Goal: Check status: Check status

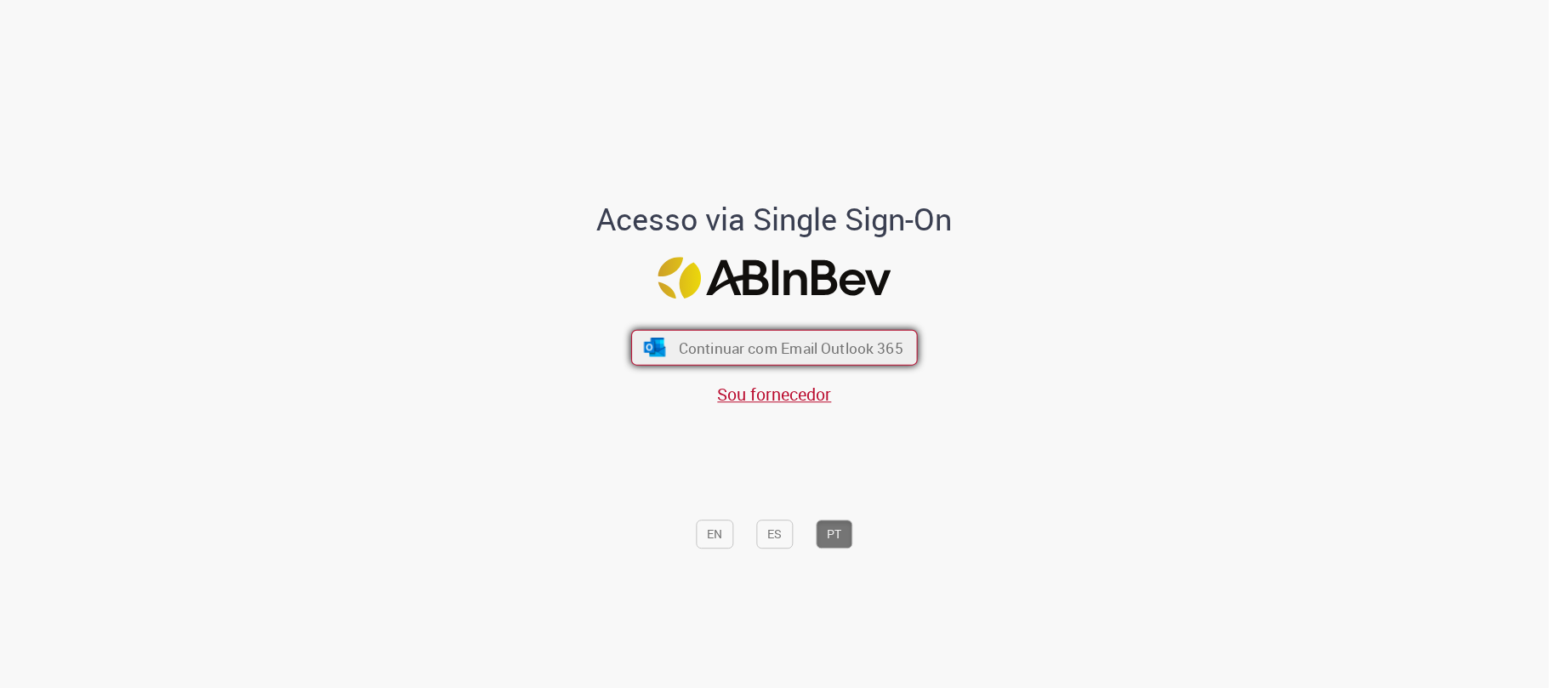
click at [723, 344] on span "Continuar com Email Outlook 365" at bounding box center [791, 349] width 225 height 20
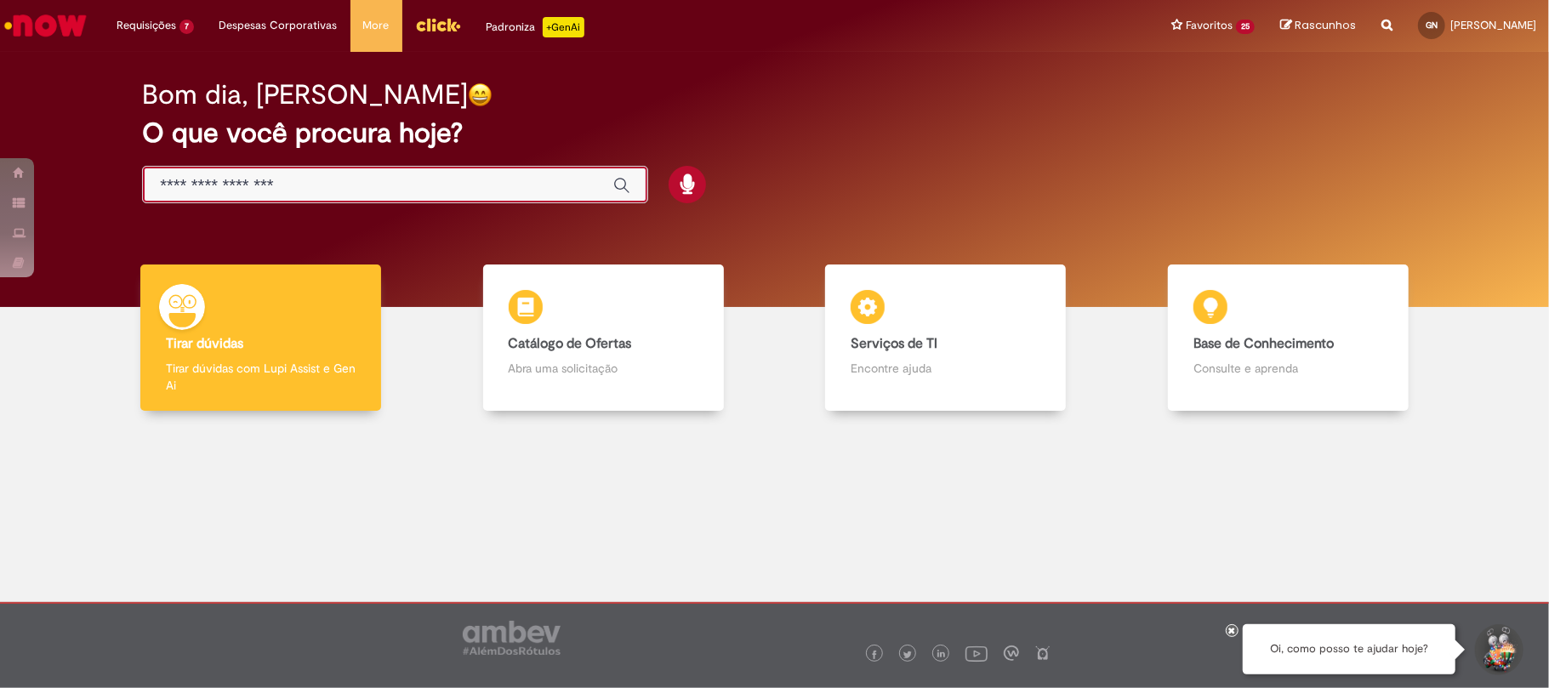
click at [206, 187] on input "Basta digitar aqui" at bounding box center [378, 186] width 436 height 20
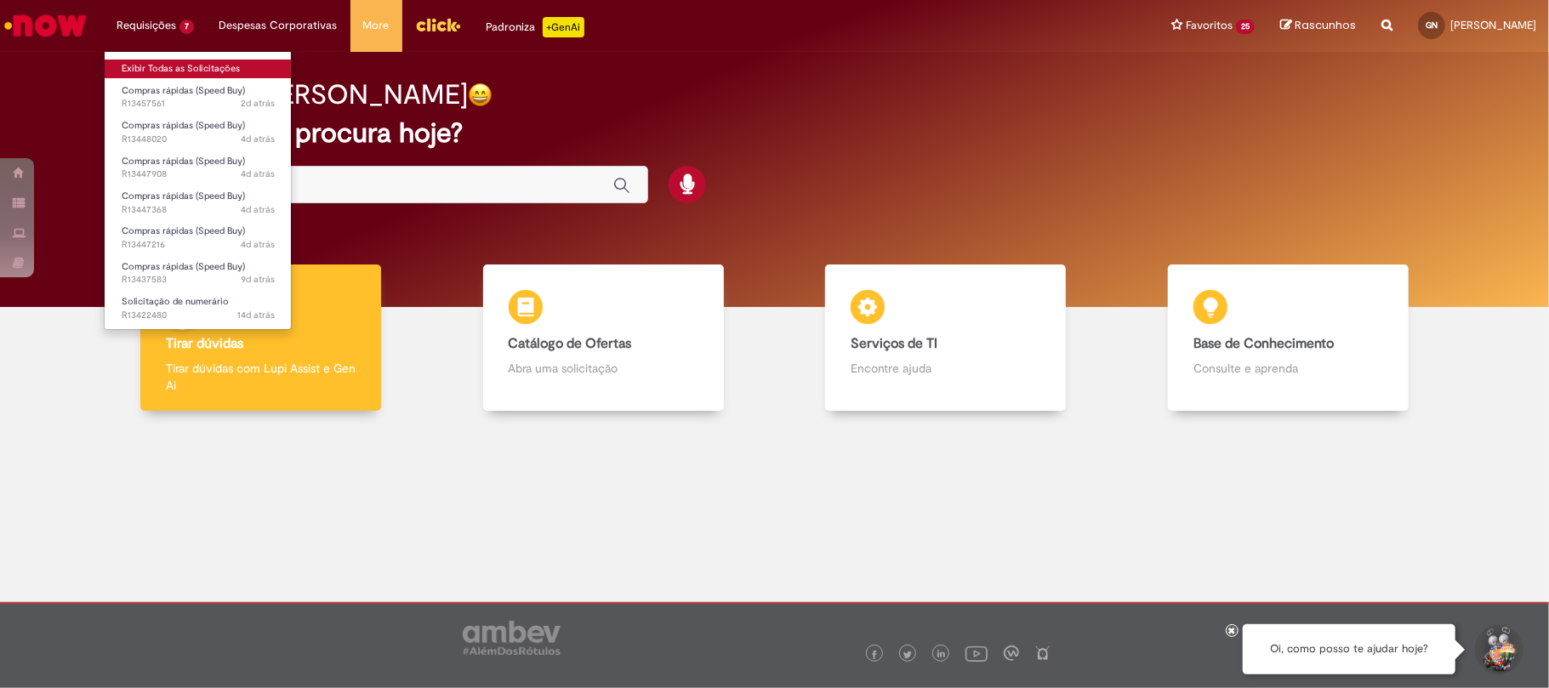
click at [198, 60] on link "Exibir Todas as Solicitações" at bounding box center [198, 69] width 187 height 19
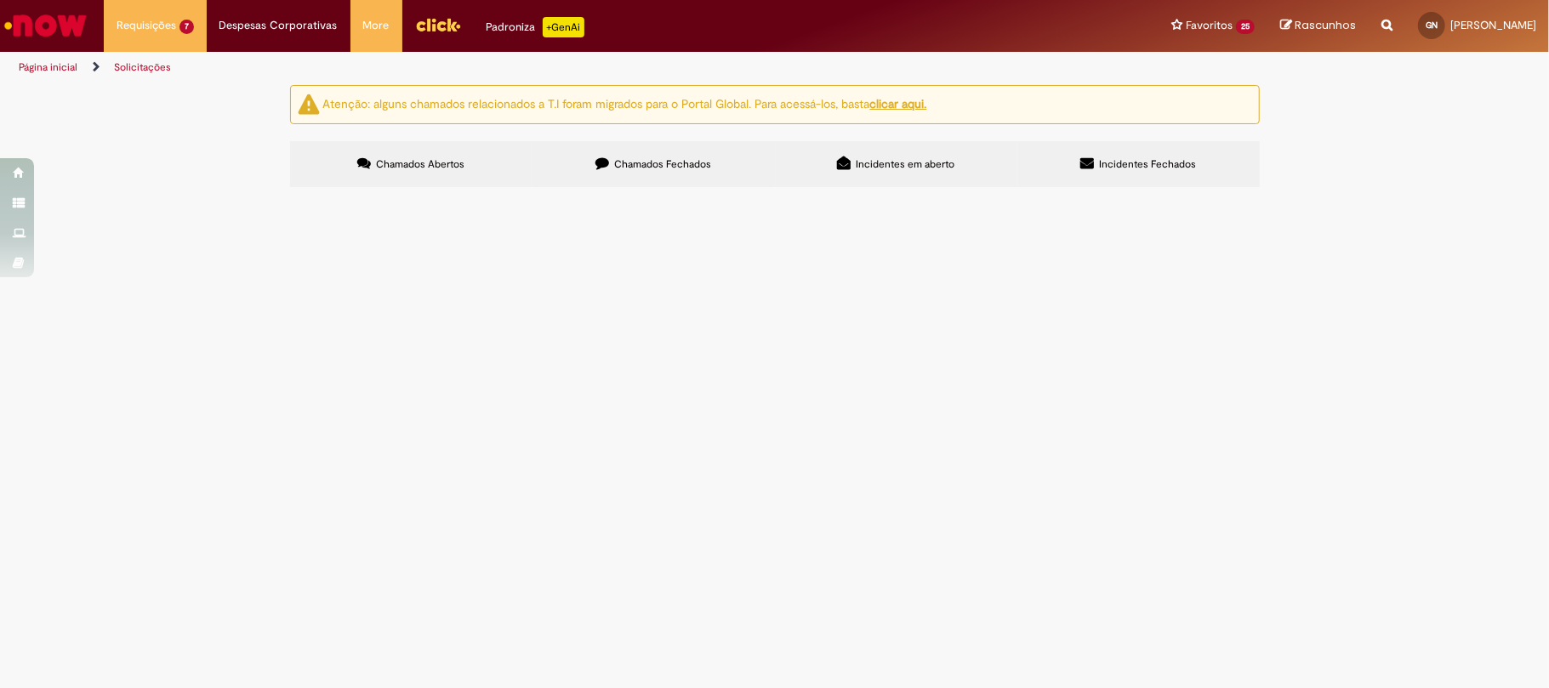
click at [684, 187] on label "Chamados Fechados" at bounding box center [654, 164] width 242 height 46
click at [395, 164] on span "Chamados Abertos" at bounding box center [420, 164] width 88 height 14
click at [0, 0] on span "Limpeza/Sucção das caixas de esgoto" at bounding box center [0, 0] width 0 height 0
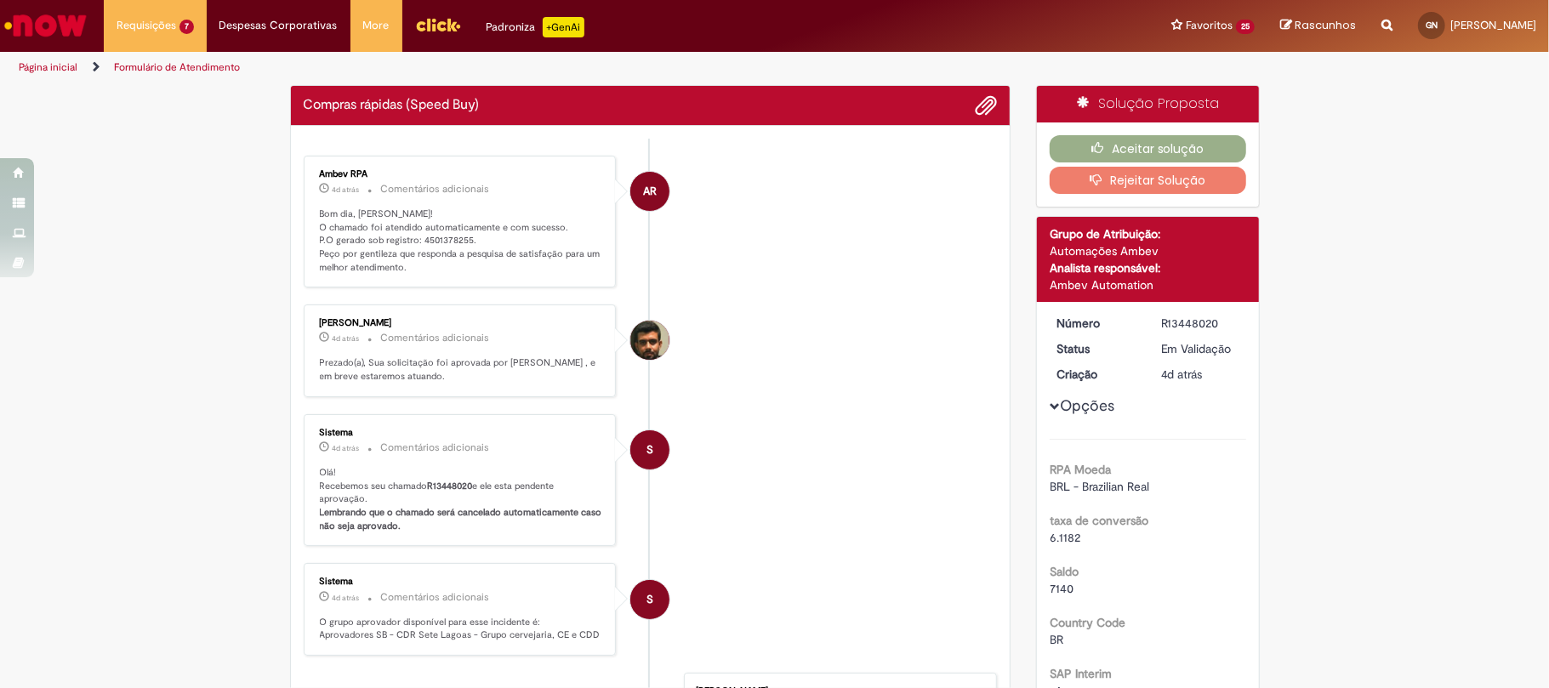
click at [413, 236] on p "Bom dia, Gustavo! O chamado foi atendido automaticamente e com sucesso. P.O ger…" at bounding box center [461, 241] width 283 height 67
copy p "4501378255"
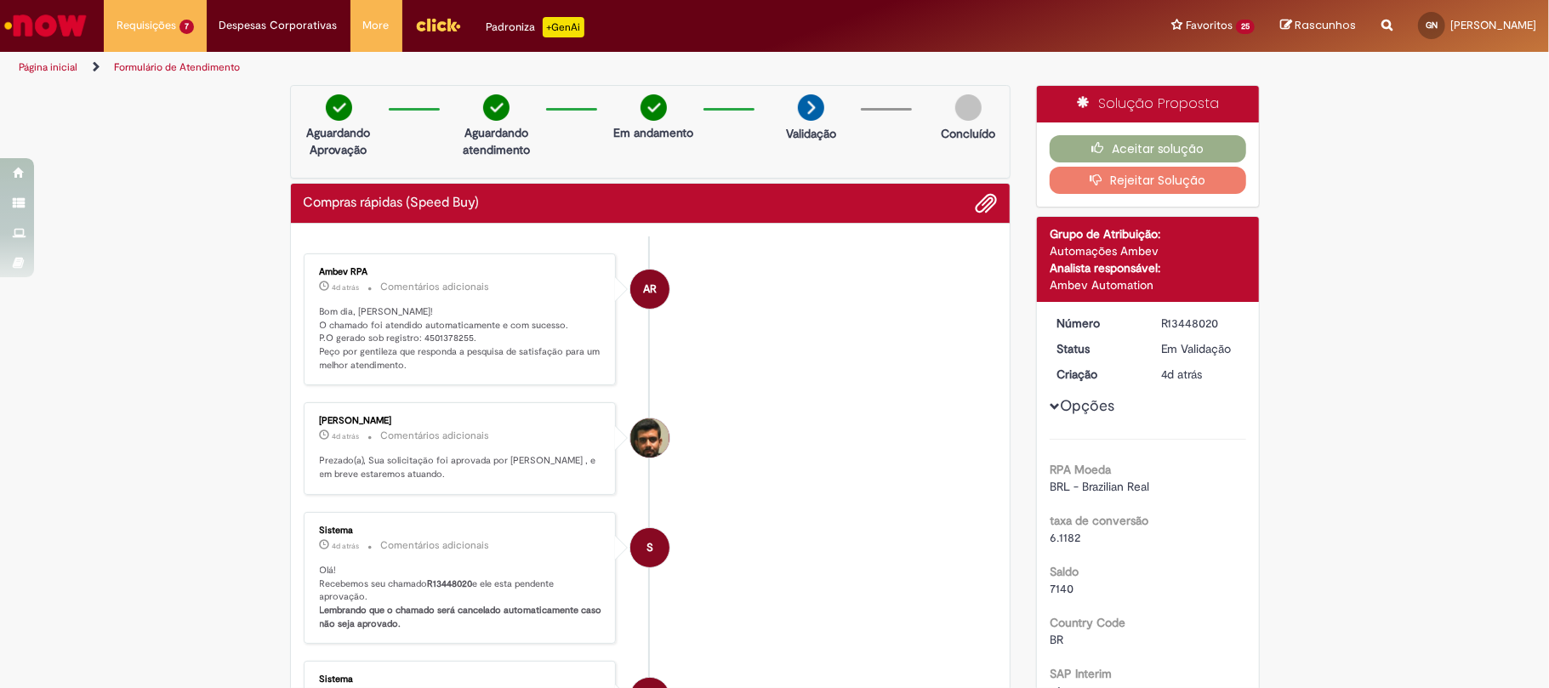
click at [1188, 324] on div "R13448020" at bounding box center [1200, 323] width 79 height 17
copy div "R13448020"
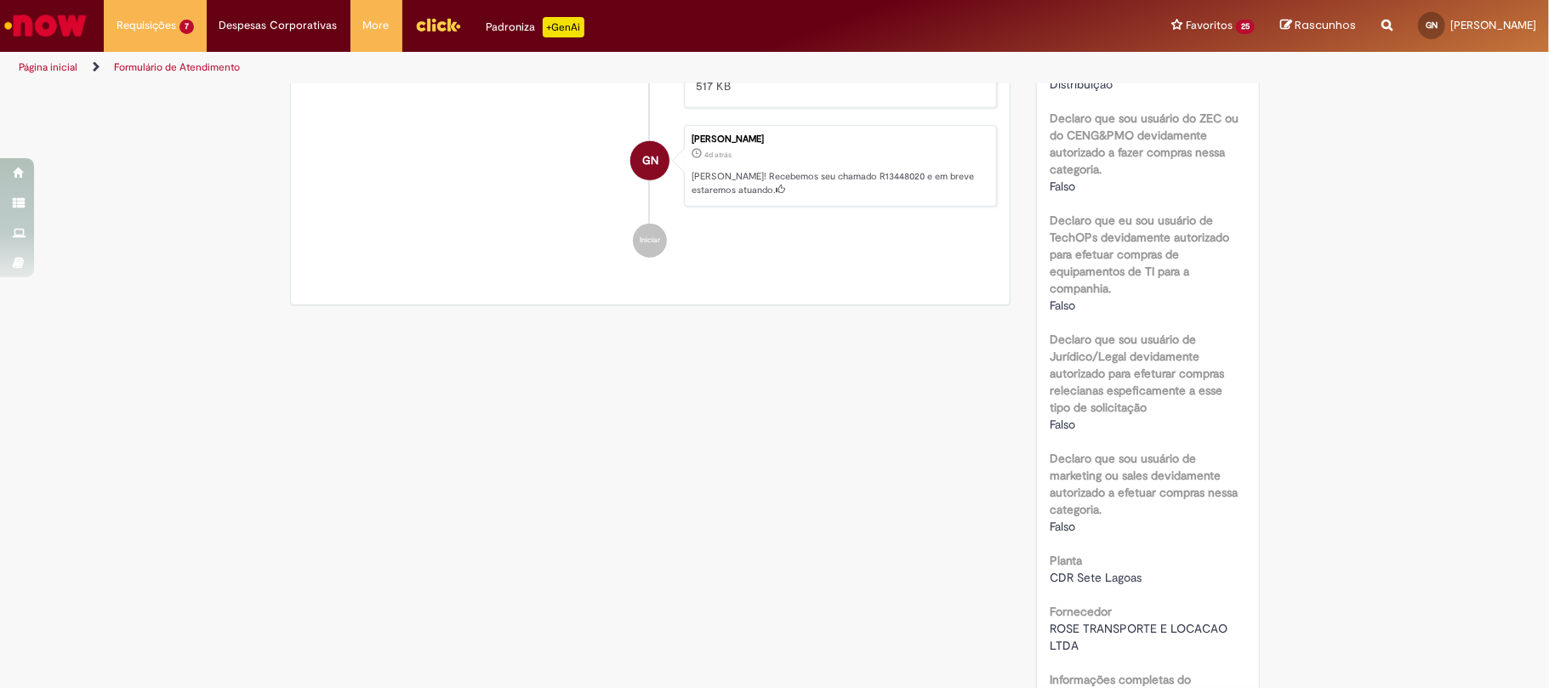
scroll to position [1021, 0]
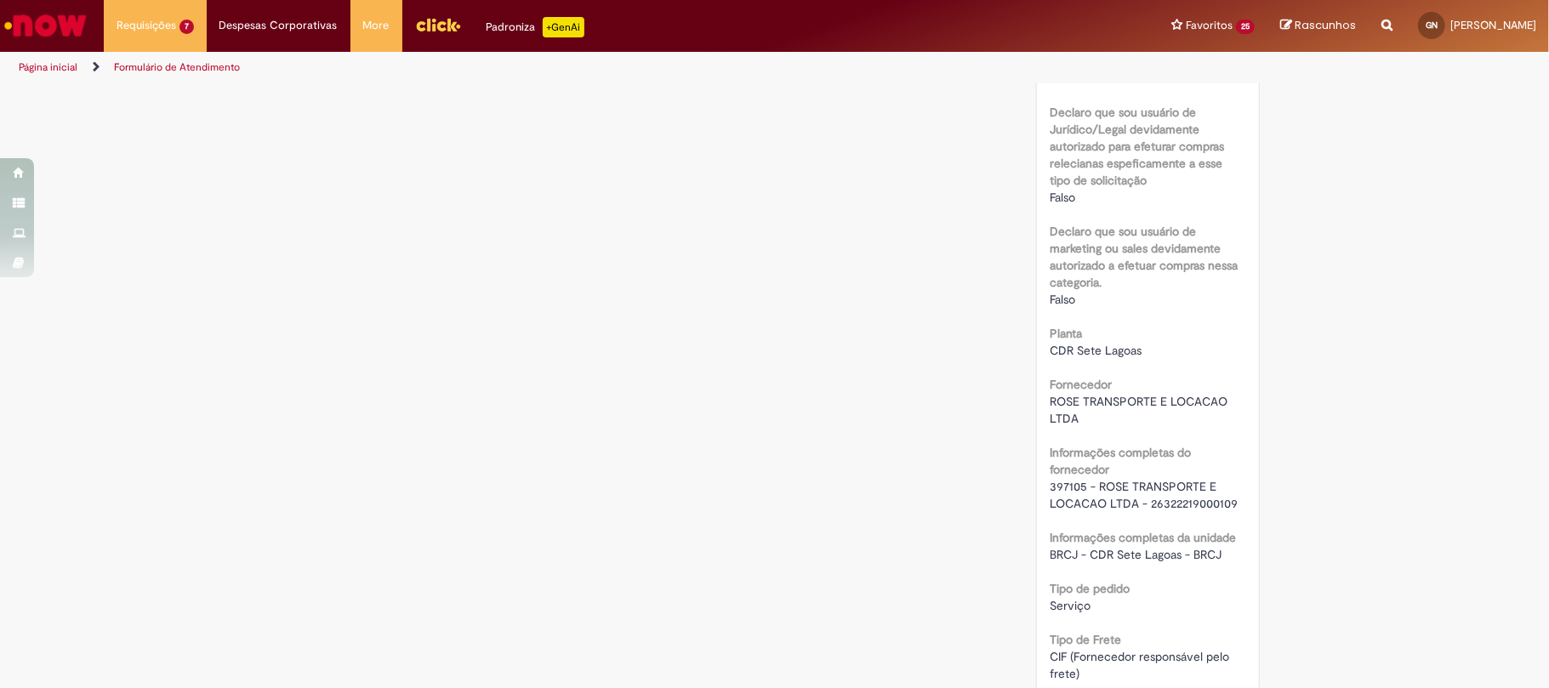
click at [1050, 487] on span "397105 - ROSE TRANSPORTE E LOCACAO LTDA - 26322219000109" at bounding box center [1144, 495] width 188 height 32
copy span "397105"
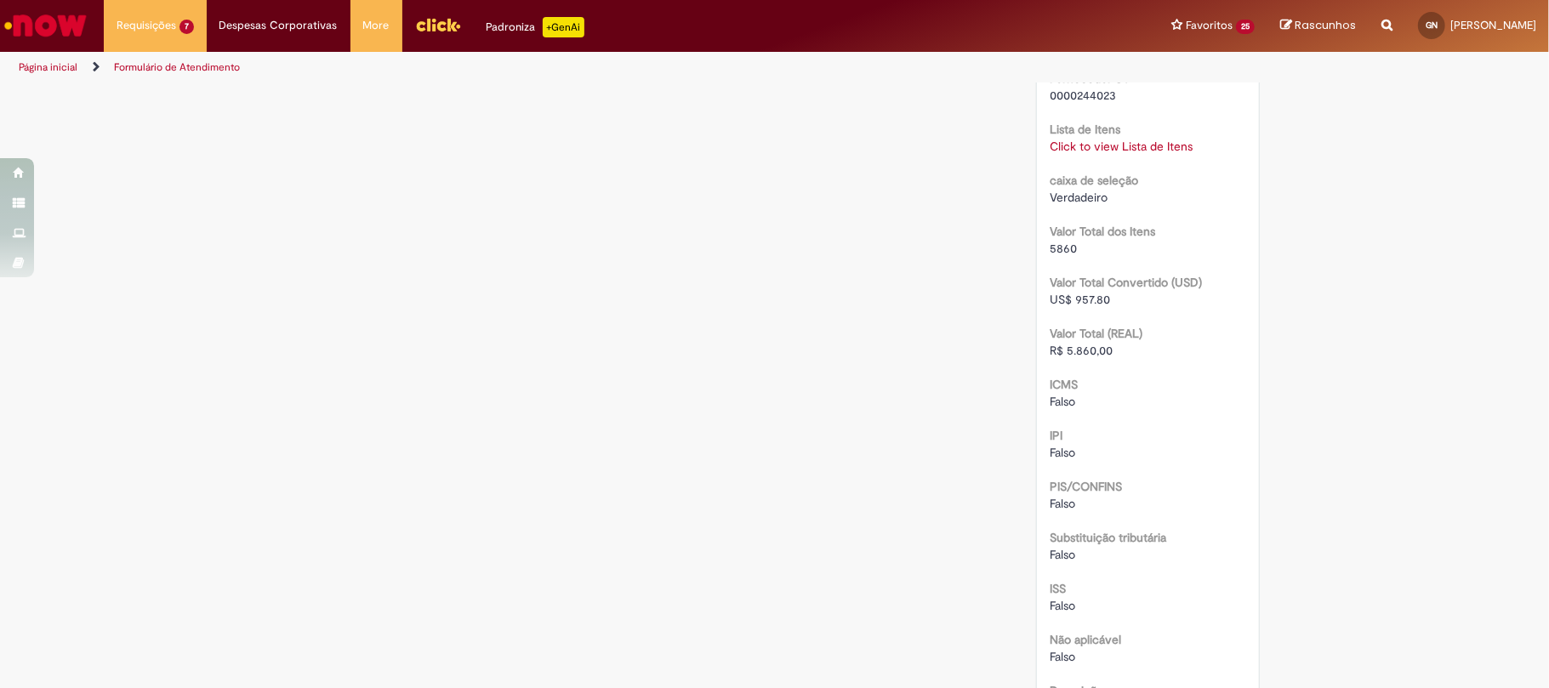
scroll to position [2155, 0]
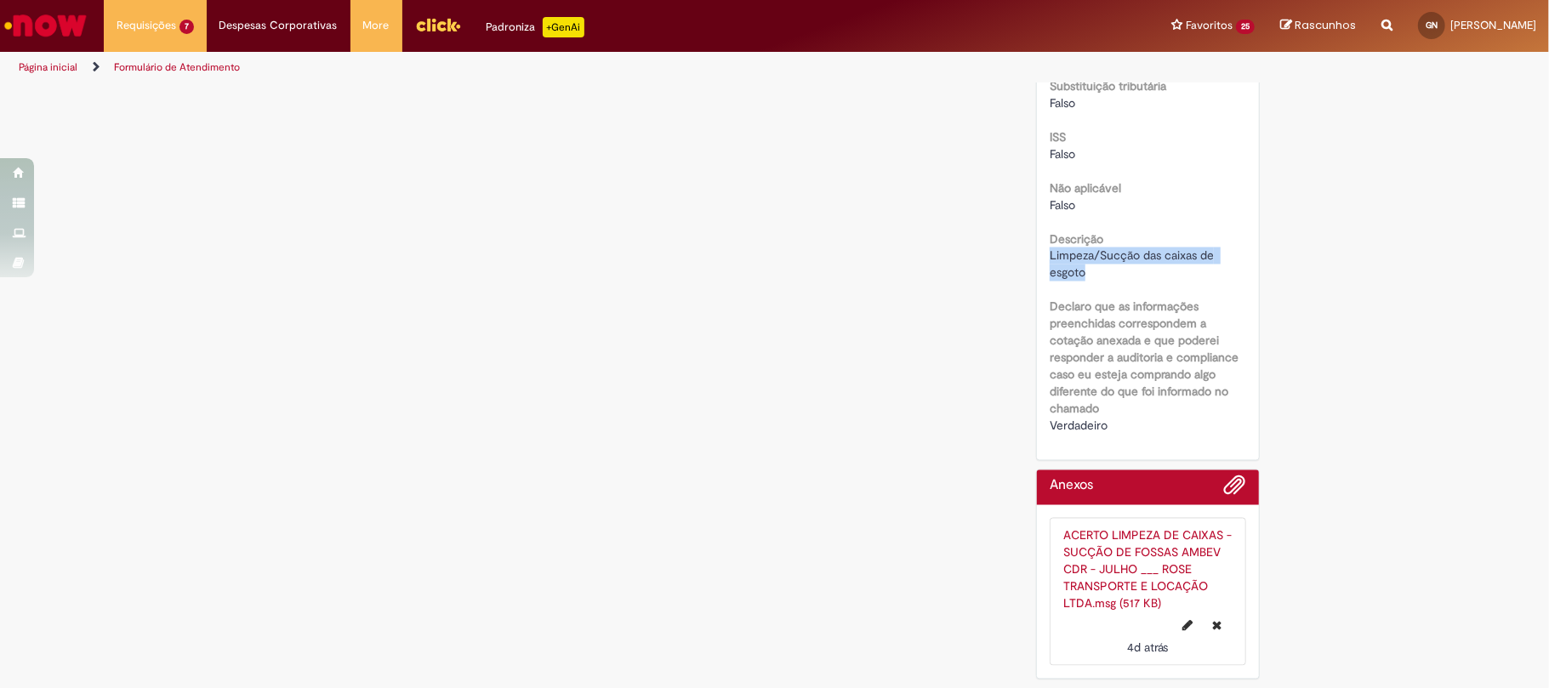
drag, startPoint x: 1072, startPoint y: 272, endPoint x: 1028, endPoint y: 257, distance: 46.8
copy span "Limpeza/Sucção das caixas de esgoto"
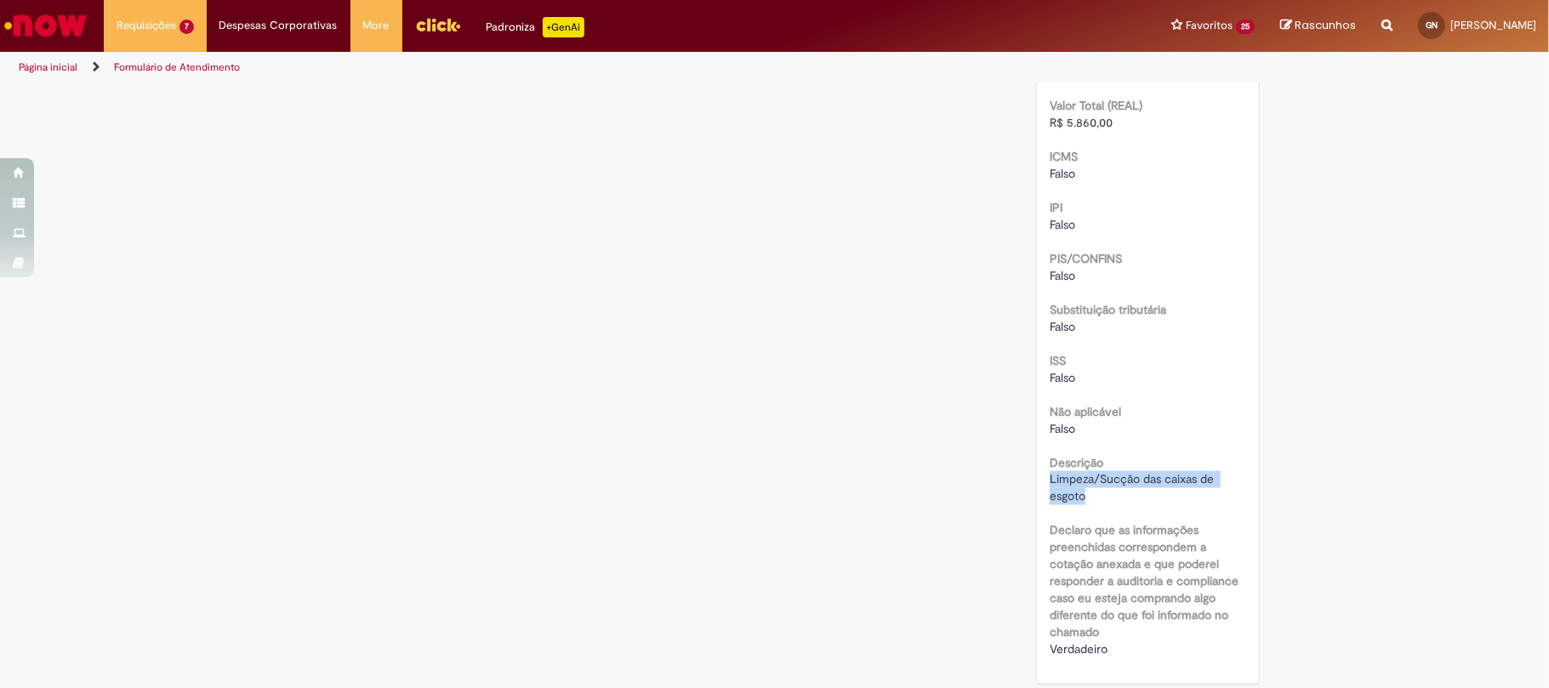
scroll to position [1589, 0]
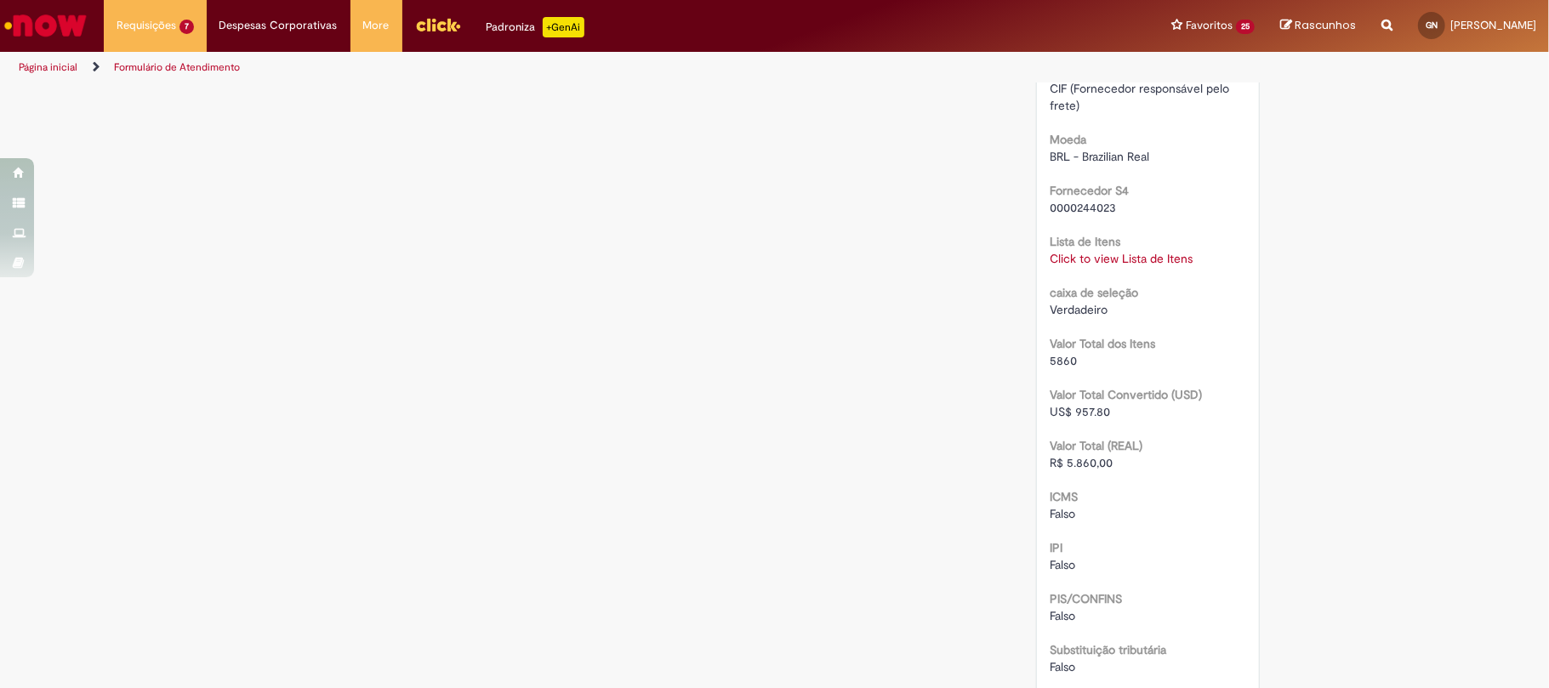
click at [1099, 253] on link "Click to view Lista de Itens" at bounding box center [1121, 258] width 143 height 15
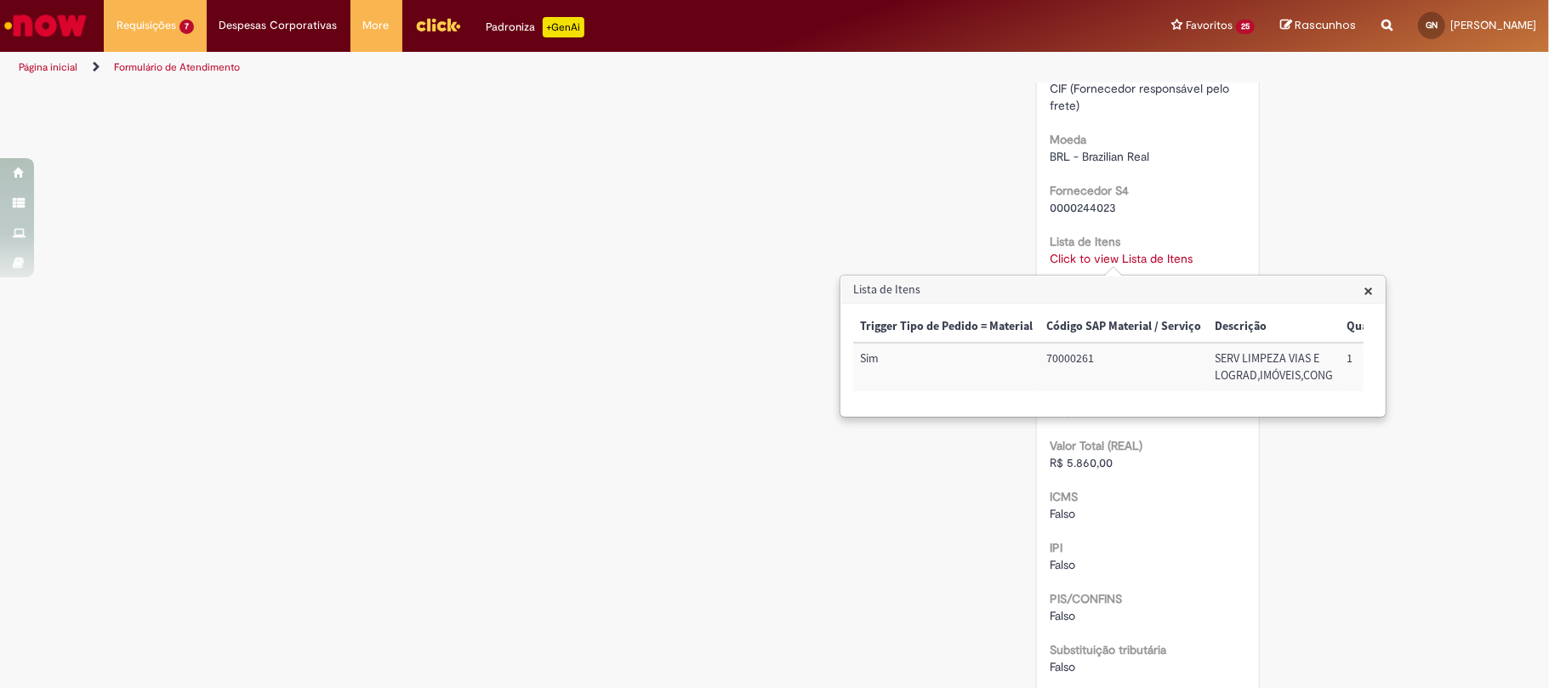
click at [1131, 403] on div "Trigger Tipo de Pedido = Material Código SAP Material / Serviço Descrição Quant…" at bounding box center [1108, 359] width 510 height 97
click at [1087, 361] on td "72012701" at bounding box center [1090, 367] width 90 height 48
copy td "72012701"
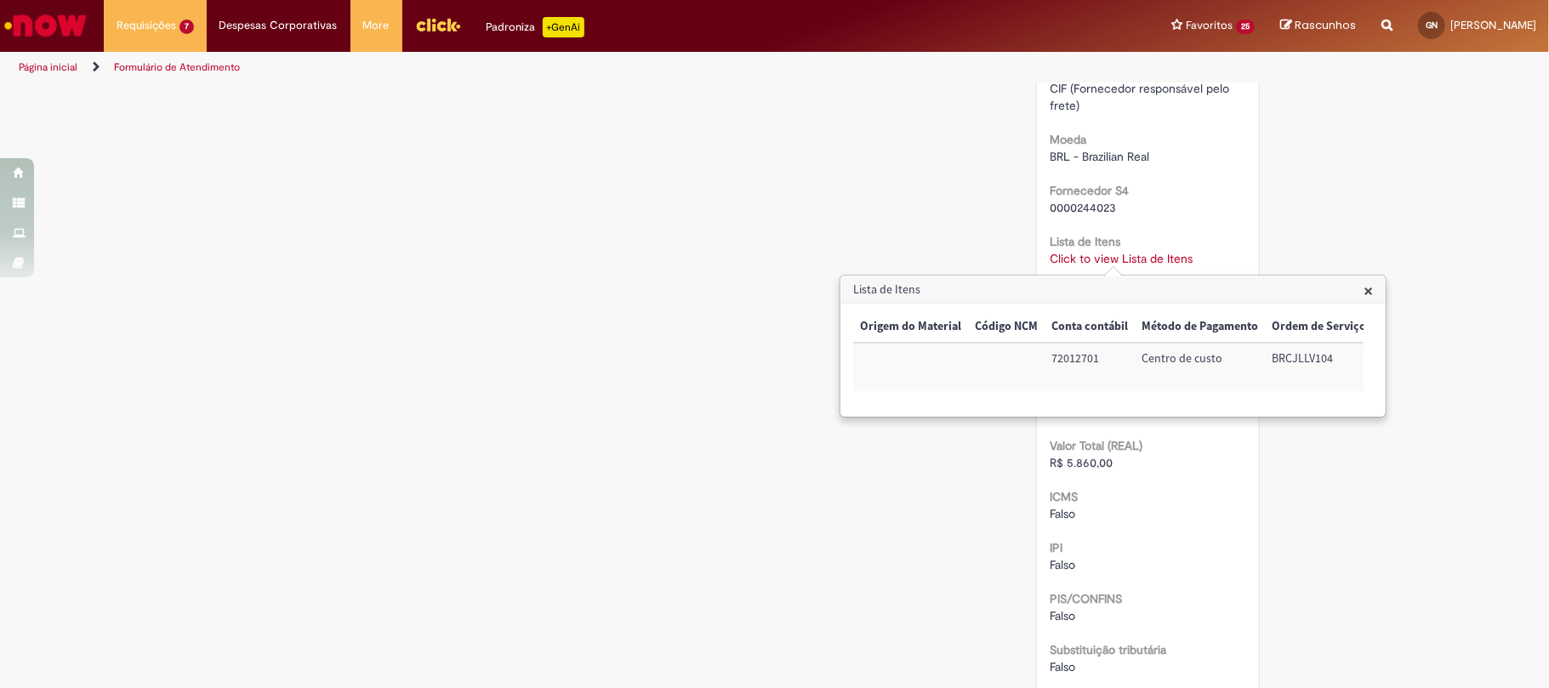
click at [1312, 355] on td "BRCJLLV104" at bounding box center [1319, 367] width 108 height 48
click at [1310, 356] on td "BRCJLLV104" at bounding box center [1319, 367] width 108 height 48
copy td "BRCJLLV104"
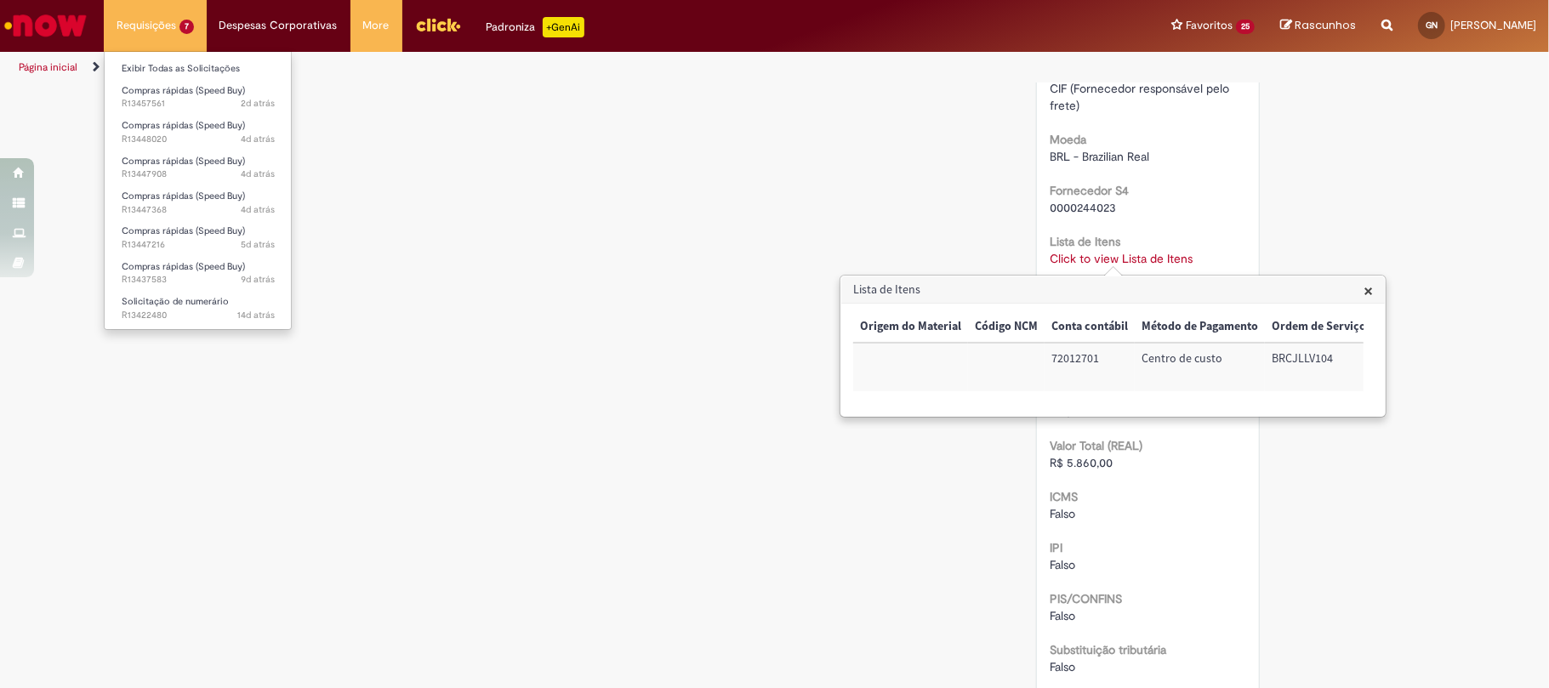
click at [174, 48] on li "Requisições 7 Exibir Todas as Solicitações Compras rápidas (Speed Buy) 2d atrás…" at bounding box center [155, 25] width 103 height 51
click at [179, 62] on link "Exibir Todas as Solicitações" at bounding box center [198, 69] width 187 height 19
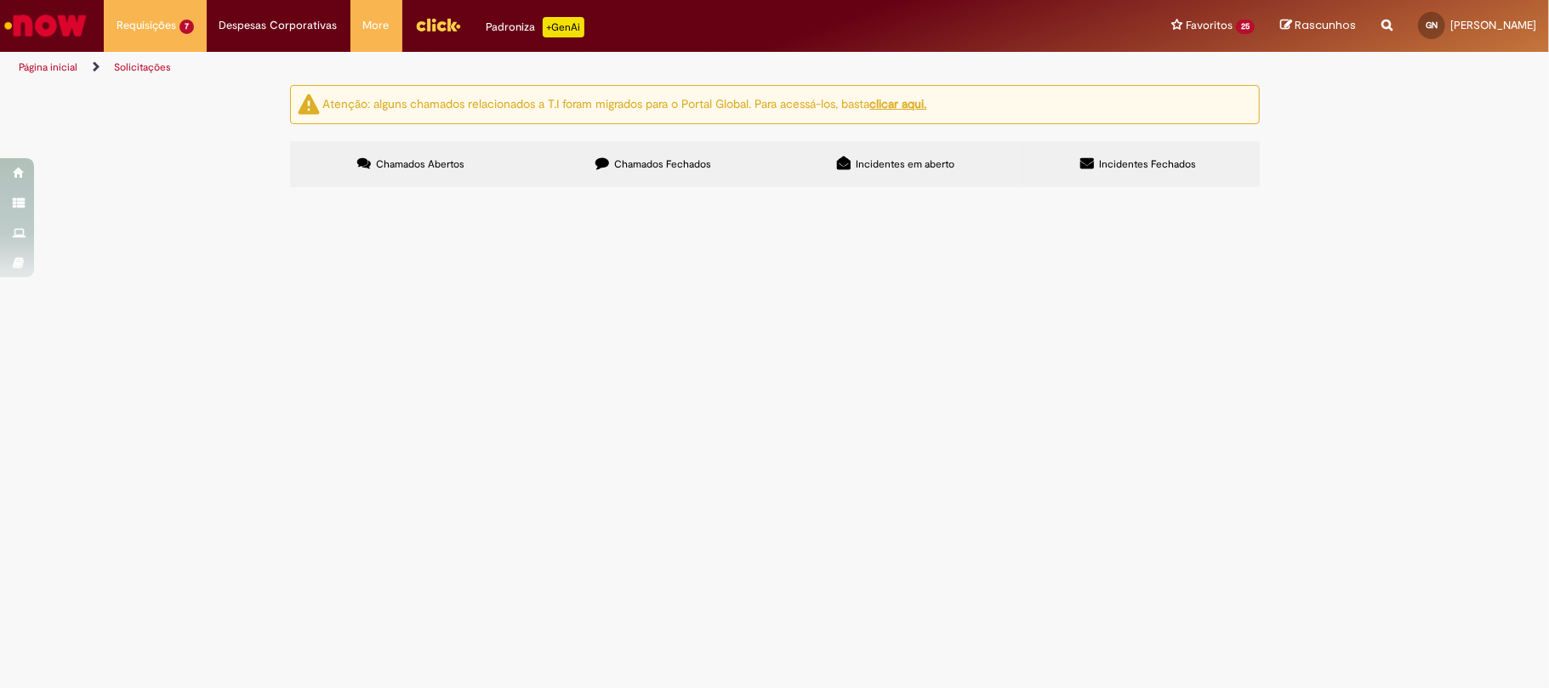
click at [0, 0] on span "Compras rápidas (Speed Buy)" at bounding box center [0, 0] width 0 height 0
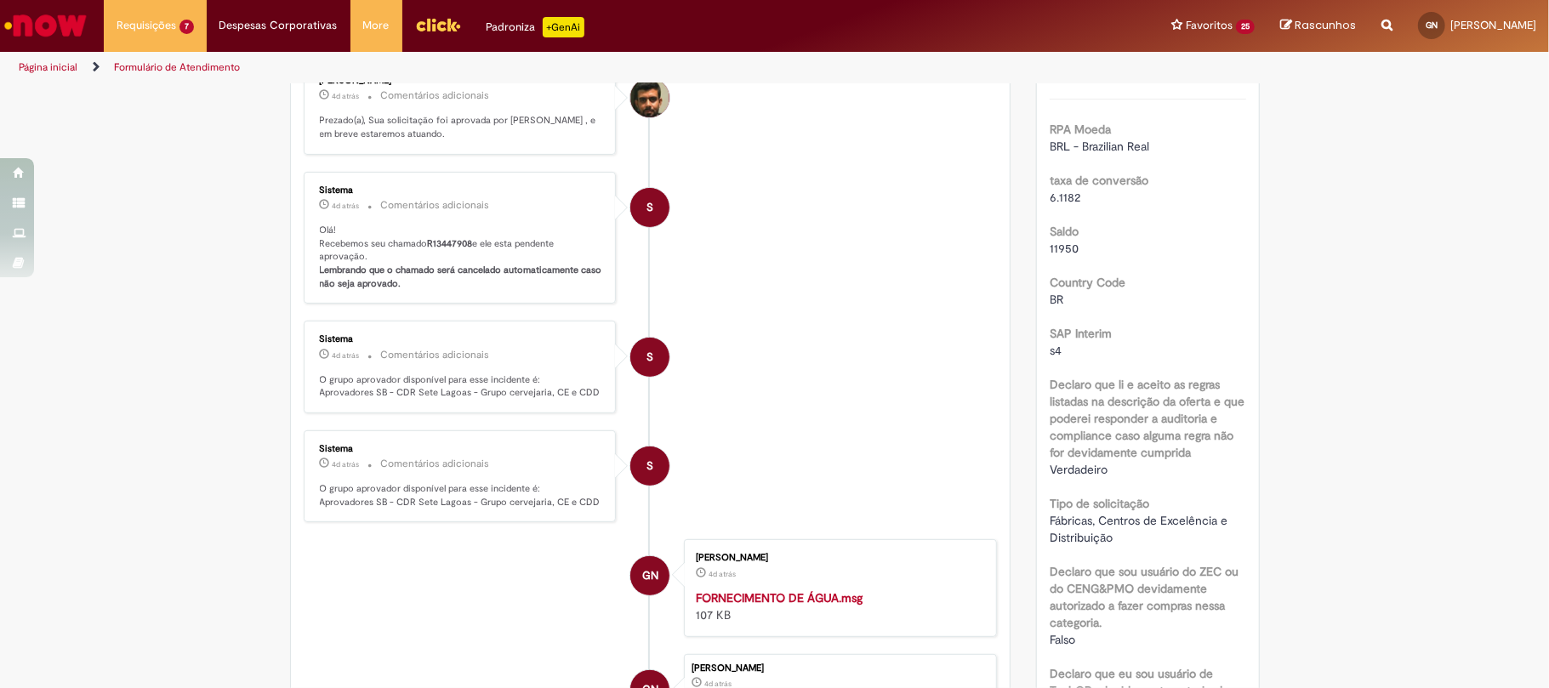
scroll to position [113, 0]
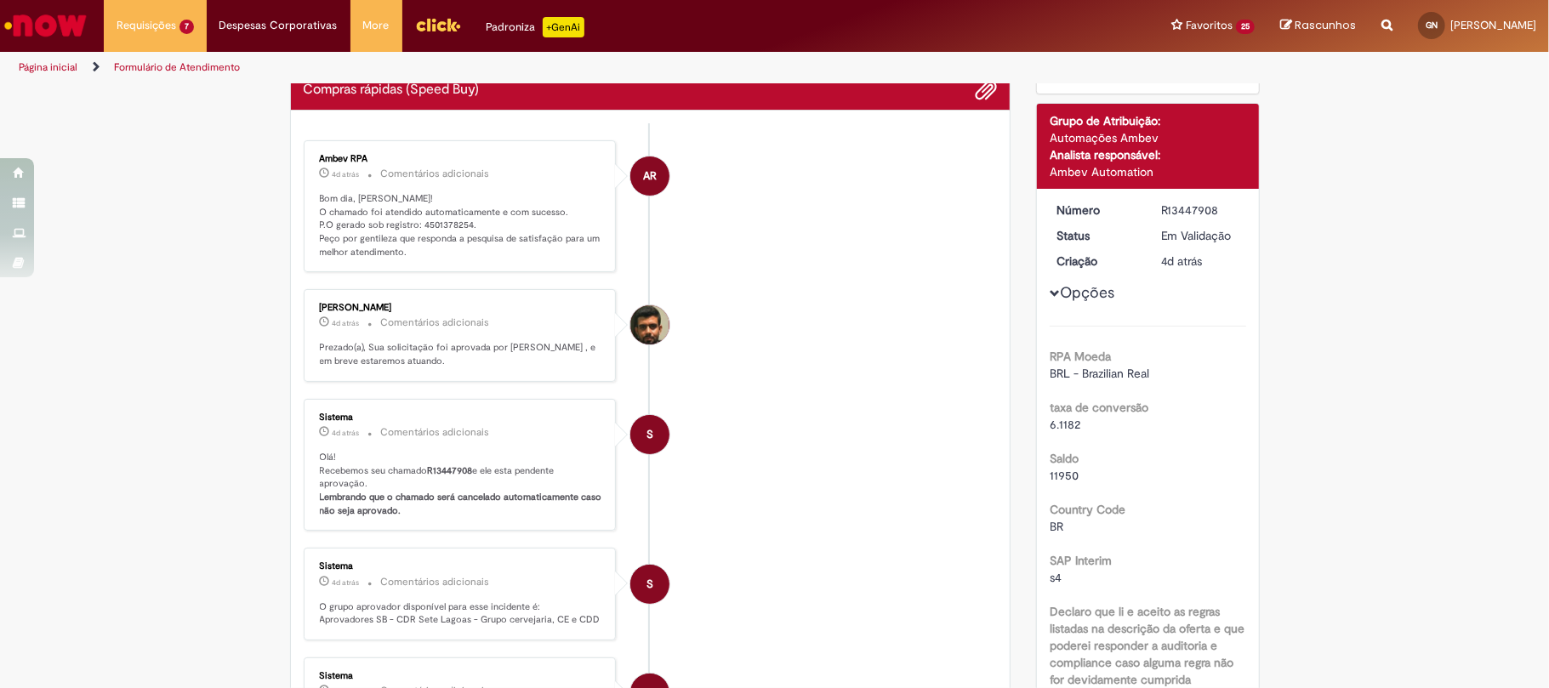
click at [425, 225] on p "Bom dia, Gustavo! O chamado foi atendido automaticamente e com sucesso. P.O ger…" at bounding box center [461, 225] width 283 height 67
copy p "4501378254"
click at [1167, 211] on div "R13447908" at bounding box center [1200, 210] width 79 height 17
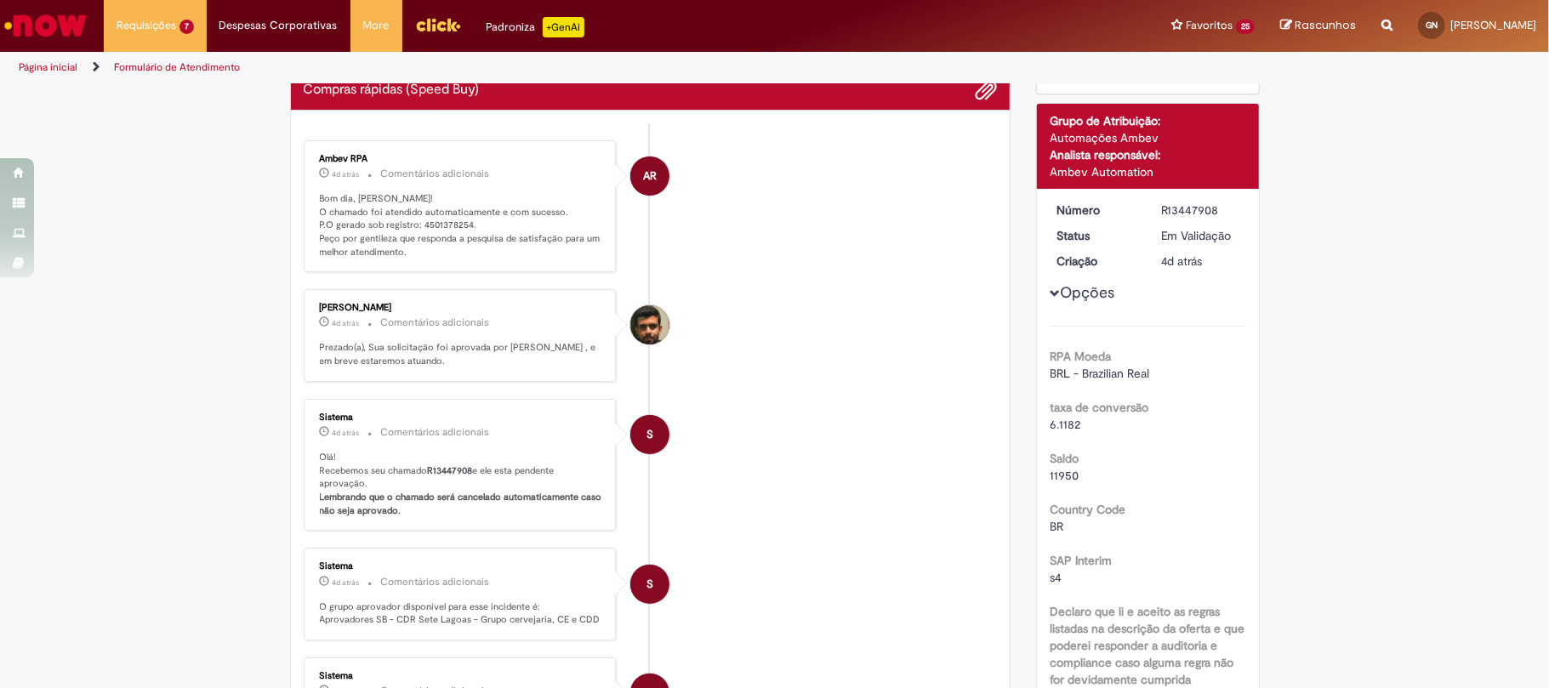
copy div "R13447908"
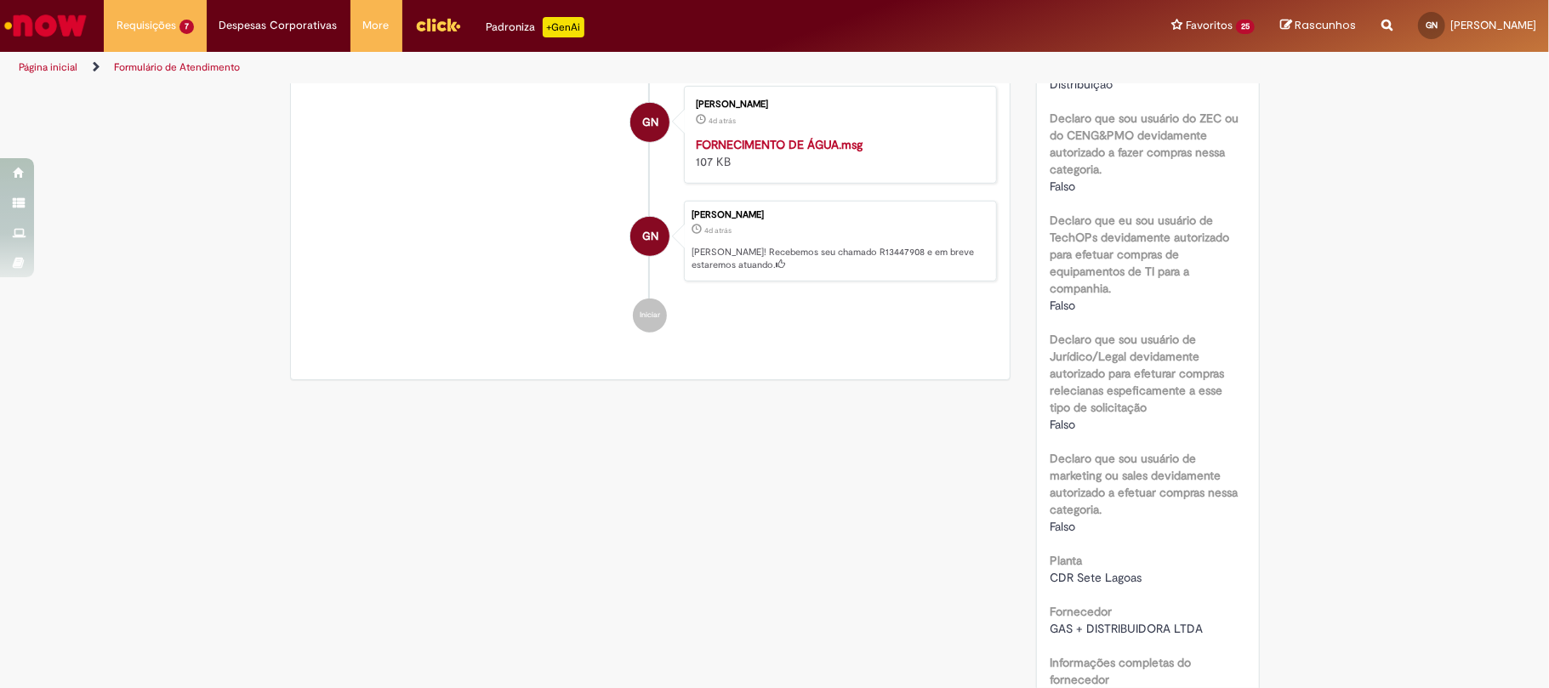
scroll to position [907, 0]
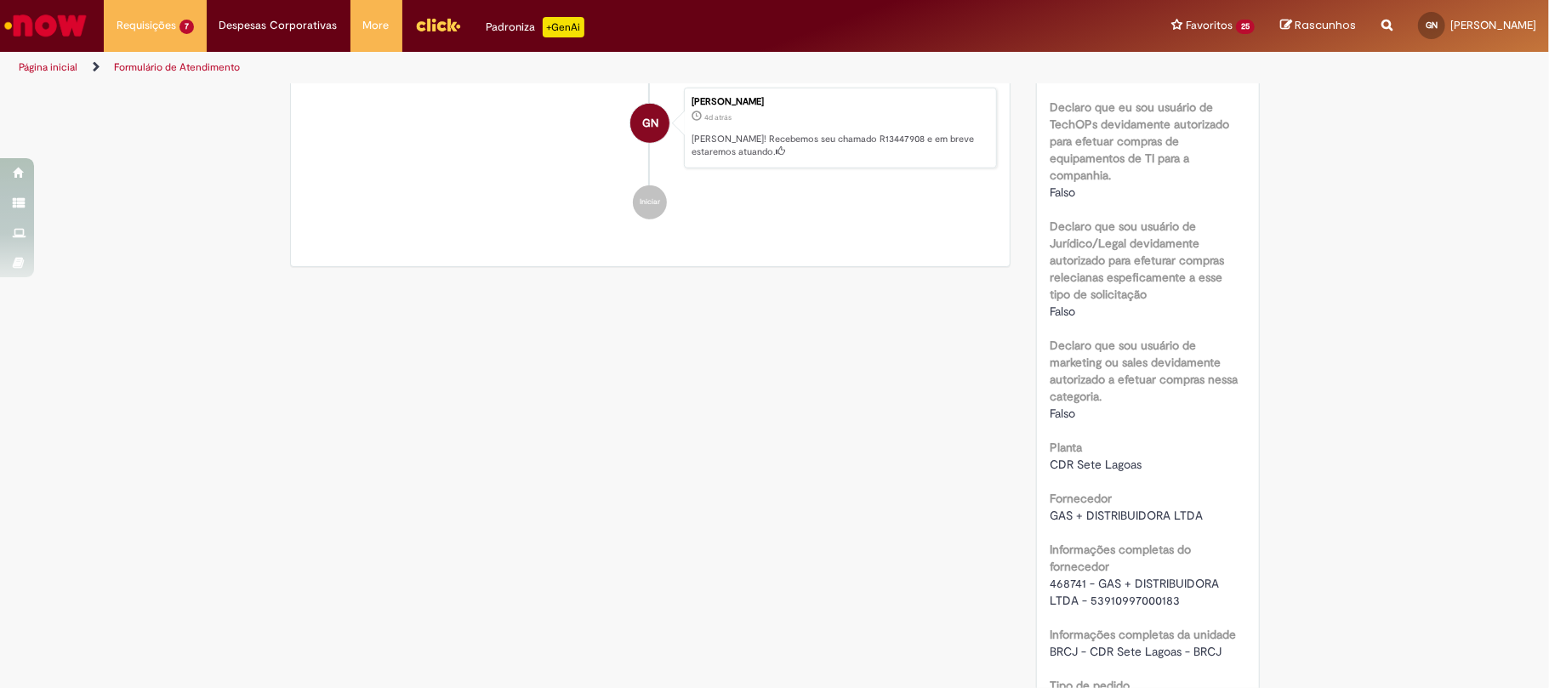
click at [1055, 579] on span "468741 - GAS + DISTRIBUIDORA LTDA - 53910997000183" at bounding box center [1136, 592] width 173 height 32
copy span "468741"
drag, startPoint x: 1091, startPoint y: 586, endPoint x: 1213, endPoint y: 579, distance: 122.7
click at [1213, 579] on span "468741 - GAS + DISTRIBUIDORA LTDA - 53910997000183" at bounding box center [1136, 592] width 173 height 32
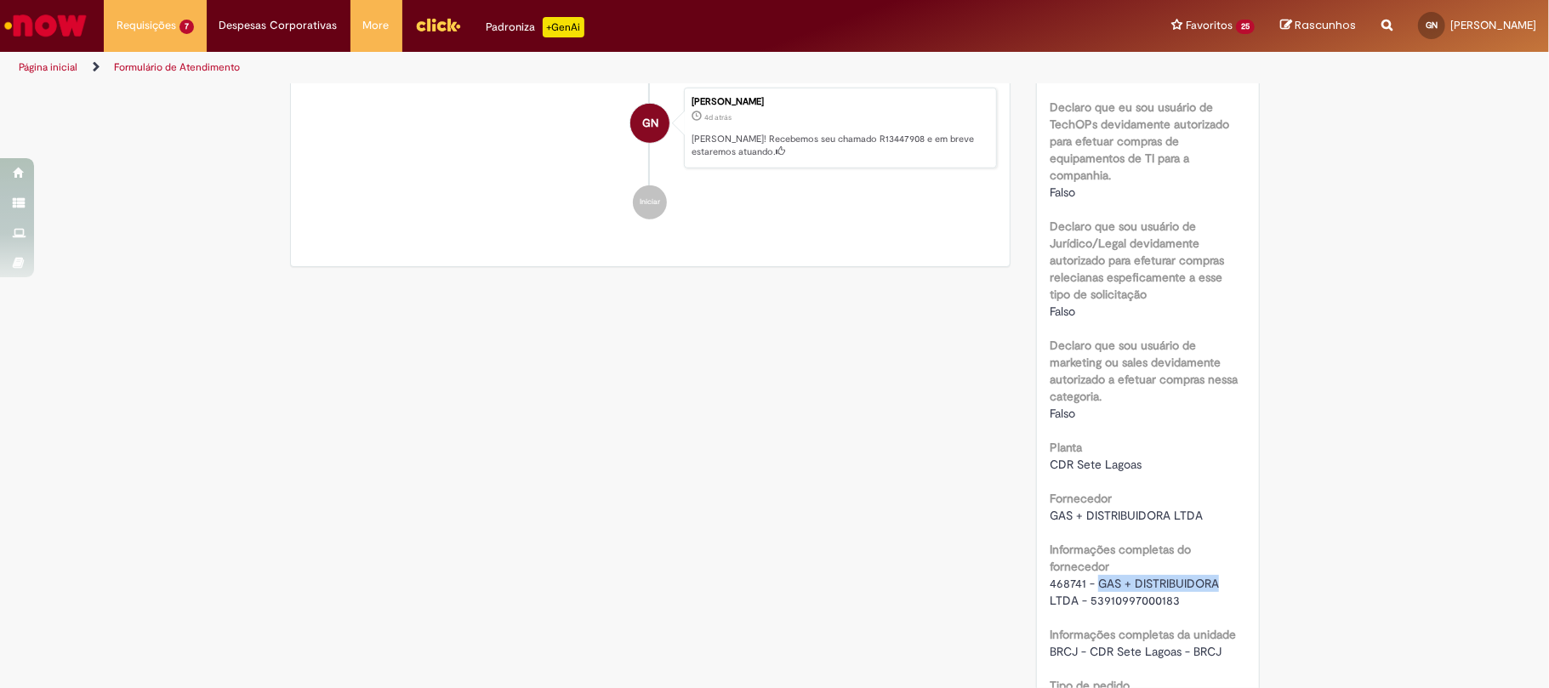
copy span "GAS + DISTRIBUIDORA"
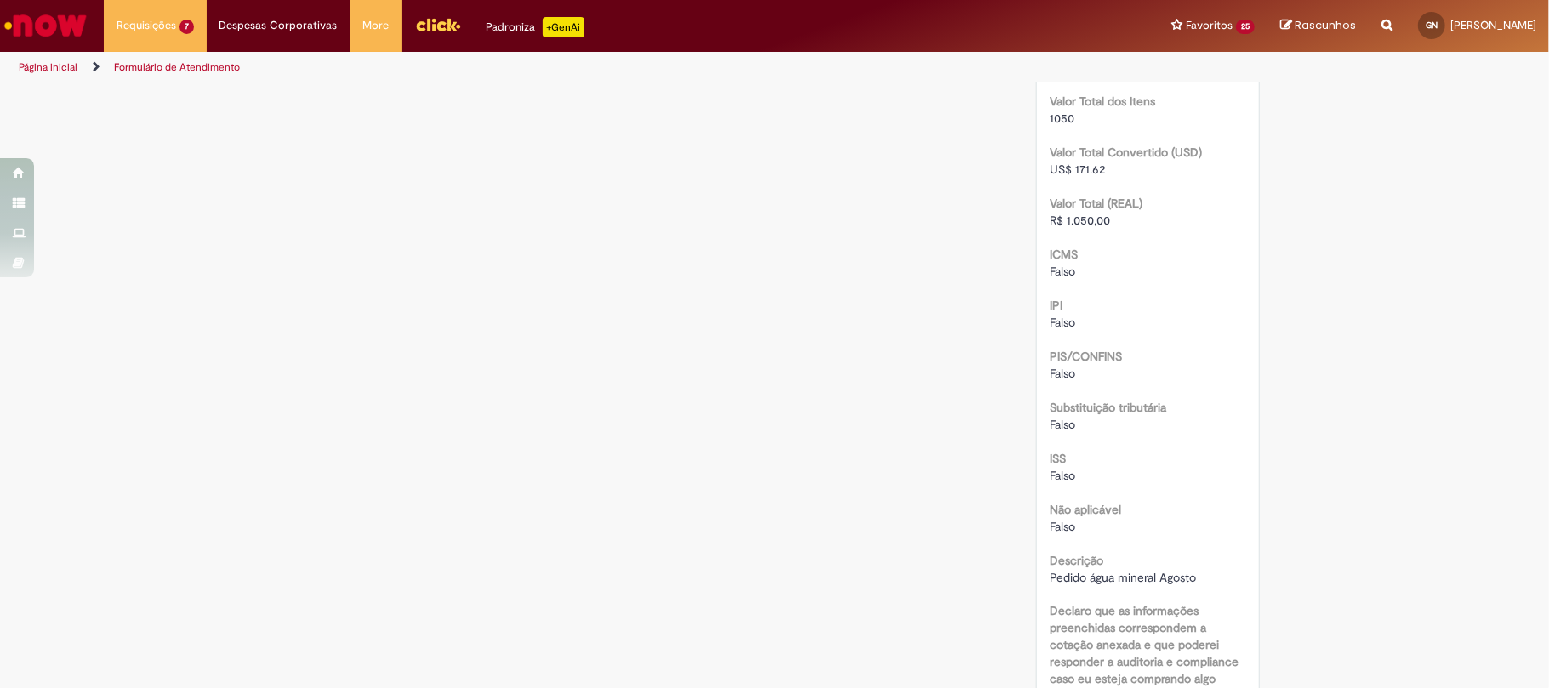
scroll to position [1928, 0]
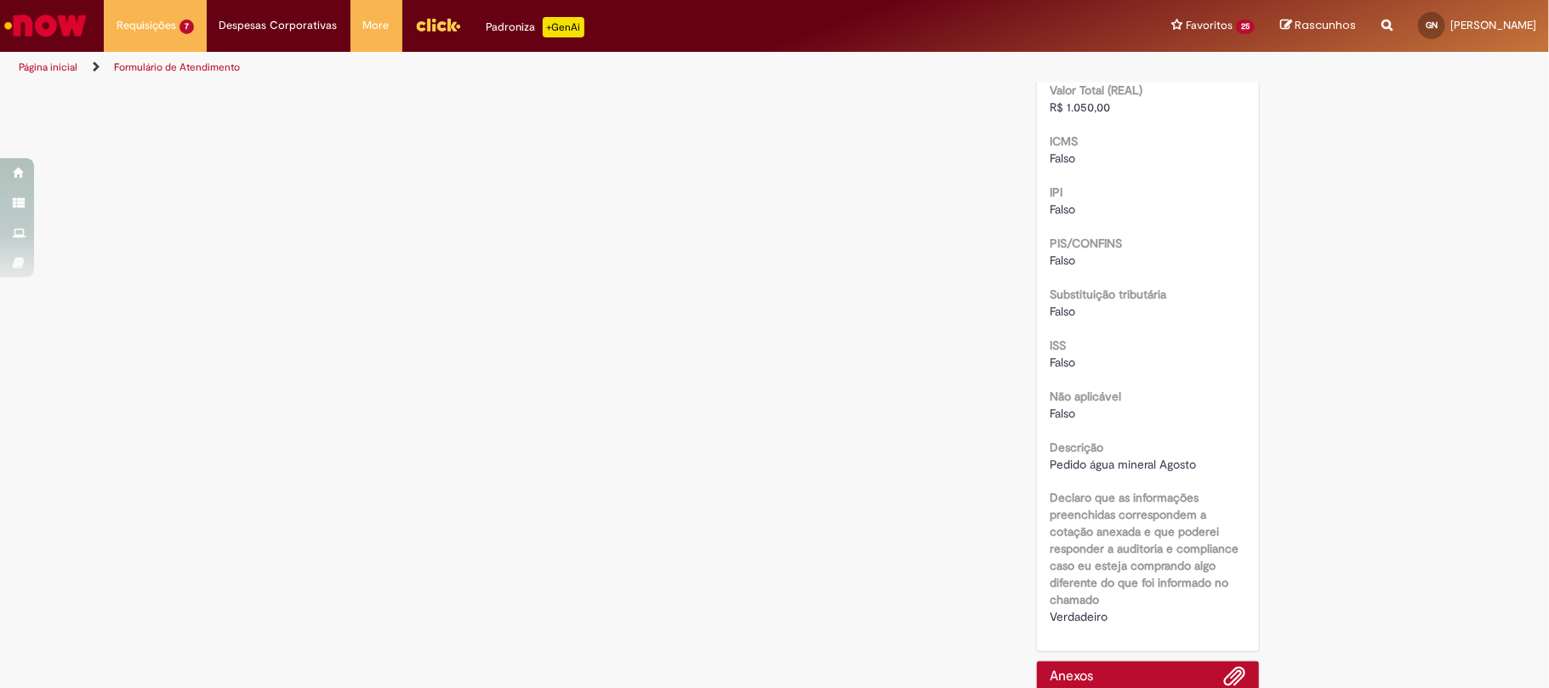
click at [1181, 464] on span "Pedido água mineral Agosto" at bounding box center [1123, 464] width 146 height 15
drag, startPoint x: 1192, startPoint y: 464, endPoint x: 1042, endPoint y: 467, distance: 149.8
click at [1050, 467] on div "Pedido água mineral Agosto" at bounding box center [1148, 464] width 197 height 17
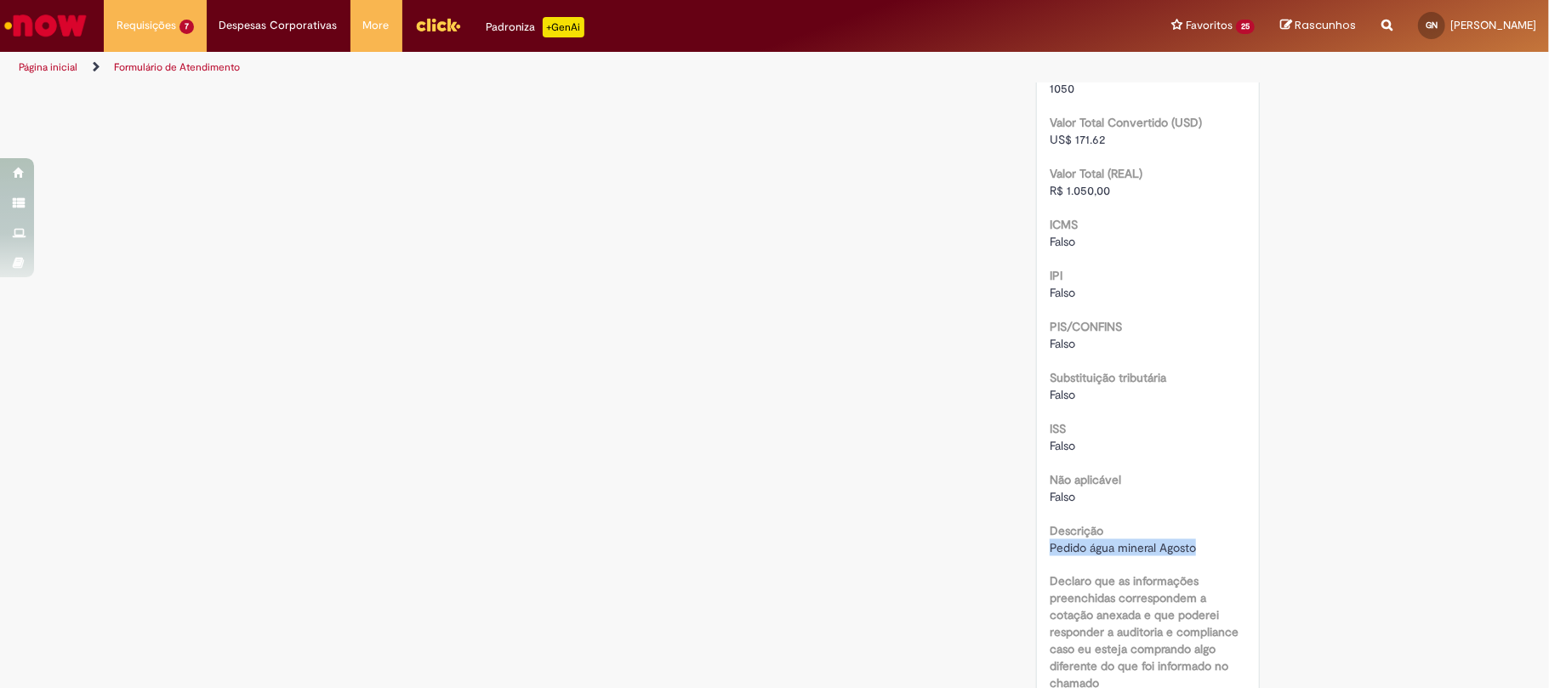
scroll to position [1617, 0]
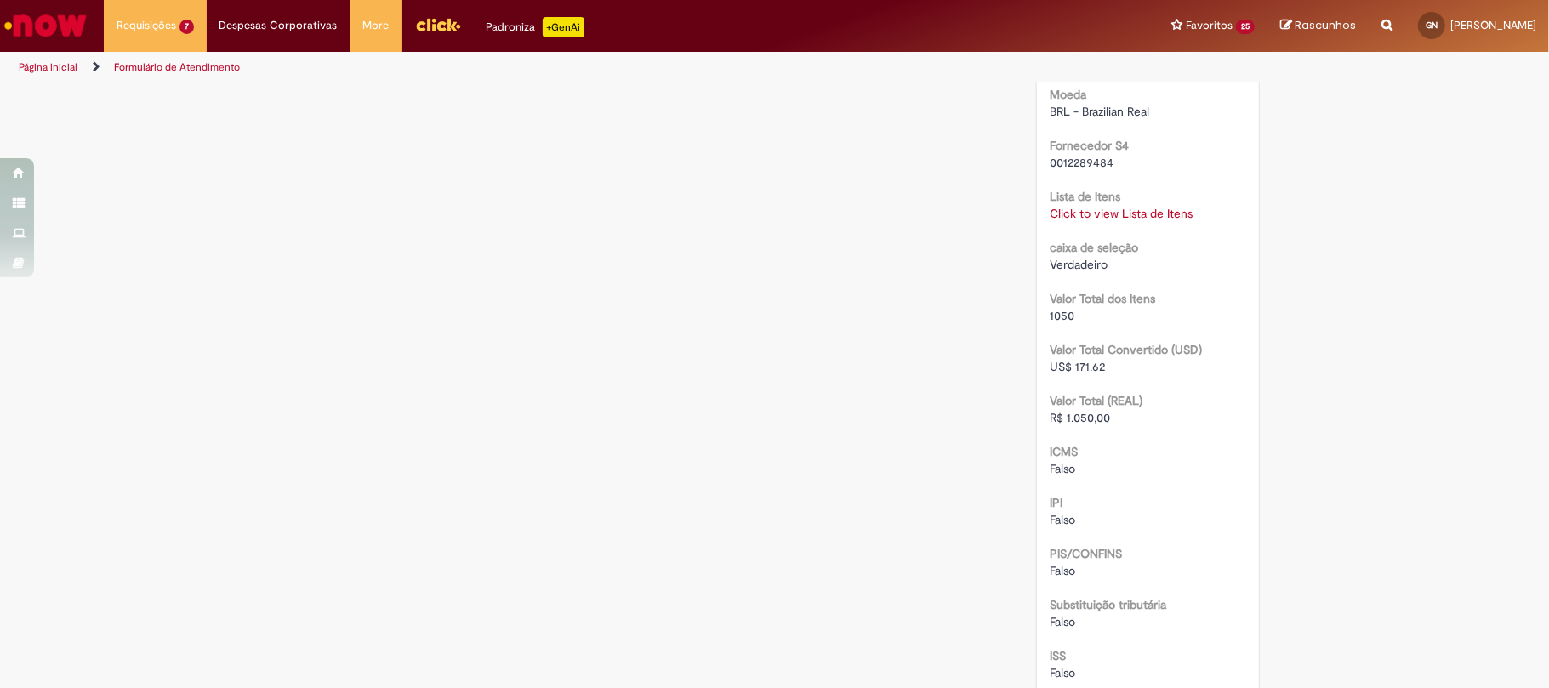
click at [1121, 209] on link "Click to view Lista de Itens" at bounding box center [1121, 213] width 143 height 15
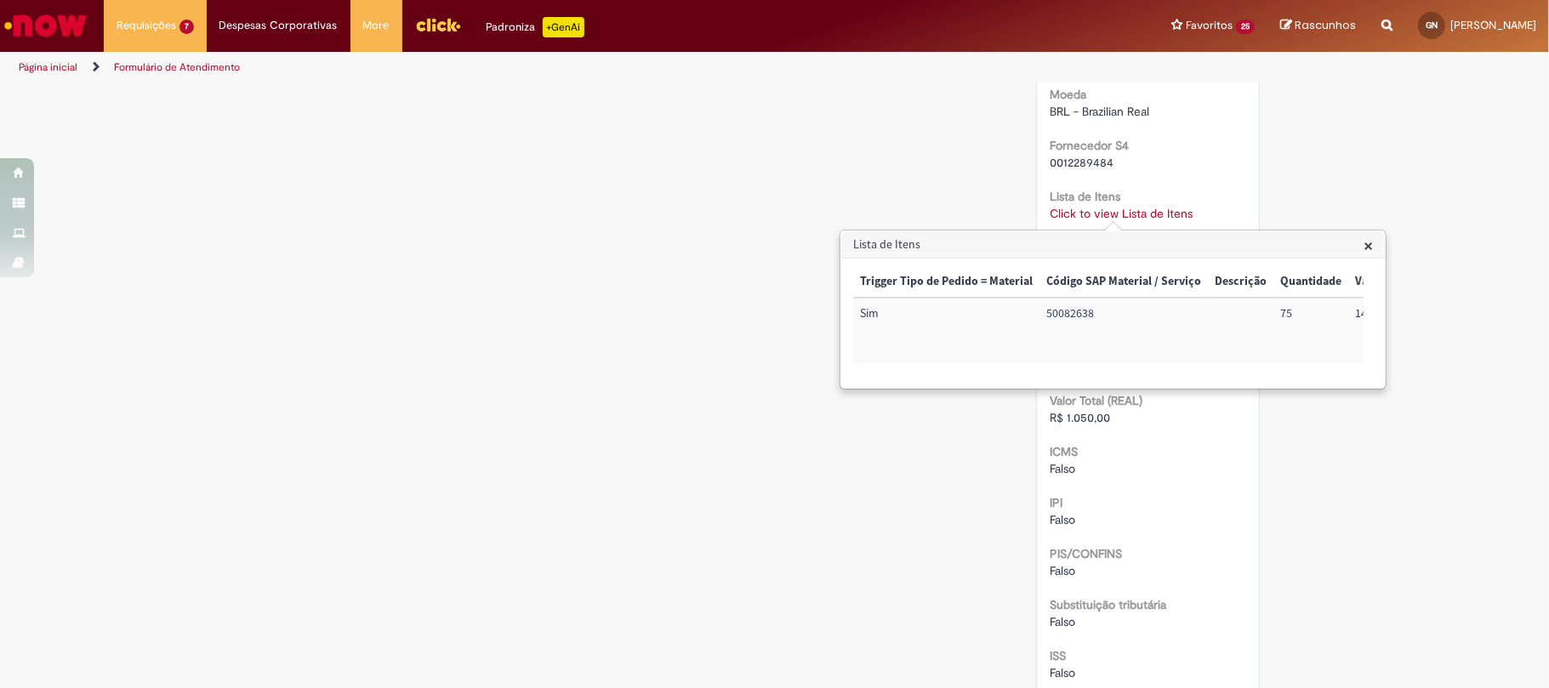
click at [1169, 379] on div "Trigger Tipo de Pedido = Material Código SAP Material / Serviço Descrição Quant…" at bounding box center [1108, 323] width 510 height 114
click at [1182, 388] on div "× Trigger Tipo de Pedido = Material Código SAP Material / Serviço Descrição Qua…" at bounding box center [1113, 323] width 544 height 129
click at [1177, 388] on div "× Trigger Tipo de Pedido = Material Código SAP Material / Serviço Descrição Qua…" at bounding box center [1113, 323] width 544 height 129
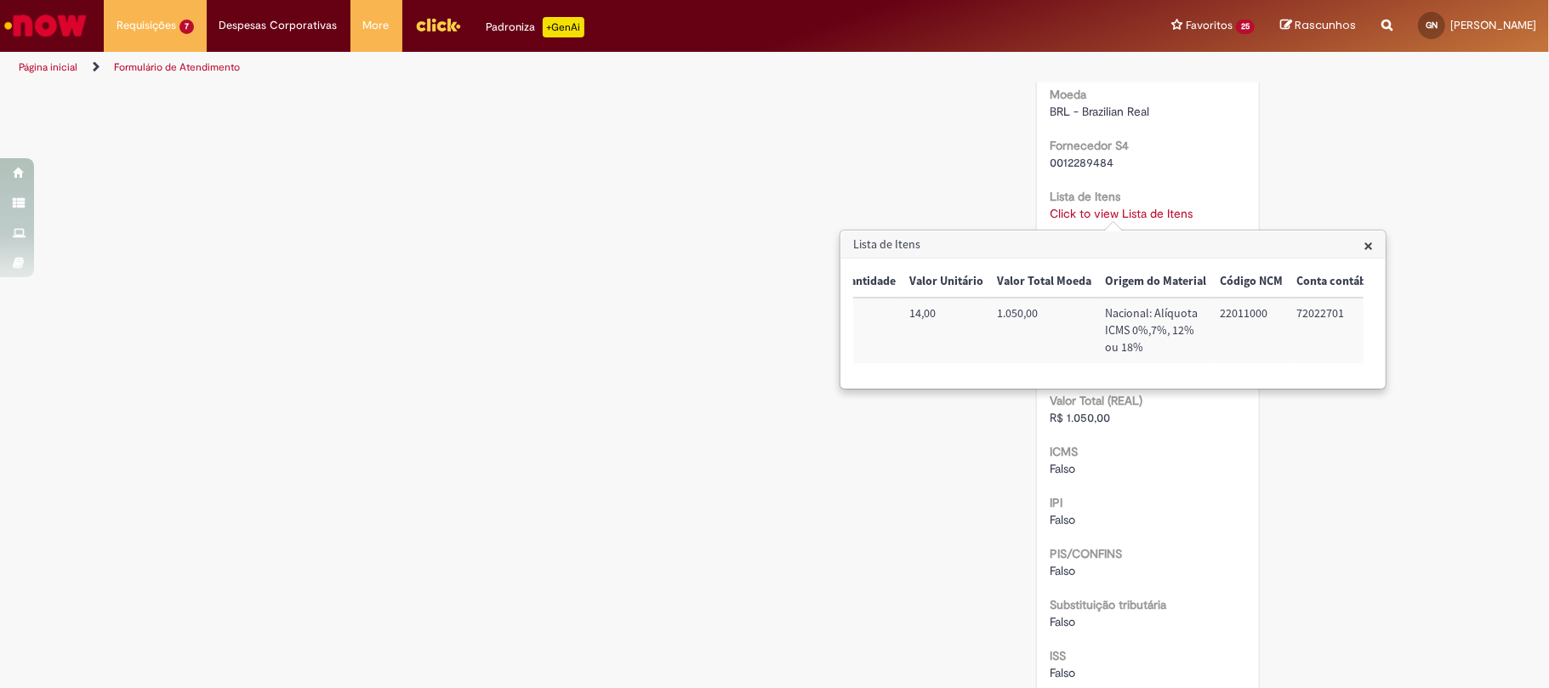
click at [1245, 304] on td "22011000" at bounding box center [1251, 331] width 77 height 66
click at [1286, 379] on div "Trigger Tipo de Pedido = Material Código SAP Material / Serviço Descrição Quant…" at bounding box center [1108, 323] width 510 height 114
click at [1075, 310] on td "72022701" at bounding box center [1090, 331] width 90 height 66
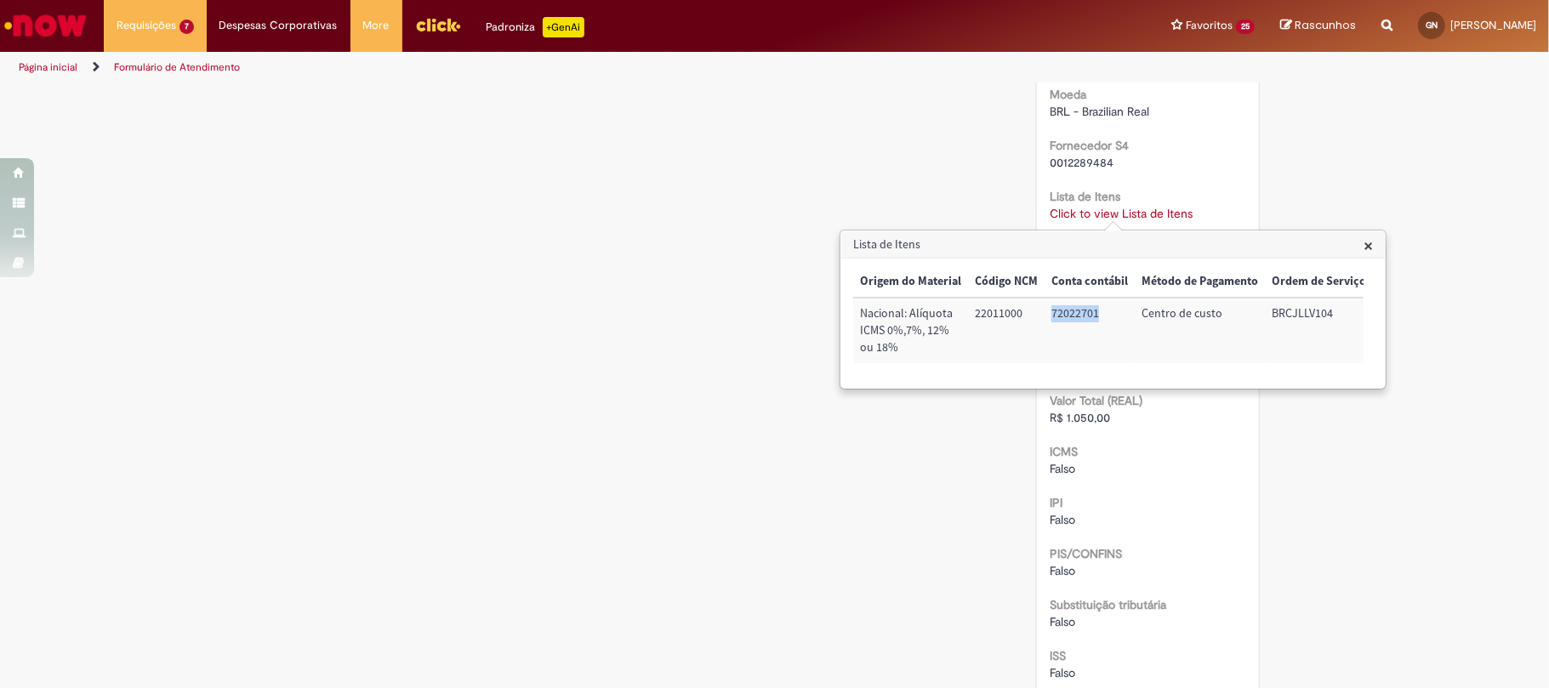
click at [1075, 310] on td "72022701" at bounding box center [1090, 331] width 90 height 66
click at [1266, 311] on td "BRCJLLV104" at bounding box center [1319, 331] width 108 height 66
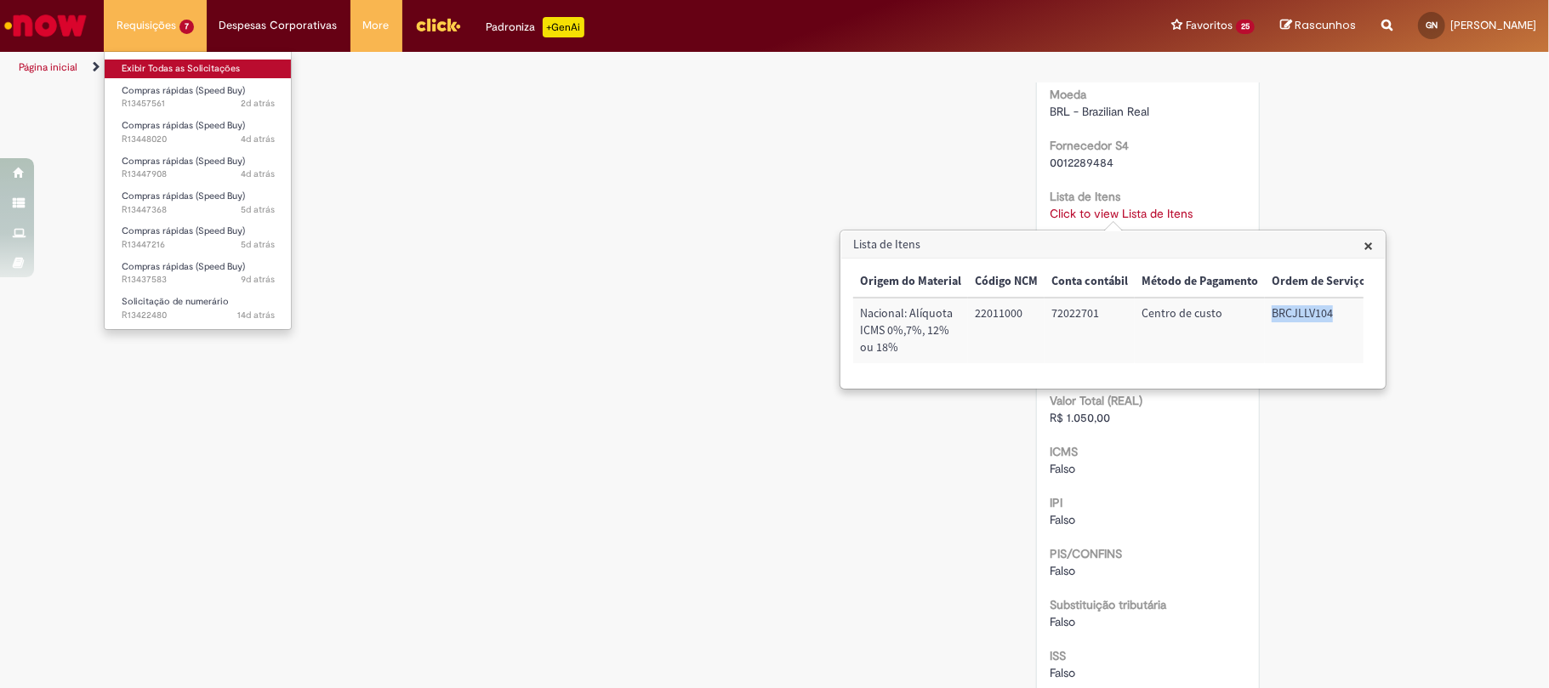
click at [165, 75] on link "Exibir Todas as Solicitações" at bounding box center [198, 69] width 187 height 19
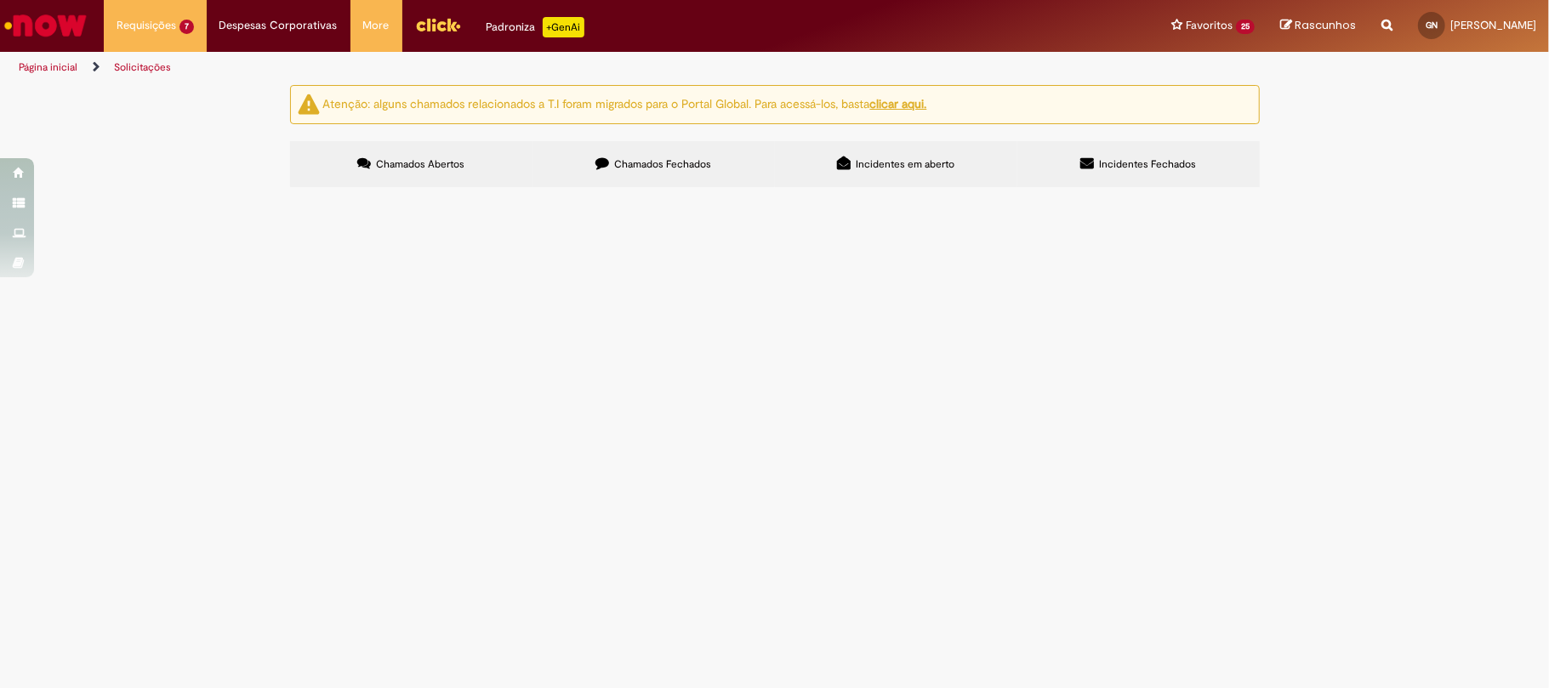
click at [0, 0] on span "Brinde [DATE]" at bounding box center [0, 0] width 0 height 0
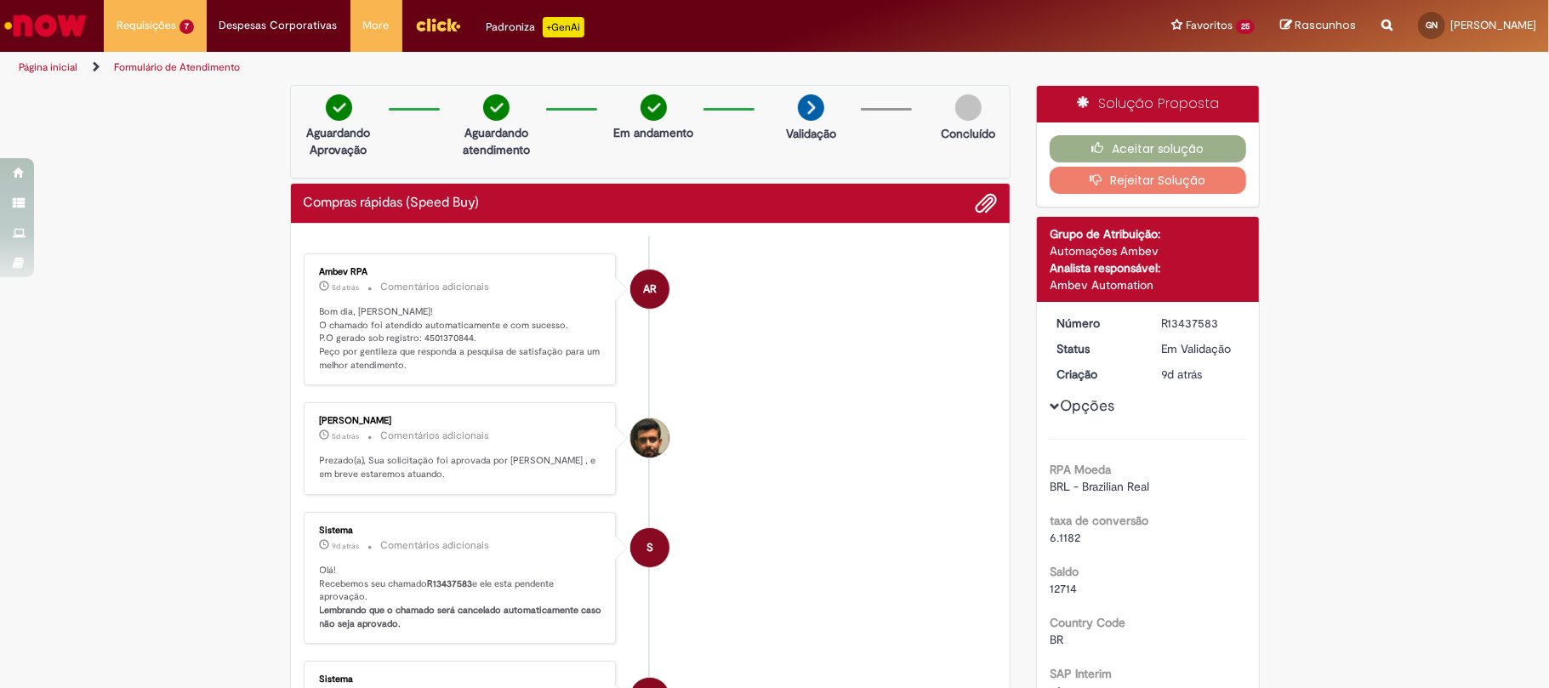
click at [1148, 331] on dd "R13437583" at bounding box center [1200, 323] width 105 height 17
click at [1161, 327] on div "R13437583" at bounding box center [1200, 323] width 79 height 17
click at [432, 323] on p "Bom dia, Gustavo! O chamado foi atendido automaticamente e com sucesso. P.O ger…" at bounding box center [461, 338] width 283 height 67
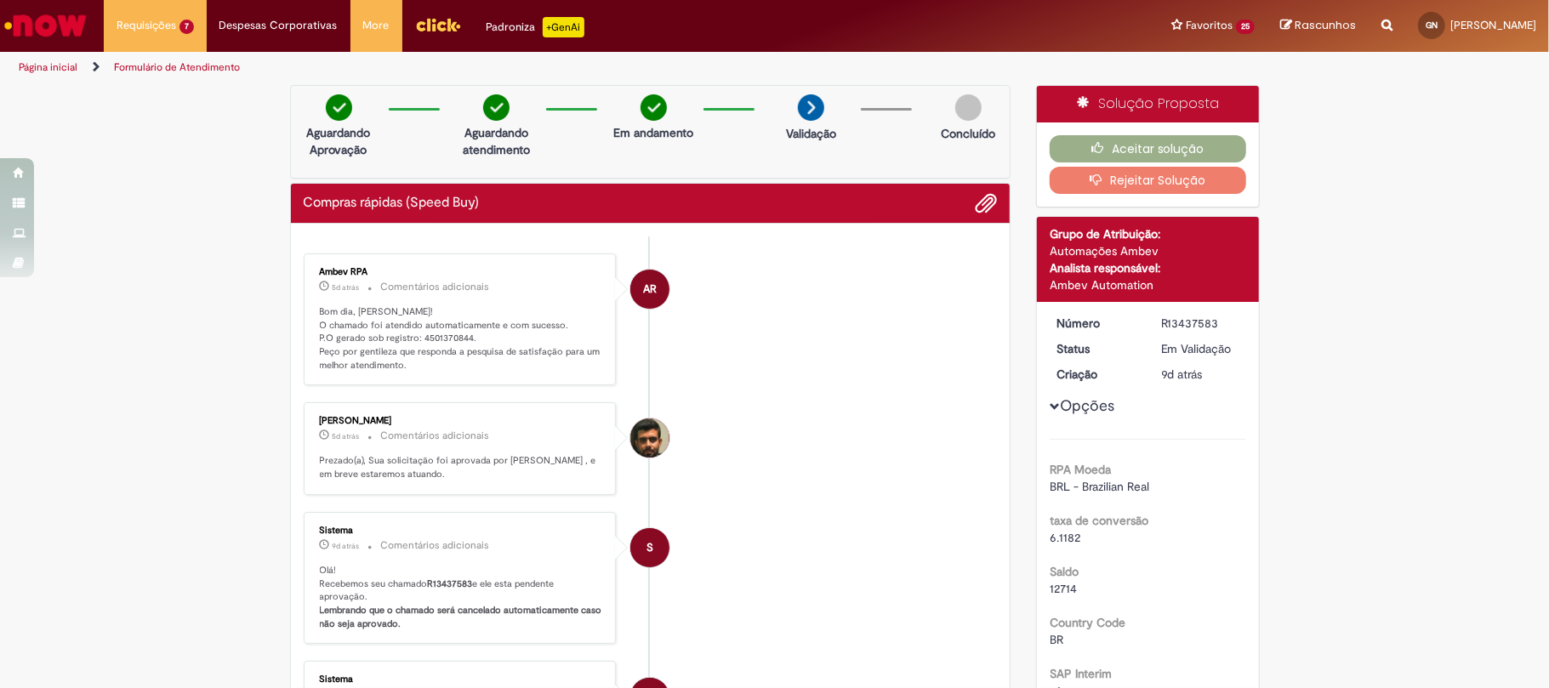
click at [440, 334] on p "Bom dia, Gustavo! O chamado foi atendido automaticamente e com sucesso. P.O ger…" at bounding box center [461, 338] width 283 height 67
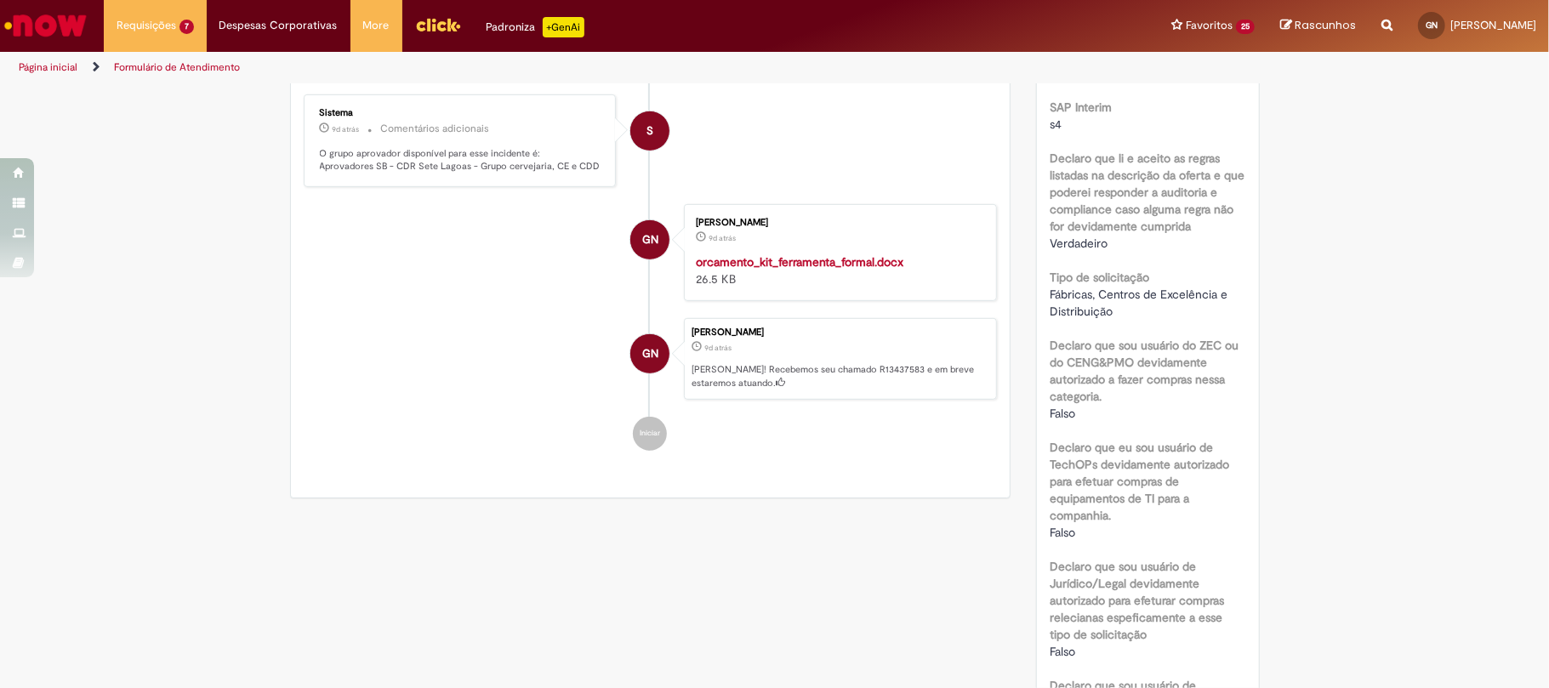
scroll to position [907, 0]
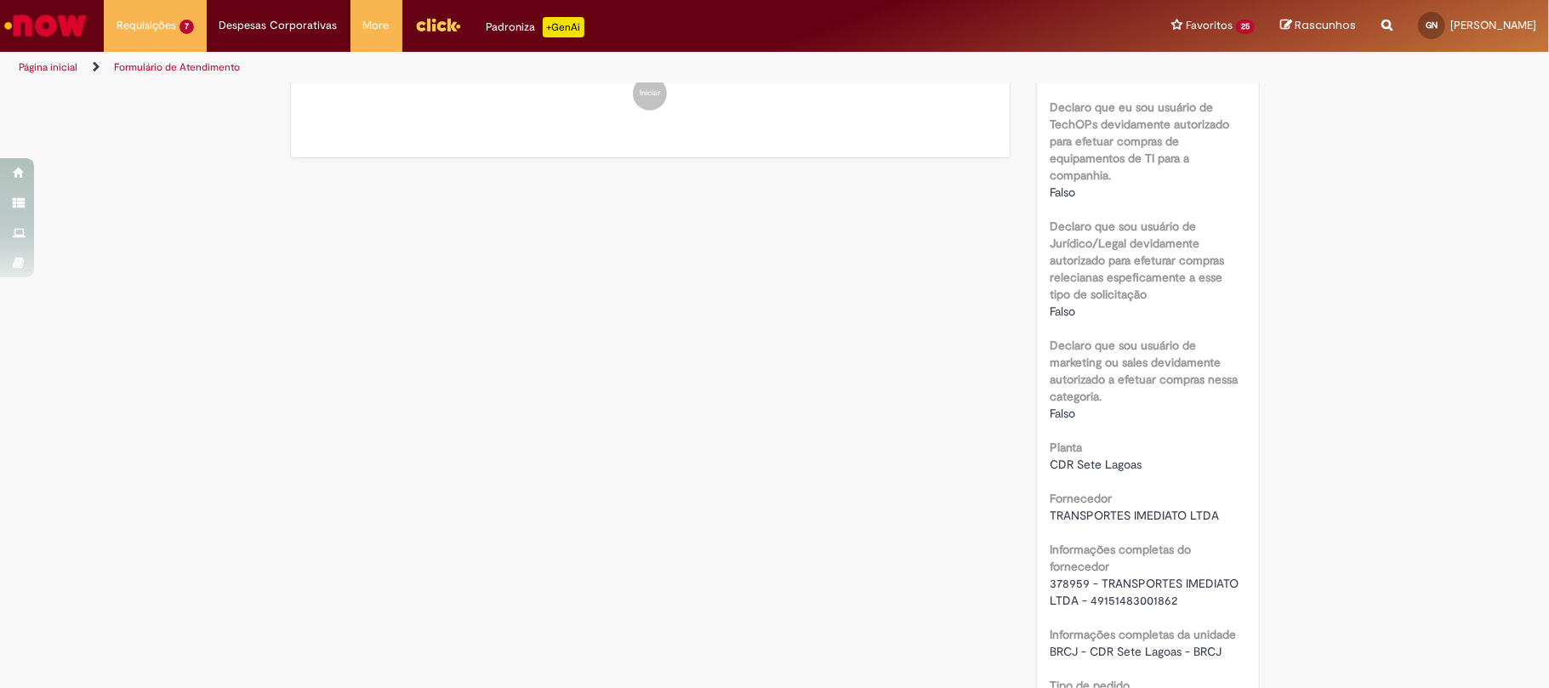
click at [1059, 590] on span "378959 - TRANSPORTES IMEDIATO LTDA - 49151483001862" at bounding box center [1146, 592] width 192 height 32
click at [1058, 578] on span "378959 - TRANSPORTES IMEDIATO LTDA - 49151483001862" at bounding box center [1146, 592] width 192 height 32
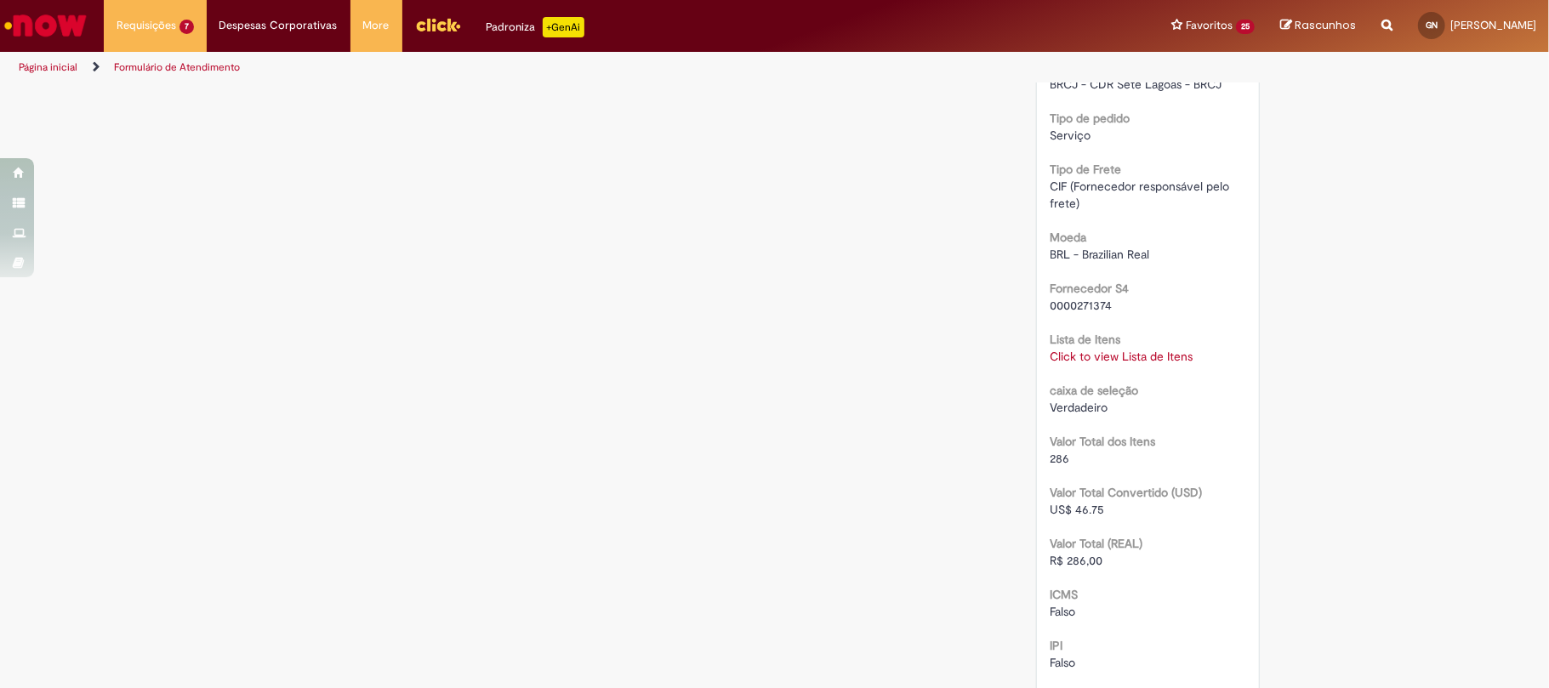
scroll to position [1928, 0]
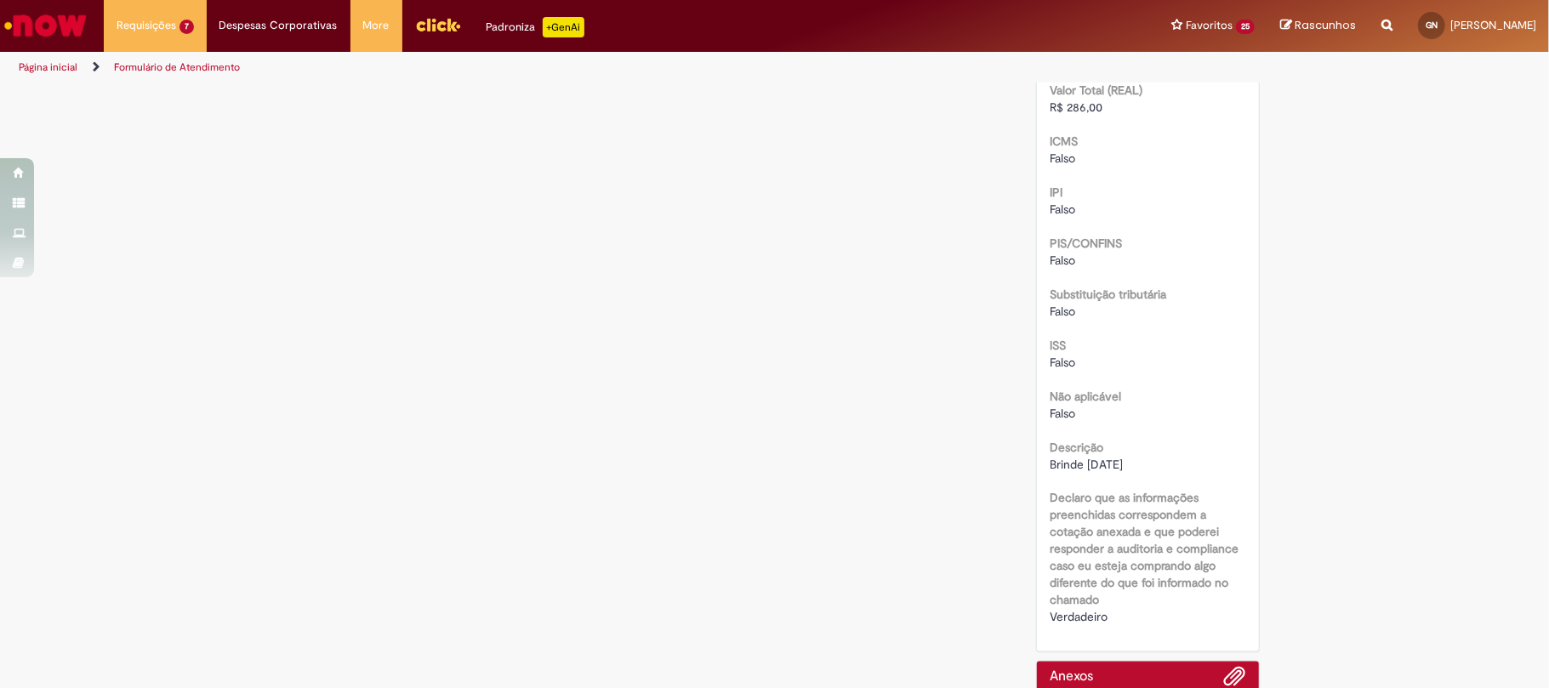
drag, startPoint x: 1124, startPoint y: 474, endPoint x: 1028, endPoint y: 471, distance: 96.2
click at [1113, 470] on span "Brinde [DATE]" at bounding box center [1086, 464] width 73 height 15
drag, startPoint x: 1141, startPoint y: 464, endPoint x: 1038, endPoint y: 464, distance: 102.9
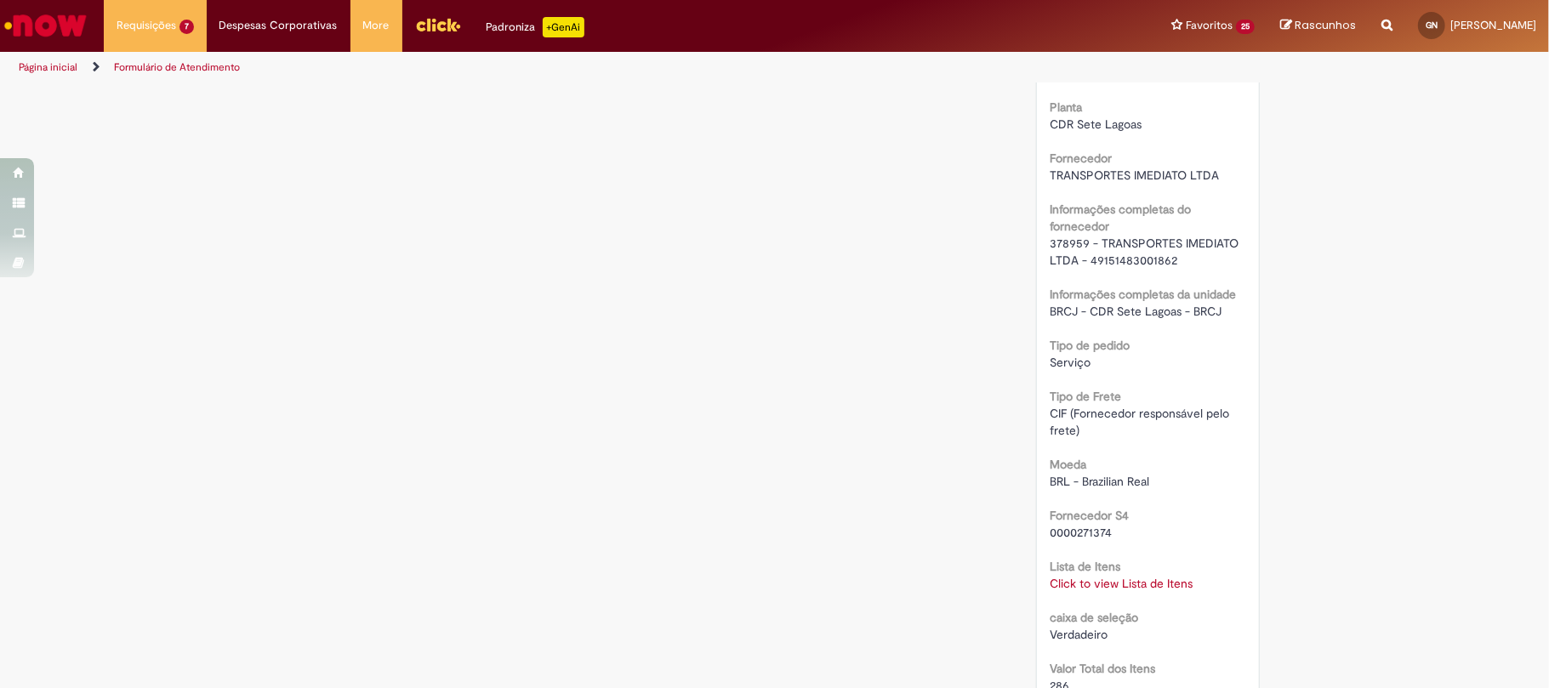
scroll to position [1021, 0]
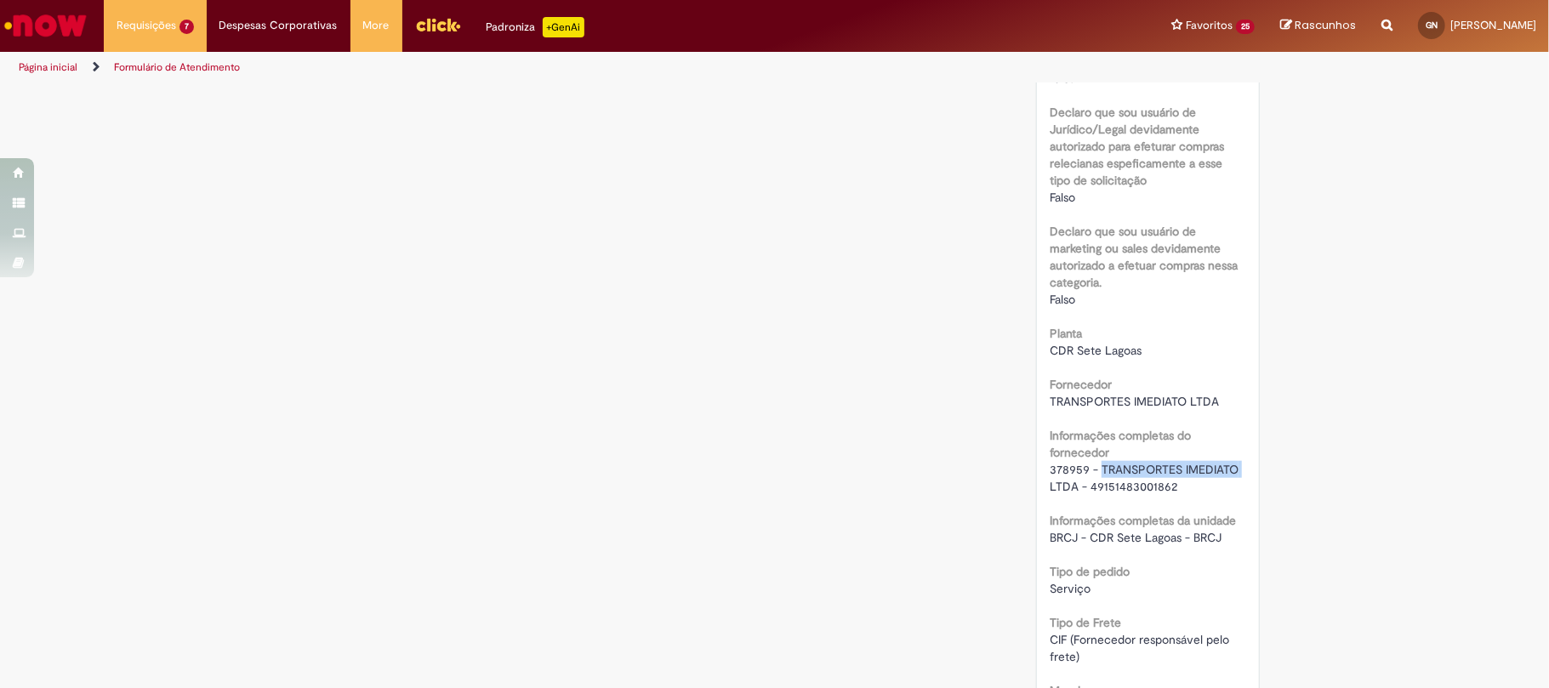
drag, startPoint x: 1092, startPoint y: 470, endPoint x: 1237, endPoint y: 470, distance: 144.6
click at [1237, 470] on div "Número R13437583 Status Em Validação Criação 9d atrás 9 dias atrás Opções RPA M…" at bounding box center [1148, 419] width 222 height 2277
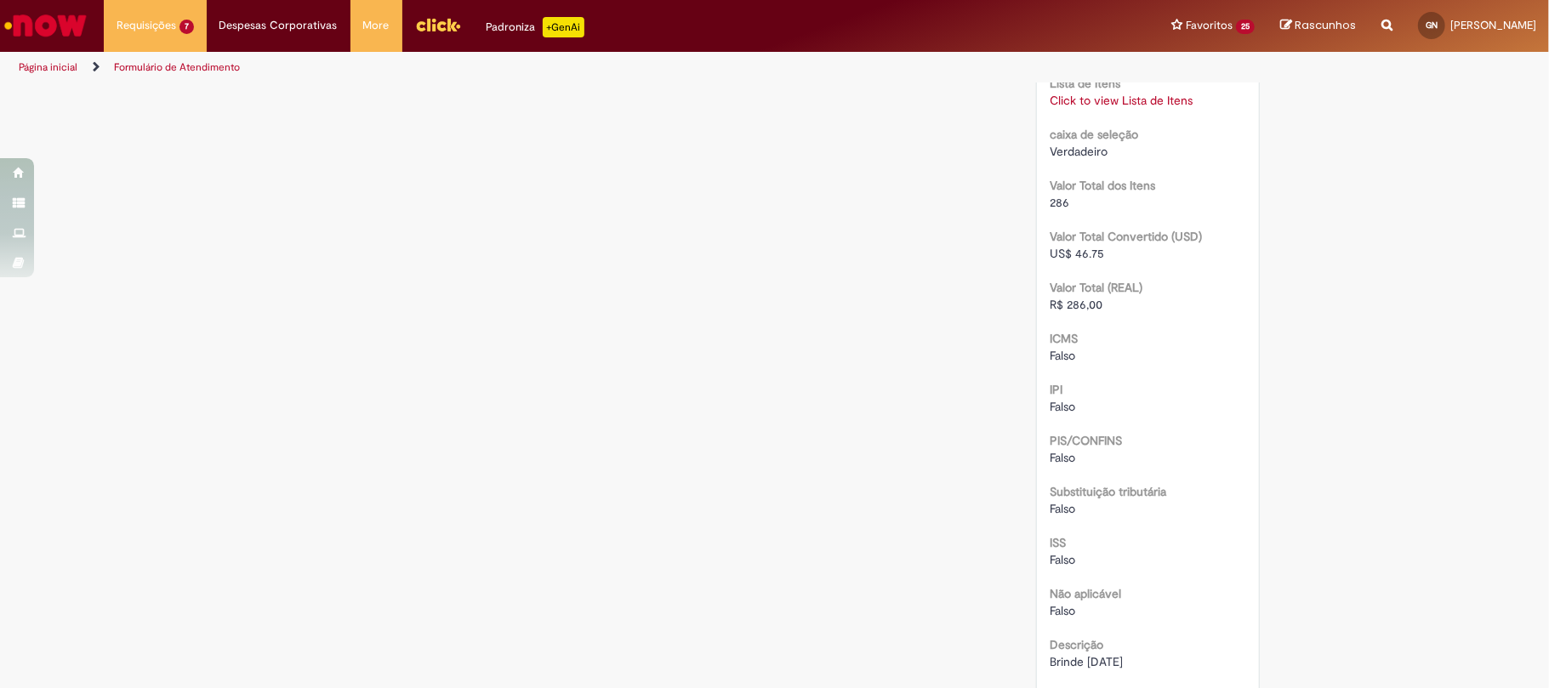
scroll to position [1277, 0]
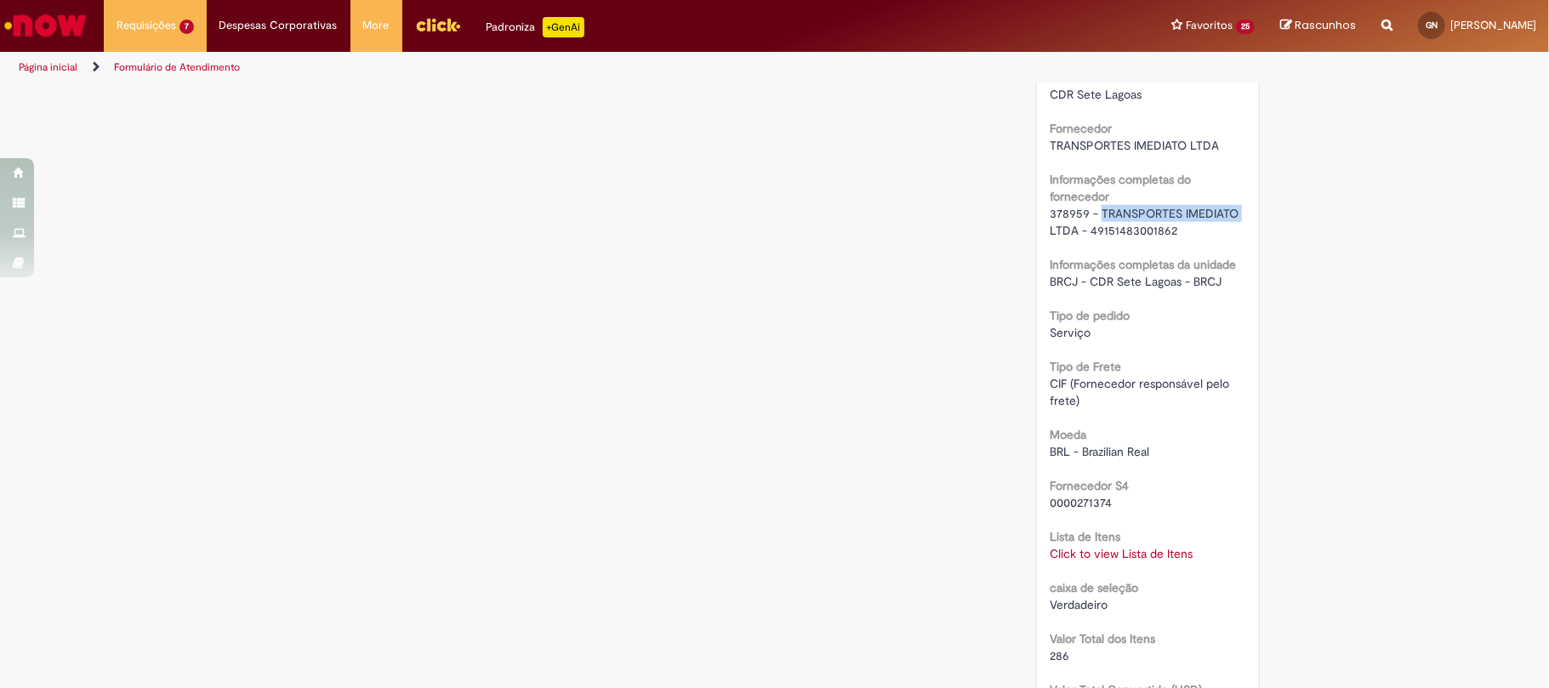
click at [1127, 556] on link "Click to view Lista de Itens" at bounding box center [1121, 553] width 143 height 15
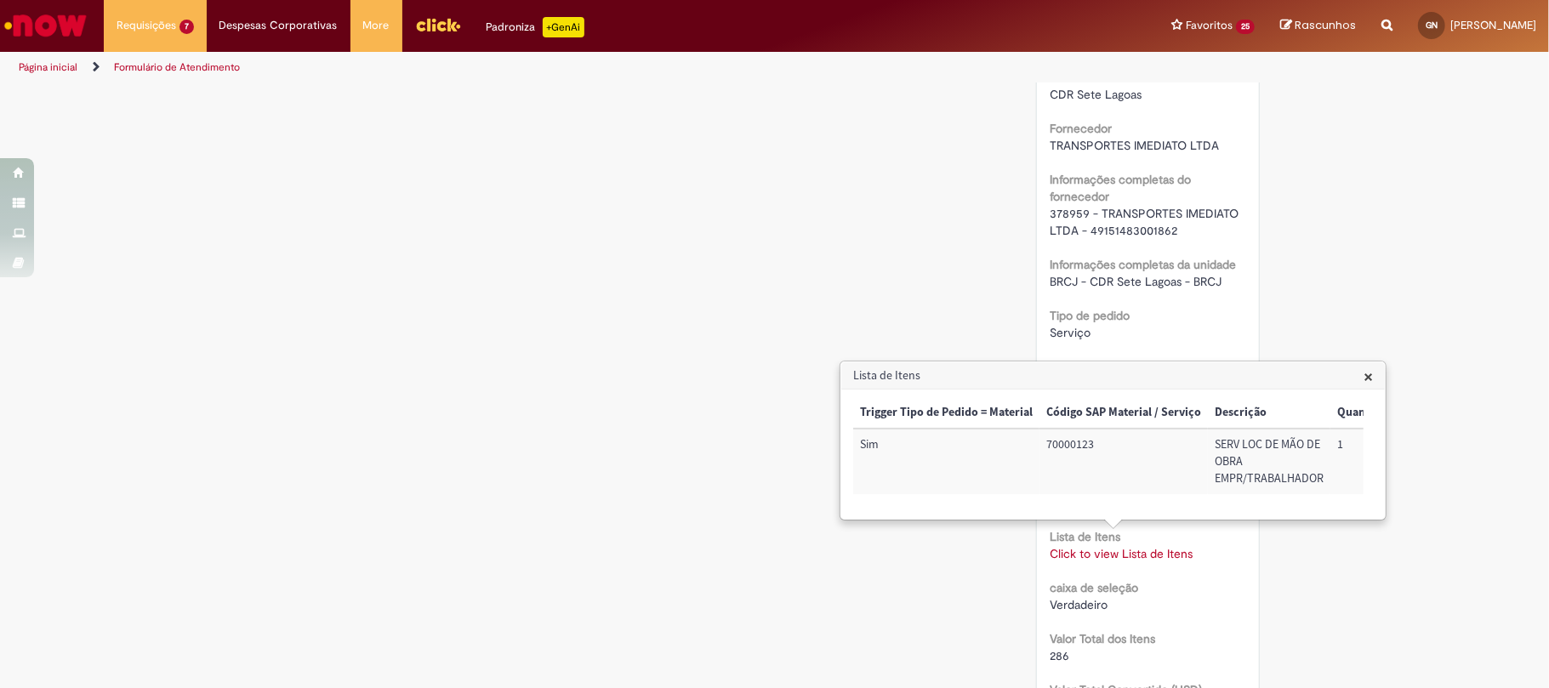
click at [1155, 510] on div "Trigger Tipo de Pedido = Material Código SAP Material / Serviço Descrição Quant…" at bounding box center [1108, 454] width 510 height 114
click at [1080, 447] on td "72022701" at bounding box center [1091, 462] width 90 height 66
click at [1287, 457] on td "BRCJLLV104" at bounding box center [1320, 462] width 108 height 66
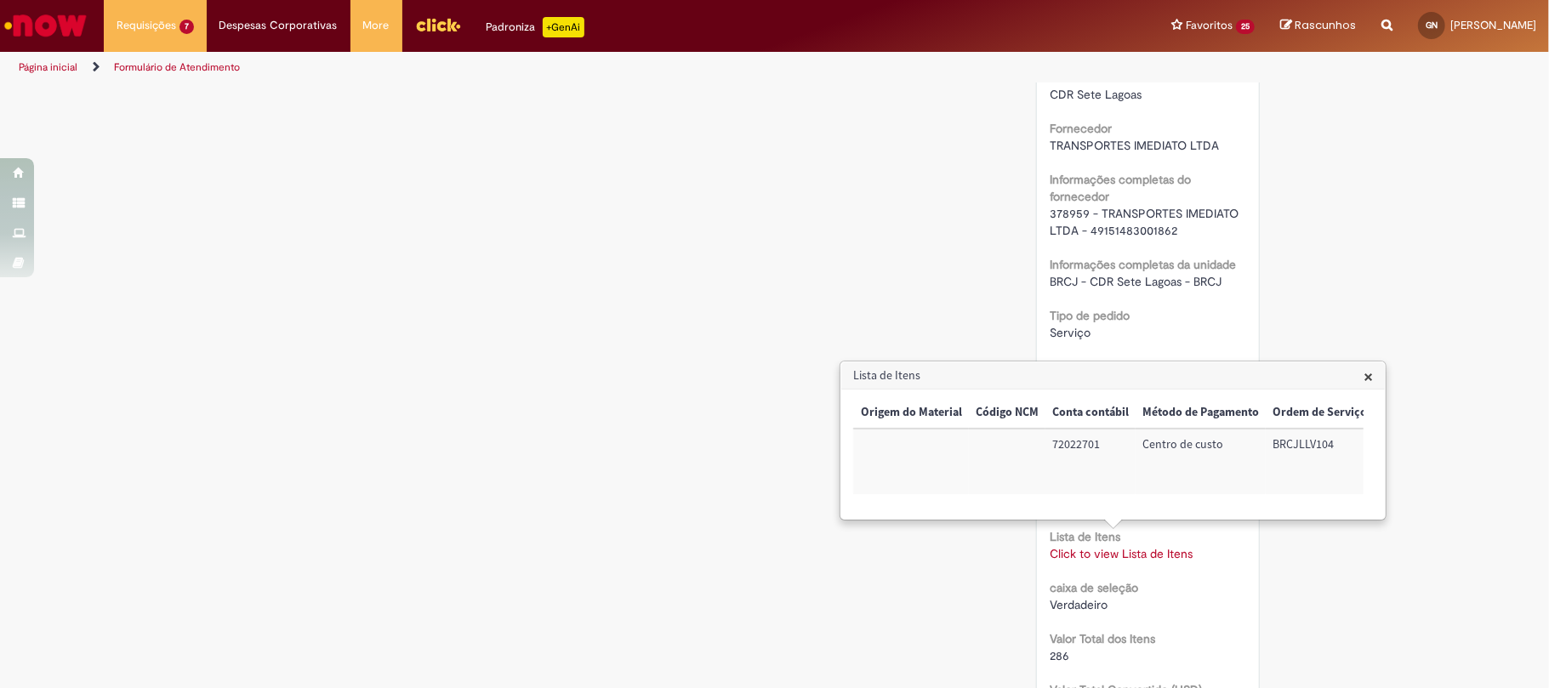
click at [1295, 447] on td "BRCJLLV104" at bounding box center [1320, 462] width 108 height 66
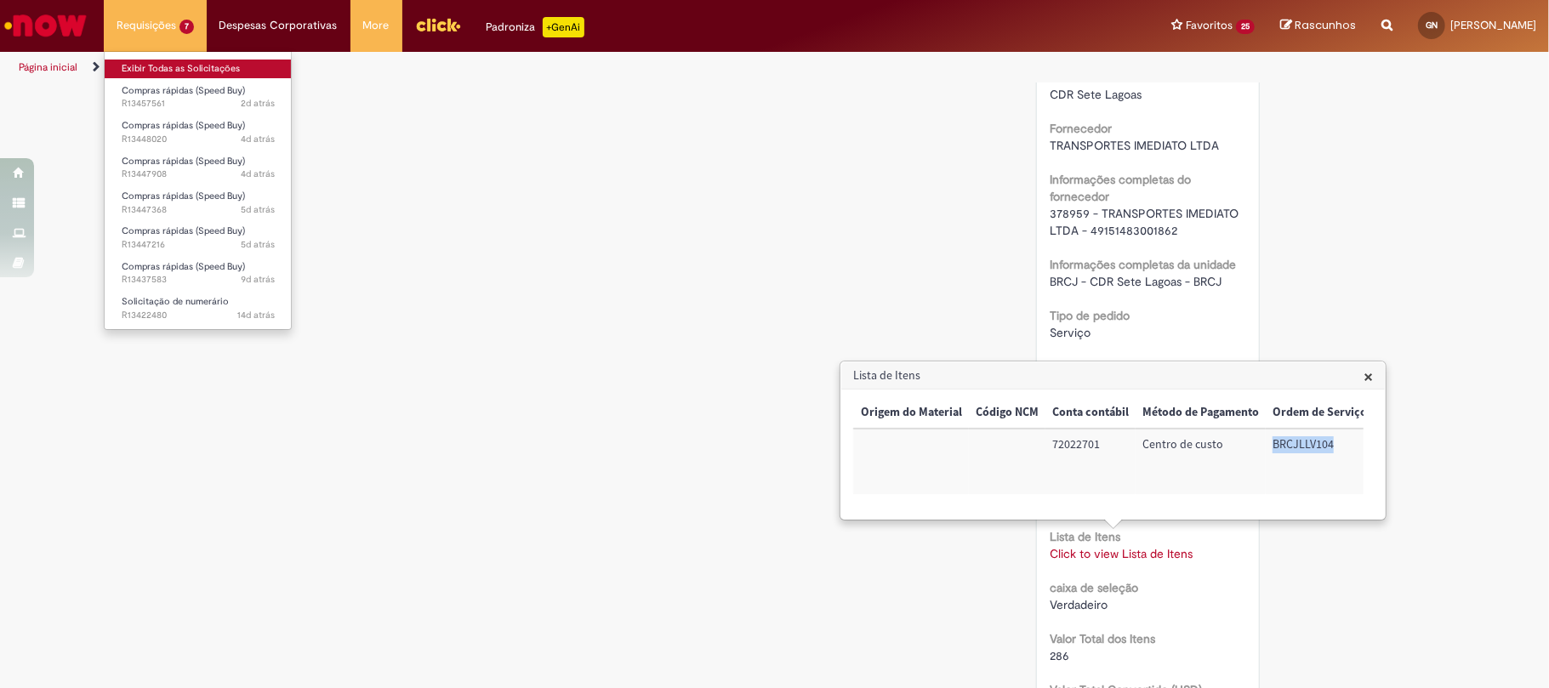
click at [233, 75] on link "Exibir Todas as Solicitações" at bounding box center [198, 69] width 187 height 19
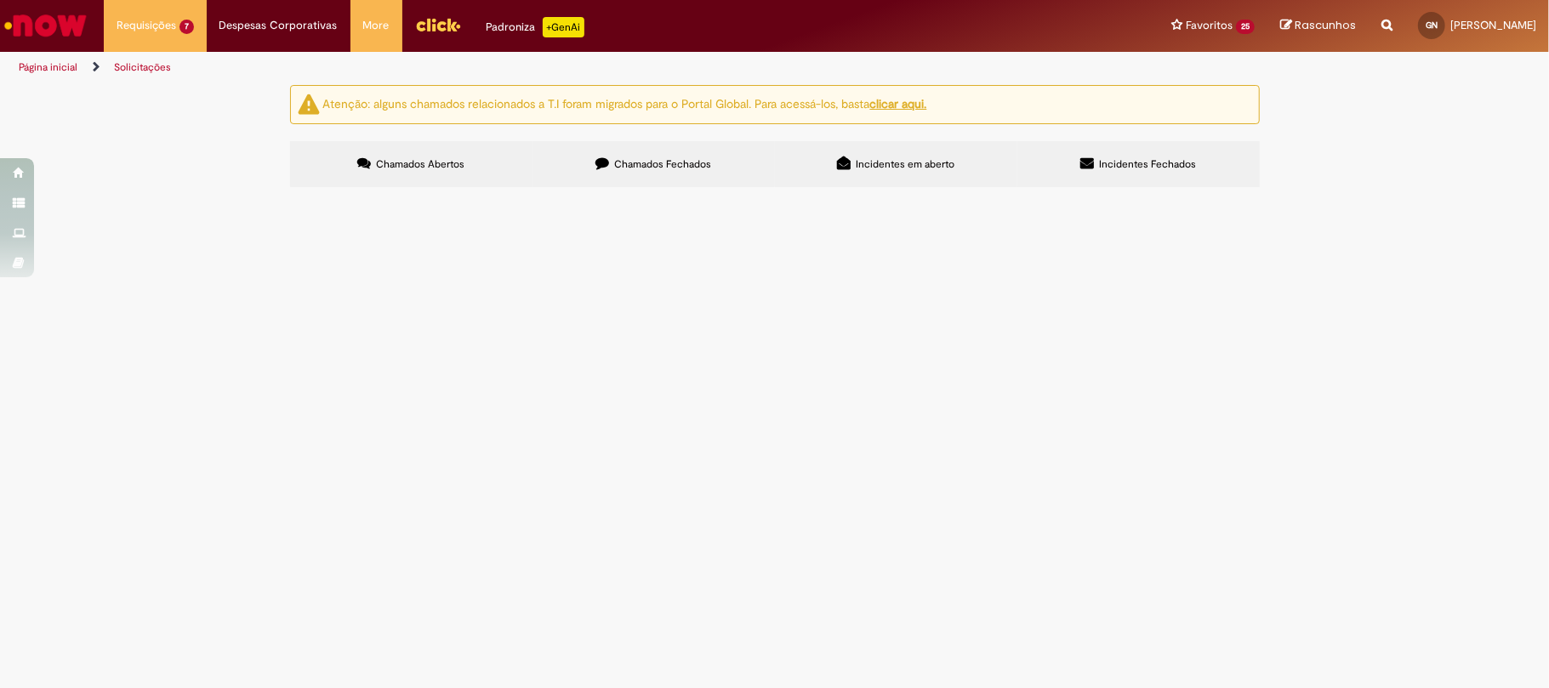
click at [610, 168] on label "Chamados Fechados" at bounding box center [654, 164] width 242 height 46
click at [652, 174] on label "Chamados Fechados" at bounding box center [654, 164] width 242 height 46
click at [0, 0] on span "Pedido referente a manutenção de extintores" at bounding box center [0, 0] width 0 height 0
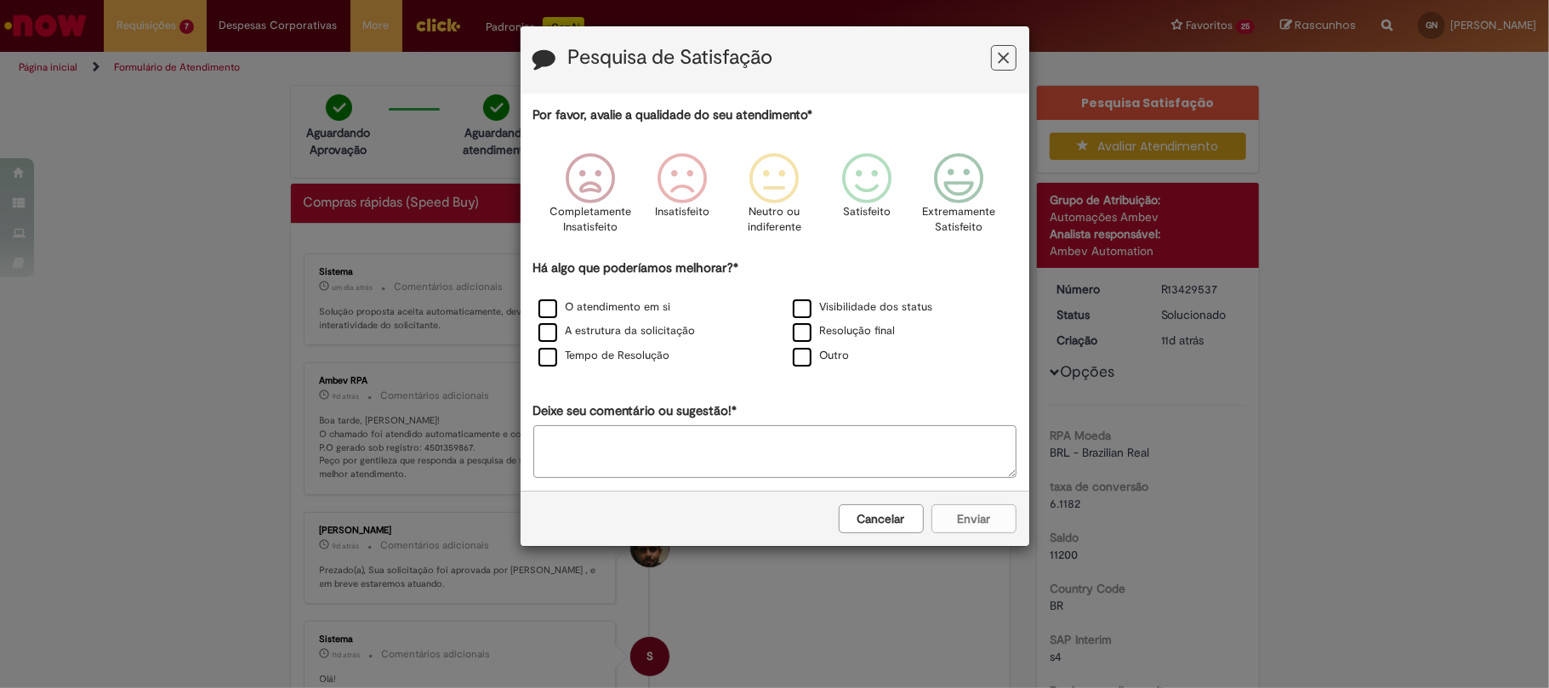
click at [998, 63] on icon "Feedback" at bounding box center [1003, 58] width 11 height 18
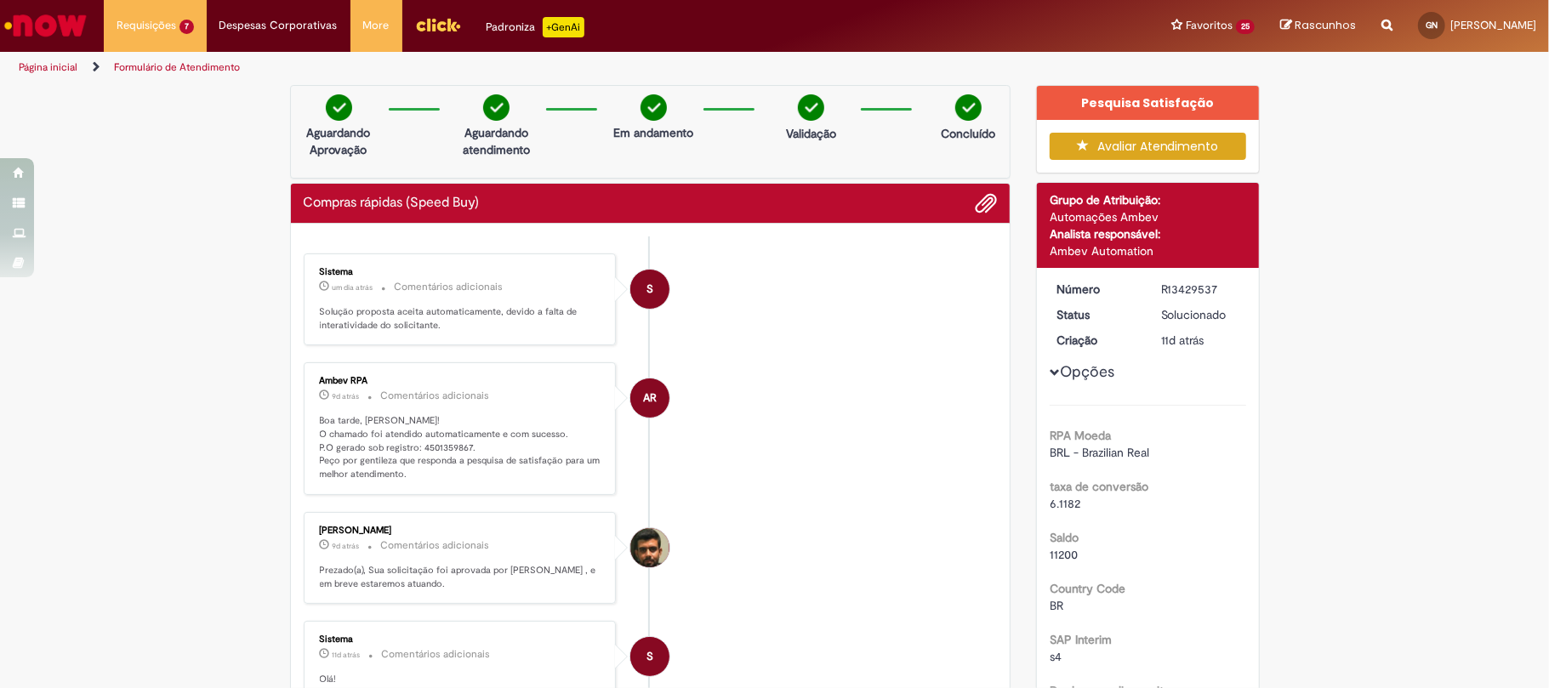
click at [1185, 288] on div "R13429537" at bounding box center [1200, 289] width 79 height 17
click at [430, 456] on p "Boa tarde, Gustavo! O chamado foi atendido automaticamente e com sucesso. P.O g…" at bounding box center [461, 447] width 283 height 67
click at [426, 447] on p "Boa tarde, Gustavo! O chamado foi atendido automaticamente e com sucesso. P.O g…" at bounding box center [461, 447] width 283 height 67
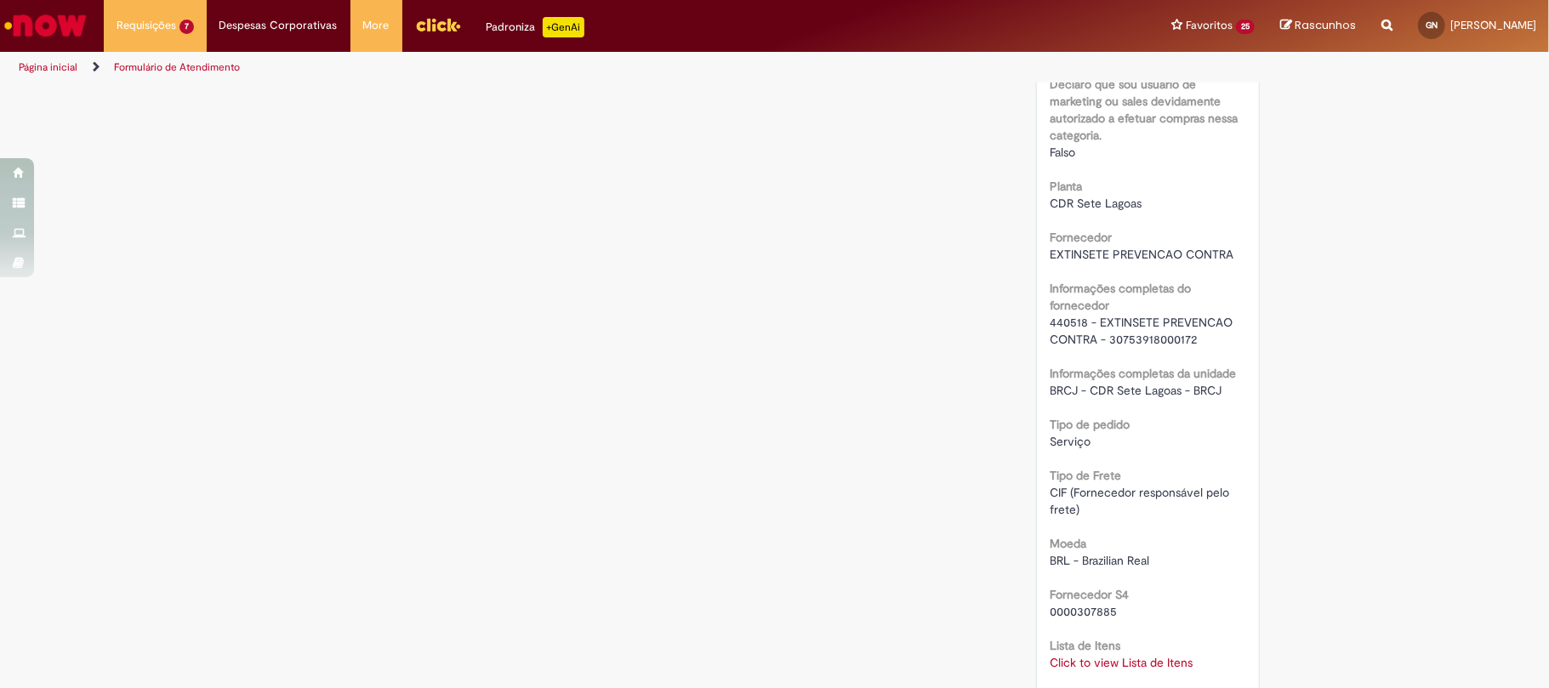
scroll to position [1021, 0]
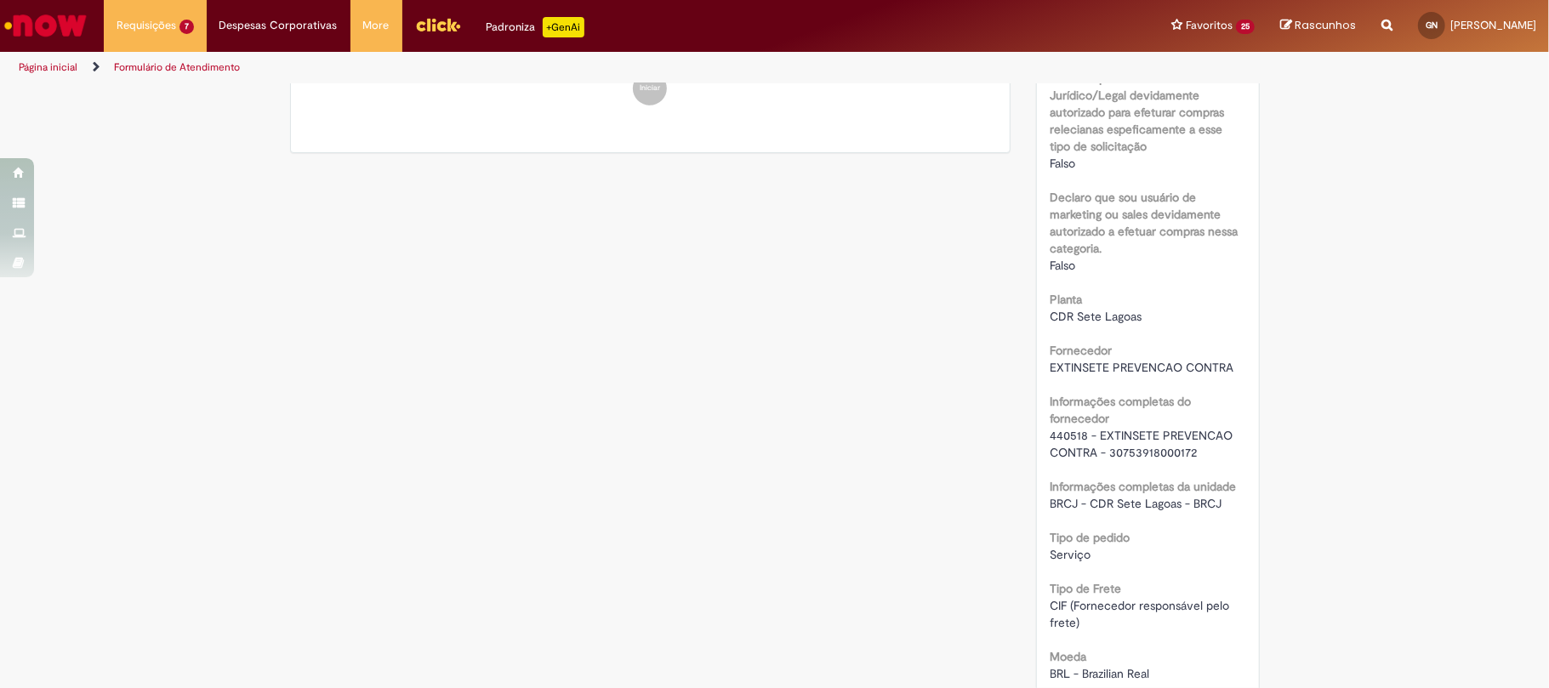
click at [1069, 447] on span "440518 - EXTINSETE PREVENCAO CONTRA - 30753918000172" at bounding box center [1143, 444] width 186 height 32
click at [1066, 436] on span "440518 - EXTINSETE PREVENCAO CONTRA - 30753918000172" at bounding box center [1143, 444] width 186 height 32
click at [1093, 436] on span "440518 - EXTINSETE PREVENCAO CONTRA - 30753918000172" at bounding box center [1143, 444] width 186 height 32
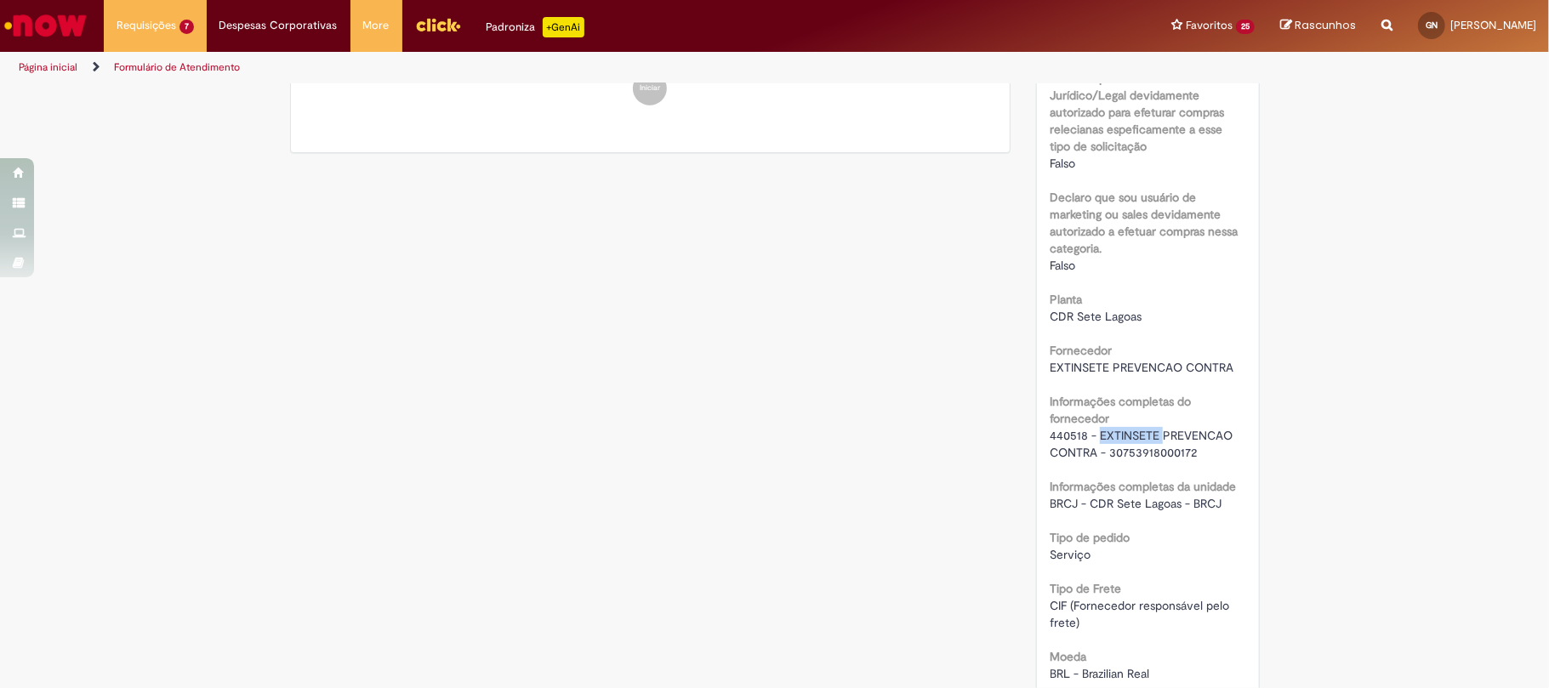
click at [1094, 436] on span "440518 - EXTINSETE PREVENCAO CONTRA - 30753918000172" at bounding box center [1143, 444] width 186 height 32
drag, startPoint x: 1092, startPoint y: 436, endPoint x: 1087, endPoint y: 459, distance: 24.4
click at [1087, 459] on span "440518 - EXTINSETE PREVENCAO CONTRA - 30753918000172" at bounding box center [1143, 444] width 186 height 32
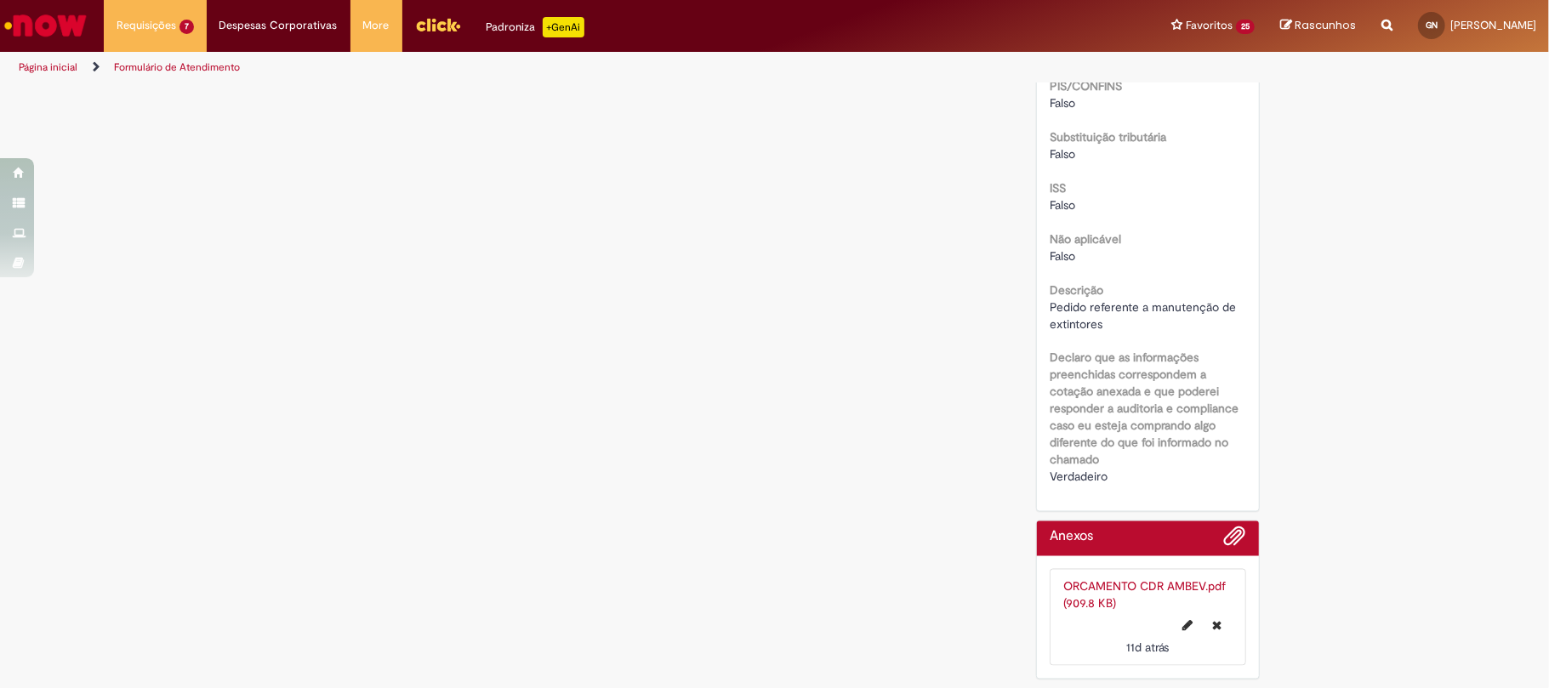
scroll to position [1373, 0]
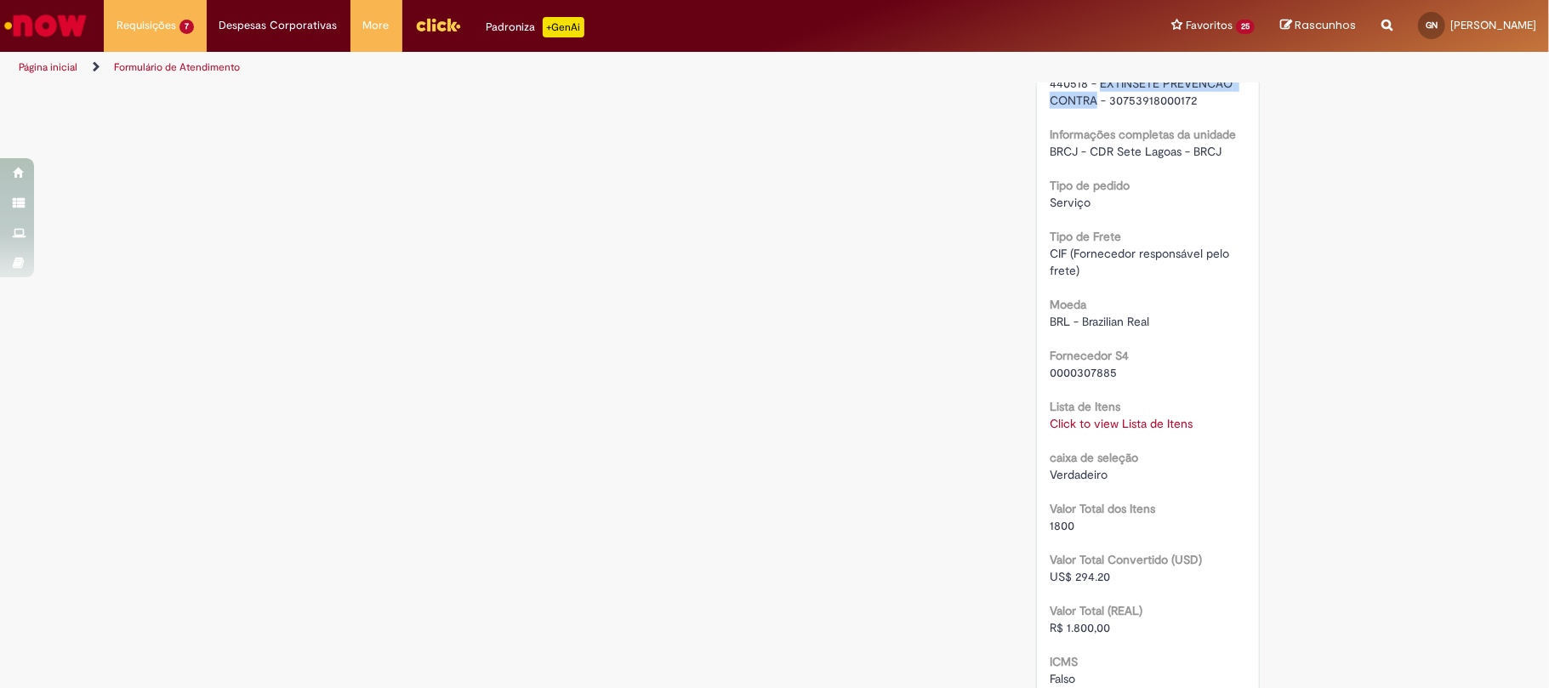
click at [1117, 413] on div "Lista de Itens Click to view Lista de Itens Click to view Lista de Itens" at bounding box center [1148, 413] width 197 height 38
click at [1127, 419] on link "Click to view Lista de Itens" at bounding box center [1121, 423] width 143 height 15
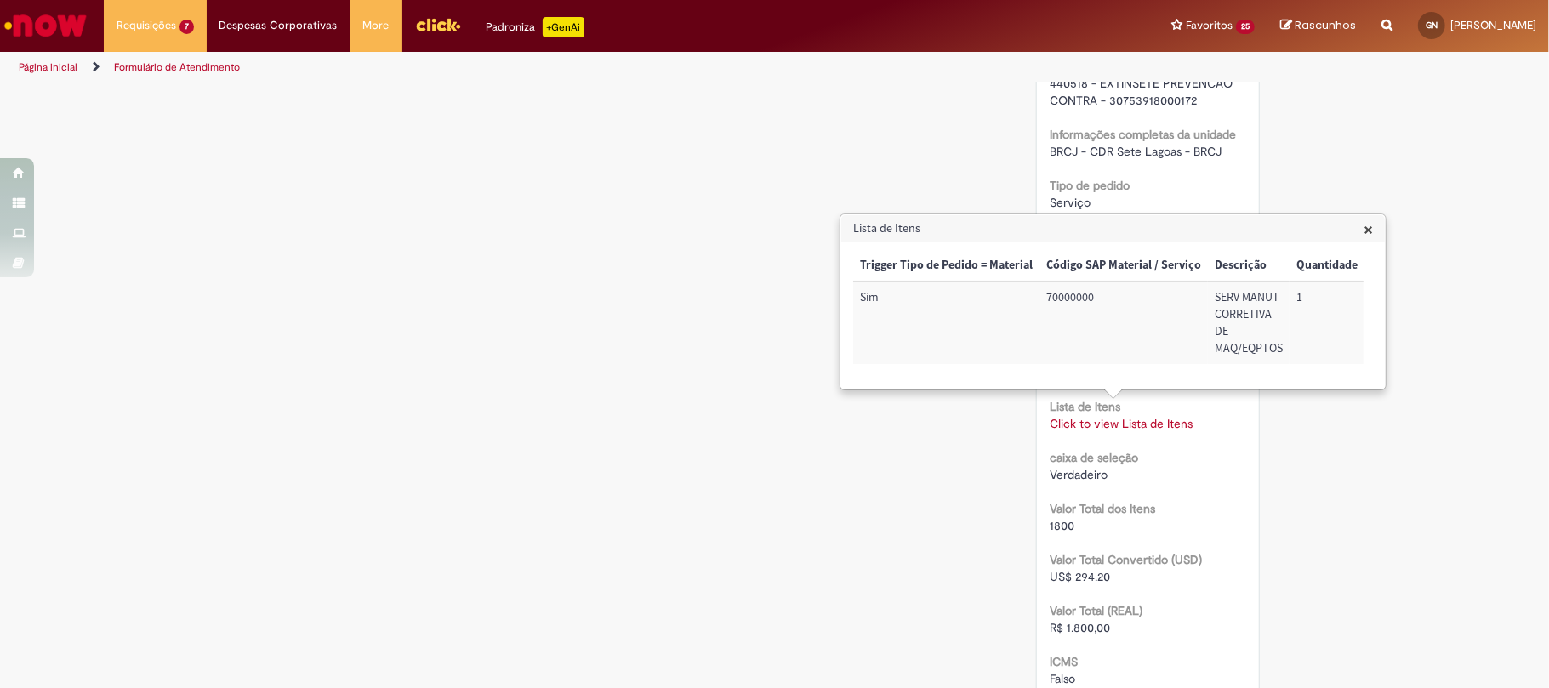
click at [1179, 453] on div "caixa de seleção Verdadeiro" at bounding box center [1148, 464] width 197 height 38
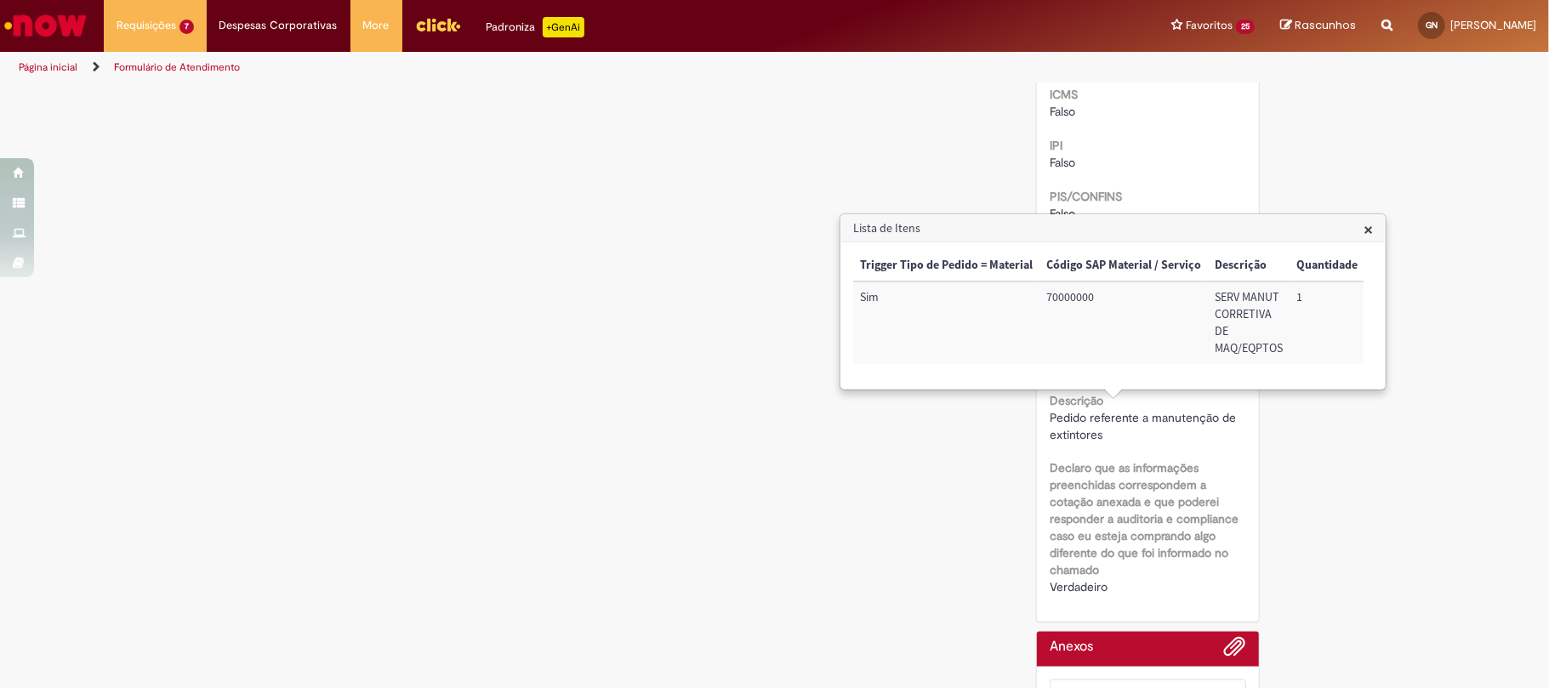
scroll to position [1827, 0]
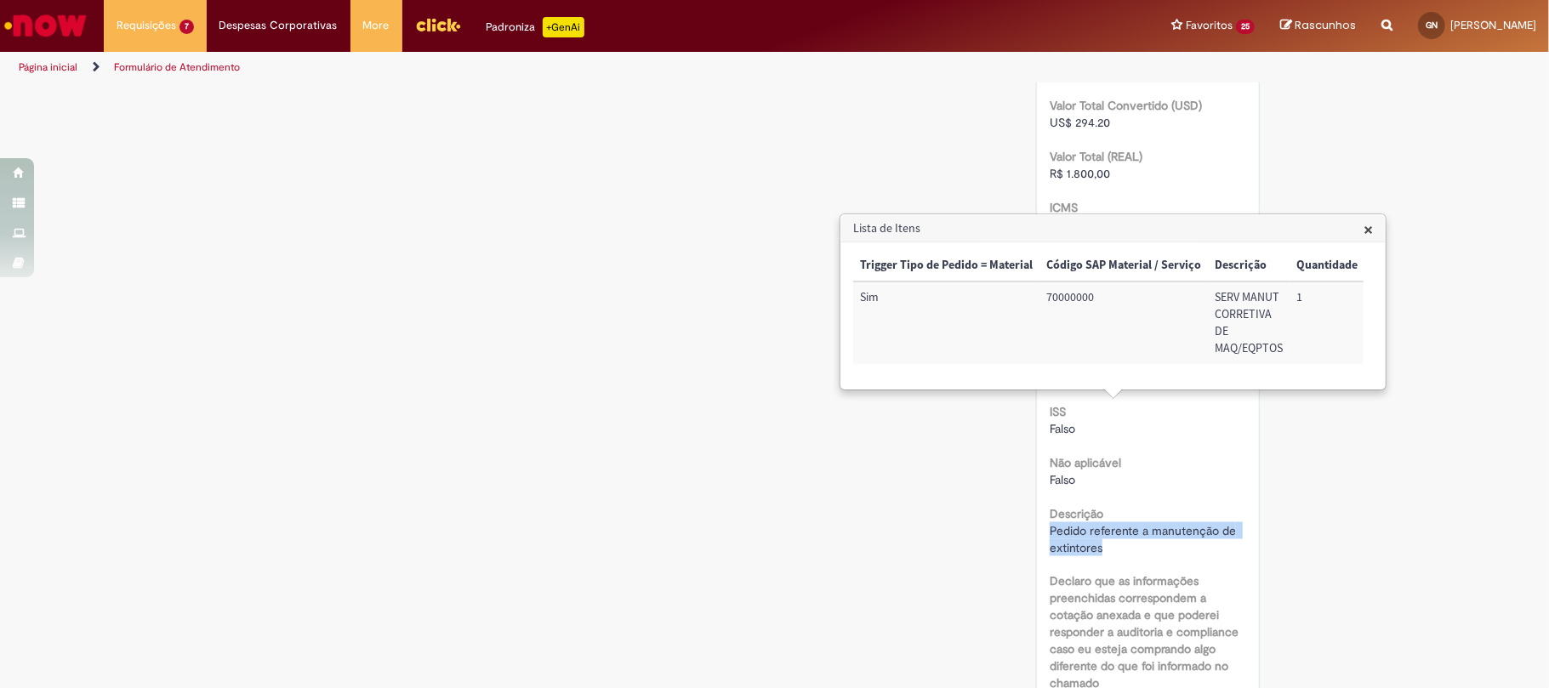
drag, startPoint x: 1094, startPoint y: 546, endPoint x: 1029, endPoint y: 525, distance: 68.9
click at [1209, 374] on div "Trigger Tipo de Pedido = Material Código SAP Material / Serviço Descrição Quant…" at bounding box center [1108, 315] width 510 height 131
click at [1202, 379] on div "Trigger Tipo de Pedido = Material Código SAP Material / Serviço Descrição Quant…" at bounding box center [1108, 315] width 510 height 131
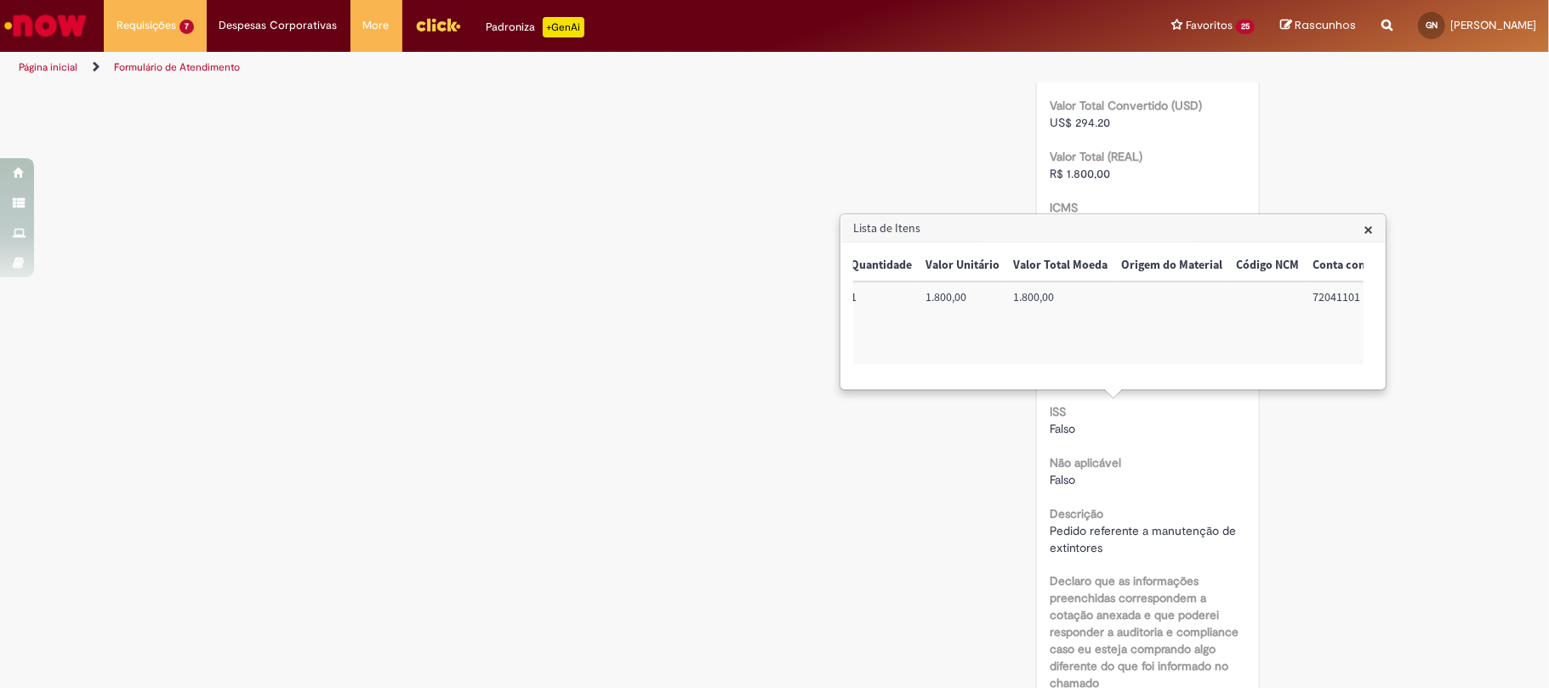
click at [1314, 294] on td "72041101" at bounding box center [1351, 323] width 90 height 83
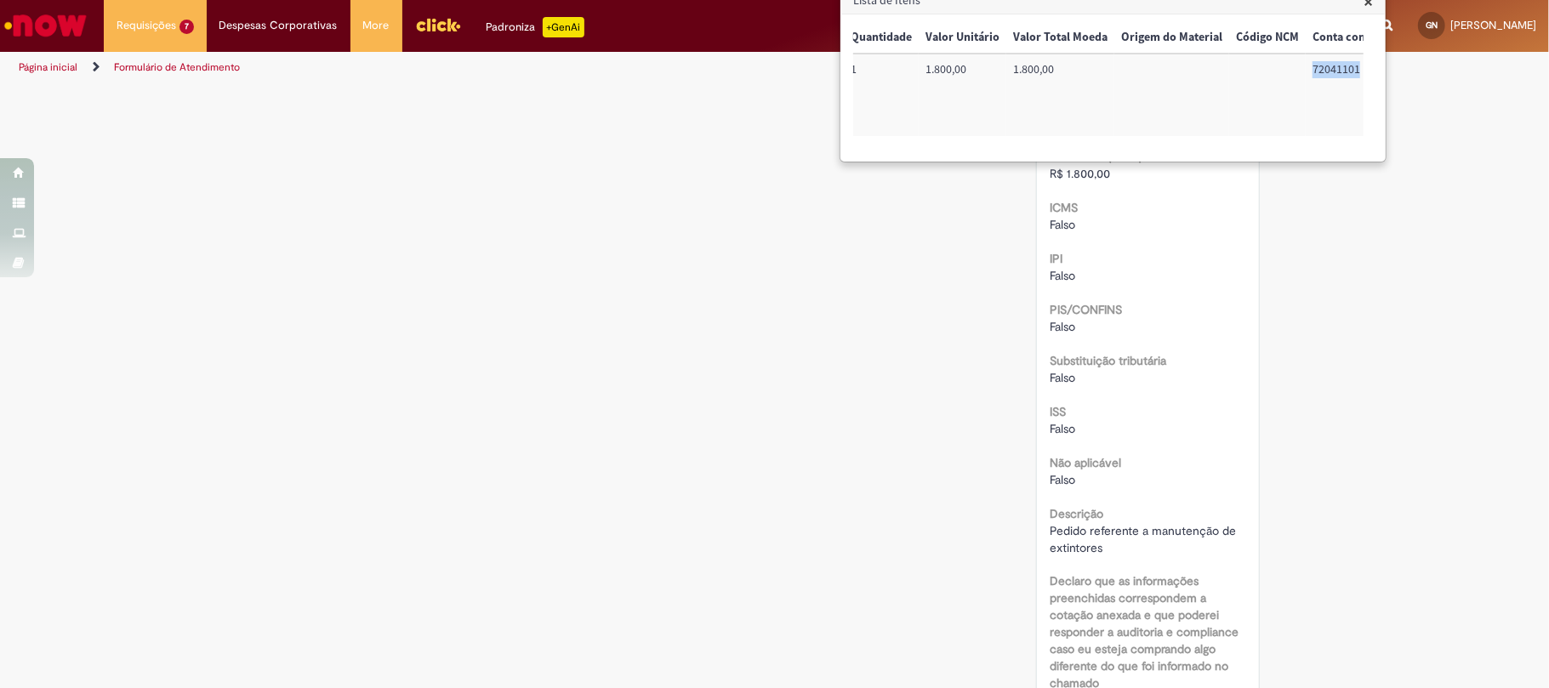
scroll to position [0, 708]
click at [1293, 73] on td "BRCJUPMT01" at bounding box center [1318, 95] width 108 height 83
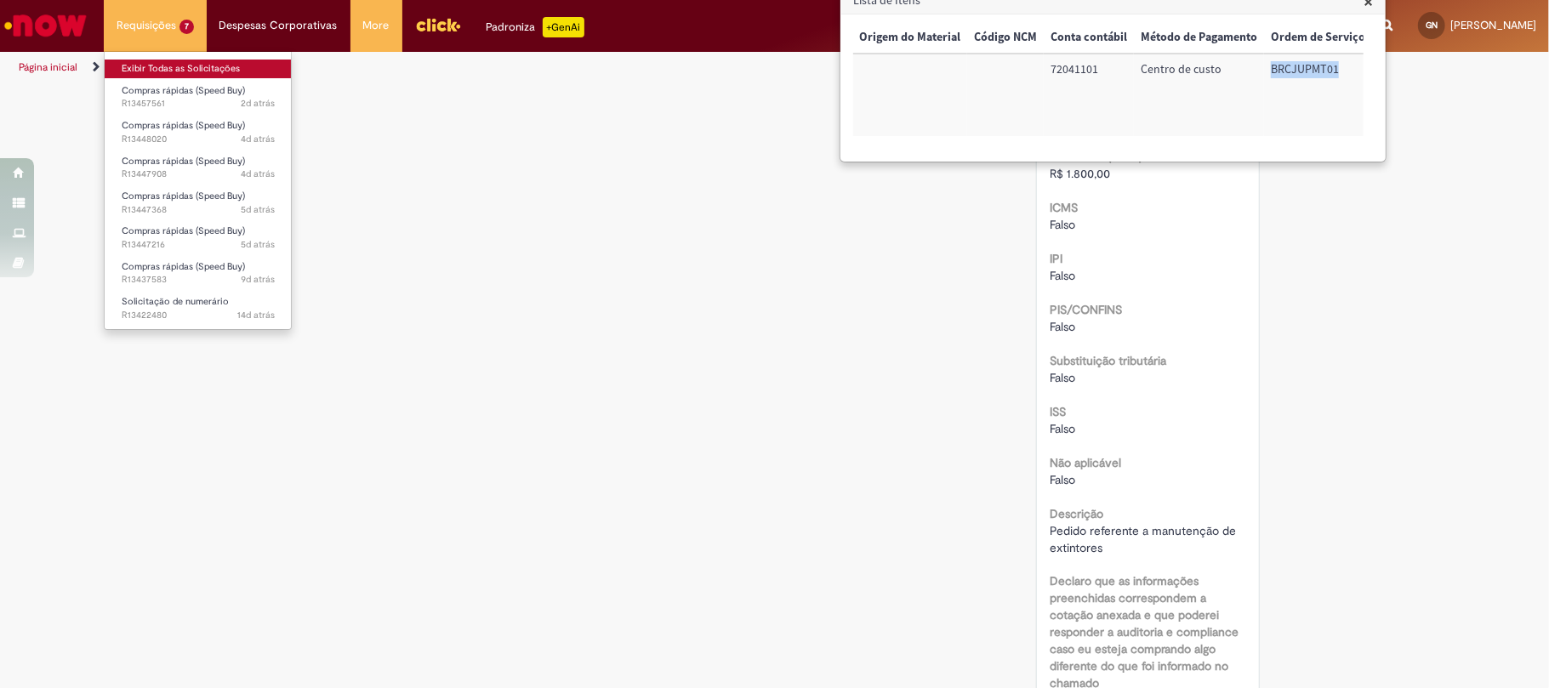
click at [189, 75] on link "Exibir Todas as Solicitações" at bounding box center [198, 69] width 187 height 19
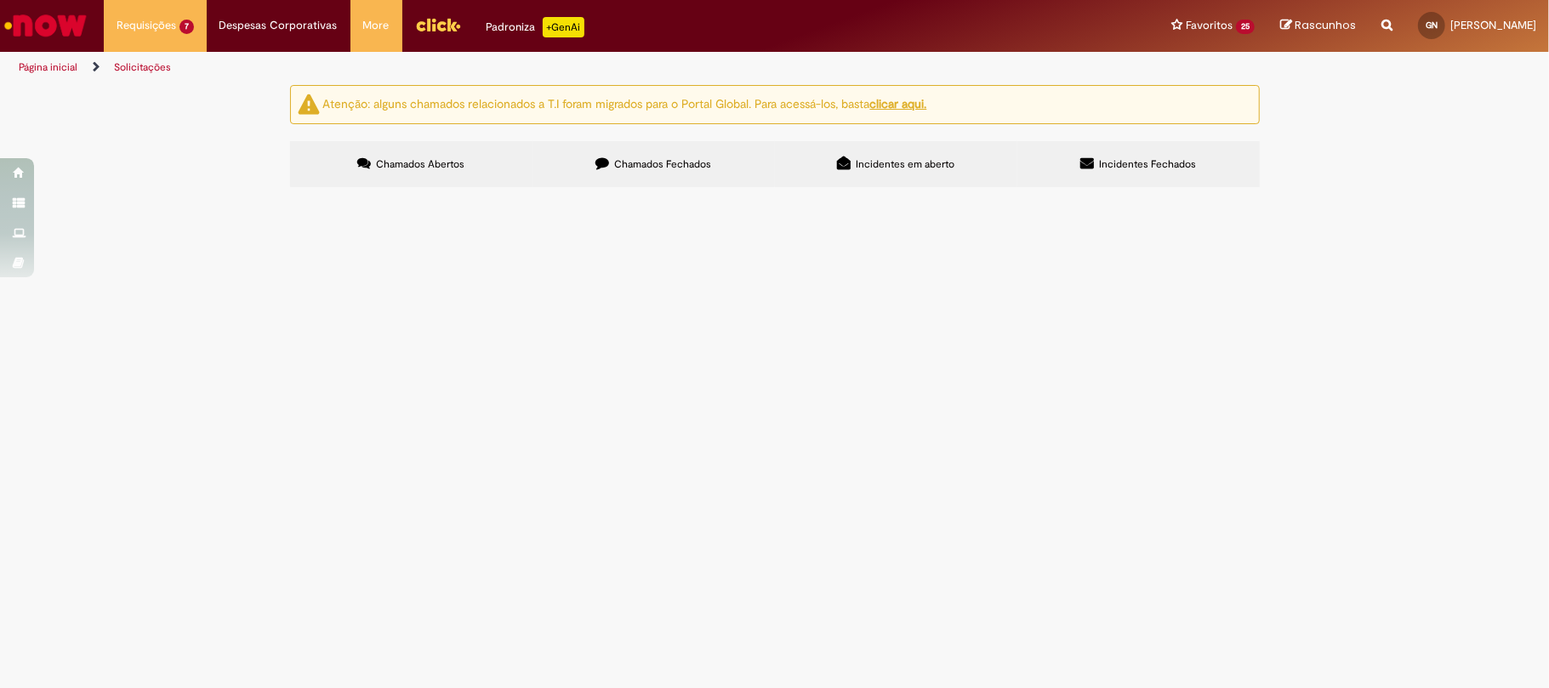
click at [560, 165] on label "Chamados Fechados" at bounding box center [654, 164] width 242 height 46
click at [0, 0] on span "Carrinhos + reparo do galpão C." at bounding box center [0, 0] width 0 height 0
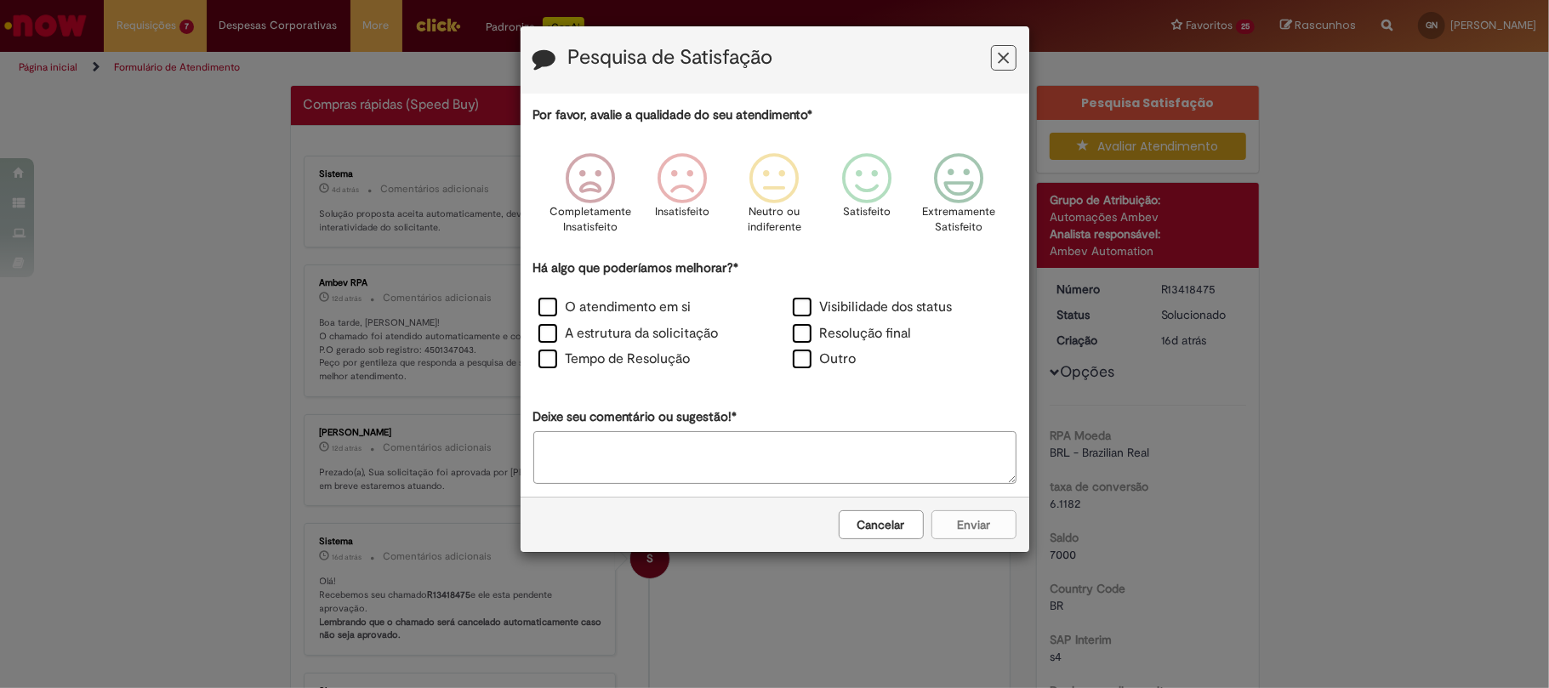
click at [1017, 48] on div "Pesquisa de Satisfação" at bounding box center [775, 59] width 509 height 67
click at [1011, 69] on button "Feedback" at bounding box center [1004, 58] width 26 height 26
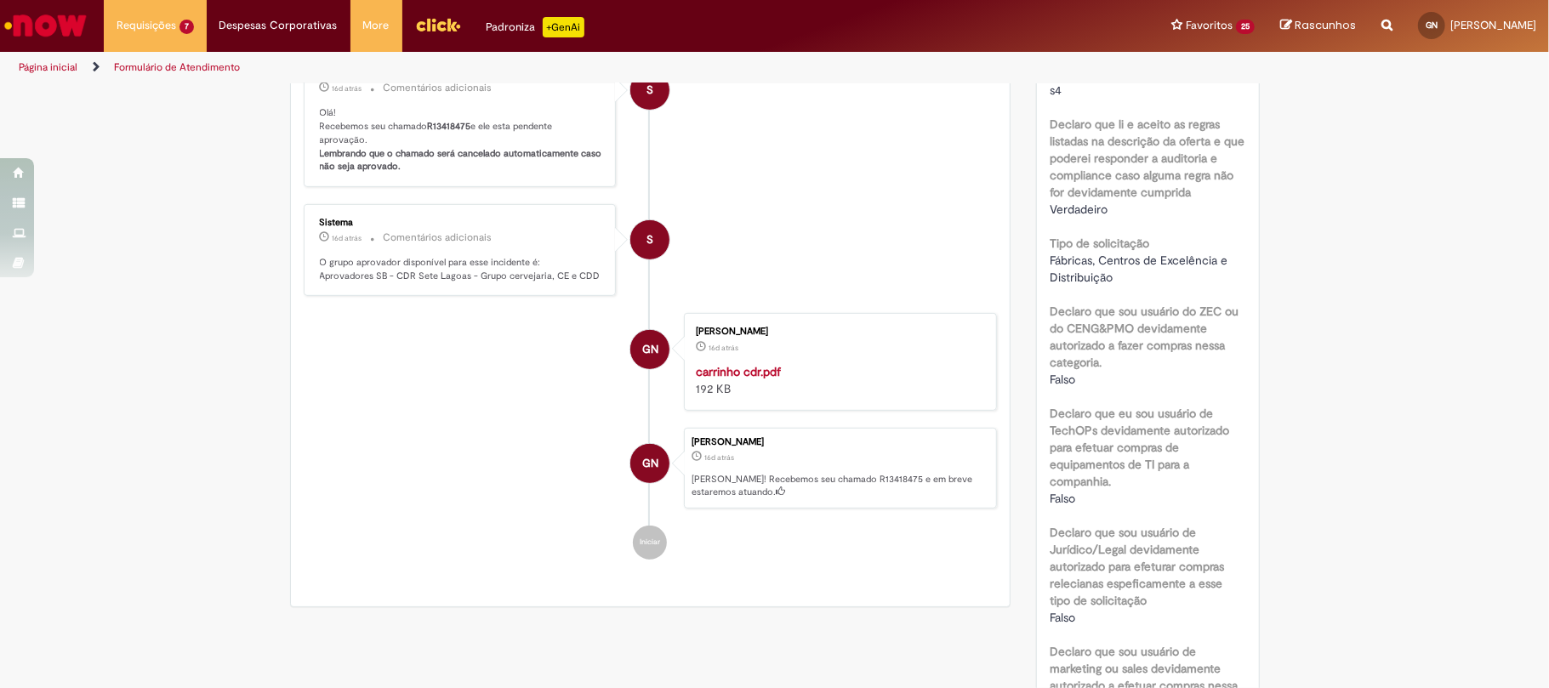
scroll to position [907, 0]
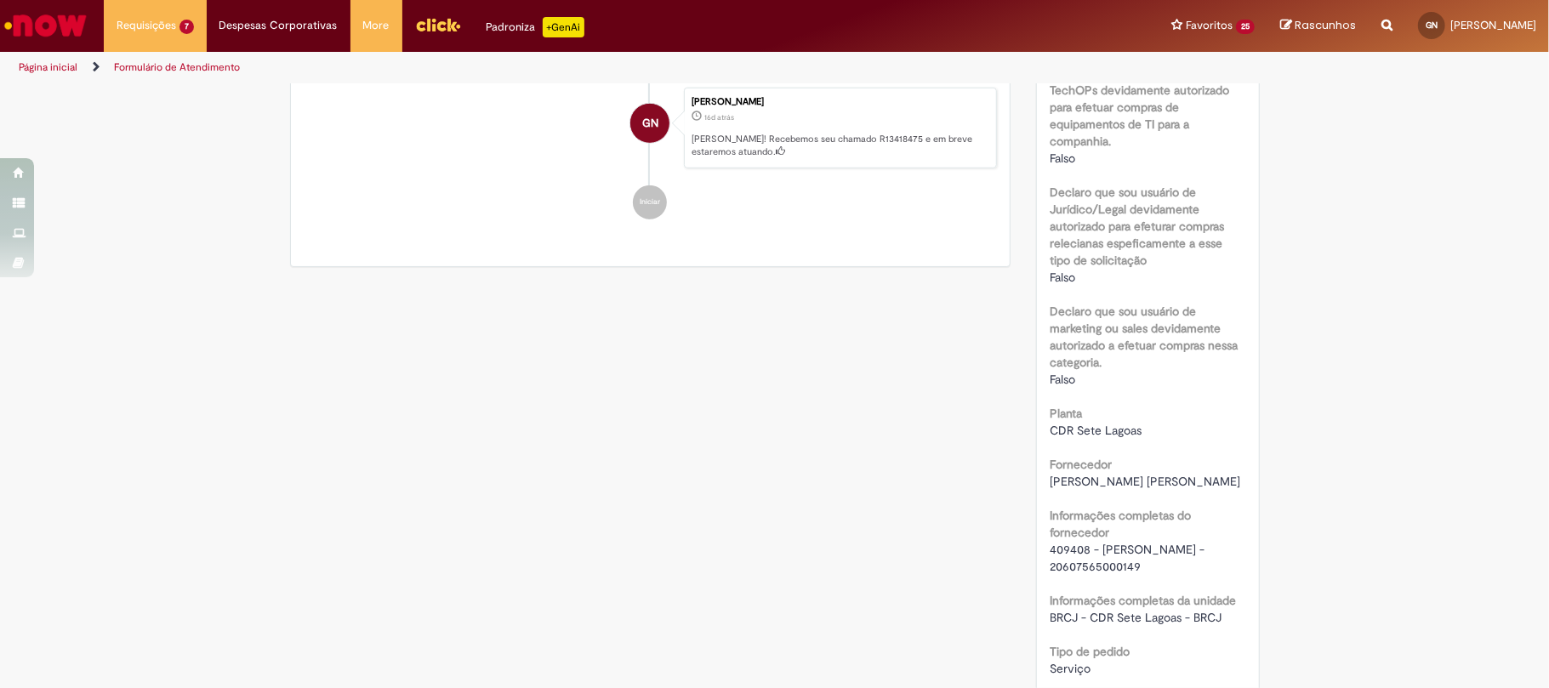
click at [1069, 545] on span "409408 - JUSCELINO B DE OLIVEIRA - 20607565000149" at bounding box center [1129, 558] width 158 height 32
click at [1066, 552] on span "409408 - JUSCELINO B DE OLIVEIRA - 20607565000149" at bounding box center [1129, 558] width 158 height 32
click at [1055, 546] on span "409408 - JUSCELINO B DE OLIVEIRA - 20607565000149" at bounding box center [1129, 558] width 158 height 32
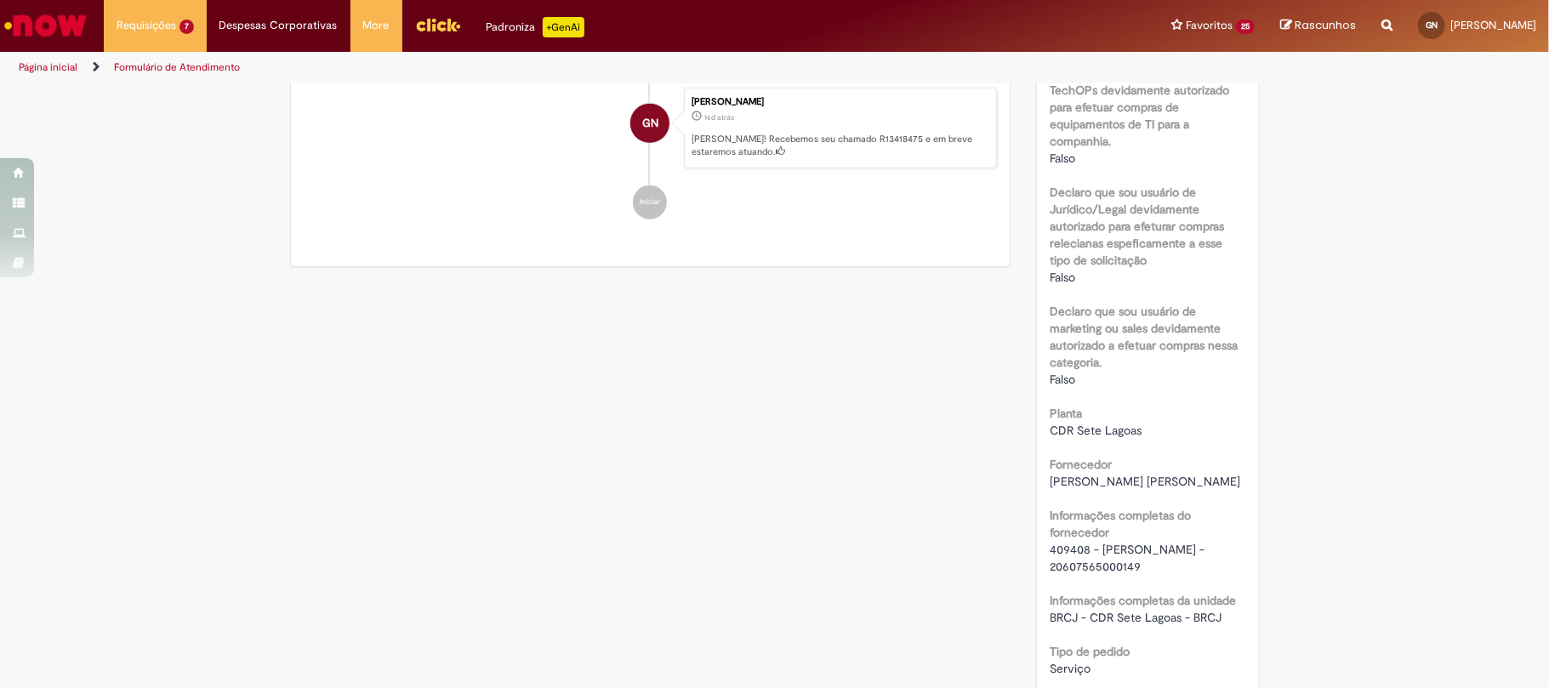
click at [1055, 546] on span "409408 - JUSCELINO B DE OLIVEIRA - 20607565000149" at bounding box center [1129, 558] width 158 height 32
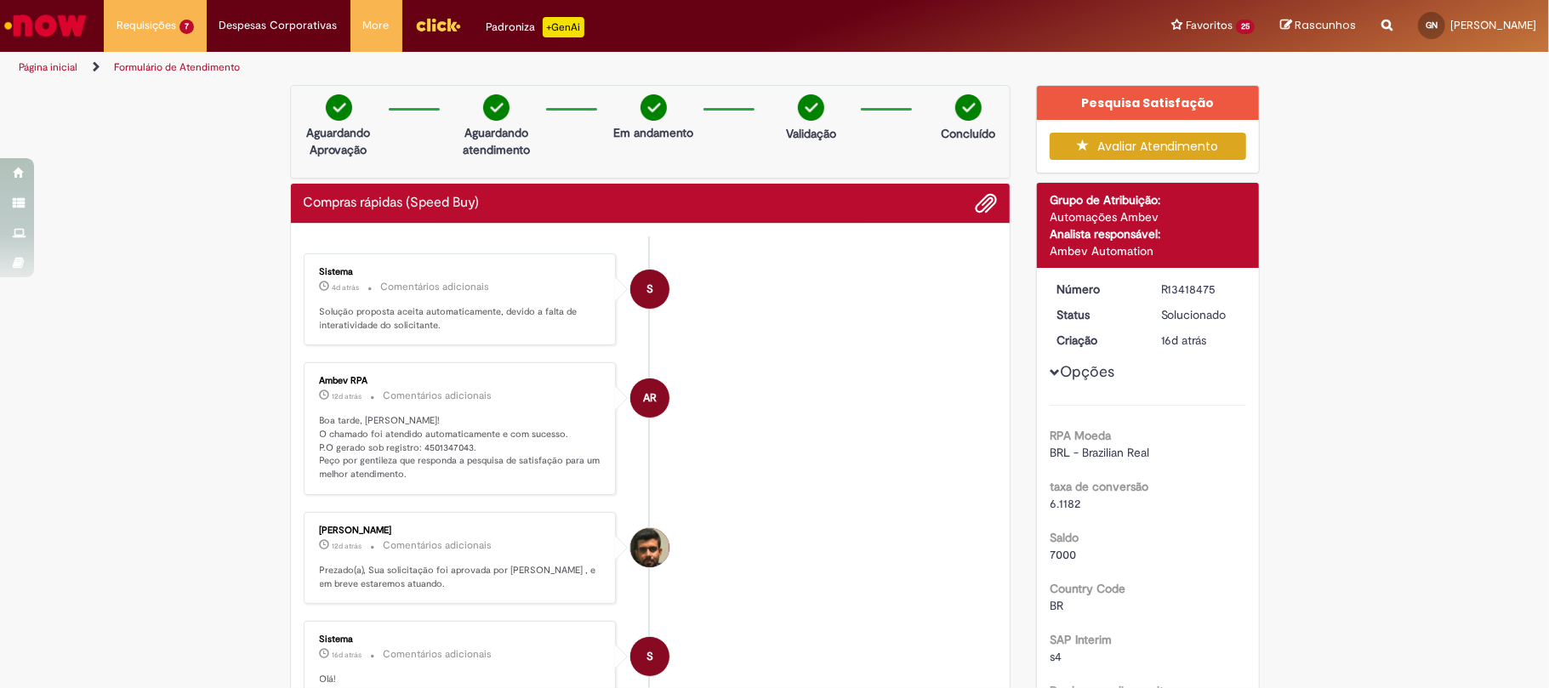
scroll to position [0, 0]
click at [444, 446] on p "Boa tarde, Gustavo! O chamado foi atendido automaticamente e com sucesso. P.O g…" at bounding box center [461, 447] width 283 height 67
click at [1161, 297] on div "R13418475" at bounding box center [1200, 289] width 79 height 17
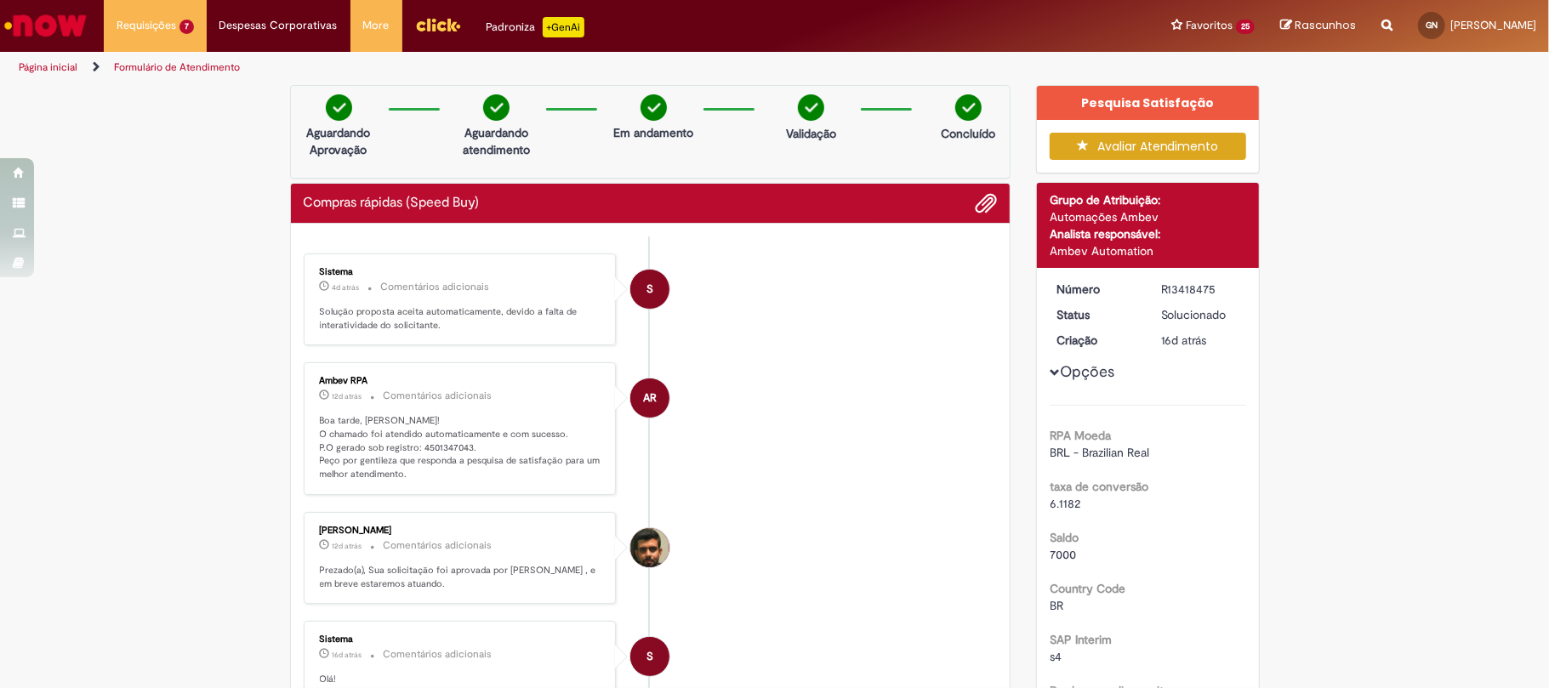
click at [1161, 297] on div "R13418475" at bounding box center [1200, 289] width 79 height 17
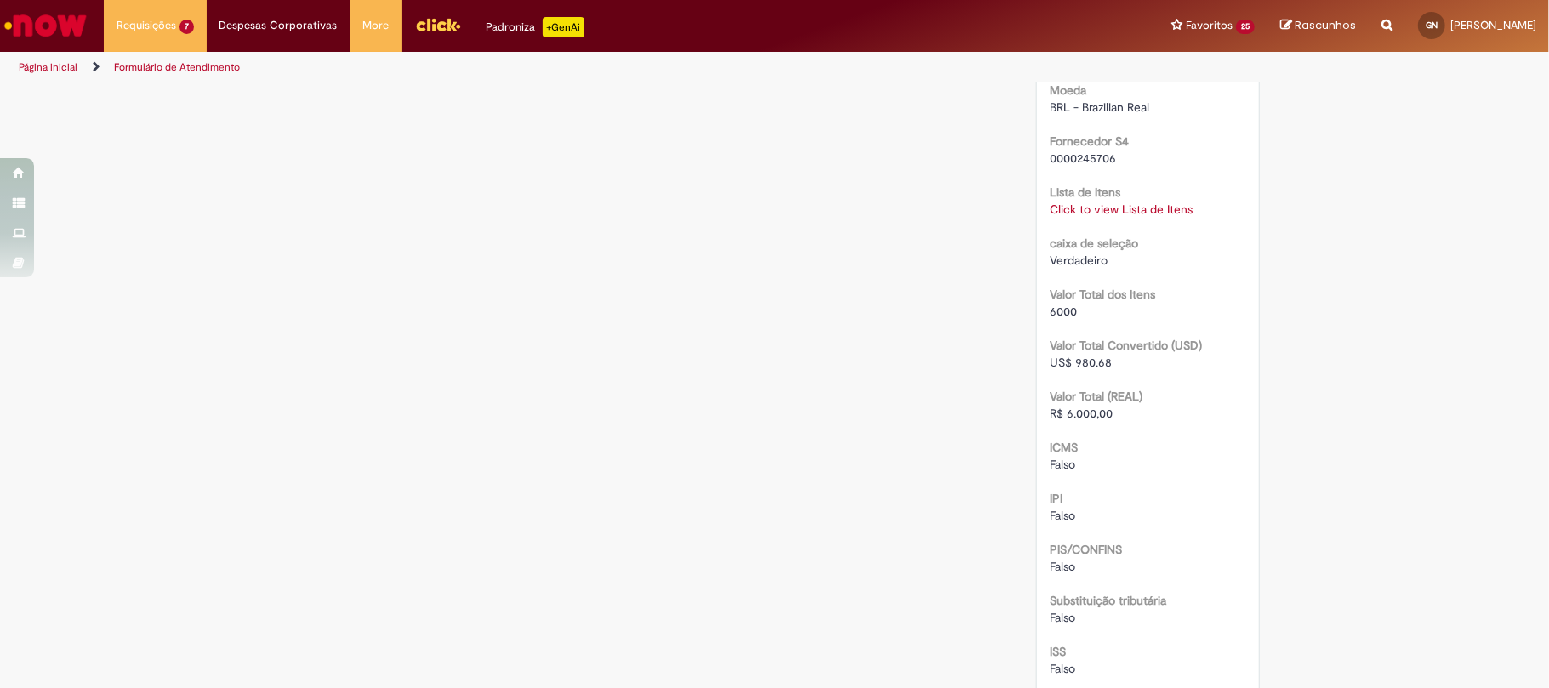
scroll to position [2019, 0]
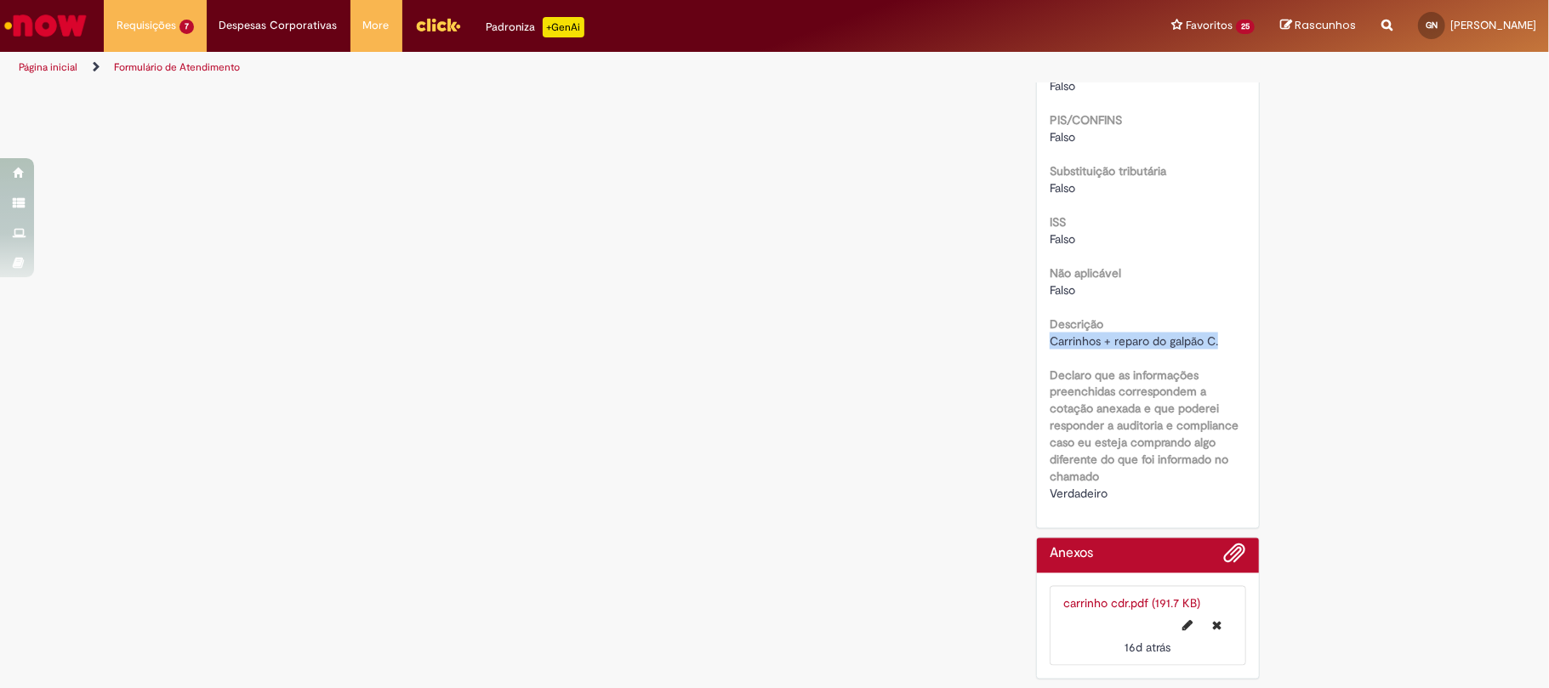
drag, startPoint x: 1222, startPoint y: 345, endPoint x: 1034, endPoint y: 342, distance: 188.0
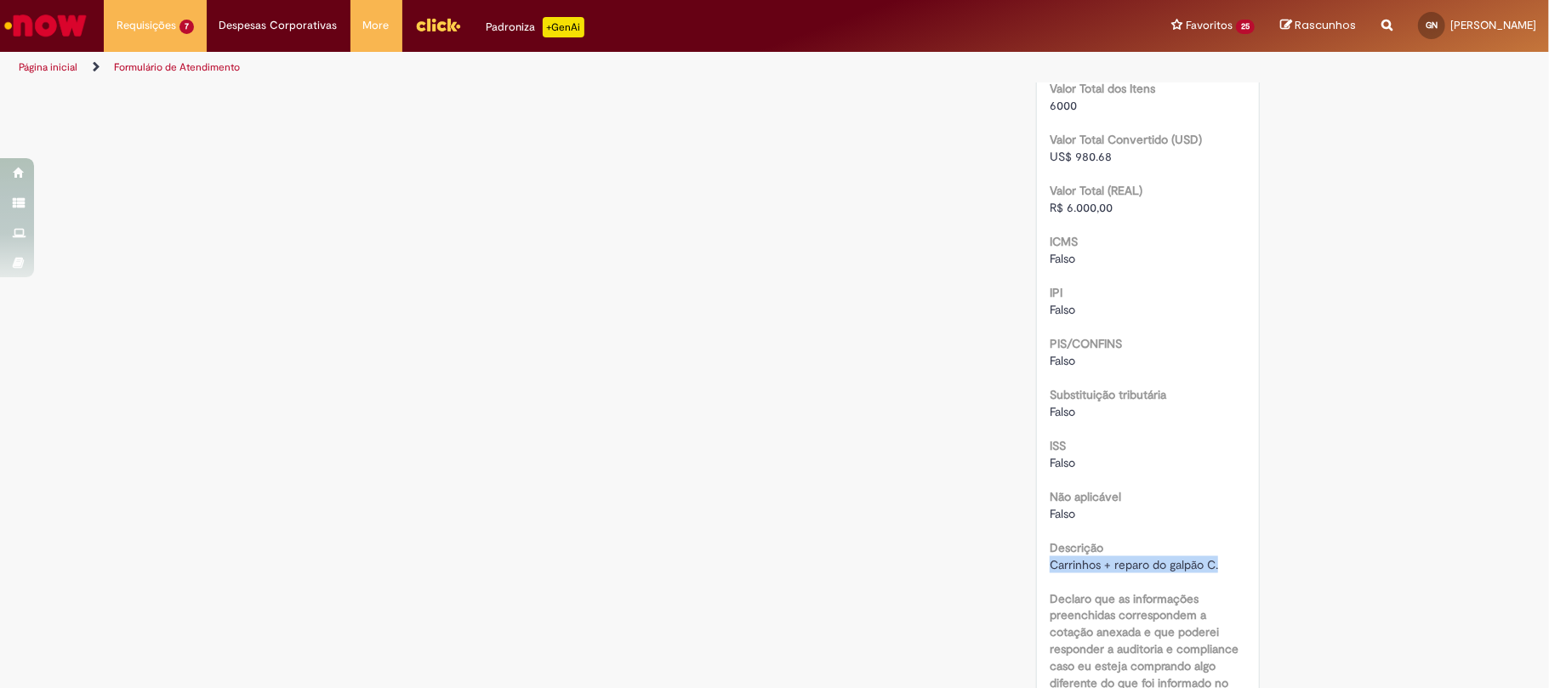
scroll to position [1566, 0]
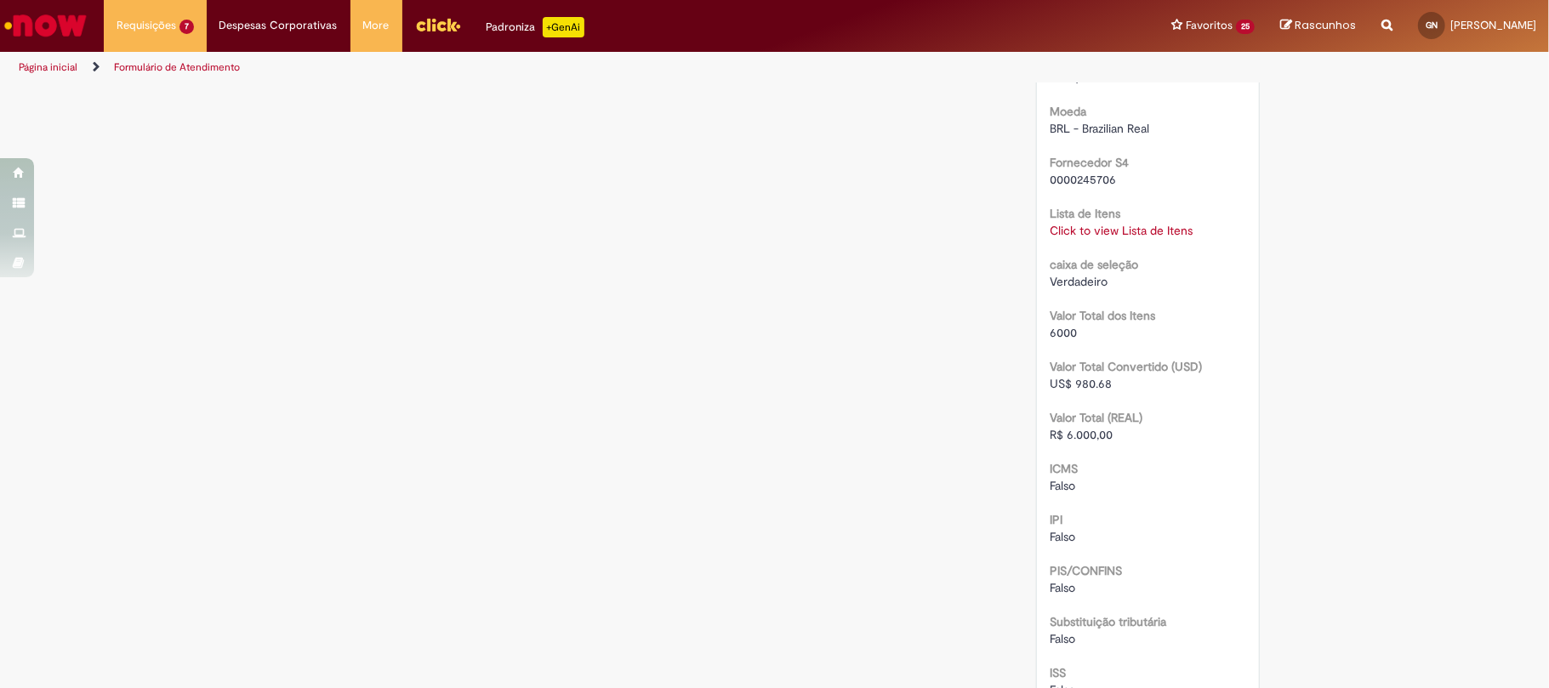
click at [1114, 236] on link "Click to view Lista de Itens" at bounding box center [1121, 230] width 143 height 15
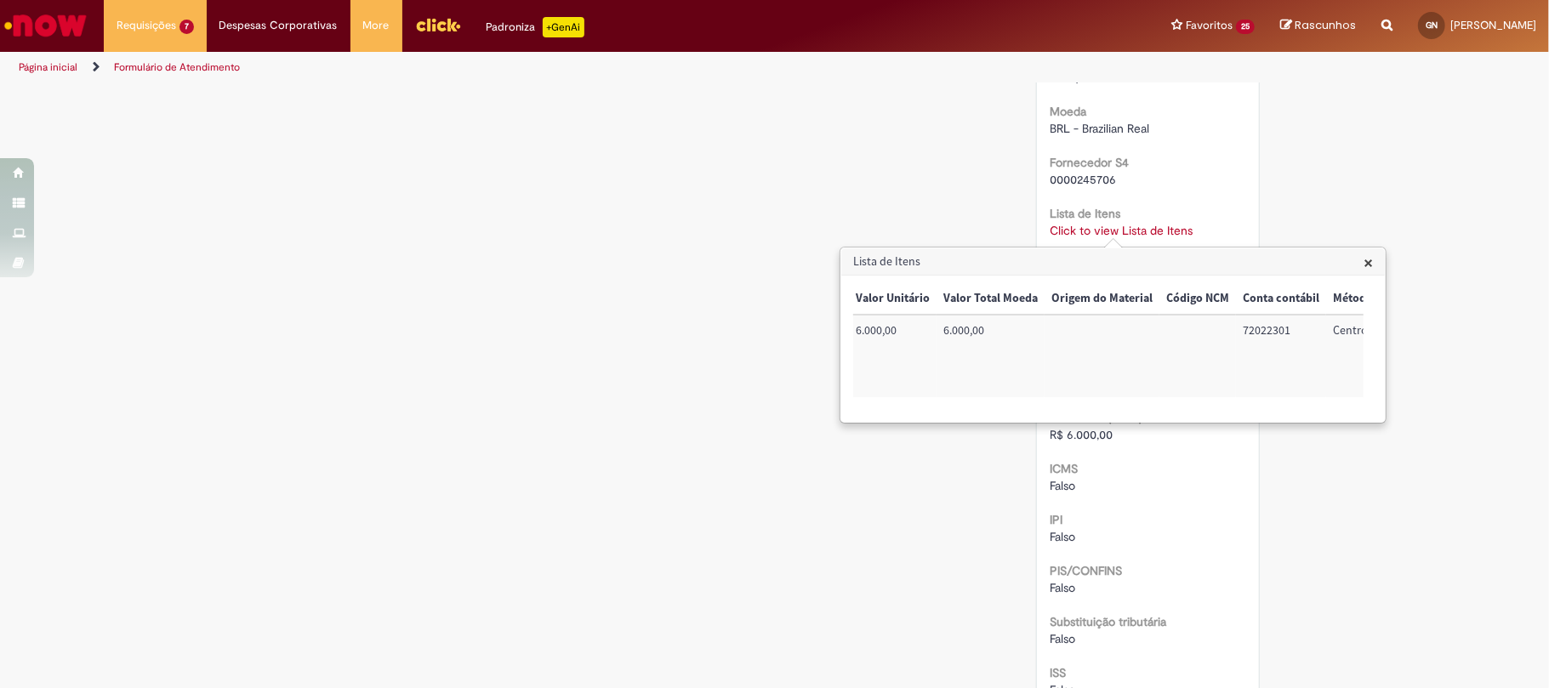
scroll to position [0, 722]
click at [1108, 324] on td "72022301" at bounding box center [1104, 356] width 90 height 83
drag, startPoint x: 1041, startPoint y: 345, endPoint x: 1069, endPoint y: 334, distance: 30.2
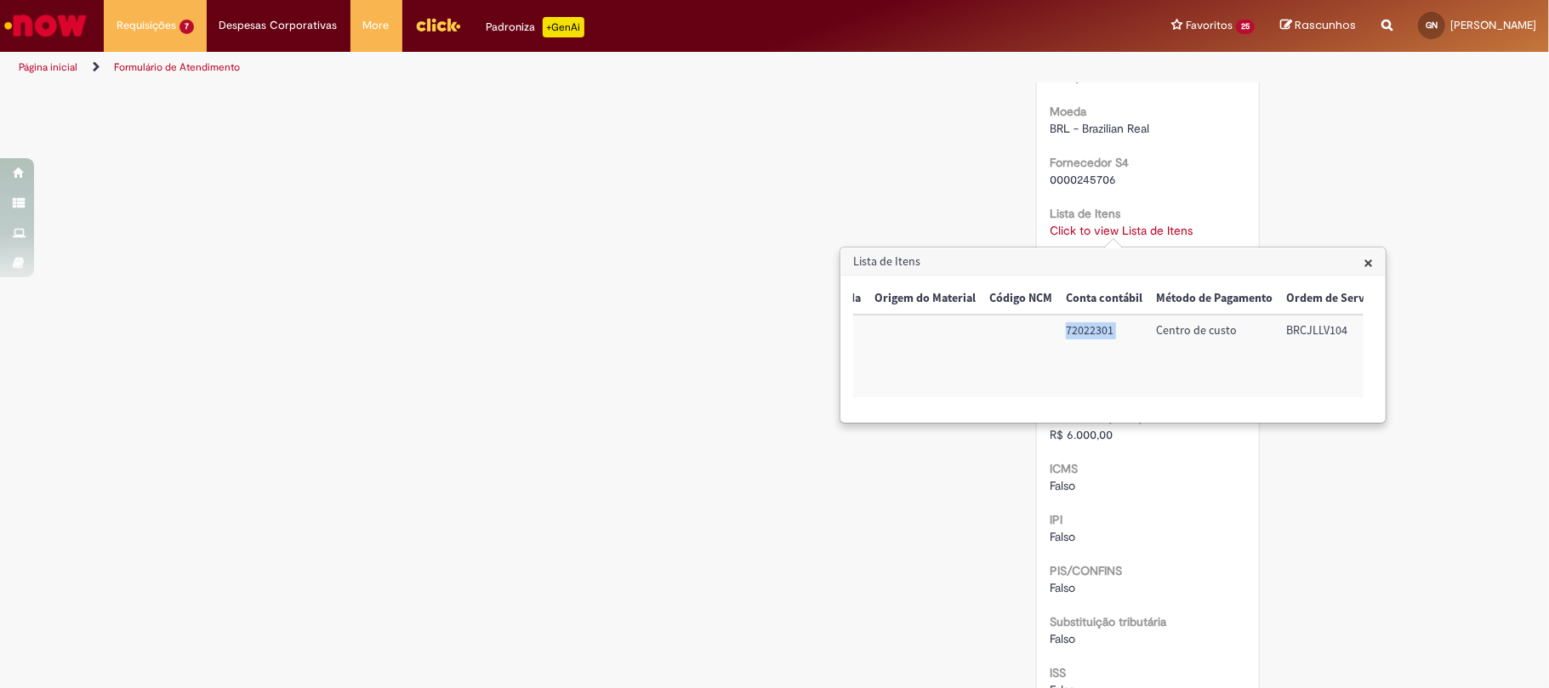
click at [1049, 339] on td "Código NCM:" at bounding box center [1021, 356] width 77 height 83
click at [1082, 332] on td "72022301" at bounding box center [1104, 356] width 90 height 83
click at [1297, 328] on td "BRCJLLV104" at bounding box center [1333, 356] width 108 height 83
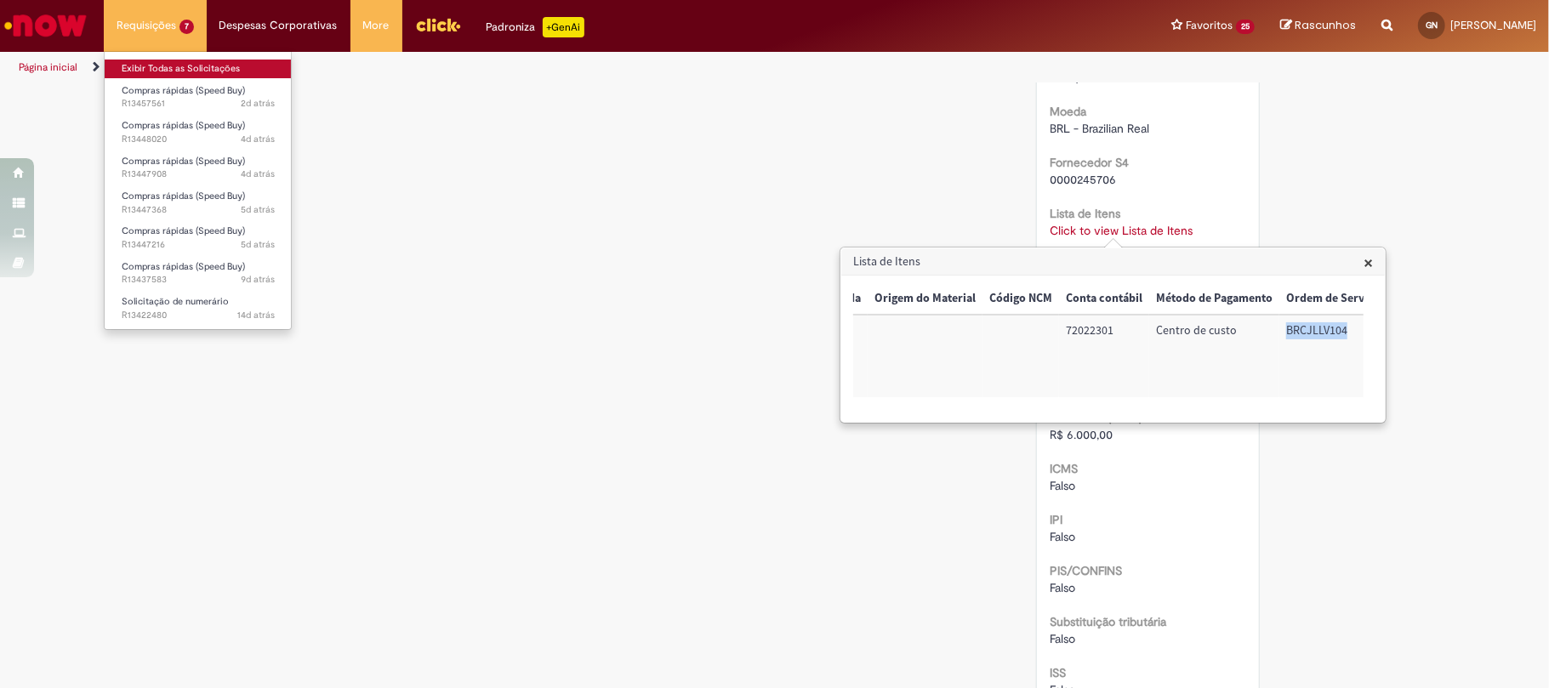
click at [170, 75] on link "Exibir Todas as Solicitações" at bounding box center [198, 69] width 187 height 19
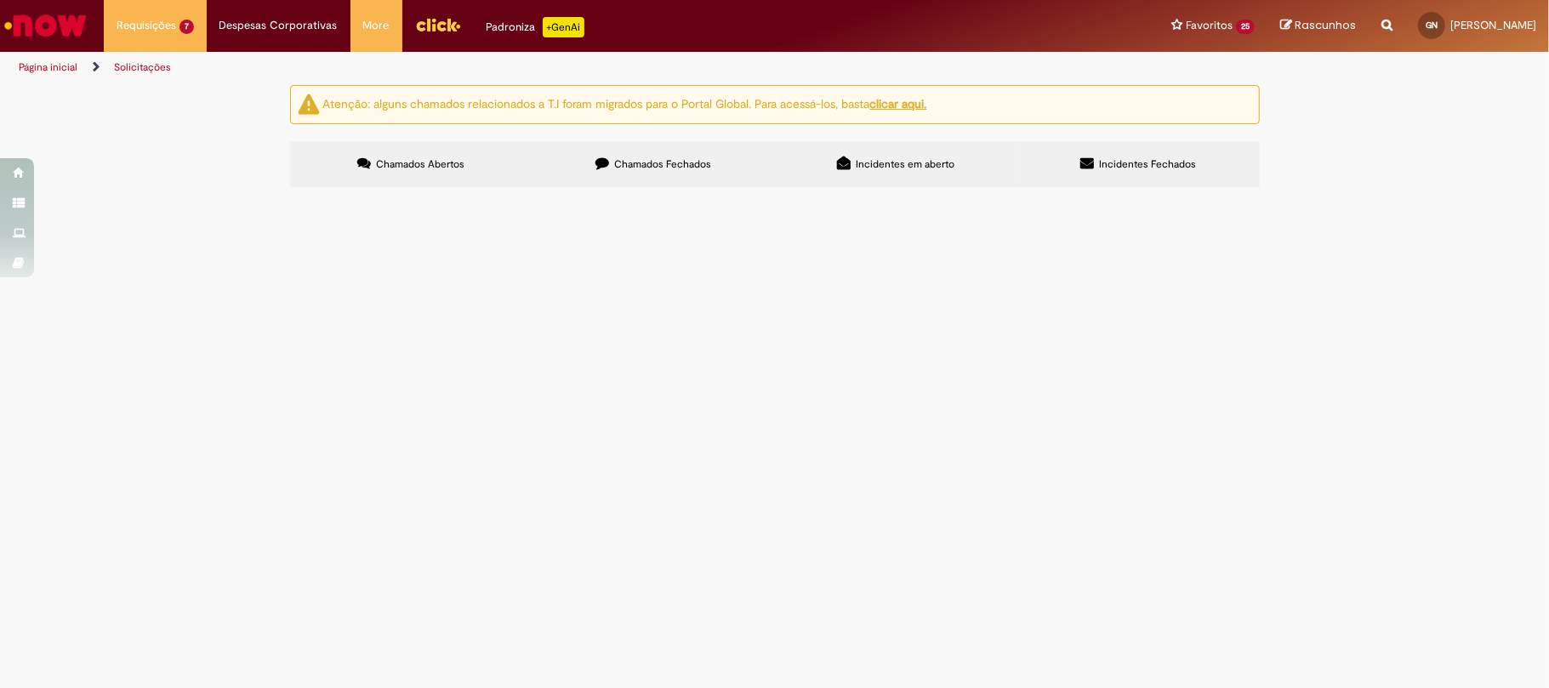
click at [668, 147] on label "Chamados Fechados" at bounding box center [654, 164] width 242 height 46
click at [0, 0] on span "Produtos de limpeza" at bounding box center [0, 0] width 0 height 0
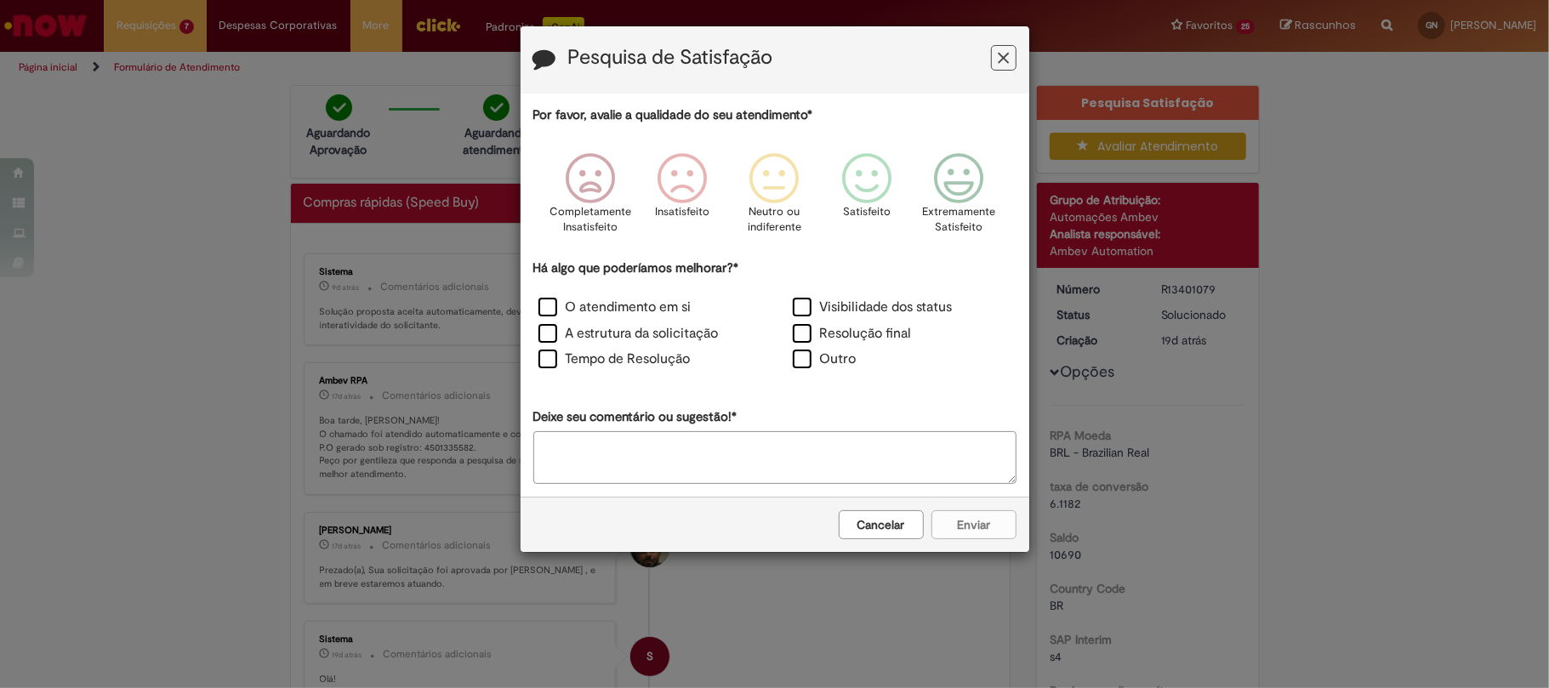
click at [1002, 52] on icon "Feedback" at bounding box center [1003, 58] width 11 height 18
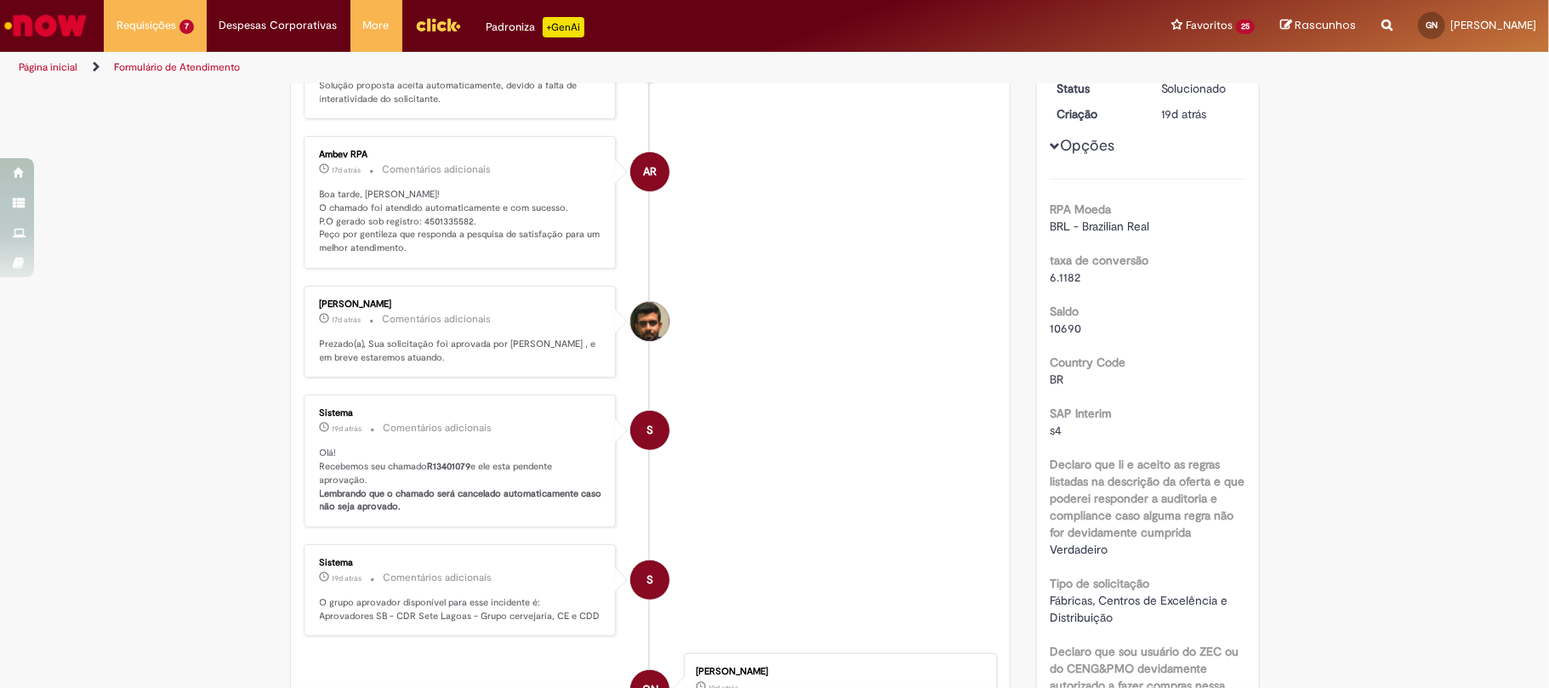
scroll to position [113, 0]
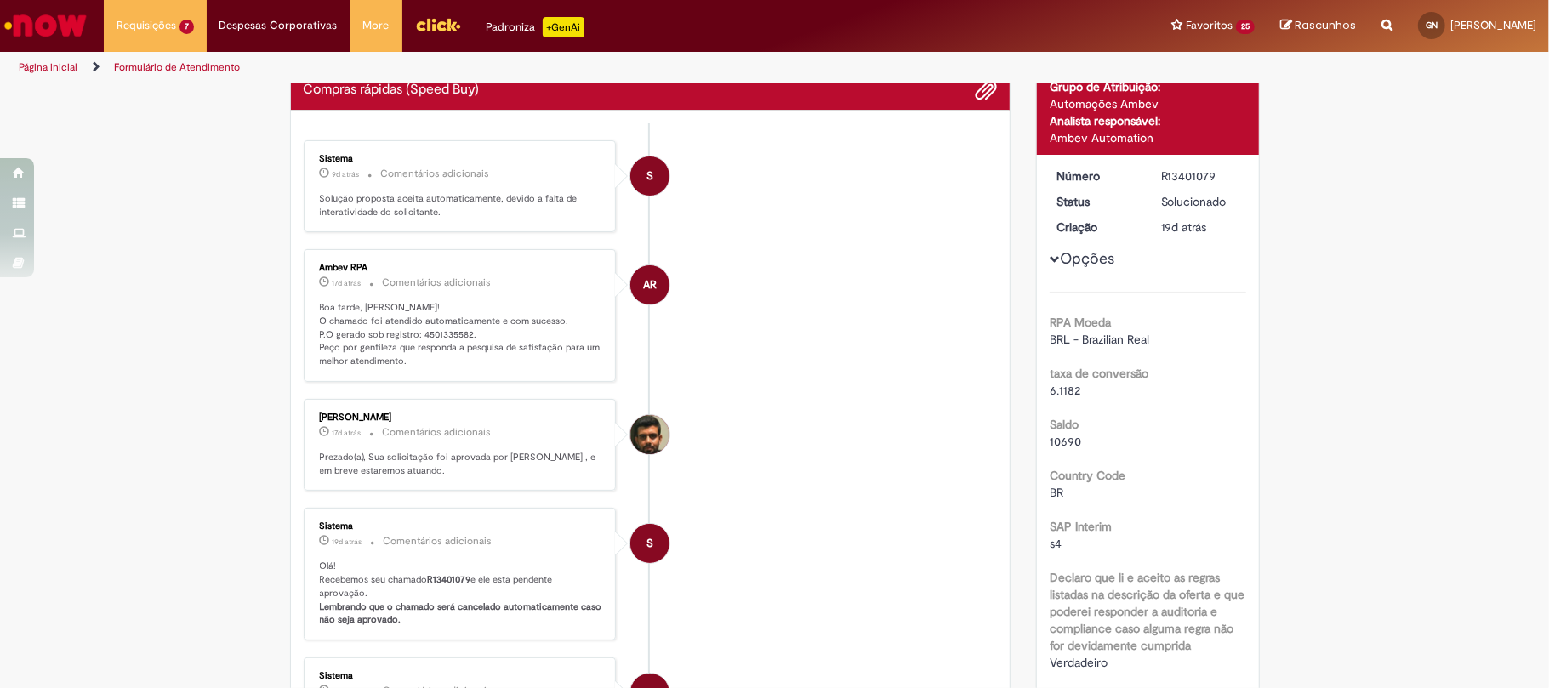
click at [434, 341] on p "Boa tarde, Gustavo! O chamado foi atendido automaticamente e com sucesso. P.O g…" at bounding box center [461, 334] width 283 height 67
click at [434, 332] on p "Boa tarde, Gustavo! O chamado foi atendido automaticamente e com sucesso. P.O g…" at bounding box center [461, 334] width 283 height 67
click at [1172, 174] on div "R13401079" at bounding box center [1200, 176] width 79 height 17
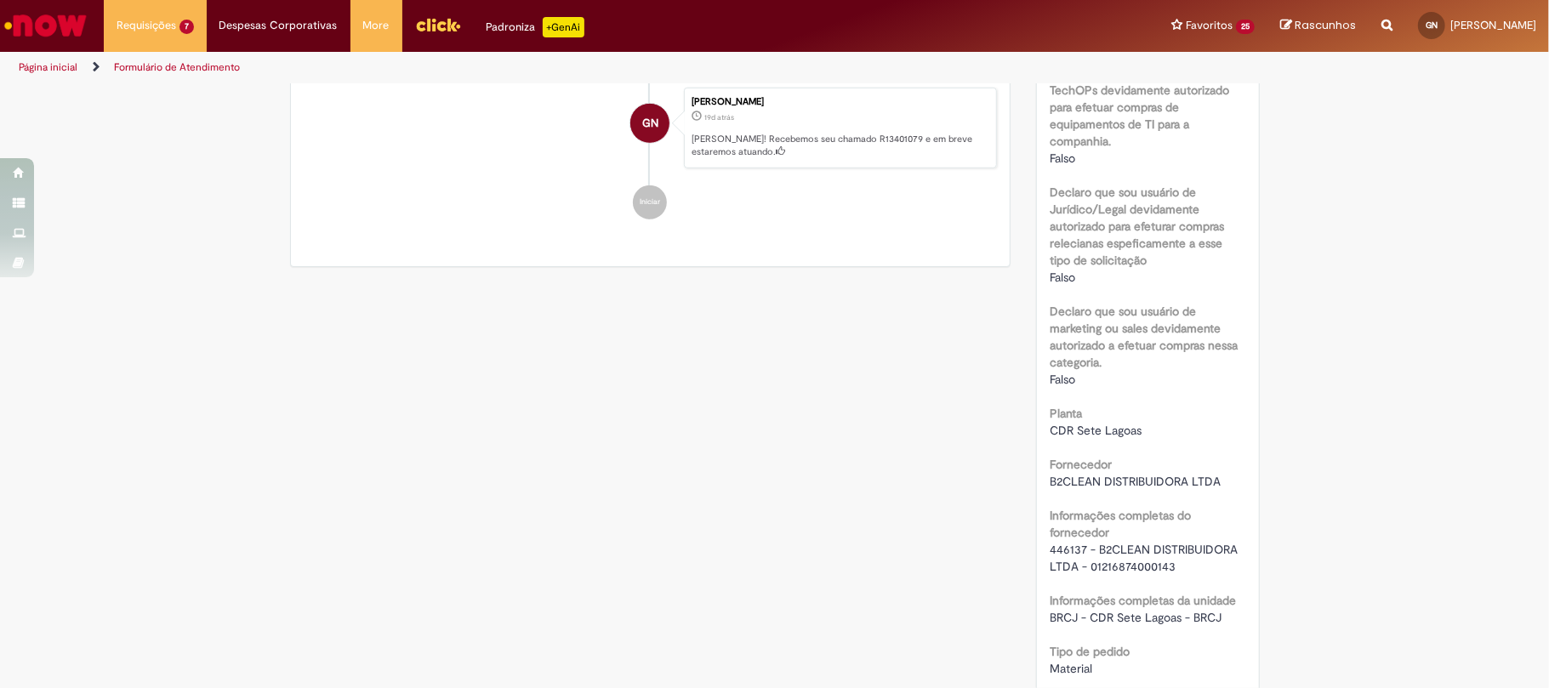
scroll to position [1134, 0]
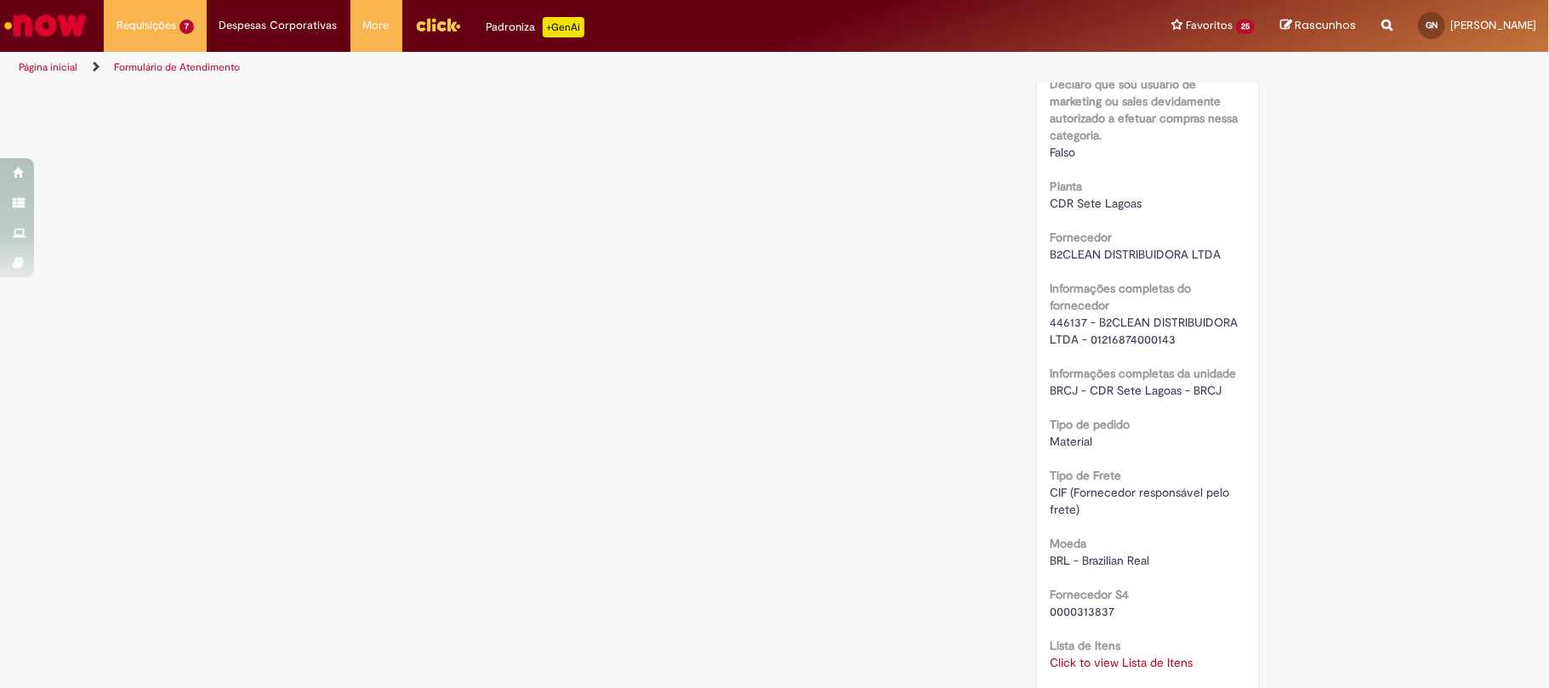
click at [1050, 313] on b "Informações completas do fornecedor" at bounding box center [1120, 297] width 141 height 32
click at [1053, 316] on span "446137 - B2CLEAN DISTRIBUIDORA LTDA - 01216874000143" at bounding box center [1145, 331] width 191 height 32
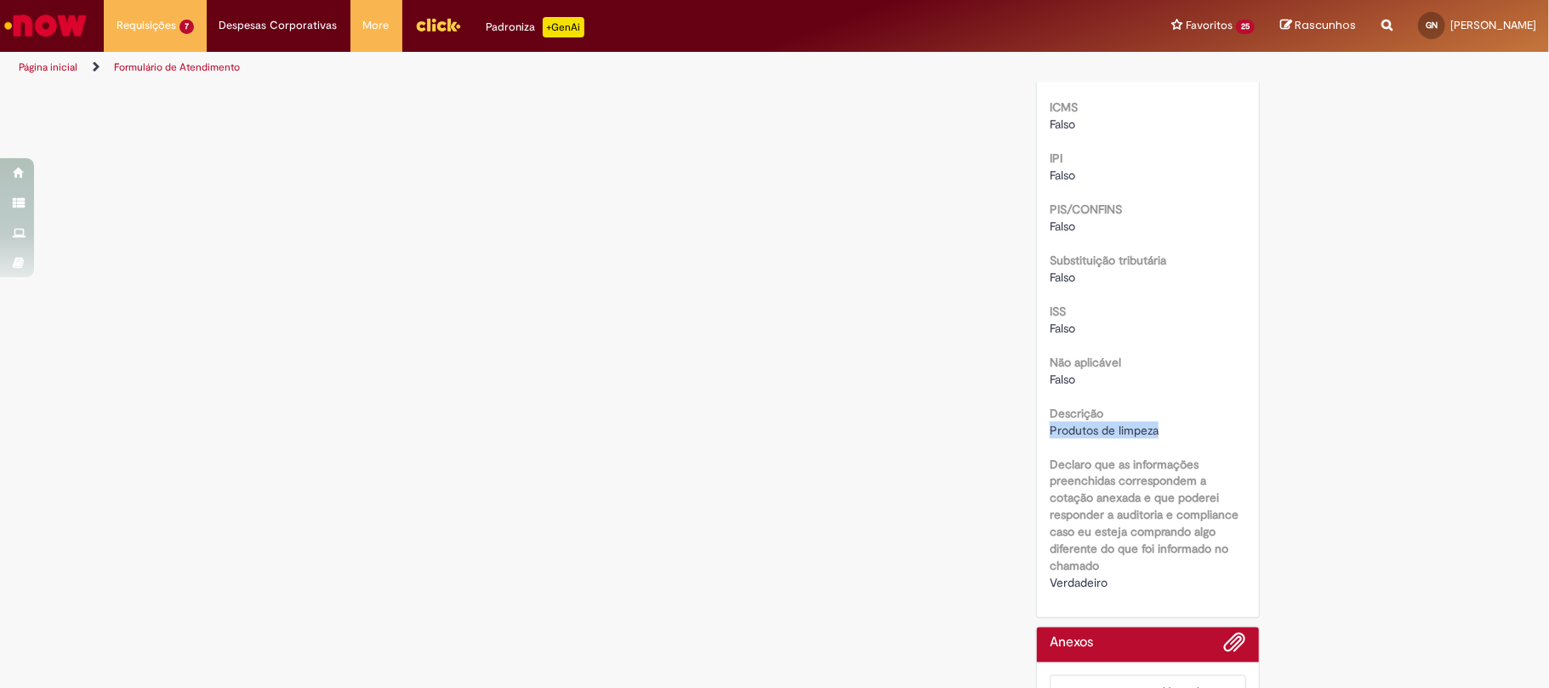
drag, startPoint x: 1165, startPoint y: 427, endPoint x: 1042, endPoint y: 430, distance: 122.5
click at [1050, 430] on div "Produtos de limpeza" at bounding box center [1148, 430] width 197 height 17
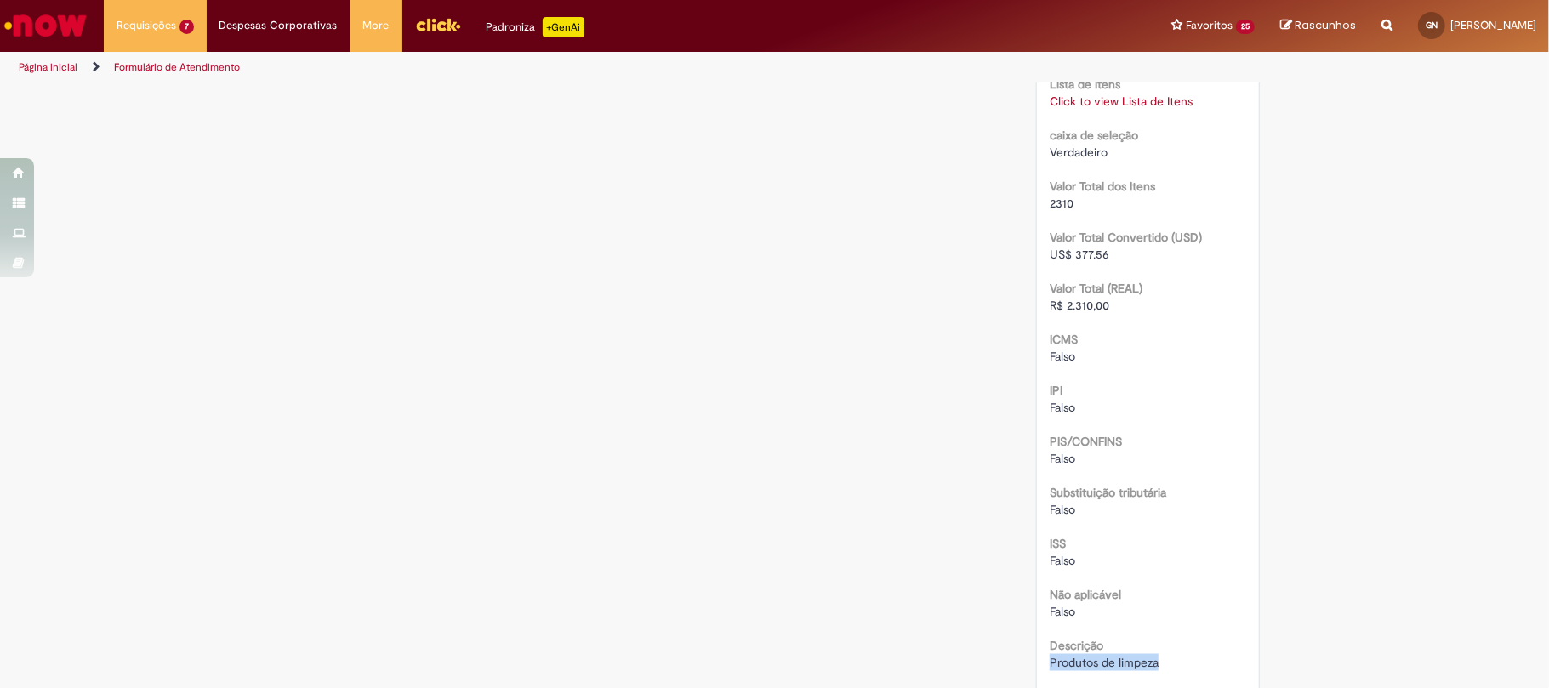
scroll to position [1582, 0]
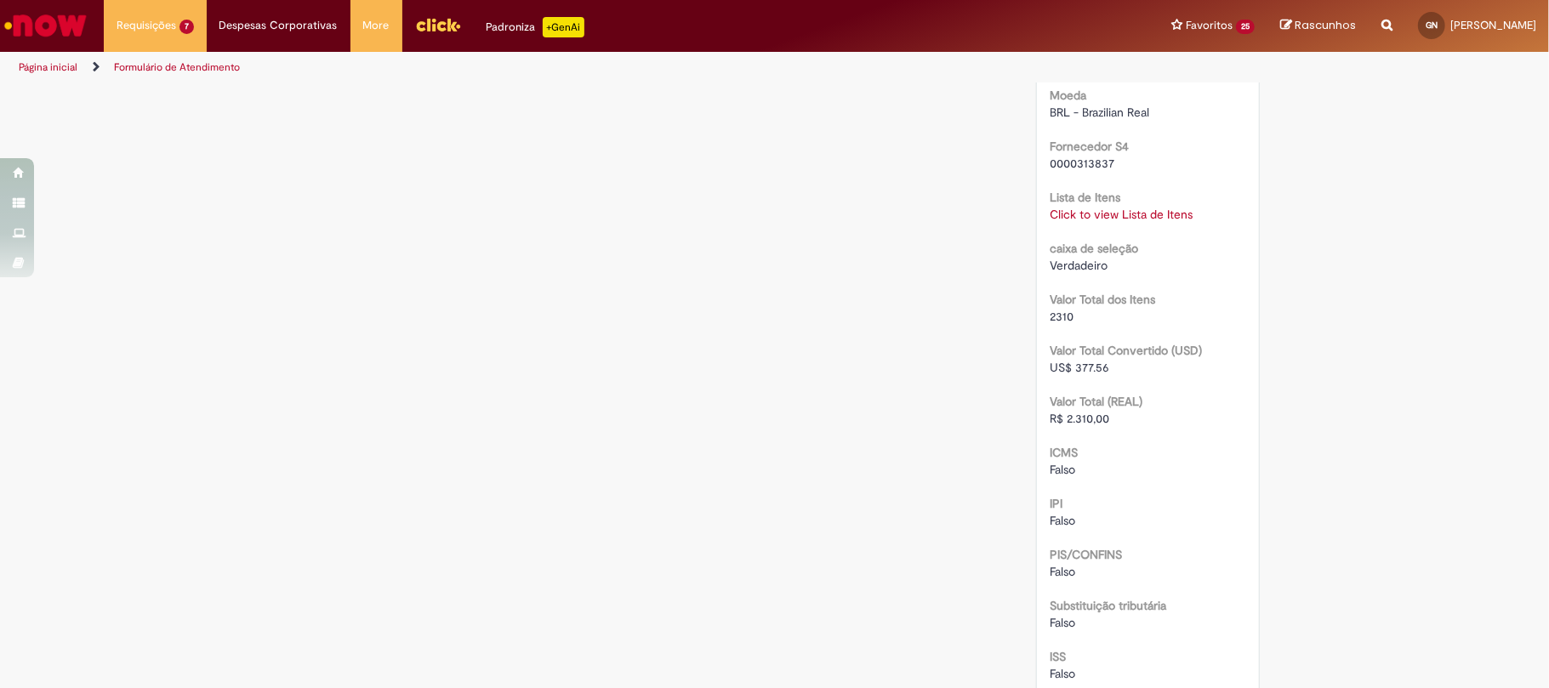
click at [1128, 211] on link "Click to view Lista de Itens" at bounding box center [1121, 214] width 143 height 15
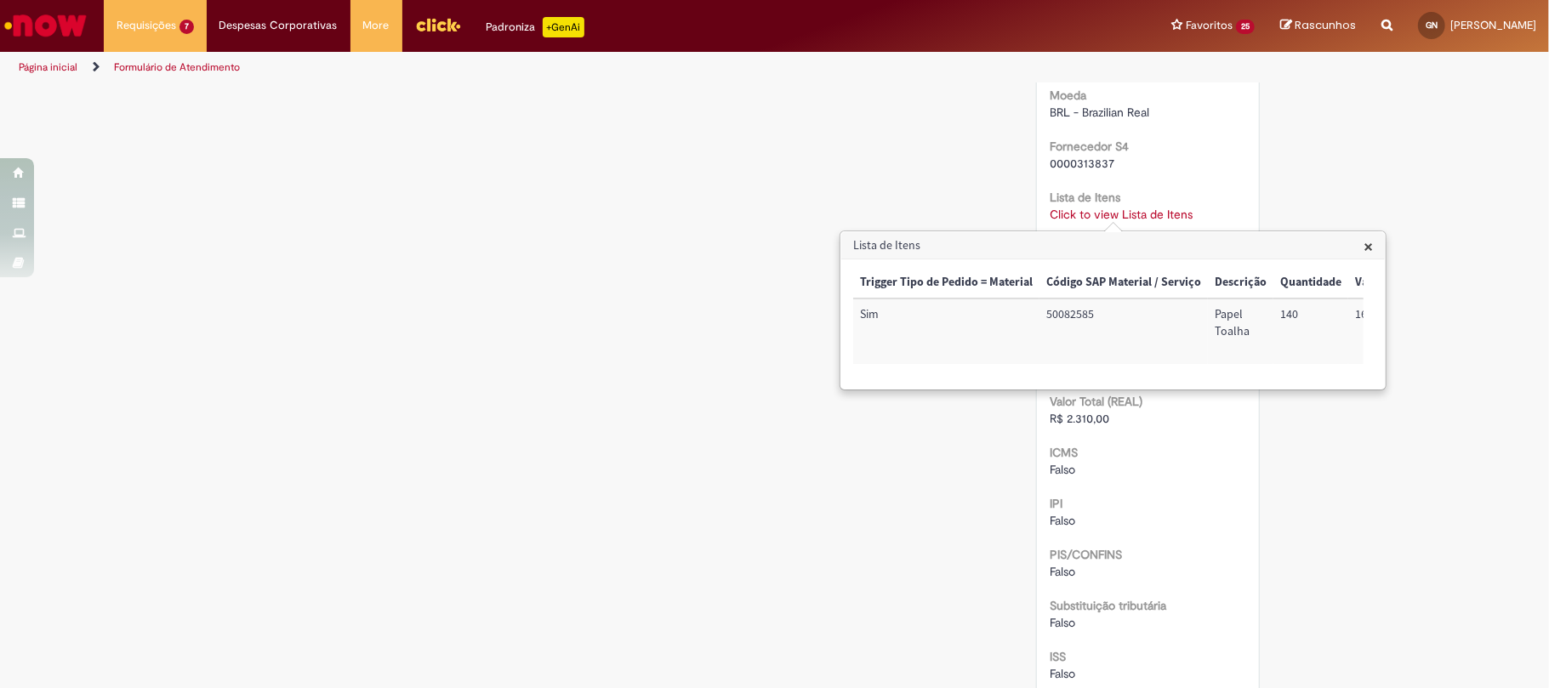
click at [1154, 376] on div "Trigger Tipo de Pedido = Material Código SAP Material / Serviço Descrição Quant…" at bounding box center [1108, 324] width 510 height 114
click at [1218, 304] on td "48189090" at bounding box center [1251, 332] width 77 height 66
click at [1228, 324] on td "48189090" at bounding box center [1251, 332] width 77 height 66
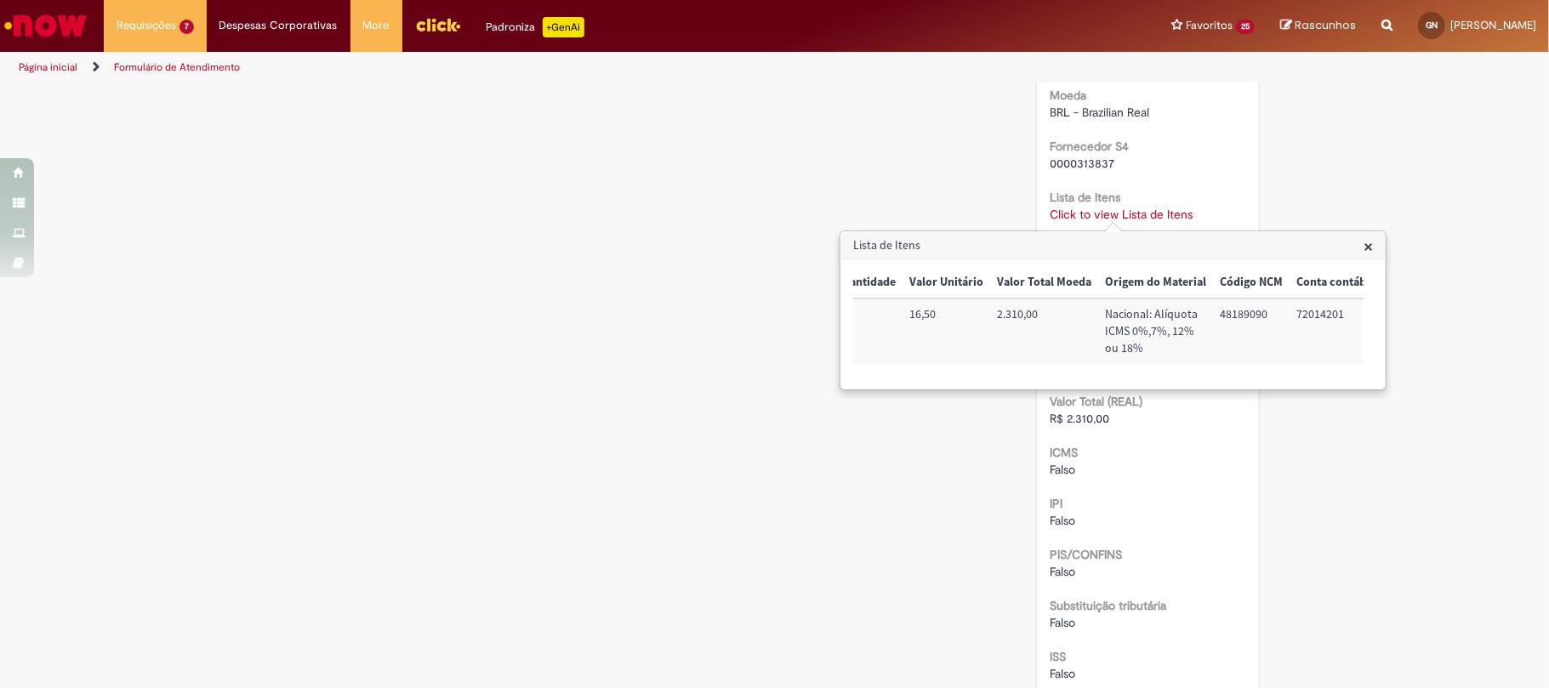
click at [1310, 315] on td "72014201" at bounding box center [1335, 332] width 90 height 66
click at [1318, 320] on td "BRCJUPMT01" at bounding box center [1319, 332] width 108 height 66
click at [1318, 321] on td "BRCJUPMT01" at bounding box center [1319, 332] width 108 height 66
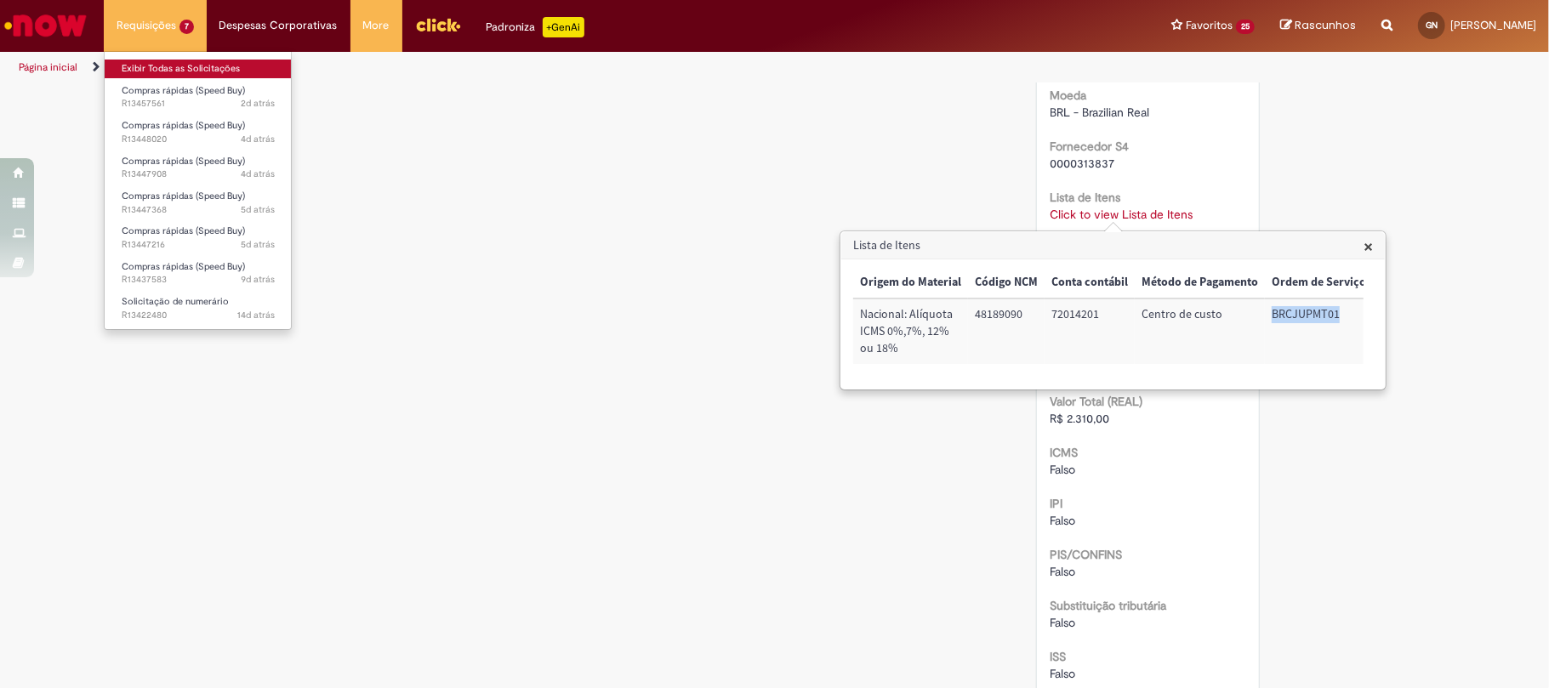
click at [178, 71] on link "Exibir Todas as Solicitações" at bounding box center [198, 69] width 187 height 19
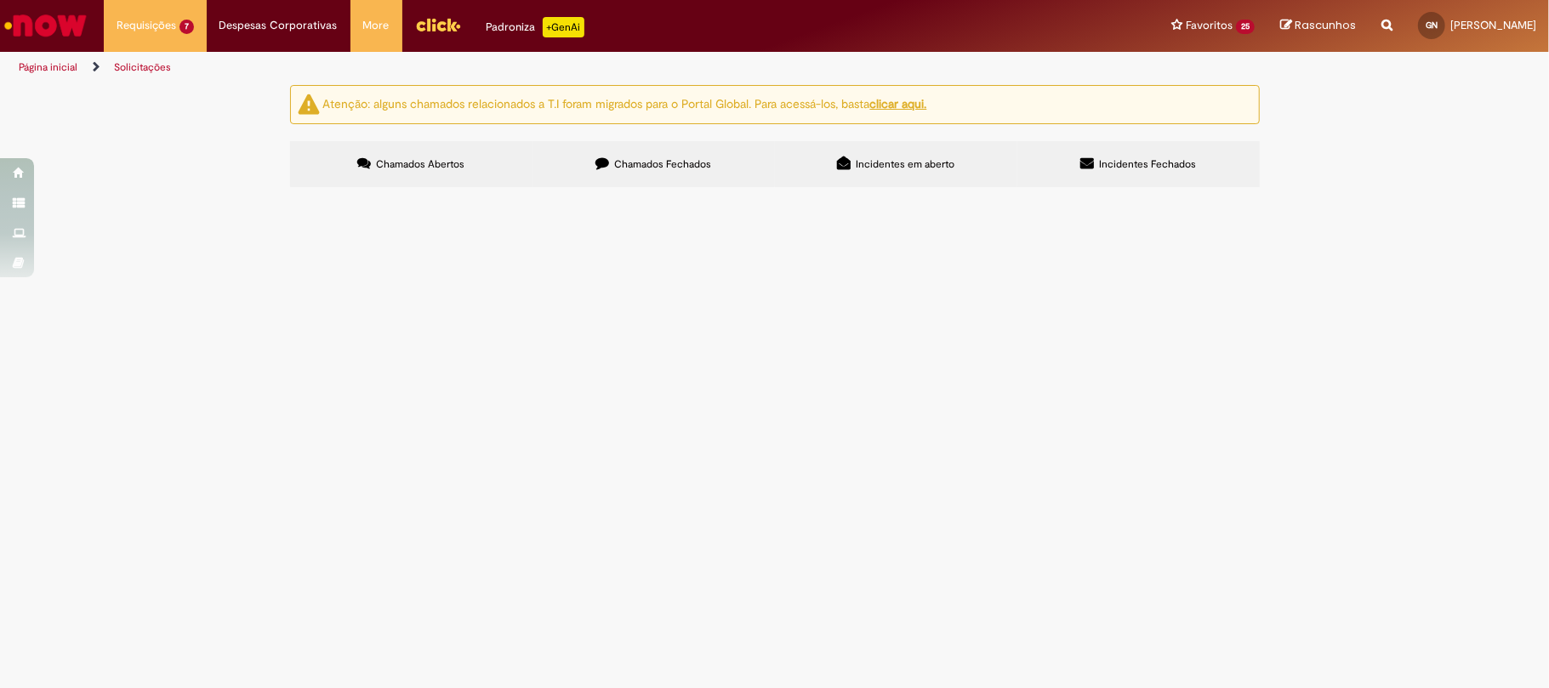
click at [614, 174] on label "Chamados Fechados" at bounding box center [654, 164] width 242 height 46
click at [0, 0] on td "Lanche inventário de Julho (correção na conta contábil)" at bounding box center [0, 0] width 0 height 0
click at [0, 0] on span "Lanche inventário de Julho (correção na conta contábil)" at bounding box center [0, 0] width 0 height 0
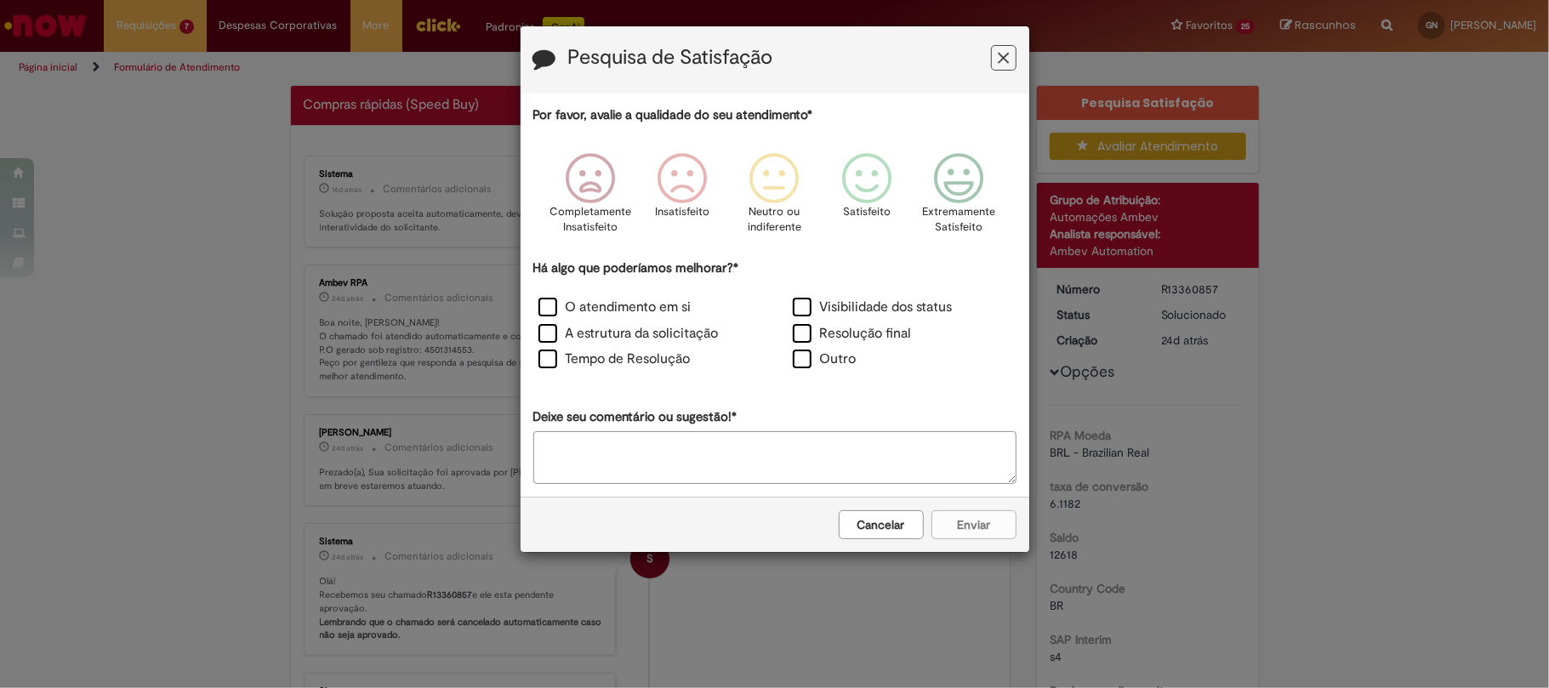
click at [1004, 54] on icon "Feedback" at bounding box center [1003, 58] width 11 height 18
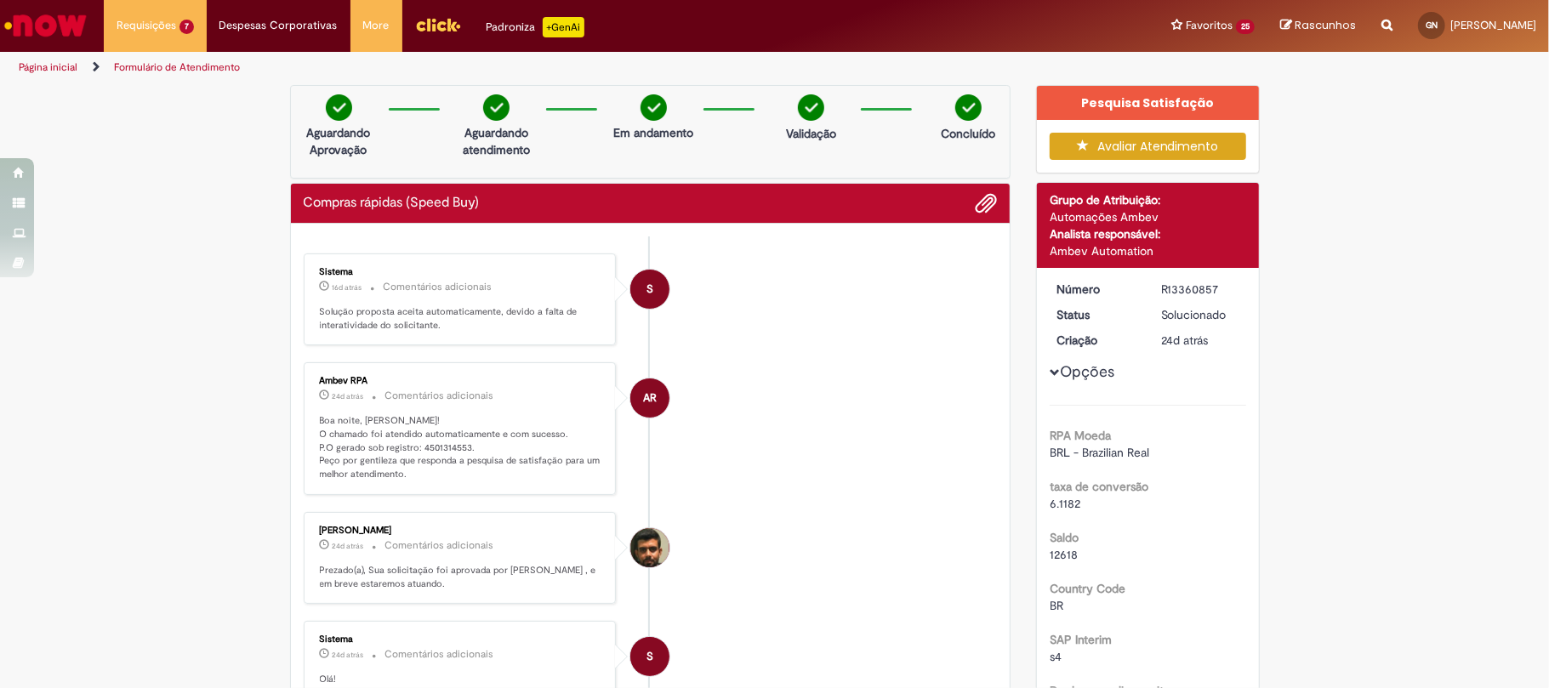
click at [434, 342] on div "Sistema 16d atrás 16 dias atrás Comentários adicionais Solução proposta aceita …" at bounding box center [460, 300] width 313 height 93
click at [447, 450] on p "Boa noite, Gustavo! O chamado foi atendido automaticamente e com sucesso. P.O g…" at bounding box center [461, 447] width 283 height 67
click at [1195, 282] on div "R13360857" at bounding box center [1200, 289] width 79 height 17
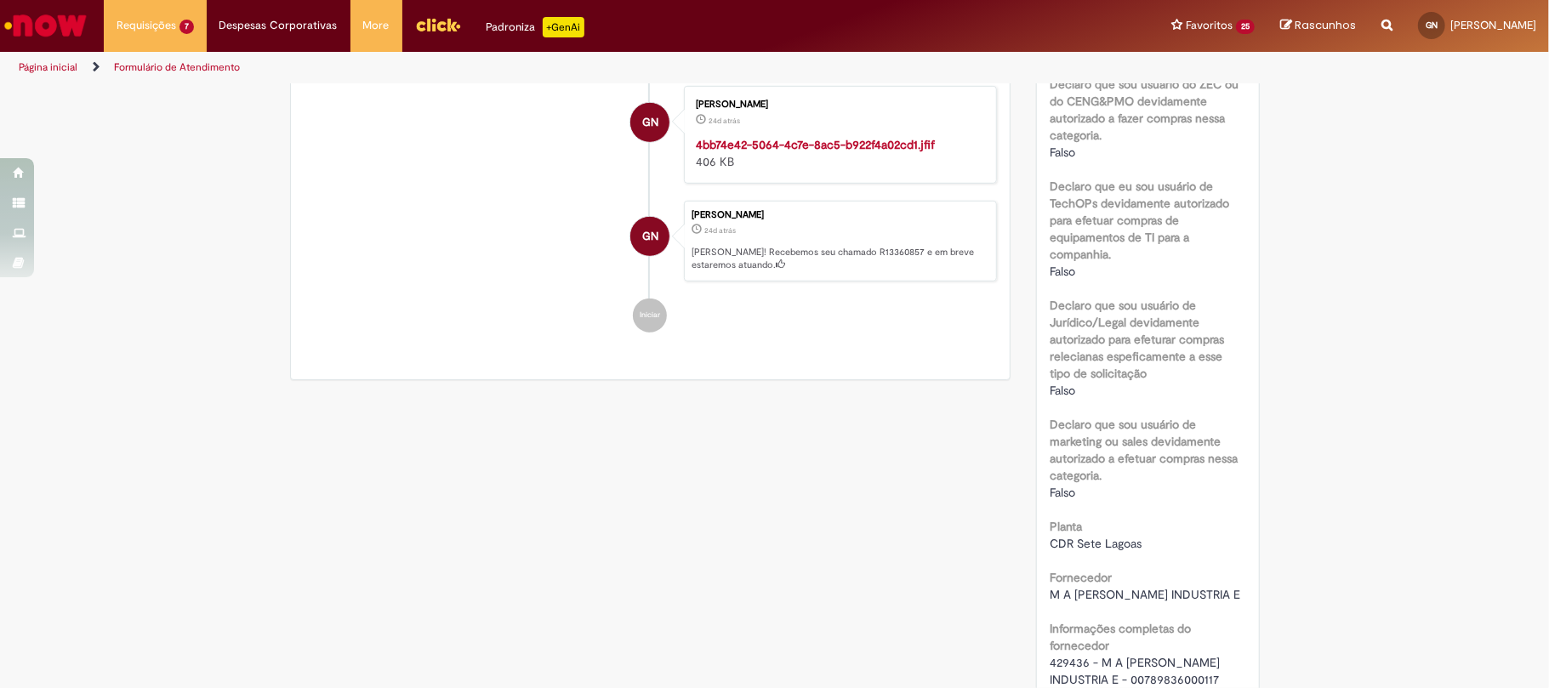
scroll to position [1021, 0]
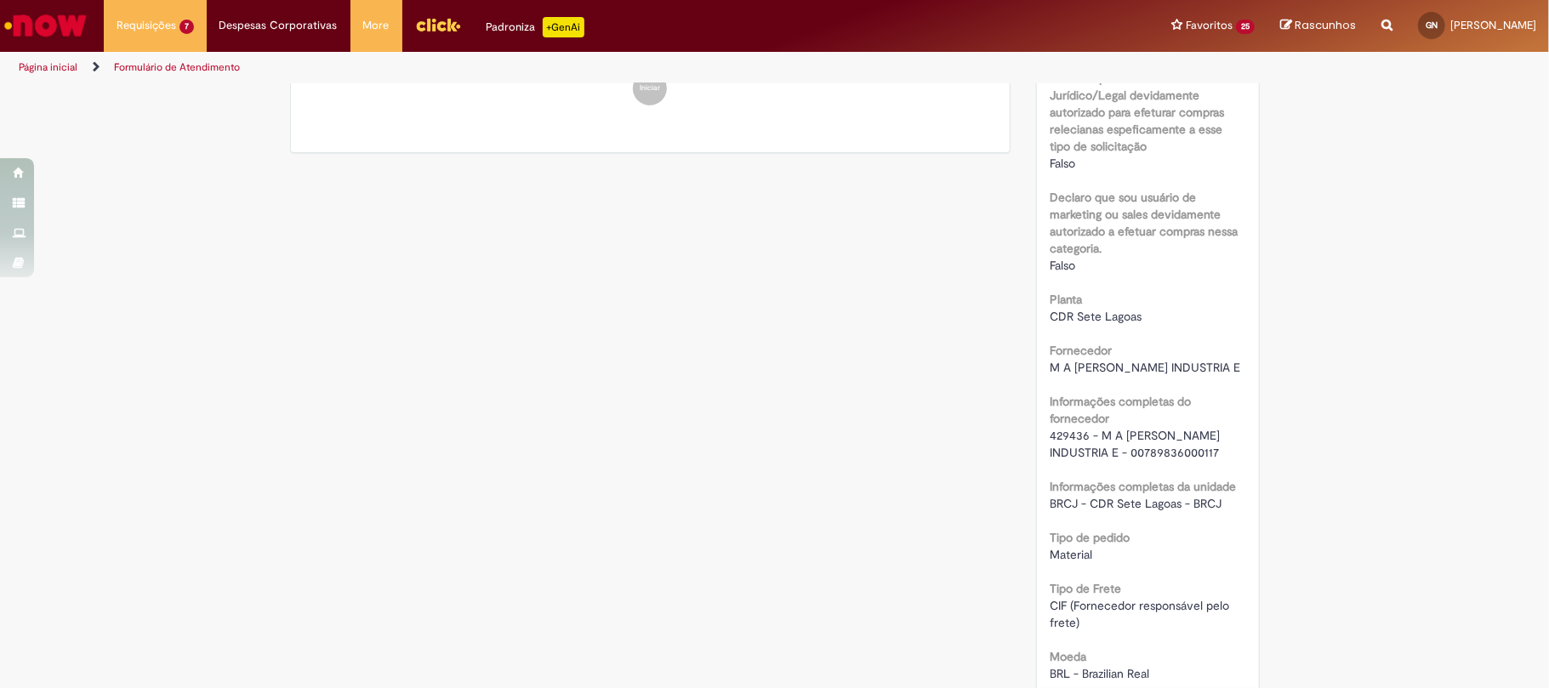
click at [1063, 437] on span "429436 - M A TEIXEIRA PAIVA INDUSTRIA E - 00789836000117" at bounding box center [1137, 444] width 174 height 32
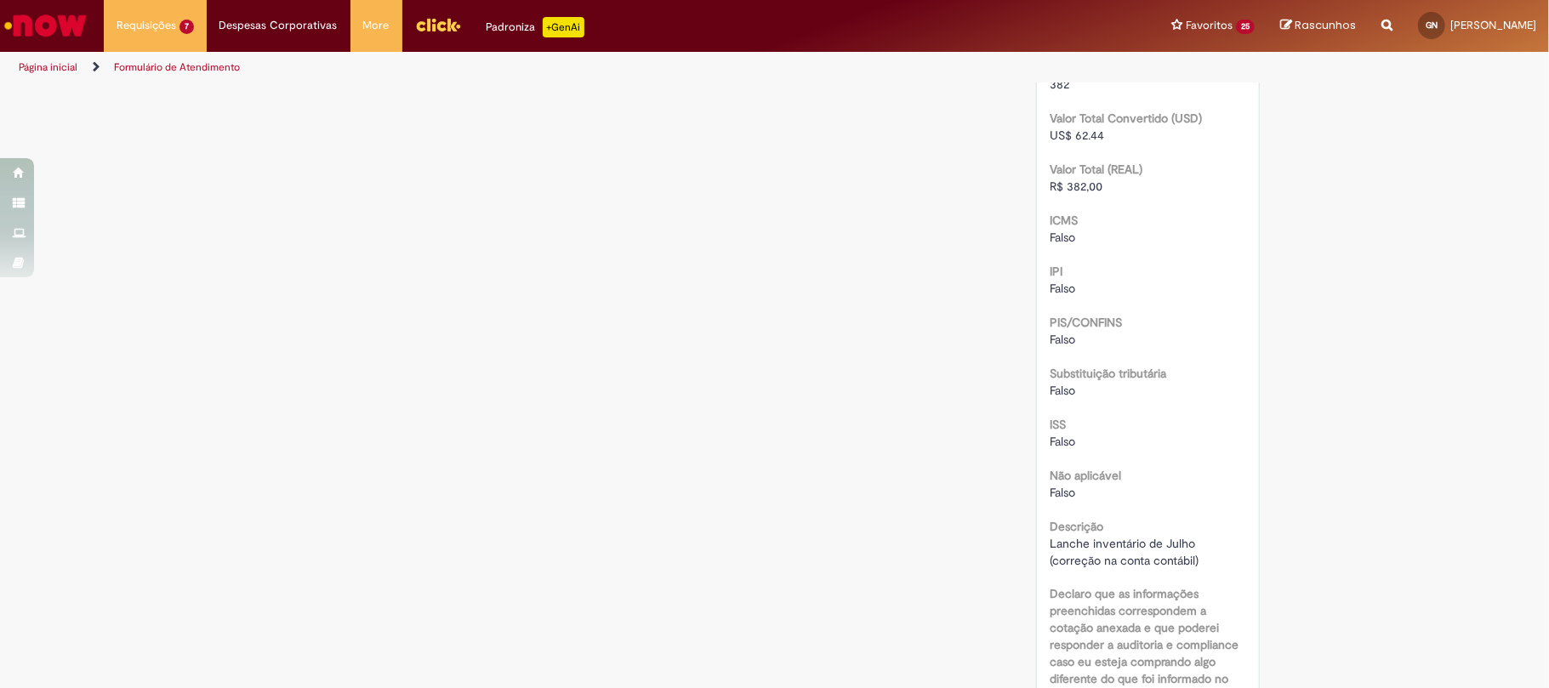
scroll to position [2155, 0]
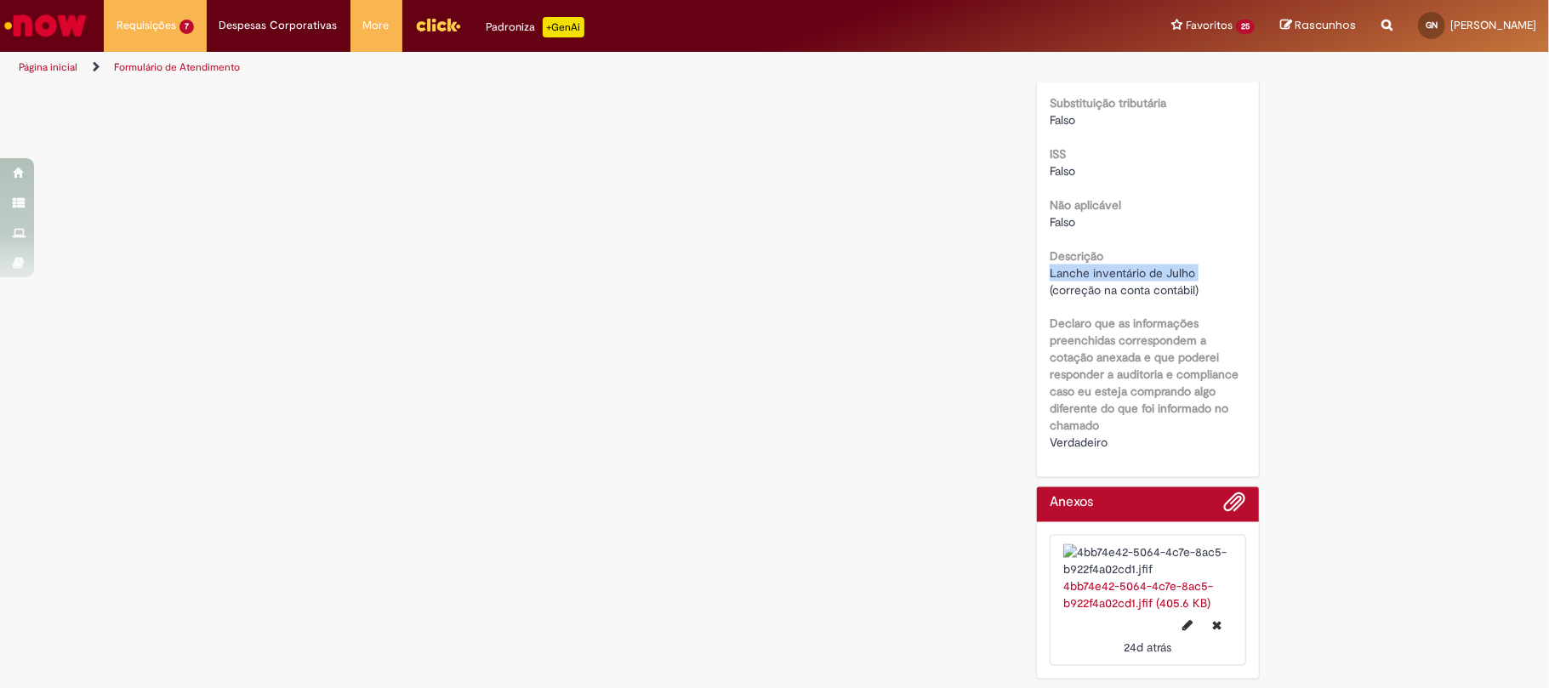
drag, startPoint x: 1032, startPoint y: 197, endPoint x: 1199, endPoint y: 199, distance: 167.6
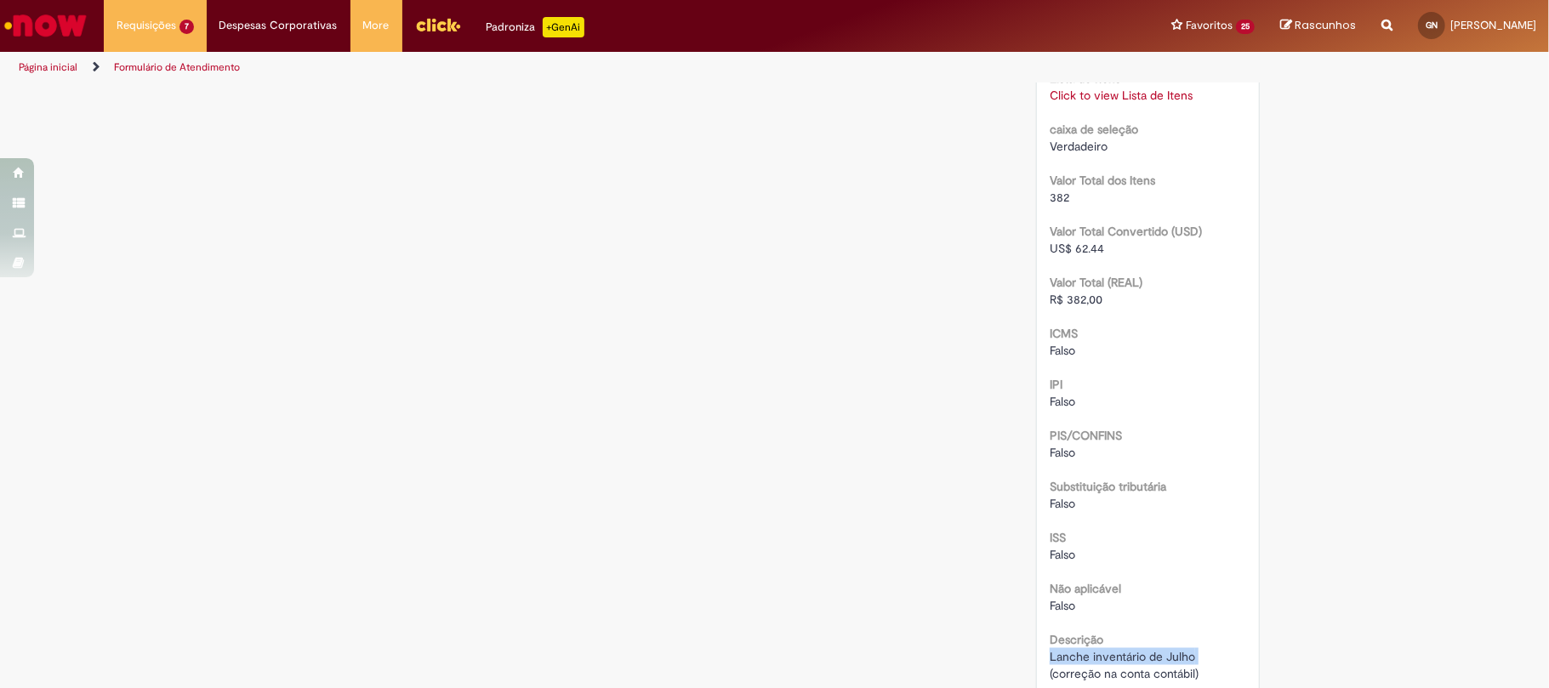
scroll to position [1361, 0]
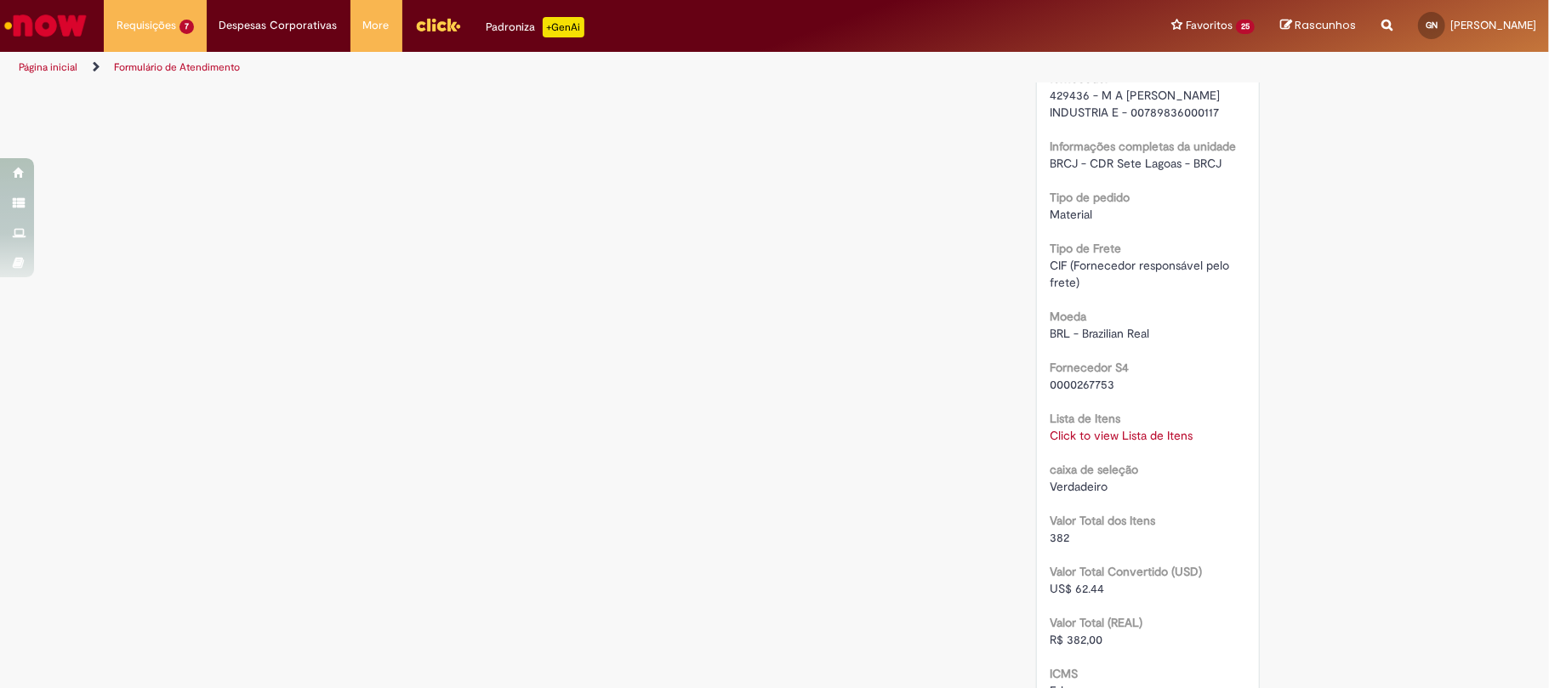
click at [1117, 432] on link "Click to view Lista de Itens" at bounding box center [1121, 435] width 143 height 15
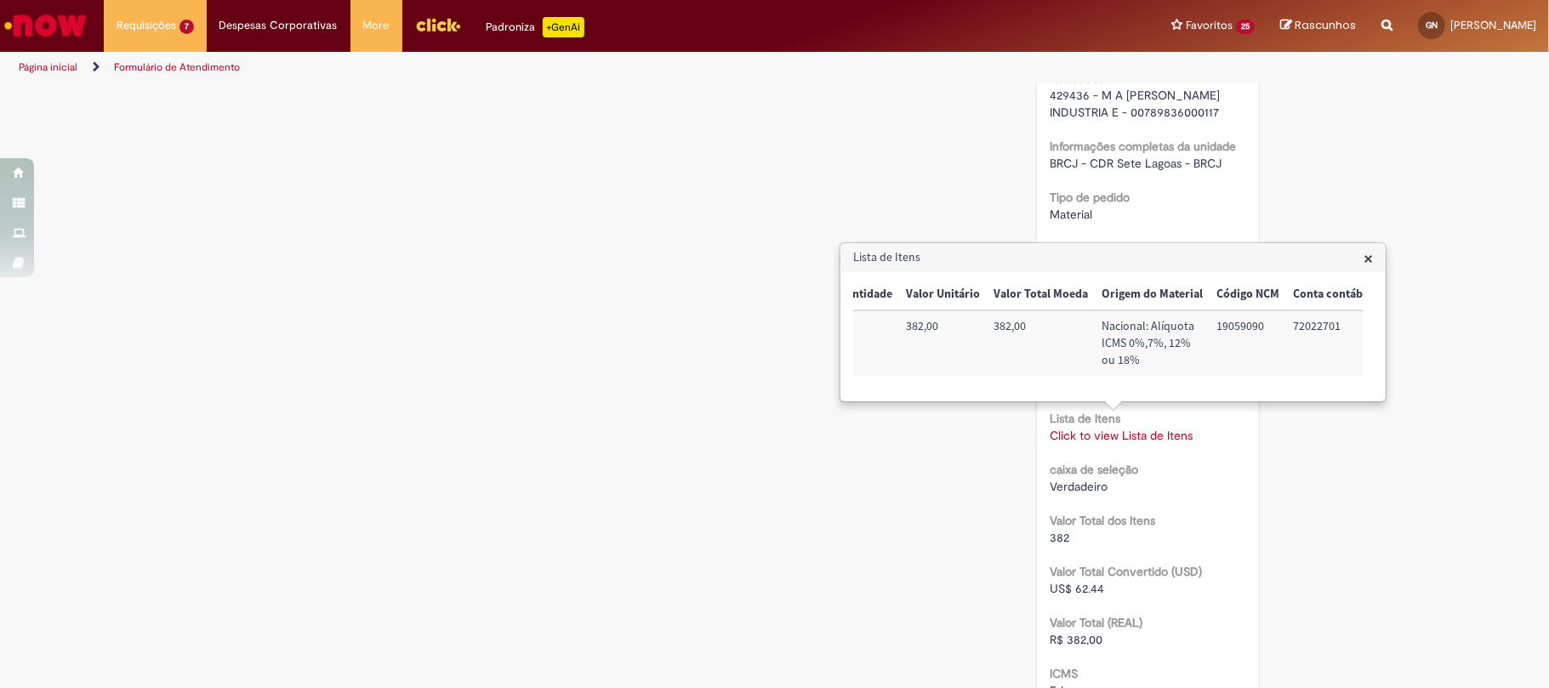
scroll to position [0, 498]
click at [1288, 323] on td "72022701" at bounding box center [1283, 344] width 90 height 66
click at [1284, 323] on td "72022701" at bounding box center [1283, 344] width 90 height 66
click at [1271, 322] on td "72022701" at bounding box center [1283, 344] width 90 height 66
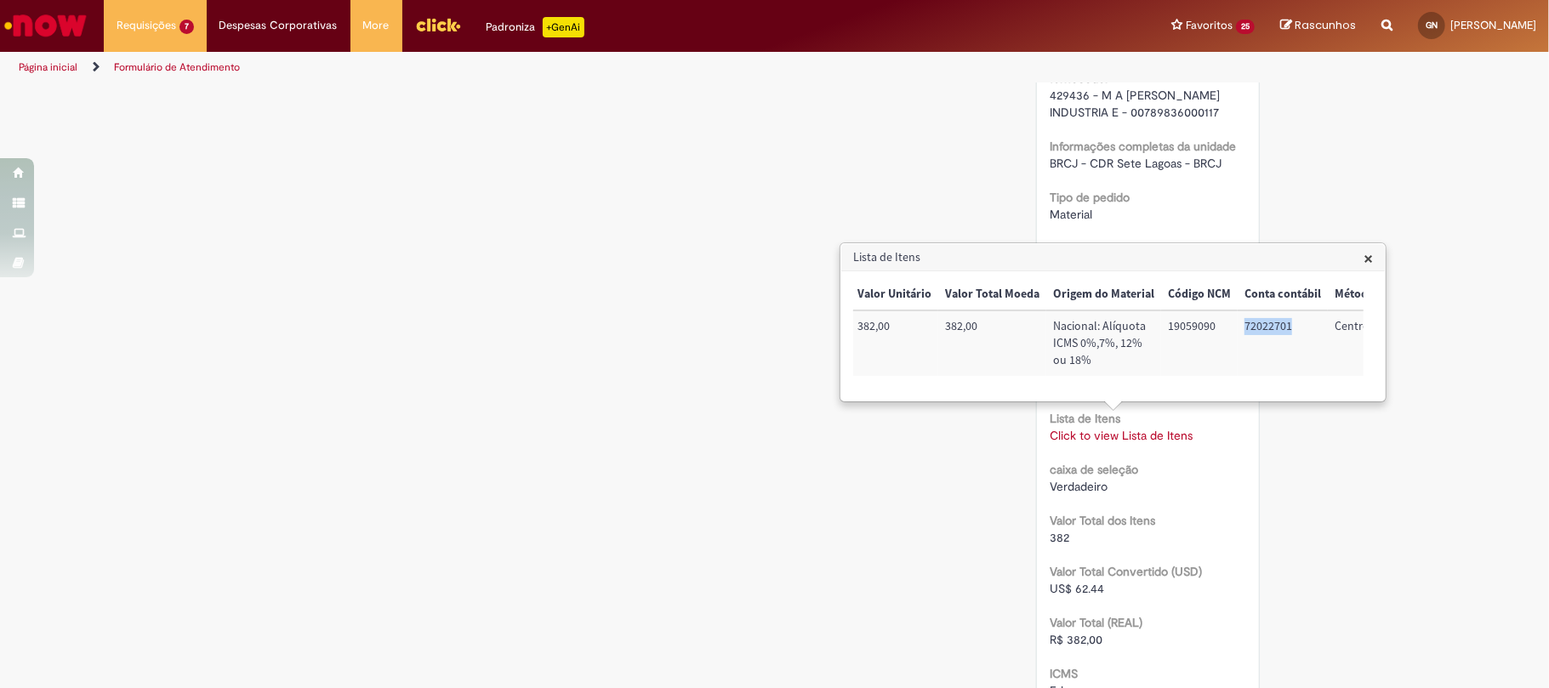
scroll to position [0, 691]
click at [1294, 328] on td "BRCJLLV104" at bounding box center [1319, 344] width 108 height 66
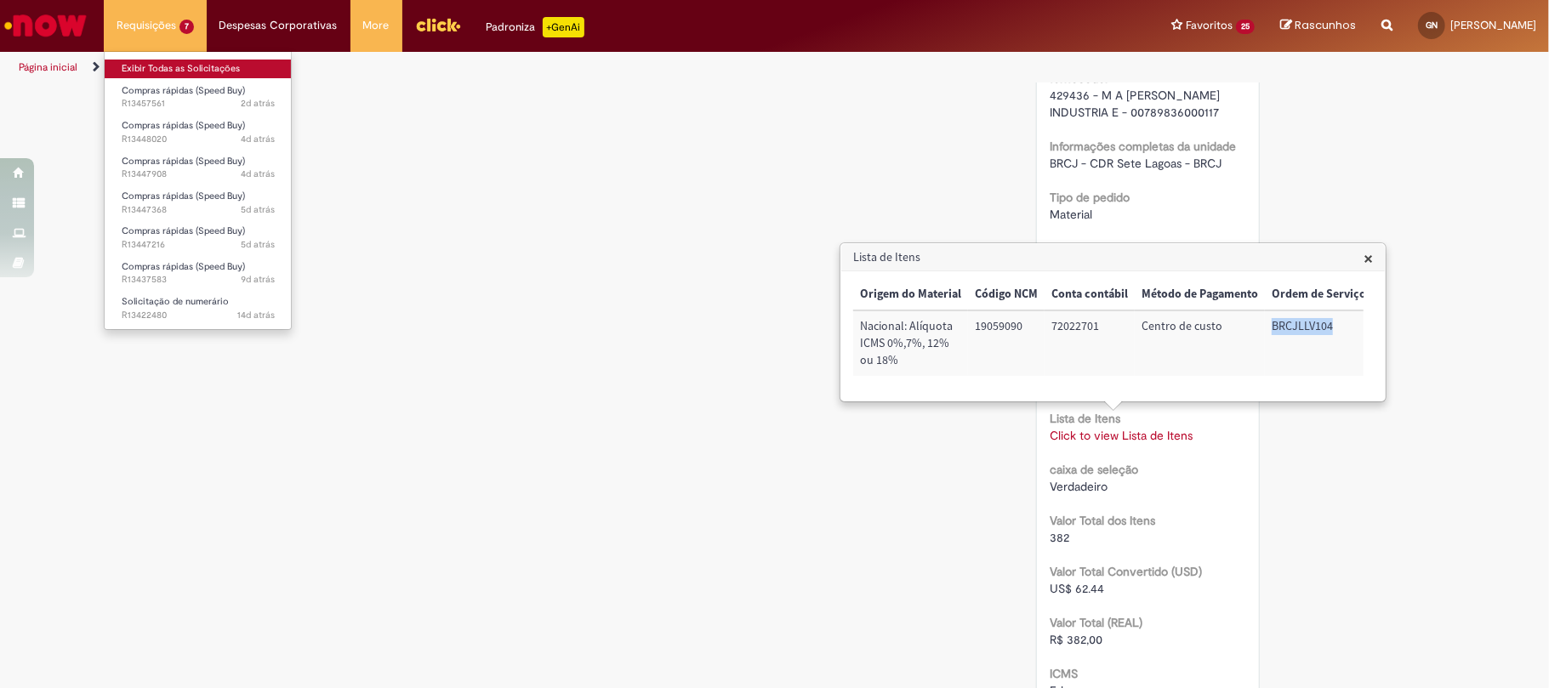
click at [174, 60] on link "Exibir Todas as Solicitações" at bounding box center [198, 69] width 187 height 19
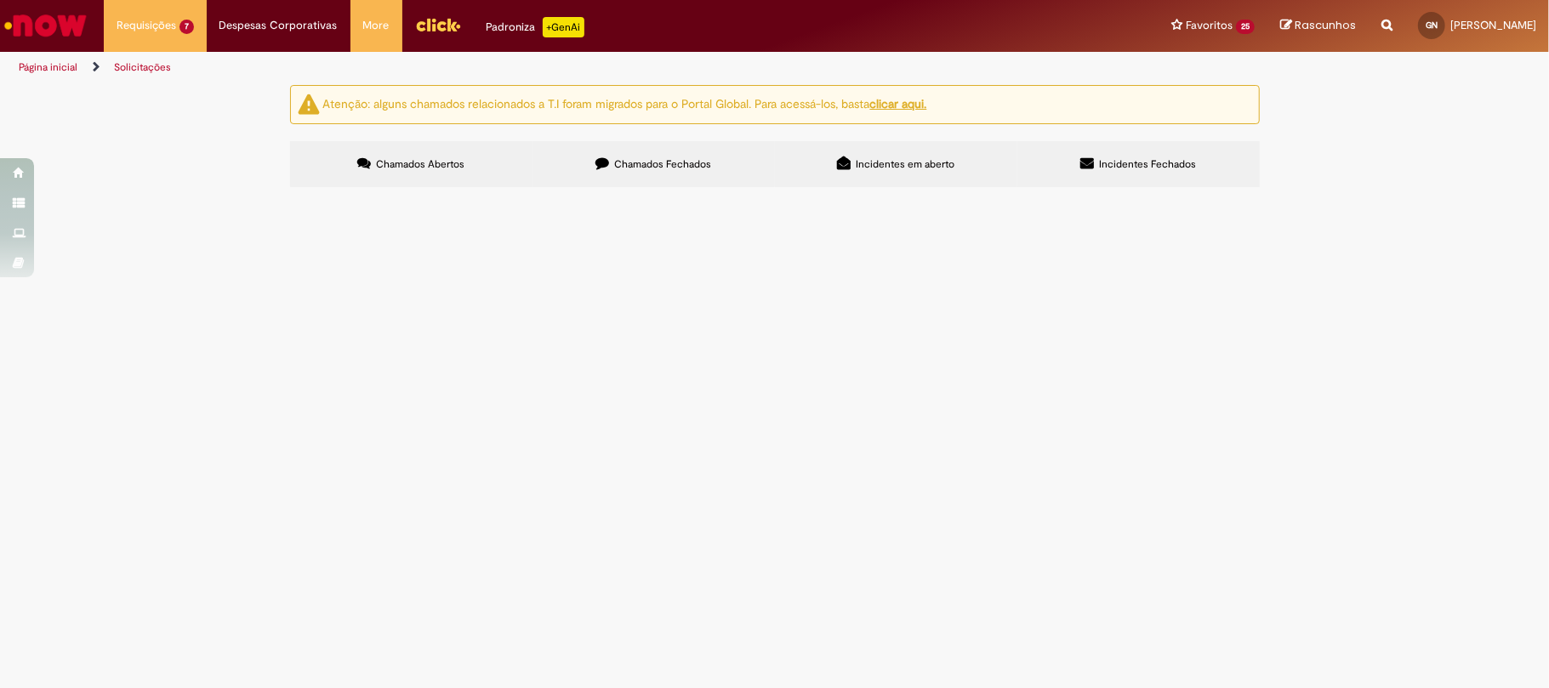
click at [592, 185] on label "Chamados Fechados" at bounding box center [654, 164] width 242 height 46
click at [0, 0] on span "Materiais de limpeza" at bounding box center [0, 0] width 0 height 0
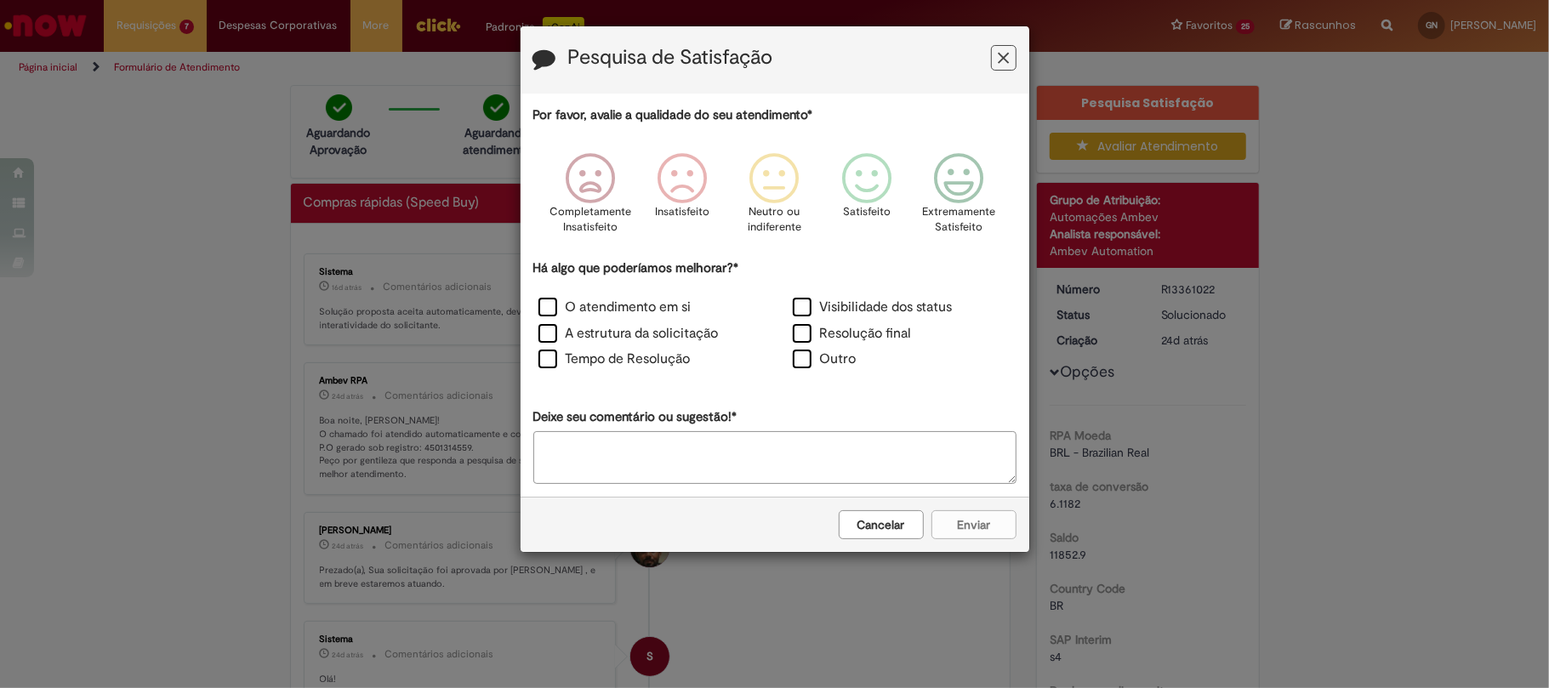
click at [1007, 63] on icon "Feedback" at bounding box center [1003, 58] width 11 height 18
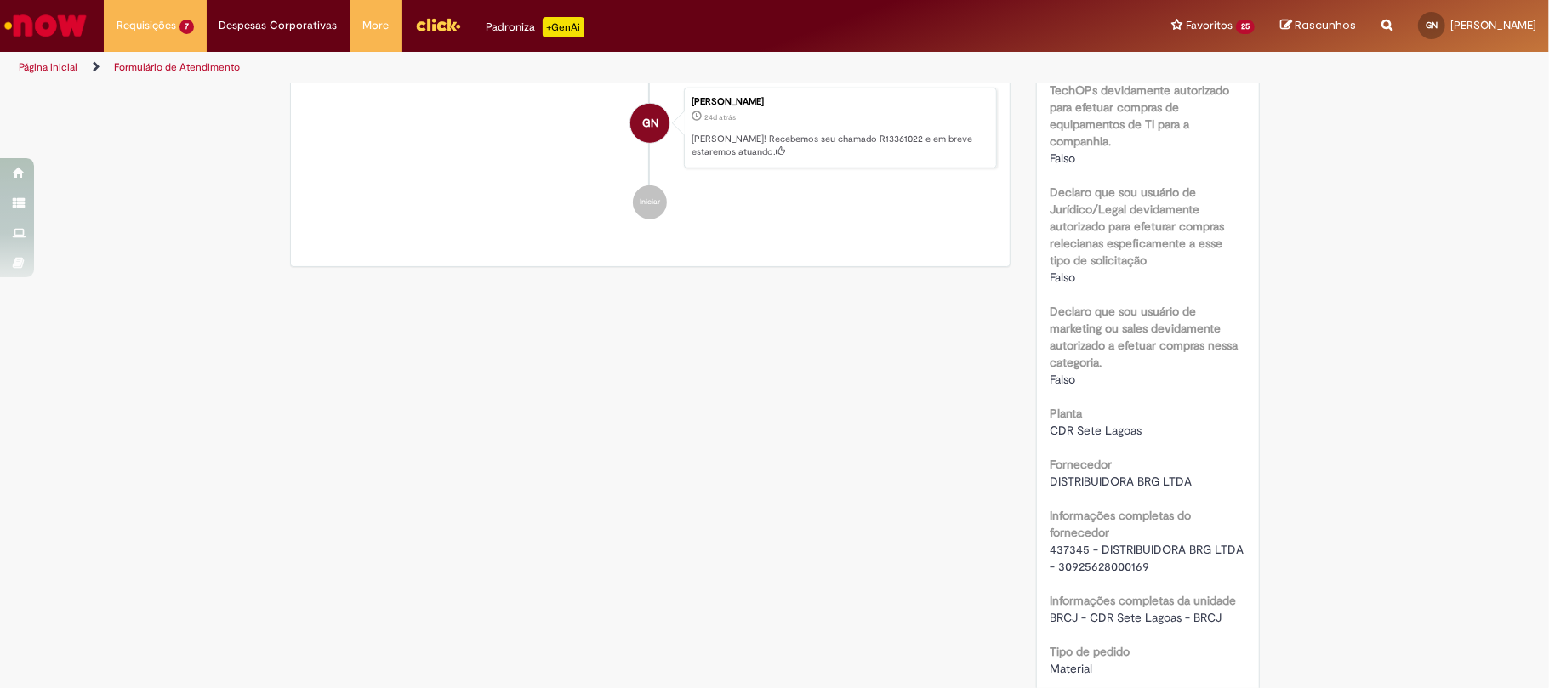
scroll to position [1021, 0]
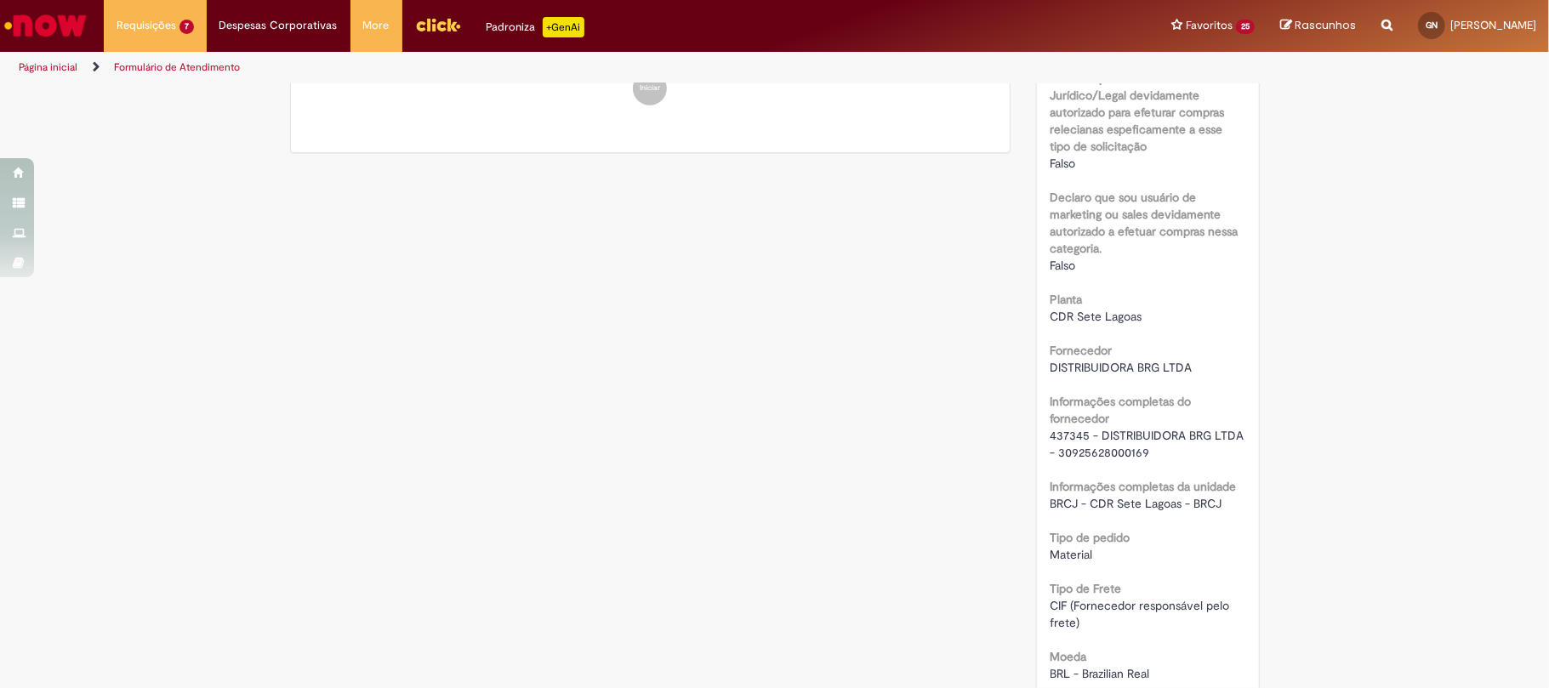
click at [1080, 426] on b "Informações completas do fornecedor" at bounding box center [1120, 410] width 141 height 32
click at [1077, 430] on span "437345 - DISTRIBUIDORA BRG LTDA - 30925628000169" at bounding box center [1148, 444] width 197 height 32
click at [1058, 427] on div "437345 - DISTRIBUIDORA BRG LTDA - 30925628000169" at bounding box center [1148, 444] width 197 height 34
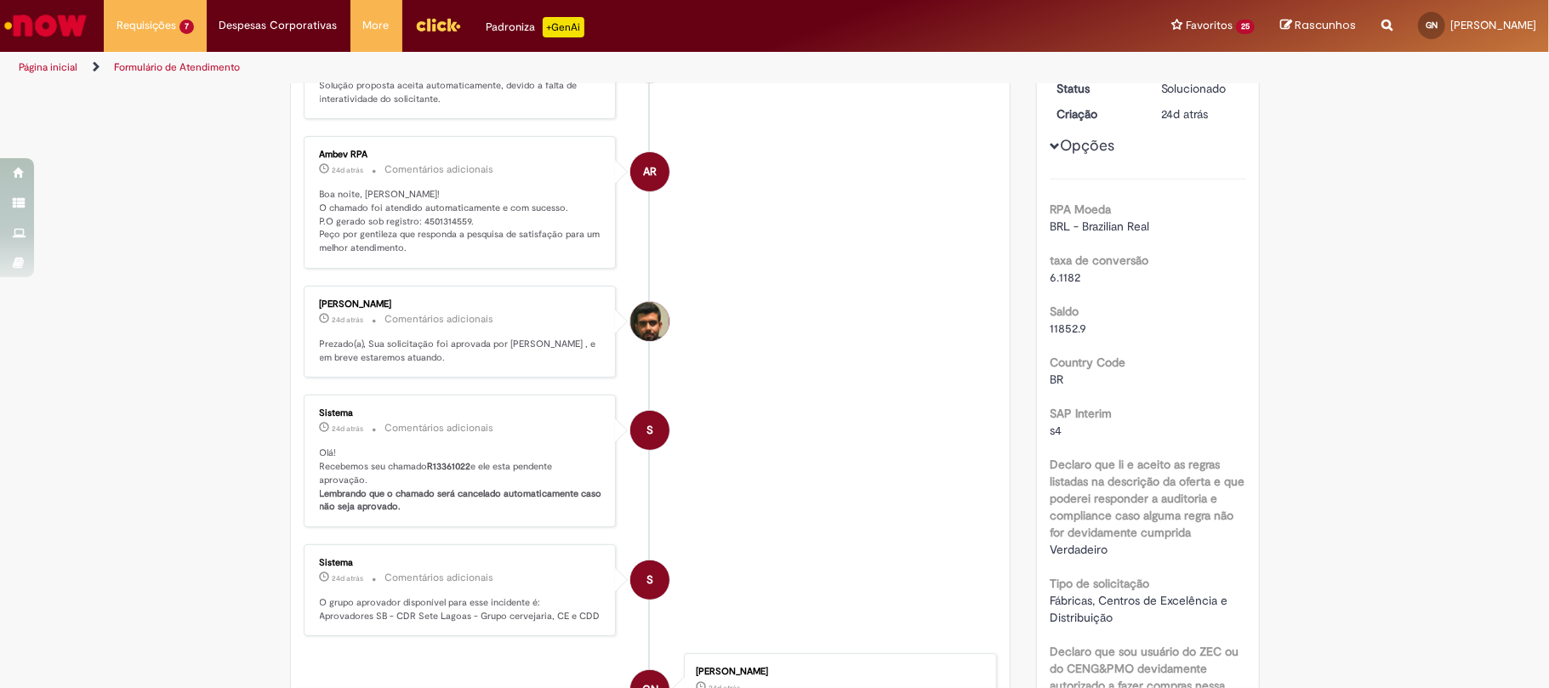
scroll to position [0, 0]
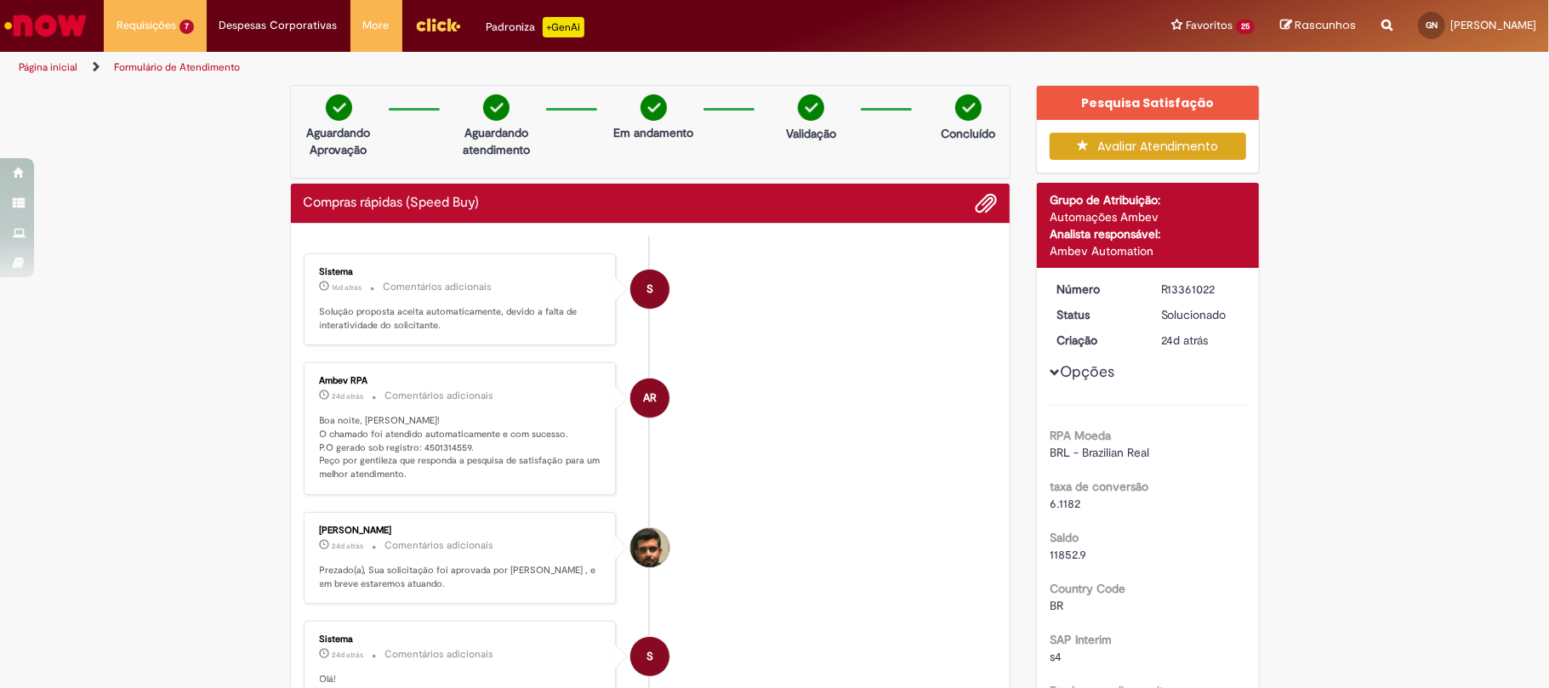
click at [439, 444] on p "Boa noite, Gustavo! O chamado foi atendido automaticamente e com sucesso. P.O g…" at bounding box center [461, 447] width 283 height 67
click at [1174, 298] on div "R13361022" at bounding box center [1200, 289] width 79 height 17
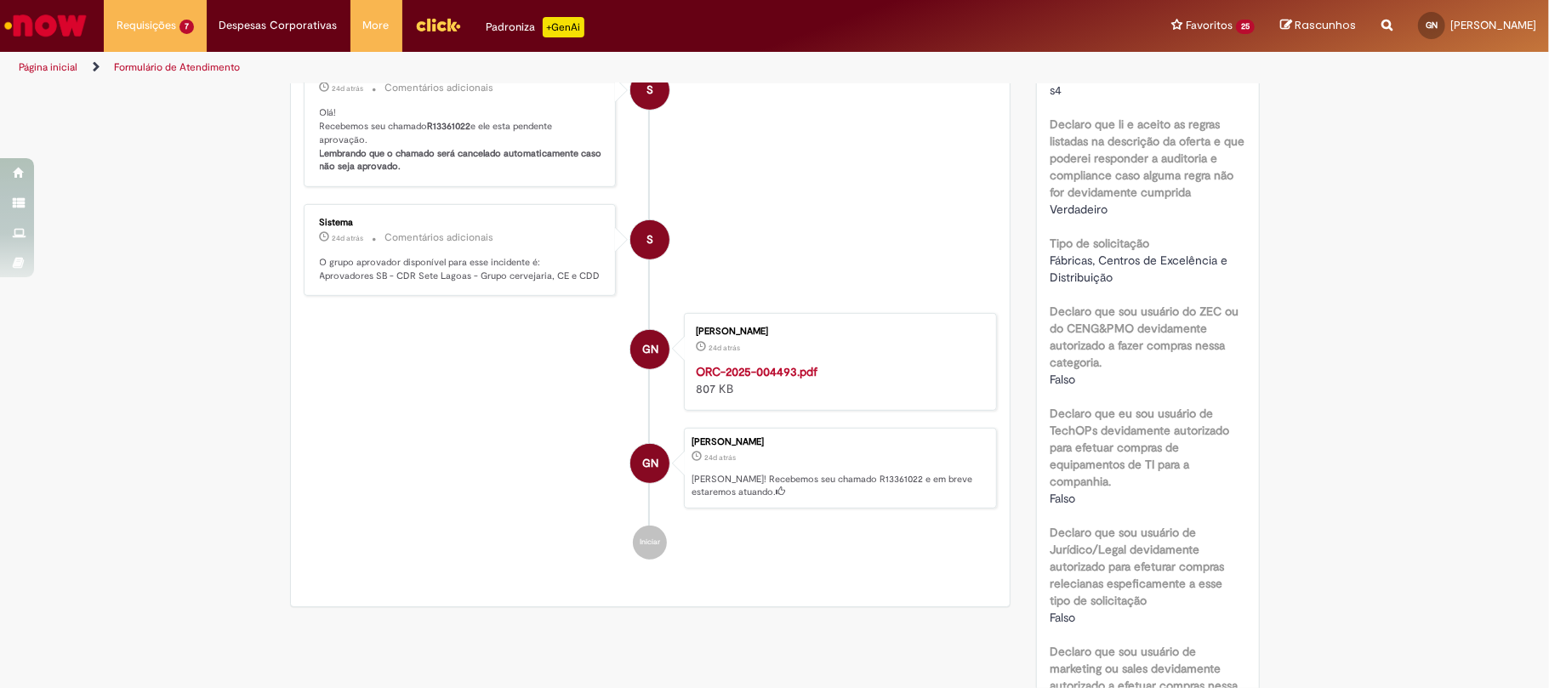
scroll to position [681, 0]
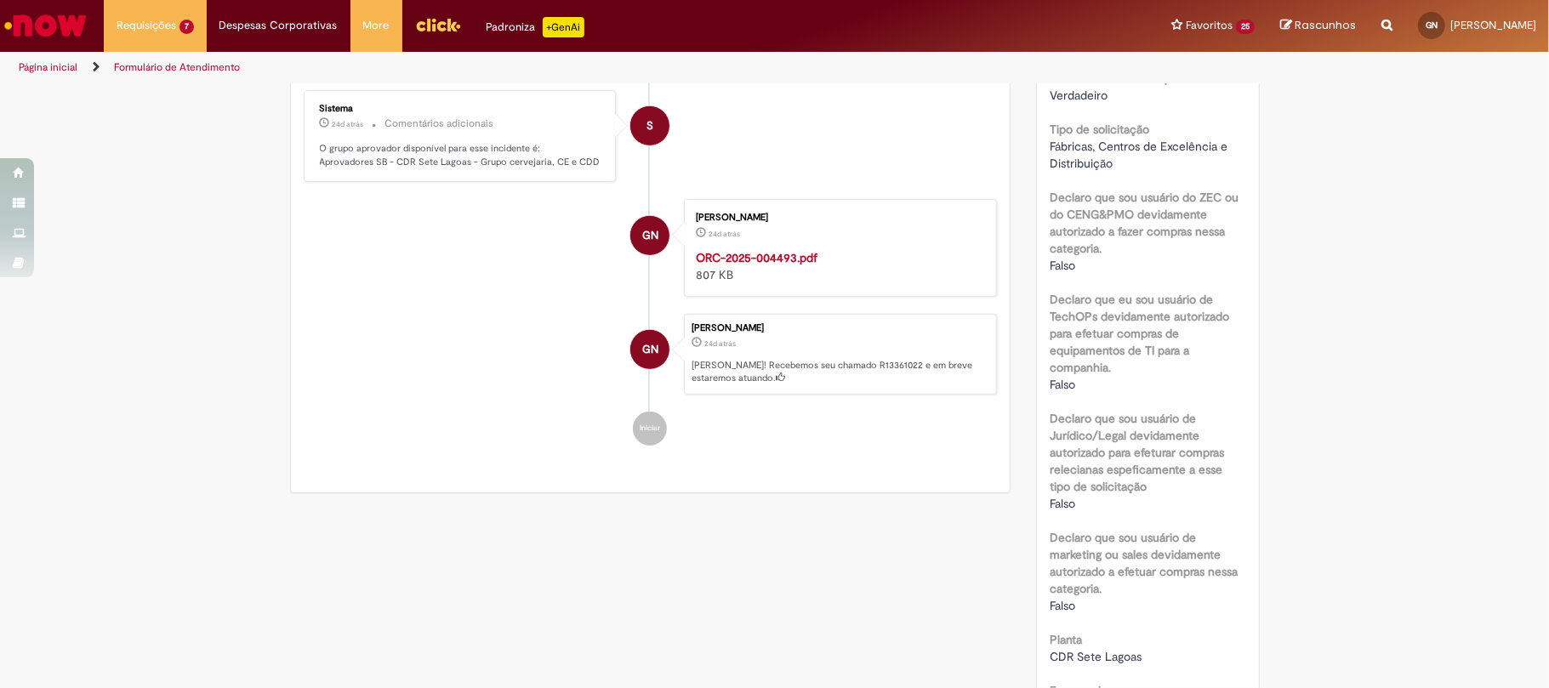
click at [635, 466] on div "GN" at bounding box center [650, 501] width 43 height 347
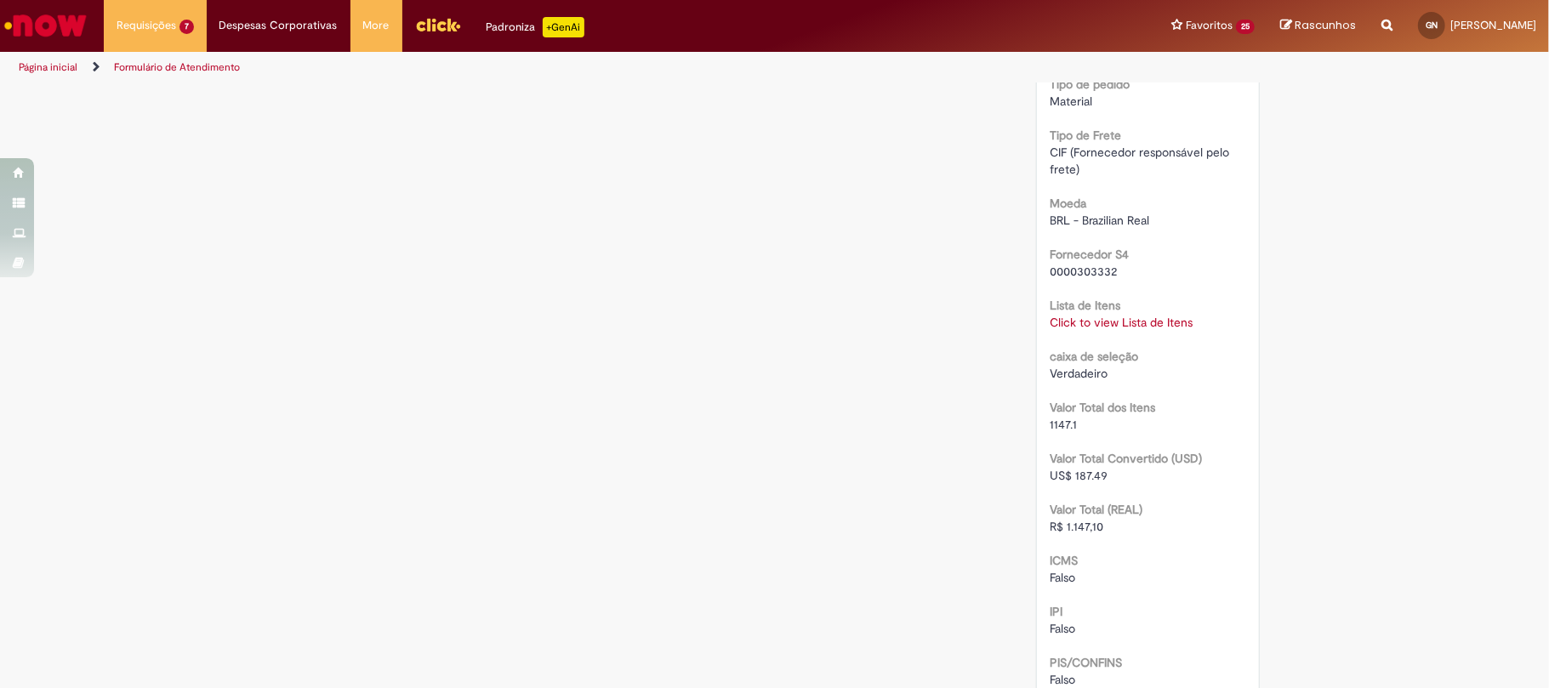
scroll to position [1928, 0]
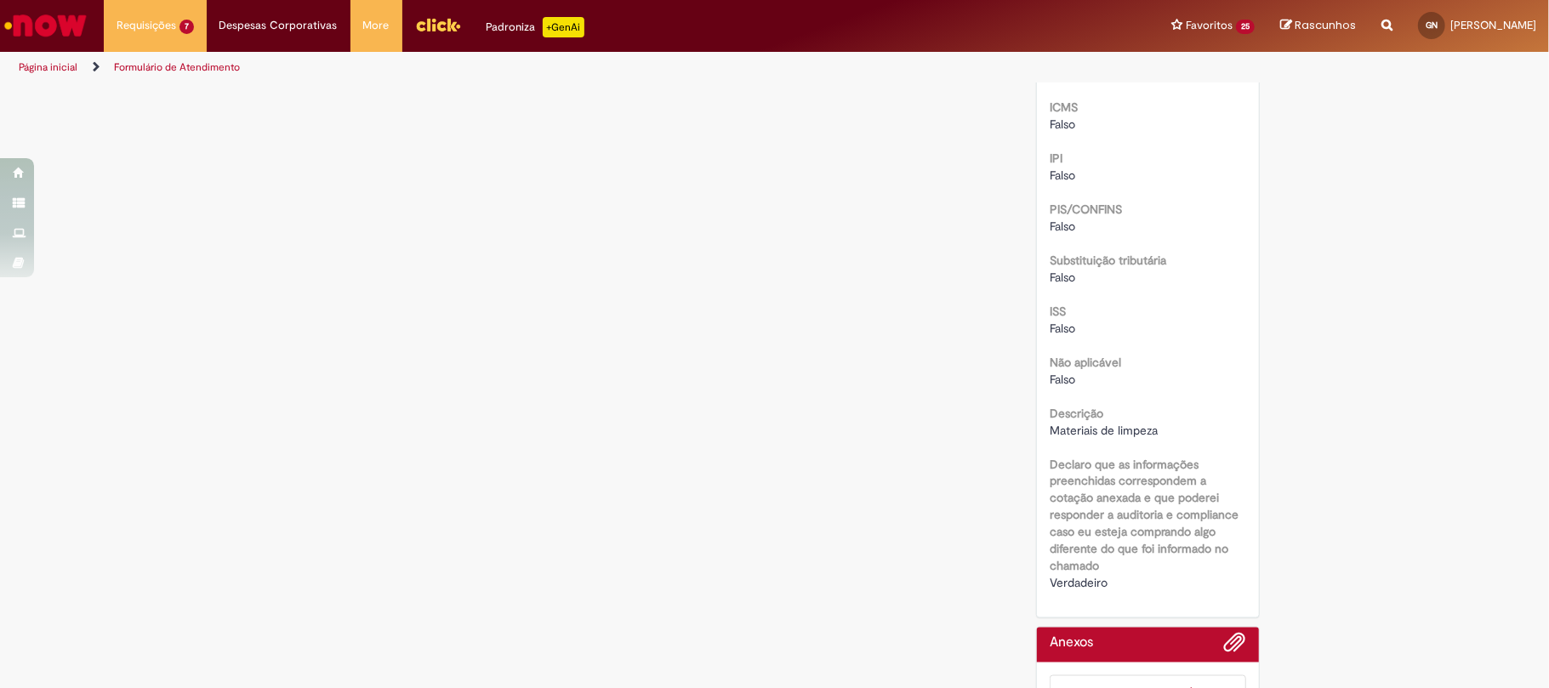
click at [1099, 430] on span "Materiais de limpeza" at bounding box center [1104, 430] width 108 height 15
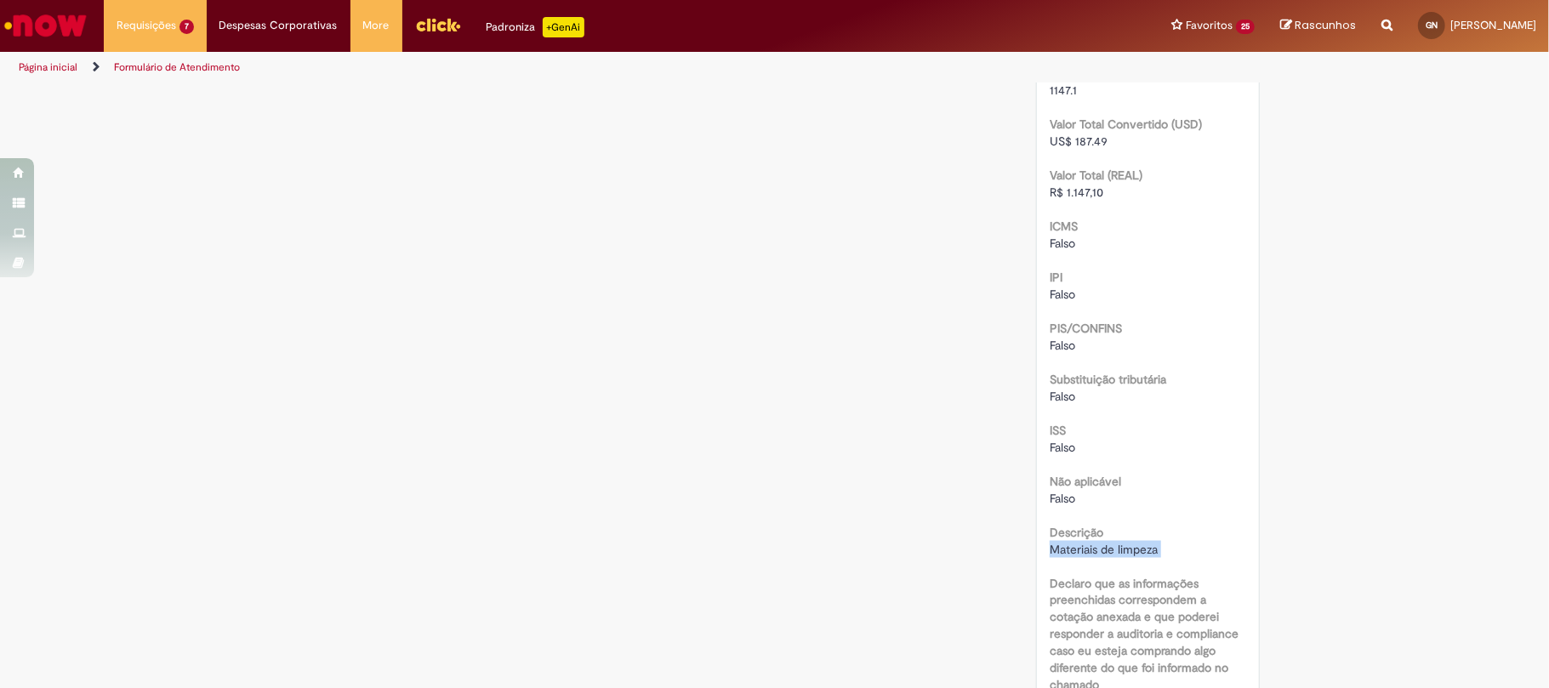
scroll to position [1582, 0]
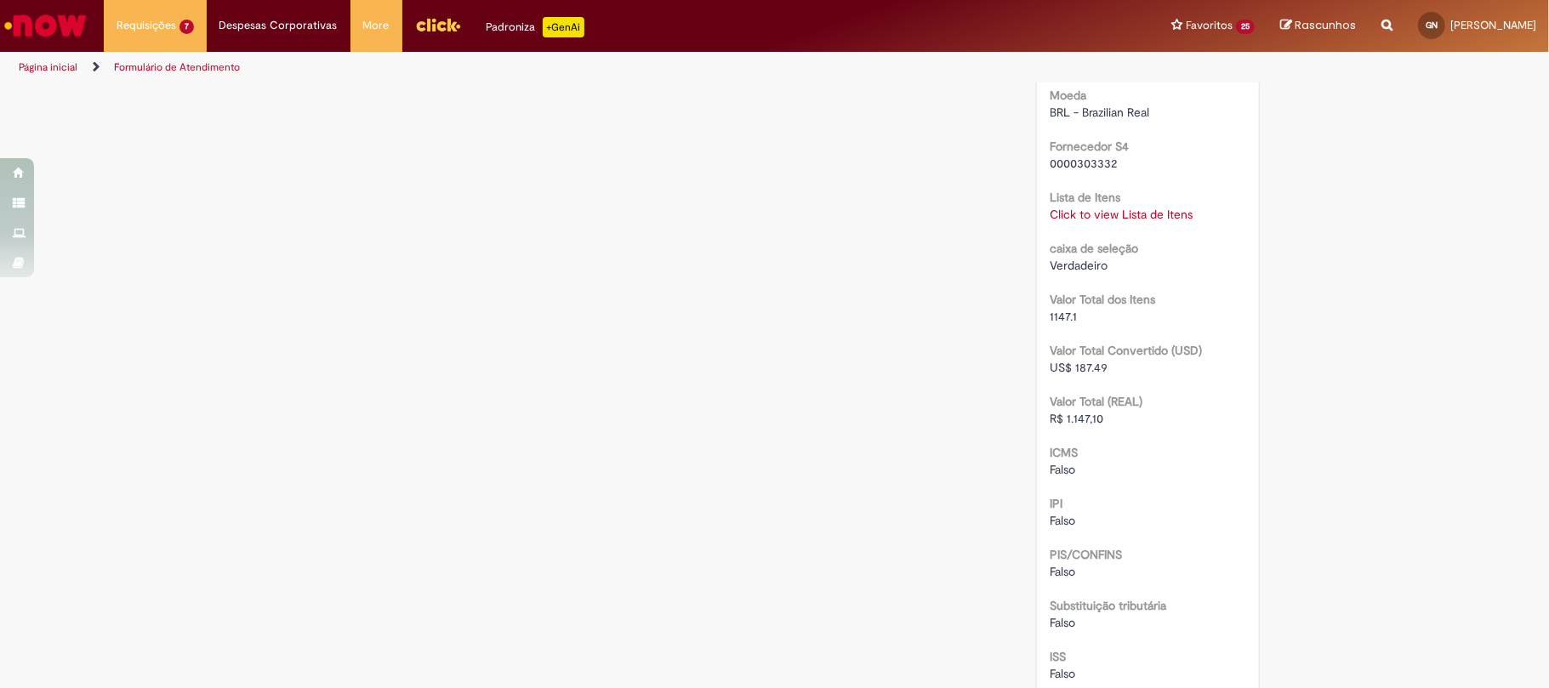
click at [1124, 214] on link "Click to view Lista de Itens" at bounding box center [1121, 214] width 143 height 15
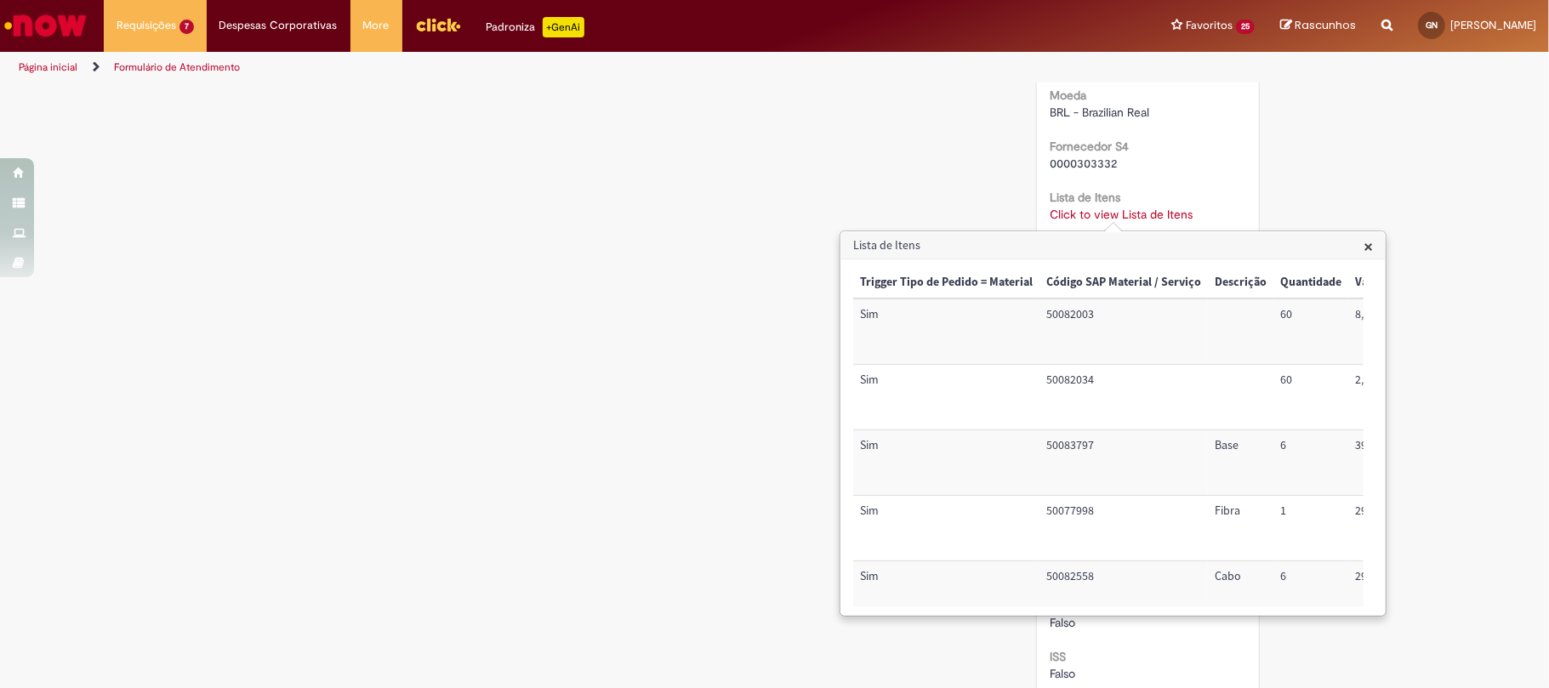
scroll to position [0, 430]
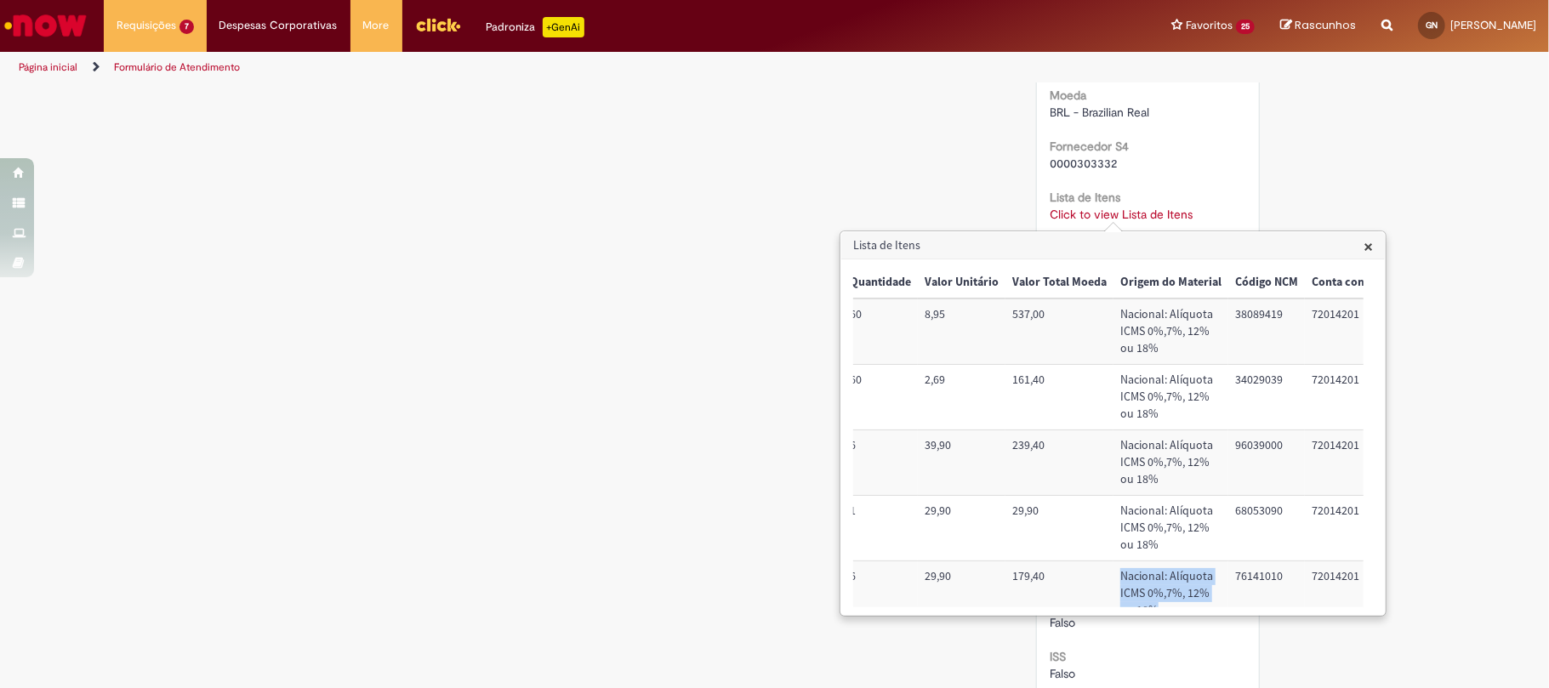
drag, startPoint x: 1108, startPoint y: 609, endPoint x: 1164, endPoint y: 609, distance: 56.1
click at [1162, 610] on div "× Trigger Tipo de Pedido = Material Código SAP Material / Serviço Descrição Qua…" at bounding box center [1113, 437] width 544 height 356
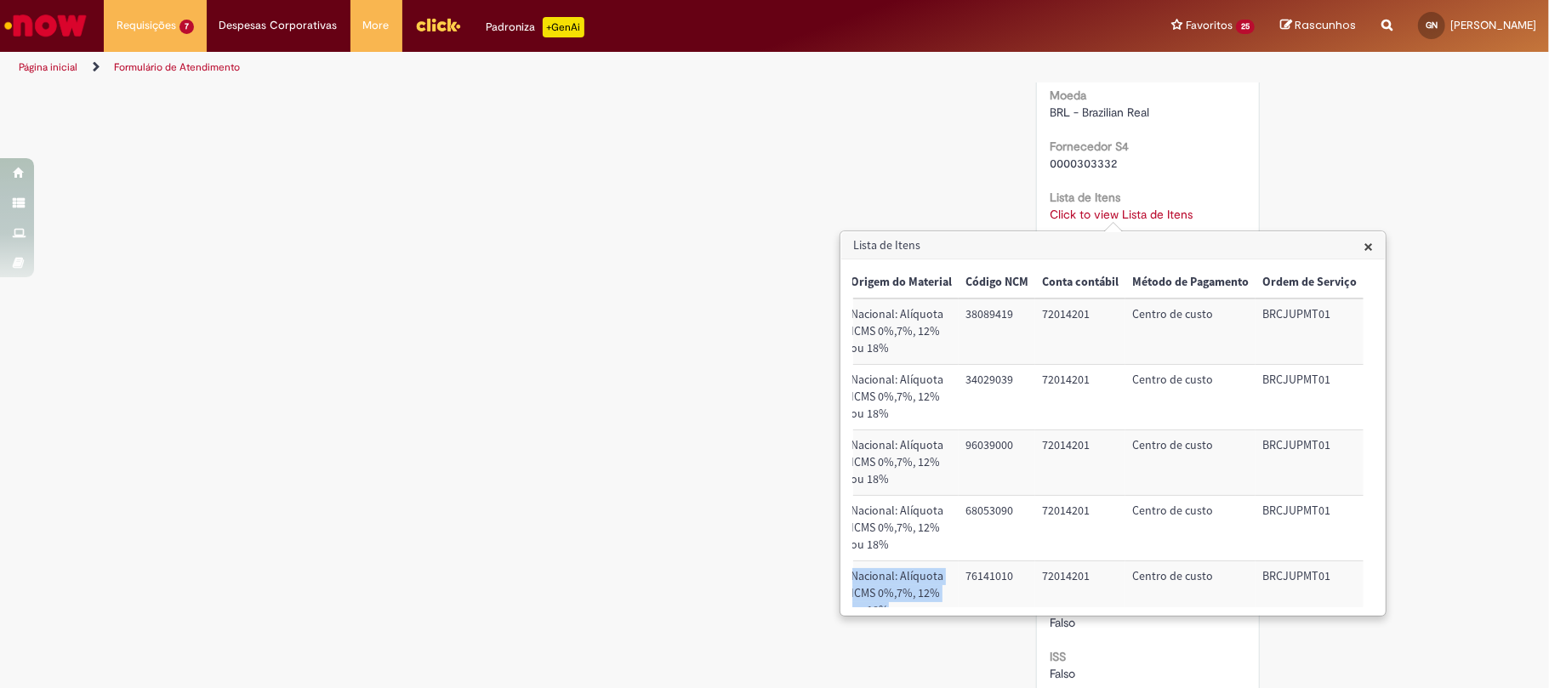
click at [1057, 314] on td "72014201" at bounding box center [1080, 332] width 90 height 66
click at [1298, 314] on td "BRCJUPMT01" at bounding box center [1310, 332] width 108 height 66
click at [1365, 238] on span "×" at bounding box center [1368, 246] width 9 height 23
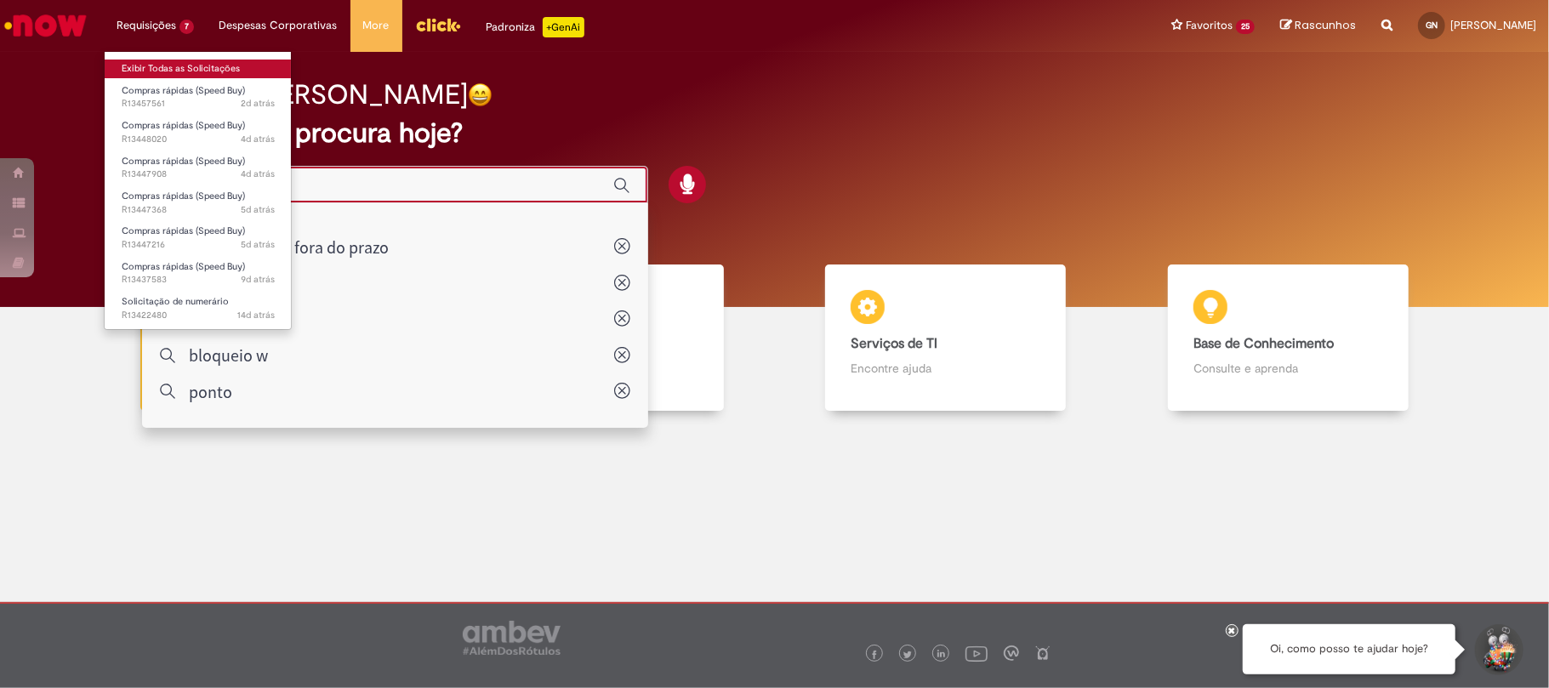
click at [214, 63] on link "Exibir Todas as Solicitações" at bounding box center [198, 69] width 187 height 19
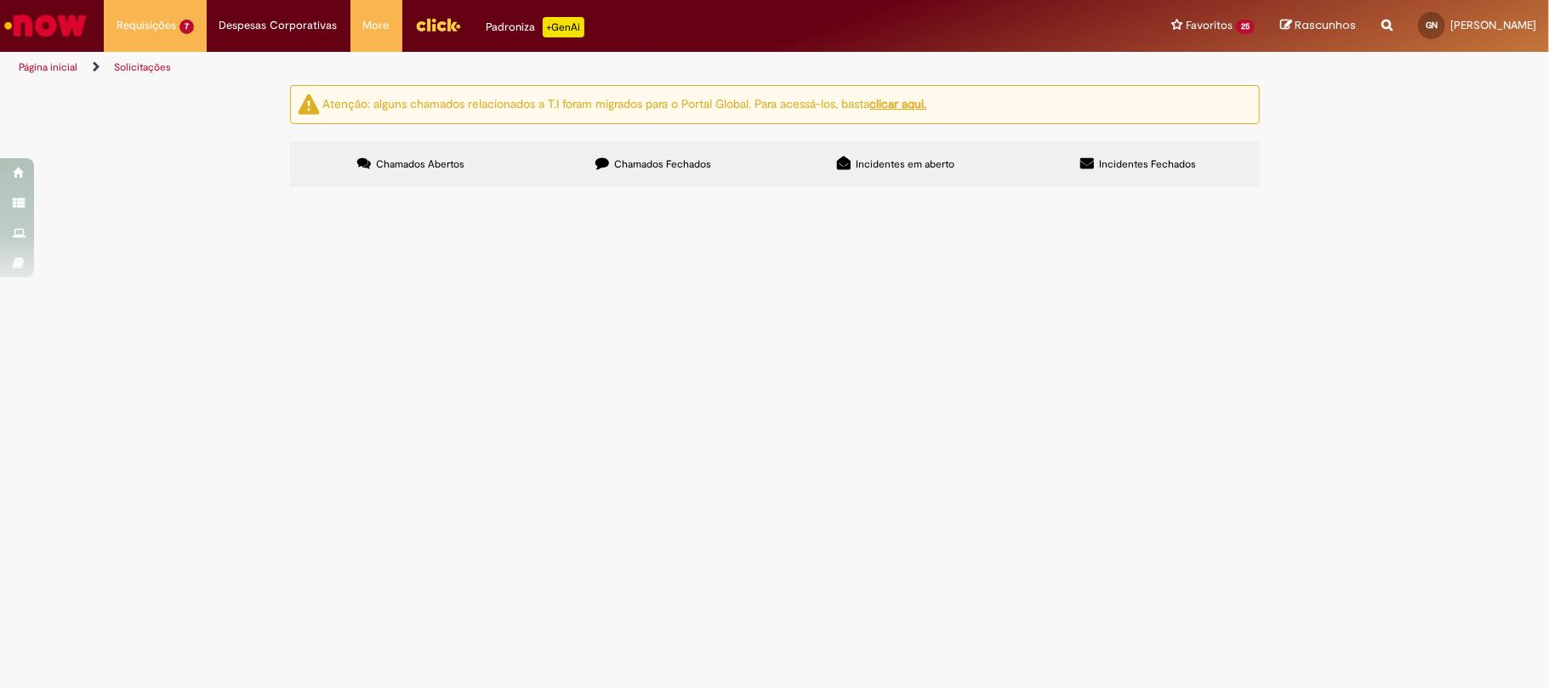
click at [614, 161] on span "Chamados Fechados" at bounding box center [662, 164] width 97 height 14
click at [0, 0] on span "Treinamento brigada" at bounding box center [0, 0] width 0 height 0
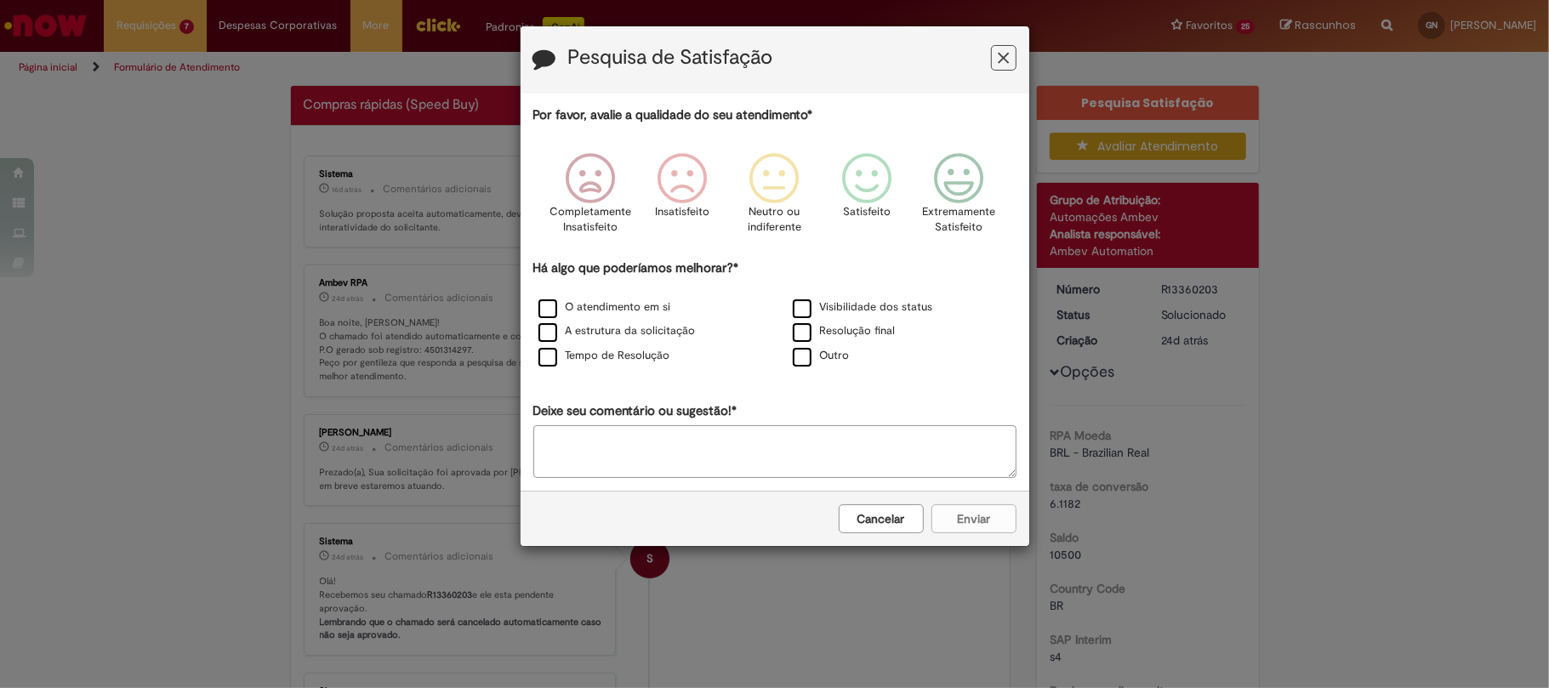
click at [991, 65] on button "Feedback" at bounding box center [1004, 58] width 26 height 26
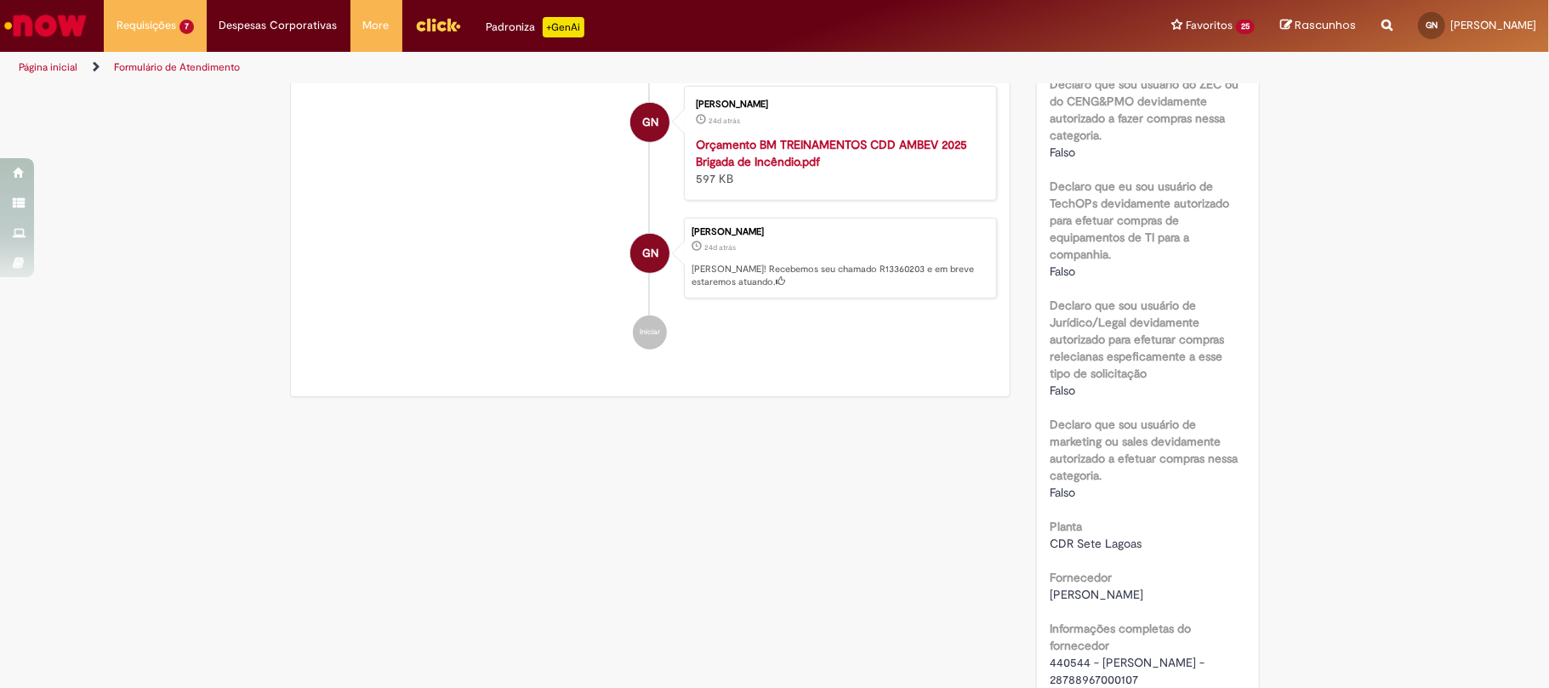
scroll to position [1021, 0]
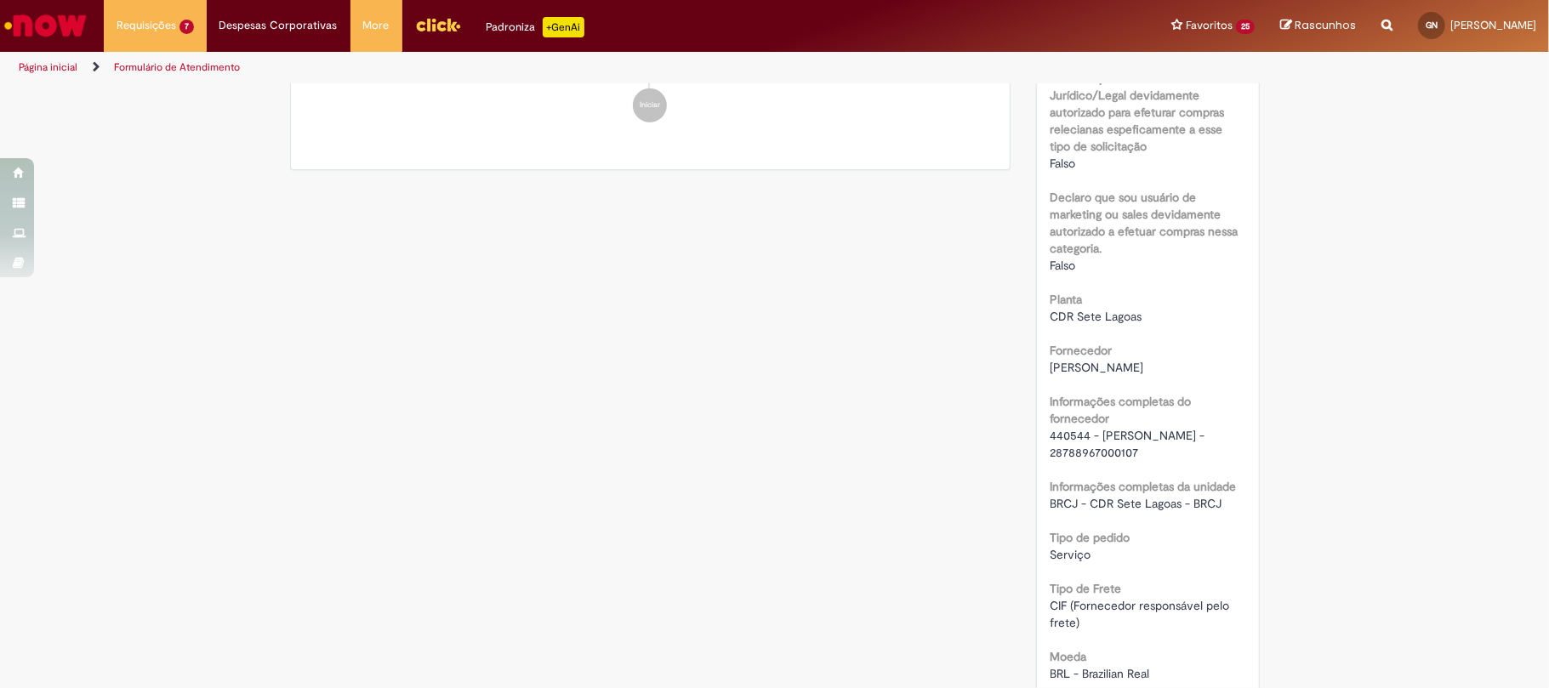
click at [1050, 454] on span "440544 - MAURO SERGIO ORDONHES DA CUNHA - 28788967000107" at bounding box center [1129, 444] width 158 height 32
copy span "440544"
drag, startPoint x: 1092, startPoint y: 449, endPoint x: 1168, endPoint y: 464, distance: 77.2
click at [1168, 460] on span "440544 - MAURO SERGIO ORDONHES DA CUNHA - 28788967000107" at bounding box center [1129, 444] width 158 height 32
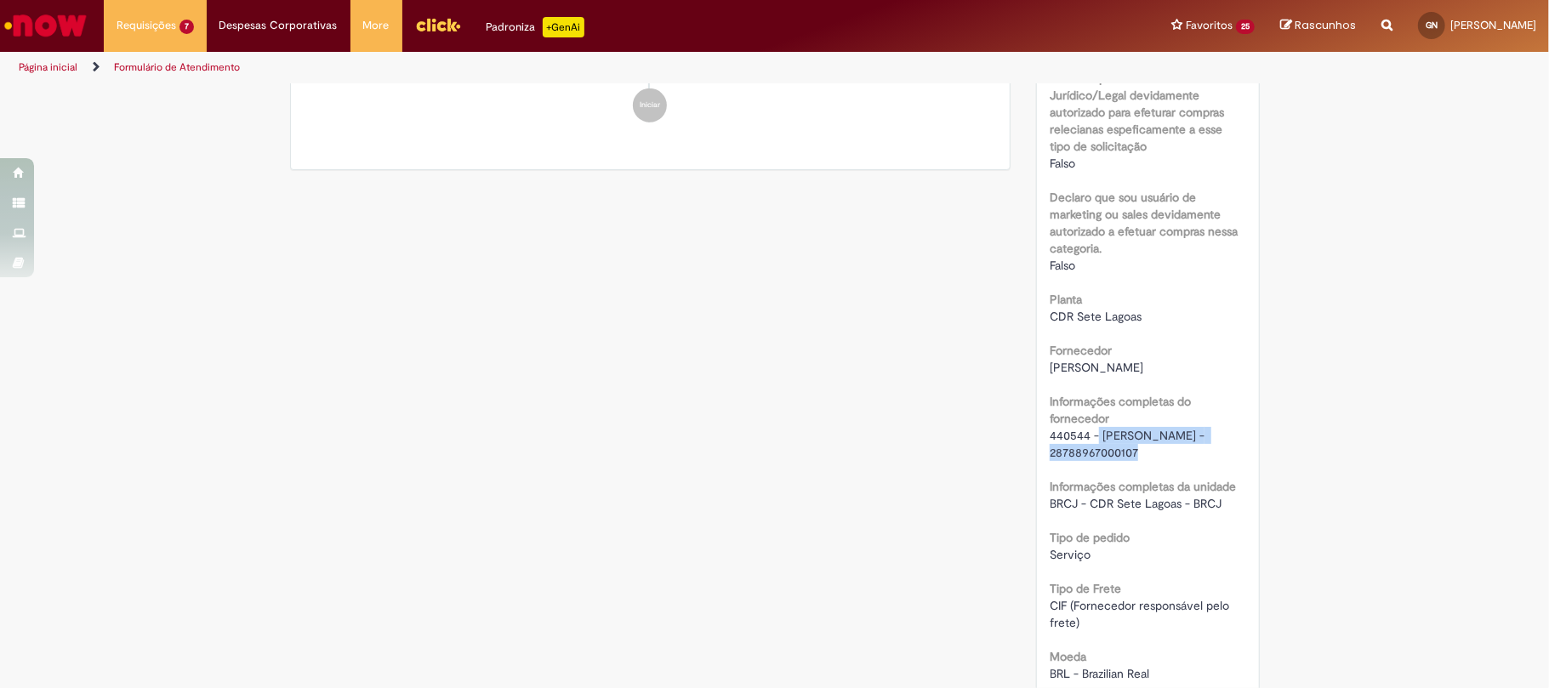
copy span "MAURO SERGIO ORDONHES DA CUNHA"
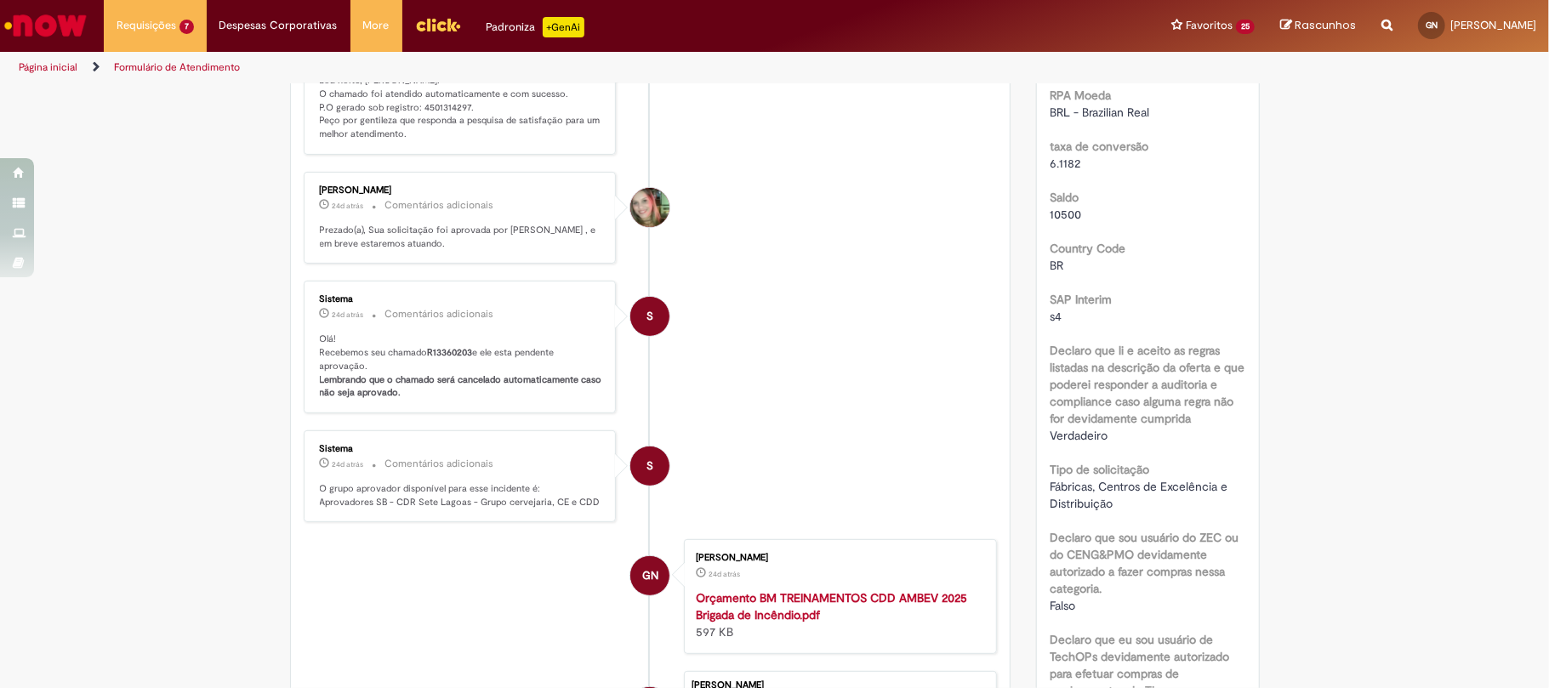
scroll to position [113, 0]
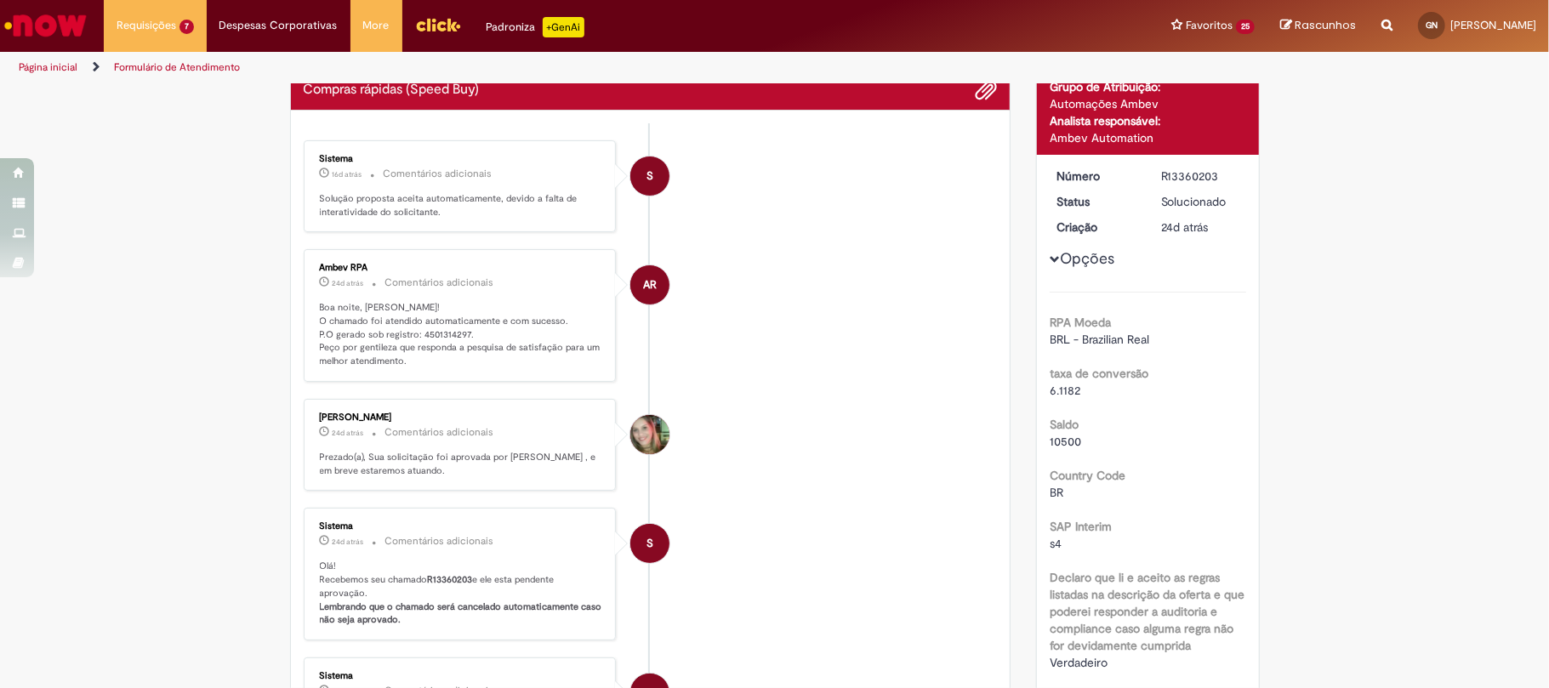
click at [446, 334] on p "Boa noite, Gustavo! O chamado foi atendido automaticamente e com sucesso. P.O g…" at bounding box center [461, 334] width 283 height 67
copy p "4501314297"
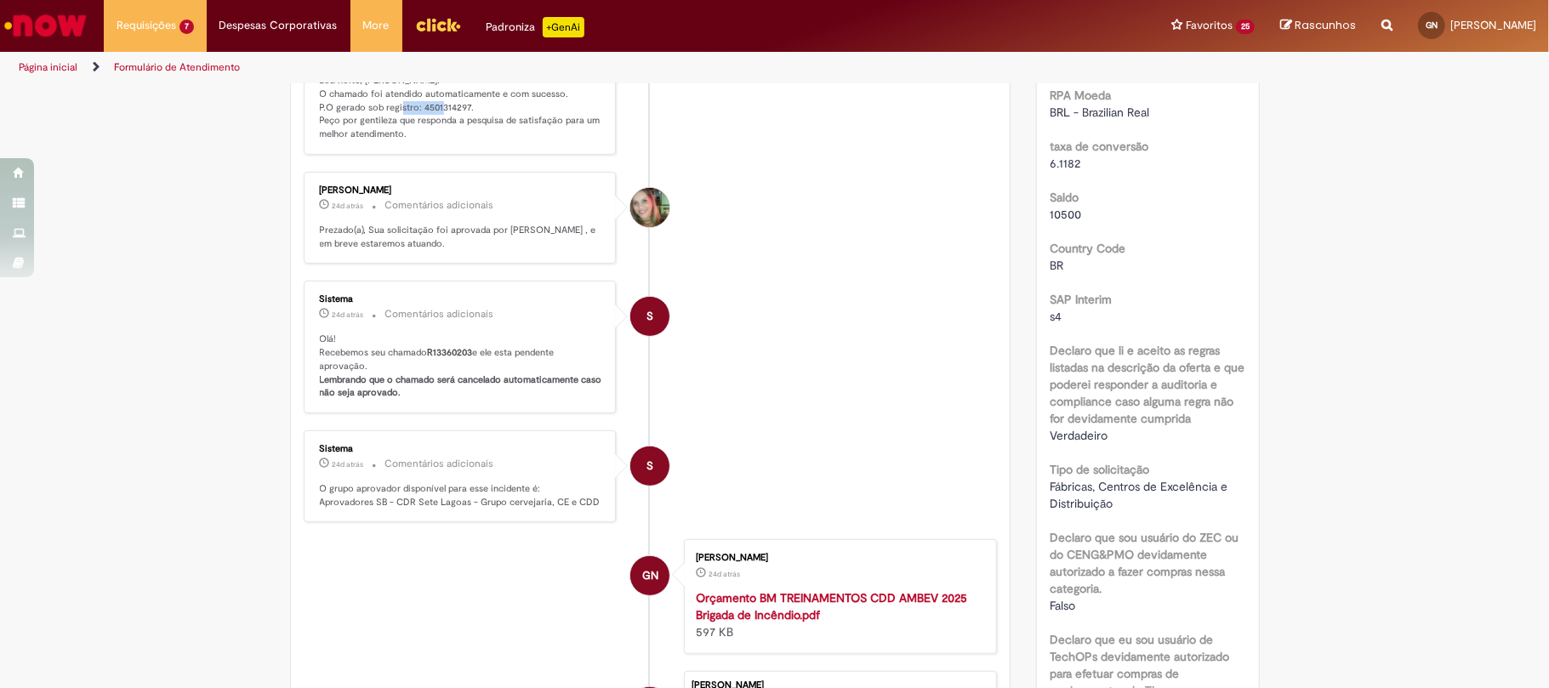
scroll to position [0, 0]
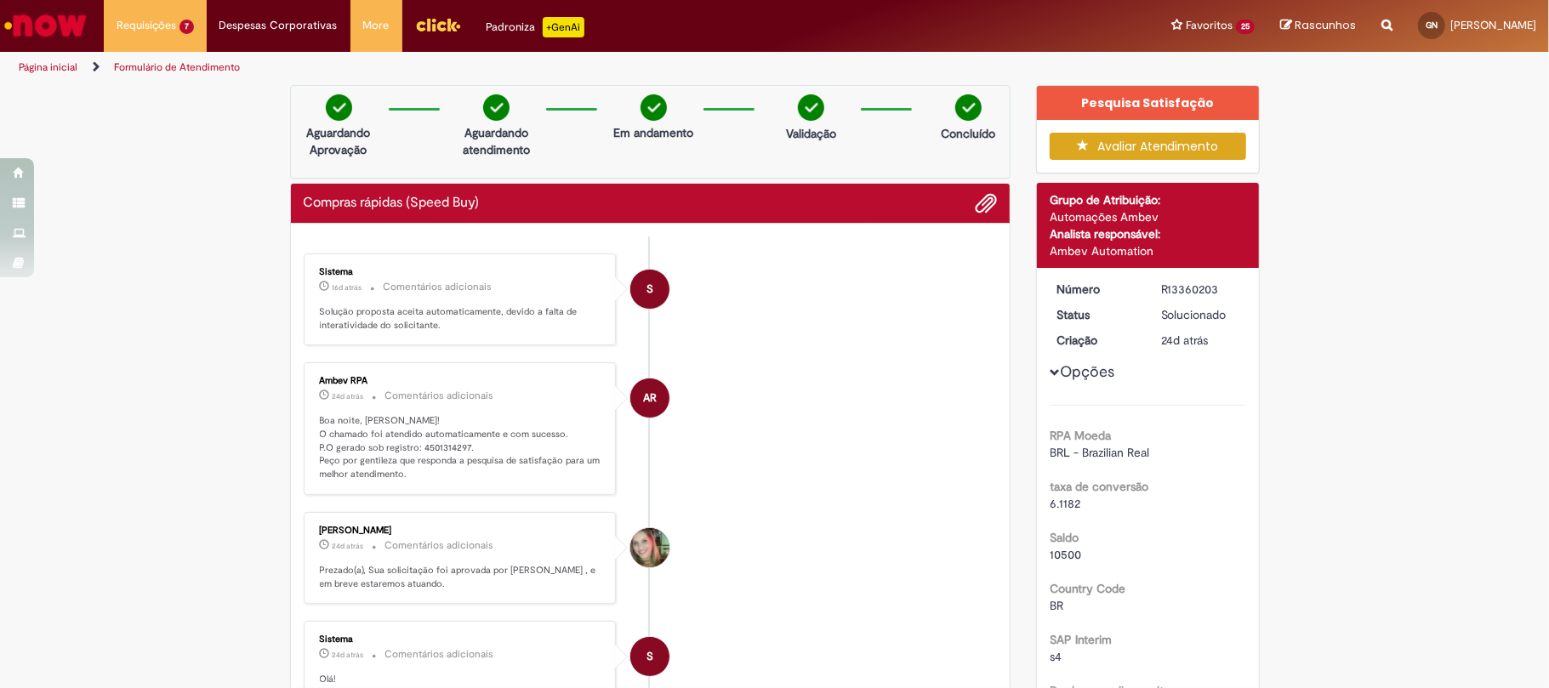
click at [1162, 283] on div "R13360203" at bounding box center [1200, 289] width 79 height 17
copy div "R13360203"
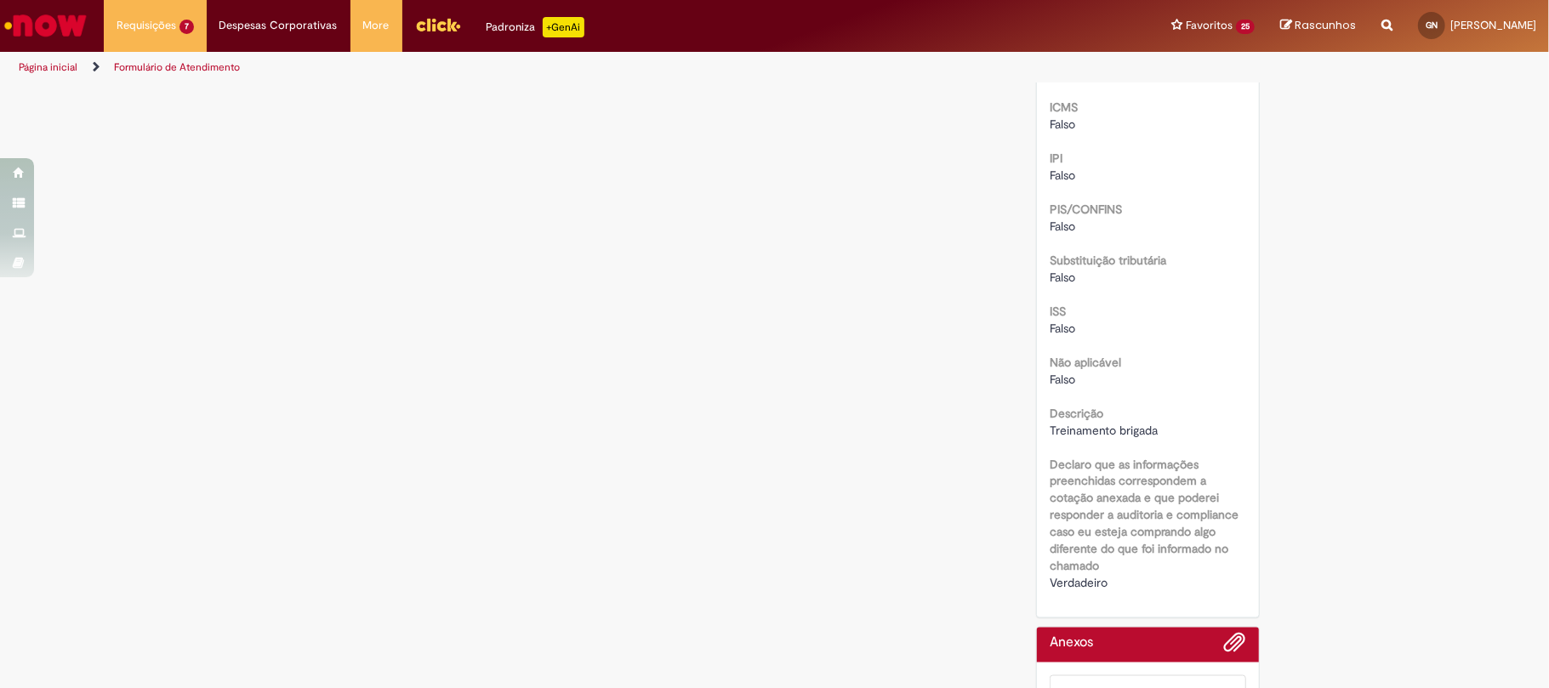
scroll to position [2104, 0]
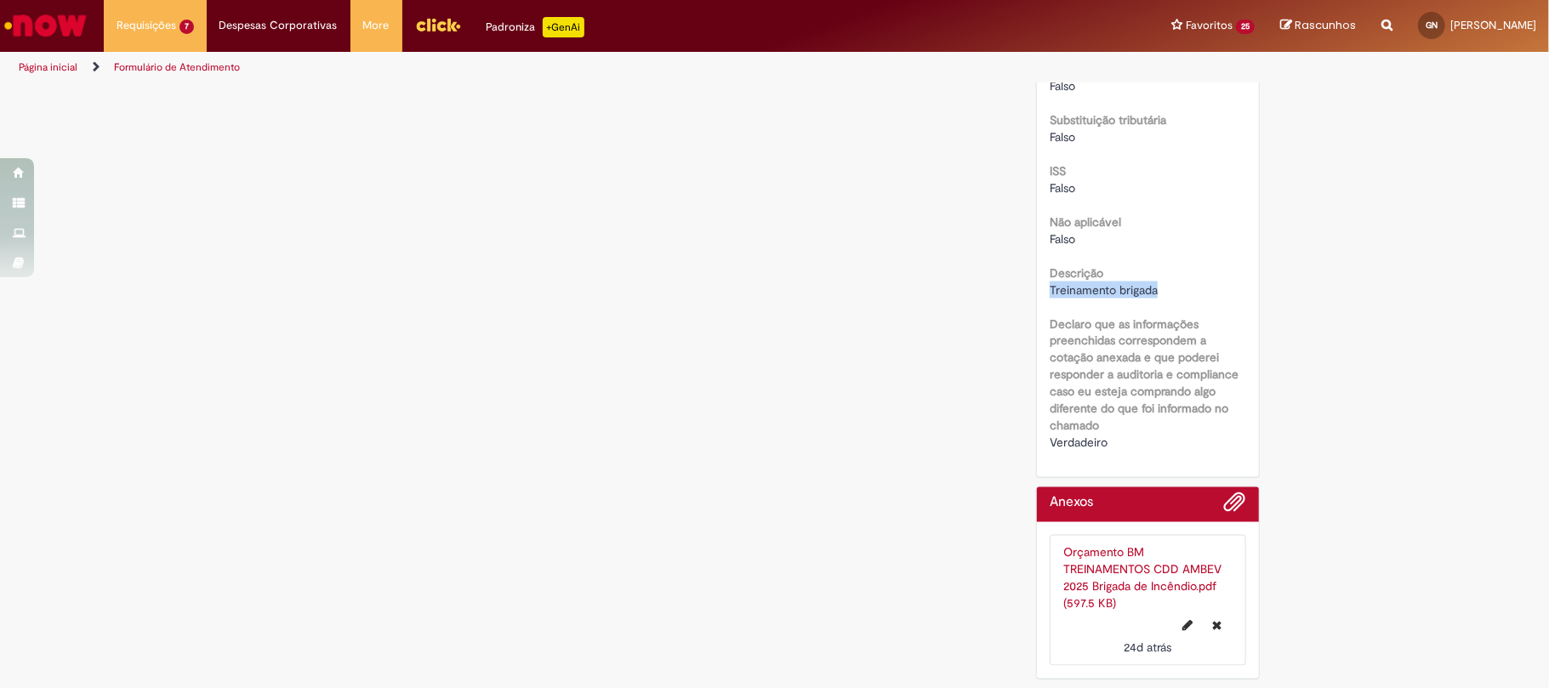
drag, startPoint x: 1148, startPoint y: 289, endPoint x: 1036, endPoint y: 294, distance: 112.4
copy span "Treinamento brigada"
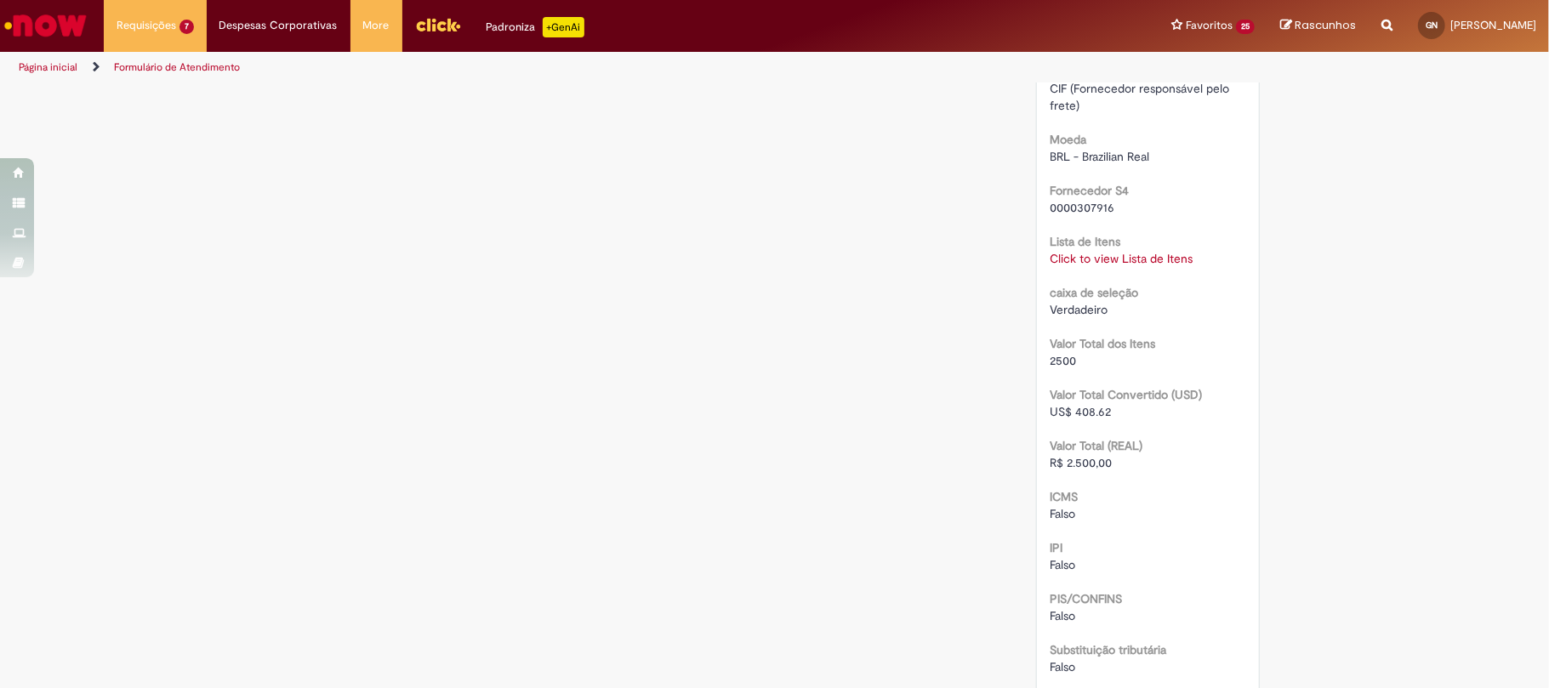
scroll to position [1311, 0]
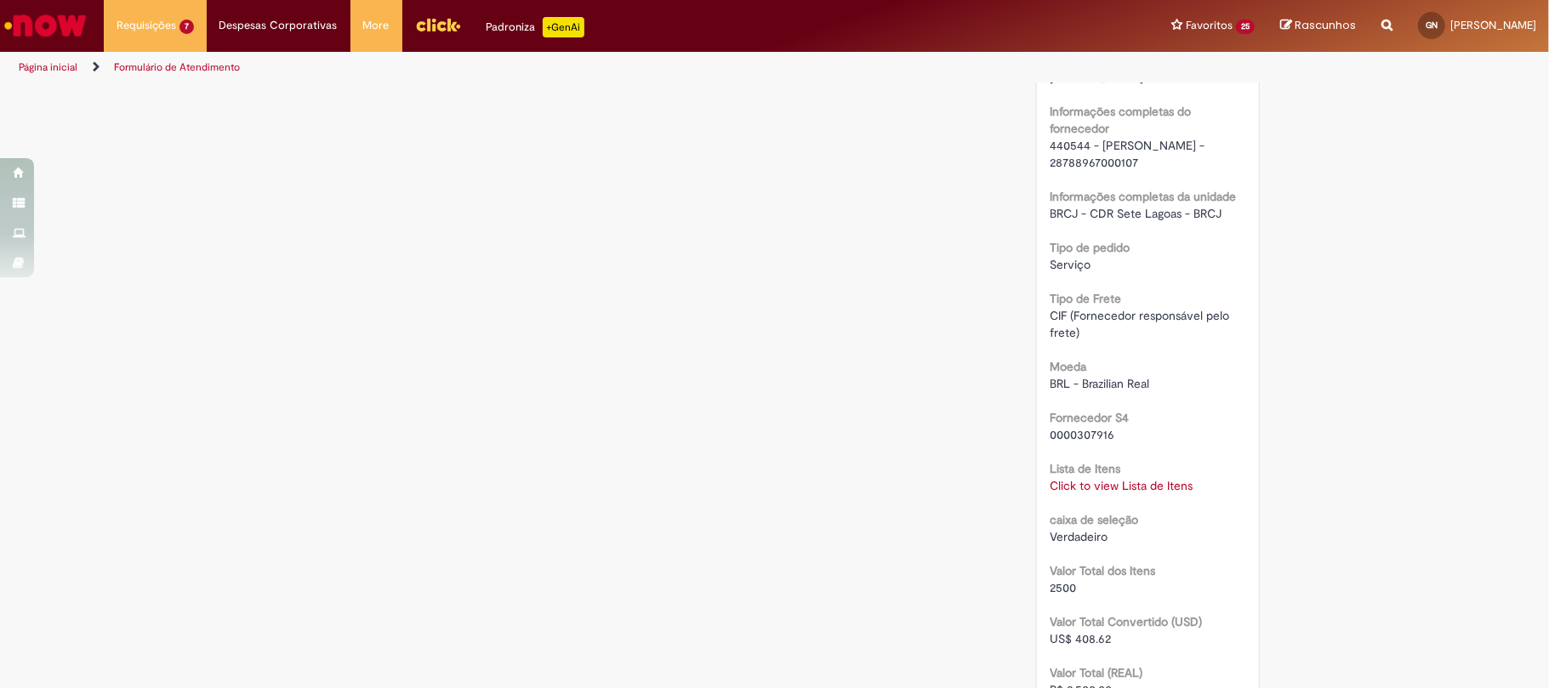
click at [1128, 493] on link "Click to view Lista de Itens" at bounding box center [1121, 485] width 143 height 15
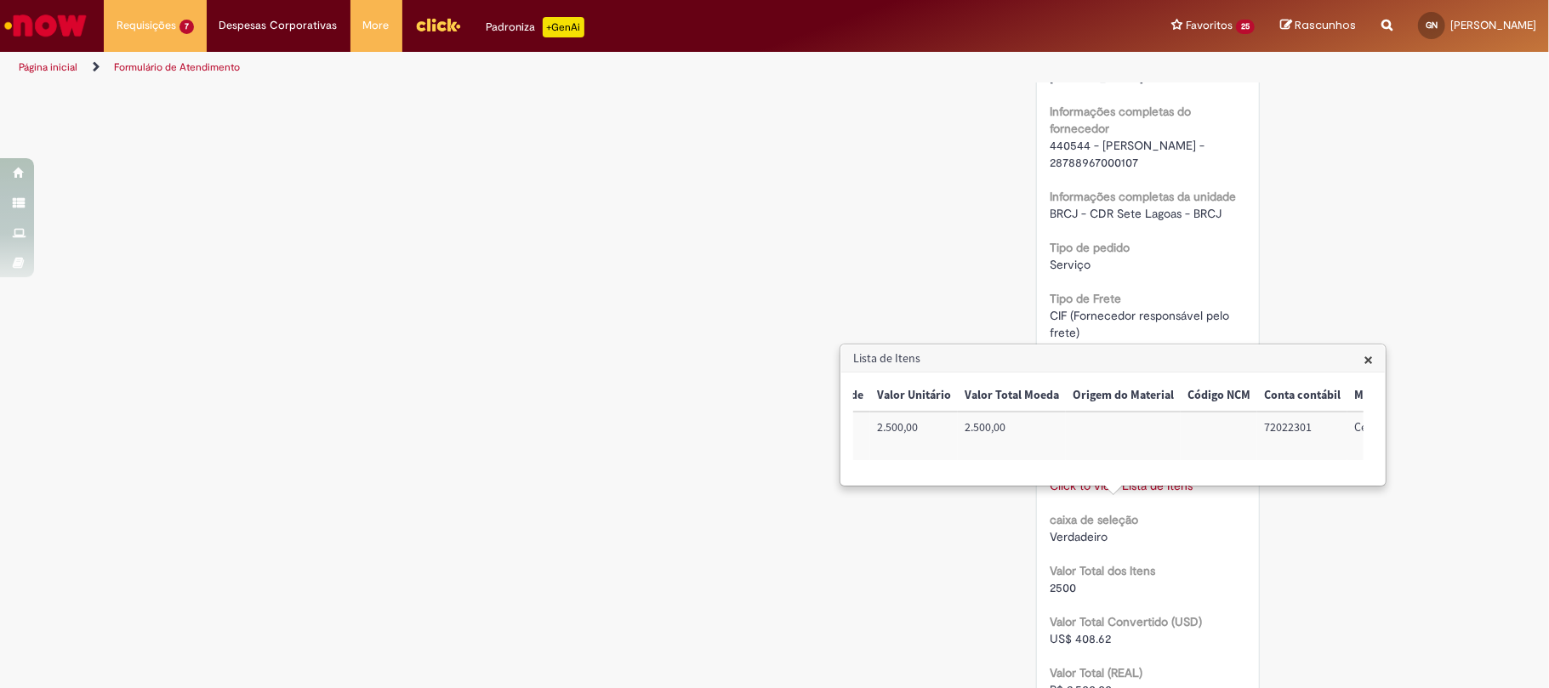
scroll to position [0, 569]
click at [1208, 429] on td "72022301" at bounding box center [1225, 436] width 90 height 48
copy td "72022301"
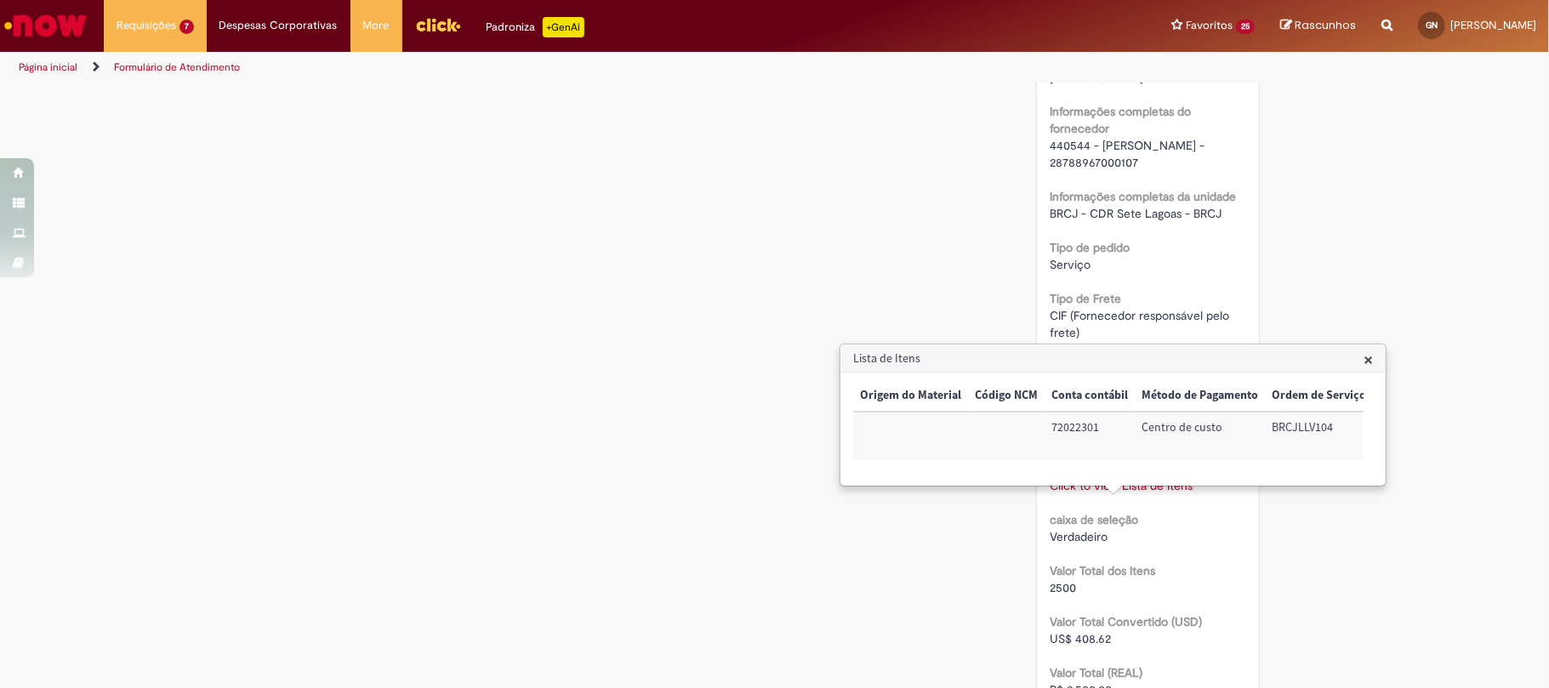
click at [1313, 430] on td "BRCJLLV104" at bounding box center [1319, 436] width 108 height 48
copy td "BRCJLLV104"
click at [426, 240] on div "Verificar Código de Barras Aguardando Aprovação Aguardando atendimento Em andam…" at bounding box center [774, 109] width 995 height 2671
click at [168, 58] on li "Exibir Todas as Solicitações" at bounding box center [198, 67] width 187 height 22
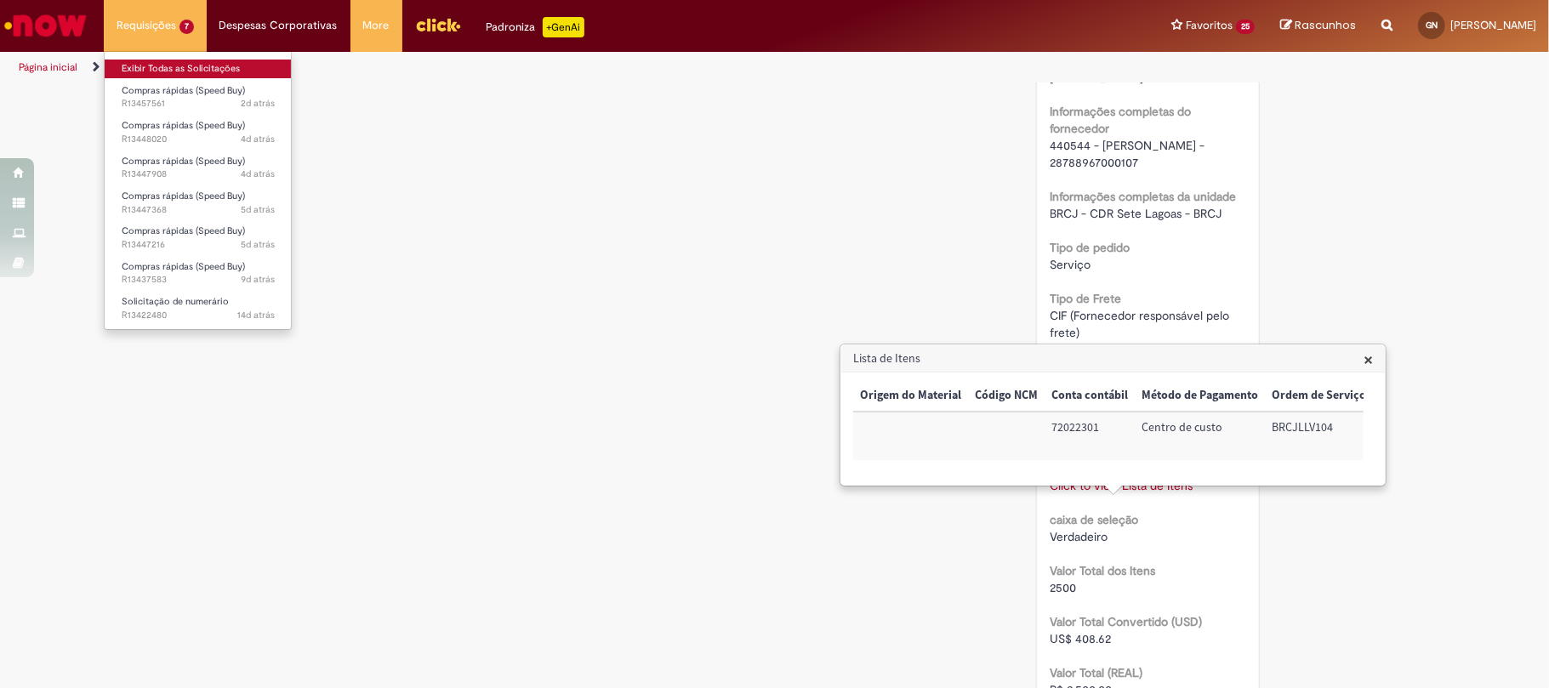
click at [177, 65] on link "Exibir Todas as Solicitações" at bounding box center [198, 69] width 187 height 19
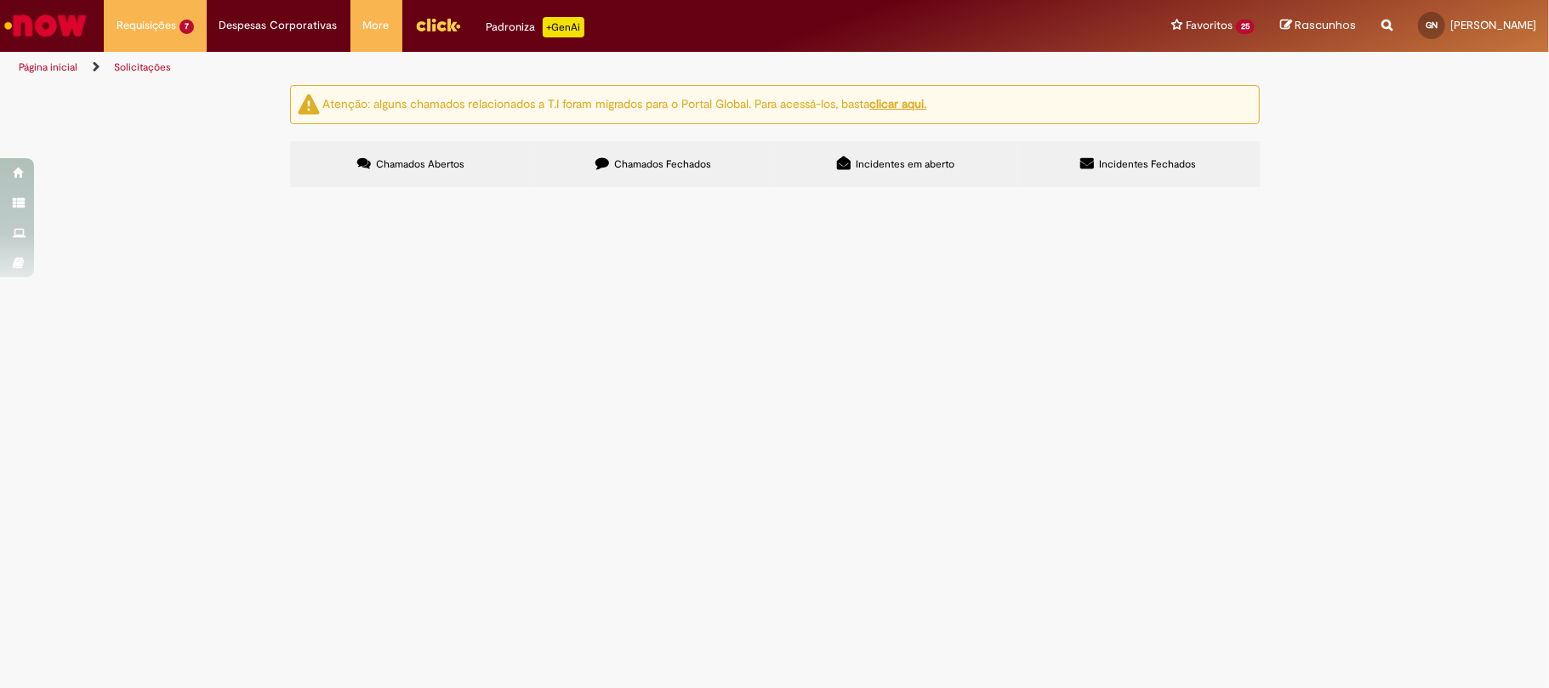
click at [587, 160] on label "Chamados Fechados" at bounding box center [654, 164] width 242 height 46
click at [0, 0] on td "Reunião de resultados de Julho" at bounding box center [0, 0] width 0 height 0
click at [0, 0] on span "Reunião de resultados de Julho" at bounding box center [0, 0] width 0 height 0
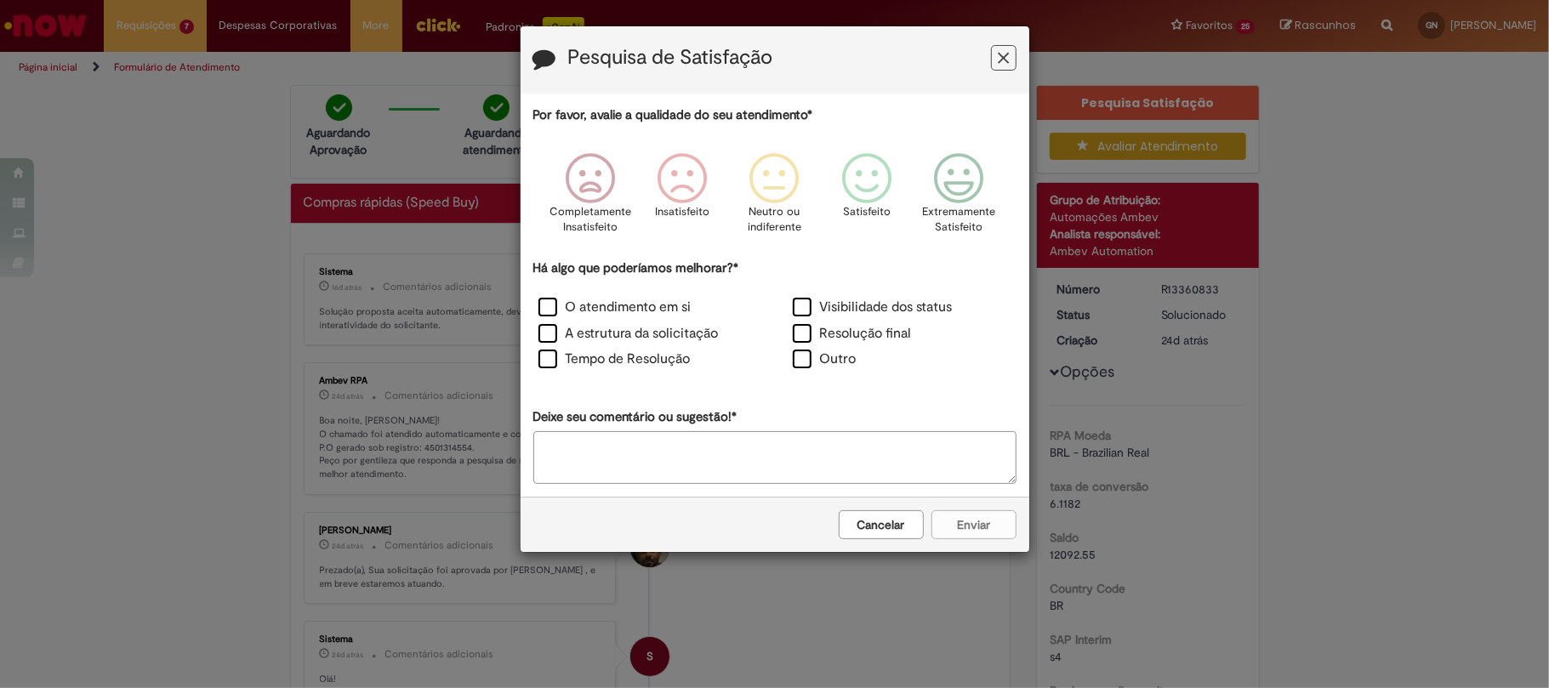
click at [1007, 52] on icon "Feedback" at bounding box center [1003, 58] width 11 height 18
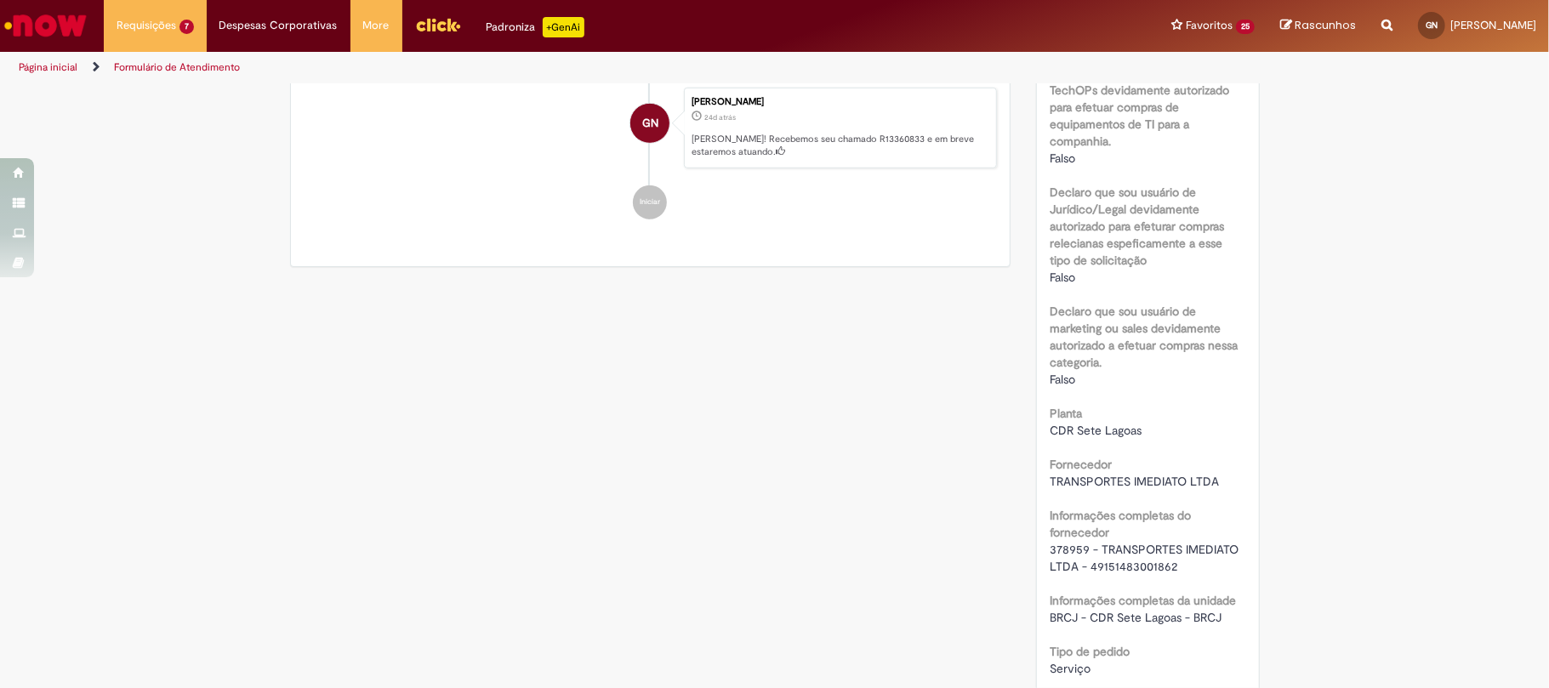
scroll to position [1361, 0]
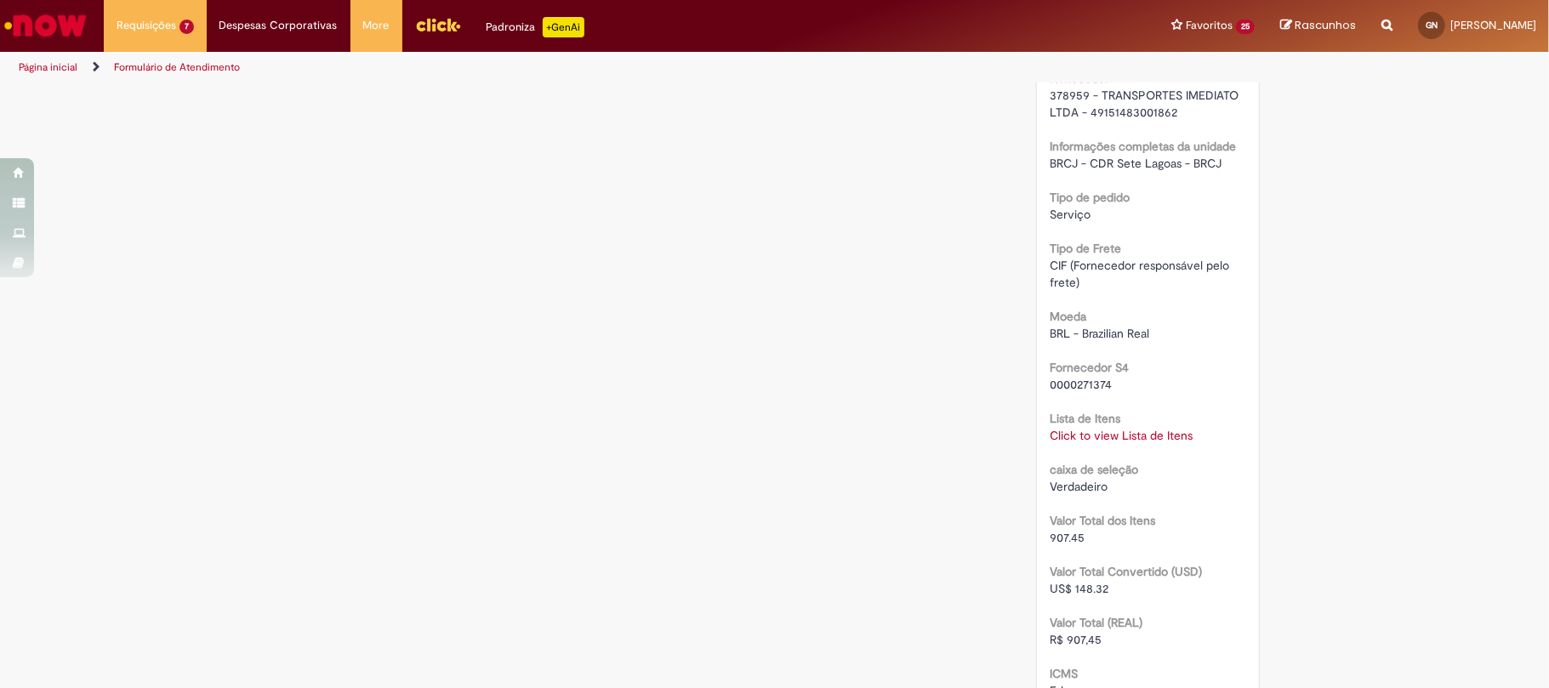
click at [1037, 430] on div "Número R13360833 Status Solucionado Criação 24d atrás 24 dias atrás Opções RPA …" at bounding box center [1148, 45] width 222 height 2277
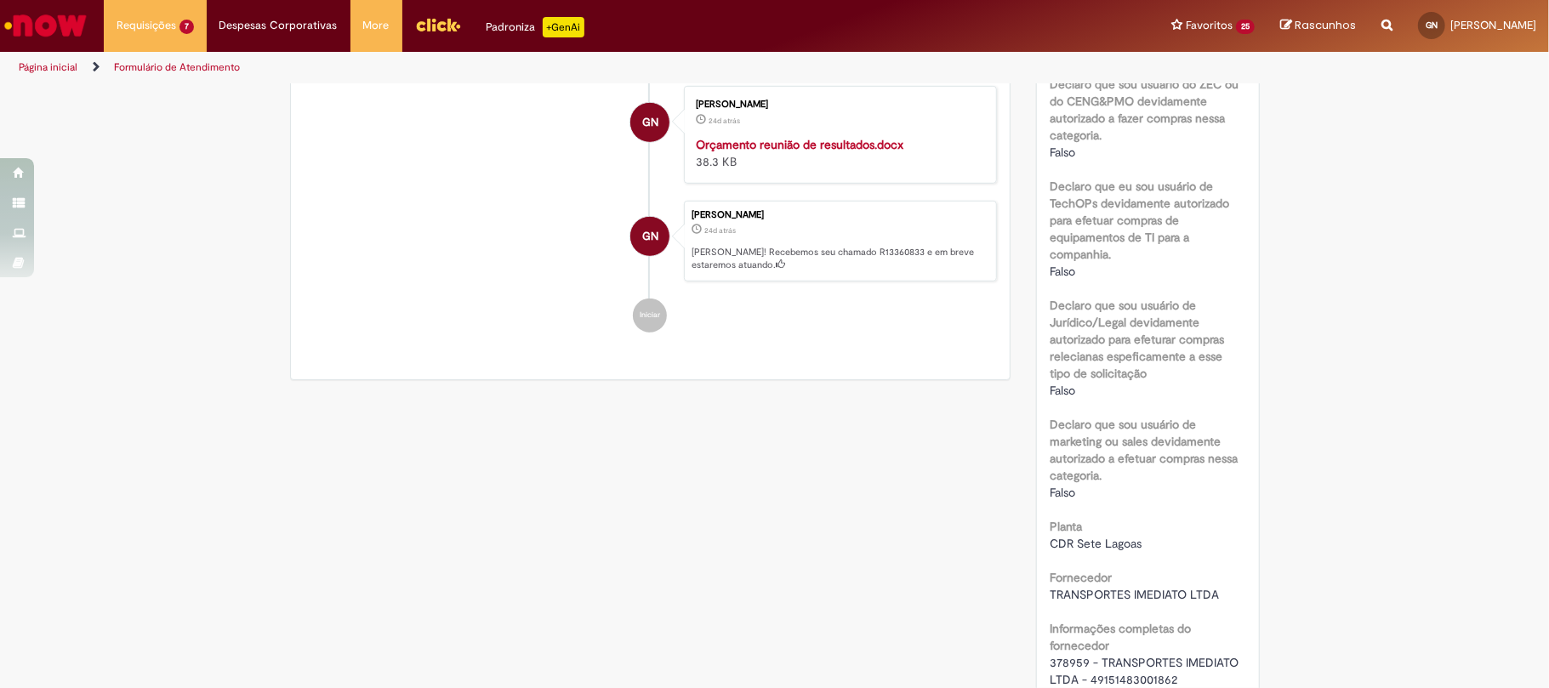
scroll to position [907, 0]
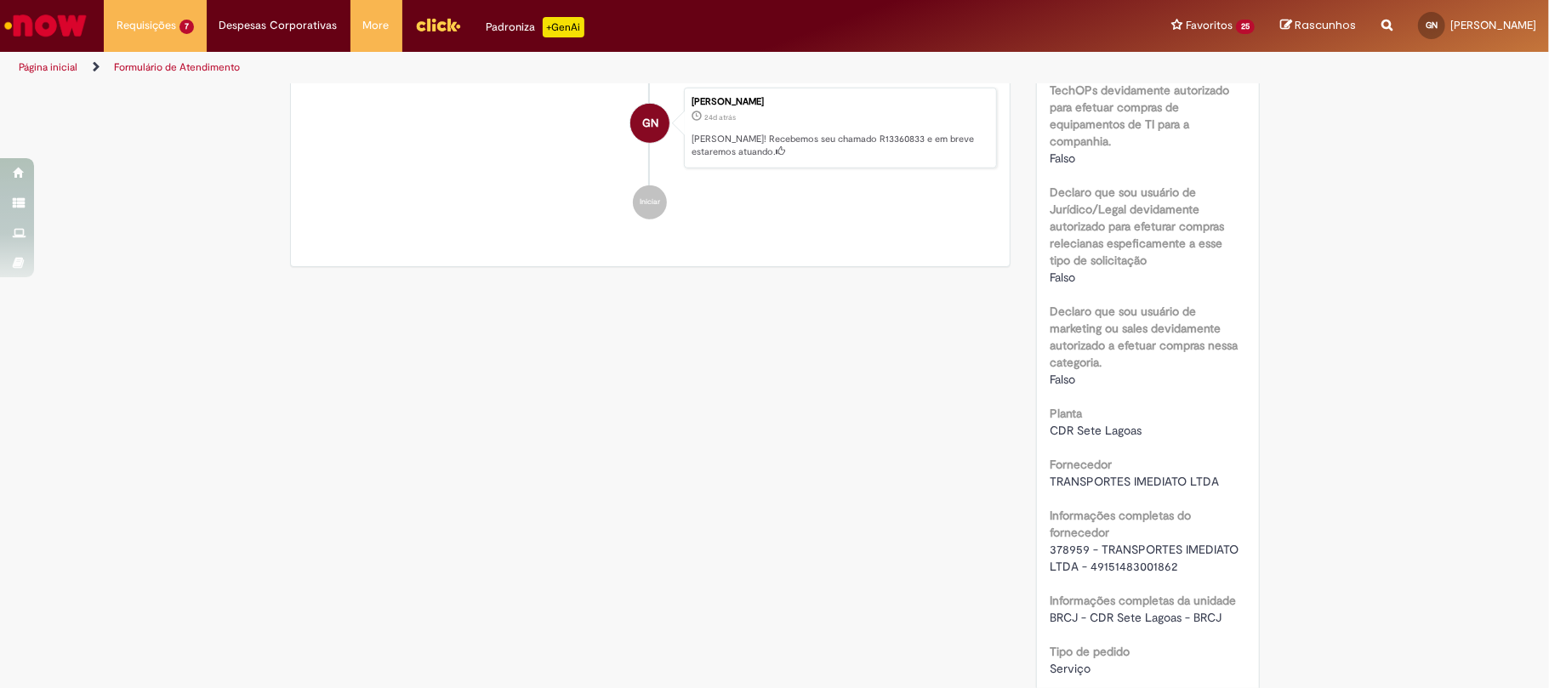
click at [1060, 552] on span "378959 - TRANSPORTES IMEDIATO LTDA - 49151483001862" at bounding box center [1146, 558] width 192 height 32
copy span "378959"
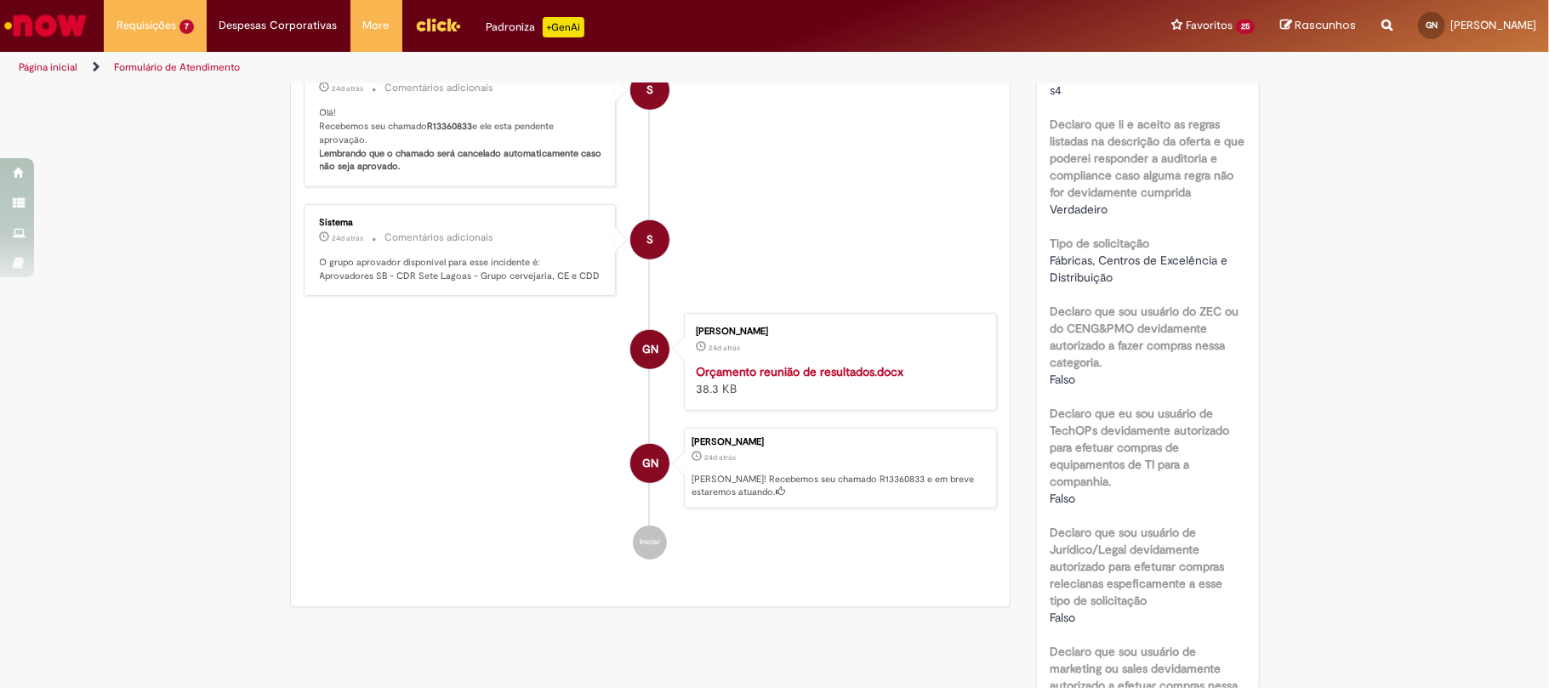
scroll to position [0, 0]
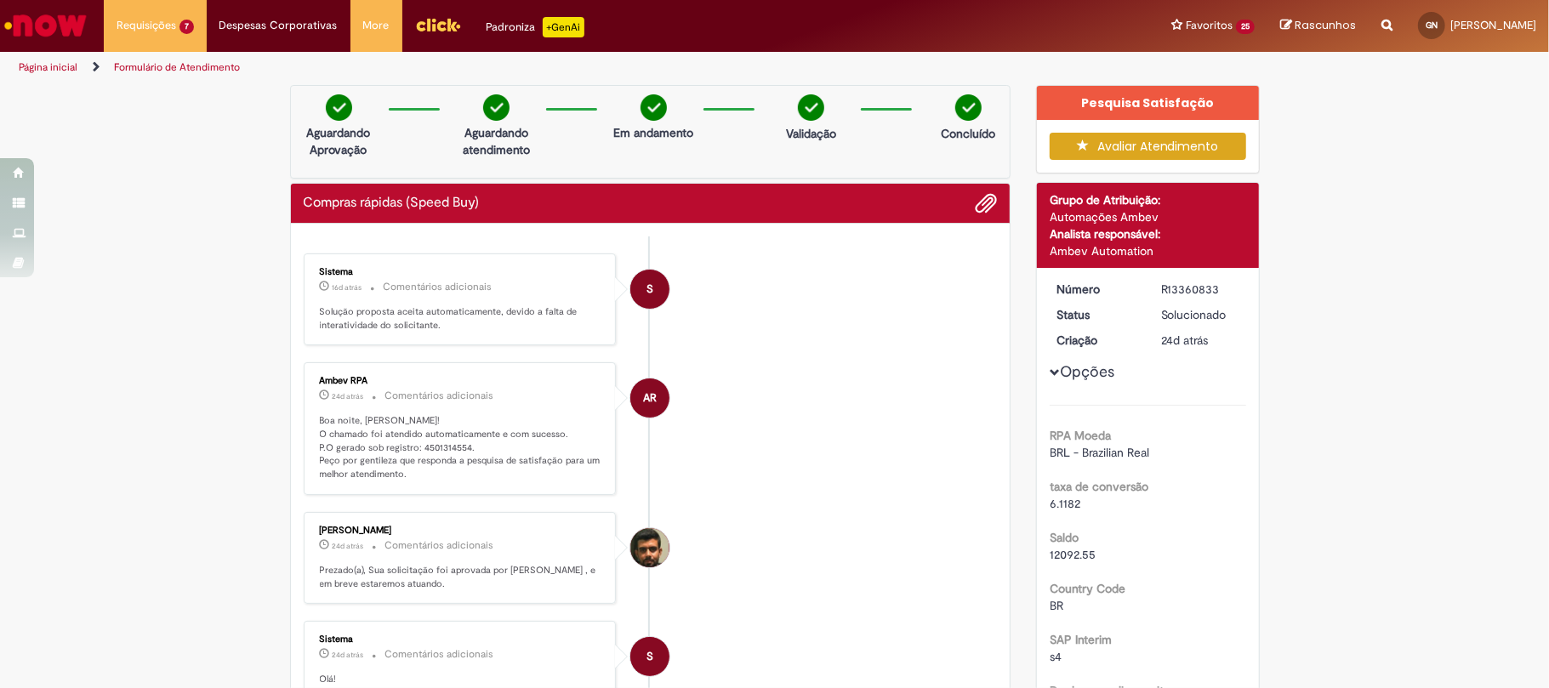
click at [444, 450] on p "Boa noite, Gustavo! O chamado foi atendido automaticamente e com sucesso. P.O g…" at bounding box center [461, 447] width 283 height 67
copy p "4501314554"
click at [1165, 287] on div "R13360833" at bounding box center [1200, 289] width 79 height 17
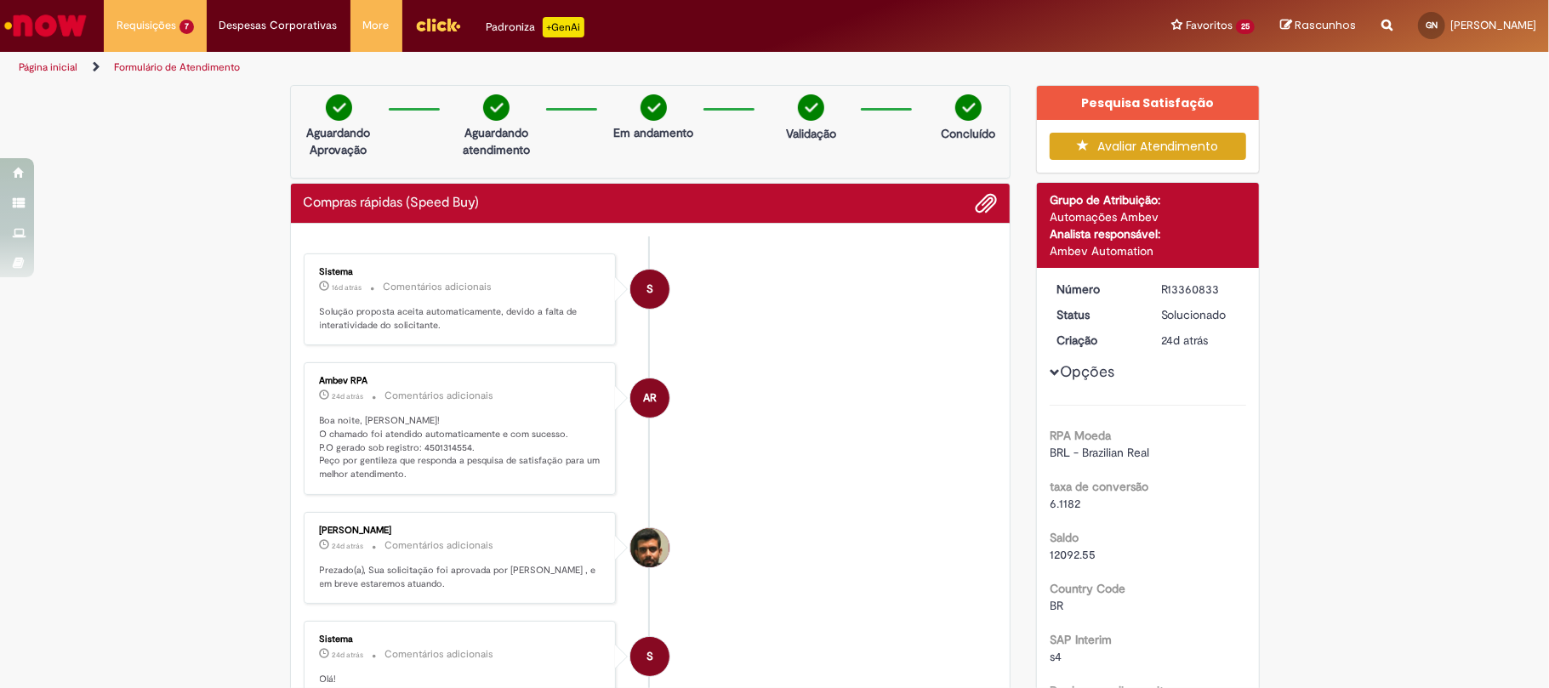
copy div "R13360833"
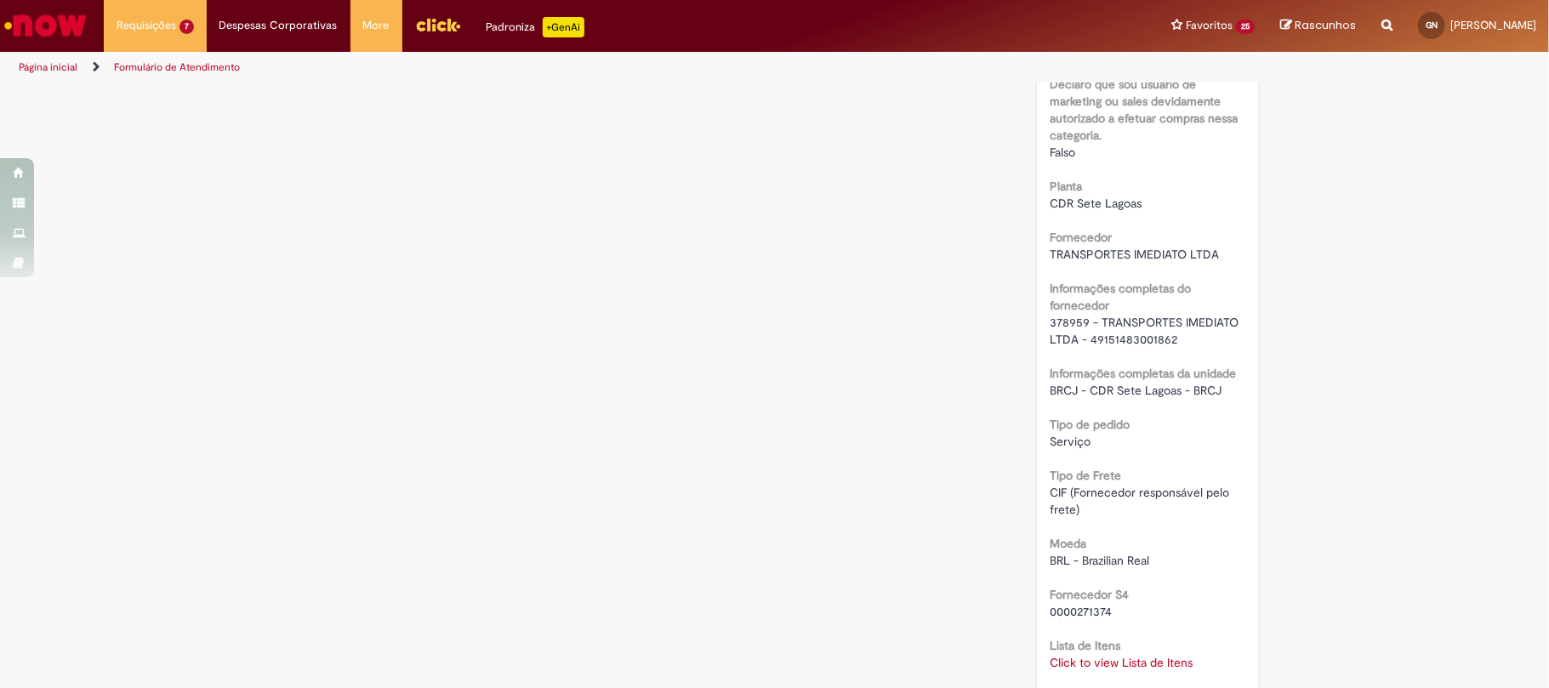
scroll to position [1587, 0]
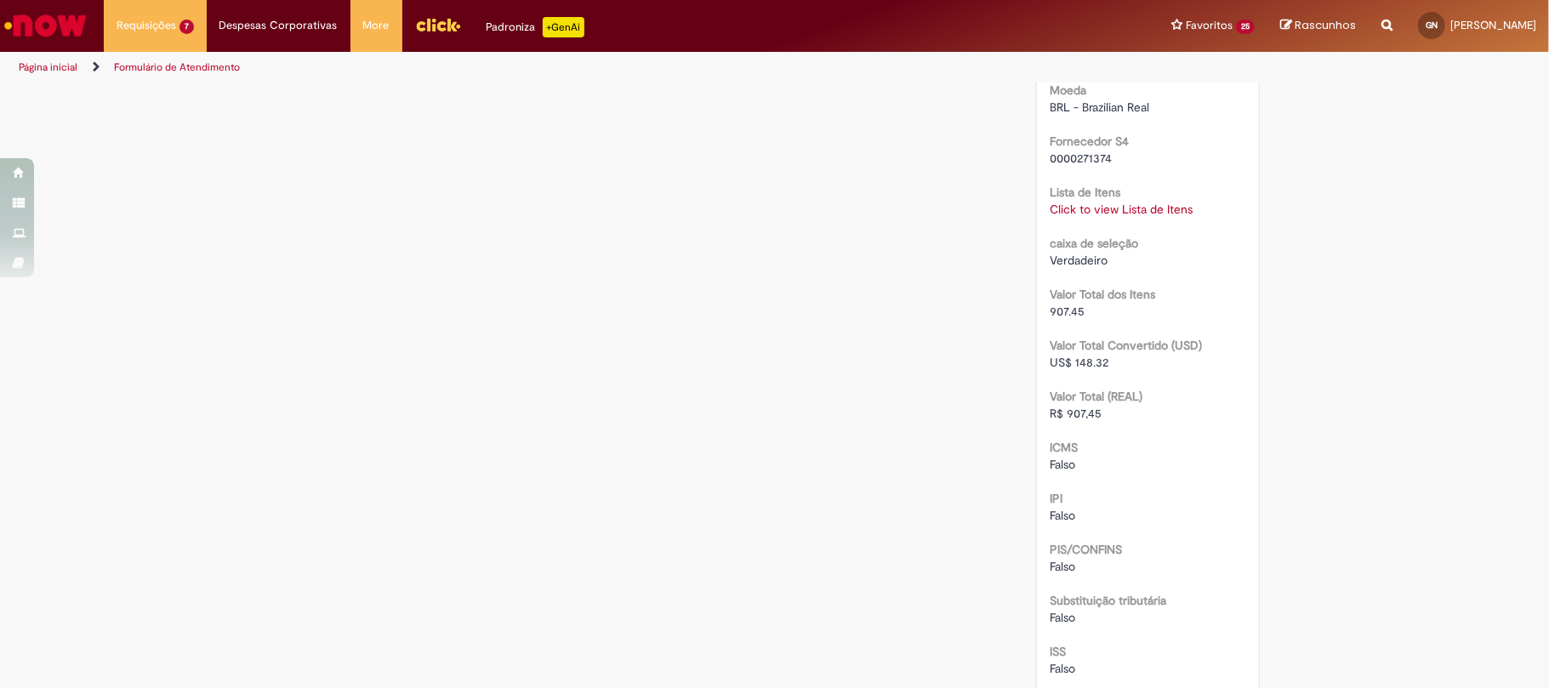
click at [1126, 341] on b "Valor Total Convertido (USD)" at bounding box center [1126, 345] width 152 height 15
click at [1128, 211] on link "Click to view Lista de Itens" at bounding box center [1121, 209] width 143 height 15
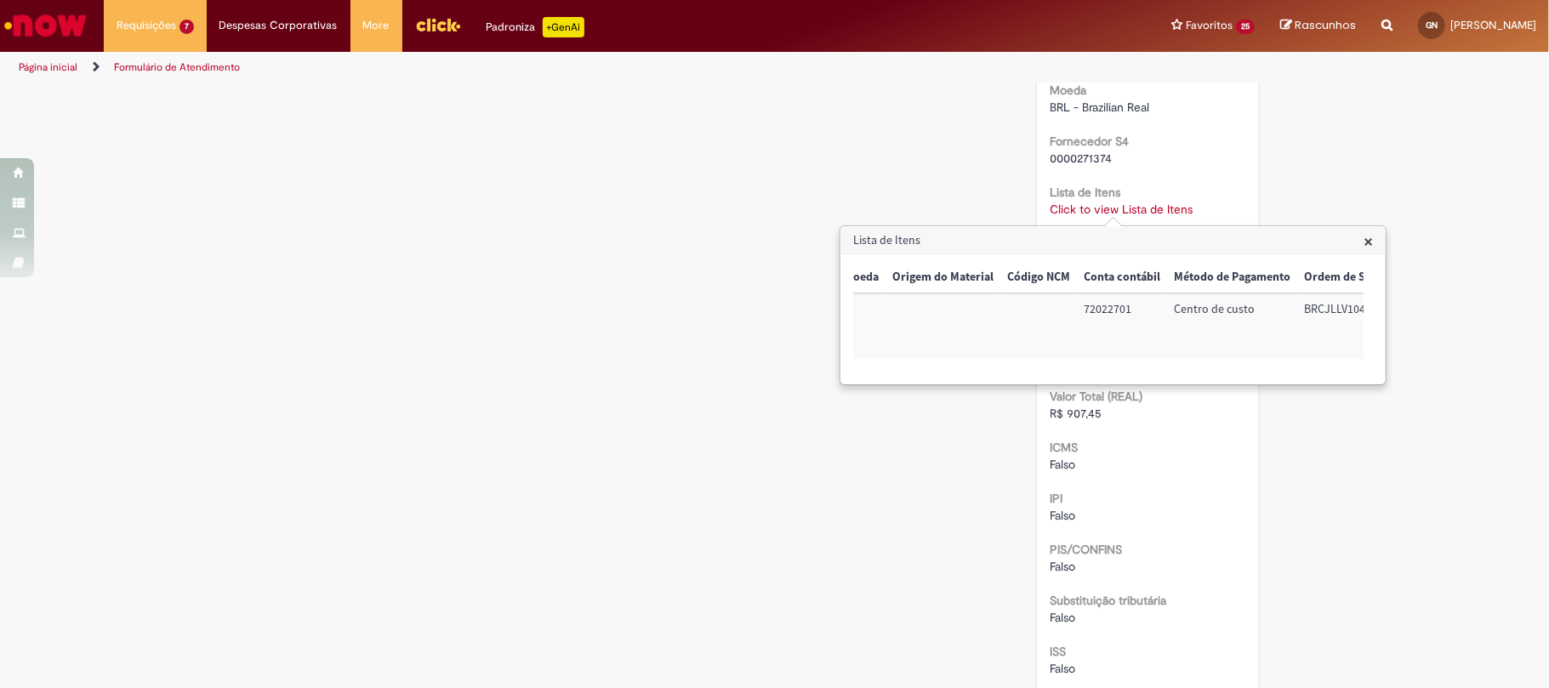
scroll to position [0, 725]
click at [1109, 310] on td "72022701" at bounding box center [1113, 326] width 90 height 66
click at [1308, 299] on td "BRCJLLV104" at bounding box center [1342, 326] width 108 height 66
click at [1311, 301] on td "BRCJLLV104" at bounding box center [1342, 326] width 108 height 66
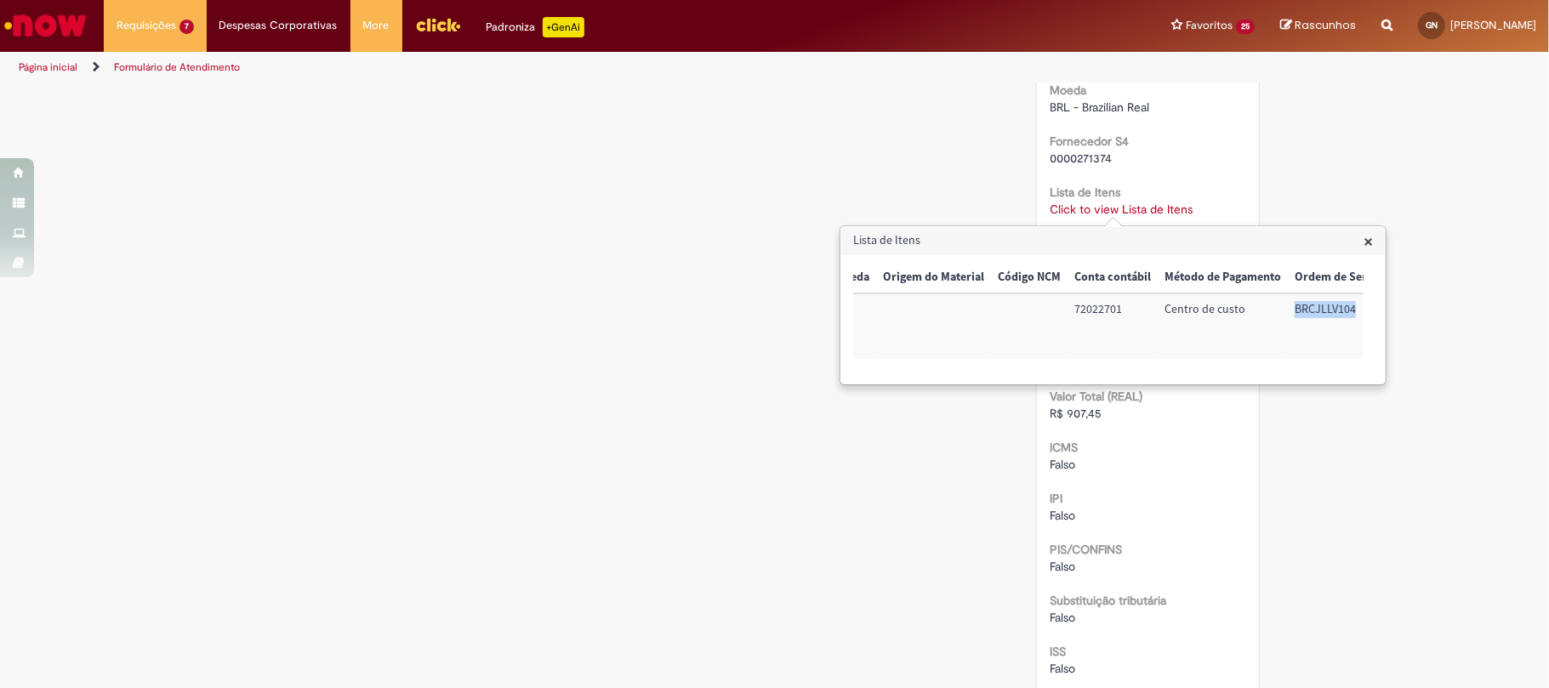
click at [1164, 459] on div "Falso" at bounding box center [1148, 464] width 197 height 17
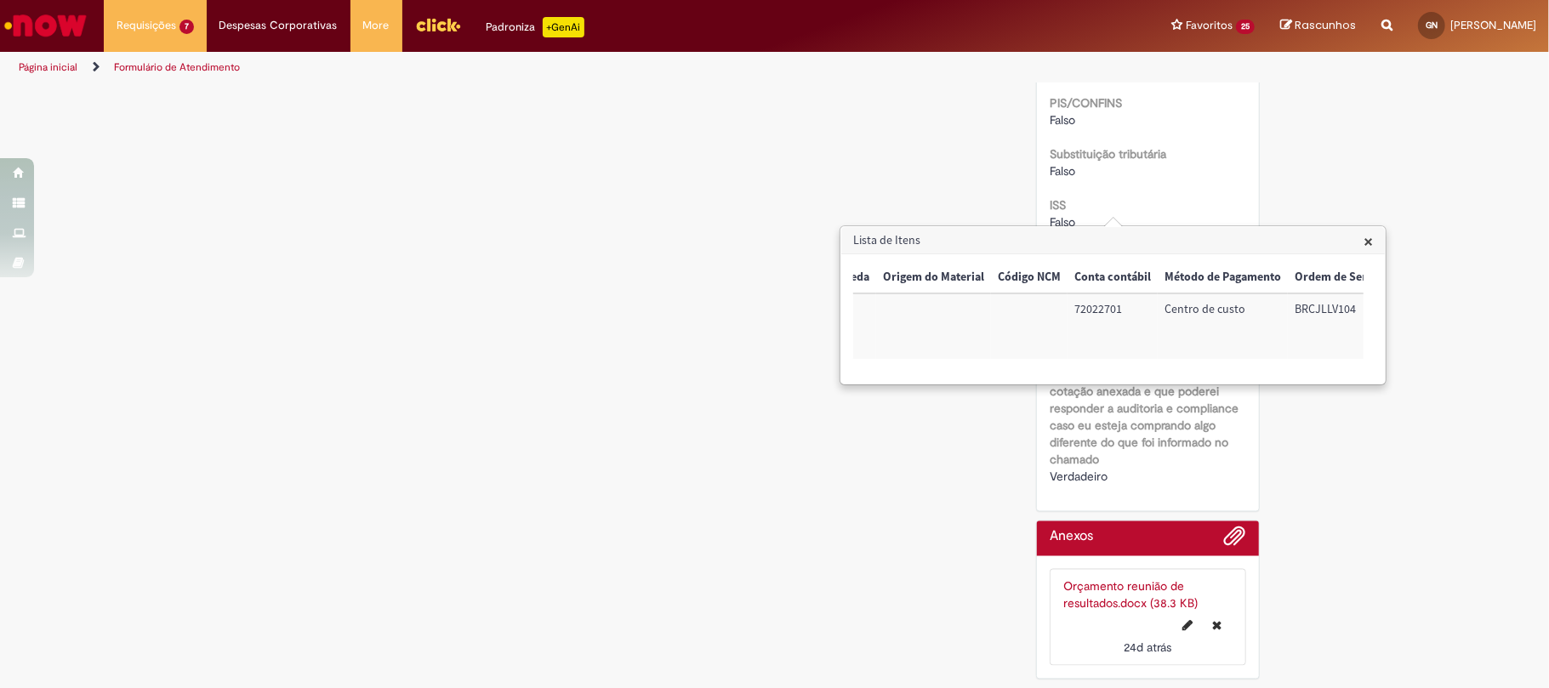
scroll to position [1809, 0]
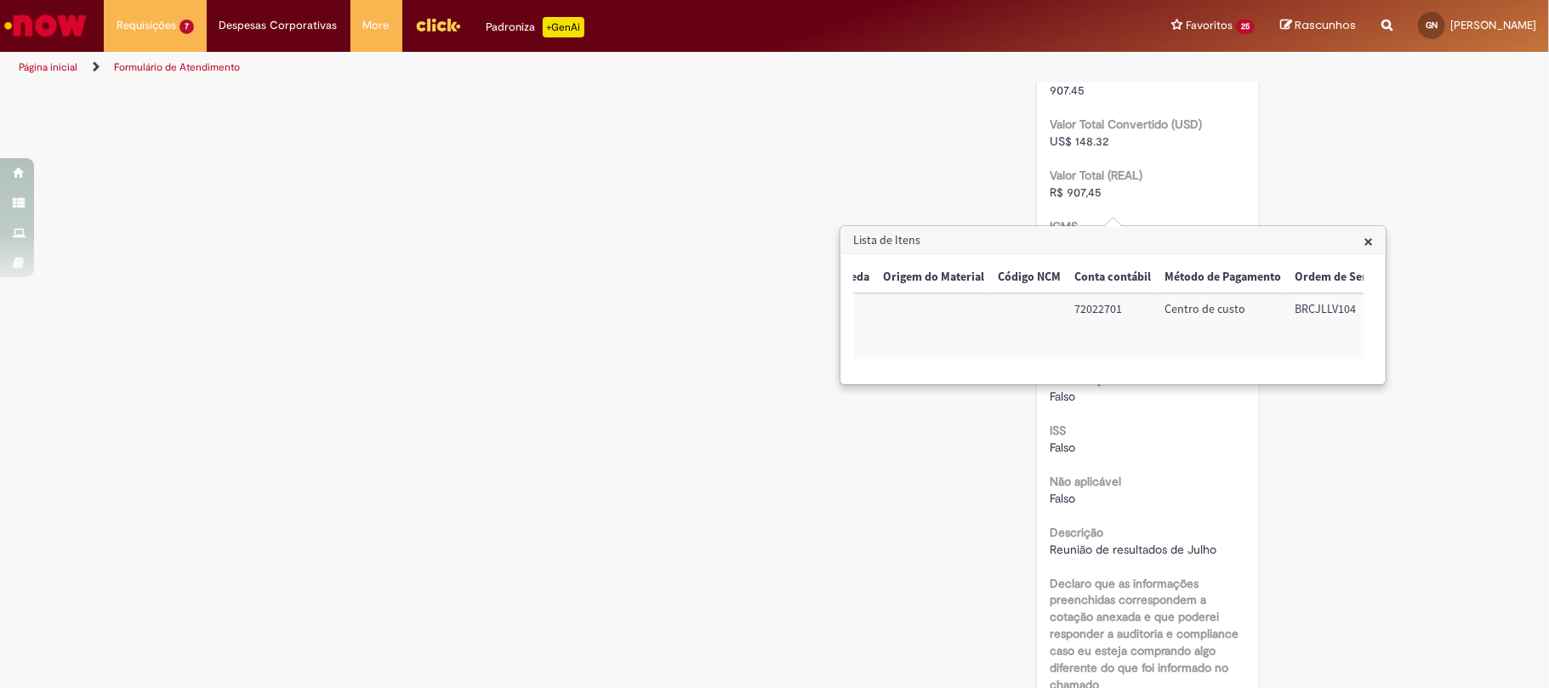
click at [1124, 534] on div "Descrição Reunião de resultados de Julho" at bounding box center [1148, 539] width 197 height 38
click at [1143, 542] on span "Reunião de resultados de Julho" at bounding box center [1133, 549] width 167 height 15
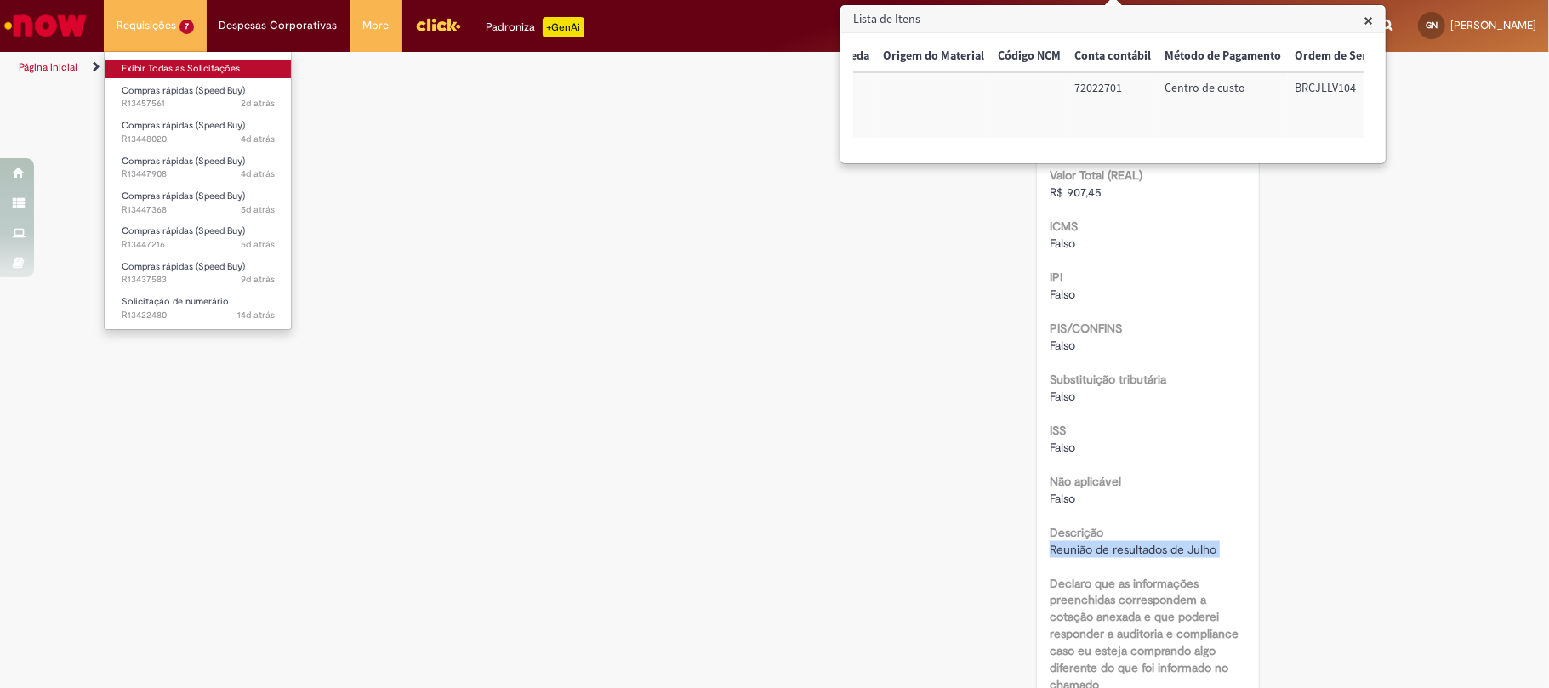
click at [185, 71] on link "Exibir Todas as Solicitações" at bounding box center [198, 69] width 187 height 19
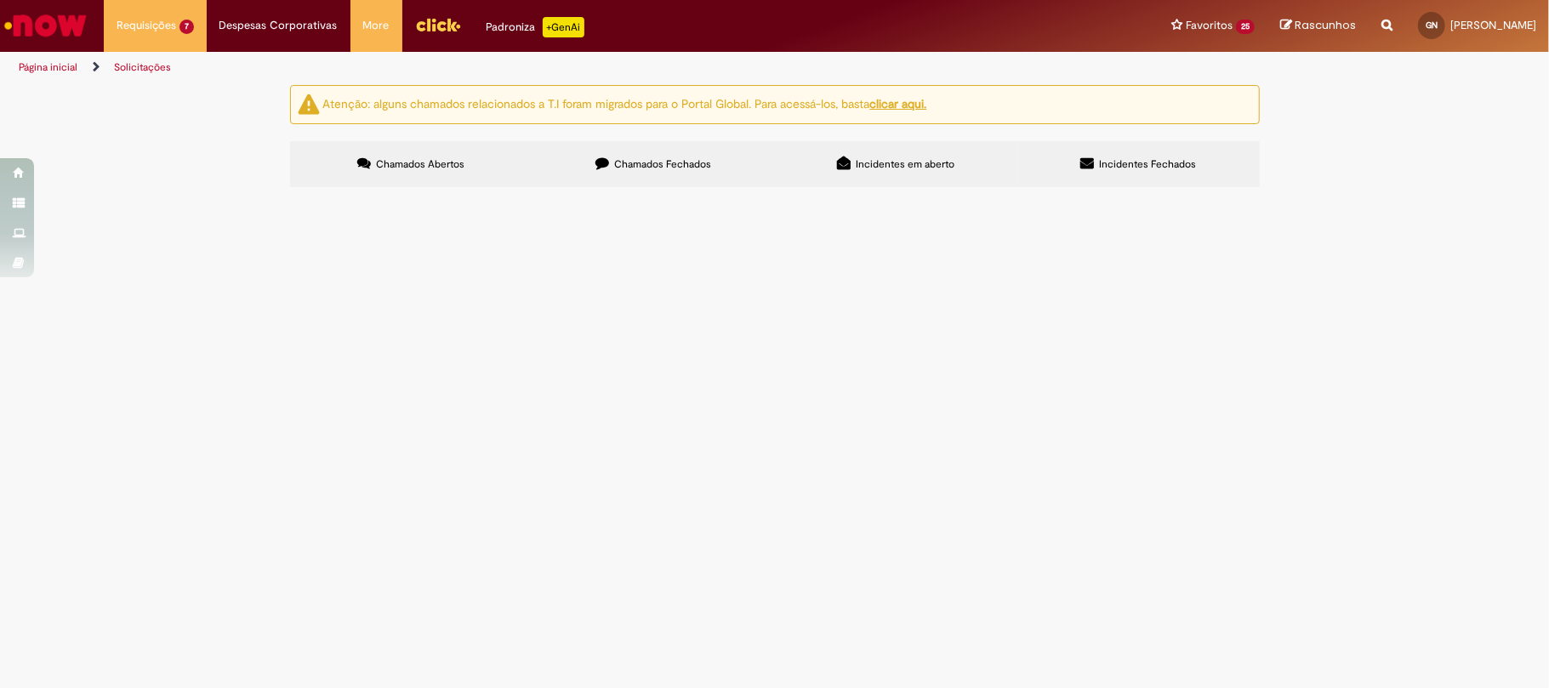
click at [582, 163] on label "Chamados Fechados" at bounding box center [654, 164] width 242 height 46
click at [0, 0] on link at bounding box center [0, 0] width 0 height 0
click at [0, 0] on span "Pedido água mineral Julho" at bounding box center [0, 0] width 0 height 0
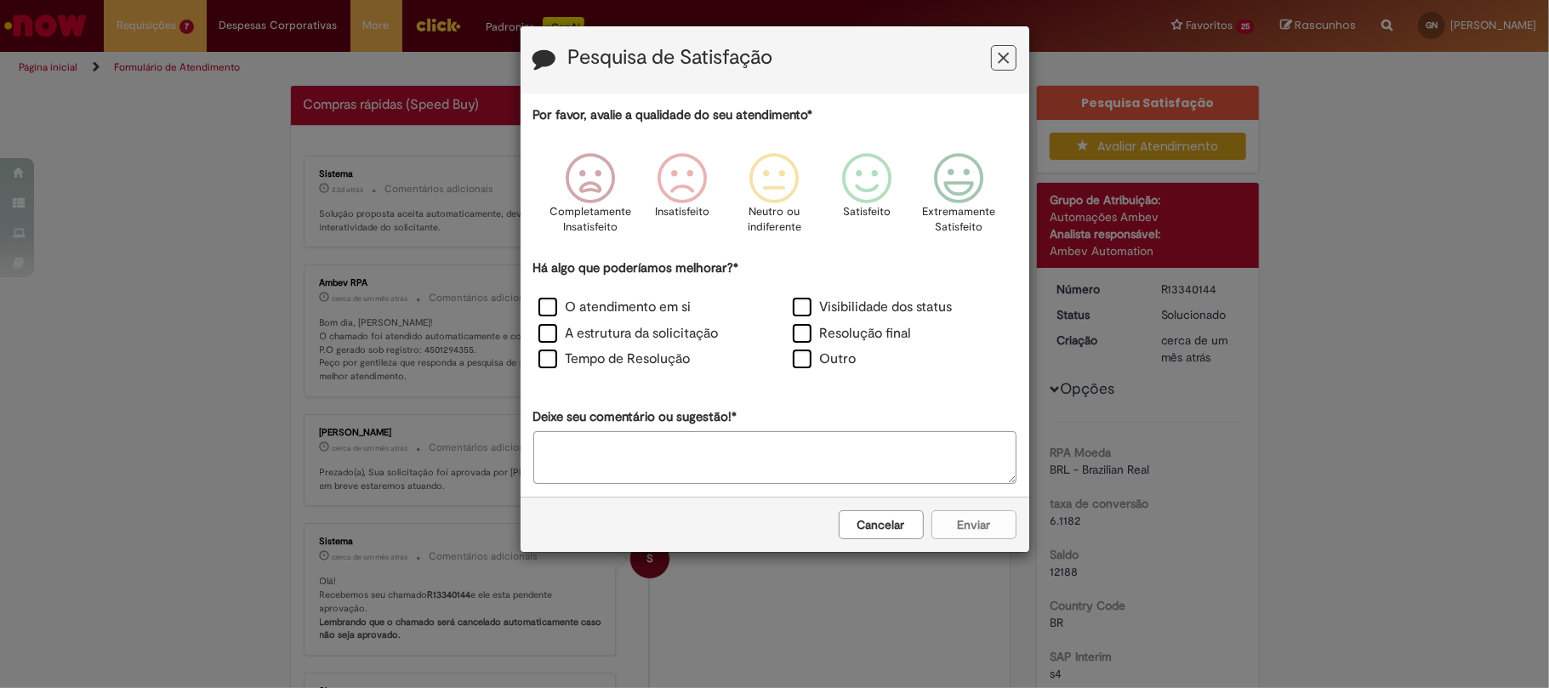
click at [1002, 51] on icon "Feedback" at bounding box center [1003, 58] width 11 height 18
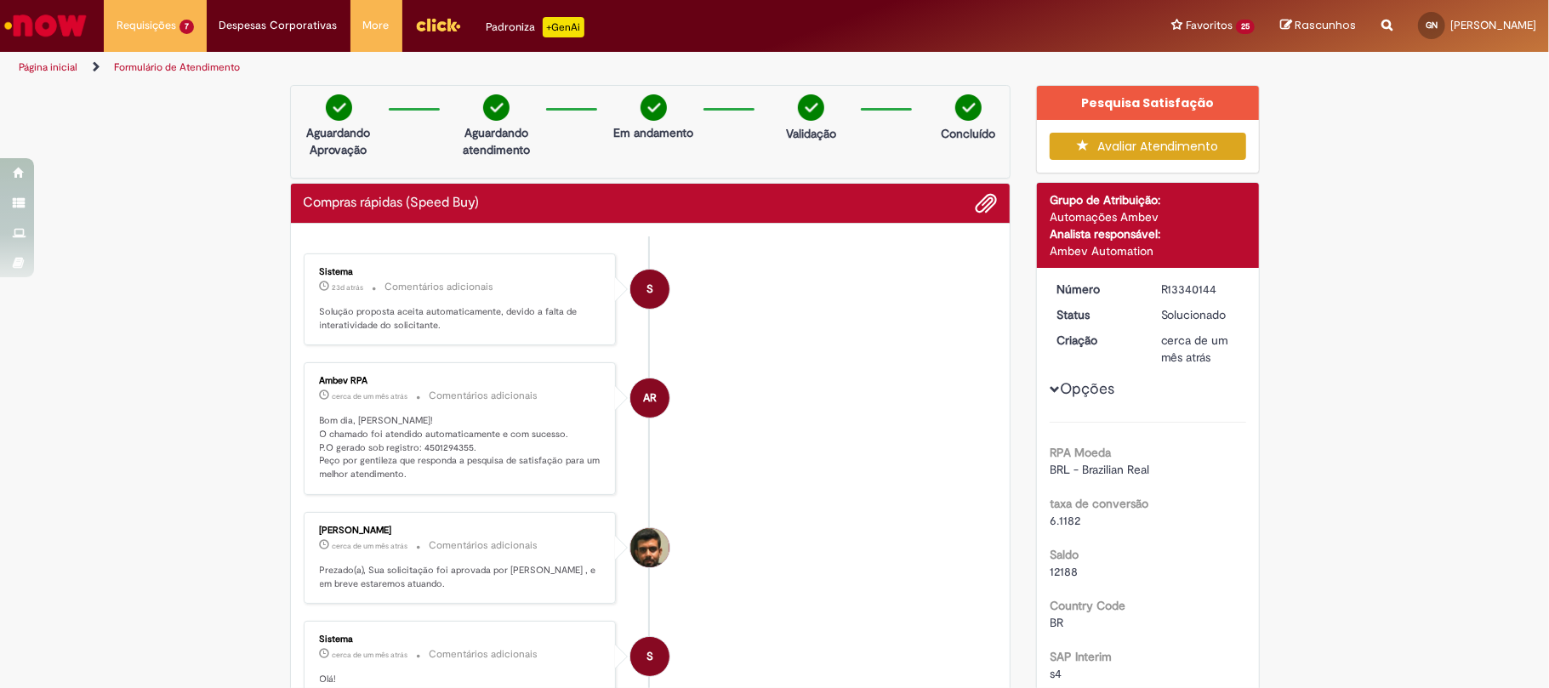
click at [433, 443] on p "Bom dia, Gustavo! O chamado foi atendido automaticamente e com sucesso. P.O ger…" at bounding box center [461, 447] width 283 height 67
click at [1184, 283] on div "R13340144" at bounding box center [1200, 289] width 79 height 17
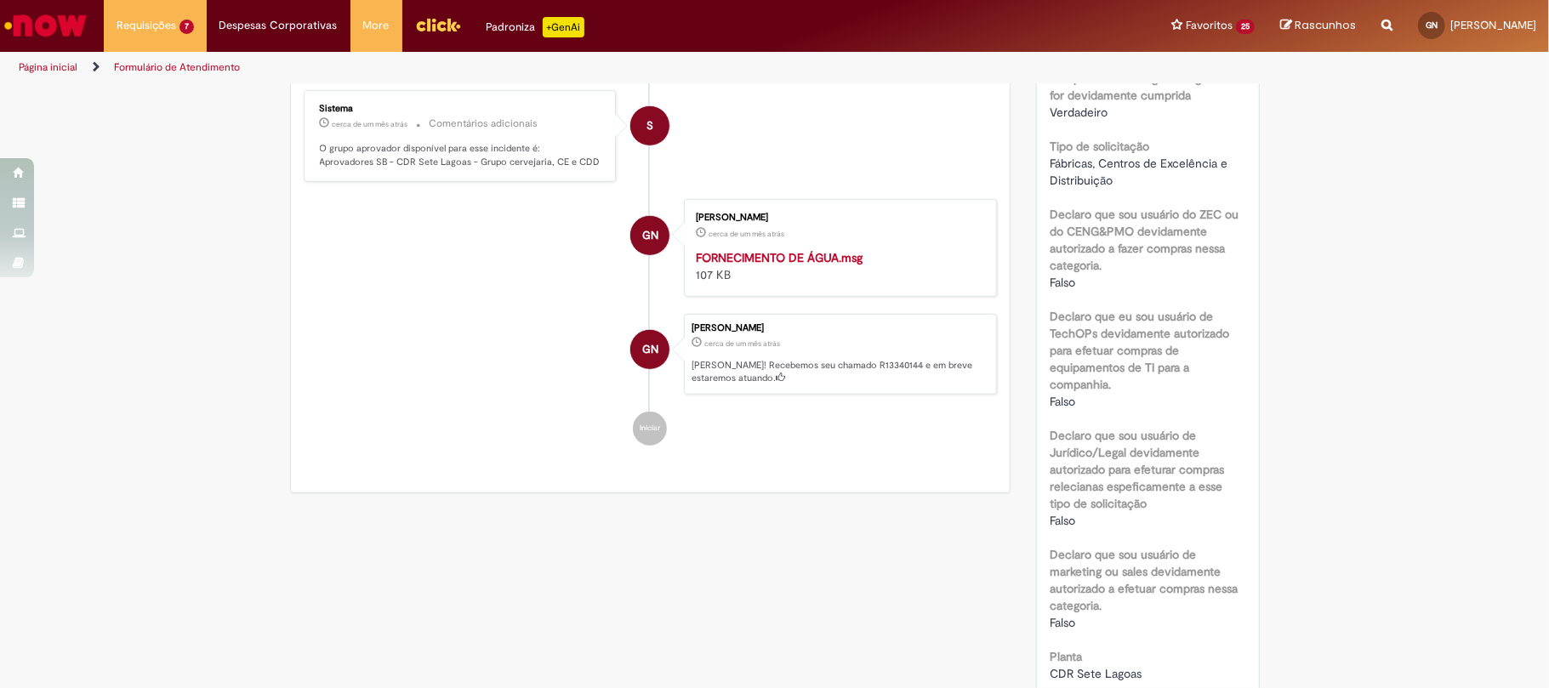
scroll to position [1247, 0]
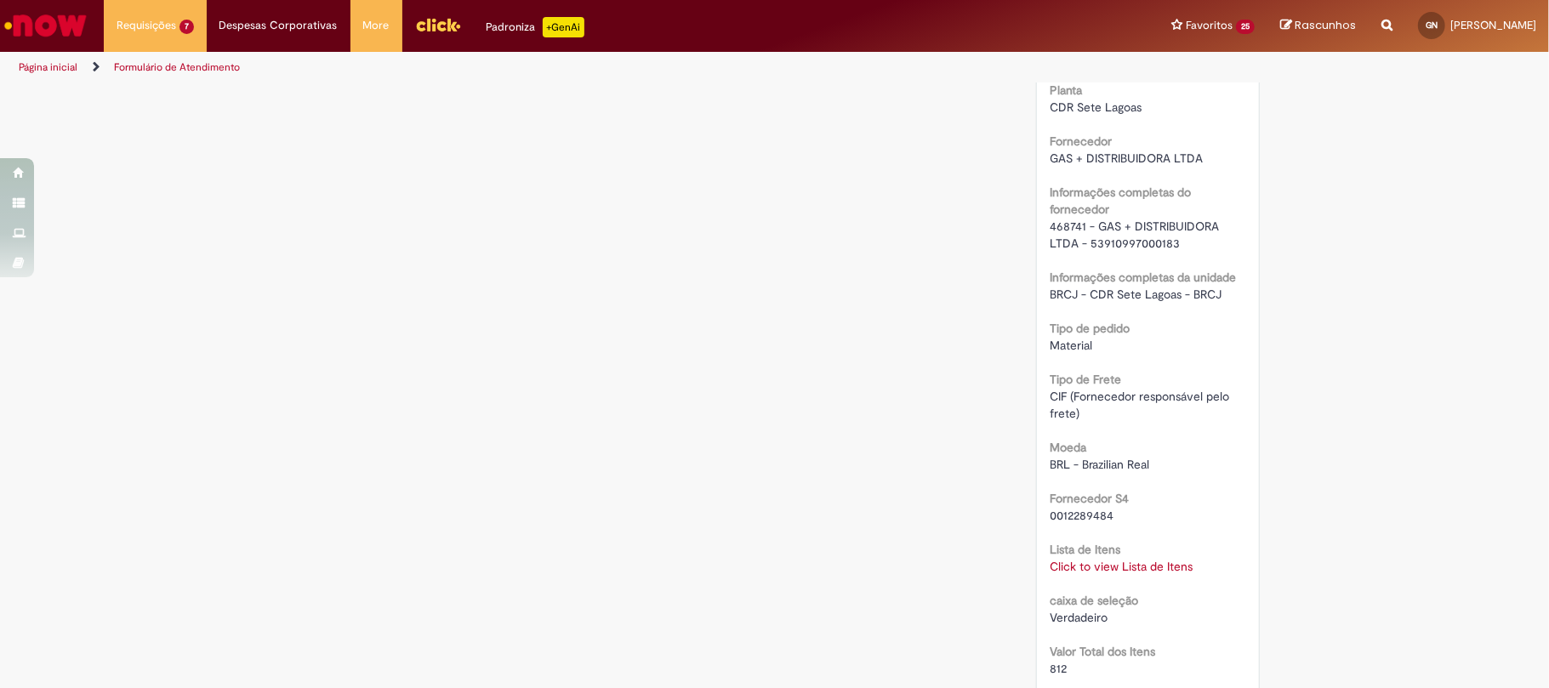
click at [1055, 226] on span "468741 - GAS + DISTRIBUIDORA LTDA - 53910997000183" at bounding box center [1136, 235] width 173 height 32
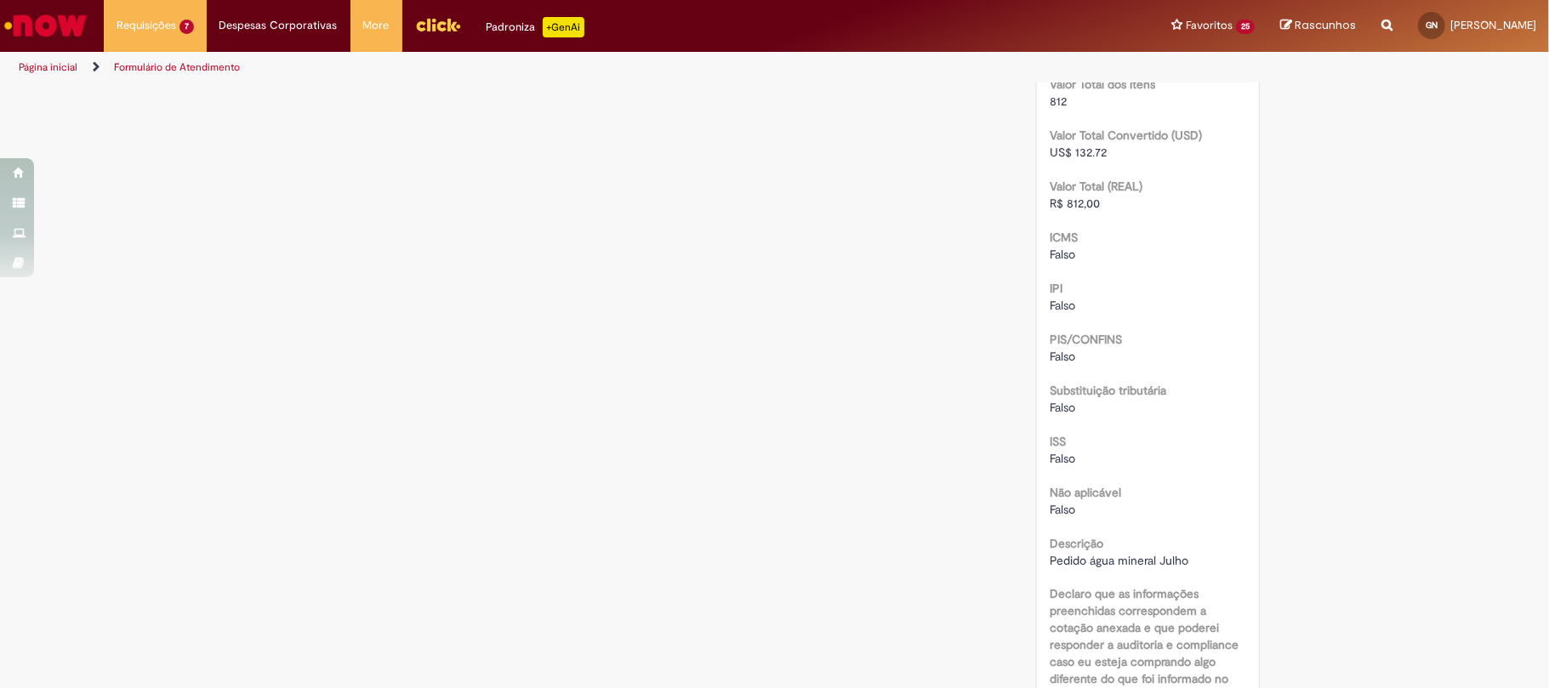
scroll to position [2053, 0]
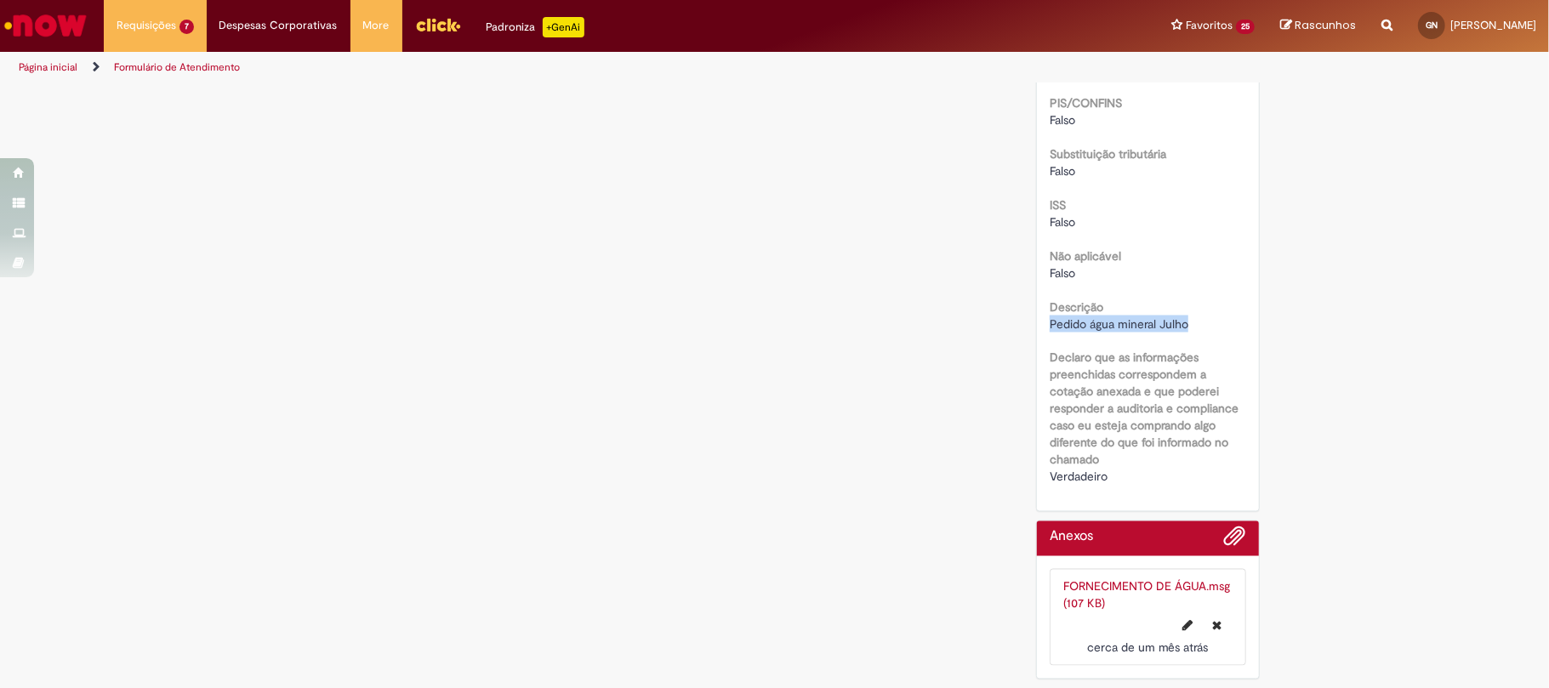
drag, startPoint x: 1175, startPoint y: 316, endPoint x: 1024, endPoint y: 322, distance: 150.7
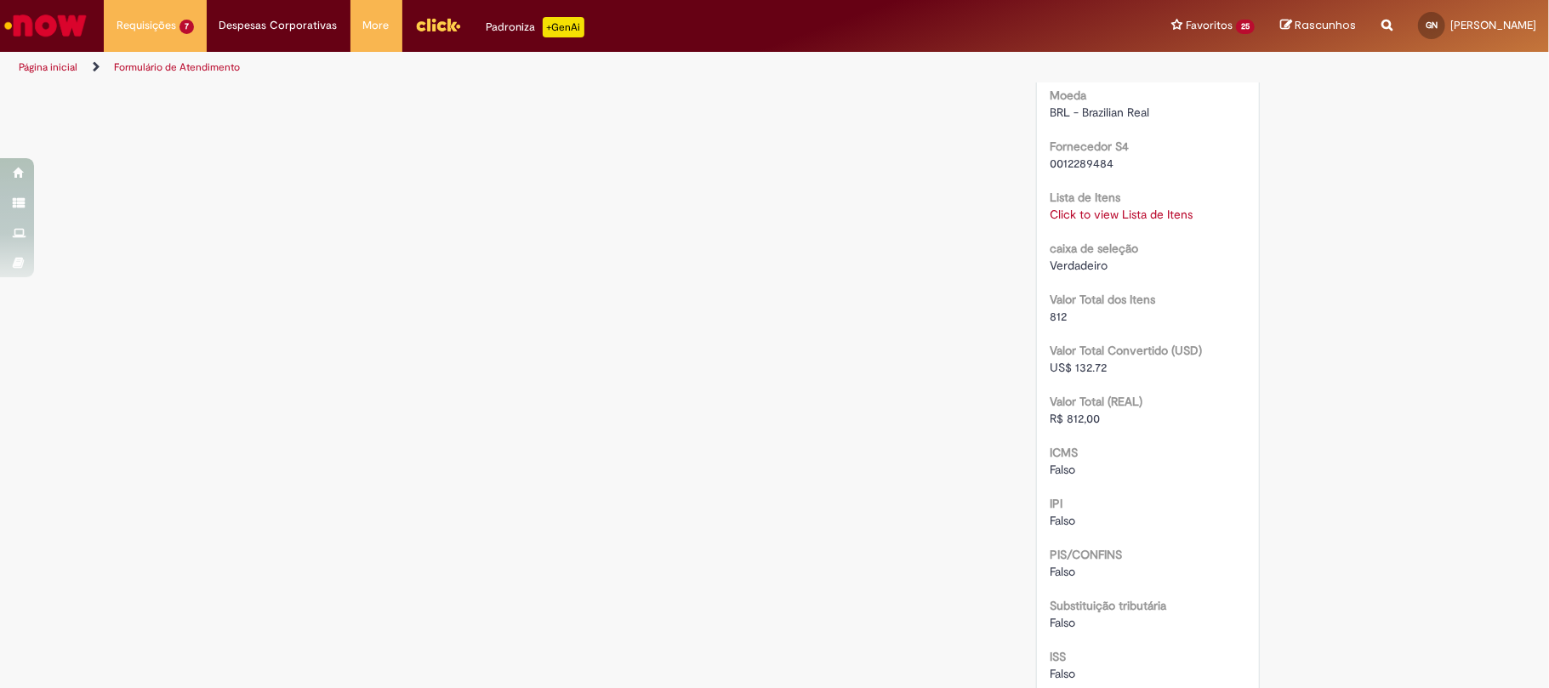
scroll to position [1259, 0]
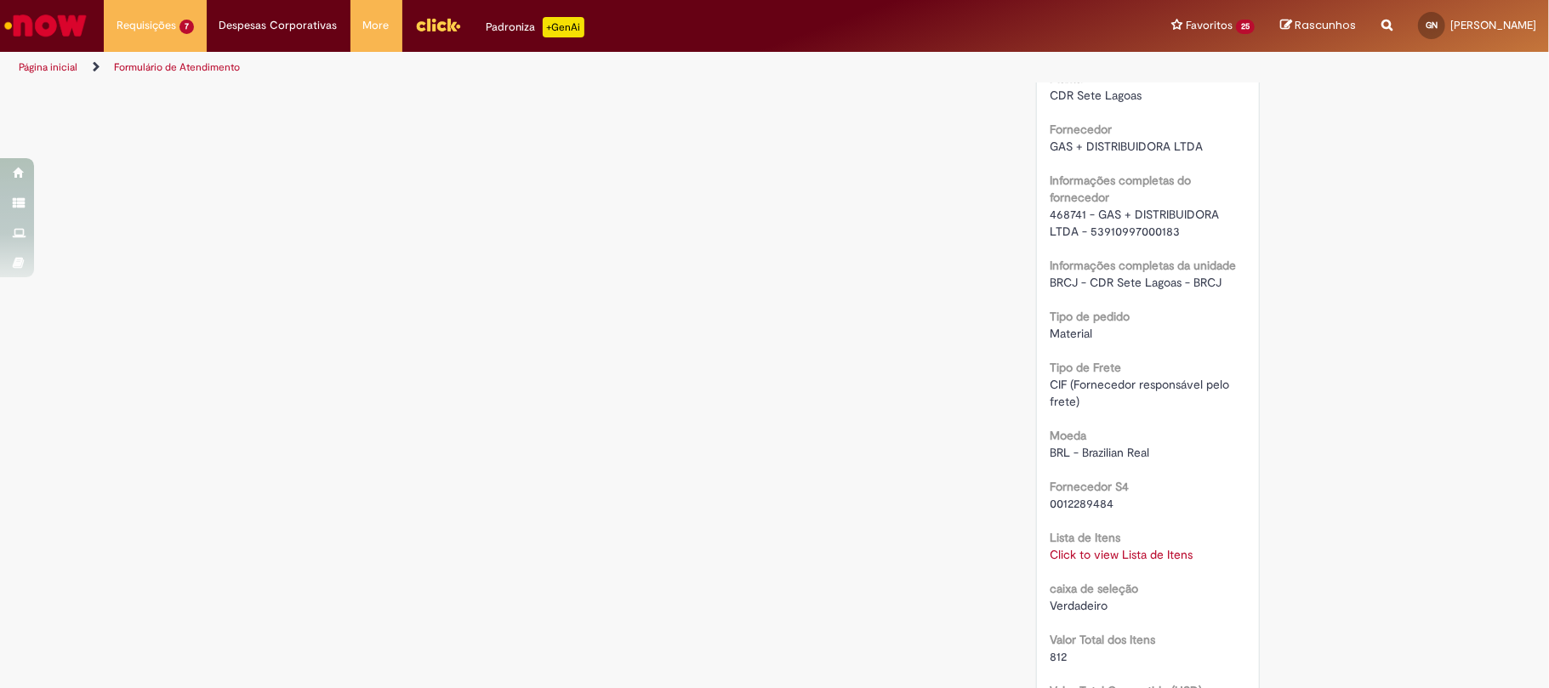
click at [1154, 563] on div "Click to view Lista de Itens Click to view Lista de Itens" at bounding box center [1148, 554] width 197 height 17
click at [1162, 545] on div "Lista de Itens Click to view Lista de Itens Click to view Lista de Itens" at bounding box center [1148, 544] width 197 height 38
click at [1174, 552] on link "Click to view Lista de Itens" at bounding box center [1121, 554] width 143 height 15
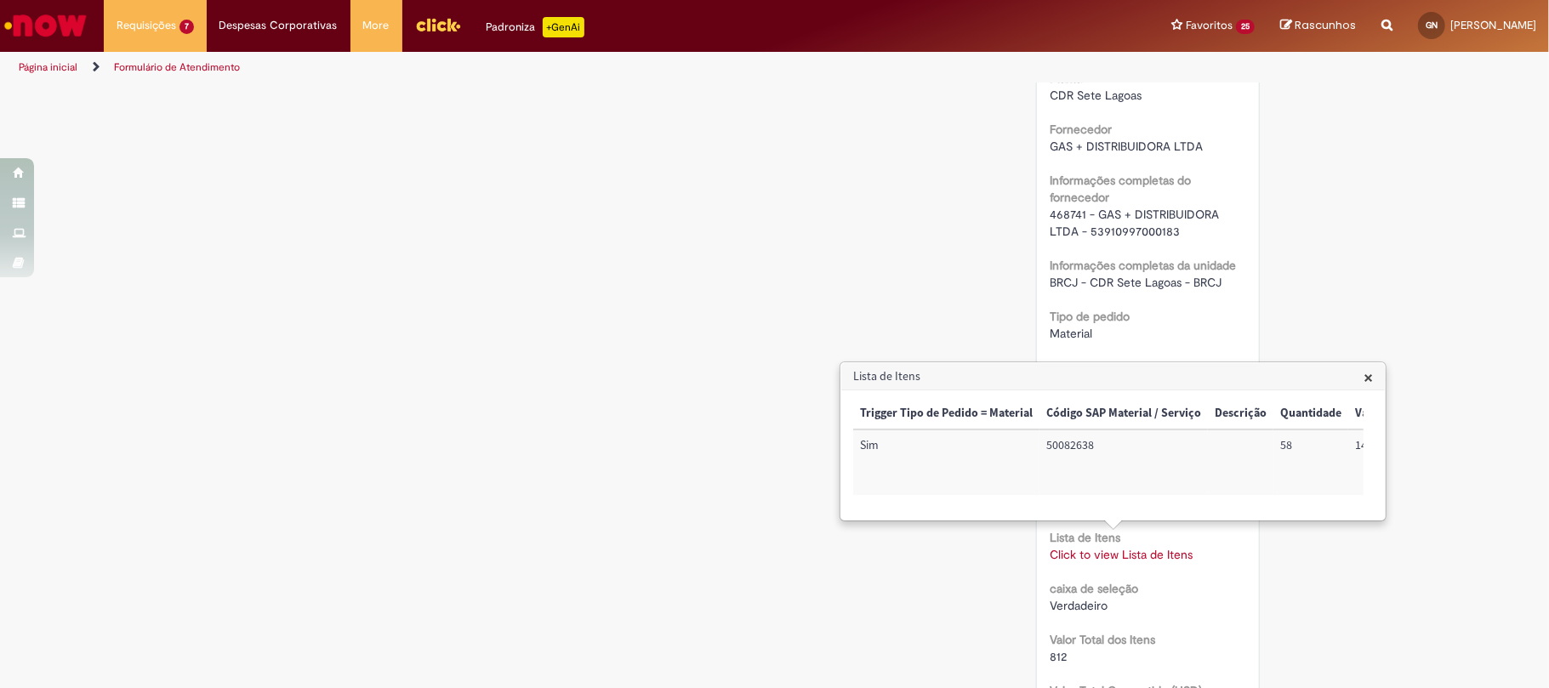
click at [1169, 511] on div "Trigger Tipo de Pedido = Material Código SAP Material / Serviço Descrição Quant…" at bounding box center [1108, 455] width 510 height 114
click at [1228, 453] on td "22011000" at bounding box center [1251, 463] width 77 height 66
click at [1310, 450] on td "72022701" at bounding box center [1335, 463] width 90 height 66
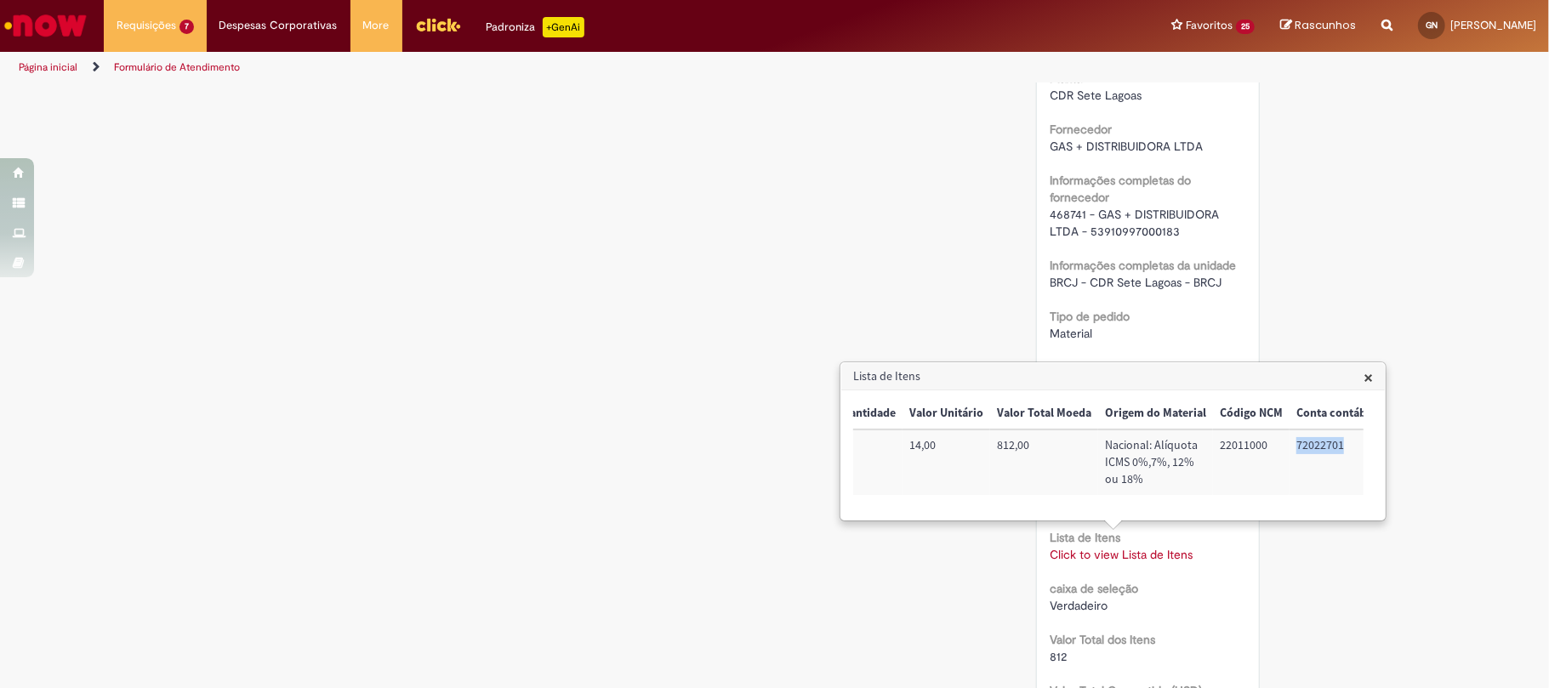
click at [1310, 450] on td "72022701" at bounding box center [1335, 463] width 90 height 66
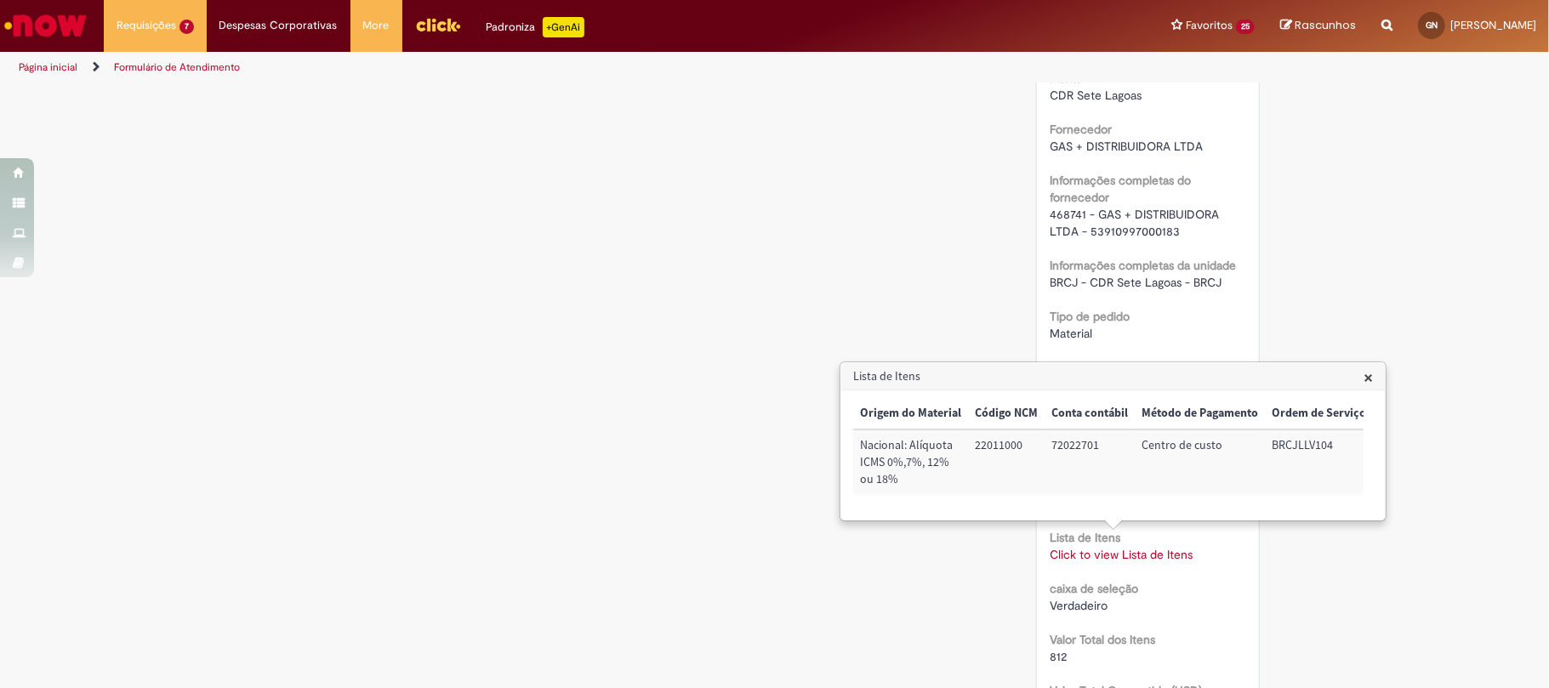
click at [1288, 460] on td "BRCJLLV104" at bounding box center [1319, 463] width 108 height 66
click at [1294, 447] on td "BRCJLLV104" at bounding box center [1319, 463] width 108 height 66
click at [332, 317] on div "Verificar Código de Barras Aguardando Aprovação Aguardando atendimento Em andam…" at bounding box center [774, 153] width 995 height 2654
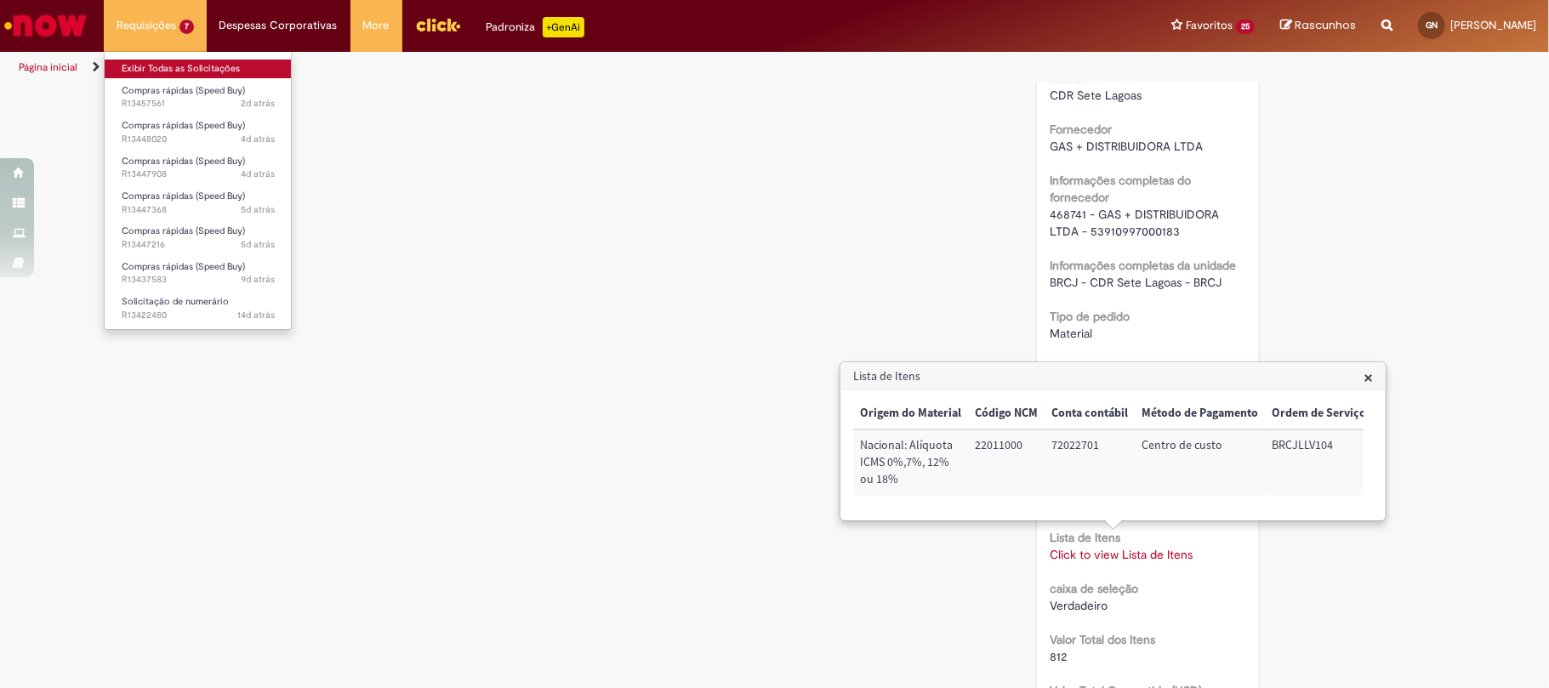
click at [202, 63] on link "Exibir Todas as Solicitações" at bounding box center [198, 69] width 187 height 19
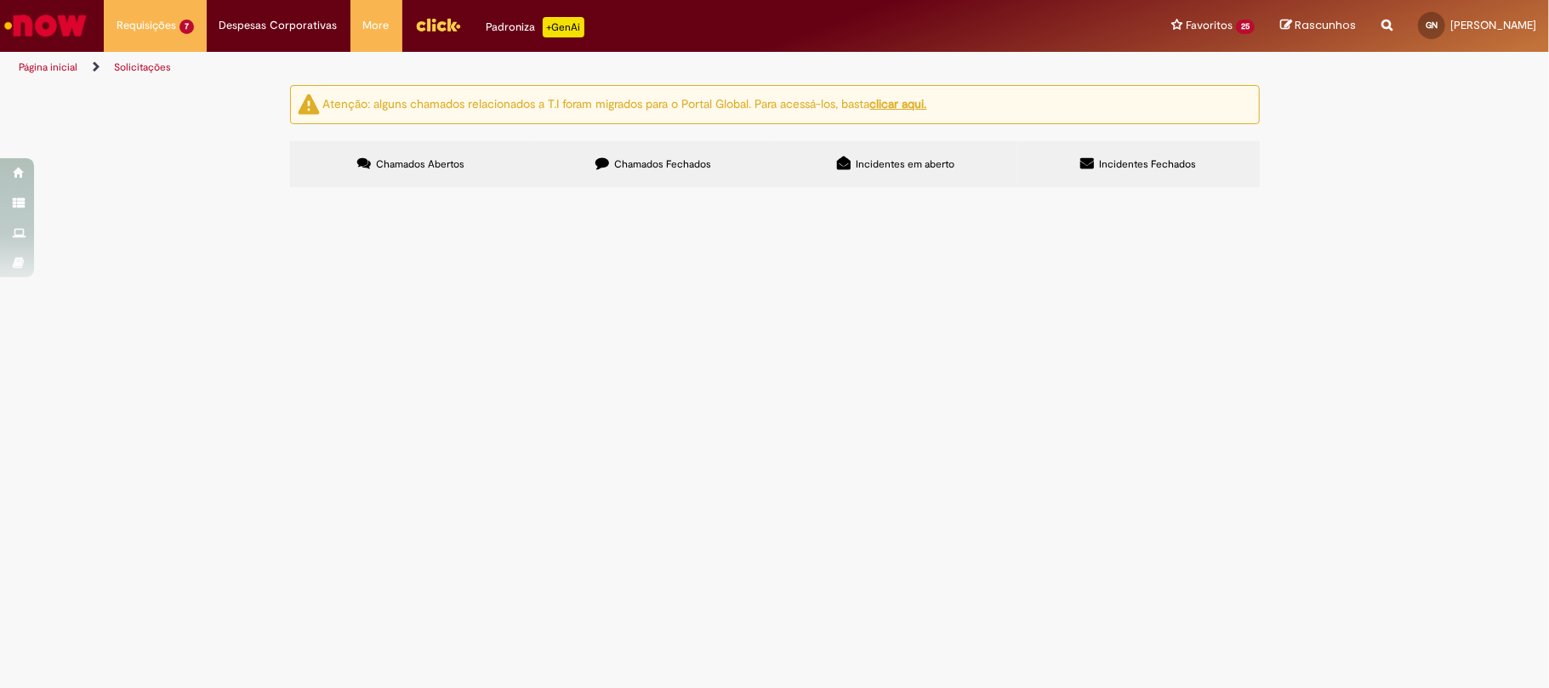
click at [665, 187] on label "Chamados Fechados" at bounding box center [654, 164] width 242 height 46
click at [0, 0] on link at bounding box center [0, 0] width 0 height 0
click at [0, 0] on span "Limpeza caixa d'água (CORREÇÃO NO CÓDIGO DE SERVIÇO)" at bounding box center [0, 0] width 0 height 0
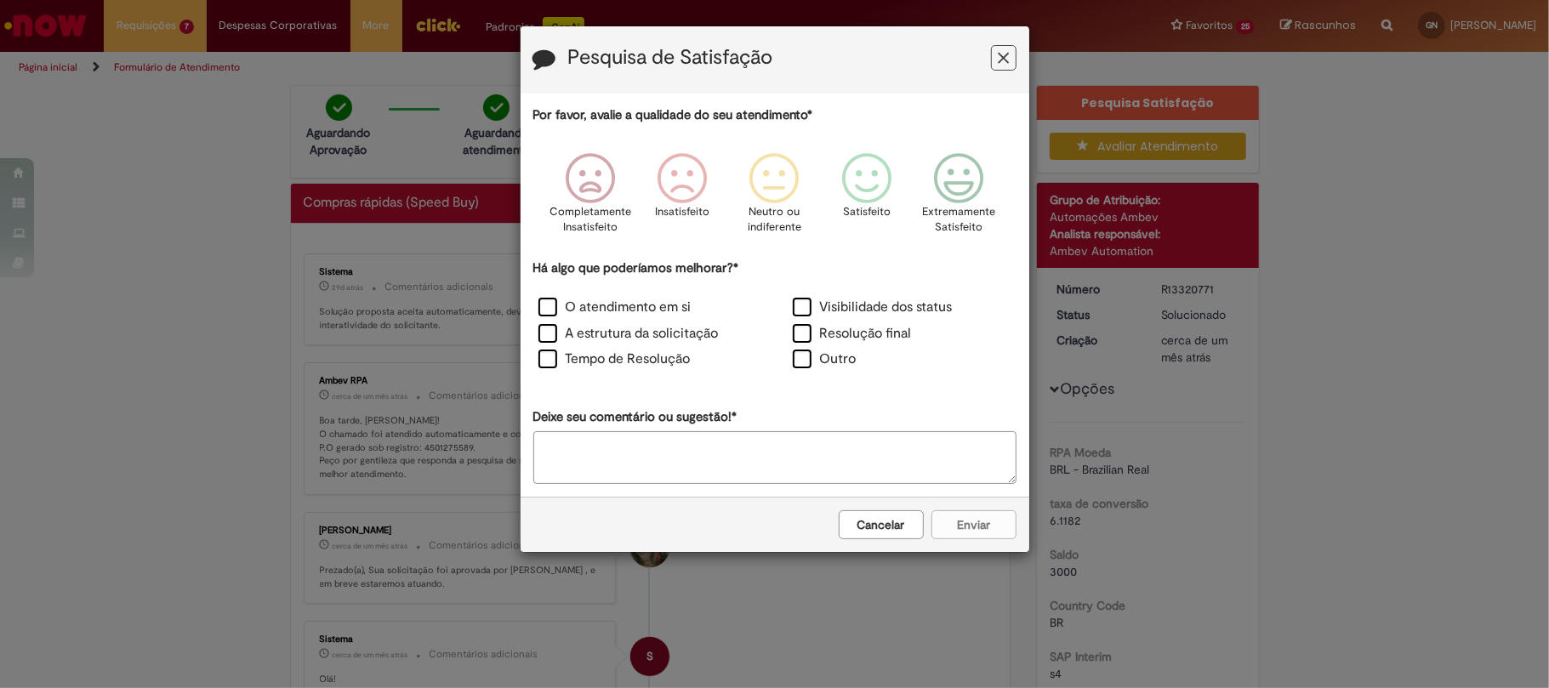
click at [1011, 43] on div "Pesquisa de Satisfação" at bounding box center [775, 59] width 509 height 67
click at [1009, 53] on button "Feedback" at bounding box center [1004, 58] width 26 height 26
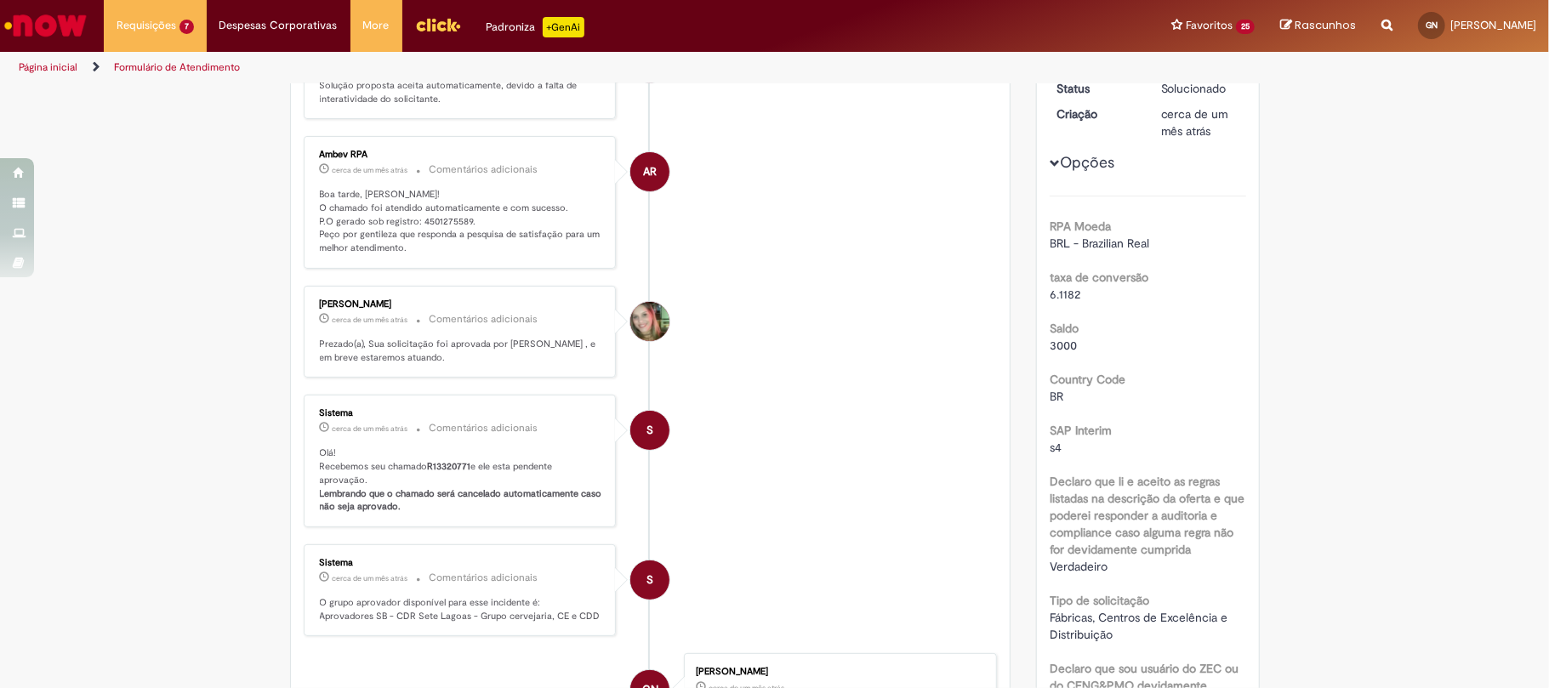
click at [991, 407] on div "Enviar S Sistema 29d atrás 29 dias atrás Comentários adicionais Solução propost…" at bounding box center [651, 471] width 720 height 949
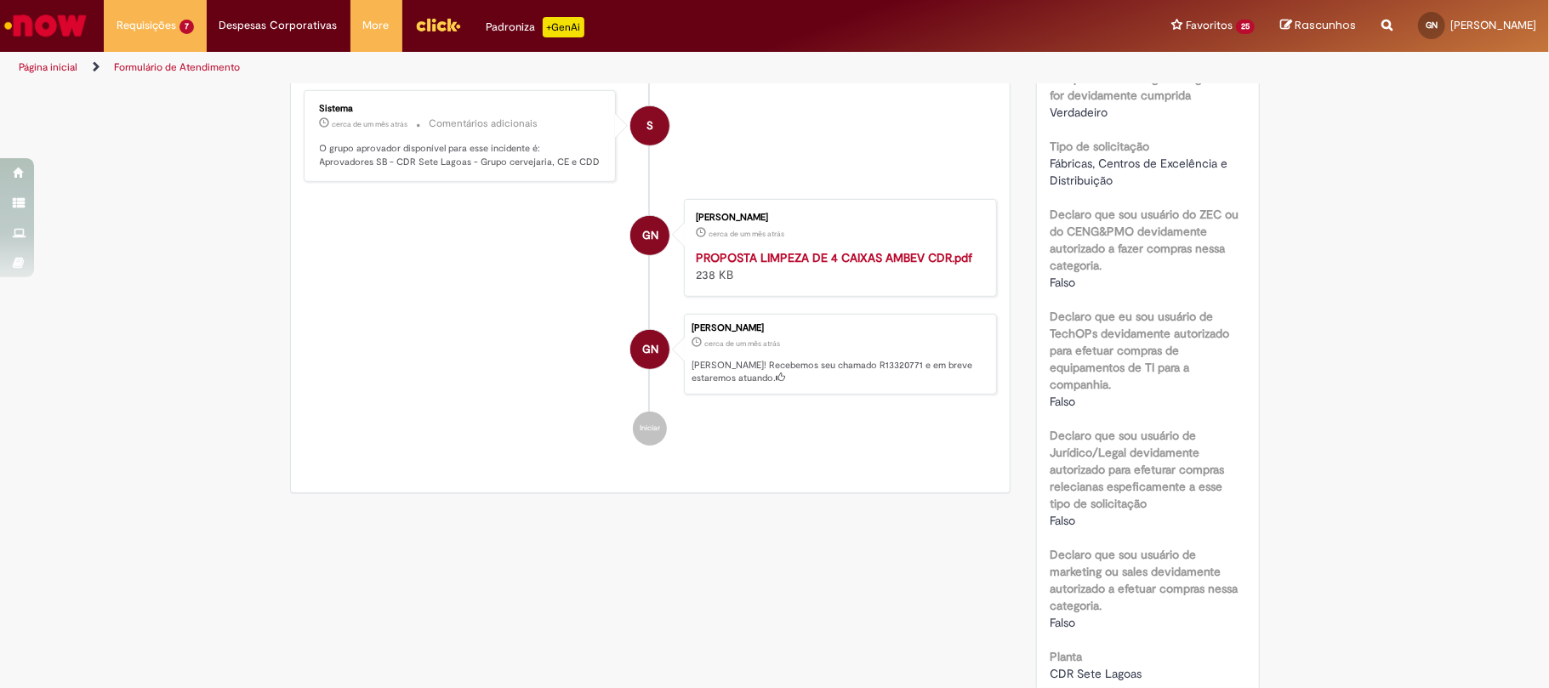
scroll to position [1134, 0]
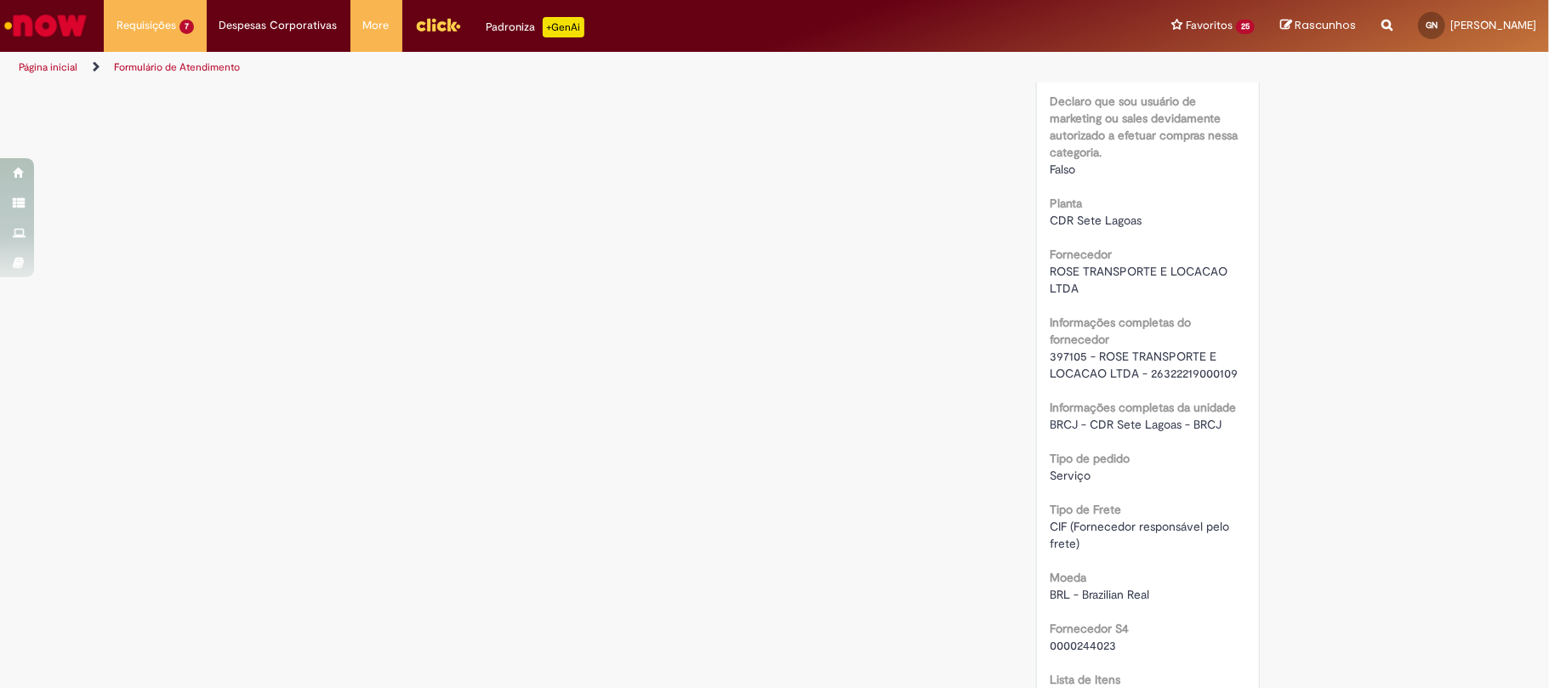
click at [1075, 351] on span "397105 - ROSE TRANSPORTE E LOCACAO LTDA - 26322219000109" at bounding box center [1144, 365] width 188 height 32
click at [1059, 359] on span "397105 - ROSE TRANSPORTE E LOCACAO LTDA - 26322219000109" at bounding box center [1144, 365] width 188 height 32
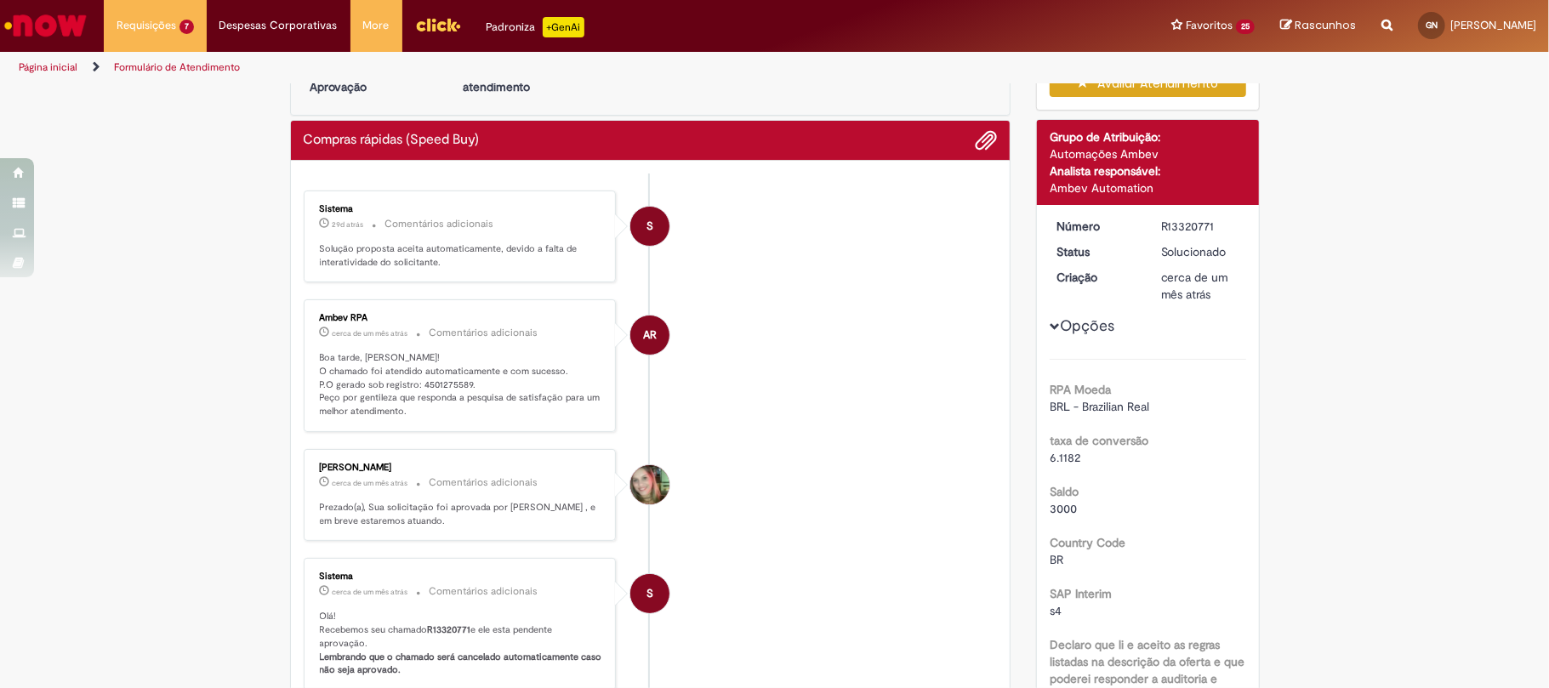
scroll to position [0, 0]
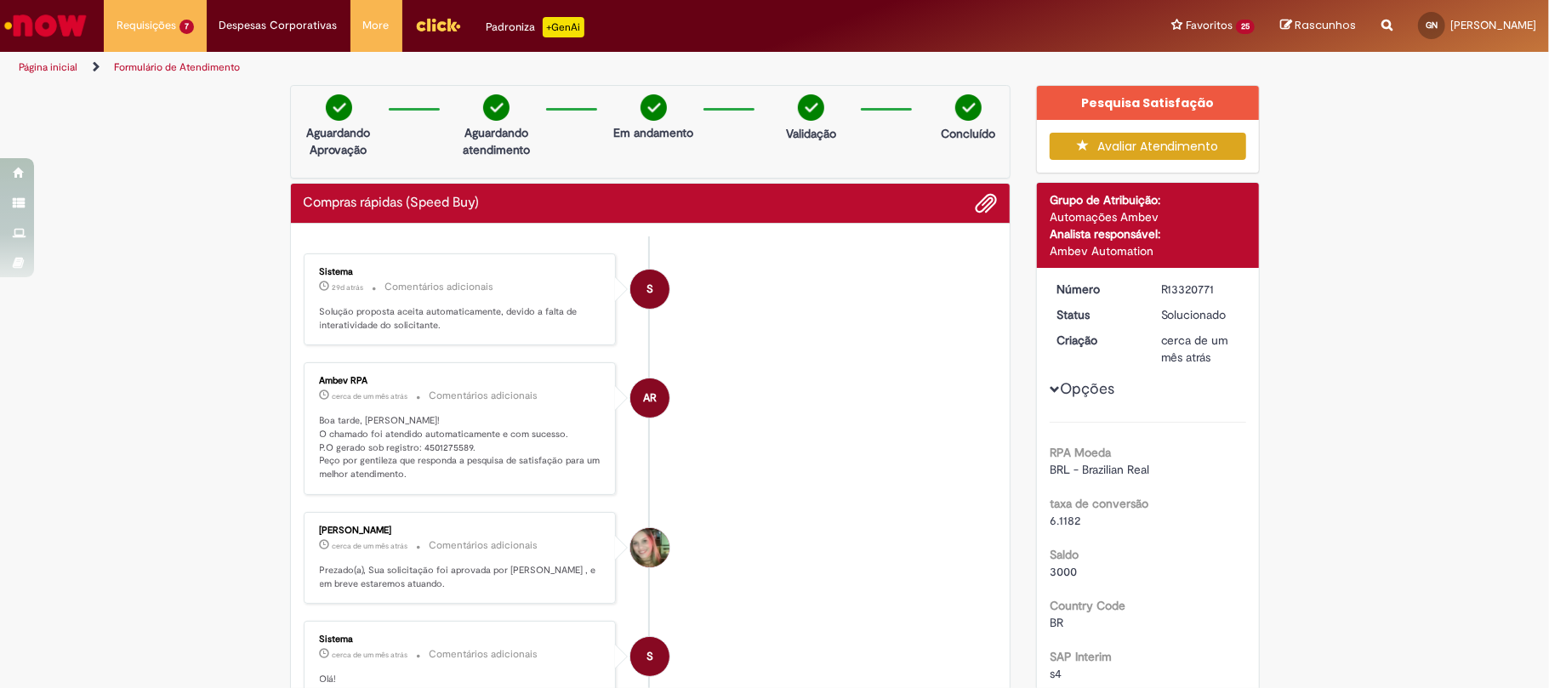
click at [1148, 287] on dd "R13320771" at bounding box center [1200, 289] width 105 height 17
click at [1161, 293] on div "R13320771" at bounding box center [1200, 289] width 79 height 17
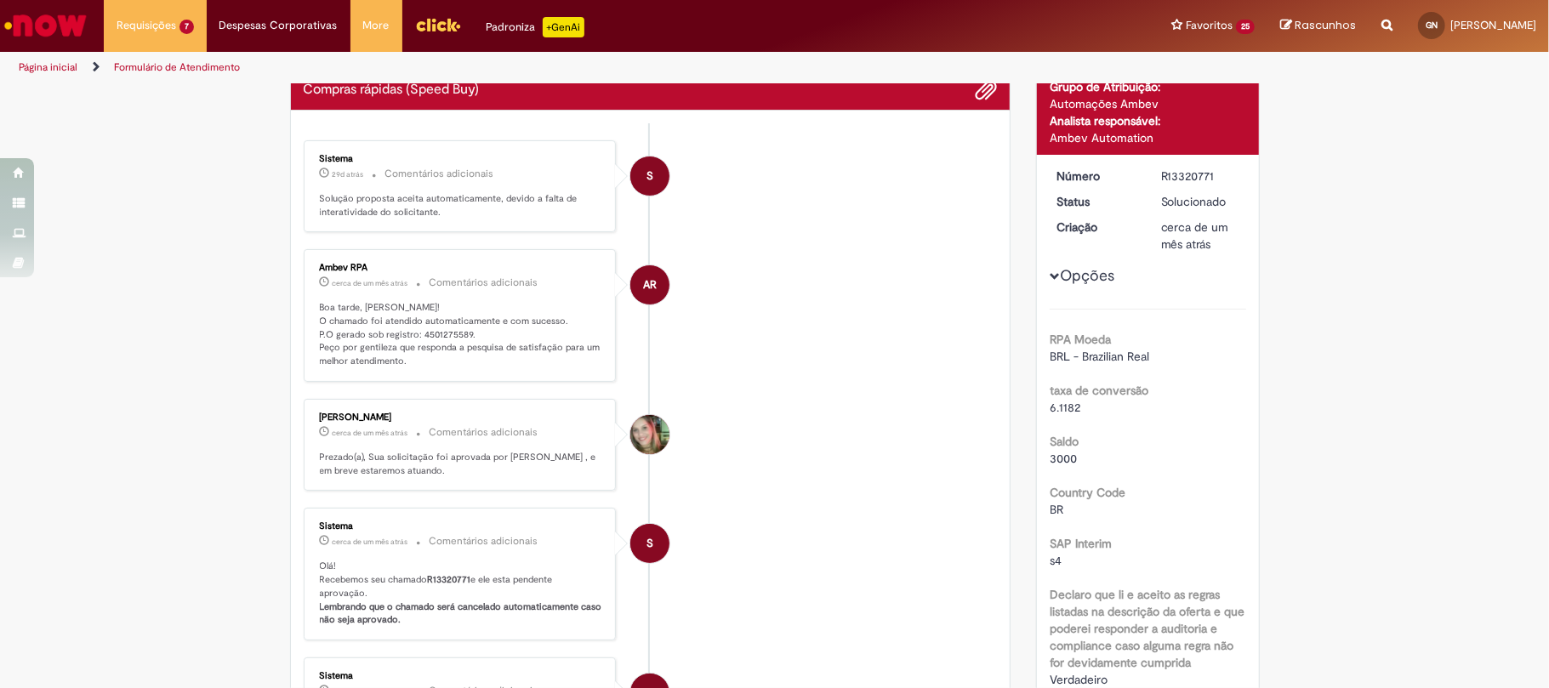
click at [407, 339] on p "Boa tarde, Gustavo! O chamado foi atendido automaticamente e com sucesso. P.O g…" at bounding box center [461, 334] width 283 height 67
click at [419, 338] on p "Boa tarde, Gustavo! O chamado foi atendido automaticamente e com sucesso. P.O g…" at bounding box center [461, 334] width 283 height 67
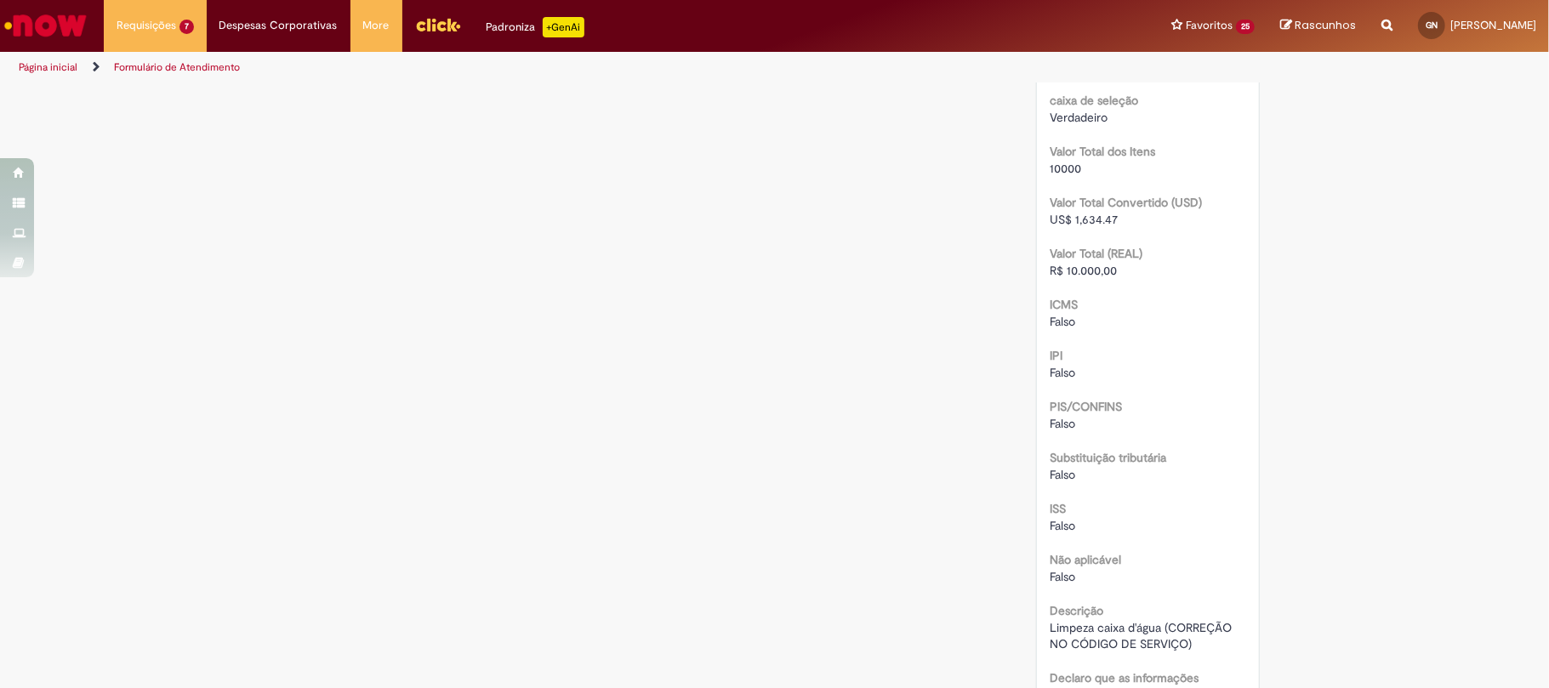
scroll to position [1538, 0]
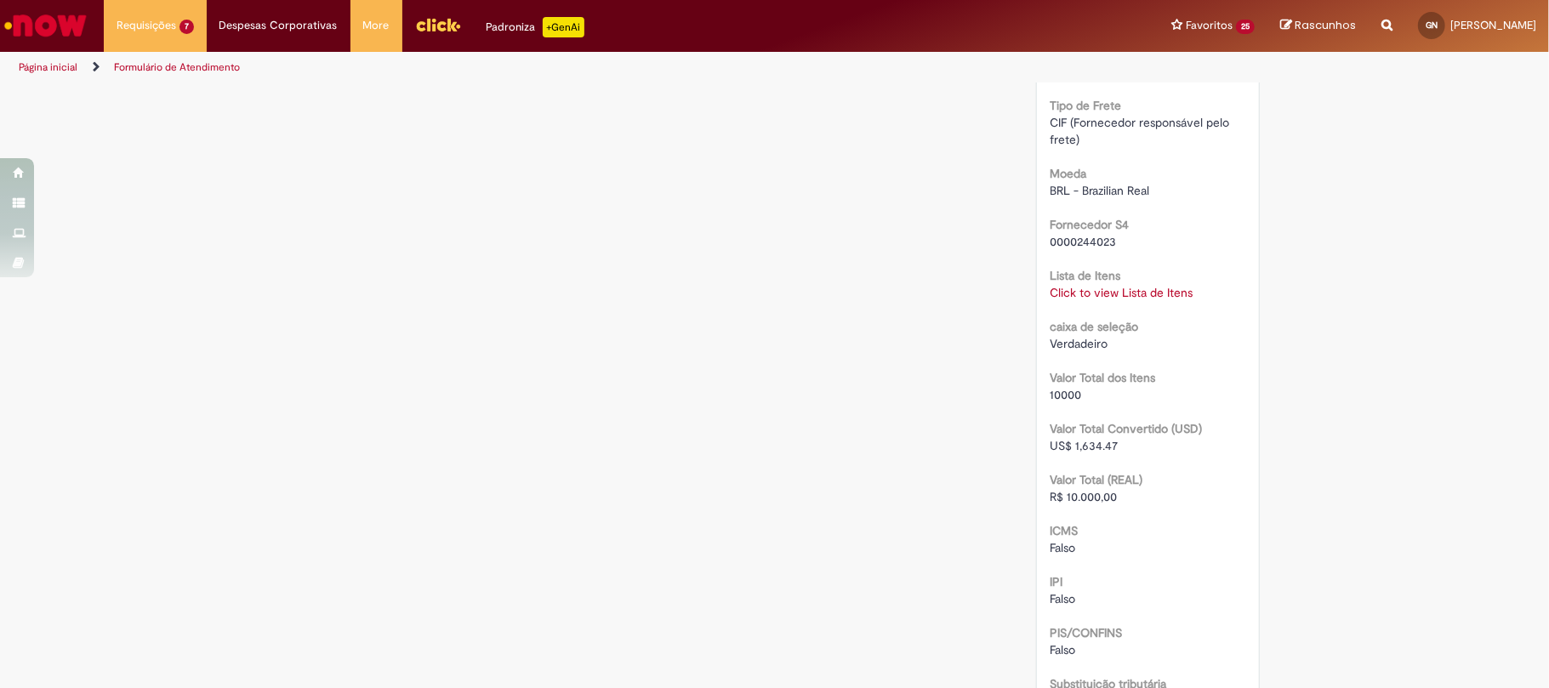
click at [1117, 289] on link "Click to view Lista de Itens" at bounding box center [1121, 292] width 143 height 15
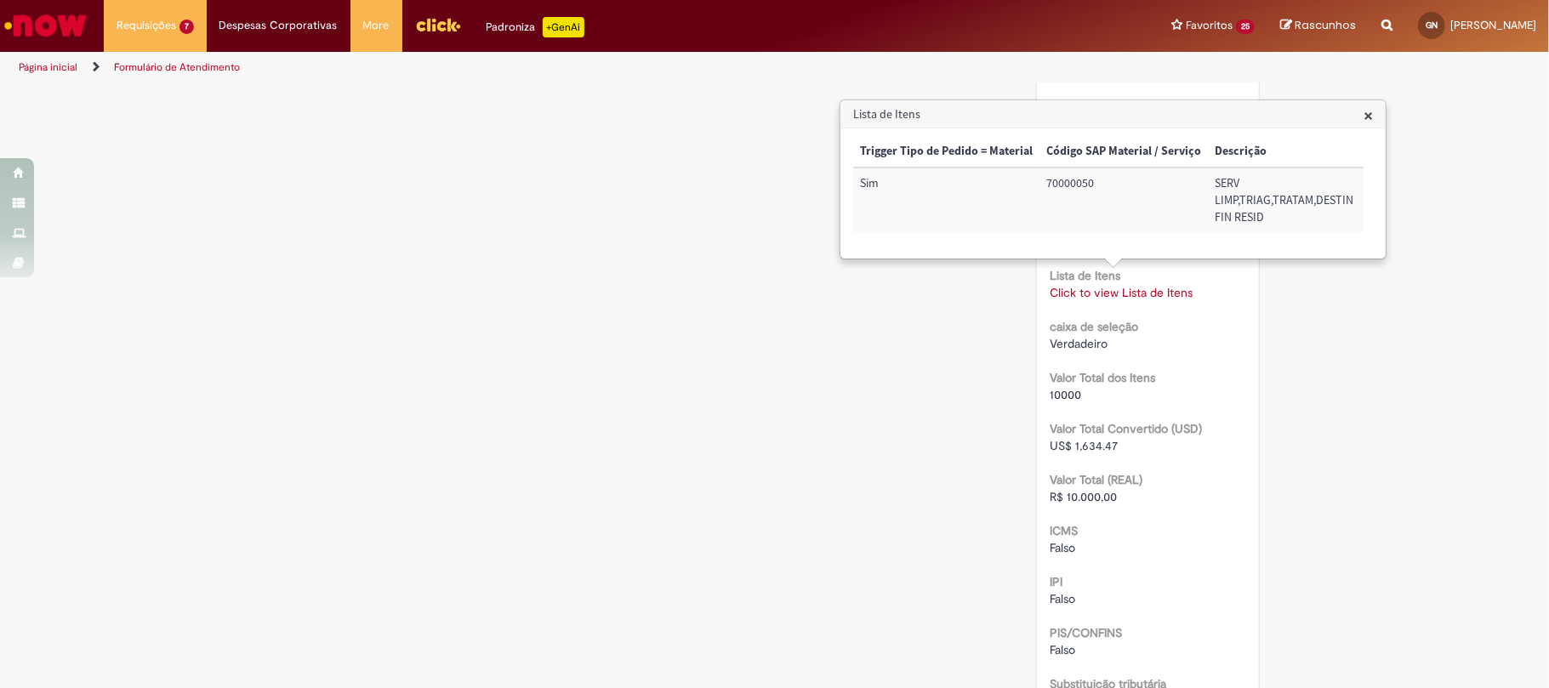
click at [1116, 258] on div "× Trigger Tipo de Pedido = Material Código SAP Material / Serviço Descrição Qua…" at bounding box center [1113, 192] width 544 height 129
click at [1220, 189] on td "72012701" at bounding box center [1248, 201] width 90 height 66
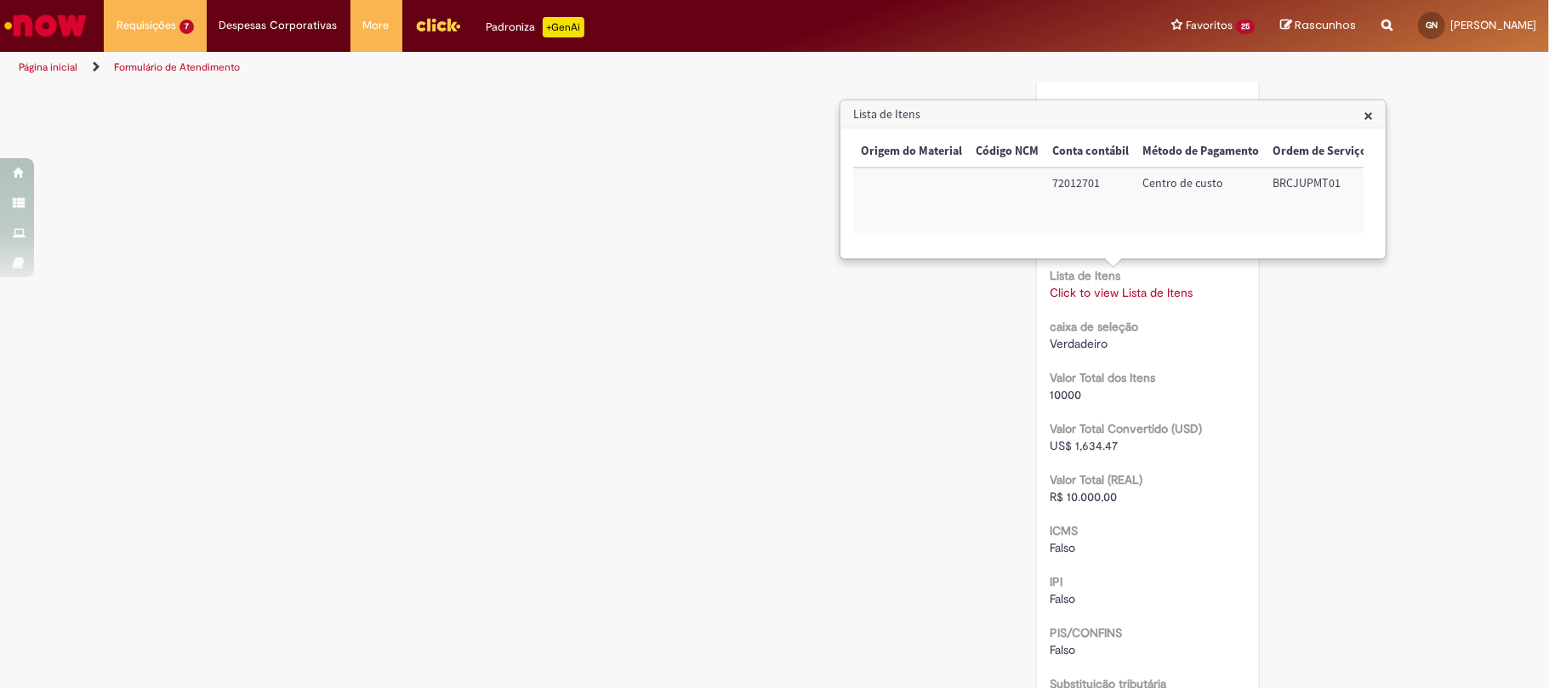
click at [1286, 189] on td "BRCJUPMT01" at bounding box center [1320, 201] width 108 height 66
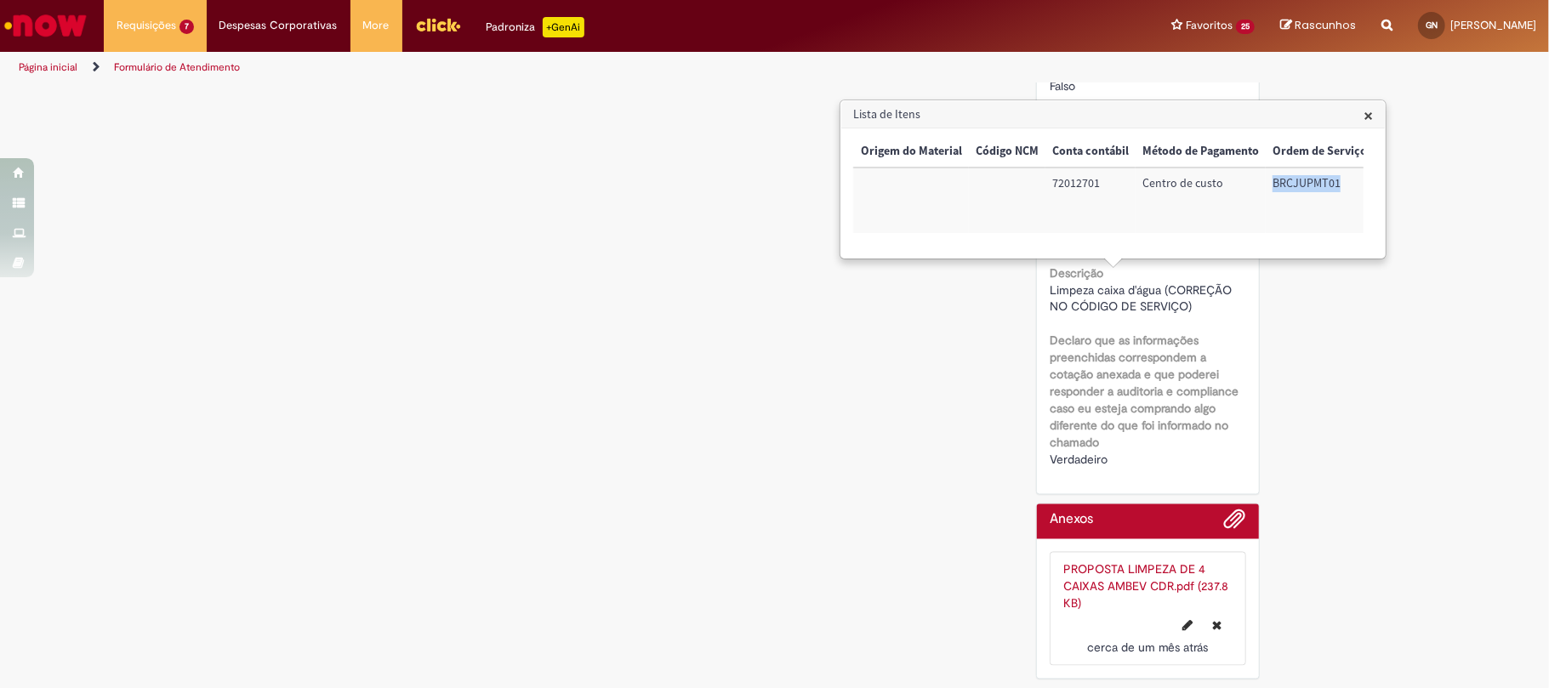
click at [1191, 311] on div "Limpeza caixa d'água (CORREÇÃO NO CÓDIGO DE SERVIÇO)" at bounding box center [1148, 299] width 197 height 34
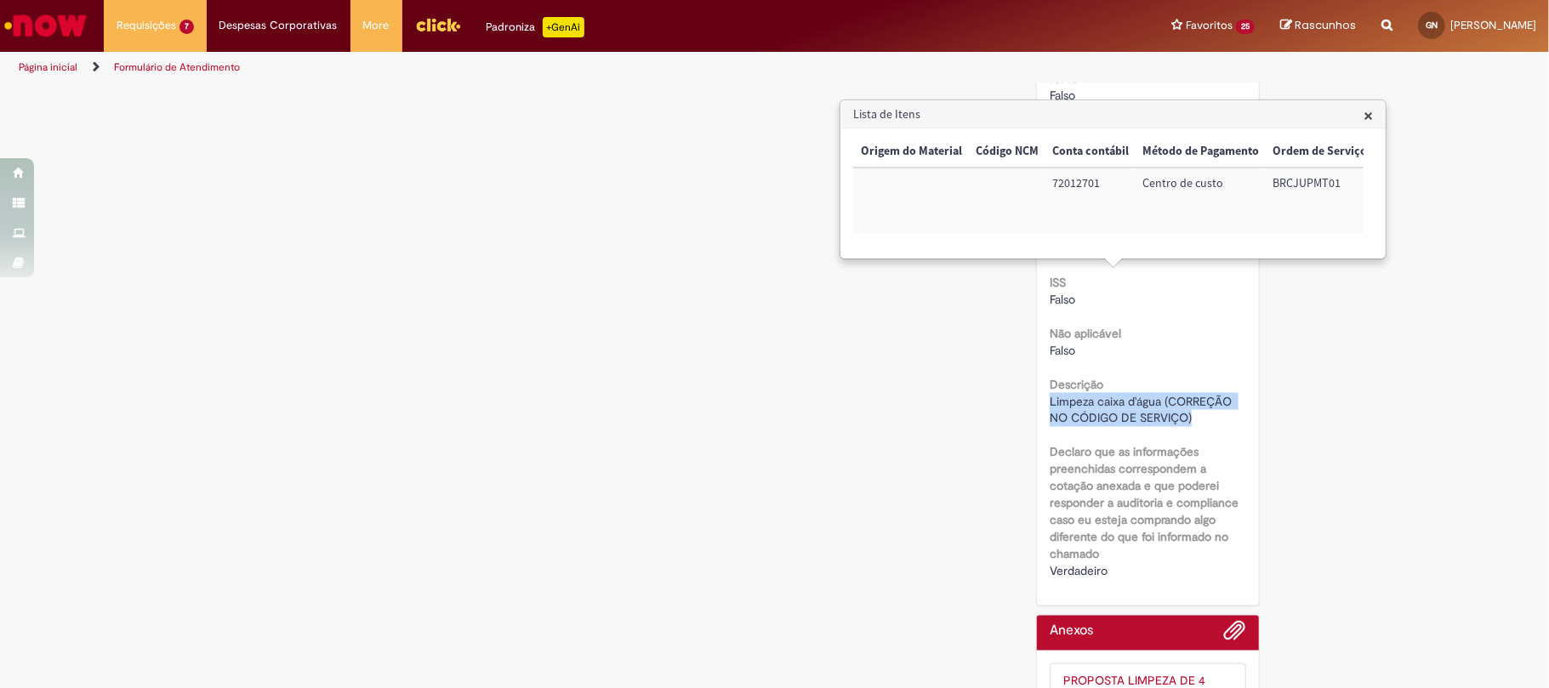
drag, startPoint x: 1201, startPoint y: 423, endPoint x: 1025, endPoint y: 409, distance: 176.6
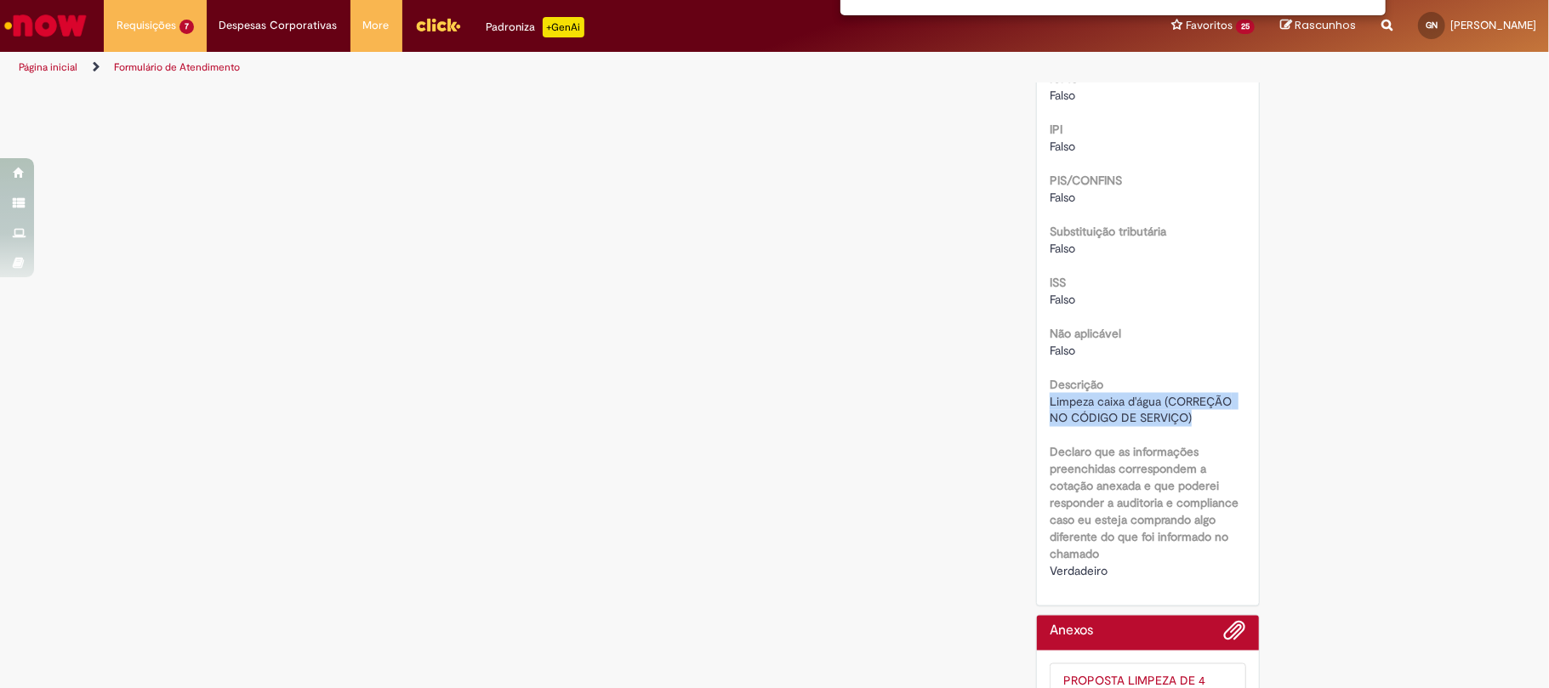
scroll to position [1536, 0]
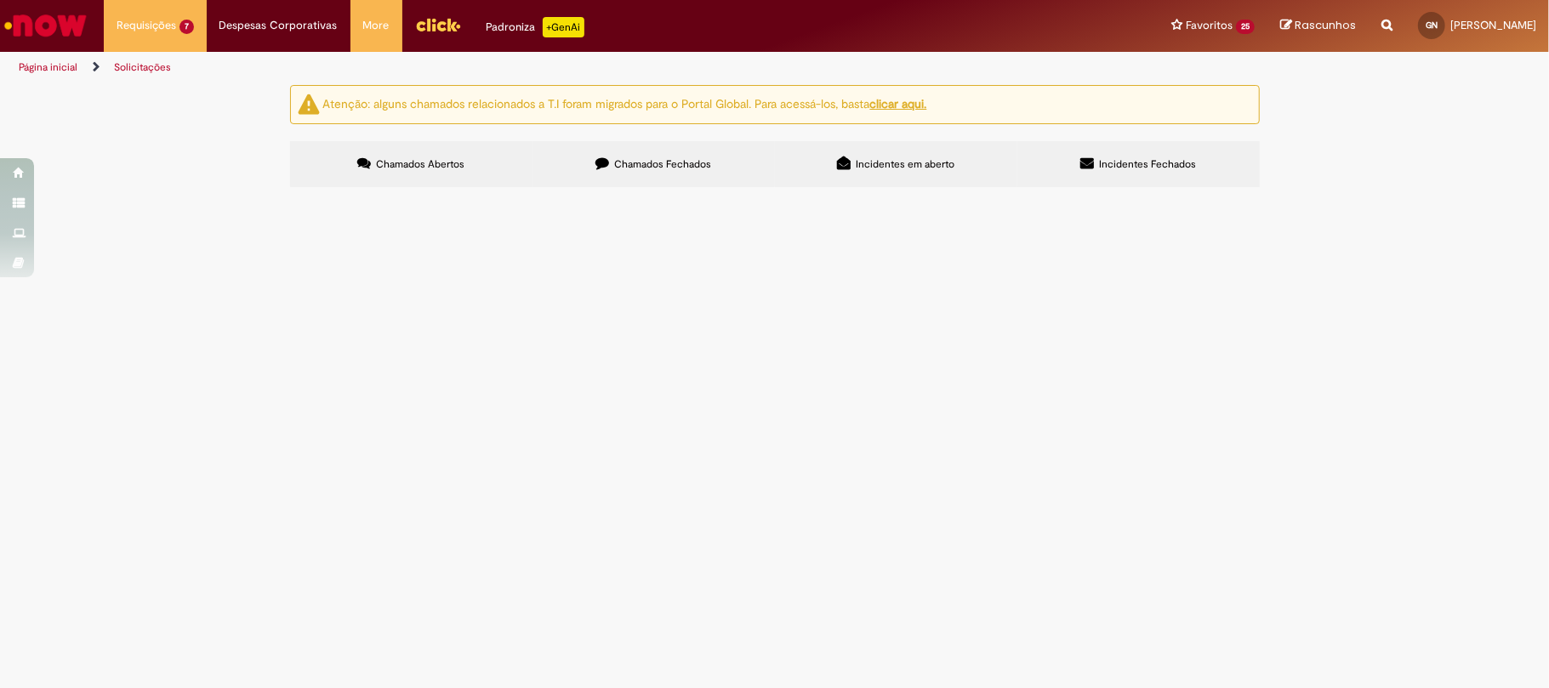
click at [675, 160] on span "Chamados Fechados" at bounding box center [662, 164] width 97 height 14
click at [0, 0] on icon at bounding box center [0, 0] width 0 height 0
click at [0, 0] on span "Manutenção/verificação de 4 trava queda retrátil Inspeção/laudo mecânico 4 linh…" at bounding box center [0, 0] width 0 height 0
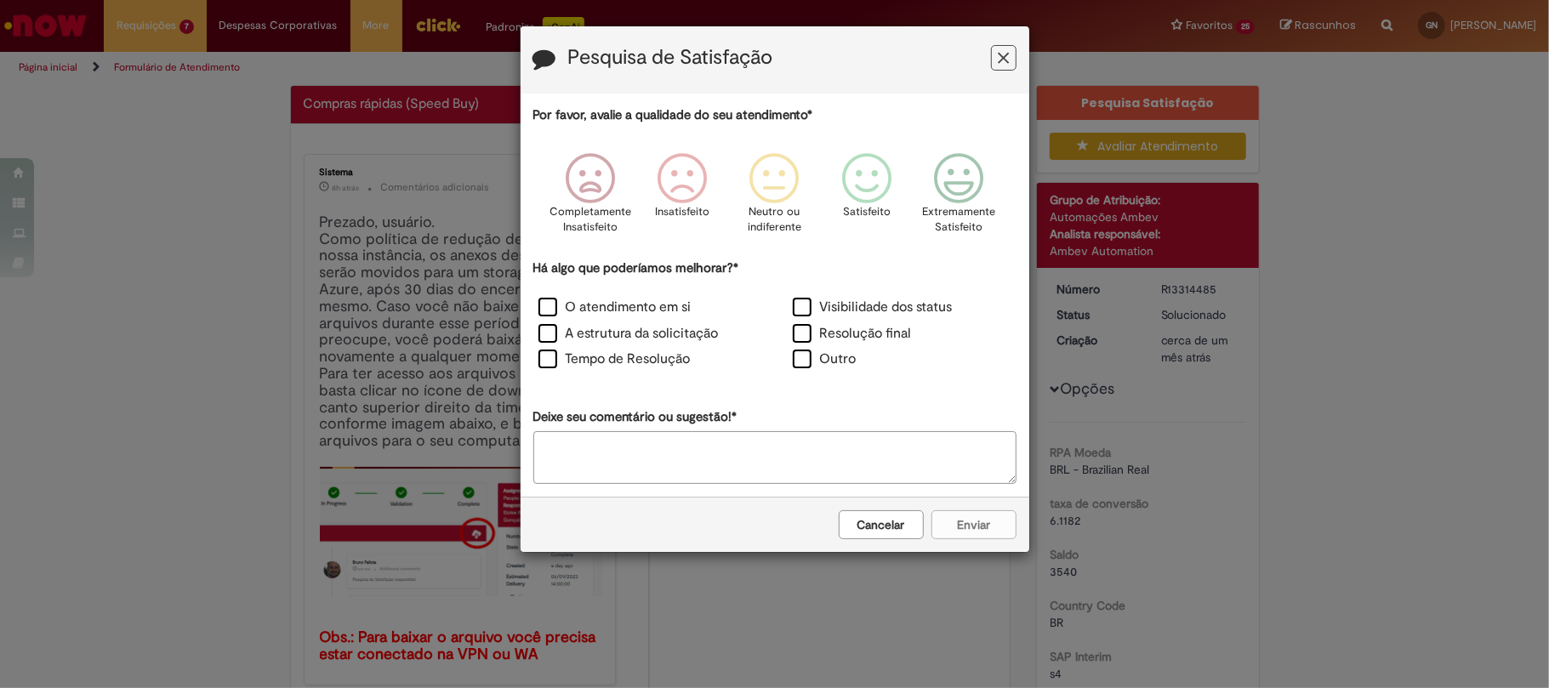
click at [998, 58] on icon "Feedback" at bounding box center [1003, 58] width 11 height 18
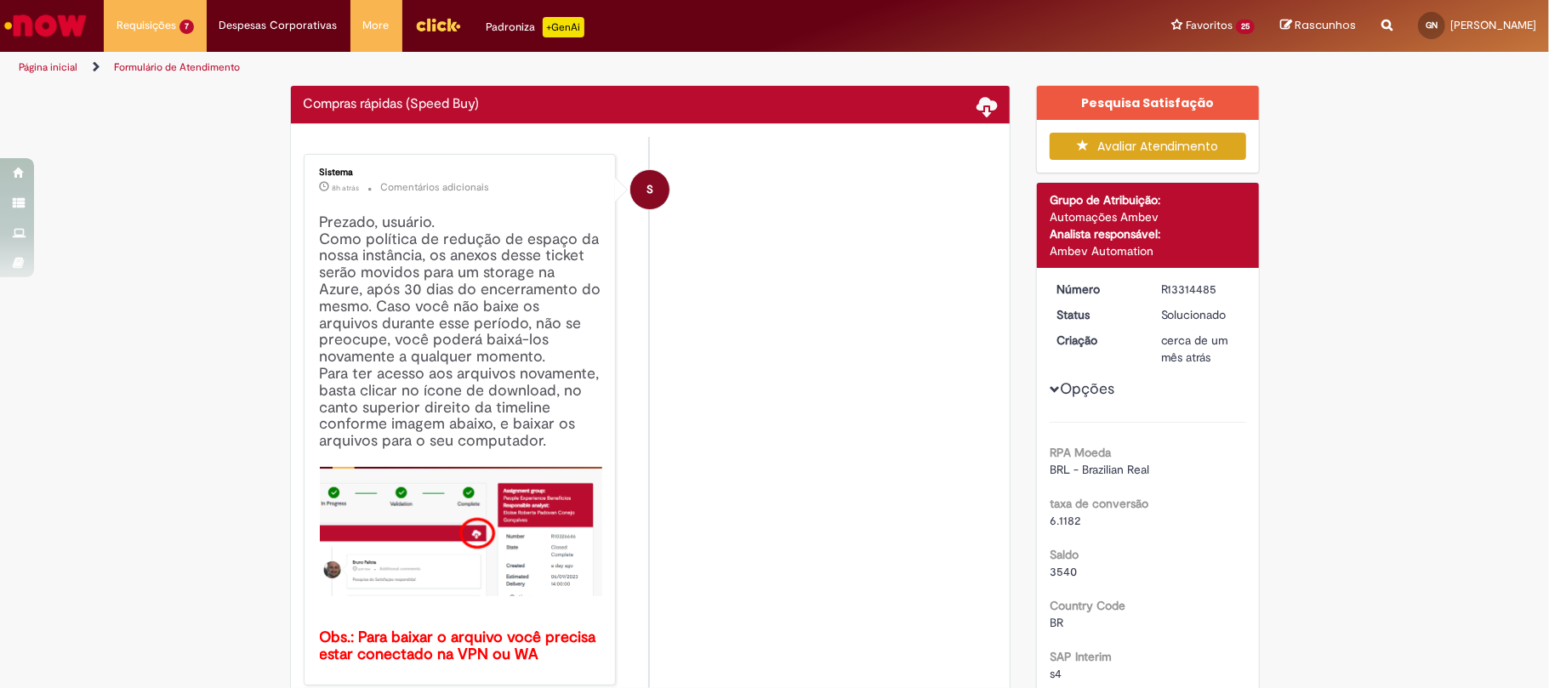
click at [1150, 283] on dd "R13314485" at bounding box center [1200, 289] width 105 height 17
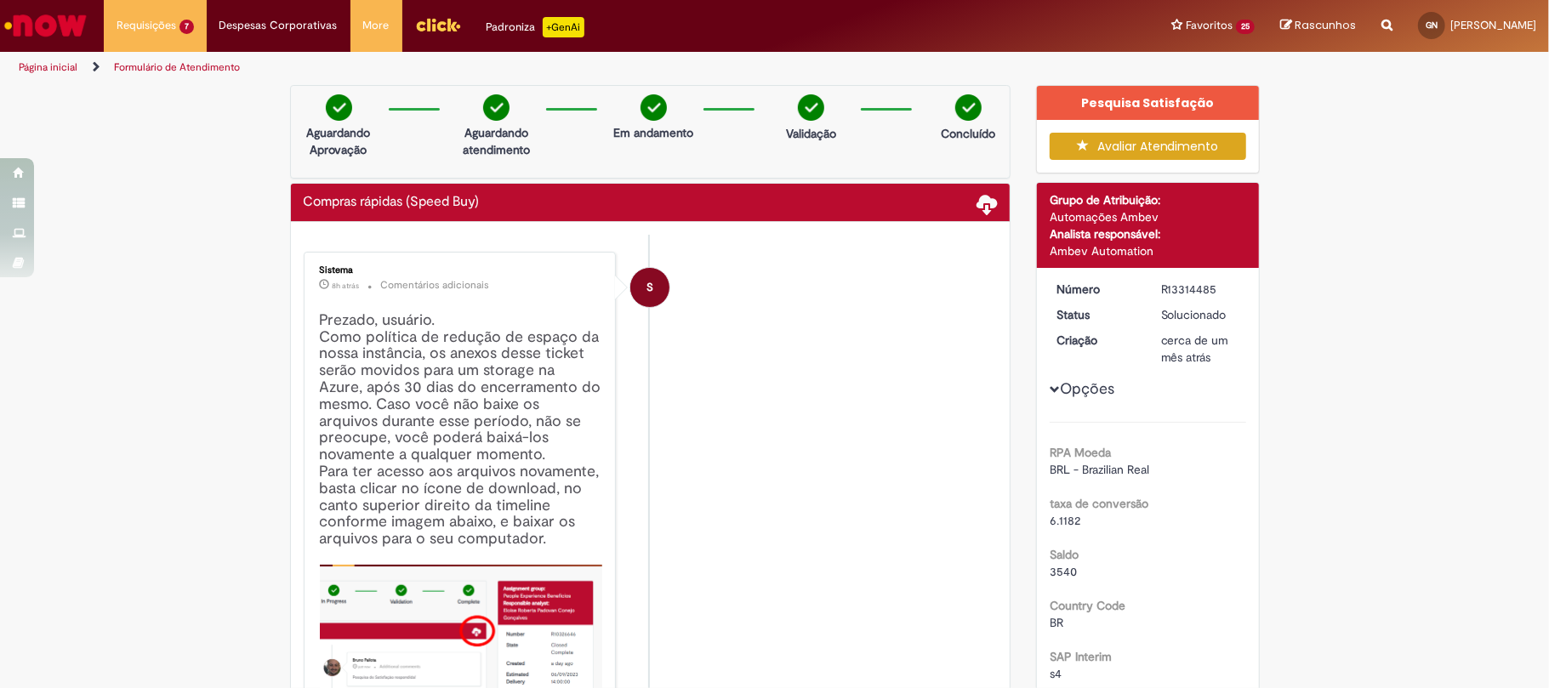
click at [1150, 283] on dd "R13314485" at bounding box center [1200, 289] width 105 height 17
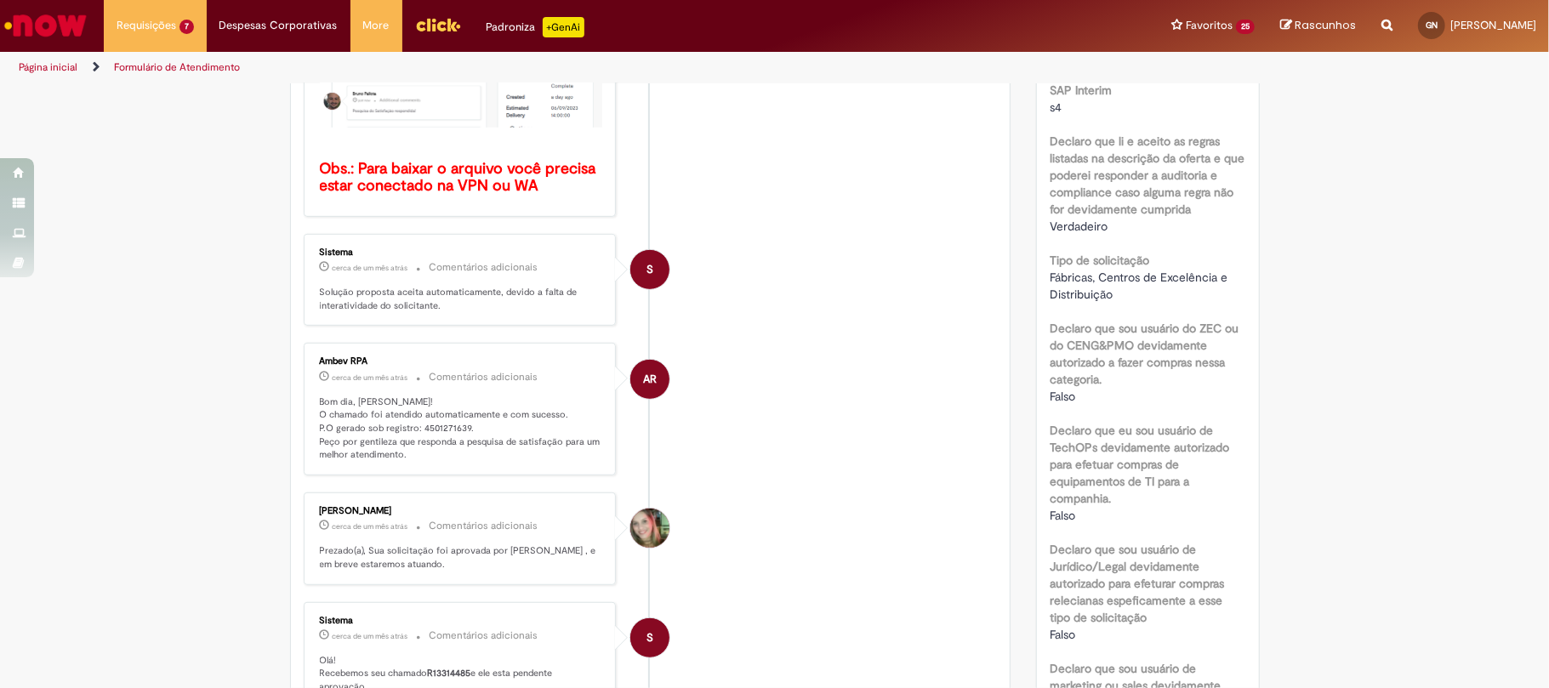
scroll to position [681, 0]
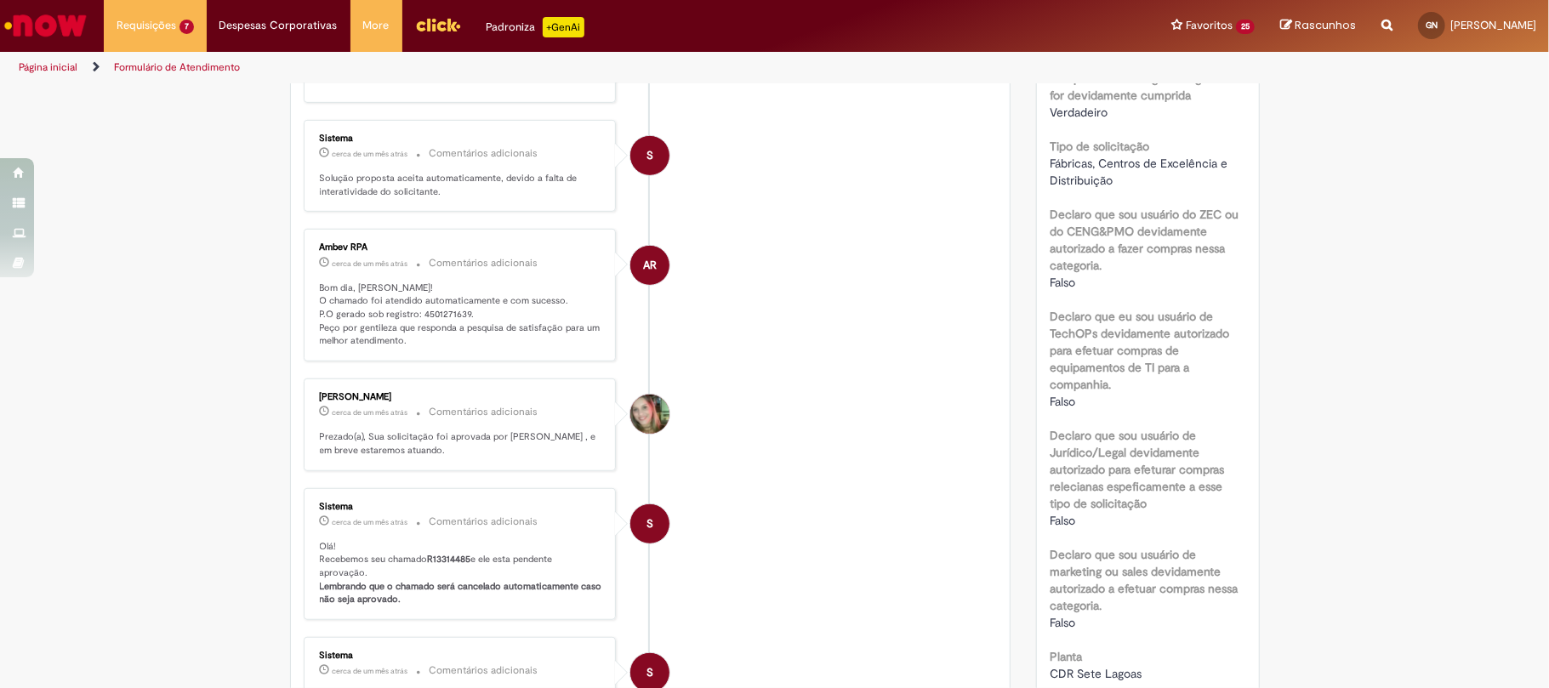
click at [419, 314] on p "Bom dia, Gustavo! O chamado foi atendido automaticamente e com sucesso. P.O ger…" at bounding box center [461, 315] width 283 height 67
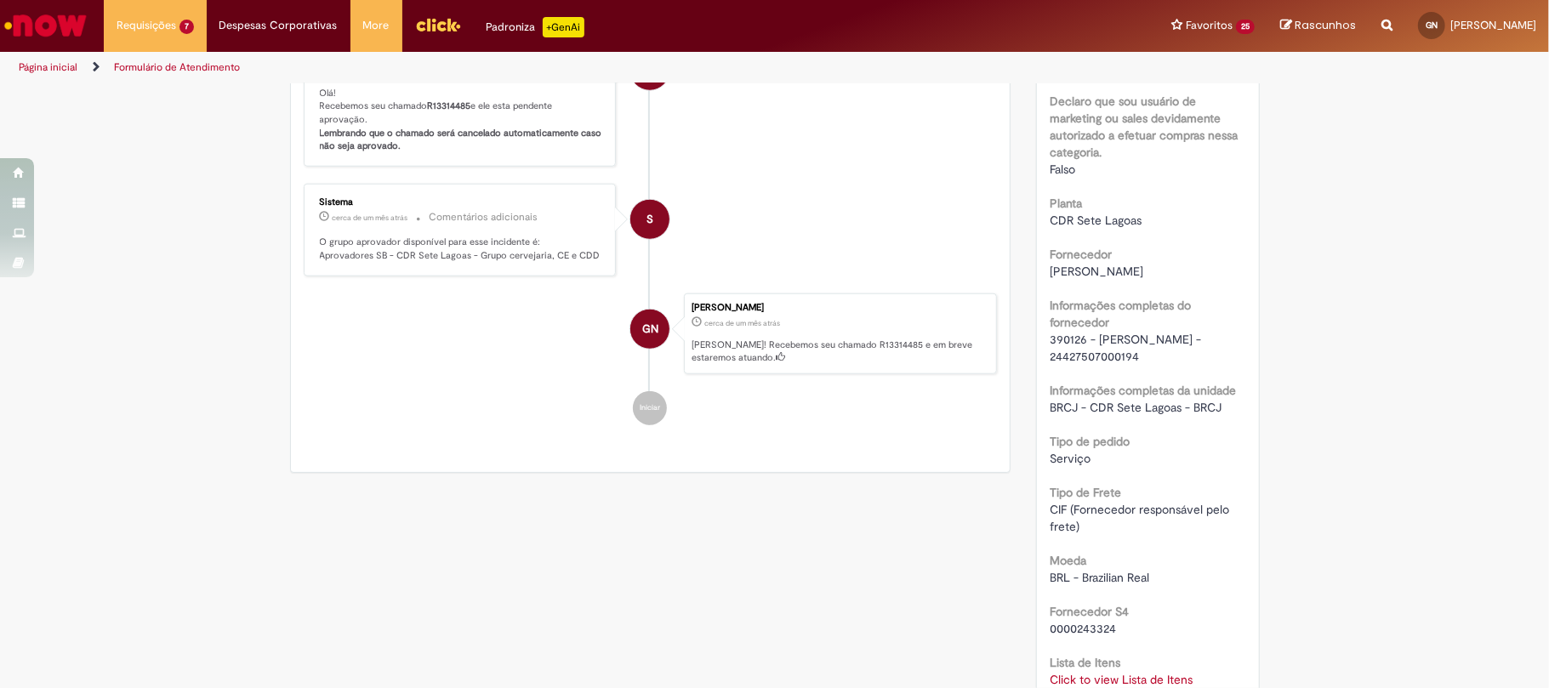
click at [1063, 342] on span "390126 - GIOVANNI MACIEL L ABBATE - 24427507000194" at bounding box center [1127, 348] width 155 height 32
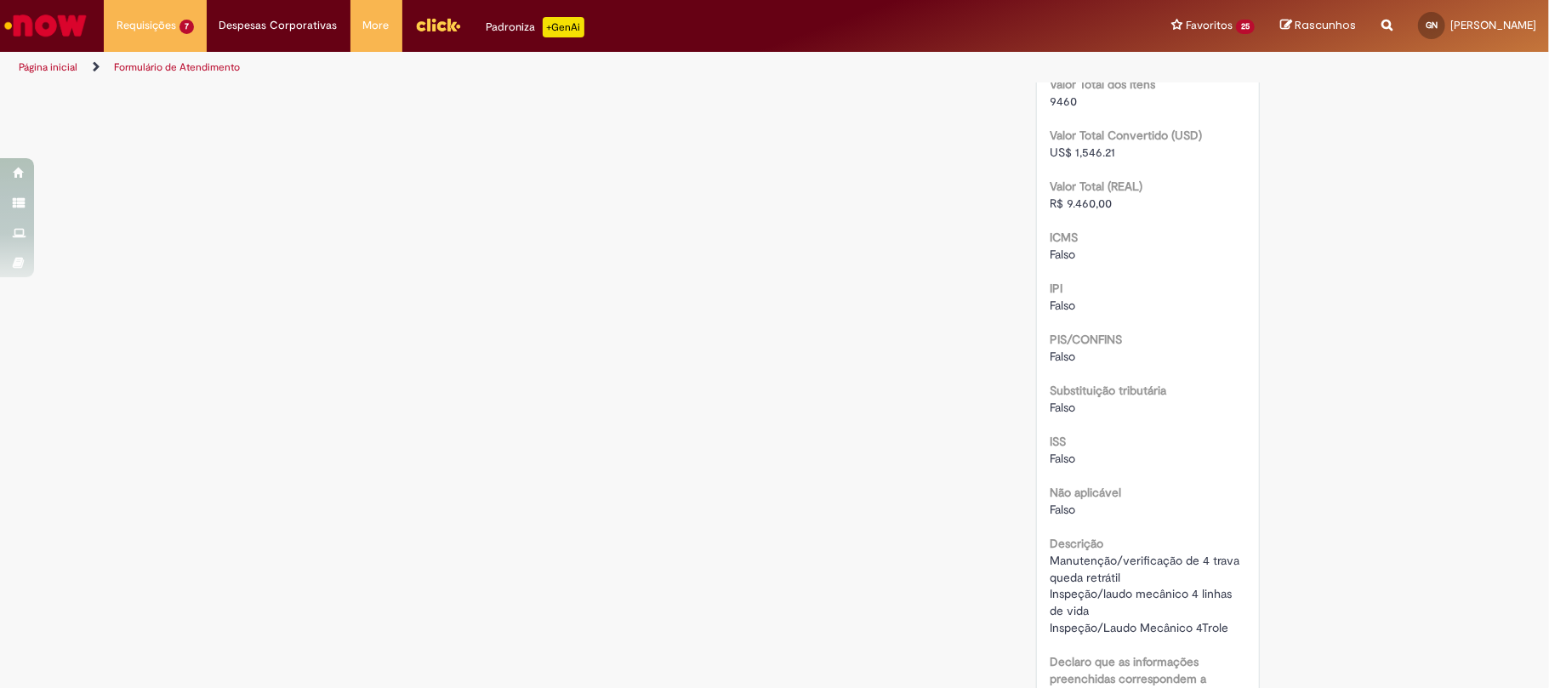
scroll to position [1928, 0]
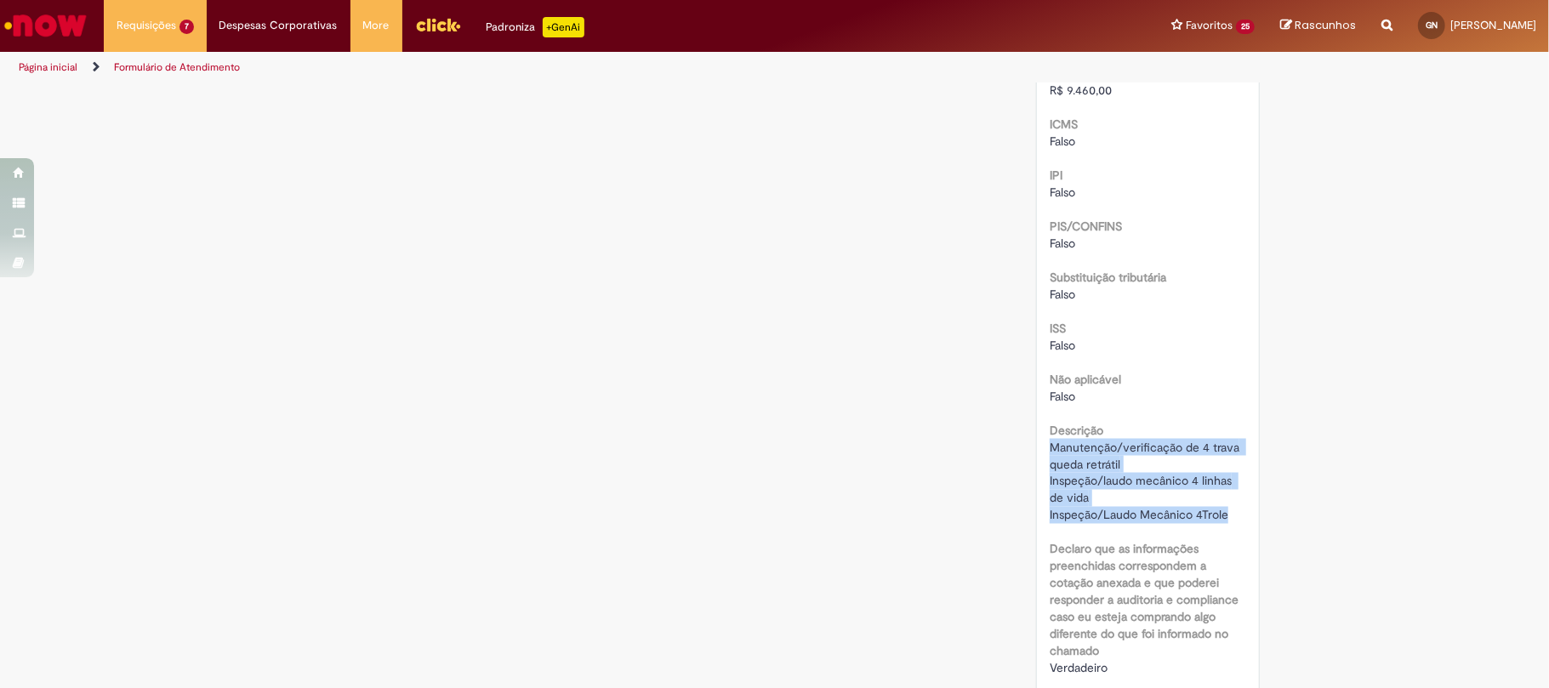
drag, startPoint x: 1034, startPoint y: 447, endPoint x: 1220, endPoint y: 514, distance: 197.3
click at [1060, 487] on span "Manutenção/verificação de 4 trava queda retrátil Inspeção/laudo mecânico 4 linh…" at bounding box center [1146, 481] width 193 height 83
drag, startPoint x: 1031, startPoint y: 437, endPoint x: 1120, endPoint y: 461, distance: 91.6
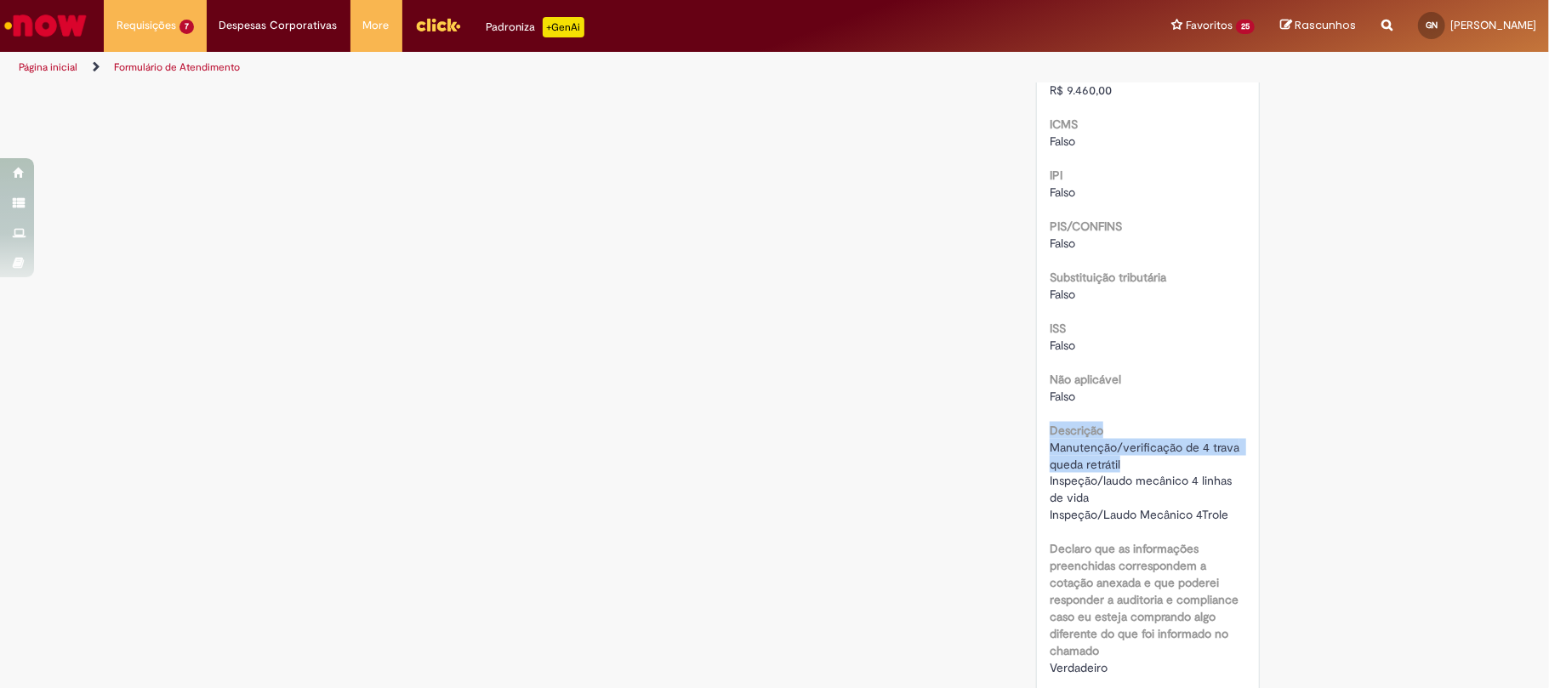
click at [1120, 461] on div "Manutenção/verificação de 4 trava queda retrátil Inspeção/laudo mecânico 4 linh…" at bounding box center [1148, 481] width 197 height 85
drag, startPoint x: 1042, startPoint y: 447, endPoint x: 1123, endPoint y: 470, distance: 84.0
click at [1123, 470] on div "Manutenção/verificação de 4 trava queda retrátil Inspeção/laudo mecânico 4 linh…" at bounding box center [1148, 481] width 197 height 85
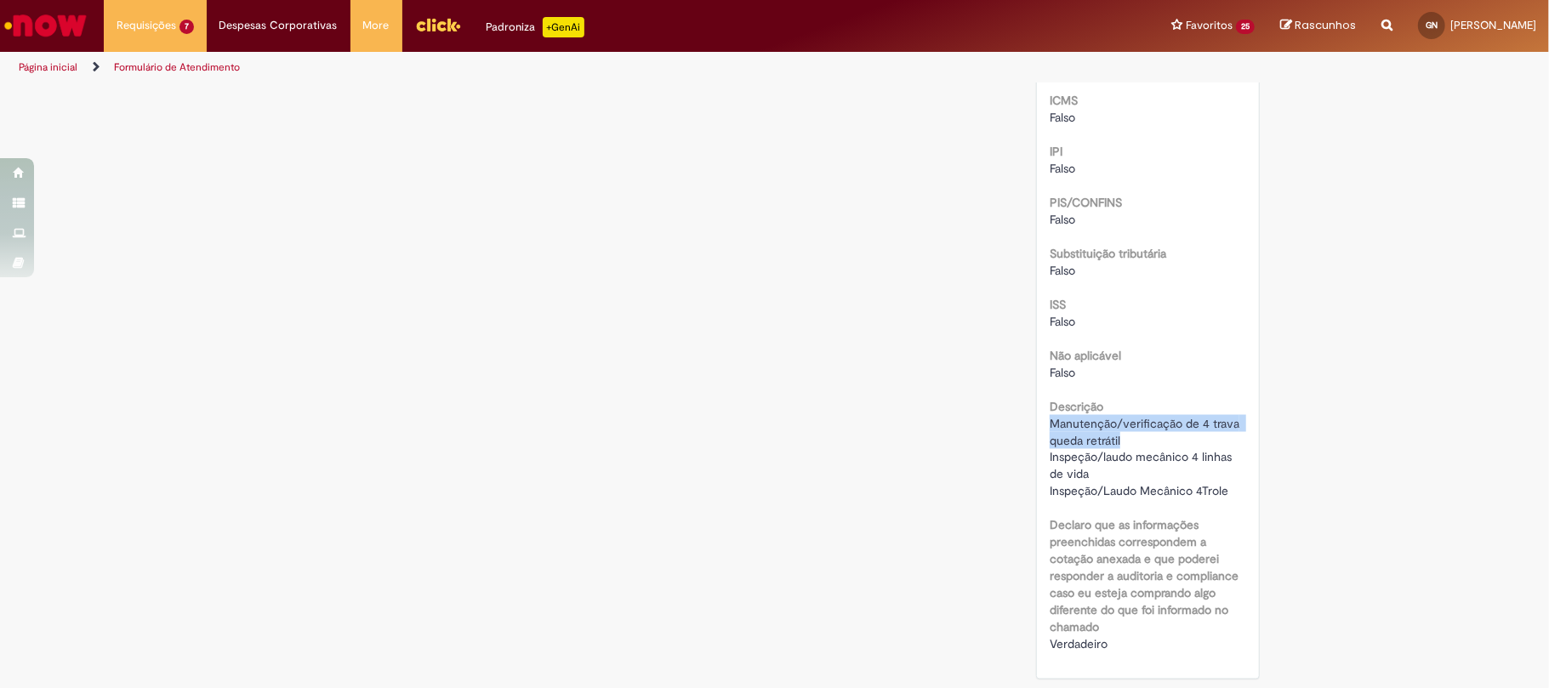
scroll to position [1385, 0]
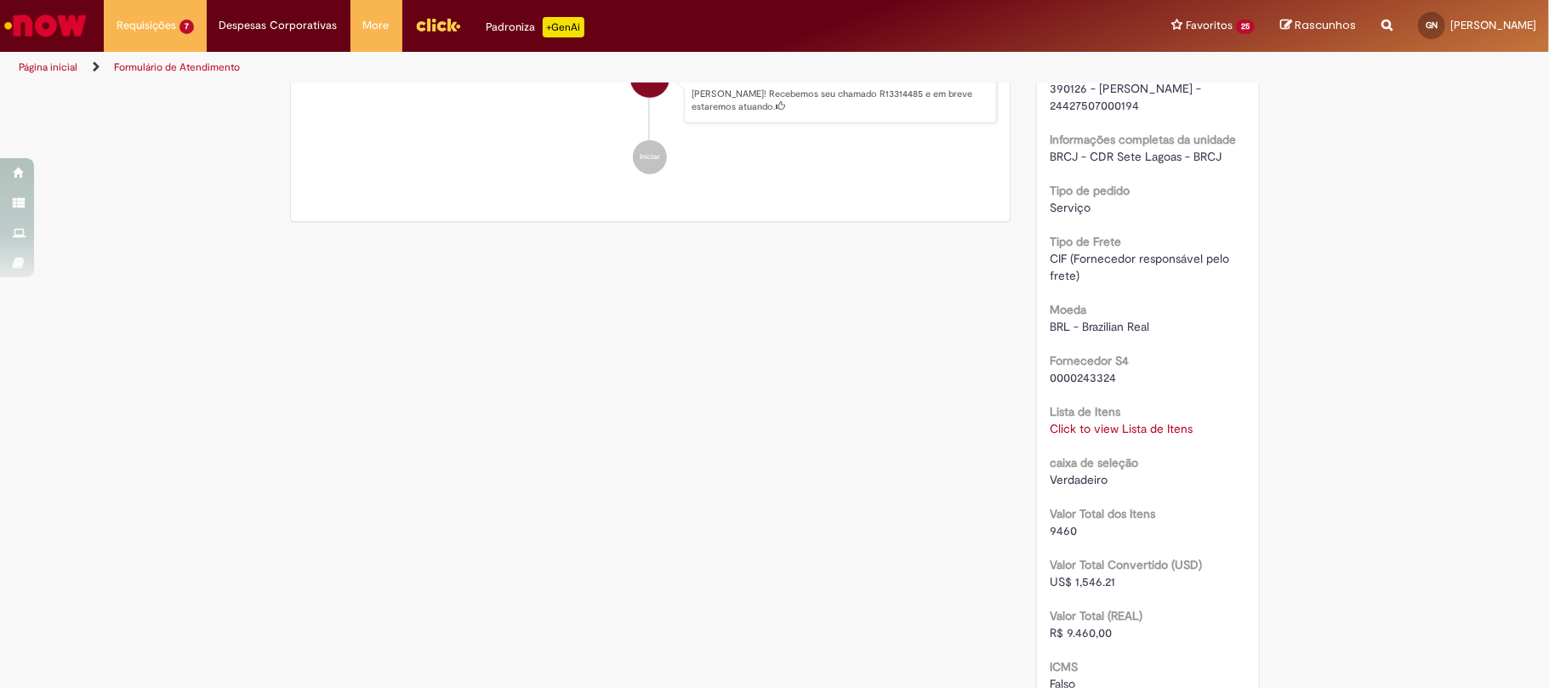
click at [1080, 434] on link "Click to view Lista de Itens" at bounding box center [1121, 428] width 143 height 15
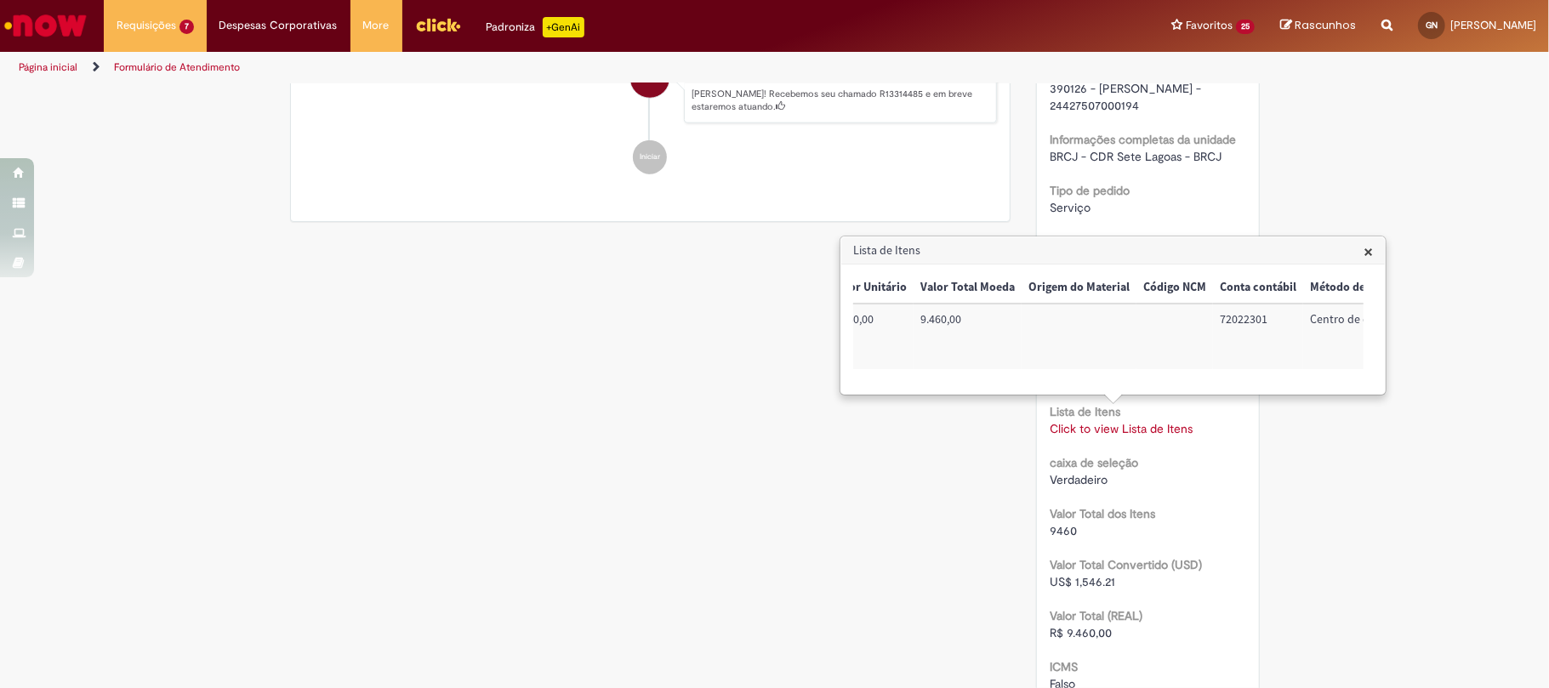
scroll to position [0, 790]
click at [1073, 320] on td "72022301" at bounding box center [1089, 337] width 90 height 66
click at [1308, 318] on td "BRCJUPMT01" at bounding box center [1318, 337] width 108 height 66
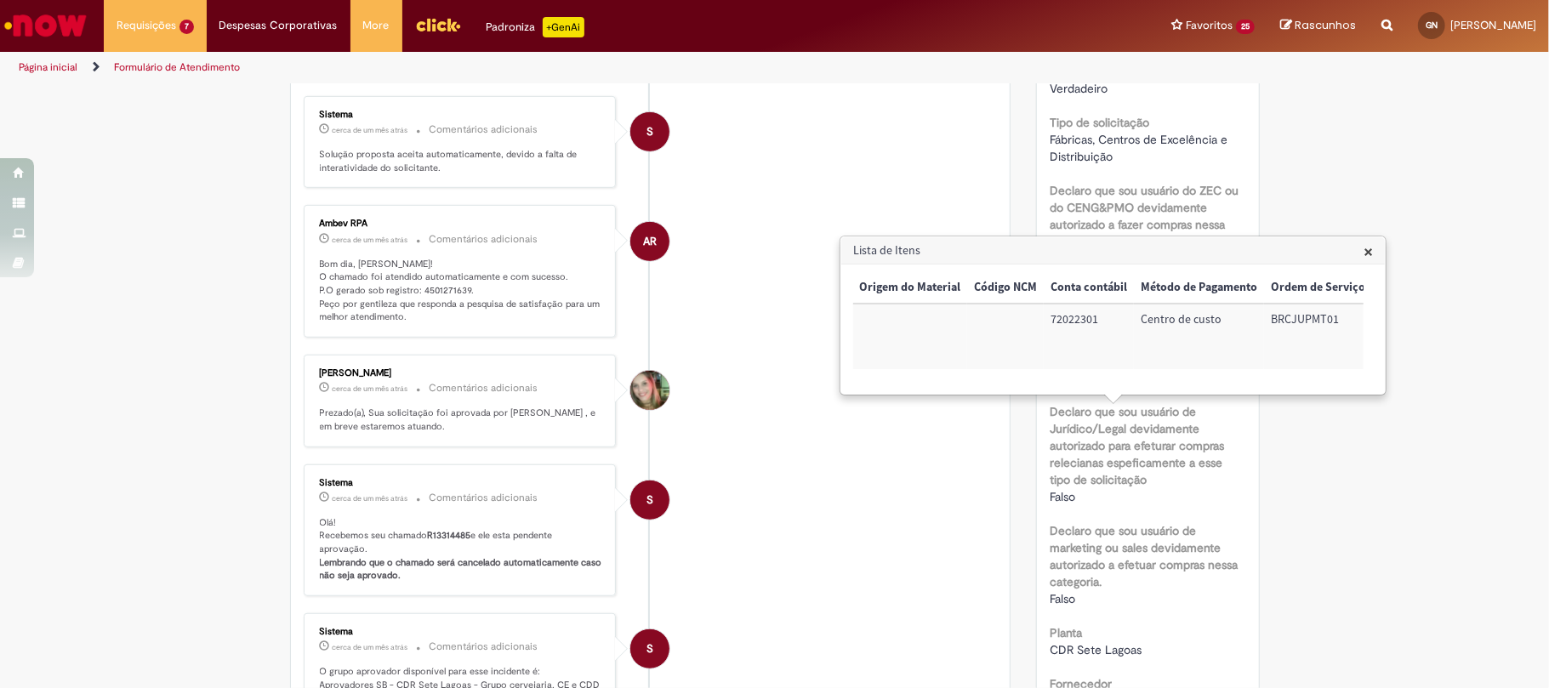
scroll to position [364, 0]
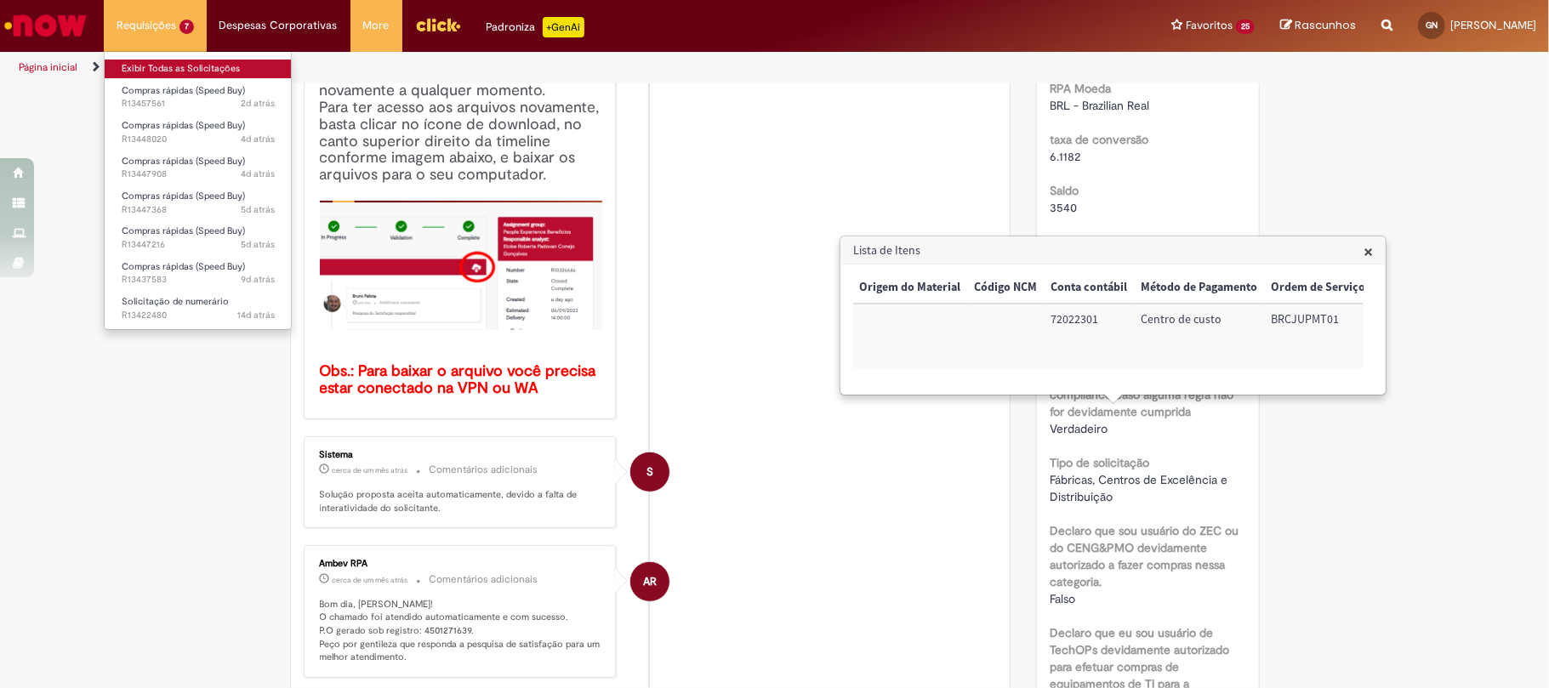
click at [213, 66] on link "Exibir Todas as Solicitações" at bounding box center [198, 69] width 187 height 19
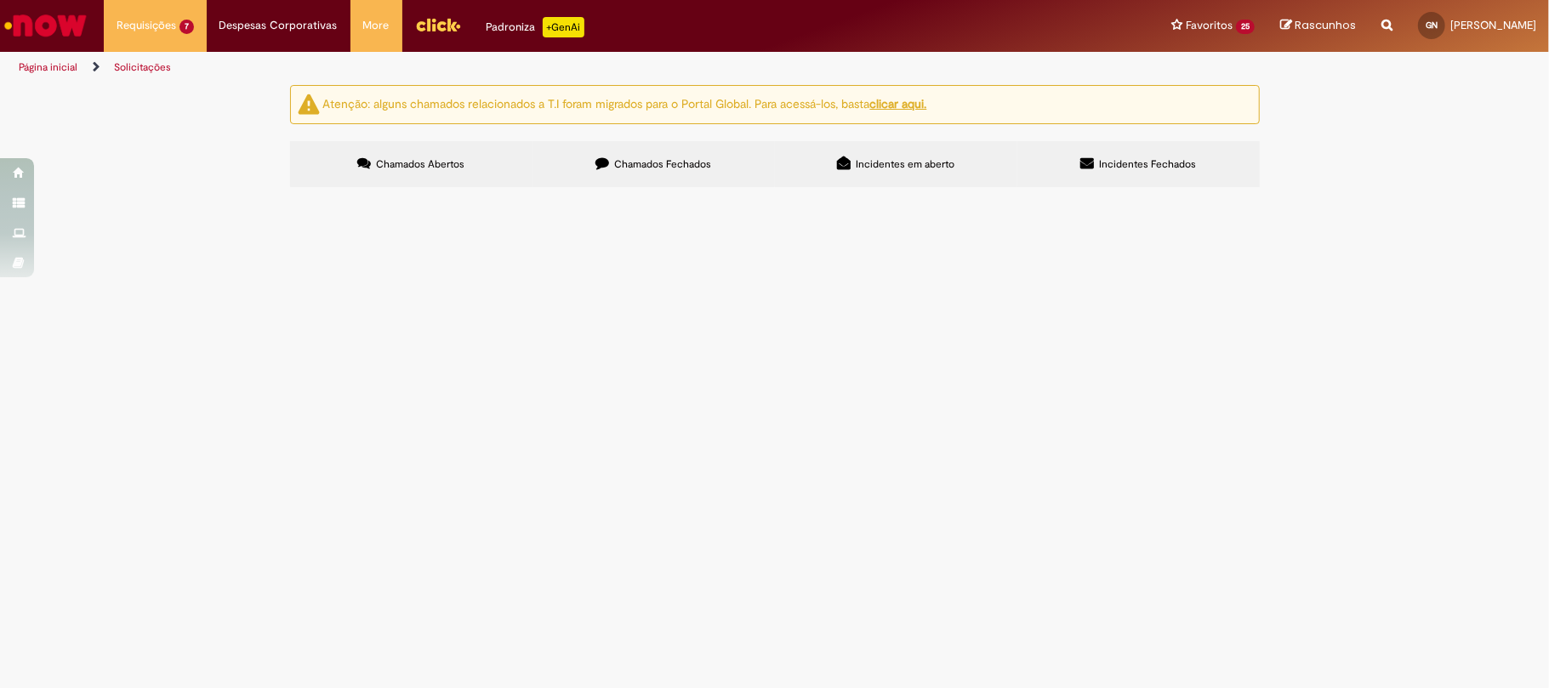
click at [678, 155] on label "Chamados Fechados" at bounding box center [654, 164] width 242 height 46
click at [0, 0] on link at bounding box center [0, 0] width 0 height 0
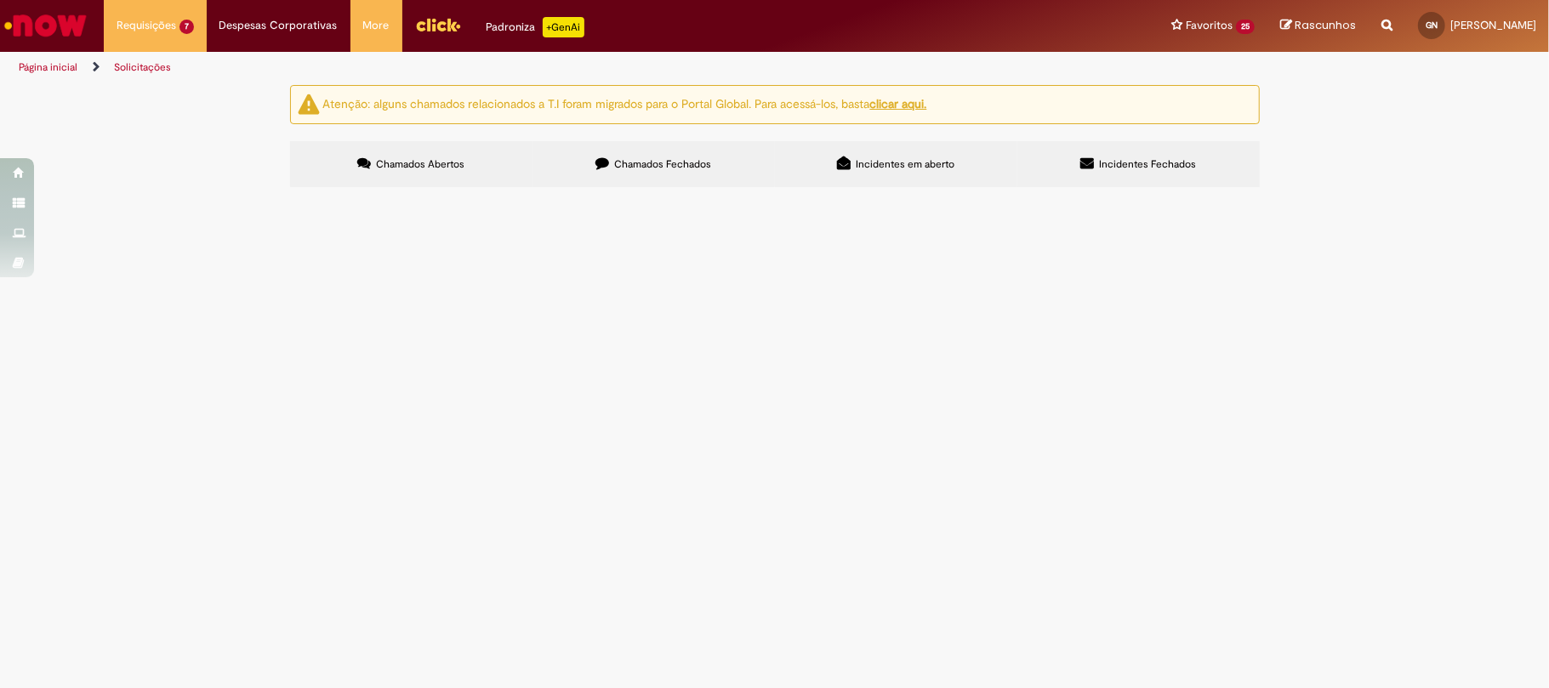
scroll to position [0, 0]
click at [0, 0] on span "Reunião de resultados" at bounding box center [0, 0] width 0 height 0
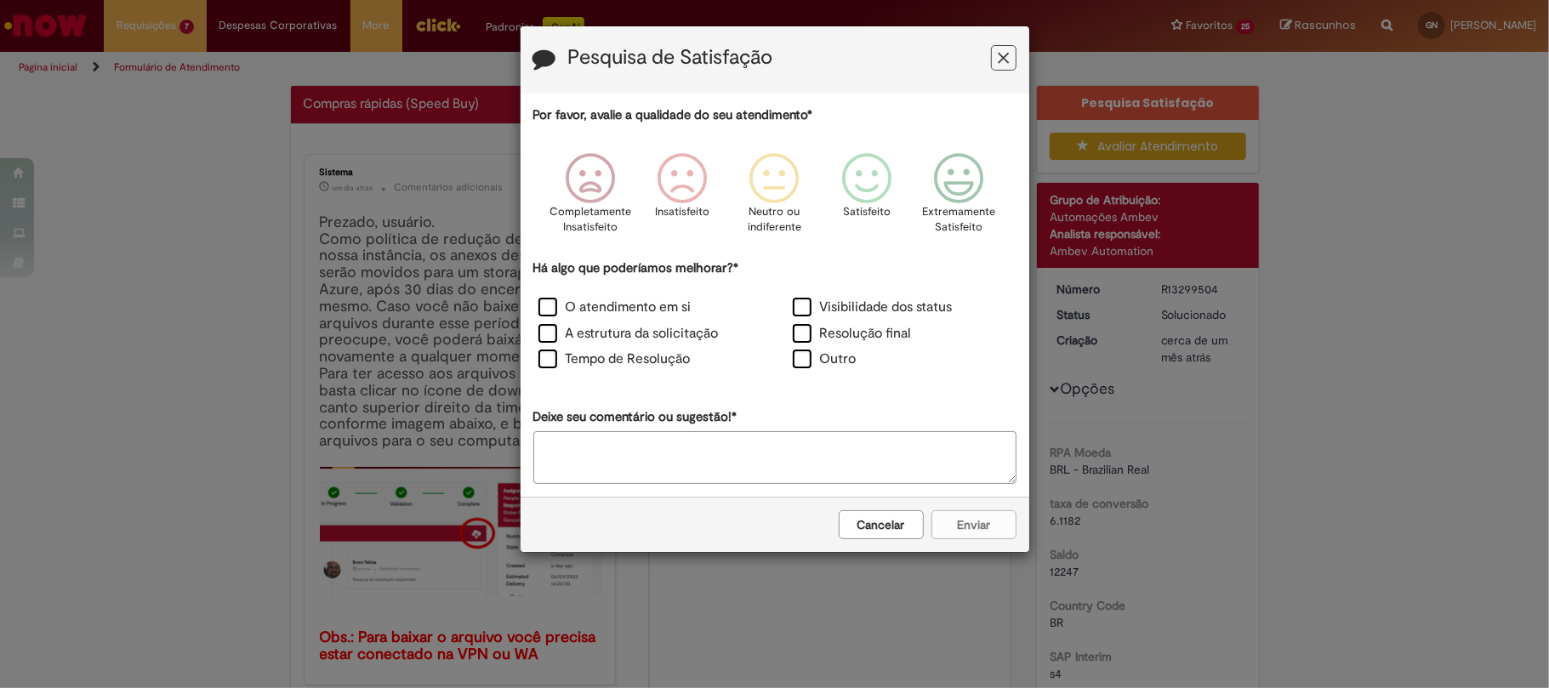
click at [1016, 62] on div "Pesquisa de Satisfação" at bounding box center [775, 59] width 509 height 67
click at [994, 62] on button "Feedback" at bounding box center [1004, 58] width 26 height 26
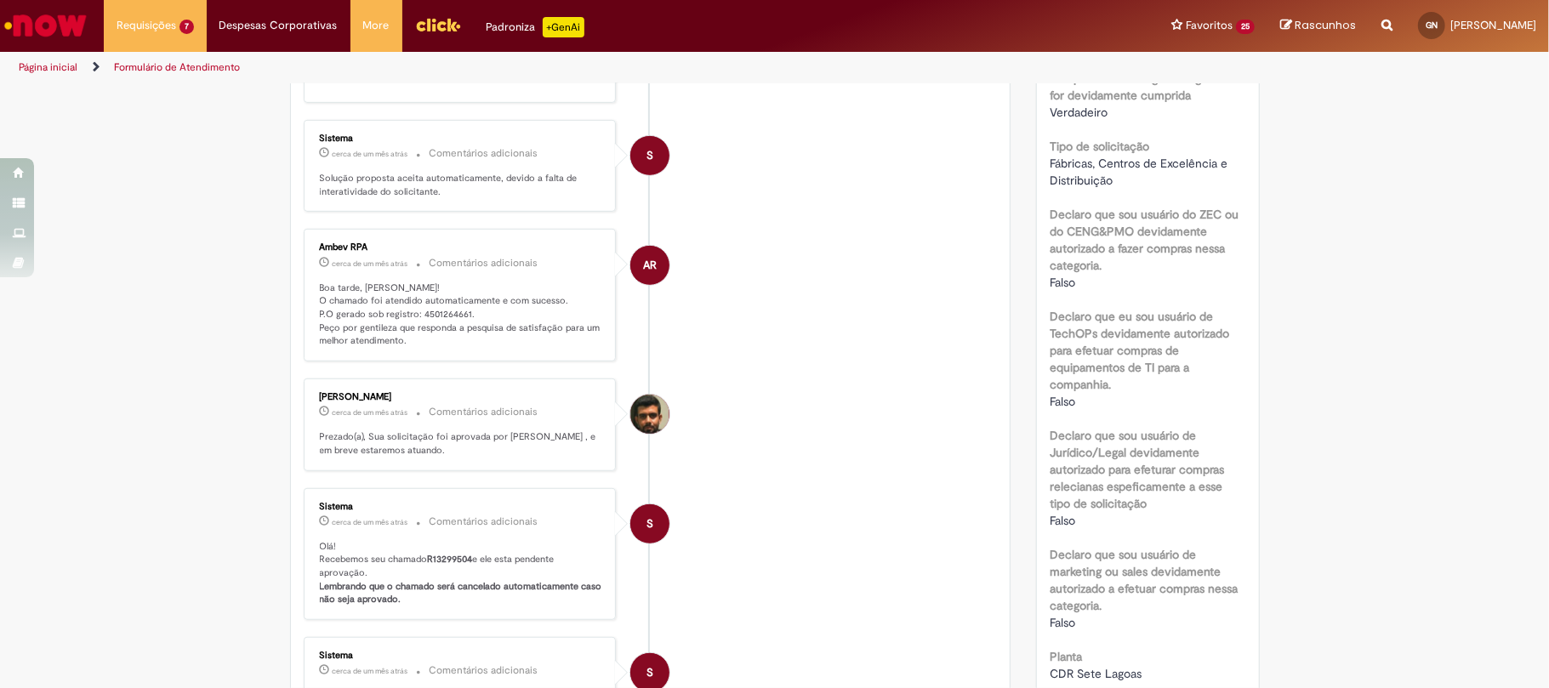
scroll to position [1134, 0]
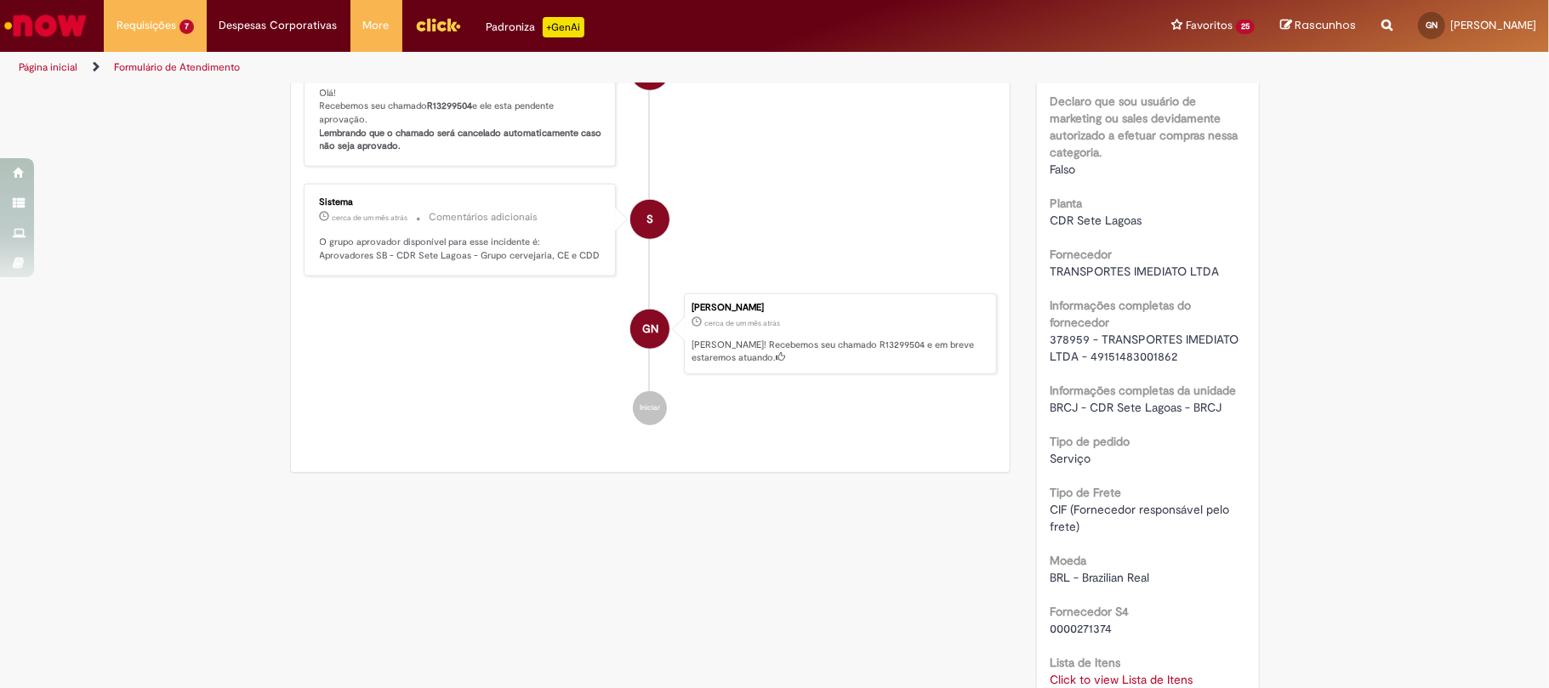
click at [1059, 337] on span "378959 - TRANSPORTES IMEDIATO LTDA - 49151483001862" at bounding box center [1146, 348] width 192 height 32
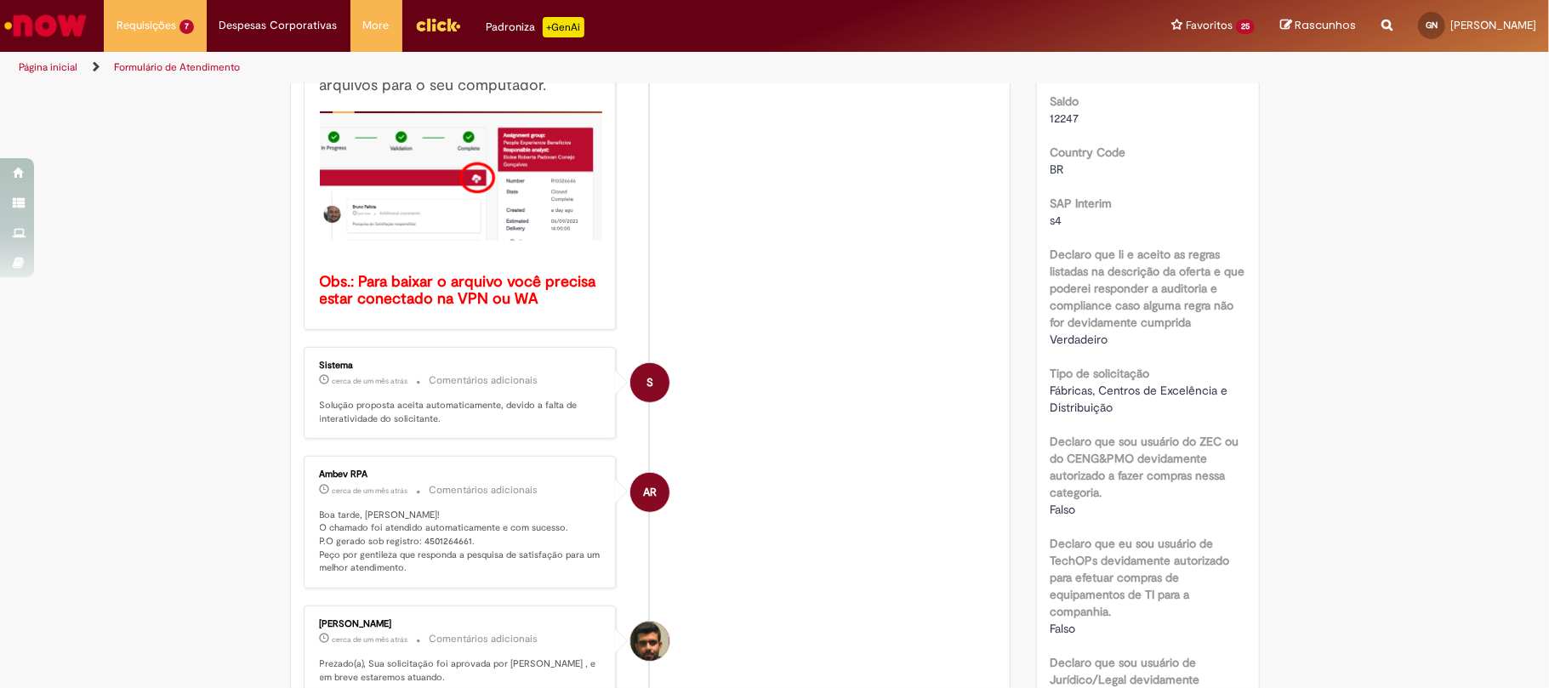
scroll to position [0, 0]
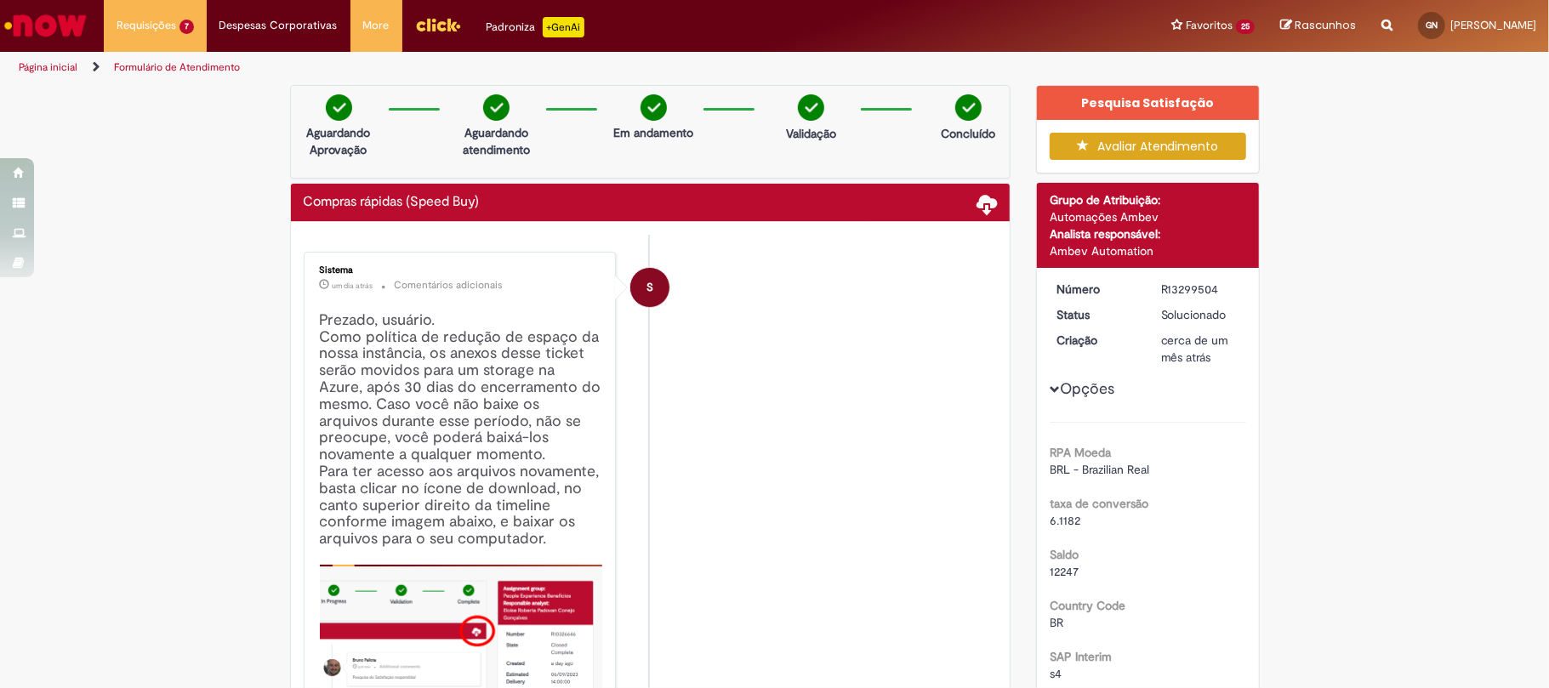
click at [1184, 293] on div "R13299504" at bounding box center [1200, 289] width 79 height 17
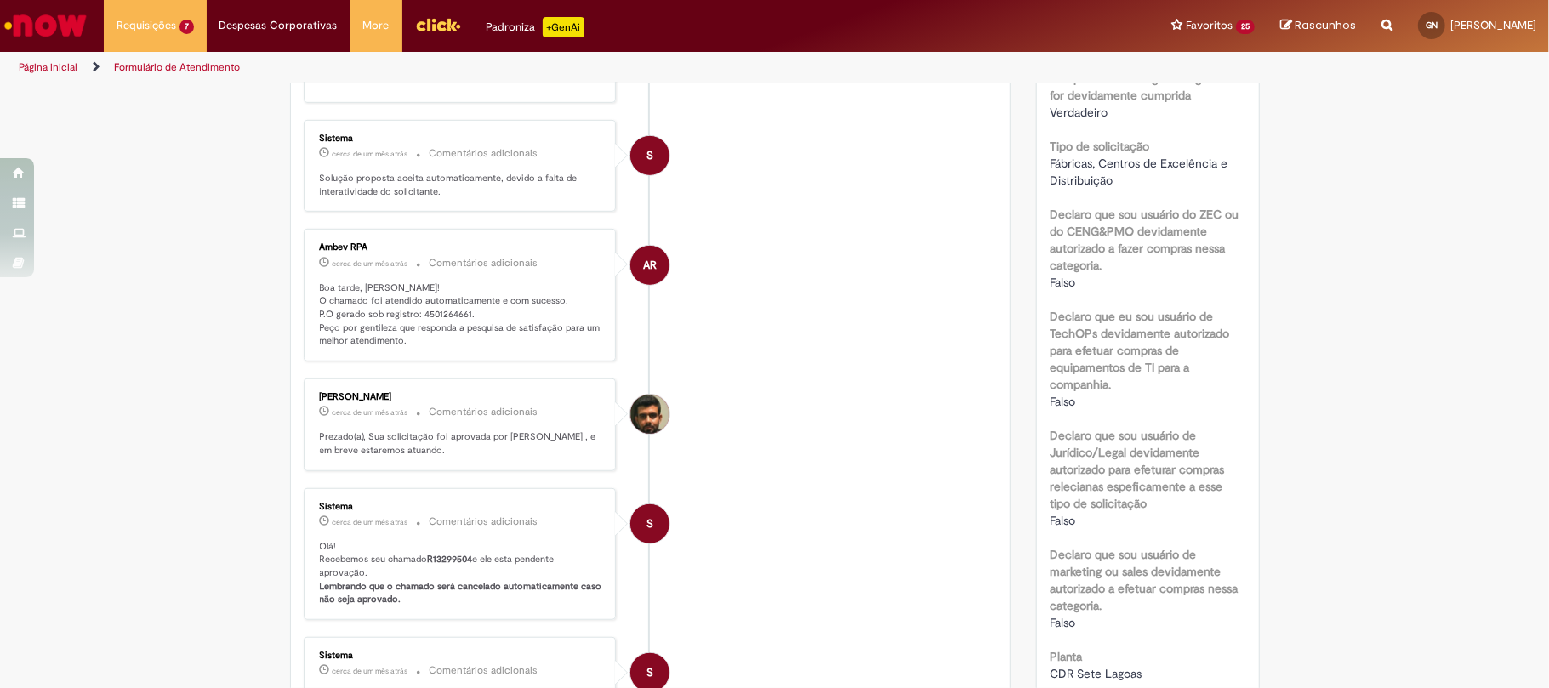
scroll to position [794, 0]
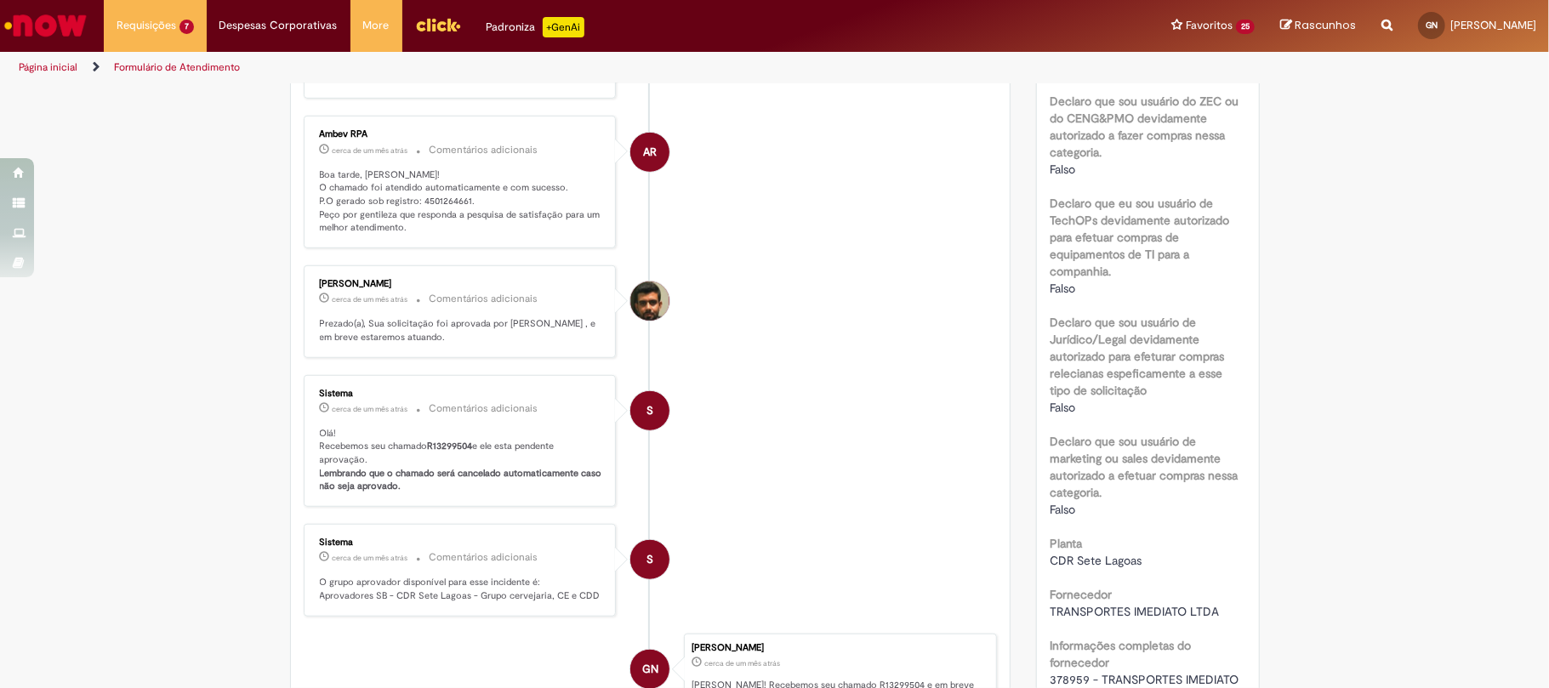
click at [416, 202] on p "Boa tarde, Gustavo! O chamado foi atendido automaticamente e com sucesso. P.O g…" at bounding box center [461, 201] width 283 height 67
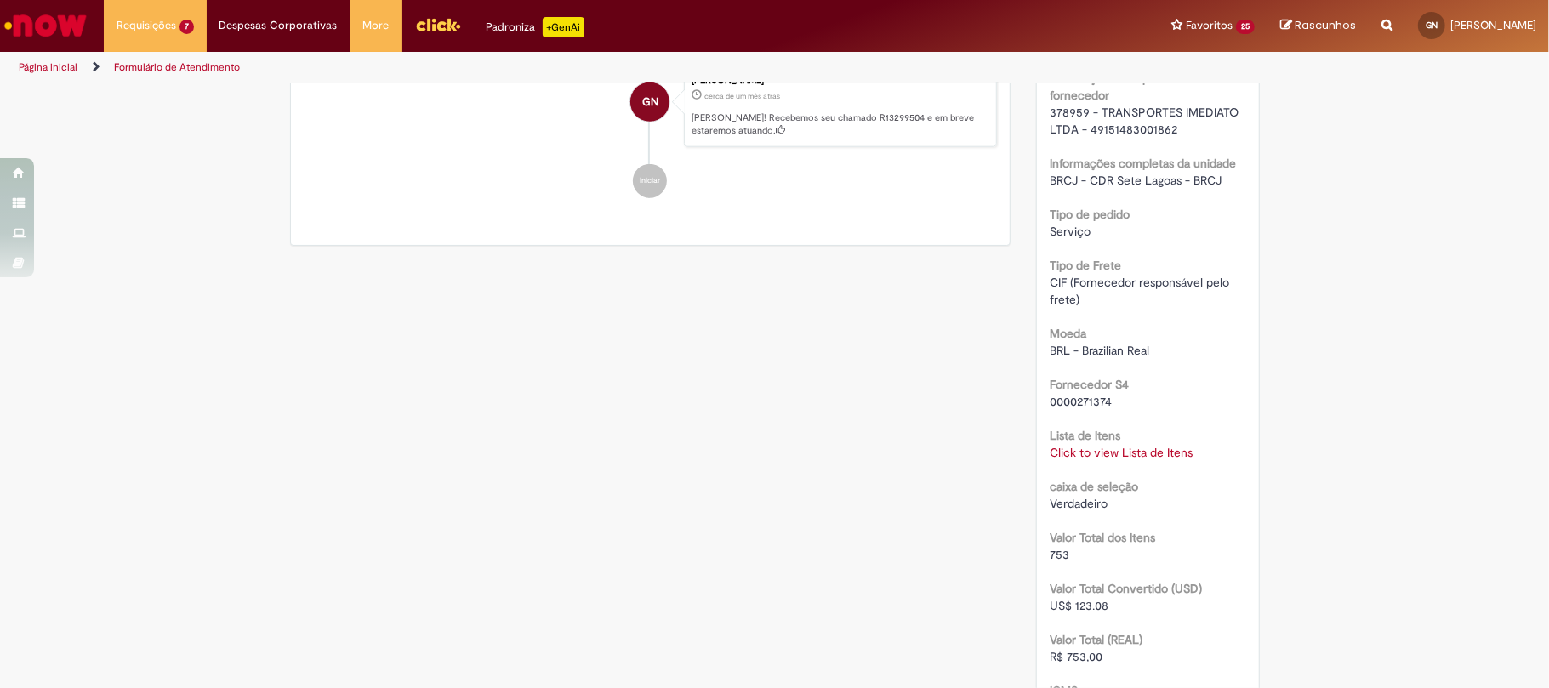
scroll to position [1815, 0]
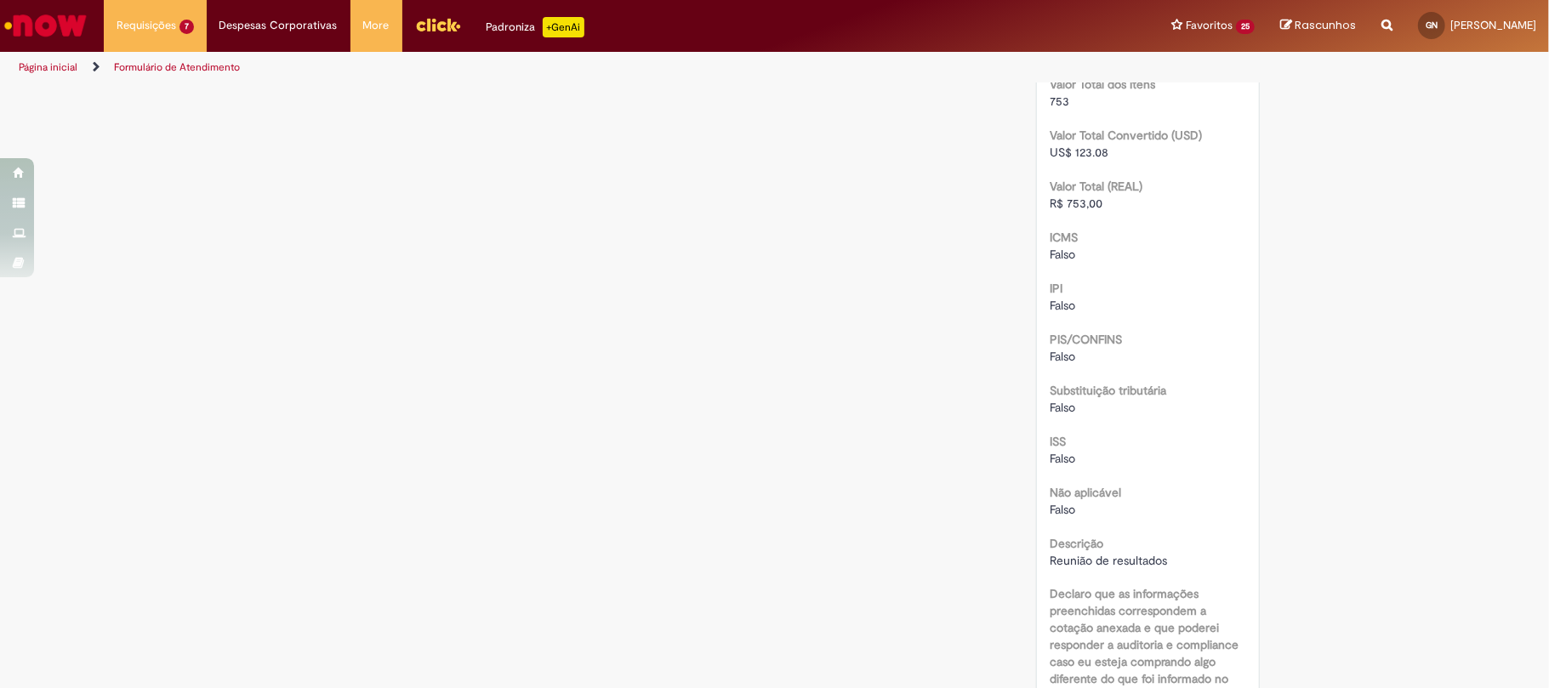
click at [1096, 553] on span "Reunião de resultados" at bounding box center [1108, 560] width 117 height 15
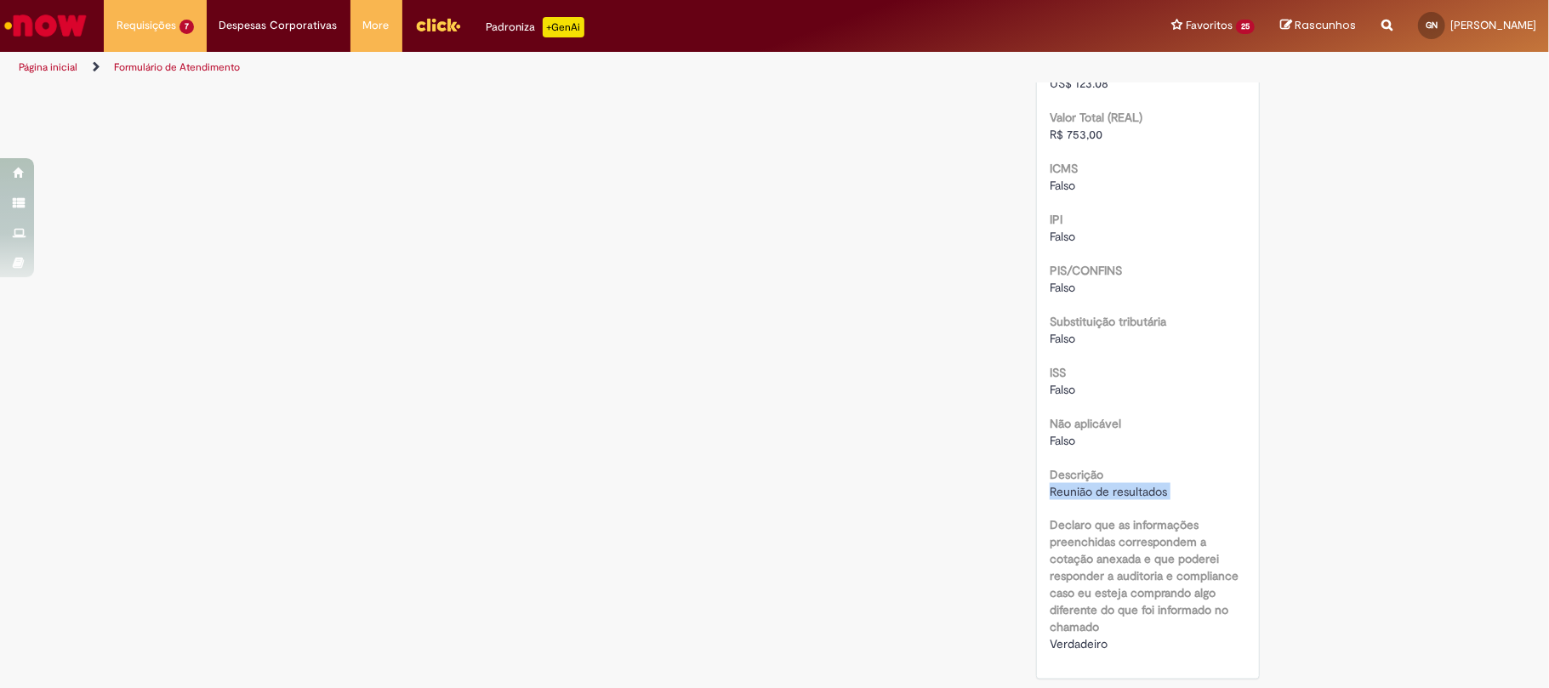
scroll to position [1430, 0]
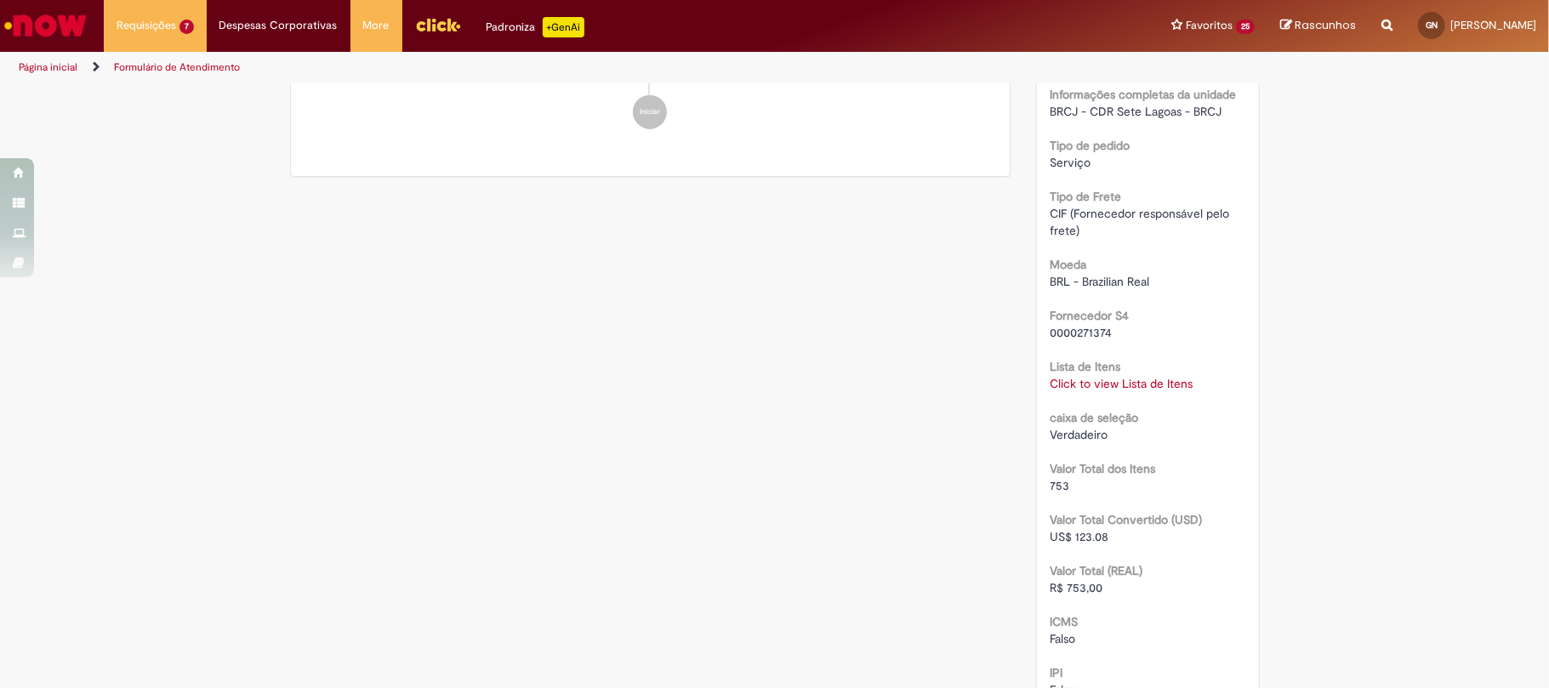
click at [1140, 386] on link "Click to view Lista de Itens" at bounding box center [1121, 383] width 143 height 15
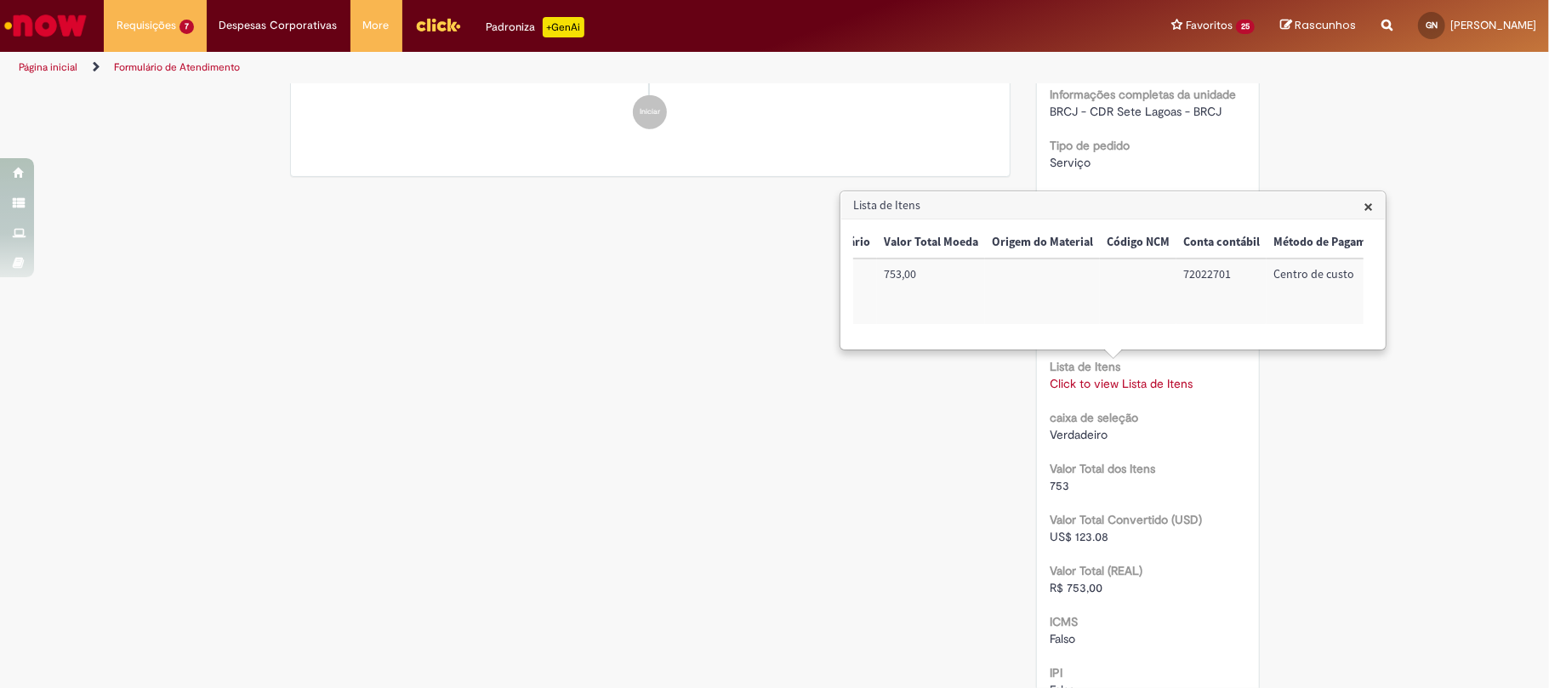
scroll to position [0, 747]
click at [1084, 276] on td "72022701" at bounding box center [1091, 292] width 90 height 66
click at [1307, 279] on td "BRCJLLV104" at bounding box center [1320, 292] width 108 height 66
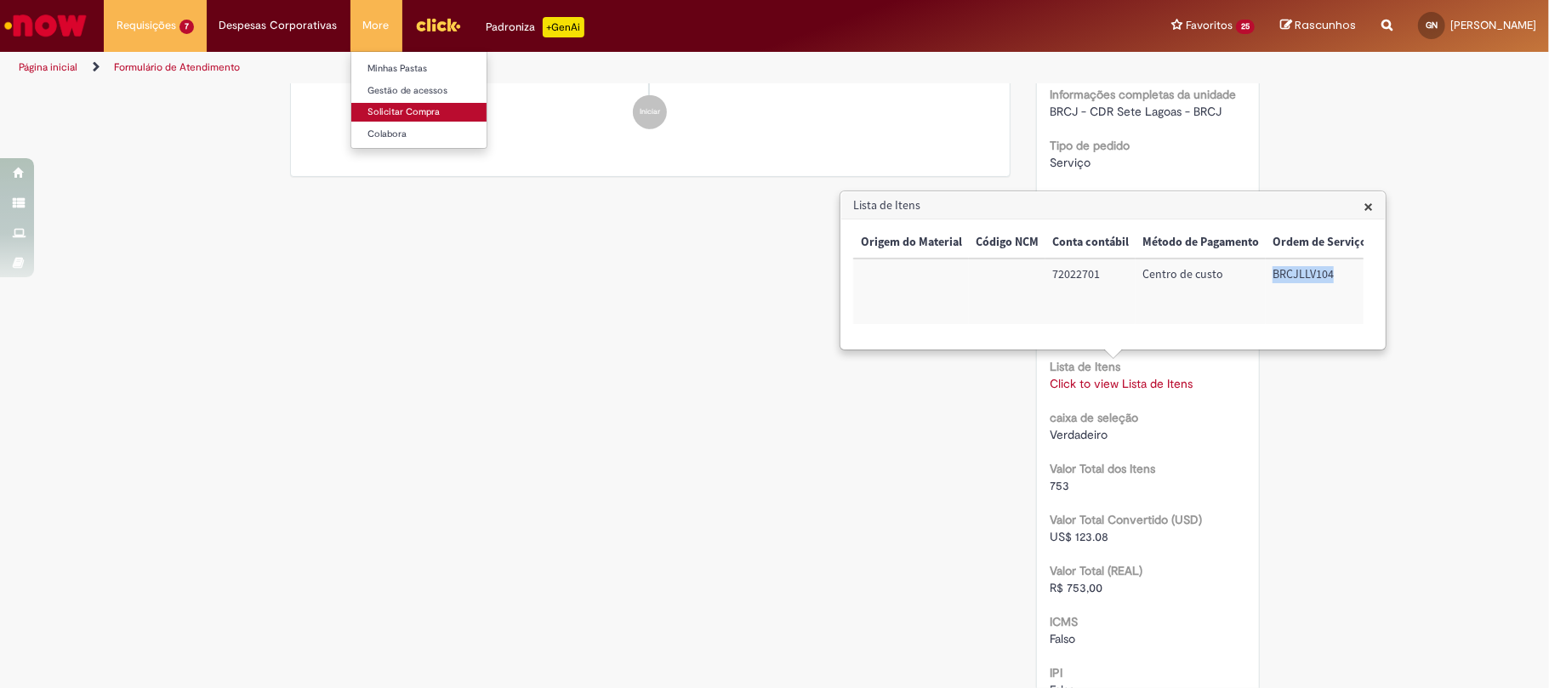
scroll to position [749, 0]
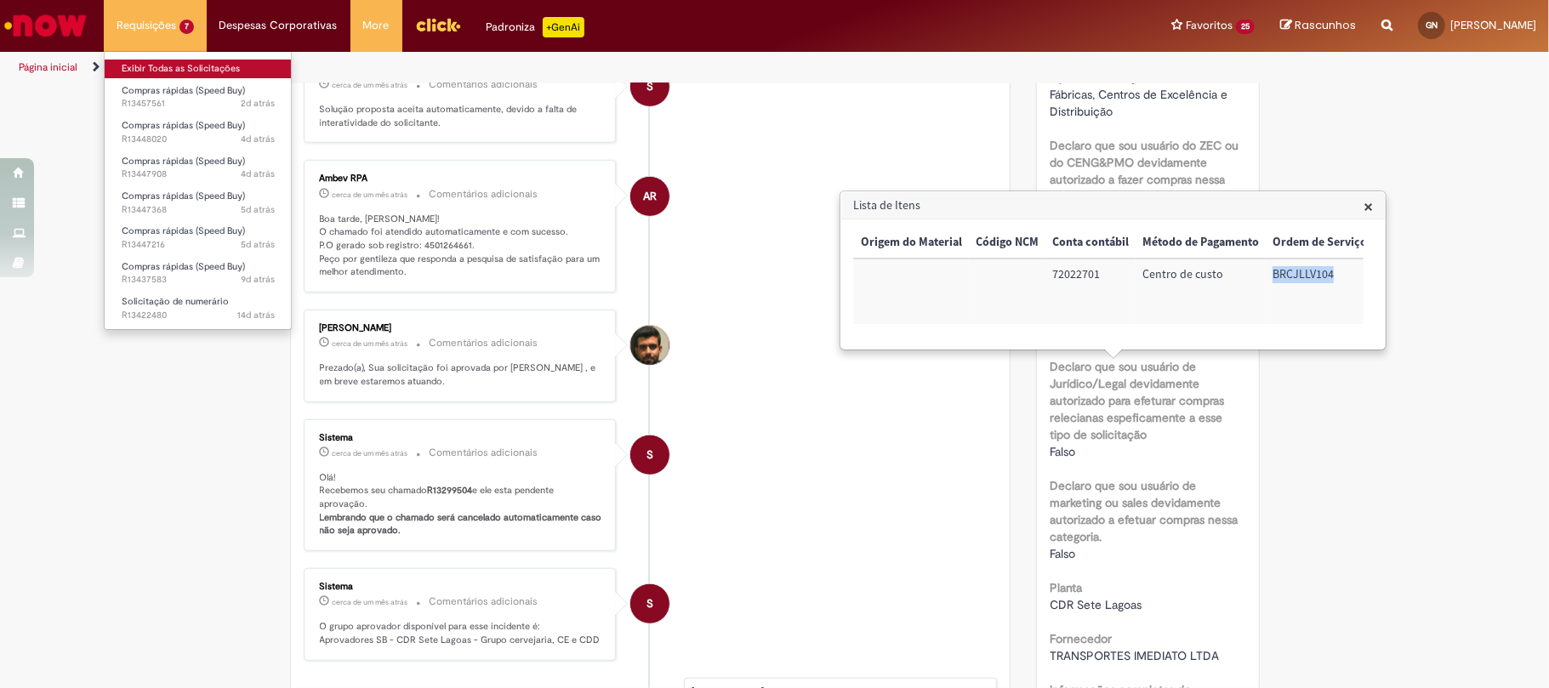
click at [212, 62] on link "Exibir Todas as Solicitações" at bounding box center [198, 69] width 187 height 19
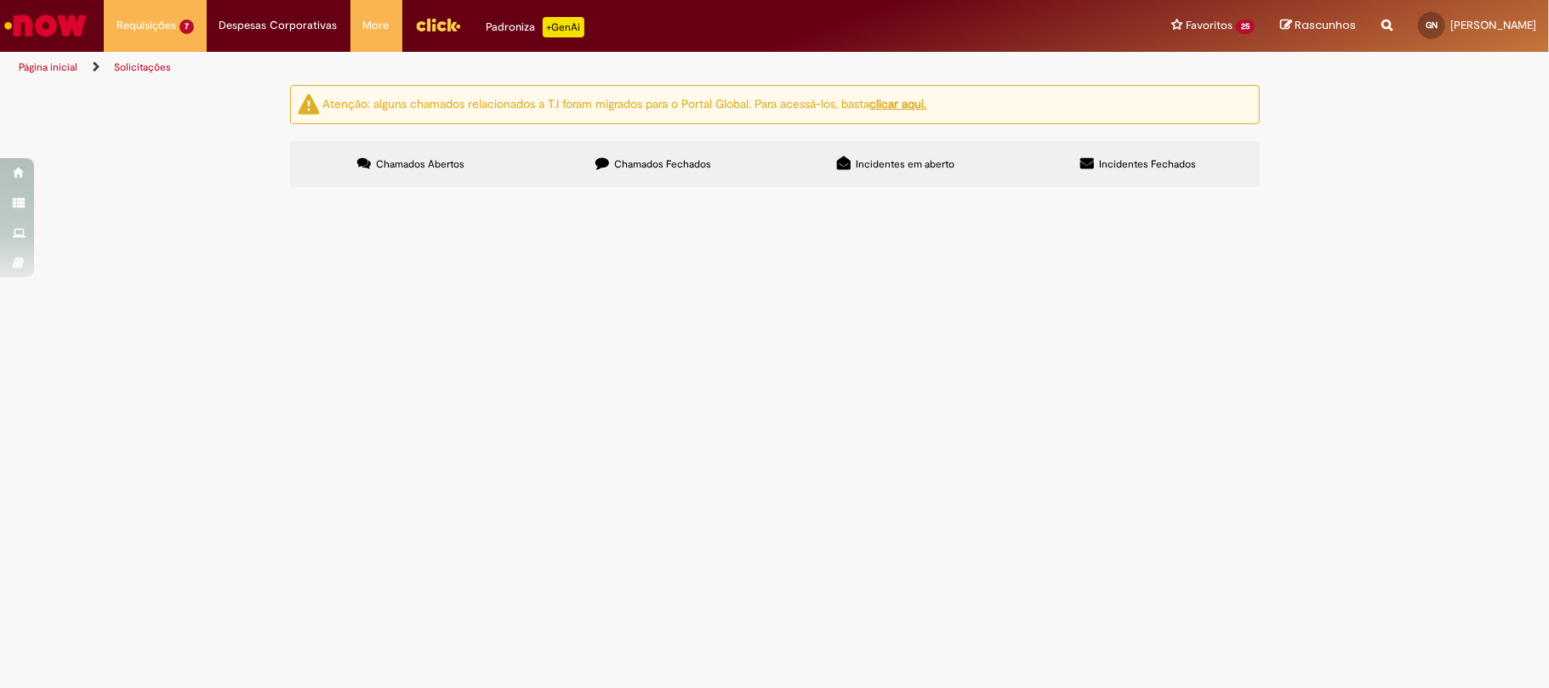
click at [566, 185] on label "Chamados Fechados" at bounding box center [654, 164] width 242 height 46
click at [0, 0] on link at bounding box center [0, 0] width 0 height 0
click at [0, 0] on icon at bounding box center [0, 0] width 0 height 0
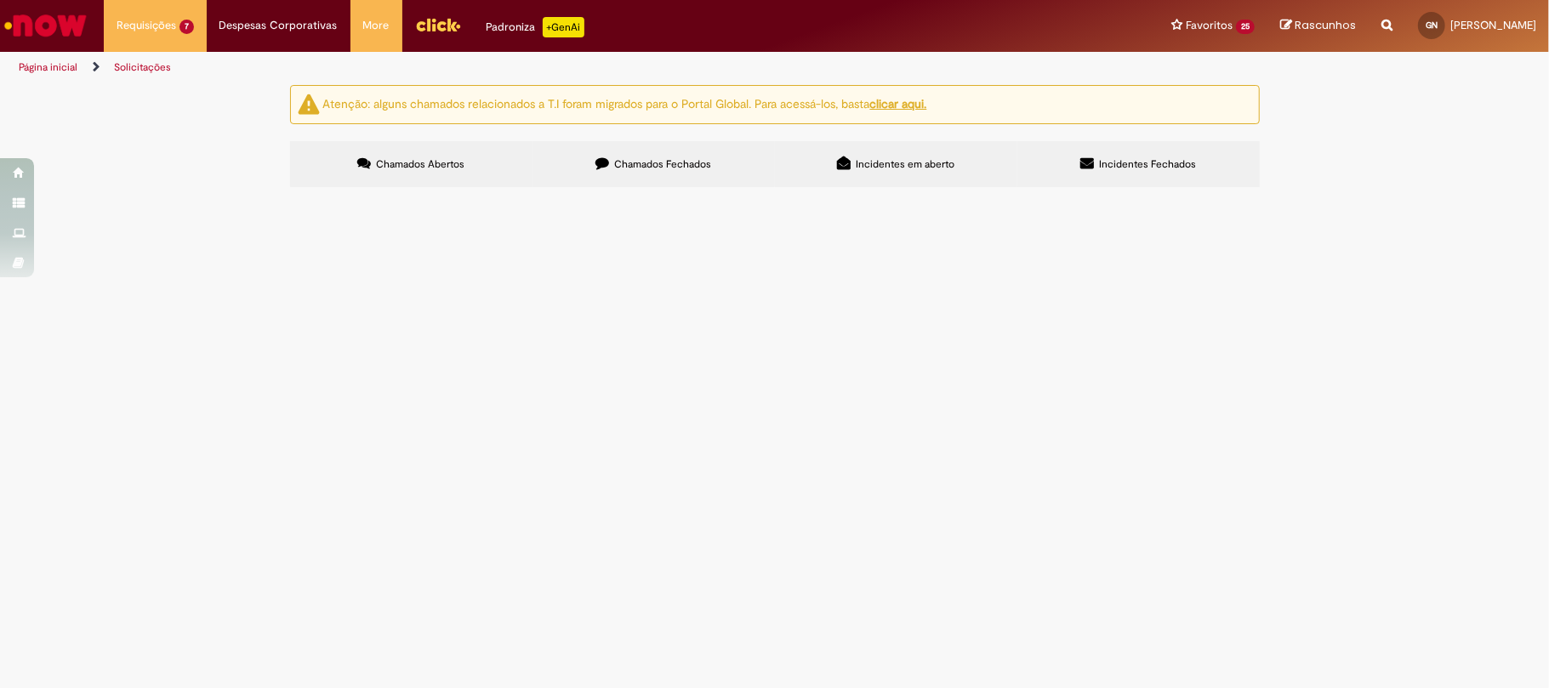
scroll to position [113, 0]
click at [0, 0] on span "Pedido referente a manutenção de extintores" at bounding box center [0, 0] width 0 height 0
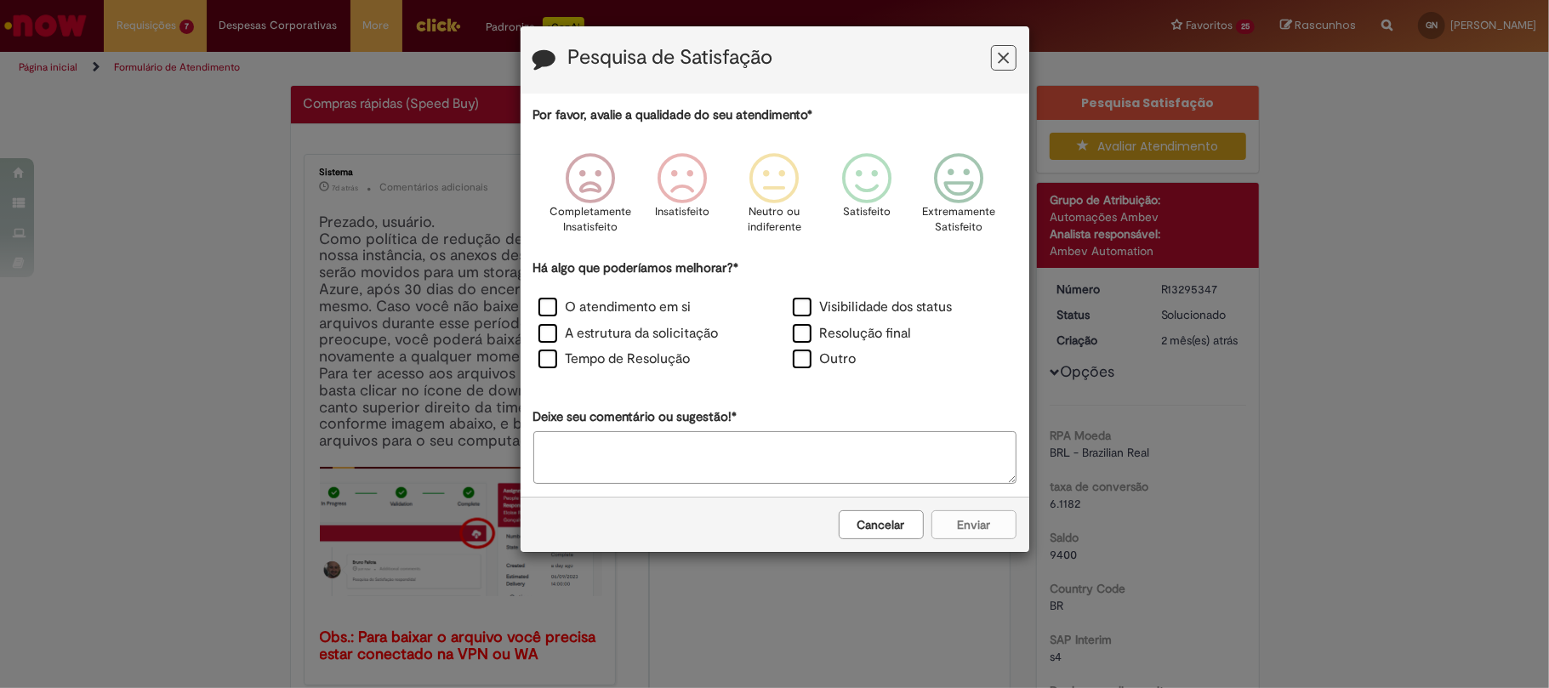
click at [999, 44] on div "Pesquisa de Satisfação" at bounding box center [775, 59] width 509 height 67
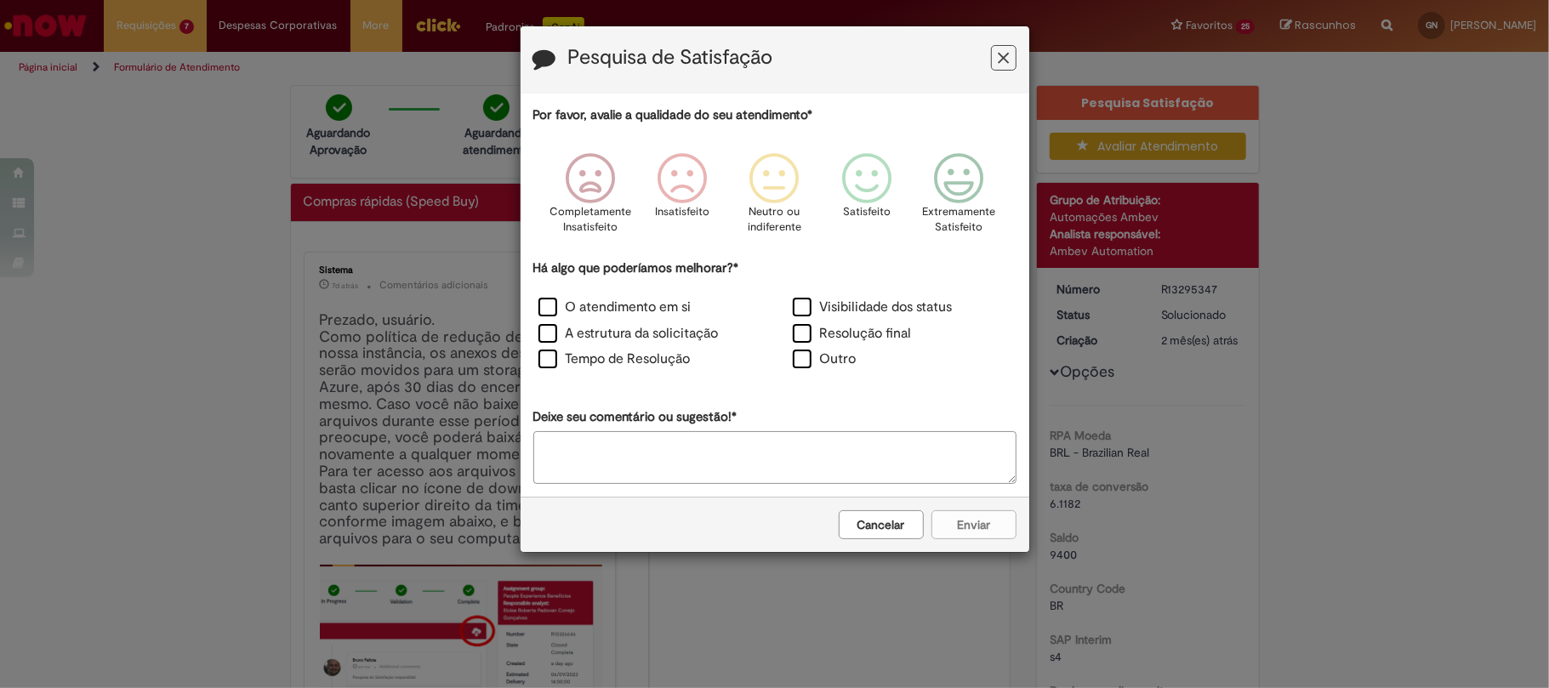
click at [1009, 55] on button "Feedback" at bounding box center [1004, 58] width 26 height 26
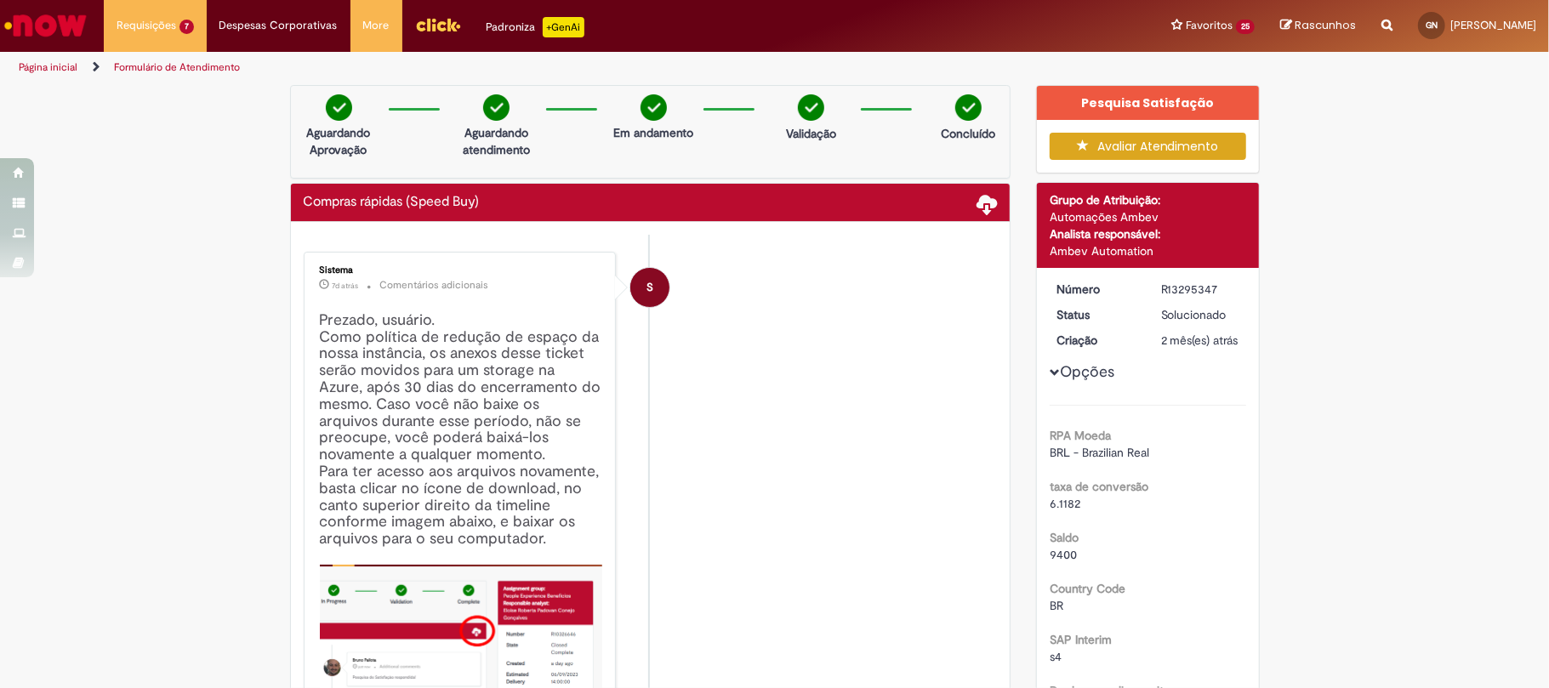
click at [1165, 293] on div "R13295347" at bounding box center [1200, 289] width 79 height 17
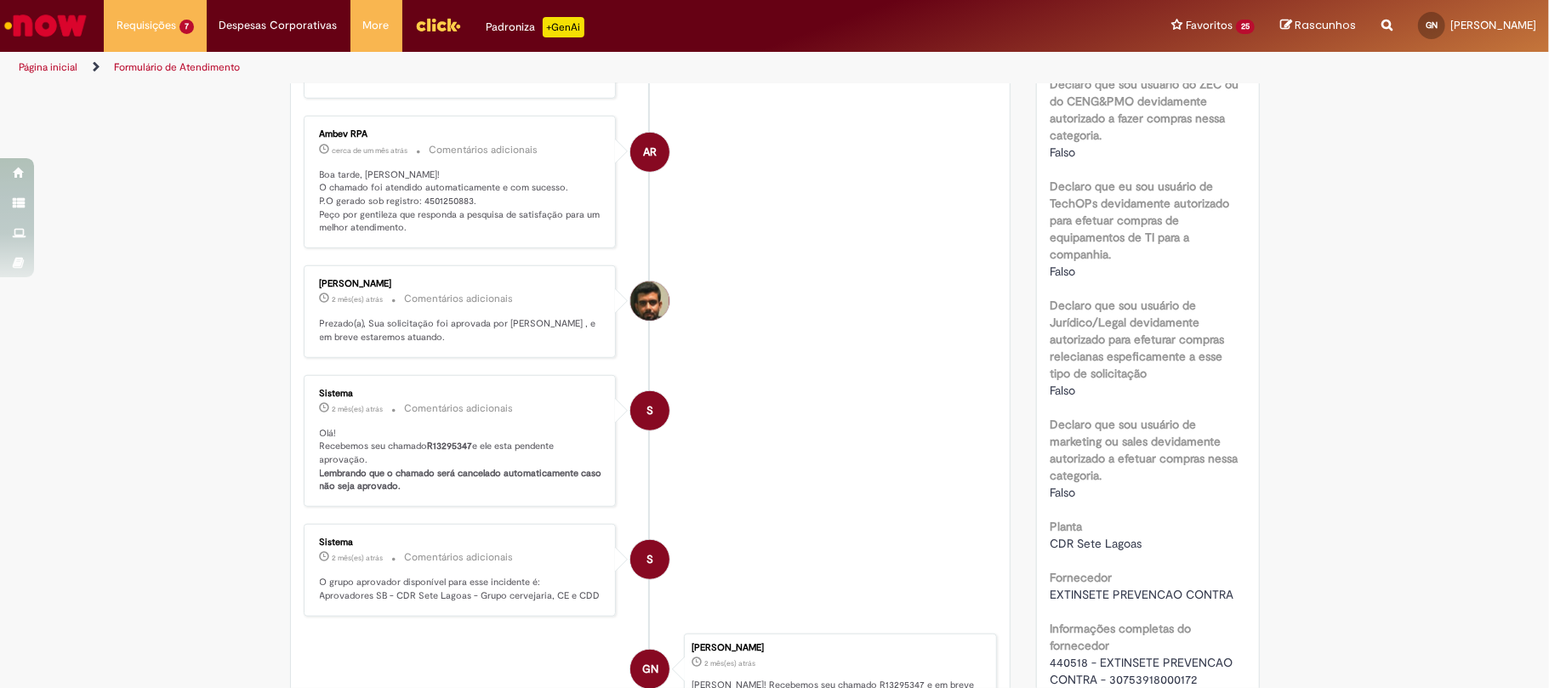
scroll to position [1021, 0]
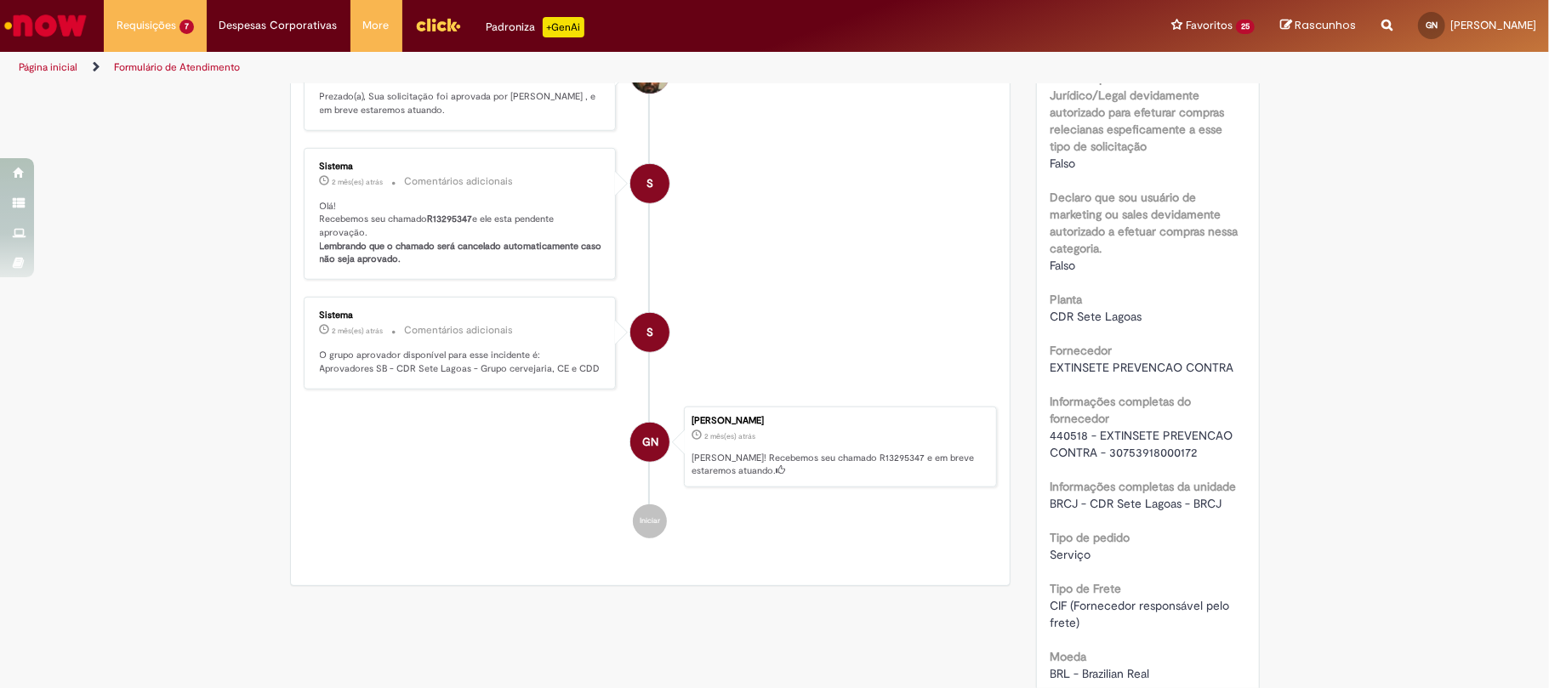
click at [1114, 460] on span "440518 - EXTINSETE PREVENCAO CONTRA - 30753918000172" at bounding box center [1143, 444] width 186 height 32
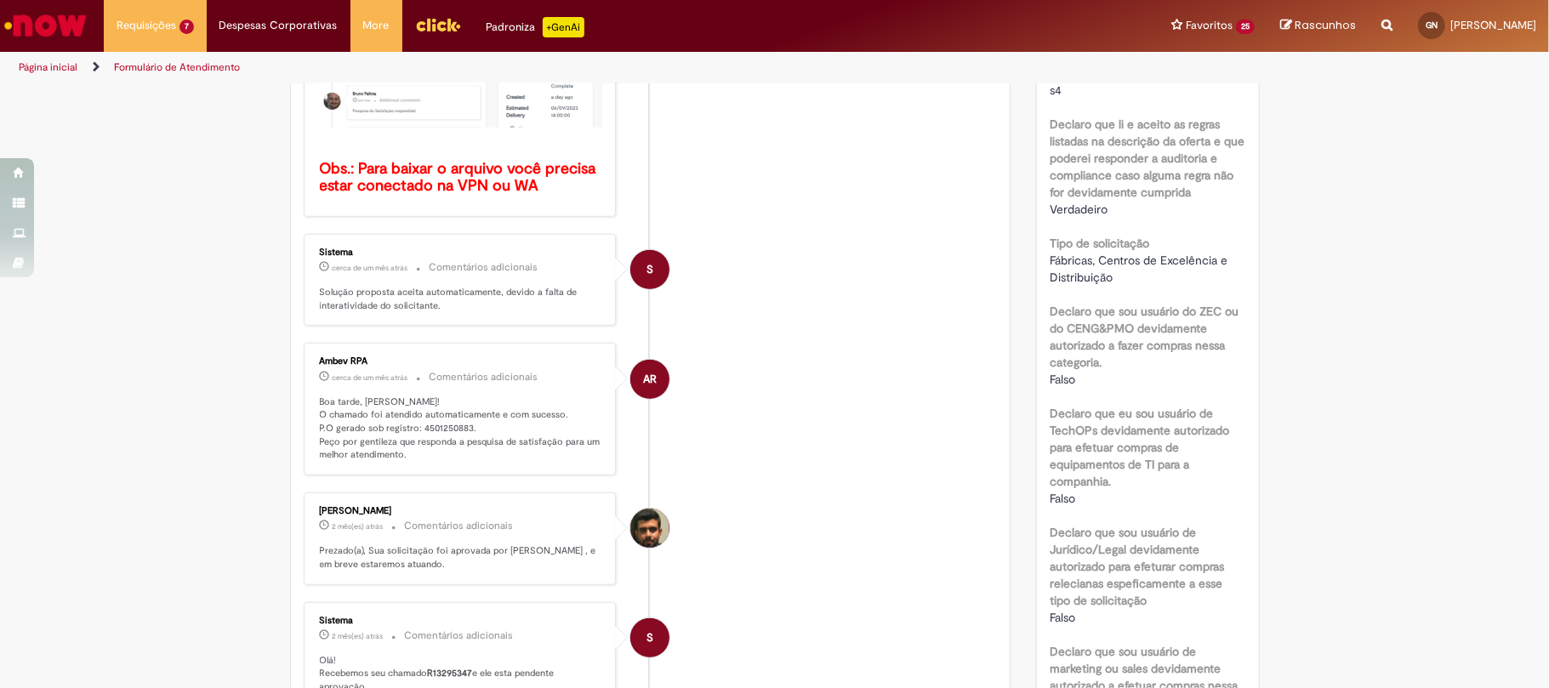
click at [419, 430] on p "Boa tarde, Gustavo! O chamado foi atendido automaticamente e com sucesso. P.O g…" at bounding box center [461, 429] width 283 height 67
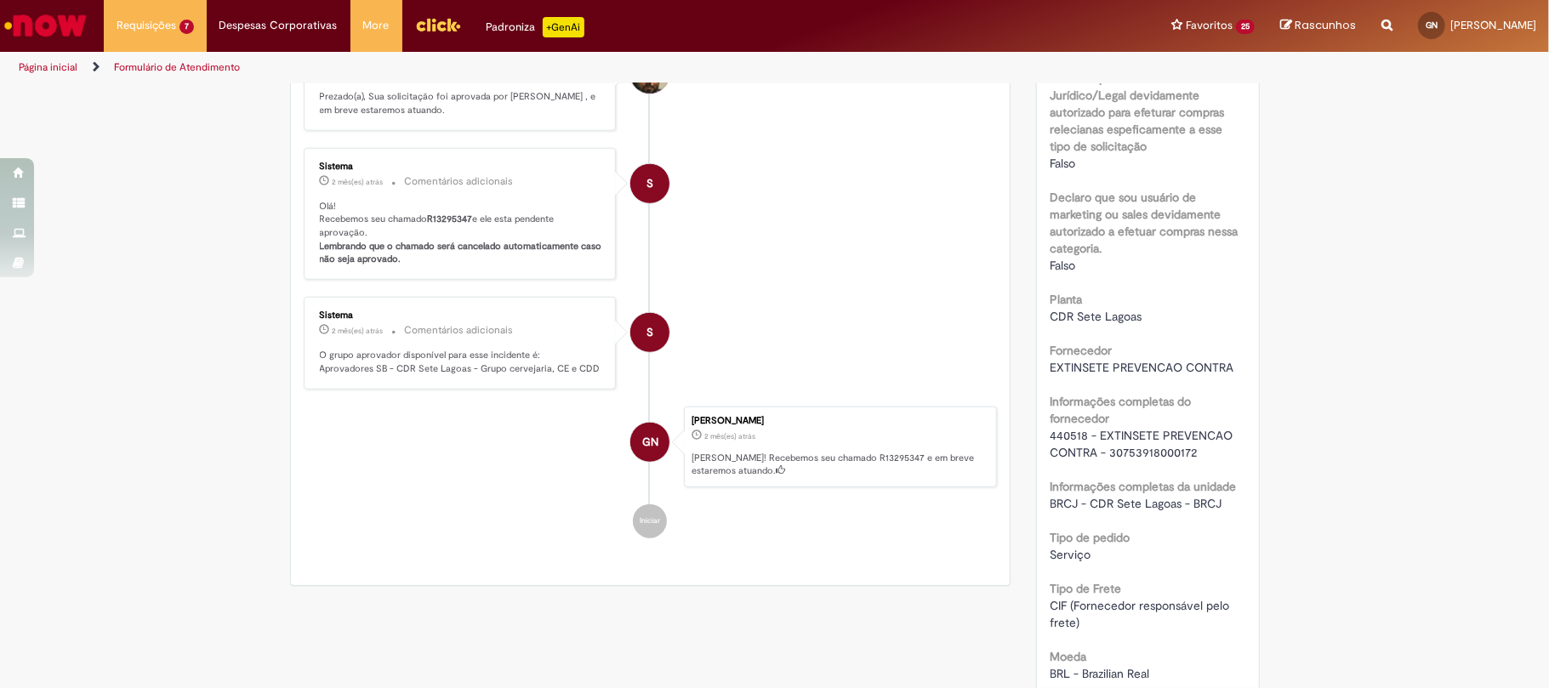
scroll to position [1134, 0]
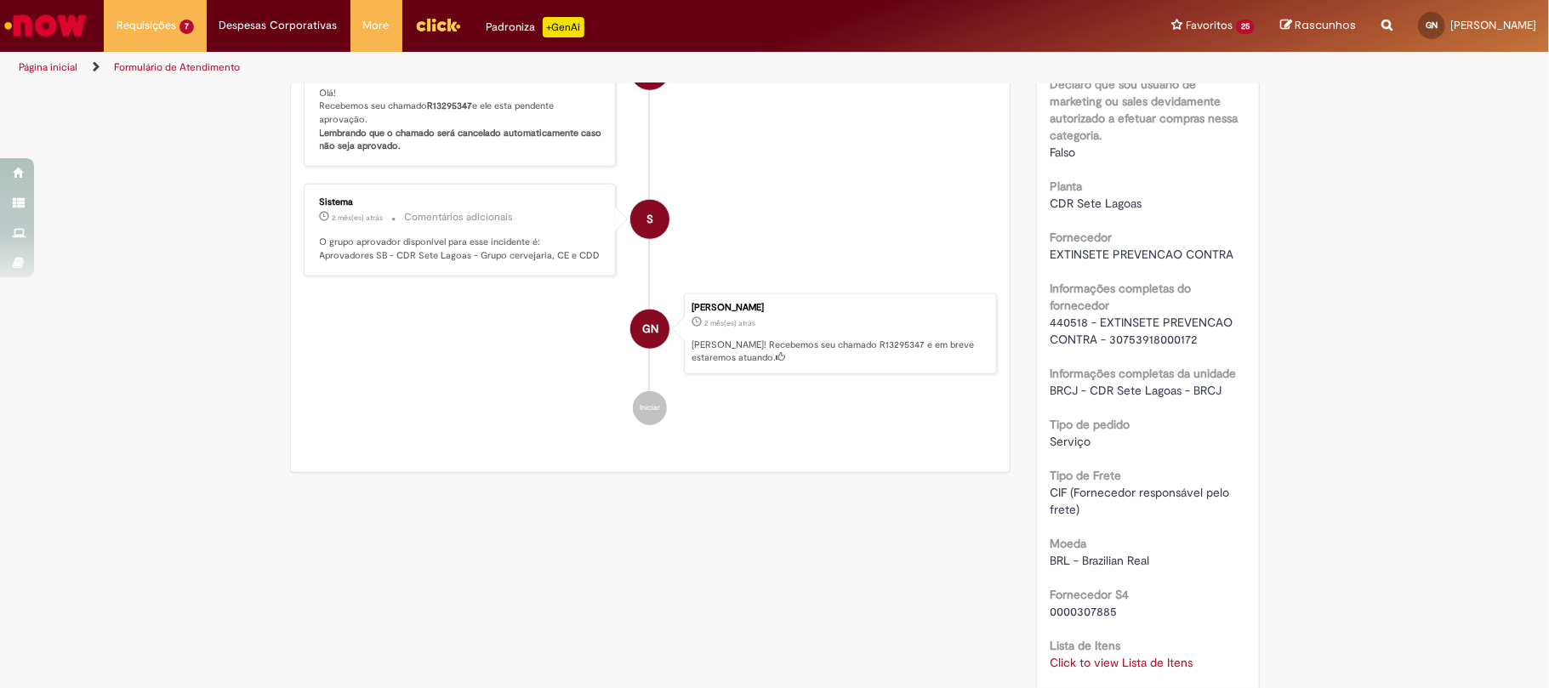
click at [1063, 340] on span "440518 - EXTINSETE PREVENCAO CONTRA - 30753918000172" at bounding box center [1143, 331] width 186 height 32
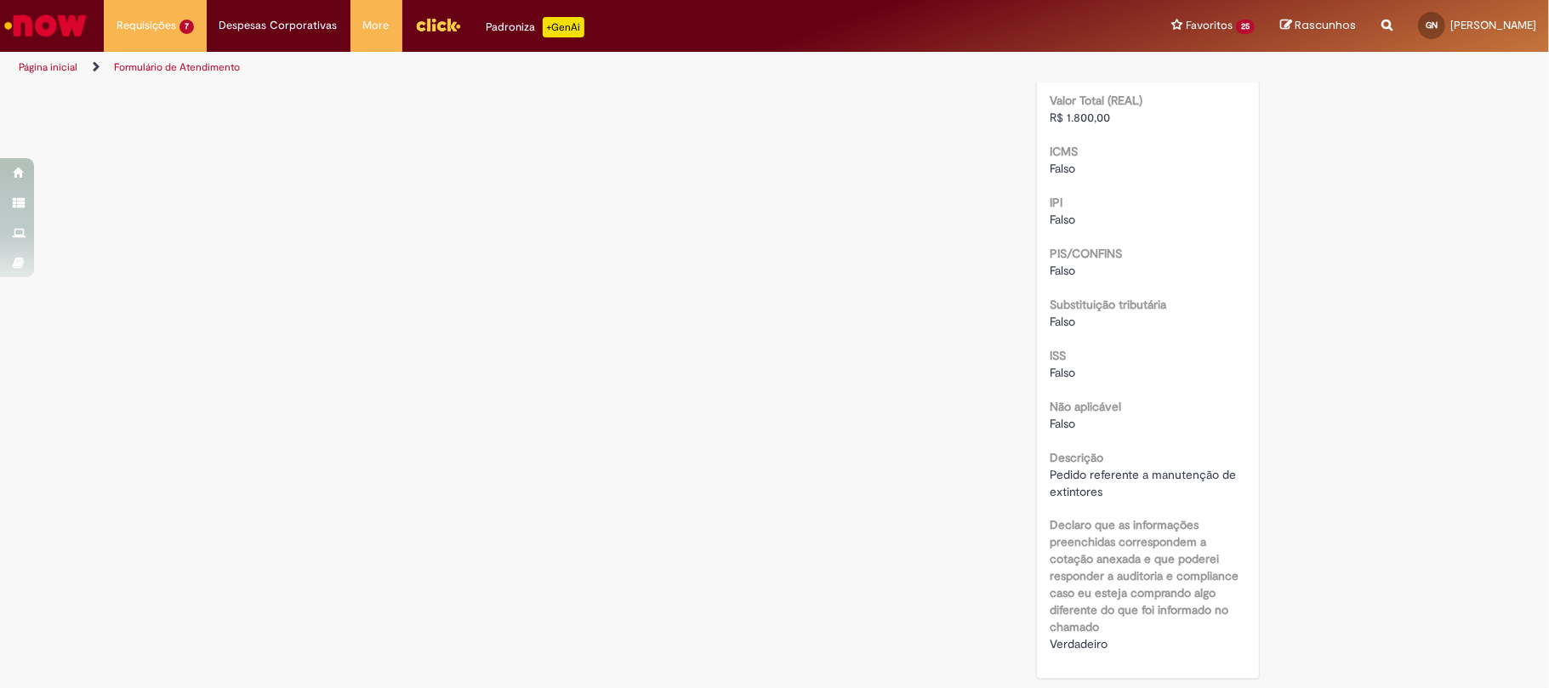
scroll to position [1674, 0]
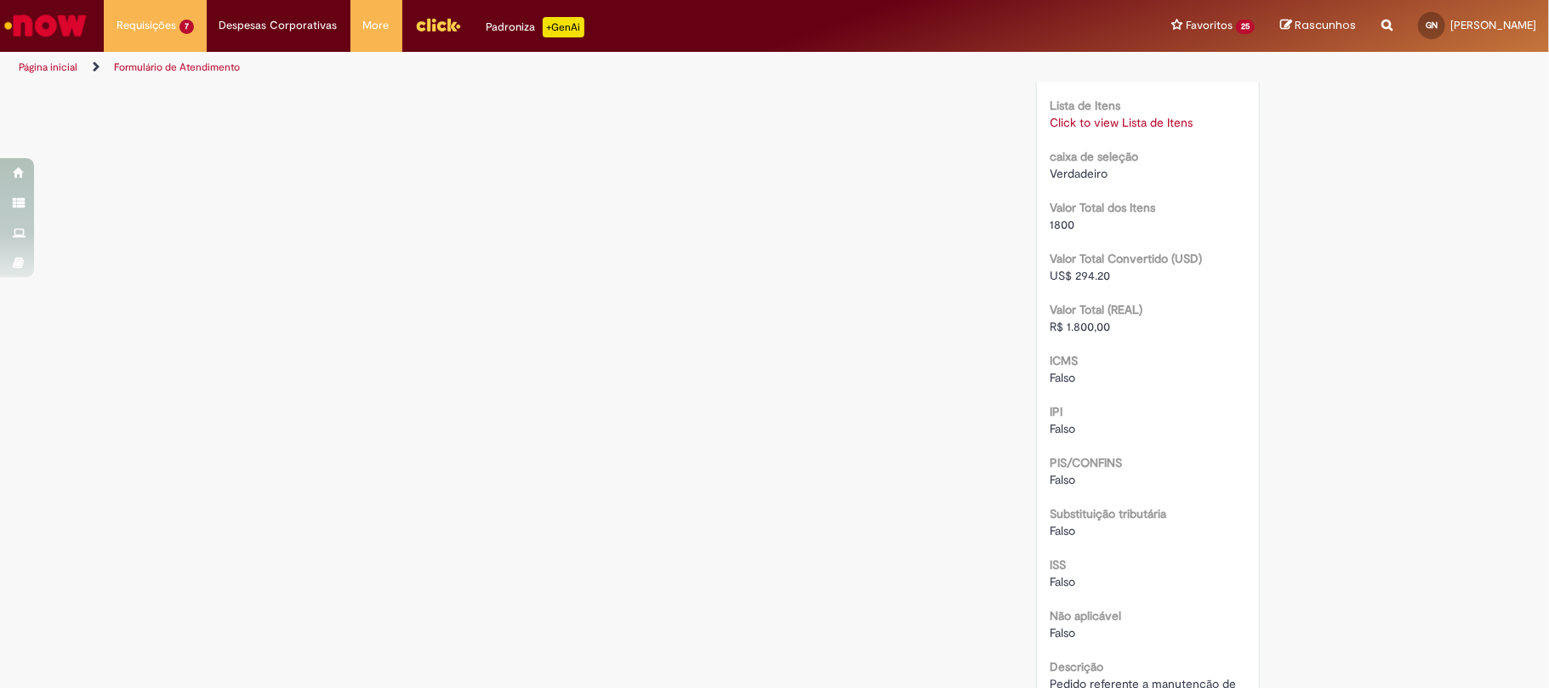
click at [1113, 130] on link "Click to view Lista de Itens" at bounding box center [1121, 122] width 143 height 15
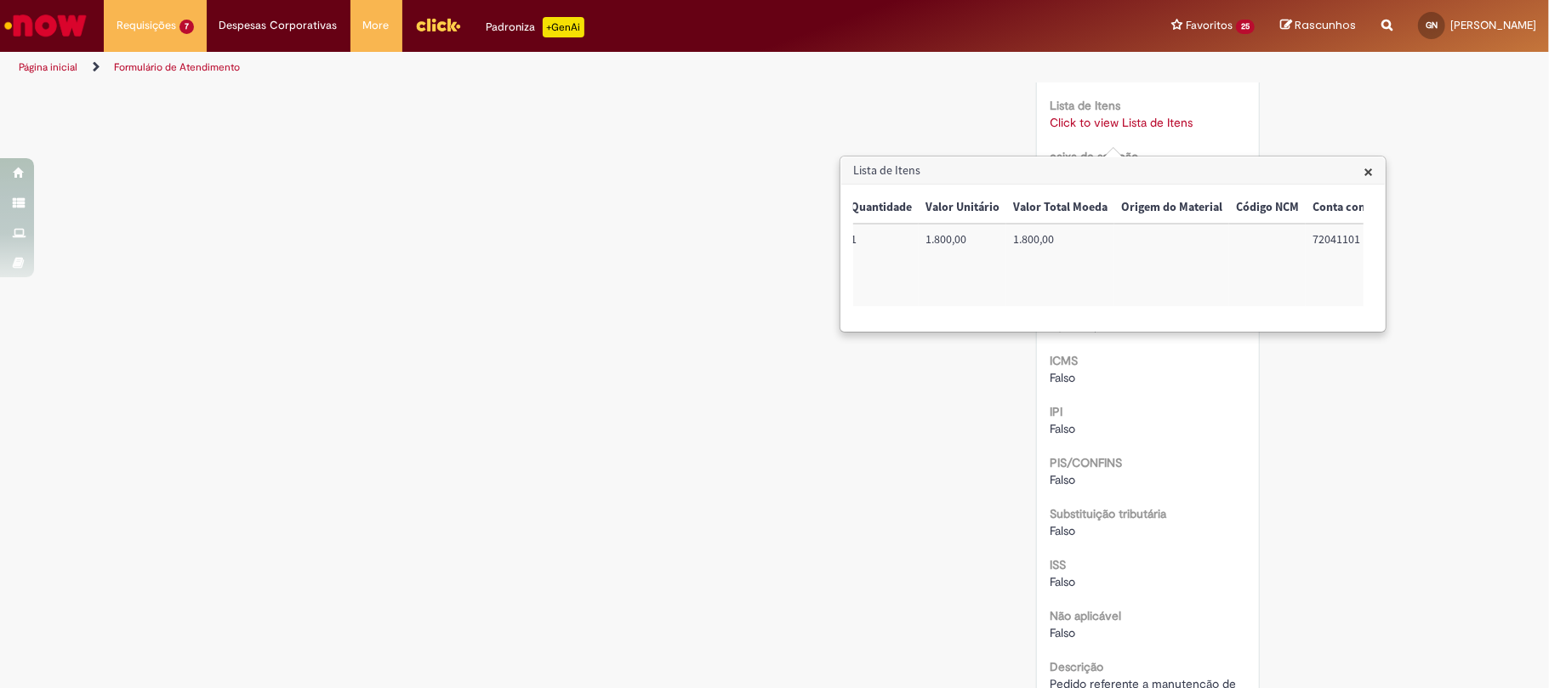
scroll to position [0, 708]
click at [1083, 238] on td "72041101" at bounding box center [1089, 265] width 90 height 83
click at [1274, 235] on td "BRCJUPMT01" at bounding box center [1318, 265] width 108 height 83
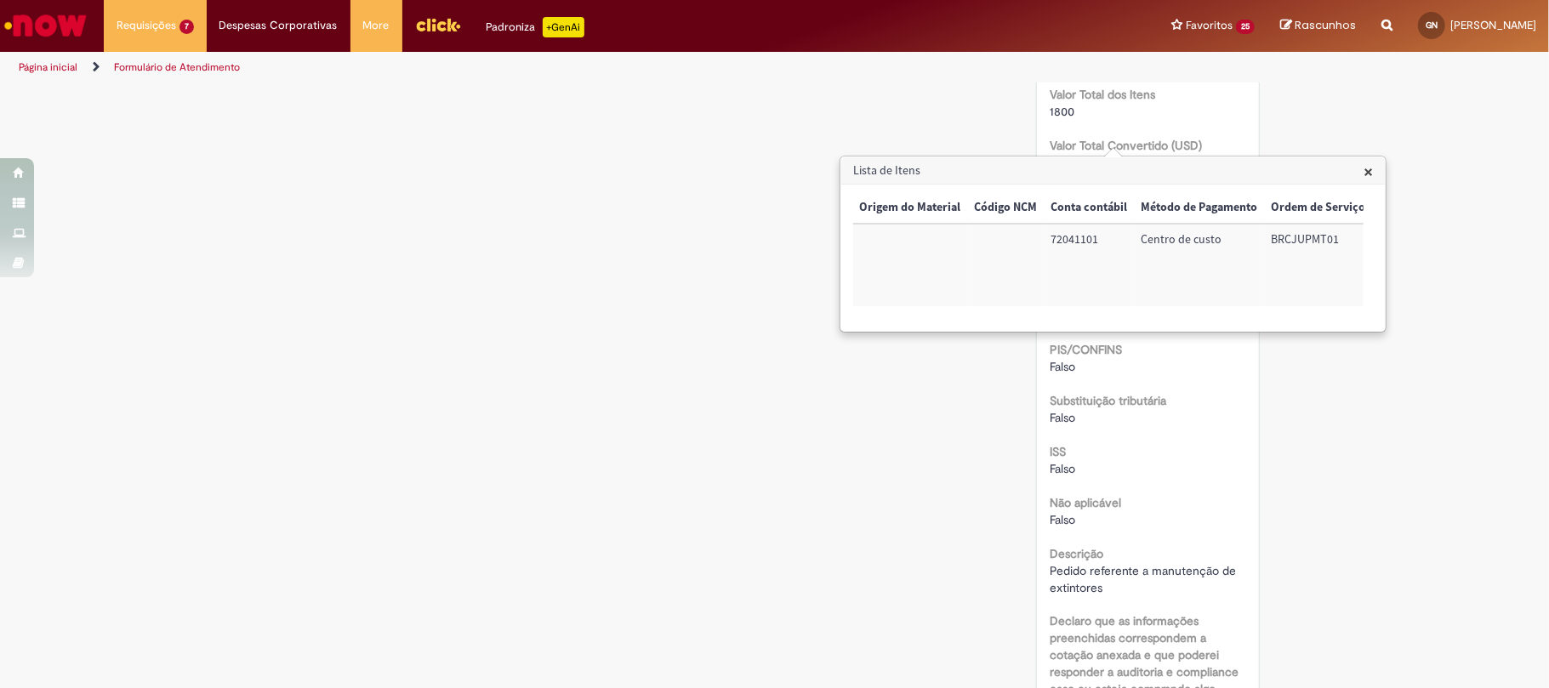
scroll to position [1900, 0]
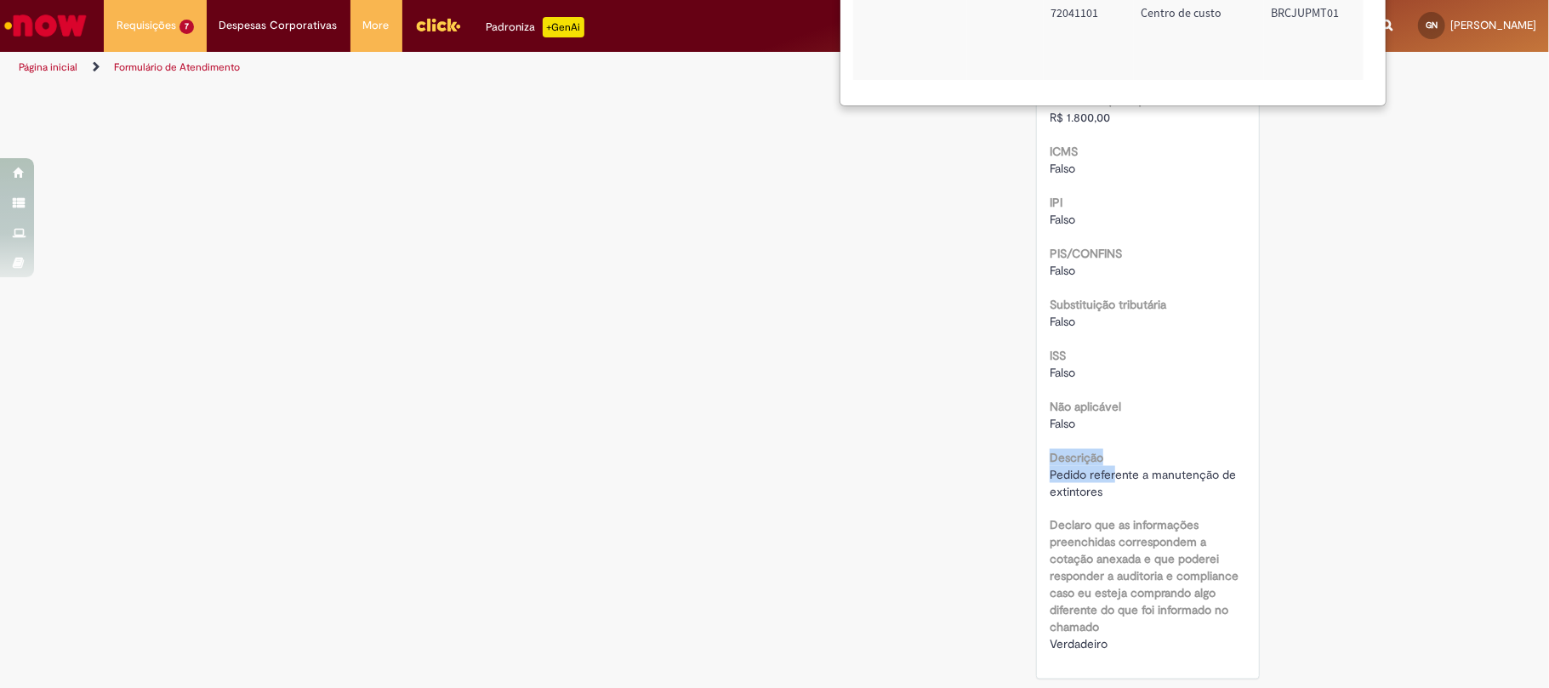
drag, startPoint x: 1107, startPoint y: 483, endPoint x: 1011, endPoint y: 464, distance: 97.9
click at [1052, 487] on span "Pedido referente a manutenção de extintores" at bounding box center [1145, 483] width 190 height 32
drag, startPoint x: 1096, startPoint y: 498, endPoint x: 1029, endPoint y: 481, distance: 68.5
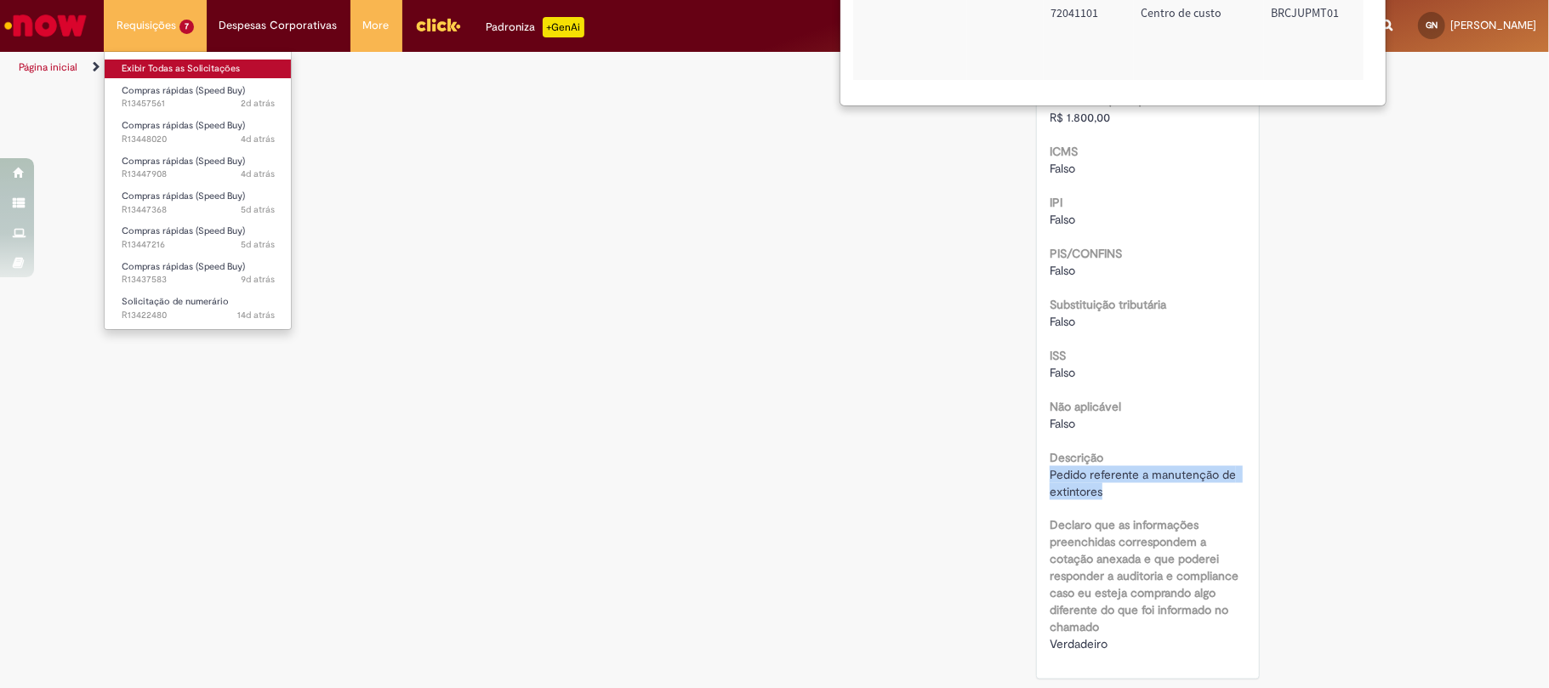
click at [165, 61] on link "Exibir Todas as Solicitações" at bounding box center [198, 69] width 187 height 19
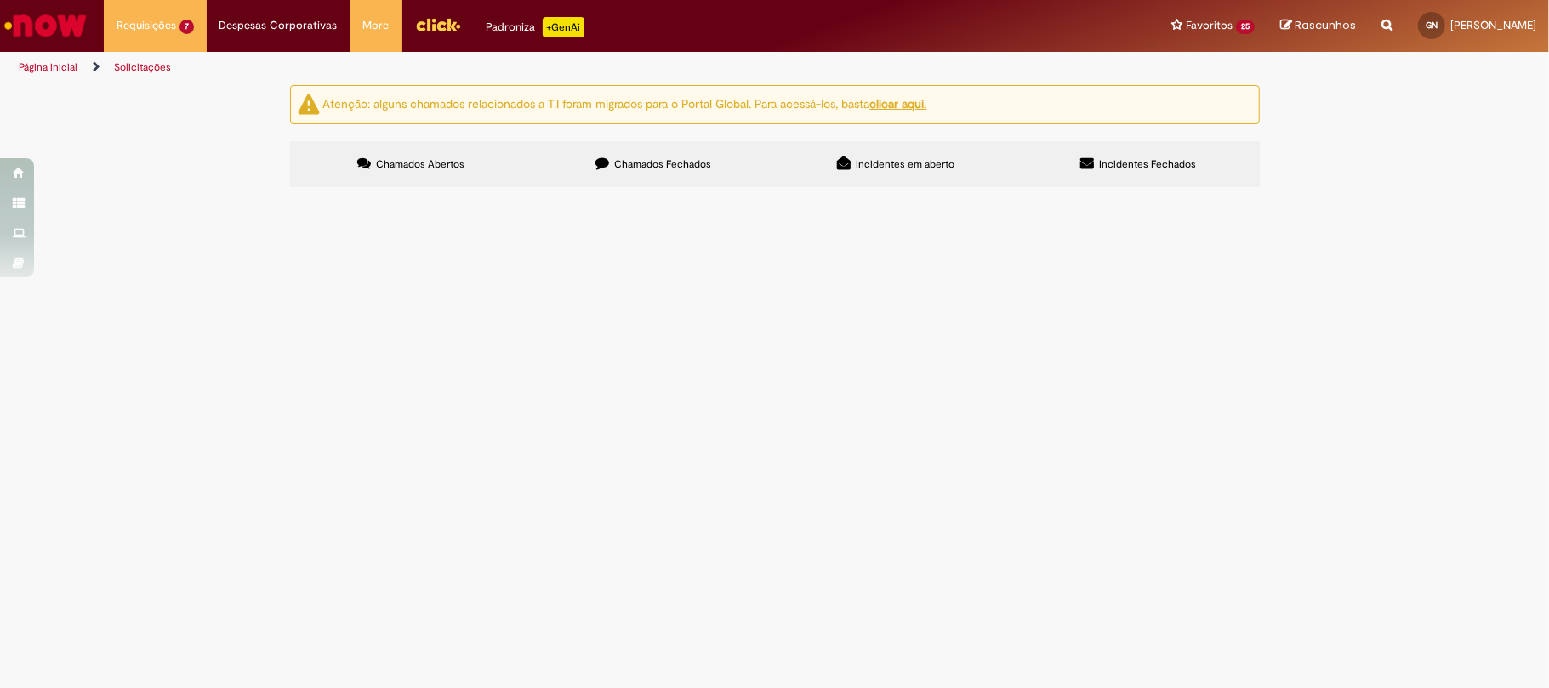
click at [668, 178] on label "Chamados Fechados" at bounding box center [654, 164] width 242 height 46
click at [0, 0] on icon at bounding box center [0, 0] width 0 height 0
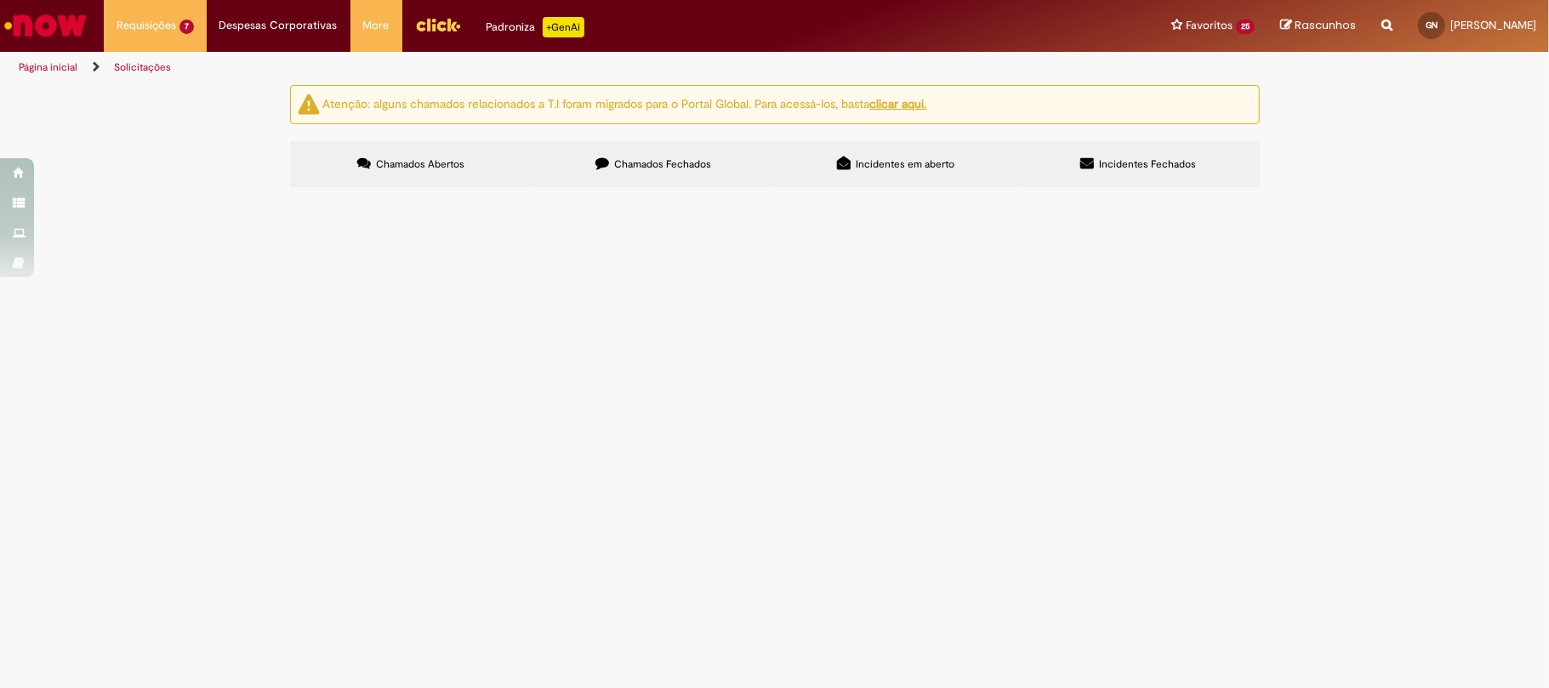
scroll to position [113, 0]
click at [0, 0] on span "Limpeza caixa d'água" at bounding box center [0, 0] width 0 height 0
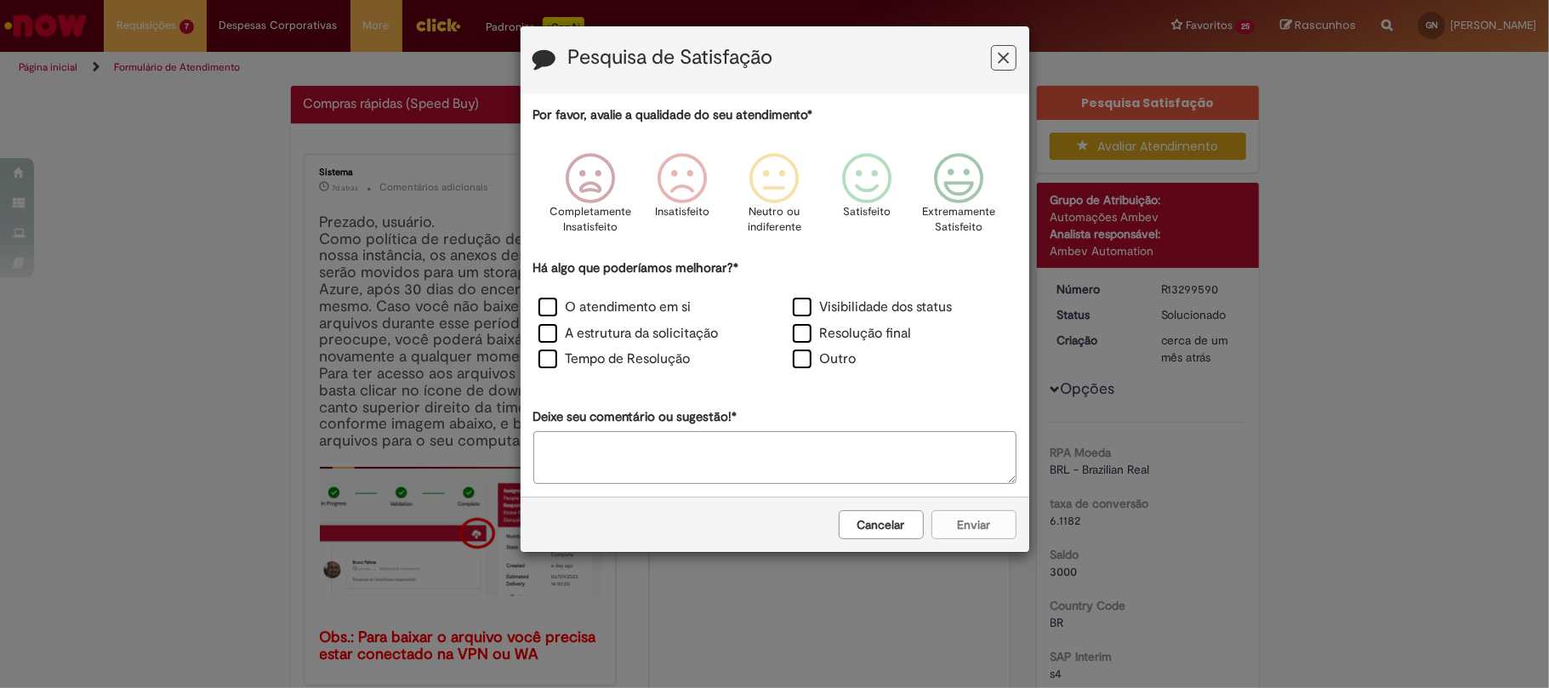
click at [1004, 69] on button "Feedback" at bounding box center [1004, 58] width 26 height 26
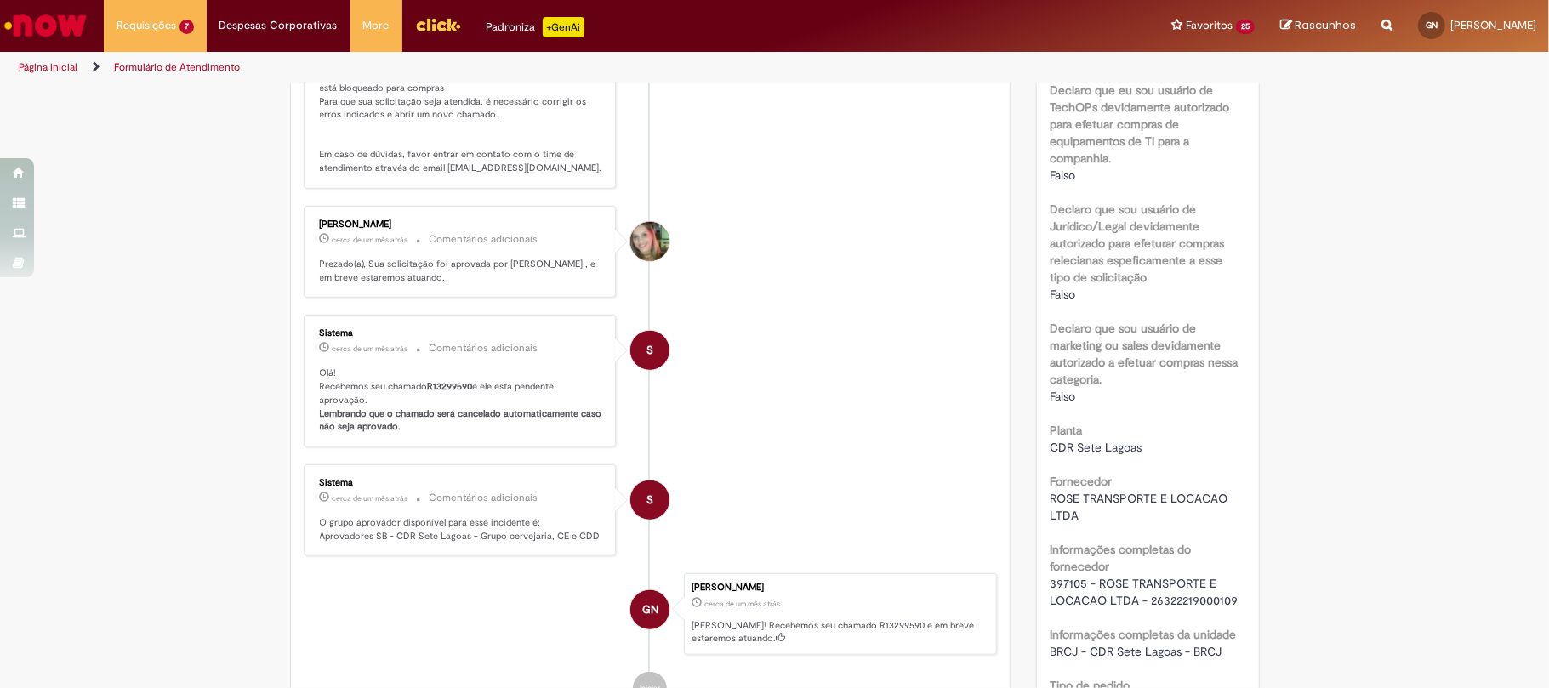
scroll to position [567, 0]
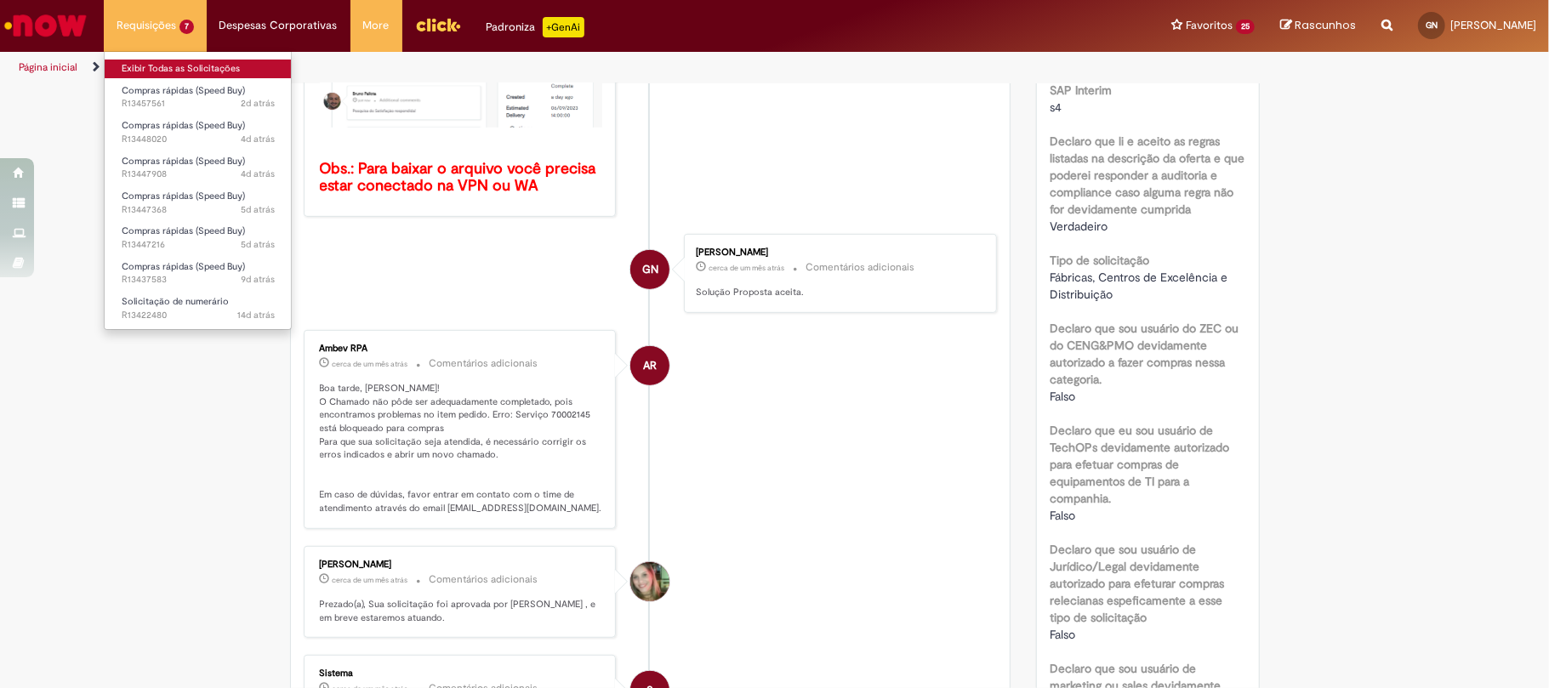
click at [182, 66] on link "Exibir Todas as Solicitações" at bounding box center [198, 69] width 187 height 19
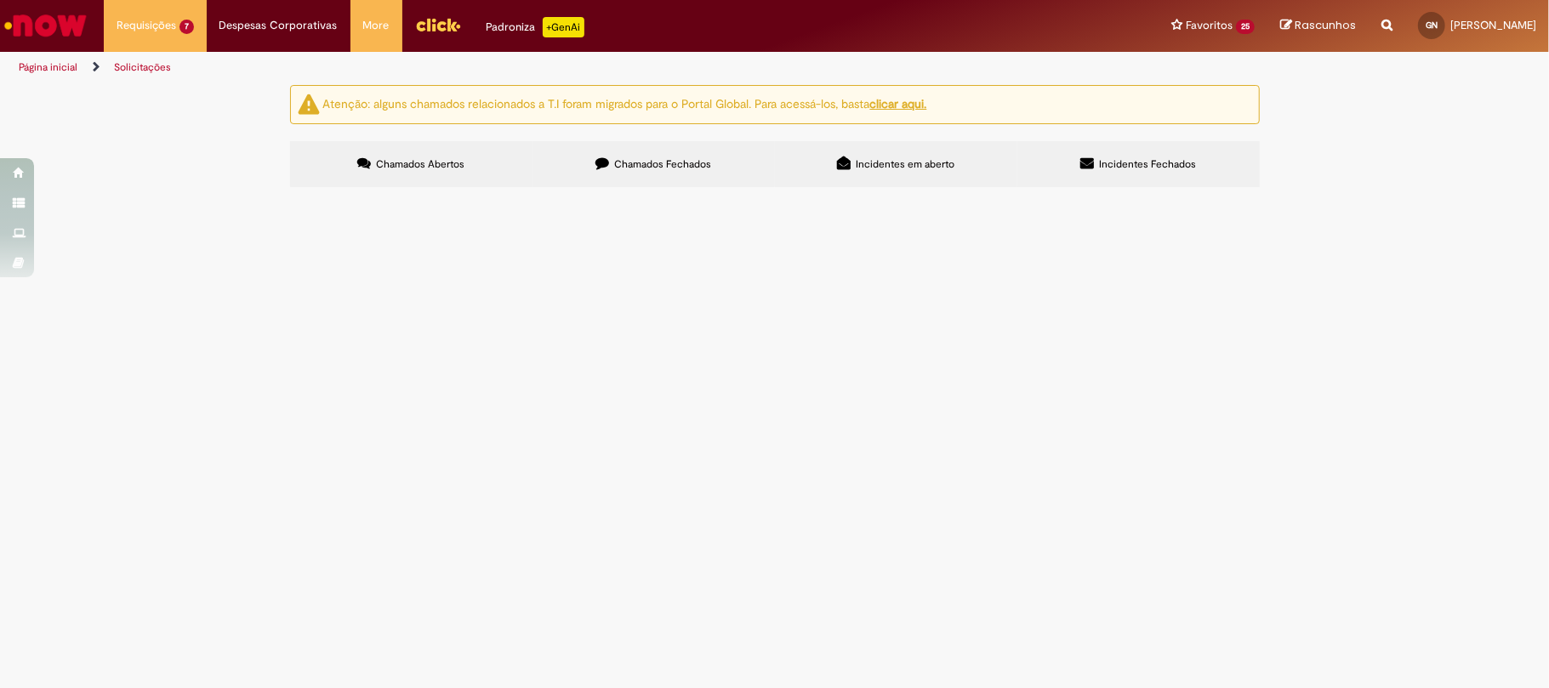
click at [654, 140] on div "Atenção: alguns chamados relacionados a T.I foram migrados para o Portal Global…" at bounding box center [774, 138] width 995 height 106
click at [664, 162] on span "Chamados Fechados" at bounding box center [662, 164] width 97 height 14
click at [0, 0] on link at bounding box center [0, 0] width 0 height 0
click at [354, 618] on main "Solicitações Atenção: alguns chamados relacionados a T.I foram migrados para o …" at bounding box center [774, 386] width 1549 height 604
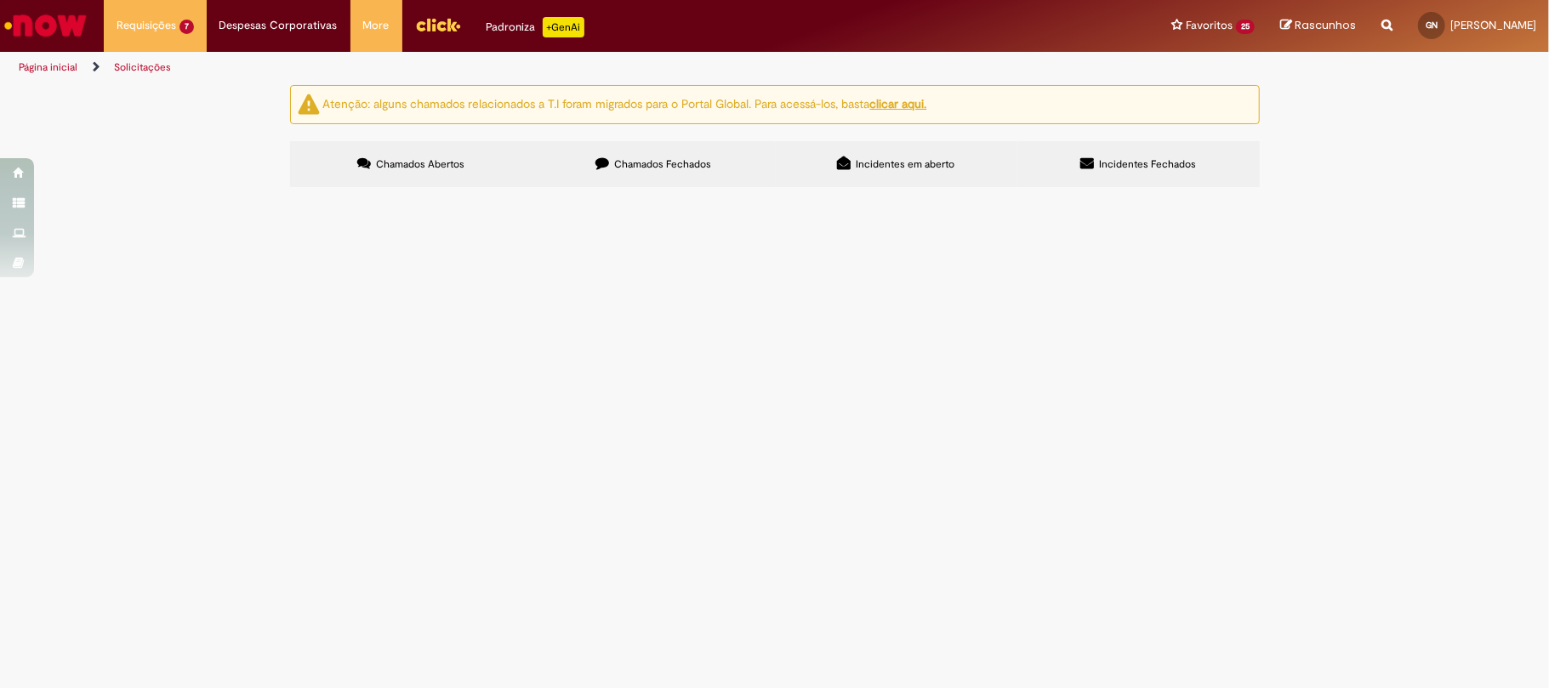
scroll to position [572, 0]
click at [0, 0] on link at bounding box center [0, 0] width 0 height 0
click at [0, 0] on span "Botinas de segurança" at bounding box center [0, 0] width 0 height 0
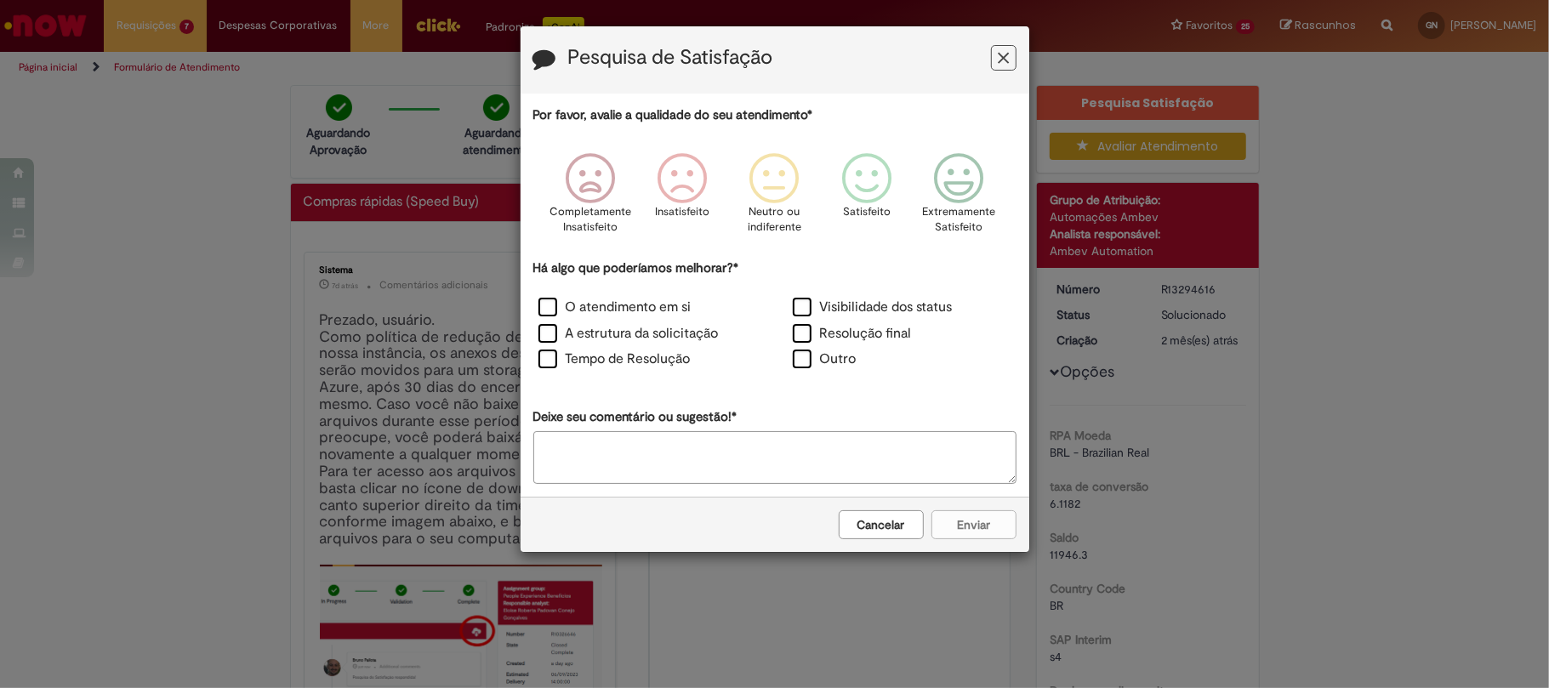
click at [1005, 61] on icon "Feedback" at bounding box center [1003, 58] width 11 height 18
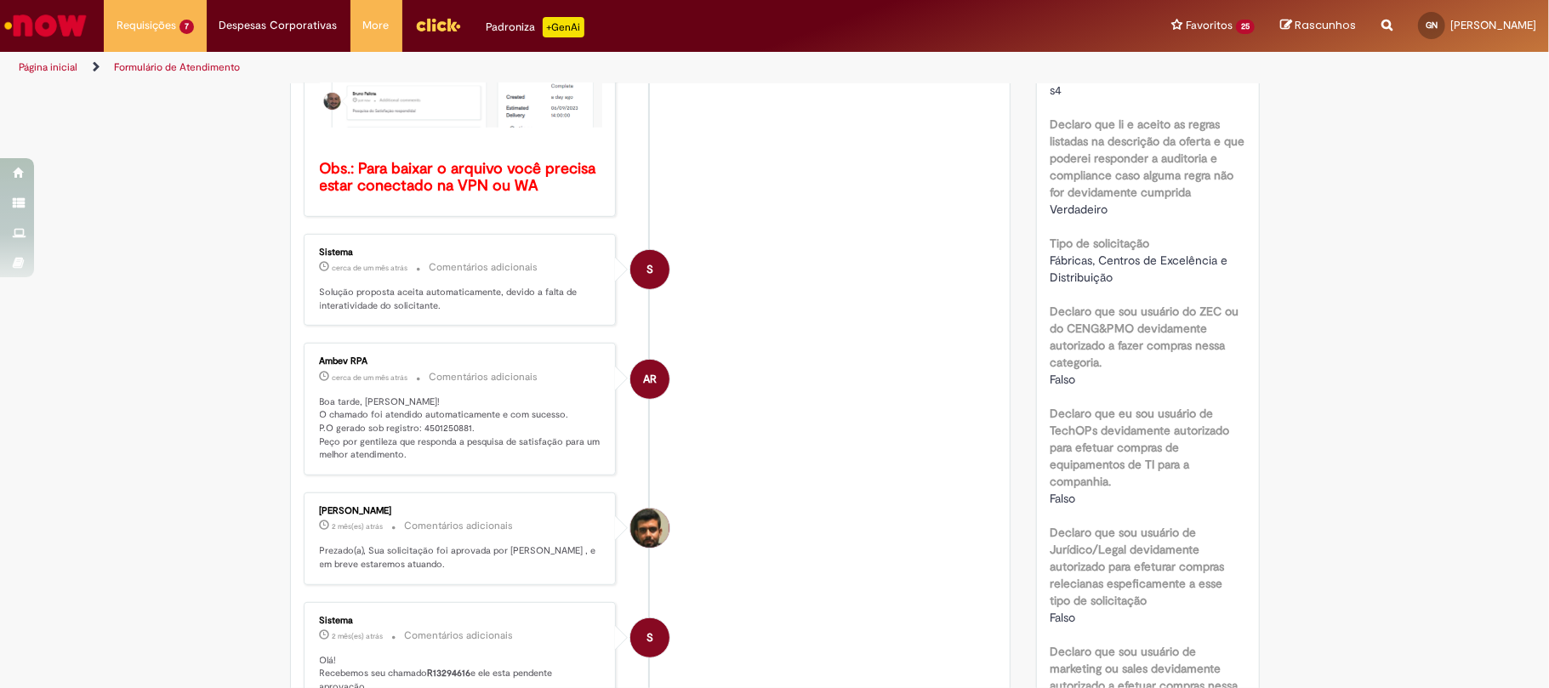
scroll to position [1021, 0]
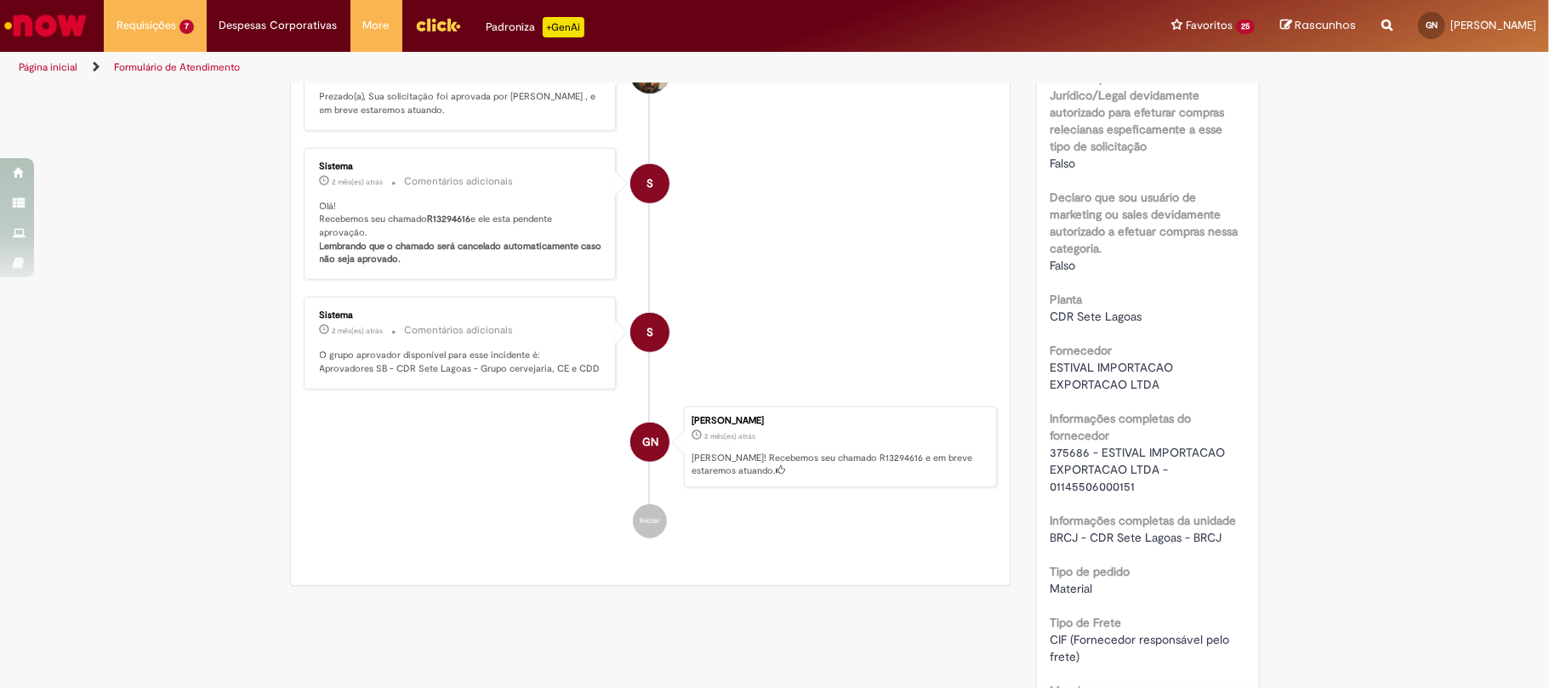
click at [1037, 459] on div "Número R13294616 Status Solucionado Criação 2 mês(es) atrás 2 meses atrás Opçõe…" at bounding box center [1148, 402] width 222 height 2311
click at [1050, 463] on span "375686 - ESTIVAL IMPORTACAO EXPORTACAO LTDA - 01145506000151" at bounding box center [1139, 469] width 179 height 49
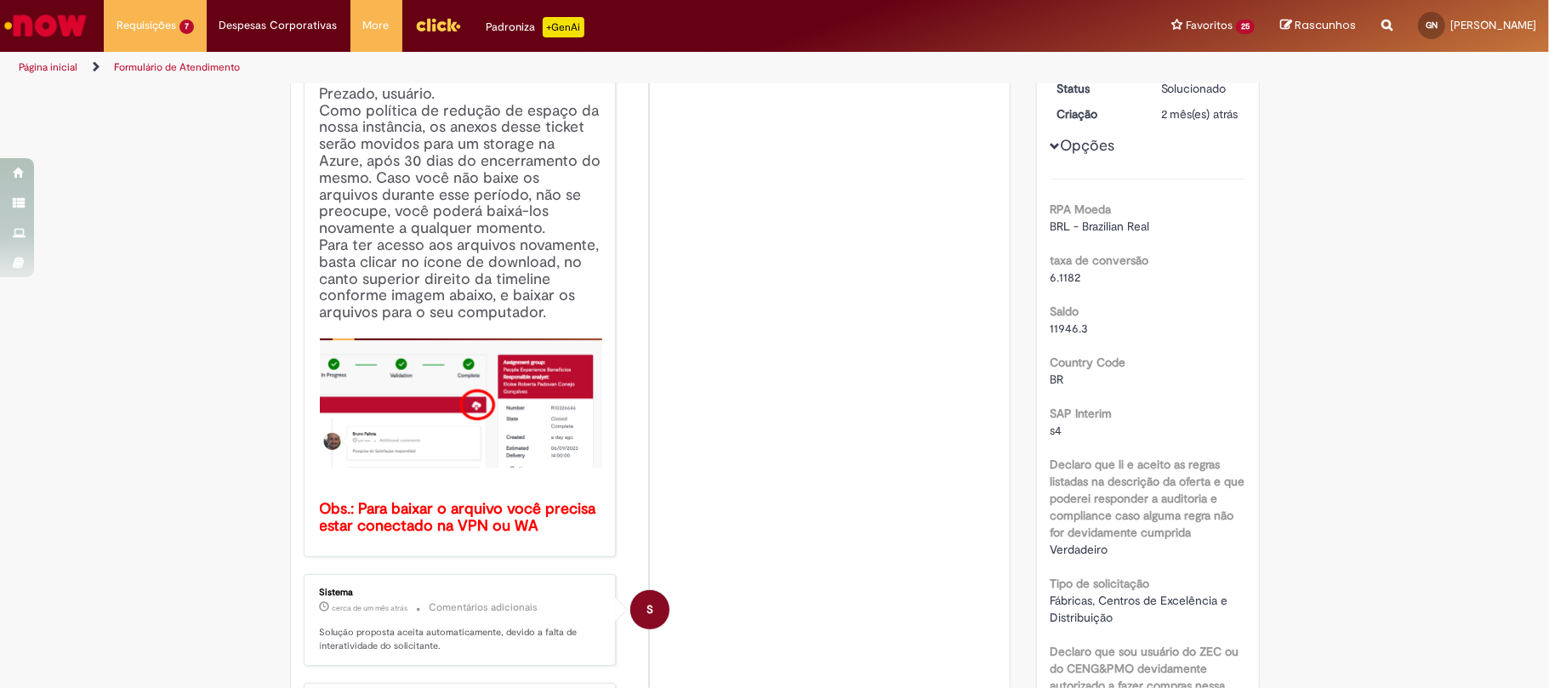
scroll to position [0, 0]
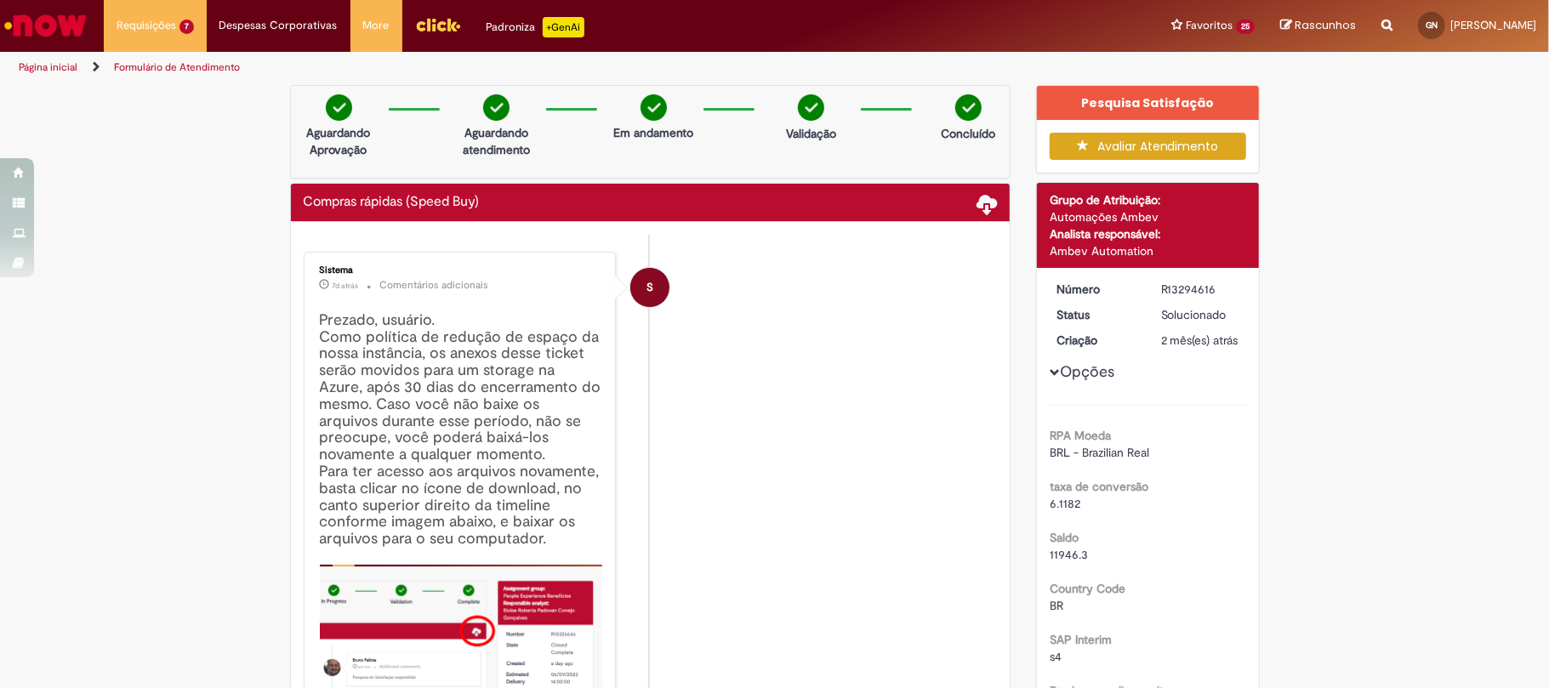
click at [1174, 294] on div "R13294616" at bounding box center [1200, 289] width 79 height 17
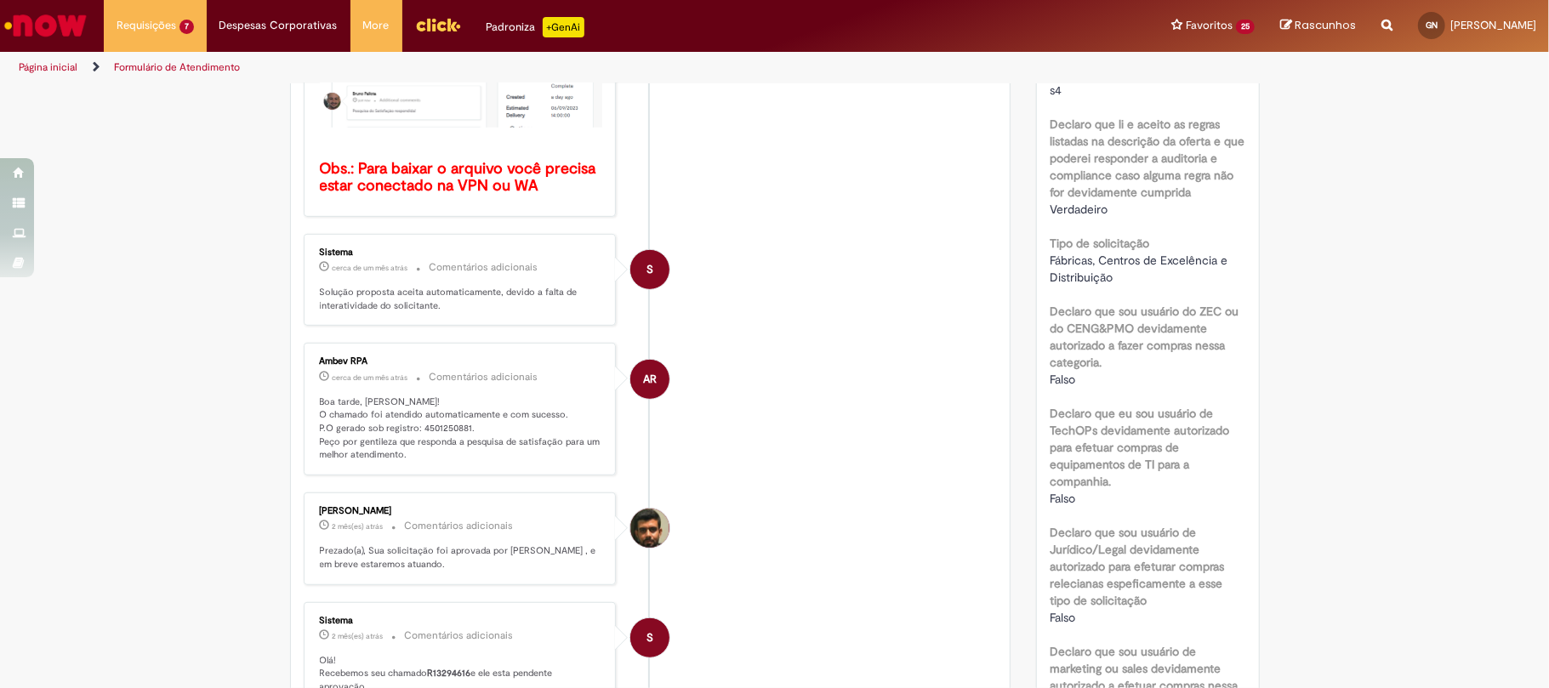
click at [442, 426] on p "Boa tarde, Gustavo! O chamado foi atendido automaticamente e com sucesso. P.O g…" at bounding box center [461, 429] width 283 height 67
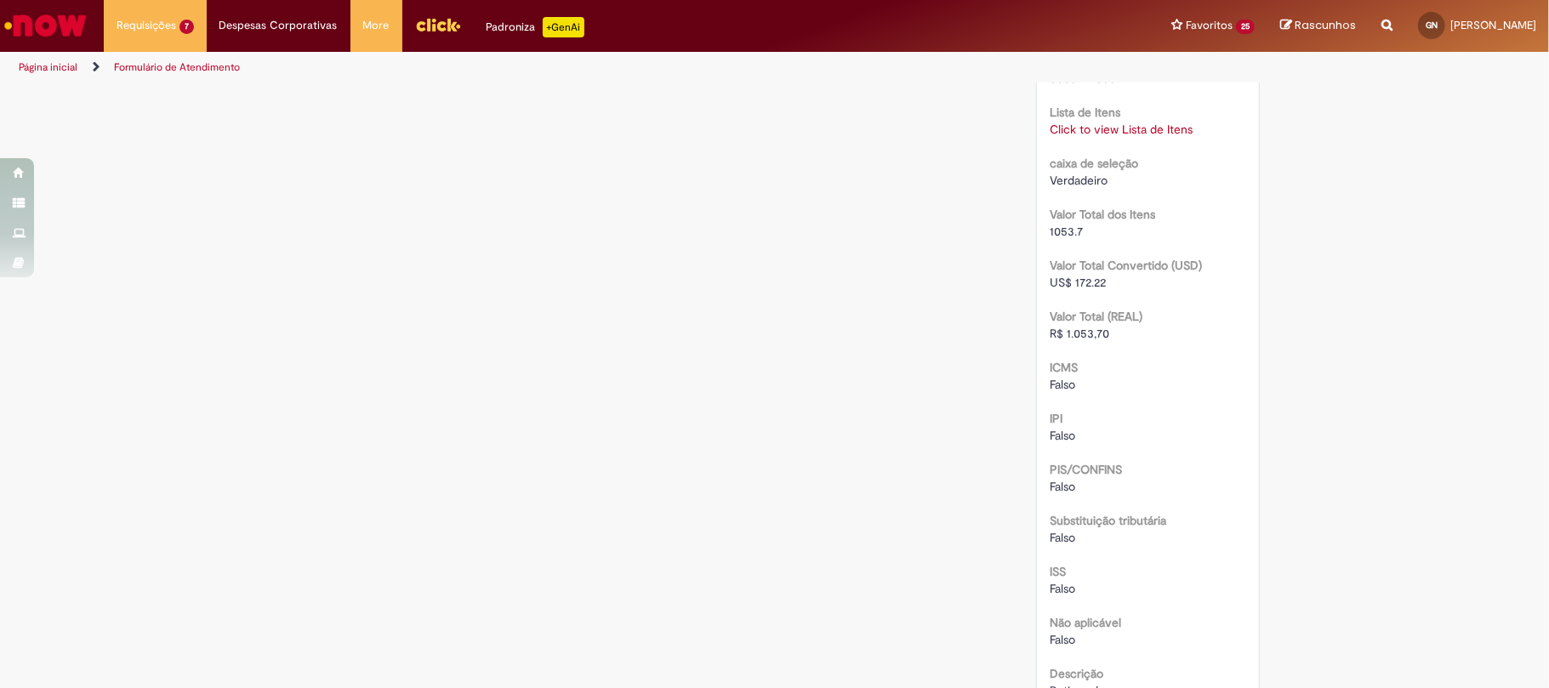
scroll to position [1917, 0]
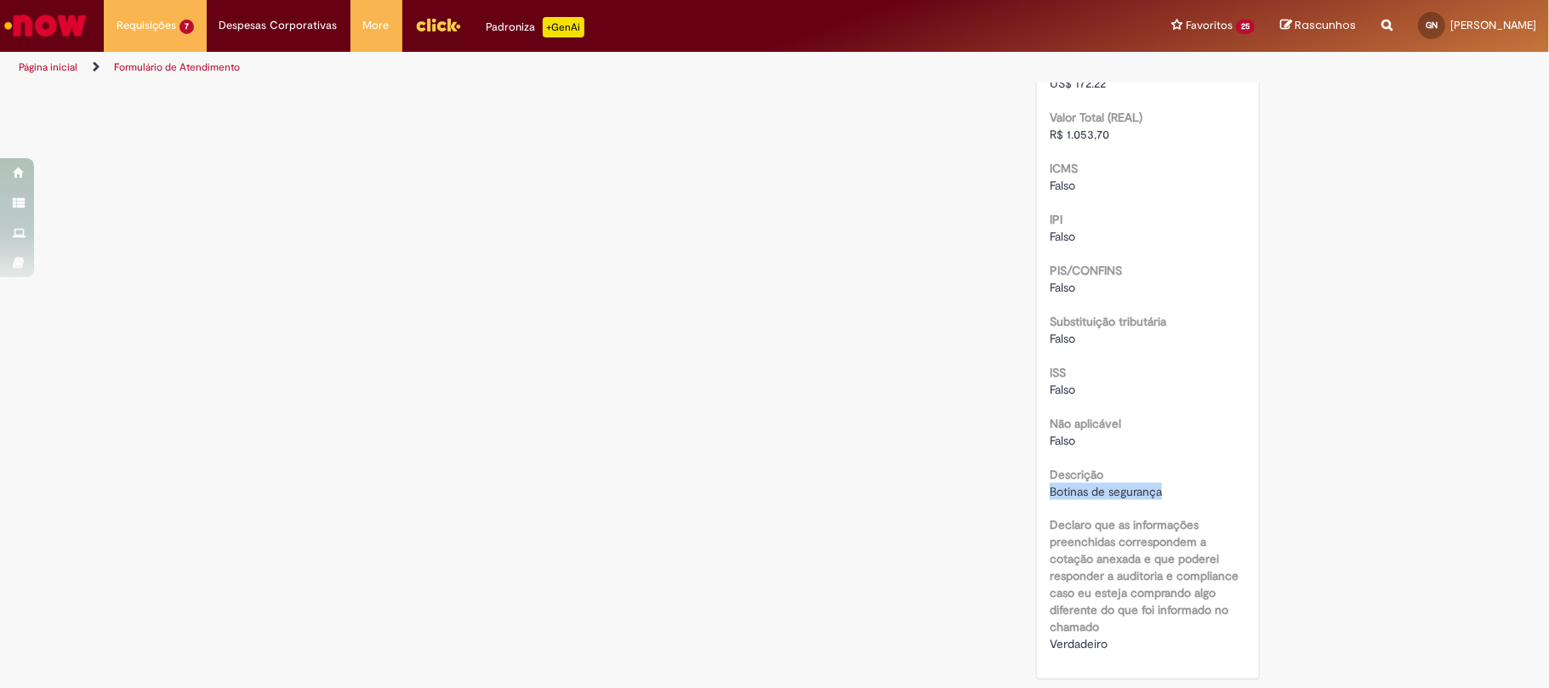
drag, startPoint x: 1154, startPoint y: 495, endPoint x: 1039, endPoint y: 494, distance: 115.7
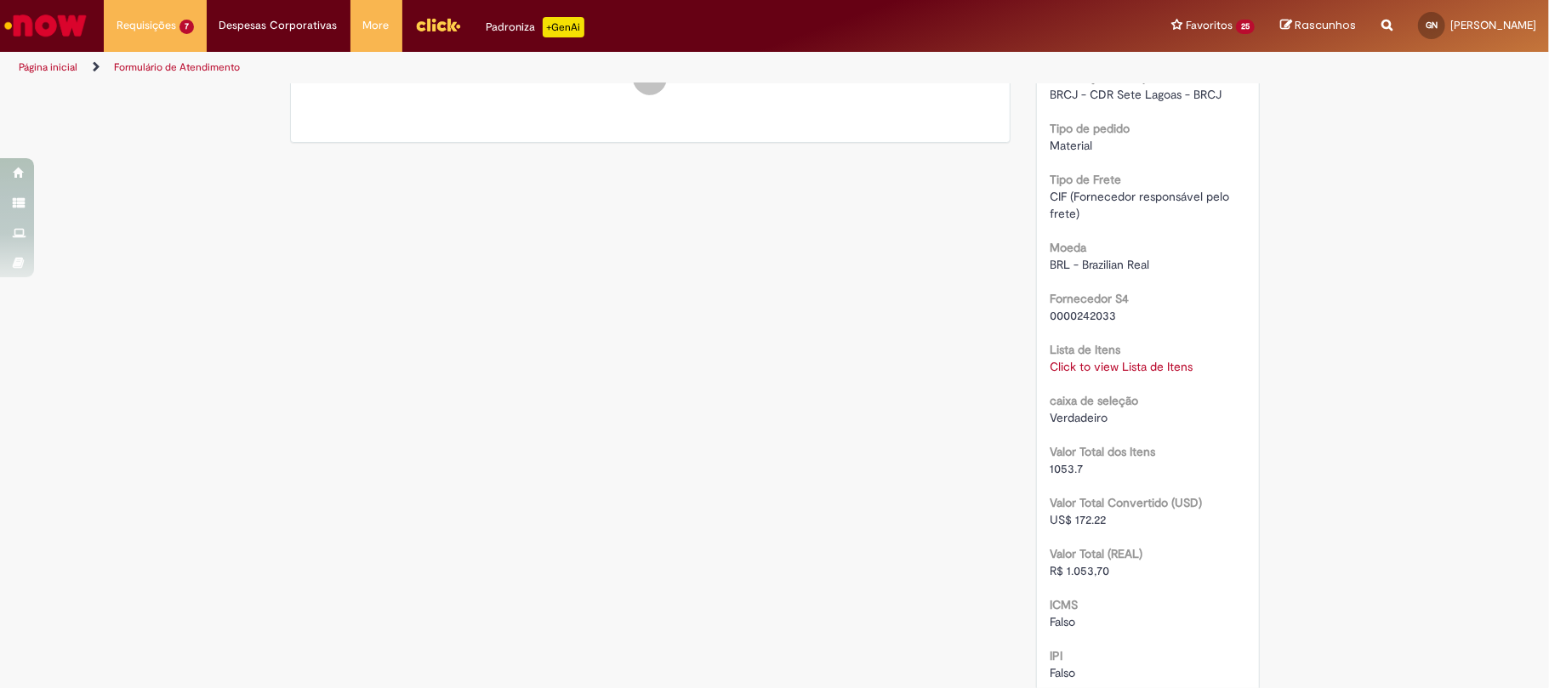
click at [1050, 357] on b "Lista de Itens" at bounding box center [1085, 349] width 71 height 15
click at [1067, 374] on link "Click to view Lista de Itens" at bounding box center [1121, 366] width 143 height 15
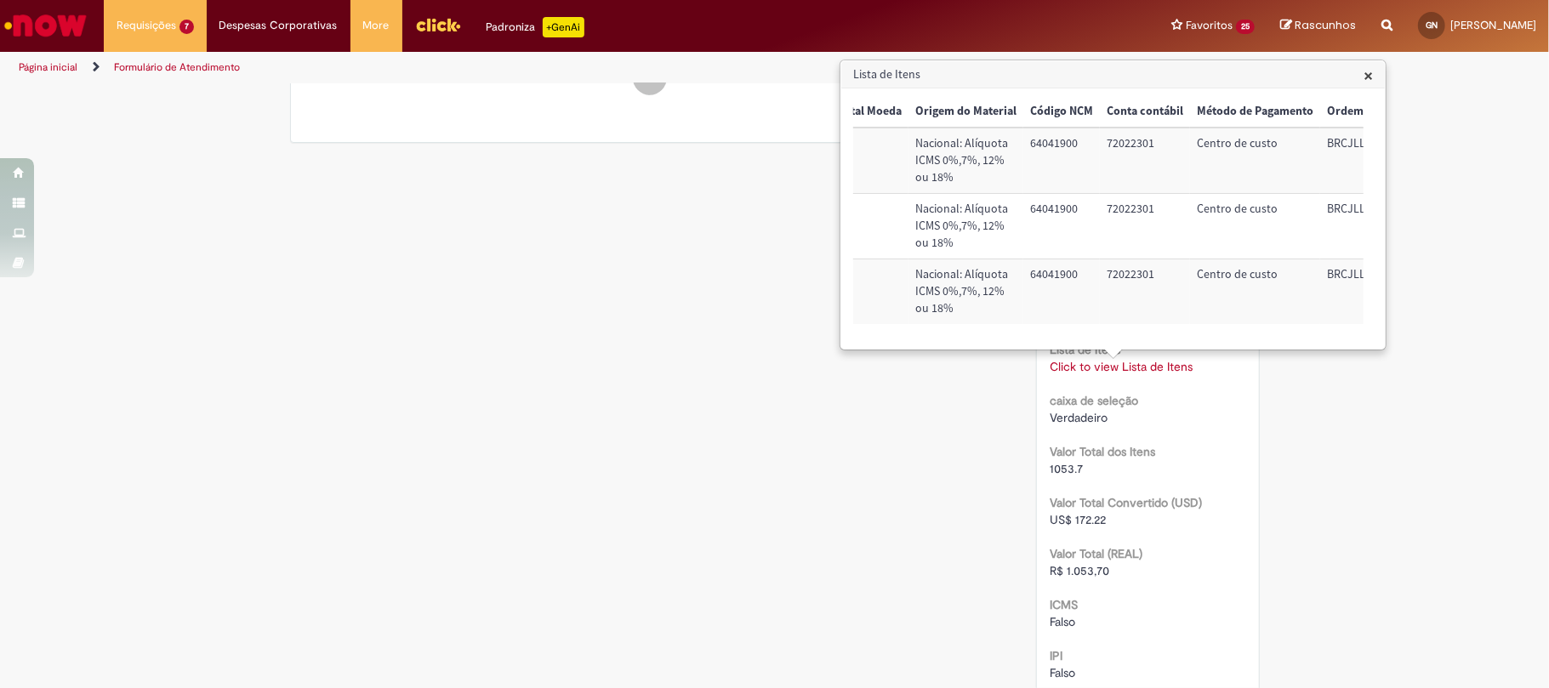
scroll to position [0, 789]
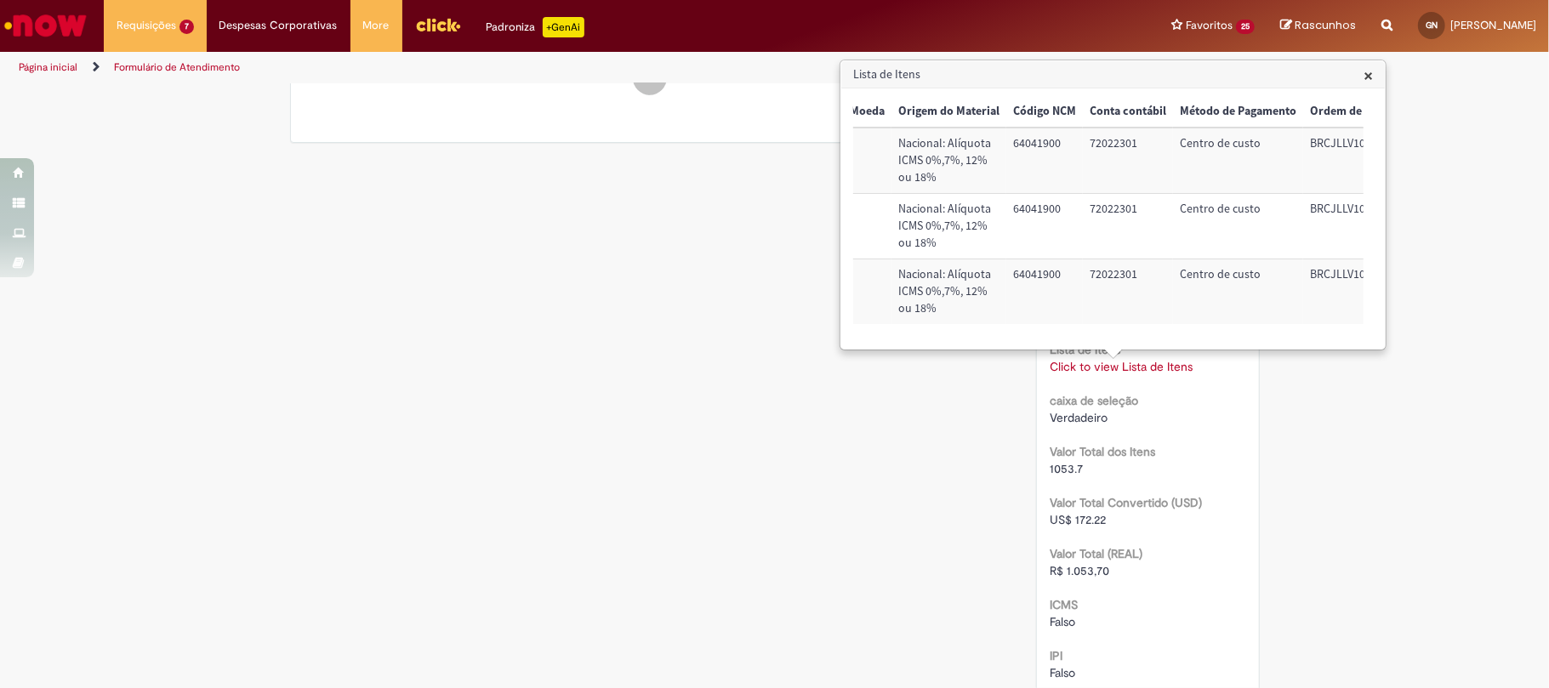
click at [1117, 274] on td "72022301" at bounding box center [1128, 291] width 90 height 65
click at [1303, 270] on td "BRCJLLV104" at bounding box center [1357, 291] width 108 height 65
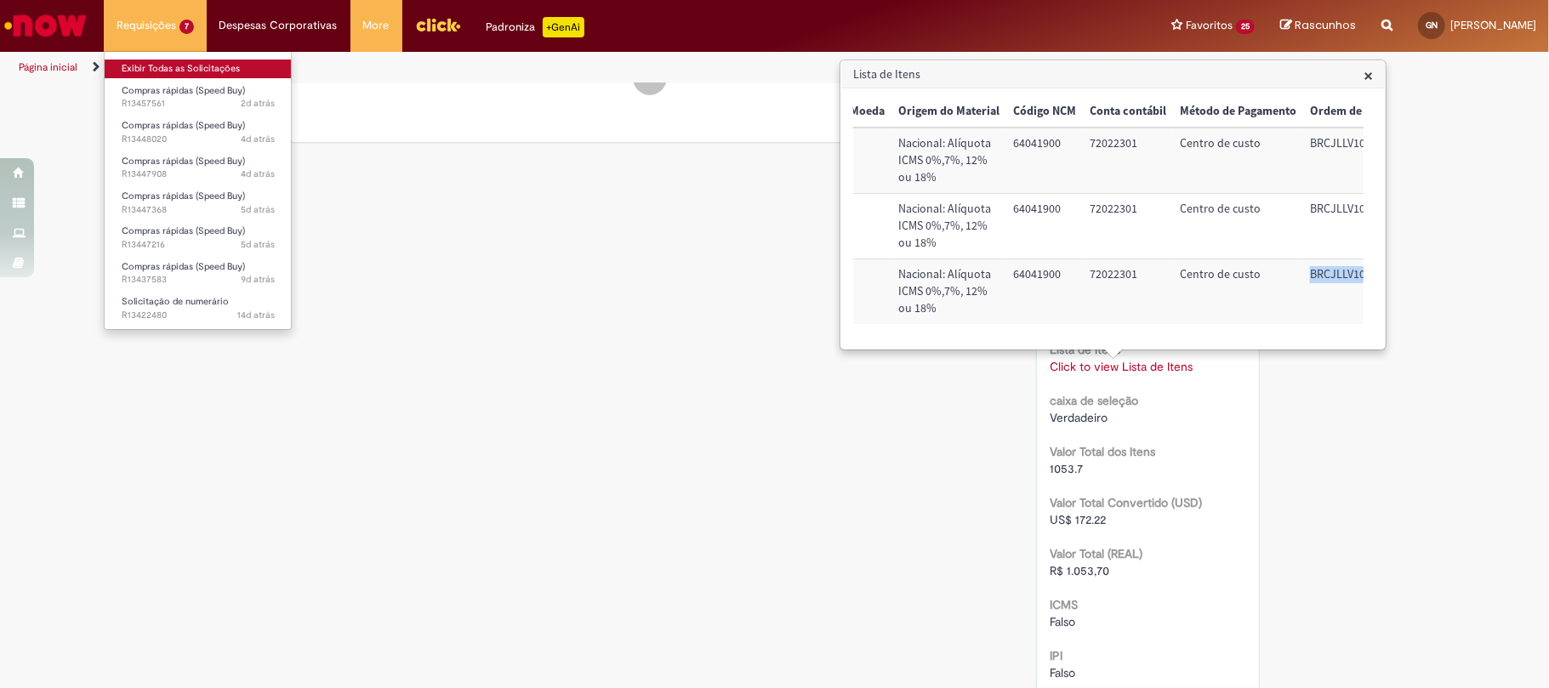
click at [134, 68] on link "Exibir Todas as Solicitações" at bounding box center [198, 69] width 187 height 19
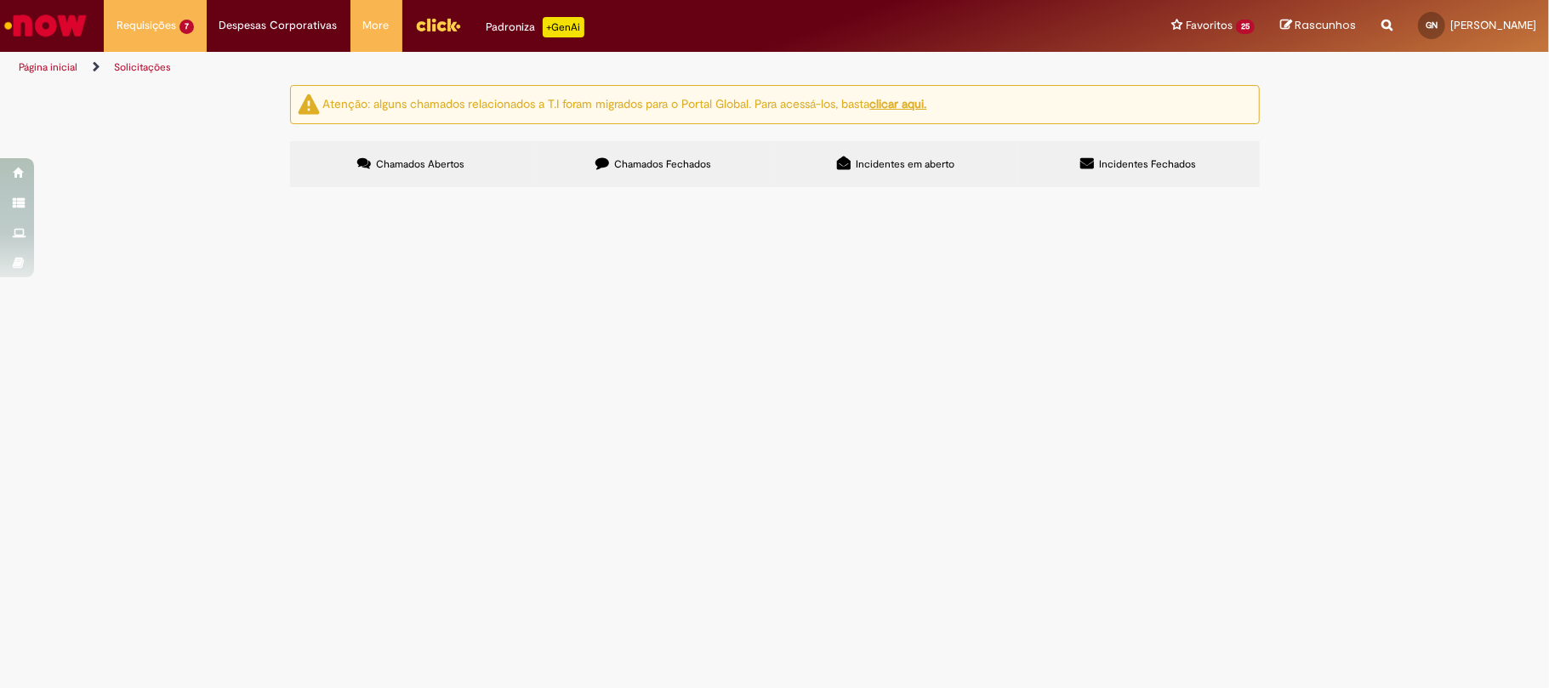
click at [664, 174] on label "Chamados Fechados" at bounding box center [654, 164] width 242 height 46
click at [0, 0] on icon at bounding box center [0, 0] width 0 height 0
click at [0, 0] on link at bounding box center [0, 0] width 0 height 0
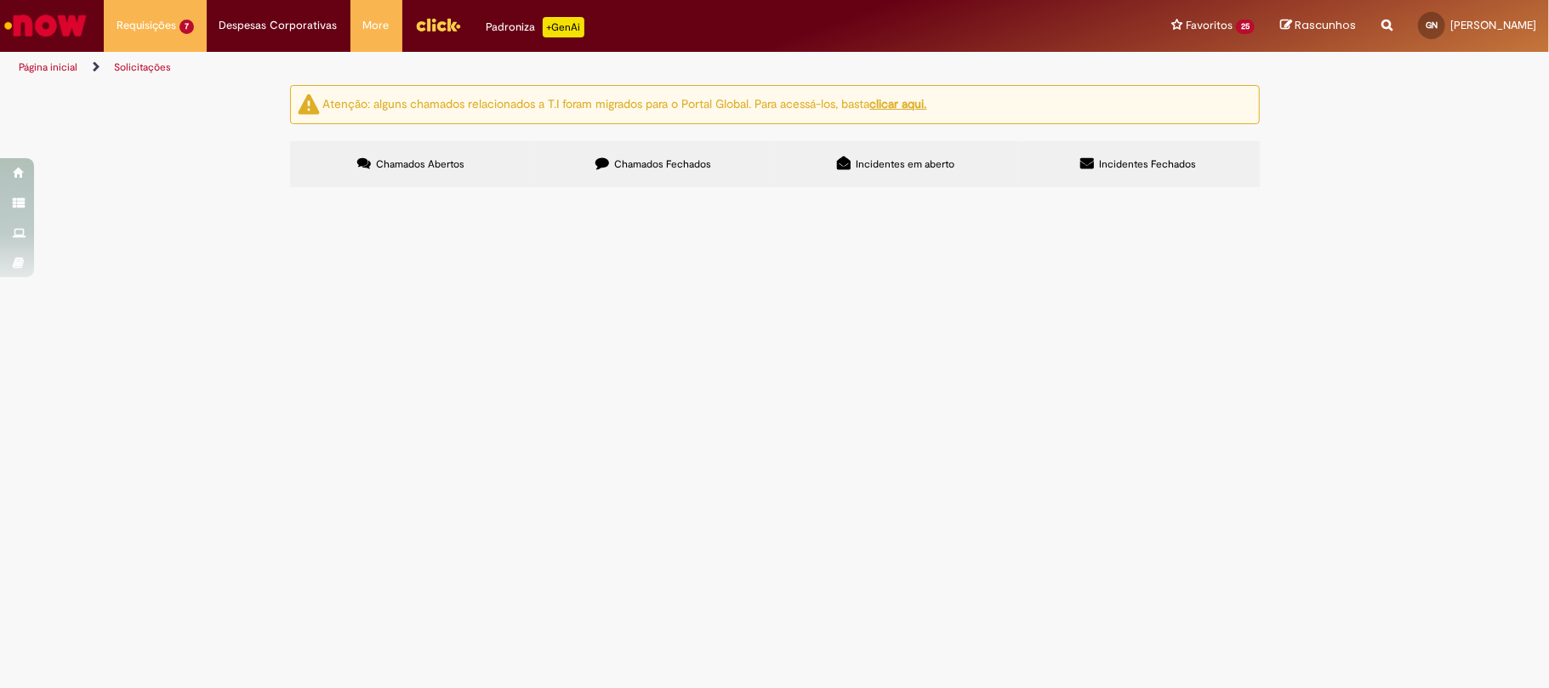
scroll to position [606, 0]
click at [0, 0] on span "Jardinagem interna do CDR" at bounding box center [0, 0] width 0 height 0
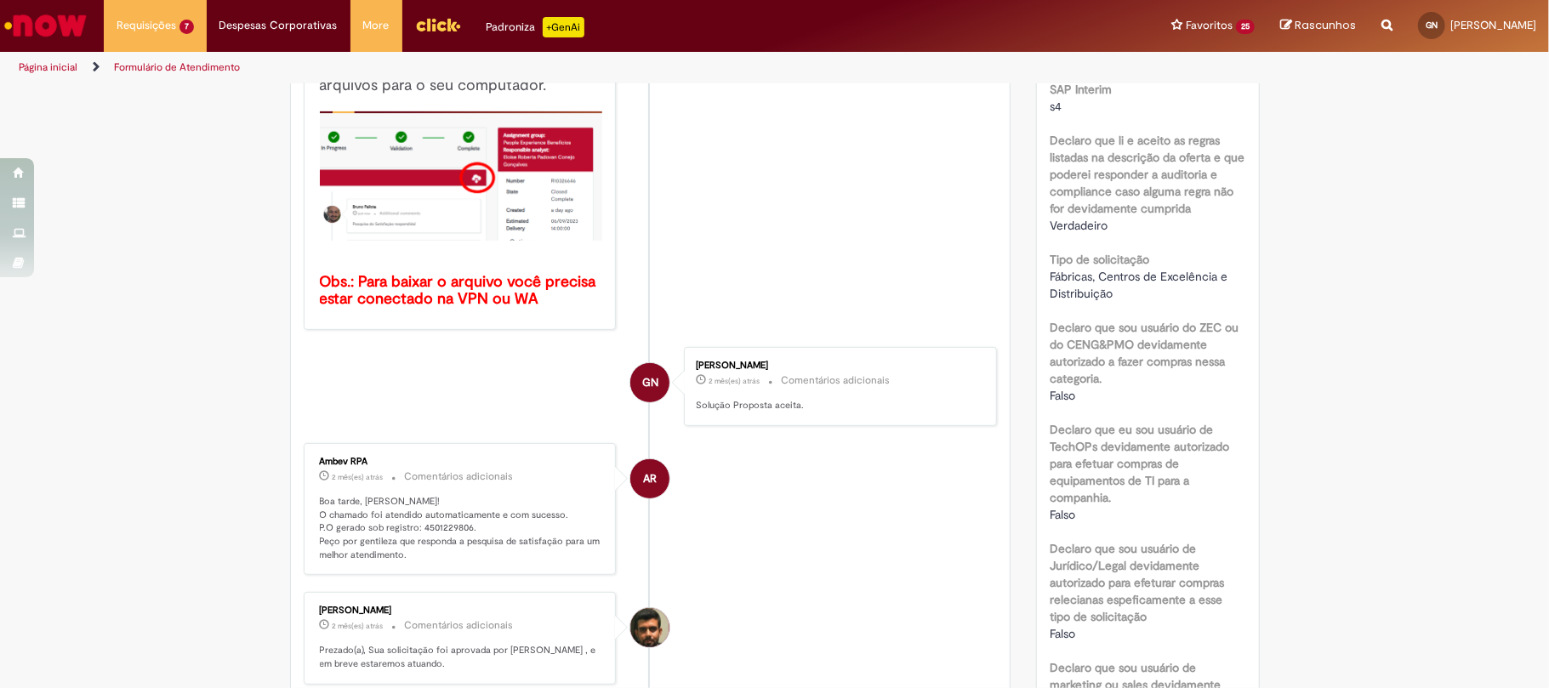
scroll to position [1021, 0]
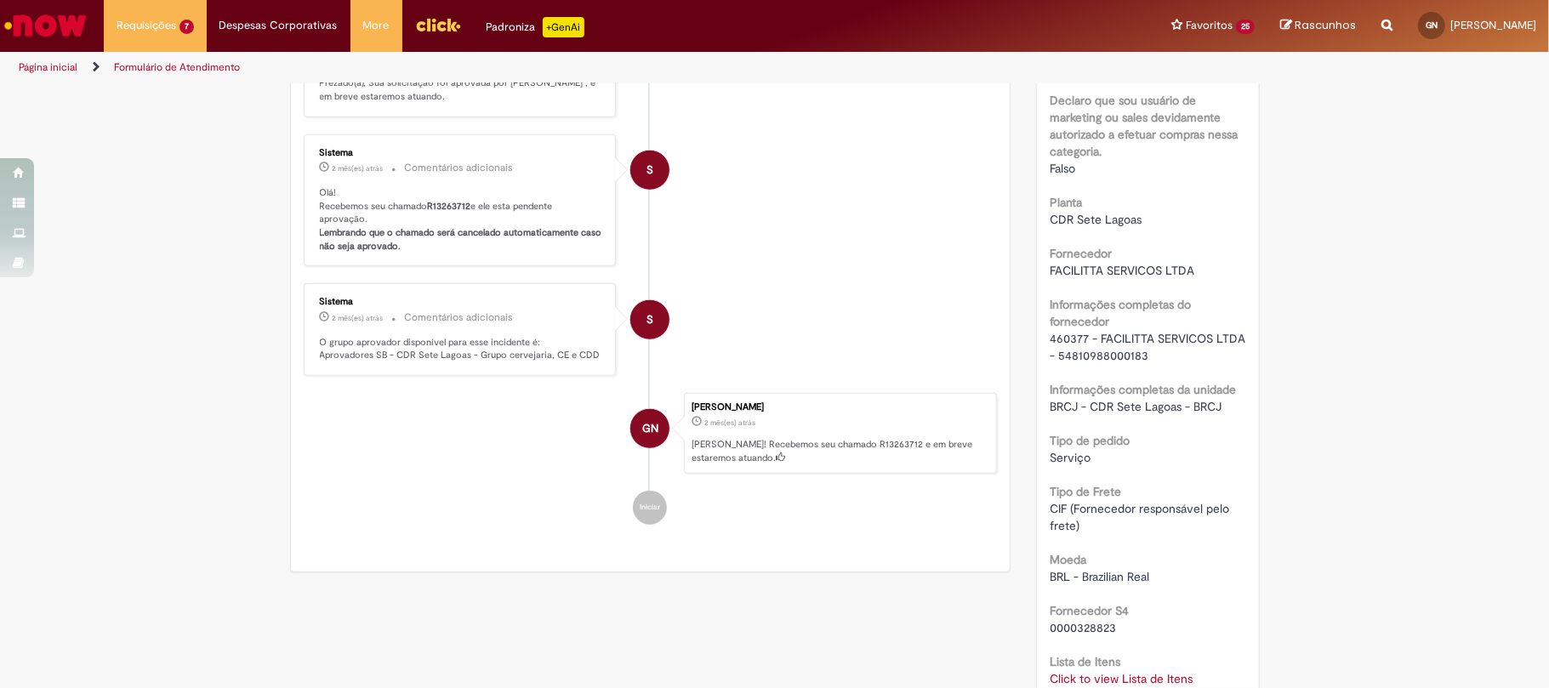
click at [1050, 359] on span "460377 - FACILITTA SERVICOS LTDA - 54810988000183" at bounding box center [1149, 347] width 199 height 32
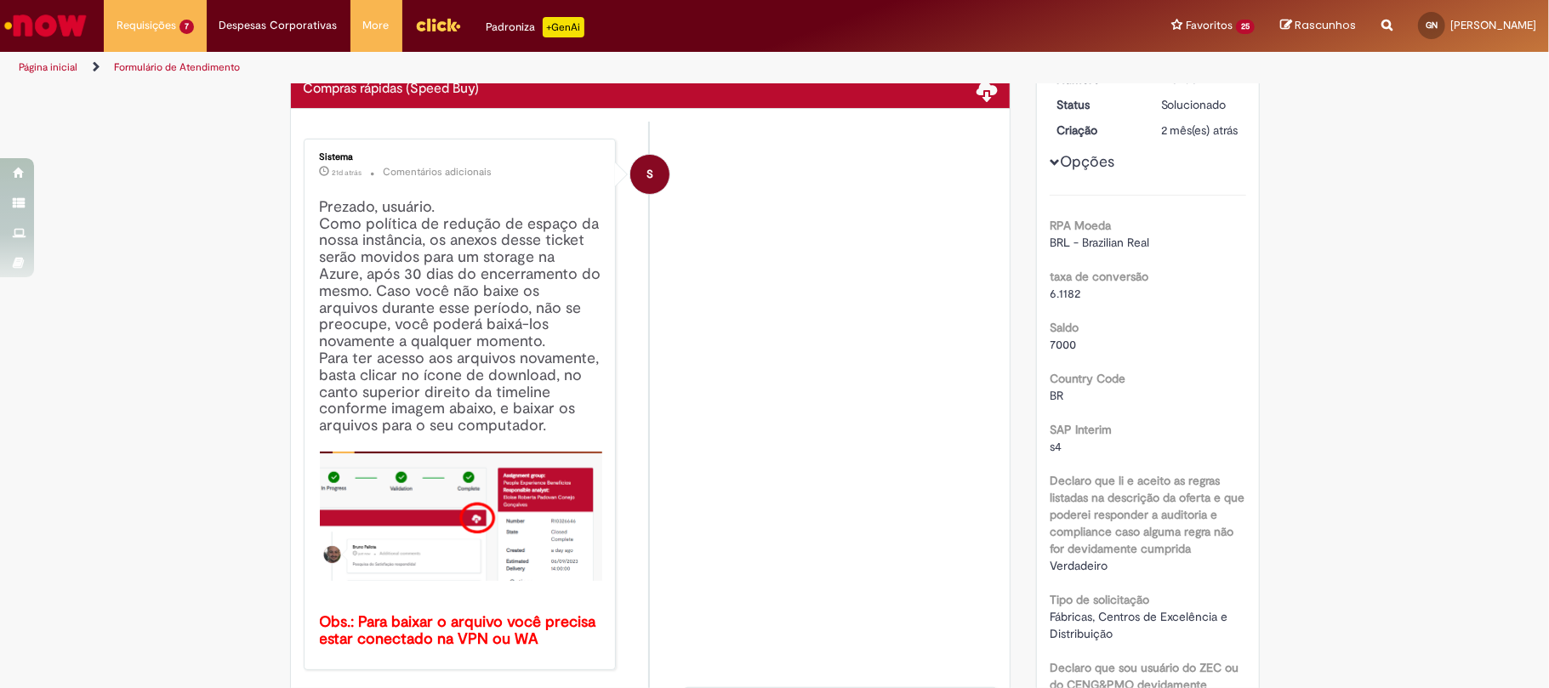
scroll to position [0, 0]
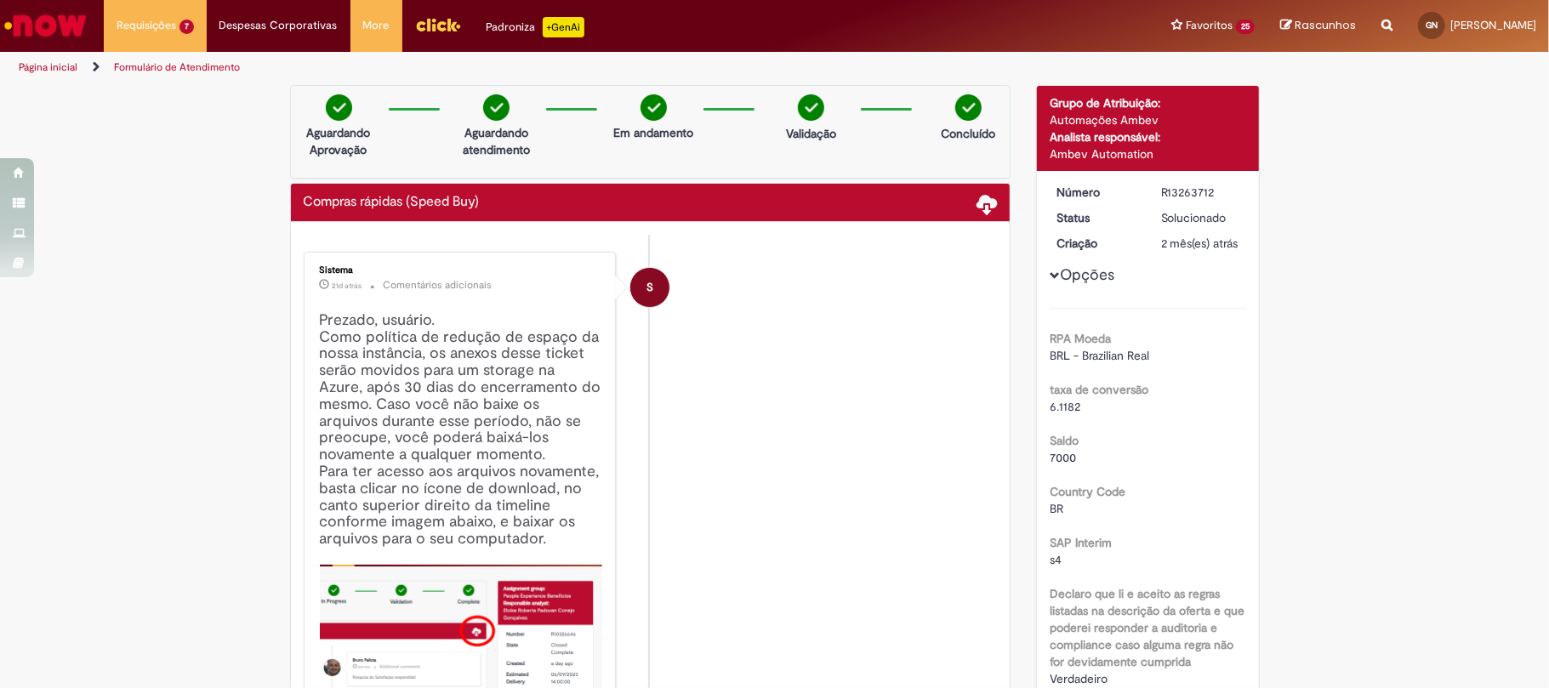
click at [1169, 191] on div "R13263712" at bounding box center [1200, 192] width 79 height 17
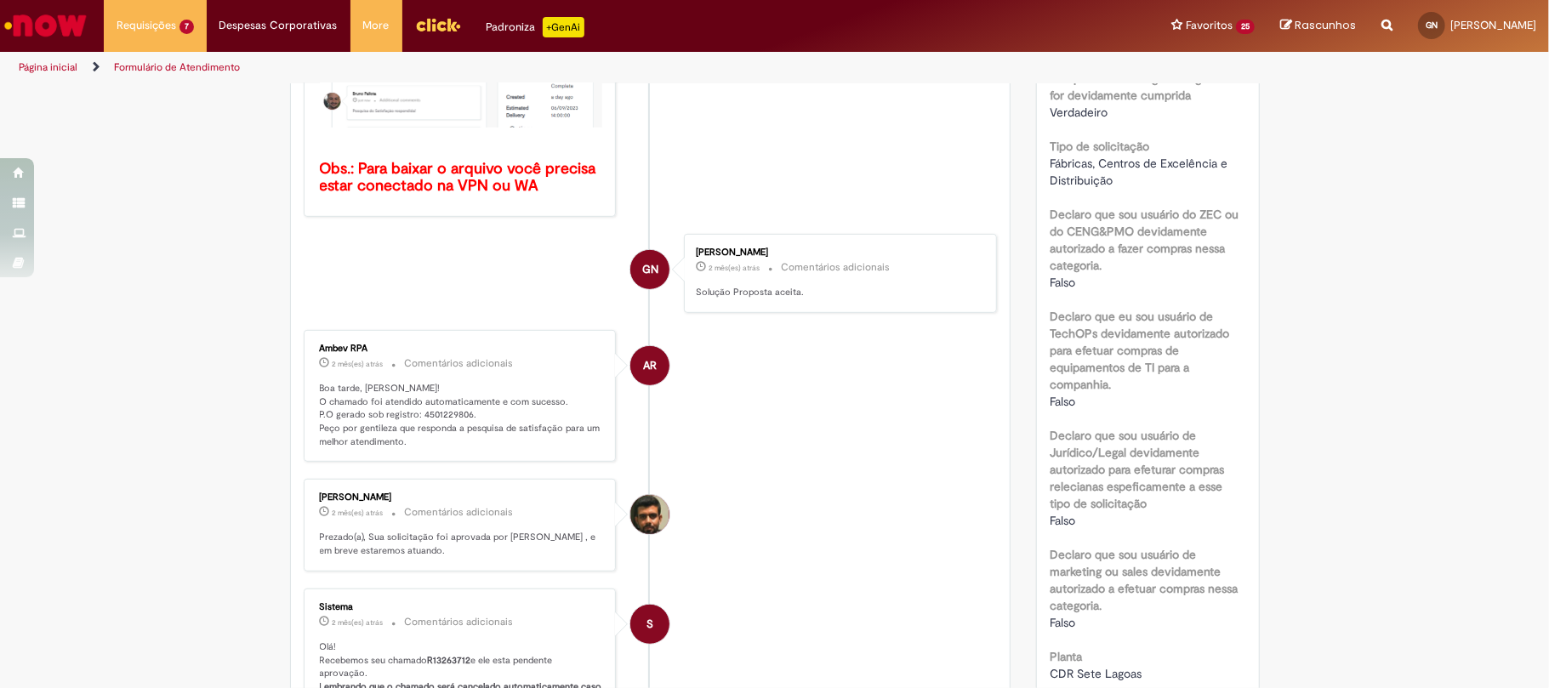
scroll to position [794, 0]
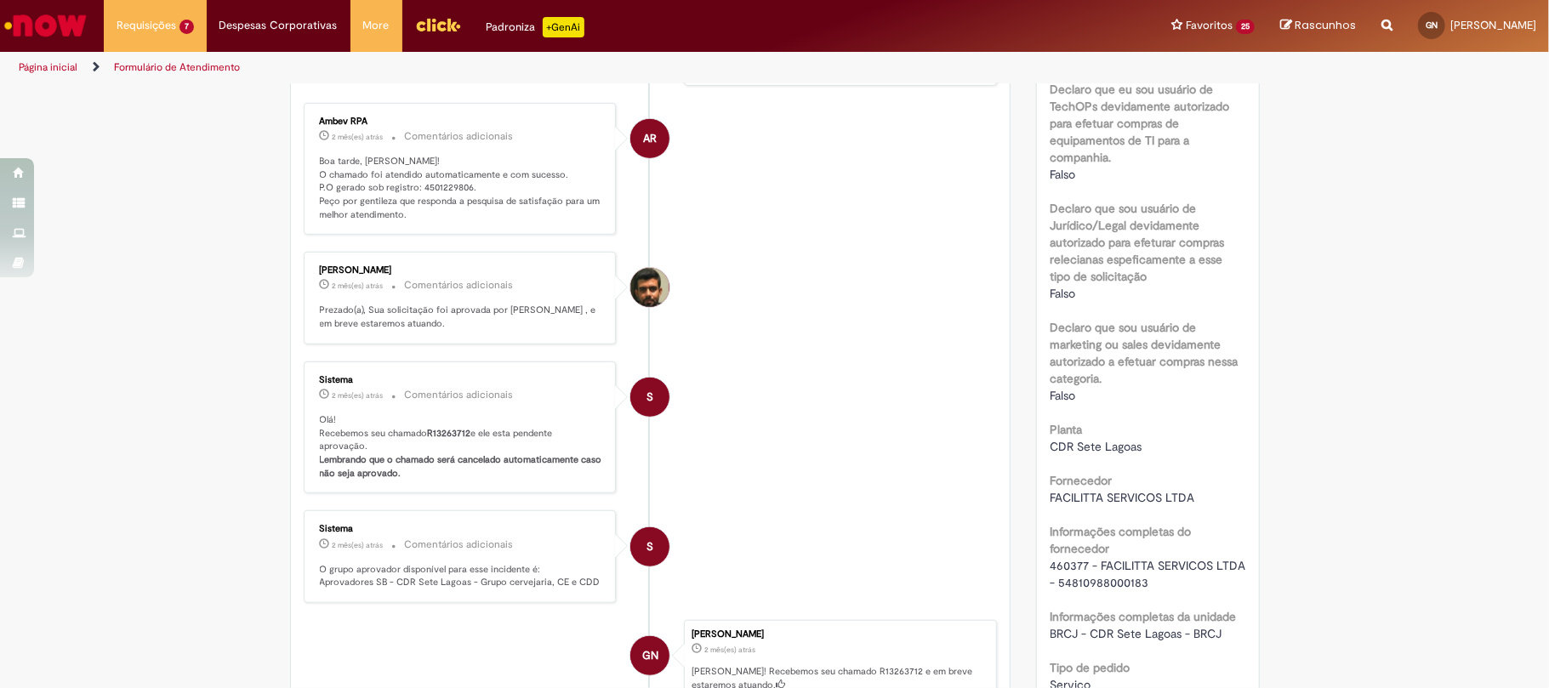
click at [432, 182] on p "Boa tarde, Gustavo! O chamado foi atendido automaticamente e com sucesso. P.O g…" at bounding box center [461, 188] width 283 height 67
click at [1062, 590] on span "460377 - FACILITTA SERVICOS LTDA - 54810988000183" at bounding box center [1149, 574] width 199 height 32
click at [1055, 583] on span "460377 - FACILITTA SERVICOS LTDA - 54810988000183" at bounding box center [1149, 574] width 199 height 32
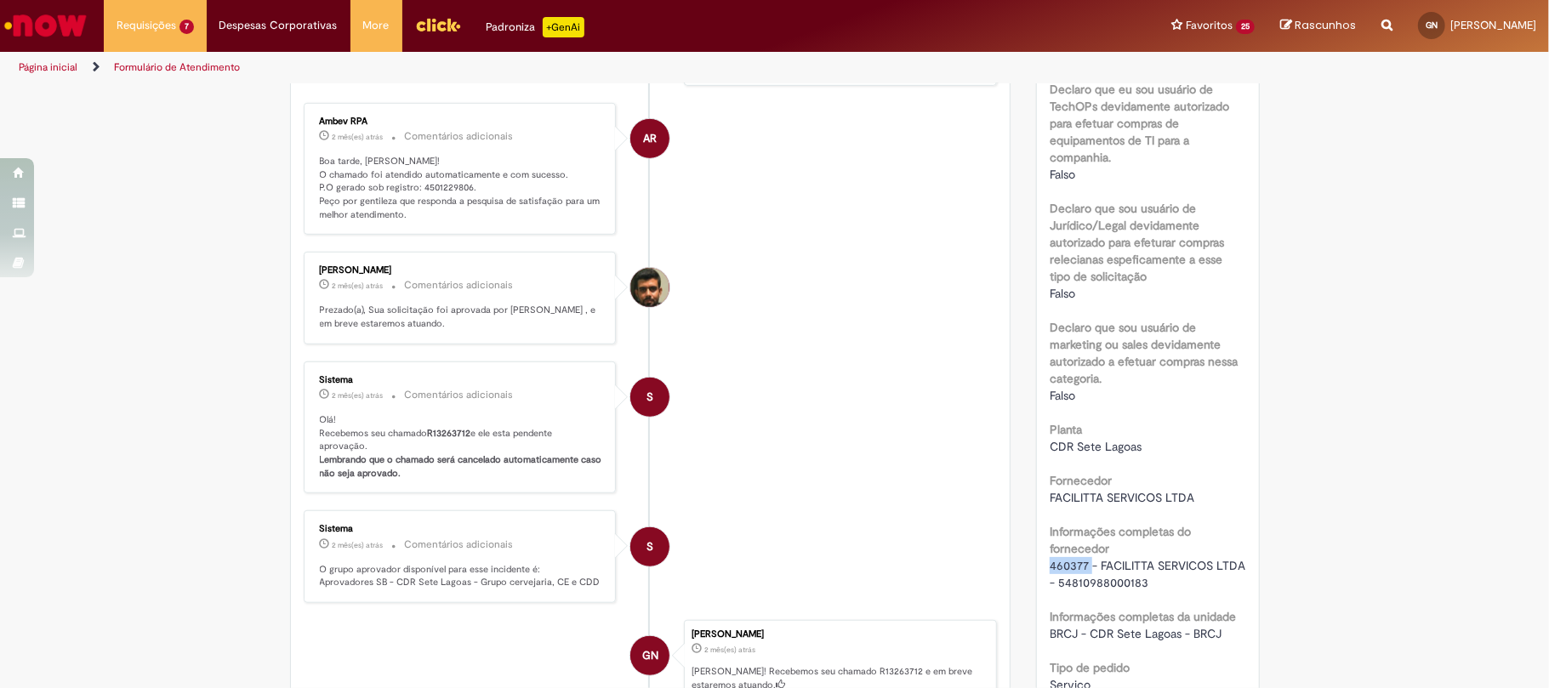
click at [1055, 583] on span "460377 - FACILITTA SERVICOS LTDA - 54810988000183" at bounding box center [1149, 574] width 199 height 32
click at [1114, 505] on span "FACILITTA SERVICOS LTDA" at bounding box center [1122, 497] width 145 height 15
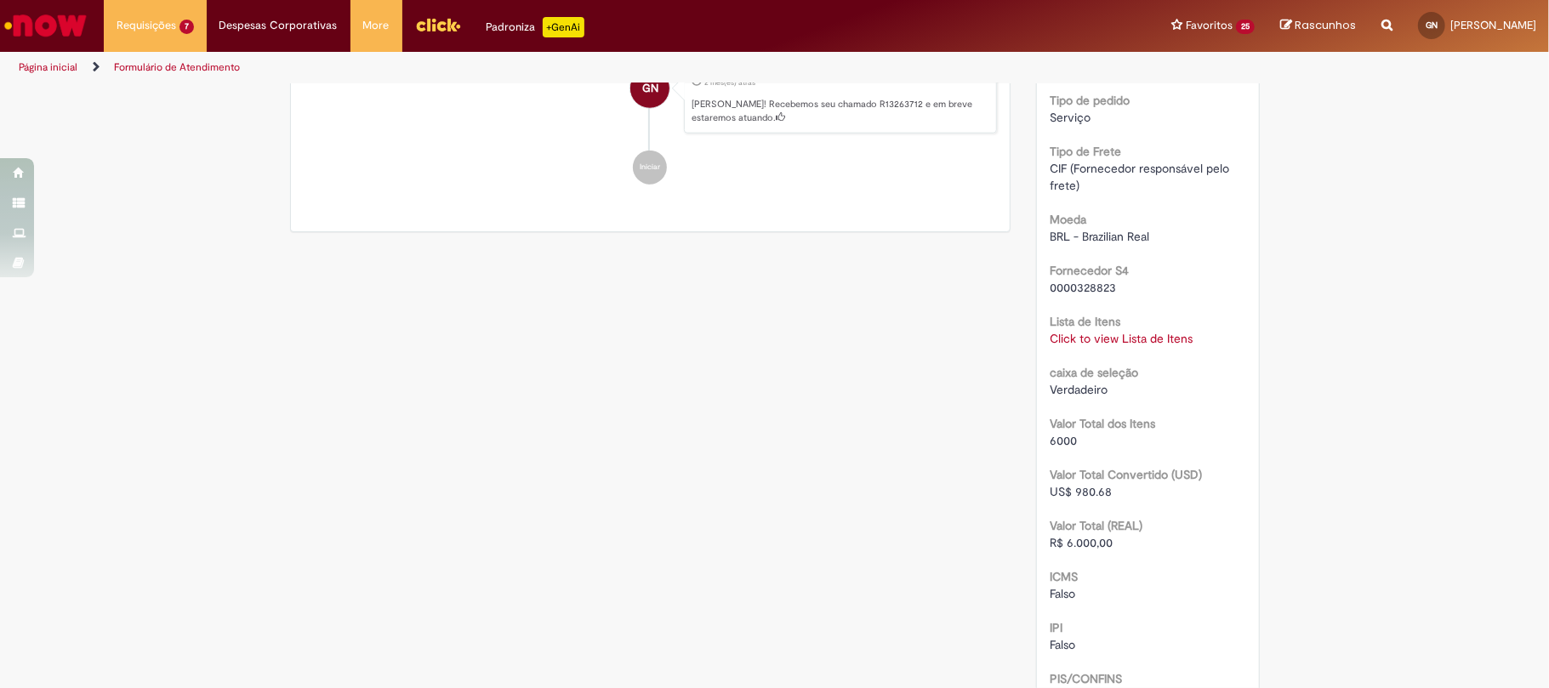
scroll to position [1474, 0]
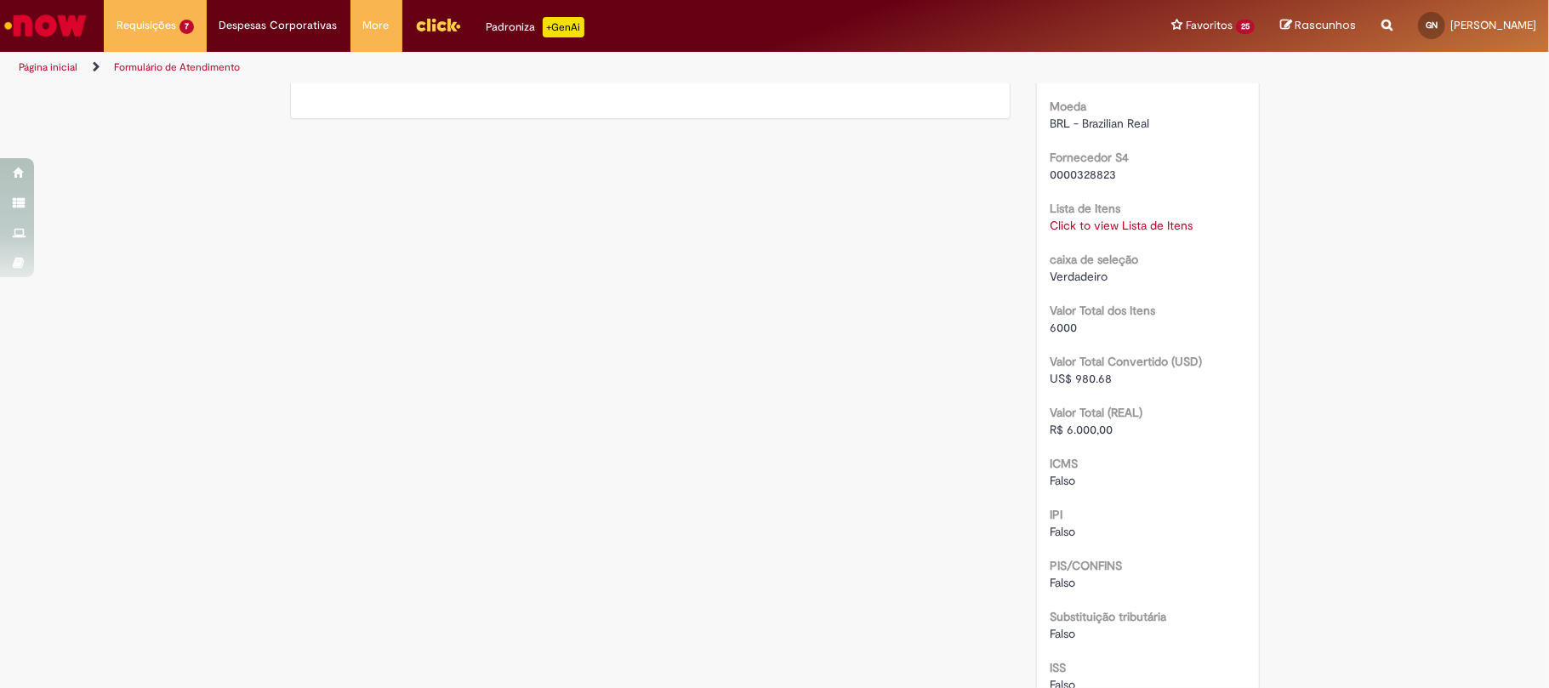
click at [1125, 234] on div "Click to view Lista de Itens Click to view Lista de Itens" at bounding box center [1148, 225] width 197 height 17
click at [1103, 233] on link "Click to view Lista de Itens" at bounding box center [1121, 225] width 143 height 15
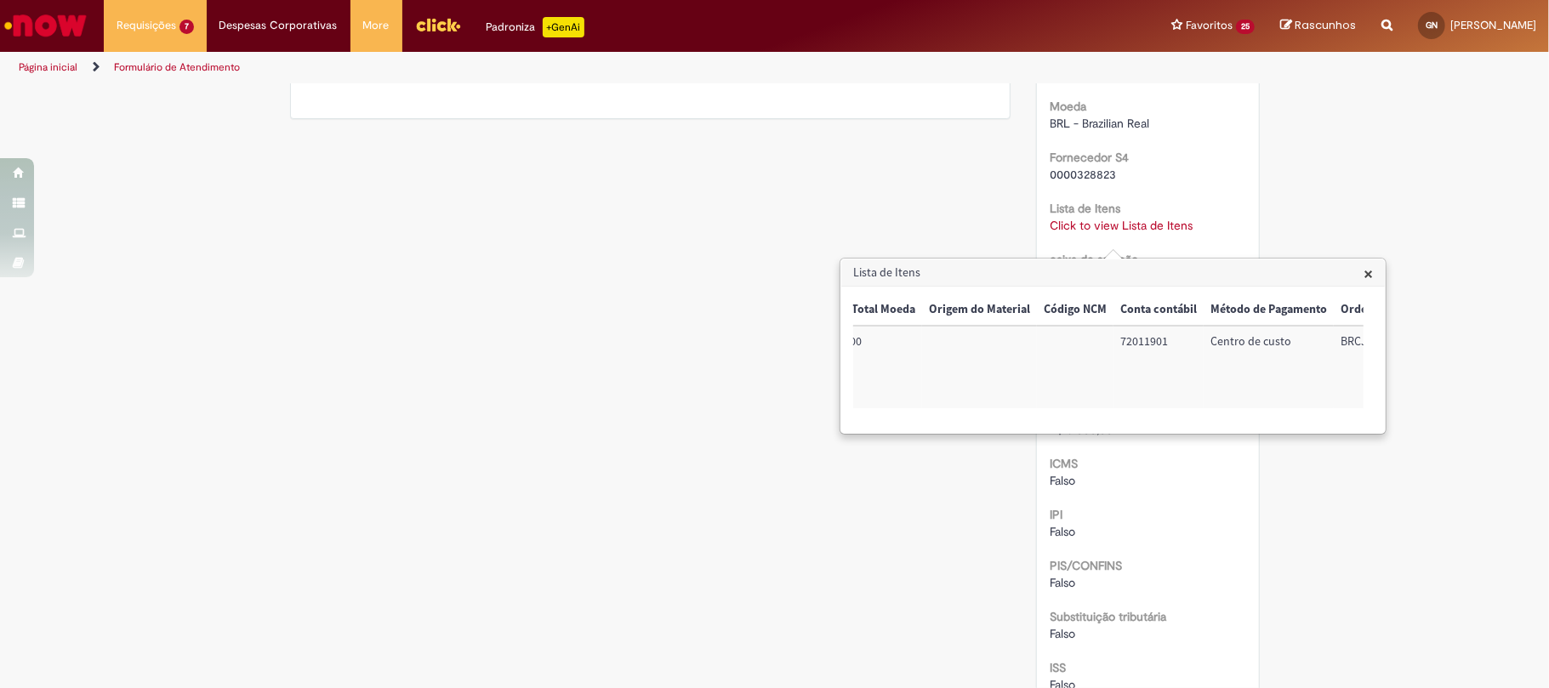
scroll to position [0, 737]
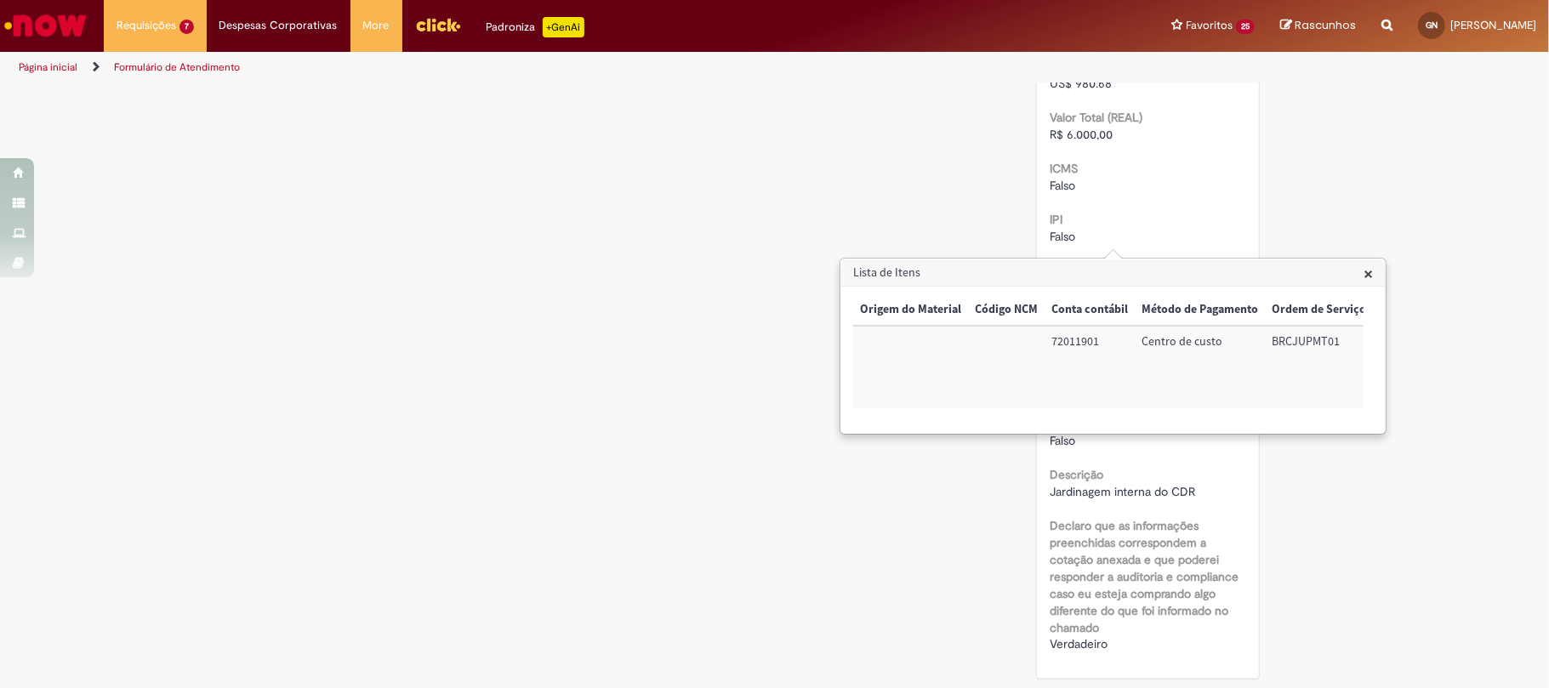
click at [1118, 492] on span "Jardinagem interna do CDR" at bounding box center [1122, 491] width 145 height 15
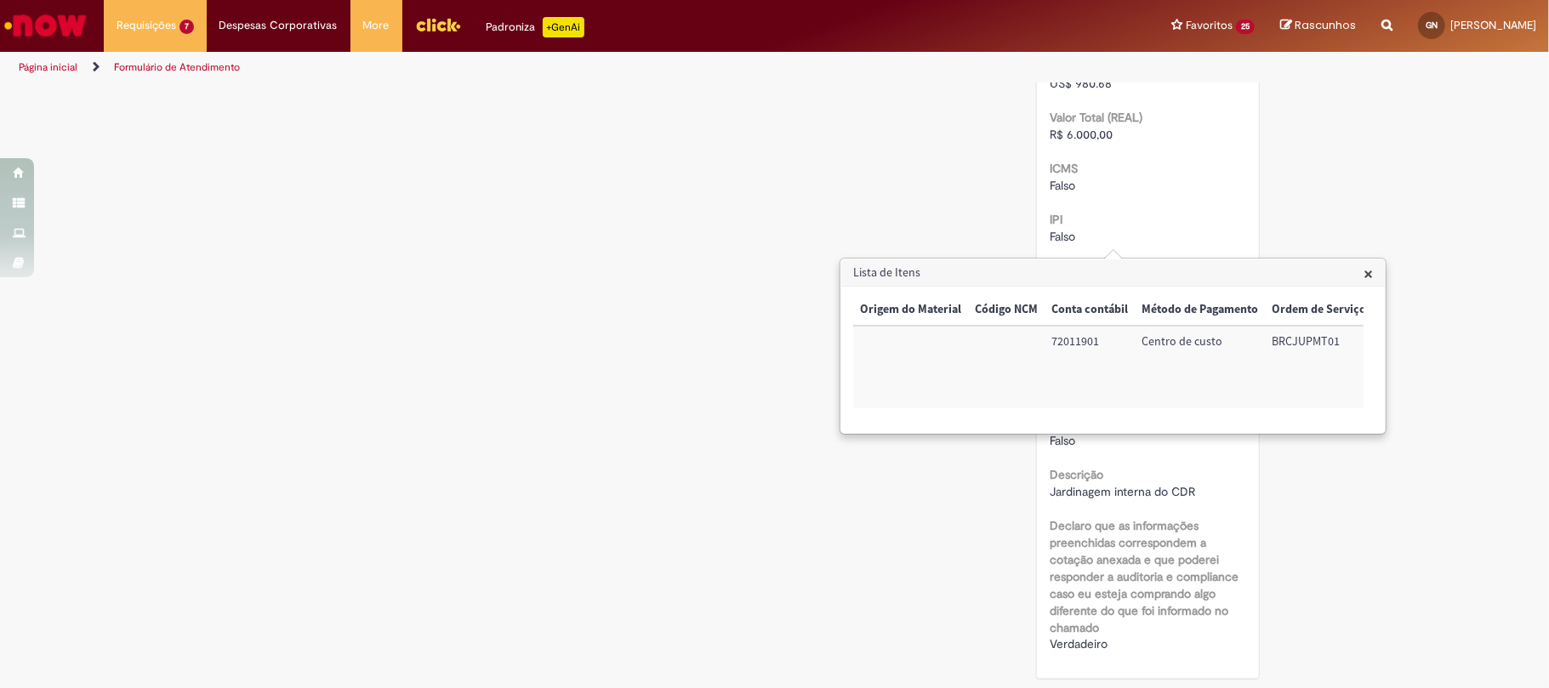
click at [1086, 345] on td "72011901" at bounding box center [1090, 367] width 90 height 83
click at [1265, 331] on td "BRCJUPMT01" at bounding box center [1319, 367] width 108 height 83
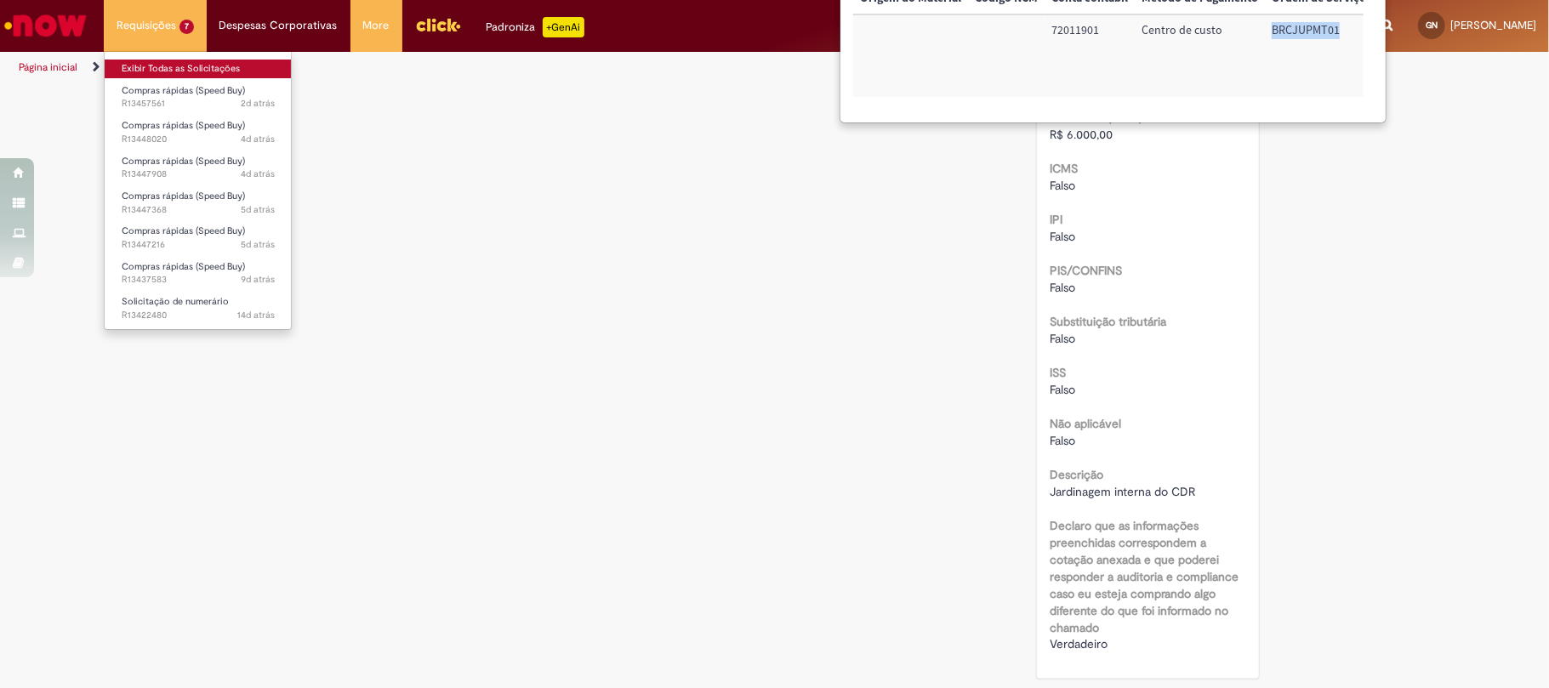
click at [205, 70] on link "Exibir Todas as Solicitações" at bounding box center [198, 69] width 187 height 19
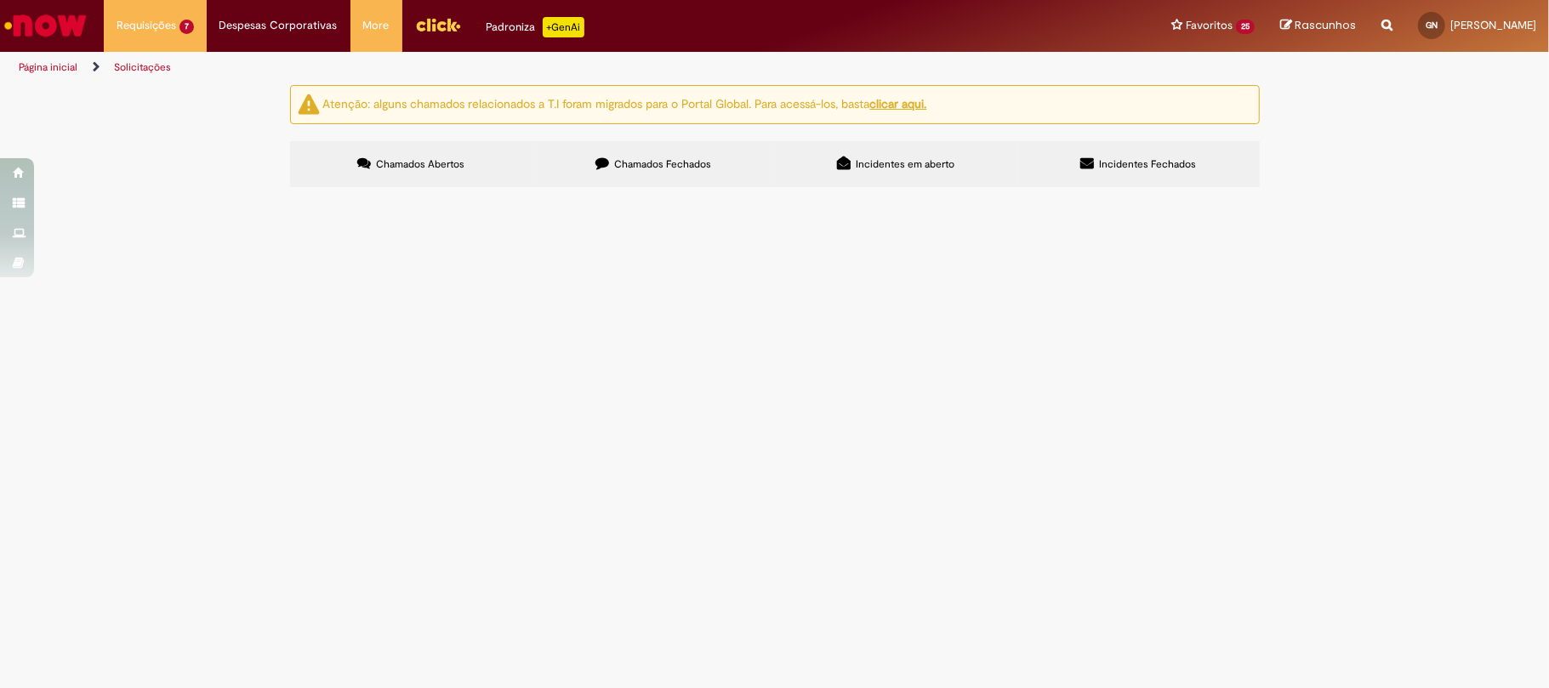
click at [647, 163] on span "Chamados Fechados" at bounding box center [662, 164] width 97 height 14
click at [0, 0] on link at bounding box center [0, 0] width 0 height 0
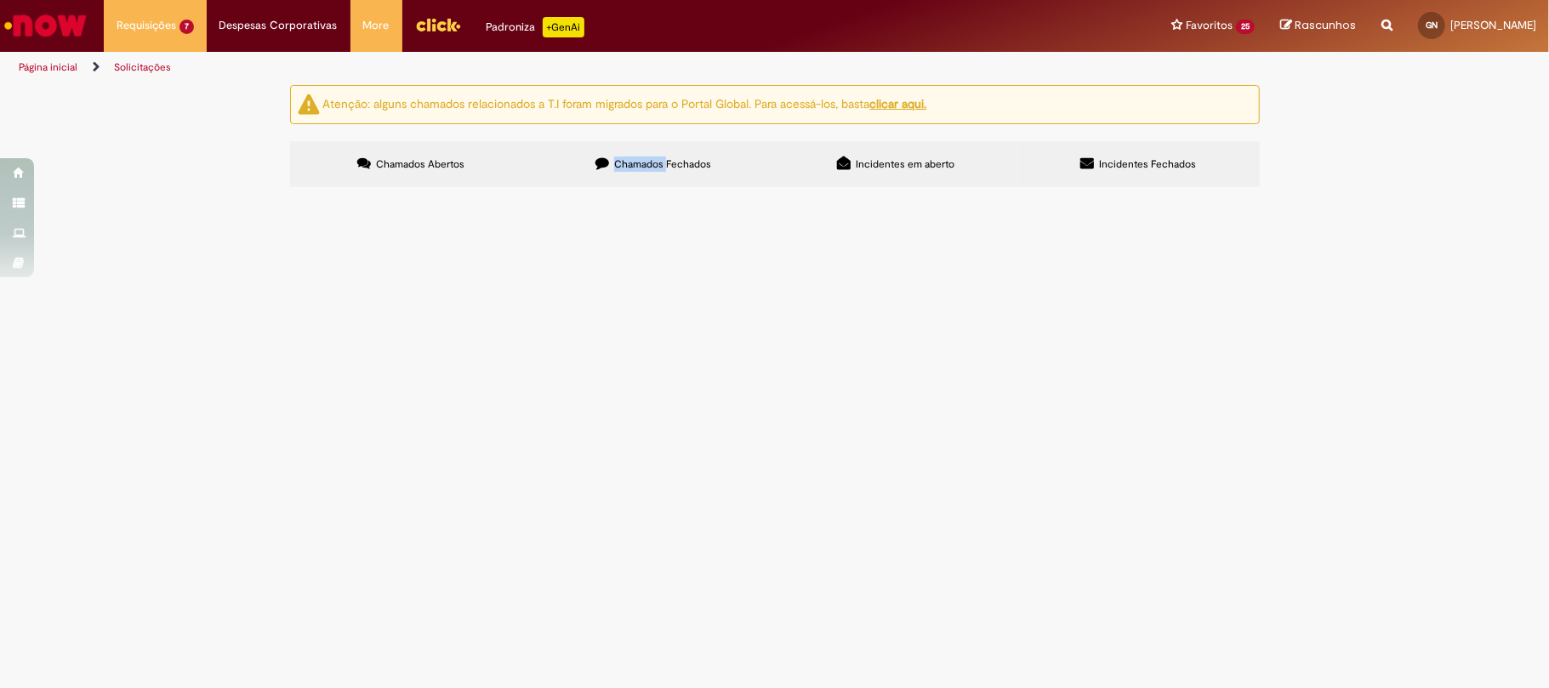
click at [0, 0] on link at bounding box center [0, 0] width 0 height 0
click at [0, 0] on span "Papel A4" at bounding box center [0, 0] width 0 height 0
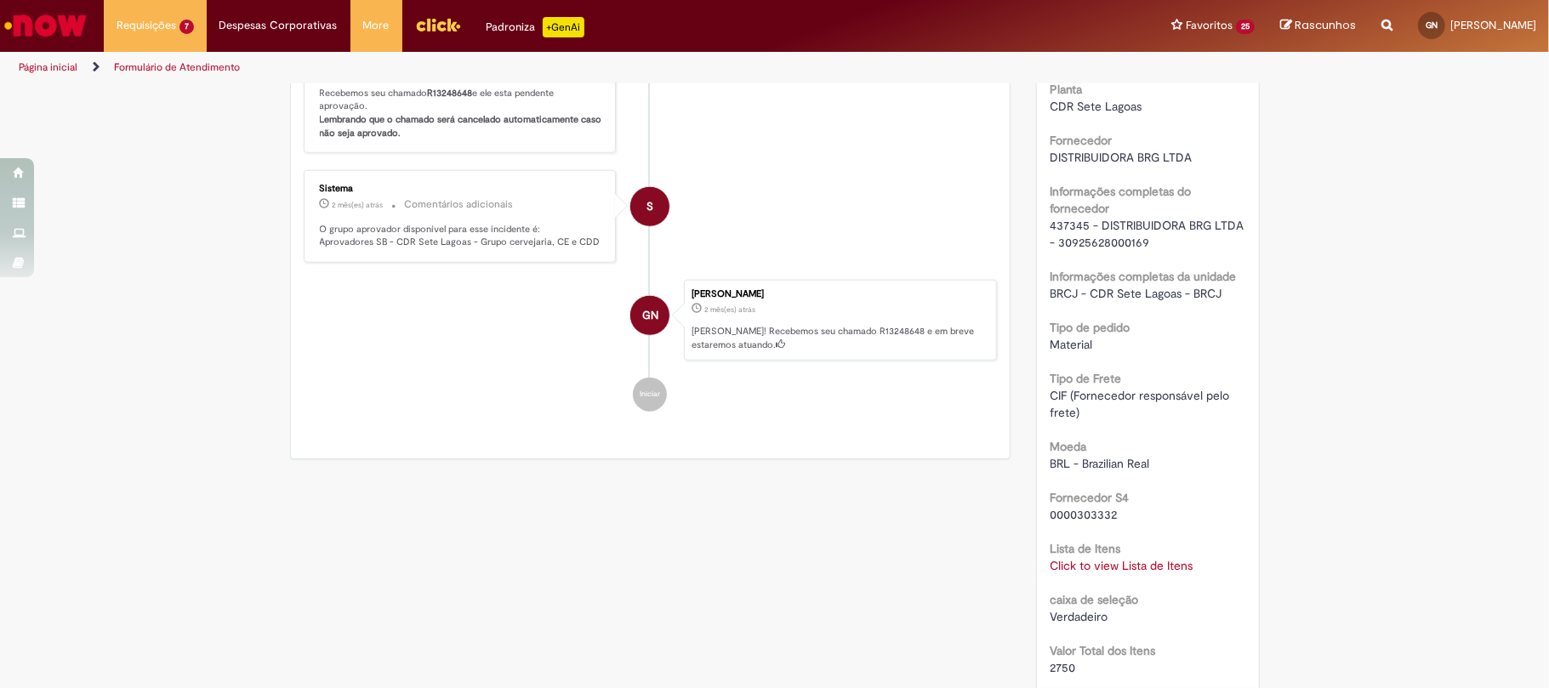
scroll to position [1233, 0]
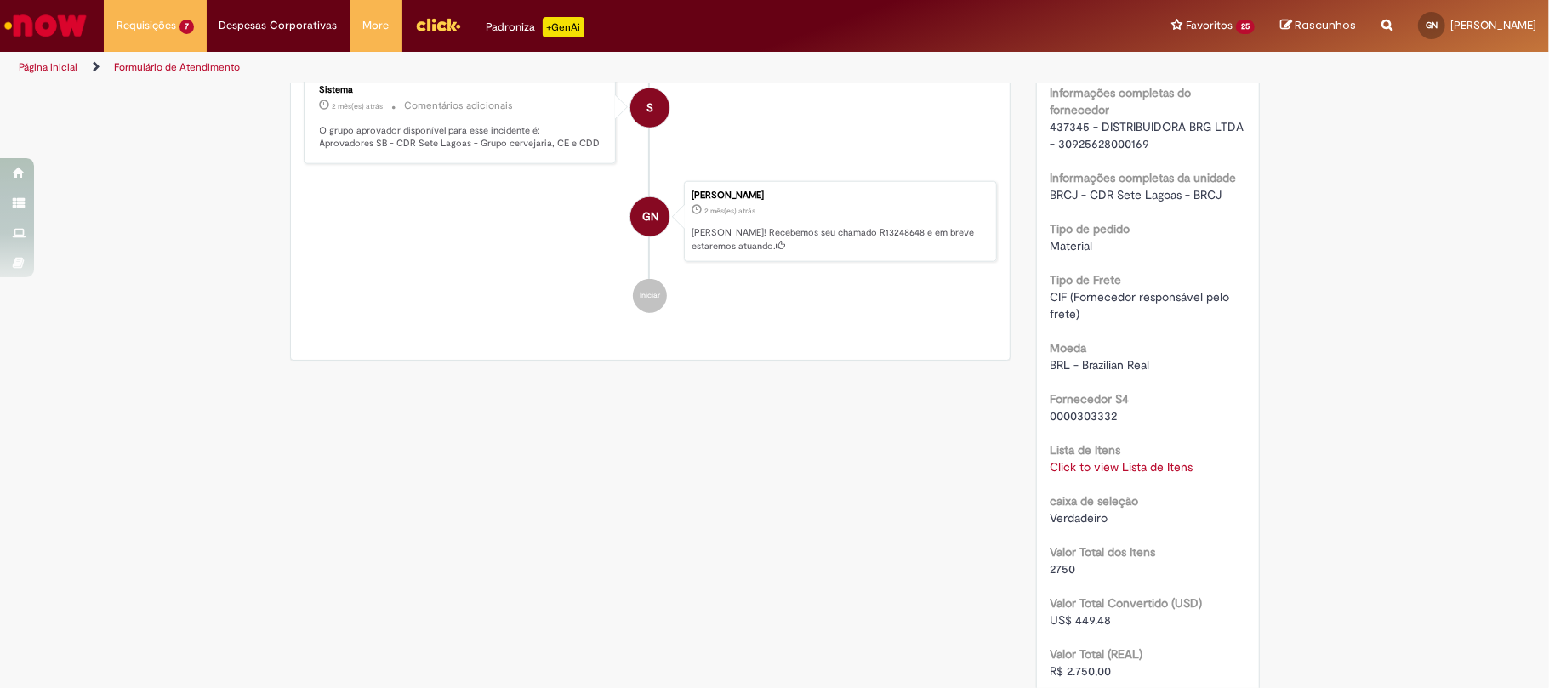
click at [1080, 475] on link "Click to view Lista de Itens" at bounding box center [1121, 466] width 143 height 15
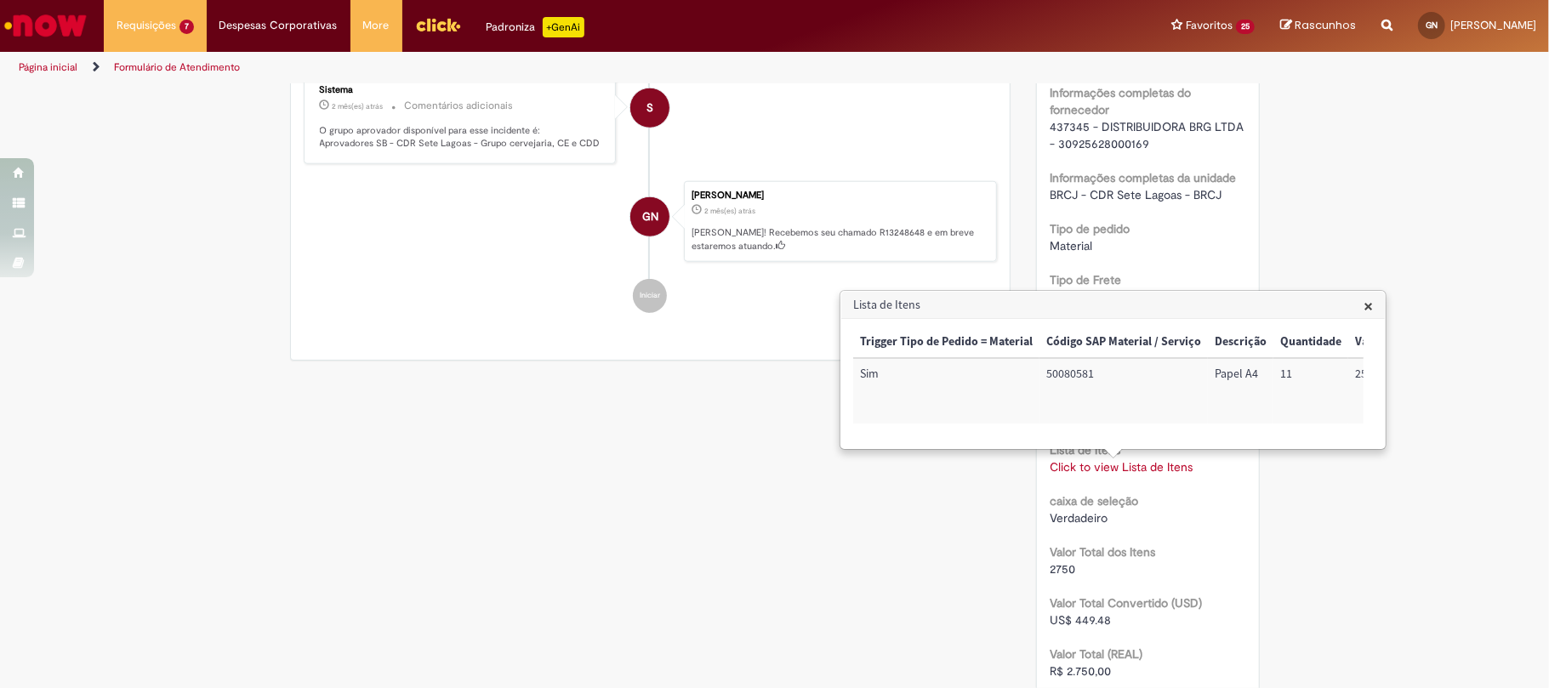
scroll to position [0, 446]
click at [754, 493] on div "Verificar Código de Barras Aguardando Aprovação Aguardando atendimento Em andam…" at bounding box center [774, 38] width 995 height 2373
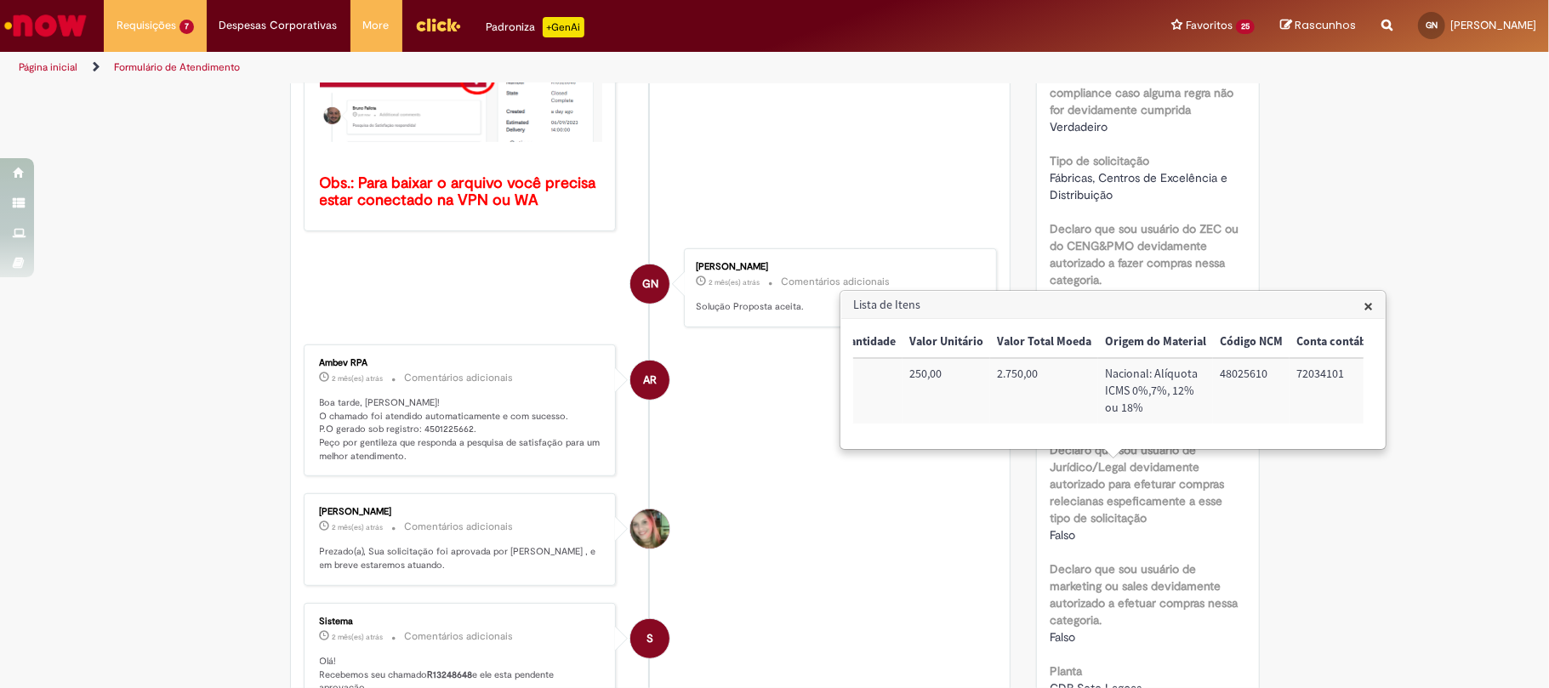
scroll to position [212, 0]
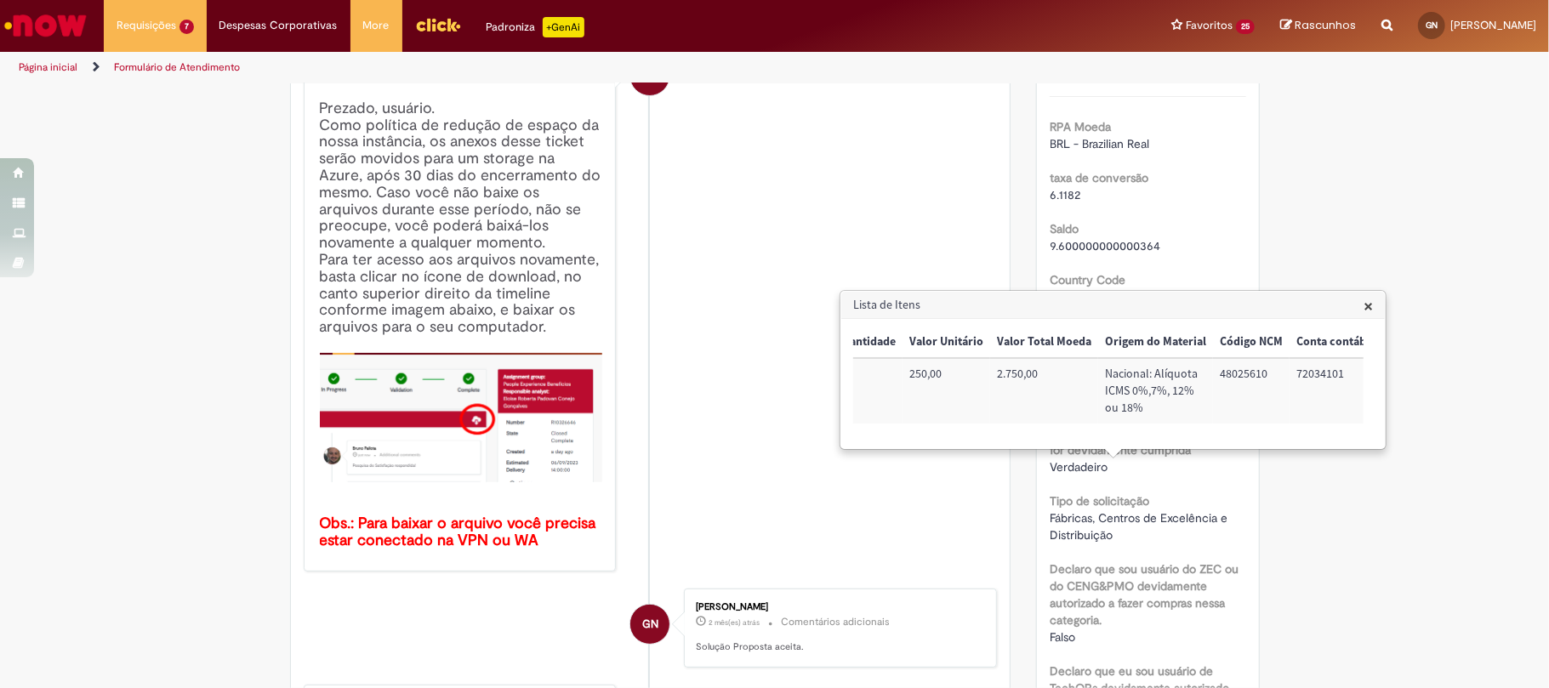
click at [1368, 300] on span "×" at bounding box center [1368, 305] width 9 height 23
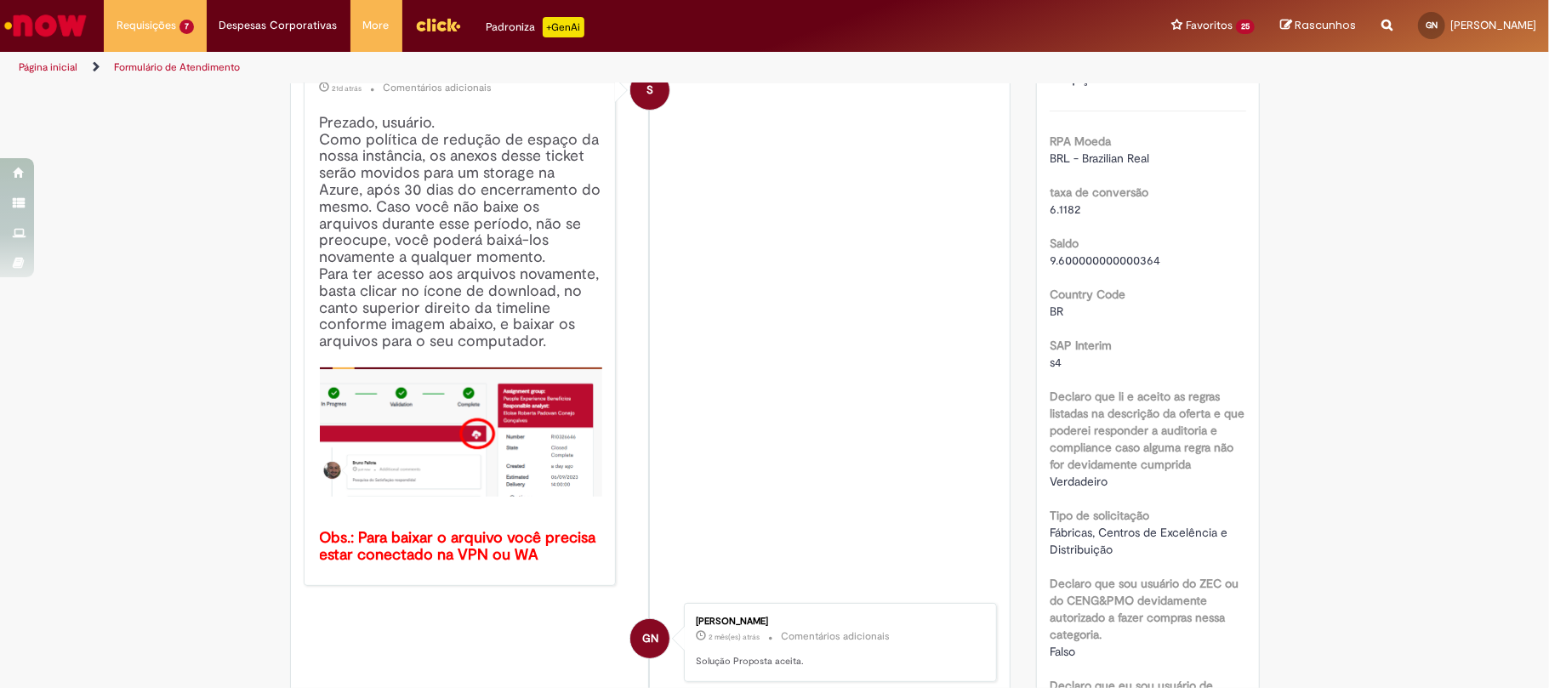
scroll to position [0, 0]
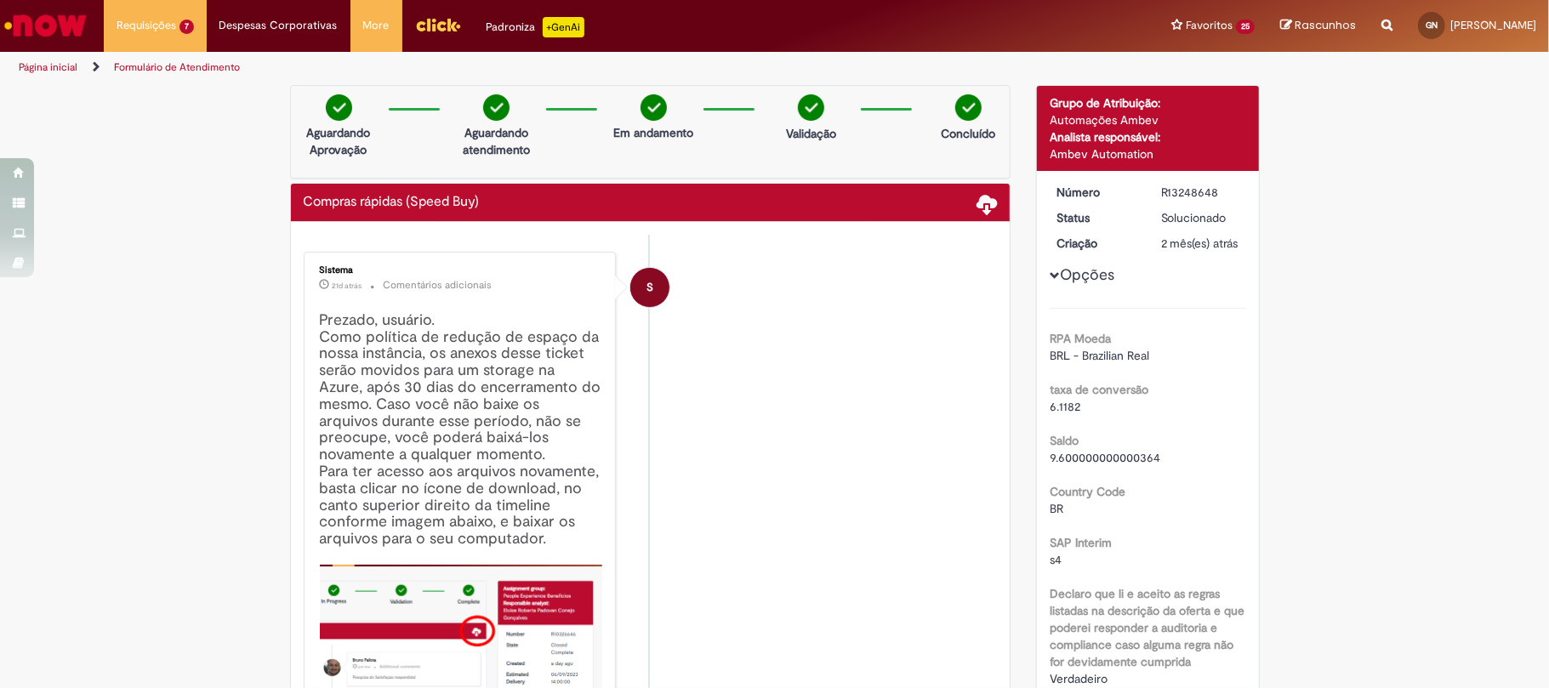
click at [1181, 195] on div "R13248648" at bounding box center [1200, 192] width 79 height 17
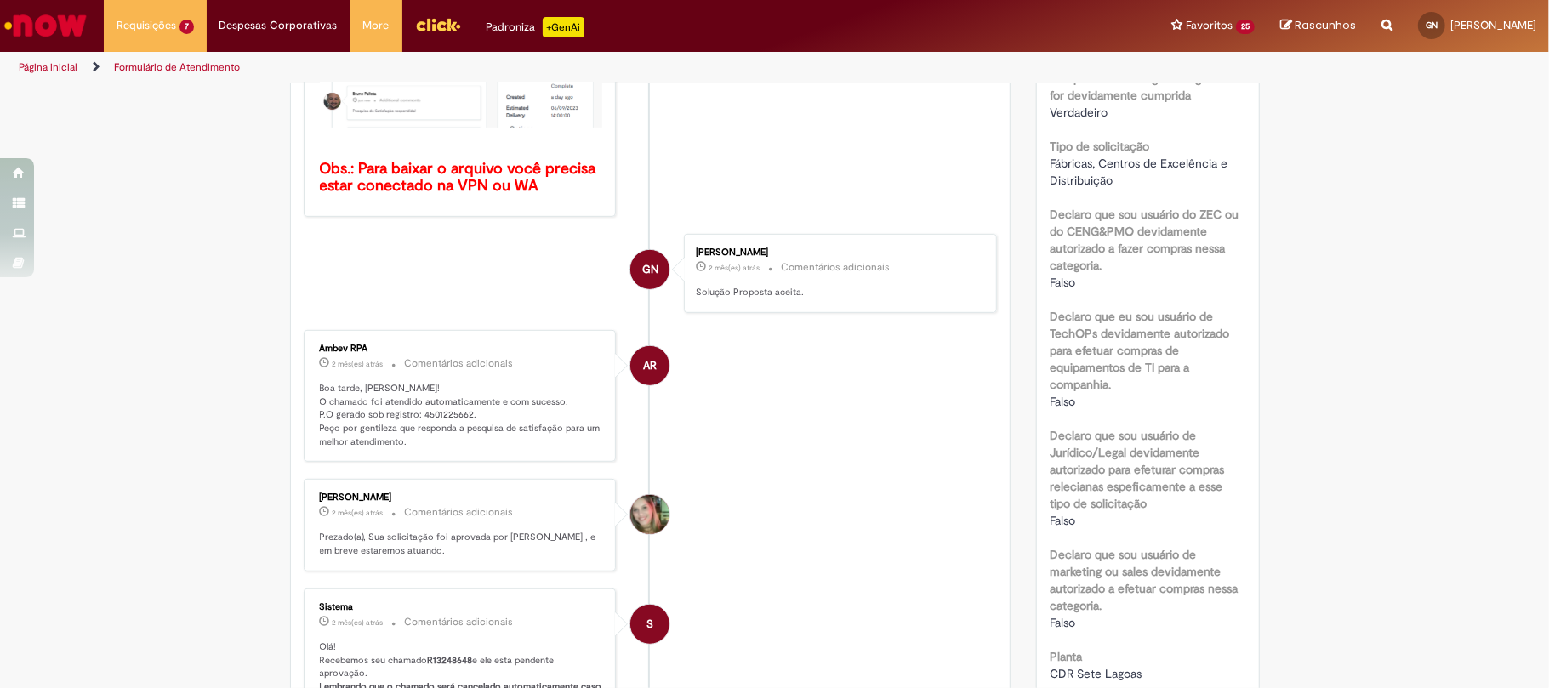
scroll to position [681, 0]
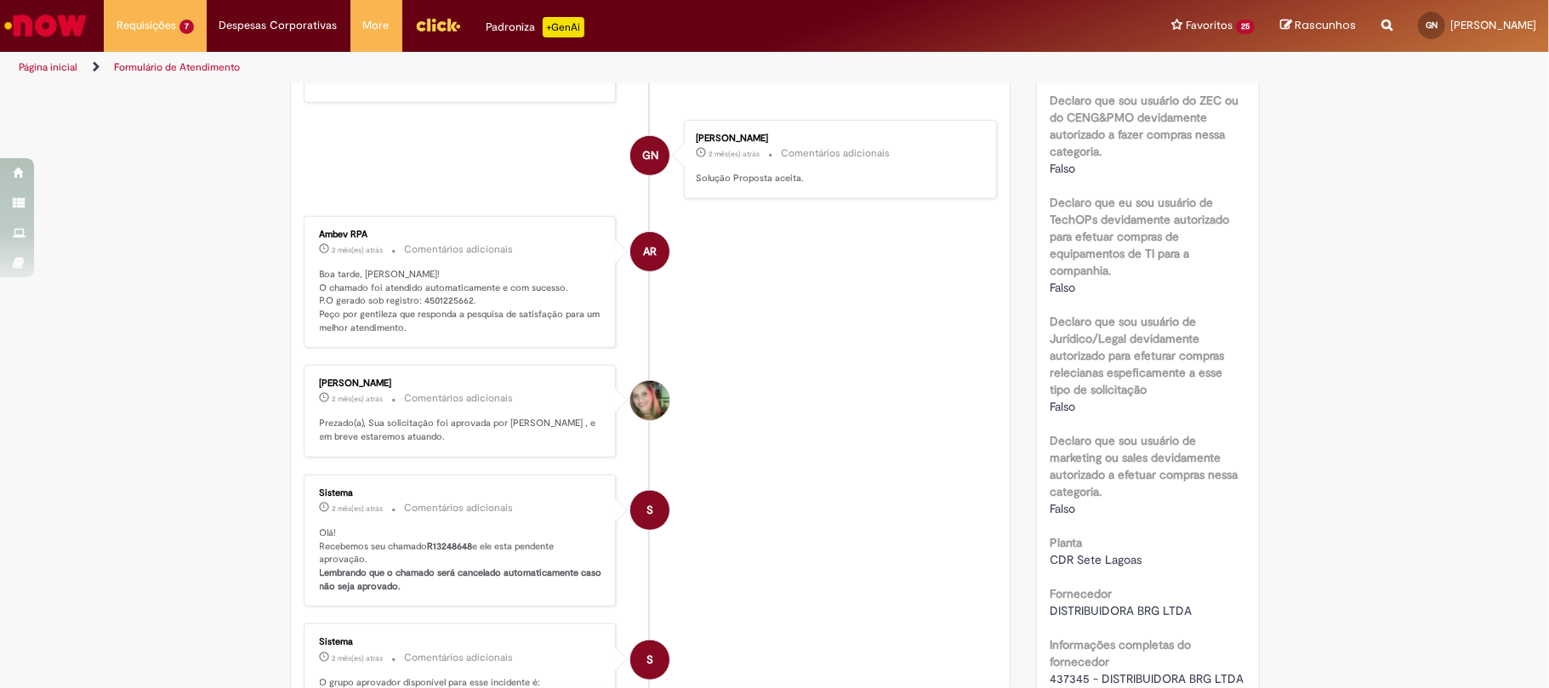
click at [434, 293] on p "Boa tarde, Gustavo! O chamado foi atendido automaticamente e com sucesso. P.O g…" at bounding box center [461, 301] width 283 height 67
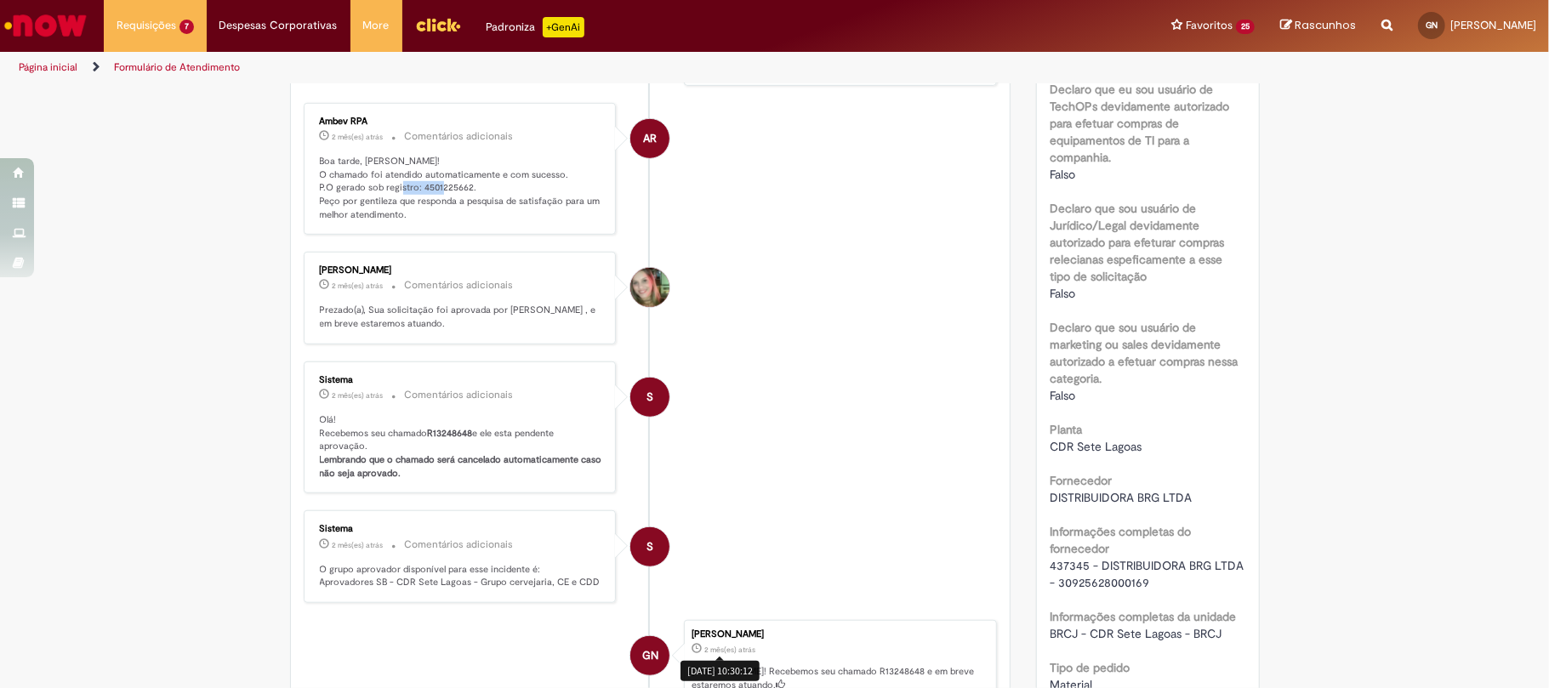
scroll to position [1134, 0]
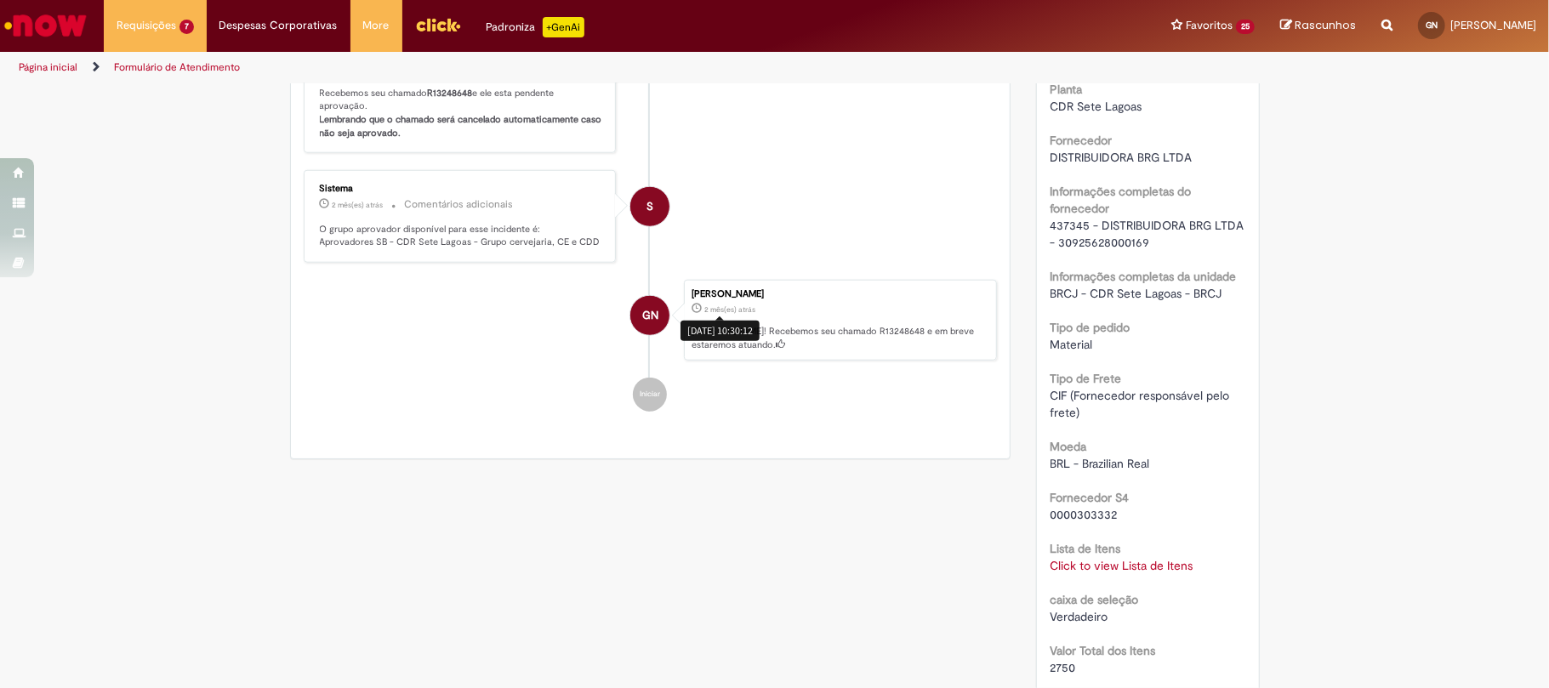
click at [1063, 240] on span "437345 - DISTRIBUIDORA BRG LTDA - 30925628000169" at bounding box center [1148, 234] width 197 height 32
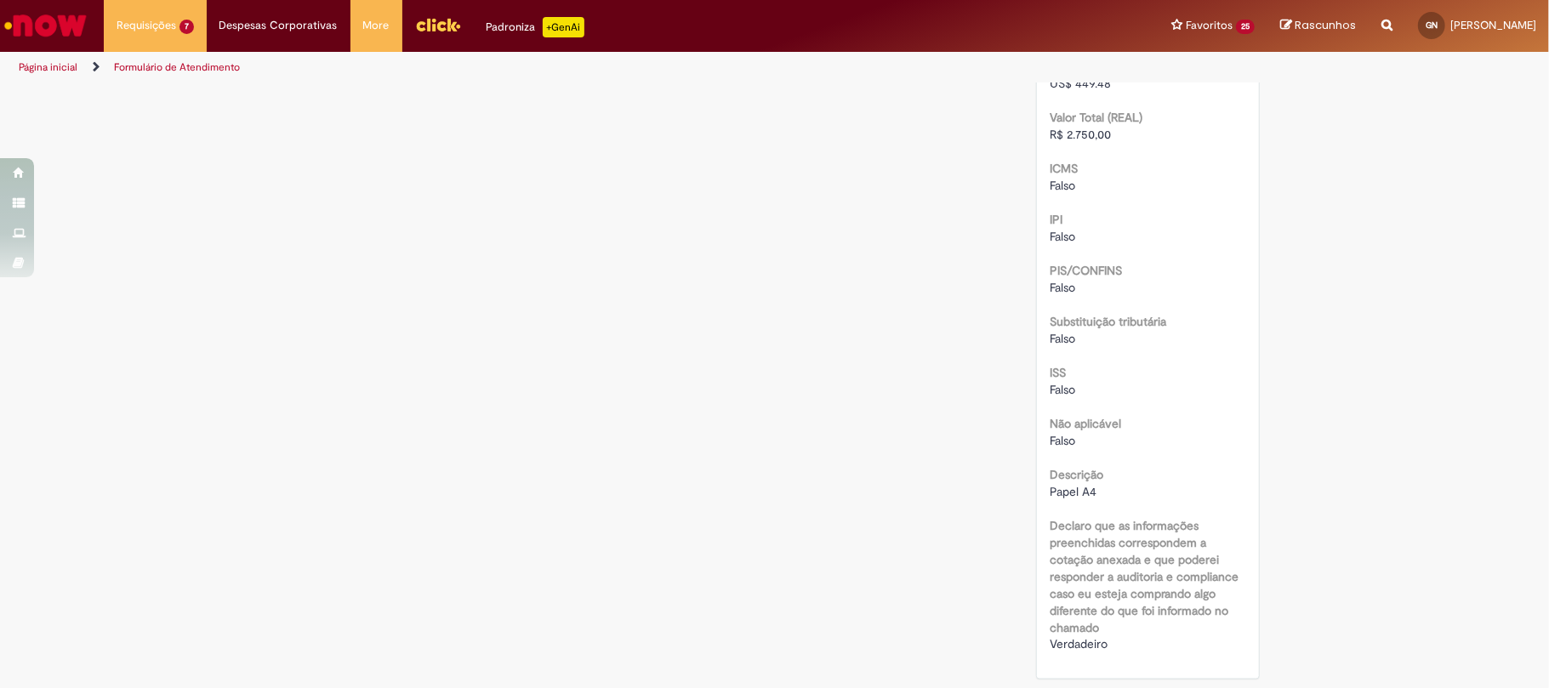
click at [1073, 475] on b "Descrição" at bounding box center [1077, 474] width 54 height 15
click at [1070, 483] on div "Papel A4" at bounding box center [1148, 491] width 197 height 17
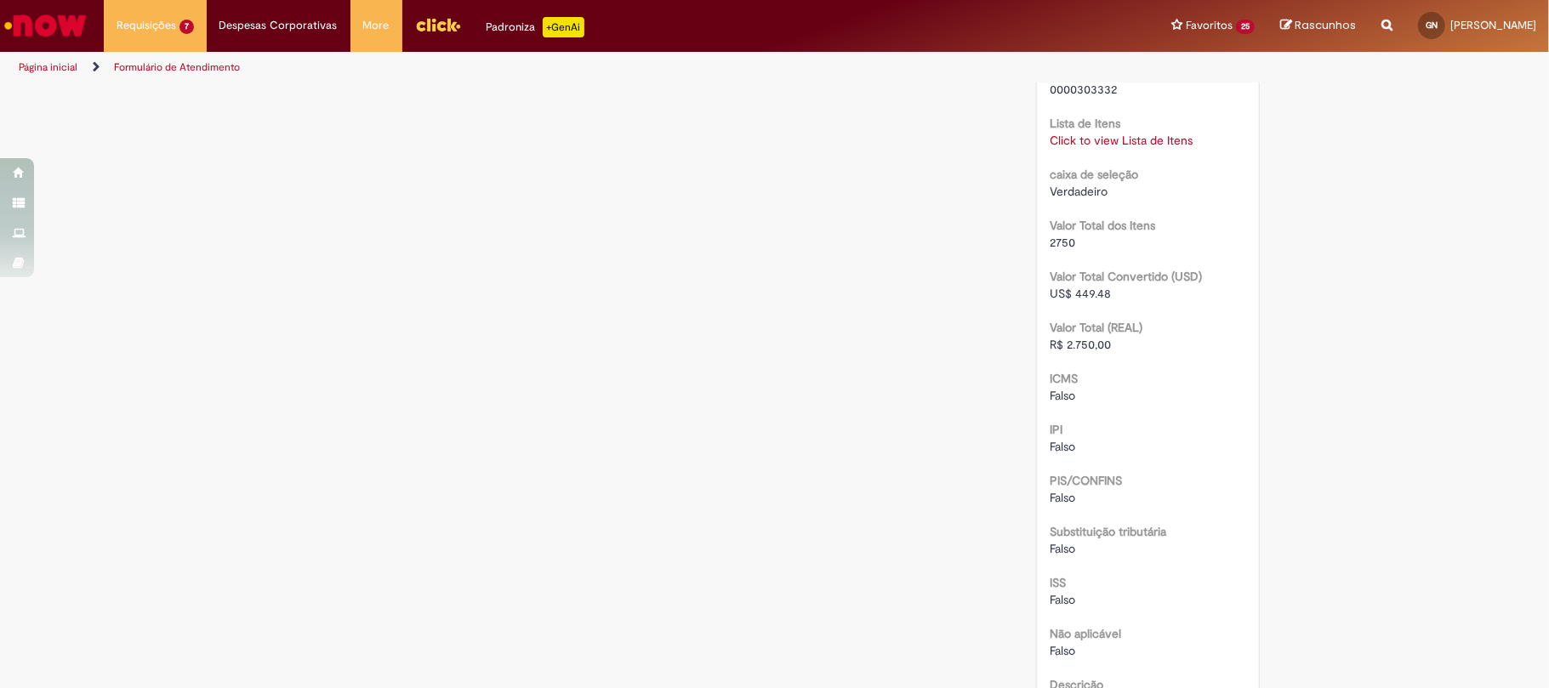
scroll to position [1219, 0]
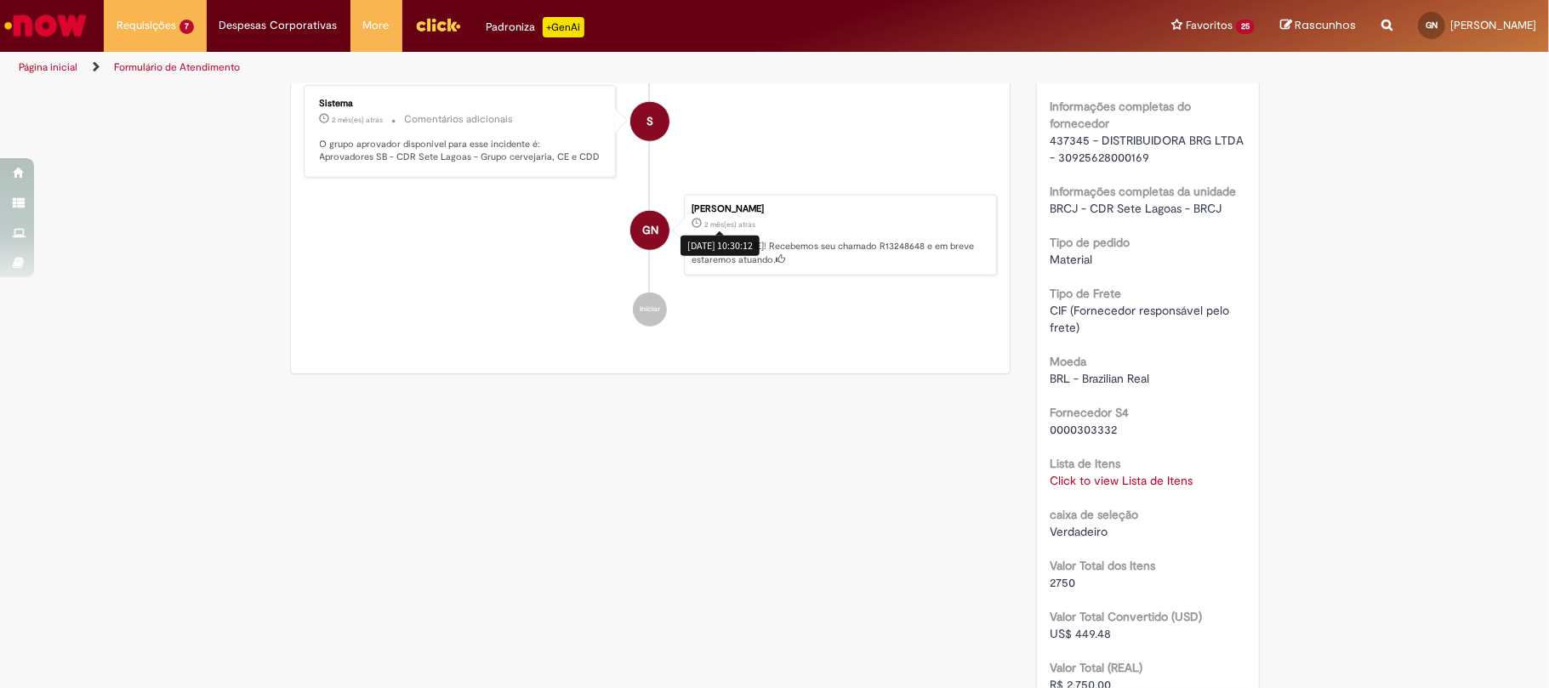
click at [1108, 488] on link "Click to view Lista de Itens" at bounding box center [1121, 480] width 143 height 15
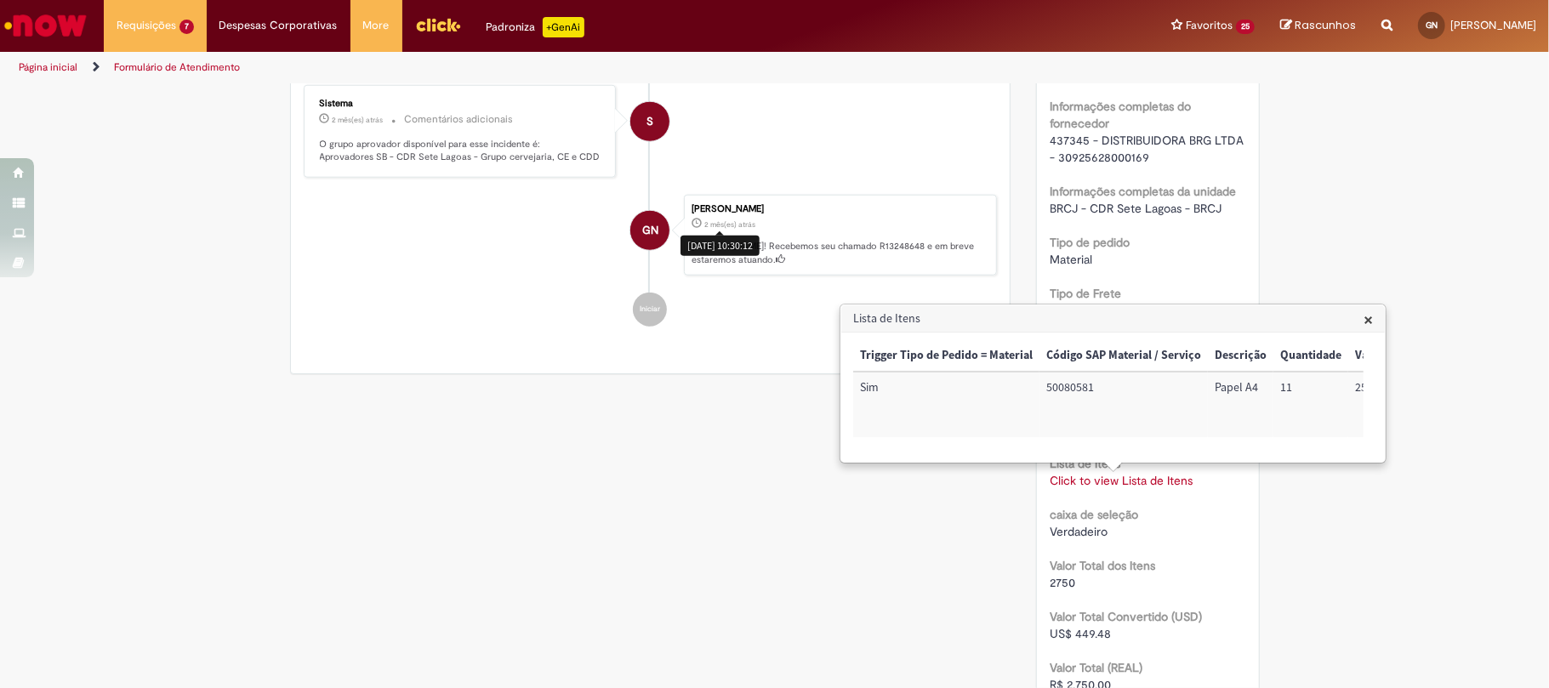
click at [1133, 451] on div "Trigger Tipo de Pedido = Material Código SAP Material / Serviço Descrição Quant…" at bounding box center [1108, 397] width 510 height 114
click at [1082, 389] on td "72034101" at bounding box center [1090, 405] width 90 height 66
click at [1311, 399] on td "BRCJUPMT01" at bounding box center [1319, 405] width 108 height 66
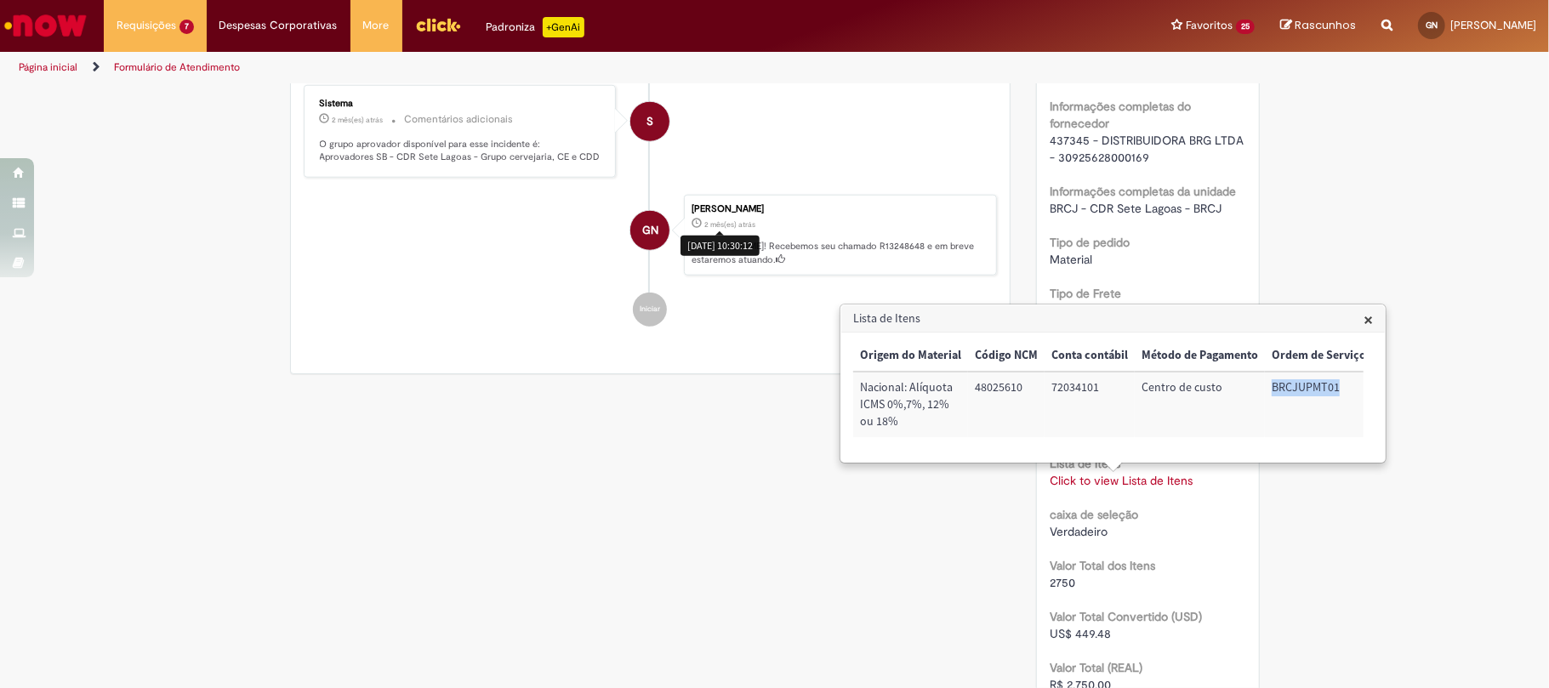
drag, startPoint x: 1311, startPoint y: 399, endPoint x: 1302, endPoint y: 386, distance: 15.8
click at [1310, 398] on td "BRCJUPMT01" at bounding box center [1319, 405] width 108 height 66
click at [1301, 385] on td "BRCJUPMT01" at bounding box center [1319, 405] width 108 height 66
click at [1298, 393] on td "BRCJUPMT01" at bounding box center [1319, 405] width 108 height 66
click at [1297, 392] on td "BRCJUPMT01" at bounding box center [1319, 405] width 108 height 66
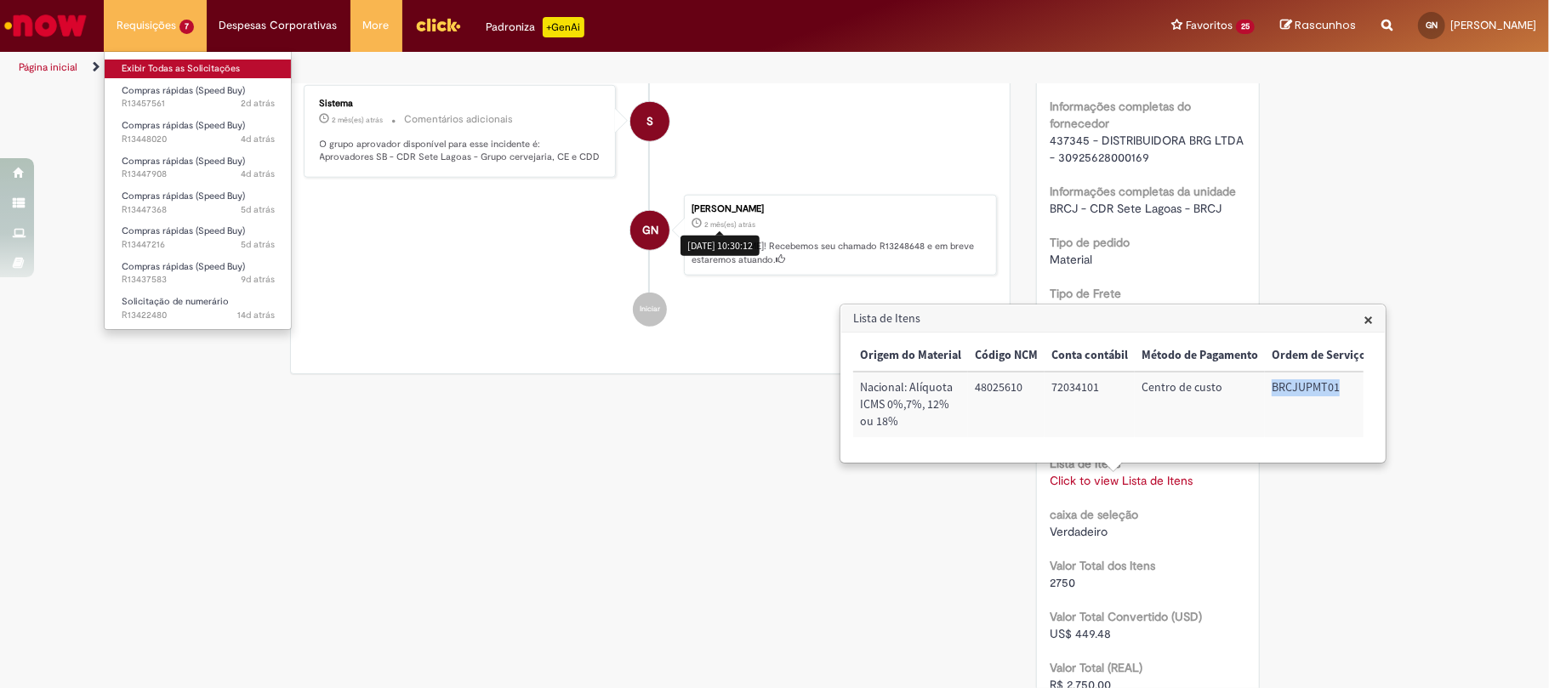
click at [204, 73] on link "Exibir Todas as Solicitações" at bounding box center [198, 69] width 187 height 19
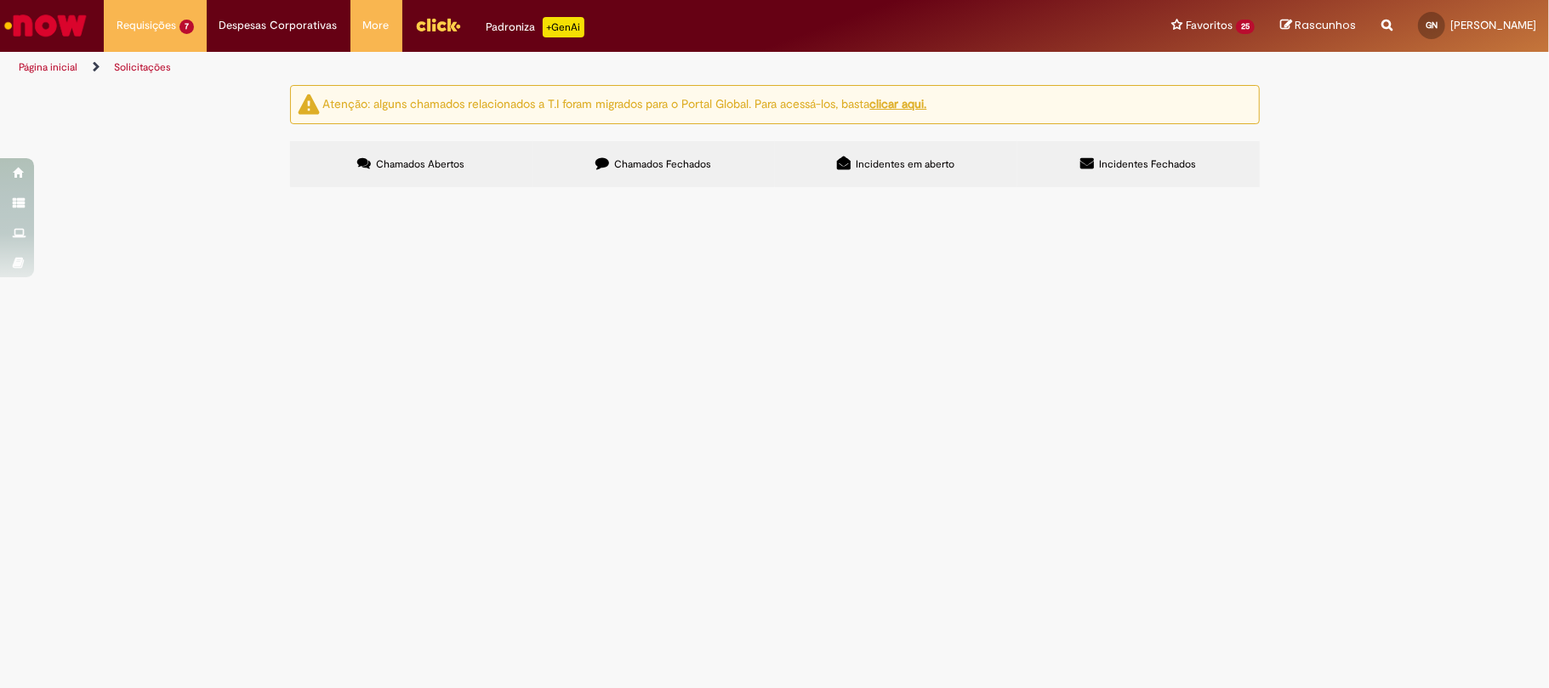
click at [613, 170] on label "Chamados Fechados" at bounding box center [654, 164] width 242 height 46
click at [0, 0] on link at bounding box center [0, 0] width 0 height 0
click at [0, 0] on icon at bounding box center [0, 0] width 0 height 0
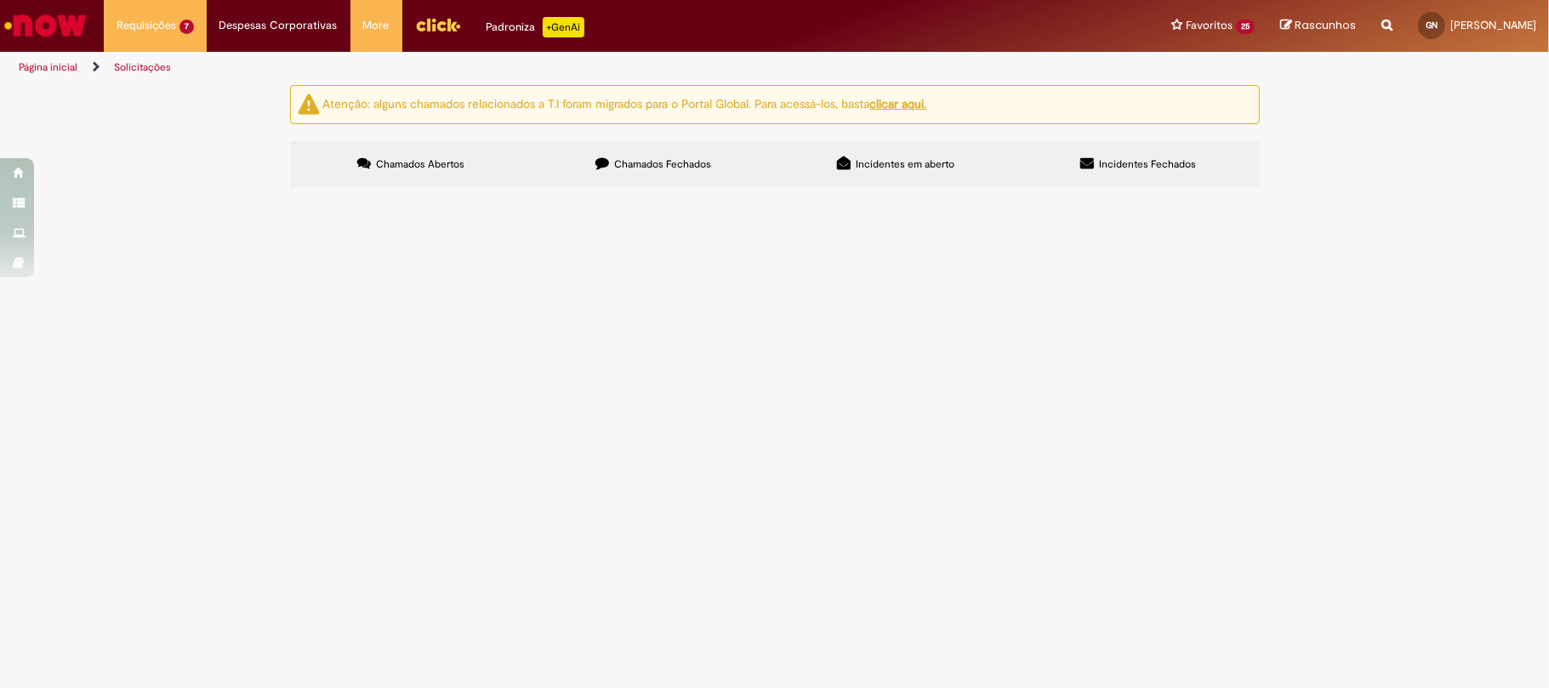
scroll to position [606, 0]
click at [0, 0] on link at bounding box center [0, 0] width 0 height 0
click at [0, 0] on span "Produtos de limpeza" at bounding box center [0, 0] width 0 height 0
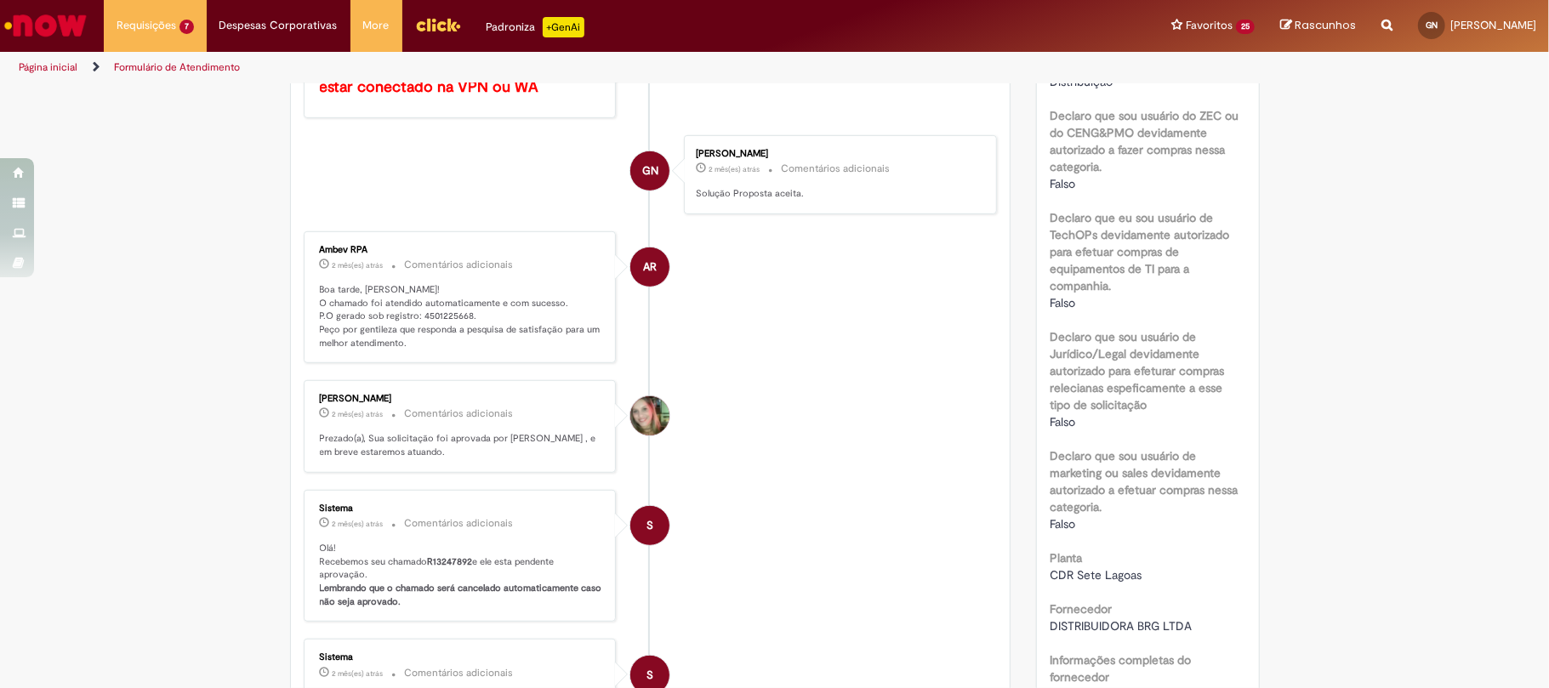
scroll to position [1006, 0]
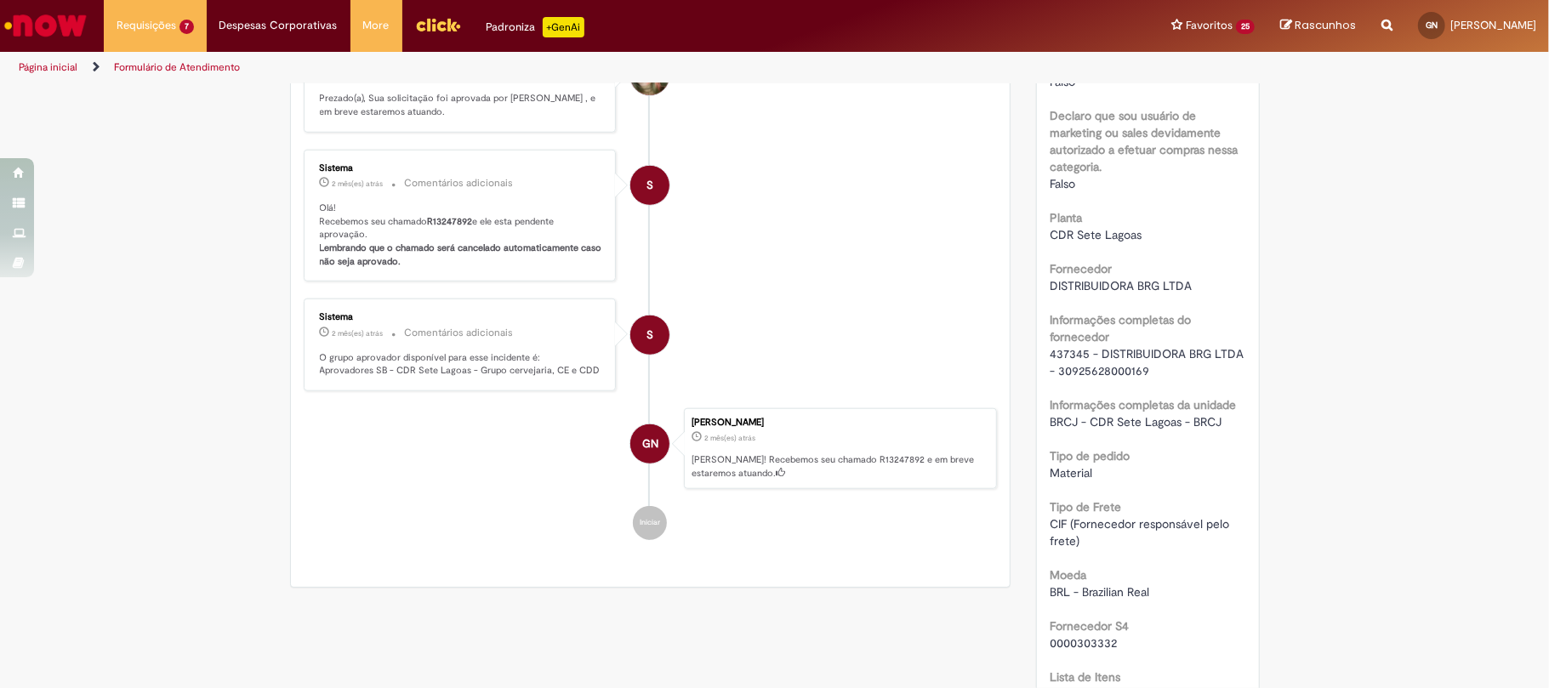
click at [1063, 362] on span "437345 - DISTRIBUIDORA BRG LTDA - 30925628000169" at bounding box center [1148, 362] width 197 height 32
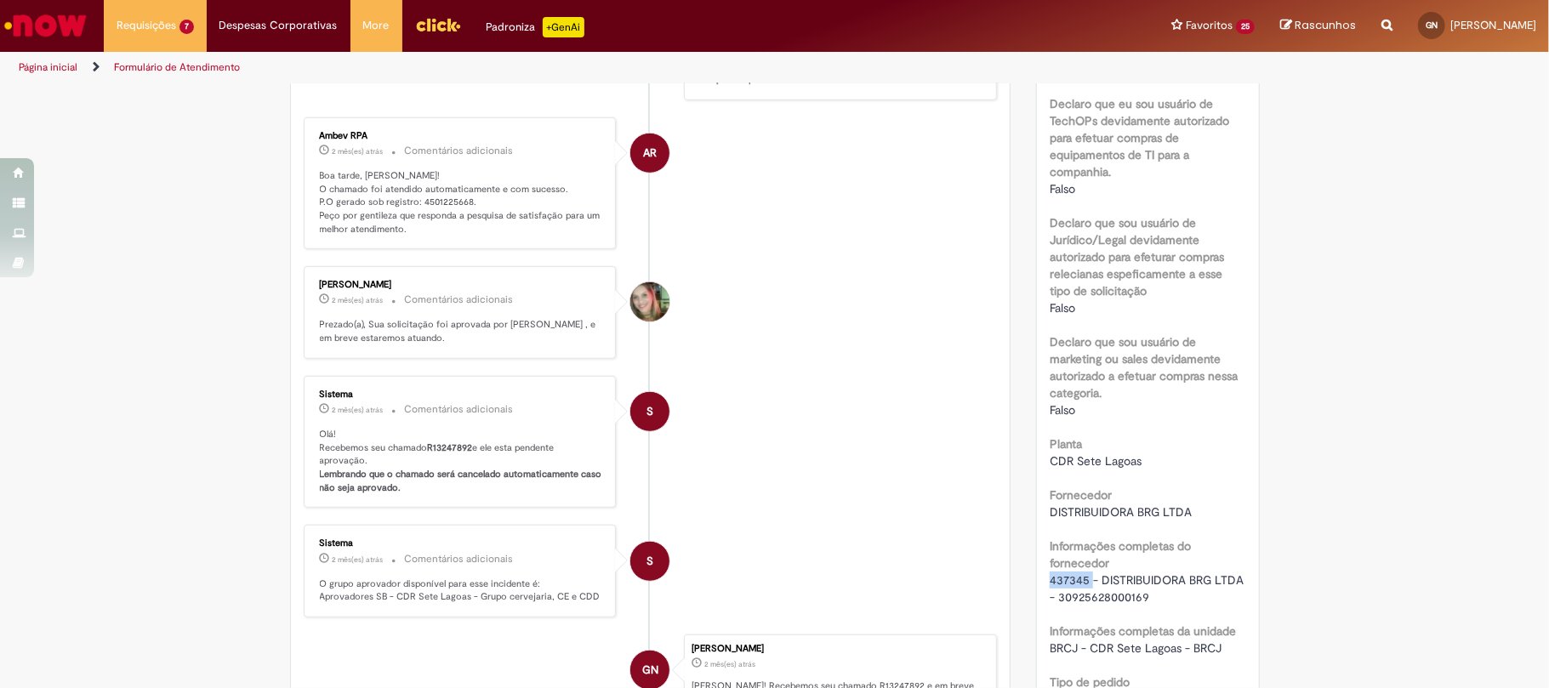
scroll to position [552, 0]
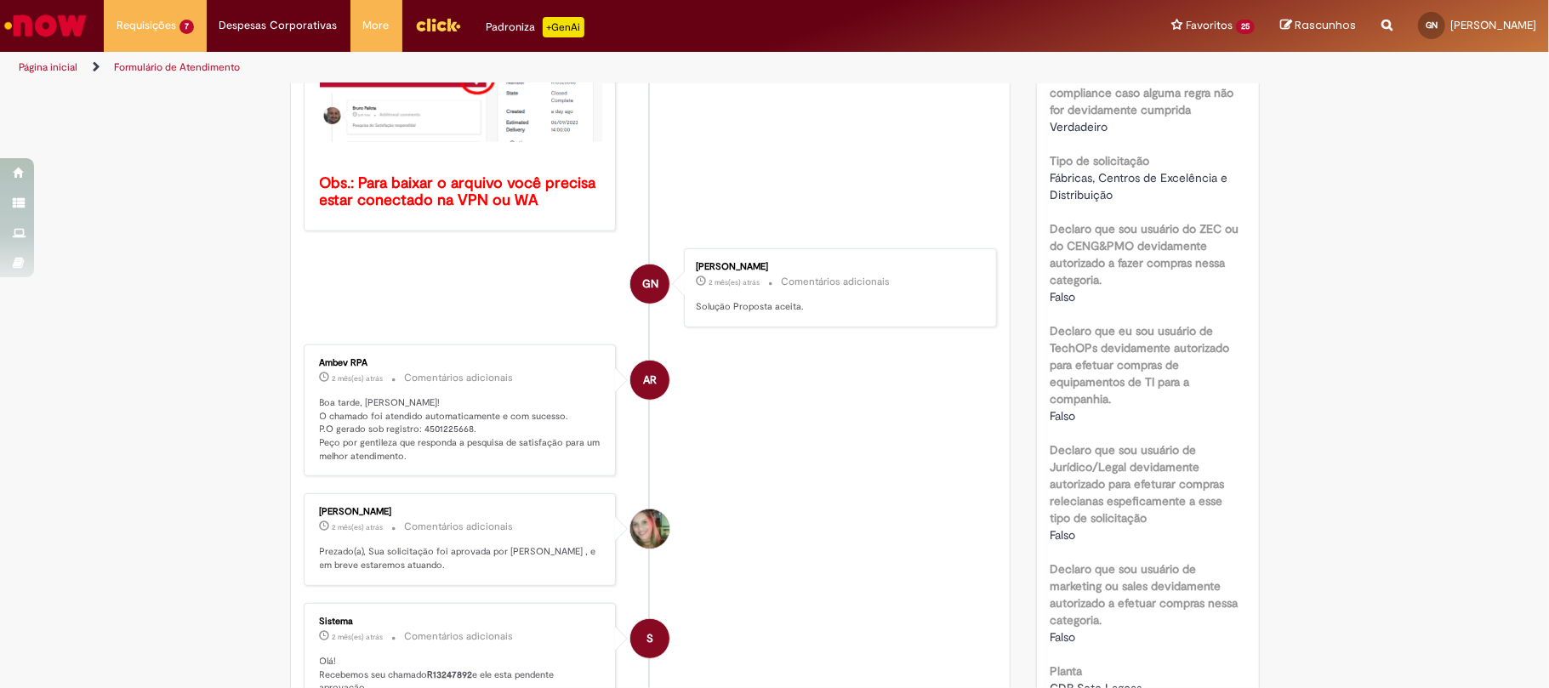
click at [443, 422] on p "Boa tarde, Gustavo! O chamado foi atendido automaticamente e com sucesso. P.O g…" at bounding box center [461, 429] width 283 height 67
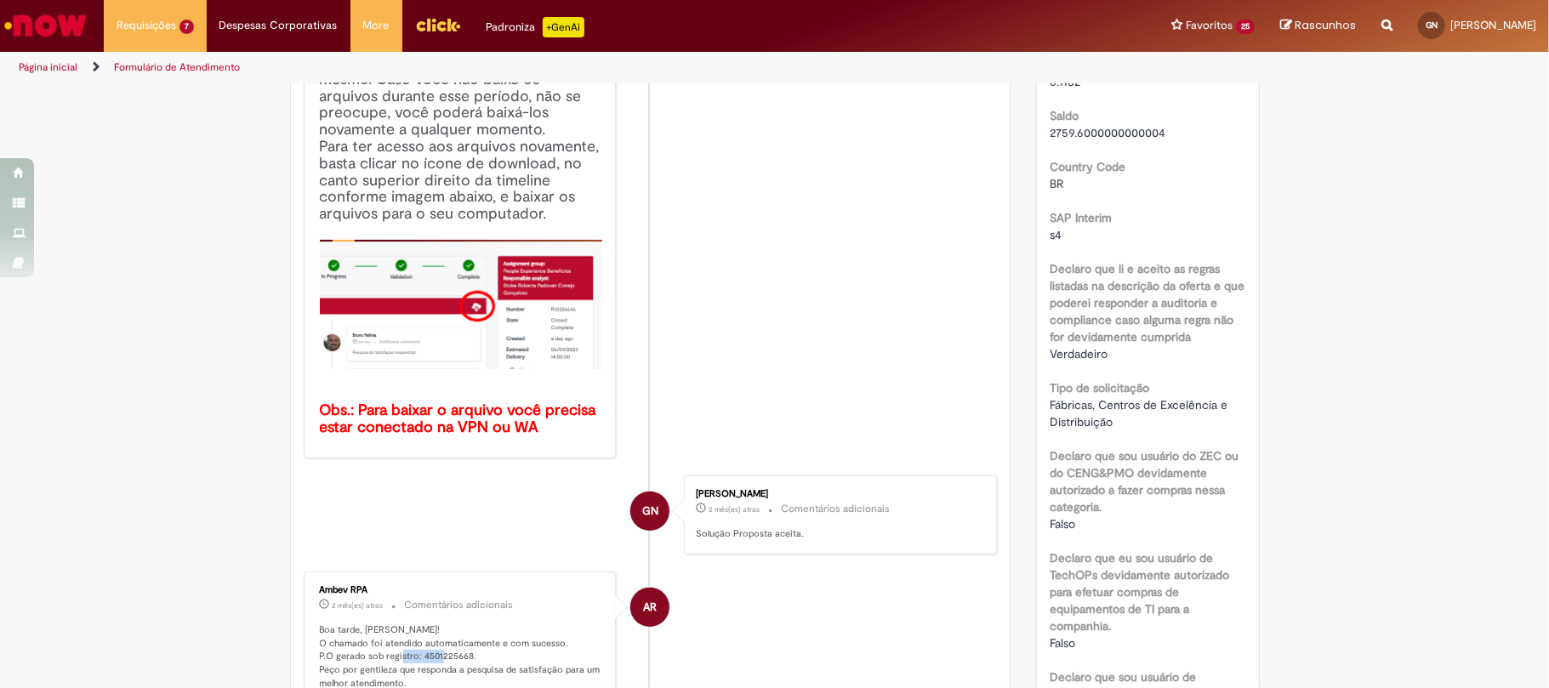
scroll to position [0, 0]
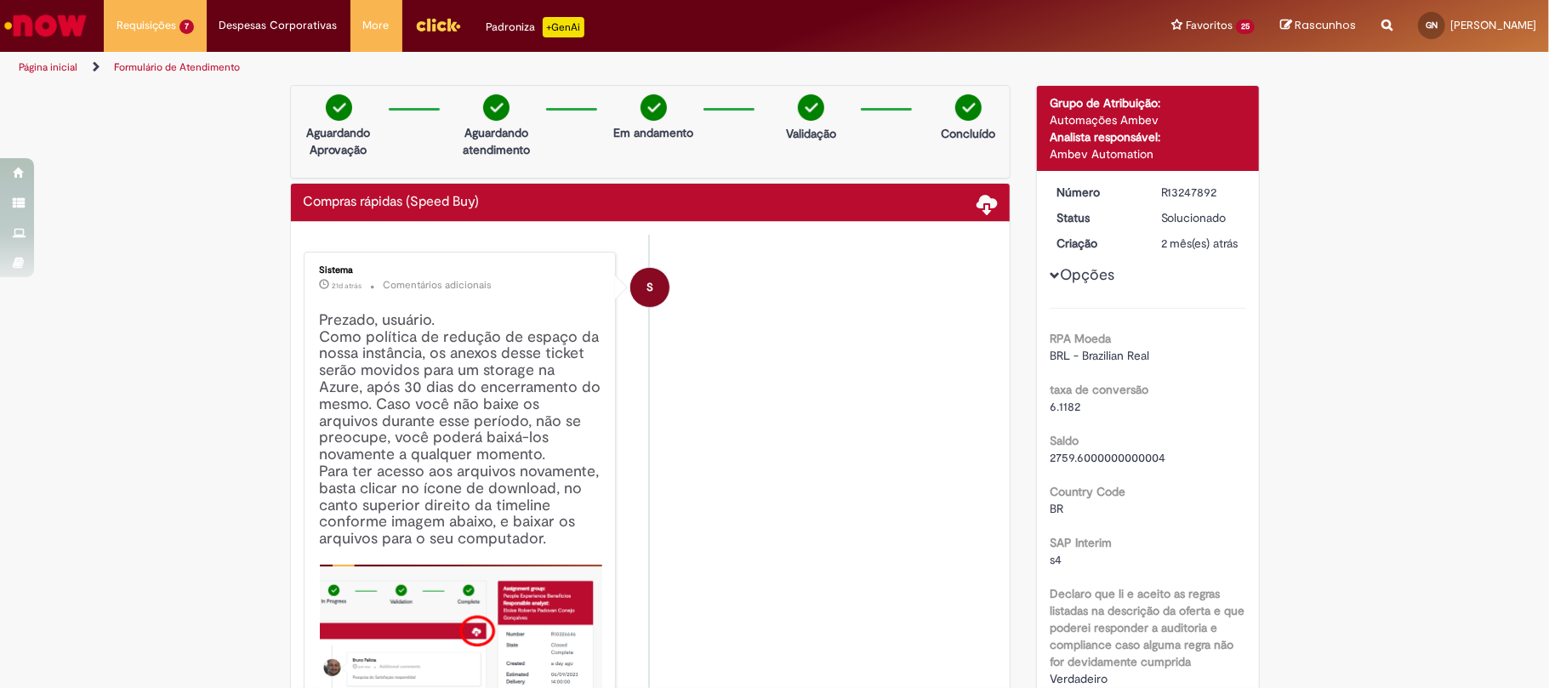
click at [1169, 194] on div "R13247892" at bounding box center [1200, 192] width 79 height 17
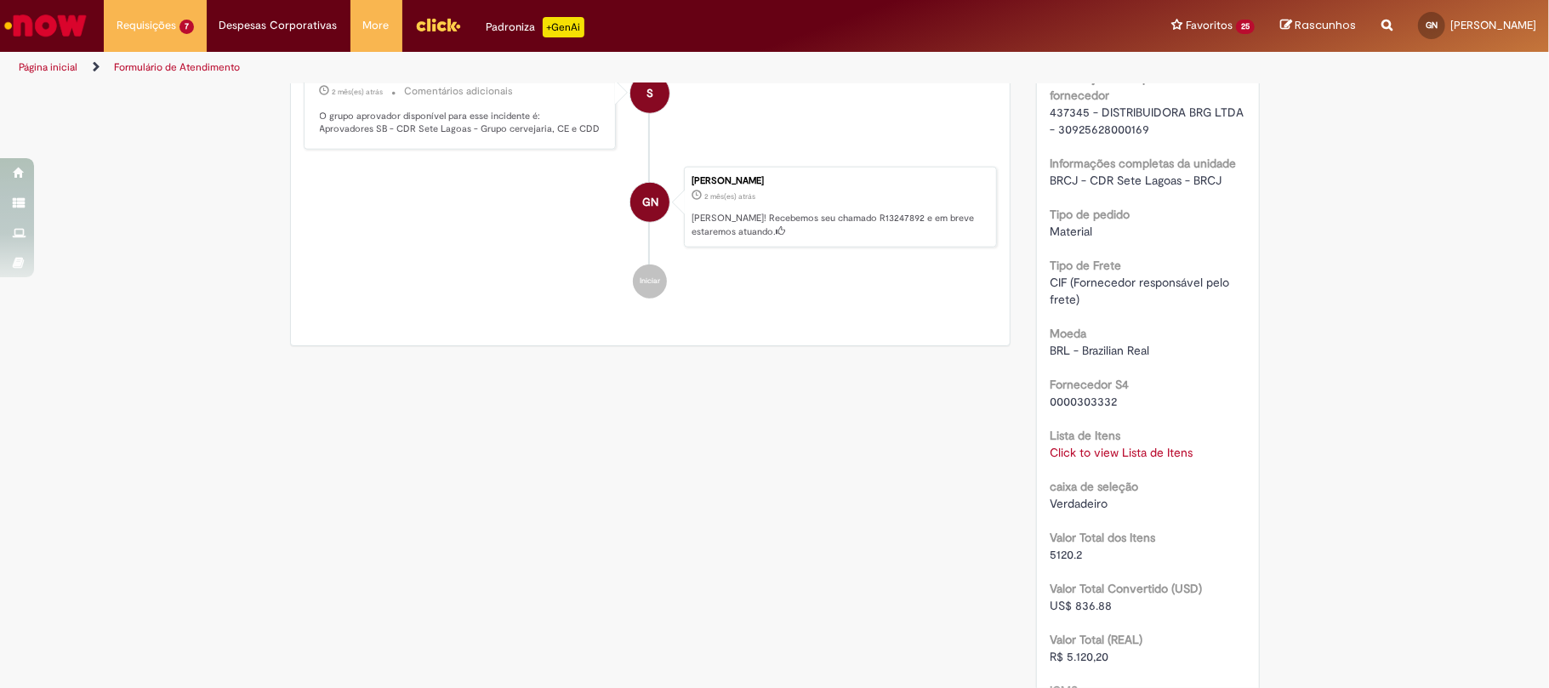
scroll to position [1361, 0]
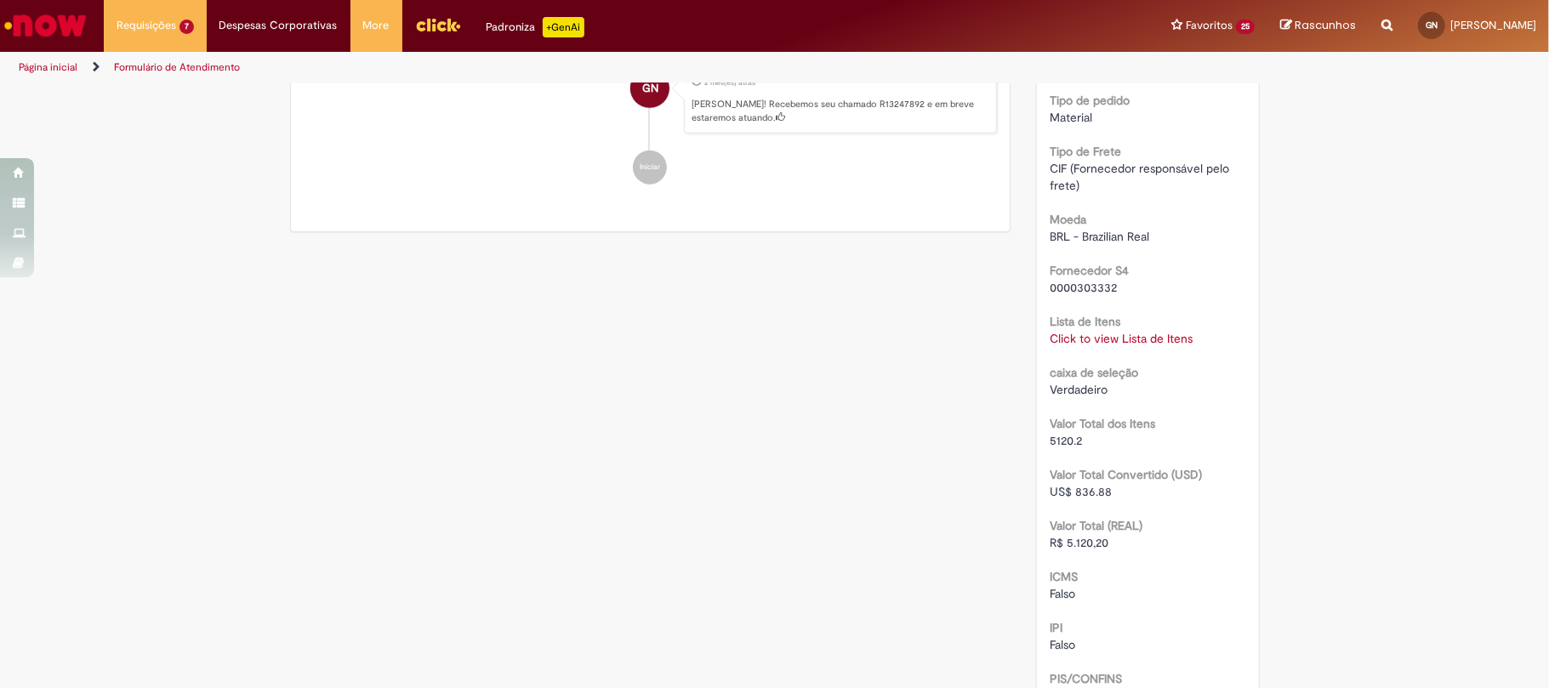
click at [1160, 368] on div "RPA Moeda BRL - Brazilian Real taxa de conversão 6.1182 Saldo 2759.600000000000…" at bounding box center [1148, 4] width 197 height 2115
click at [1150, 346] on link "Click to view Lista de Itens" at bounding box center [1121, 338] width 143 height 15
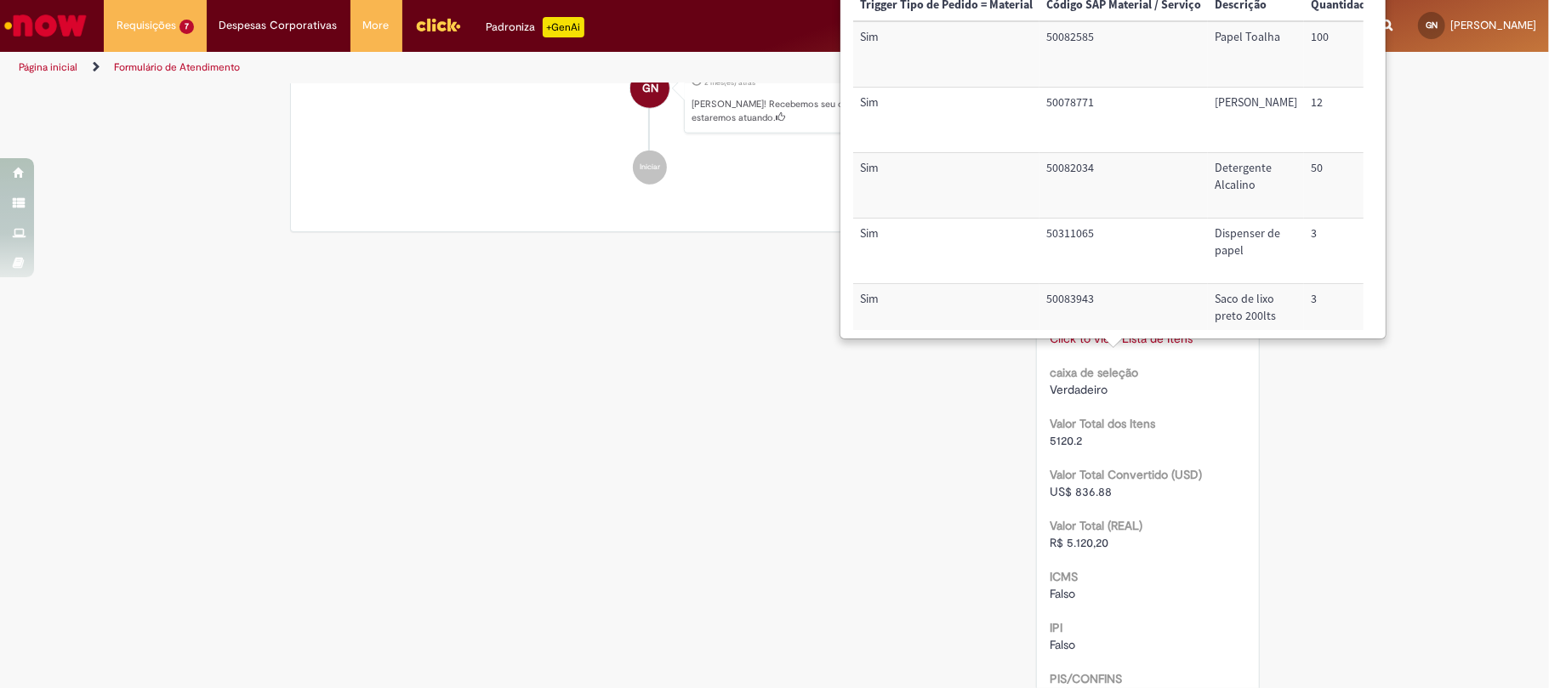
click at [1144, 310] on td "50083943" at bounding box center [1124, 316] width 168 height 65
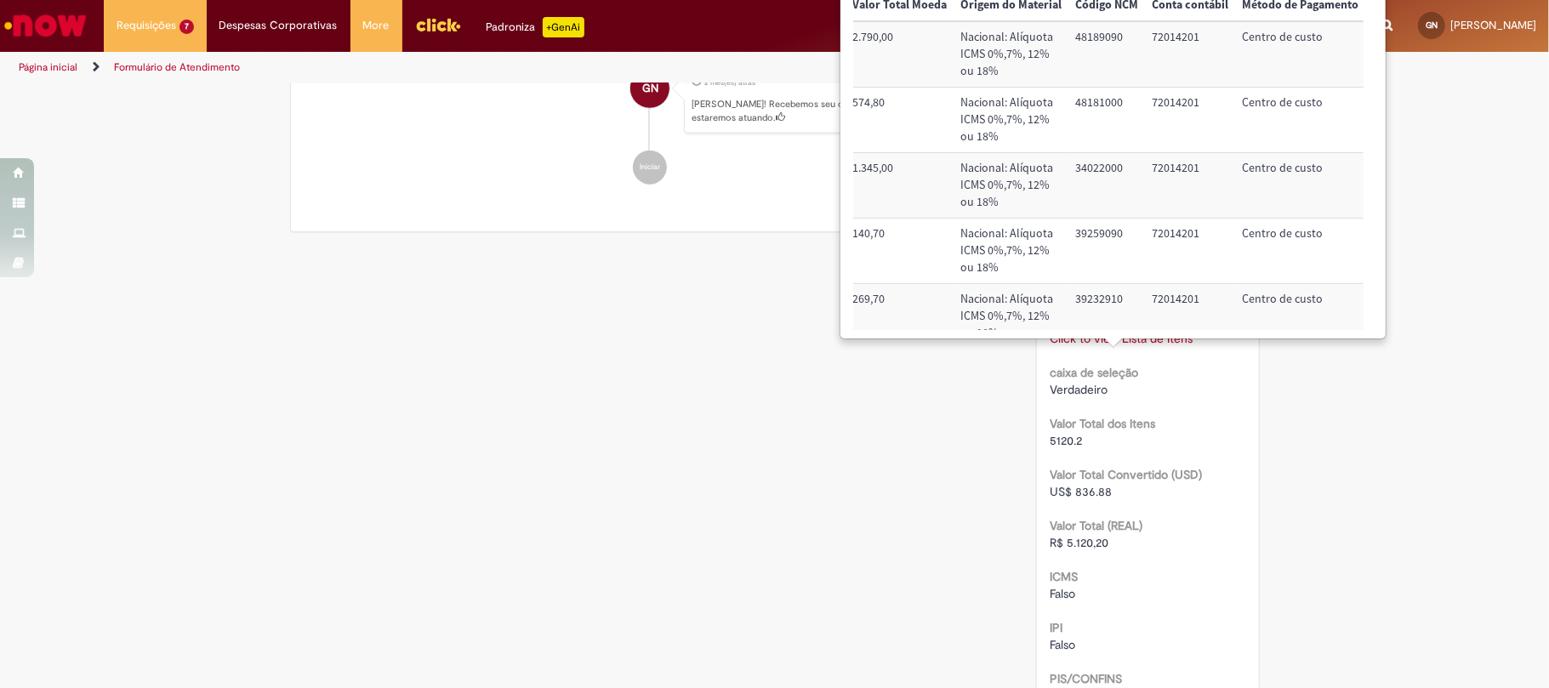
scroll to position [0, 712]
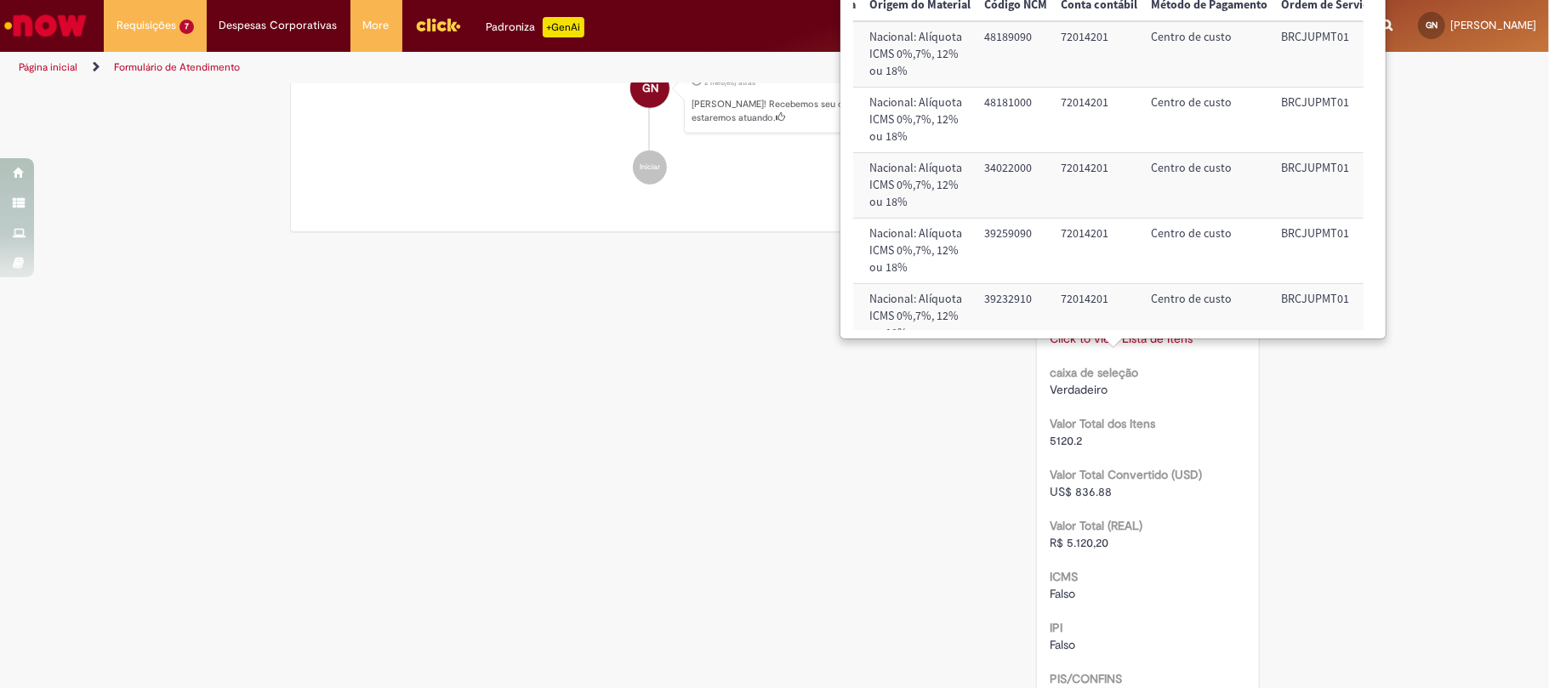
click at [1073, 172] on td "72014201" at bounding box center [1099, 186] width 90 height 66
click at [1067, 168] on td "72014201" at bounding box center [1099, 186] width 90 height 66
click at [1274, 172] on td "BRCJUPMT01" at bounding box center [1328, 186] width 108 height 66
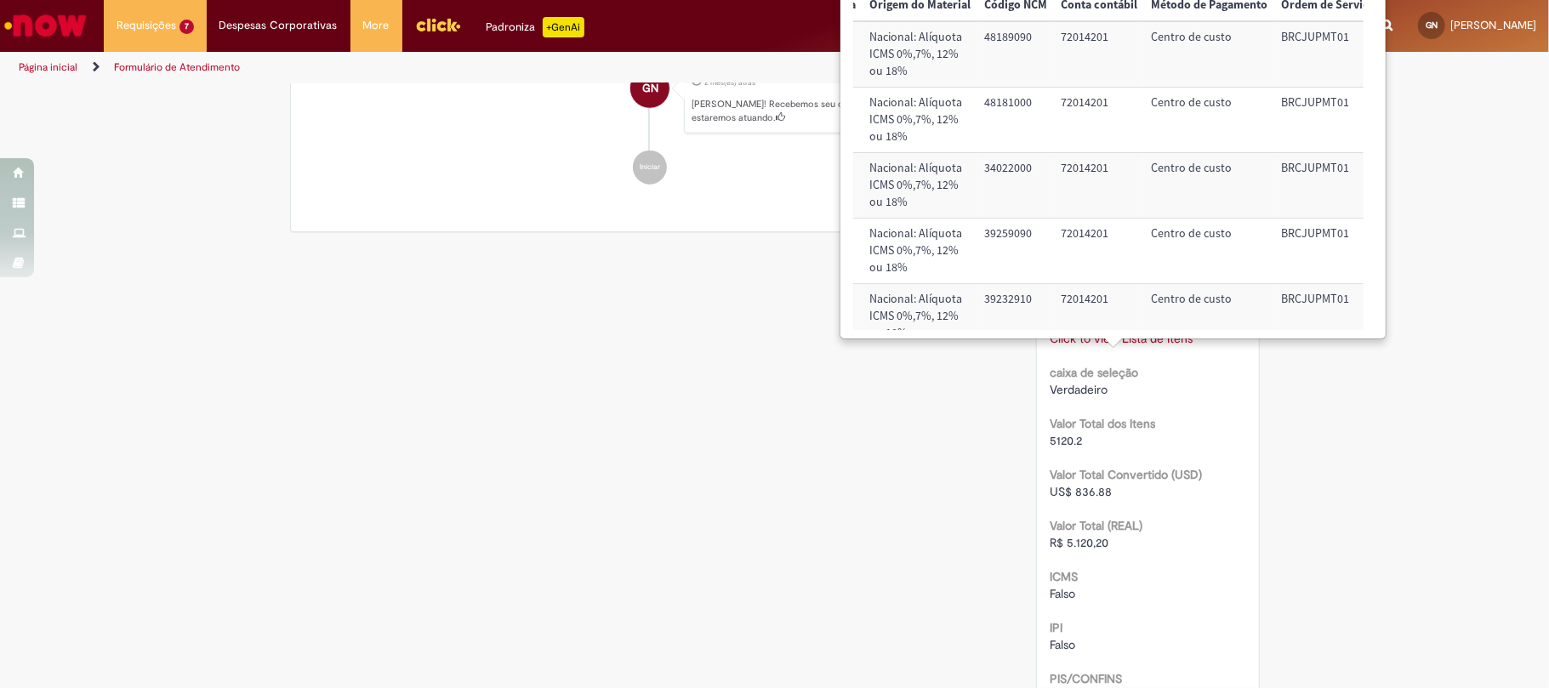
click at [1083, 380] on b "caixa de seleção" at bounding box center [1094, 372] width 88 height 15
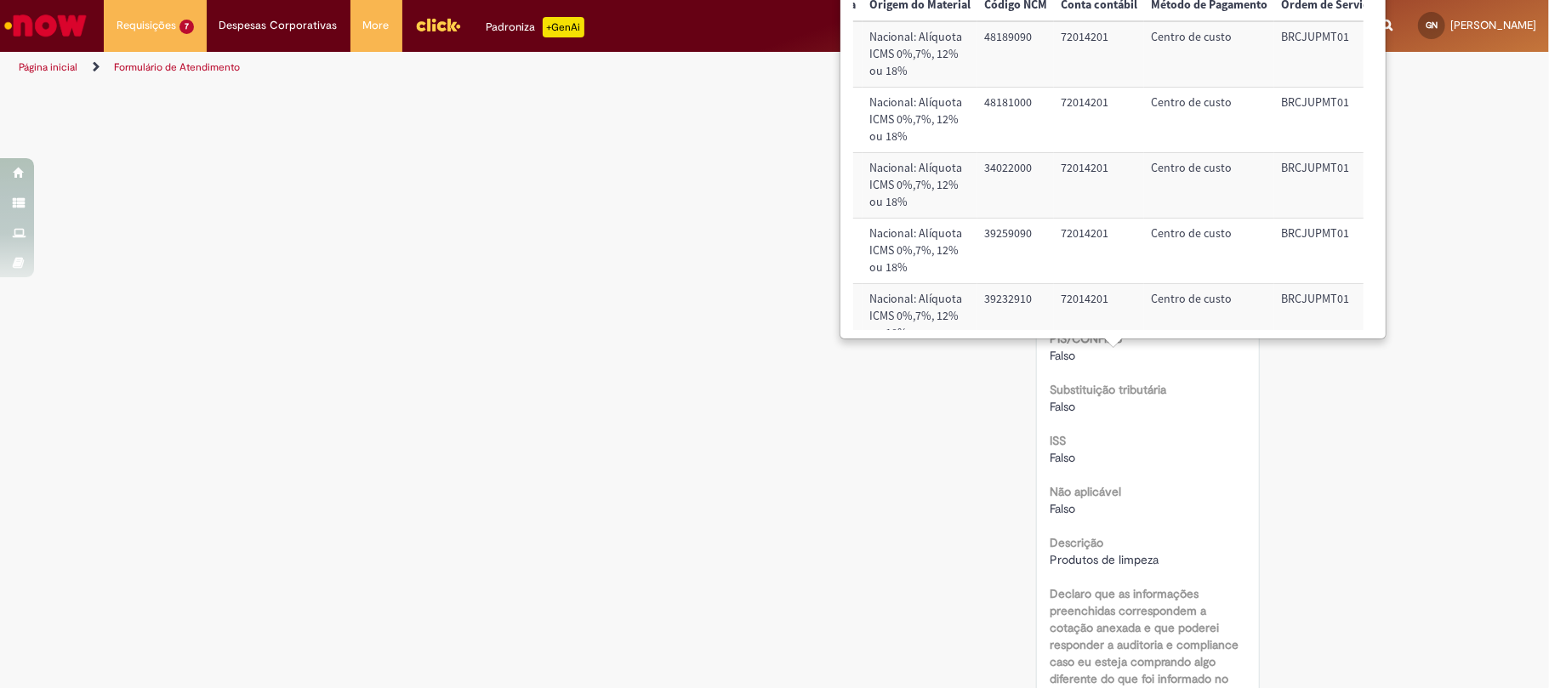
click at [1120, 567] on span "Produtos de limpeza" at bounding box center [1104, 559] width 109 height 15
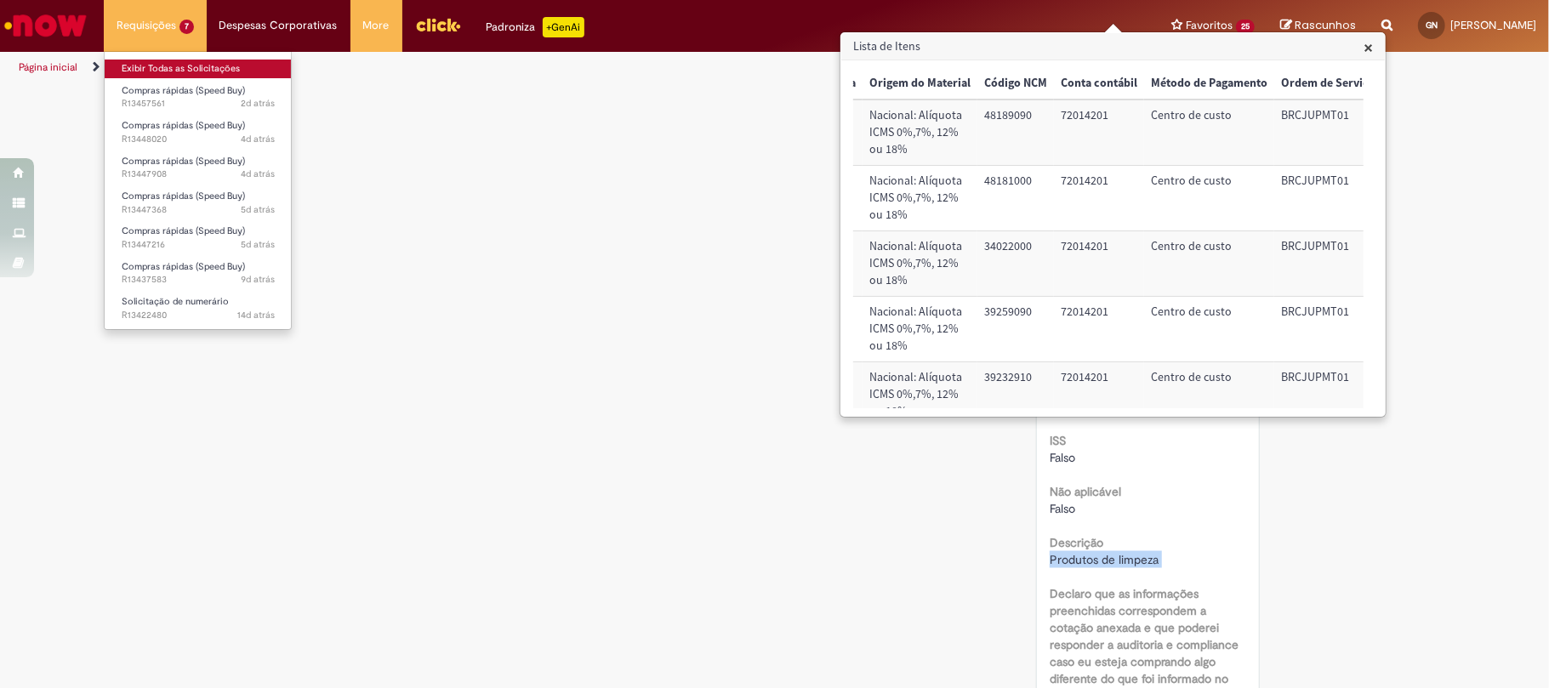
click at [195, 70] on link "Exibir Todas as Solicitações" at bounding box center [198, 69] width 187 height 19
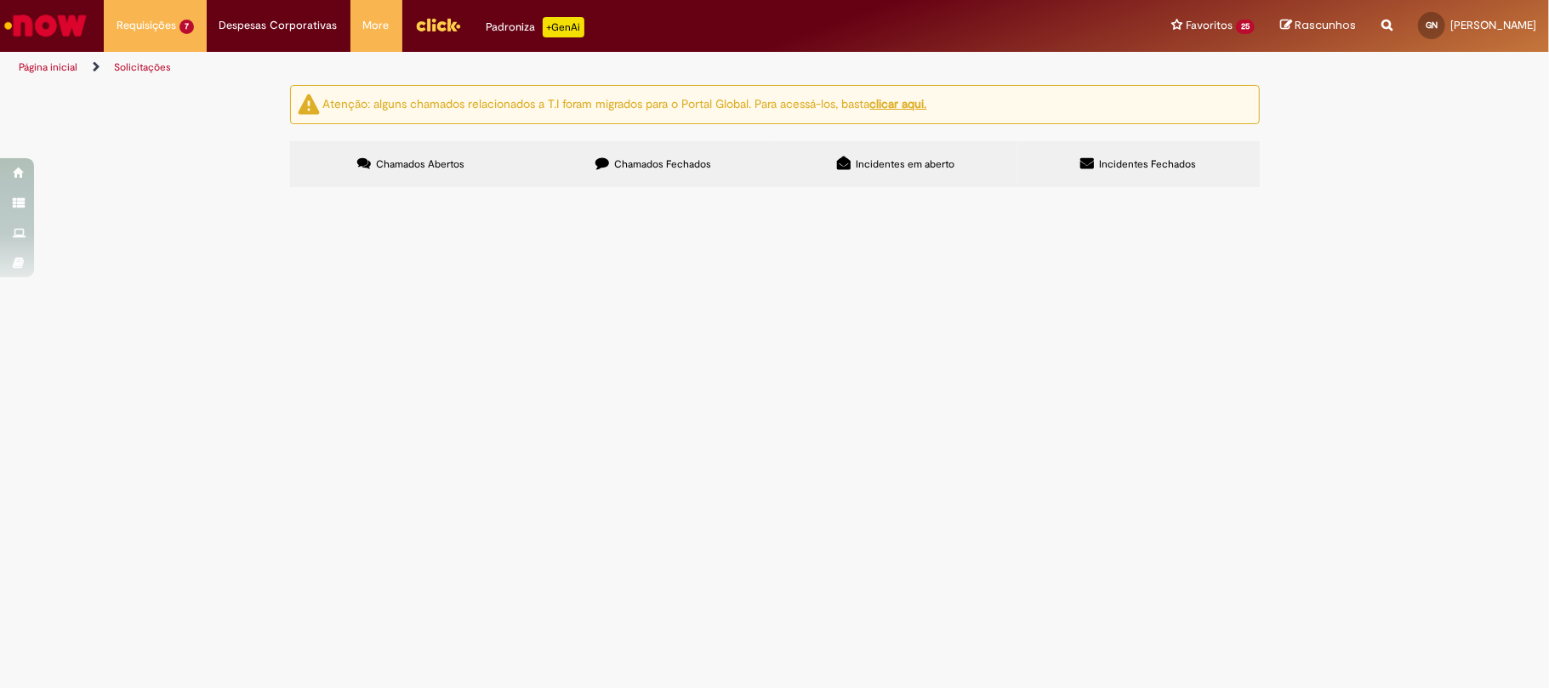
click at [613, 161] on label "Chamados Fechados" at bounding box center [654, 164] width 242 height 46
click at [0, 0] on link at bounding box center [0, 0] width 0 height 0
click at [0, 0] on div "Linhas 21 − 40 de 544" at bounding box center [0, 0] width 0 height 0
click at [0, 0] on link at bounding box center [0, 0] width 0 height 0
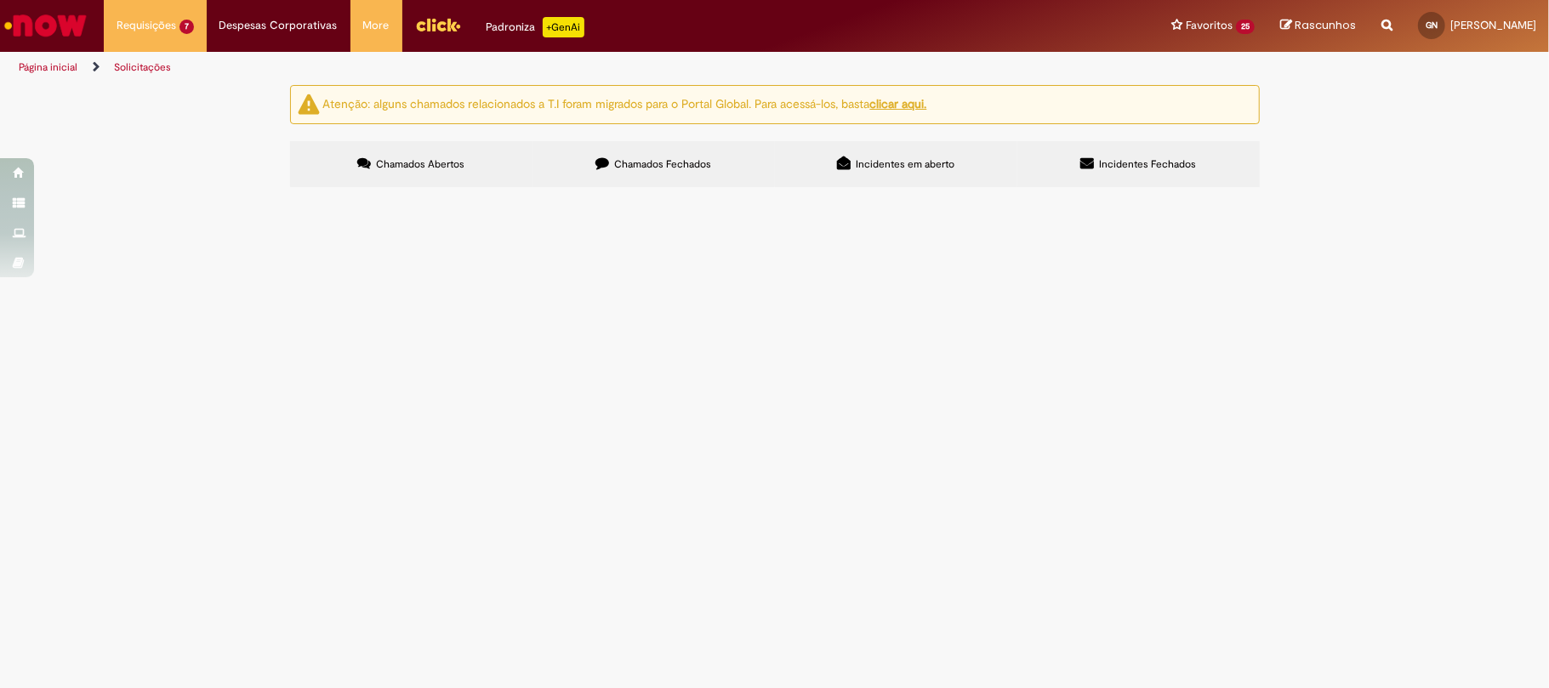
scroll to position [606, 0]
click at [0, 0] on icon at bounding box center [0, 0] width 0 height 0
click at [0, 0] on span "Pedido água mineral Junho" at bounding box center [0, 0] width 0 height 0
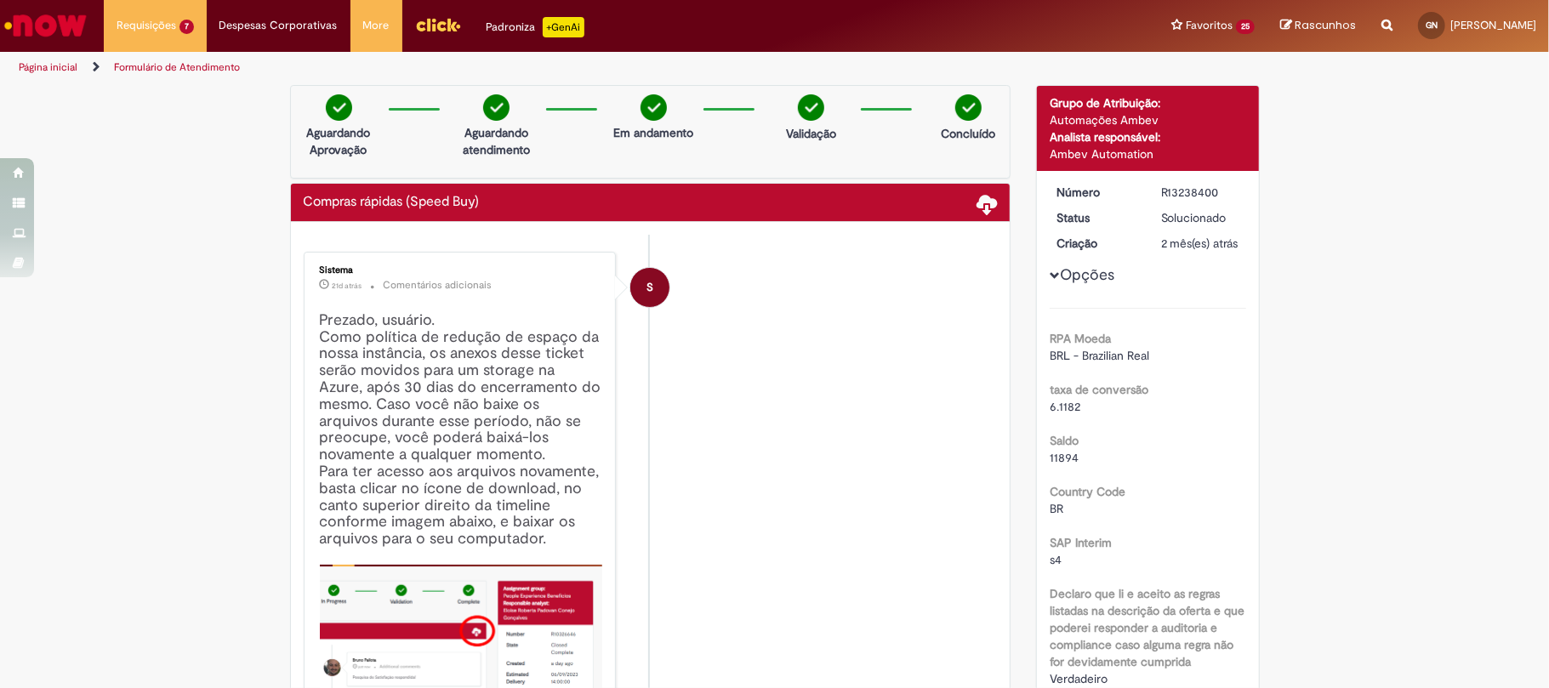
click at [1178, 196] on div "R13238400" at bounding box center [1200, 192] width 79 height 17
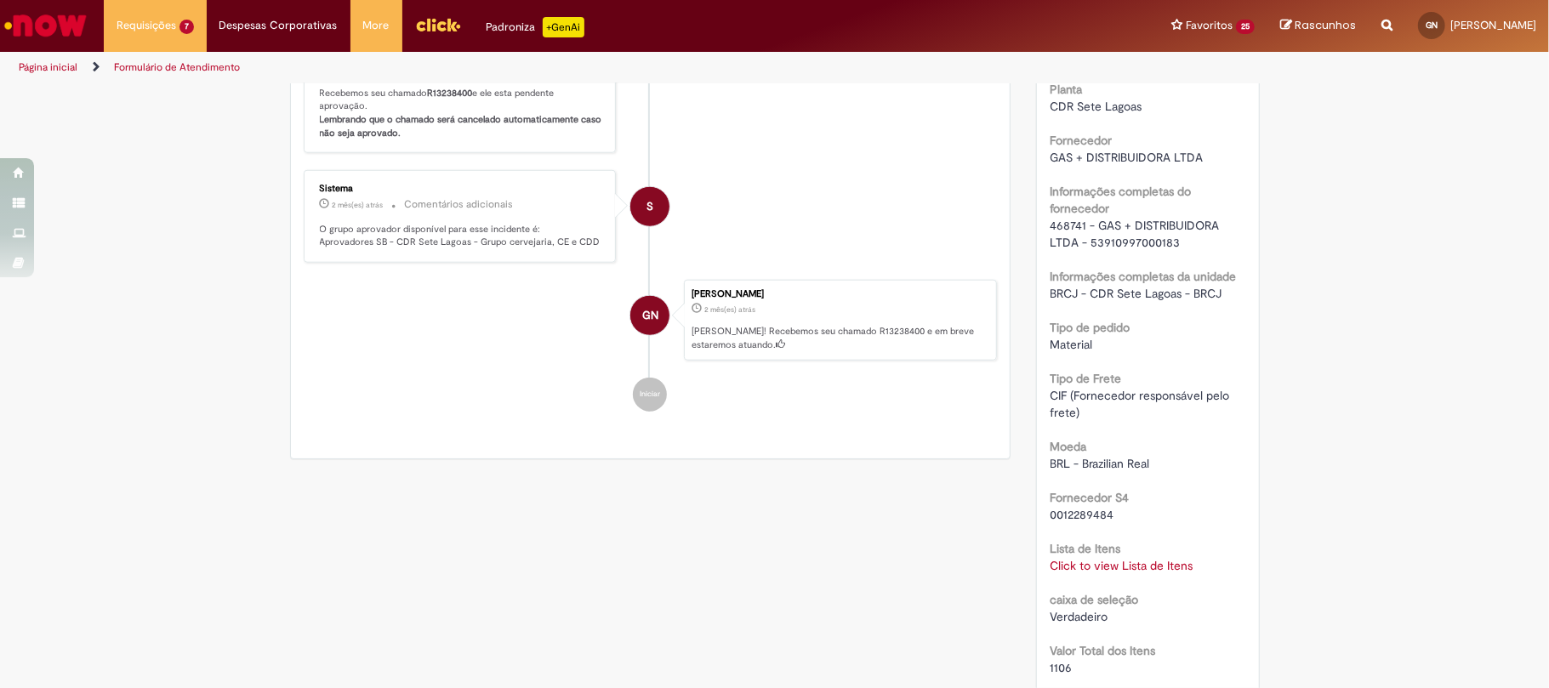
scroll to position [907, 0]
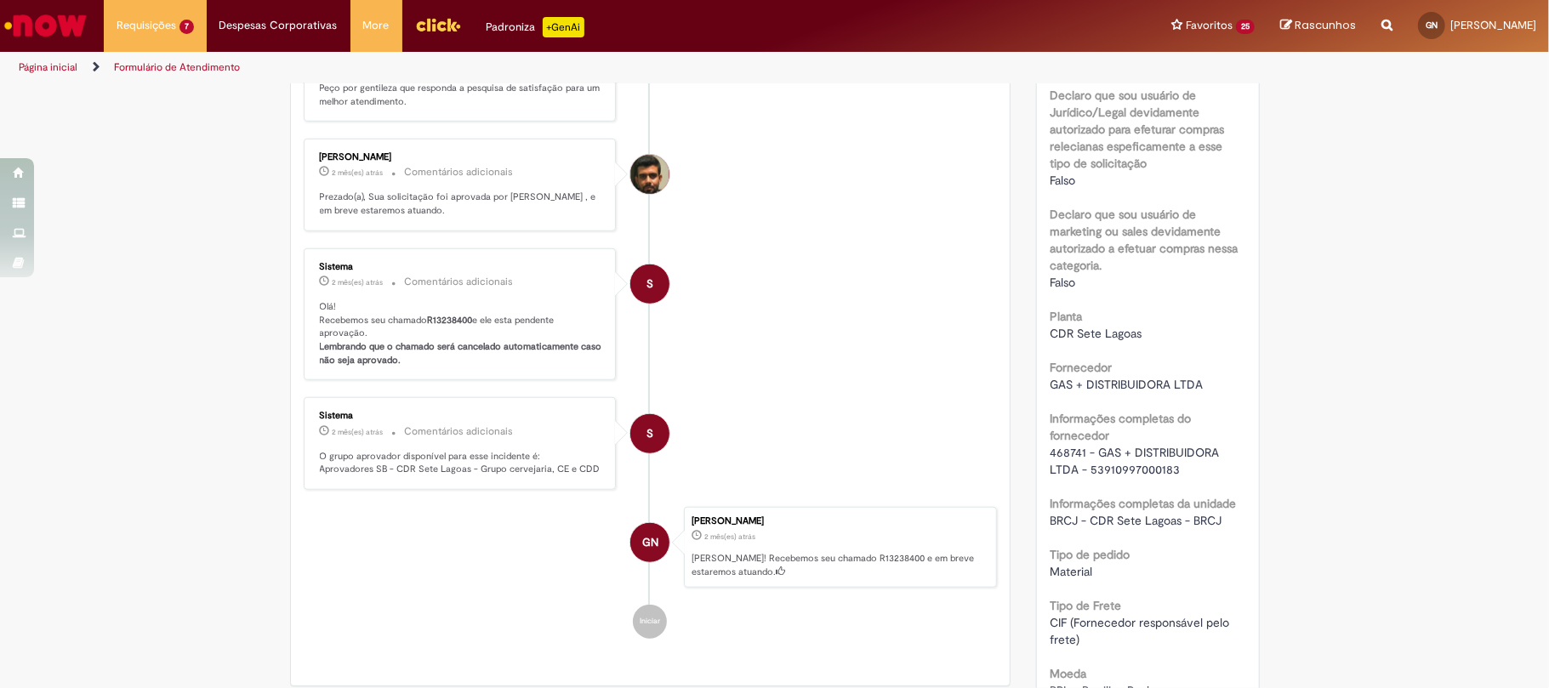
click at [1060, 466] on span "468741 - GAS + DISTRIBUIDORA LTDA - 53910997000183" at bounding box center [1136, 461] width 173 height 32
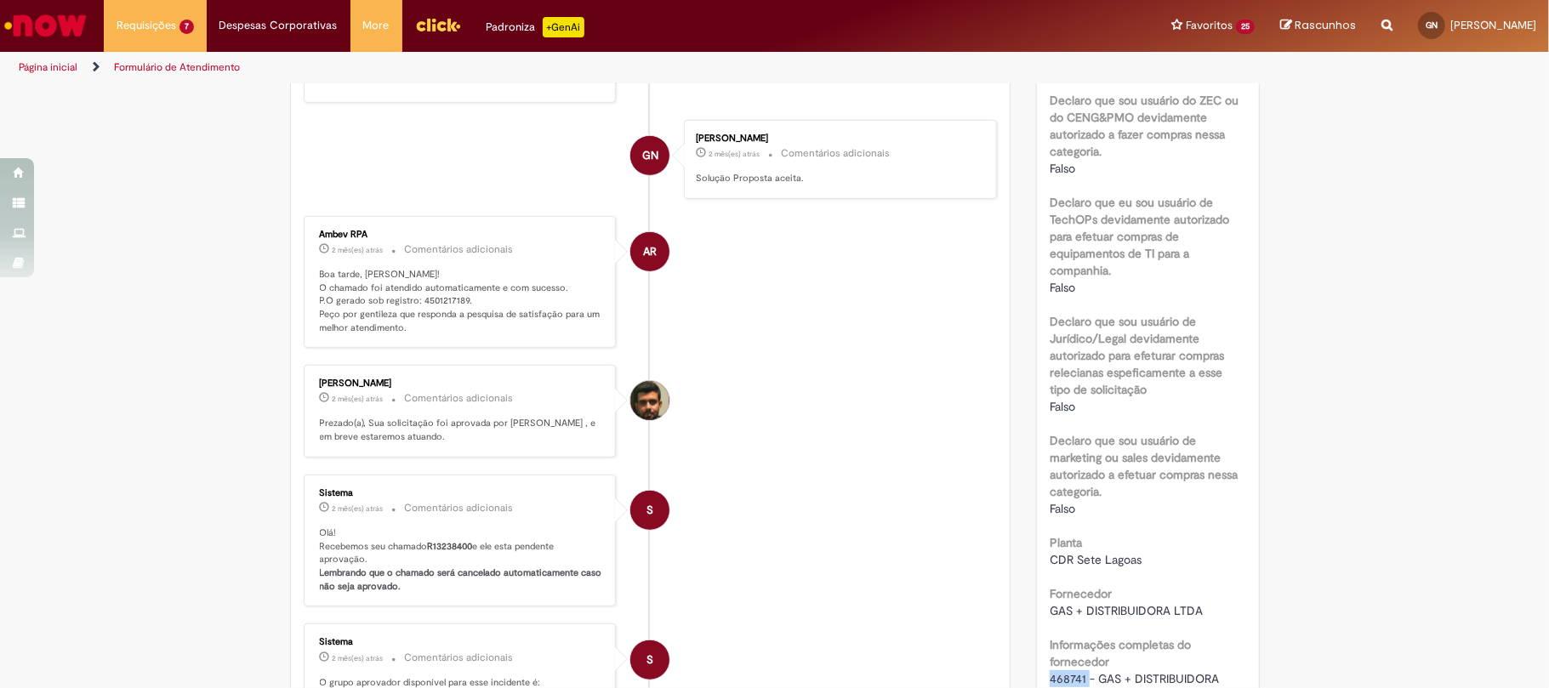
scroll to position [567, 0]
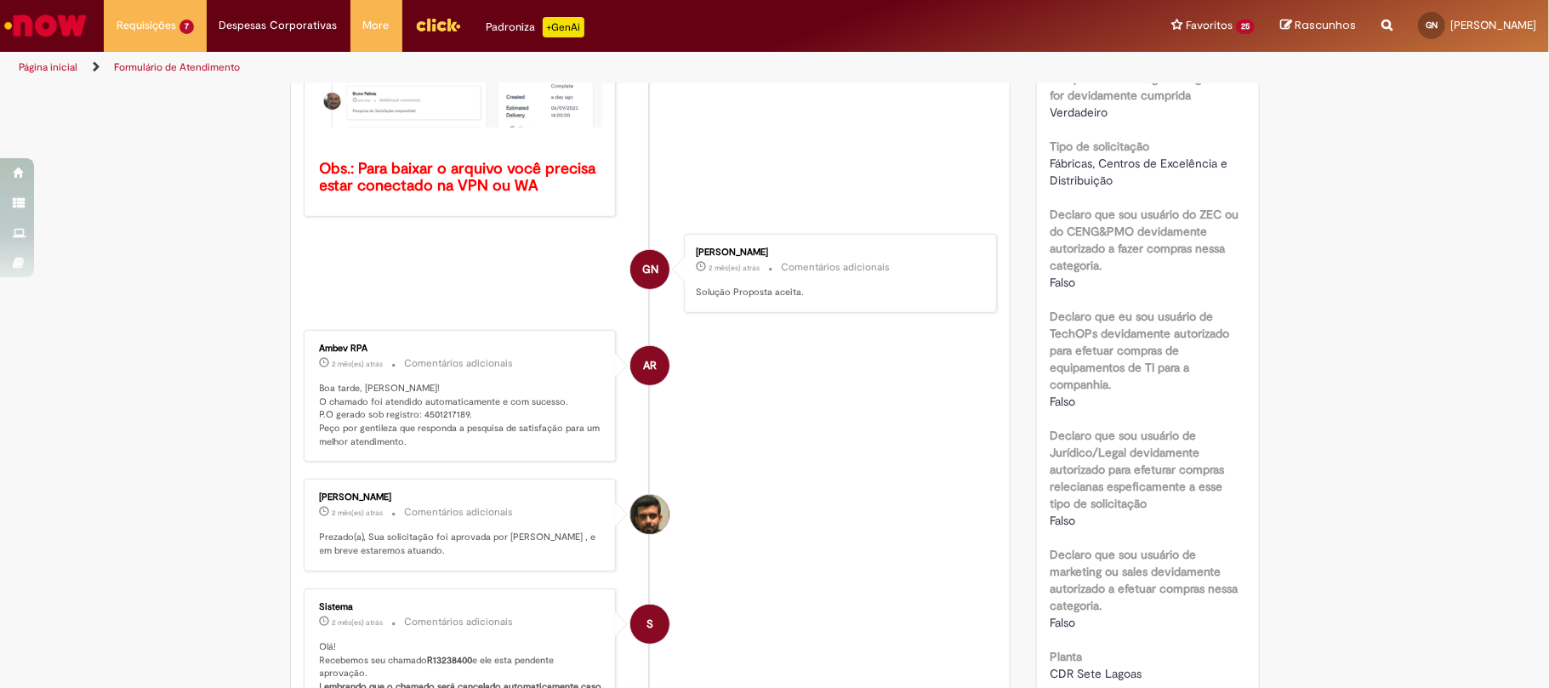
click at [446, 413] on p "Boa tarde, Gustavo! O chamado foi atendido automaticamente e com sucesso. P.O g…" at bounding box center [461, 415] width 283 height 67
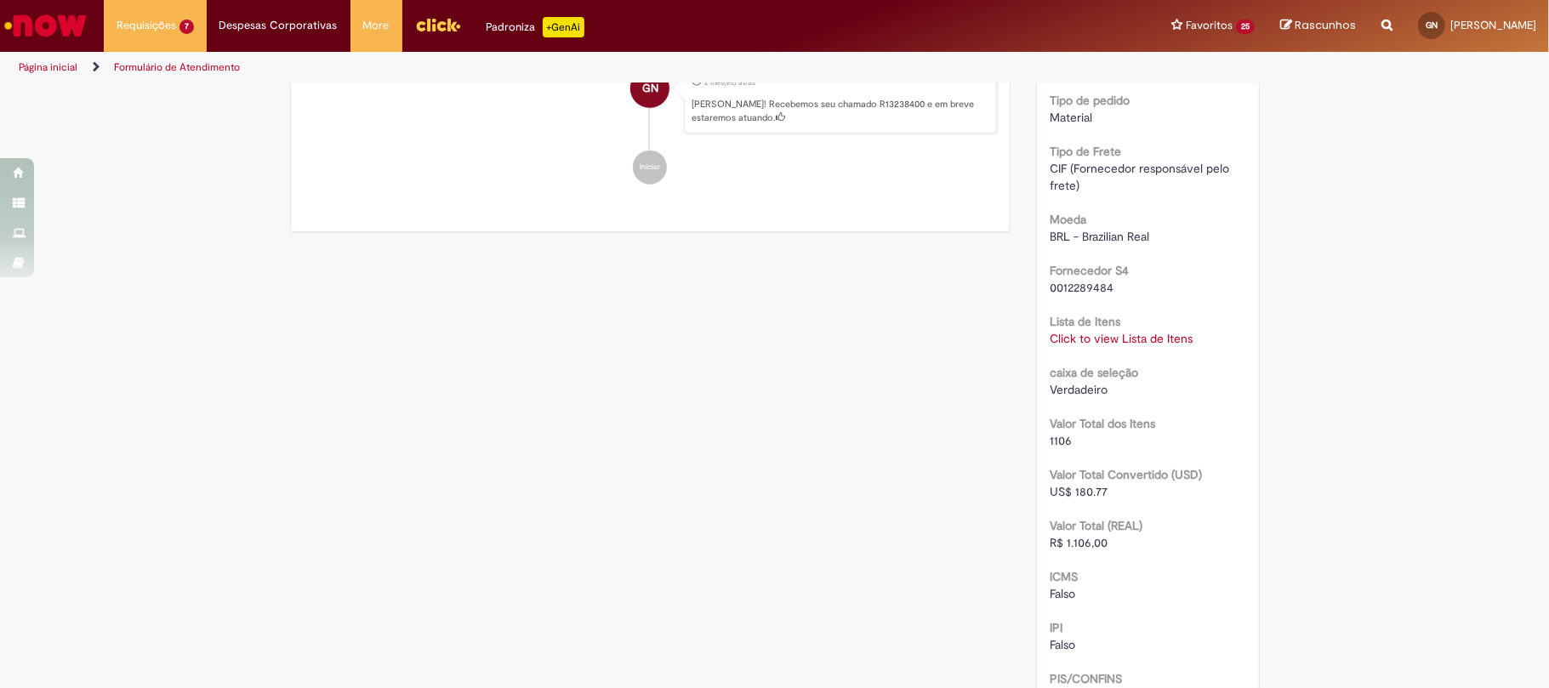
scroll to position [1786, 0]
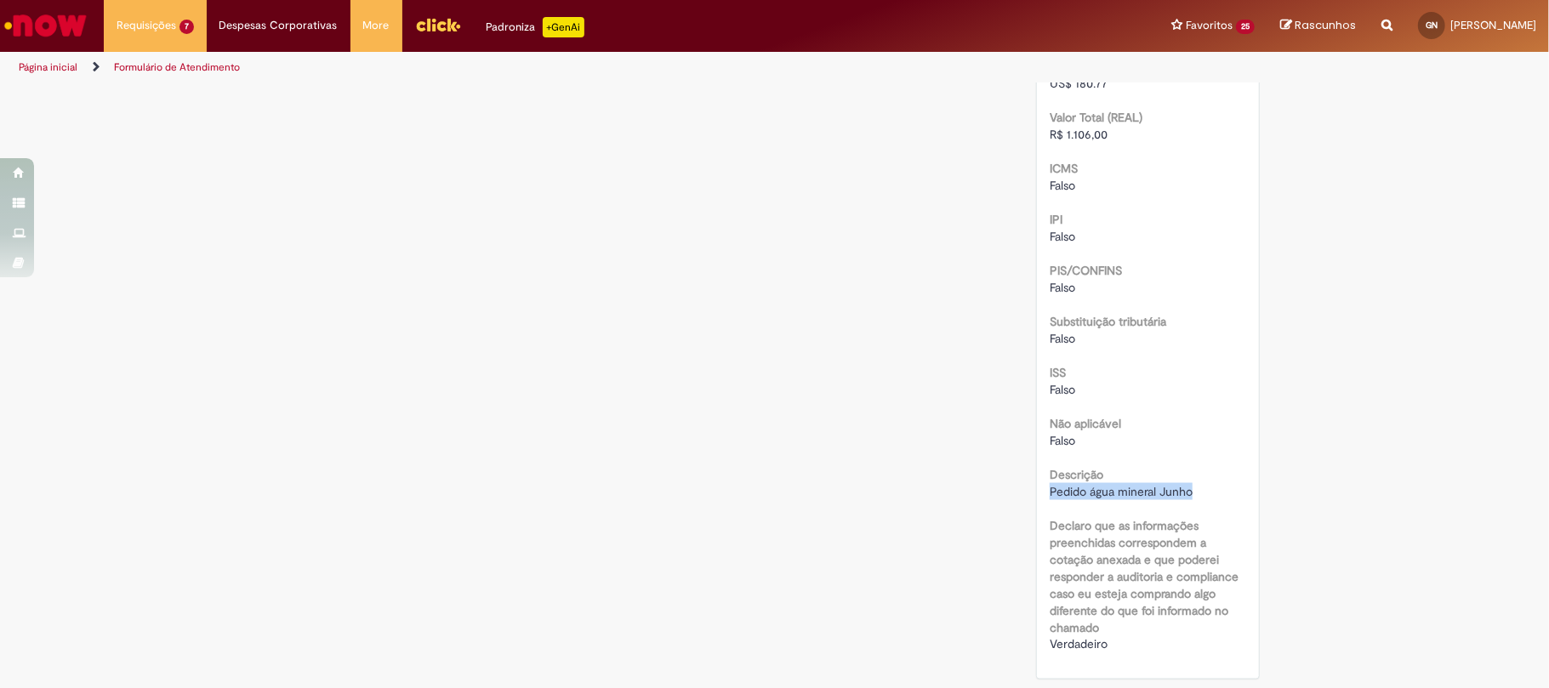
drag, startPoint x: 1205, startPoint y: 495, endPoint x: 1032, endPoint y: 492, distance: 172.7
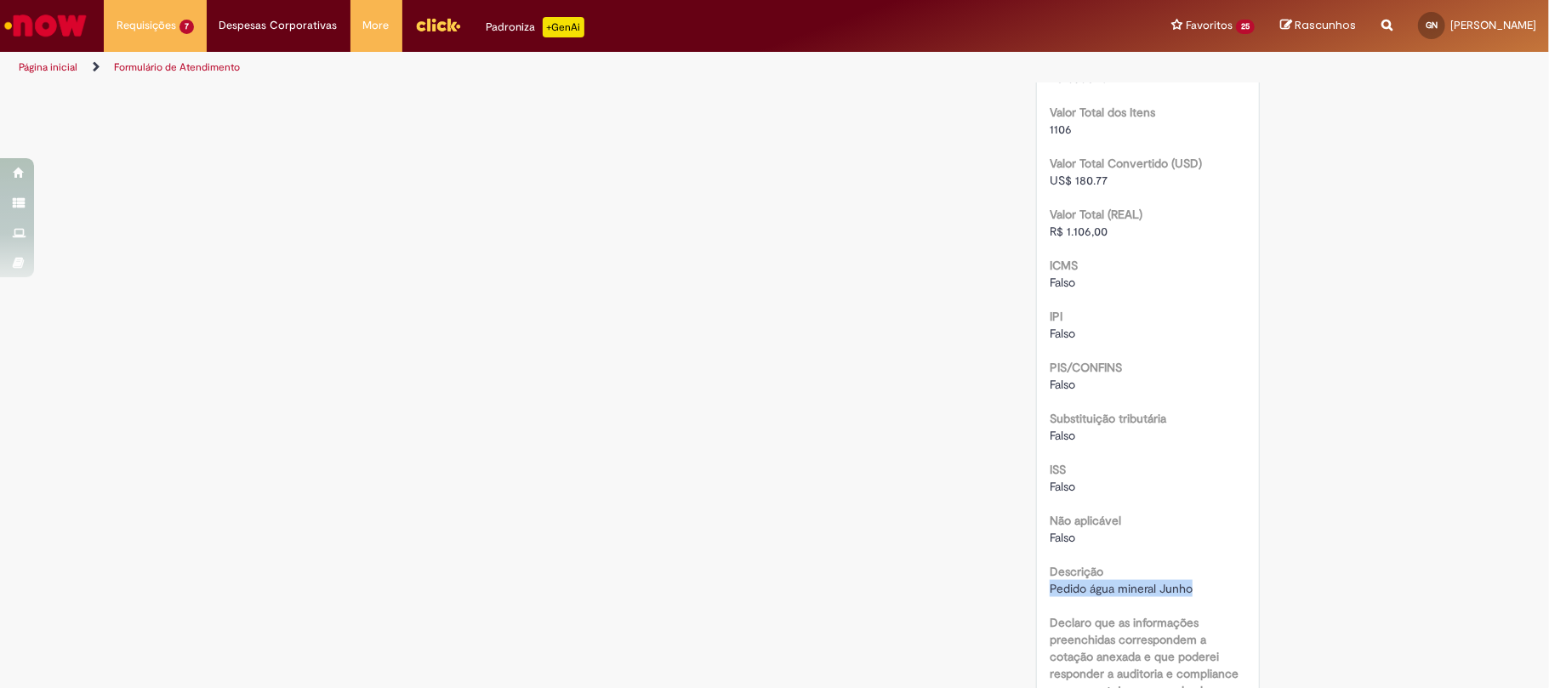
scroll to position [1219, 0]
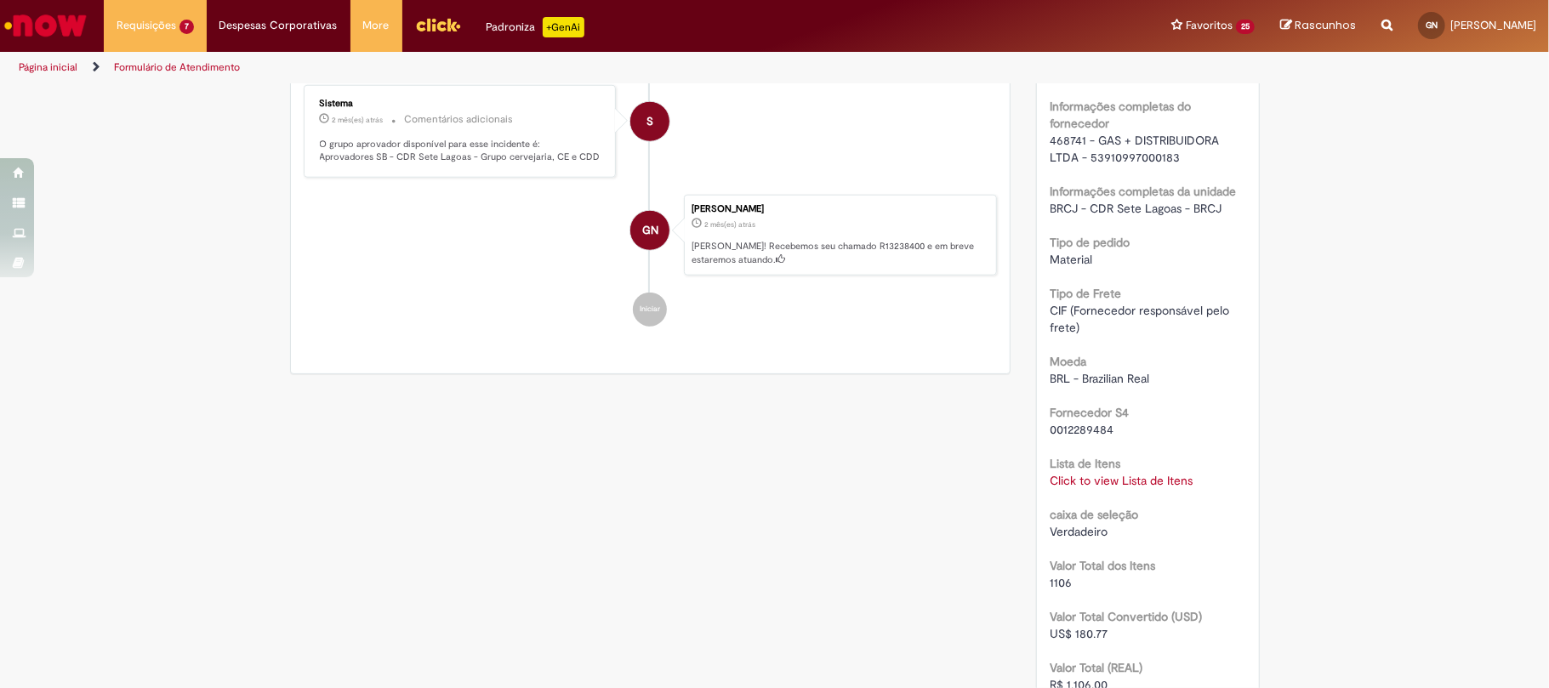
click at [1143, 488] on link "Click to view Lista de Itens" at bounding box center [1121, 480] width 143 height 15
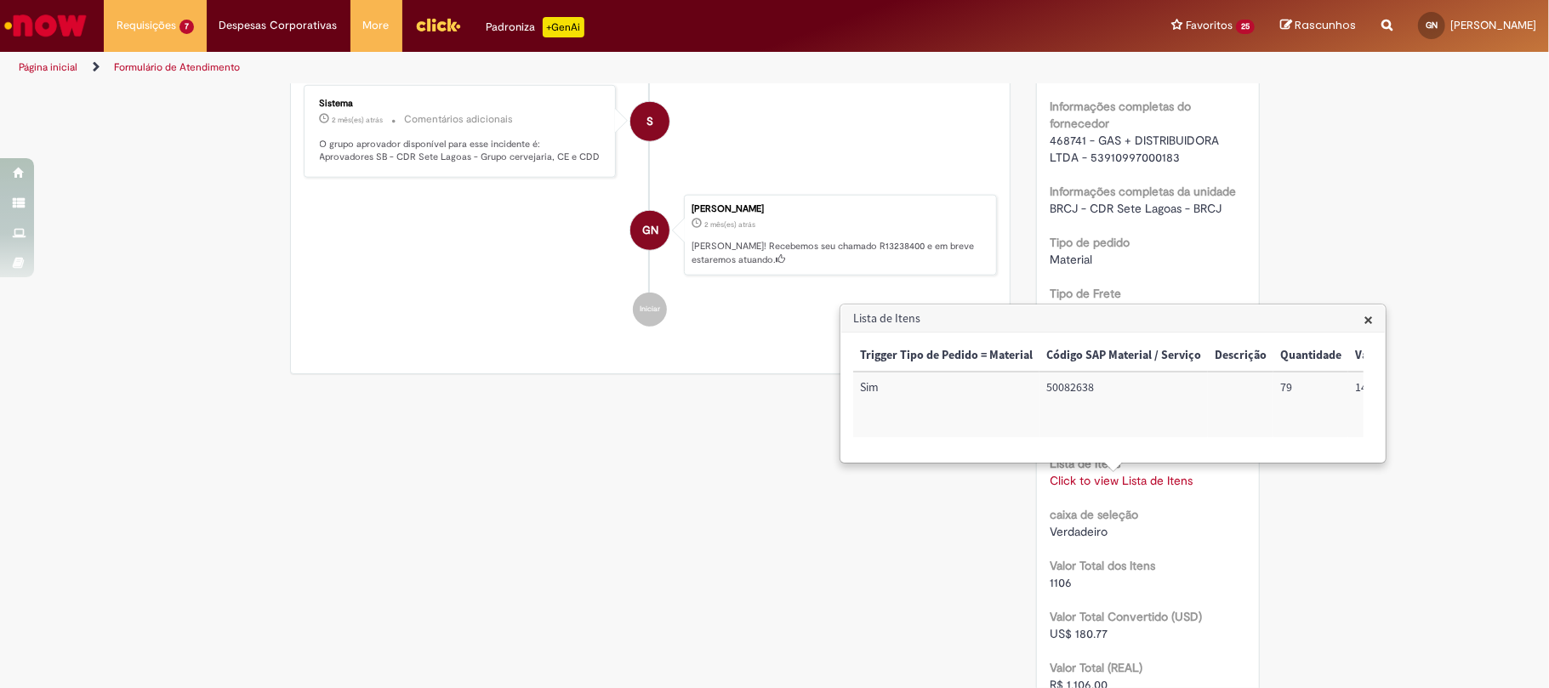
scroll to position [0, 446]
click at [1239, 375] on td "22011000" at bounding box center [1251, 405] width 77 height 66
click at [1298, 386] on td "72022701" at bounding box center [1335, 405] width 90 height 66
click at [1260, 462] on div "× Trigger Tipo de Pedido = Material Código SAP Material / Serviço Descrição Qua…" at bounding box center [1113, 397] width 544 height 129
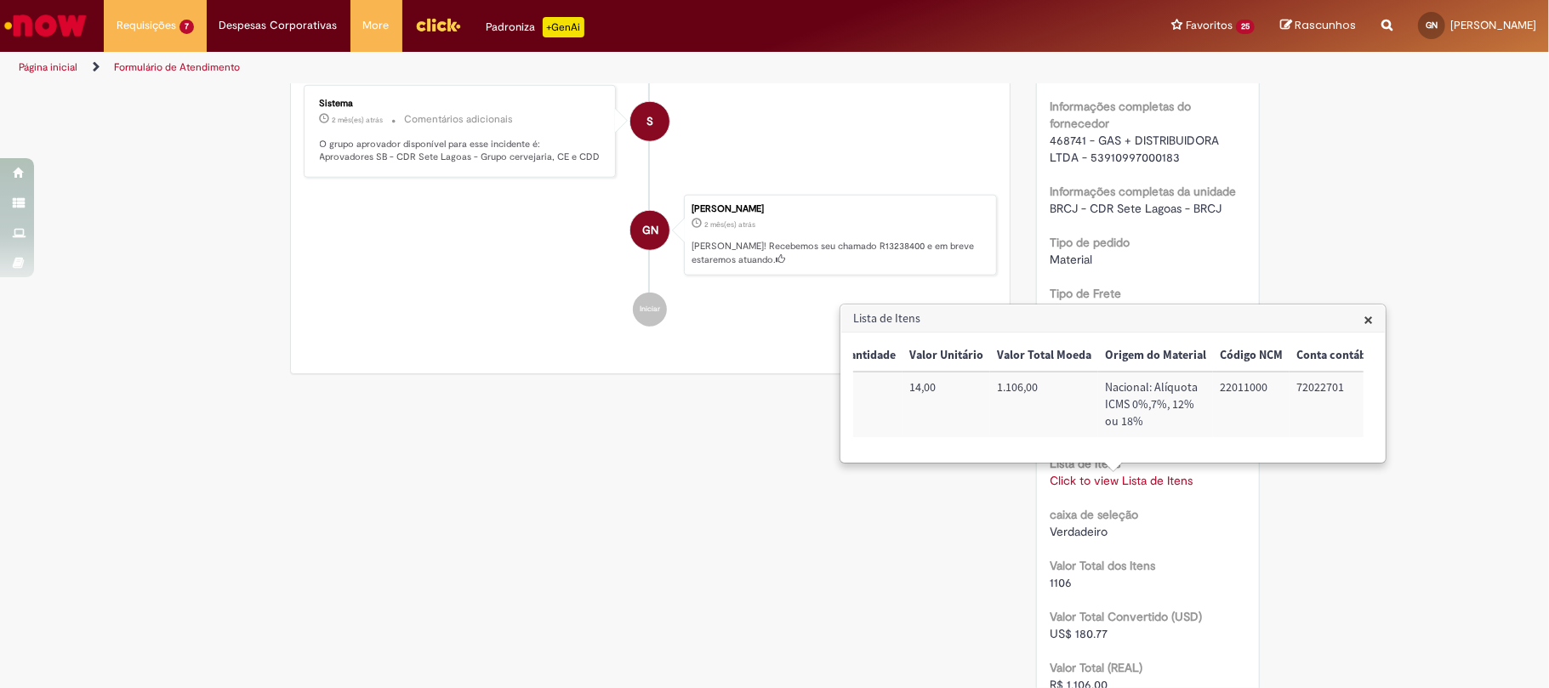
click at [1256, 450] on div "Trigger Tipo de Pedido = Material Código SAP Material / Serviço Descrição Quant…" at bounding box center [1108, 397] width 510 height 114
click at [1264, 453] on div "Trigger Tipo de Pedido = Material Código SAP Material / Serviço Descrição Quant…" at bounding box center [1108, 397] width 510 height 114
click at [1065, 385] on td "72022701" at bounding box center [1090, 405] width 90 height 66
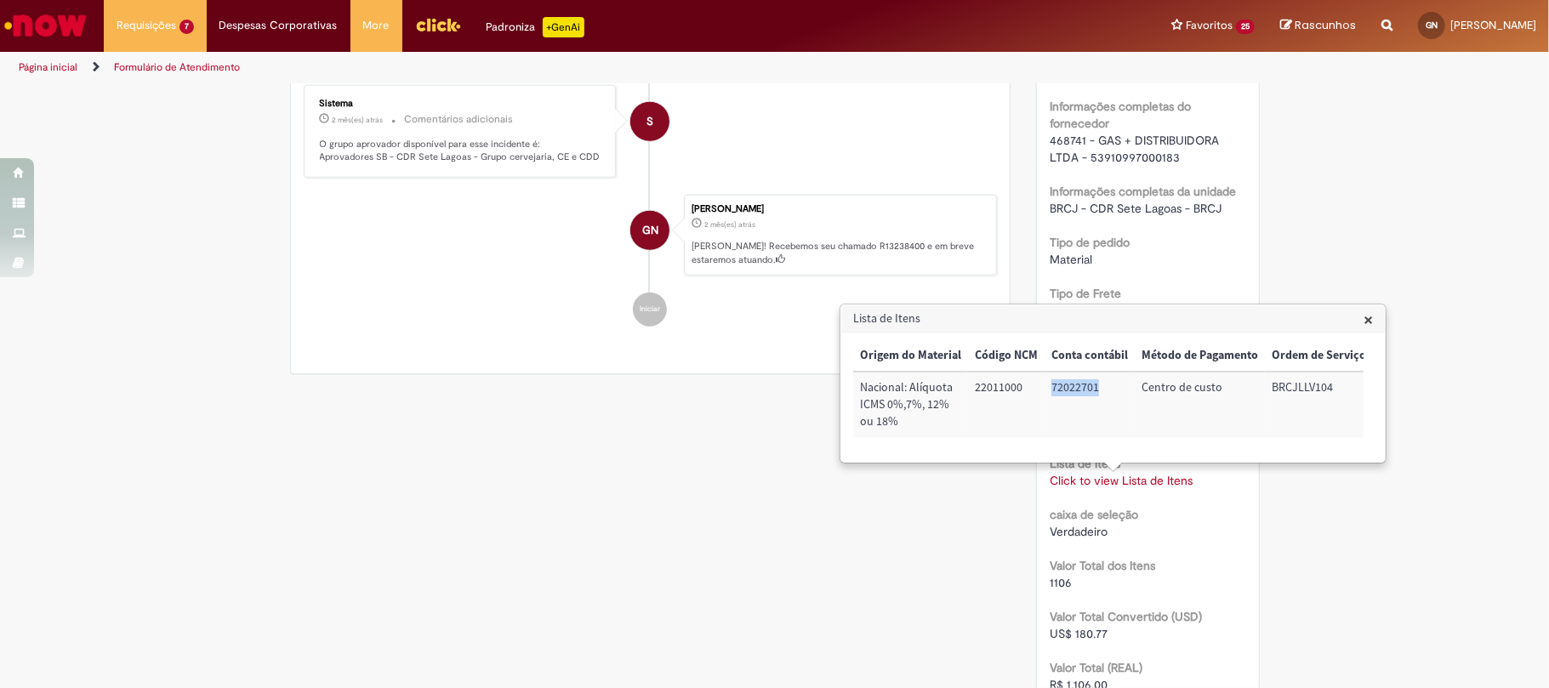
click at [1314, 388] on td "BRCJLLV104" at bounding box center [1319, 405] width 108 height 66
click at [207, 31] on li "Despesas Corporativas Minhas Despesas Solicitar Adiantamento de Viagem Solicita…" at bounding box center [155, 25] width 103 height 51
drag, startPoint x: 257, startPoint y: 252, endPoint x: 253, endPoint y: 240, distance: 12.6
click at [257, 252] on div "Verificar Código de Barras Aguardando Aprovação Aguardando atendimento Em andam…" at bounding box center [774, 52] width 1549 height 2373
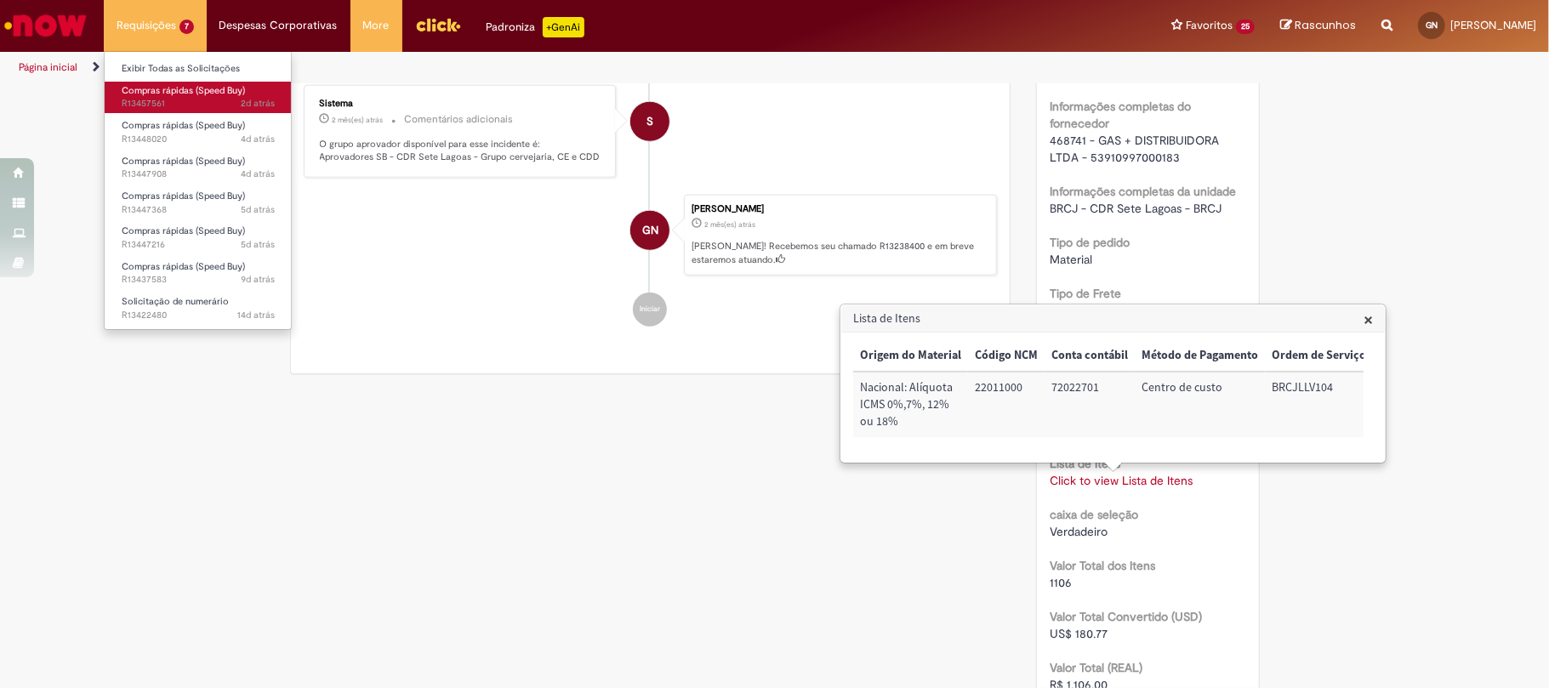
click at [178, 83] on link "Compras rápidas (Speed Buy) 2d atrás 2 dias atrás R13457561" at bounding box center [198, 97] width 187 height 31
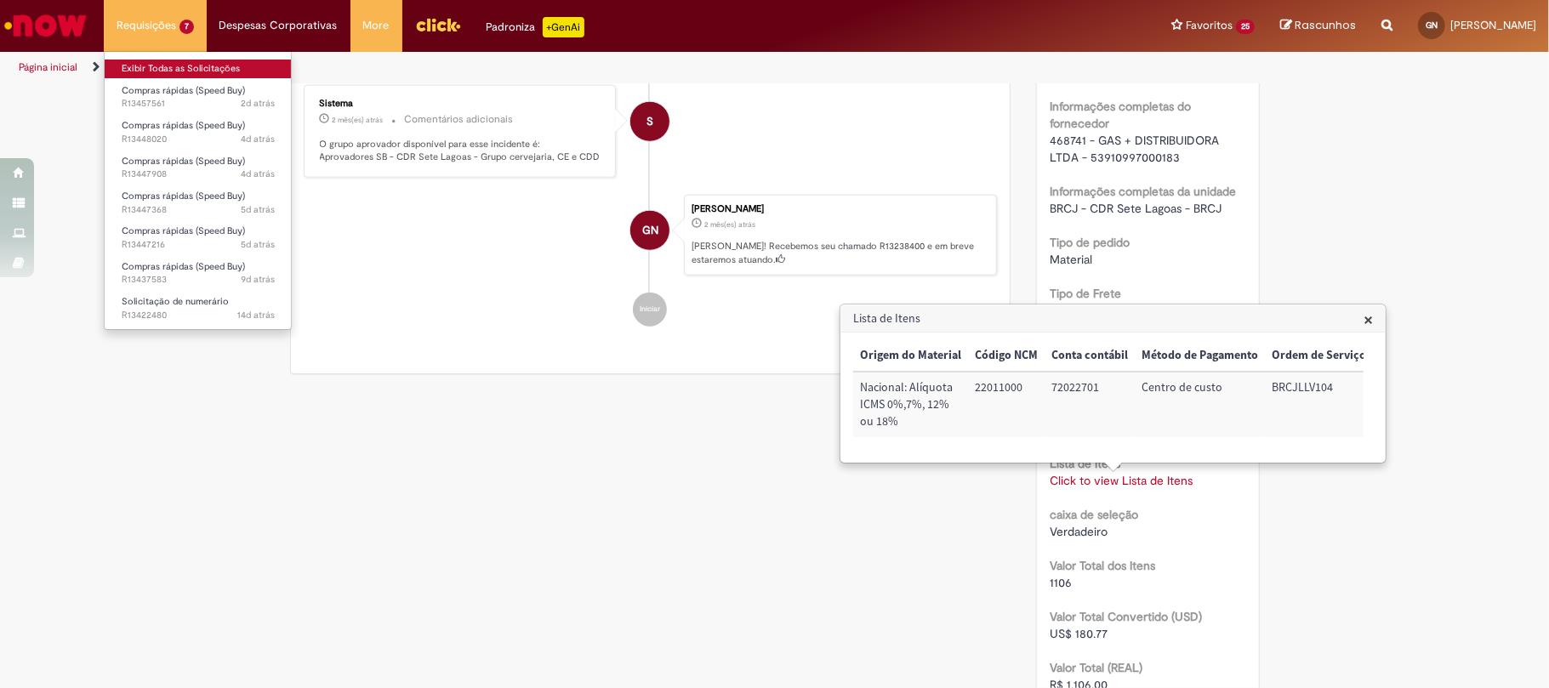
click at [170, 68] on link "Exibir Todas as Solicitações" at bounding box center [198, 69] width 187 height 19
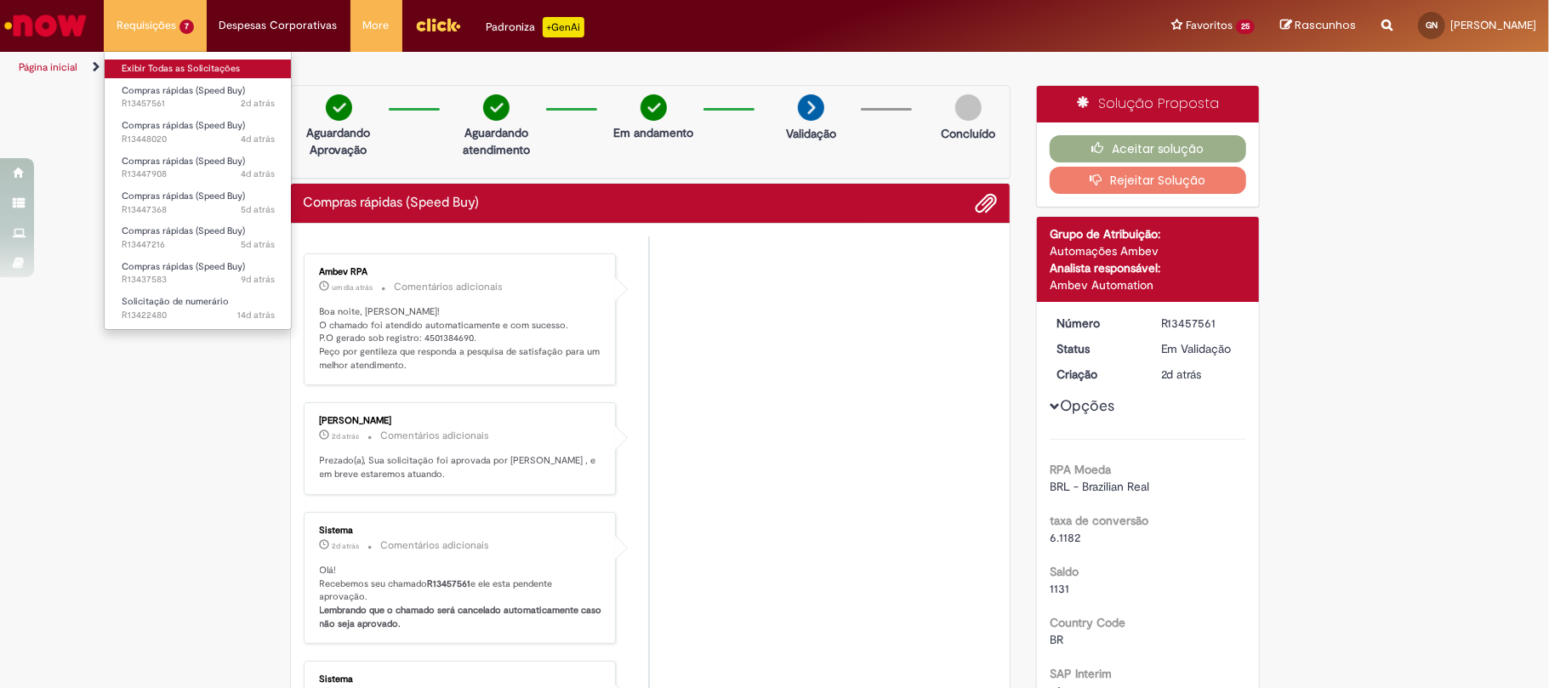
click at [202, 62] on link "Exibir Todas as Solicitações" at bounding box center [198, 69] width 187 height 19
click at [198, 72] on link "Exibir Todas as Solicitações" at bounding box center [198, 69] width 187 height 19
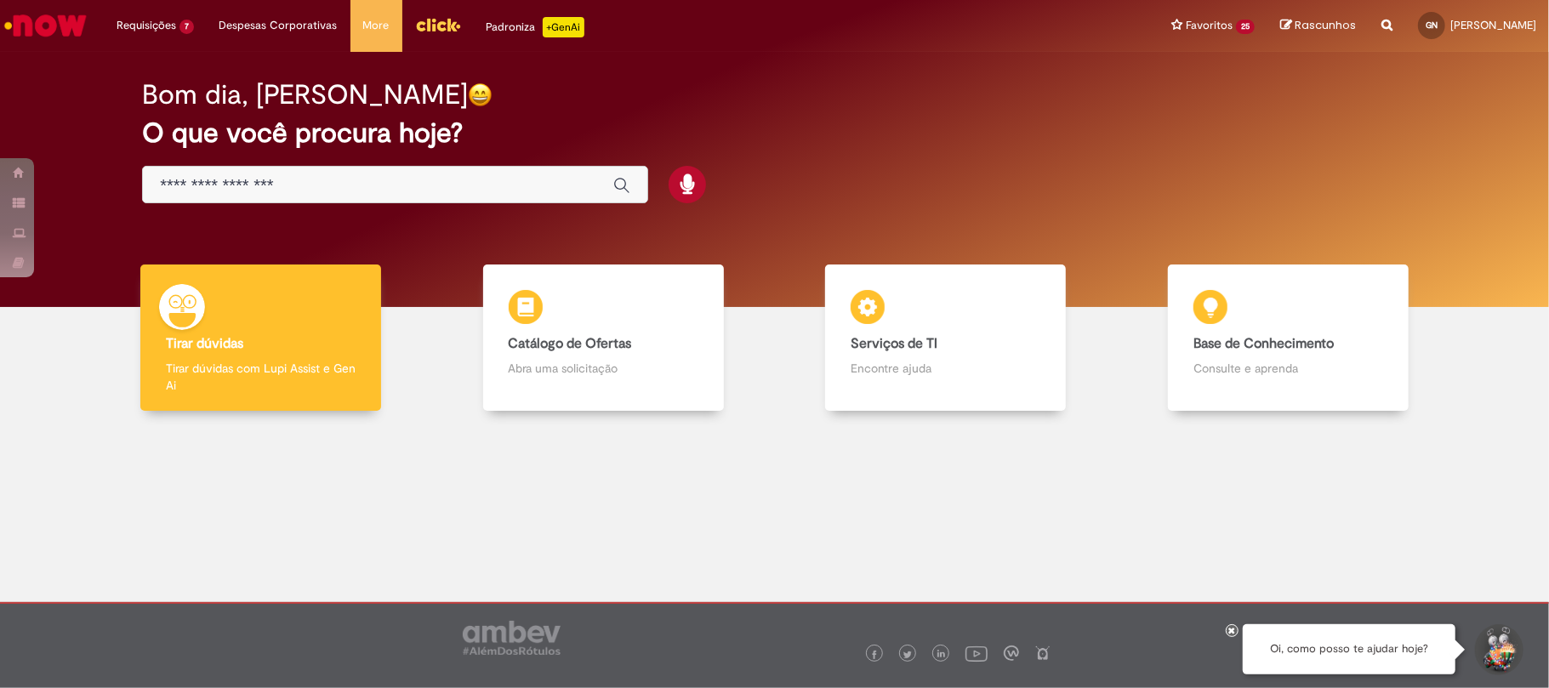
click at [434, 28] on img "Menu Cabeçalho" at bounding box center [438, 25] width 46 height 26
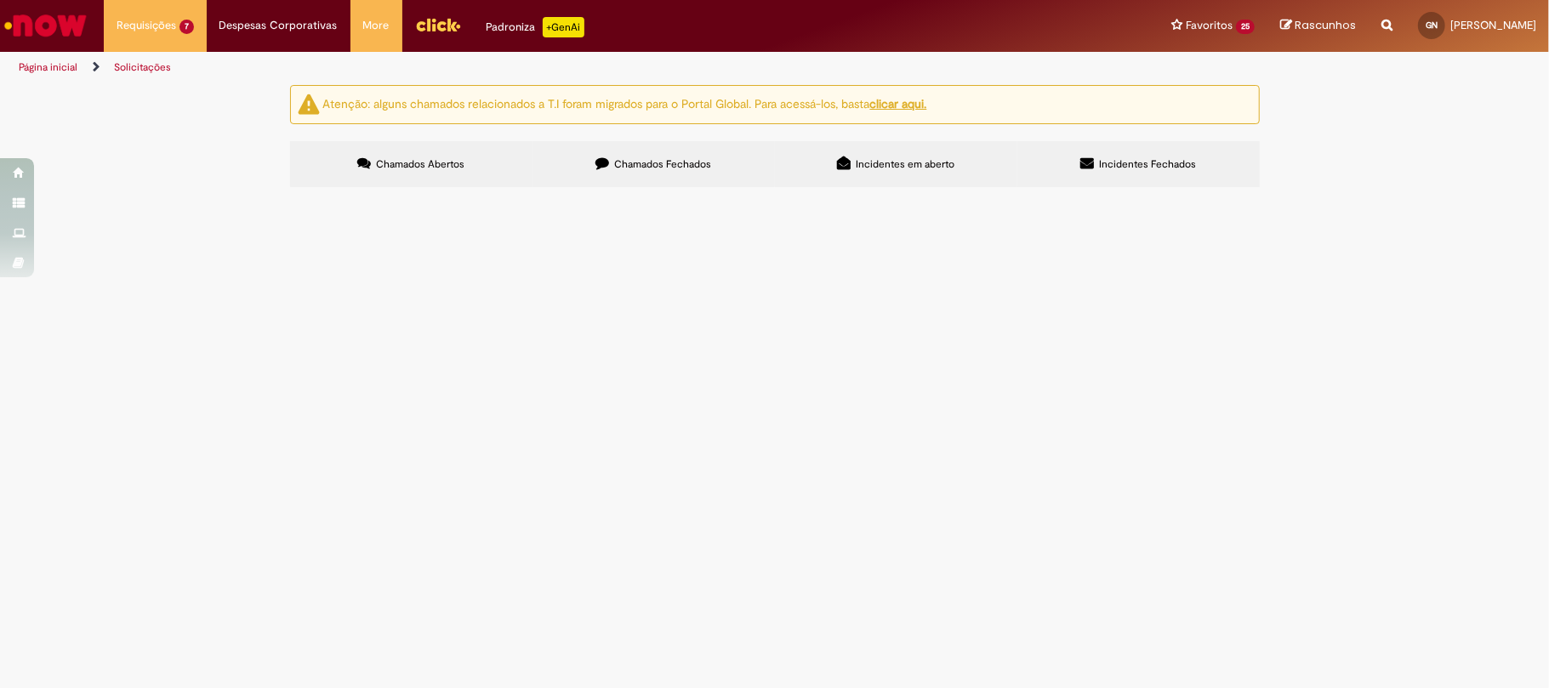
click at [548, 164] on label "Chamados Fechados" at bounding box center [654, 164] width 242 height 46
click at [0, 0] on span "Serviços hidráulicos" at bounding box center [0, 0] width 0 height 0
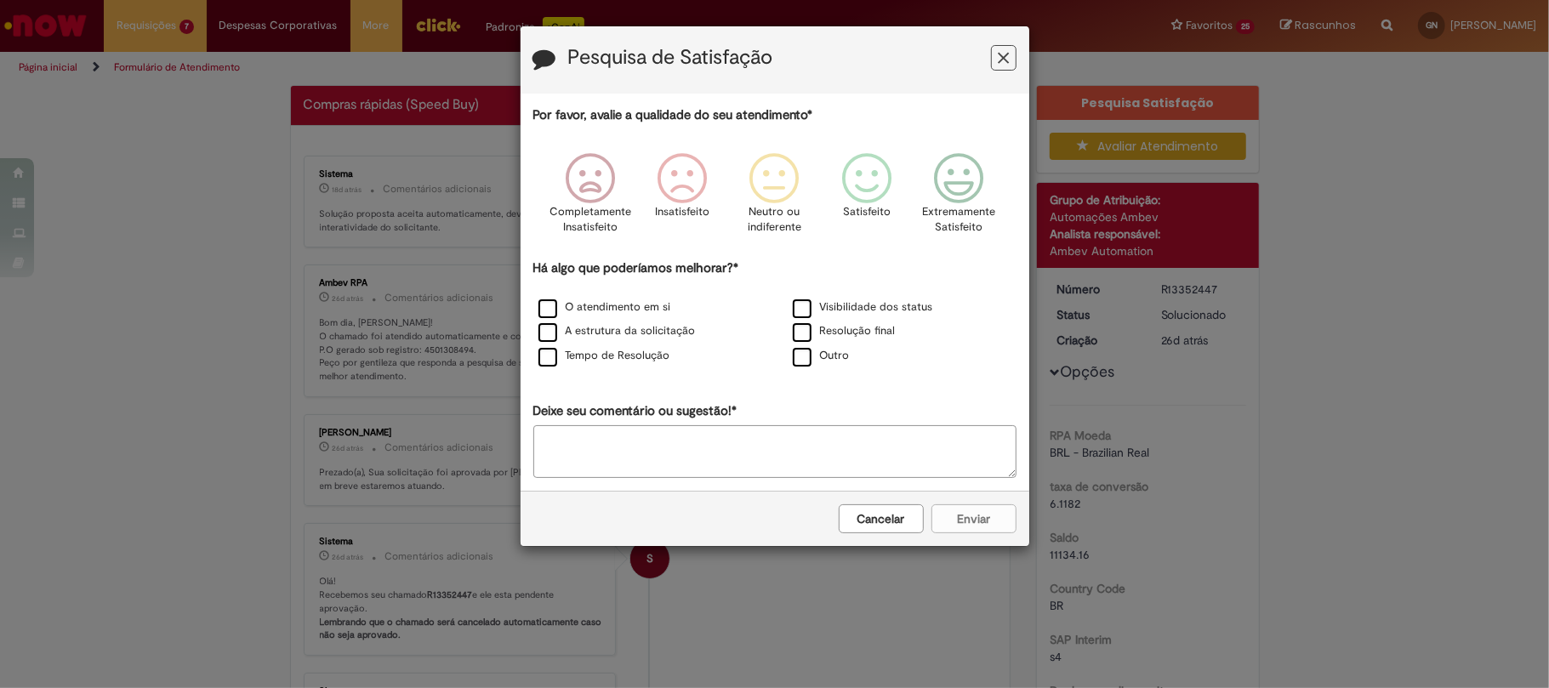
click at [1014, 52] on button "Feedback" at bounding box center [1004, 58] width 26 height 26
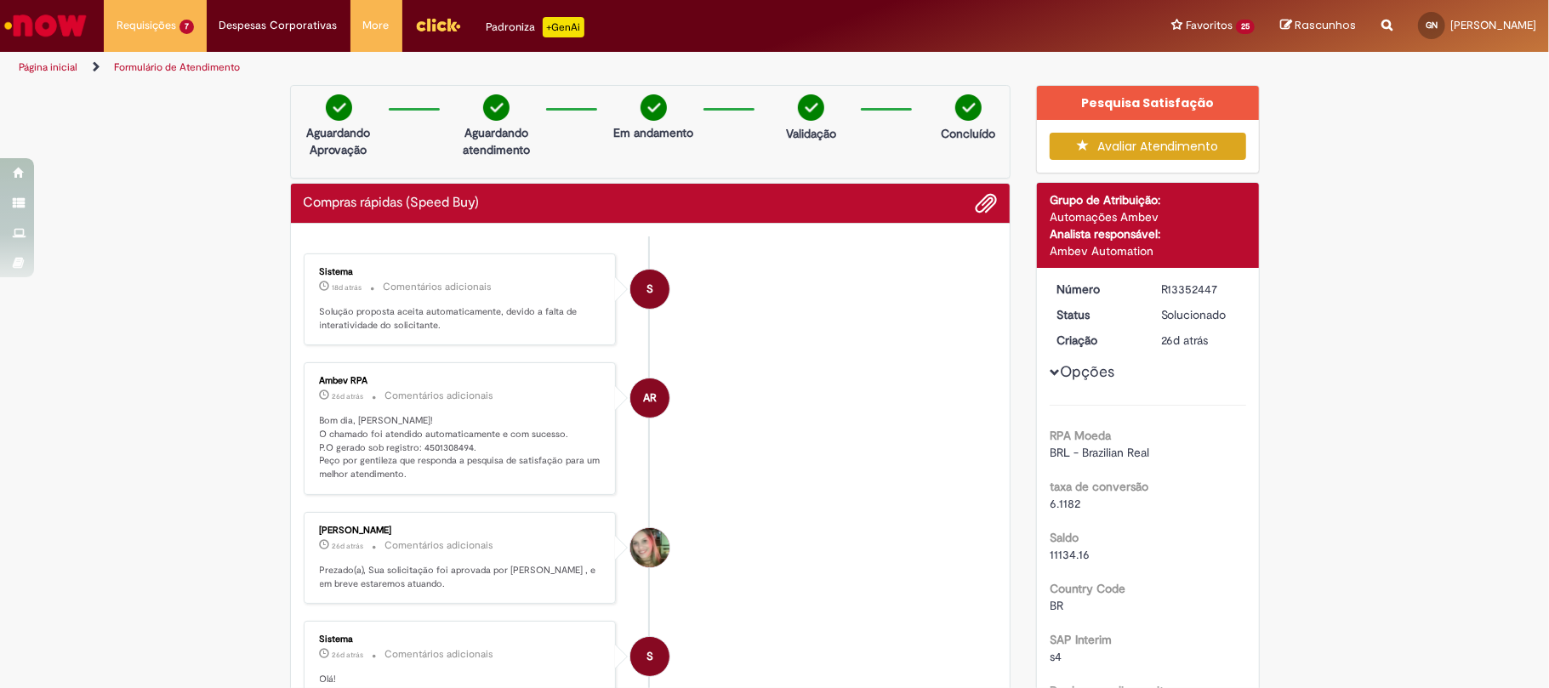
click at [442, 447] on p "Bom dia, Gustavo! O chamado foi atendido automaticamente e com sucesso. P.O ger…" at bounding box center [461, 447] width 283 height 67
copy p "4501308494"
click at [420, 402] on small "Comentários adicionais" at bounding box center [439, 396] width 109 height 14
click at [1181, 290] on div "R13352447" at bounding box center [1200, 289] width 79 height 17
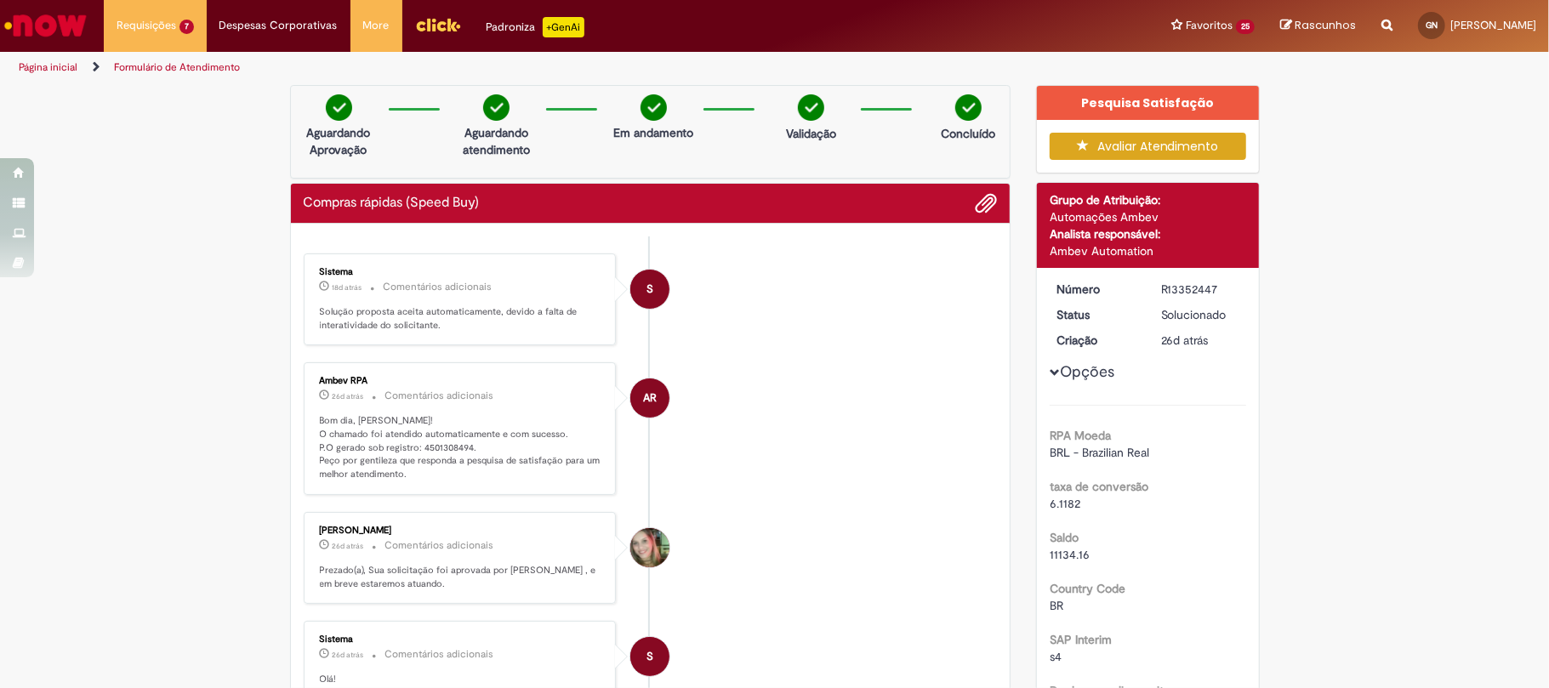
click at [1181, 289] on div "R13352447" at bounding box center [1200, 289] width 79 height 17
copy div "R13352447"
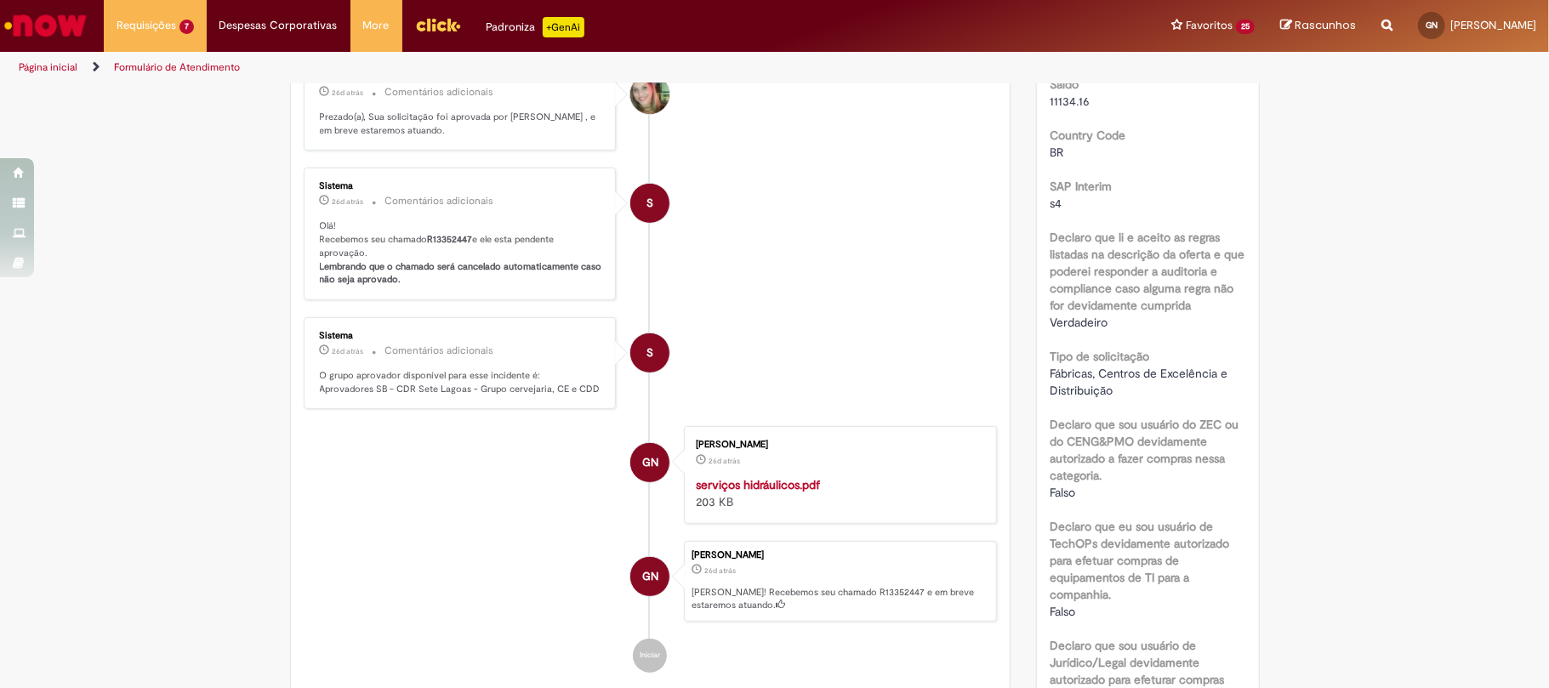
scroll to position [794, 0]
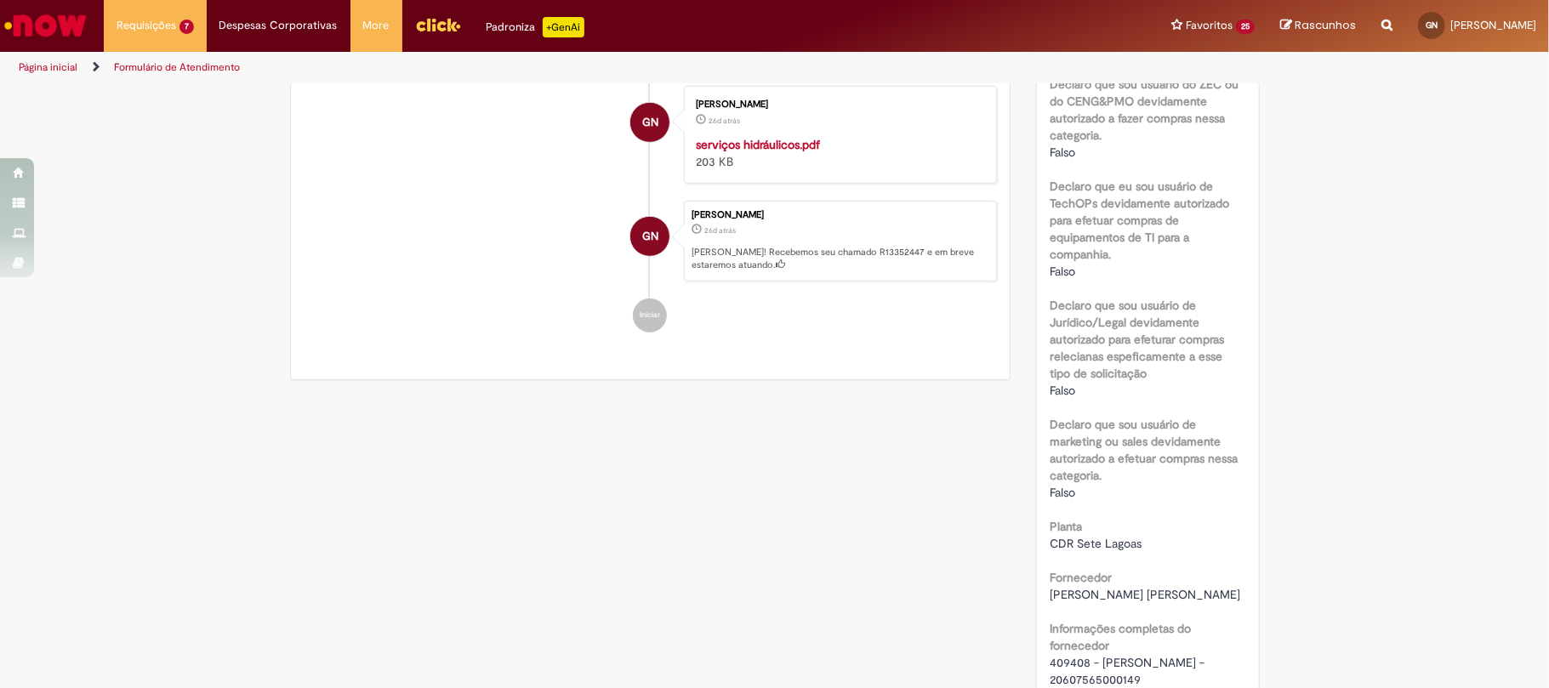
click at [1067, 665] on span "409408 - [PERSON_NAME] - 20607565000149" at bounding box center [1129, 671] width 158 height 32
copy span "409408"
click at [1161, 678] on span "409408 - [PERSON_NAME] - 20607565000149" at bounding box center [1129, 671] width 158 height 32
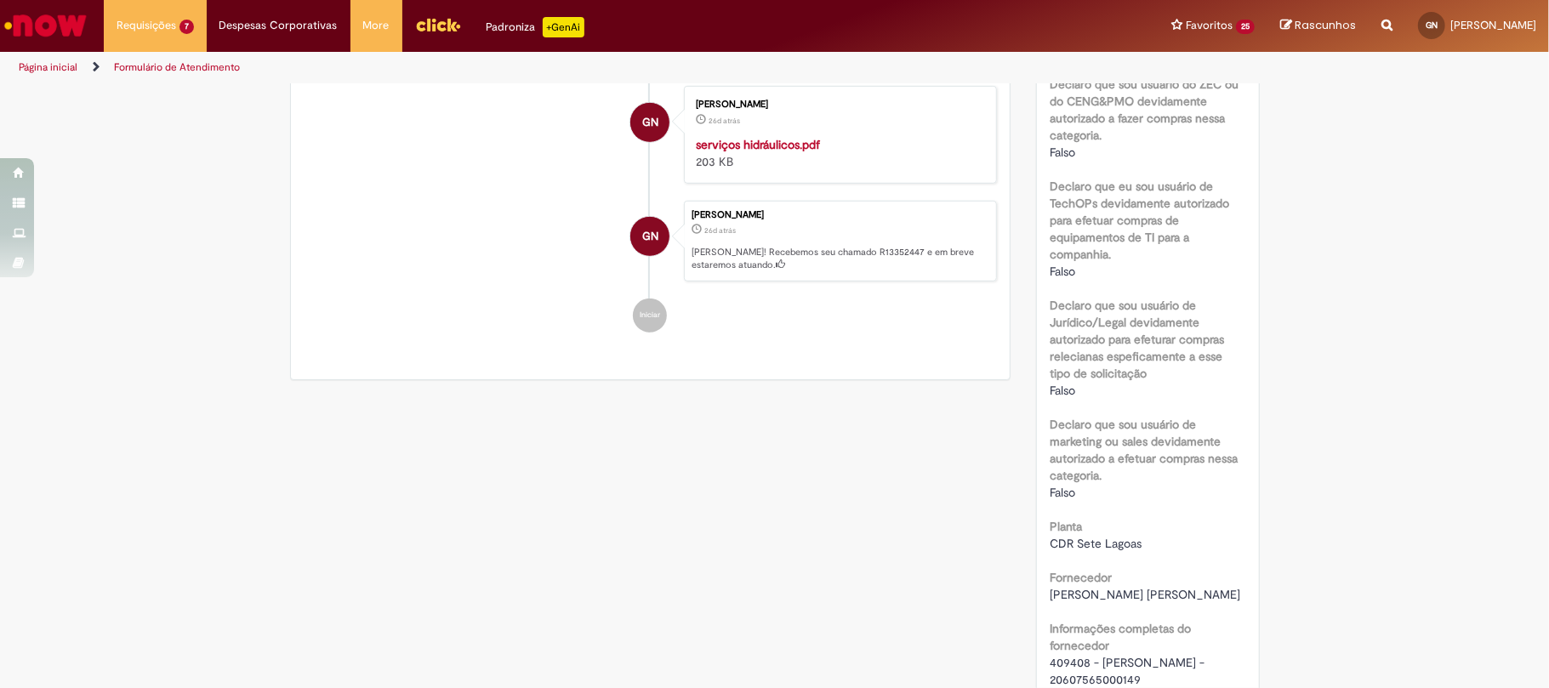
copy span "20607565000149"
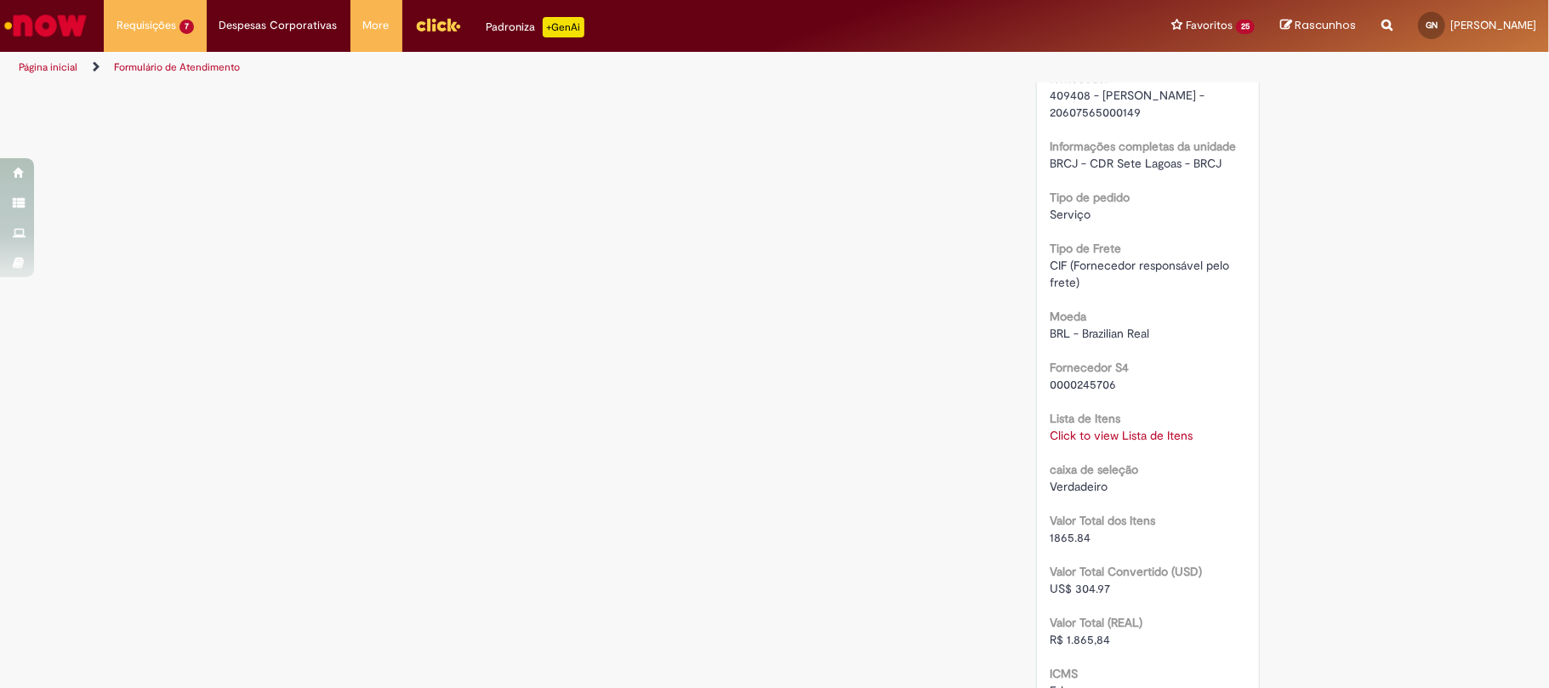
scroll to position [1928, 0]
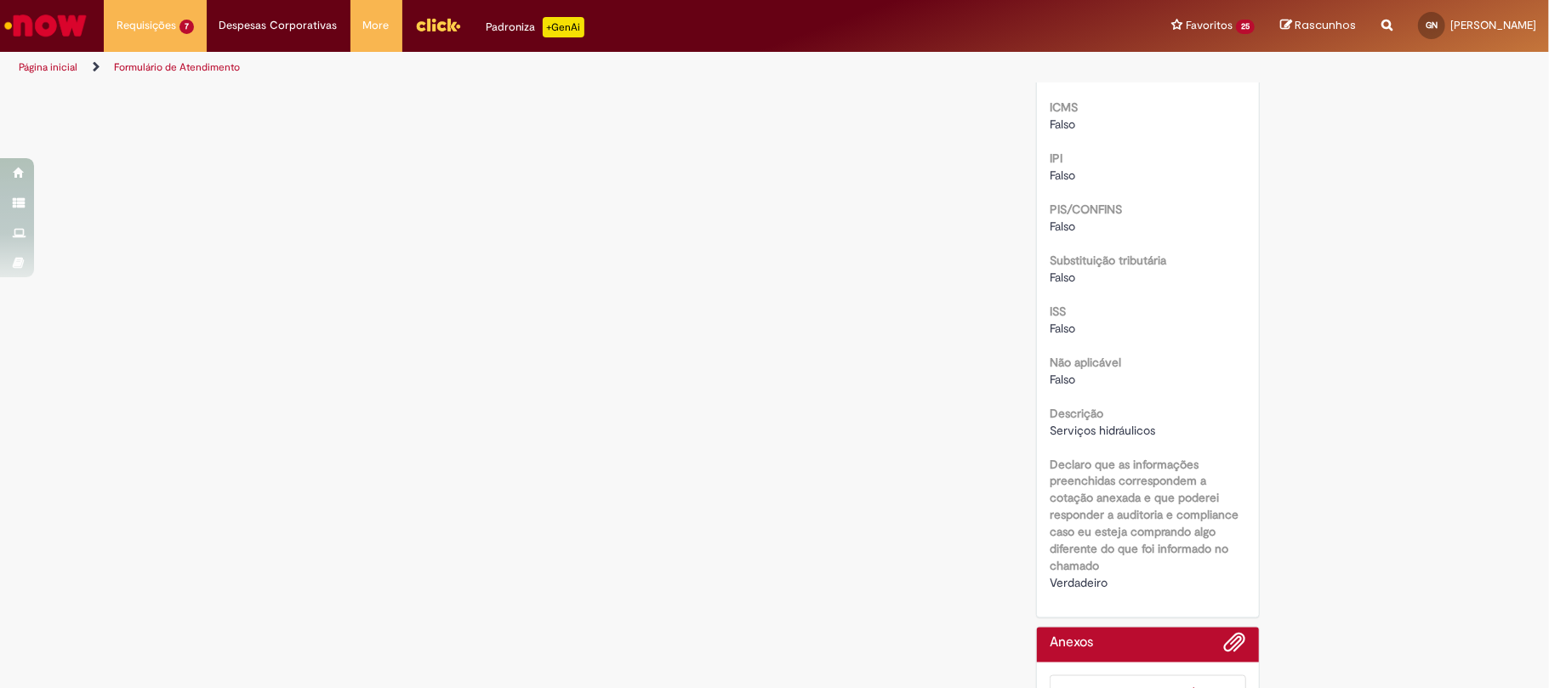
click at [1094, 430] on span "Serviços hidráulicos" at bounding box center [1102, 430] width 105 height 15
copy span "hidráulicos"
click at [1094, 430] on span "Serviços hidráulicos" at bounding box center [1102, 430] width 105 height 15
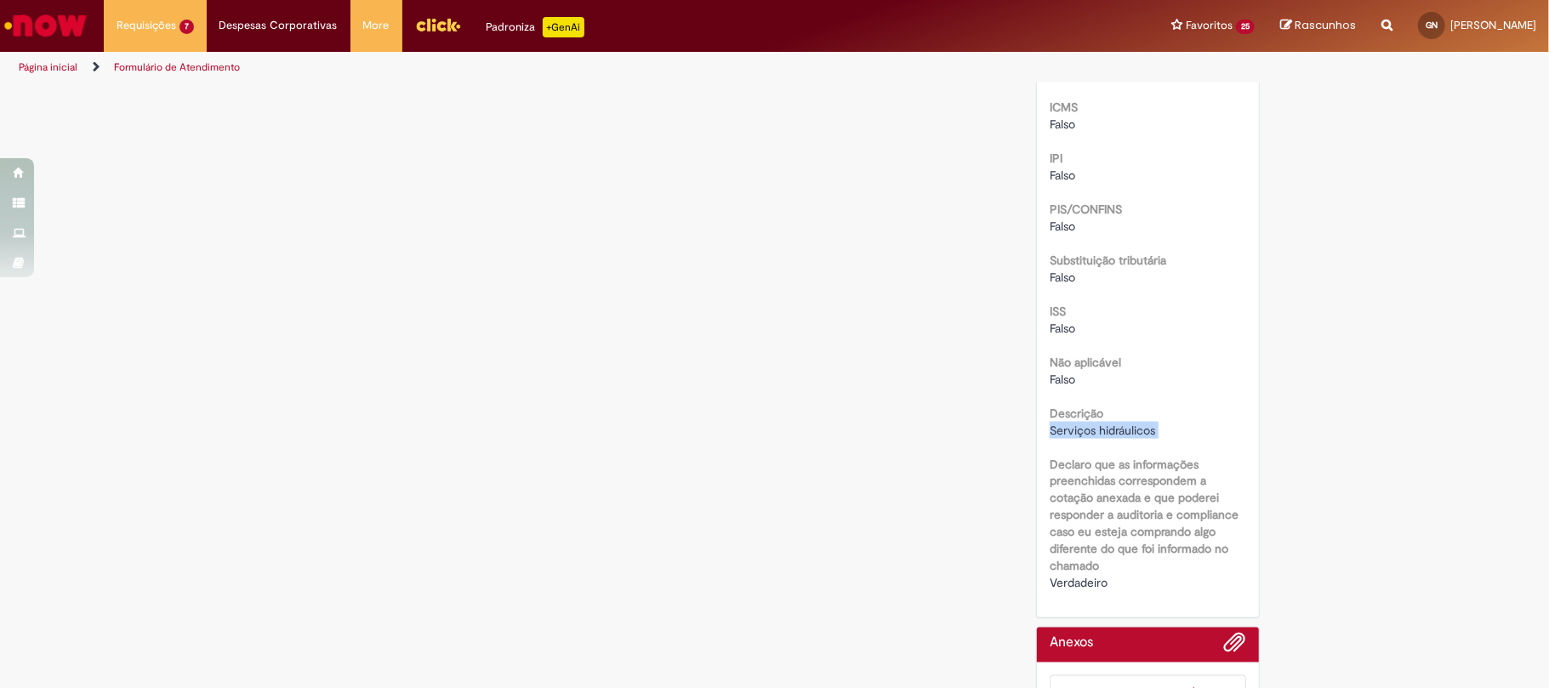
click at [1094, 430] on span "Serviços hidráulicos" at bounding box center [1102, 430] width 105 height 15
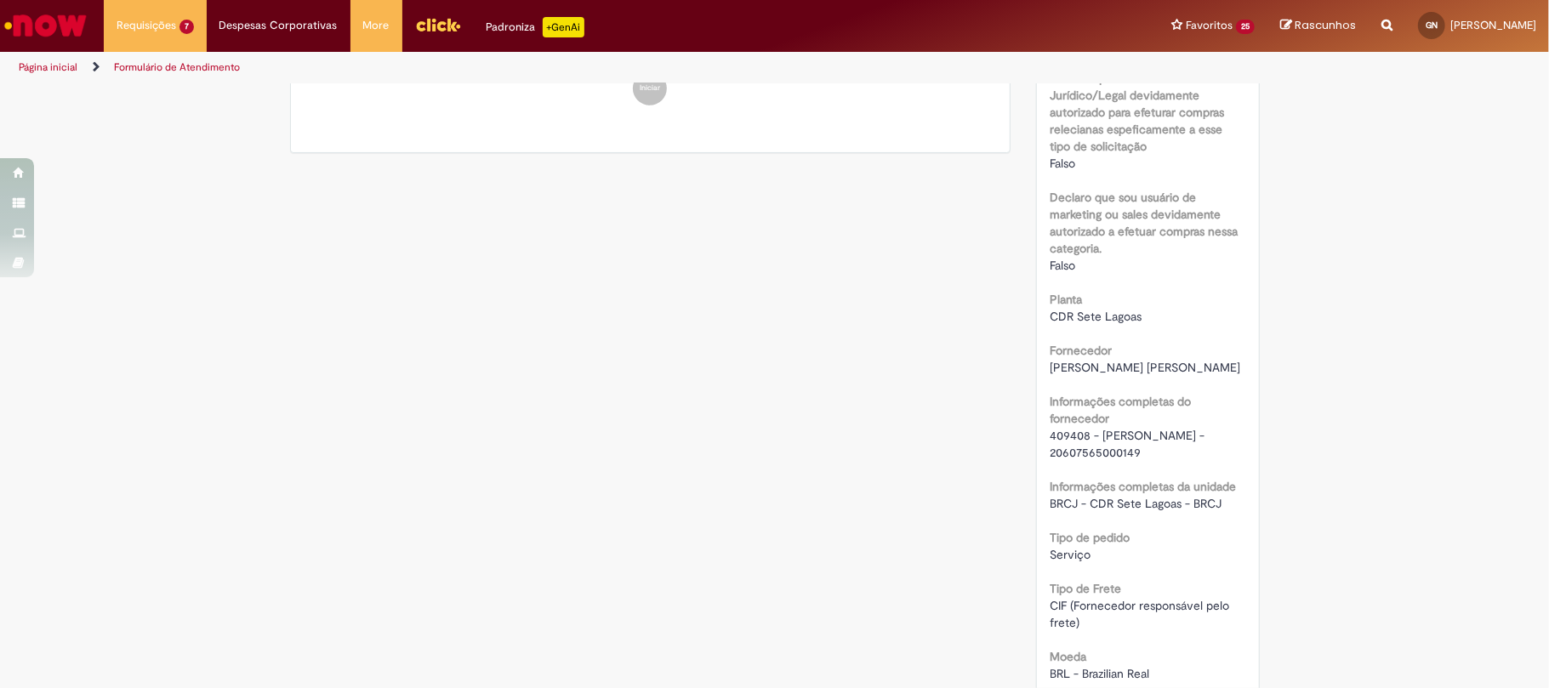
scroll to position [1247, 0]
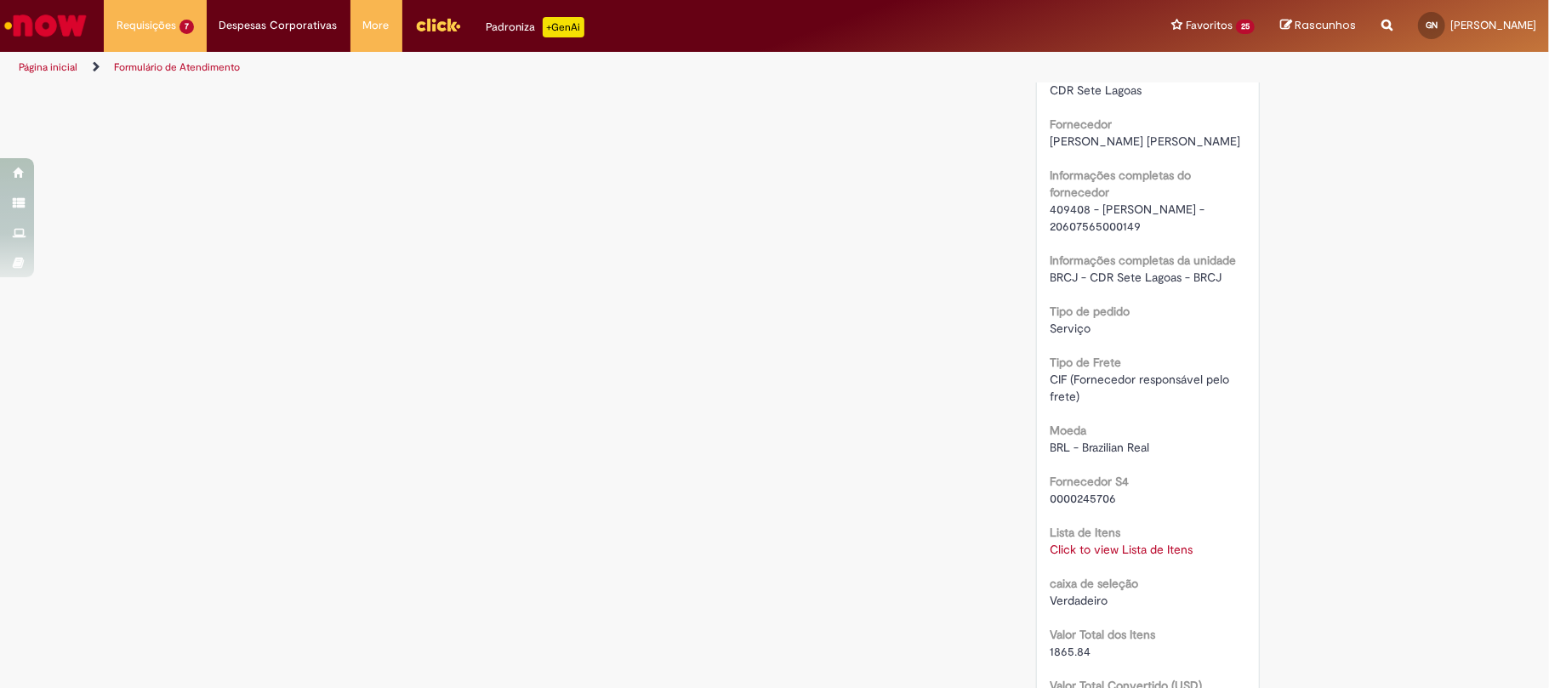
click at [1096, 538] on b "Lista de Itens" at bounding box center [1085, 532] width 71 height 15
click at [1109, 548] on link "Click to view Lista de Itens" at bounding box center [1121, 549] width 143 height 15
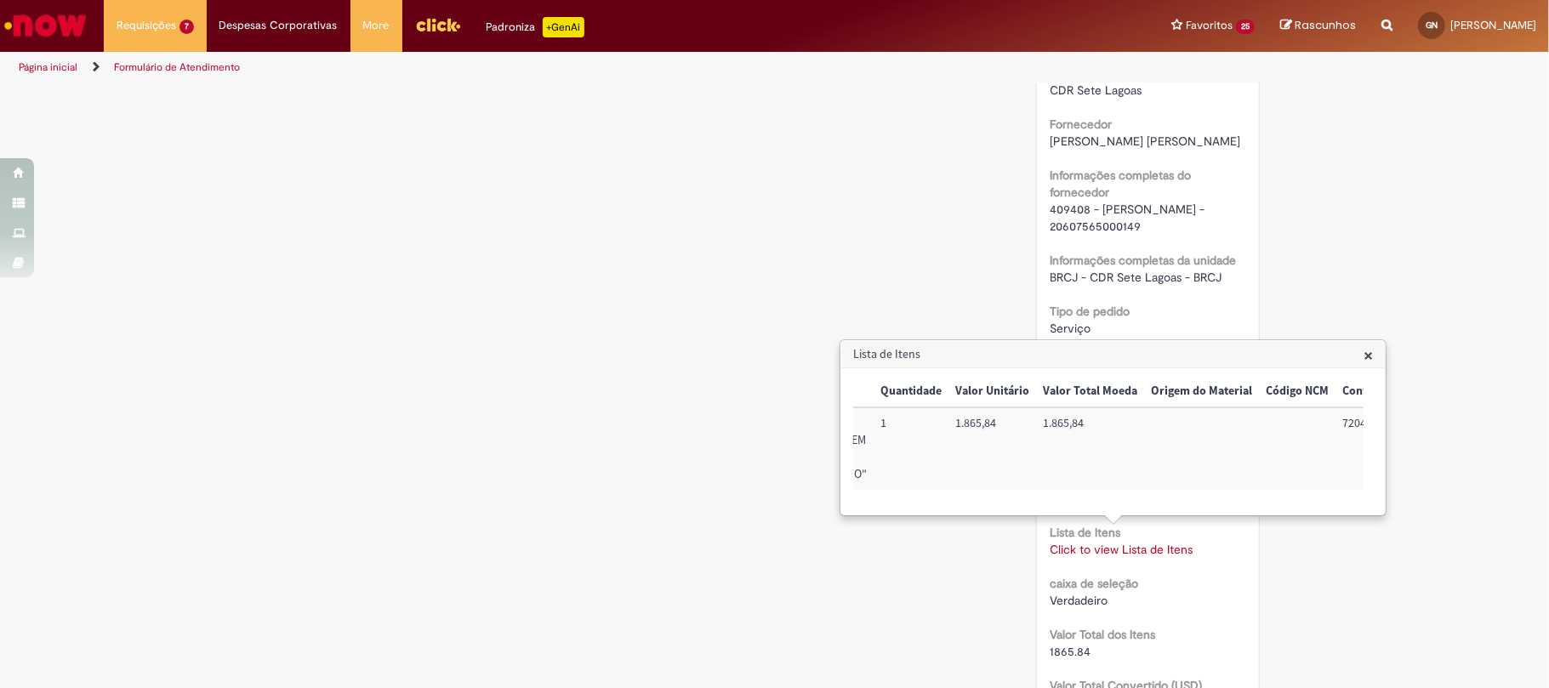
scroll to position [0, 737]
click at [1075, 429] on td "72041001" at bounding box center [1090, 448] width 90 height 83
copy td "72041001"
click at [1287, 425] on td "BRCJLLV104" at bounding box center [1319, 448] width 108 height 83
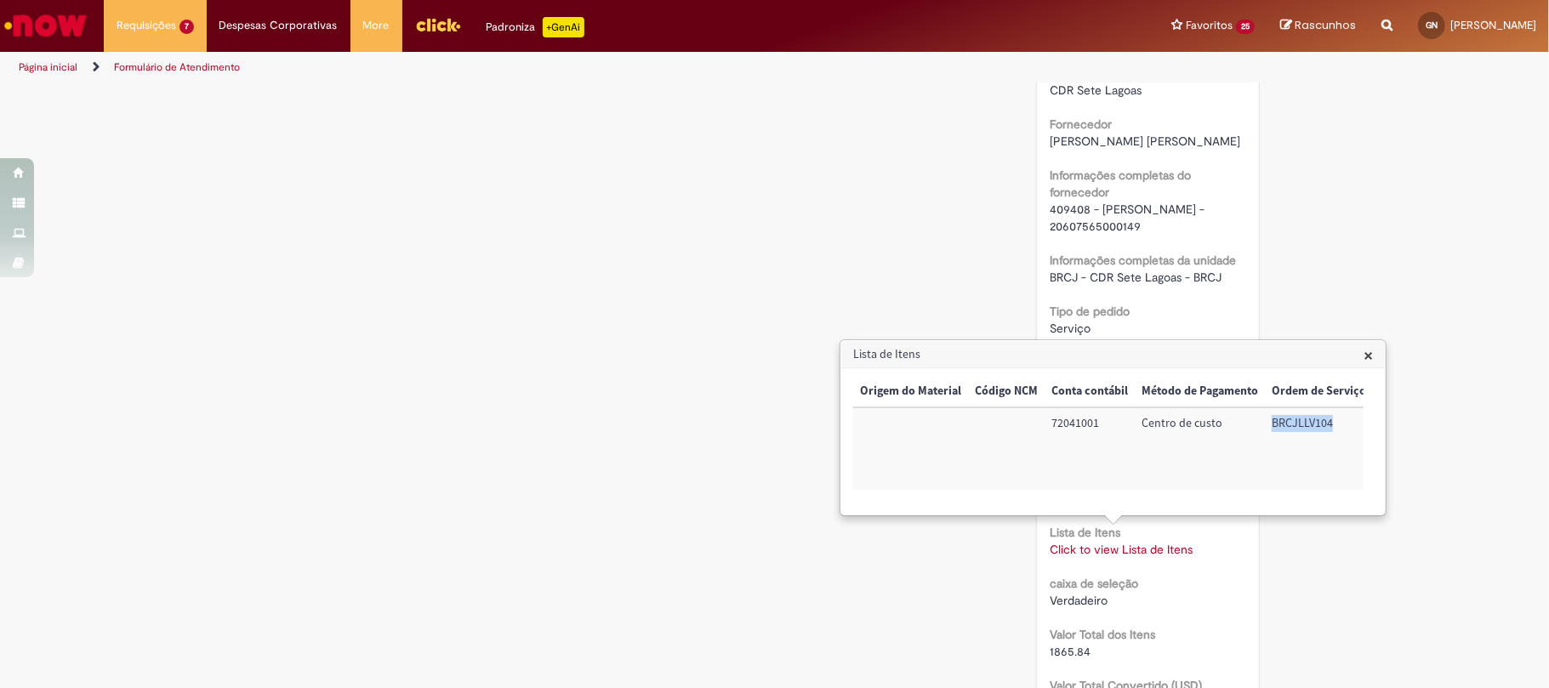
click at [1287, 425] on td "BRCJLLV104" at bounding box center [1319, 448] width 108 height 83
copy td "BRCJLLV104"
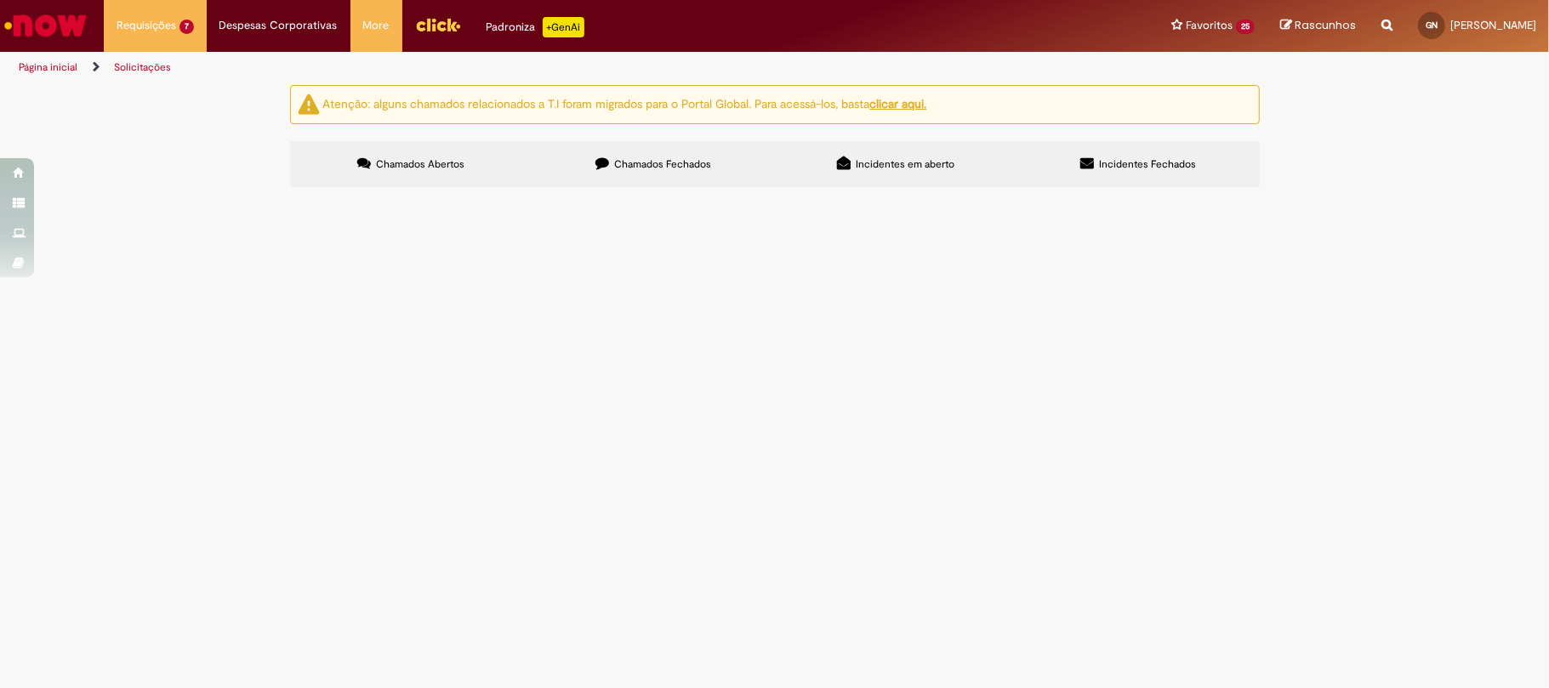
click at [640, 170] on span "Chamados Fechados" at bounding box center [662, 164] width 97 height 14
click at [0, 0] on icon at bounding box center [0, 0] width 0 height 0
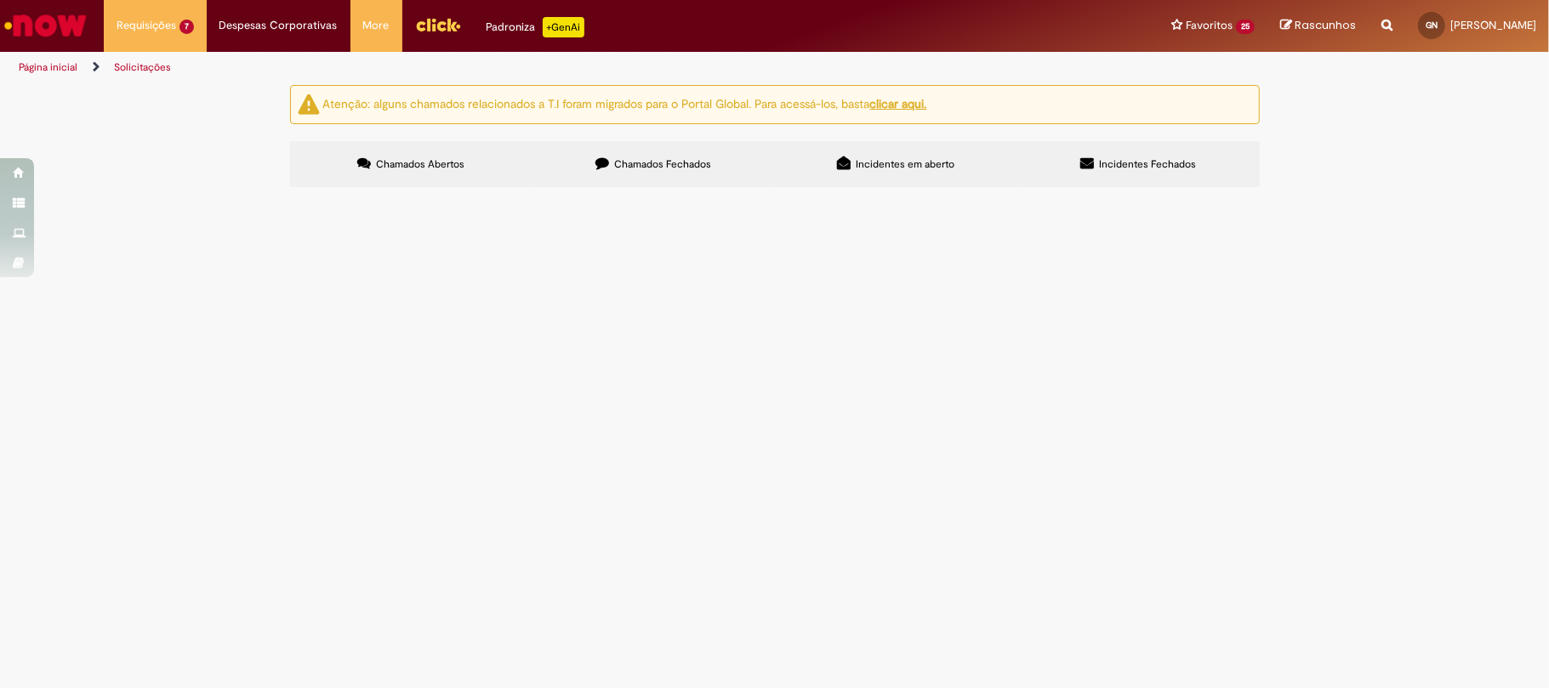
scroll to position [606, 0]
click at [0, 0] on icon at bounding box center [0, 0] width 0 height 0
click at [0, 0] on span "Lanche MPR" at bounding box center [0, 0] width 0 height 0
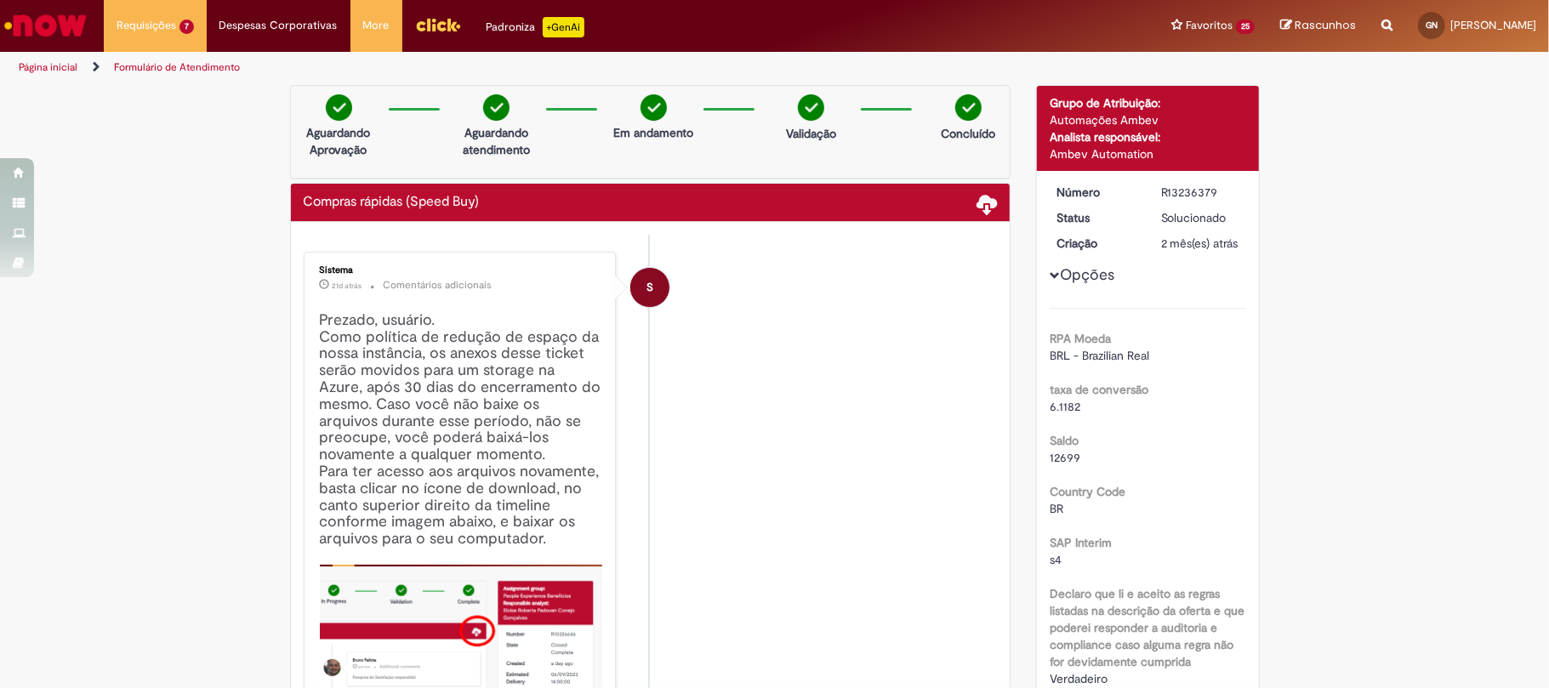
click at [1193, 187] on div "R13236379" at bounding box center [1200, 192] width 79 height 17
copy div "R13236379"
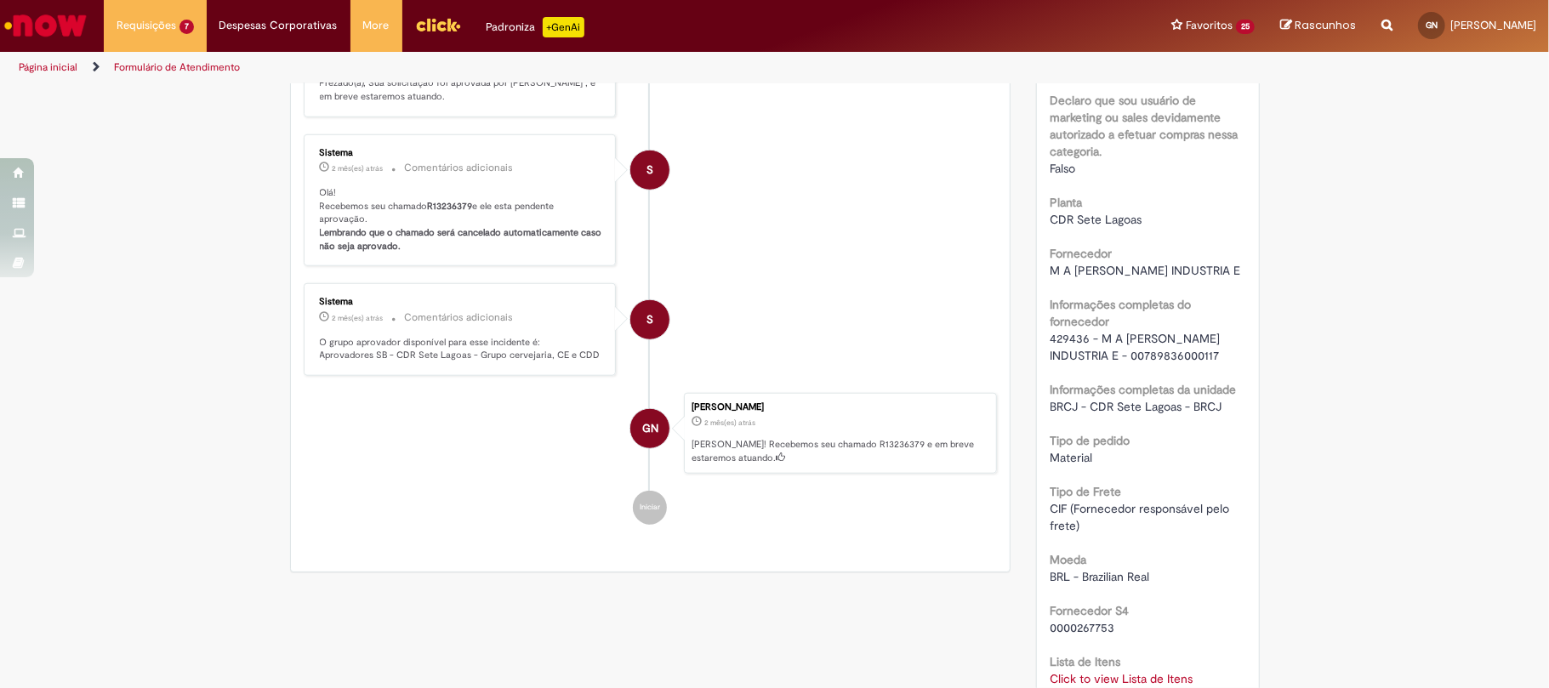
scroll to position [1134, 0]
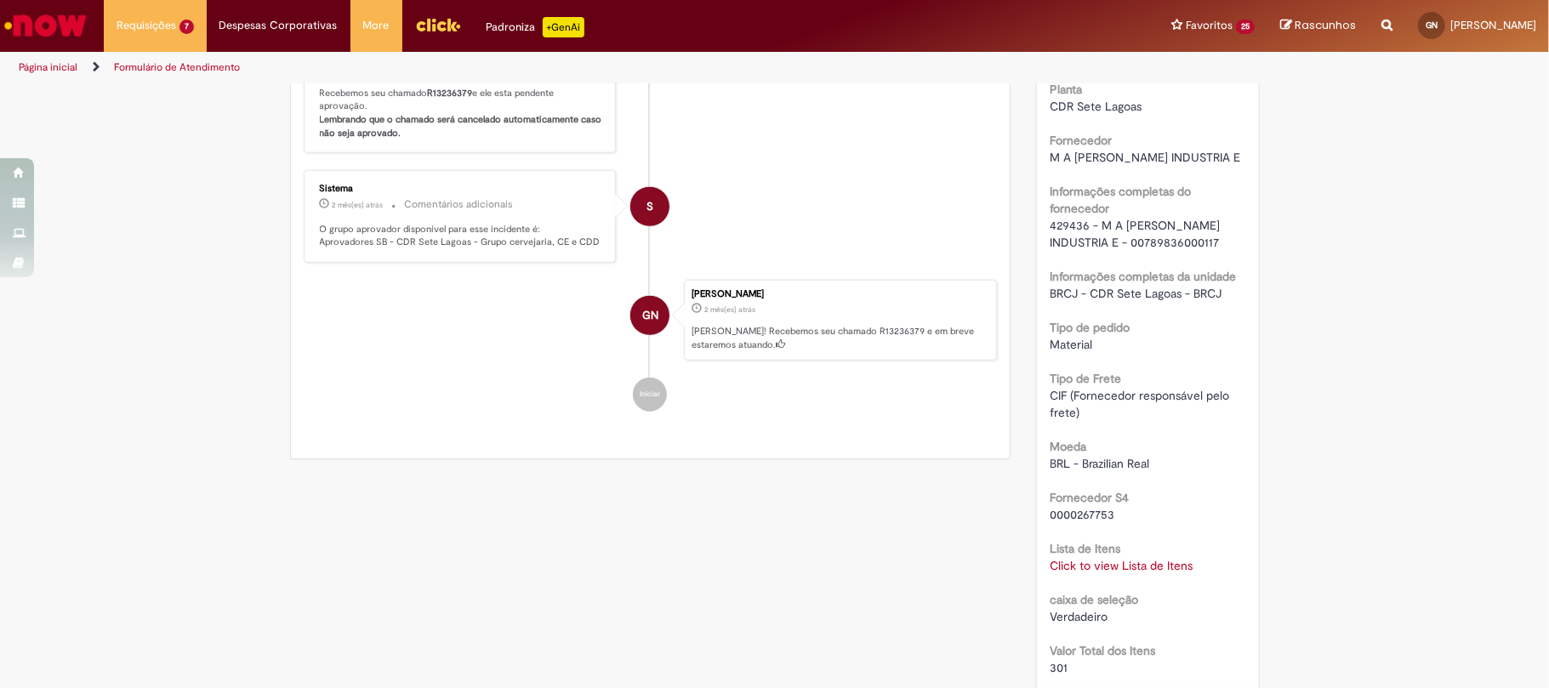
click at [1073, 233] on div "429436 - M A [PERSON_NAME] INDUSTRIA E - 00789836000117" at bounding box center [1148, 234] width 197 height 34
click at [1072, 235] on span "429436 - M A [PERSON_NAME] INDUSTRIA E - 00789836000117" at bounding box center [1137, 234] width 174 height 32
copy span "429436"
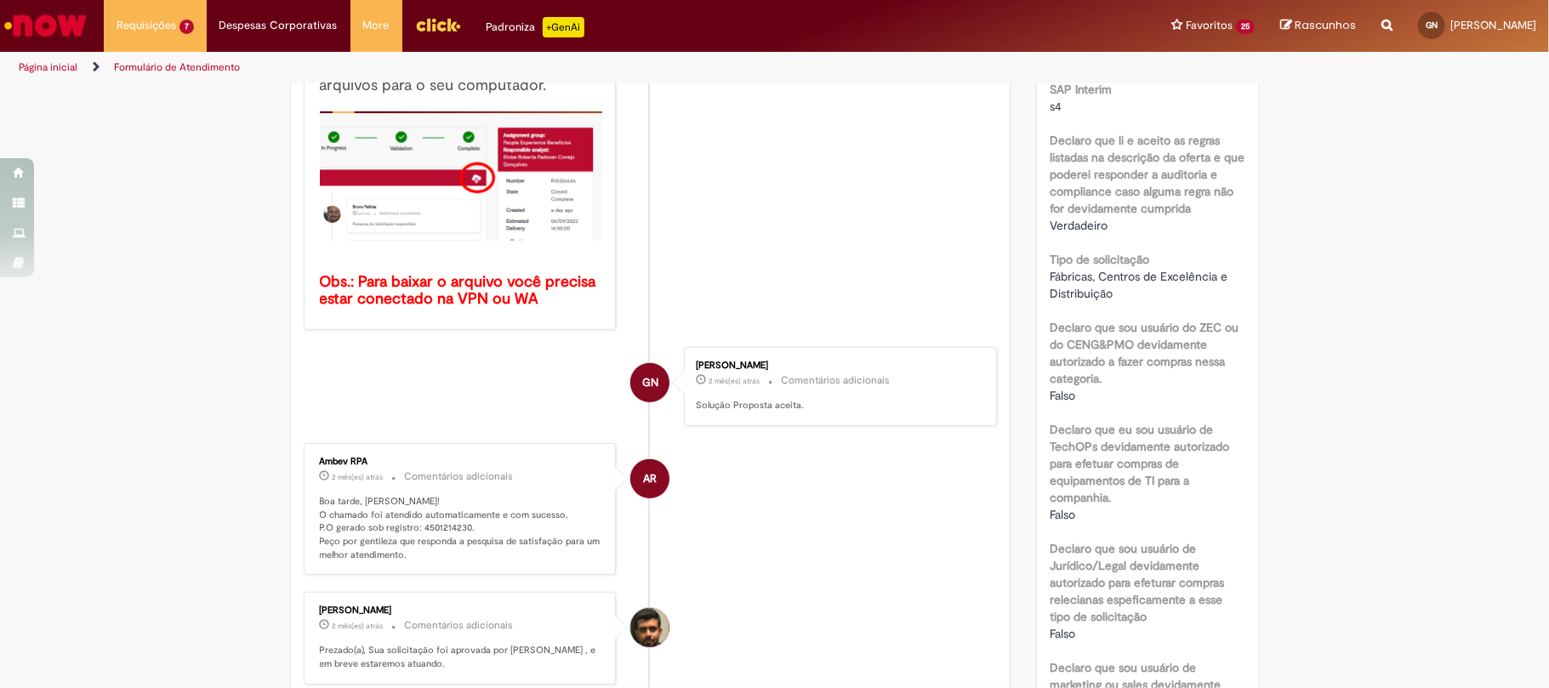
scroll to position [681, 0]
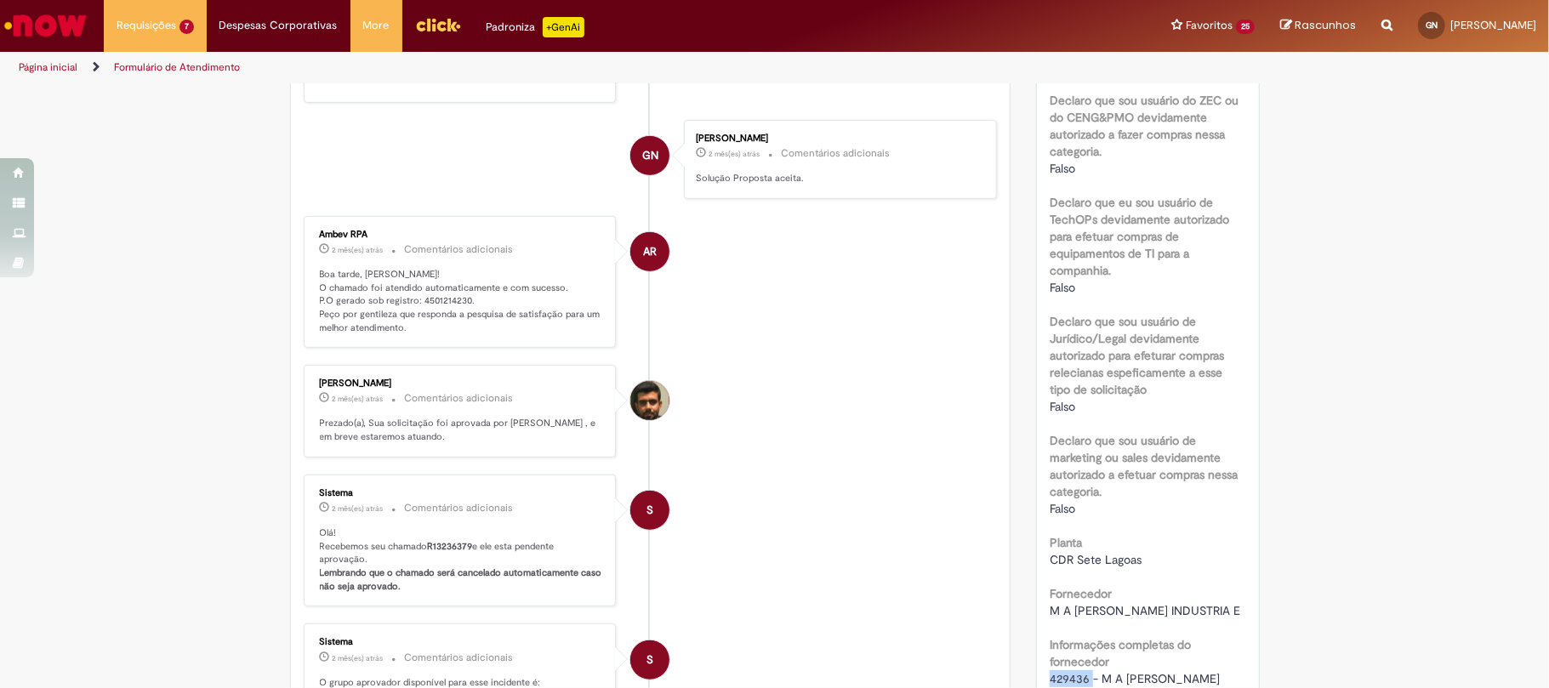
click at [430, 286] on p "Boa tarde, [PERSON_NAME]! O chamado foi atendido automaticamente e com sucesso.…" at bounding box center [461, 301] width 283 height 67
click at [440, 293] on p "Boa tarde, [PERSON_NAME]! O chamado foi atendido automaticamente e com sucesso.…" at bounding box center [461, 301] width 283 height 67
click at [446, 294] on p "Boa tarde, [PERSON_NAME]! O chamado foi atendido automaticamente e com sucesso.…" at bounding box center [461, 301] width 283 height 67
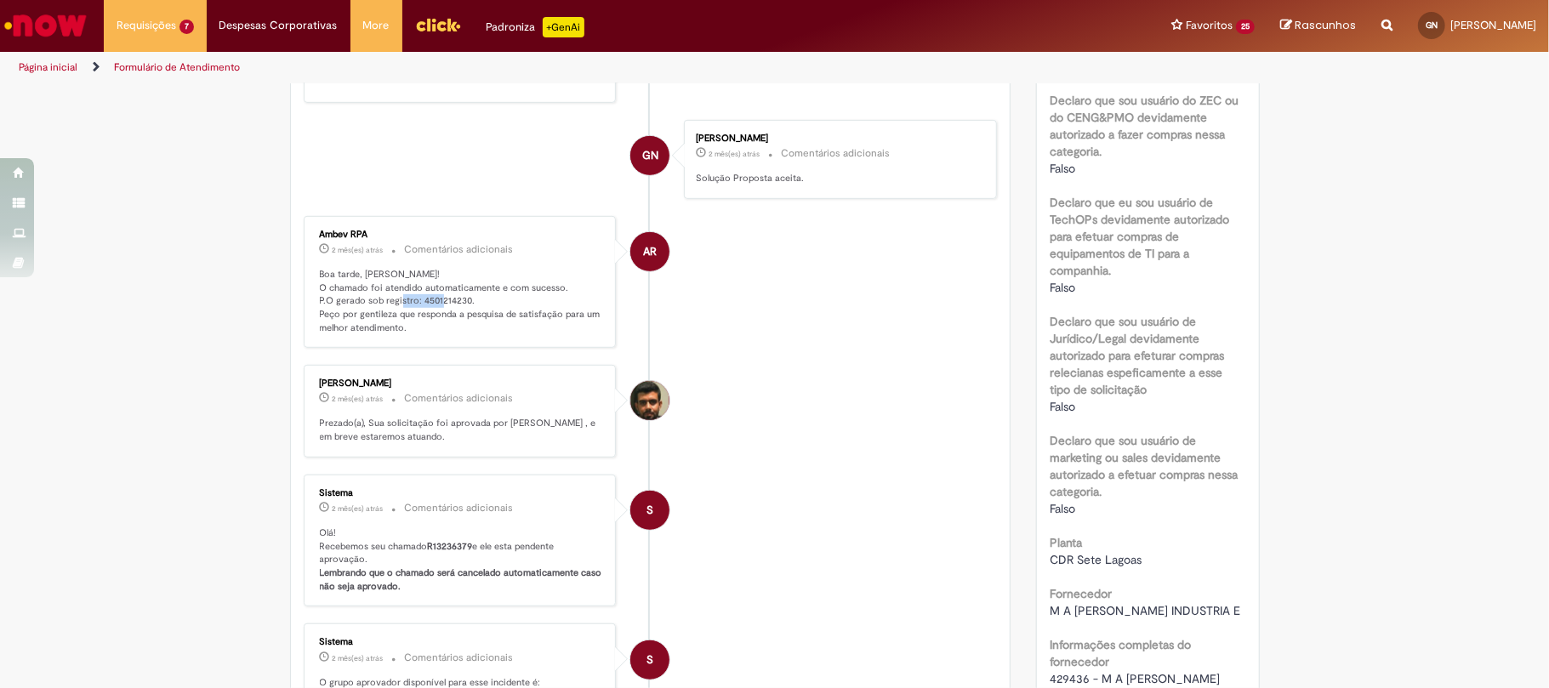
copy p "4501214230"
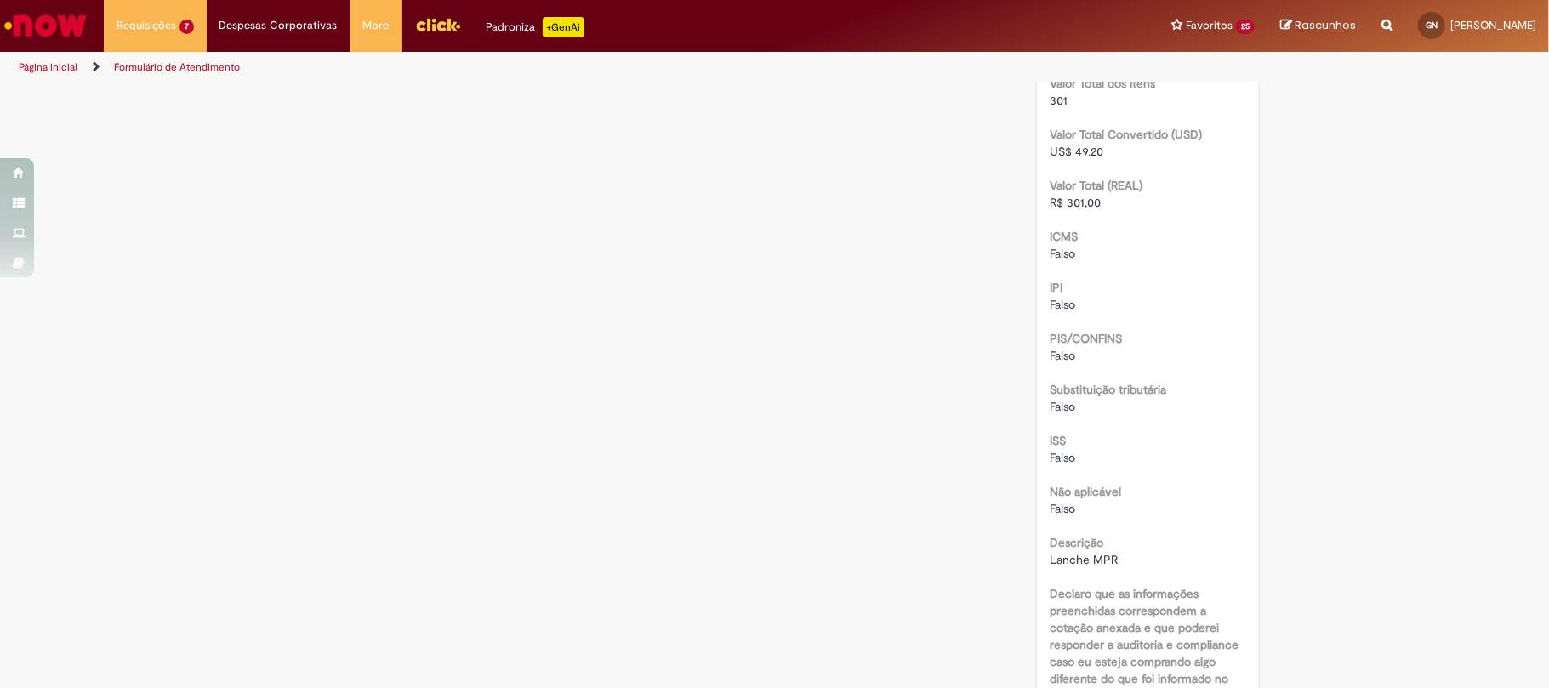
scroll to position [1786, 0]
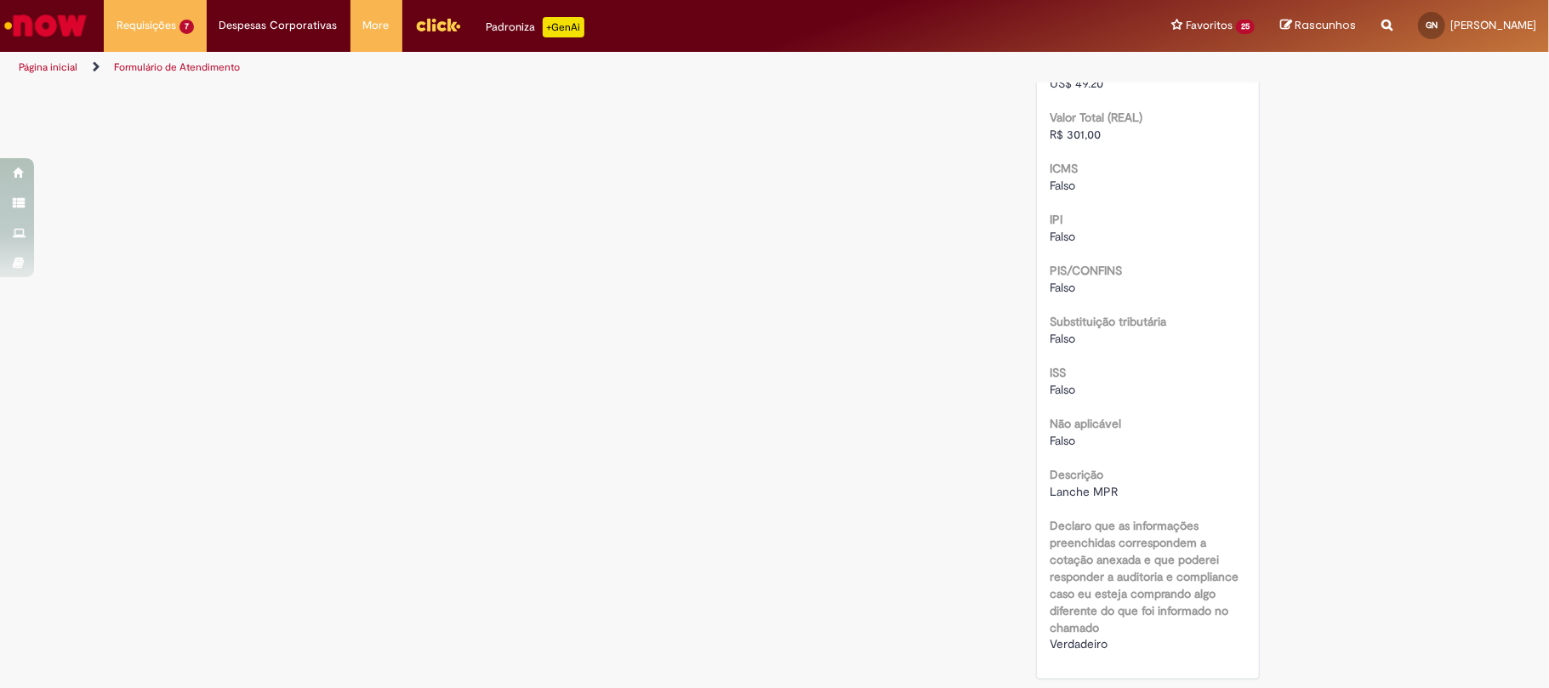
click at [1086, 481] on b "Descrição" at bounding box center [1077, 474] width 54 height 15
click at [1086, 490] on span "Lanche MPR" at bounding box center [1084, 491] width 68 height 15
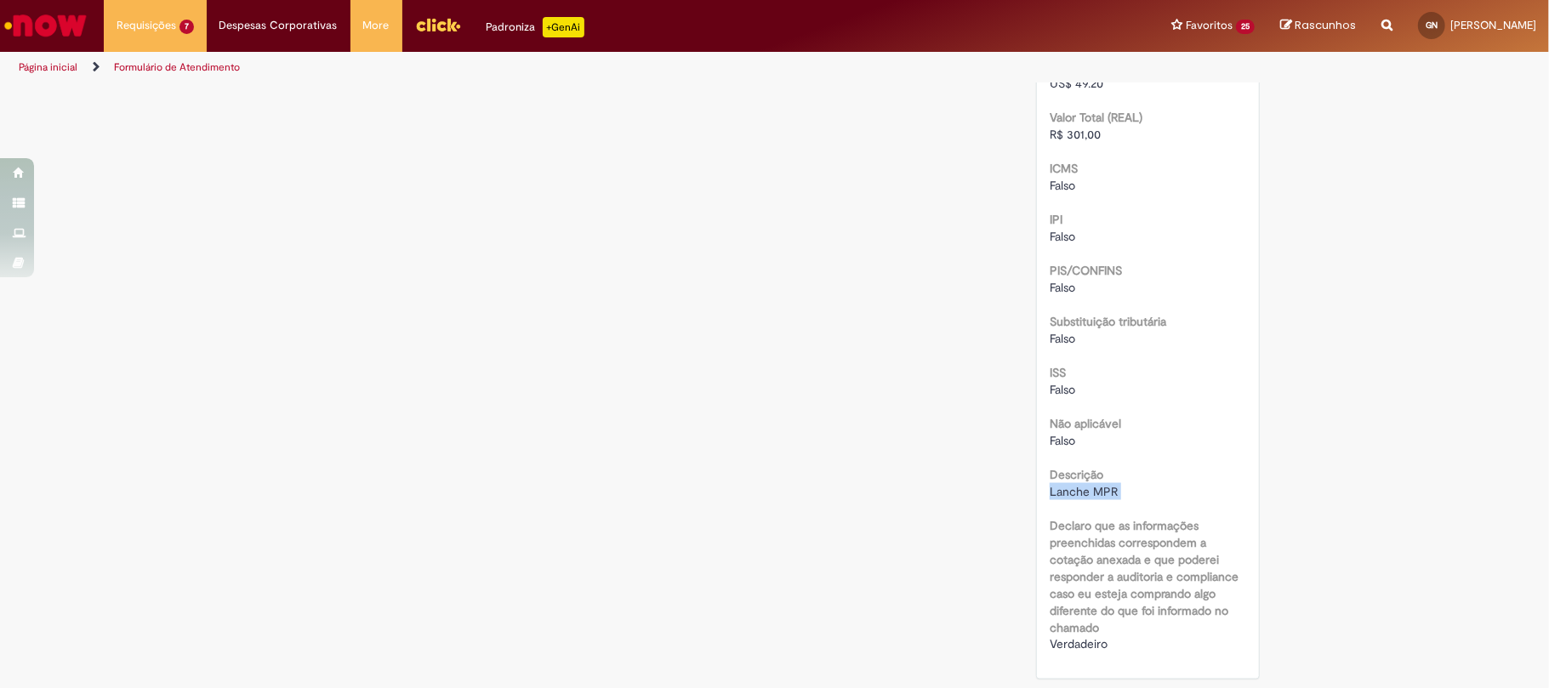
copy div "Lanche MPR"
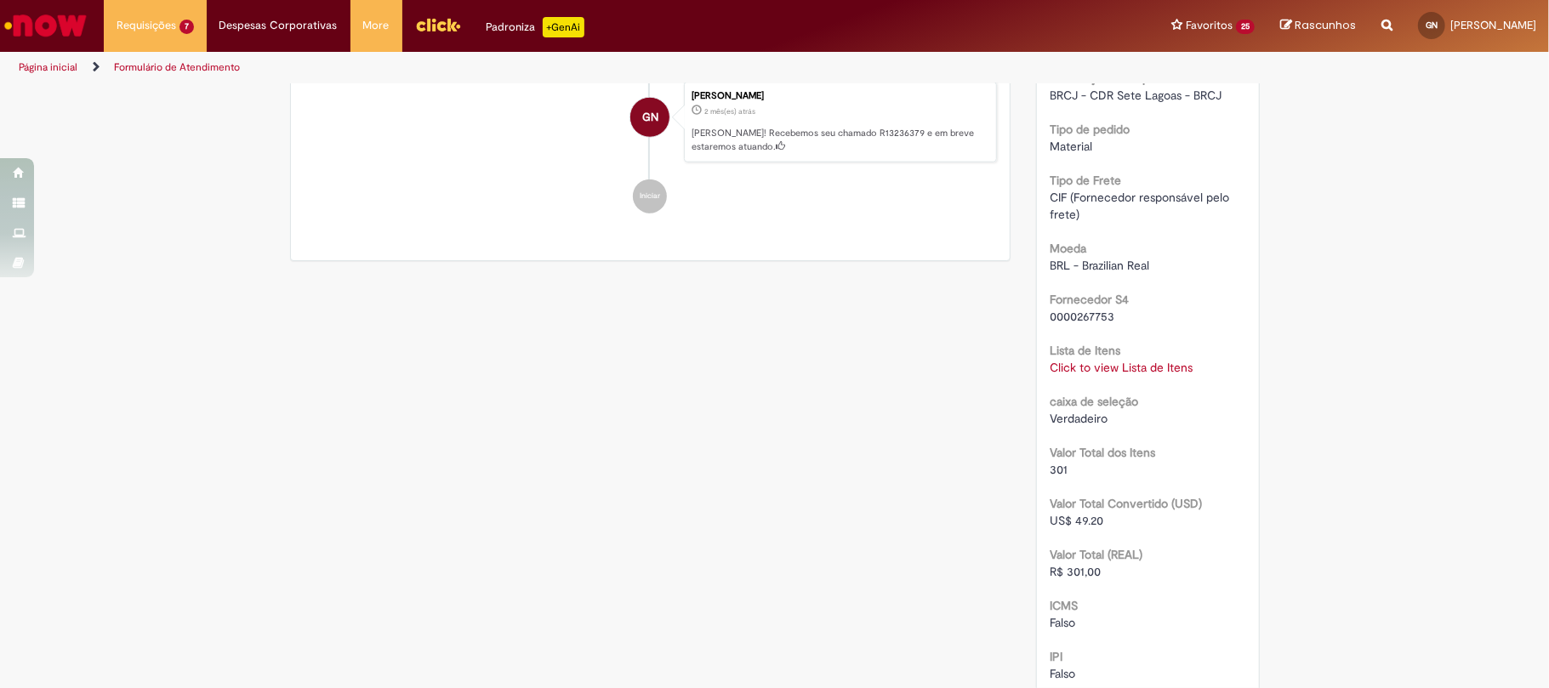
click at [1114, 375] on link "Click to view Lista de Itens" at bounding box center [1121, 367] width 143 height 15
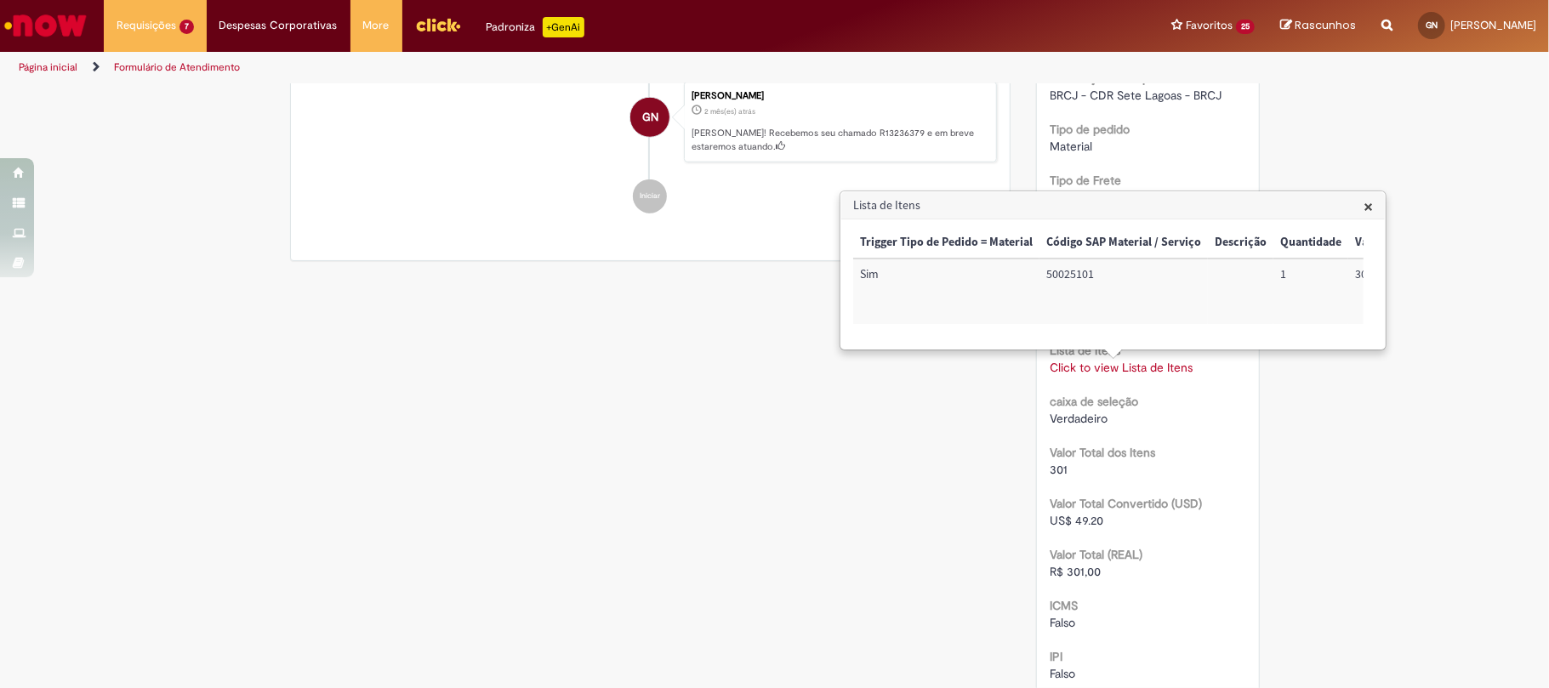
click at [1205, 350] on div "Lista de Itens × Trigger Tipo de Pedido = Material Código SAP Material / Serviç…" at bounding box center [1113, 271] width 547 height 160
click at [1294, 267] on td "72022701" at bounding box center [1335, 292] width 90 height 66
drag, startPoint x: 1294, startPoint y: 267, endPoint x: 1303, endPoint y: 284, distance: 19.4
click at [1294, 269] on td "72022701" at bounding box center [1335, 292] width 90 height 66
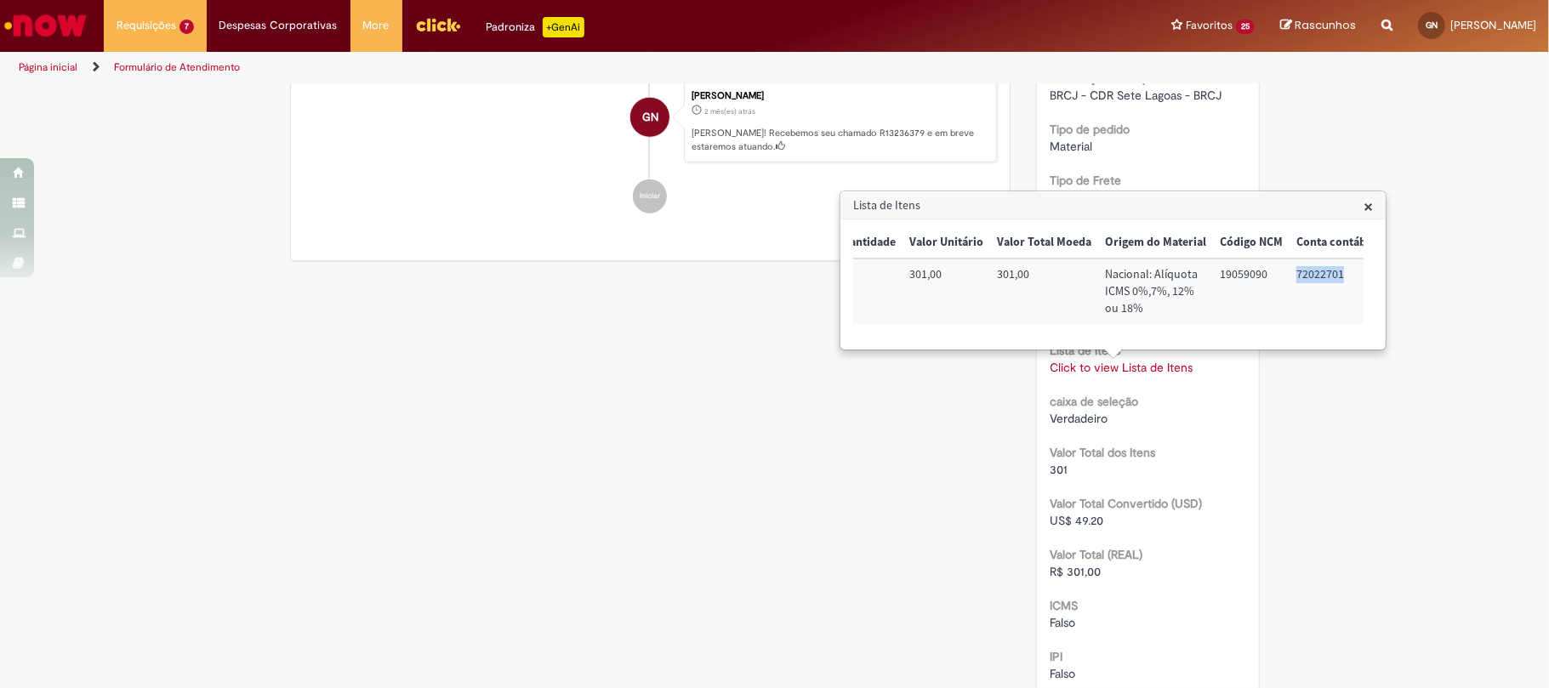
scroll to position [0, 691]
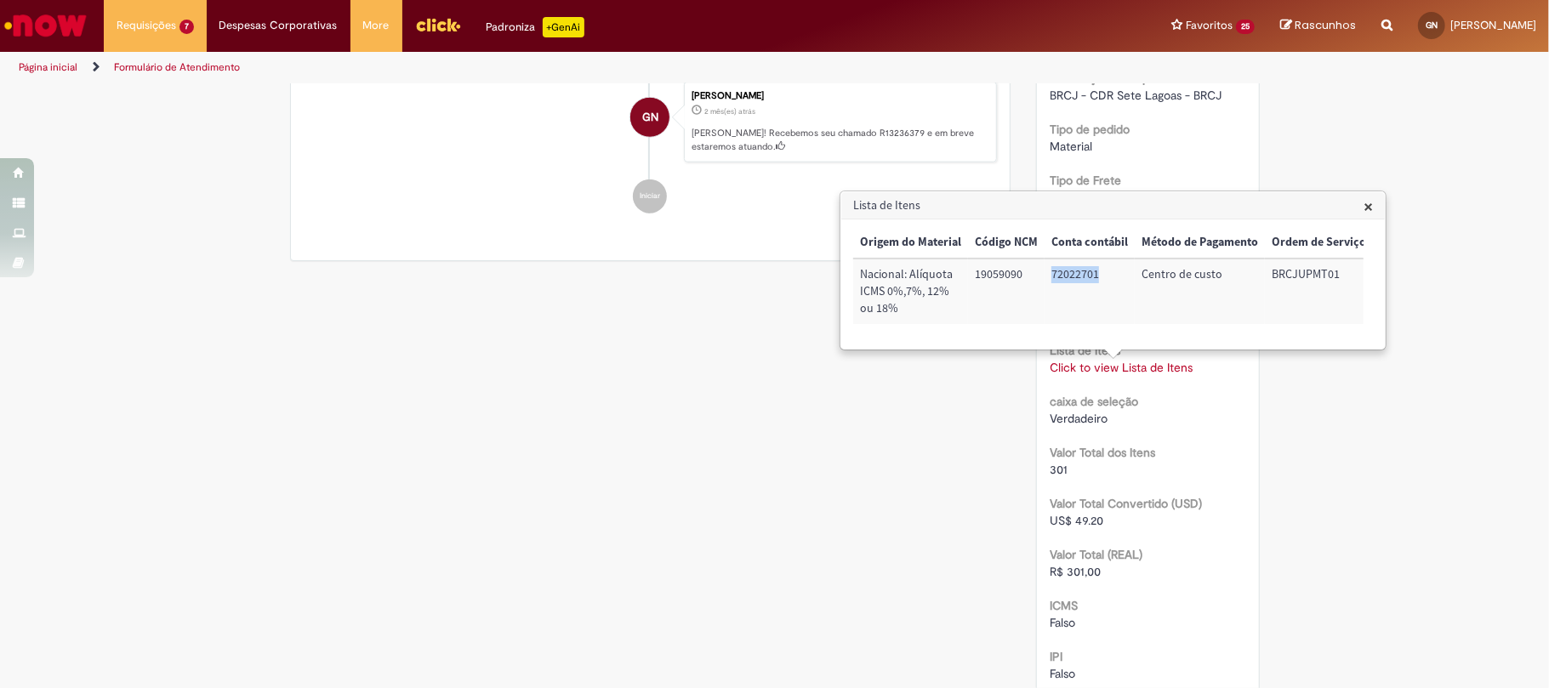
copy td "72022701"
click at [1265, 276] on td "BRCJUPMT01" at bounding box center [1319, 292] width 108 height 66
copy td "BRCJUPMT01"
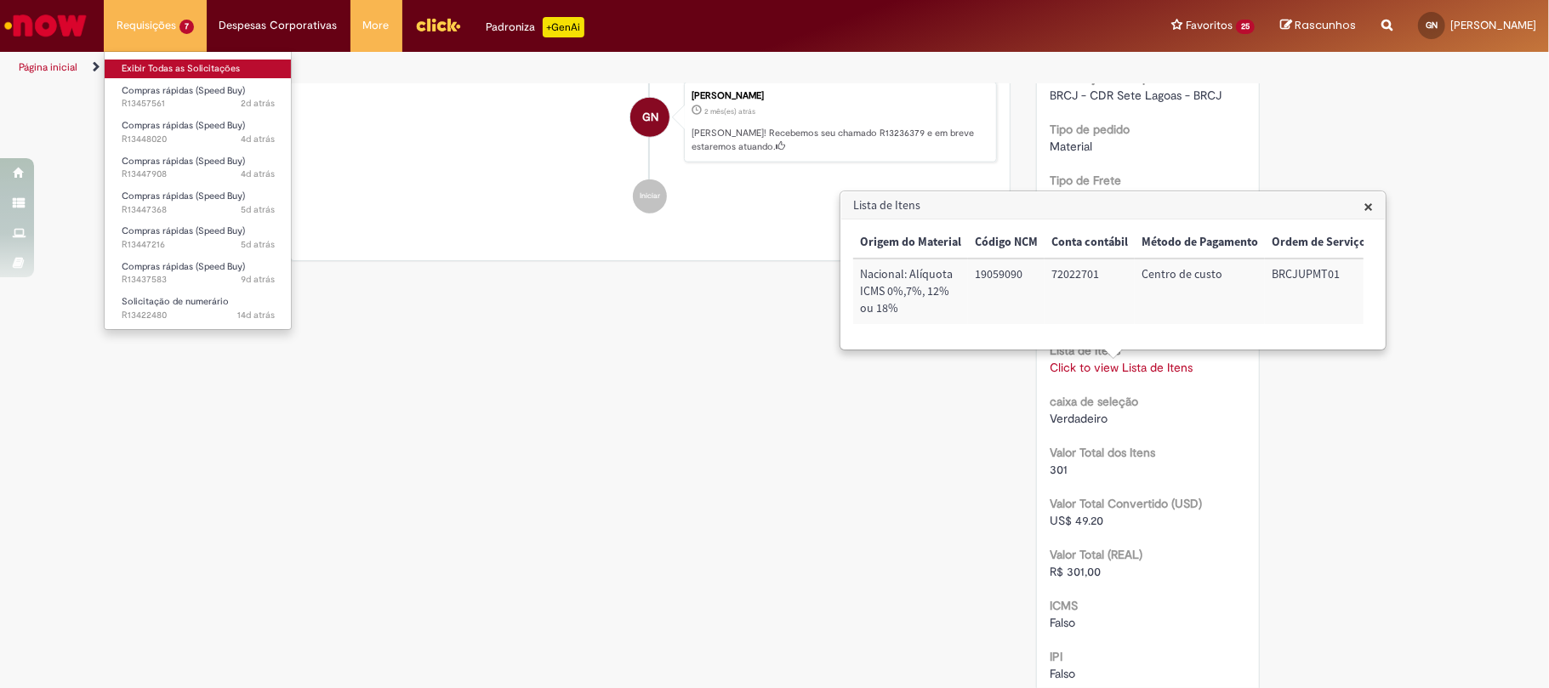
click at [213, 63] on link "Exibir Todas as Solicitações" at bounding box center [198, 69] width 187 height 19
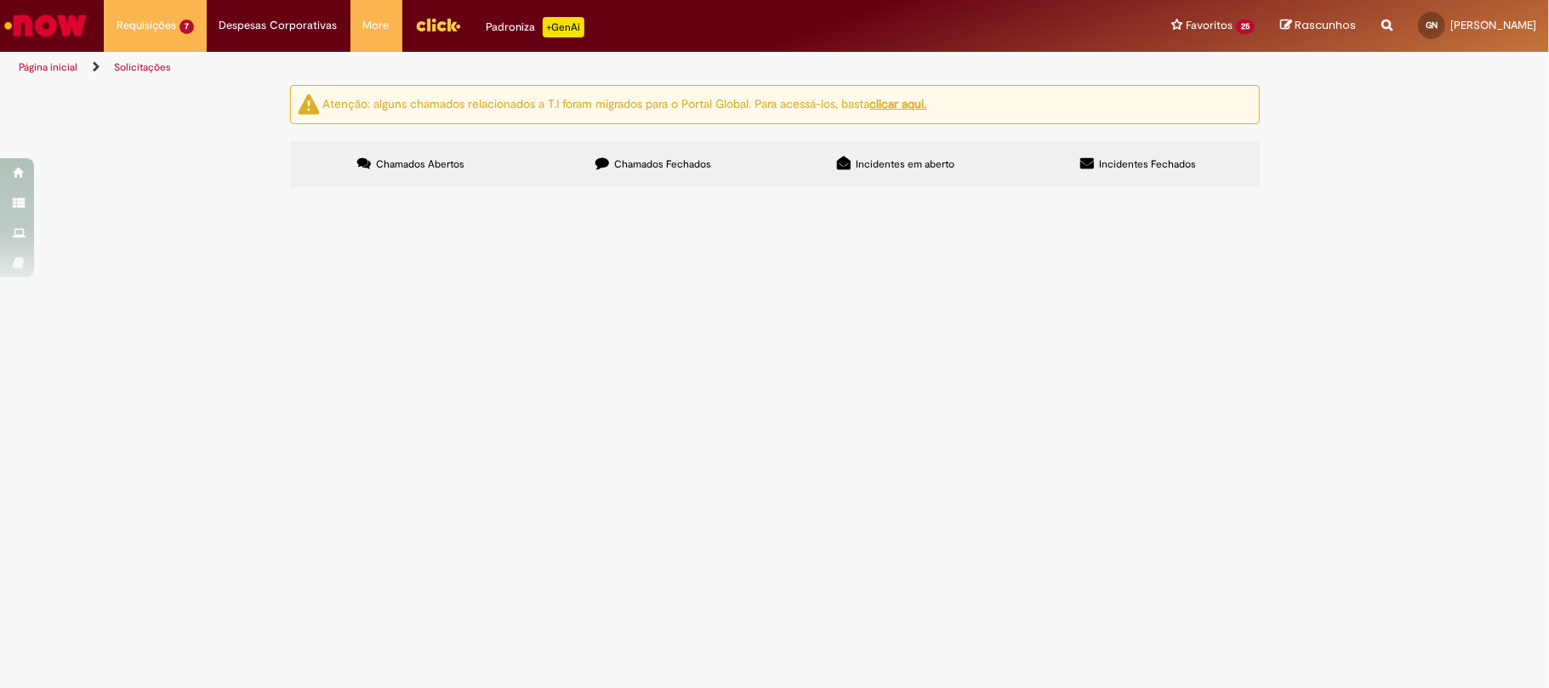
click at [672, 164] on span "Chamados Fechados" at bounding box center [662, 164] width 97 height 14
click at [0, 0] on link at bounding box center [0, 0] width 0 height 0
click at [0, 0] on icon at bounding box center [0, 0] width 0 height 0
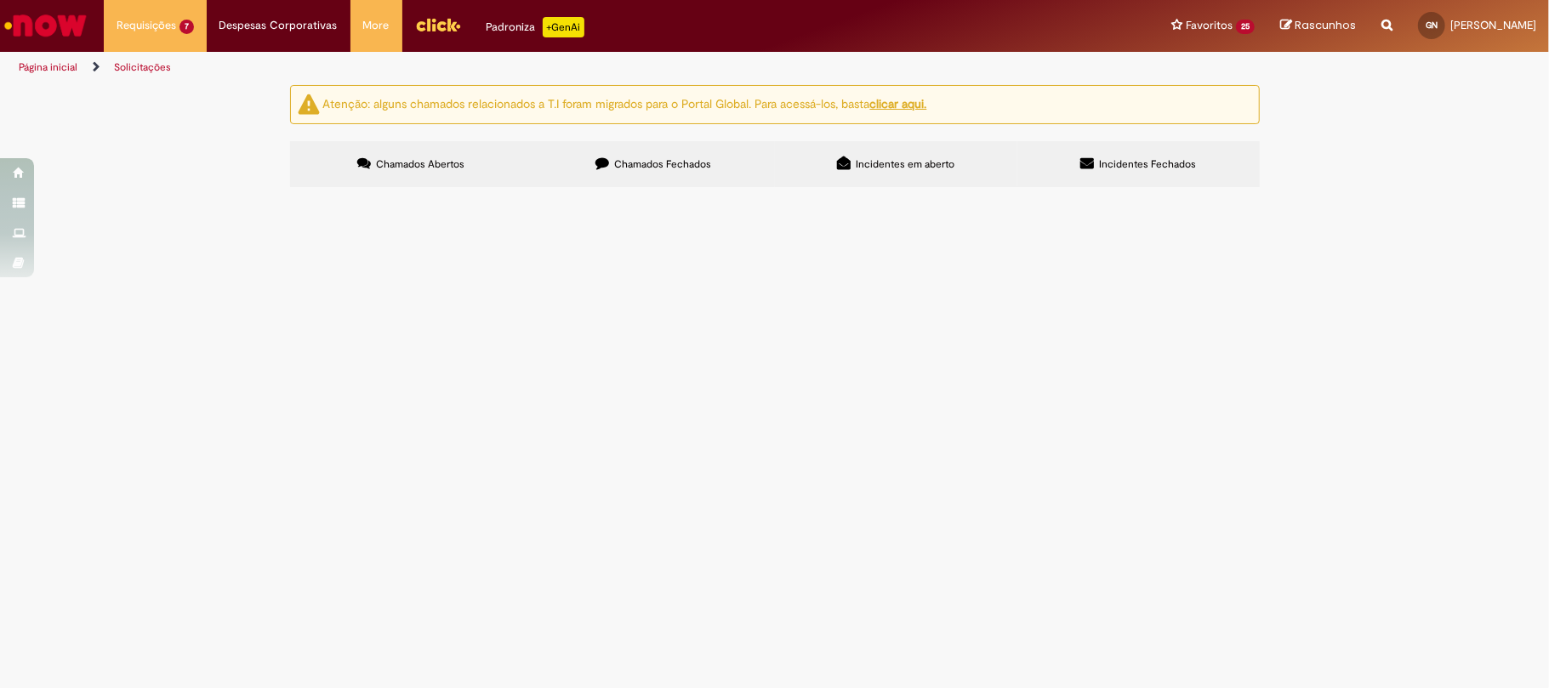
scroll to position [606, 0]
click at [0, 0] on div "Linhas 41 − 60 de 544" at bounding box center [0, 0] width 0 height 0
click at [0, 0] on icon at bounding box center [0, 0] width 0 height 0
click at [0, 0] on span "Reunião de resultados" at bounding box center [0, 0] width 0 height 0
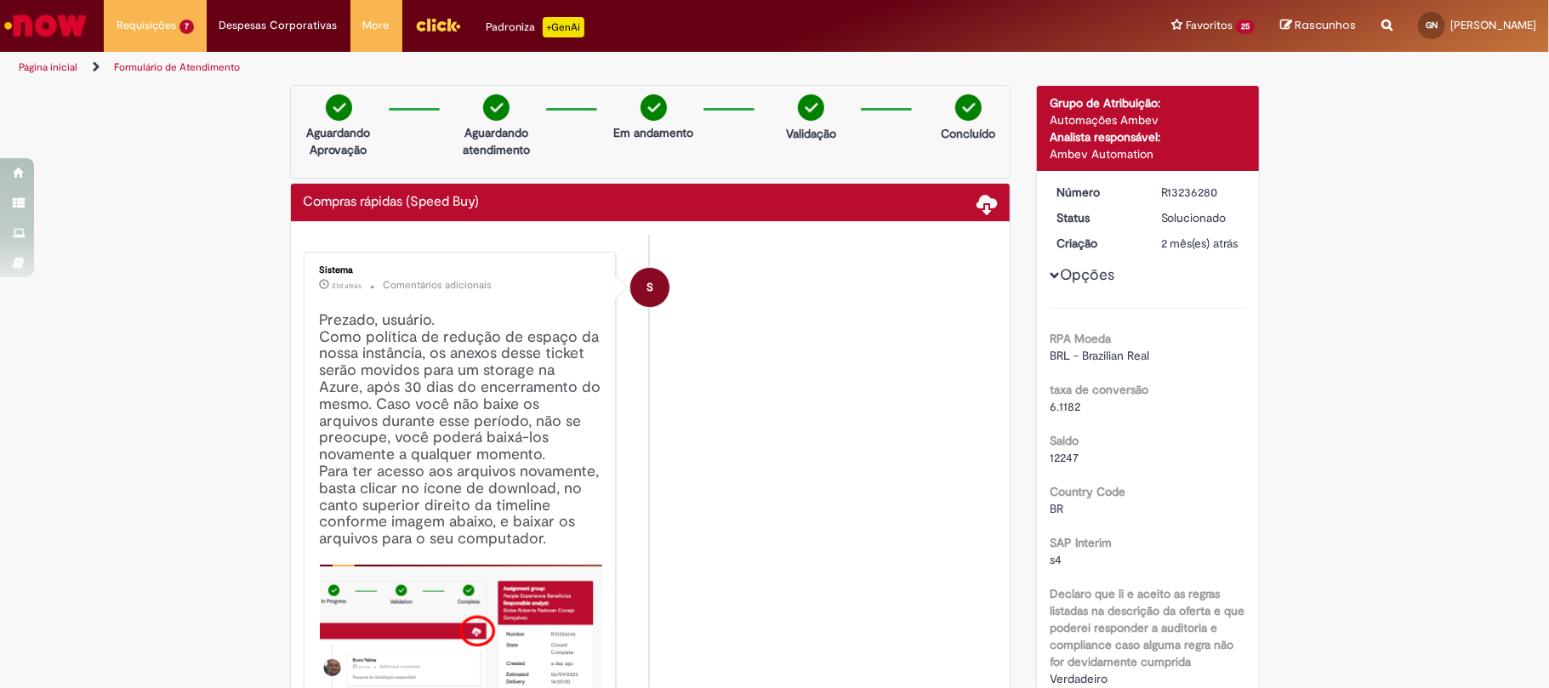
click at [1171, 194] on div "R13236280" at bounding box center [1200, 192] width 79 height 17
copy div "R13236280"
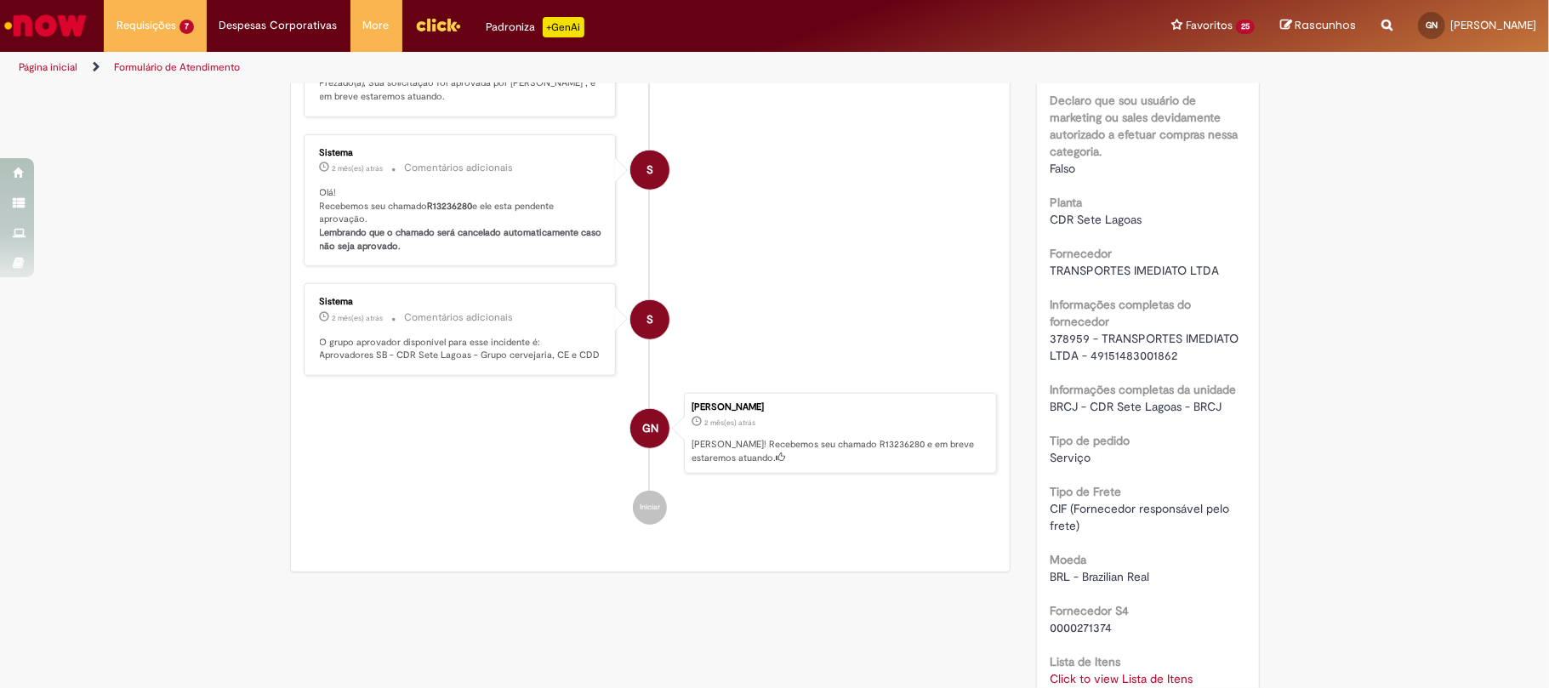
scroll to position [794, 0]
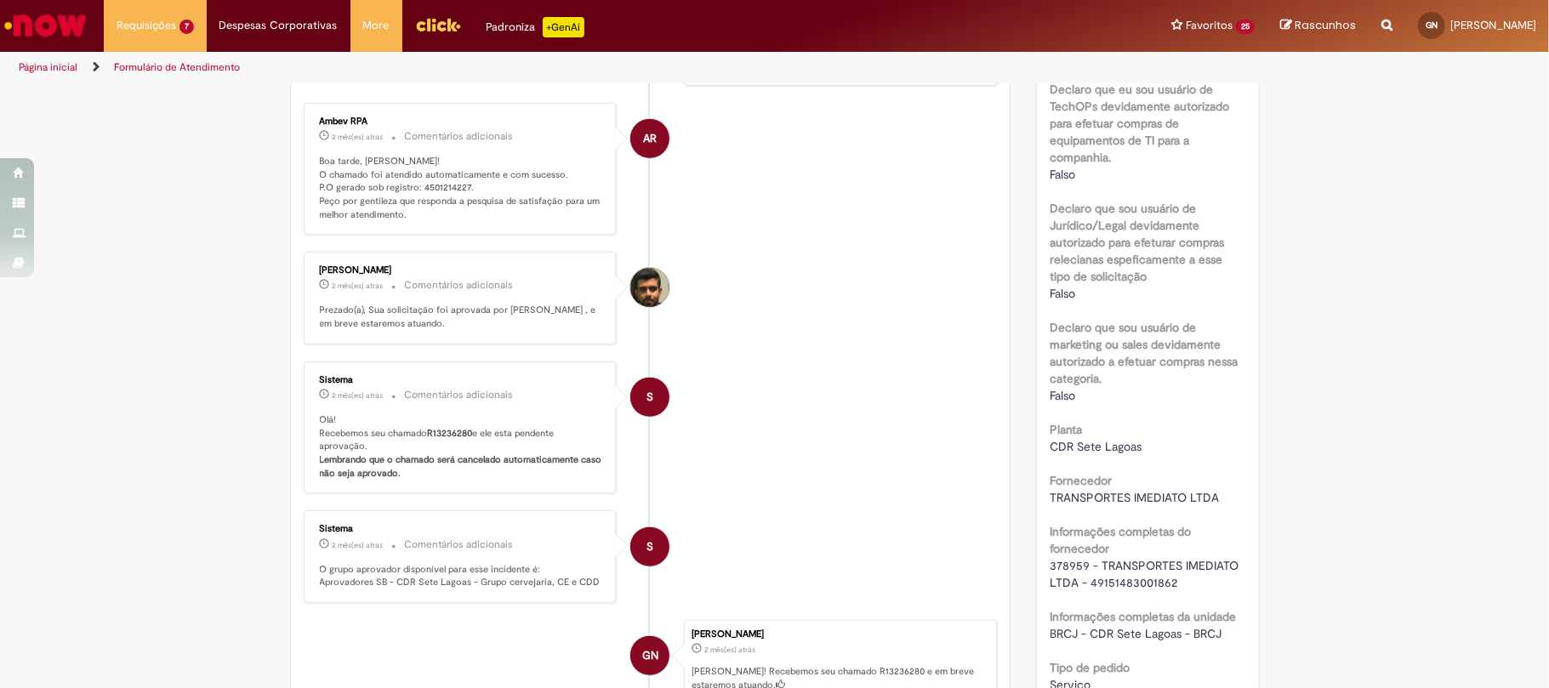
click at [429, 185] on p "Boa tarde, Gustavo! O chamado foi atendido automaticamente e com sucesso. P.O g…" at bounding box center [461, 188] width 283 height 67
copy p "4501214227"
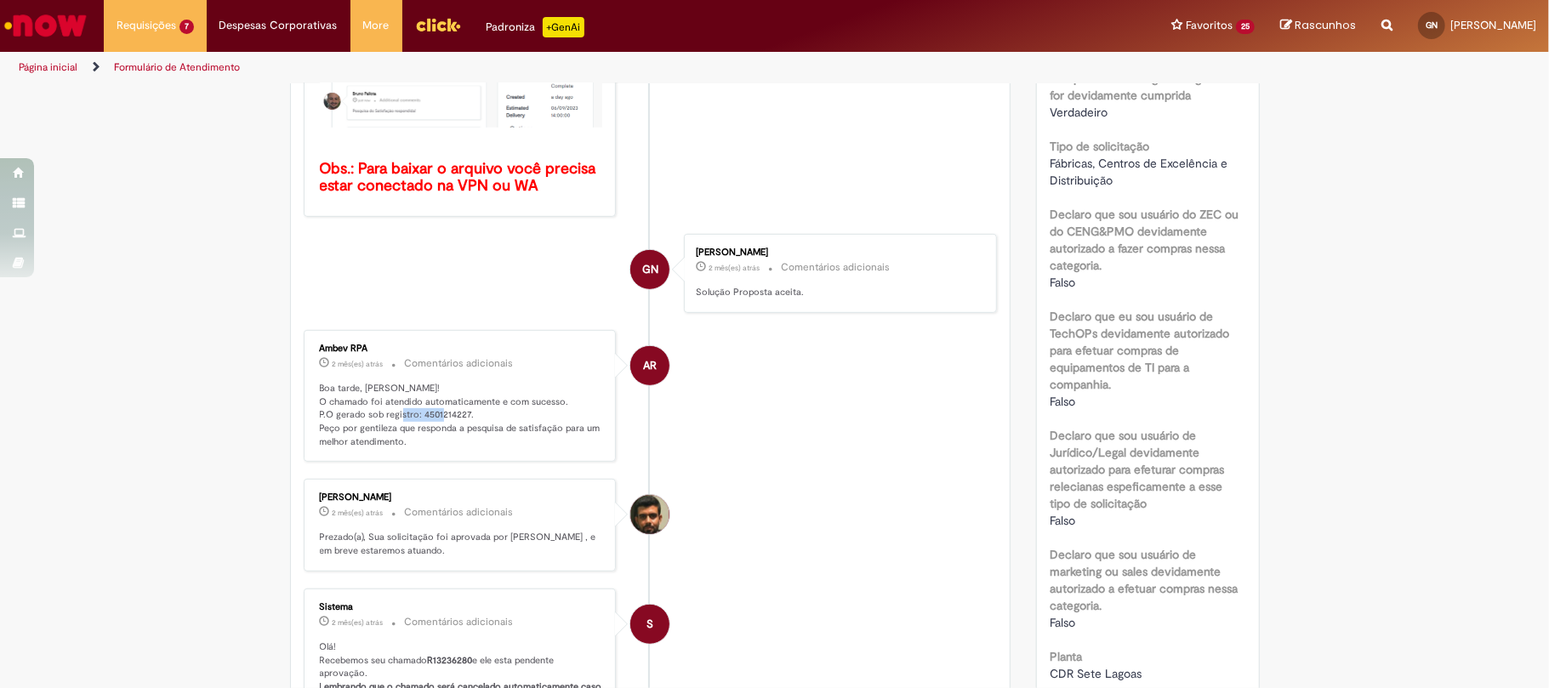
scroll to position [1021, 0]
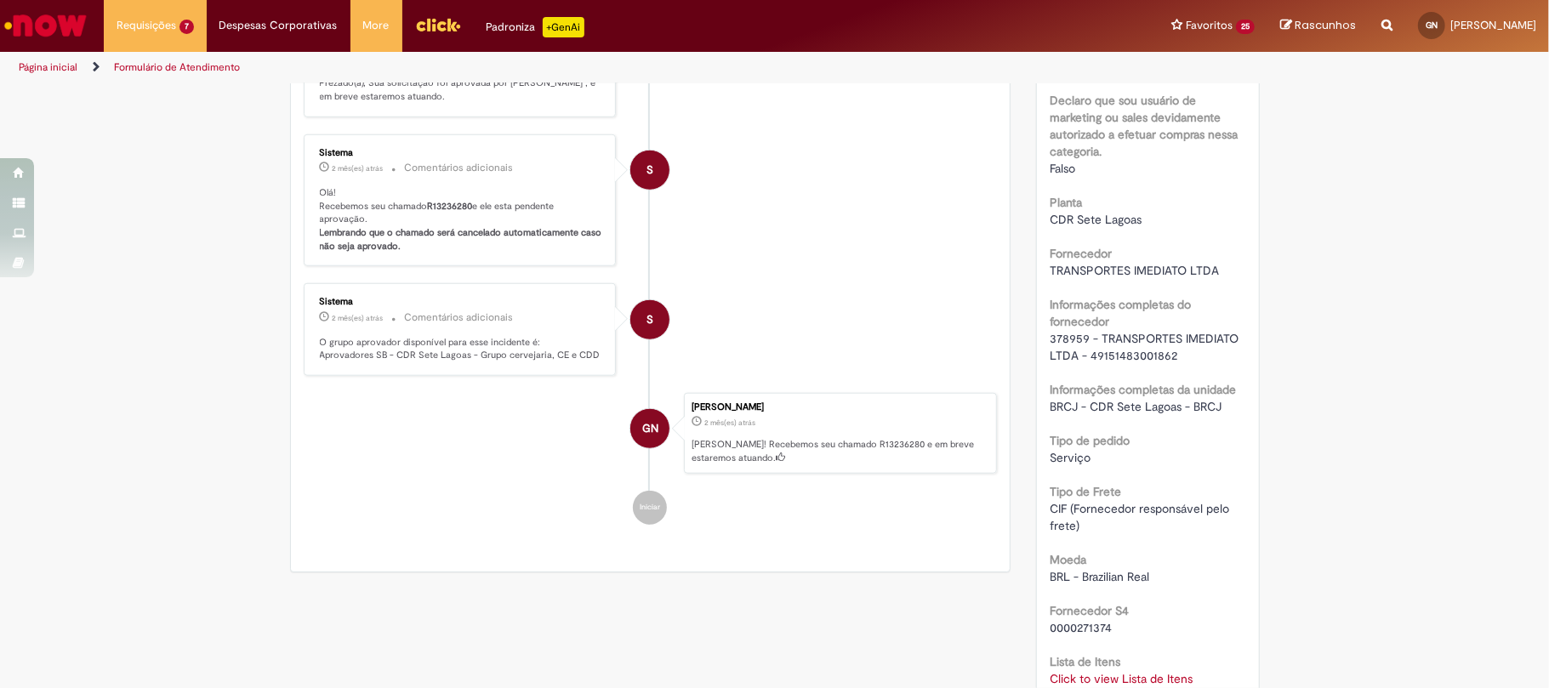
click at [1069, 359] on span "378959 - TRANSPORTES IMEDIATO LTDA - 49151483001862" at bounding box center [1146, 347] width 192 height 32
copy span "378959"
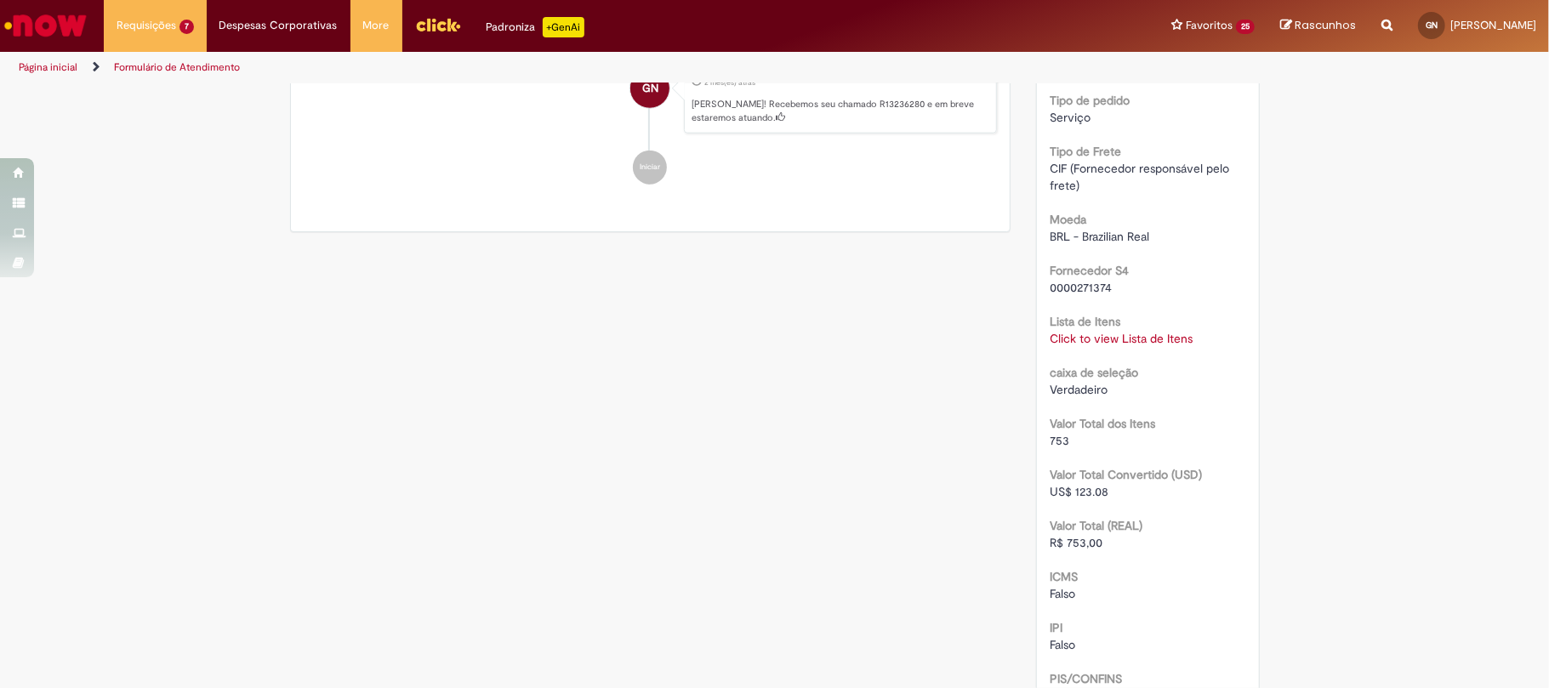
click at [1082, 371] on div "RPA Moeda BRL - Brazilian Real taxa de conversão 6.1182 Saldo 12247 Country Cod…" at bounding box center [1148, 4] width 197 height 2115
click at [1080, 368] on div "RPA Moeda BRL - Brazilian Real taxa de conversão 6.1182 Saldo 12247 Country Cod…" at bounding box center [1148, 4] width 197 height 2115
click at [1080, 346] on link "Click to view Lista de Itens" at bounding box center [1121, 338] width 143 height 15
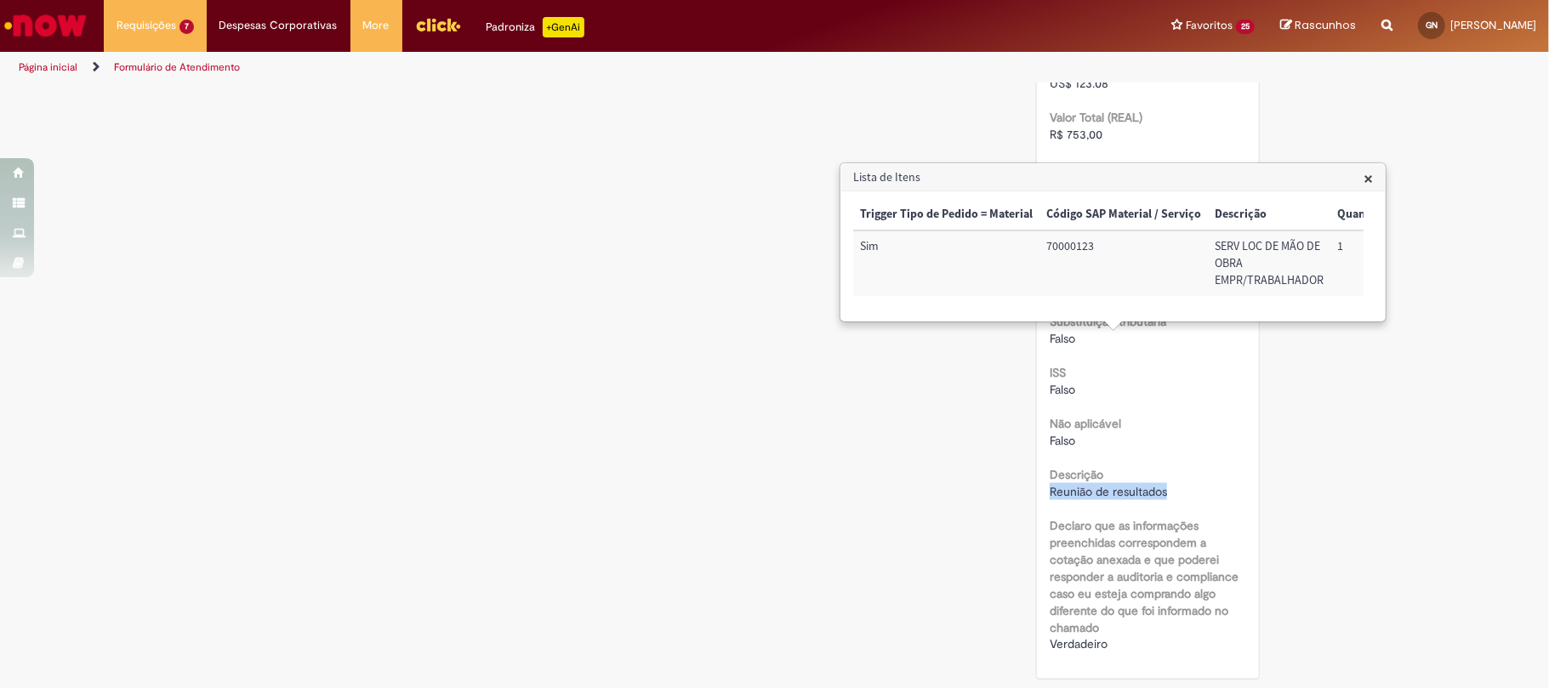
drag, startPoint x: 1159, startPoint y: 495, endPoint x: 999, endPoint y: 497, distance: 159.9
copy span "Reunião de resultados"
click at [1182, 321] on div "× Trigger Tipo de Pedido = Material Código SAP Material / Serviço Descrição Qua…" at bounding box center [1113, 255] width 544 height 129
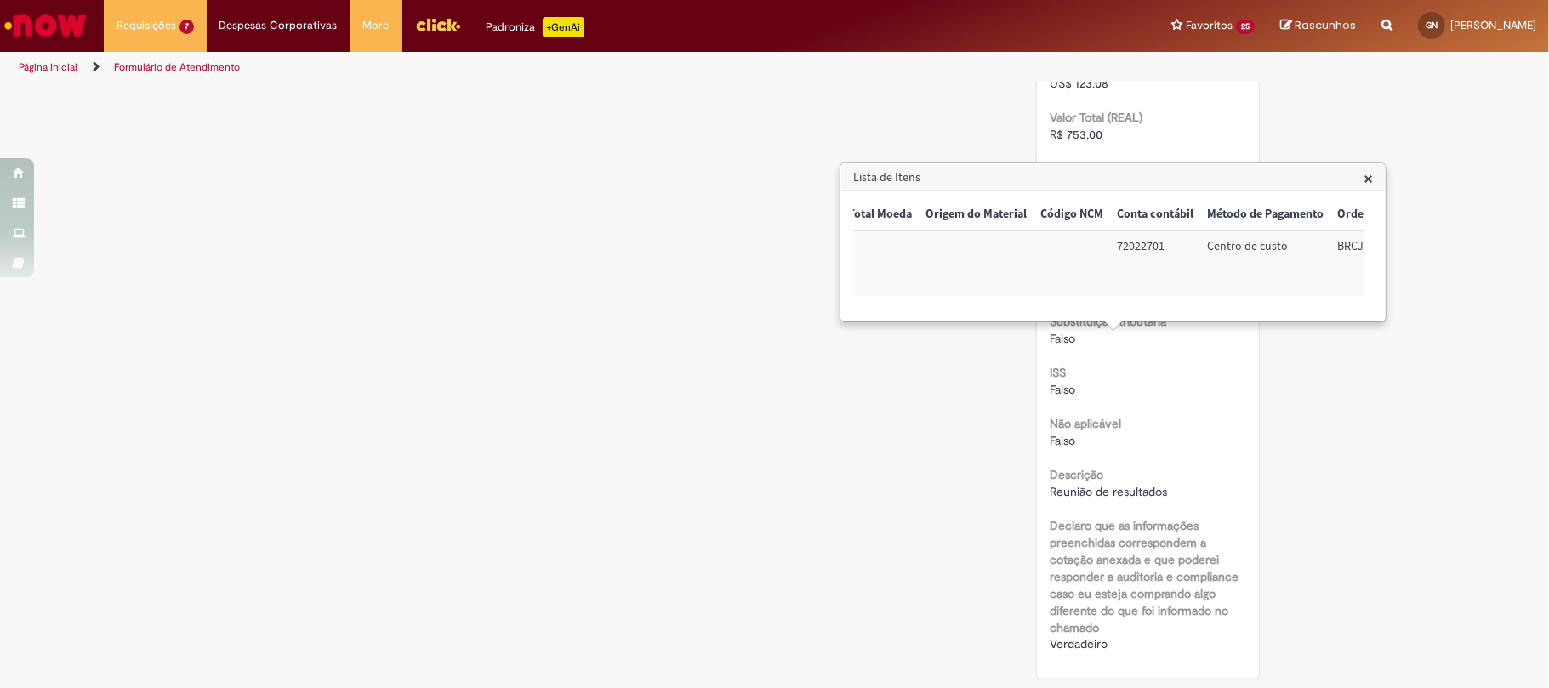
click at [1137, 248] on td "72022701" at bounding box center [1155, 264] width 90 height 66
drag, startPoint x: 1298, startPoint y: 333, endPoint x: 1308, endPoint y: 333, distance: 9.4
click at [1308, 321] on div "× Trigger Tipo de Pedido = Material Código SAP Material / Serviço Descrição Qua…" at bounding box center [1113, 255] width 544 height 129
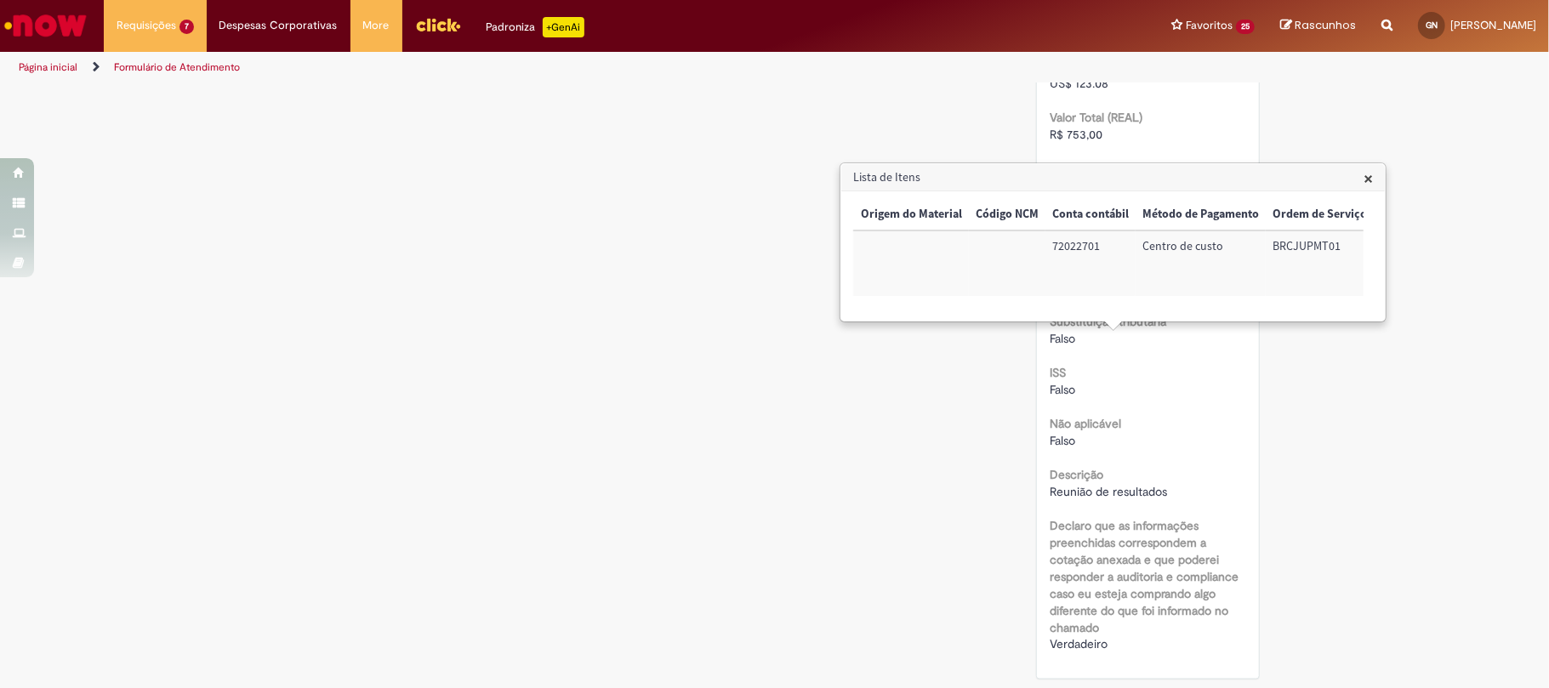
click at [1312, 235] on td "BRCJUPMT01" at bounding box center [1320, 264] width 108 height 66
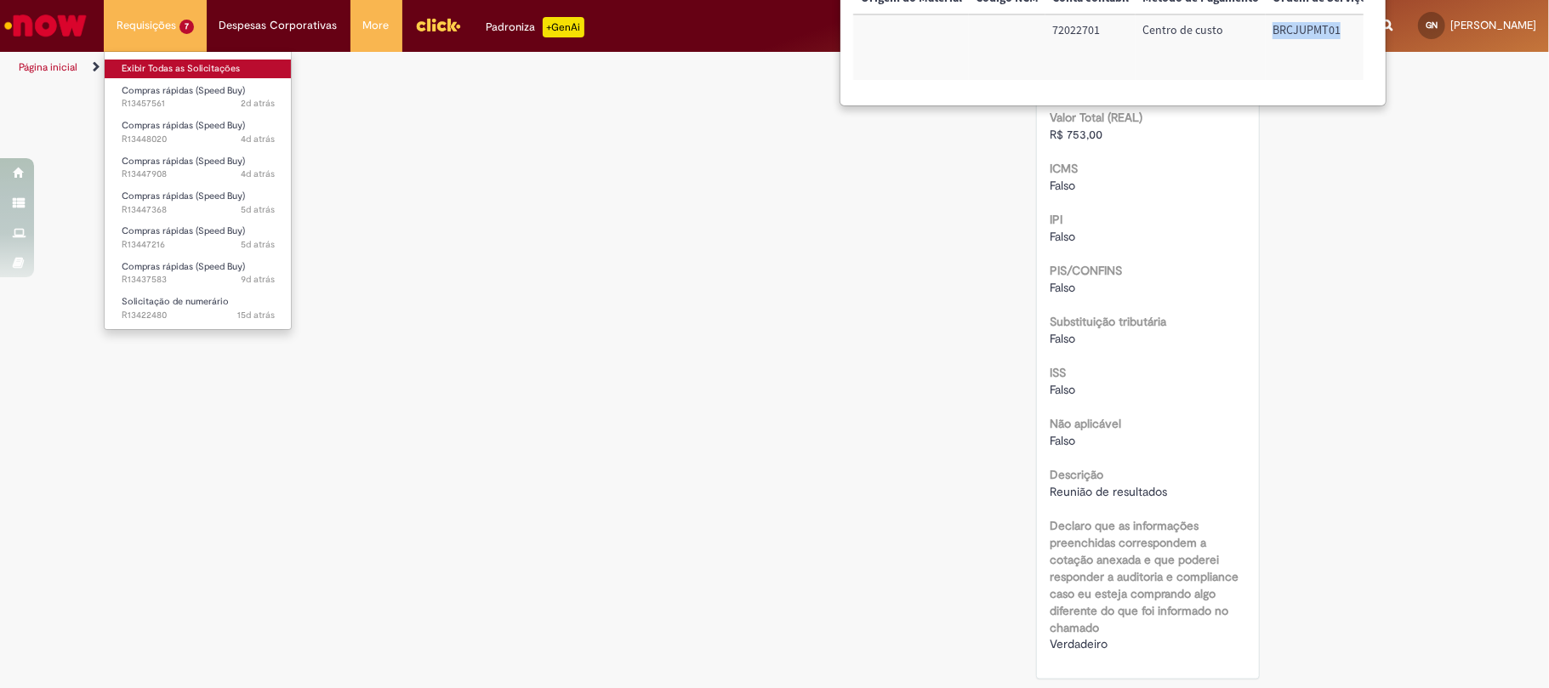
click at [196, 60] on link "Exibir Todas as Solicitações" at bounding box center [198, 69] width 187 height 19
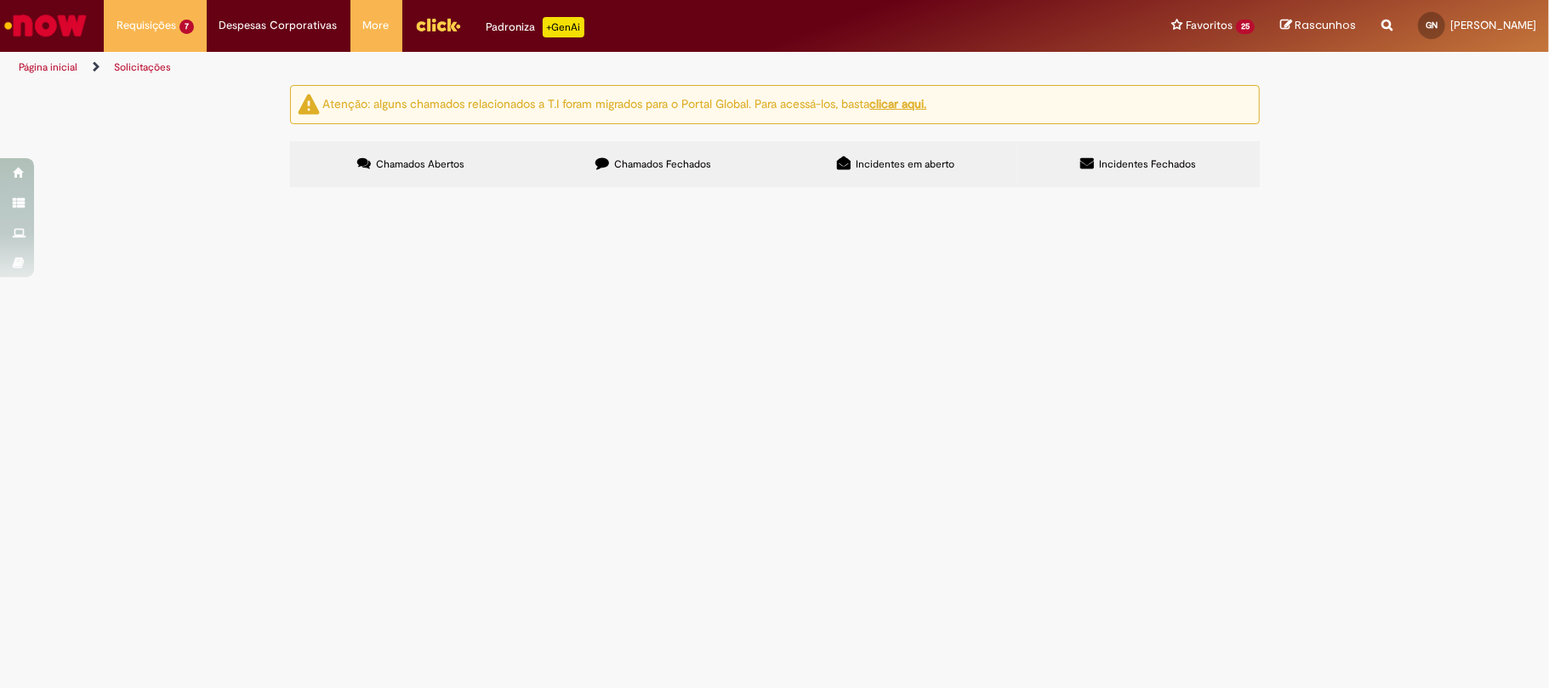
click at [609, 181] on label "Chamados Fechados" at bounding box center [654, 164] width 242 height 46
click at [0, 0] on icon at bounding box center [0, 0] width 0 height 0
click at [0, 0] on link at bounding box center [0, 0] width 0 height 0
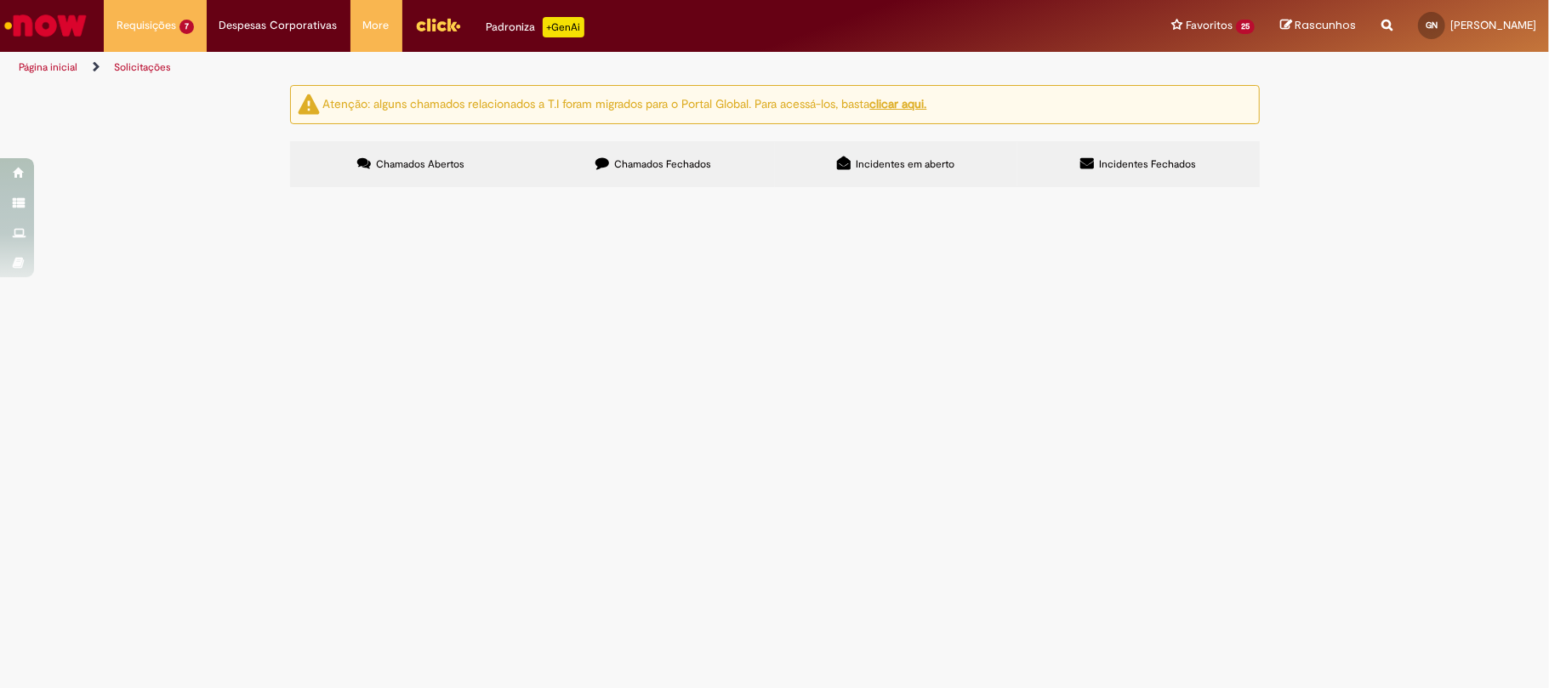
scroll to position [606, 0]
click at [0, 0] on icon at bounding box center [0, 0] width 0 height 0
click at [0, 0] on span "Soldagem batente do portão, fabricação de 12 puxadores para o portão, instalaçã…" at bounding box center [0, 0] width 0 height 0
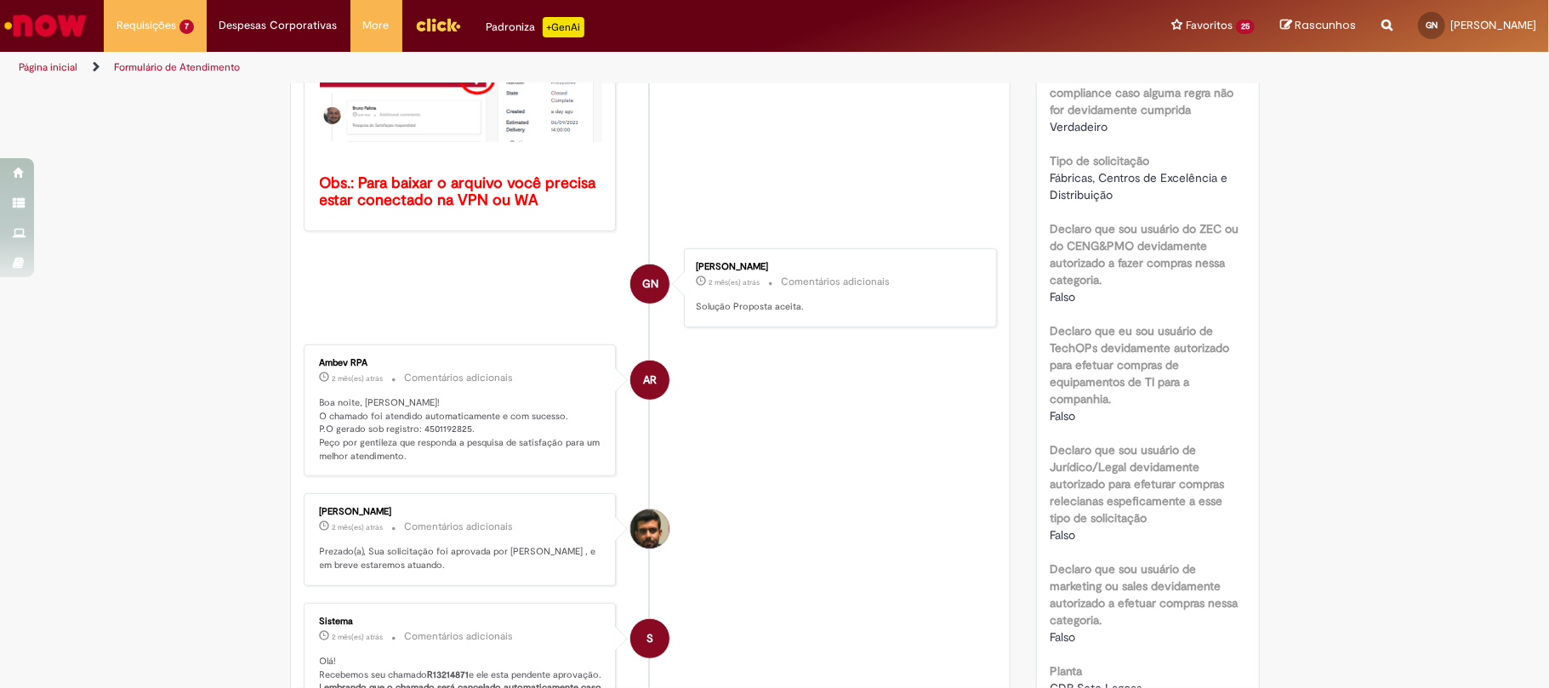
scroll to position [1006, 0]
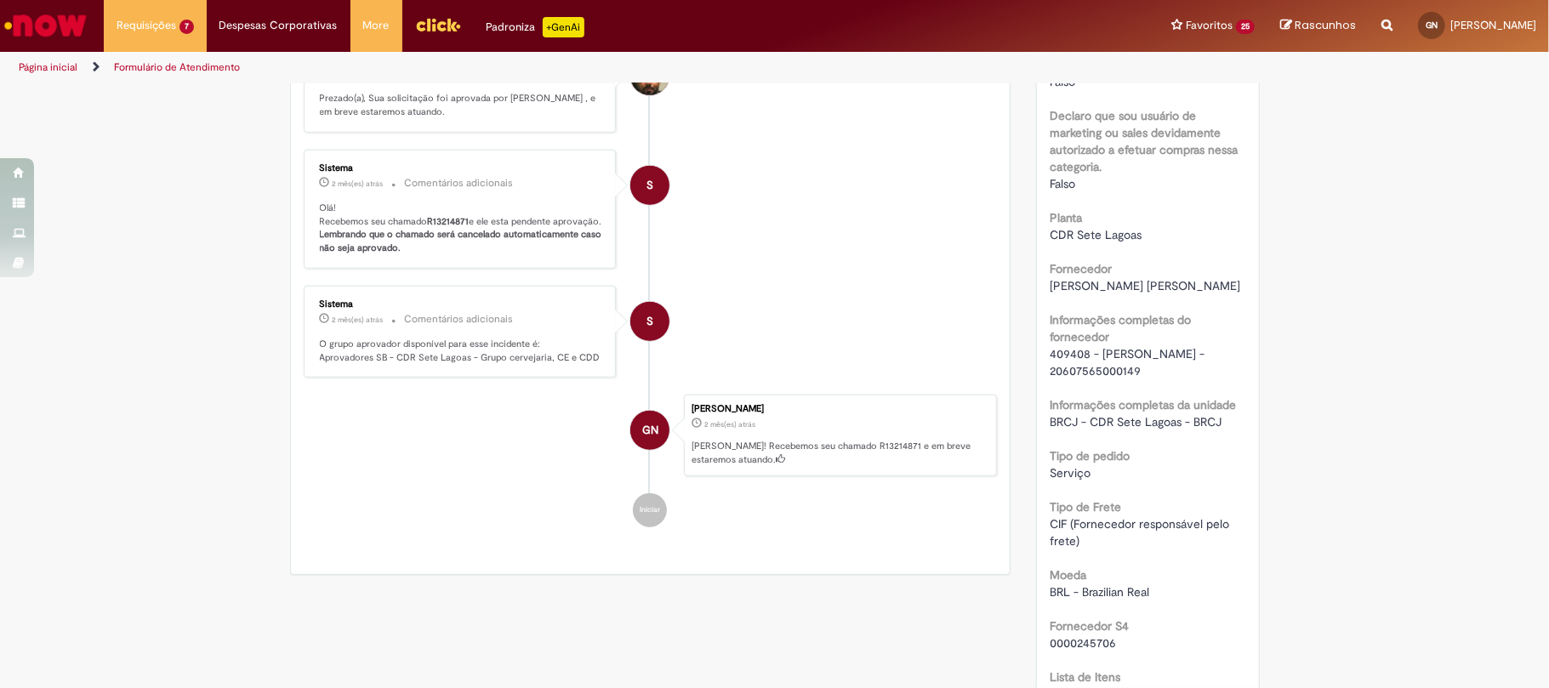
click at [1058, 345] on b "Informações completas do fornecedor" at bounding box center [1120, 328] width 141 height 32
click at [1070, 365] on span "409408 - JUSCELINO B DE OLIVEIRA - 20607565000149" at bounding box center [1129, 362] width 158 height 32
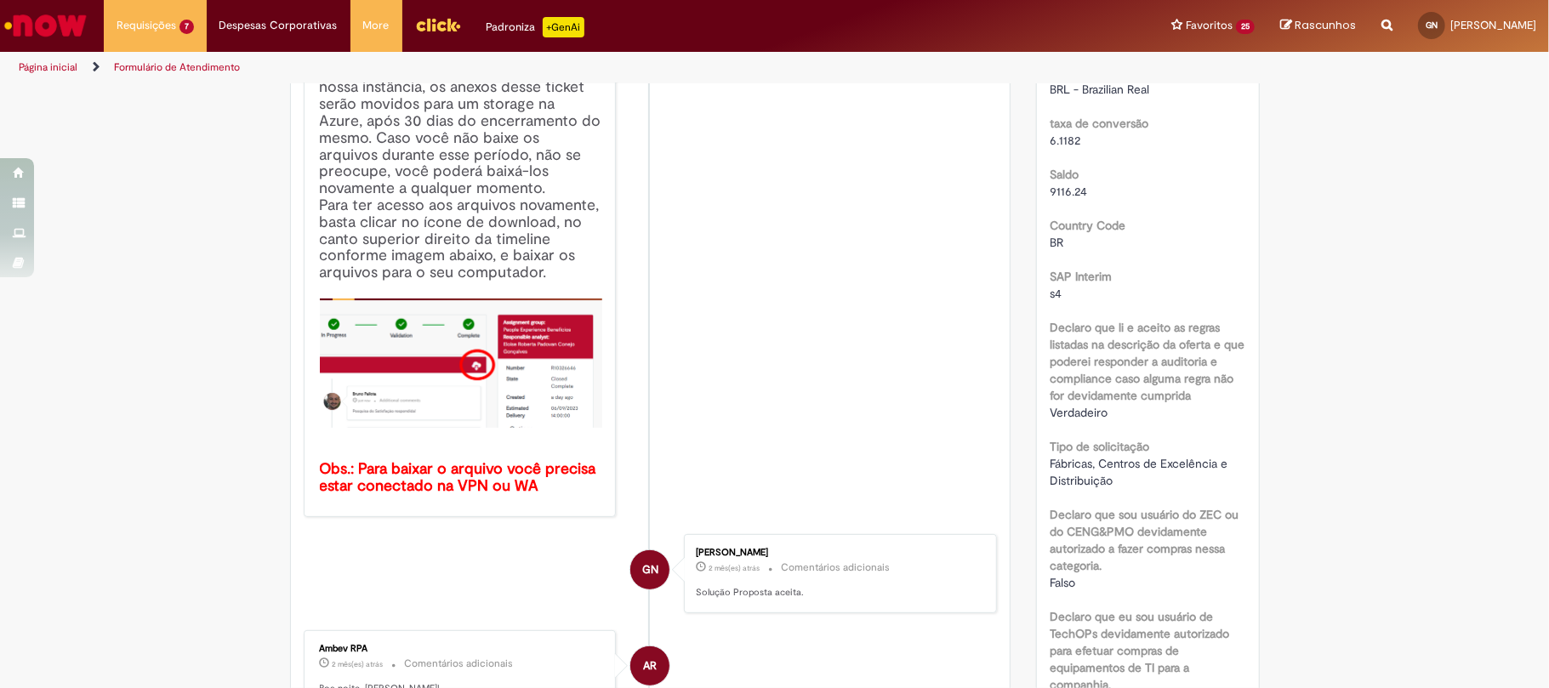
scroll to position [0, 0]
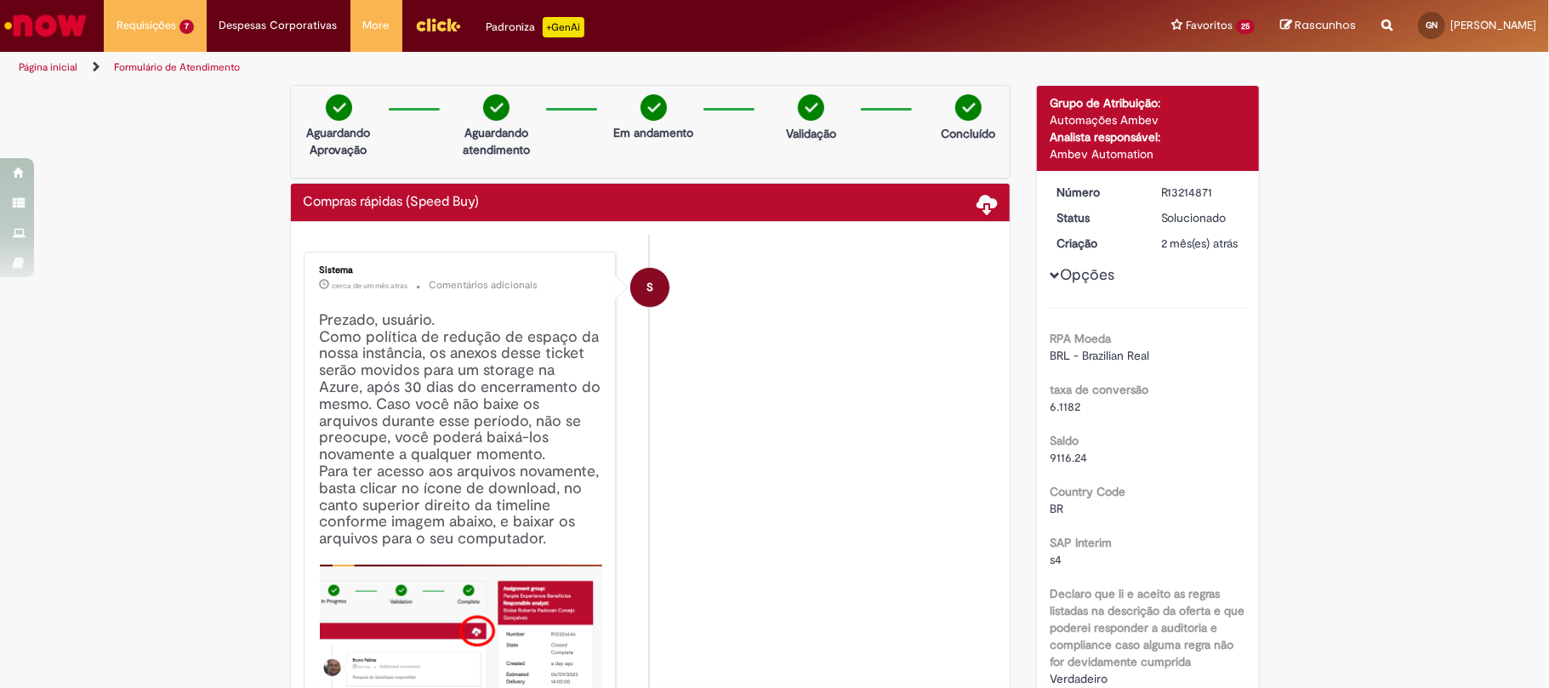
click at [1182, 191] on div "R13214871" at bounding box center [1200, 192] width 79 height 17
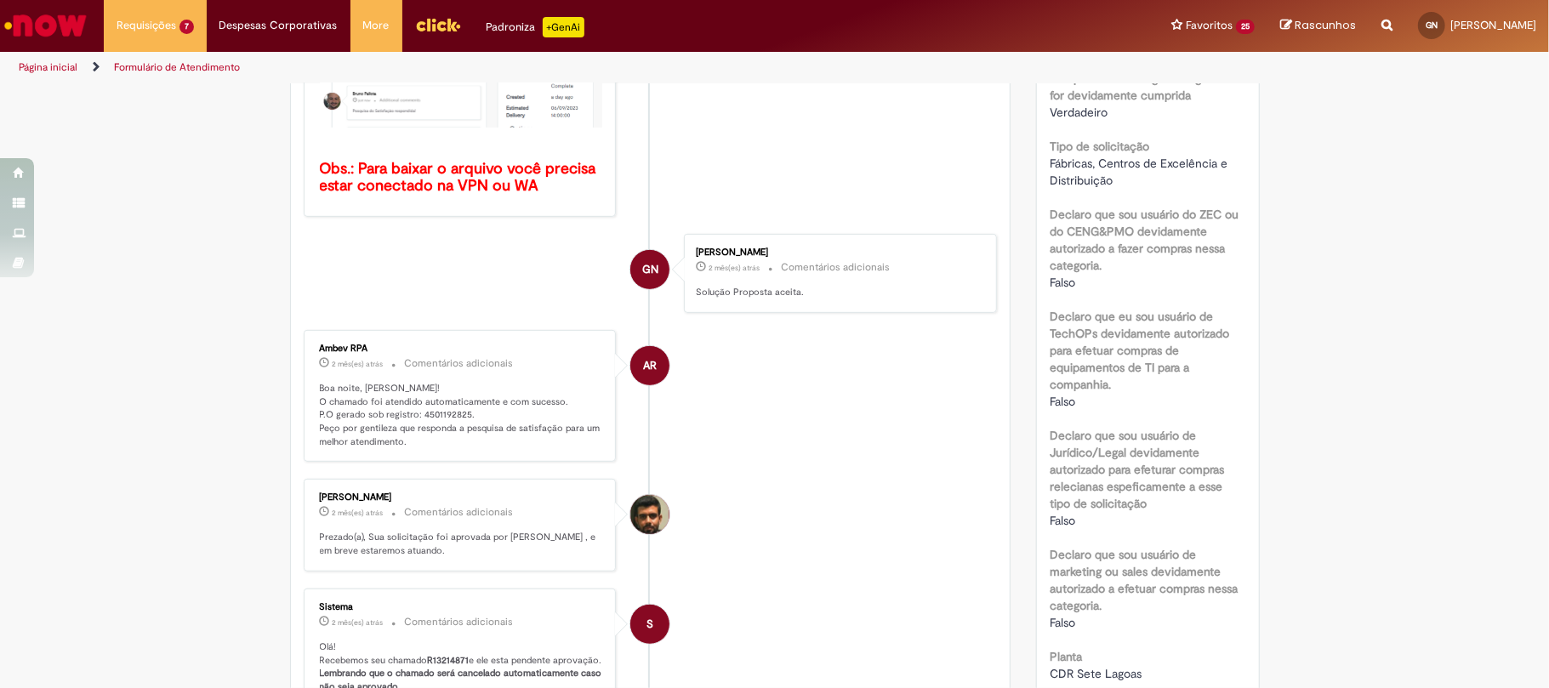
scroll to position [794, 0]
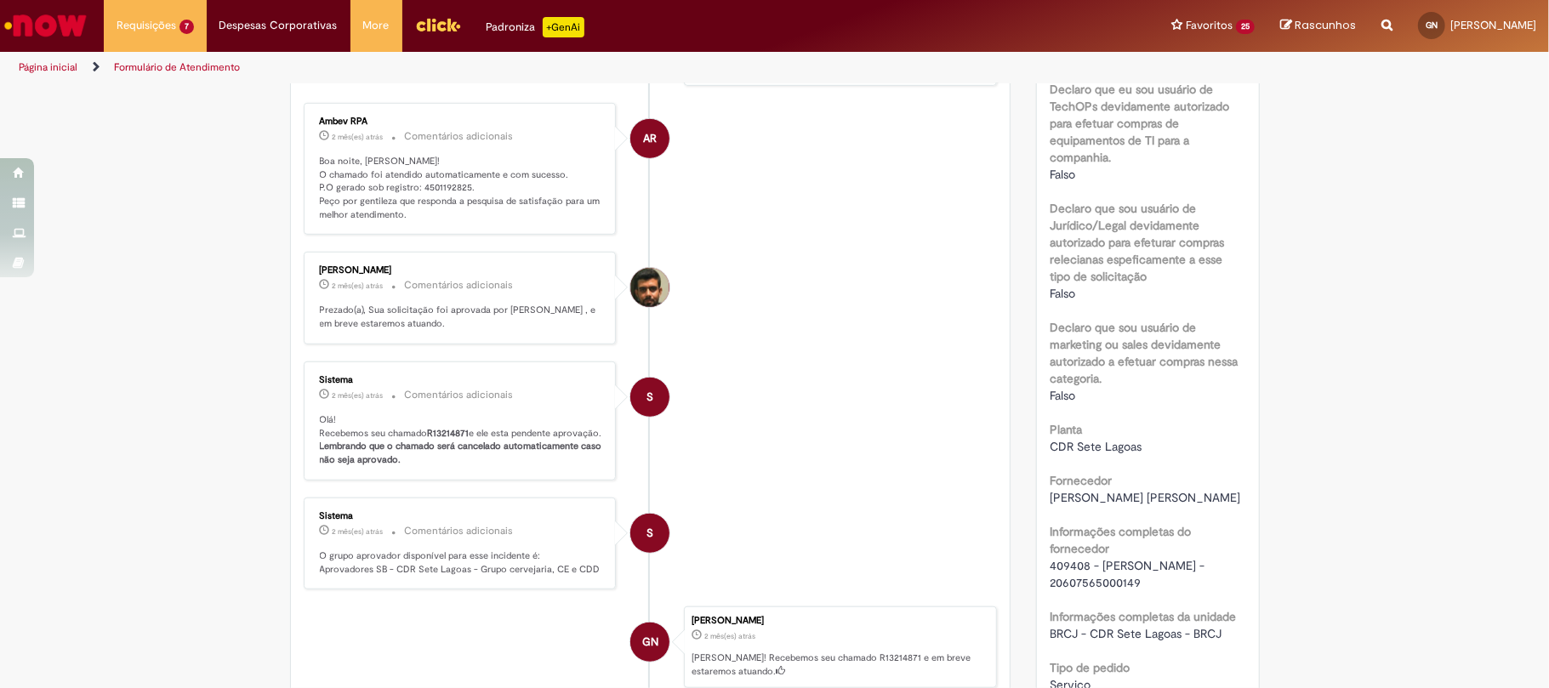
click at [424, 187] on p "Boa noite, Gustavo! O chamado foi atendido automaticamente e com sucesso. P.O g…" at bounding box center [461, 188] width 283 height 67
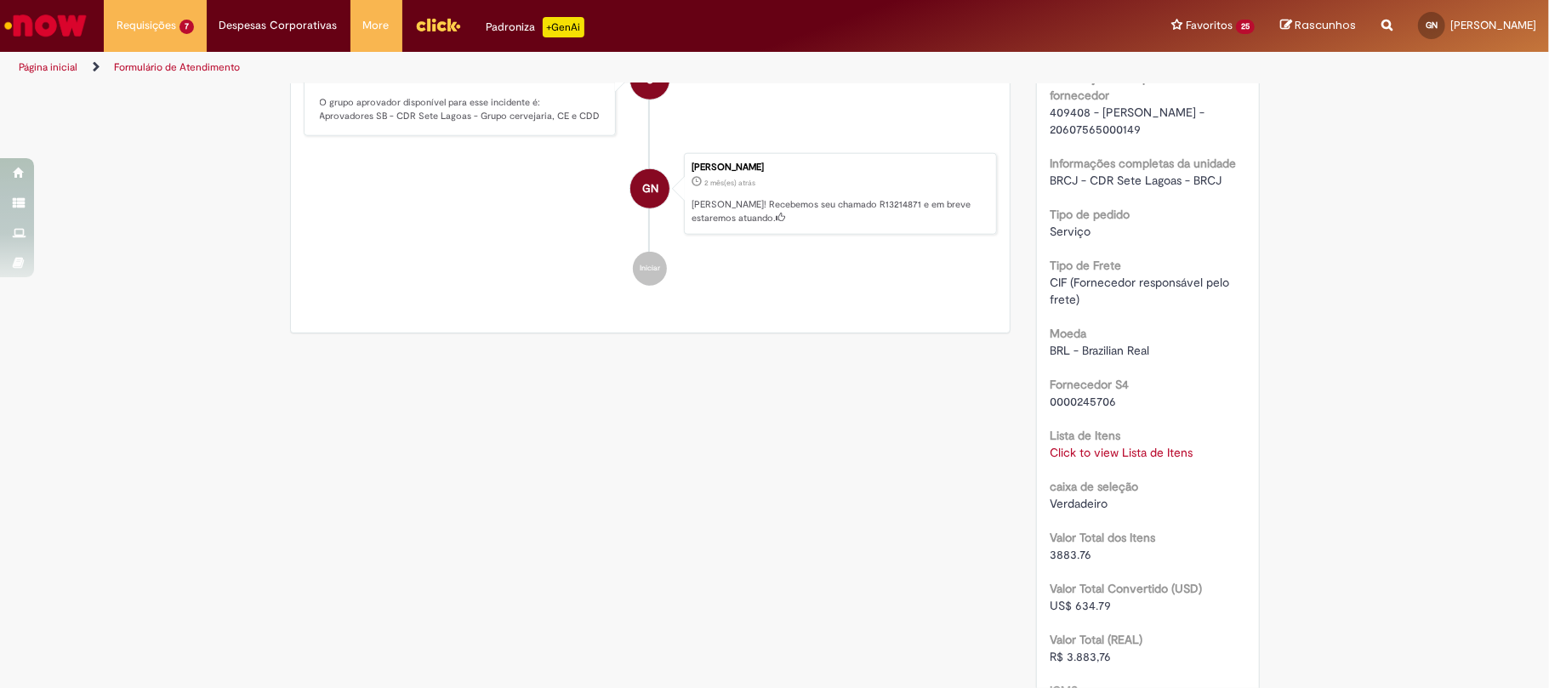
click at [1050, 460] on link "Click to view Lista de Itens" at bounding box center [1121, 452] width 143 height 15
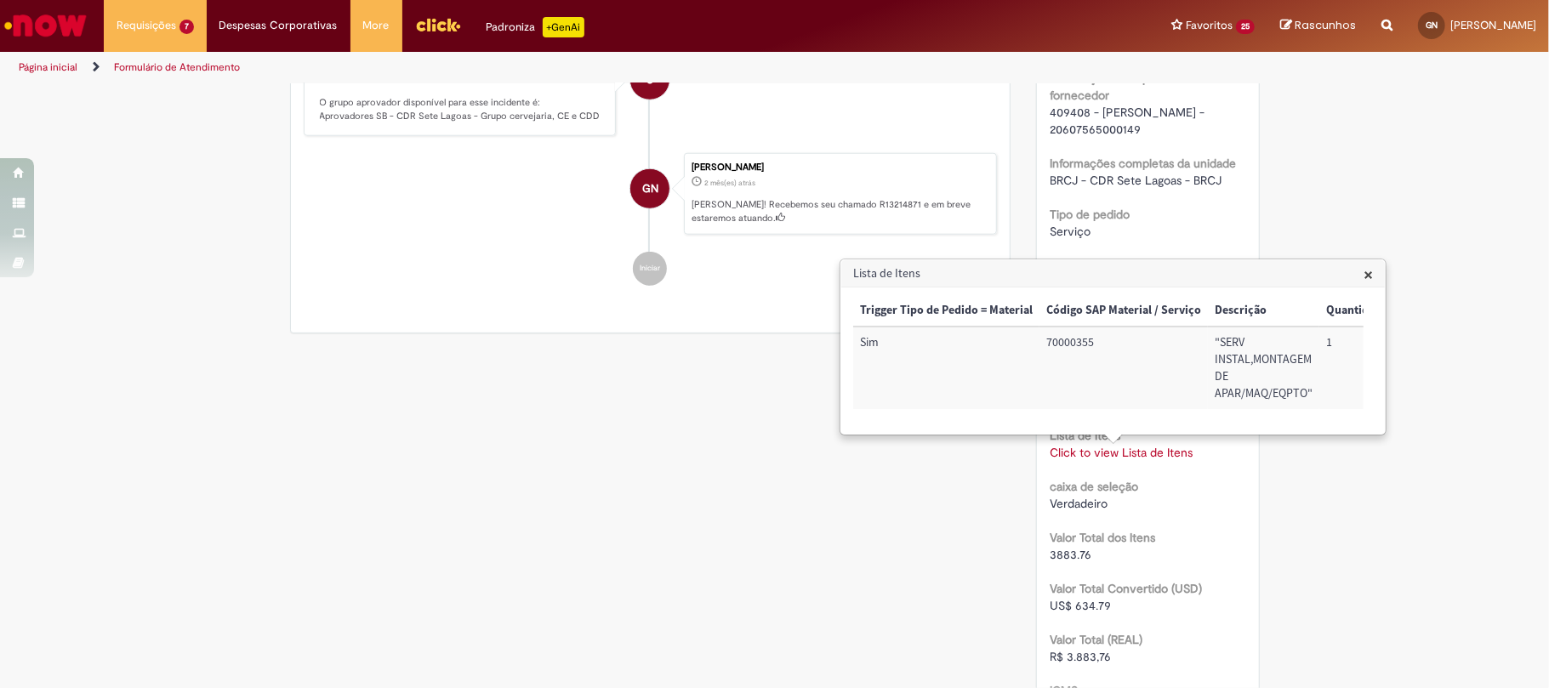
click at [1097, 434] on div "× Trigger Tipo de Pedido = Material Código SAP Material / Serviço Descrição Qua…" at bounding box center [1113, 361] width 544 height 146
click at [1312, 328] on td "BRCJUPMT01" at bounding box center [1319, 368] width 108 height 83
click at [1311, 334] on td "BRCJUPMT01" at bounding box center [1319, 368] width 108 height 83
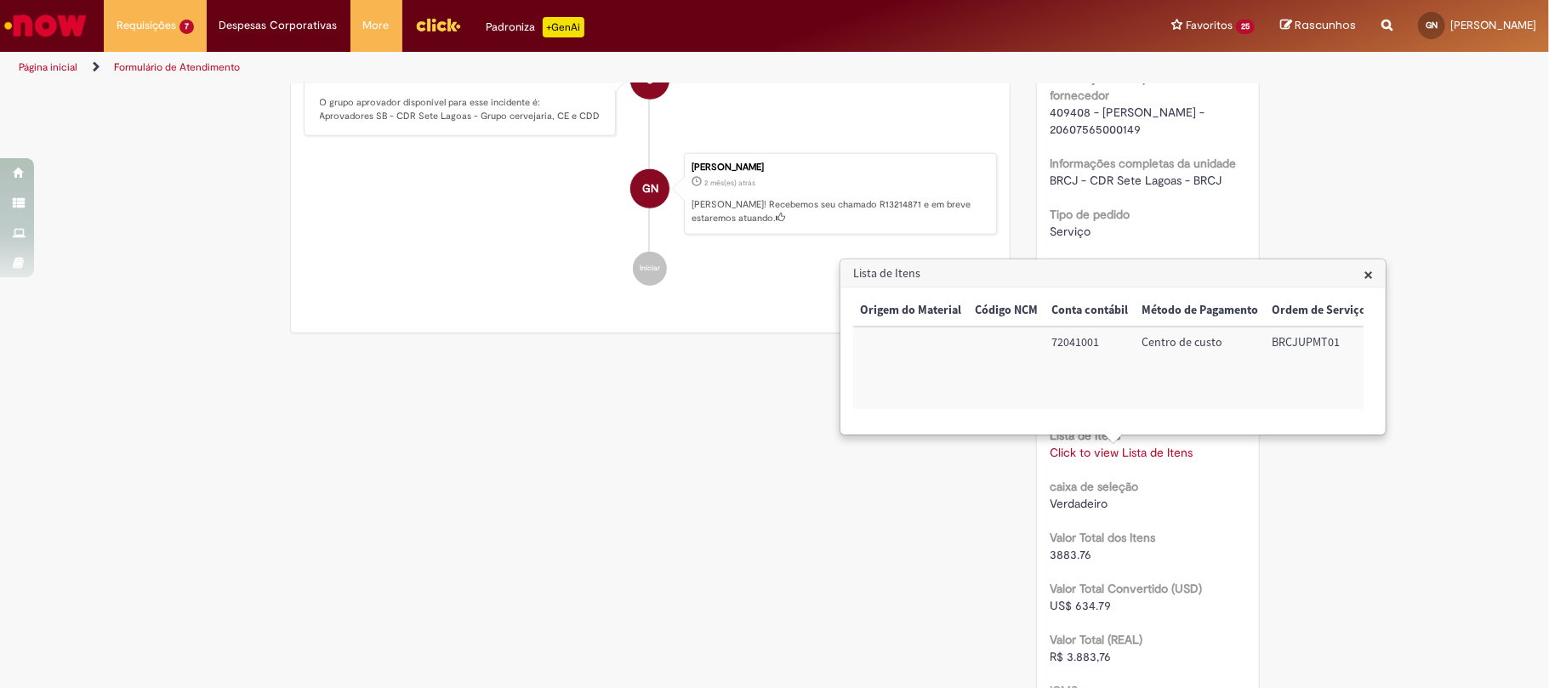
click at [1101, 350] on td "72041001" at bounding box center [1090, 368] width 90 height 83
click at [1068, 345] on td "72041001" at bounding box center [1090, 368] width 90 height 83
click at [1269, 502] on div "Verificar Código de Barras Aguardando Aprovação Aguardando atendimento Em andam…" at bounding box center [774, 58] width 1549 height 2441
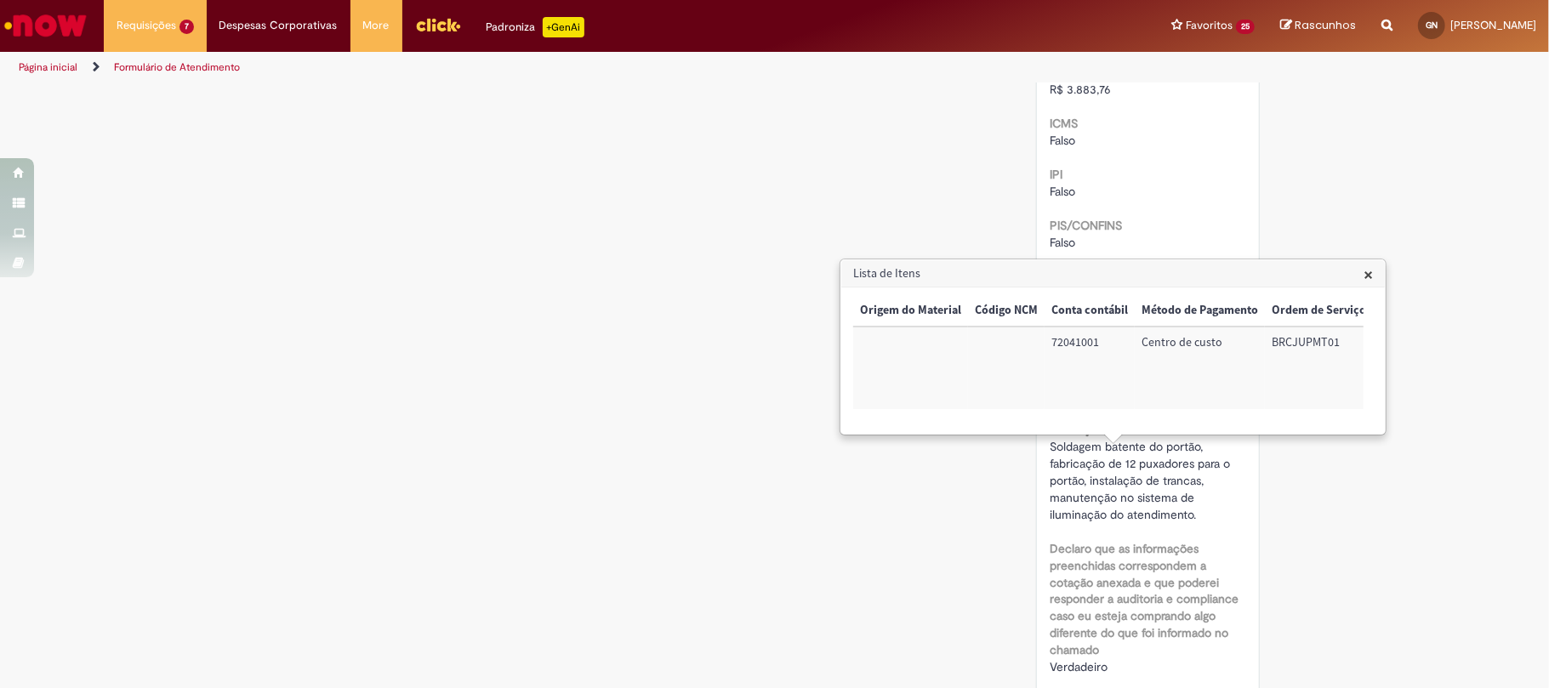
click at [1359, 280] on h3 "Lista de Itens" at bounding box center [1113, 273] width 544 height 27
click at [1365, 281] on span "×" at bounding box center [1368, 274] width 9 height 23
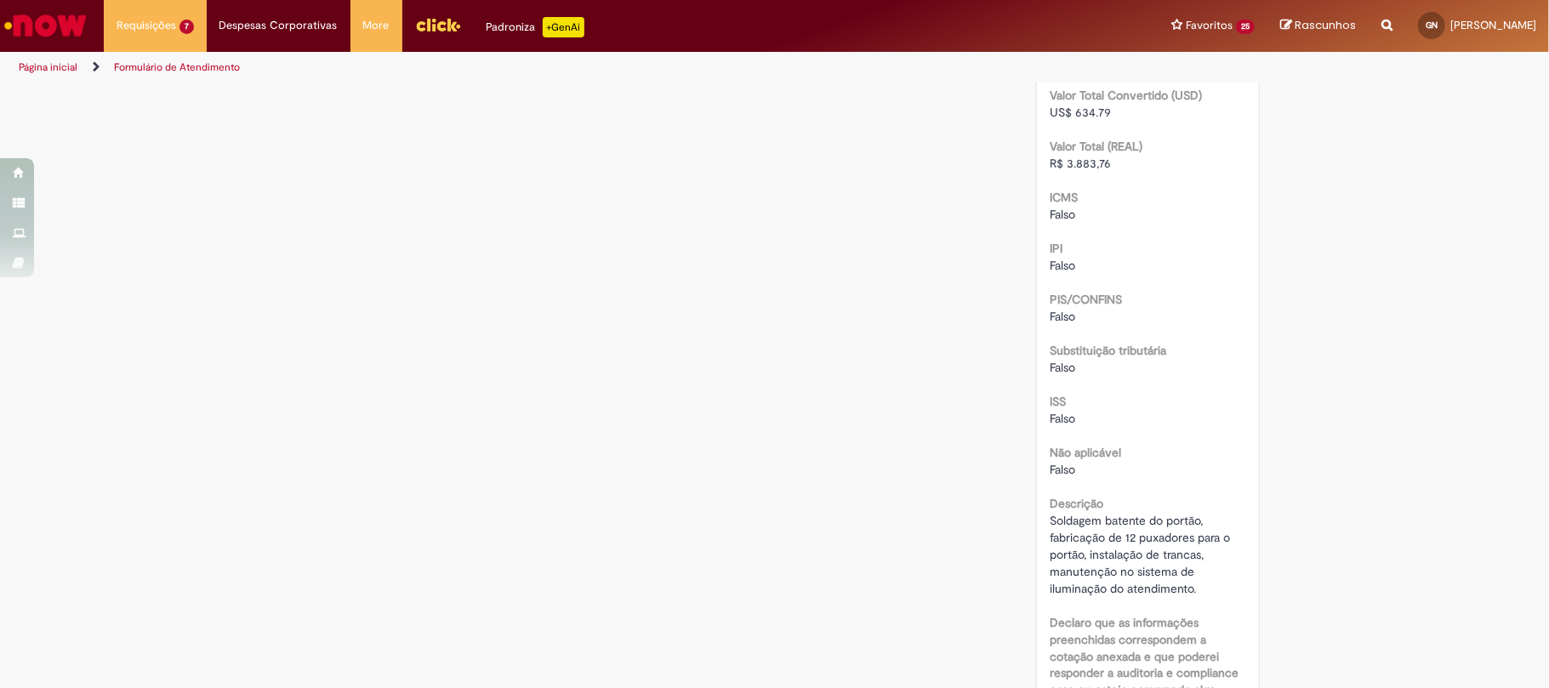
scroll to position [1855, 0]
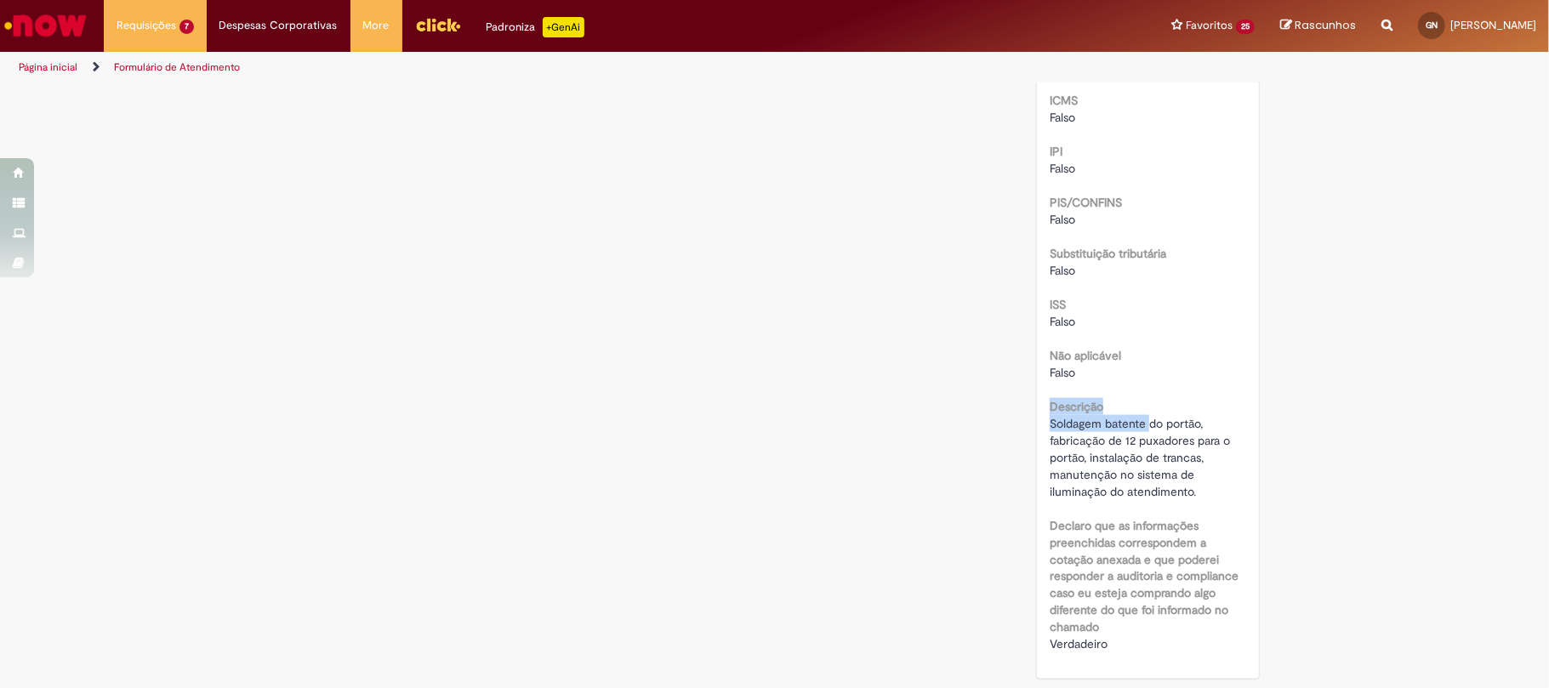
drag, startPoint x: 1043, startPoint y: 413, endPoint x: 1142, endPoint y: 419, distance: 98.8
click at [1142, 419] on div "Descrição Soldagem batente do portão, fabricação de 12 puxadores para o portão,…" at bounding box center [1148, 447] width 197 height 106
click at [1142, 419] on span "Soldagem batente do portão, fabricação de 12 puxadores para o portão, instalaçã…" at bounding box center [1142, 457] width 184 height 83
drag, startPoint x: 1041, startPoint y: 425, endPoint x: 1194, endPoint y: 430, distance: 153.2
click at [1194, 430] on span "Soldagem batente do portão, fabricação de 12 puxadores para o portão, instalaçã…" at bounding box center [1142, 457] width 184 height 83
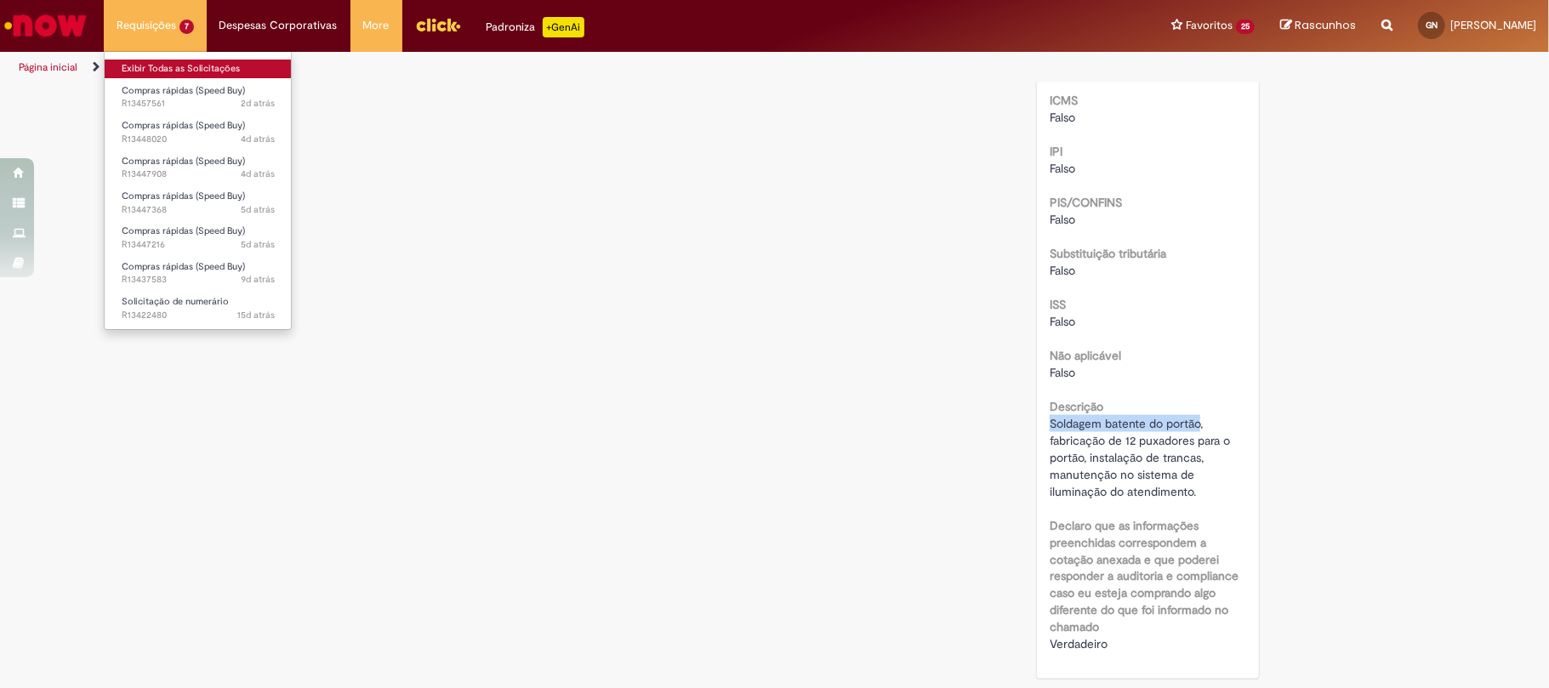
click at [154, 66] on link "Exibir Todas as Solicitações" at bounding box center [198, 69] width 187 height 19
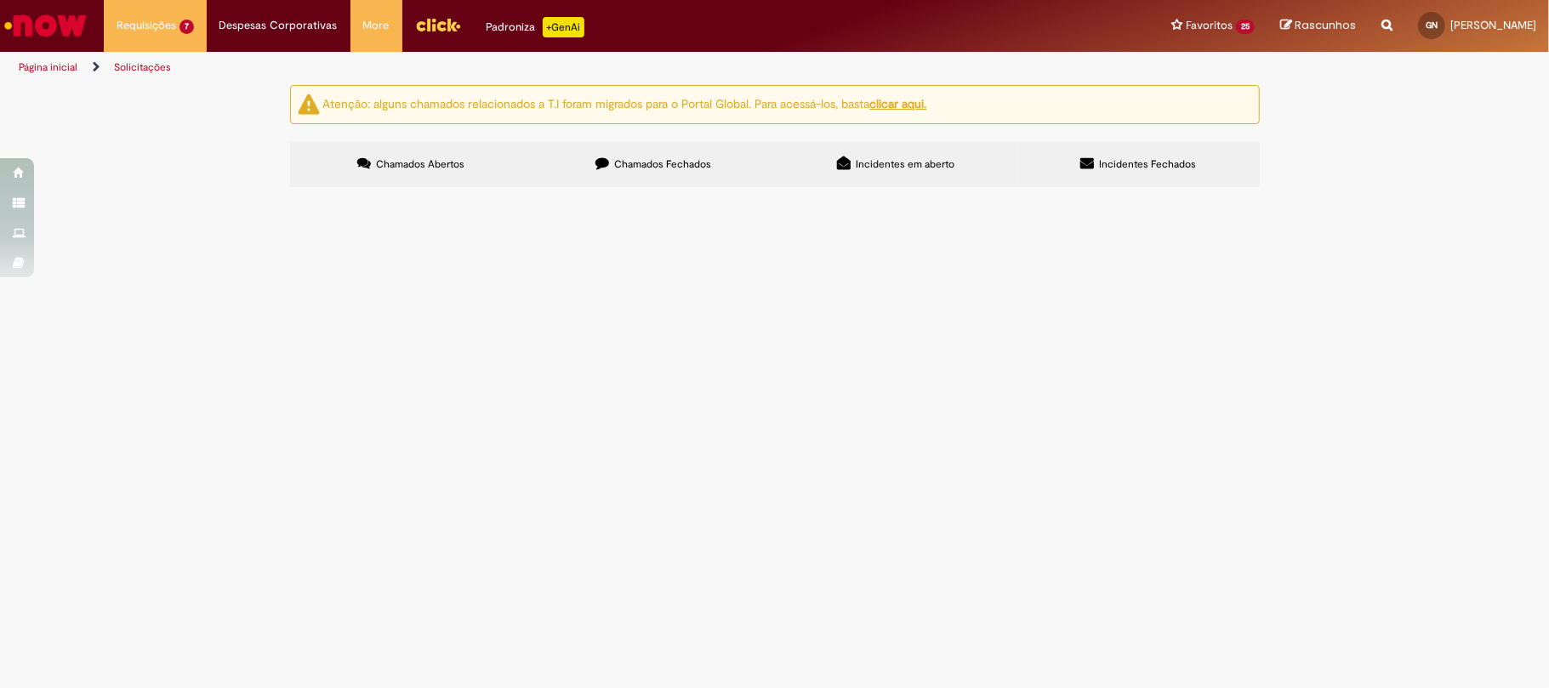
click at [647, 144] on label "Chamados Fechados" at bounding box center [654, 164] width 242 height 46
click at [0, 0] on link at bounding box center [0, 0] width 0 height 0
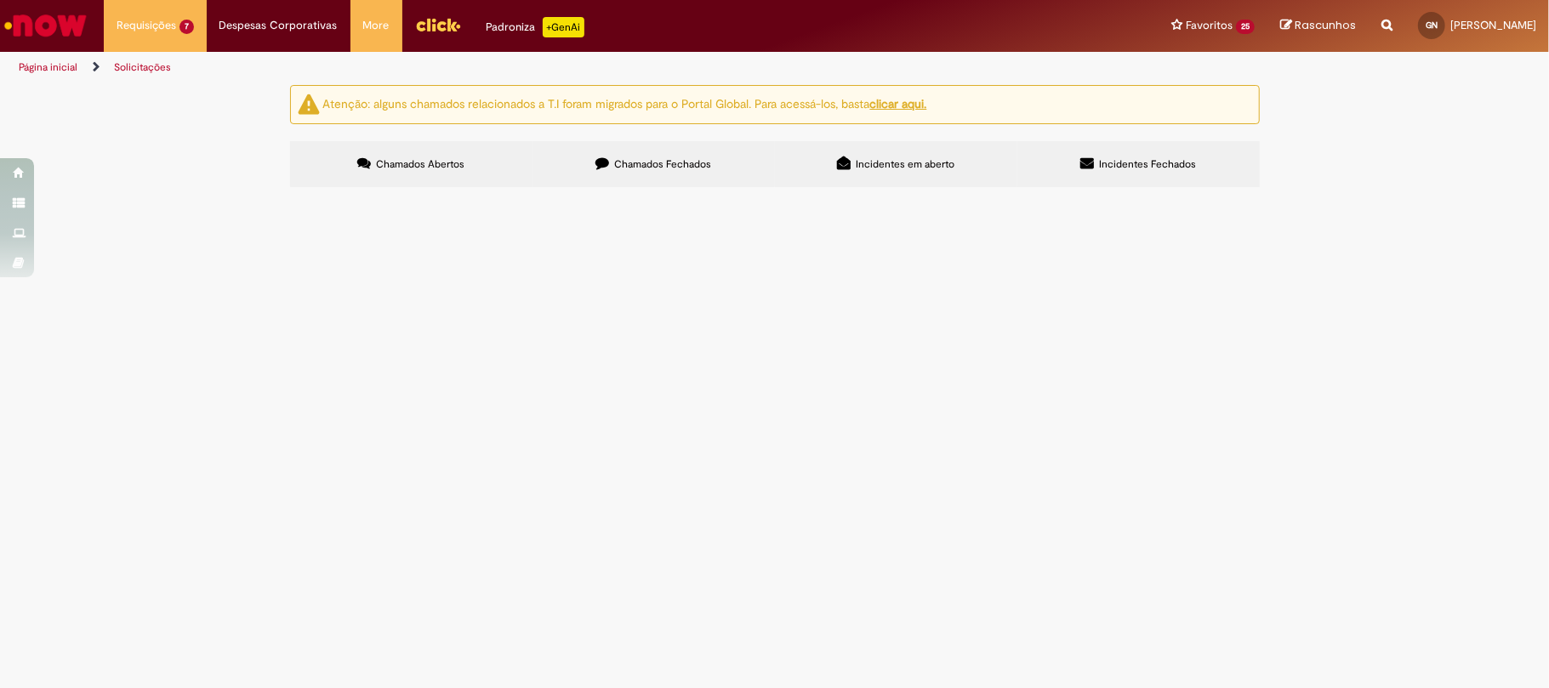
scroll to position [606, 0]
click at [0, 0] on link at bounding box center [0, 0] width 0 height 0
click at [0, 0] on span "Serviço de computação gráfica, impressão de etiquetas" at bounding box center [0, 0] width 0 height 0
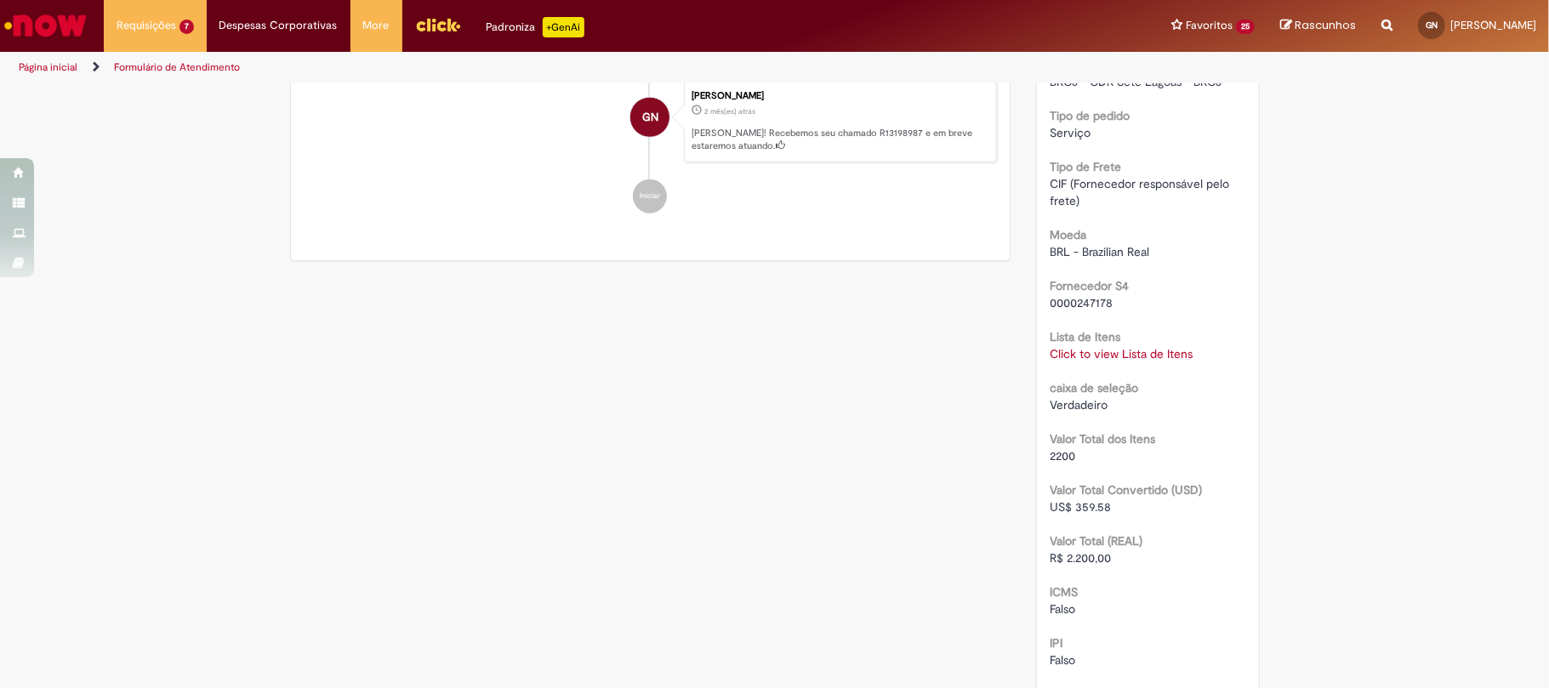
scroll to position [1120, 0]
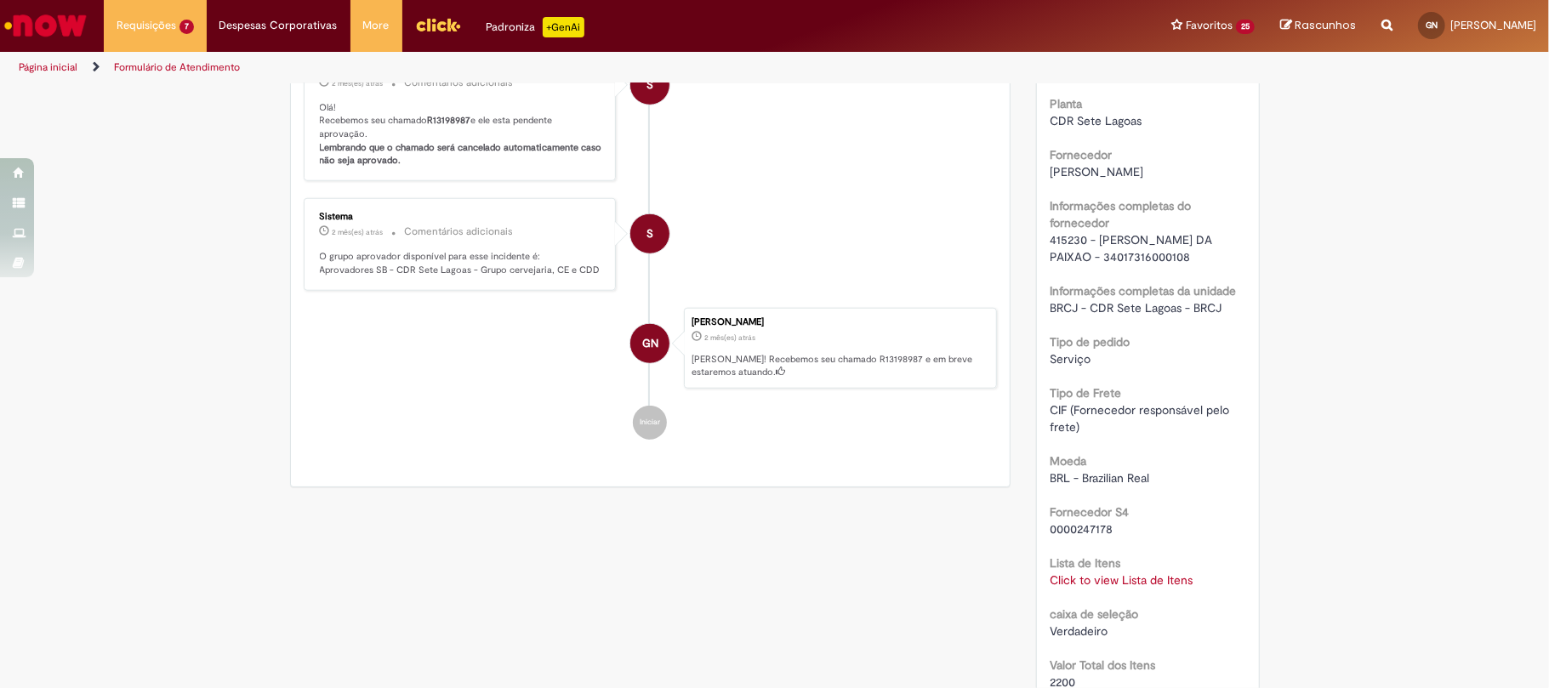
click at [1065, 255] on span "415230 - FERNANDO MARTINS DA PAIXAO - 34017316000108" at bounding box center [1133, 248] width 166 height 32
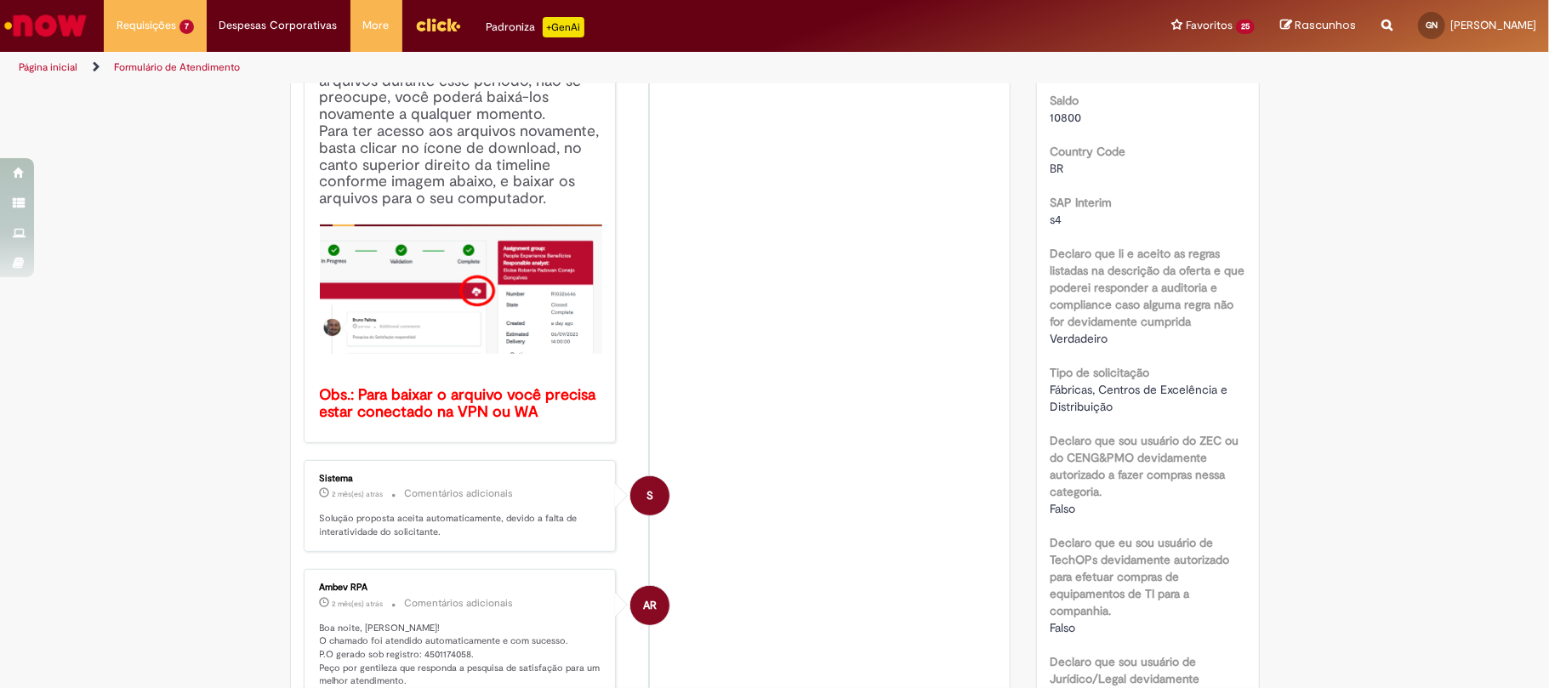
scroll to position [0, 0]
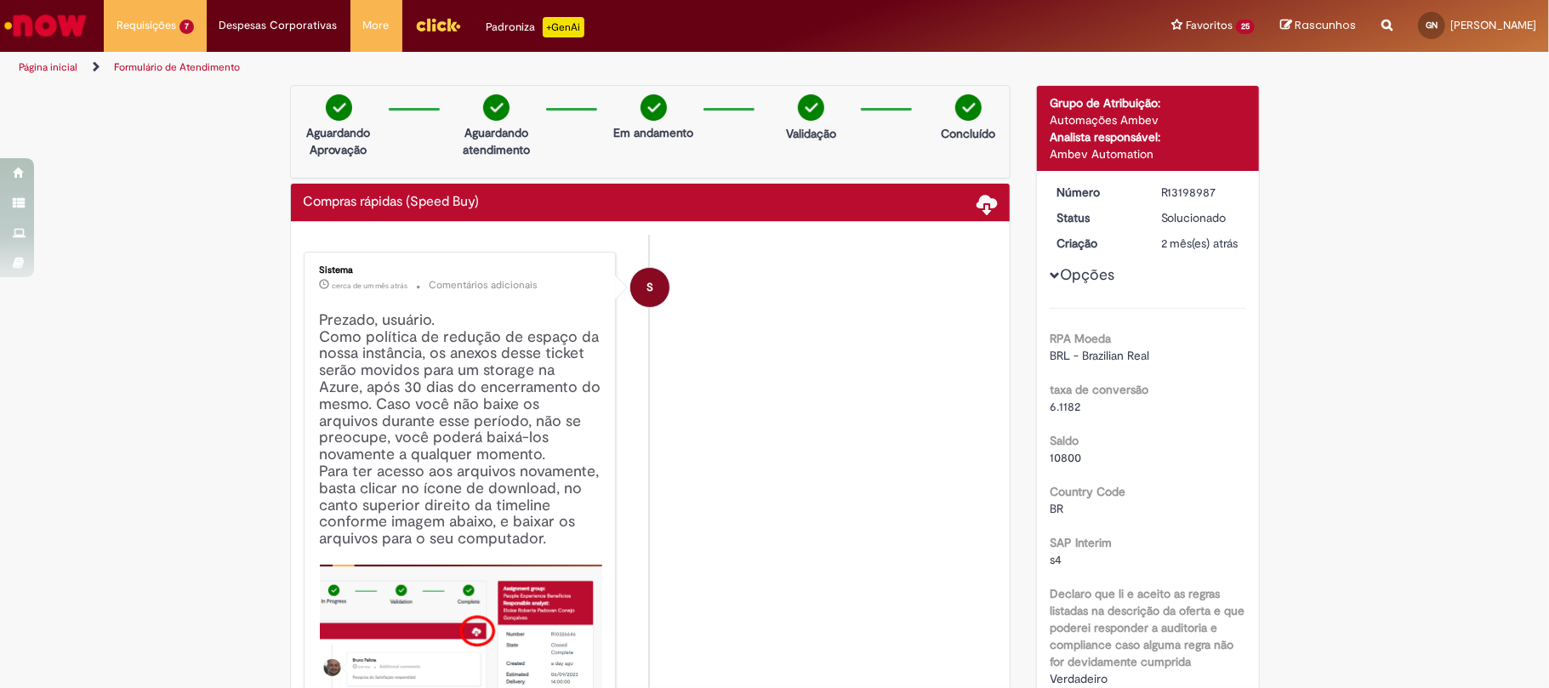
click at [1177, 191] on div "R13198987" at bounding box center [1200, 192] width 79 height 17
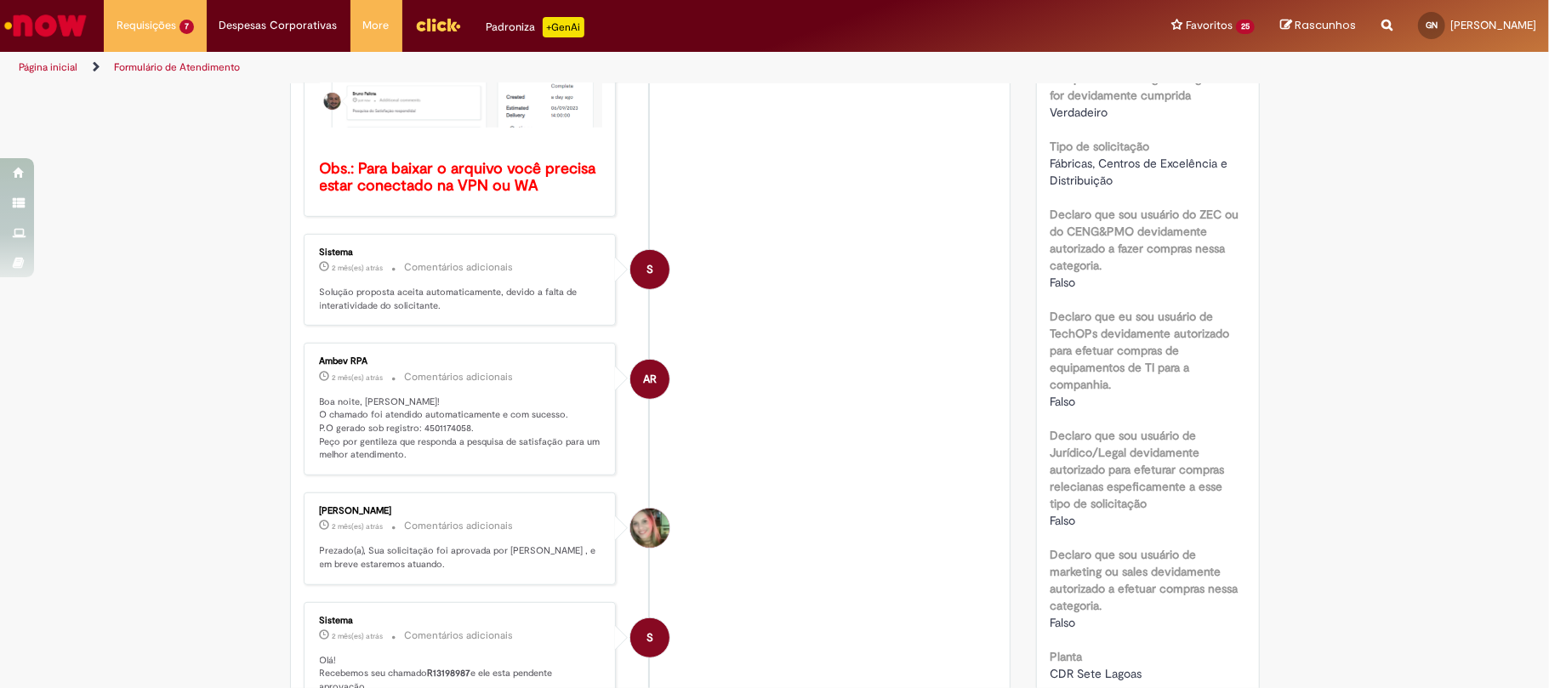
click at [437, 429] on p "Boa noite, Gustavo! O chamado foi atendido automaticamente e com sucesso. P.O g…" at bounding box center [461, 429] width 283 height 67
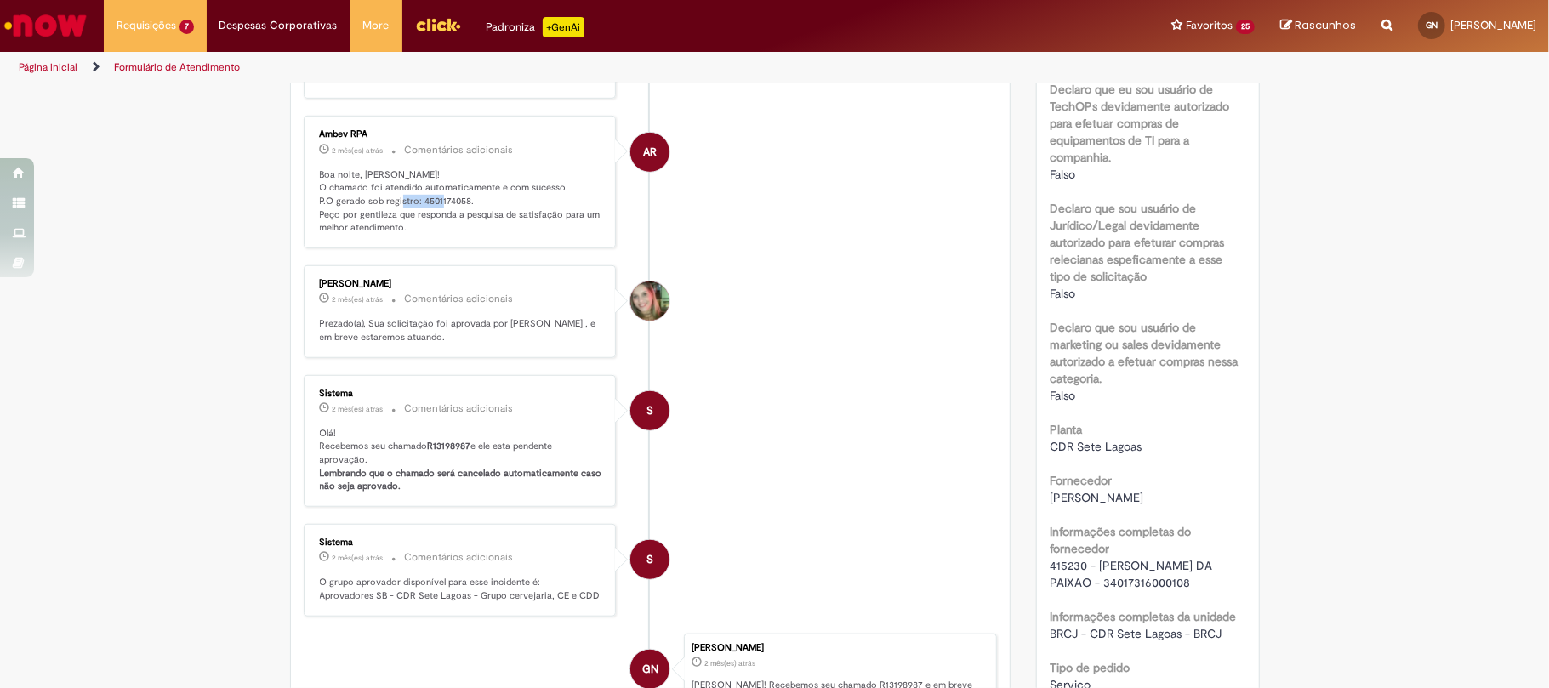
scroll to position [1247, 0]
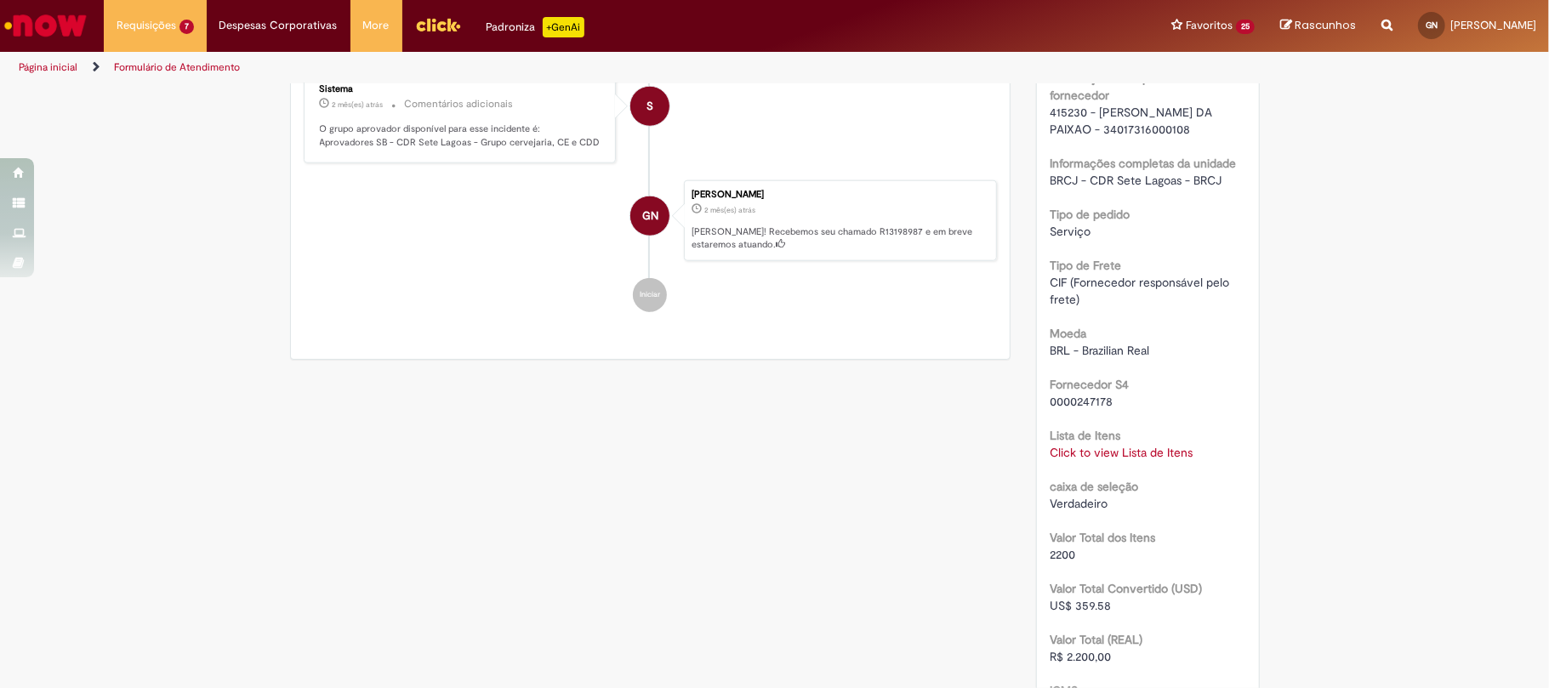
click at [1100, 460] on link "Click to view Lista de Itens" at bounding box center [1121, 452] width 143 height 15
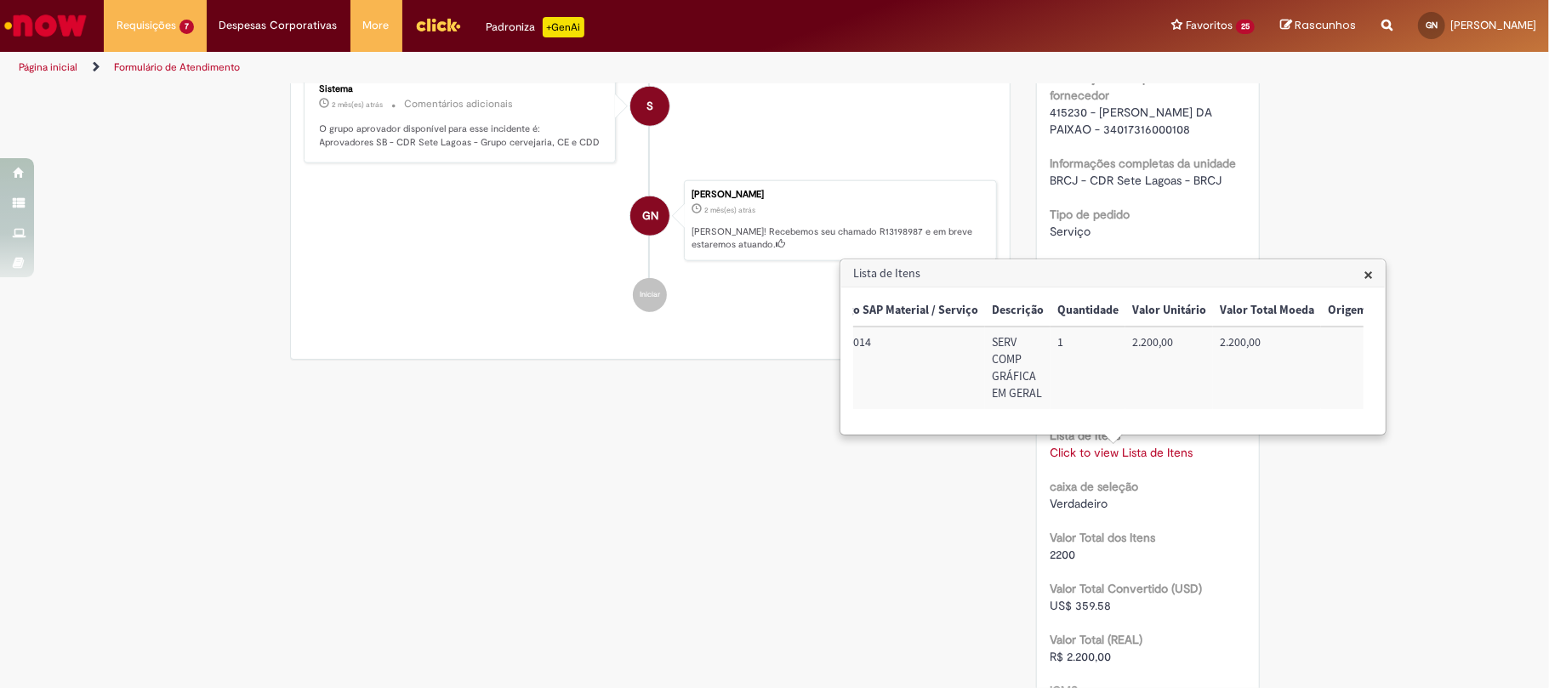
scroll to position [0, 276]
click at [587, 449] on div "Verificar Código de Barras Aguardando Aprovação Aguardando atendimento Em andam…" at bounding box center [774, 33] width 995 height 2390
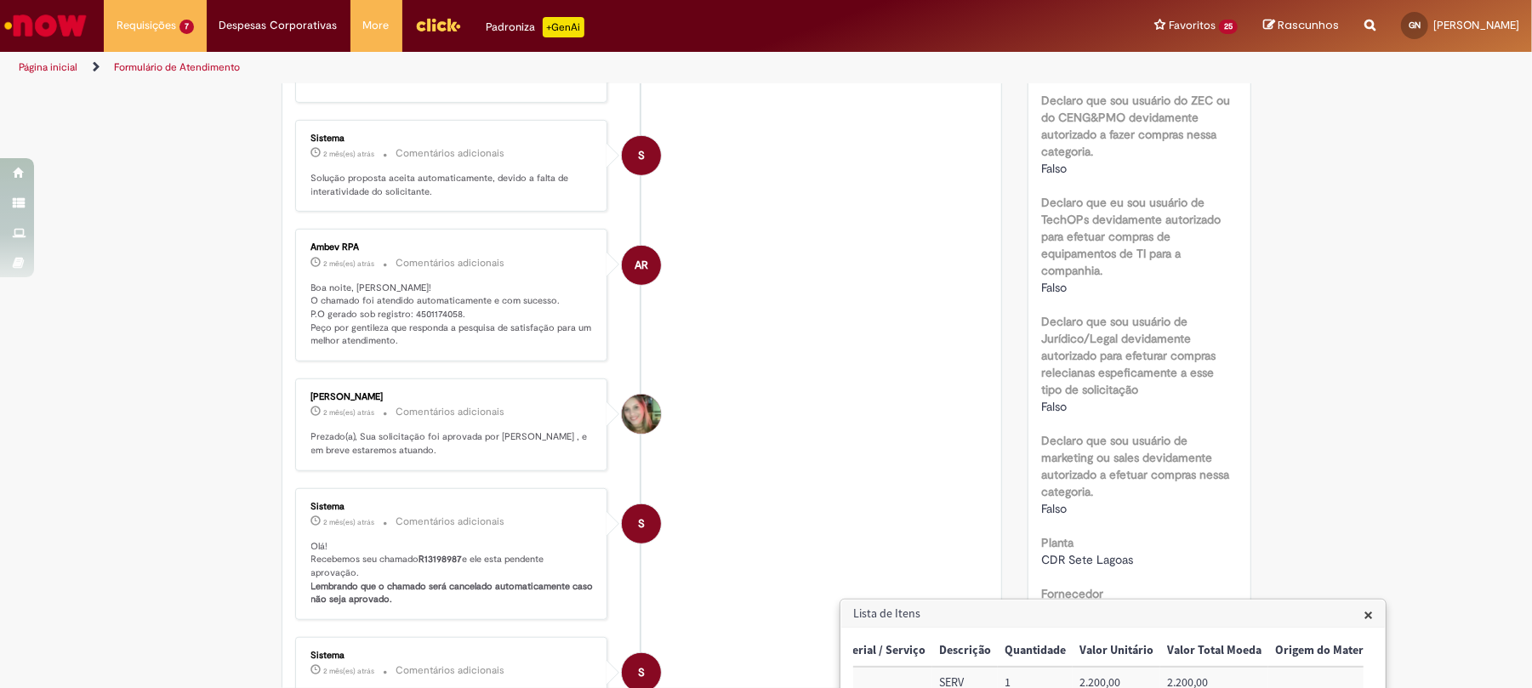
click at [1368, 611] on span "×" at bounding box center [1368, 614] width 9 height 23
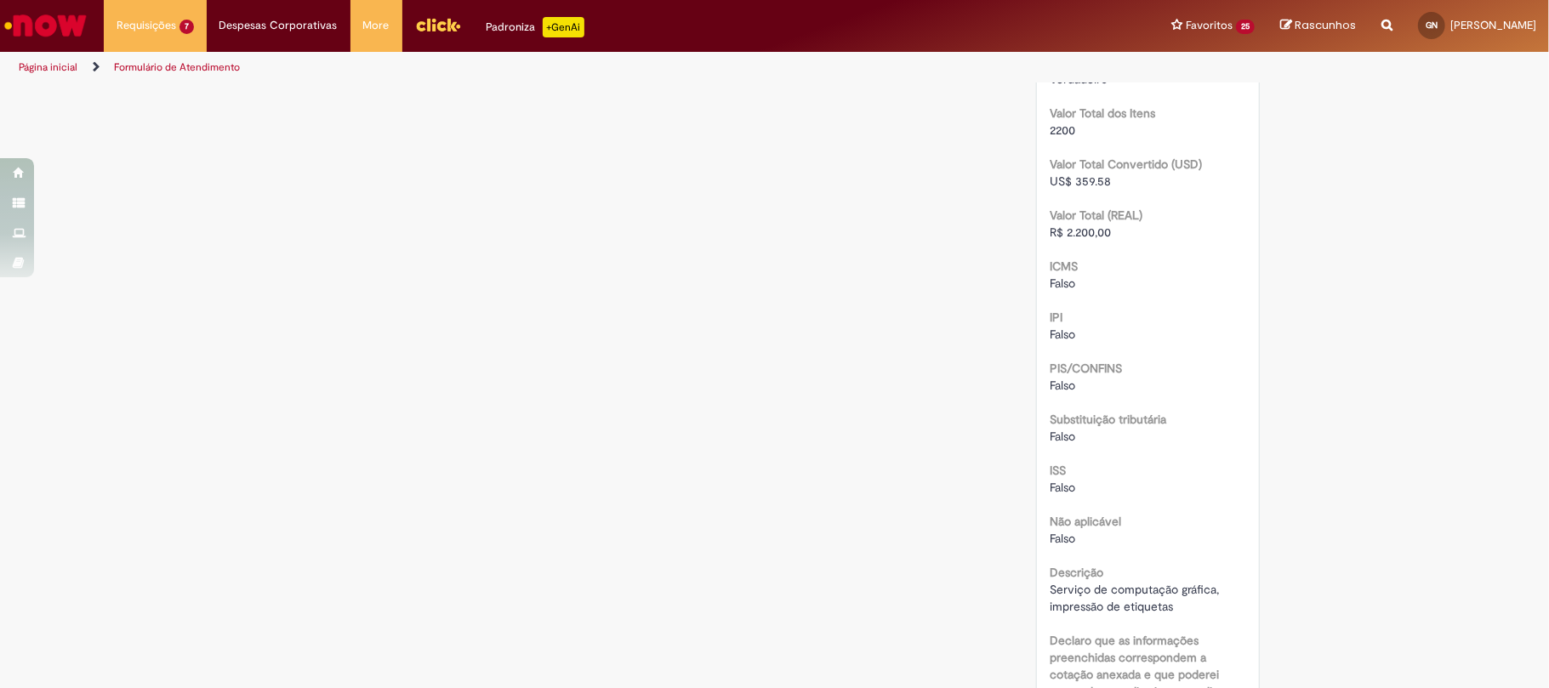
scroll to position [1804, 0]
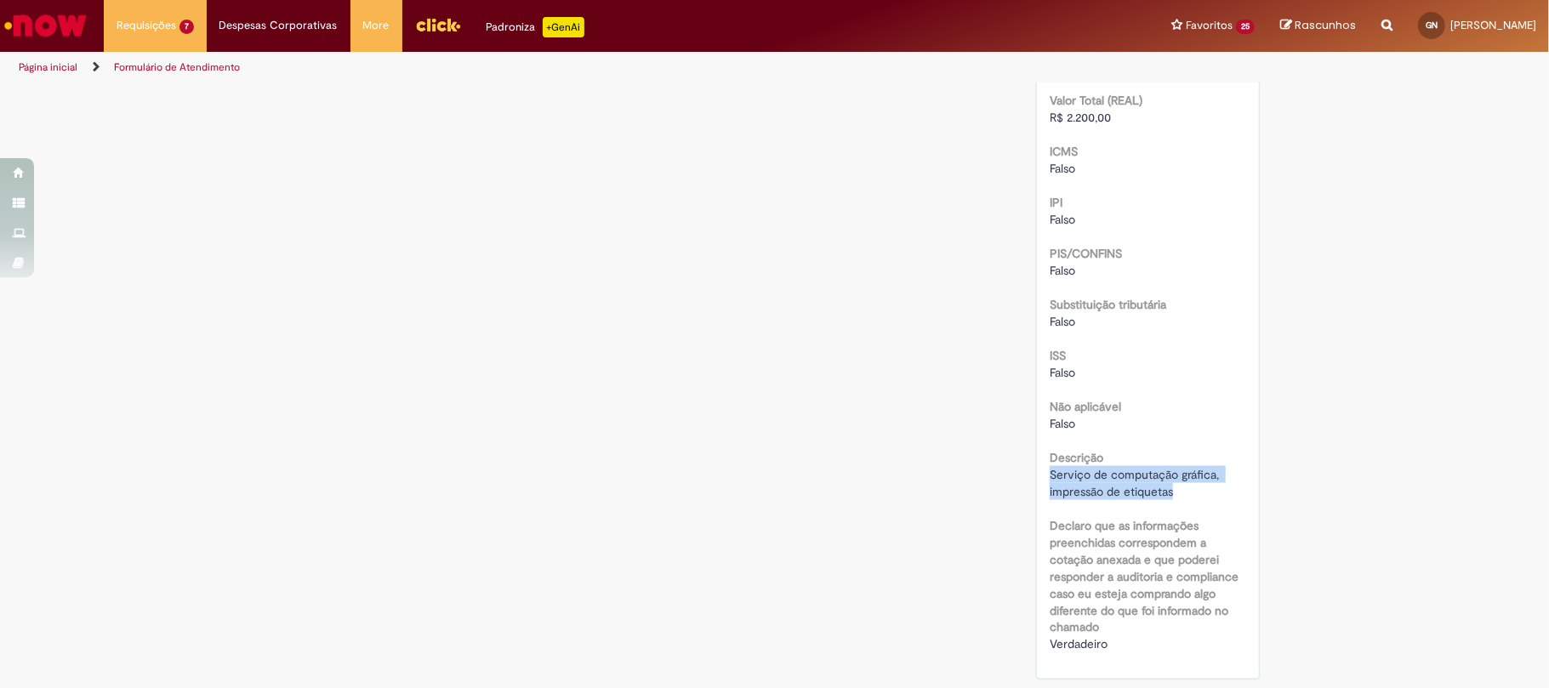
drag, startPoint x: 1172, startPoint y: 499, endPoint x: 1029, endPoint y: 481, distance: 144.0
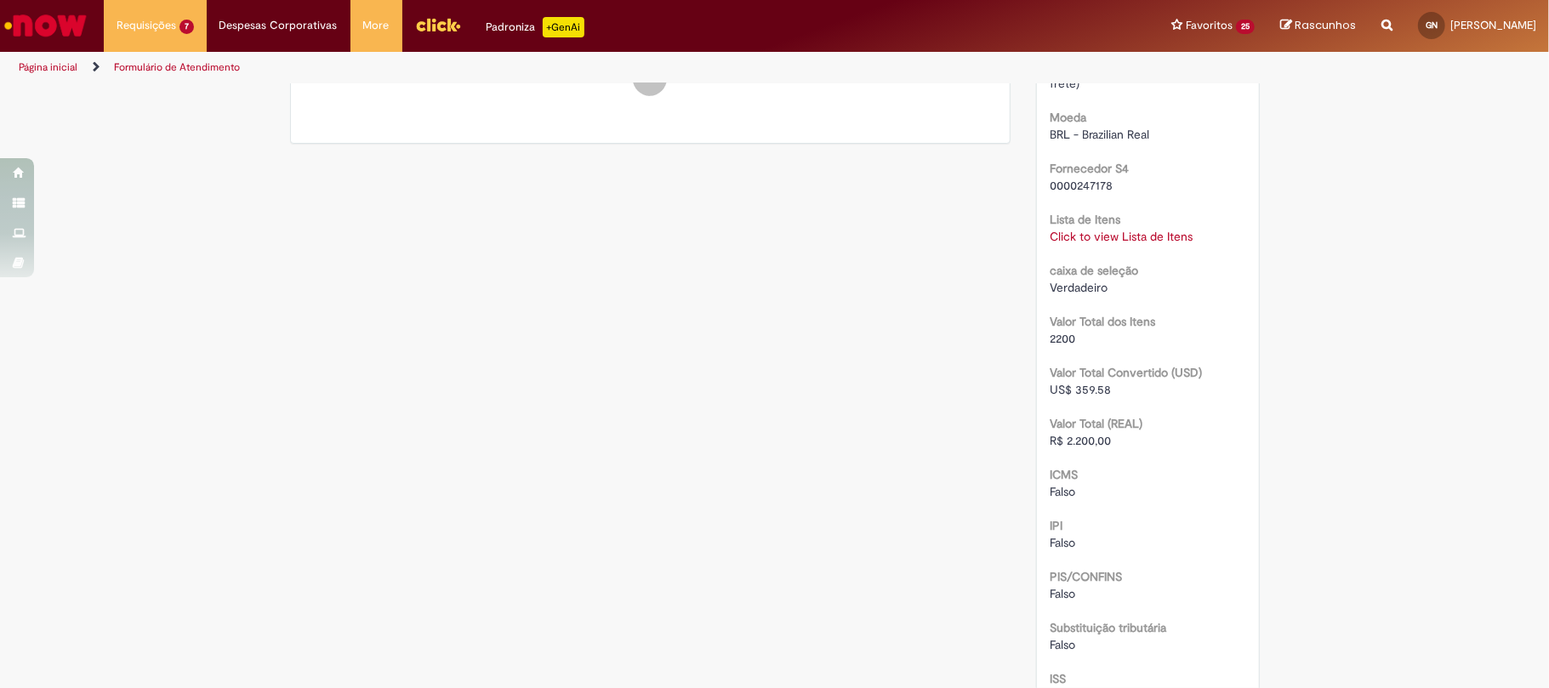
click at [1093, 245] on div "Click to view Lista de Itens Click to view Lista de Itens" at bounding box center [1148, 236] width 197 height 17
click at [1093, 244] on link "Click to view Lista de Itens" at bounding box center [1121, 236] width 143 height 15
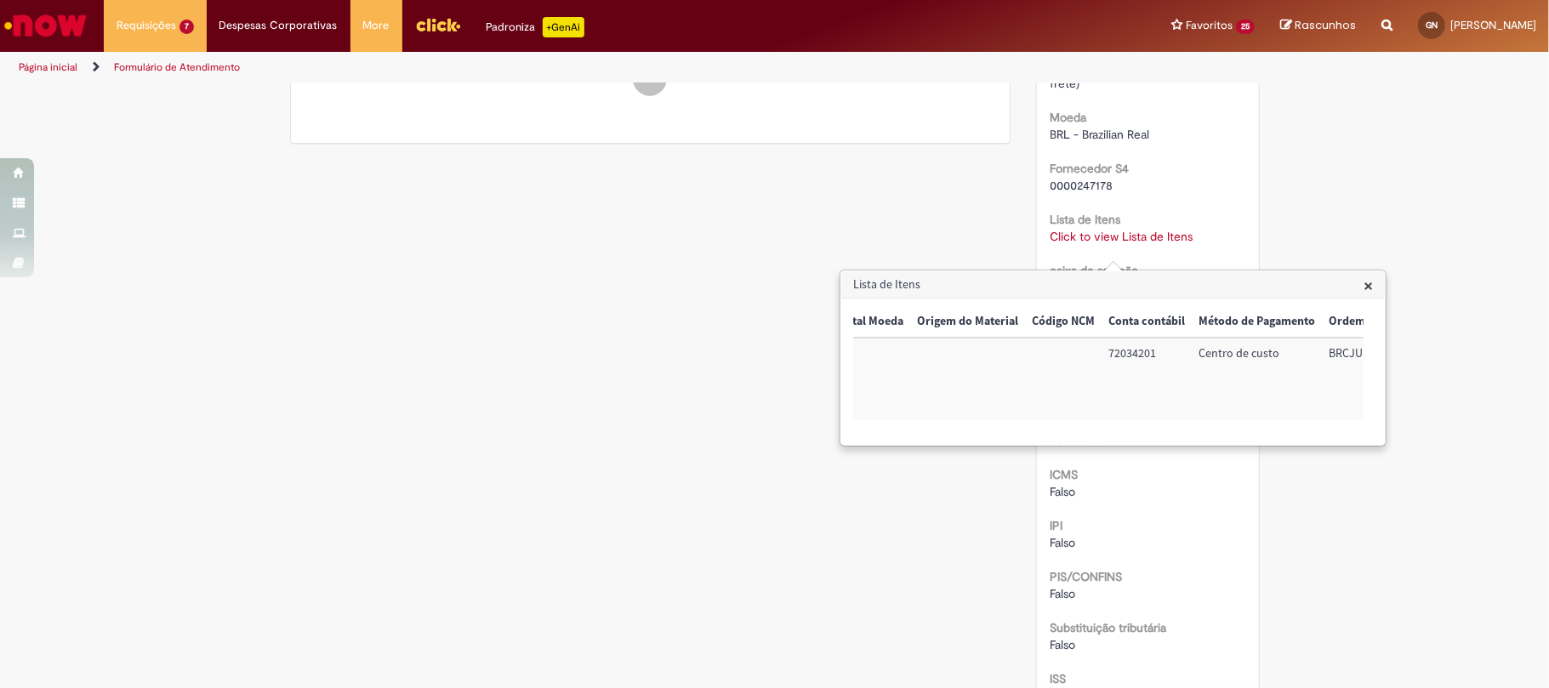
scroll to position [0, 637]
click at [1141, 348] on td "72034201" at bounding box center [1143, 379] width 90 height 83
click at [1324, 445] on div "× Trigger Tipo de Pedido = Material Código SAP Material / Serviço Descrição Qua…" at bounding box center [1113, 372] width 544 height 146
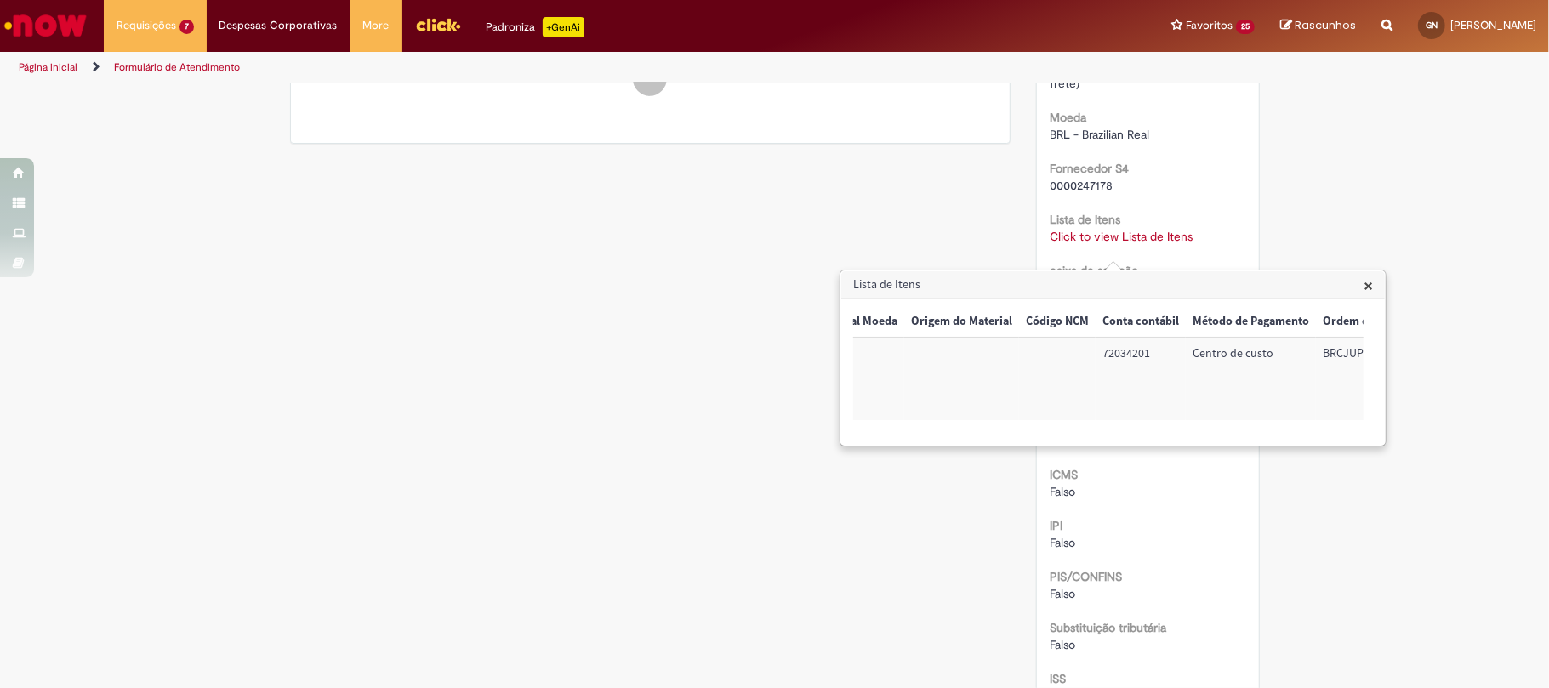
click at [1324, 349] on td "BRCJUPMT01" at bounding box center [1370, 379] width 108 height 83
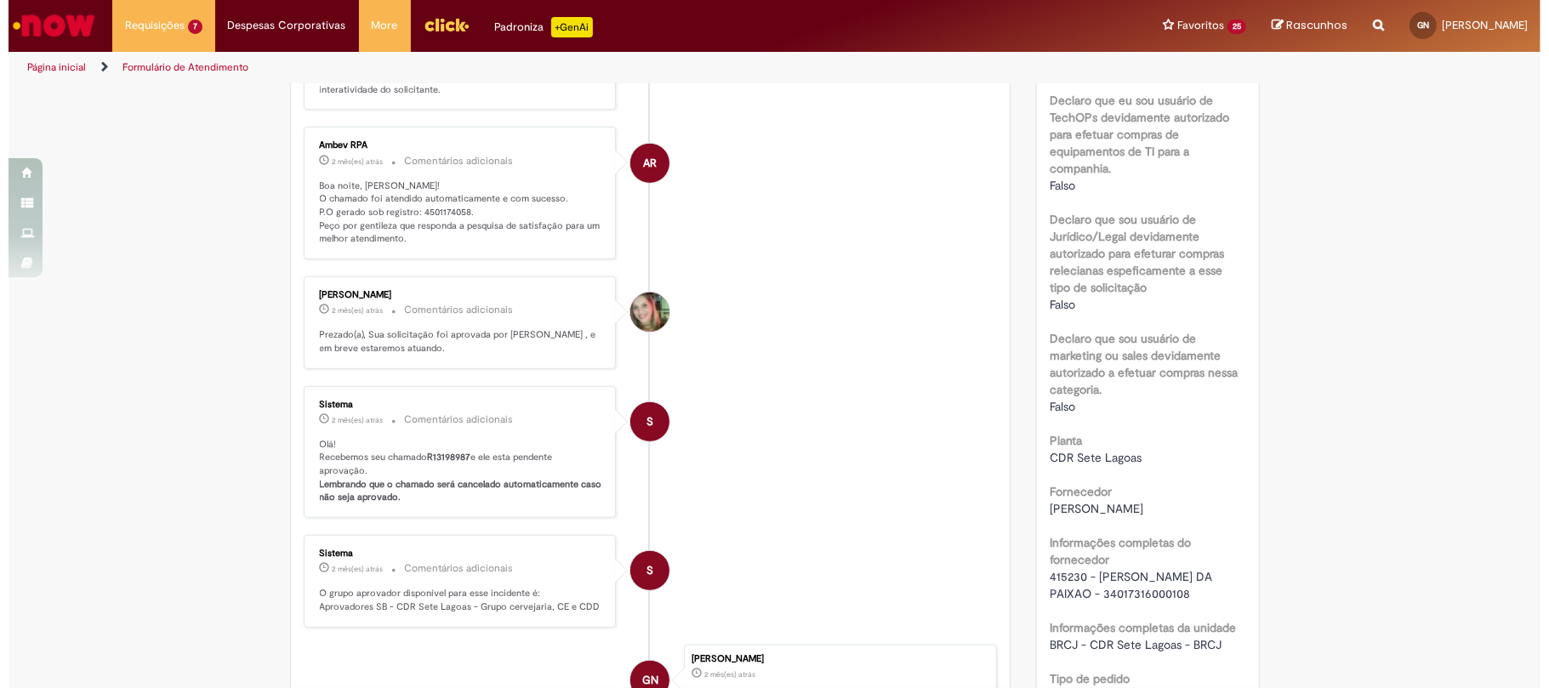
scroll to position [896, 0]
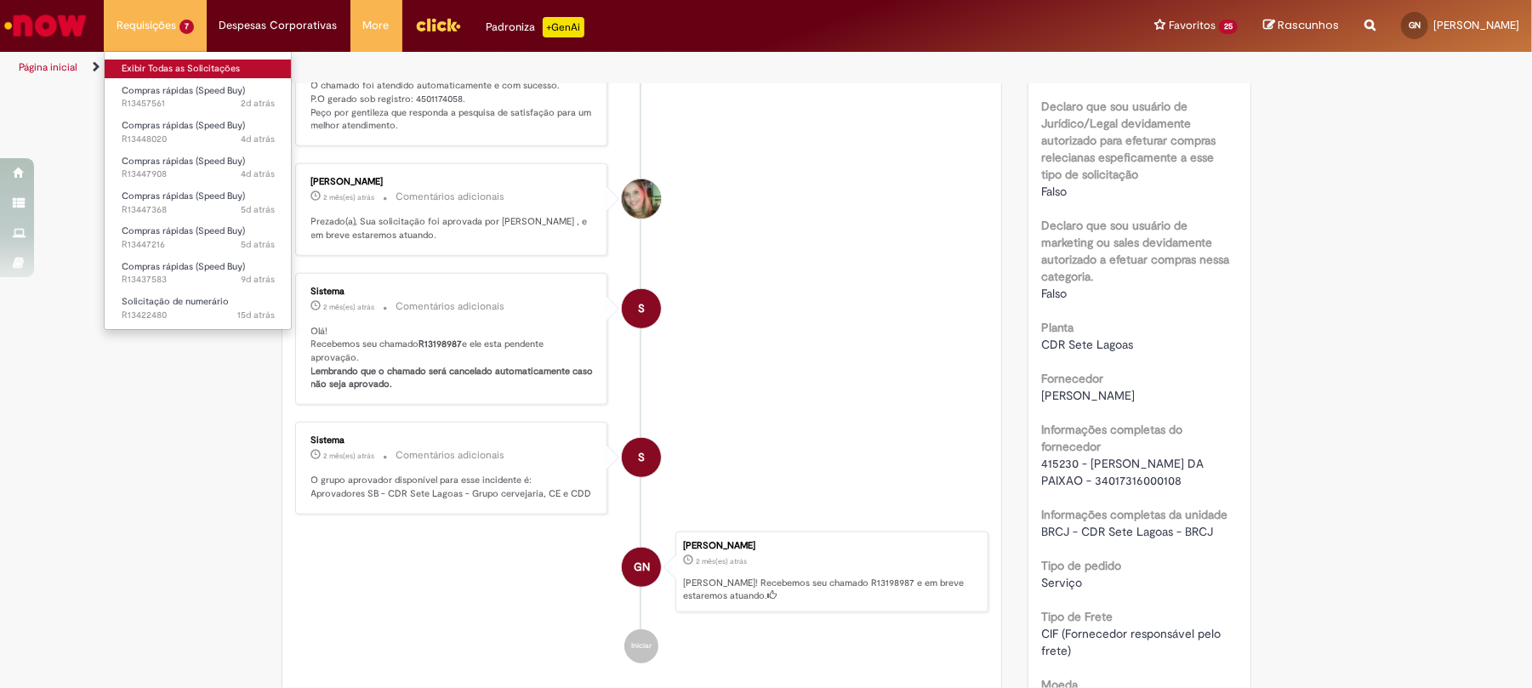
click at [216, 63] on link "Exibir Todas as Solicitações" at bounding box center [198, 69] width 187 height 19
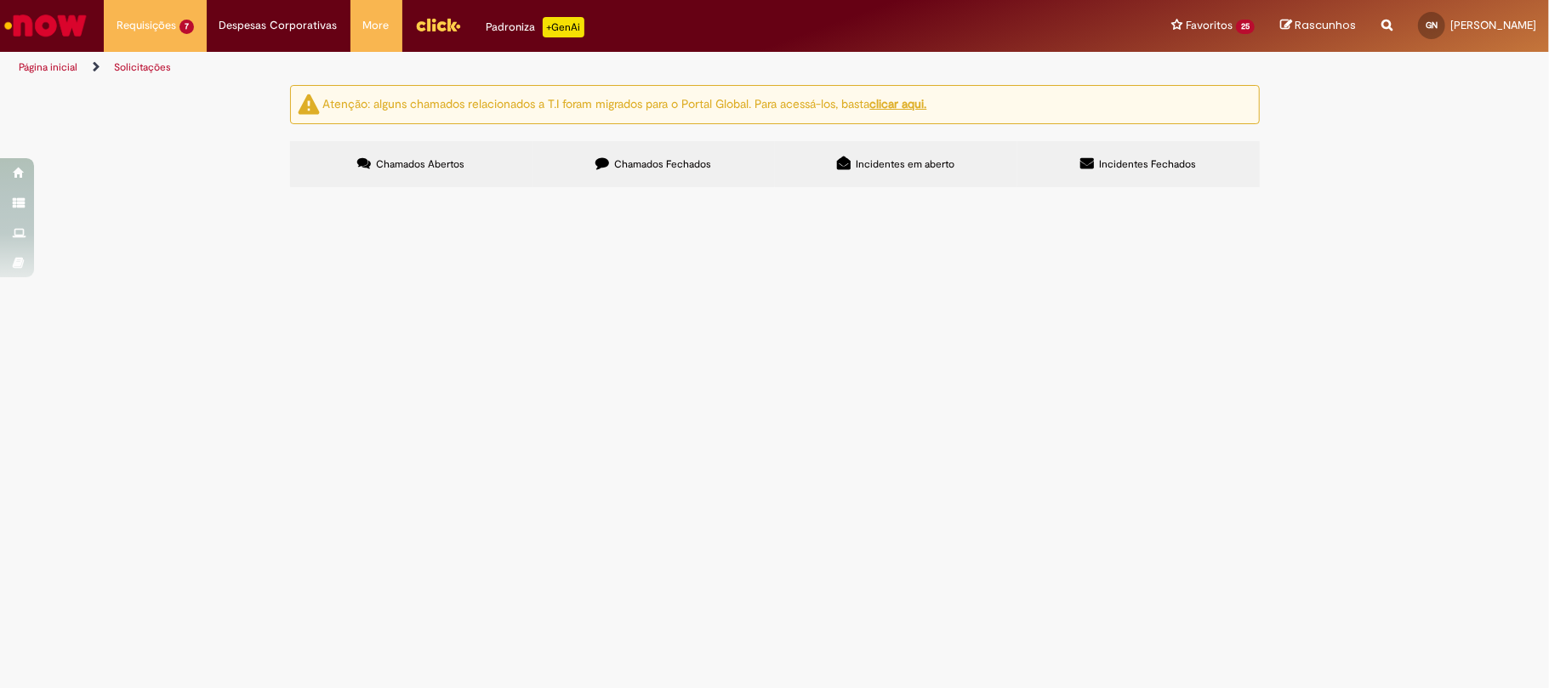
click at [650, 165] on span "Chamados Fechados" at bounding box center [662, 164] width 97 height 14
click at [0, 0] on link at bounding box center [0, 0] width 0 height 0
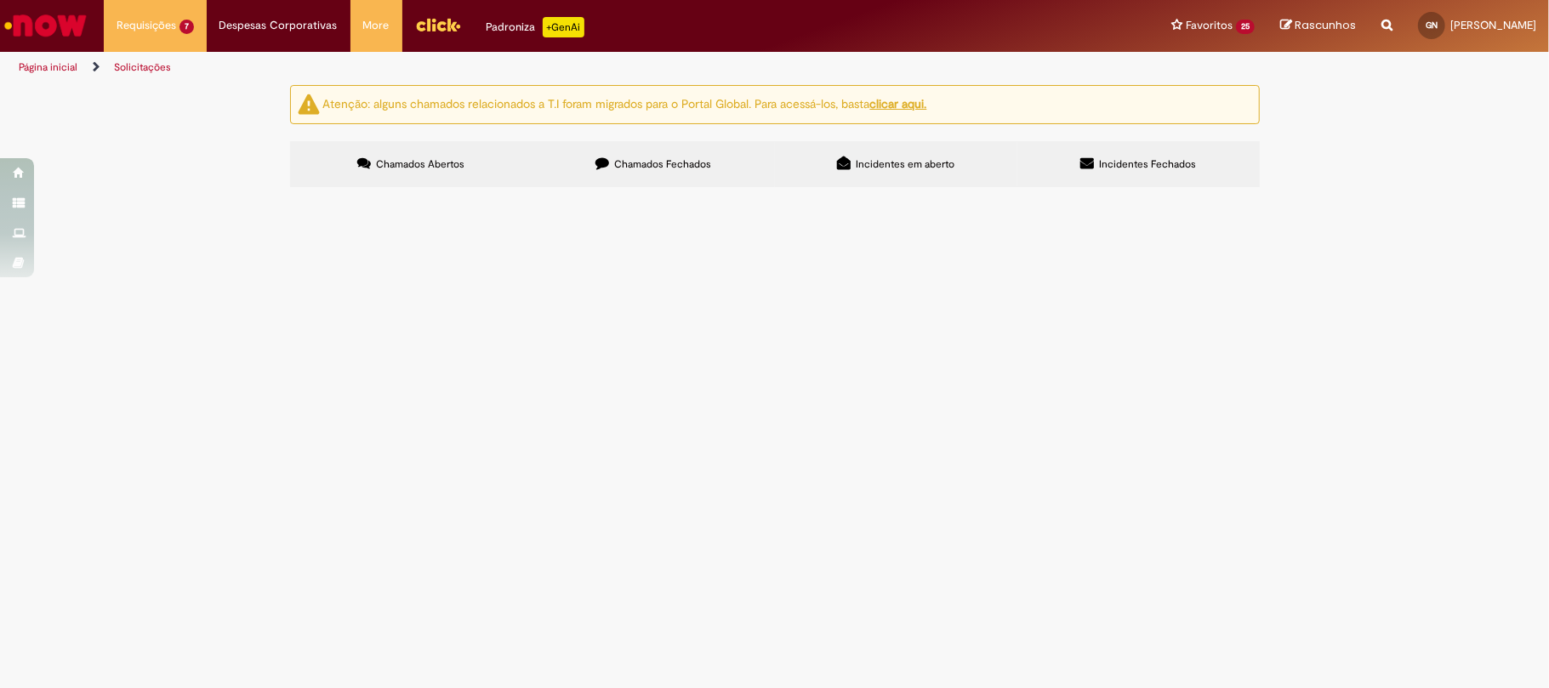
scroll to position [606, 0]
click at [0, 0] on icon at bounding box center [0, 0] width 0 height 0
click at [0, 0] on link at bounding box center [0, 0] width 0 height 0
click at [0, 0] on span "Produtos de limpeza e copo descartável (Correção nas linhas dos materiais)" at bounding box center [0, 0] width 0 height 0
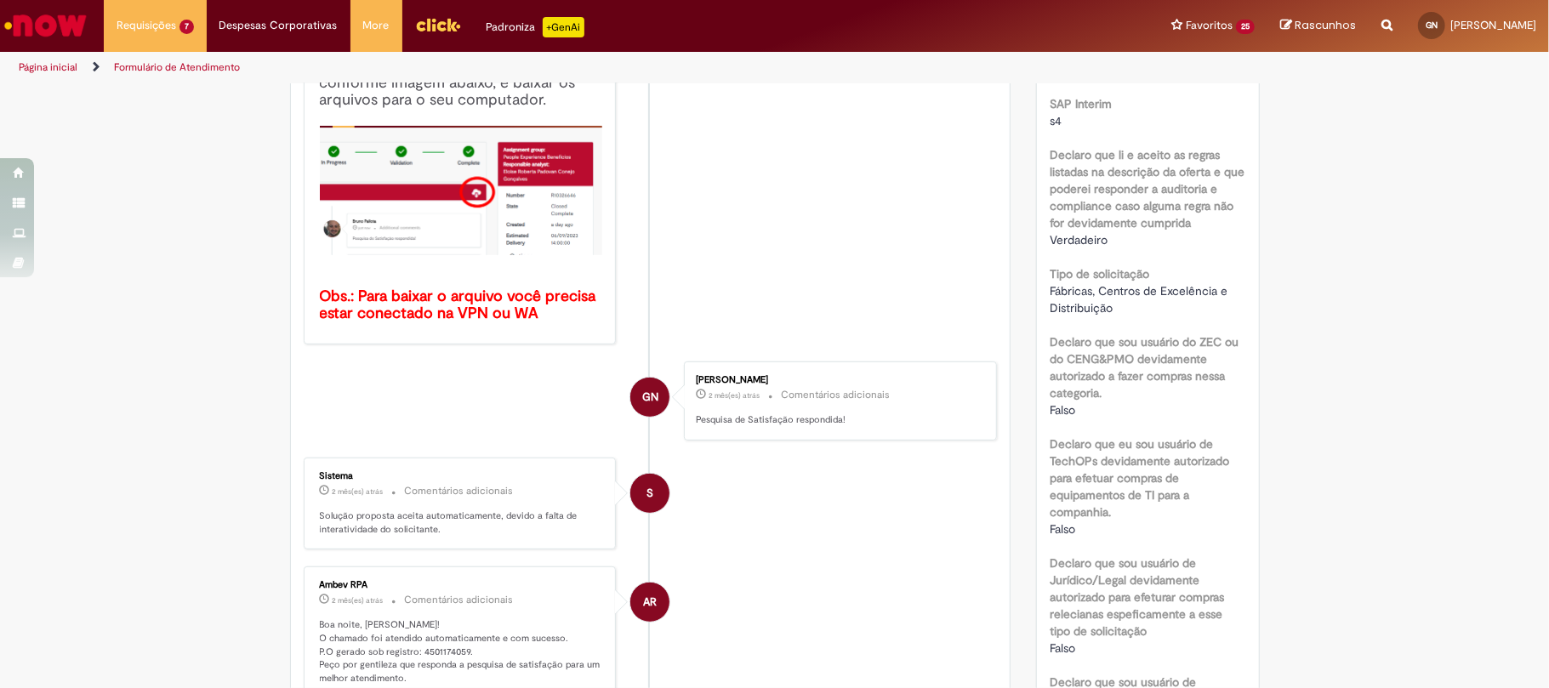
scroll to position [1120, 0]
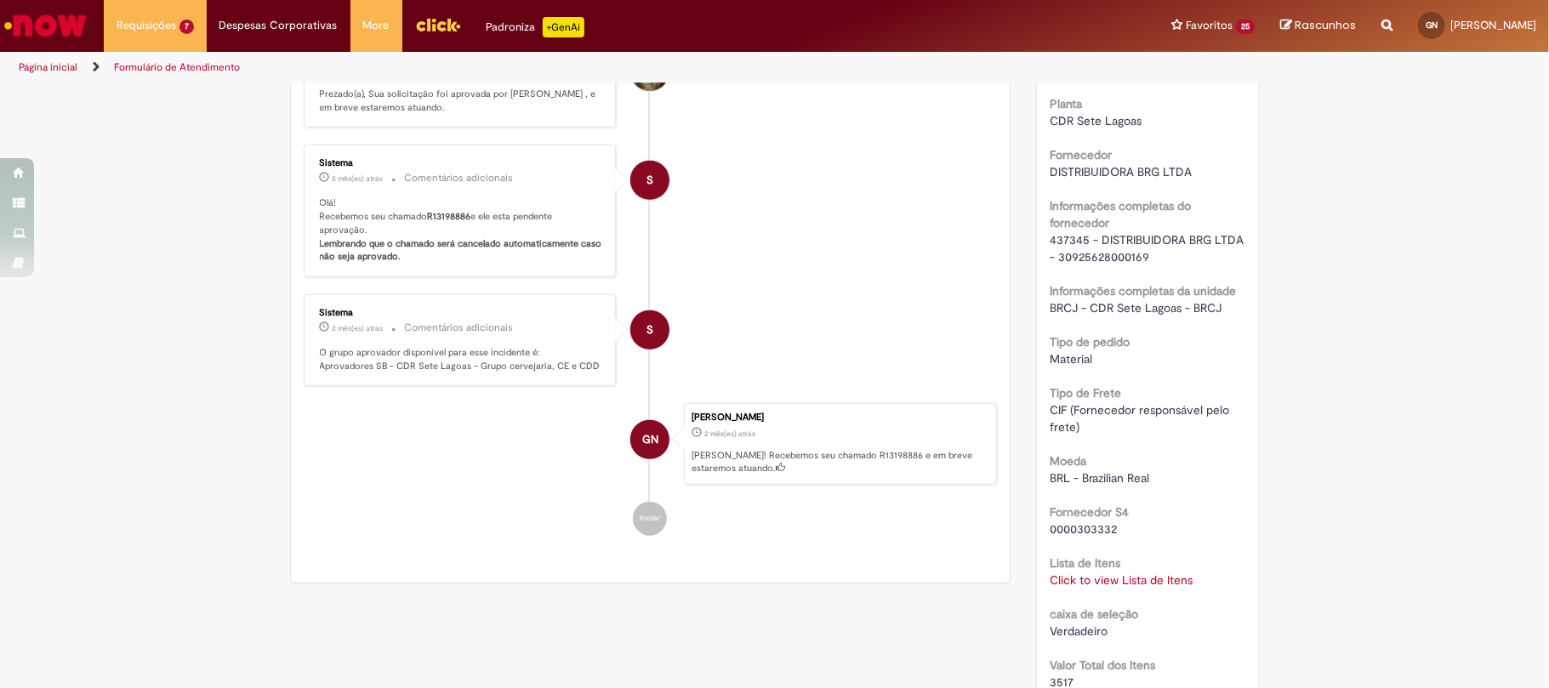
click at [1055, 259] on span "437345 - DISTRIBUIDORA BRG LTDA - 30925628000169" at bounding box center [1148, 248] width 197 height 32
click at [736, 128] on li "Josiane Angelica Xavier Silote 2 mês(es) atrás 2 meses atrás Comentários adicio…" at bounding box center [651, 82] width 694 height 93
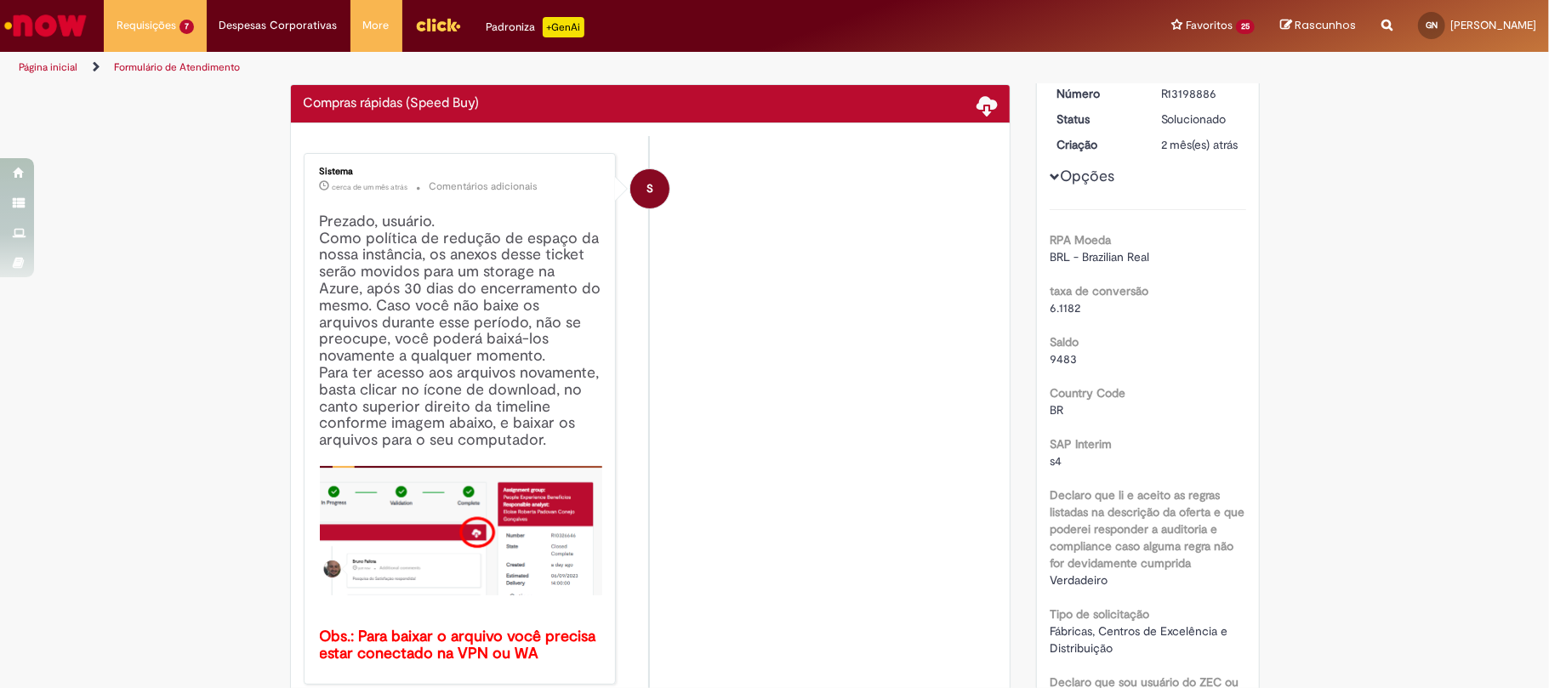
scroll to position [0, 0]
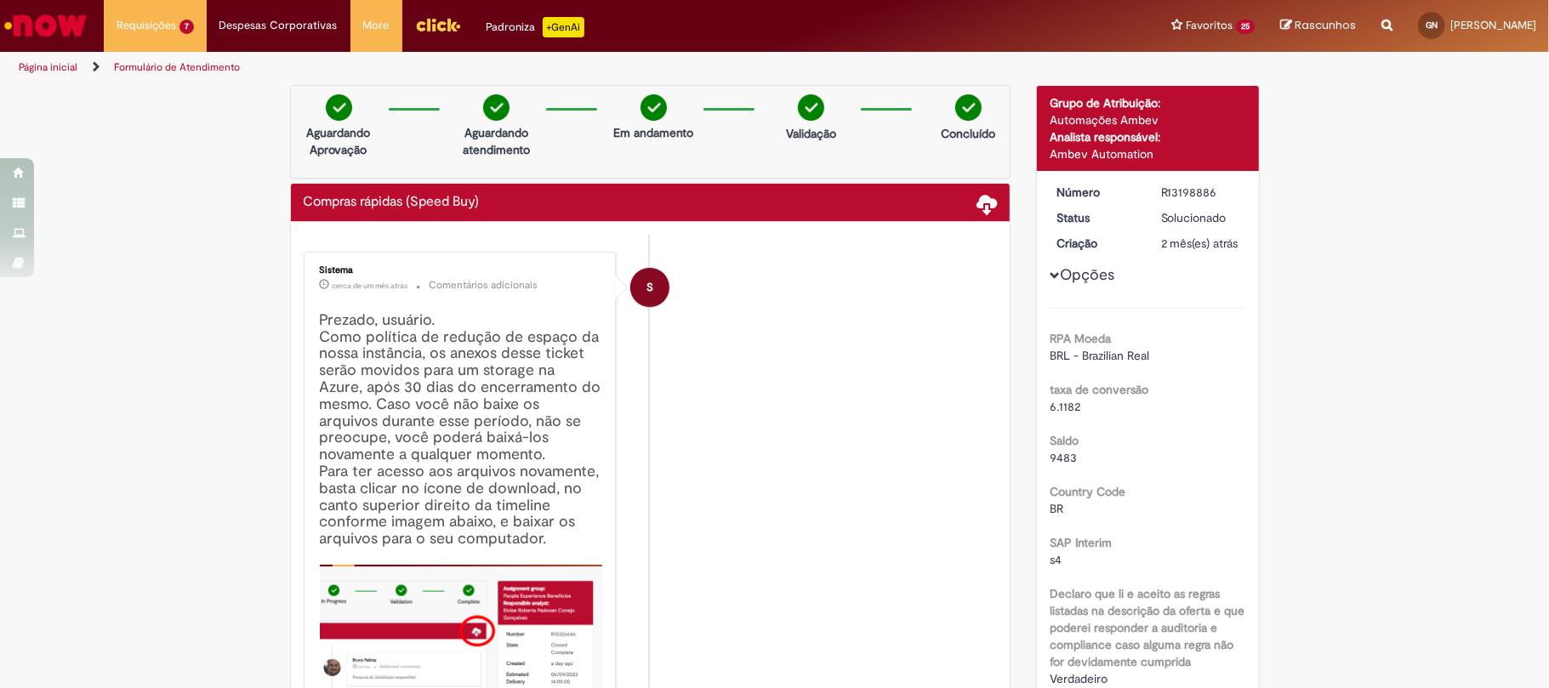
click at [1181, 185] on div "R13198886" at bounding box center [1200, 192] width 79 height 17
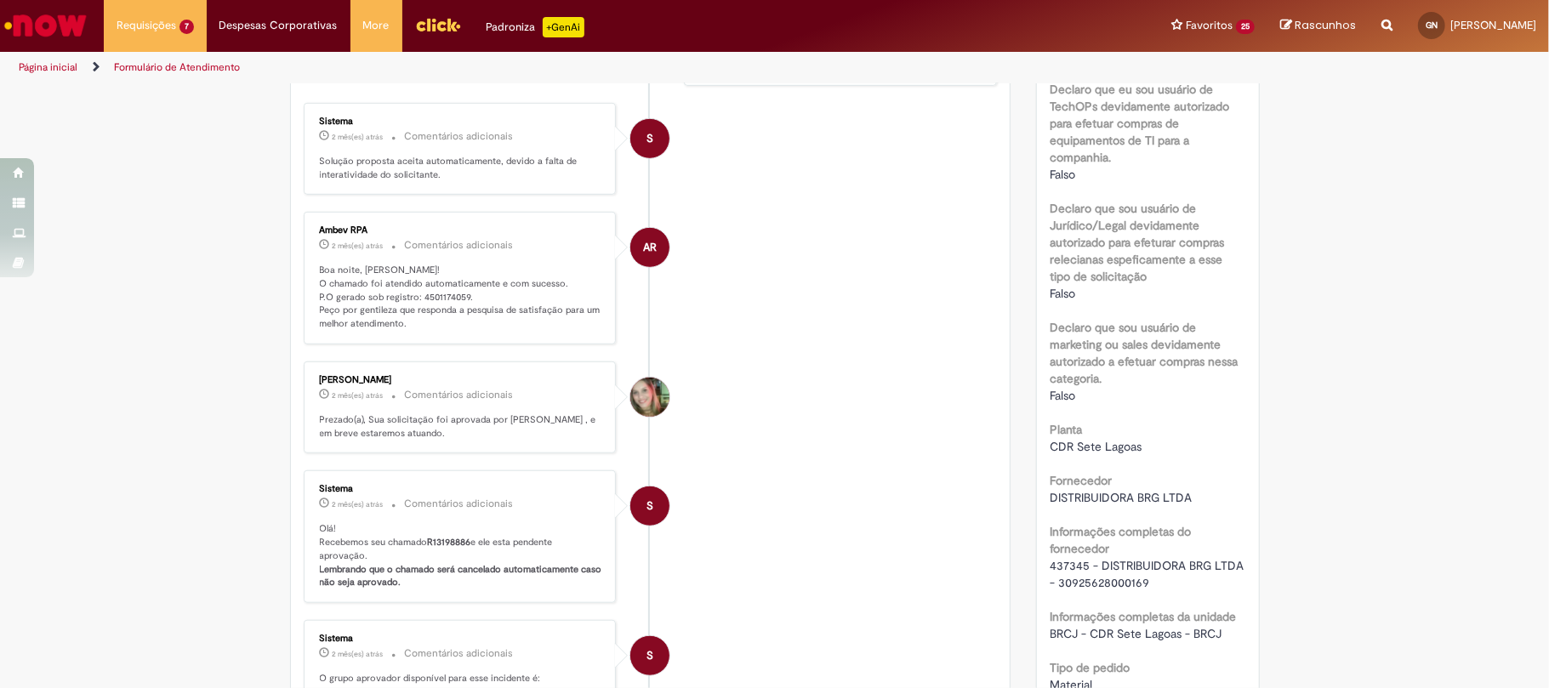
scroll to position [907, 0]
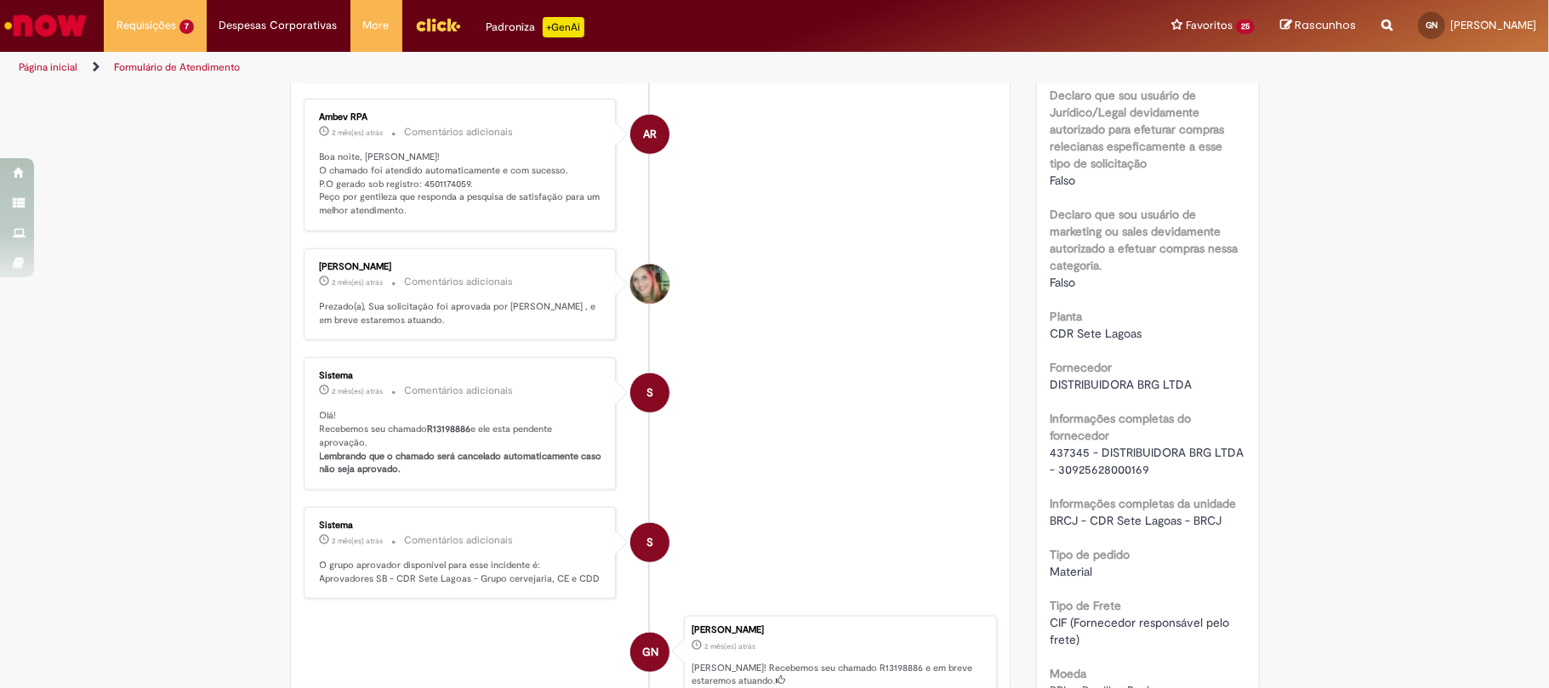
click at [429, 184] on p "Boa noite, Gustavo! O chamado foi atendido automaticamente e com sucesso. P.O g…" at bounding box center [461, 184] width 283 height 67
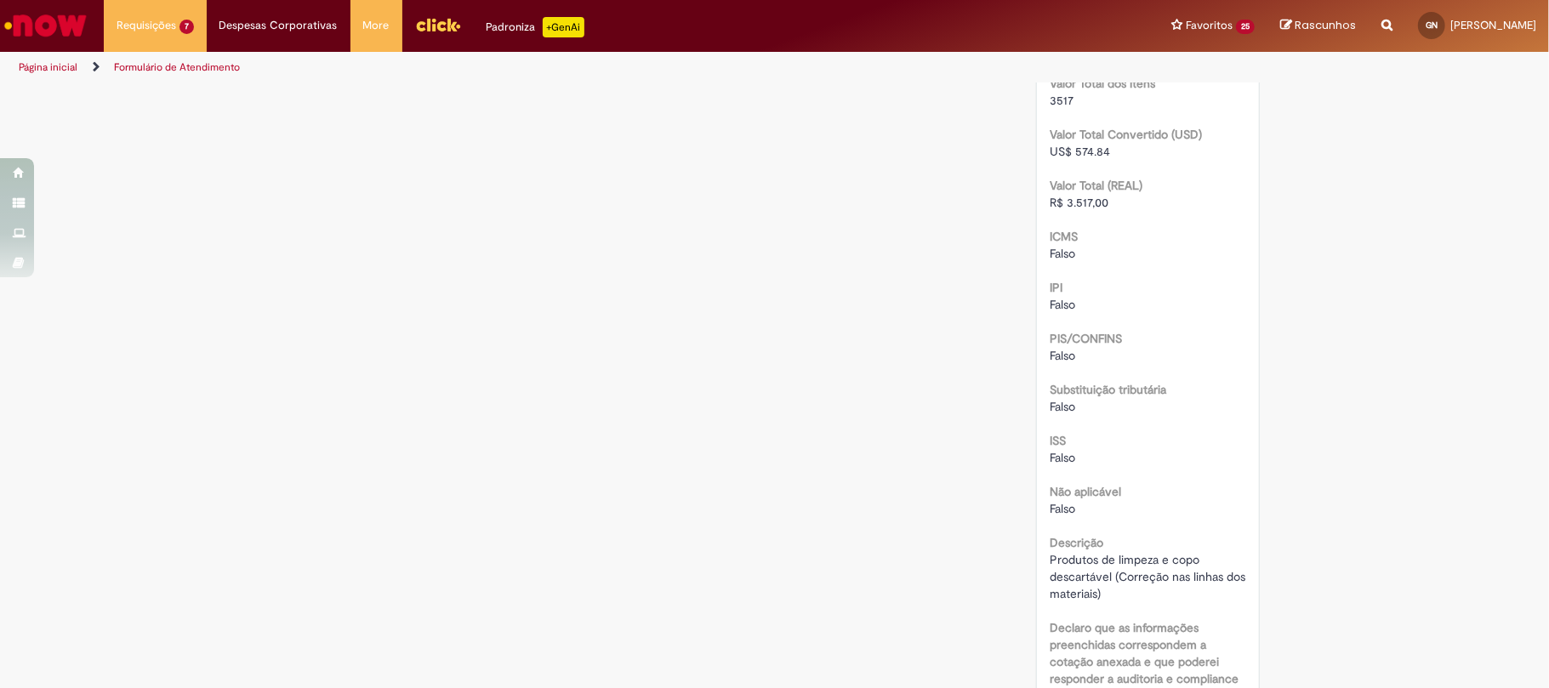
scroll to position [1821, 0]
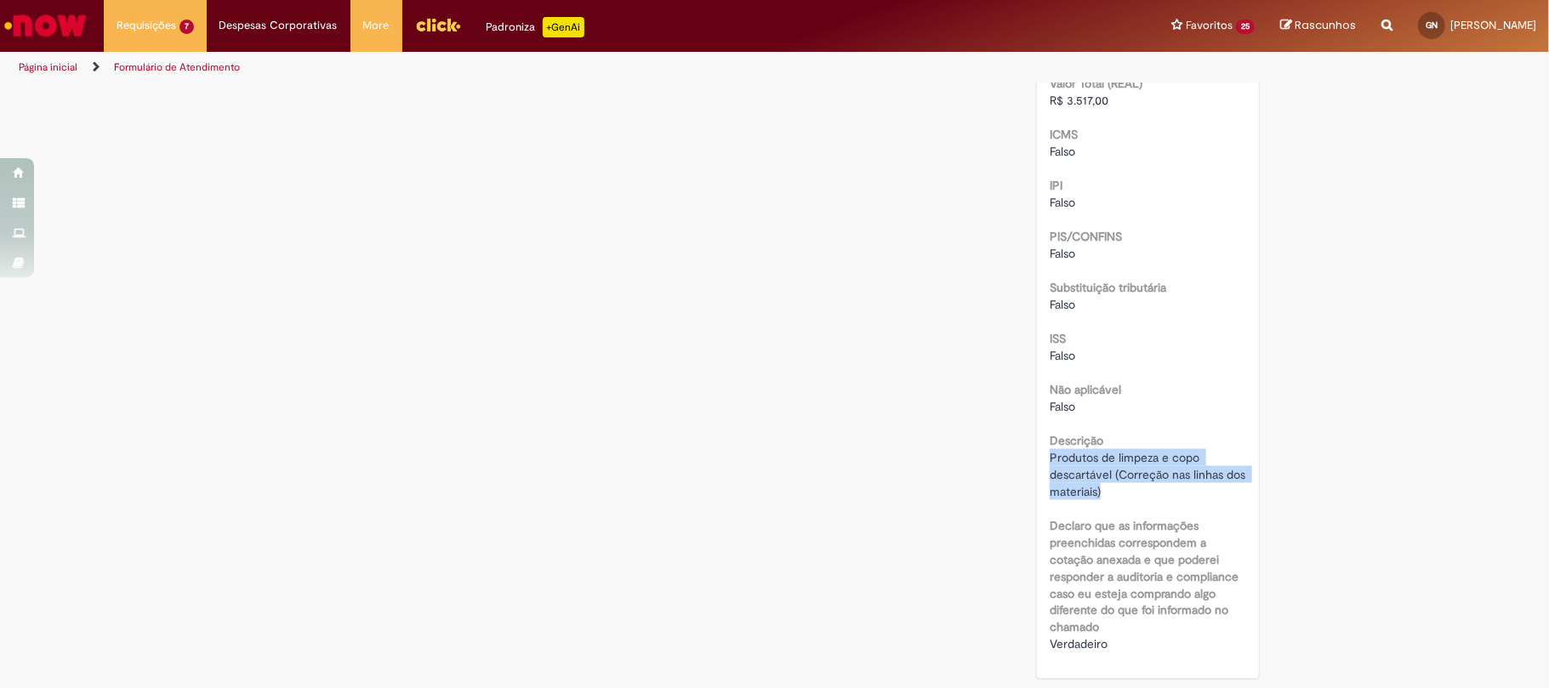
drag, startPoint x: 1131, startPoint y: 487, endPoint x: 1031, endPoint y: 450, distance: 106.0
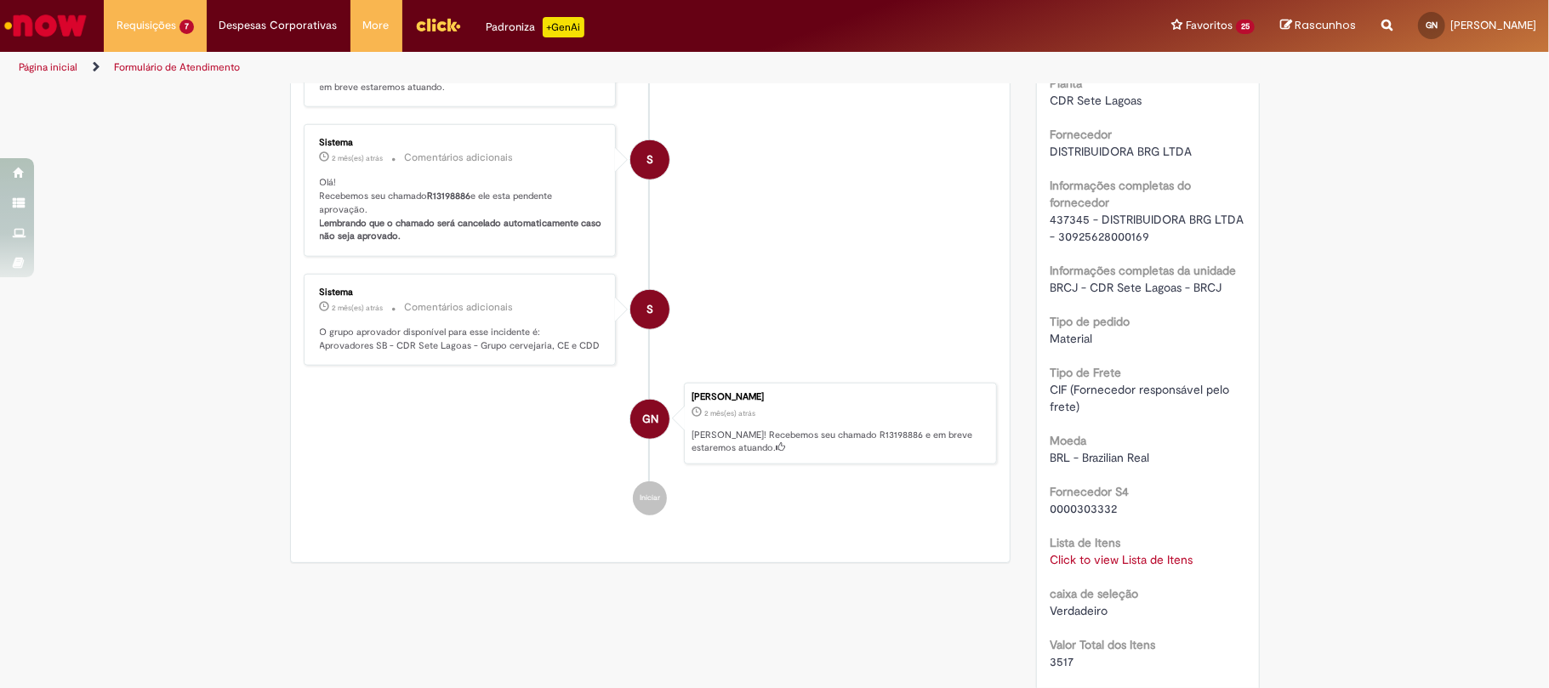
click at [1159, 568] on div "Click to view Lista de Itens Click to view Lista de Itens" at bounding box center [1148, 559] width 197 height 17
click at [1165, 567] on link "Click to view Lista de Itens" at bounding box center [1121, 559] width 143 height 15
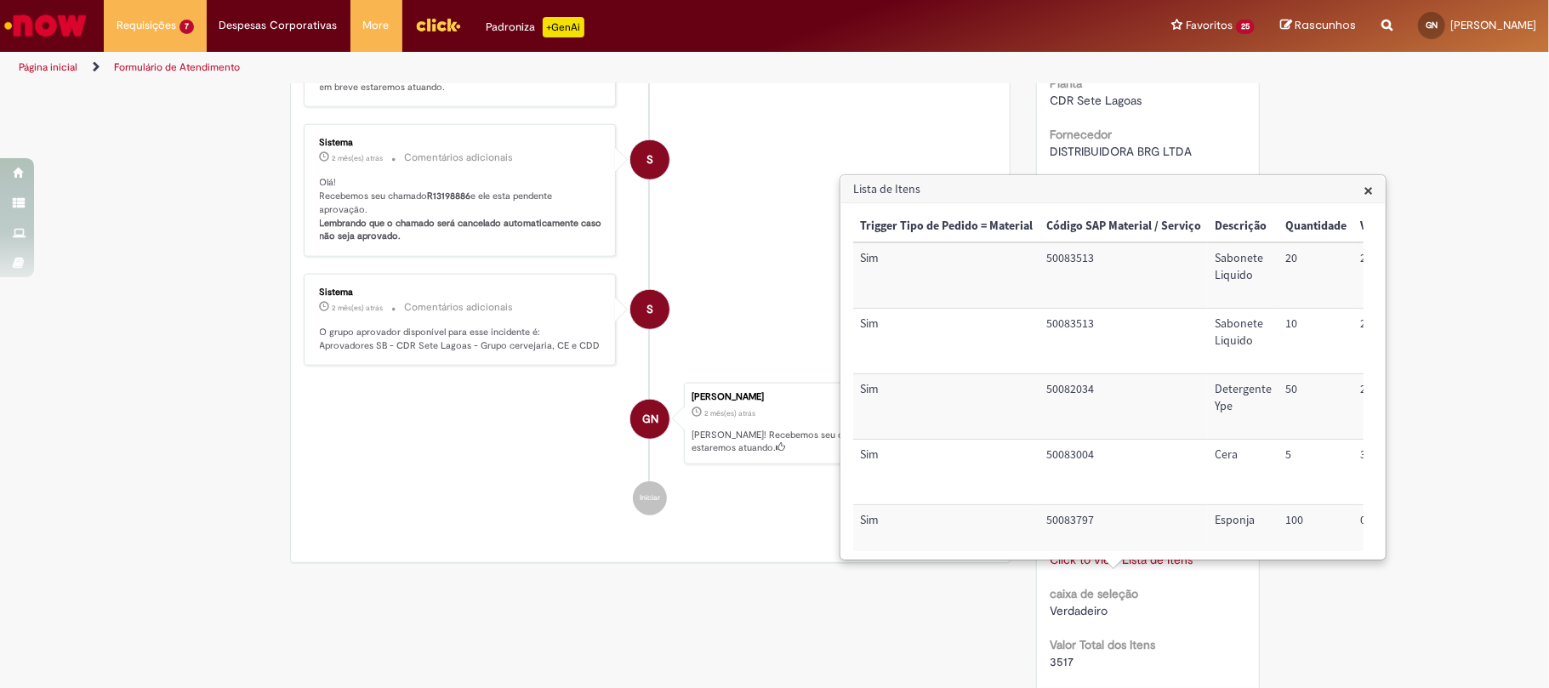
click at [1167, 556] on div "× Trigger Tipo de Pedido = Material Código SAP Material / Serviço Descrição Qua…" at bounding box center [1113, 381] width 544 height 356
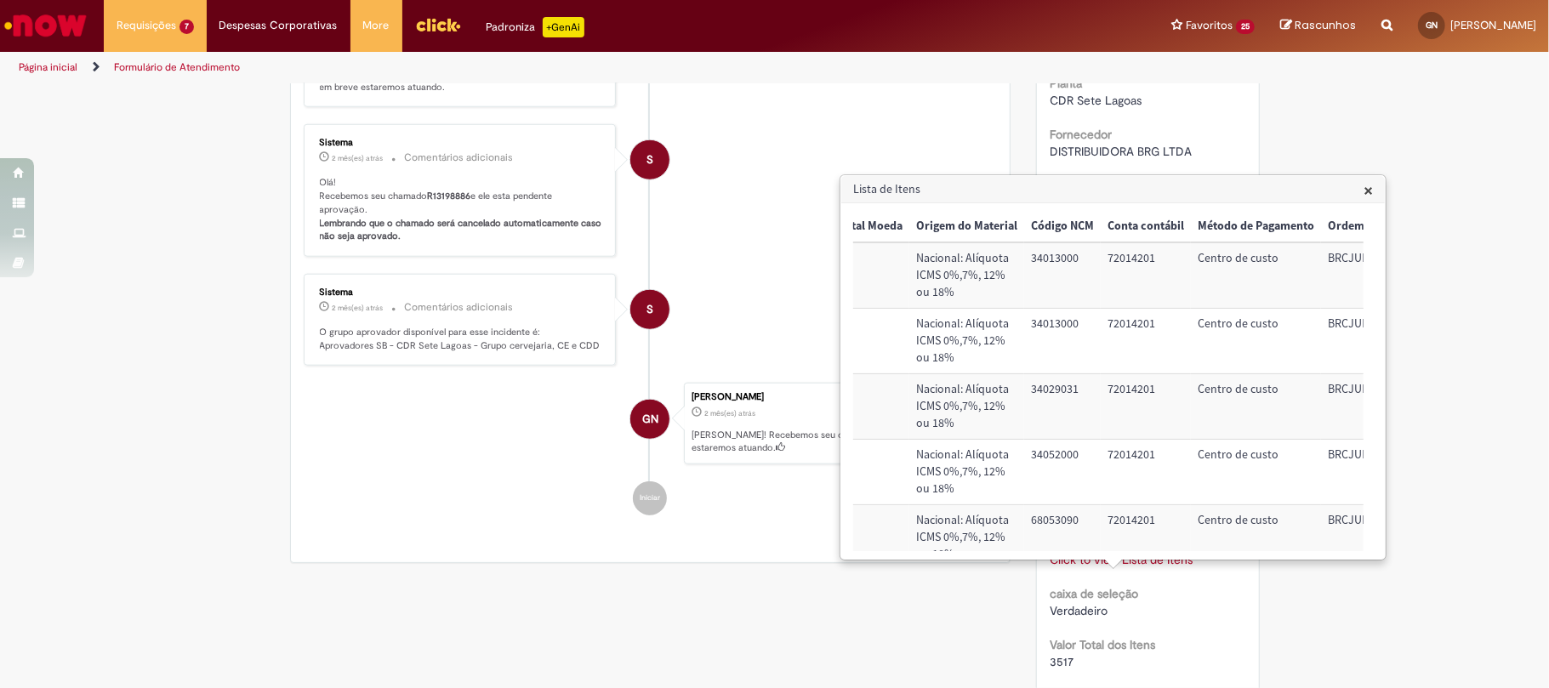
scroll to position [0, 712]
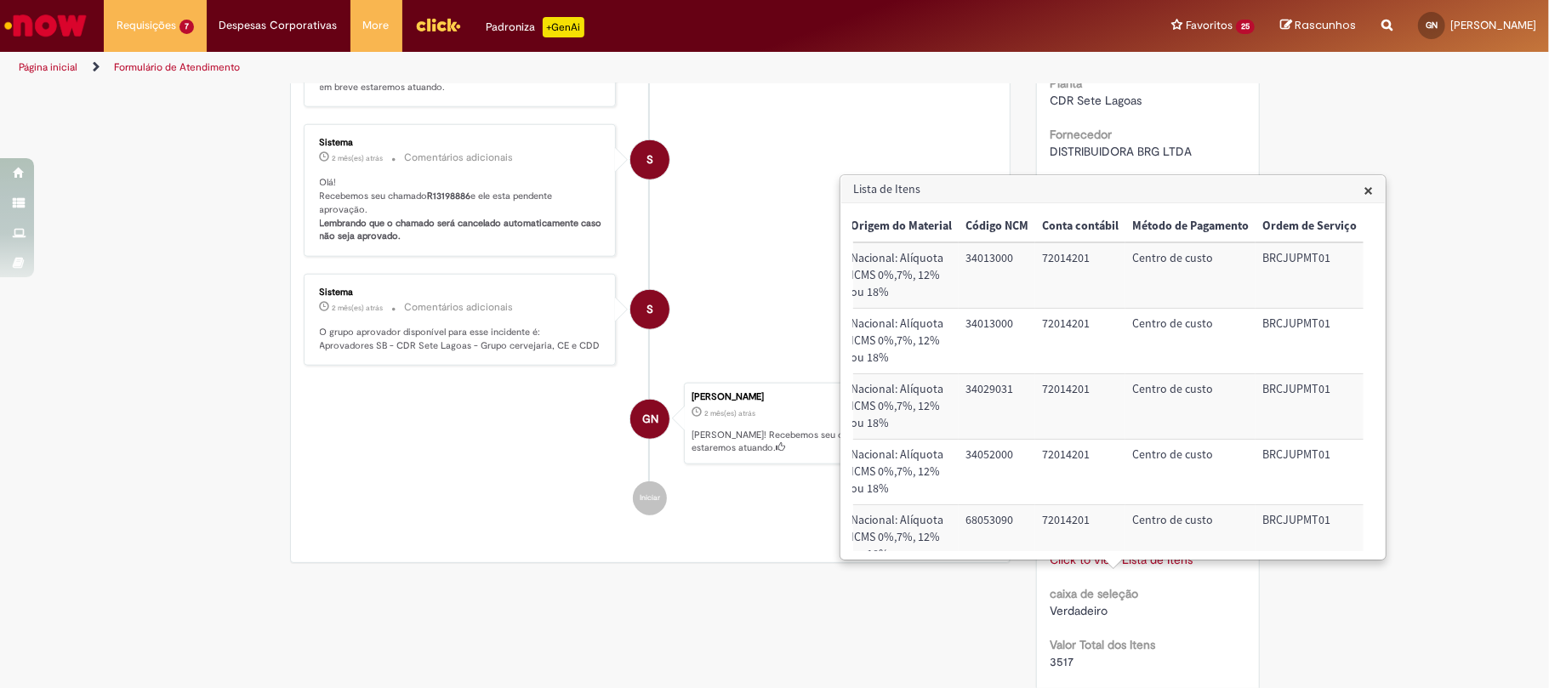
click at [1053, 259] on td "72014201" at bounding box center [1080, 275] width 90 height 66
click at [1280, 243] on td "BRCJUPMT01" at bounding box center [1310, 275] width 108 height 66
click at [1281, 247] on td "BRCJUPMT01" at bounding box center [1310, 275] width 108 height 66
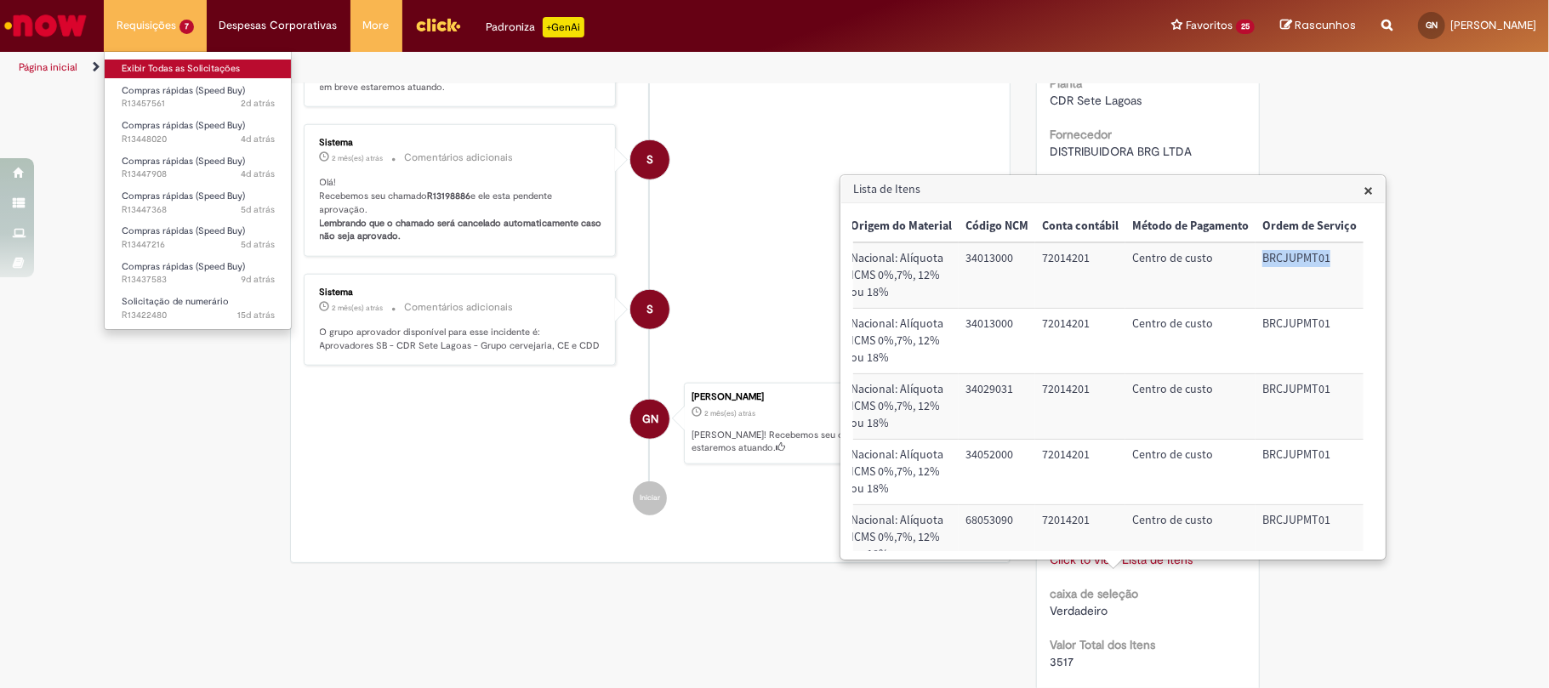
click at [191, 60] on link "Exibir Todas as Solicitações" at bounding box center [198, 69] width 187 height 19
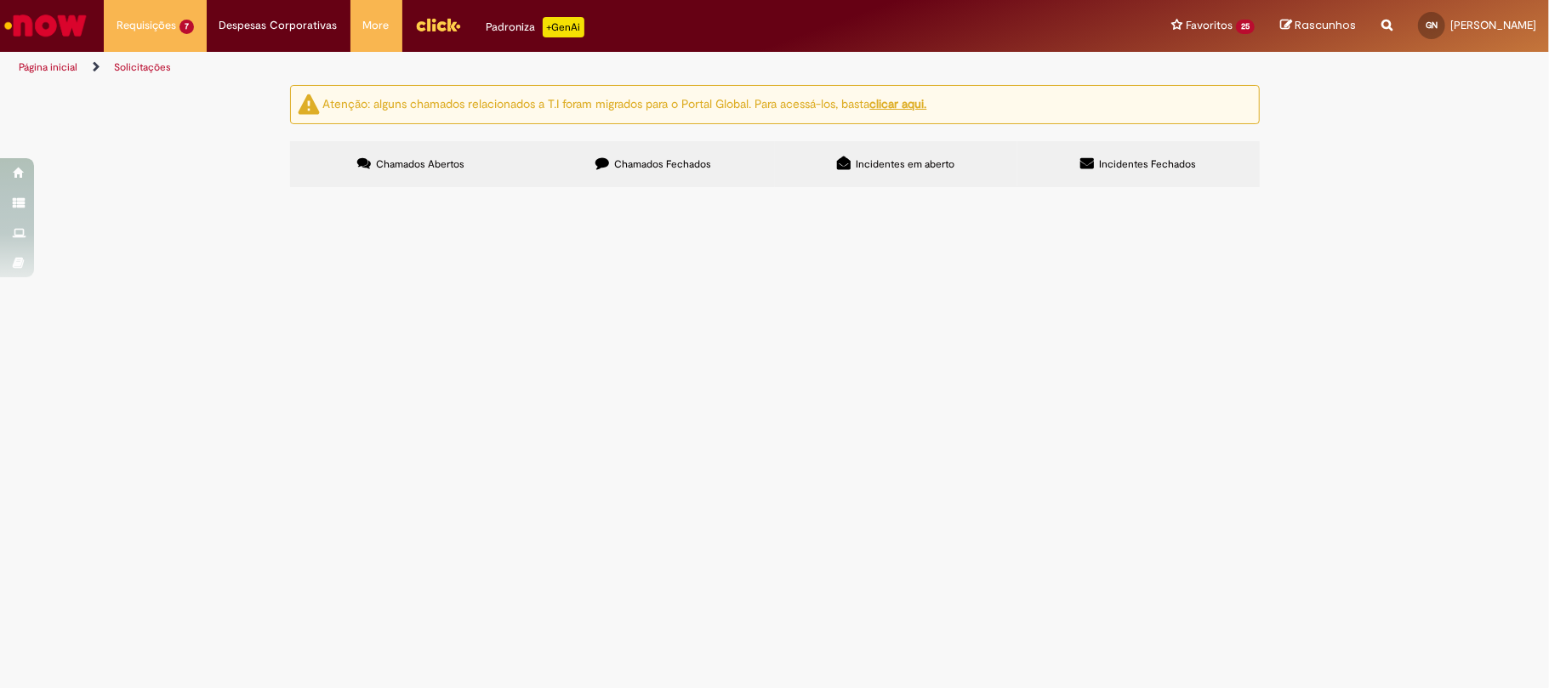
click at [637, 178] on label "Chamados Fechados" at bounding box center [654, 164] width 242 height 46
click at [0, 0] on link at bounding box center [0, 0] width 0 height 0
click at [0, 0] on icon at bounding box center [0, 0] width 0 height 0
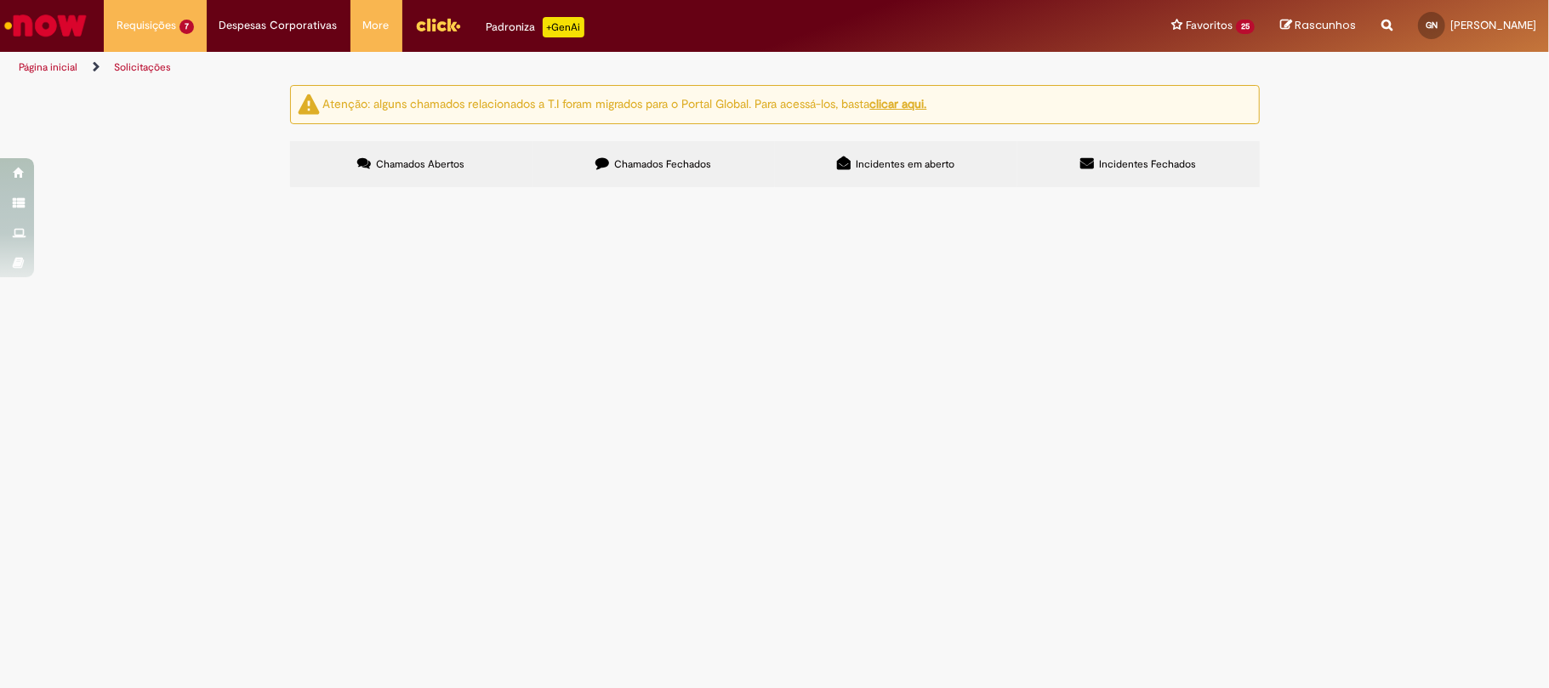
scroll to position [606, 0]
click at [0, 0] on link at bounding box center [0, 0] width 0 height 0
click at [0, 0] on icon at bounding box center [0, 0] width 0 height 0
click at [0, 0] on span "Compra de óculos de segurança (Abrindo novamente, porque o código do fornecedor…" at bounding box center [0, 0] width 0 height 0
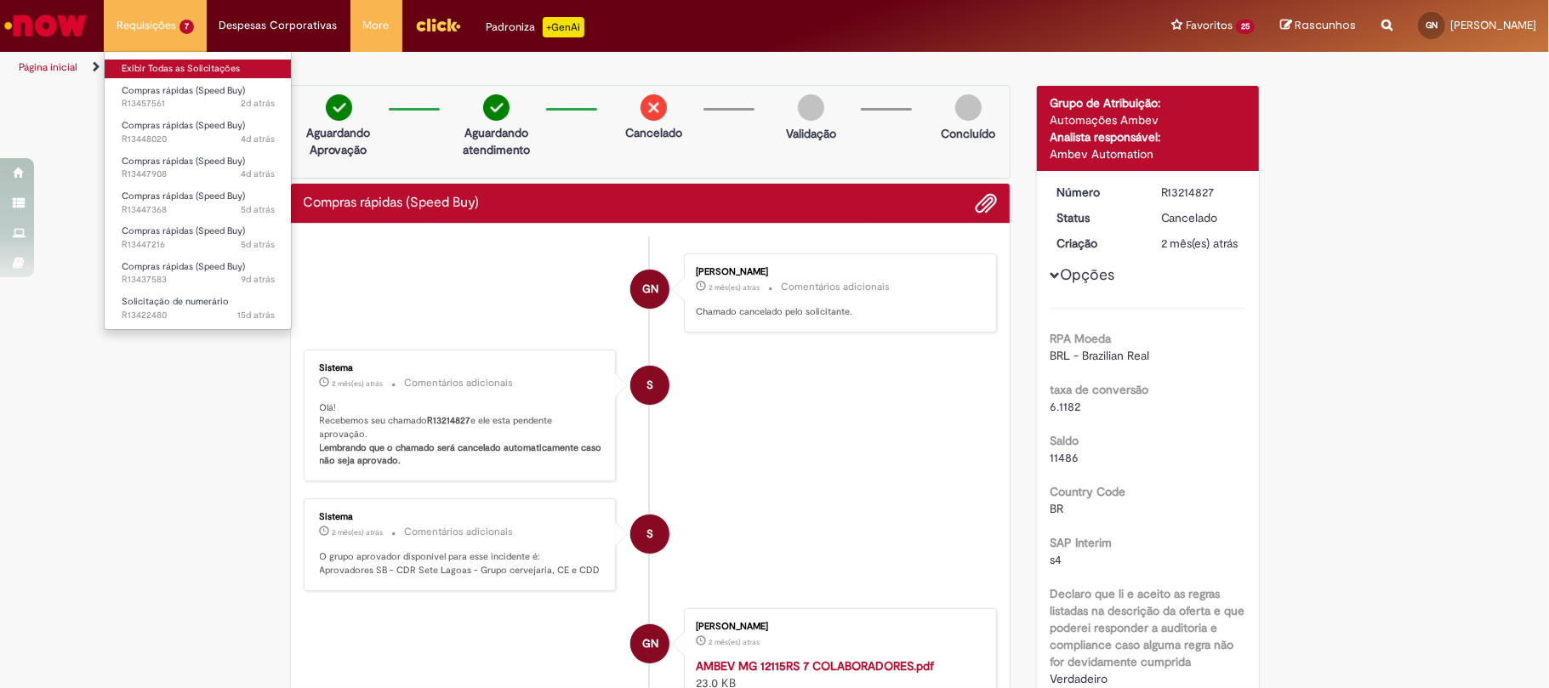
click at [211, 69] on link "Exibir Todas as Solicitações" at bounding box center [198, 69] width 187 height 19
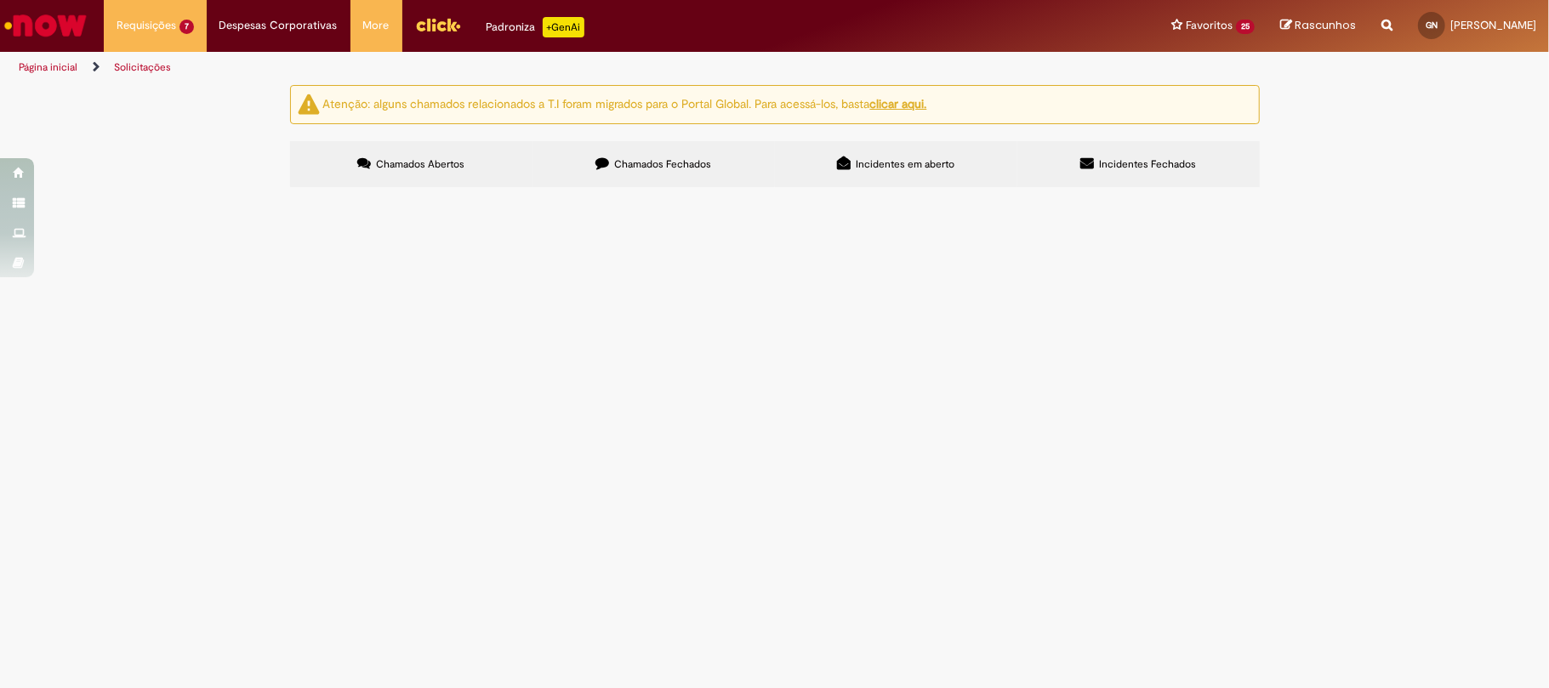
click at [636, 164] on span "Chamados Fechados" at bounding box center [662, 164] width 97 height 14
click at [0, 0] on icon at bounding box center [0, 0] width 0 height 0
click at [0, 0] on link at bounding box center [0, 0] width 0 height 0
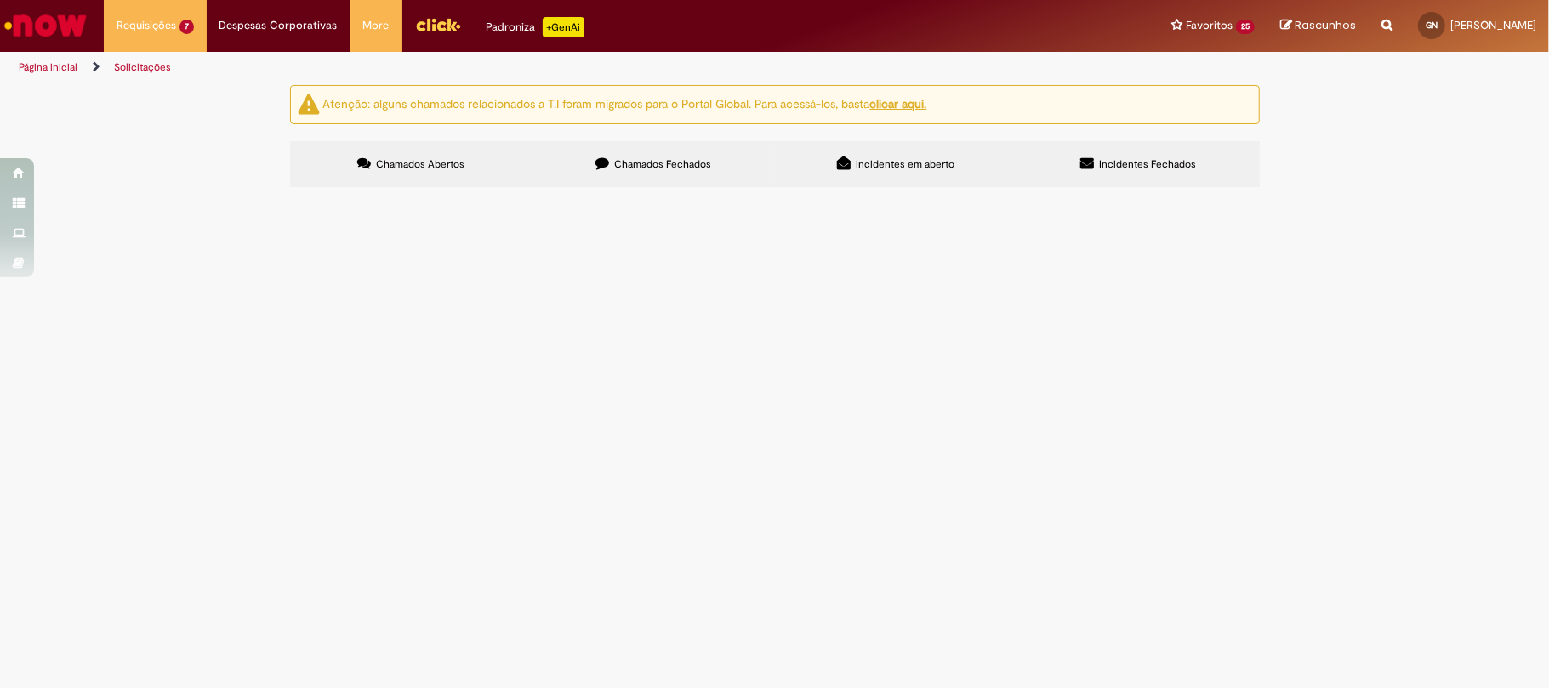
scroll to position [606, 0]
click at [0, 0] on link at bounding box center [0, 0] width 0 height 0
click at [0, 0] on div "Linhas 61 − 80 de 544" at bounding box center [0, 0] width 0 height 0
click at [0, 0] on link at bounding box center [0, 0] width 0 height 0
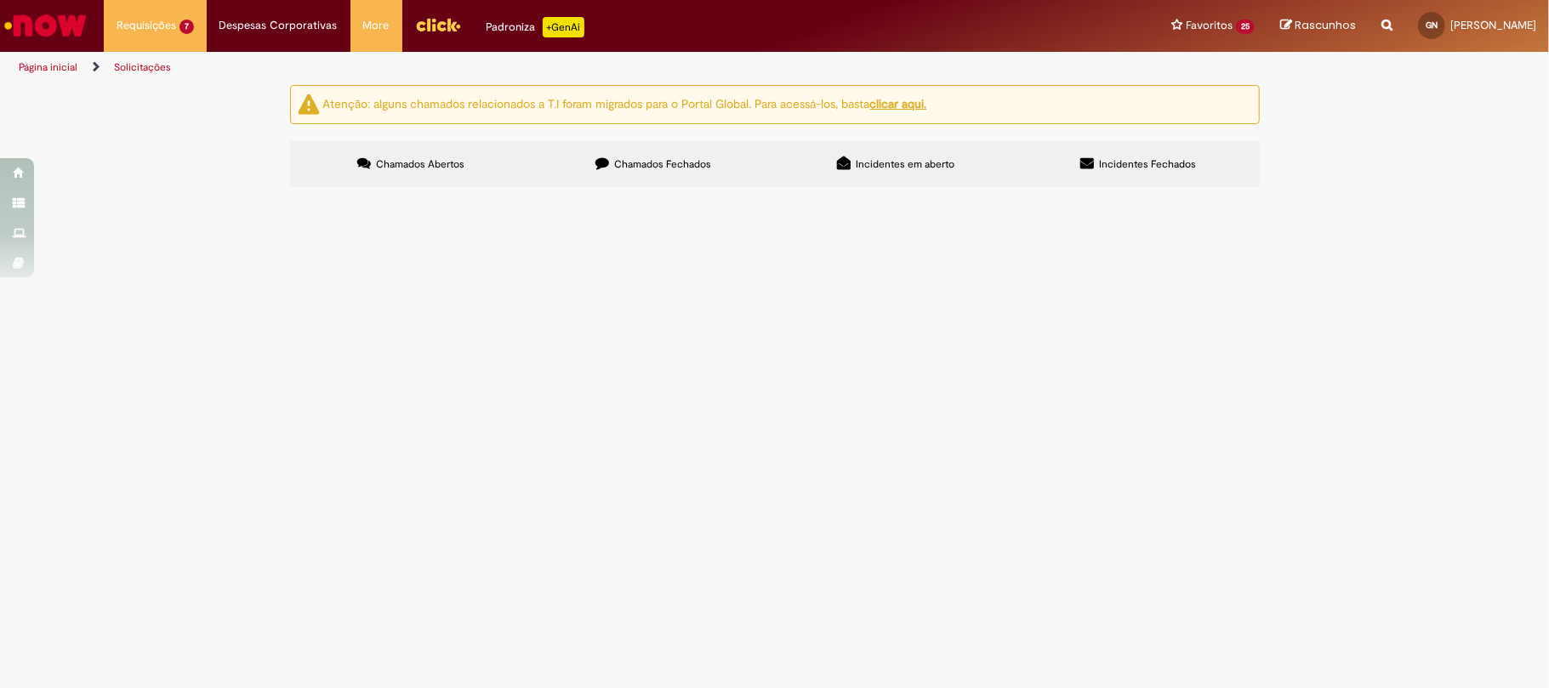
click at [78, 192] on div "Atenção: alguns chamados relacionados a T.I foram migrados para o Portal Global…" at bounding box center [774, 138] width 1549 height 107
click at [0, 0] on span "Pedido referente a manutenção de extintores" at bounding box center [0, 0] width 0 height 0
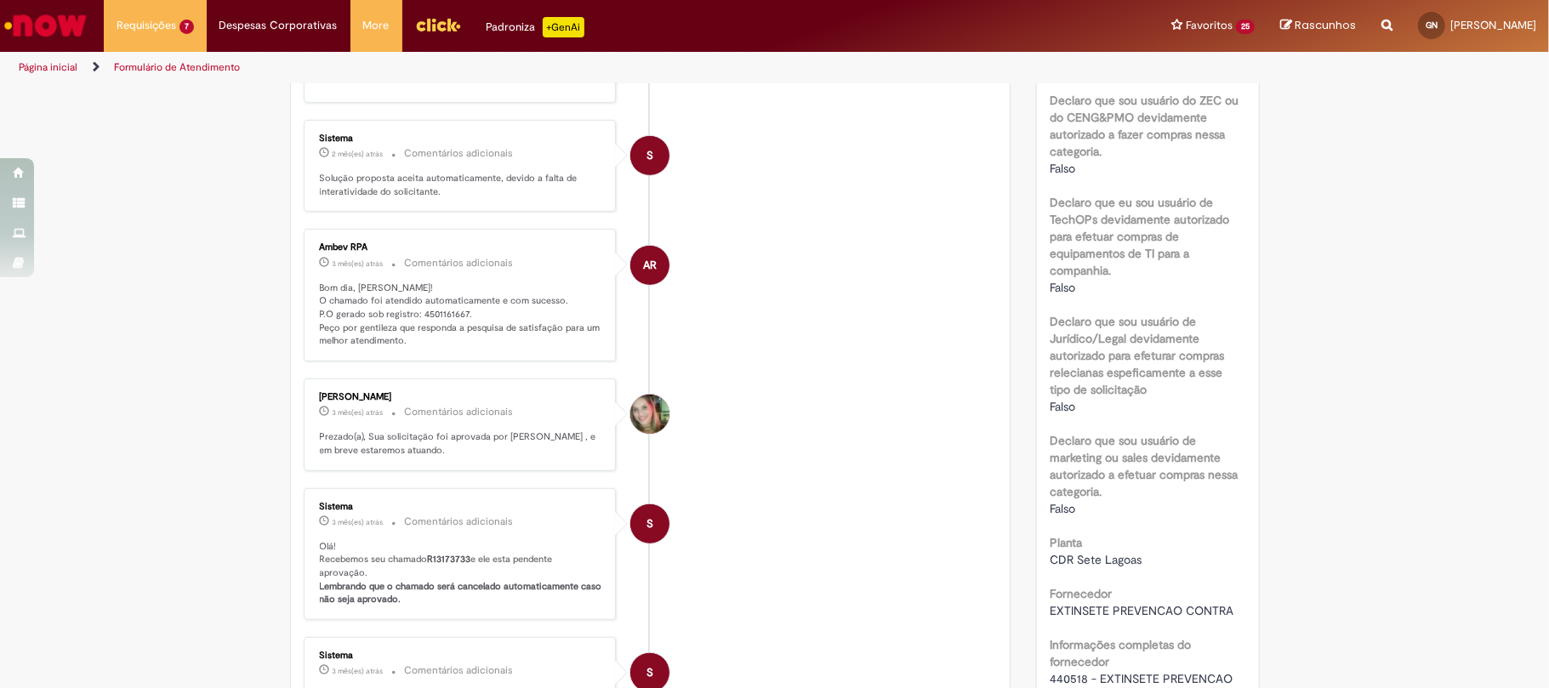
scroll to position [794, 0]
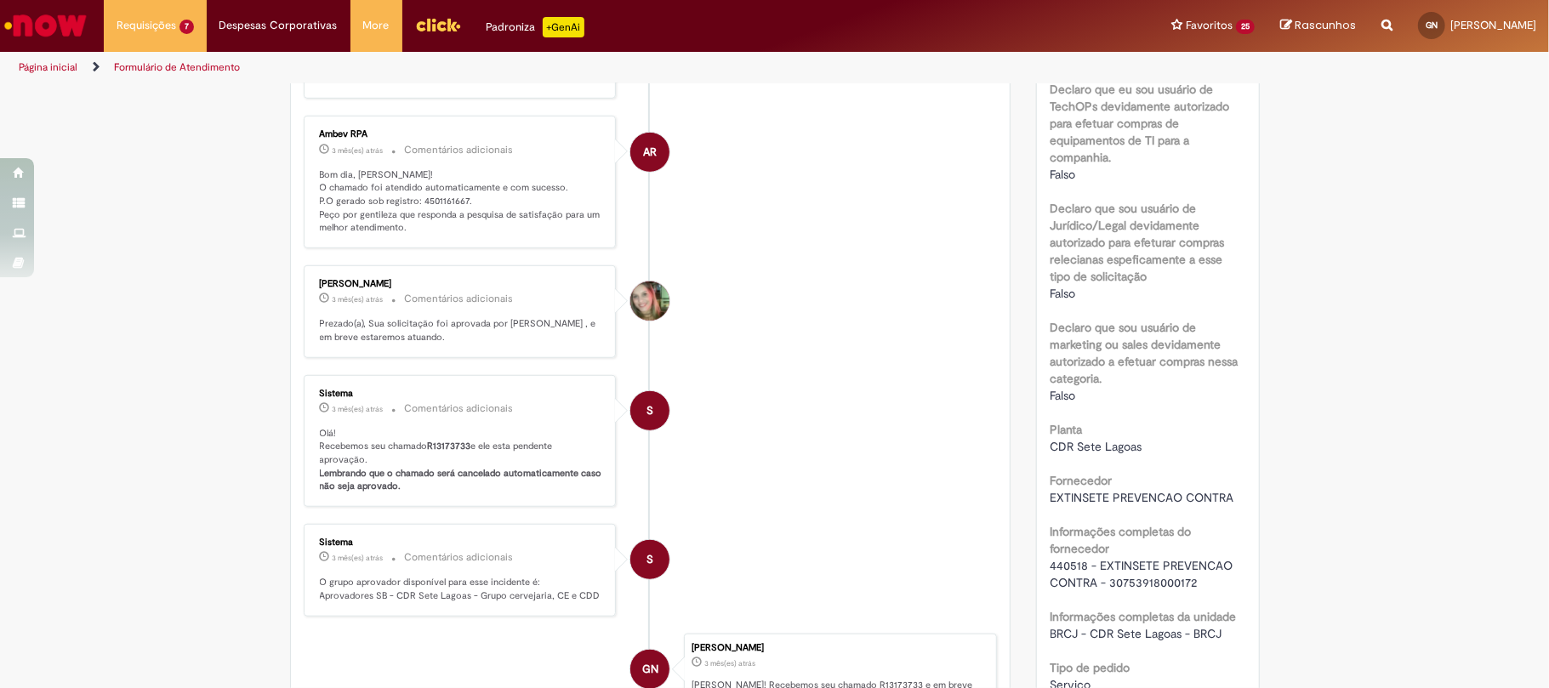
click at [1067, 573] on div "440518 - EXTINSETE PREVENCAO CONTRA - 30753918000172" at bounding box center [1148, 574] width 197 height 34
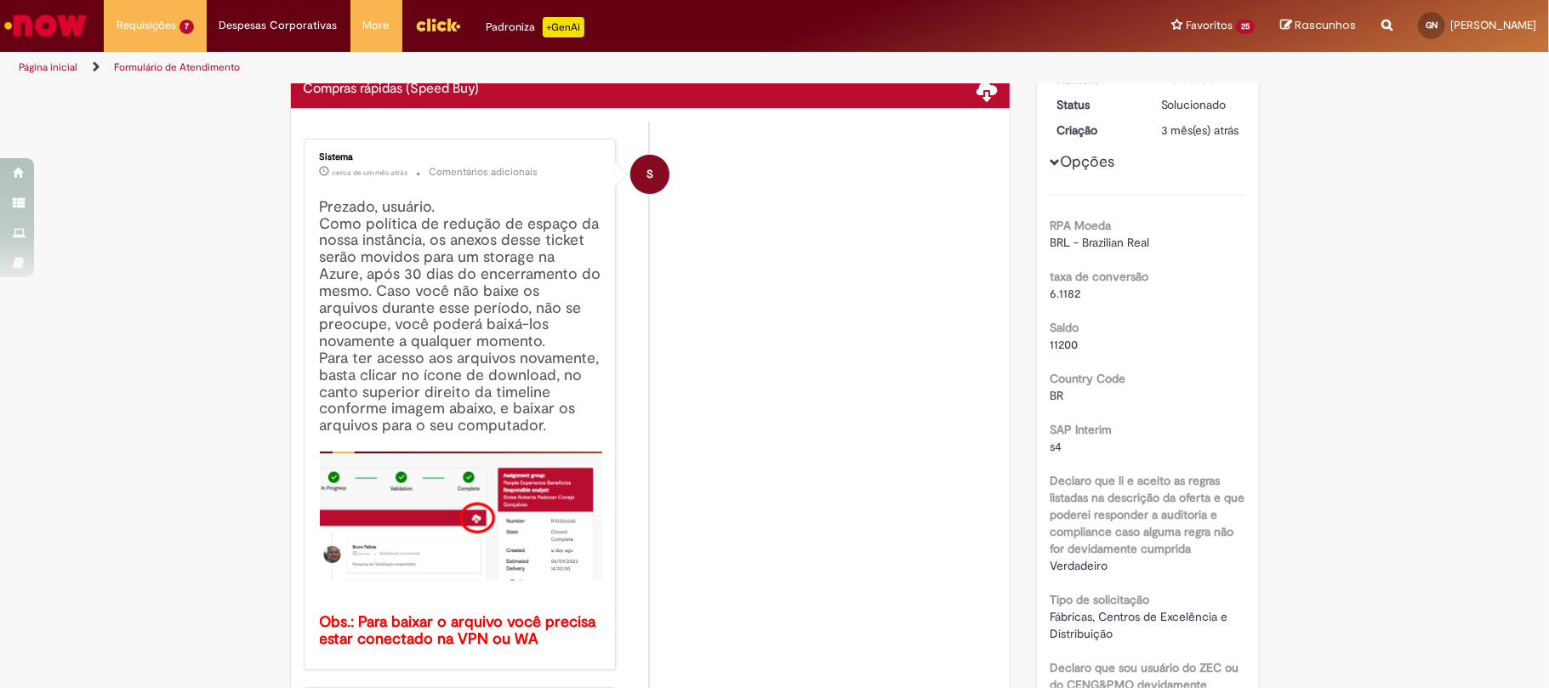
scroll to position [0, 0]
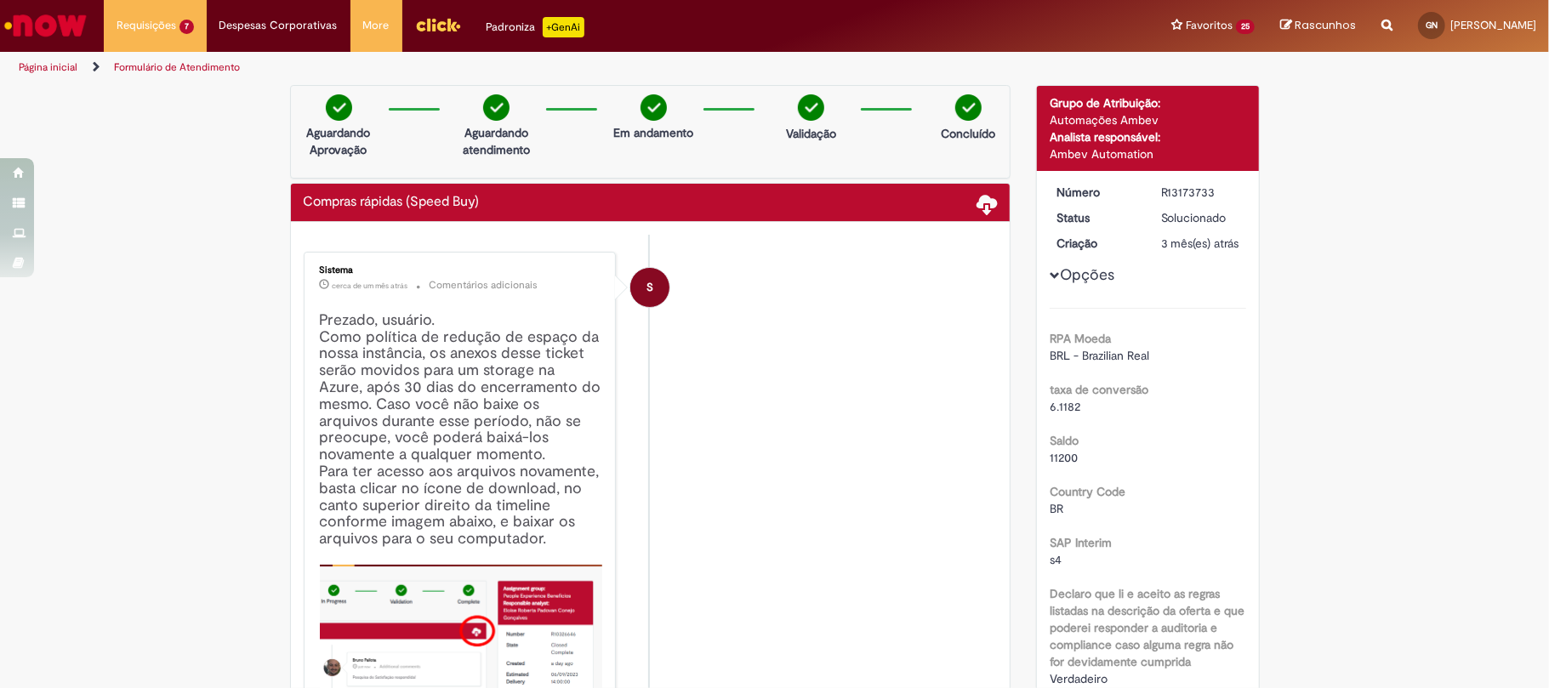
click at [1148, 199] on dd "R13173733" at bounding box center [1200, 192] width 105 height 17
click at [1161, 195] on div "R13173733" at bounding box center [1200, 192] width 79 height 17
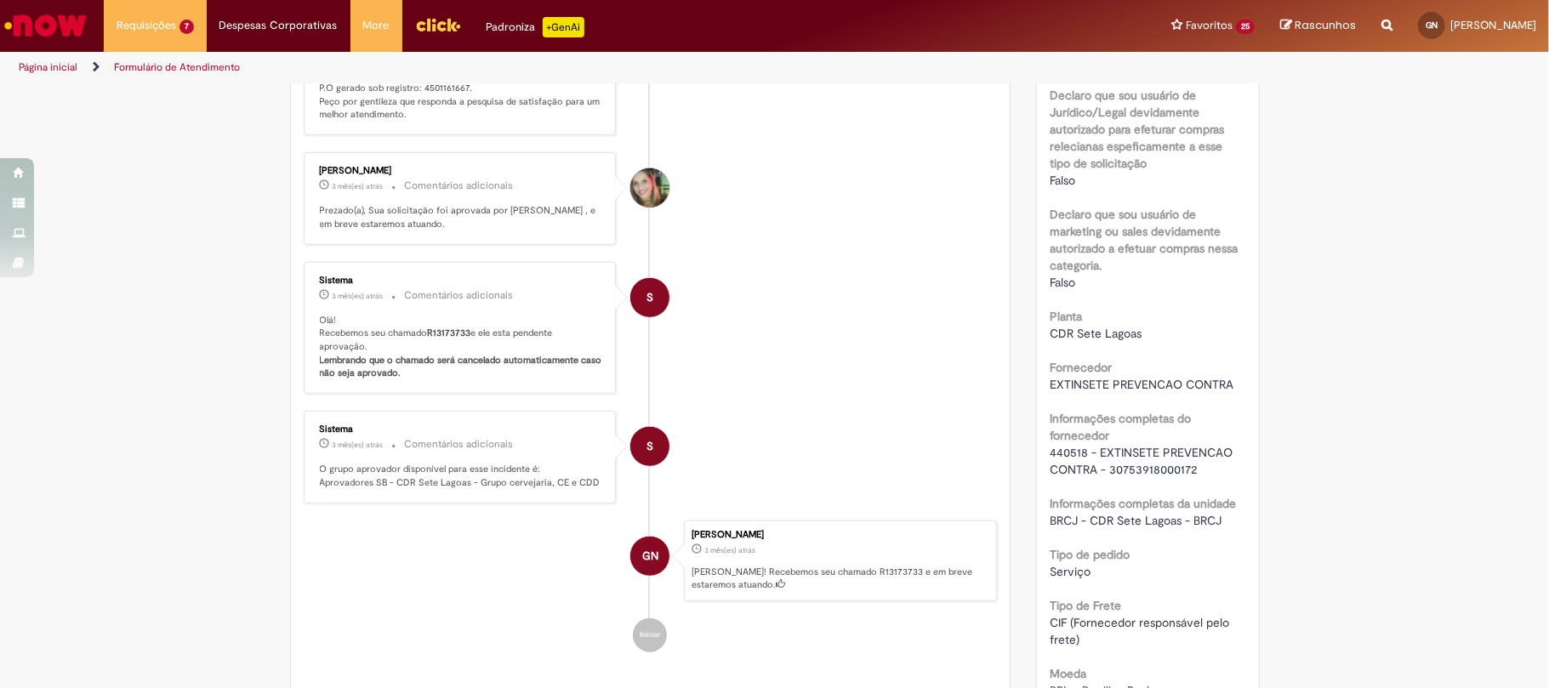
scroll to position [681, 0]
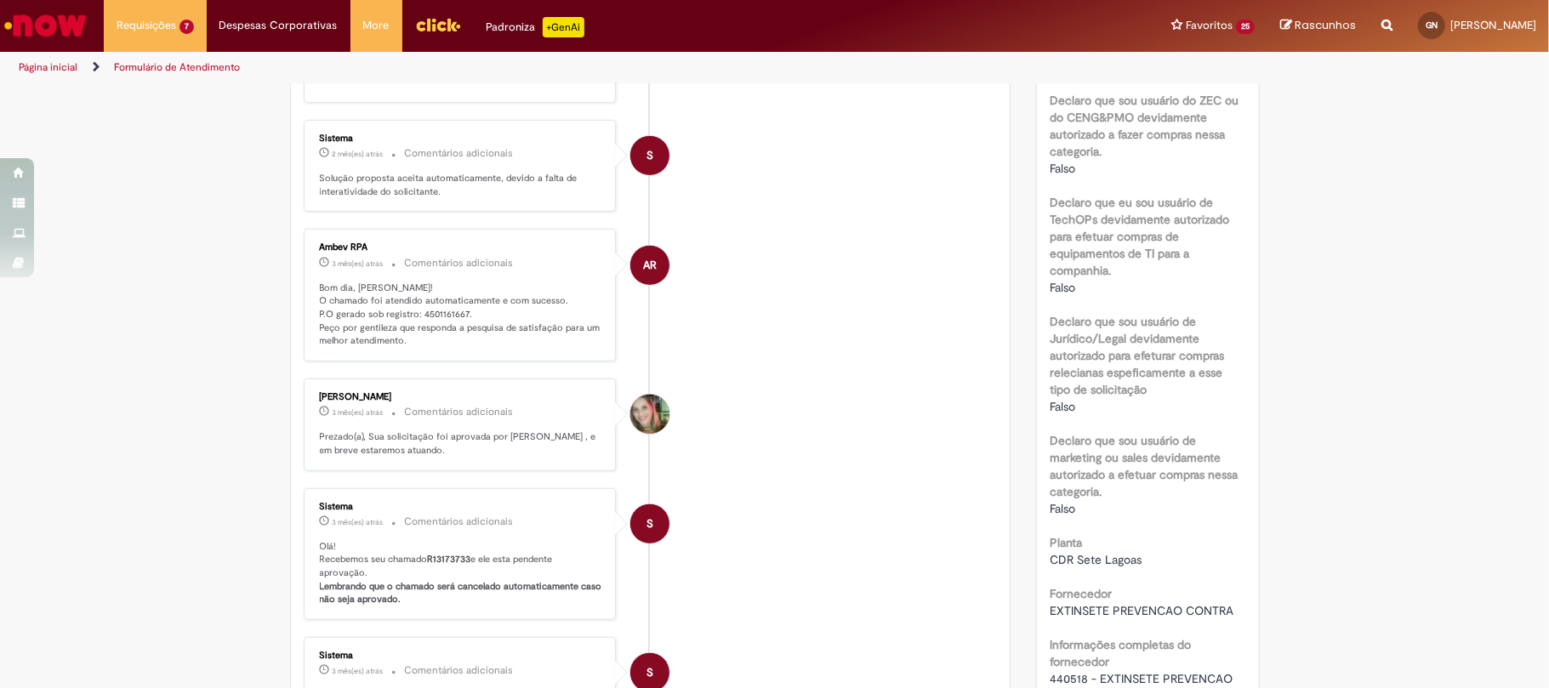
click at [432, 313] on p "Bom dia, Gustavo! O chamado foi atendido automaticamente e com sucesso. P.O ger…" at bounding box center [461, 315] width 283 height 67
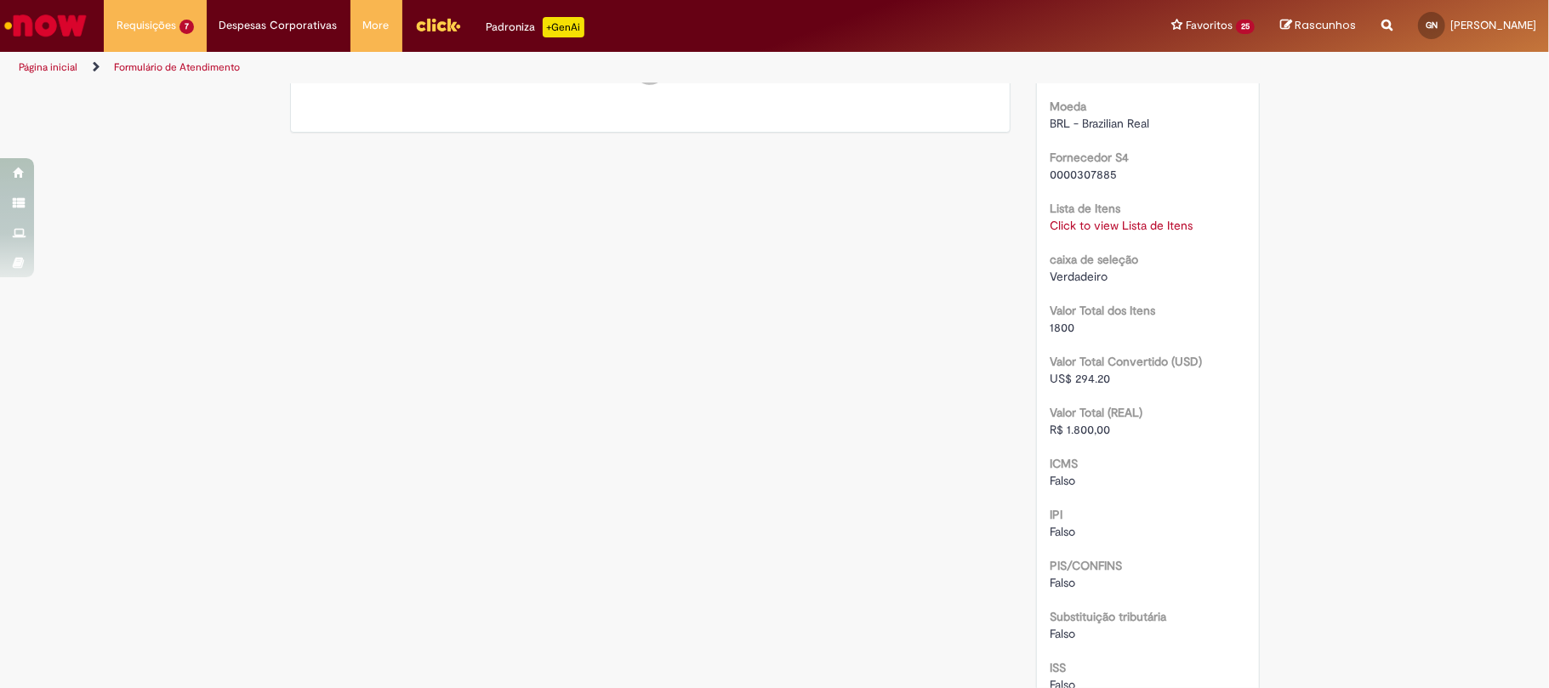
scroll to position [1804, 0]
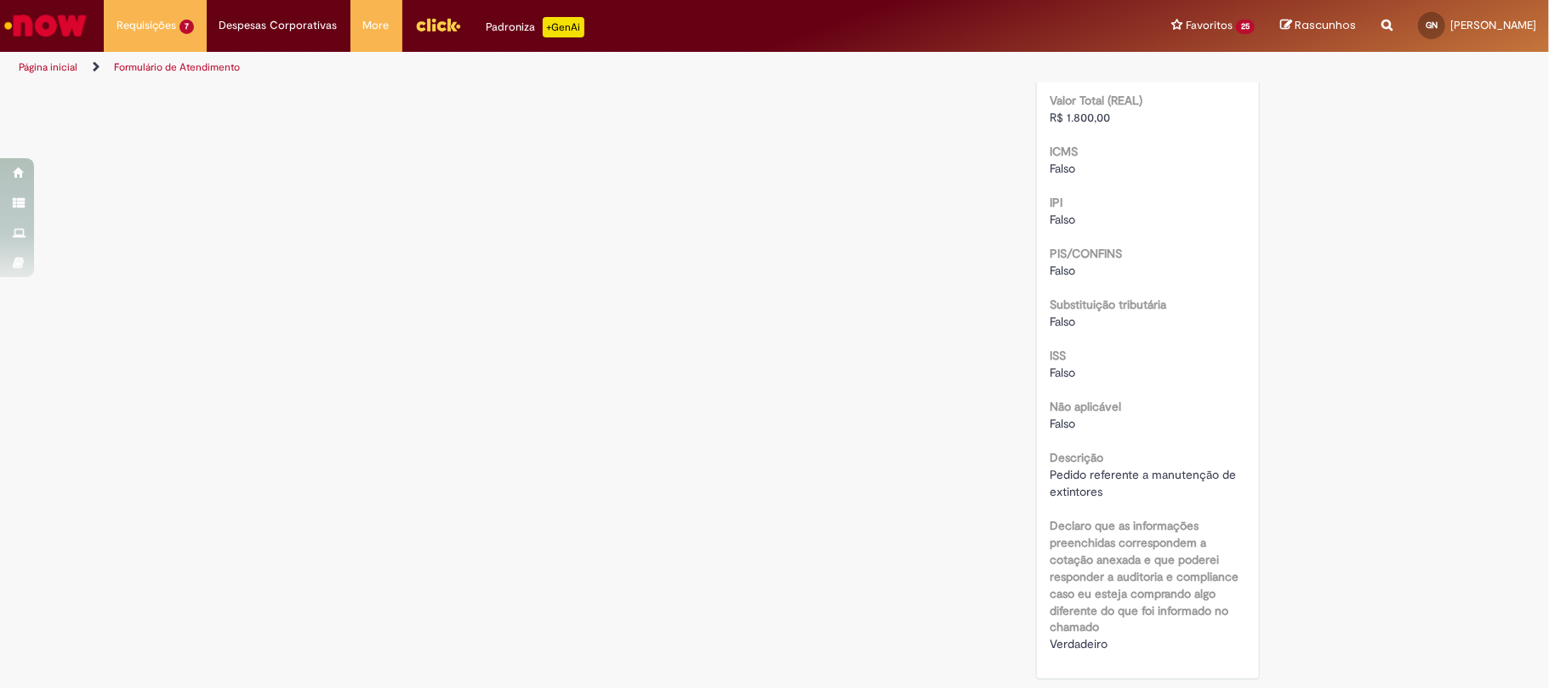
click at [1057, 497] on span "Pedido referente a manutenção de extintores" at bounding box center [1145, 483] width 190 height 32
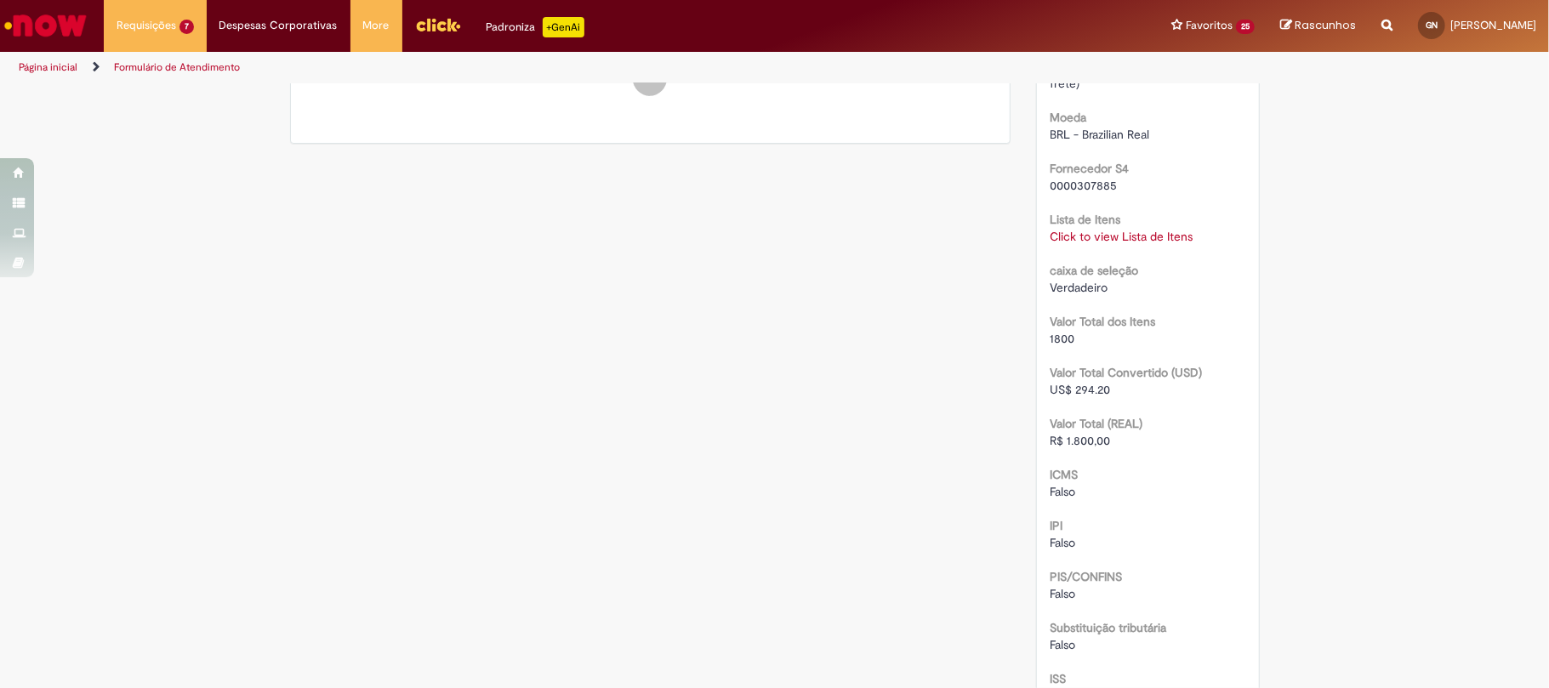
click at [1075, 244] on link "Click to view Lista de Itens" at bounding box center [1121, 236] width 143 height 15
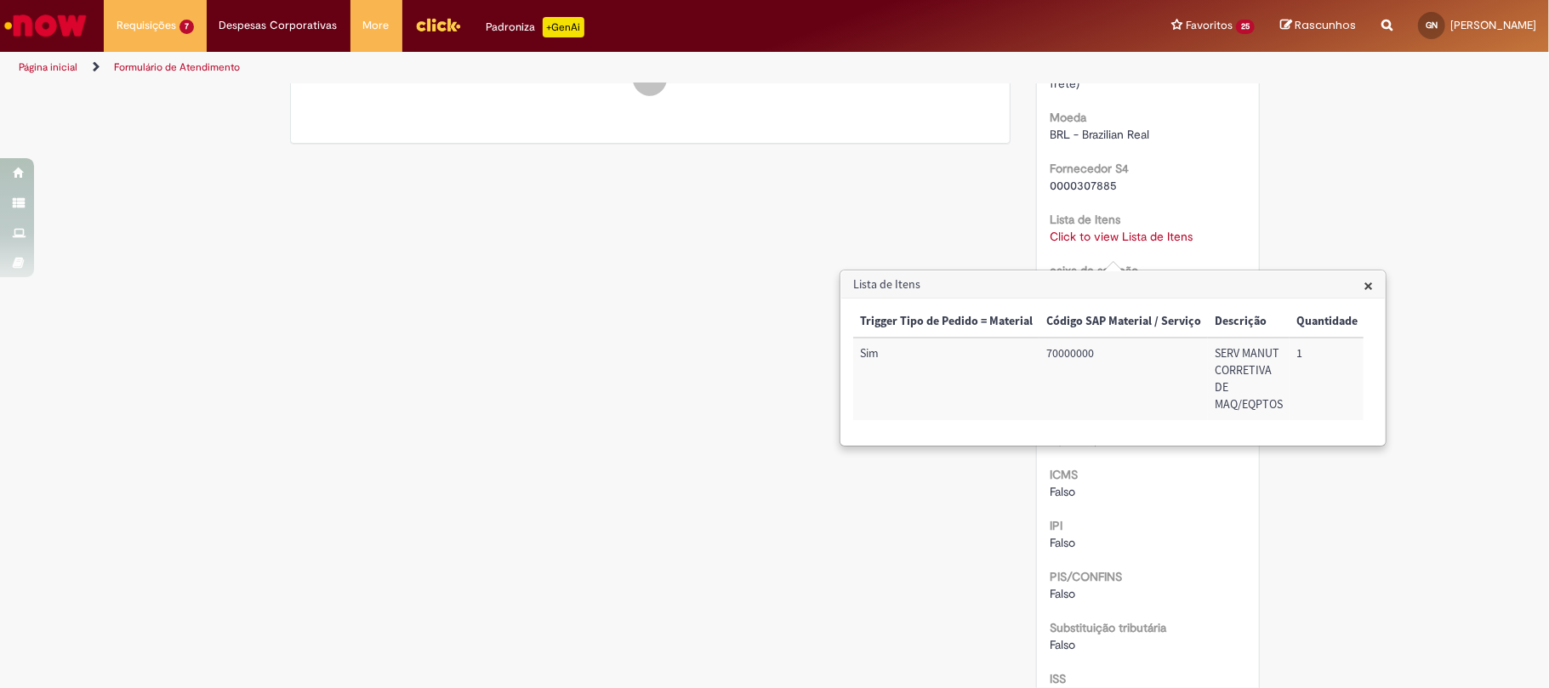
drag, startPoint x: 1126, startPoint y: 467, endPoint x: 1141, endPoint y: 457, distance: 17.7
click at [1141, 445] on div "× Trigger Tipo de Pedido = Material Código SAP Material / Serviço Descrição Qua…" at bounding box center [1113, 372] width 544 height 146
click at [1162, 445] on div "× Trigger Tipo de Pedido = Material Código SAP Material / Serviço Descrição Qua…" at bounding box center [1113, 372] width 544 height 146
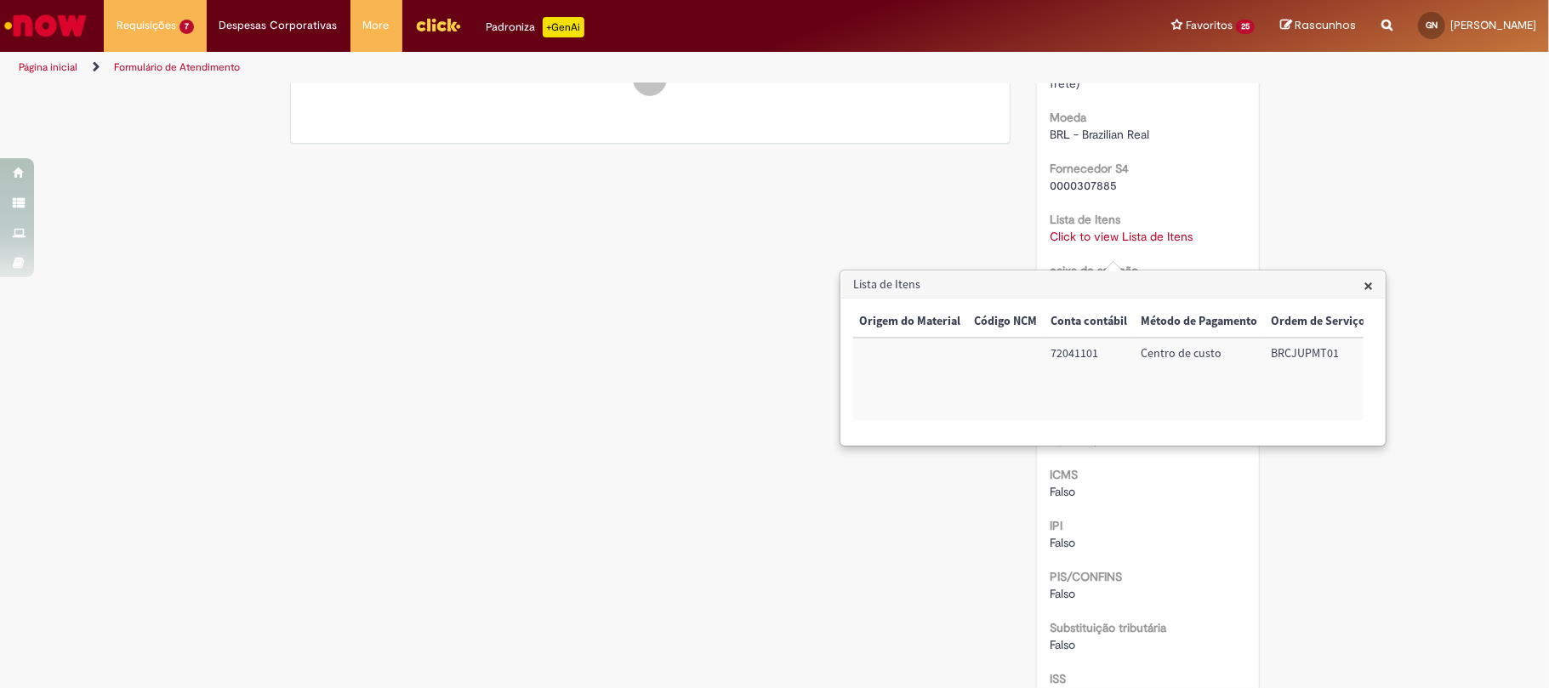
click at [1082, 350] on td "72041101" at bounding box center [1089, 379] width 90 height 83
click at [1361, 290] on h3 "Lista de Itens" at bounding box center [1113, 284] width 544 height 27
click at [1379, 288] on h3 "Lista de Itens" at bounding box center [1113, 284] width 544 height 27
click at [1372, 284] on span "×" at bounding box center [1368, 285] width 9 height 23
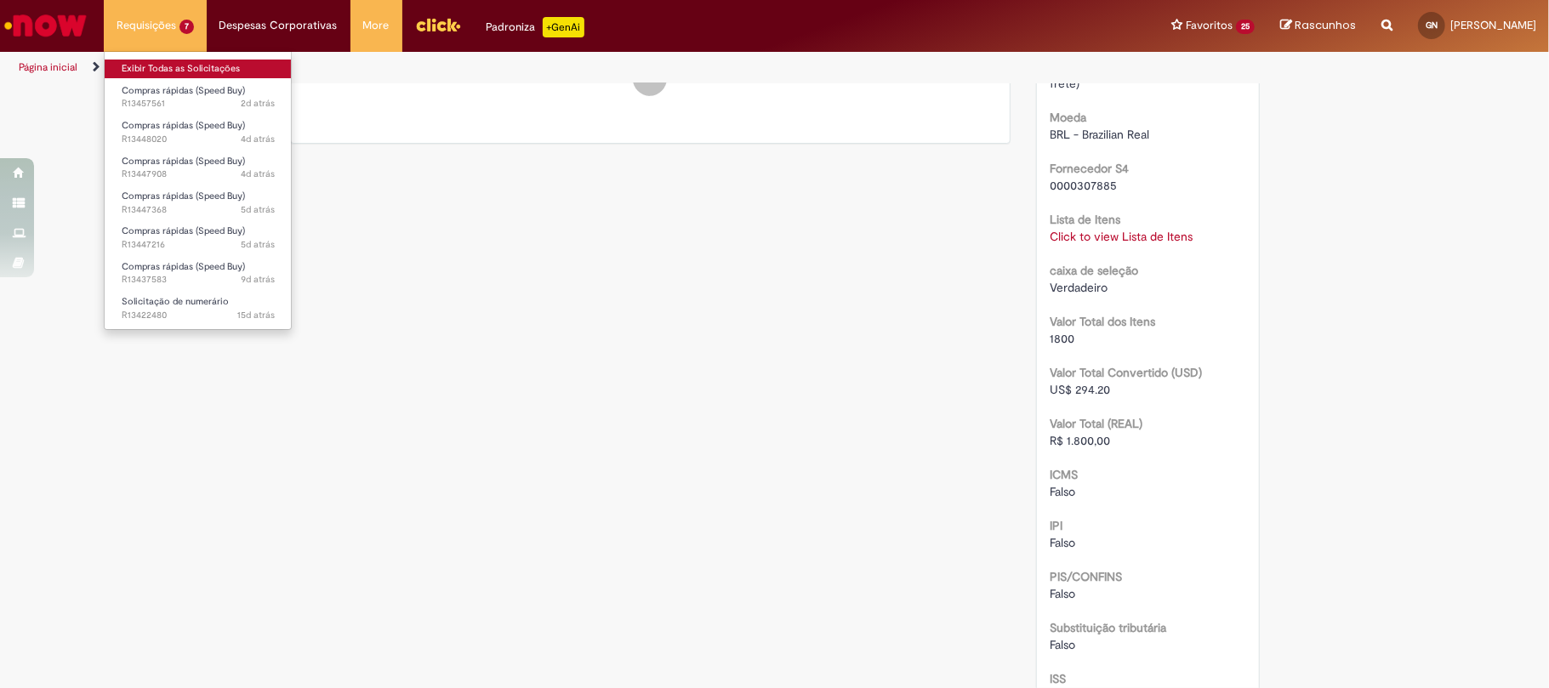
click at [178, 65] on link "Exibir Todas as Solicitações" at bounding box center [198, 69] width 187 height 19
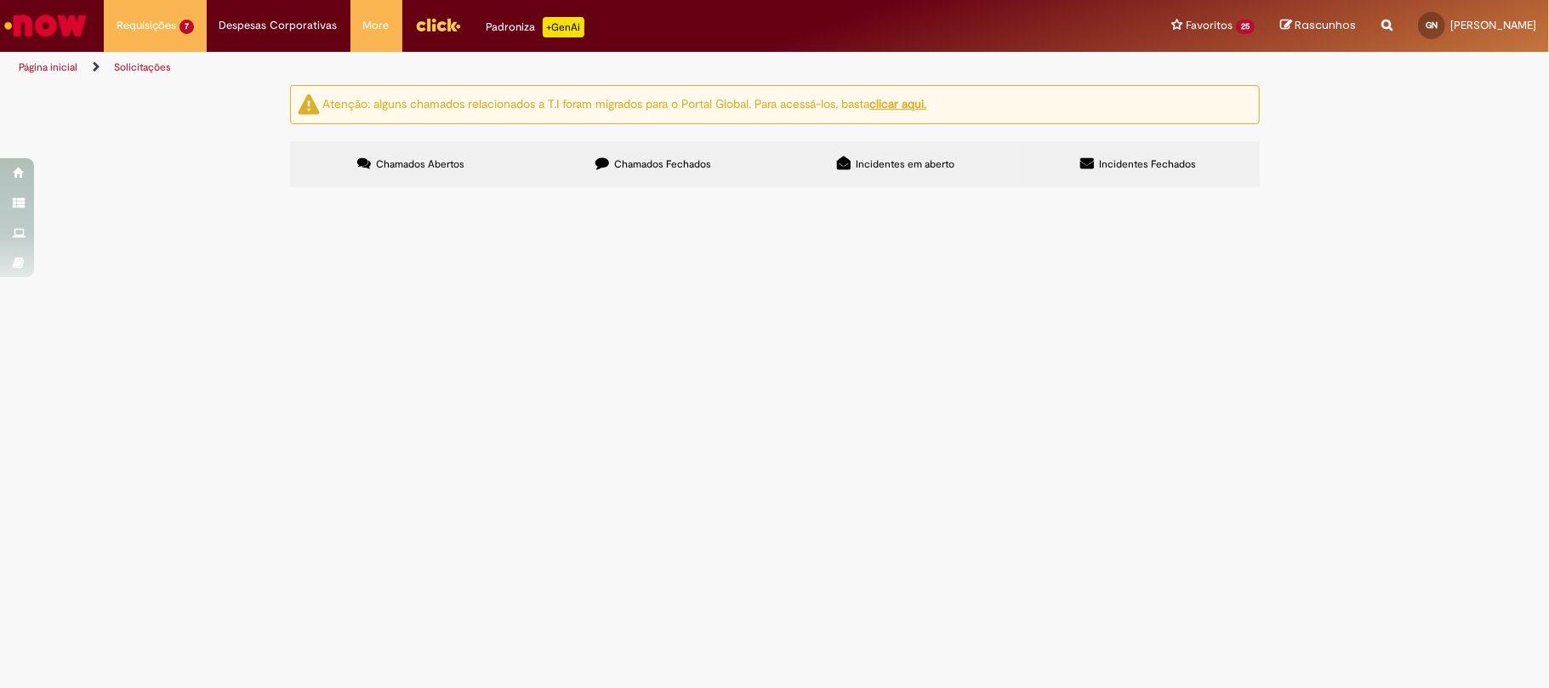
click at [691, 178] on label "Chamados Fechados" at bounding box center [654, 164] width 242 height 46
click at [0, 0] on link at bounding box center [0, 0] width 0 height 0
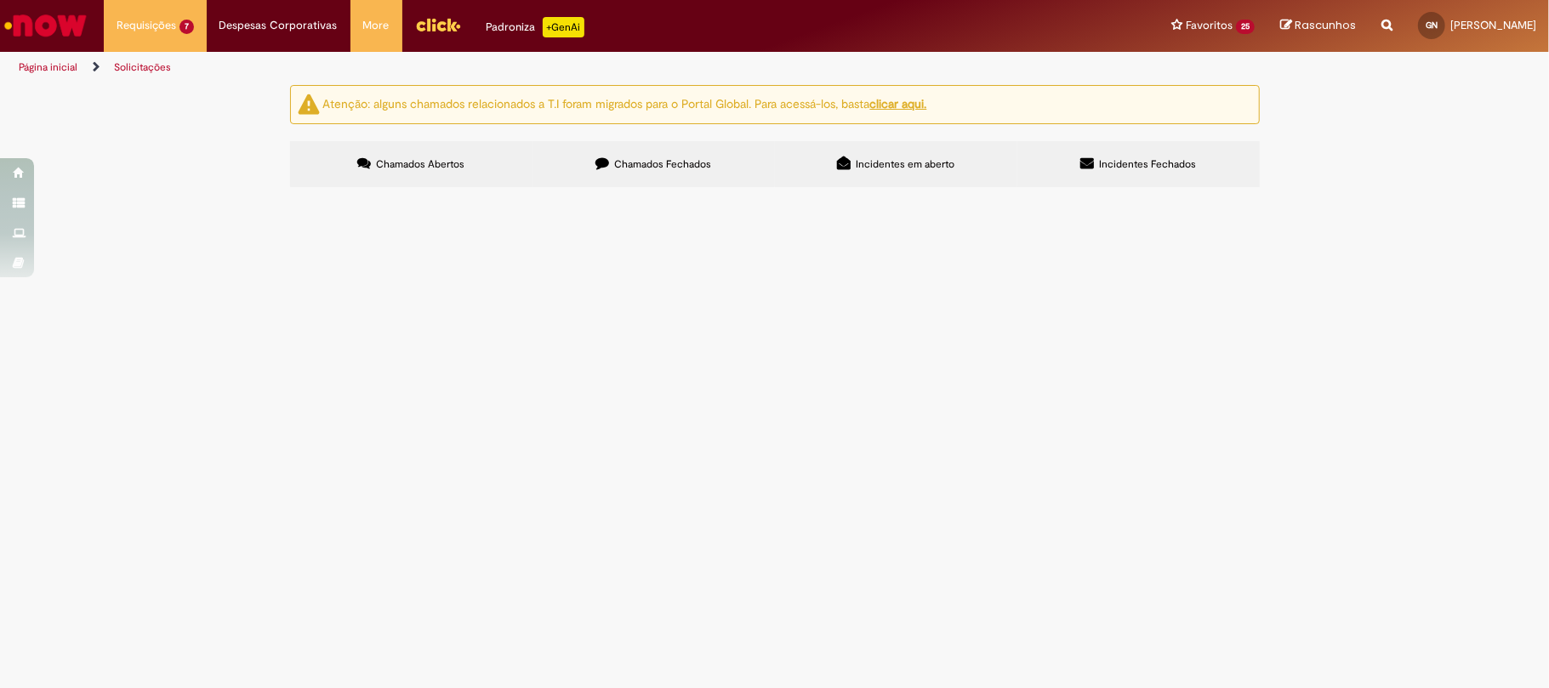
scroll to position [572, 0]
click at [0, 0] on link at bounding box center [0, 0] width 0 height 0
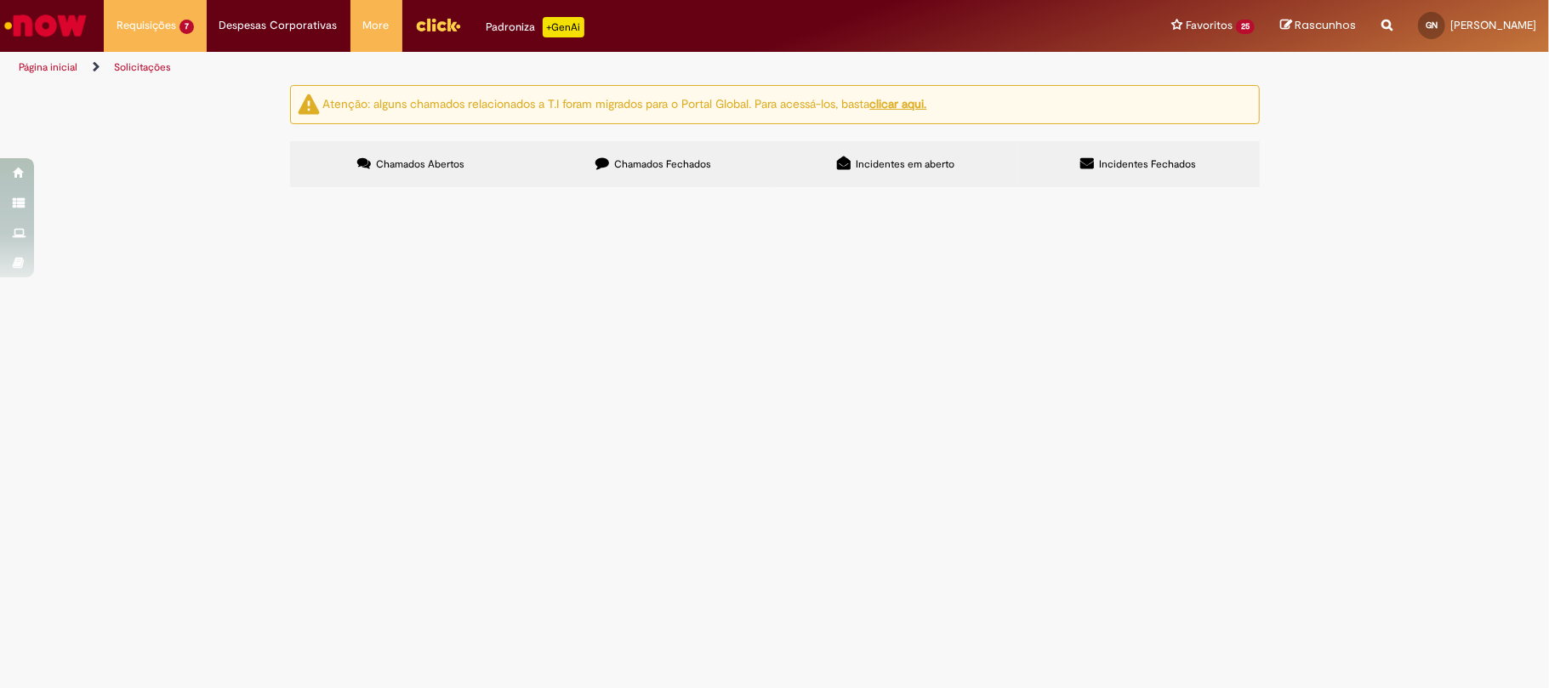
click at [0, 0] on div at bounding box center [0, 0] width 0 height 0
click at [0, 0] on link at bounding box center [0, 0] width 0 height 0
click at [0, 0] on td "Taxi Junho" at bounding box center [0, 0] width 0 height 0
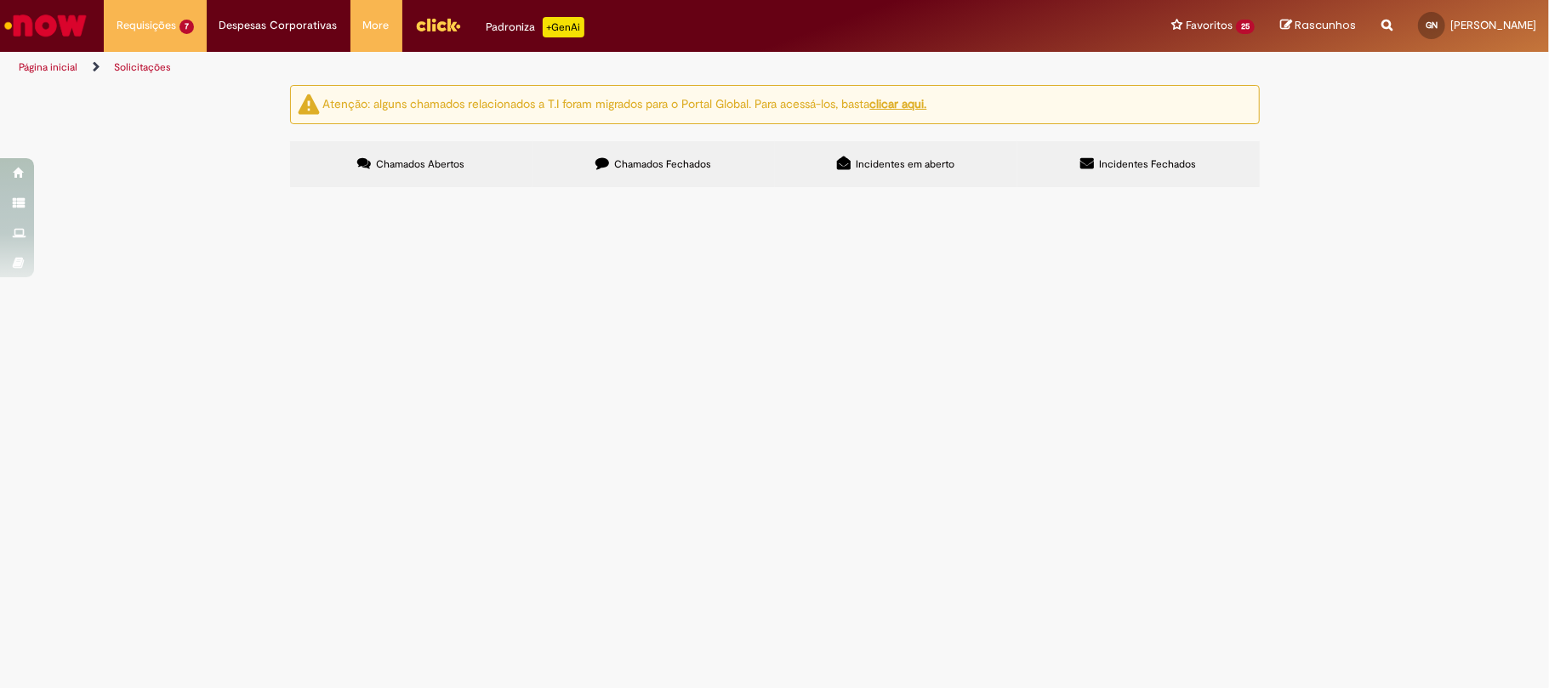
click at [0, 0] on span "Taxi Junho" at bounding box center [0, 0] width 0 height 0
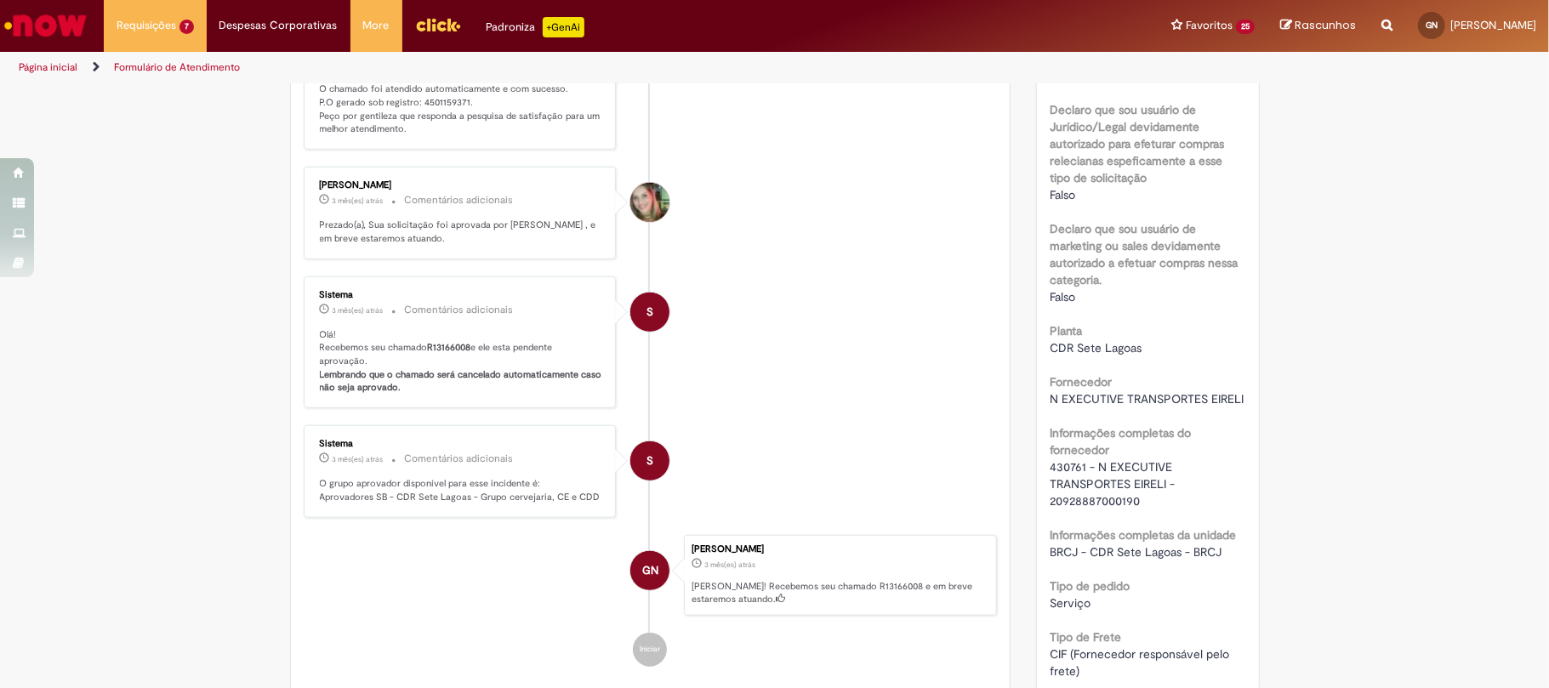
scroll to position [1120, 0]
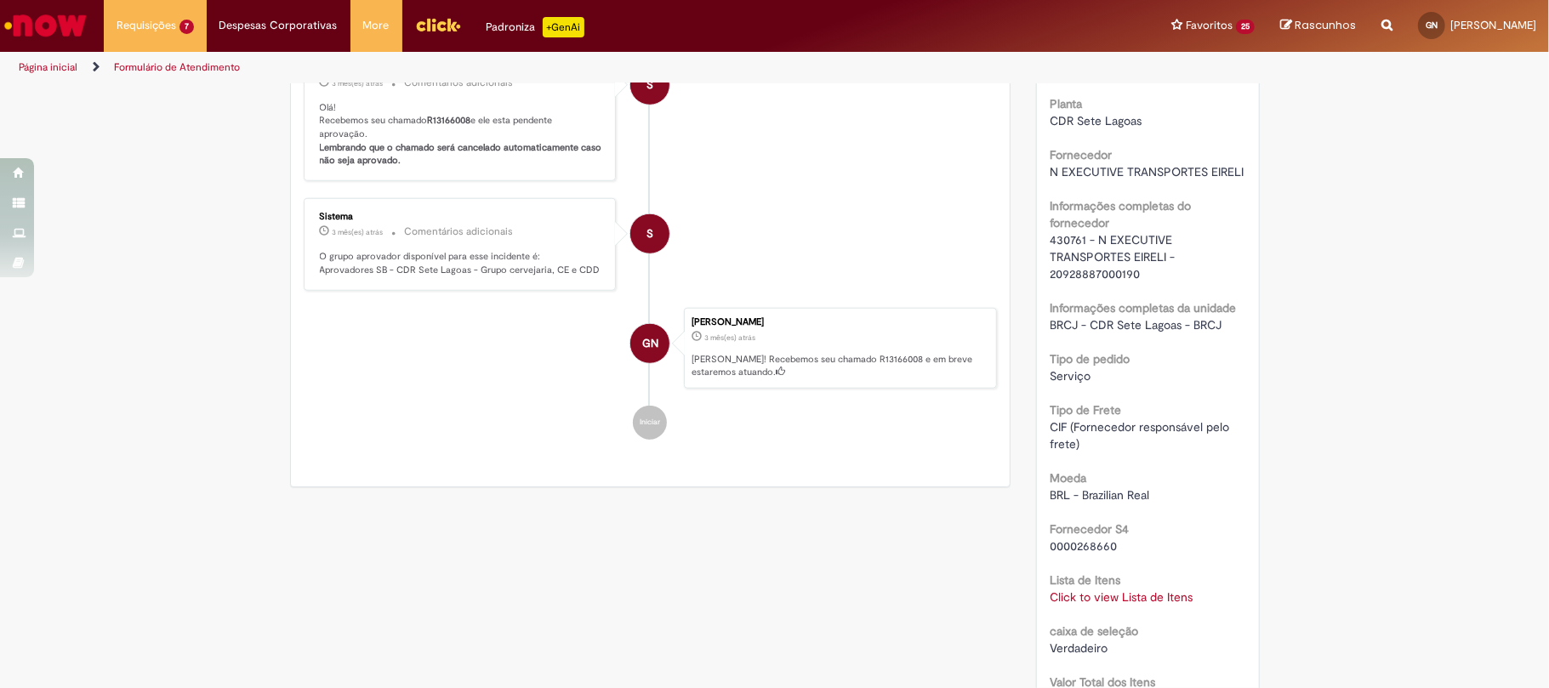
click at [1050, 277] on span "430761 - N EXECUTIVE TRANSPORTES EIRELI - 20928887000190" at bounding box center [1114, 256] width 128 height 49
click at [1050, 276] on span "430761 - N EXECUTIVE TRANSPORTES EIRELI - 20928887000190" at bounding box center [1114, 256] width 128 height 49
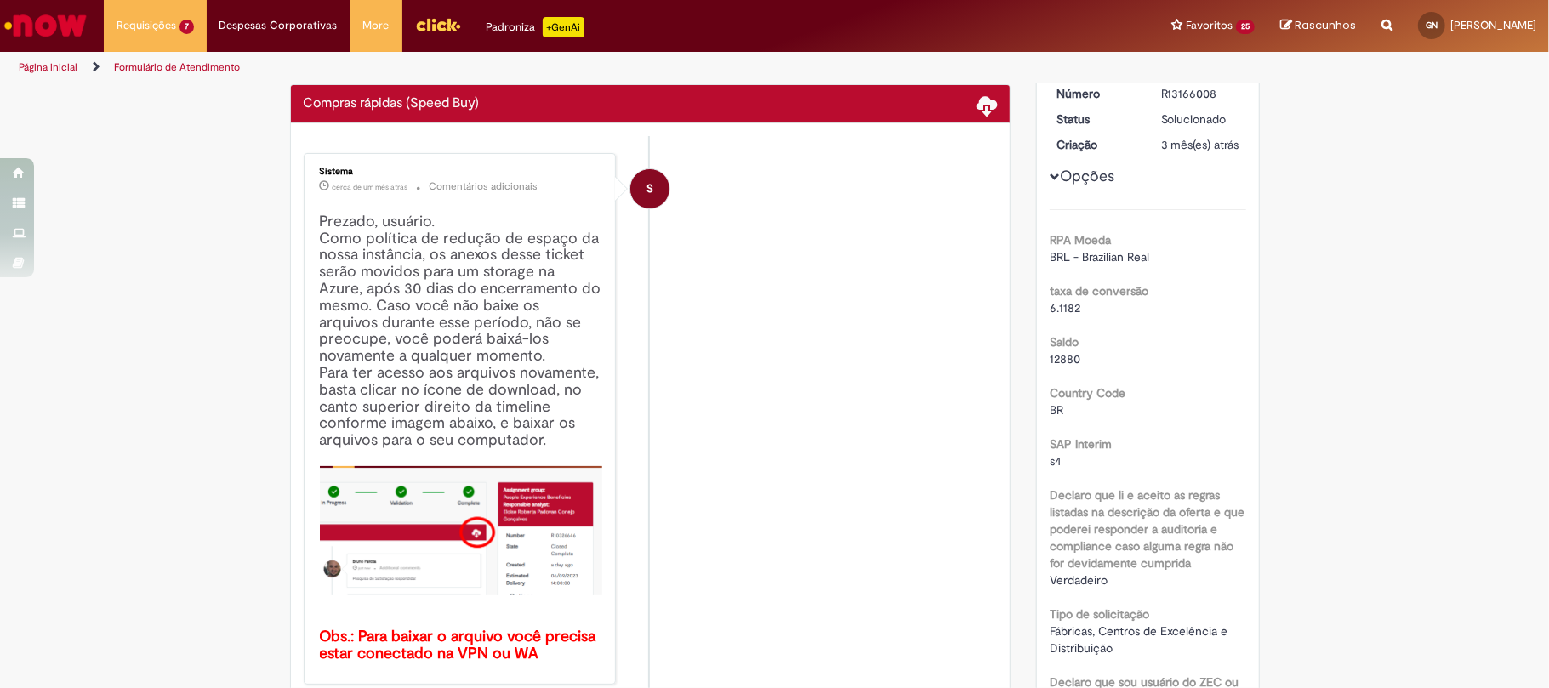
scroll to position [0, 0]
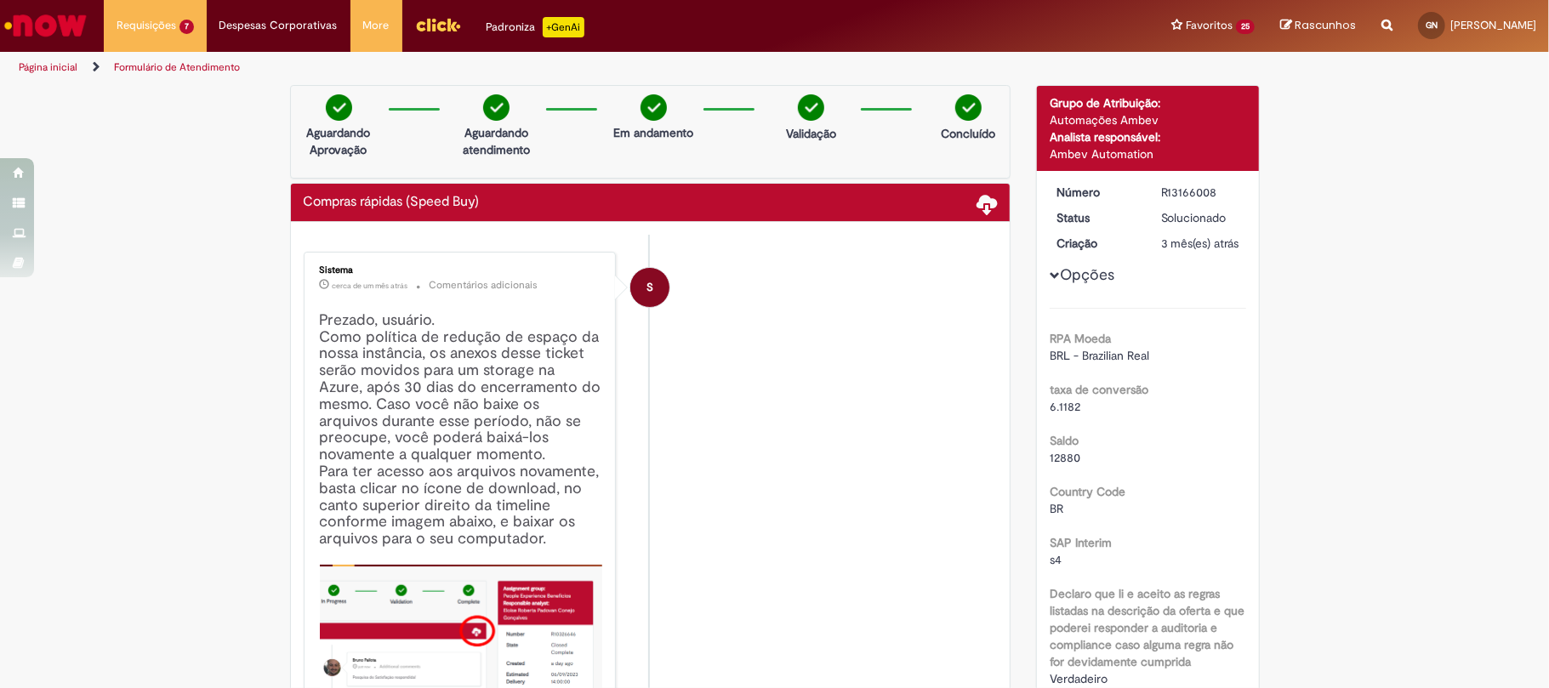
click at [1182, 199] on div "R13166008" at bounding box center [1200, 192] width 79 height 17
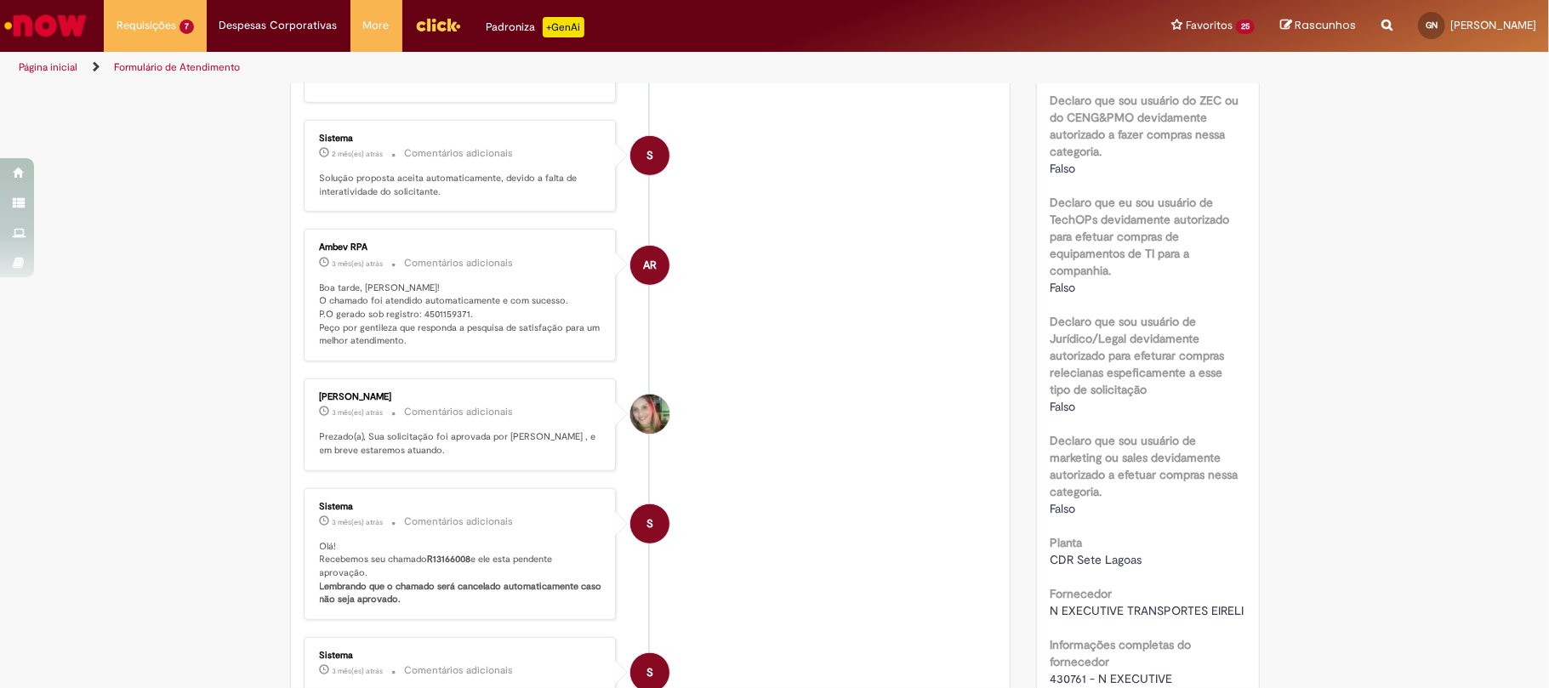
click at [408, 315] on p "Boa tarde, Gustavo! O chamado foi atendido automaticamente e com sucesso. P.O g…" at bounding box center [461, 315] width 283 height 67
click at [413, 317] on p "Boa tarde, Gustavo! O chamado foi atendido automaticamente e com sucesso. P.O g…" at bounding box center [461, 315] width 283 height 67
click at [430, 315] on p "Boa tarde, Gustavo! O chamado foi atendido automaticamente e com sucesso. P.O g…" at bounding box center [461, 315] width 283 height 67
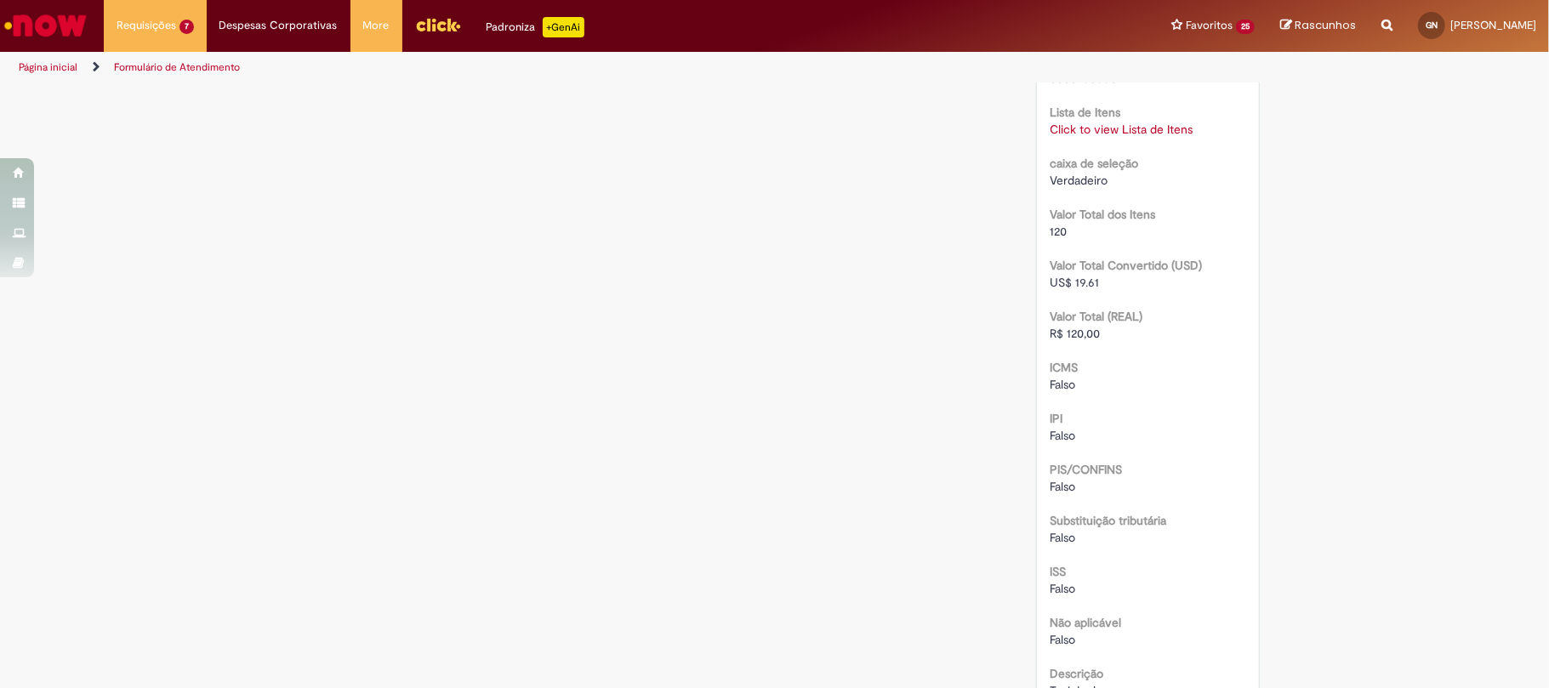
scroll to position [1821, 0]
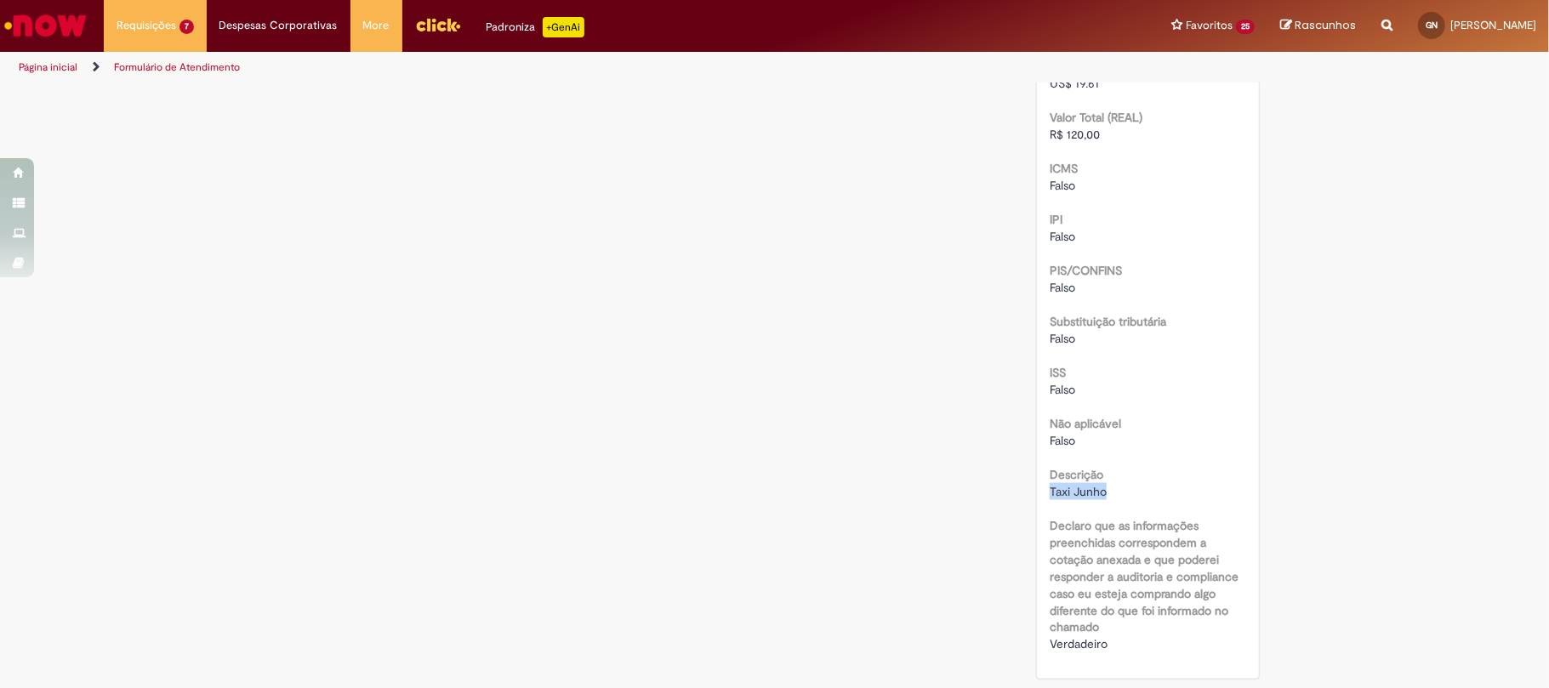
drag, startPoint x: 1103, startPoint y: 488, endPoint x: 1040, endPoint y: 491, distance: 63.9
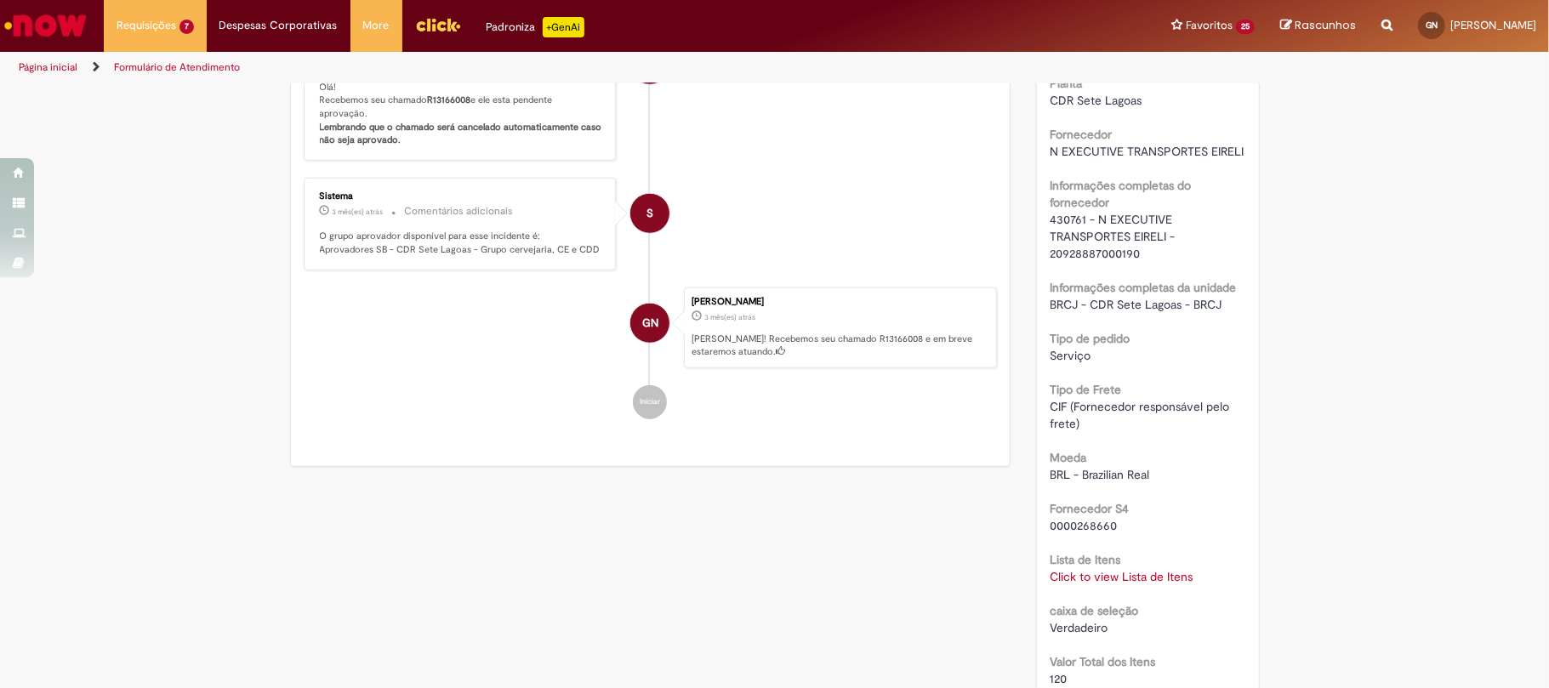
click at [1131, 584] on link "Click to view Lista de Itens" at bounding box center [1121, 576] width 143 height 15
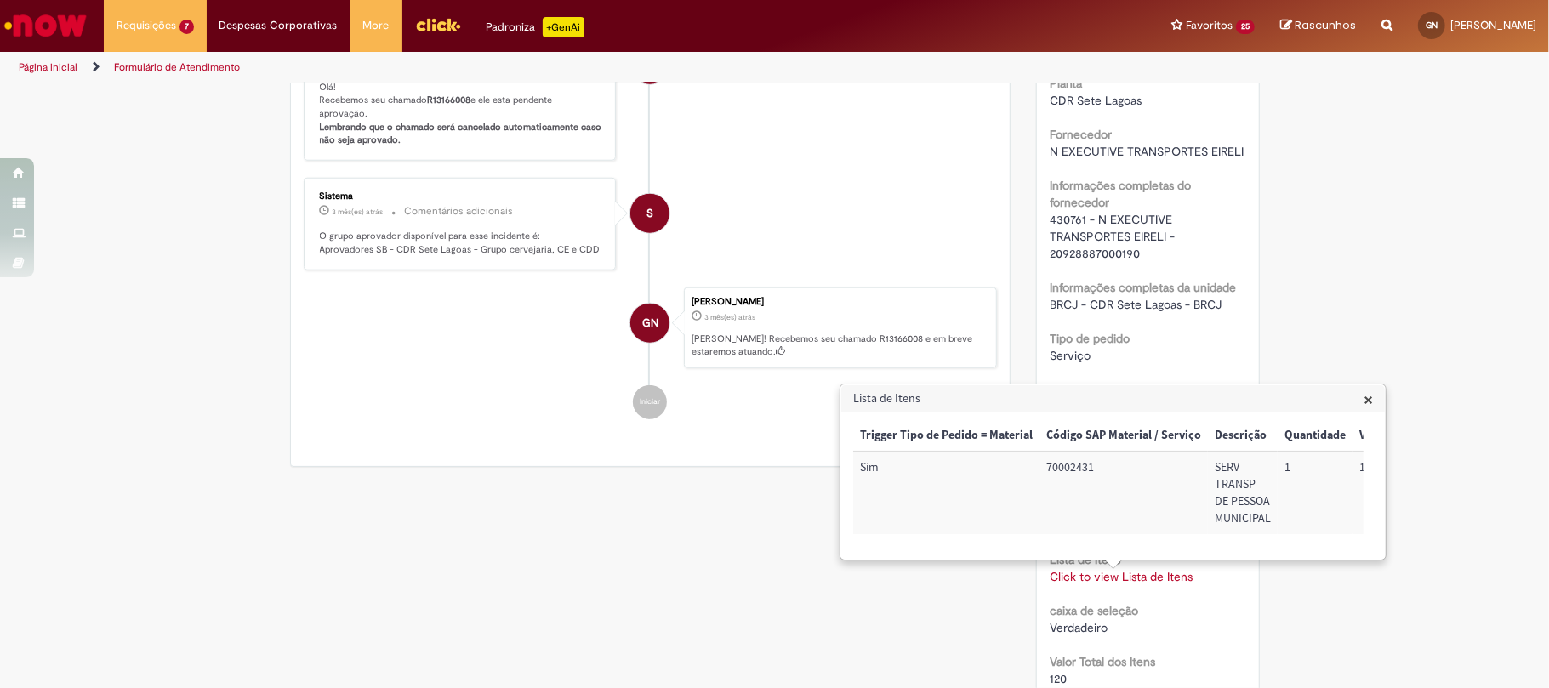
scroll to position [0, 446]
click at [1310, 463] on td "72050701" at bounding box center [1339, 493] width 90 height 83
click at [1265, 459] on td "BRCJUPMT01" at bounding box center [1319, 493] width 108 height 83
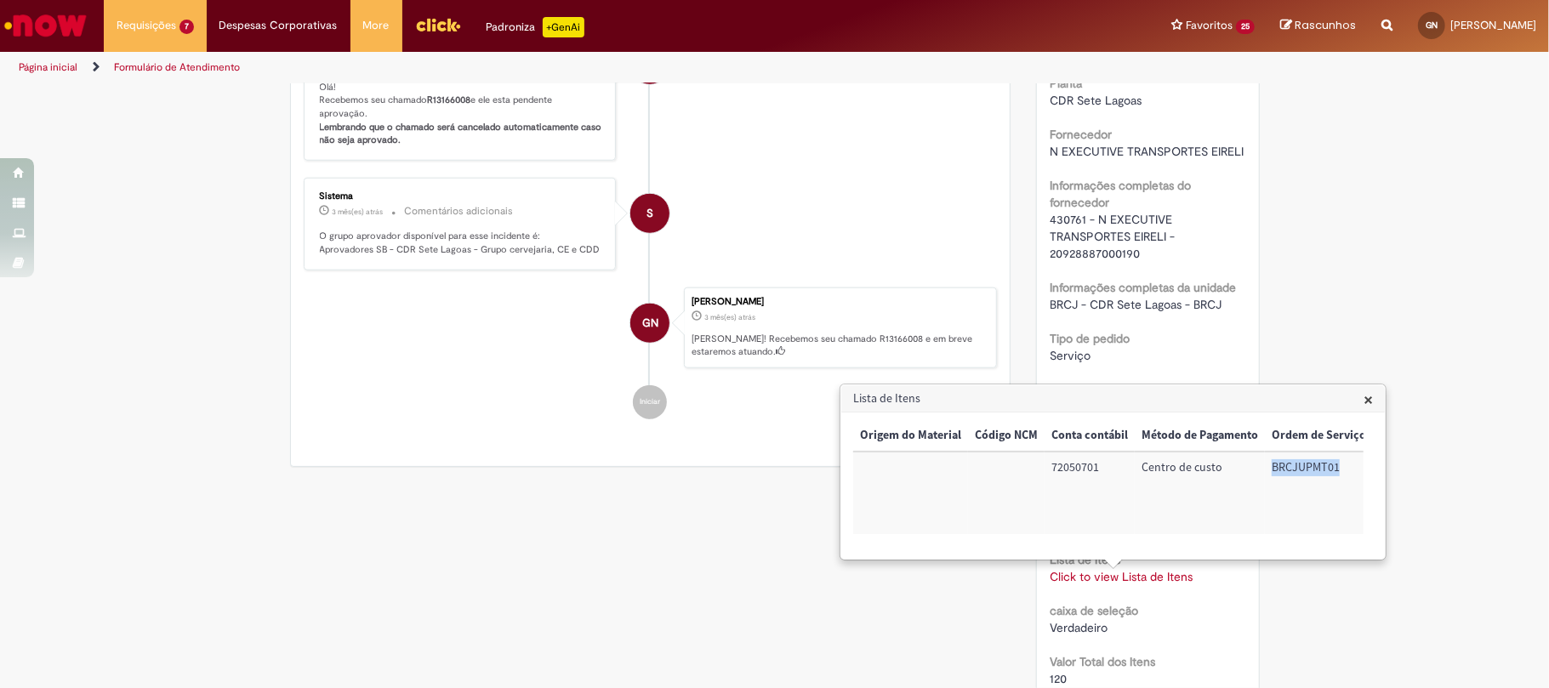
click at [1265, 459] on td "BRCJUPMT01" at bounding box center [1319, 493] width 108 height 83
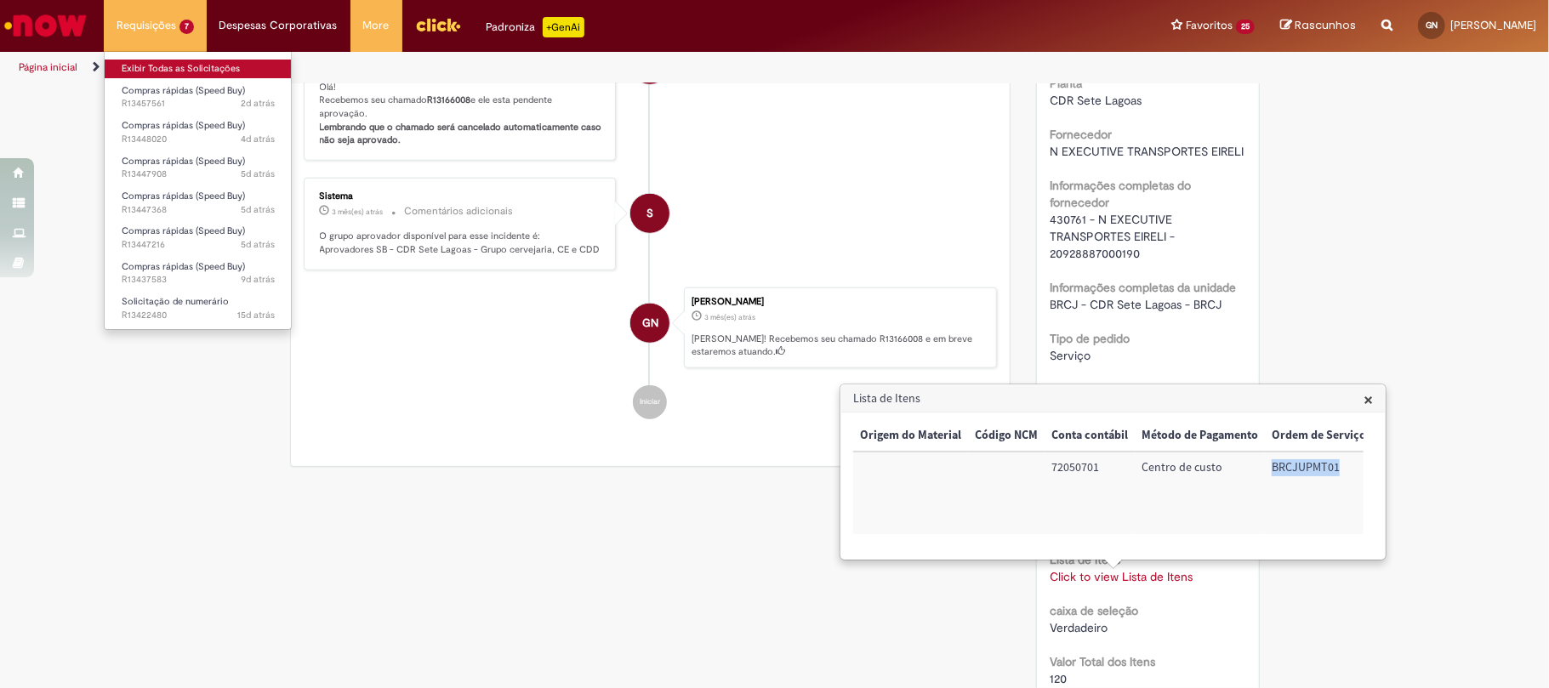
click at [185, 60] on link "Exibir Todas as Solicitações" at bounding box center [198, 69] width 187 height 19
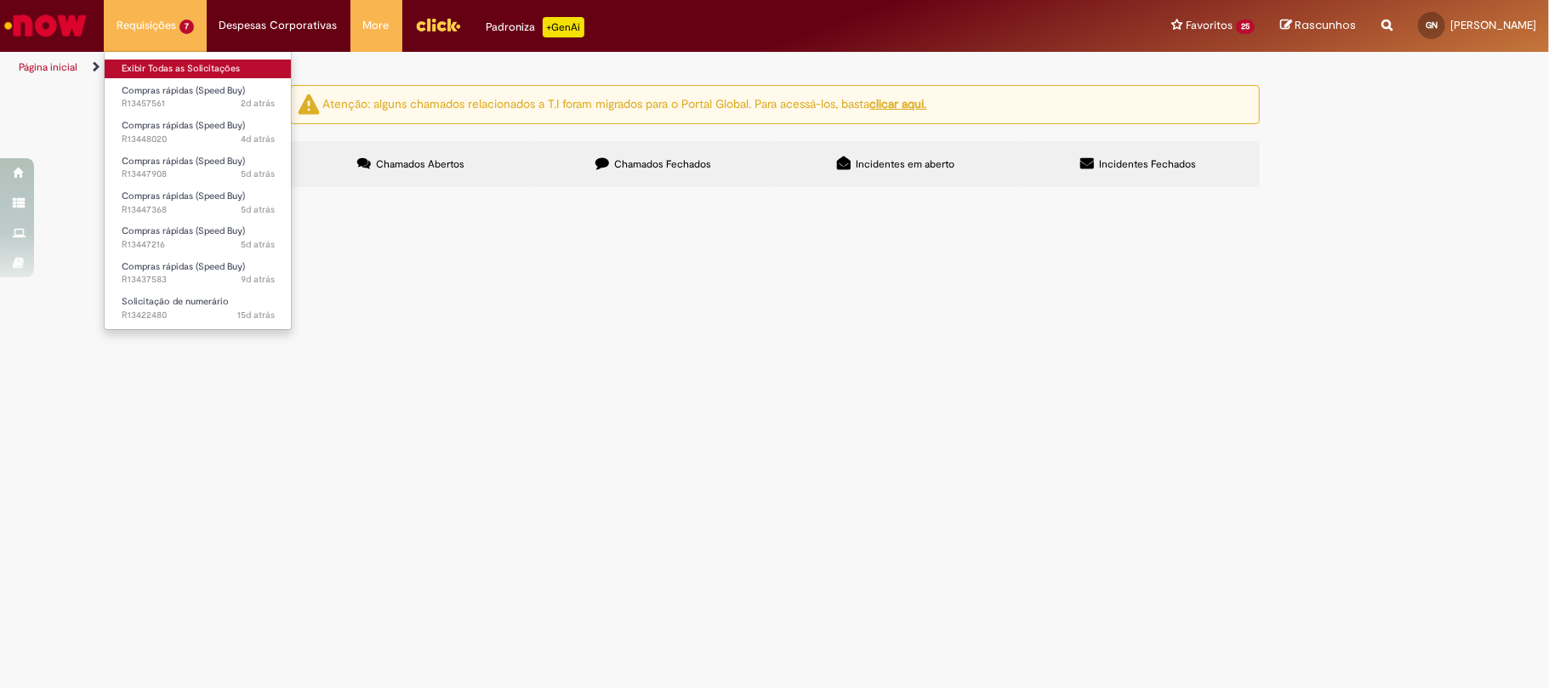
click at [185, 60] on link "Exibir Todas as Solicitações" at bounding box center [198, 69] width 187 height 19
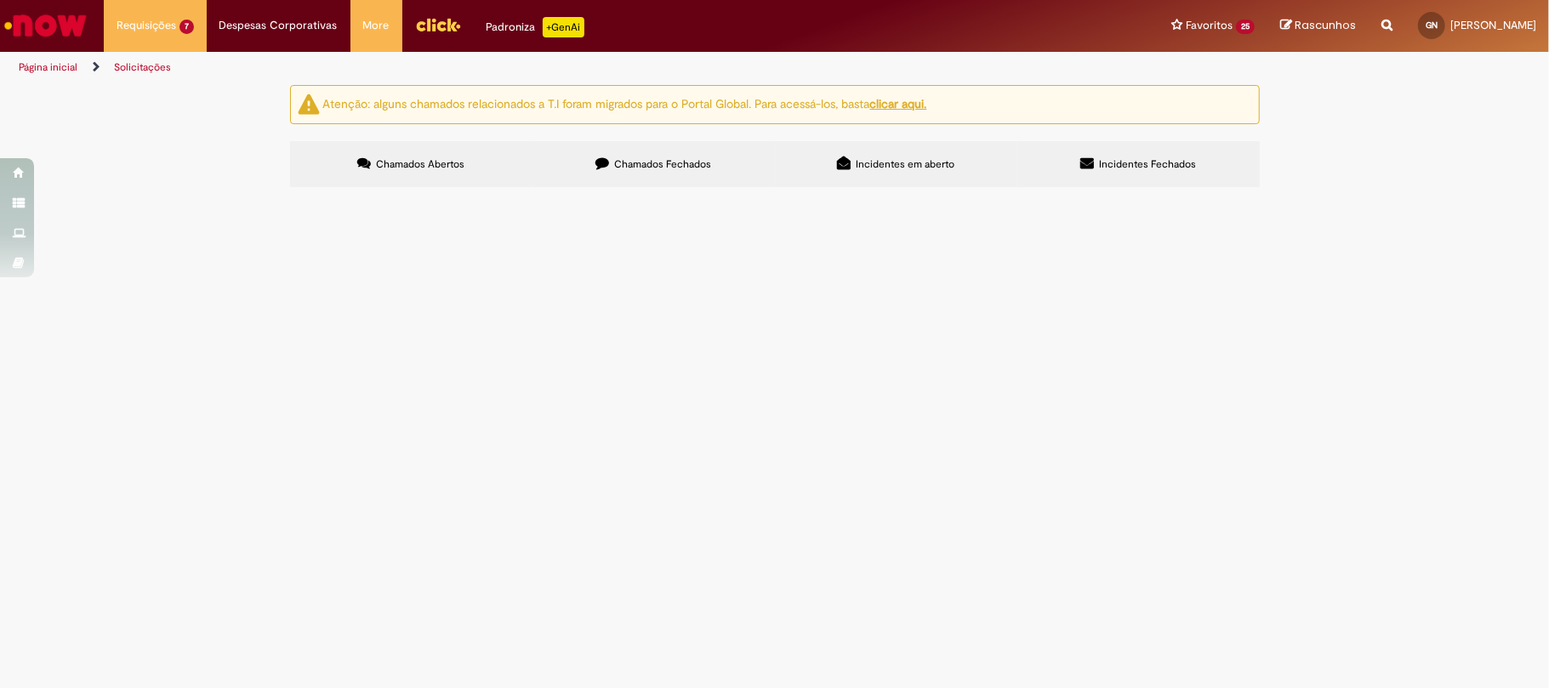
click at [546, 160] on label "Chamados Fechados" at bounding box center [654, 164] width 242 height 46
click at [0, 0] on link at bounding box center [0, 0] width 0 height 0
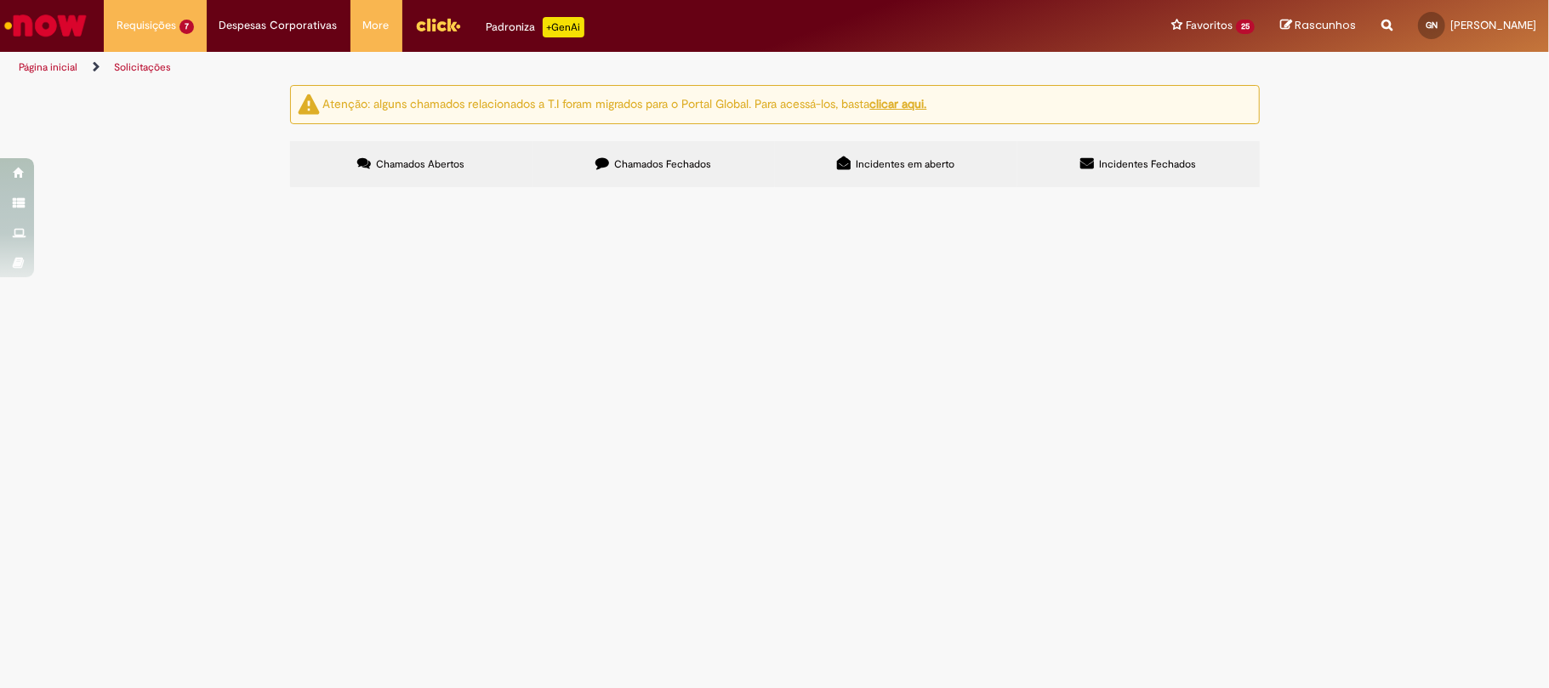
scroll to position [606, 0]
click at [0, 0] on link at bounding box center [0, 0] width 0 height 0
click at [0, 0] on span "Favor lançar pagamento referente a Água do mês de Maio." at bounding box center [0, 0] width 0 height 0
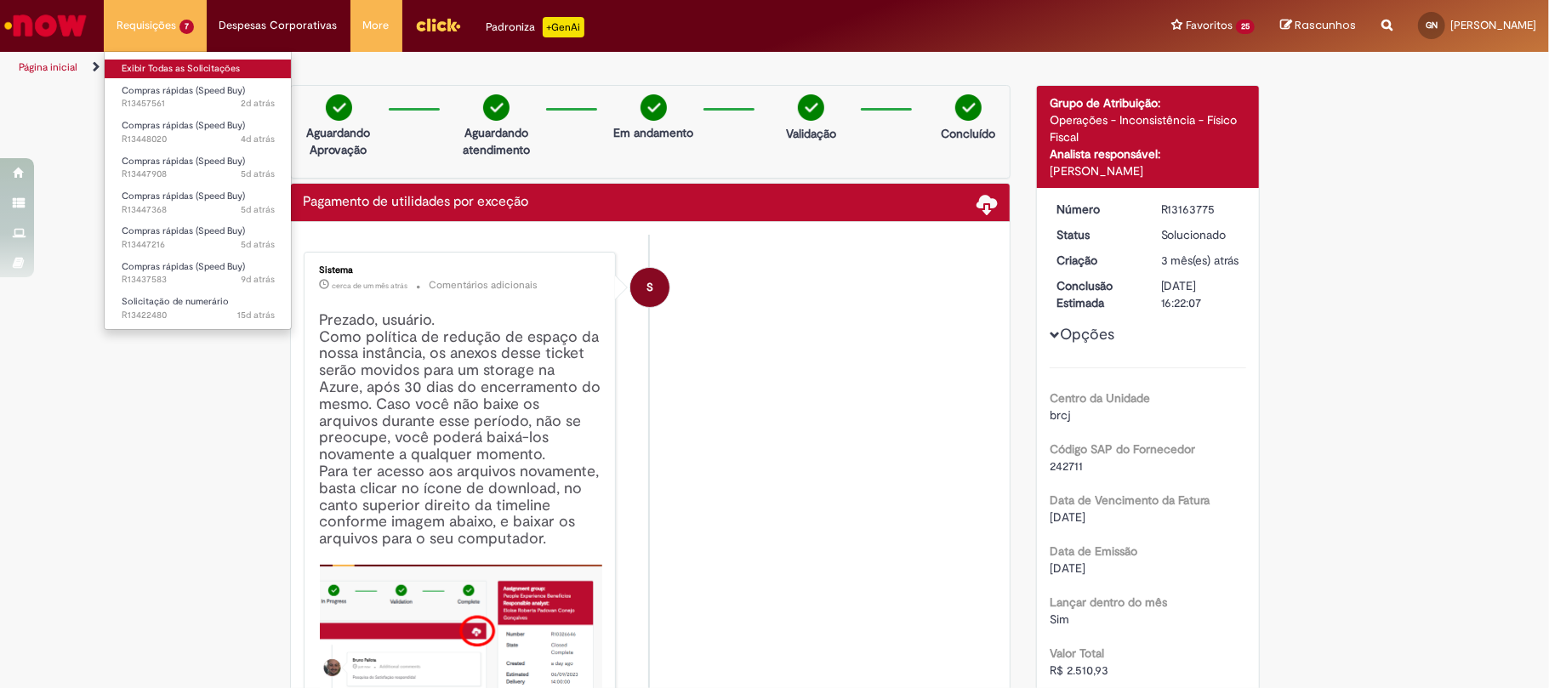
click at [197, 60] on link "Exibir Todas as Solicitações" at bounding box center [198, 69] width 187 height 19
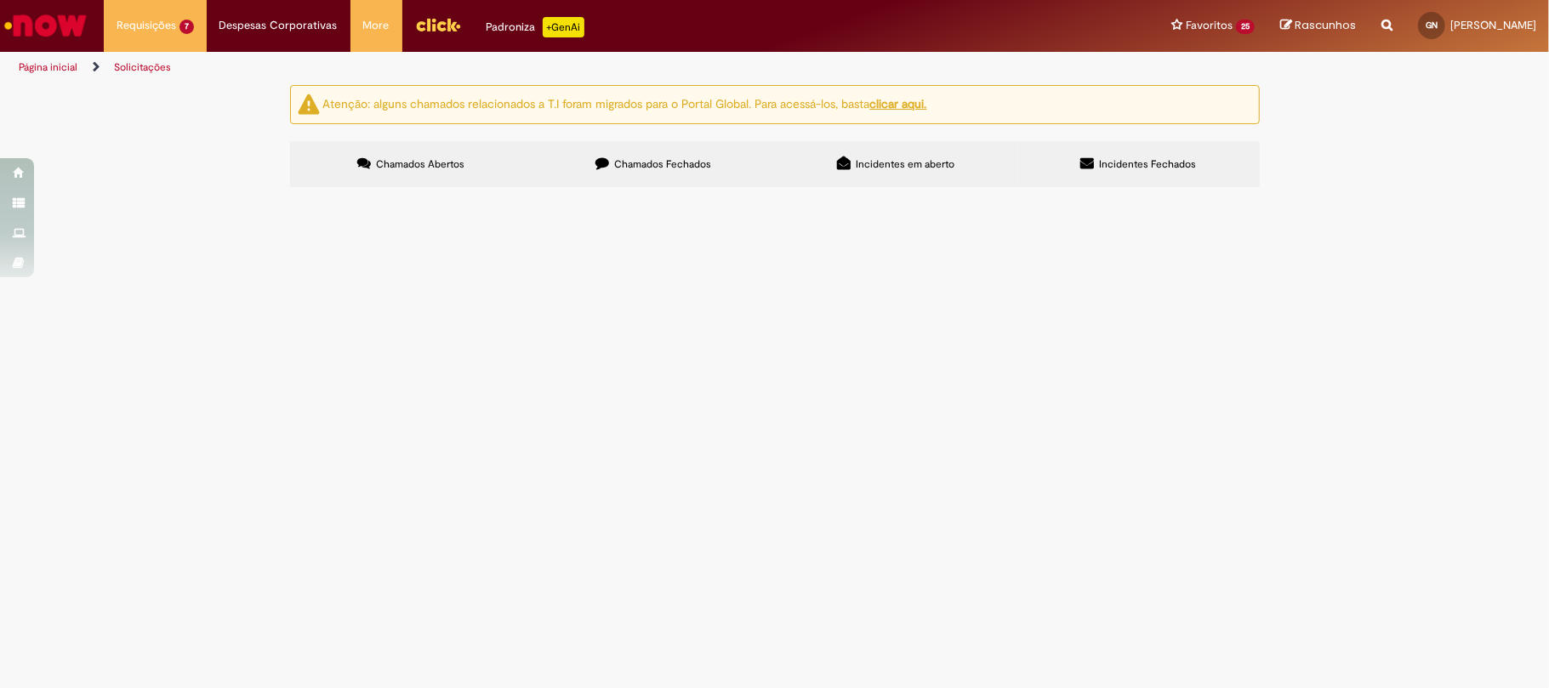
click at [590, 144] on label "Chamados Fechados" at bounding box center [654, 164] width 242 height 46
click at [0, 0] on link at bounding box center [0, 0] width 0 height 0
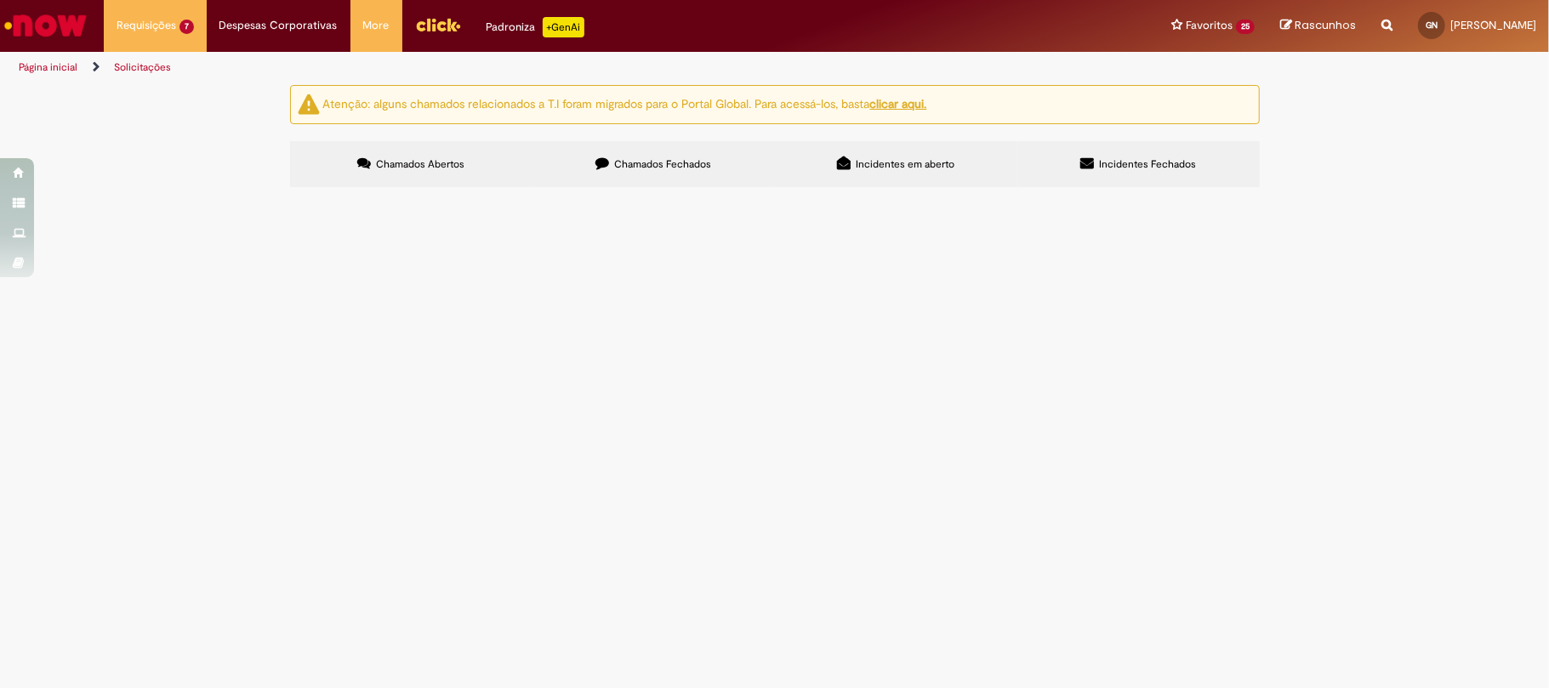
scroll to position [606, 0]
click at [0, 0] on link at bounding box center [0, 0] width 0 height 0
click at [0, 0] on icon at bounding box center [0, 0] width 0 height 0
click at [0, 0] on link at bounding box center [0, 0] width 0 height 0
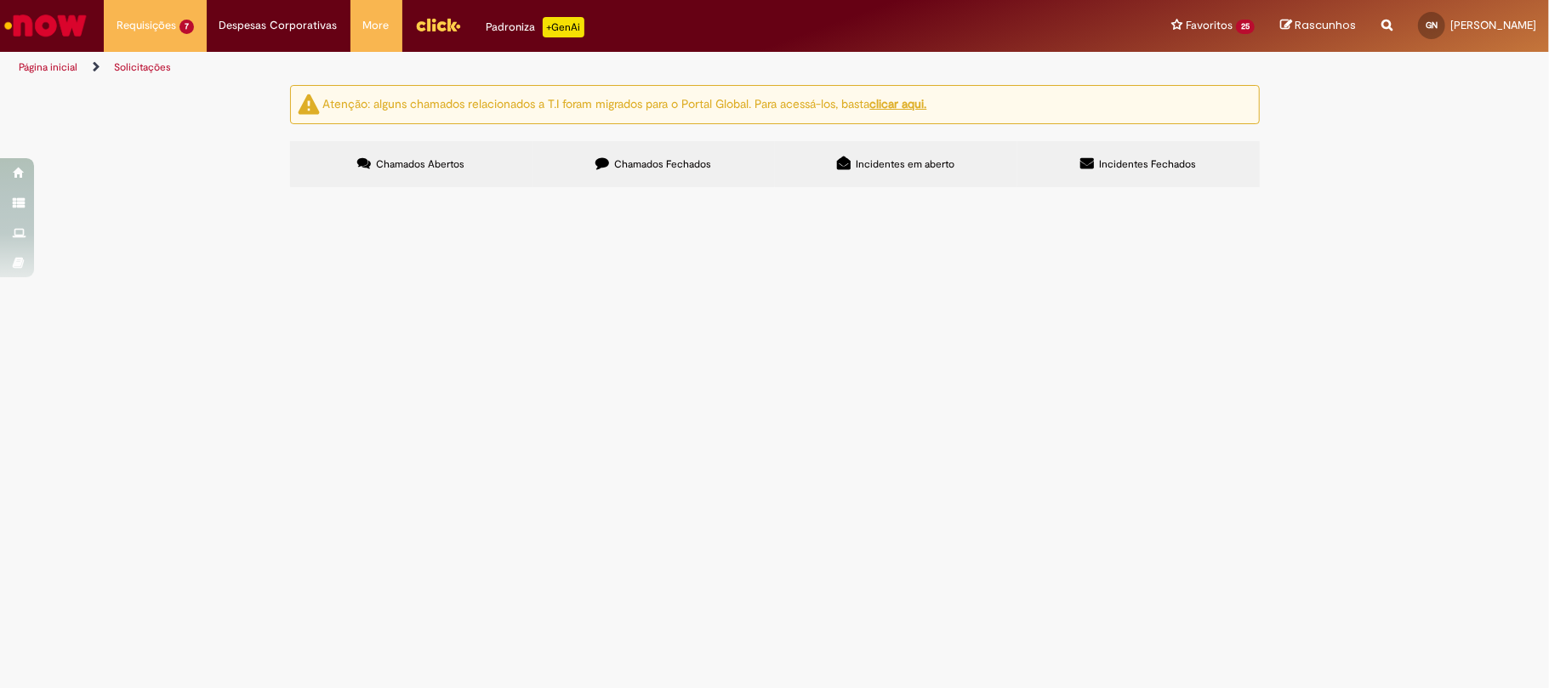
scroll to position [226, 0]
click at [0, 0] on span "Lanche reunião de resultados" at bounding box center [0, 0] width 0 height 0
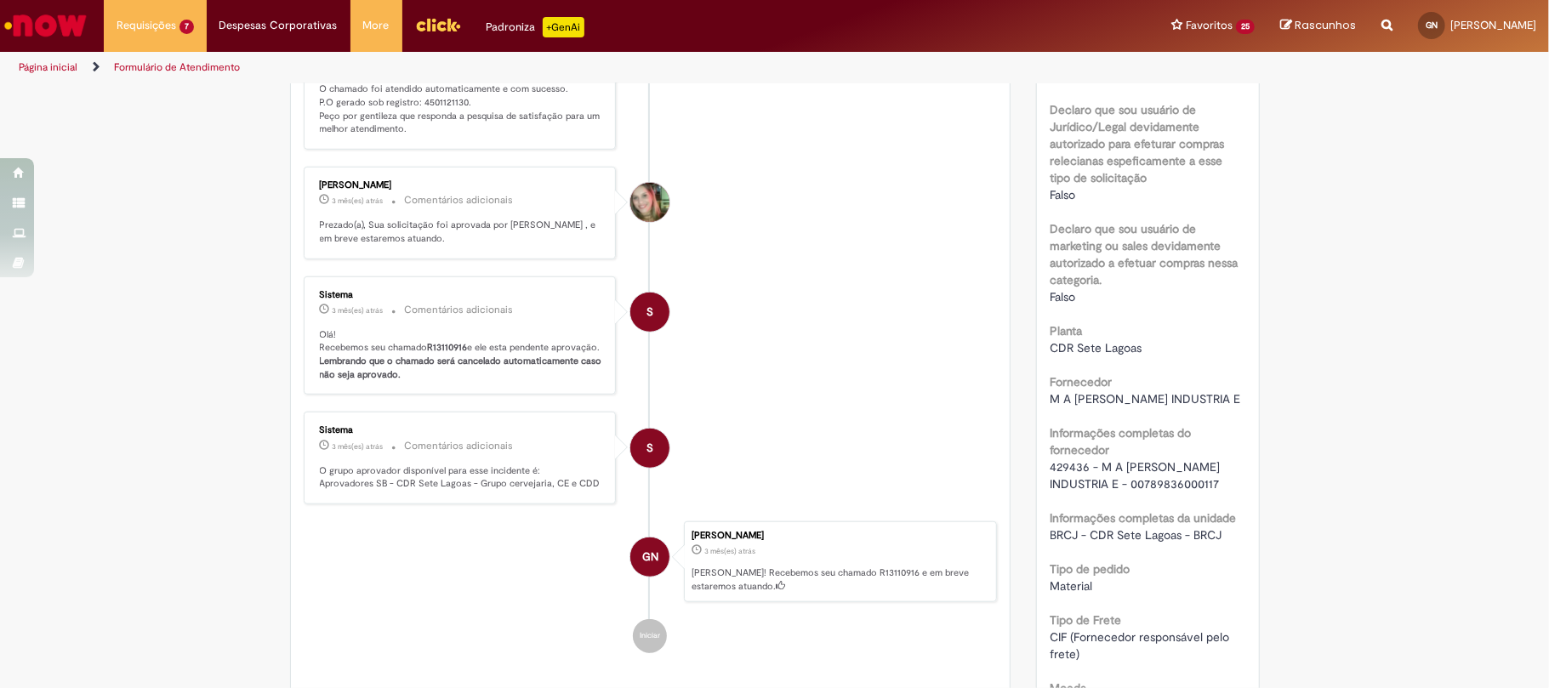
scroll to position [1233, 0]
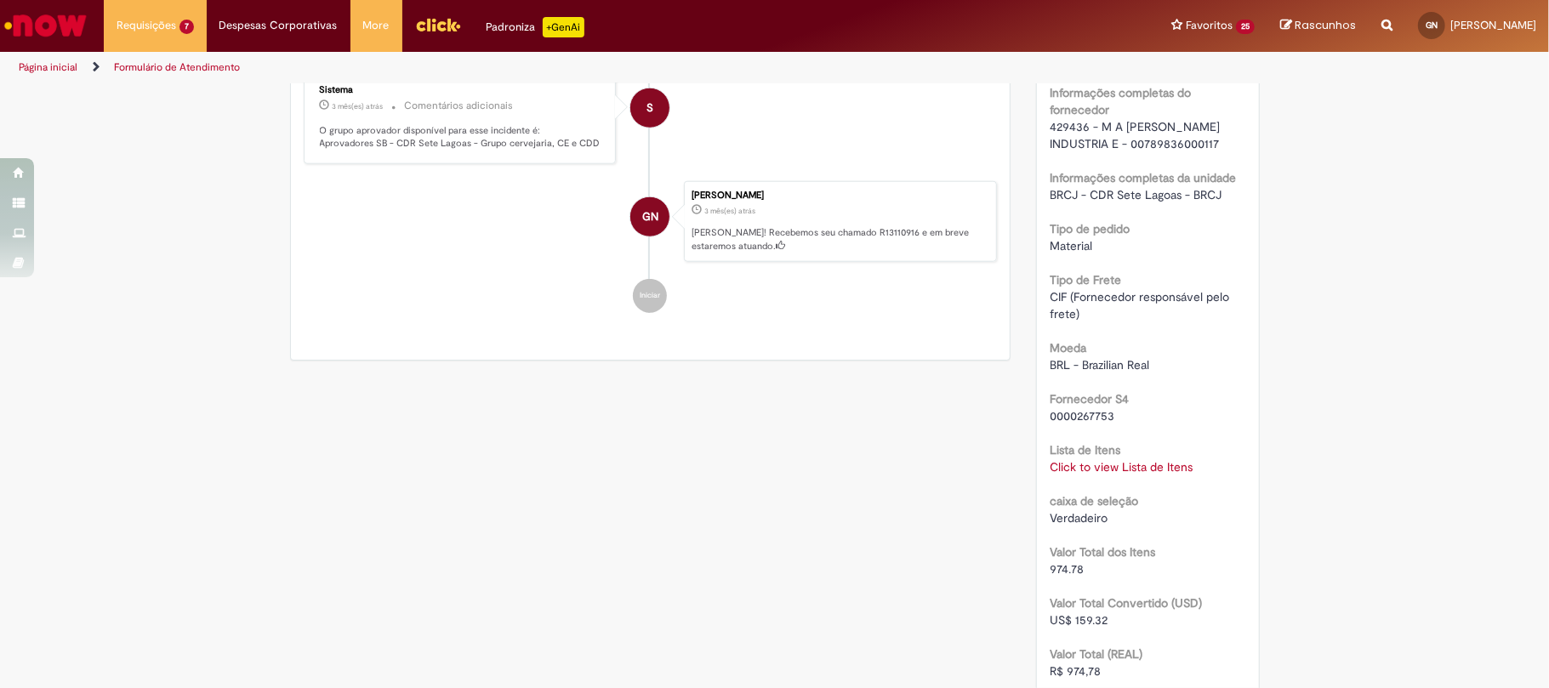
click at [1073, 144] on span "429436 - M A TEIXEIRA PAIVA INDUSTRIA E - 00789836000117" at bounding box center [1137, 135] width 174 height 32
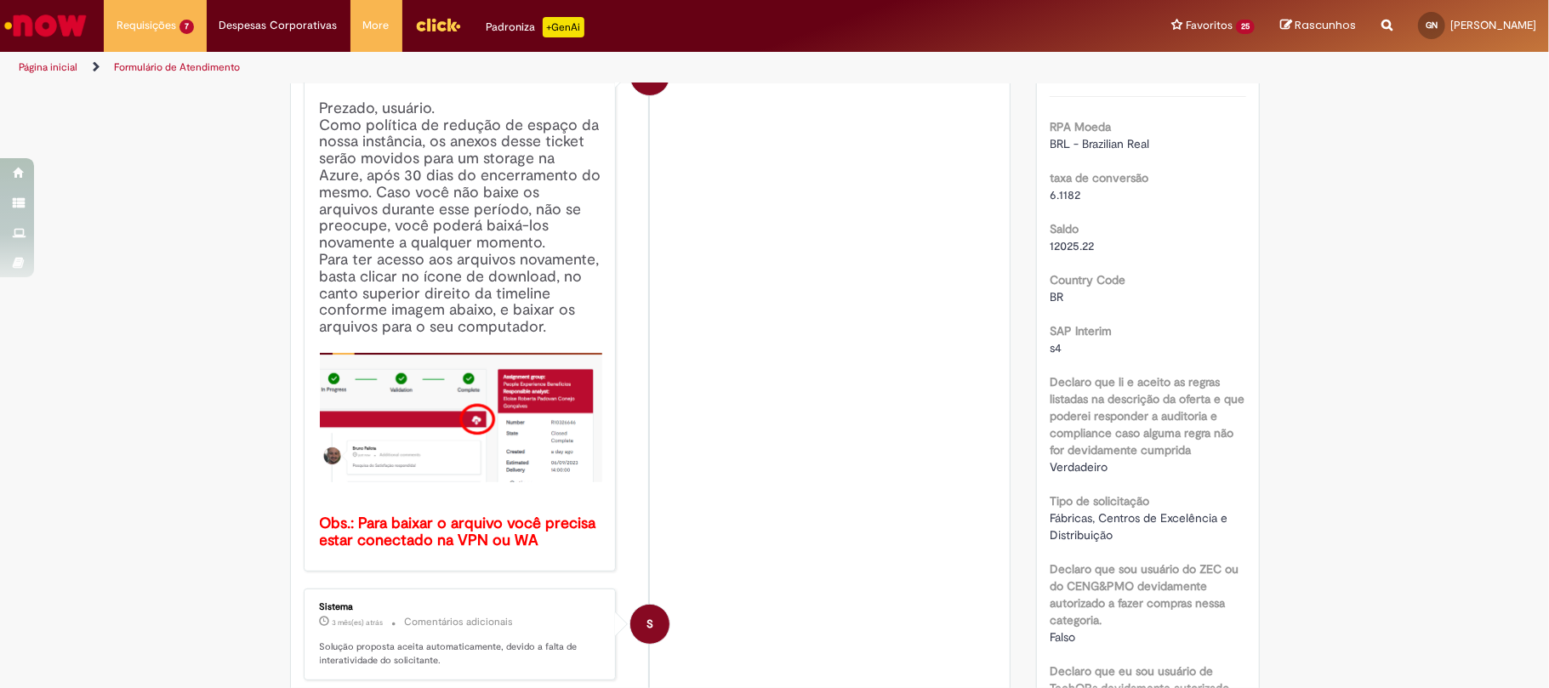
scroll to position [665, 0]
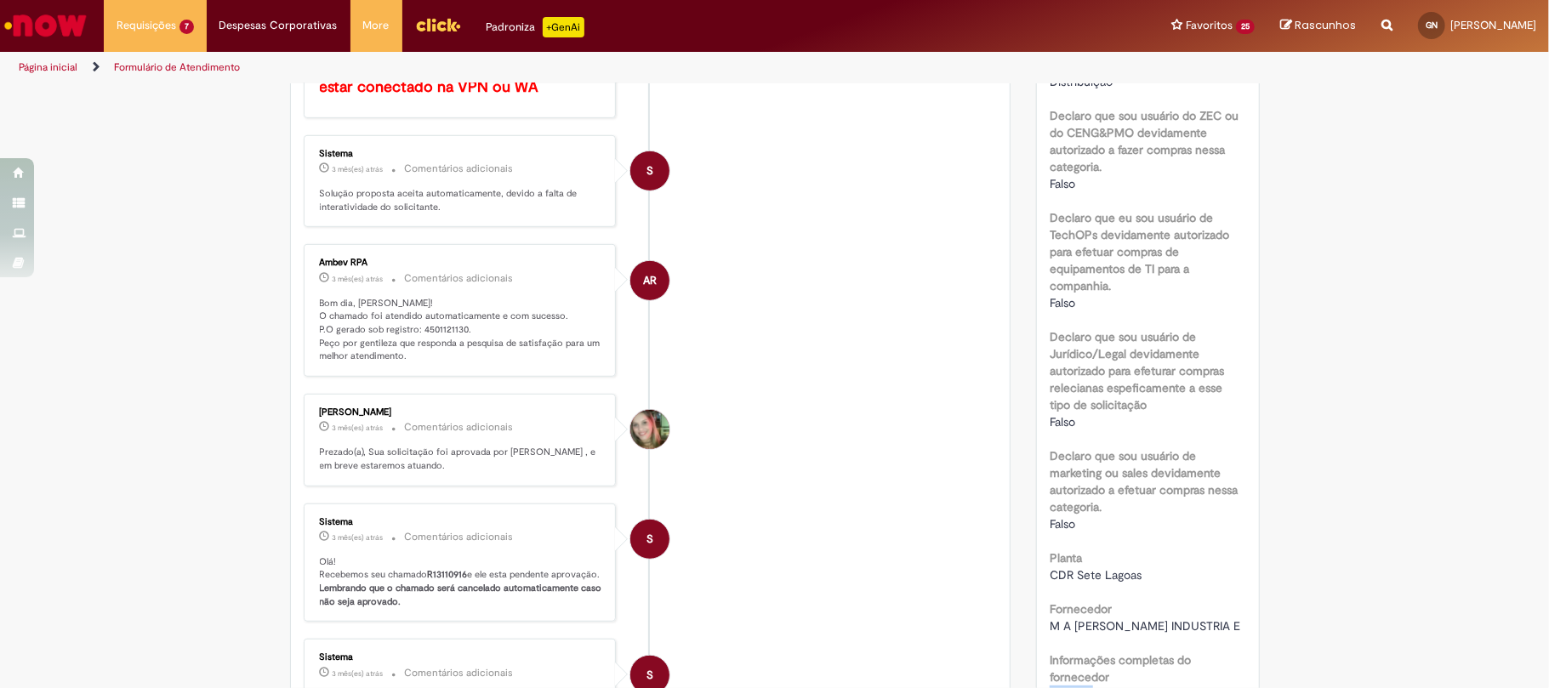
click at [433, 349] on p "Bom dia, Gustavo! O chamado foi atendido automaticamente e com sucesso. P.O ger…" at bounding box center [461, 330] width 283 height 67
click at [432, 333] on p "Bom dia, Gustavo! O chamado foi atendido automaticamente e com sucesso. P.O ger…" at bounding box center [461, 330] width 283 height 67
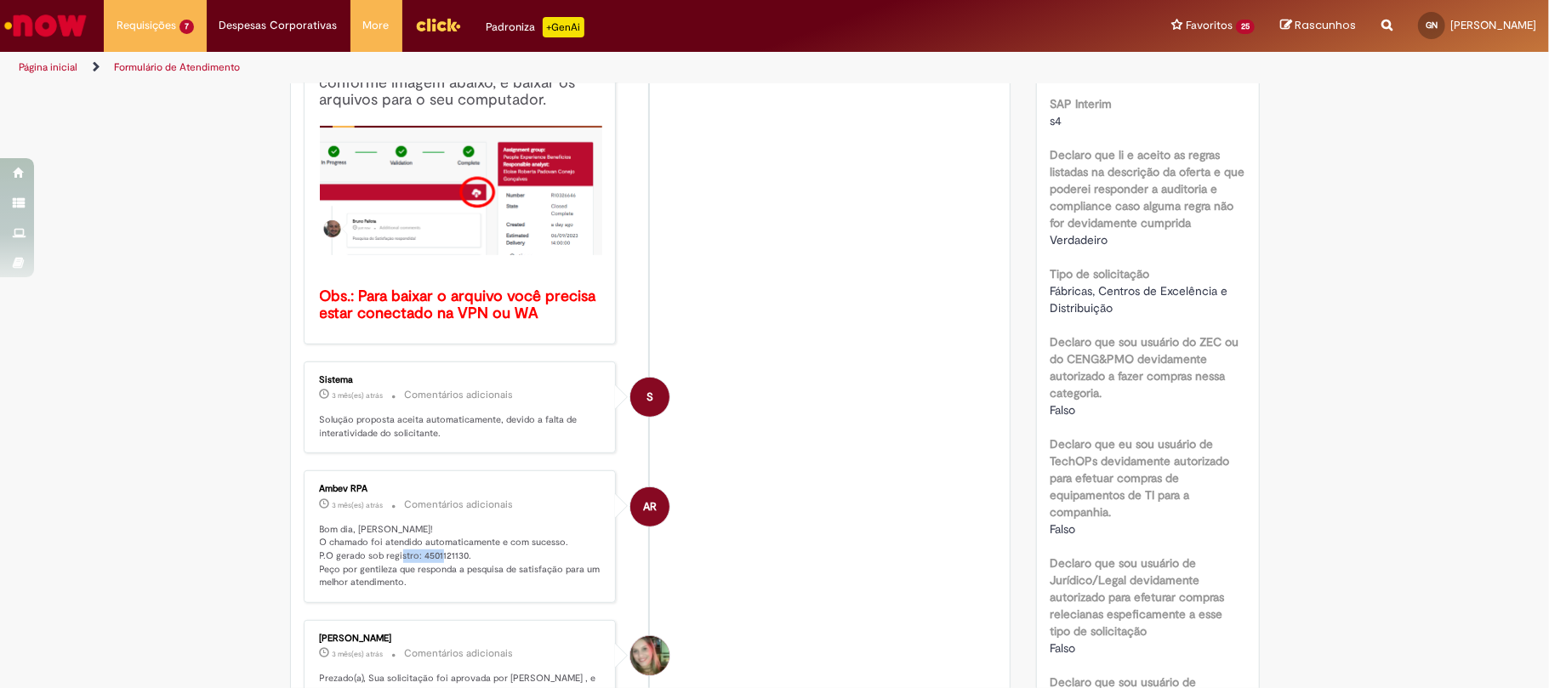
scroll to position [0, 0]
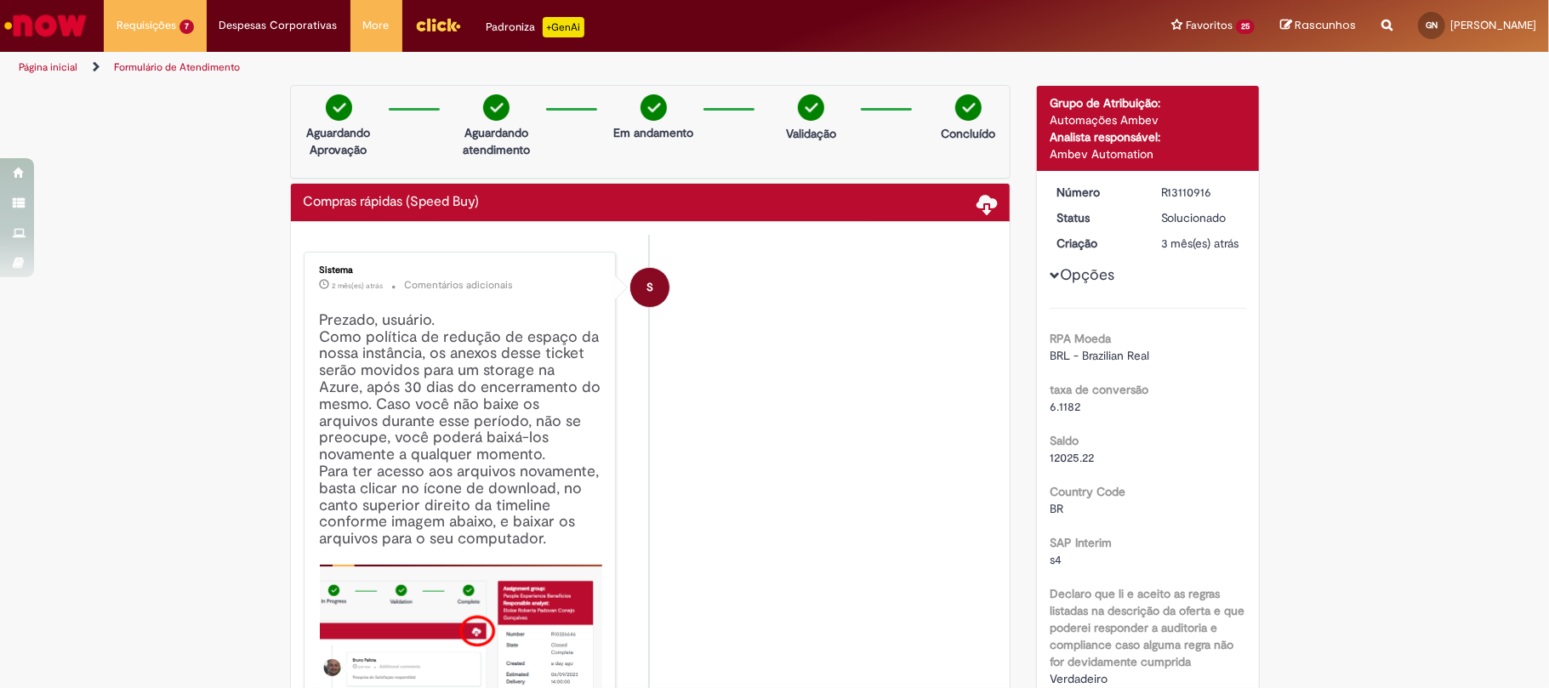
click at [1164, 191] on div "R13110916" at bounding box center [1200, 192] width 79 height 17
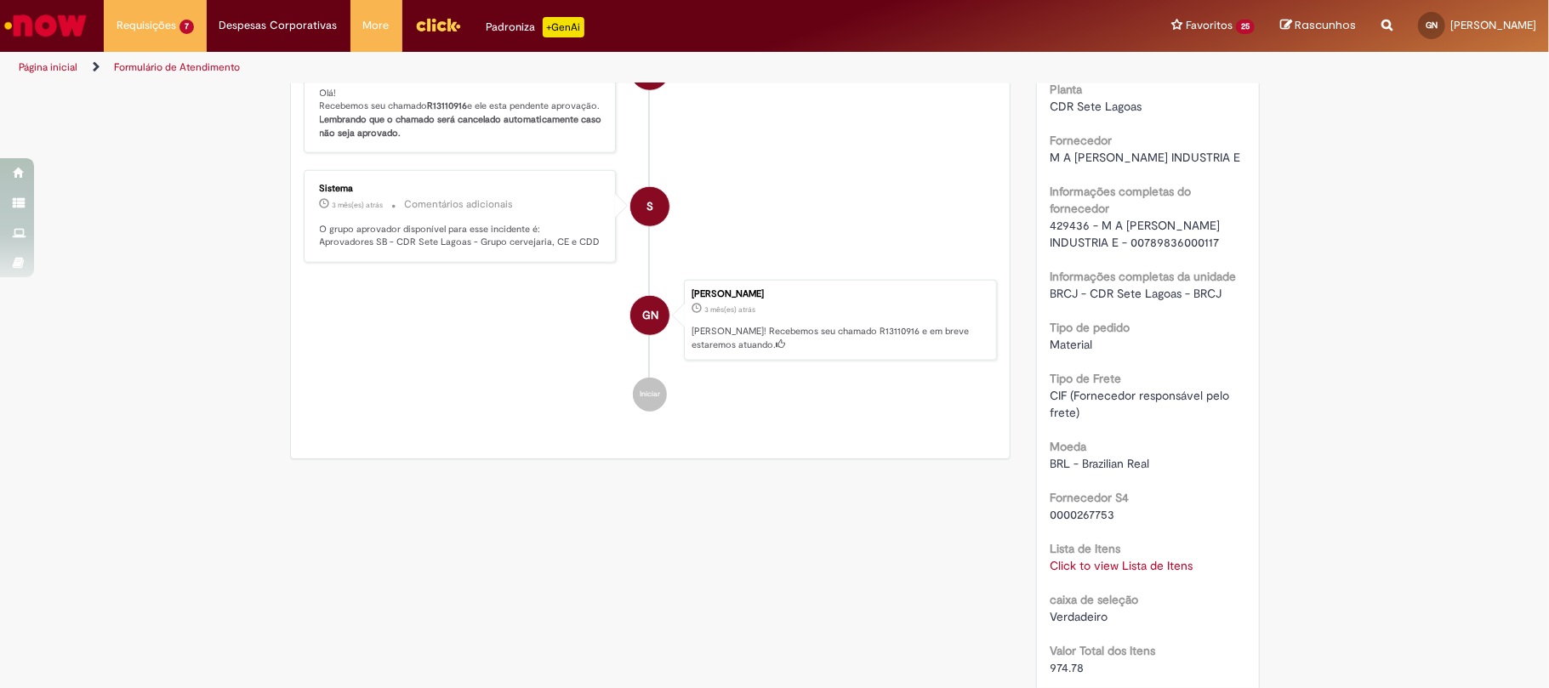
scroll to position [1247, 0]
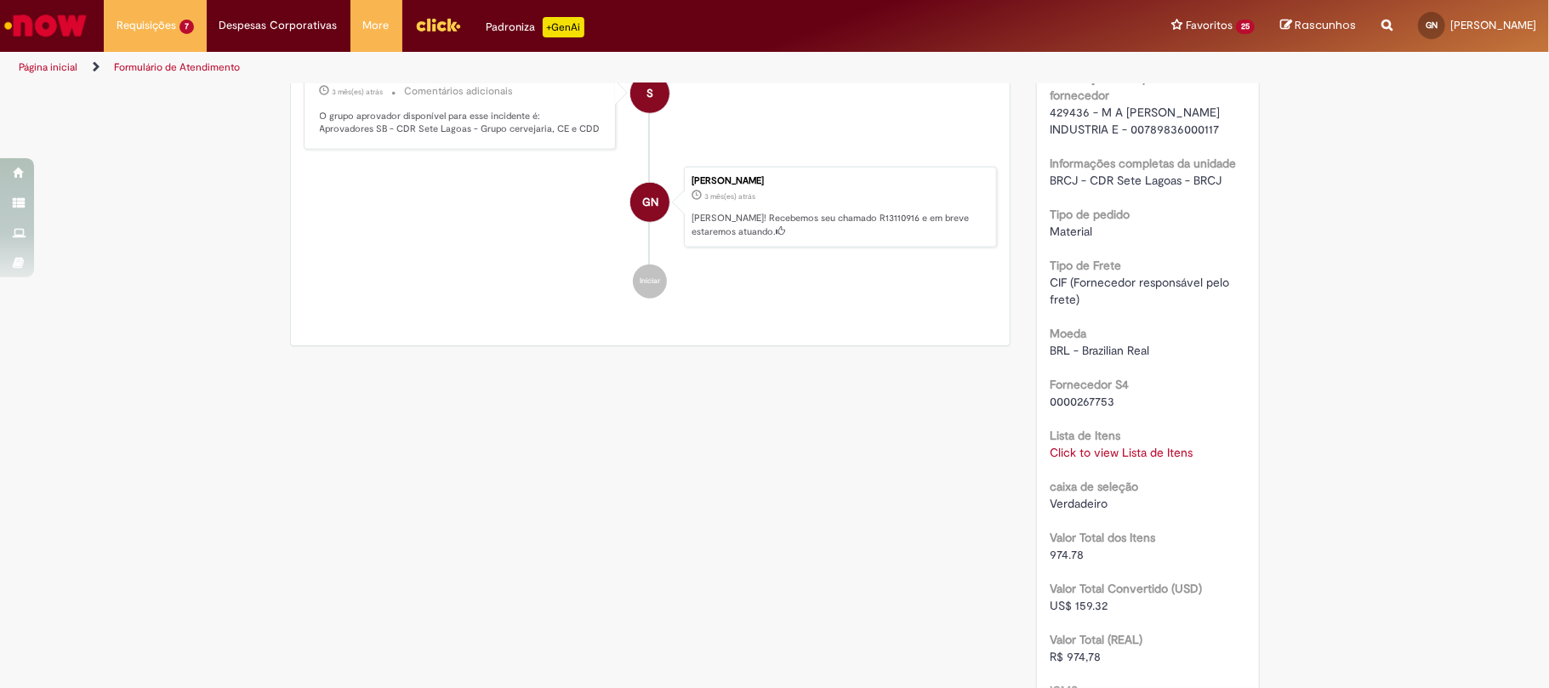
click at [1103, 481] on div "RPA Moeda BRL - Brazilian Real taxa de conversão 6.1182 Saldo 12025.22 Country …" at bounding box center [1148, 118] width 197 height 2115
click at [1094, 460] on link "Click to view Lista de Itens" at bounding box center [1121, 452] width 143 height 15
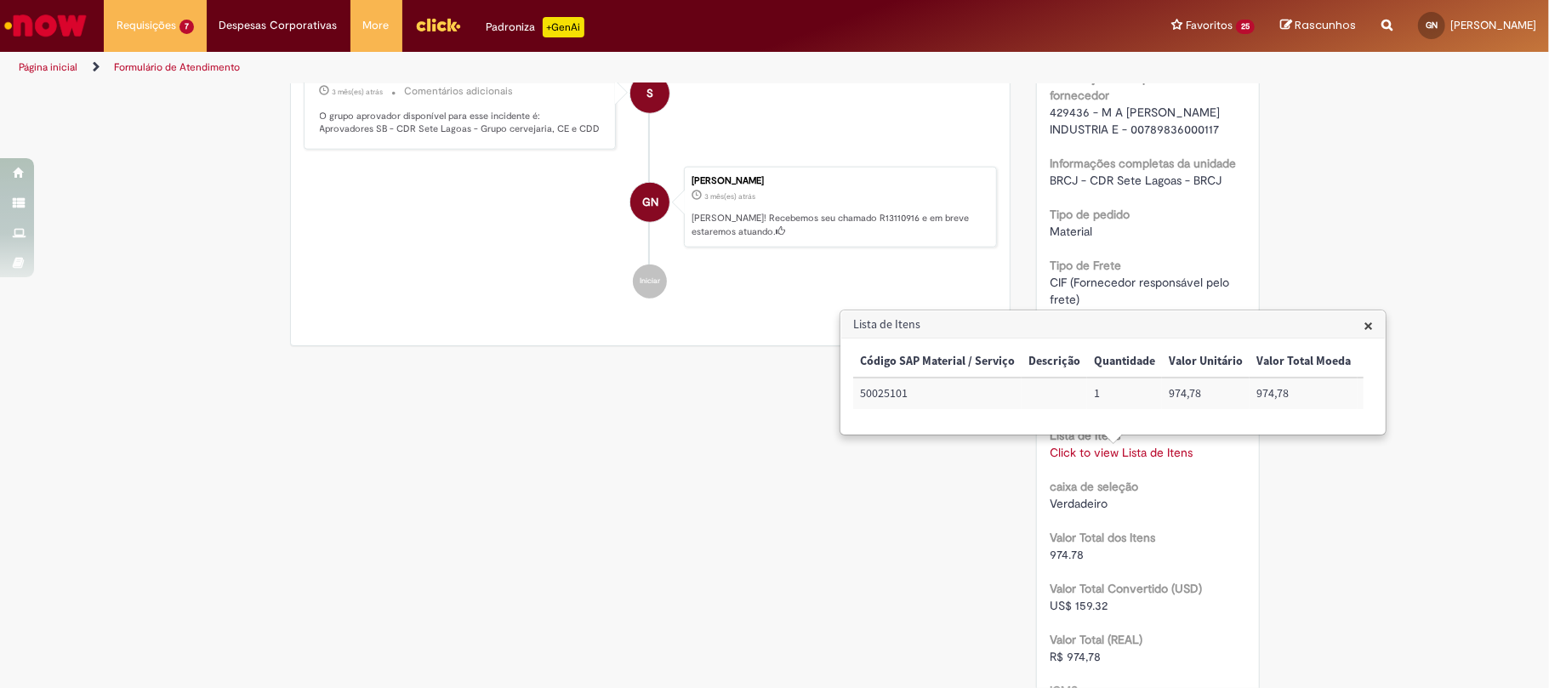
click at [1199, 512] on div "Verdadeiro" at bounding box center [1148, 503] width 197 height 17
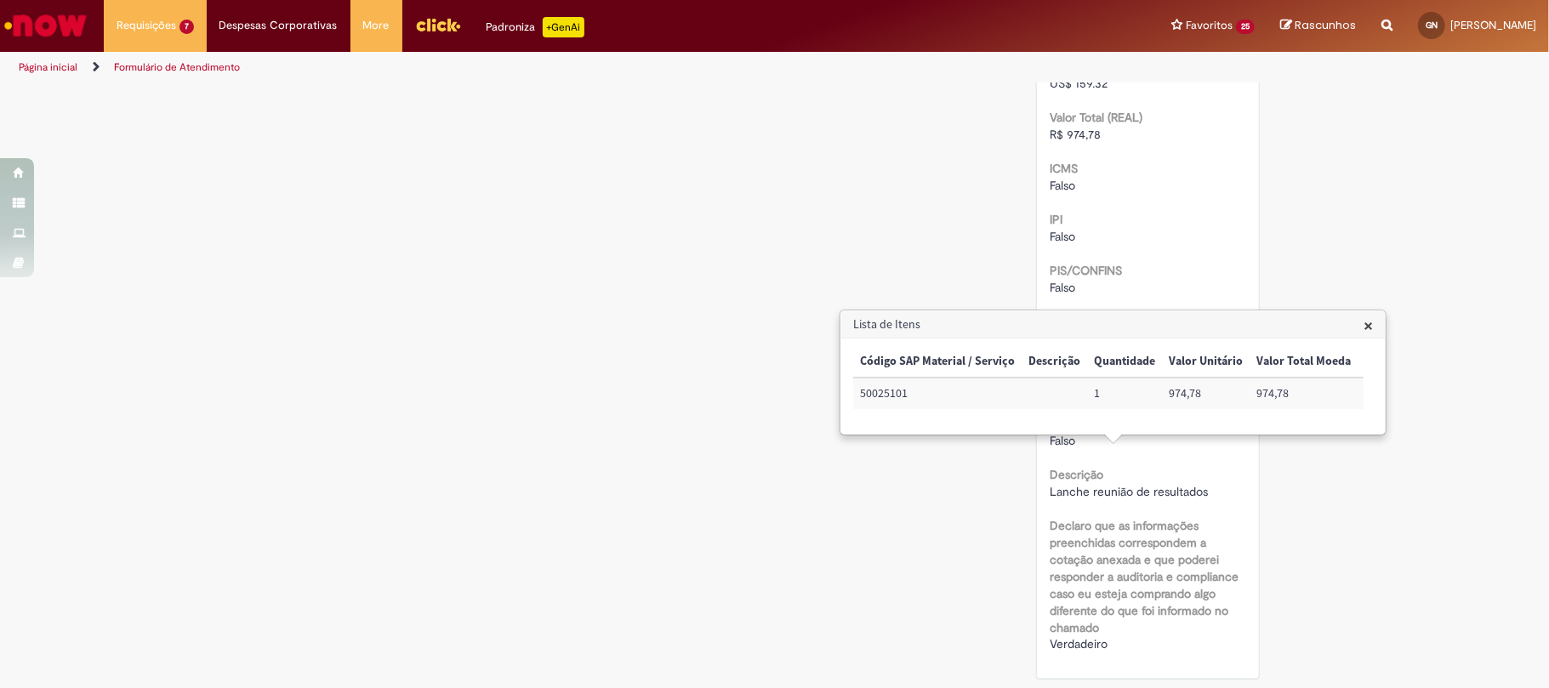
click at [1137, 492] on span "Lanche reunião de resultados" at bounding box center [1129, 491] width 158 height 15
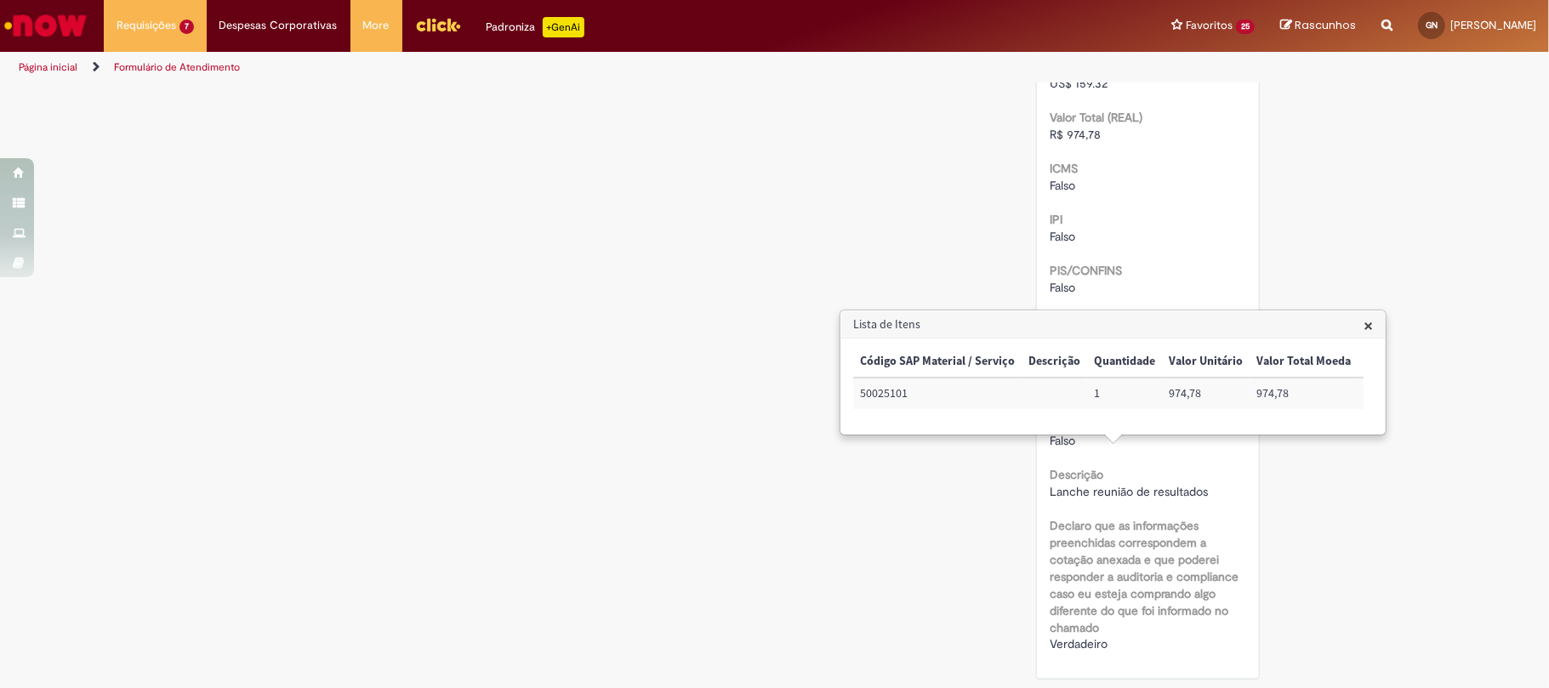
click at [1233, 434] on div "× Código SAP Material / Serviço Descrição Quantidade Valor Unitário Valor Total…" at bounding box center [1113, 386] width 544 height 95
click at [1077, 385] on td "72022701" at bounding box center [1088, 393] width 90 height 31
click at [1277, 390] on td "BRCJUPMT01" at bounding box center [1317, 393] width 108 height 31
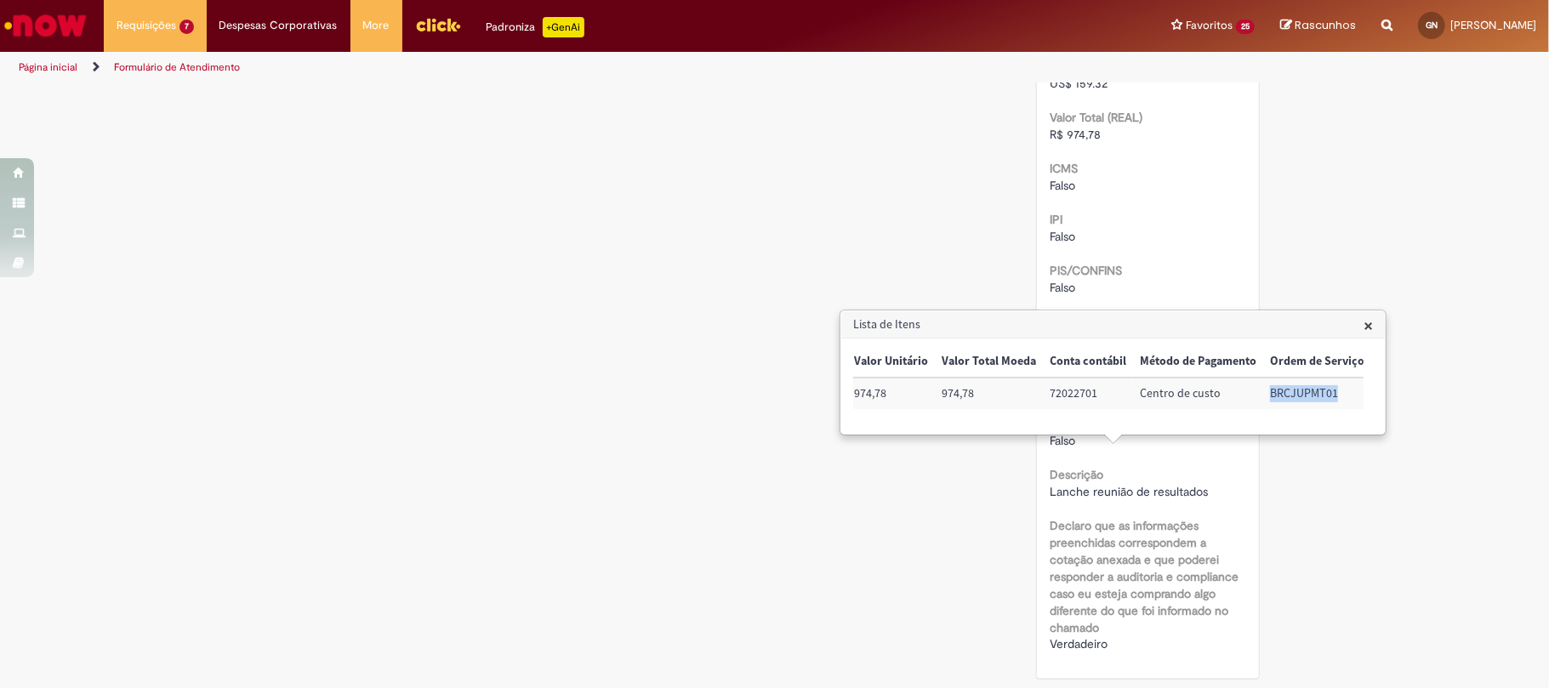
click at [1277, 390] on td "BRCJUPMT01" at bounding box center [1317, 393] width 108 height 31
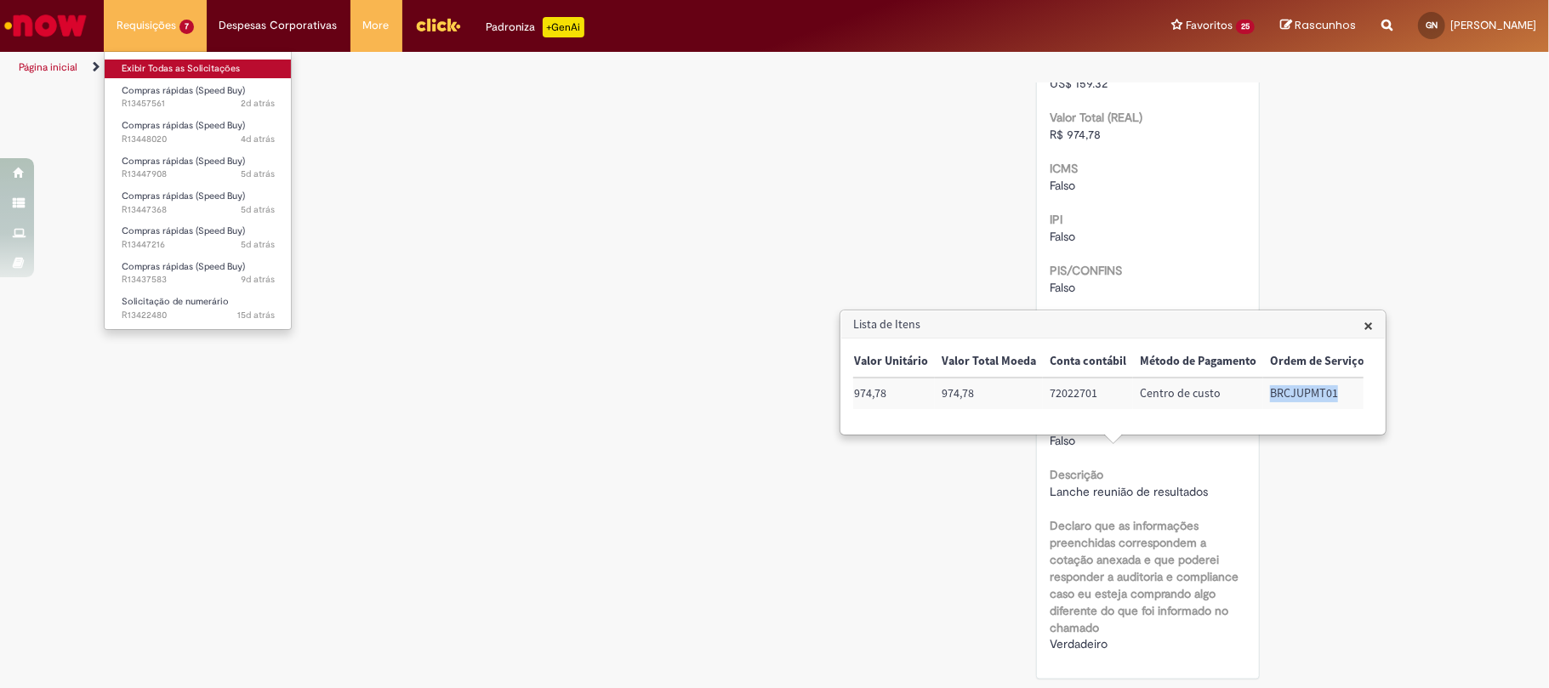
click at [204, 61] on link "Exibir Todas as Solicitações" at bounding box center [198, 69] width 187 height 19
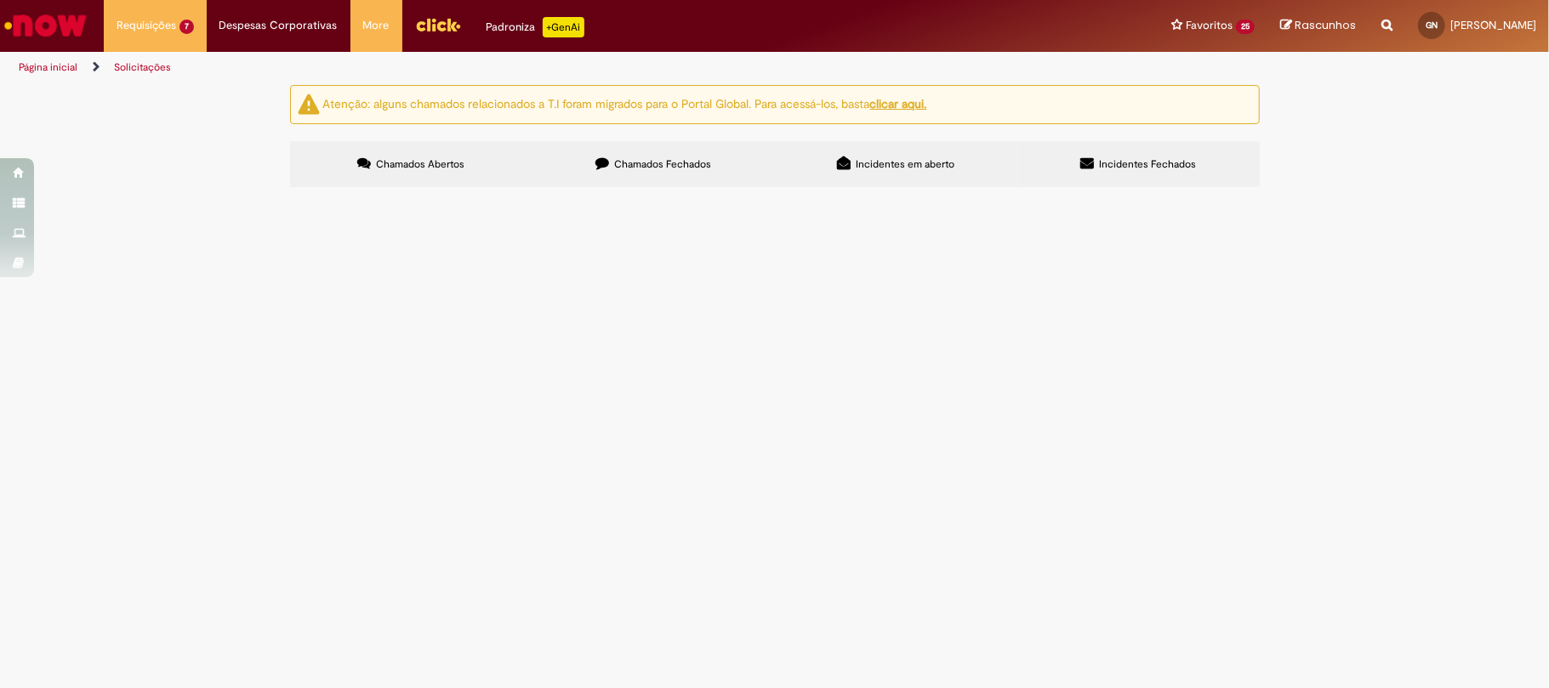
click at [641, 170] on span "Chamados Fechados" at bounding box center [662, 164] width 97 height 14
click at [0, 0] on icon at bounding box center [0, 0] width 0 height 0
click at [0, 0] on link at bounding box center [0, 0] width 0 height 0
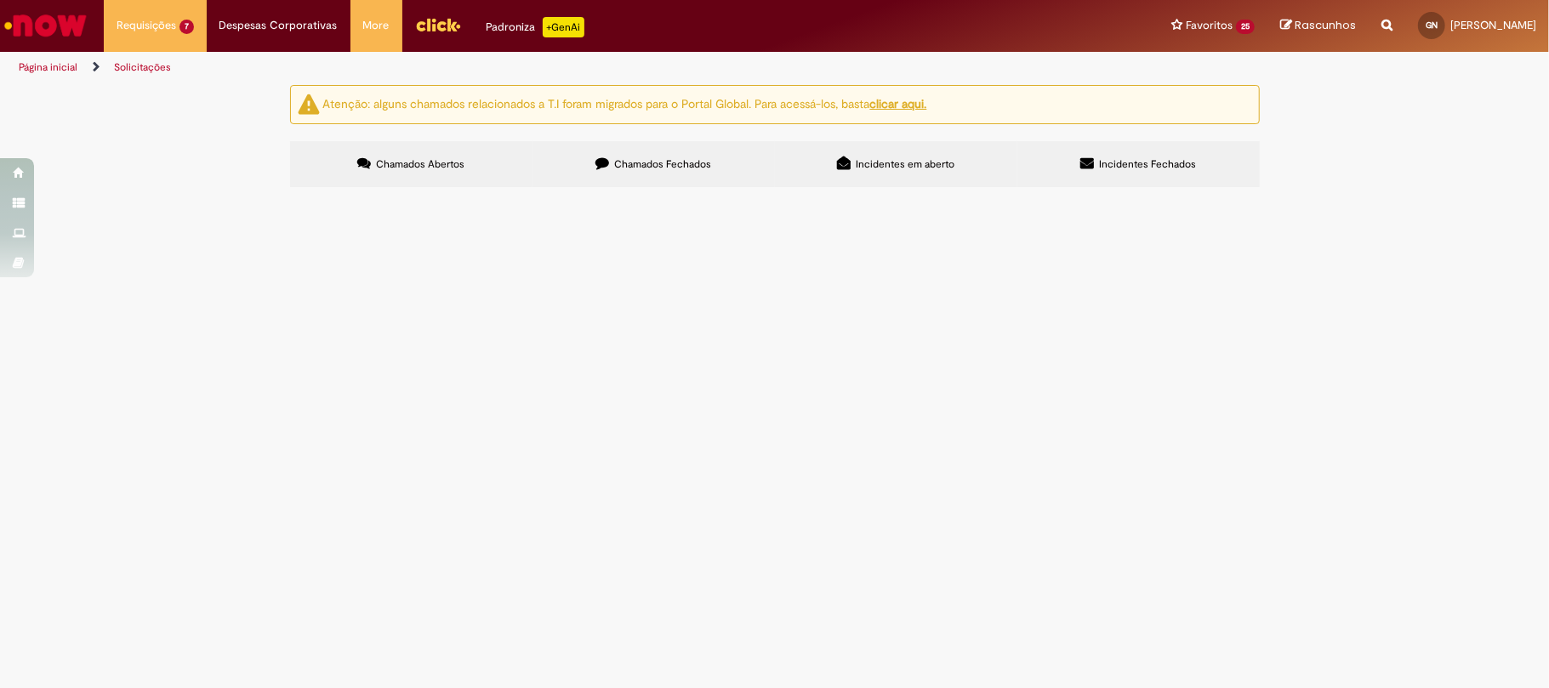
scroll to position [606, 0]
click at [0, 0] on icon at bounding box center [0, 0] width 0 height 0
click at [277, 191] on div "Atenção: alguns chamados relacionados a T.I foram migrados para o Portal Global…" at bounding box center [774, 138] width 995 height 106
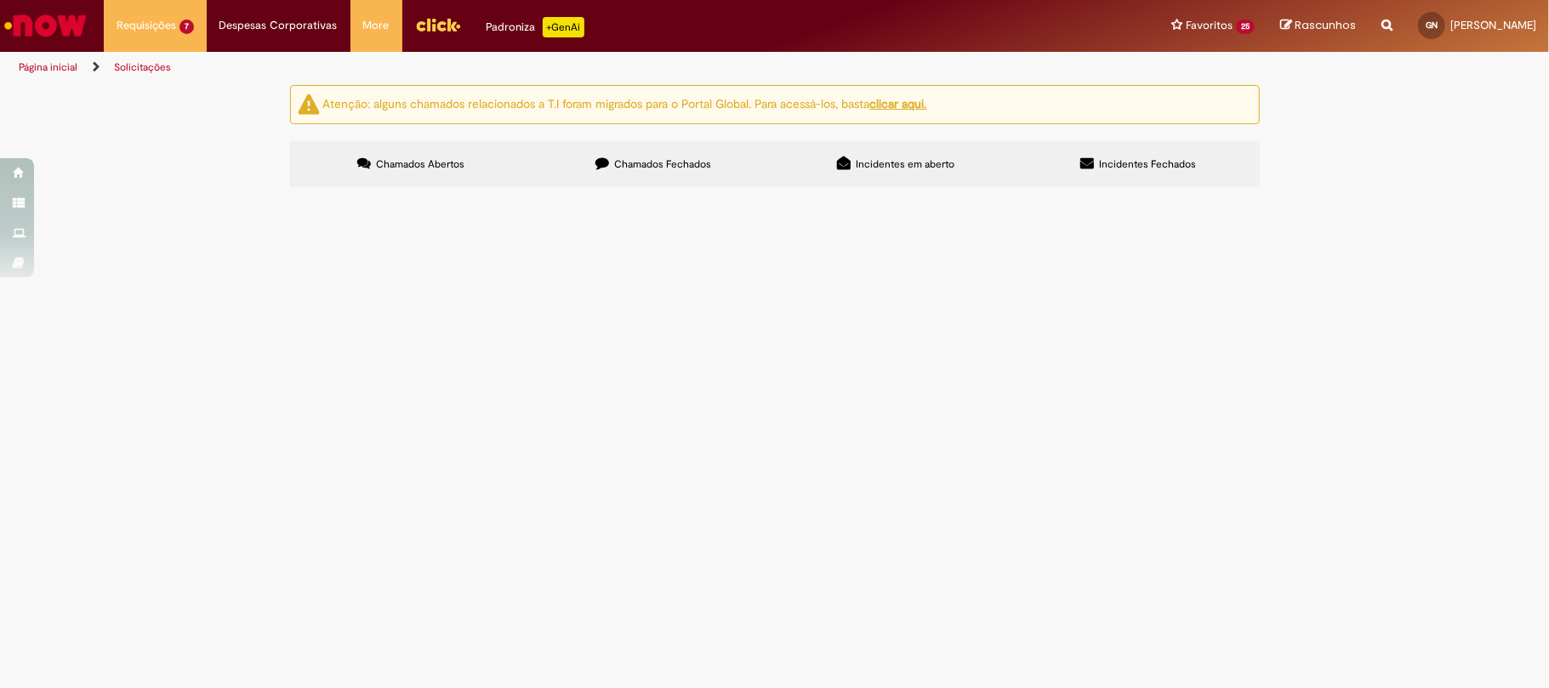
click at [0, 0] on link at bounding box center [0, 0] width 0 height 0
click at [0, 0] on icon at bounding box center [0, 0] width 0 height 0
click at [0, 0] on span "Compras rápidas (Speed Buy)" at bounding box center [0, 0] width 0 height 0
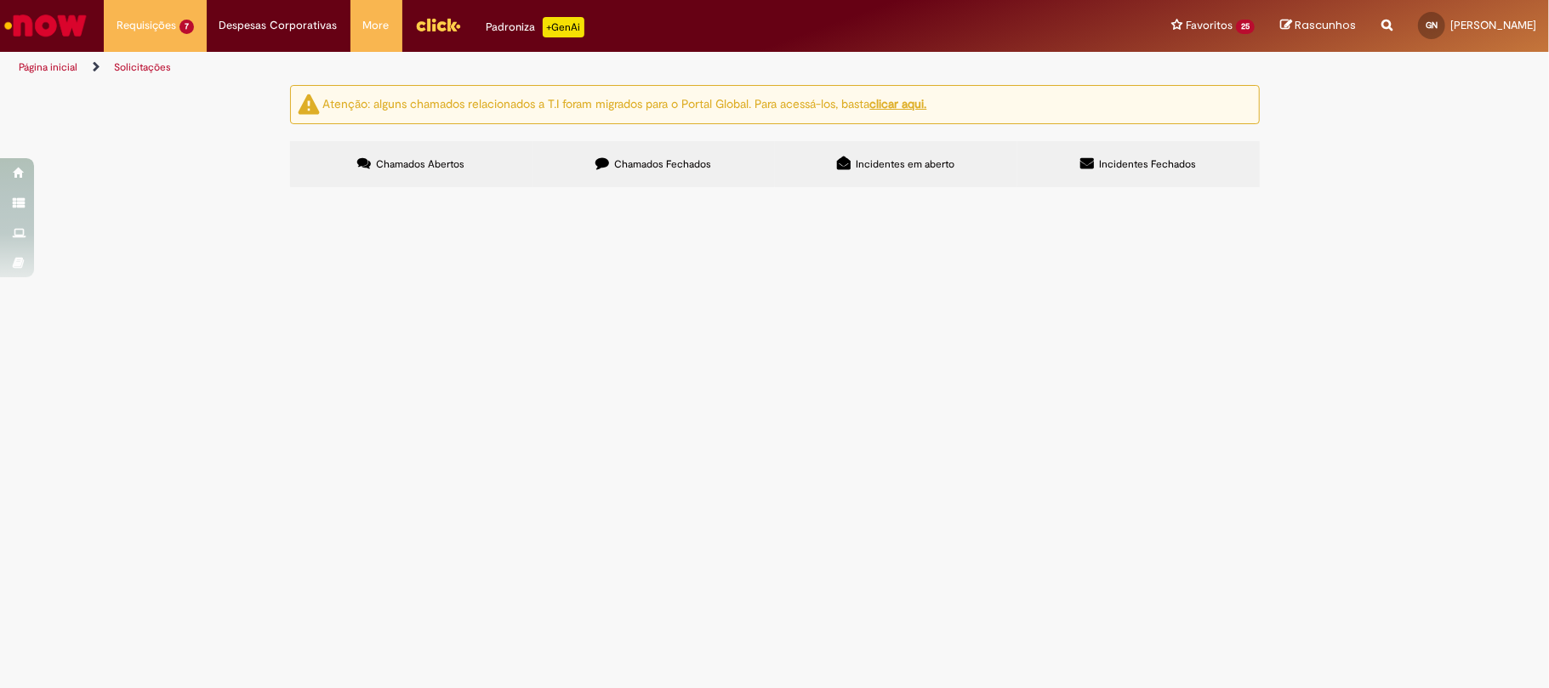
click at [0, 0] on span "Compras rápidas (Speed Buy)" at bounding box center [0, 0] width 0 height 0
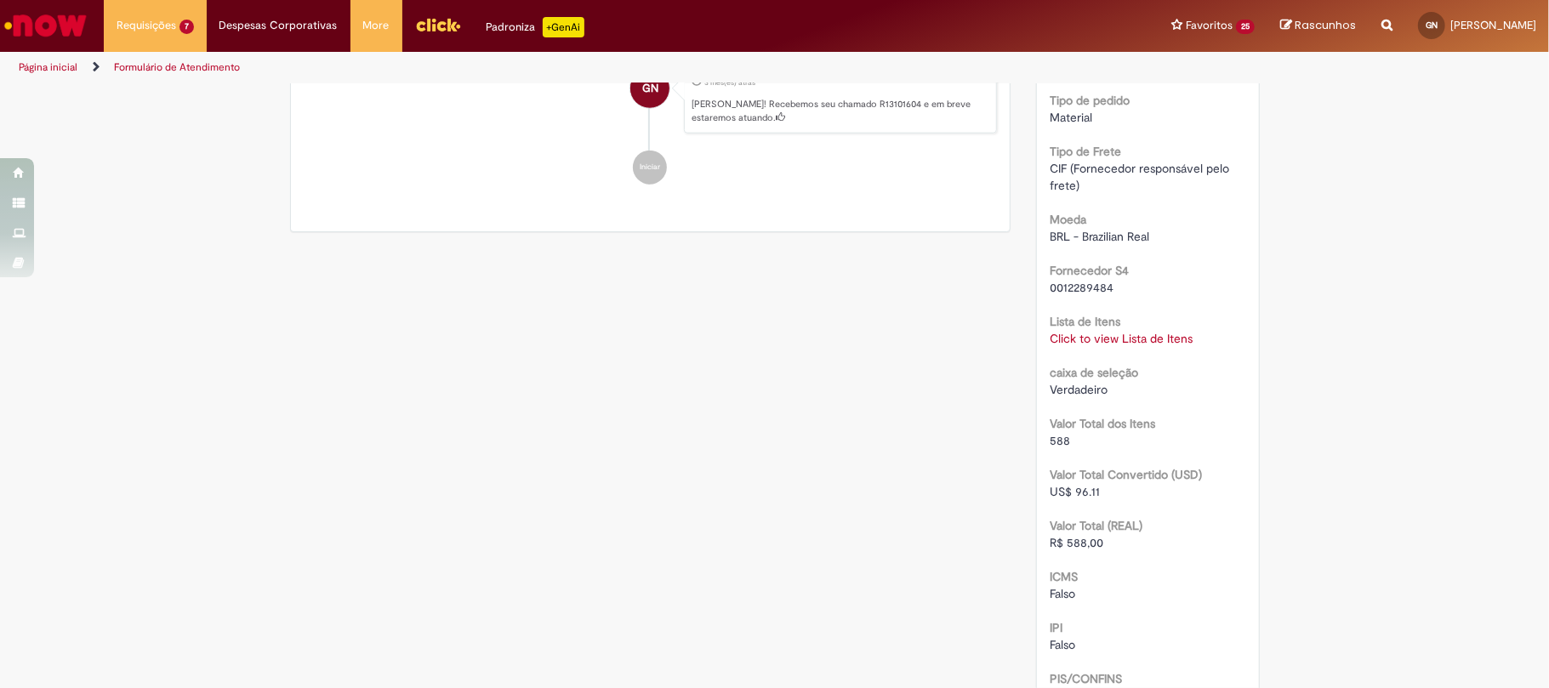
scroll to position [1134, 0]
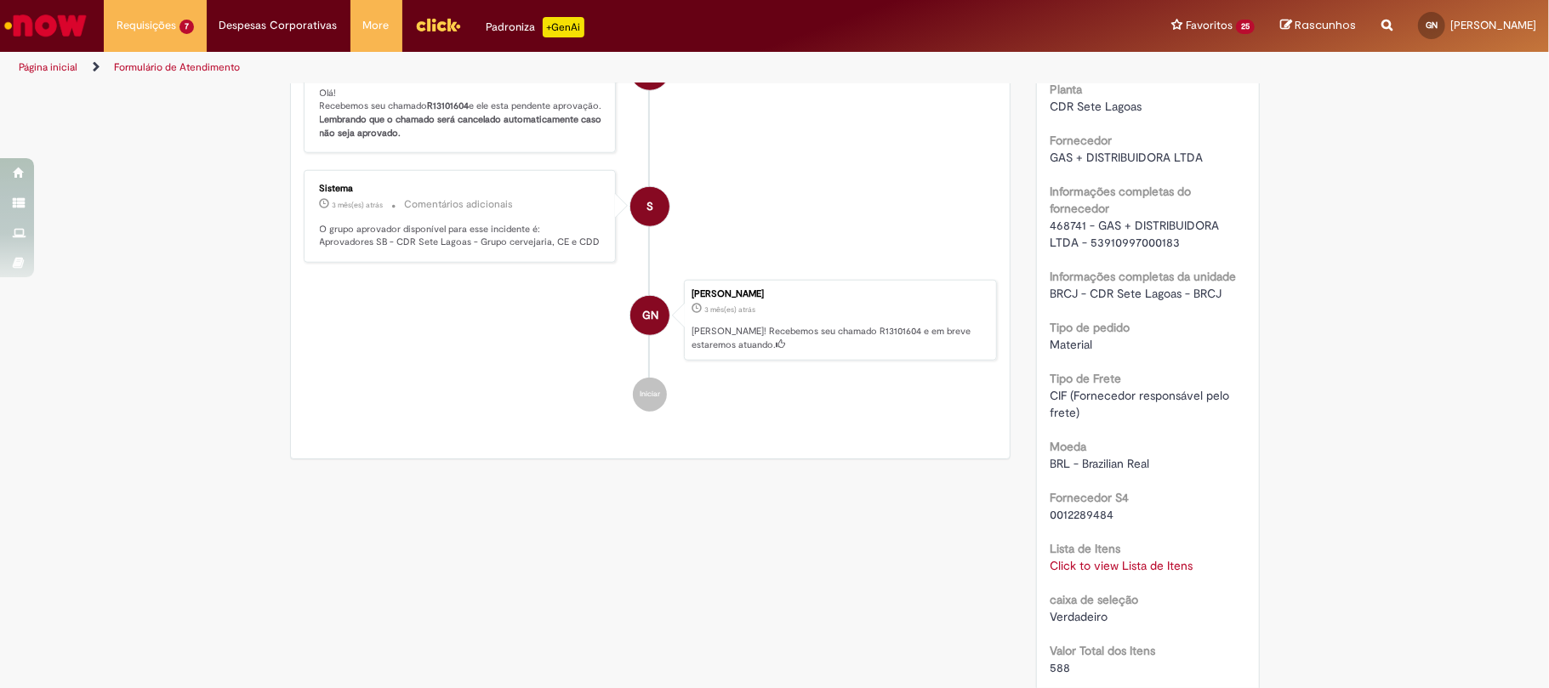
click at [1060, 216] on b "Informações completas do fornecedor" at bounding box center [1120, 200] width 141 height 32
click at [1063, 236] on span "468741 - GAS + DISTRIBUIDORA LTDA - 53910997000183" at bounding box center [1136, 234] width 173 height 32
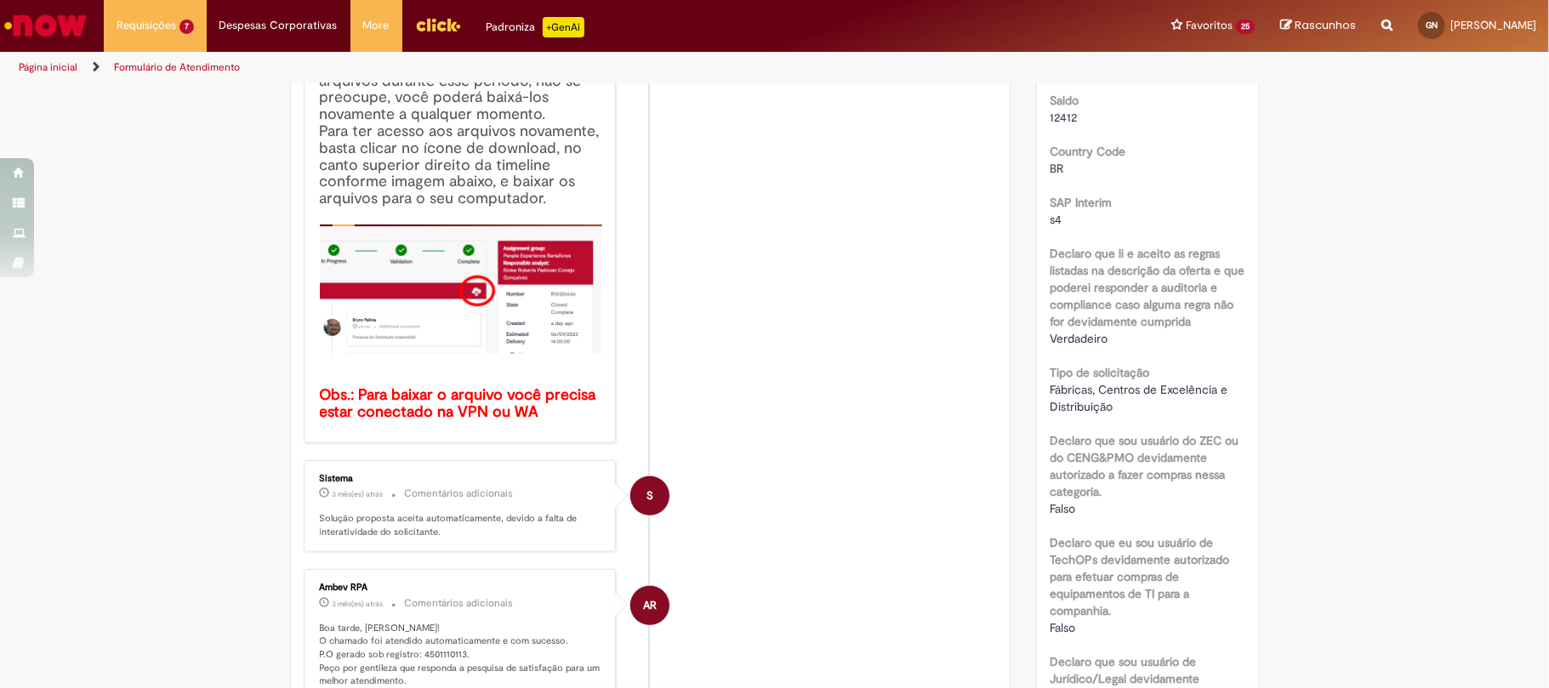
scroll to position [0, 0]
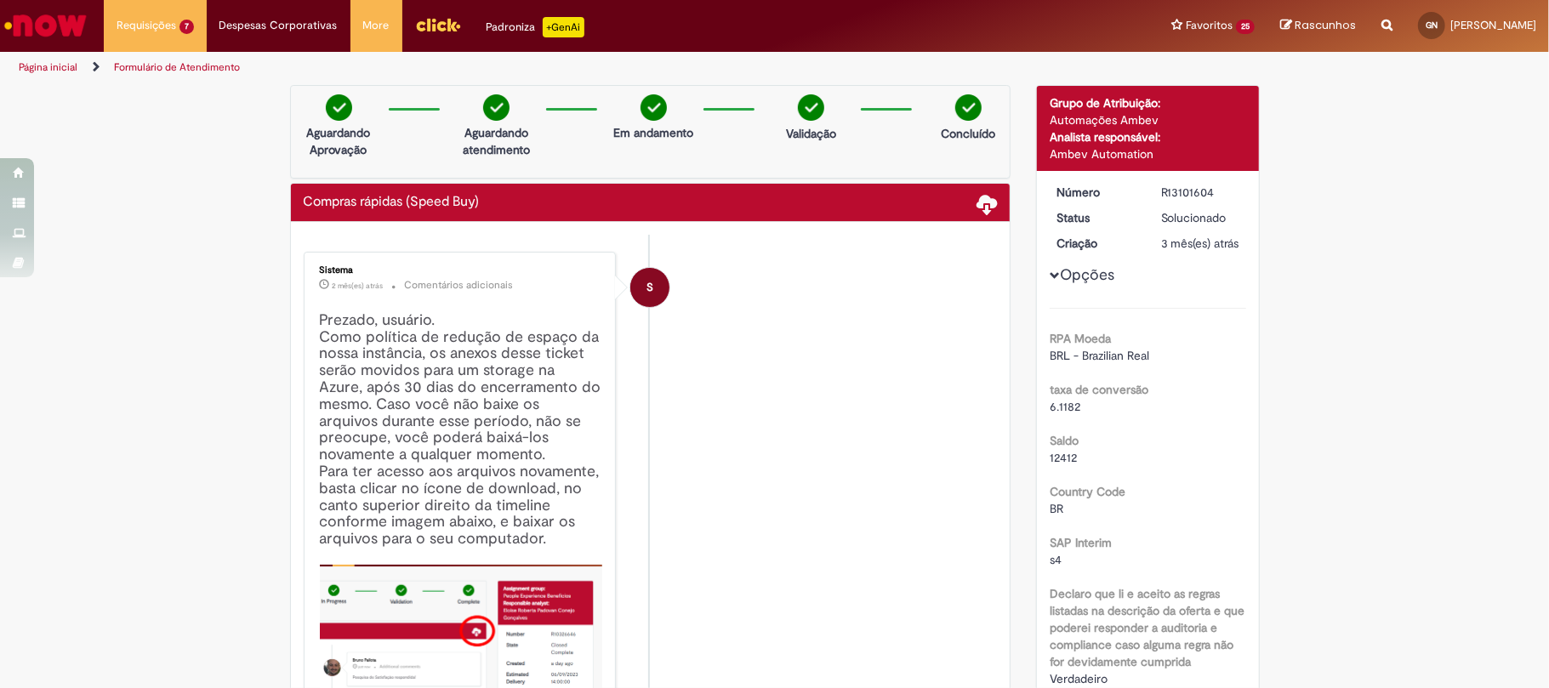
click at [1151, 194] on dd "R13101604" at bounding box center [1200, 192] width 105 height 17
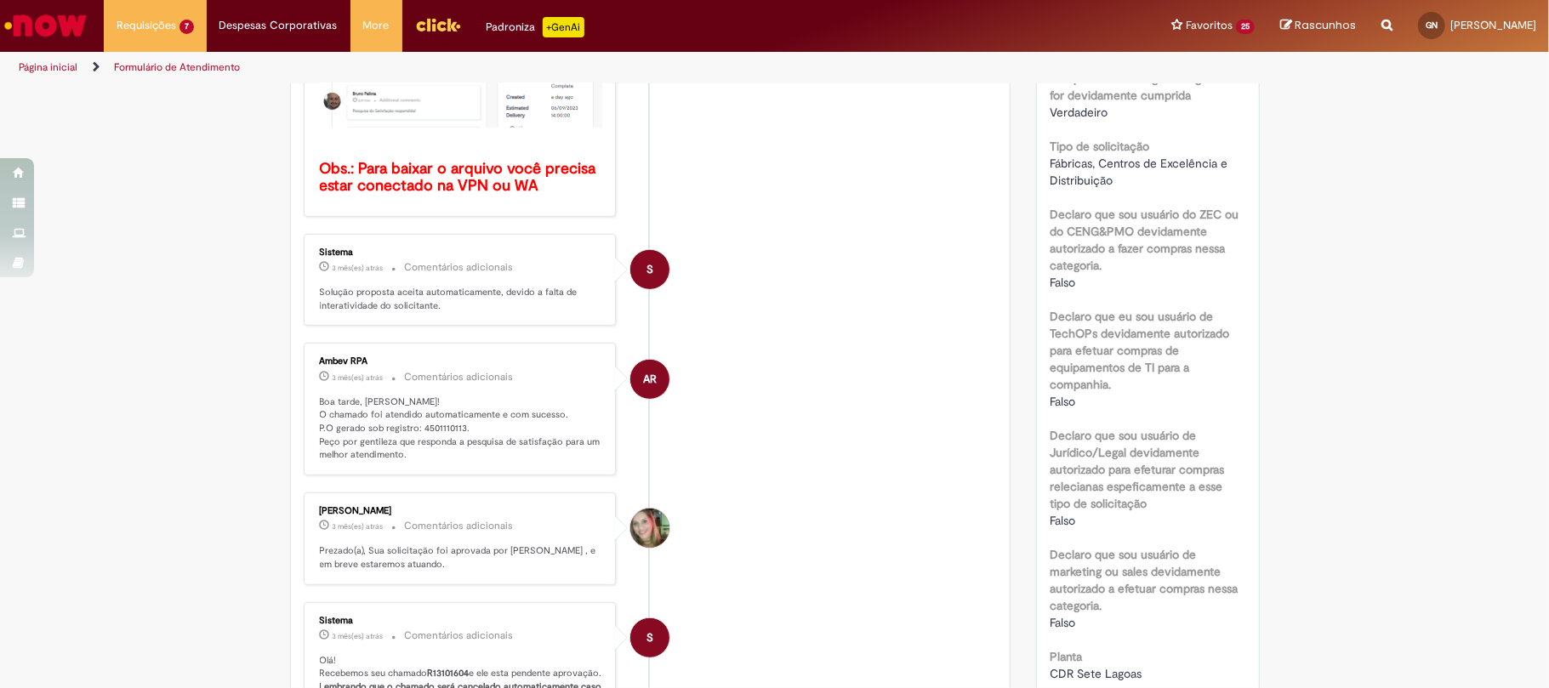
scroll to position [681, 0]
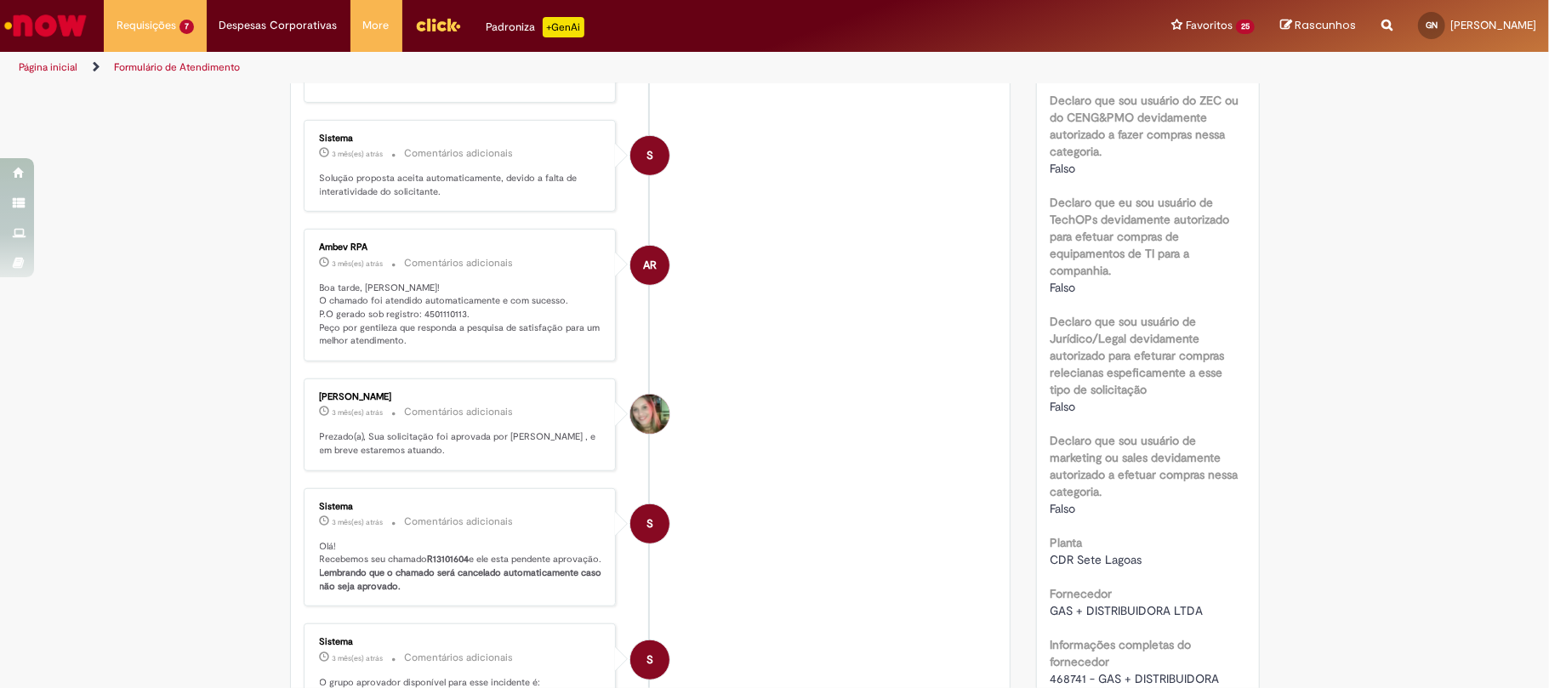
click at [440, 311] on p "Boa tarde, Gustavo! O chamado foi atendido automaticamente e com sucesso. P.O g…" at bounding box center [461, 315] width 283 height 67
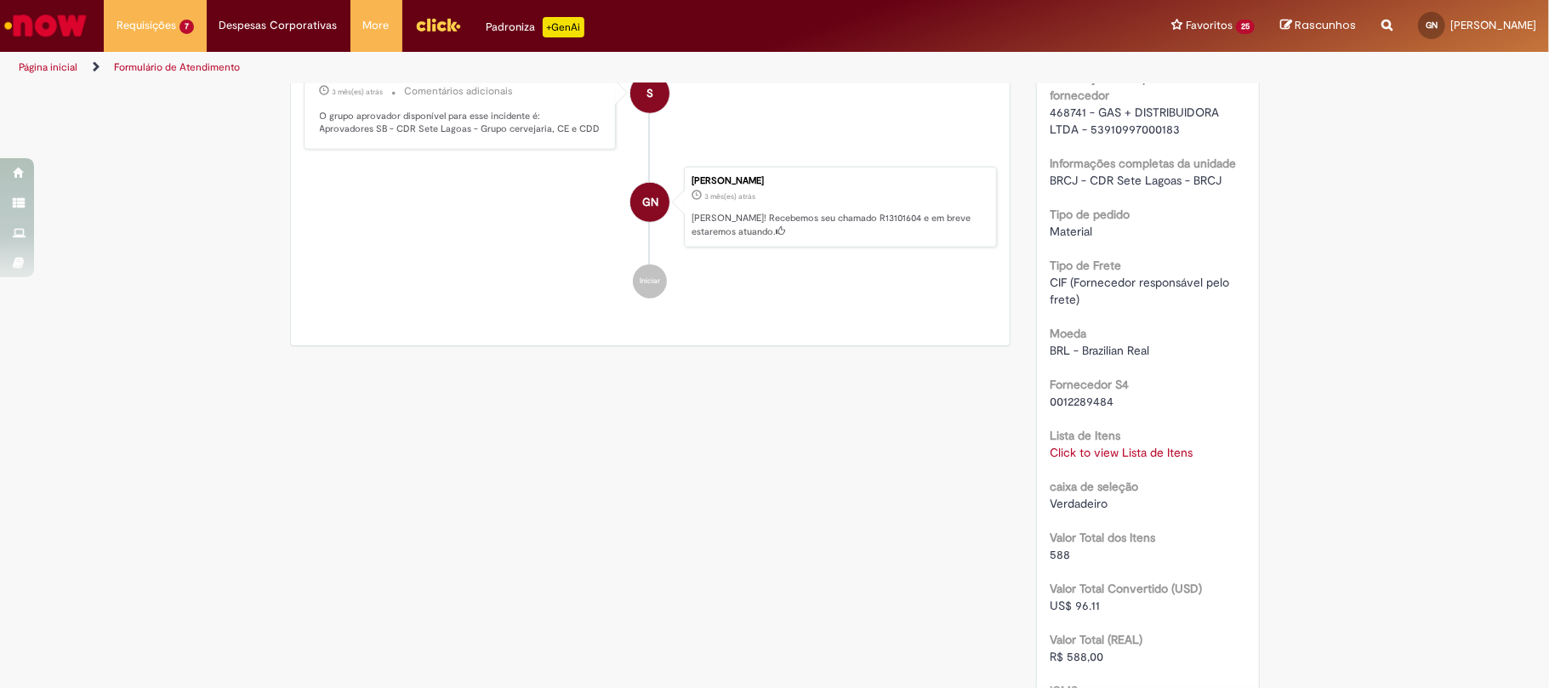
scroll to position [1361, 0]
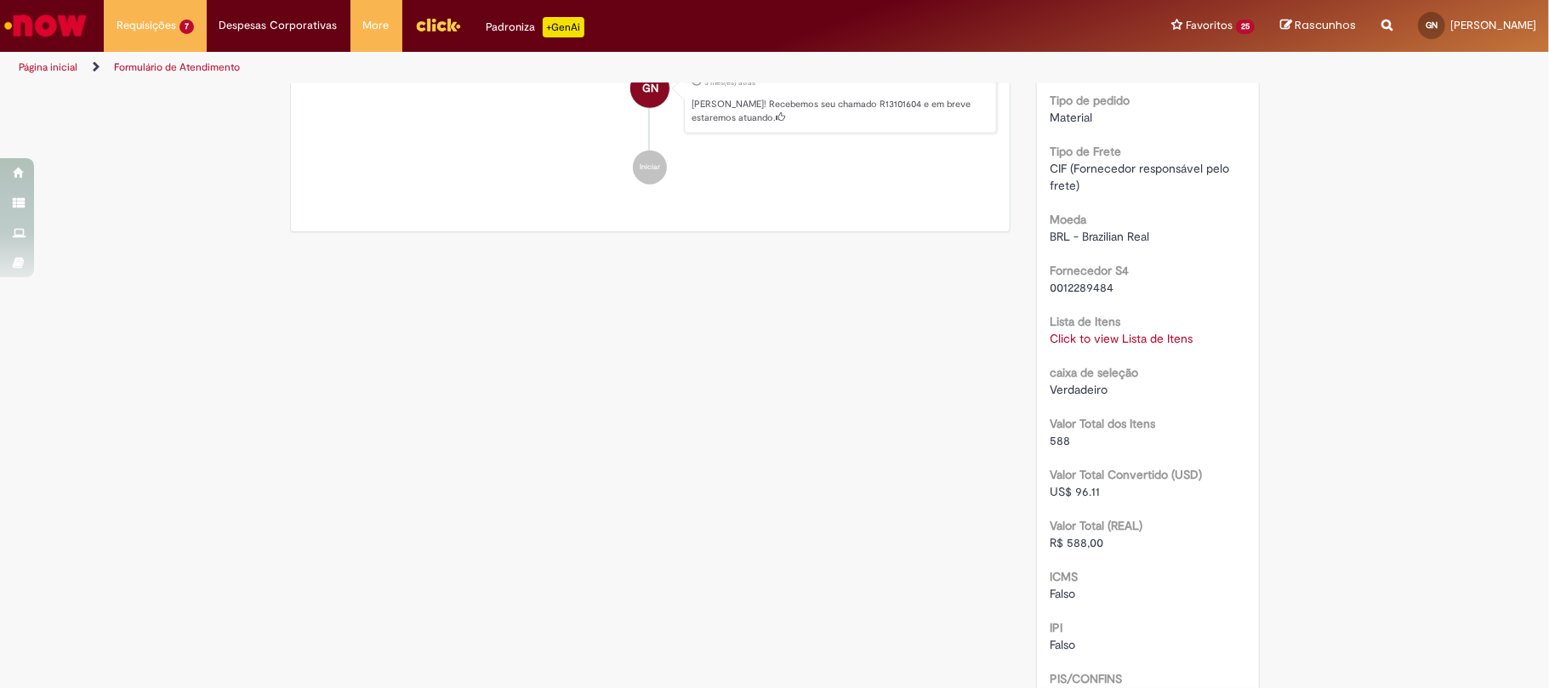
click at [1162, 347] on div "Click to view Lista de Itens Click to view Lista de Itens" at bounding box center [1148, 338] width 197 height 17
click at [1125, 347] on div "Click to view Lista de Itens Click to view Lista de Itens" at bounding box center [1148, 338] width 197 height 17
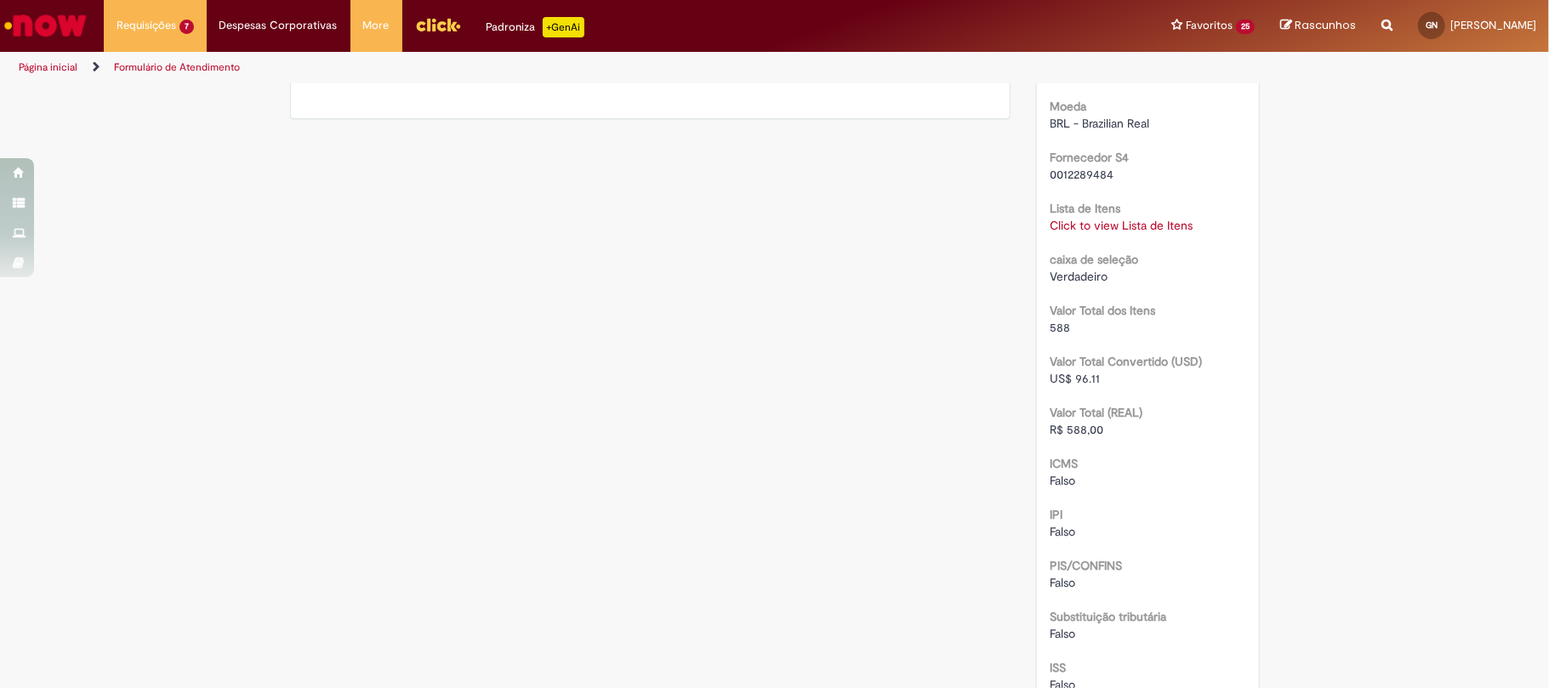
scroll to position [1786, 0]
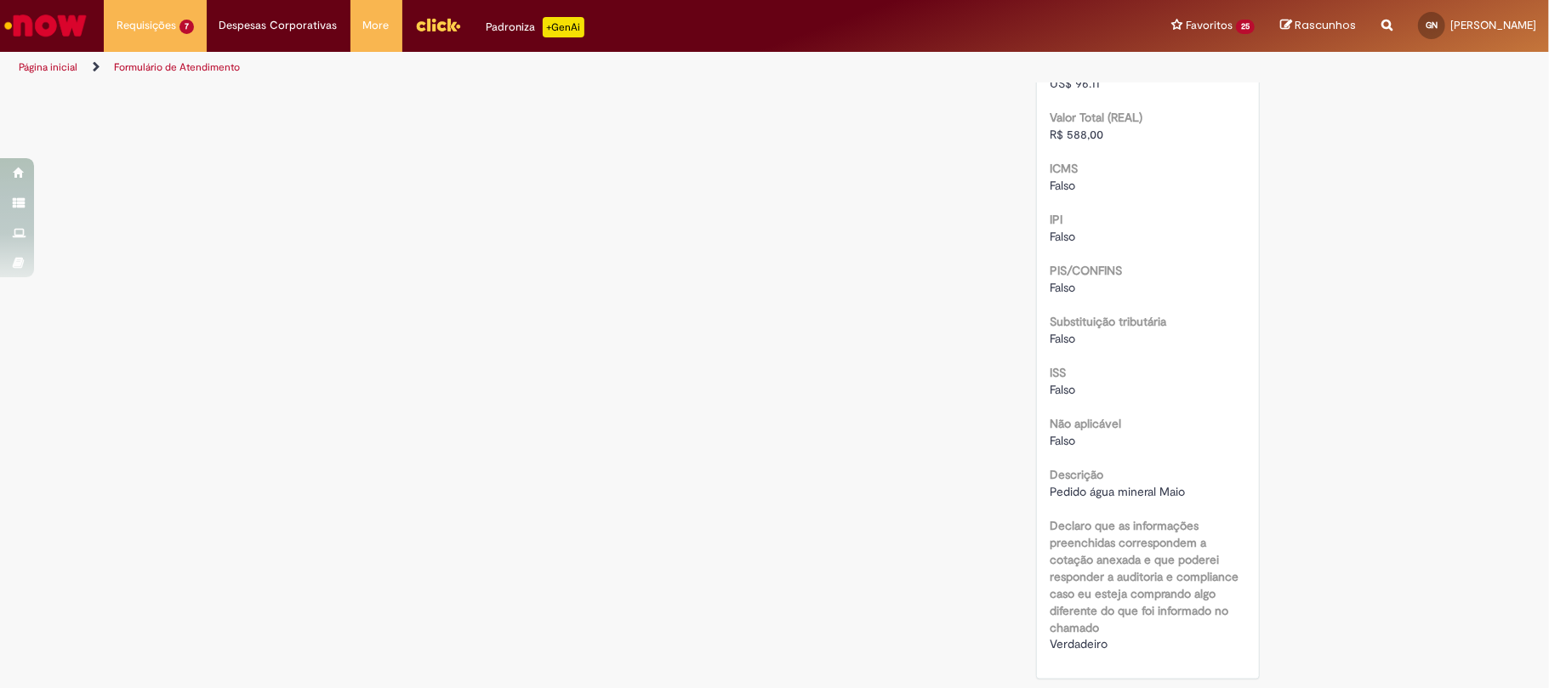
click at [1104, 492] on span "Pedido água mineral Maio" at bounding box center [1117, 491] width 135 height 15
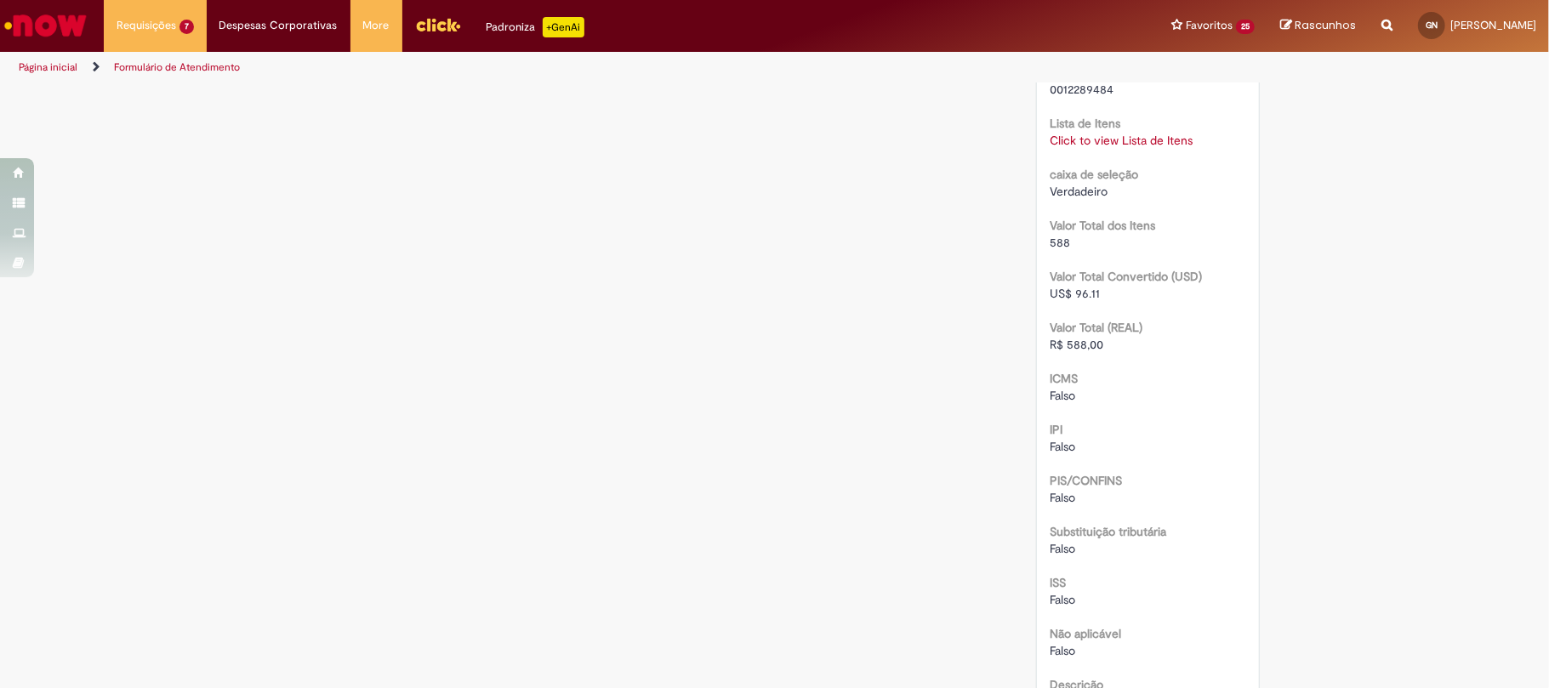
click at [1117, 149] on div "Click to view Lista de Itens Click to view Lista de Itens" at bounding box center [1148, 140] width 197 height 17
click at [1120, 148] on link "Click to view Lista de Itens" at bounding box center [1121, 140] width 143 height 15
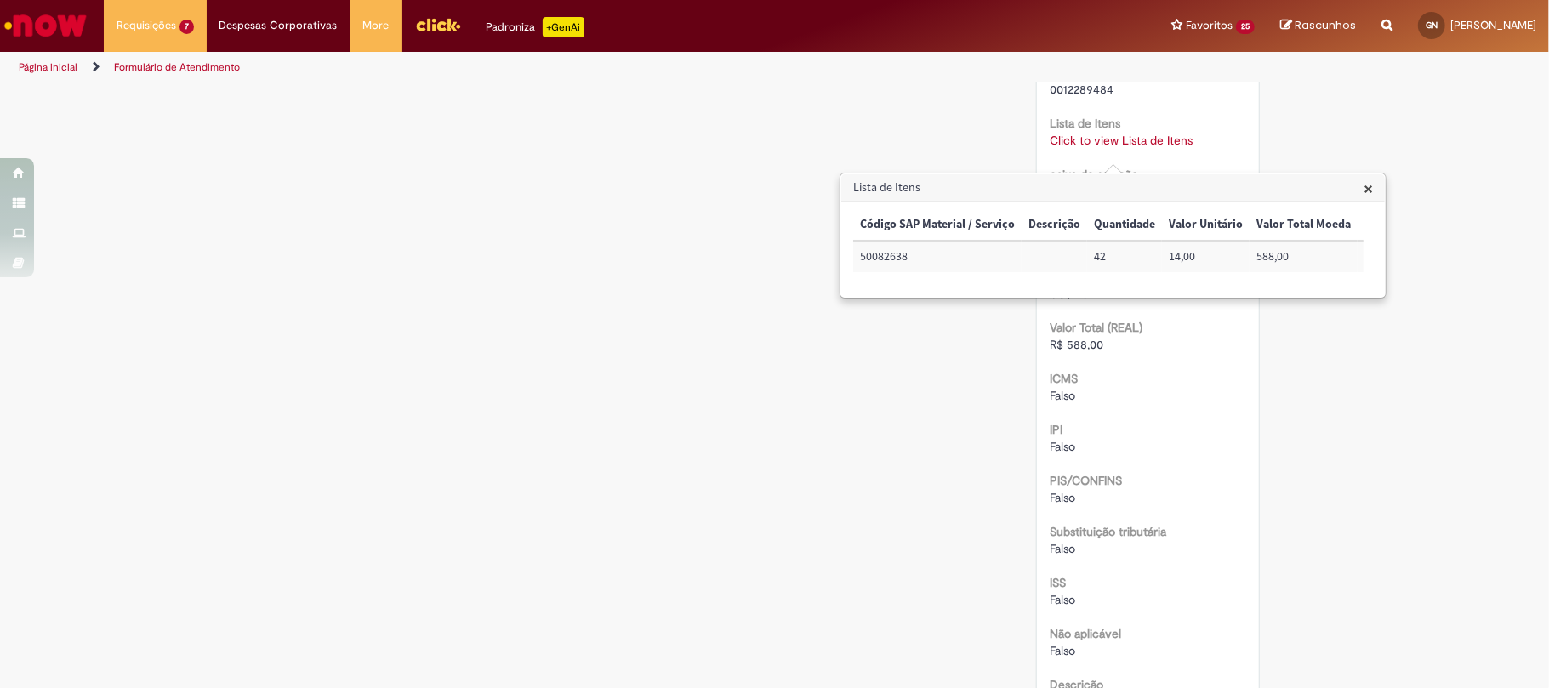
scroll to position [0, 315]
click at [1091, 256] on td "72022701" at bounding box center [1088, 256] width 90 height 31
click at [1080, 252] on td "72022701" at bounding box center [1088, 256] width 90 height 31
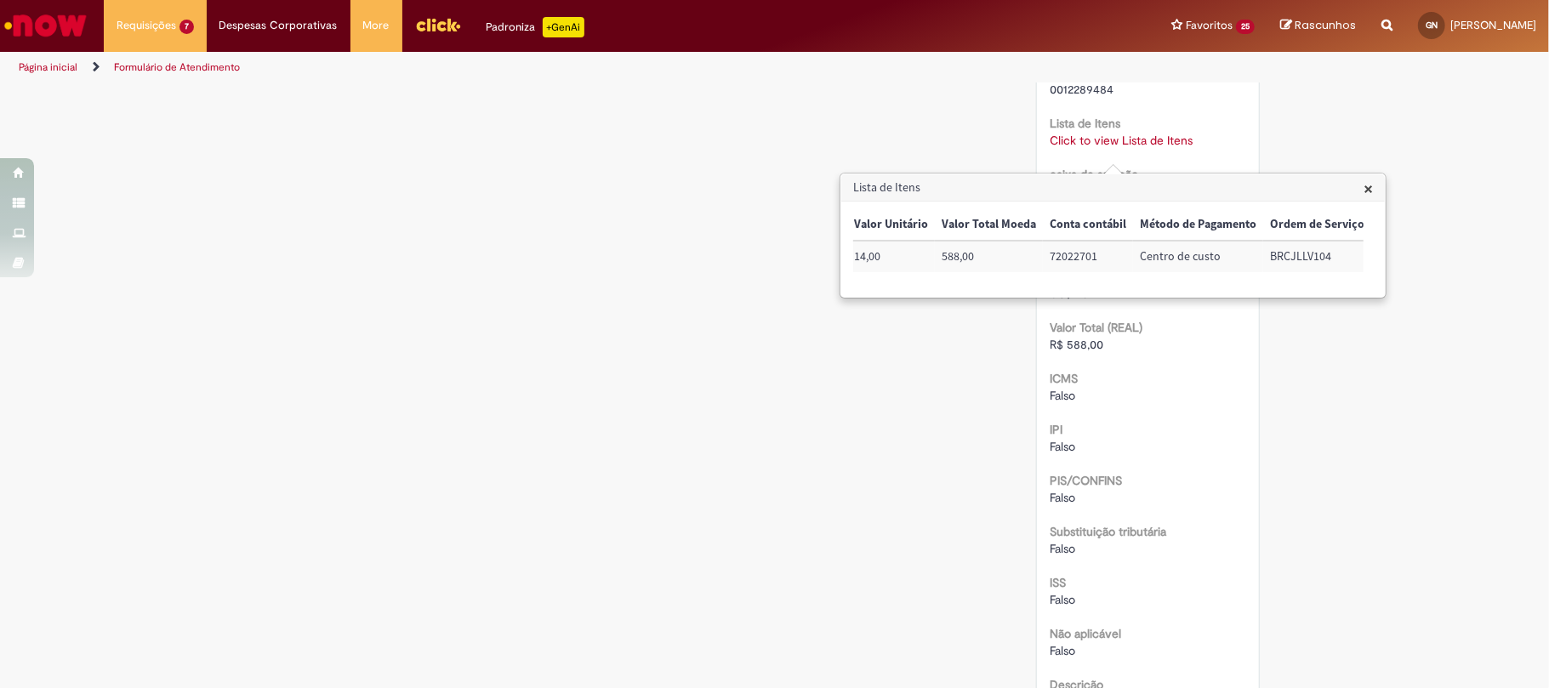
click at [1274, 262] on td "BRCJLLV104" at bounding box center [1317, 256] width 108 height 31
click at [1279, 259] on td "BRCJLLV104" at bounding box center [1317, 256] width 108 height 31
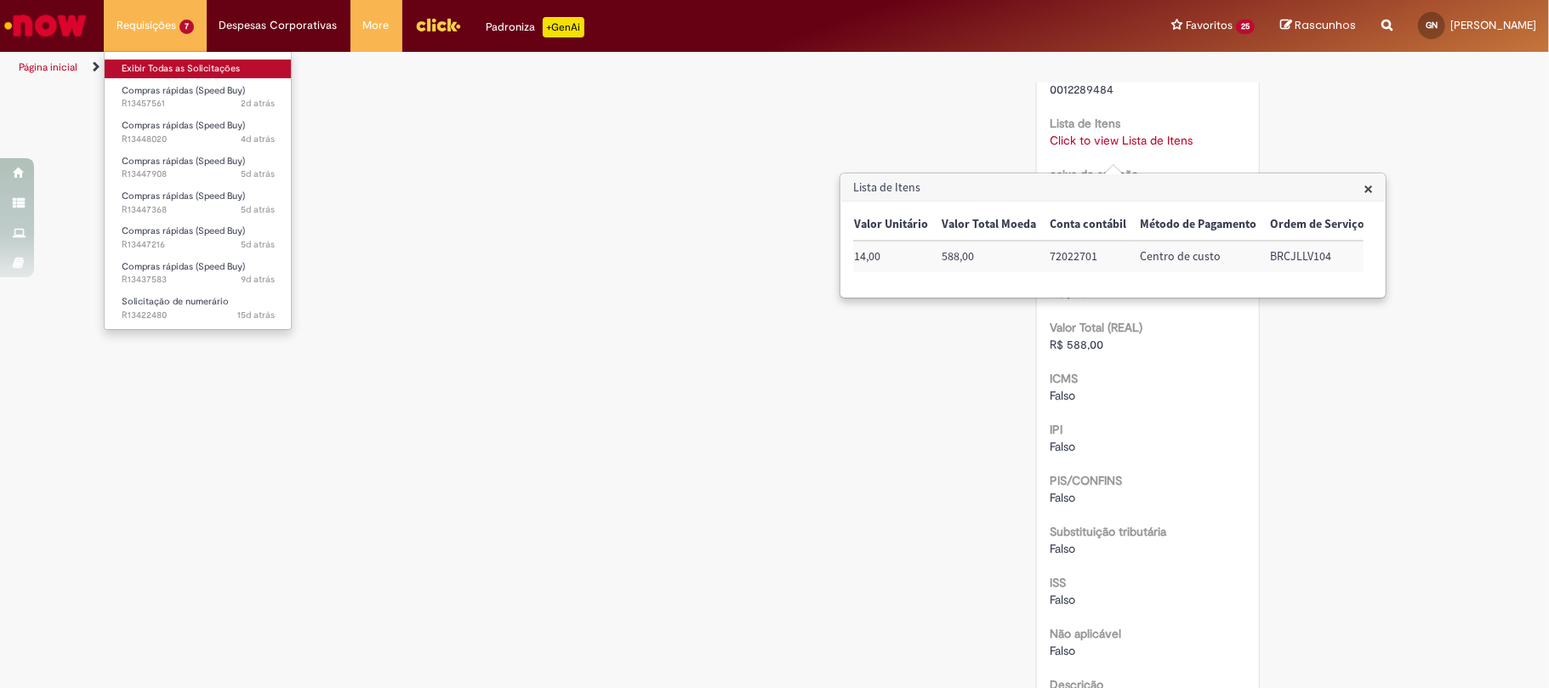
click at [191, 69] on link "Exibir Todas as Solicitações" at bounding box center [198, 69] width 187 height 19
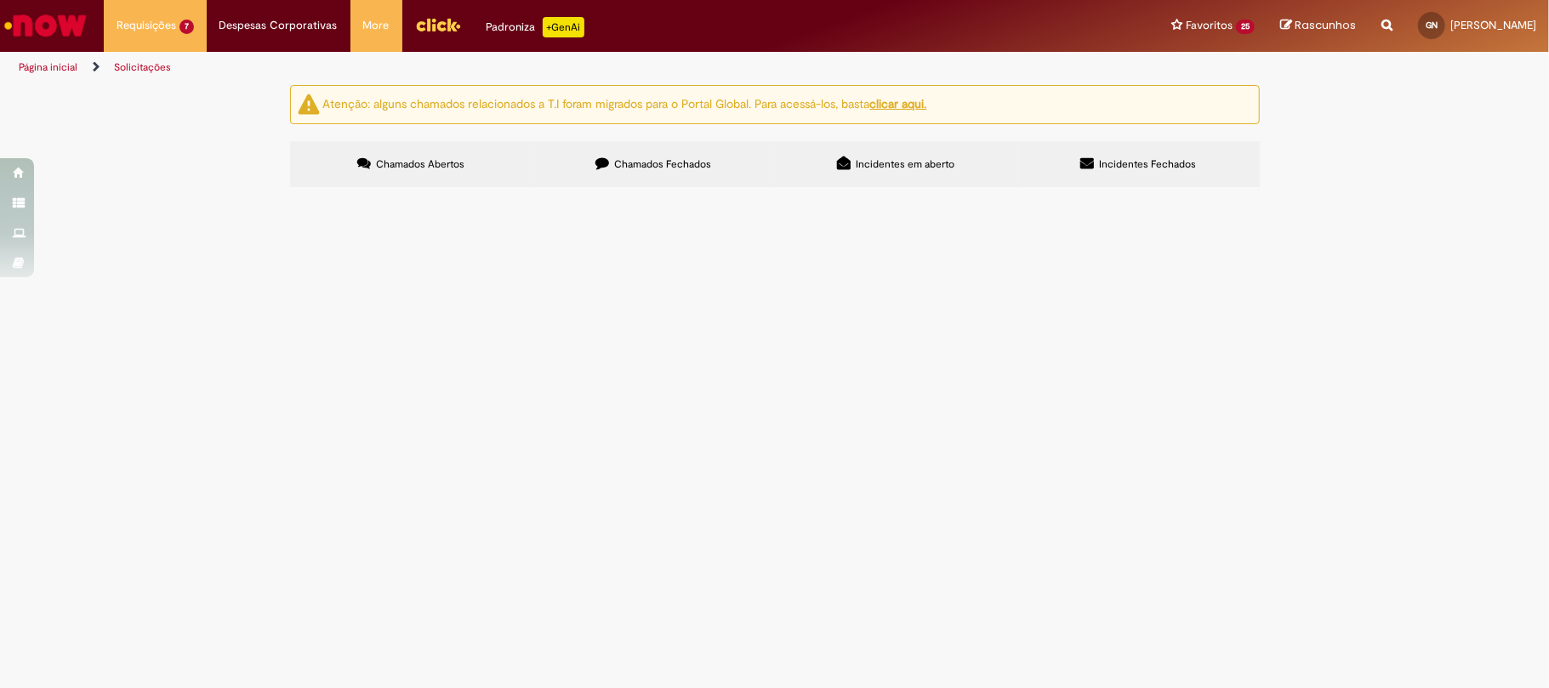
click at [624, 167] on span "Chamados Fechados" at bounding box center [662, 164] width 97 height 14
click at [0, 0] on icon at bounding box center [0, 0] width 0 height 0
click at [0, 0] on link at bounding box center [0, 0] width 0 height 0
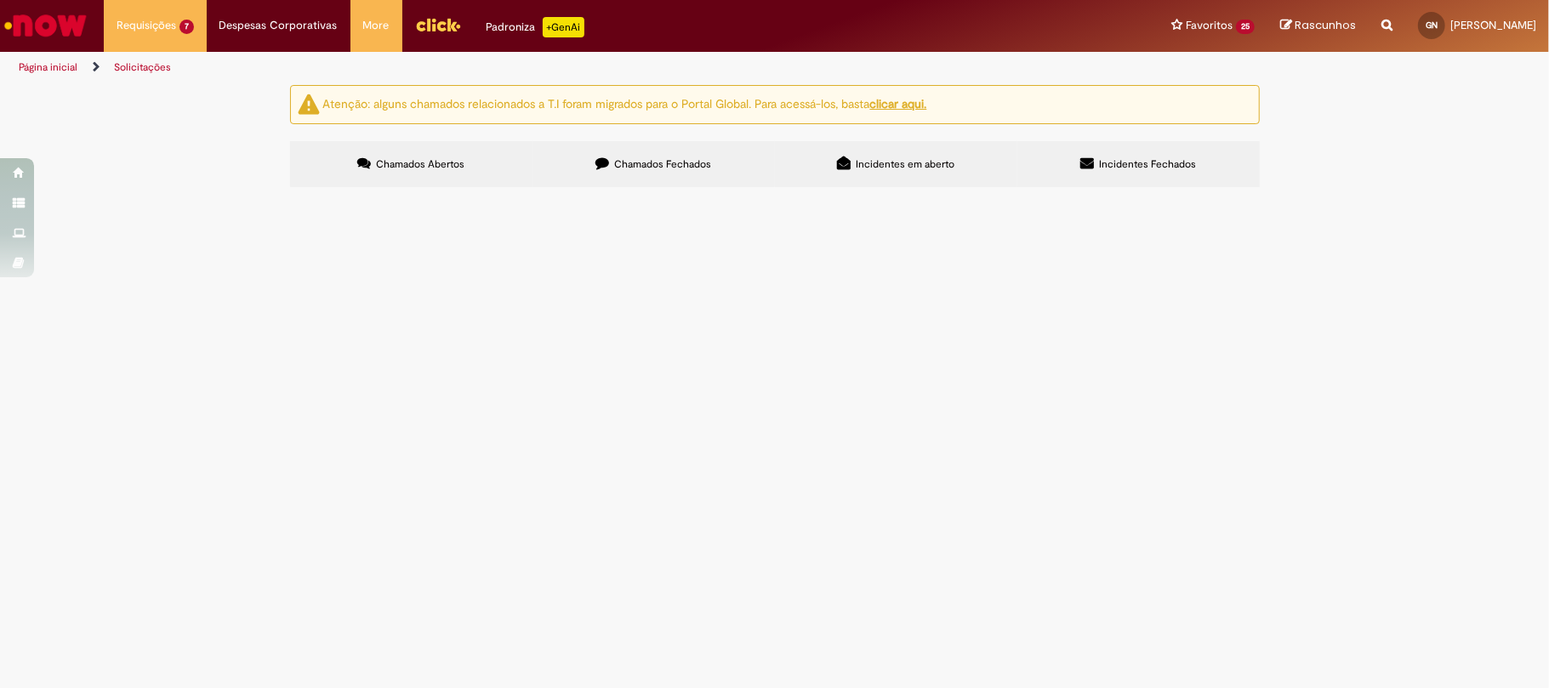
scroll to position [606, 0]
click at [0, 0] on link at bounding box center [0, 0] width 0 height 0
click at [0, 0] on div "Linhas 61 − 80 de 544" at bounding box center [0, 0] width 0 height 0
click at [0, 0] on link at bounding box center [0, 0] width 0 height 0
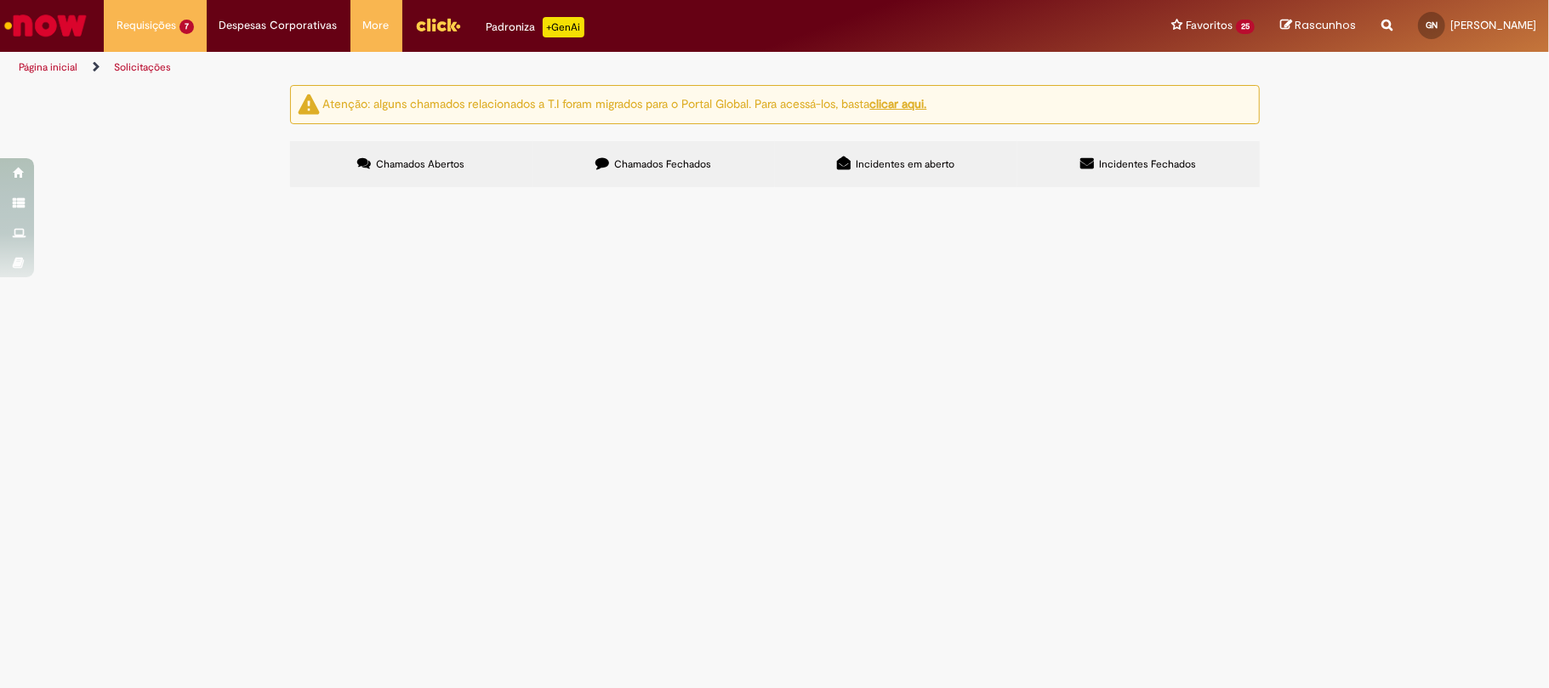
click at [0, 0] on link at bounding box center [0, 0] width 0 height 0
click at [0, 0] on span "Taxi Abril/Maio" at bounding box center [0, 0] width 0 height 0
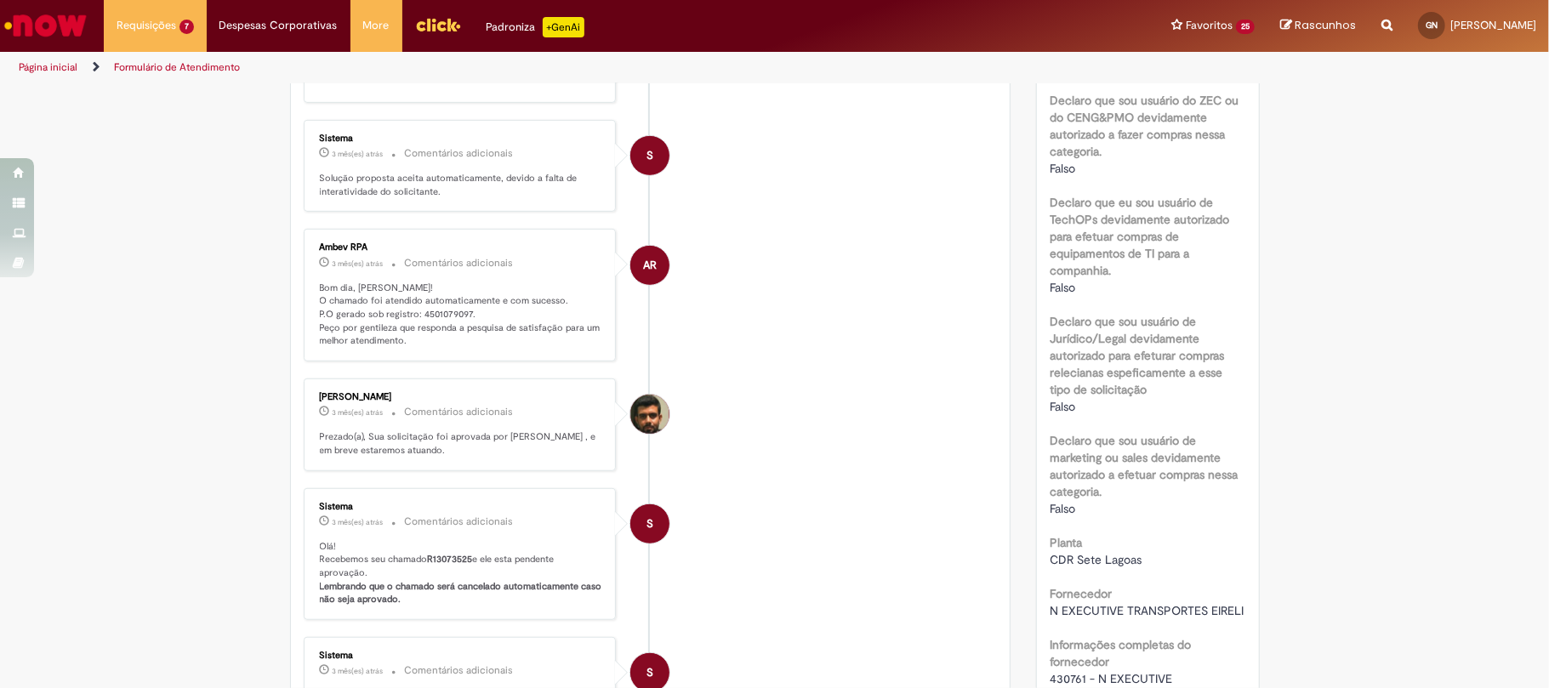
scroll to position [1021, 0]
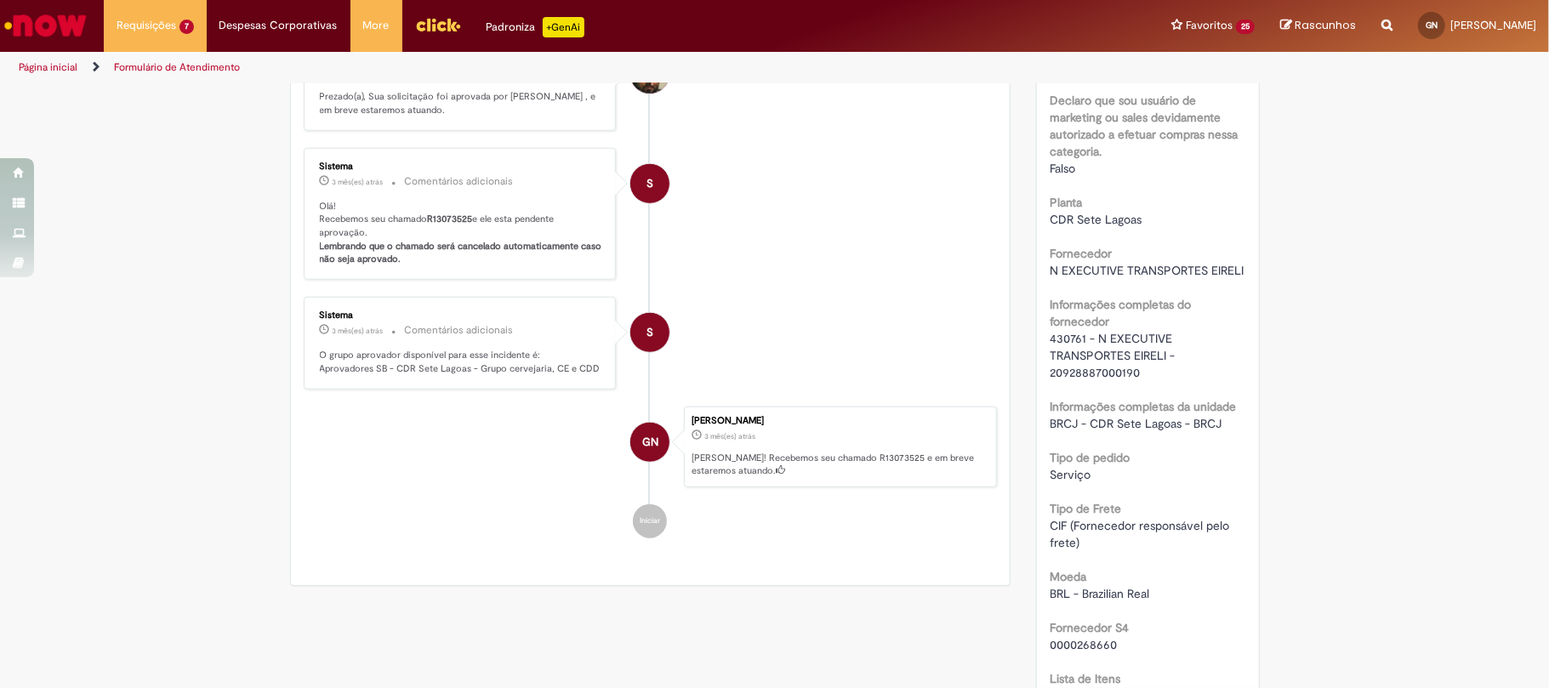
click at [1050, 380] on span "430761 - N EXECUTIVE TRANSPORTES EIRELI - 20928887000190" at bounding box center [1114, 355] width 128 height 49
click at [1053, 375] on span "430761 - N EXECUTIVE TRANSPORTES EIRELI - 20928887000190" at bounding box center [1114, 355] width 128 height 49
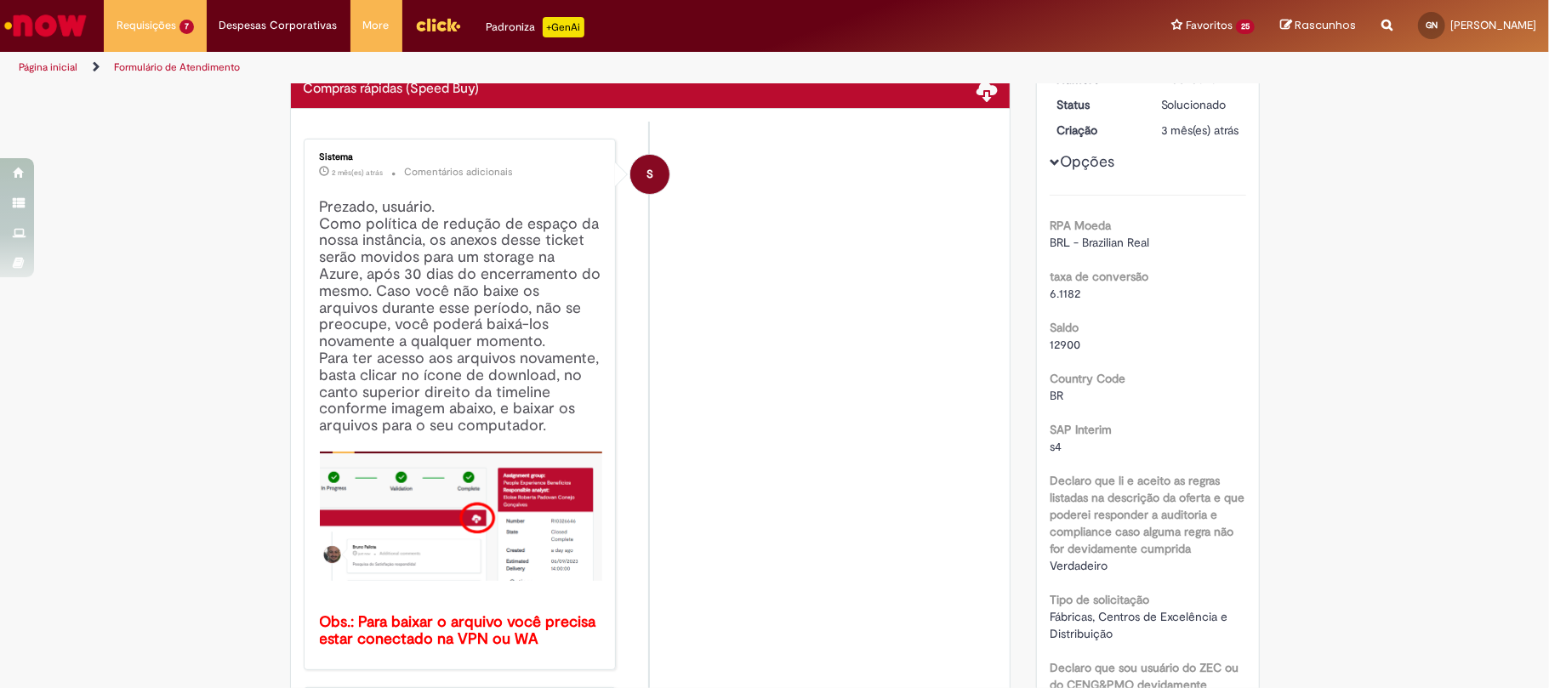
scroll to position [0, 0]
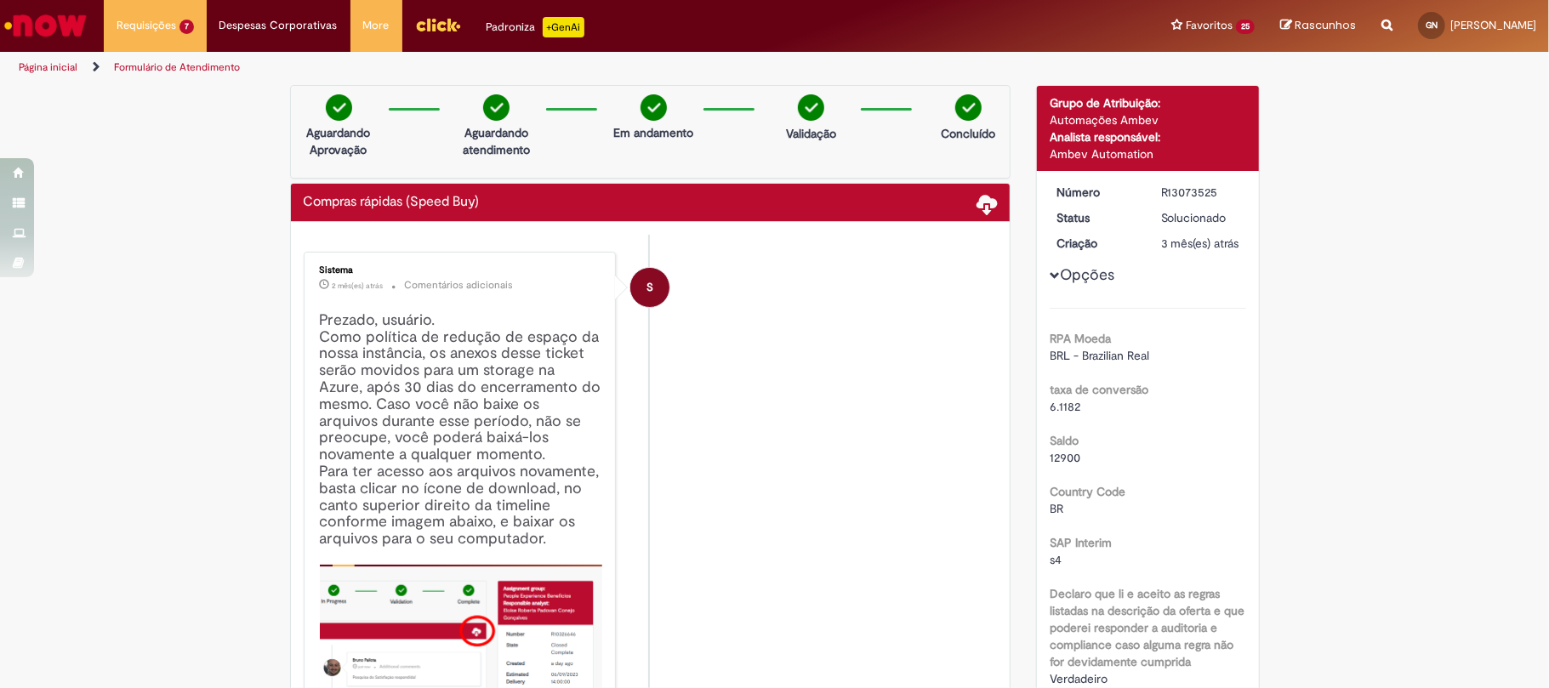
click at [1168, 194] on div "R13073525" at bounding box center [1200, 192] width 79 height 17
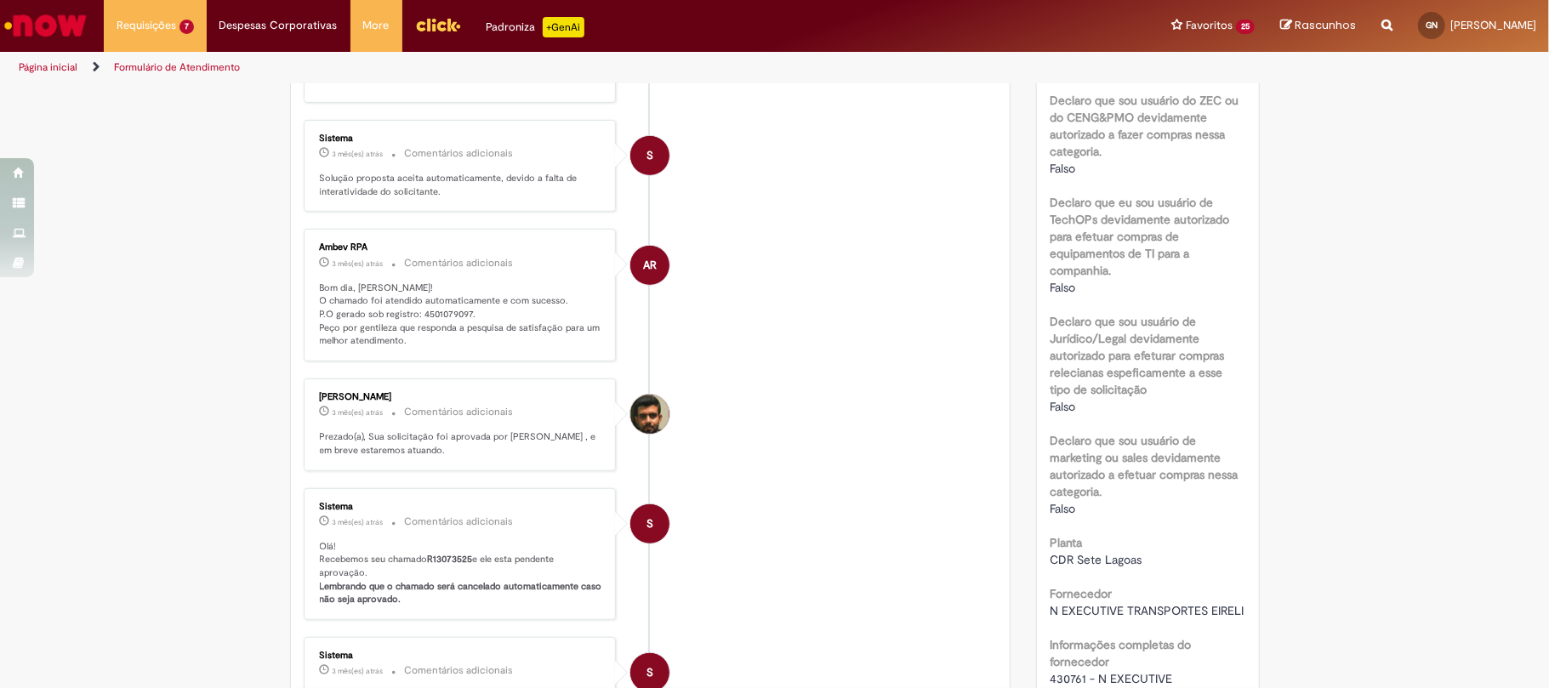
click at [423, 306] on p "Bom dia, Gustavo! O chamado foi atendido automaticamente e com sucesso. P.O ger…" at bounding box center [461, 315] width 283 height 67
click at [436, 317] on p "Bom dia, Gustavo! O chamado foi atendido automaticamente e com sucesso. P.O ger…" at bounding box center [461, 315] width 283 height 67
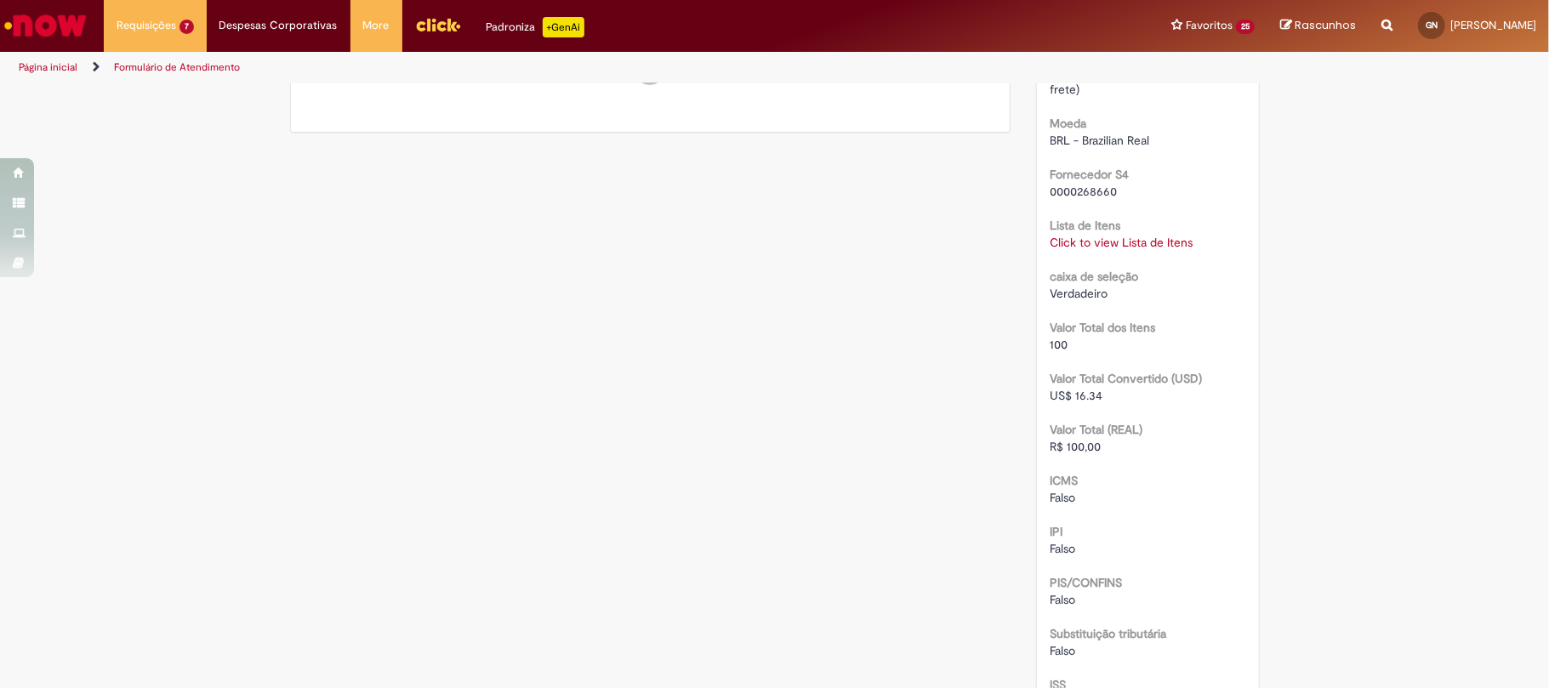
scroll to position [1821, 0]
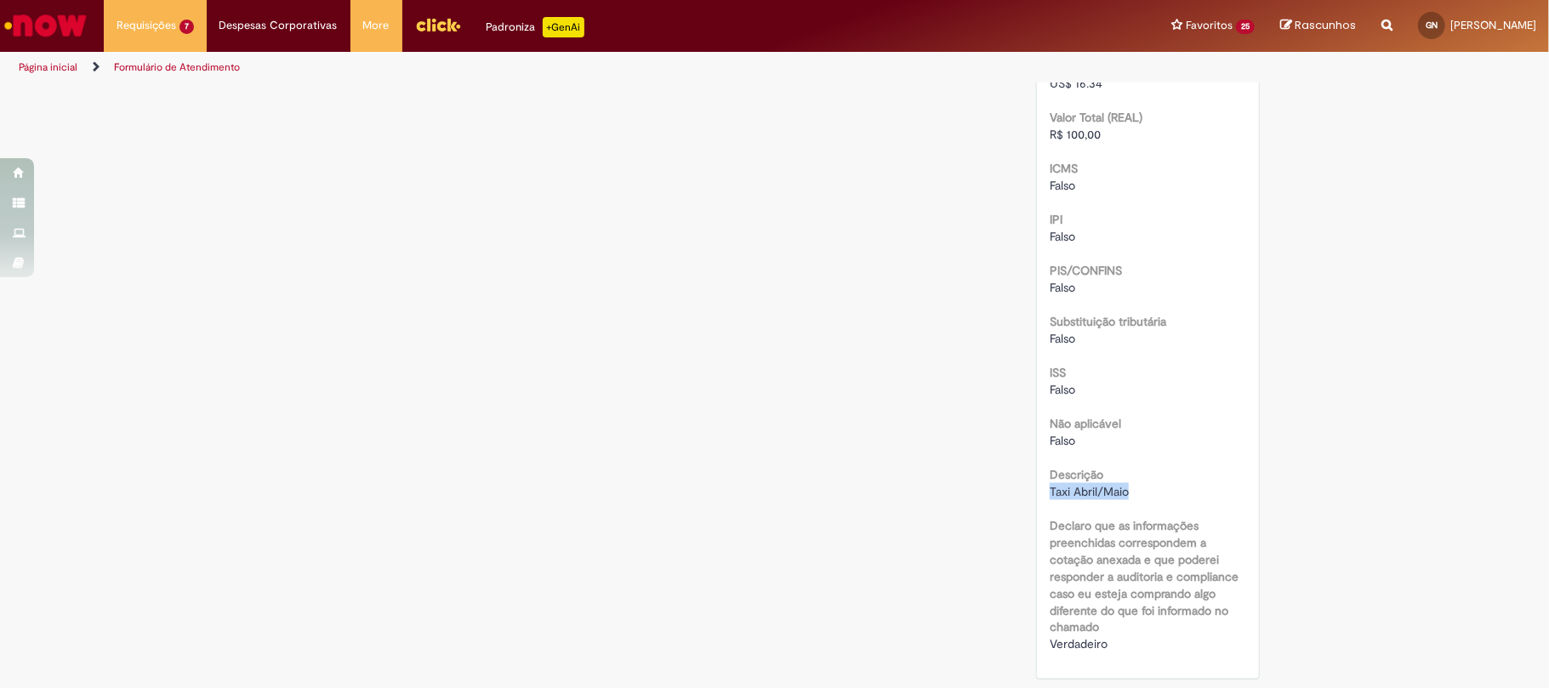
drag, startPoint x: 1135, startPoint y: 487, endPoint x: 1041, endPoint y: 487, distance: 93.6
click at [1050, 487] on div "Taxi Abril/Maio" at bounding box center [1148, 491] width 197 height 17
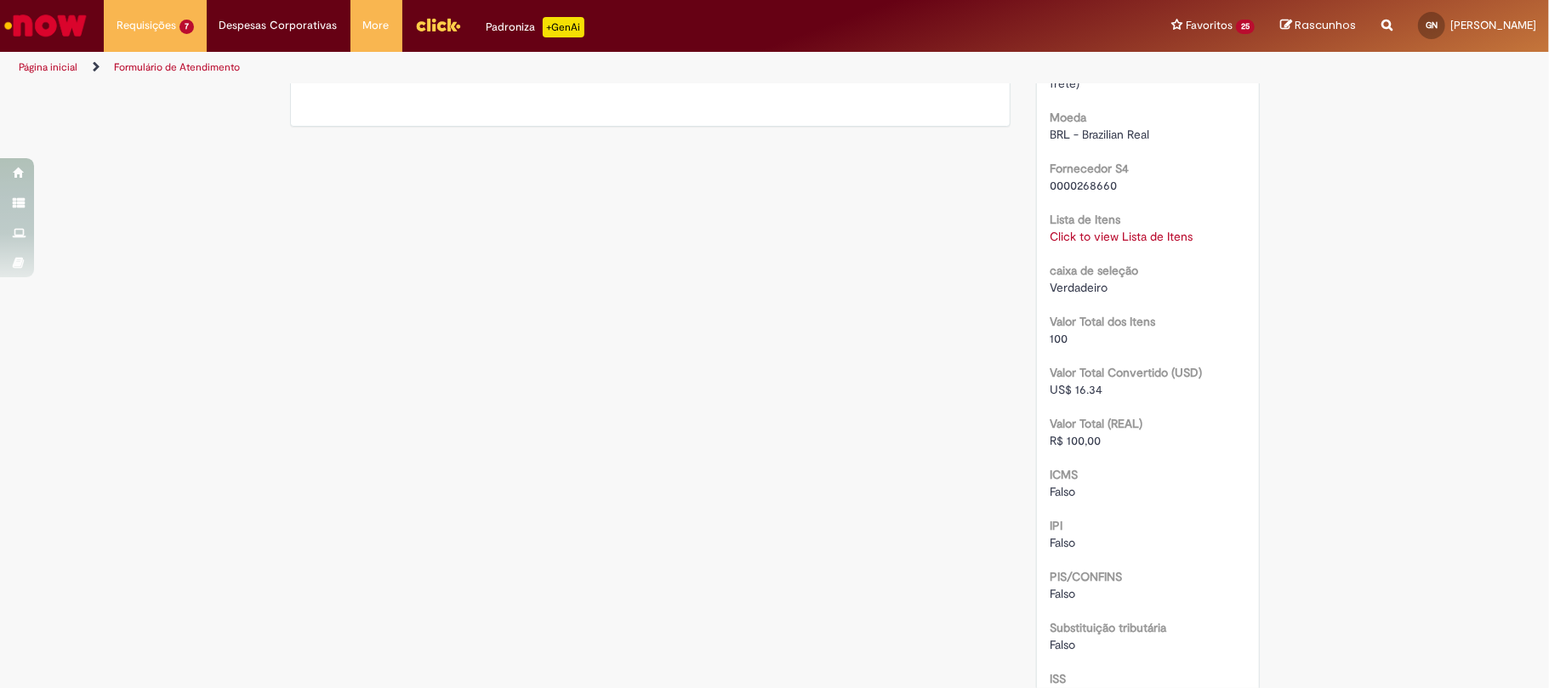
scroll to position [1140, 0]
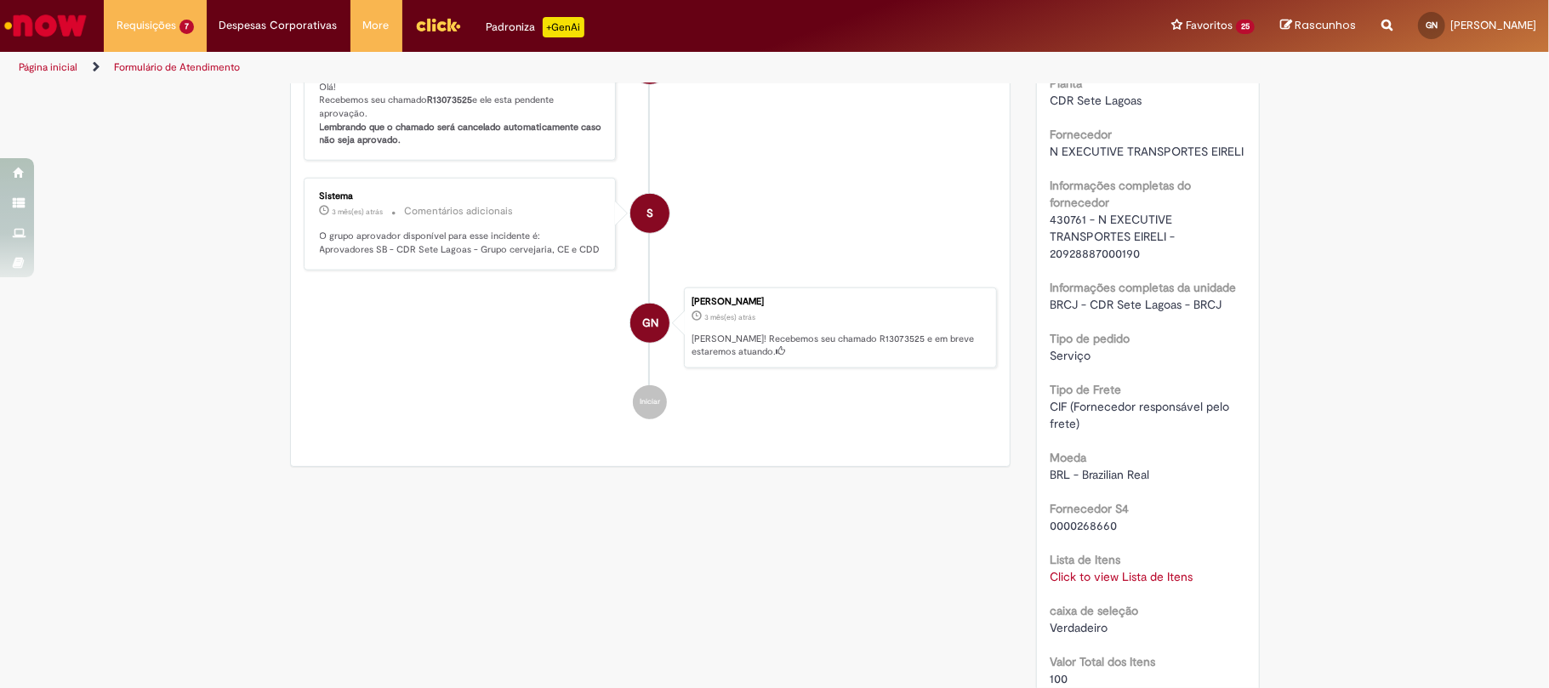
click at [1142, 584] on link "Click to view Lista de Itens" at bounding box center [1121, 576] width 143 height 15
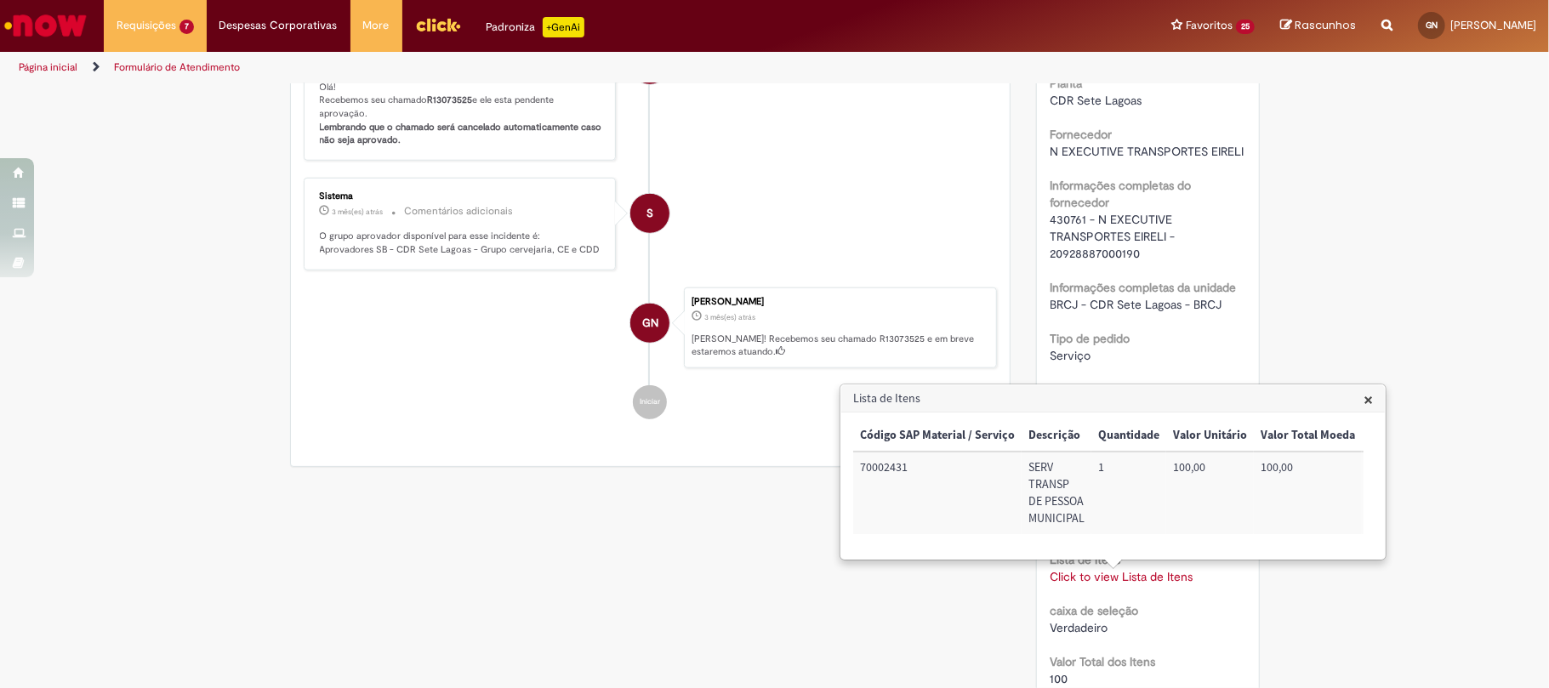
click at [1245, 551] on div "Código SAP Material / Serviço Descrição Quantidade Valor Unitário Valor Total M…" at bounding box center [1108, 485] width 510 height 131
click at [1029, 452] on td "100,00" at bounding box center [988, 493] width 108 height 83
click at [1046, 460] on td "72050701" at bounding box center [1087, 493] width 90 height 83
click at [1056, 464] on td "72050701" at bounding box center [1087, 493] width 90 height 83
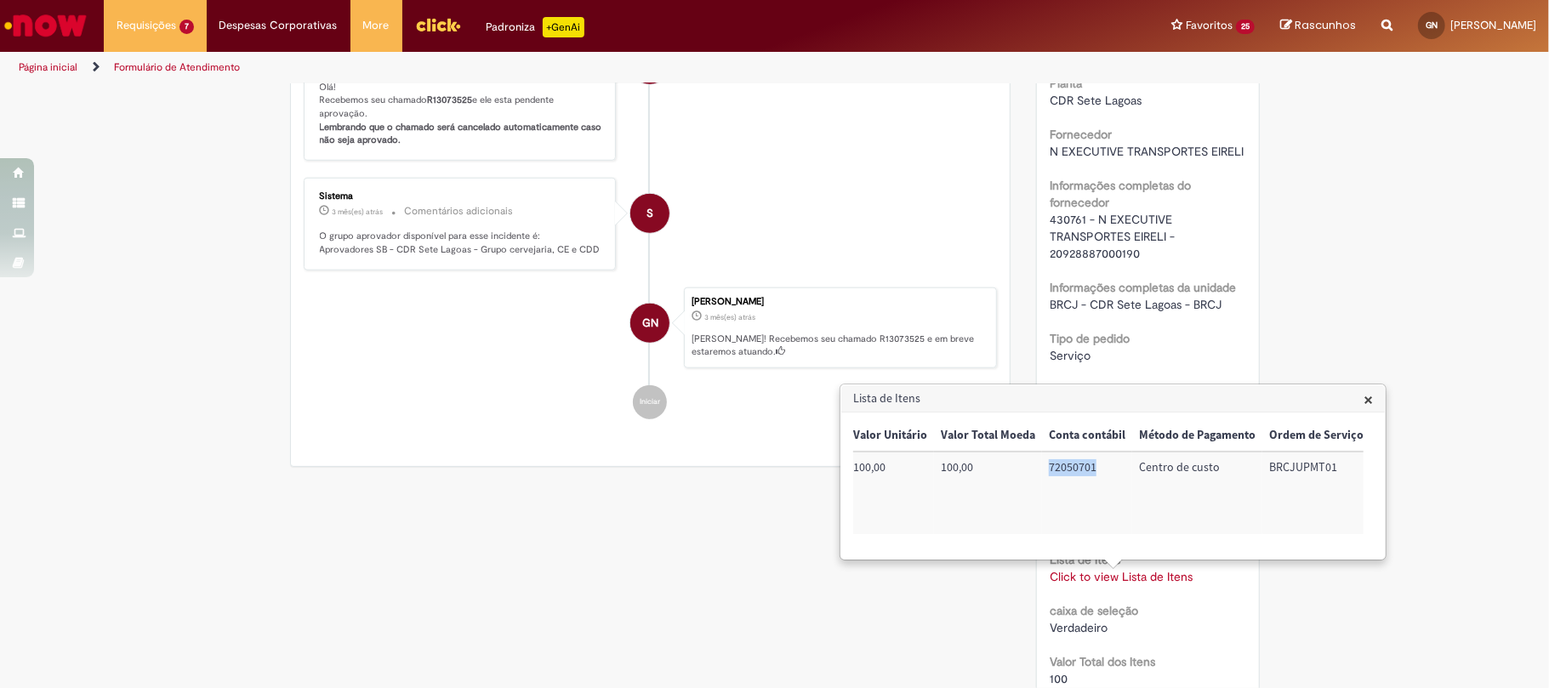
click at [1056, 464] on td "72050701" at bounding box center [1087, 493] width 90 height 83
click at [1308, 458] on td "BRCJUPMT01" at bounding box center [1316, 493] width 108 height 83
click at [1308, 461] on td "BRCJUPMT01" at bounding box center [1316, 493] width 108 height 83
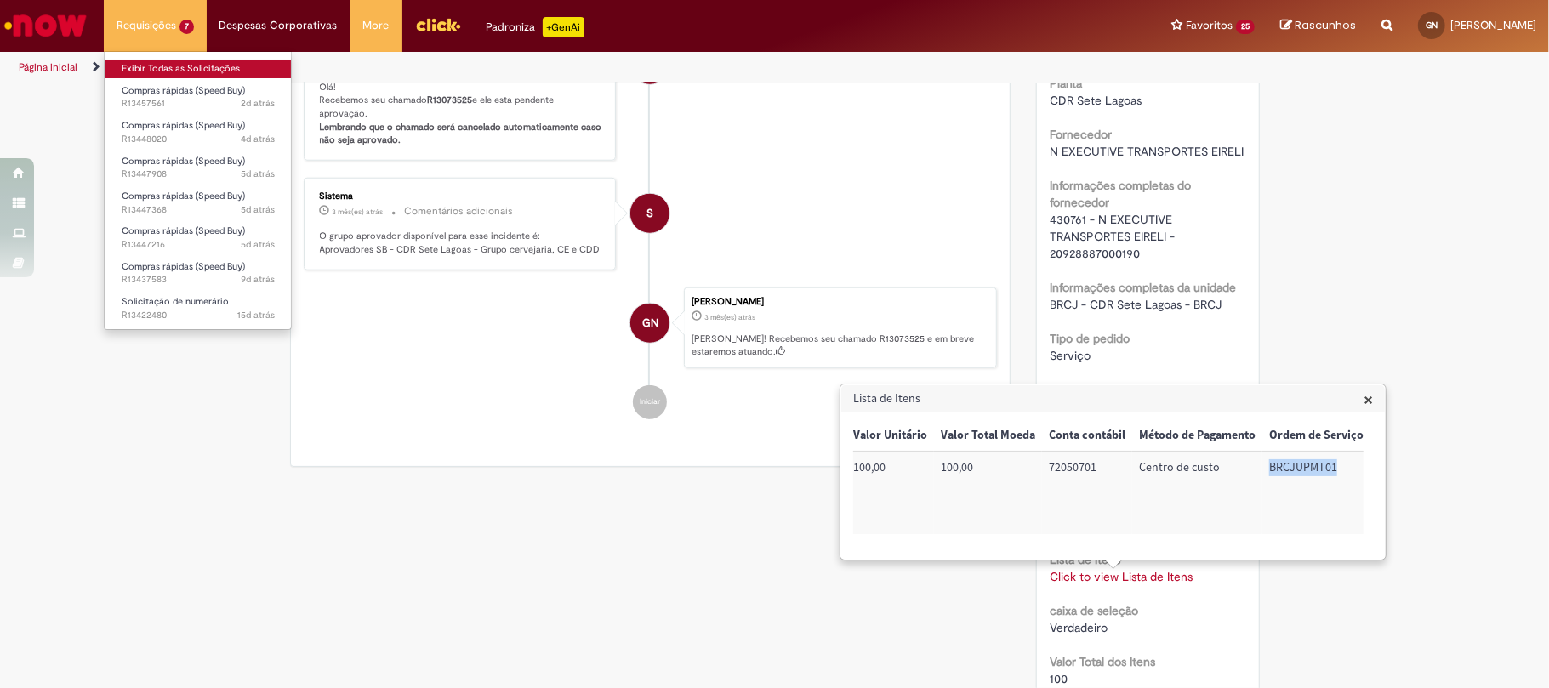
click at [188, 73] on link "Exibir Todas as Solicitações" at bounding box center [198, 69] width 187 height 19
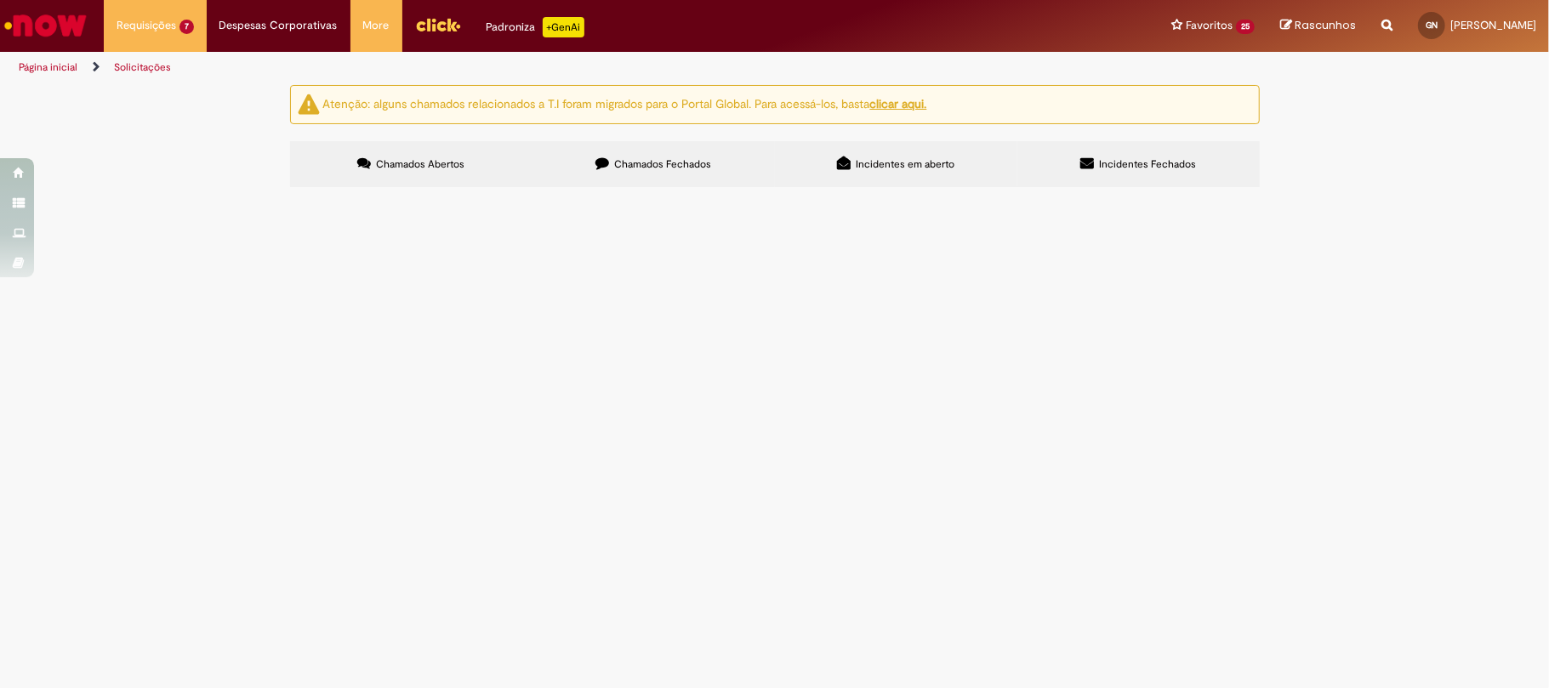
click at [626, 179] on label "Chamados Fechados" at bounding box center [654, 164] width 242 height 46
click at [0, 0] on link at bounding box center [0, 0] width 0 height 0
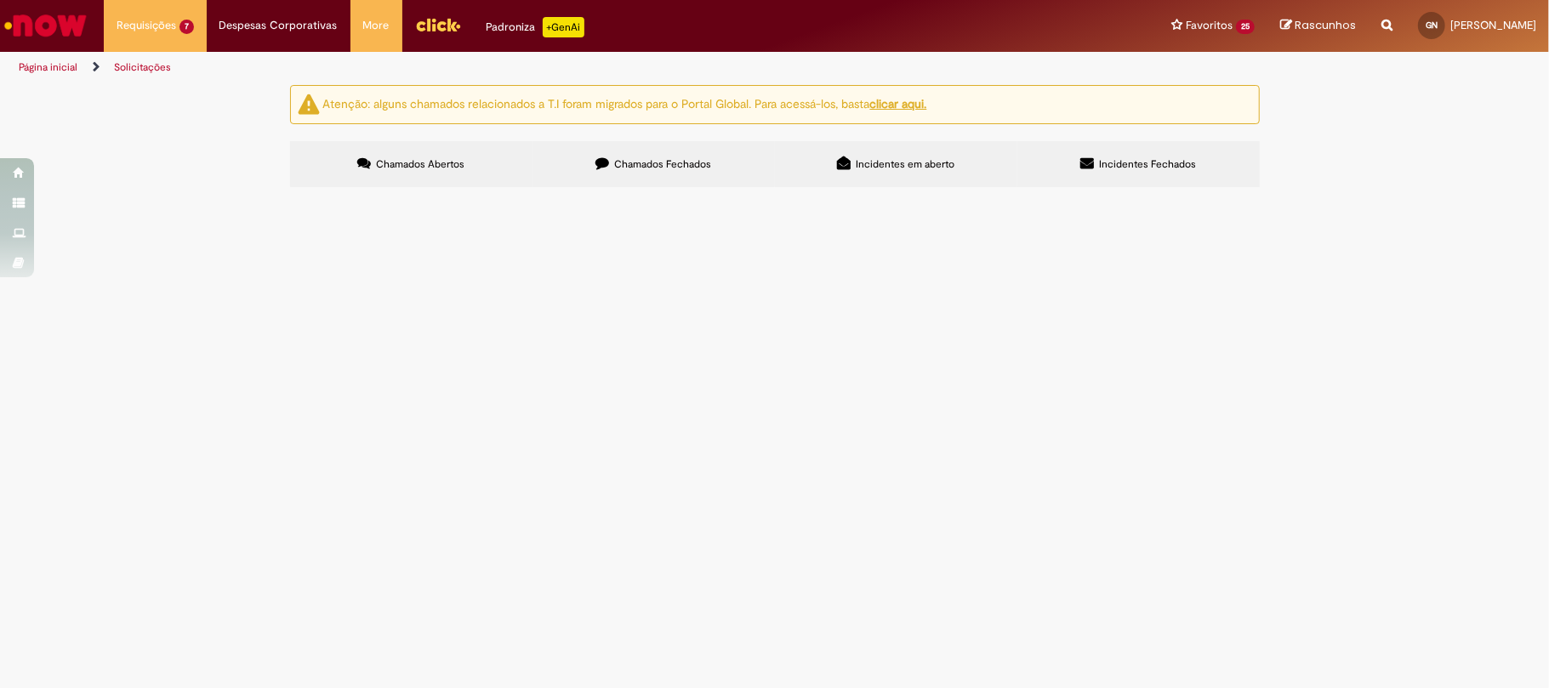
scroll to position [606, 0]
click at [0, 0] on link at bounding box center [0, 0] width 0 height 0
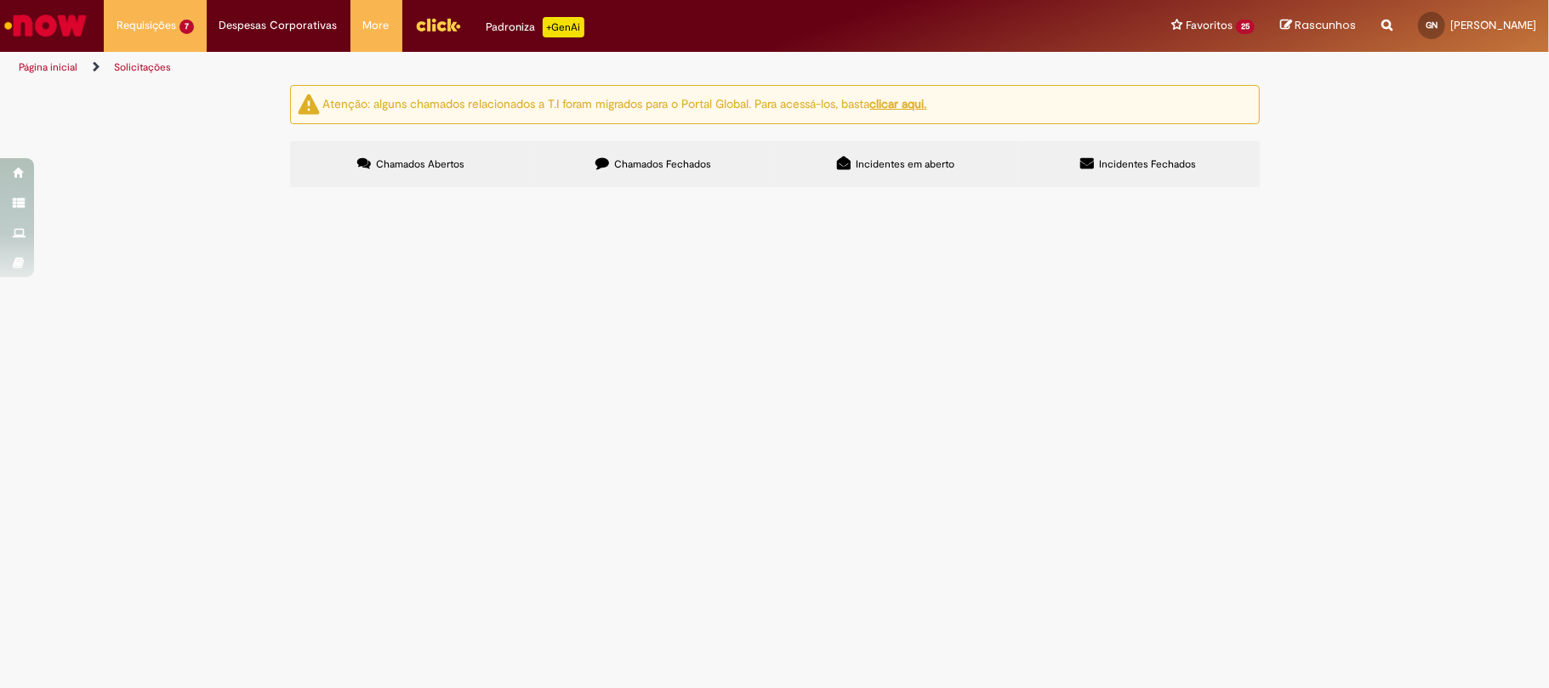
scroll to position [640, 0]
click at [0, 0] on link at bounding box center [0, 0] width 0 height 0
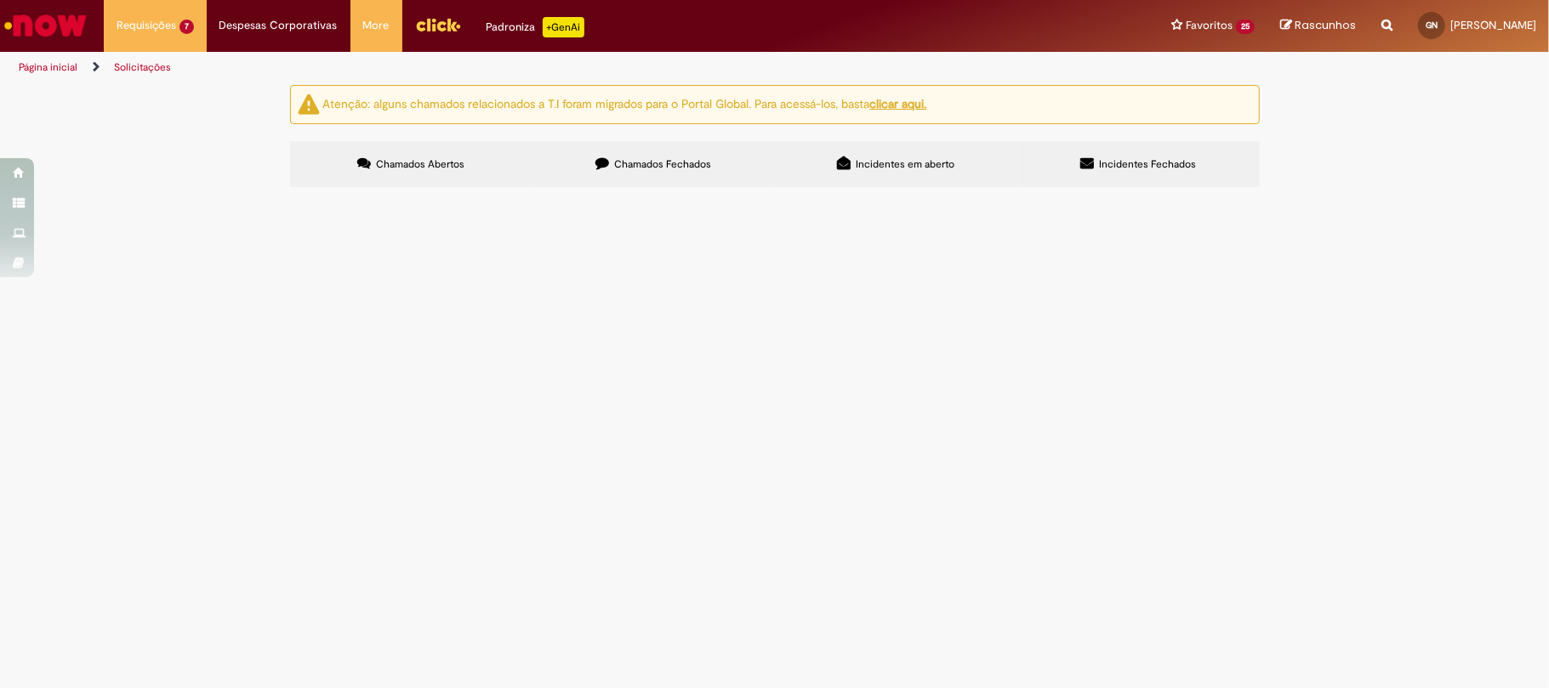
click at [0, 0] on span "Pedido referente a manutenção de extintores" at bounding box center [0, 0] width 0 height 0
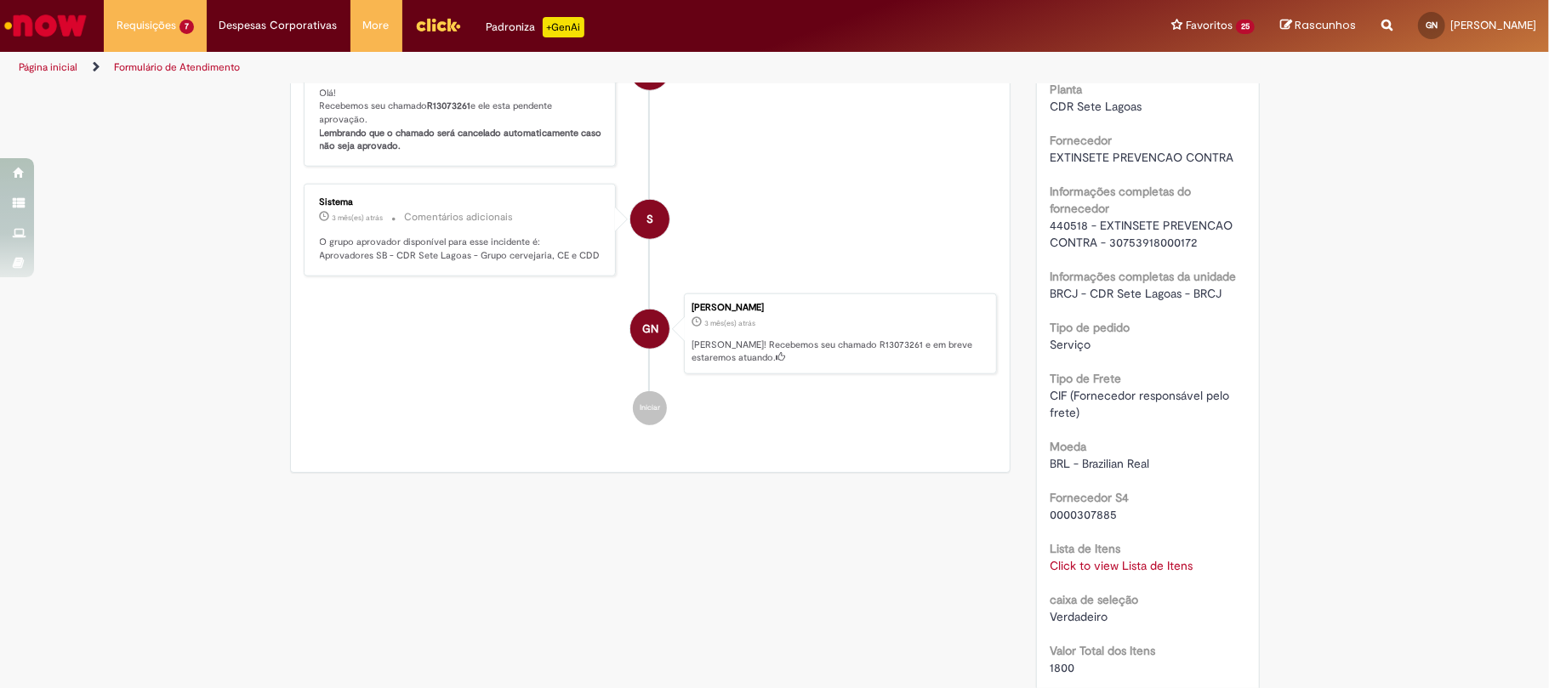
scroll to position [1233, 0]
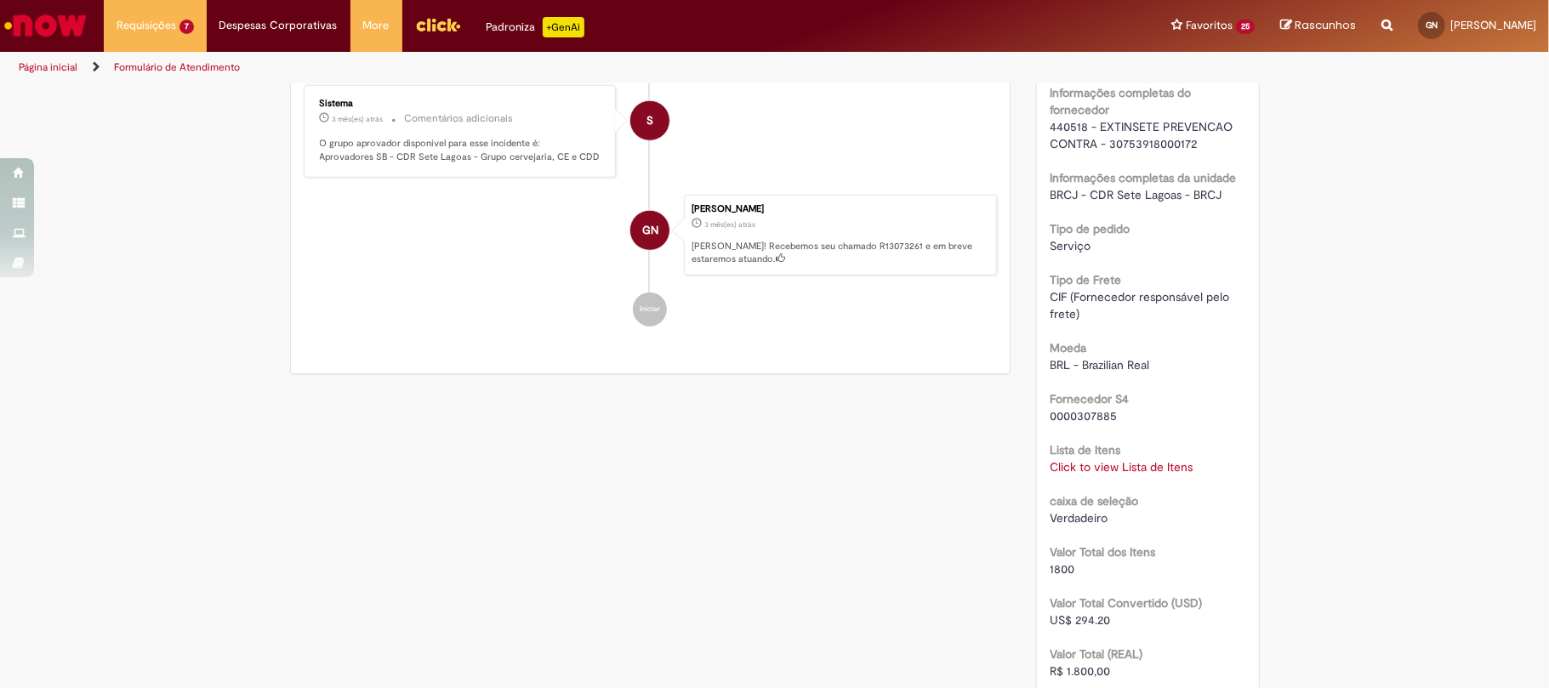
click at [1068, 148] on span "440518 - EXTINSETE PREVENCAO CONTRA - 30753918000172" at bounding box center [1143, 135] width 186 height 32
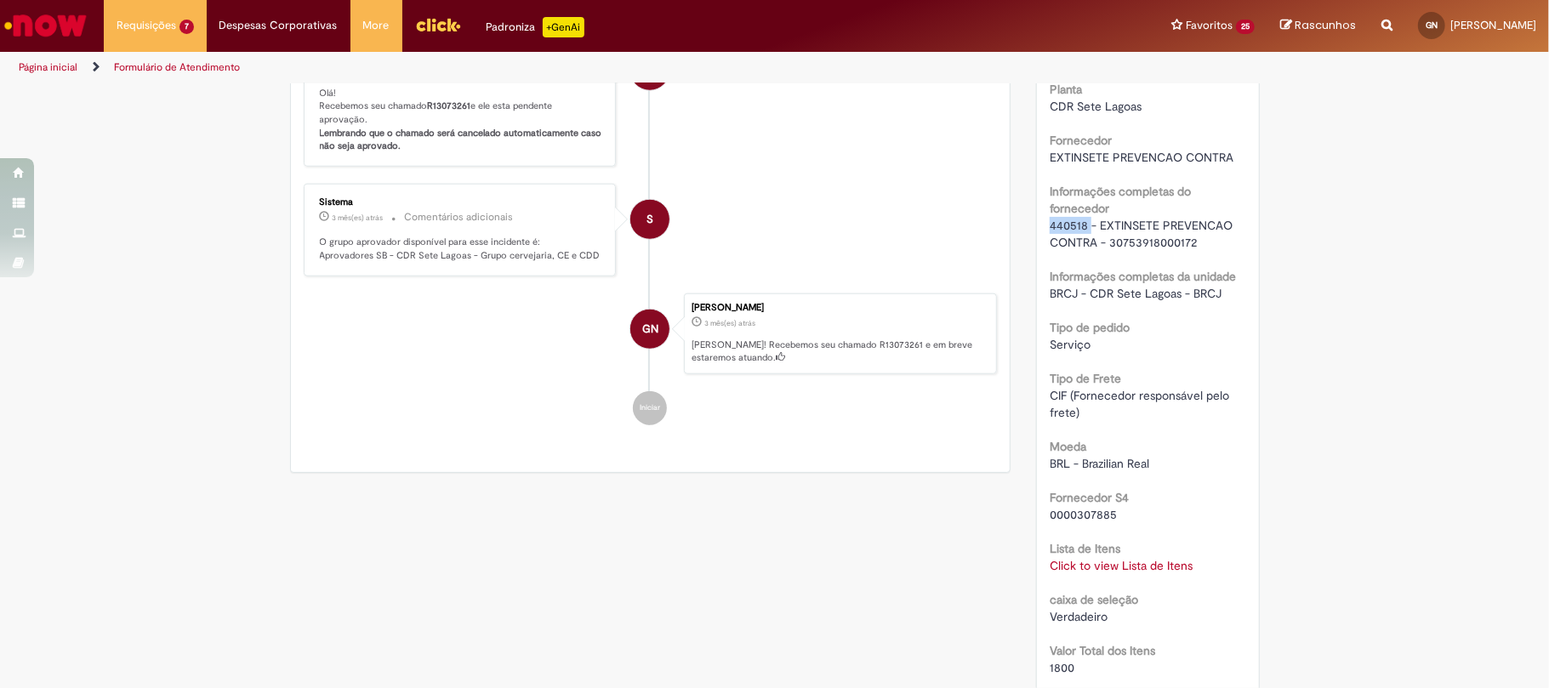
scroll to position [681, 0]
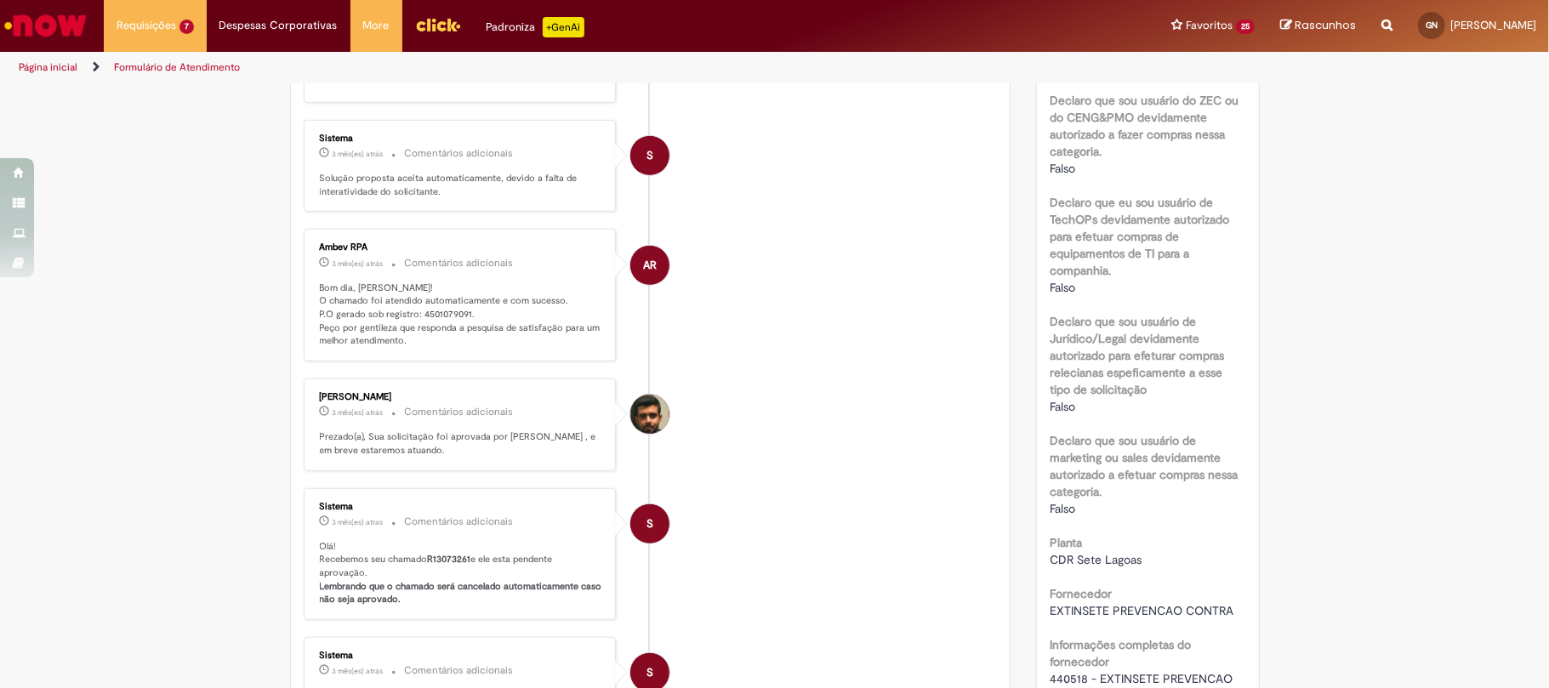
click at [433, 315] on p "Bom dia, Gustavo! O chamado foi atendido automaticamente e com sucesso. P.O ger…" at bounding box center [461, 315] width 283 height 67
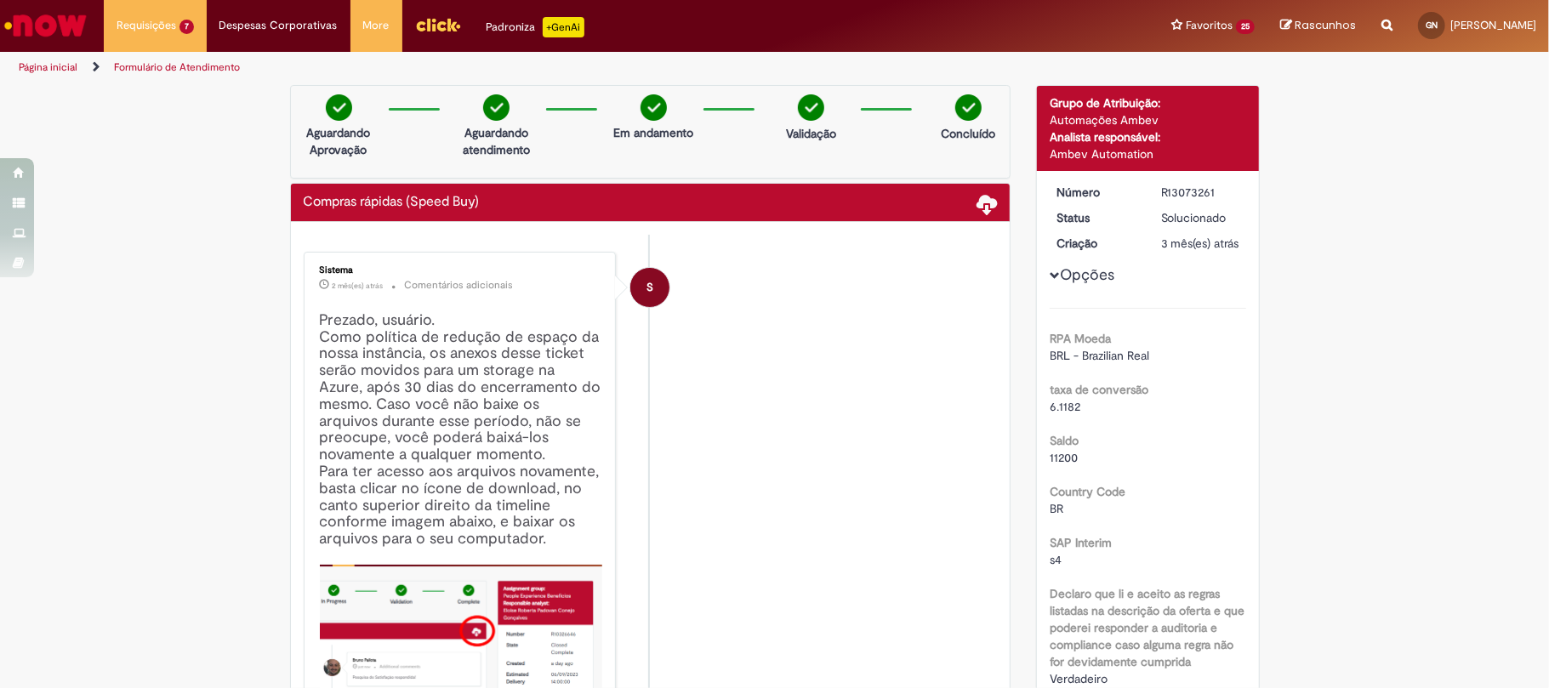
click at [1199, 188] on div "R13073261" at bounding box center [1200, 192] width 79 height 17
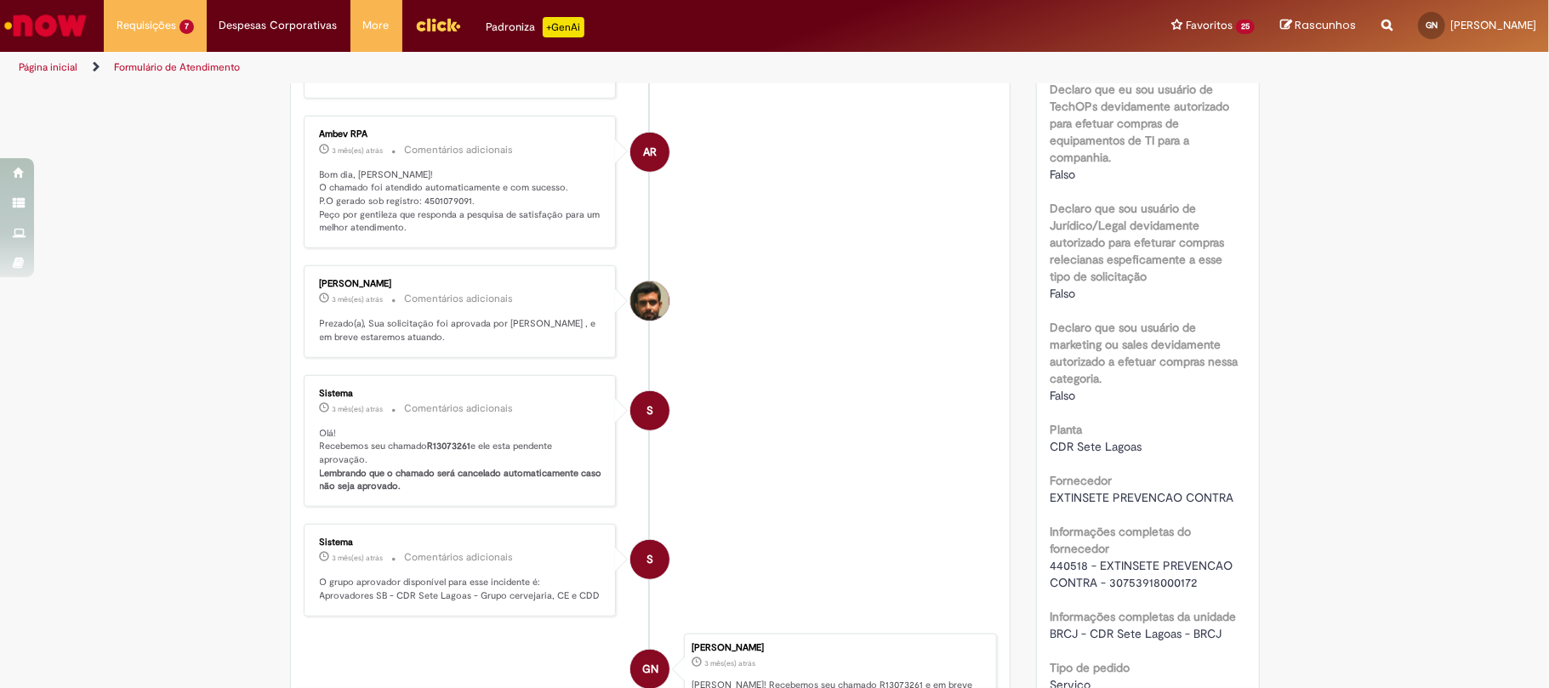
scroll to position [1474, 0]
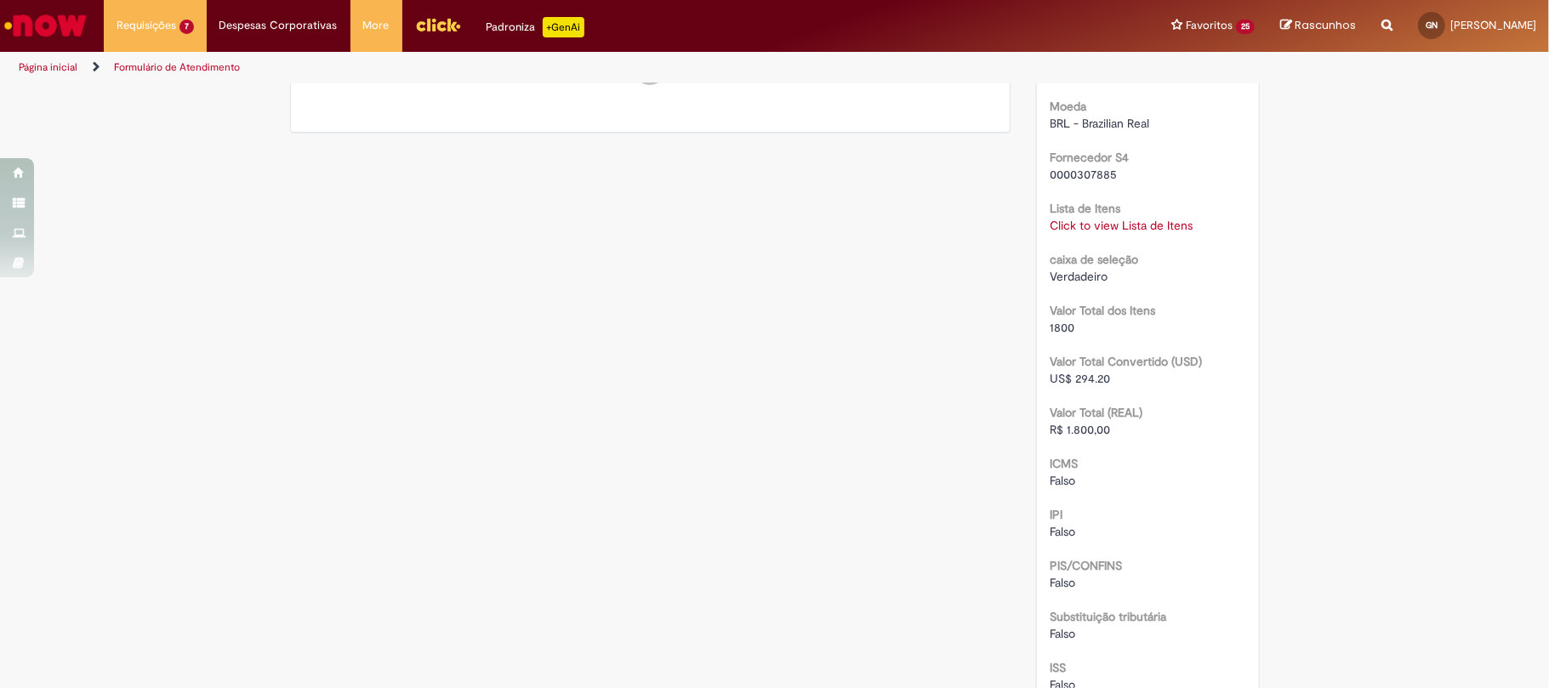
click at [1120, 234] on div "Click to view Lista de Itens Click to view Lista de Itens" at bounding box center [1148, 225] width 197 height 17
click at [1114, 233] on link "Click to view Lista de Itens" at bounding box center [1121, 225] width 143 height 15
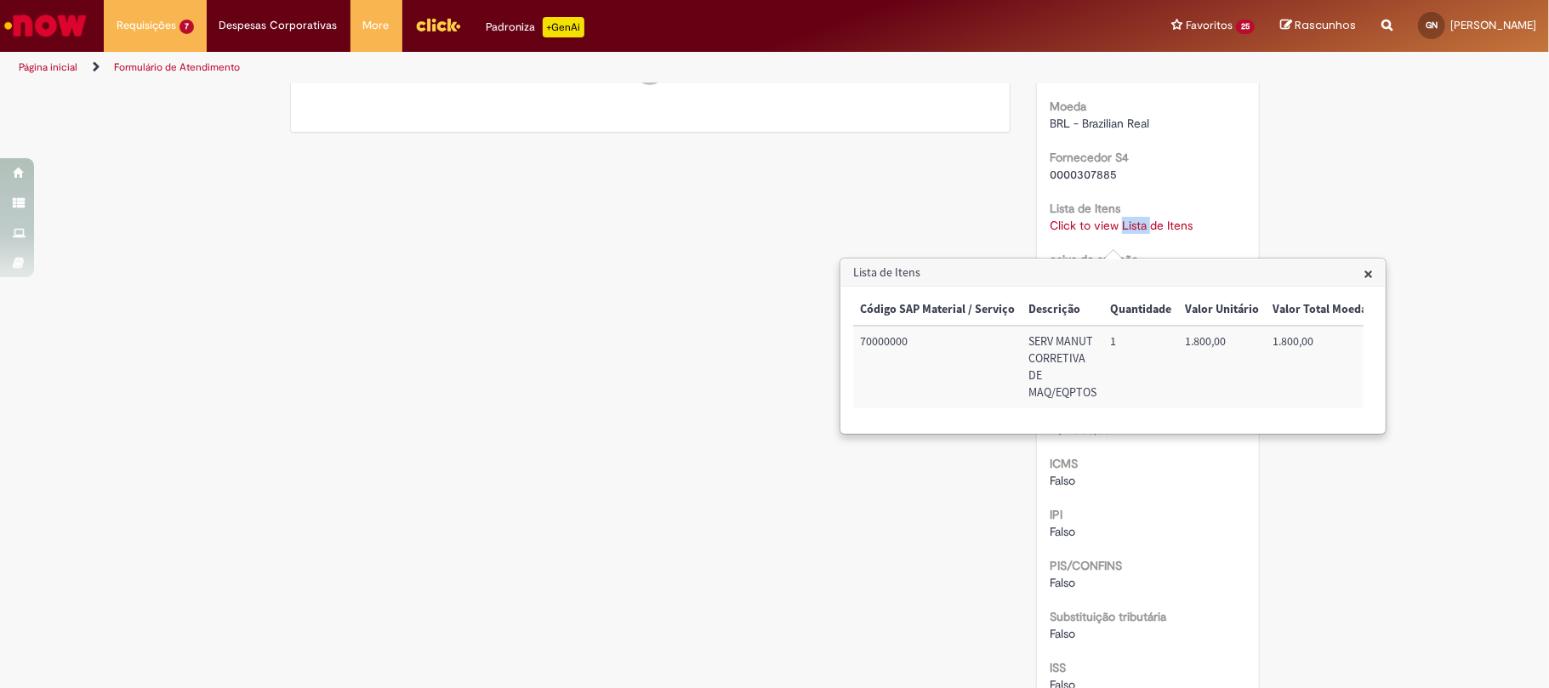
scroll to position [0, 332]
click at [1101, 339] on td "72041101" at bounding box center [1087, 367] width 90 height 83
click at [1097, 337] on td "72041101" at bounding box center [1087, 367] width 90 height 83
click at [1087, 332] on td "72041101" at bounding box center [1087, 367] width 90 height 83
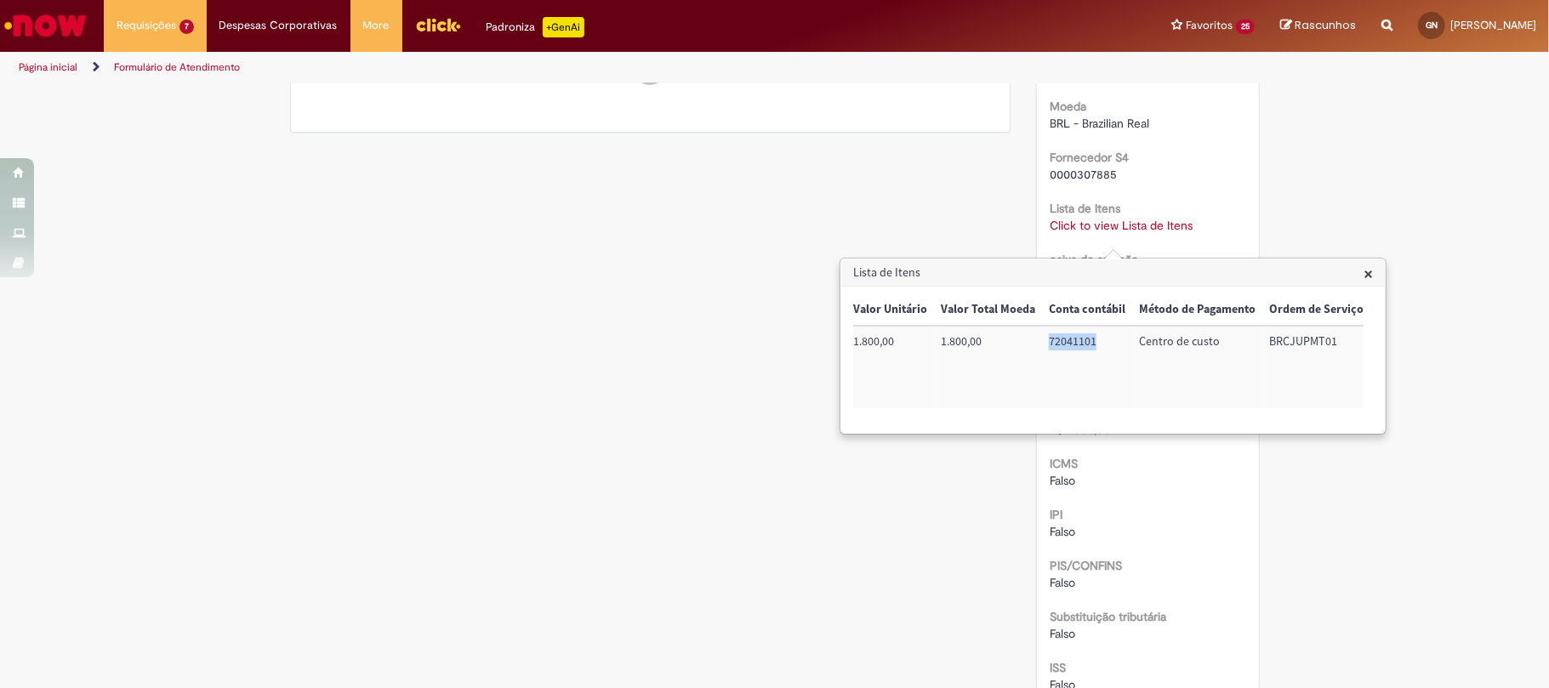
click at [1087, 332] on td "72041101" at bounding box center [1087, 367] width 90 height 83
click at [1083, 335] on td "72041101" at bounding box center [1087, 367] width 90 height 83
click at [1274, 350] on td "BRCJUPMT01" at bounding box center [1316, 367] width 108 height 83
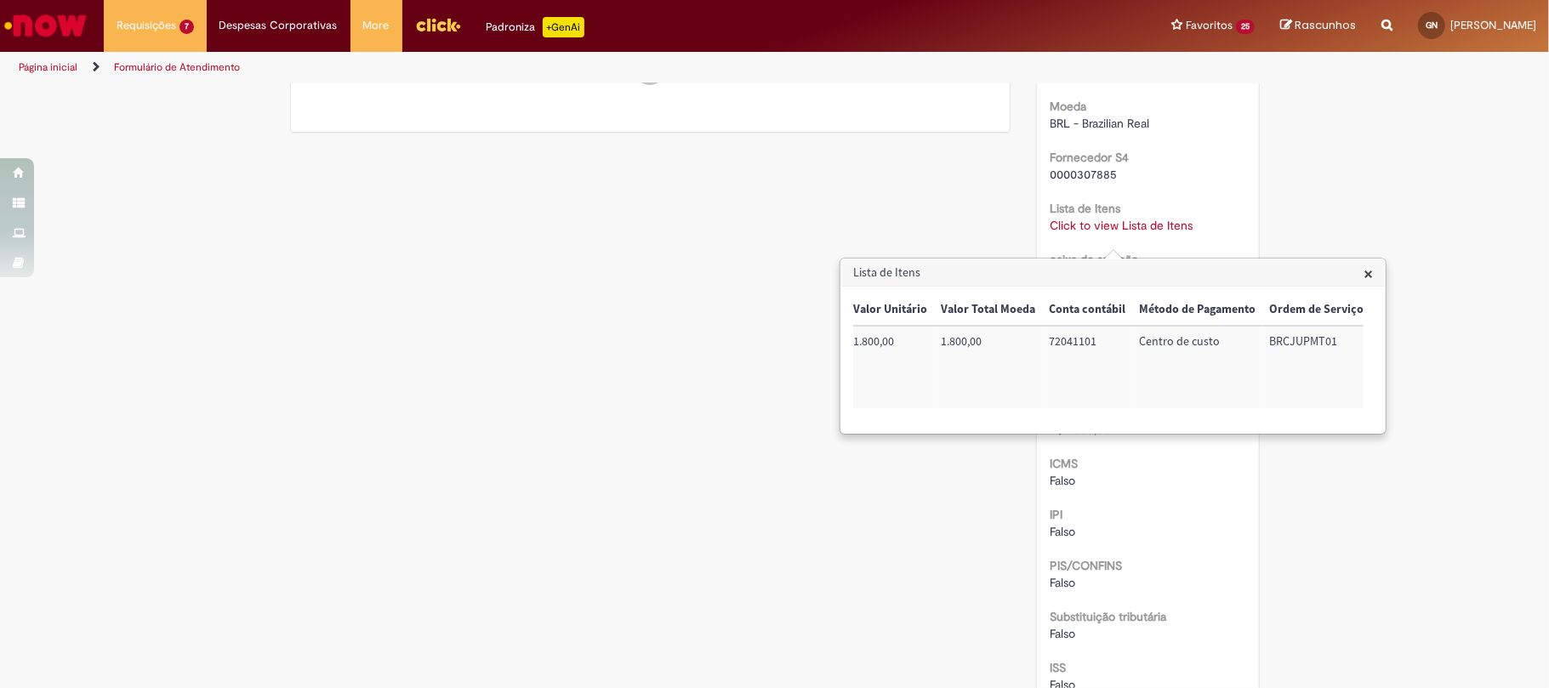
click at [1274, 350] on td "BRCJUPMT01" at bounding box center [1316, 367] width 108 height 83
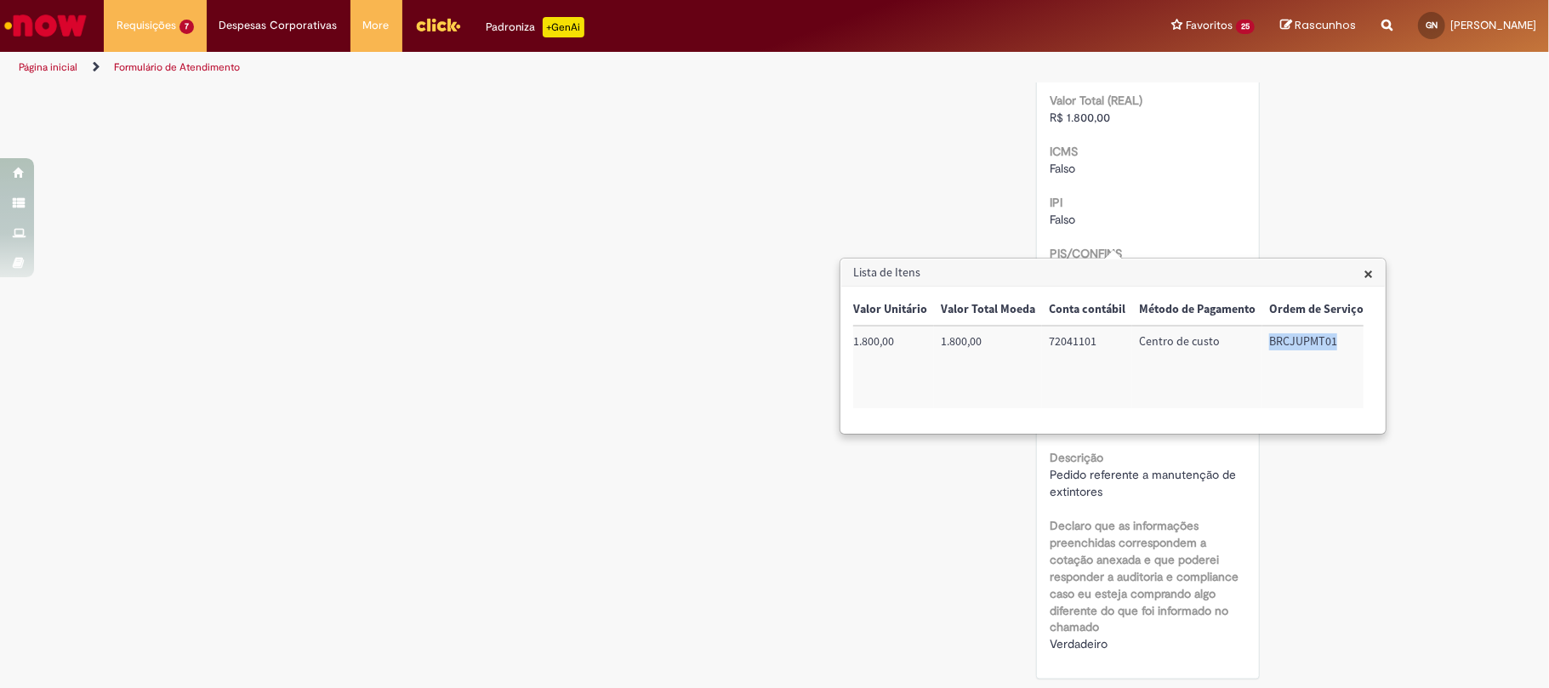
click at [1073, 476] on span "Pedido referente a manutenção de extintores" at bounding box center [1145, 483] width 190 height 32
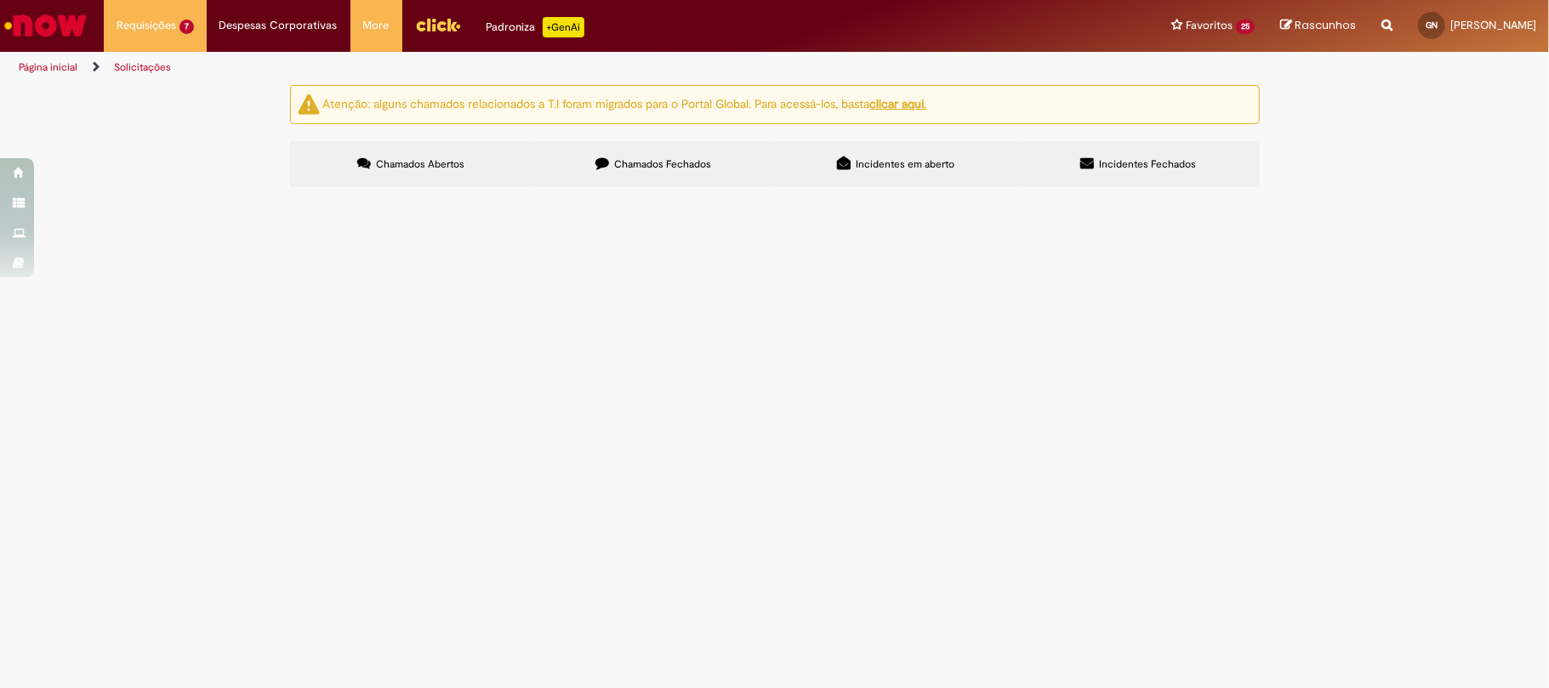
click at [610, 162] on label "Chamados Fechados" at bounding box center [654, 164] width 242 height 46
click at [0, 0] on icon at bounding box center [0, 0] width 0 height 0
click at [0, 0] on link at bounding box center [0, 0] width 0 height 0
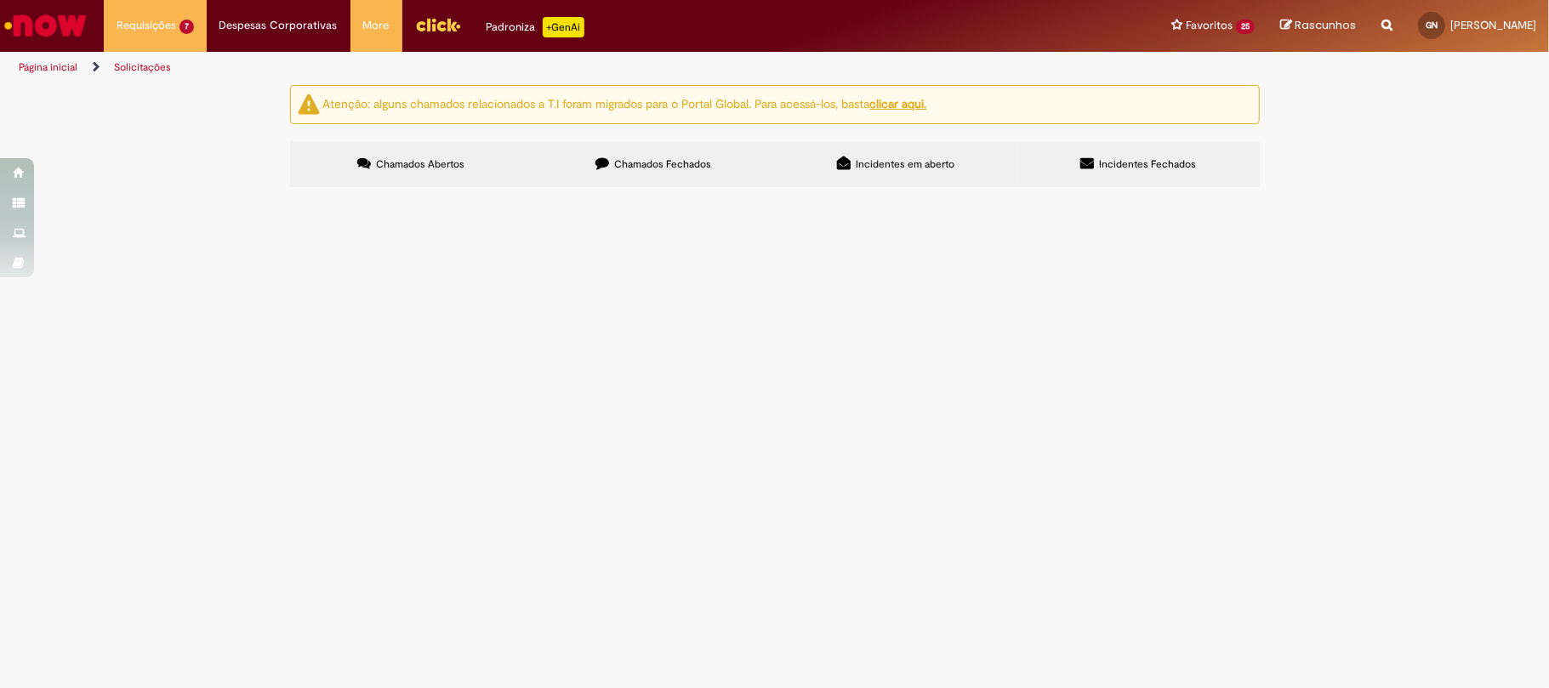
scroll to position [606, 0]
click at [0, 0] on link at bounding box center [0, 0] width 0 height 0
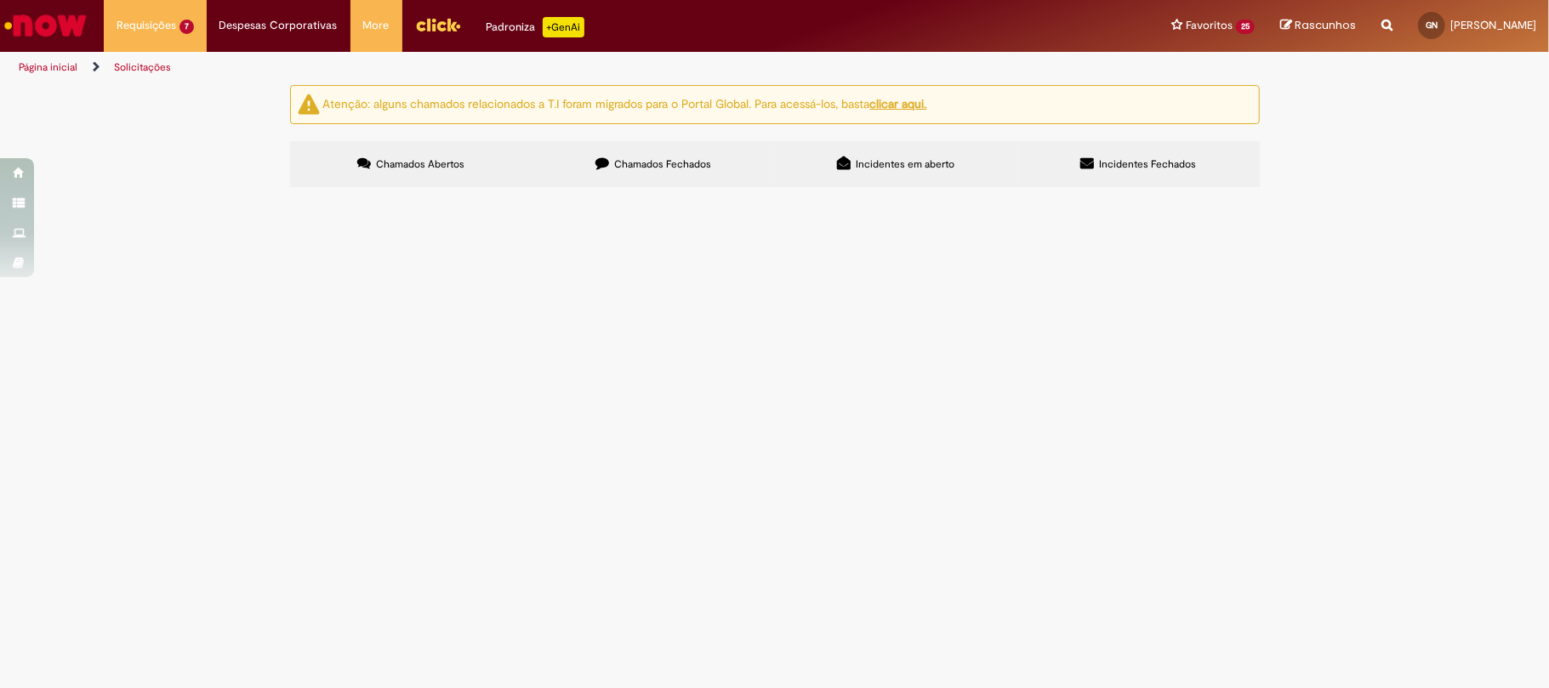
scroll to position [640, 0]
click at [0, 0] on link at bounding box center [0, 0] width 0 height 0
click at [0, 0] on span "Prancha para transporte de plataforma" at bounding box center [0, 0] width 0 height 0
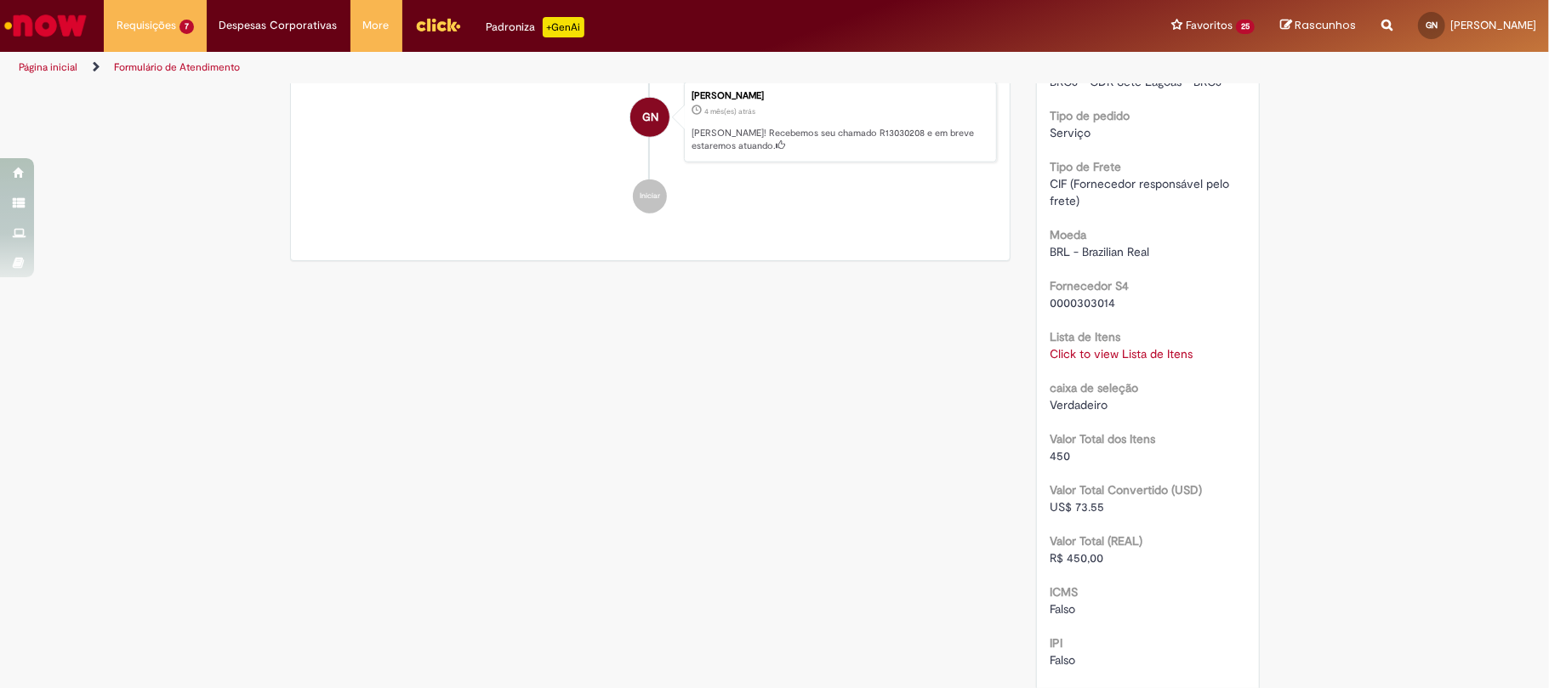
scroll to position [1006, 0]
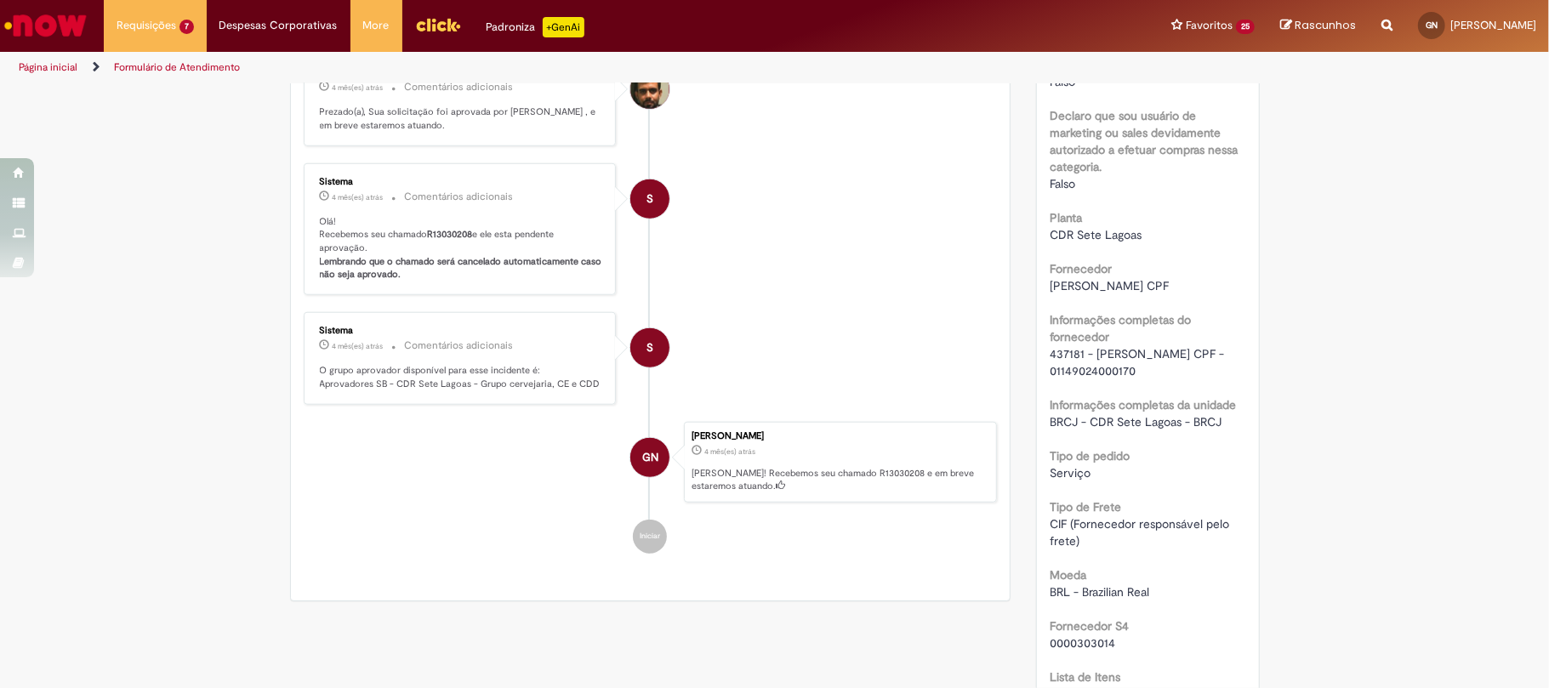
click at [1063, 379] on span "437181 - JOAO BATISTA GOMES DA SILVA CPF - 01149024000170" at bounding box center [1139, 362] width 178 height 32
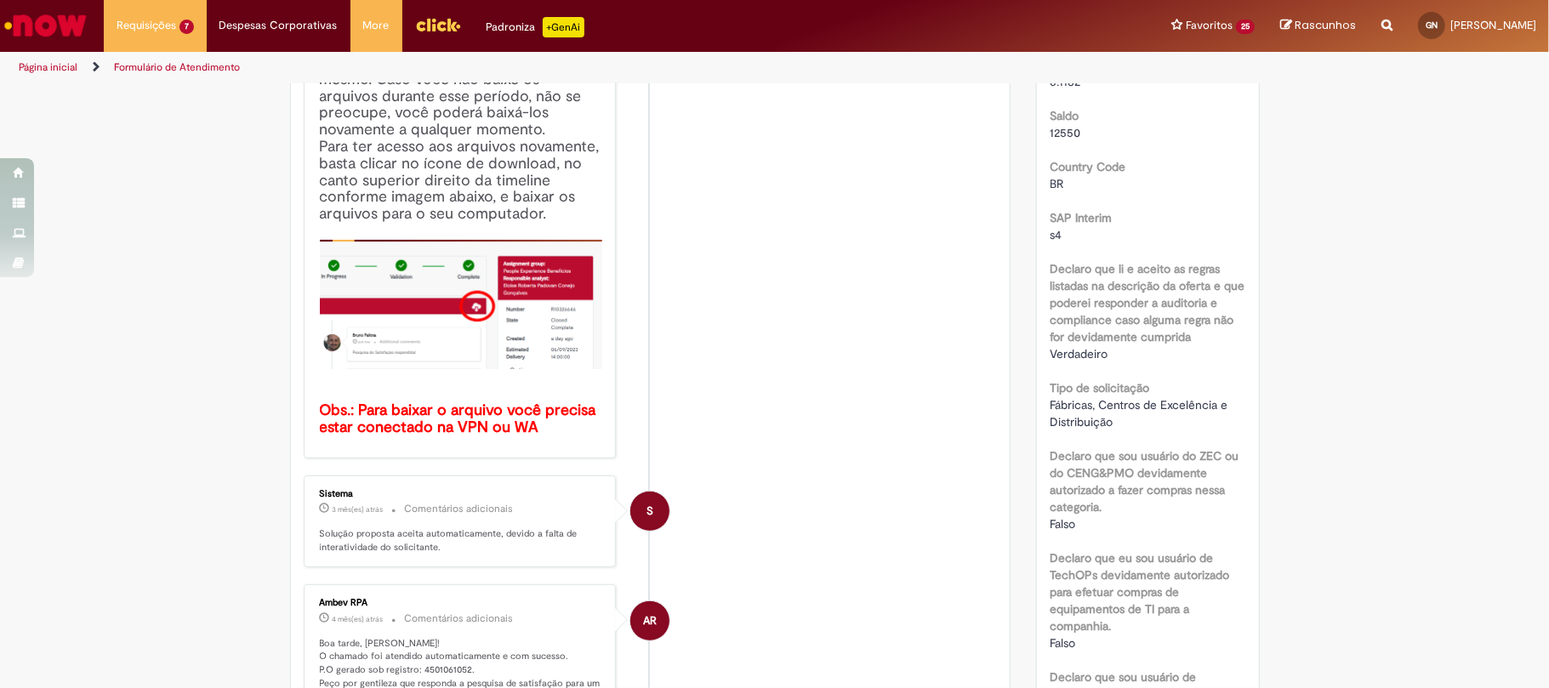
scroll to position [779, 0]
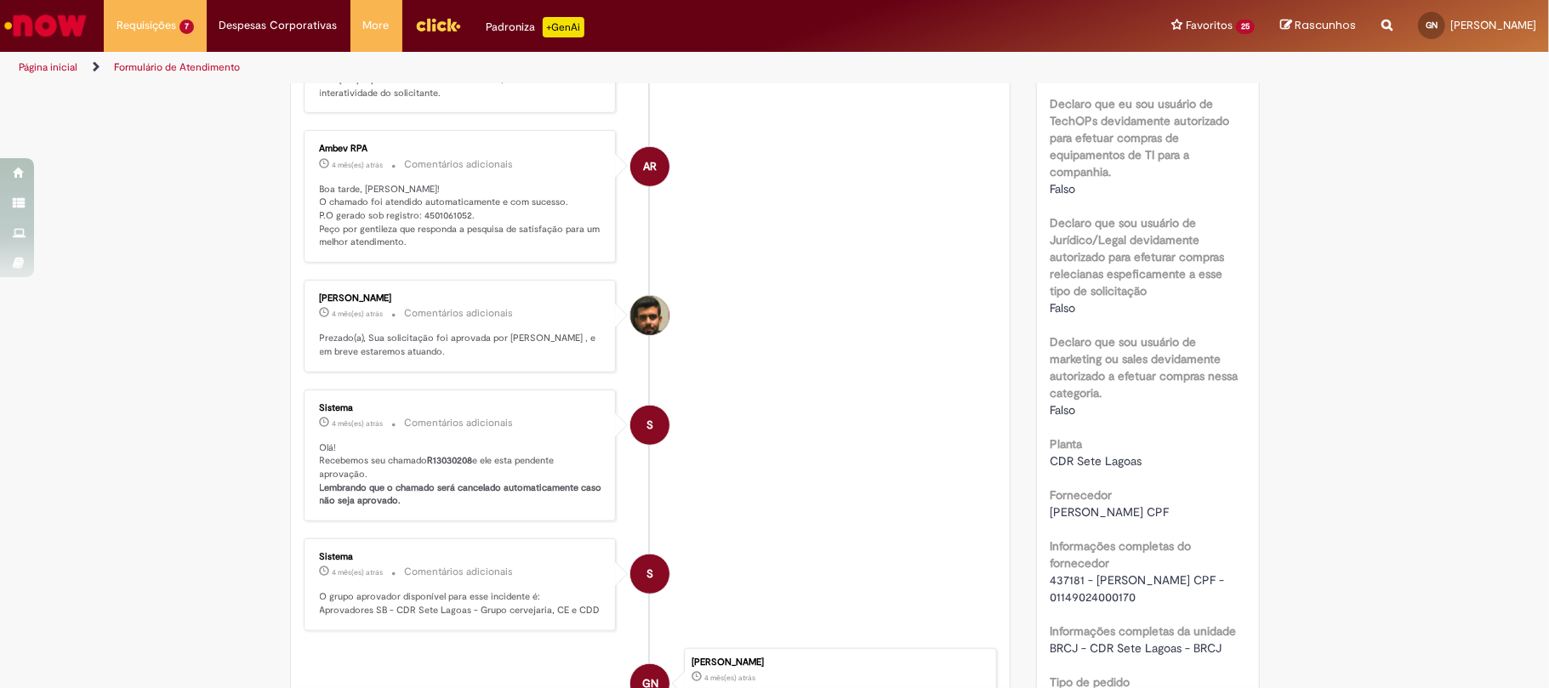
click at [426, 219] on p "Boa tarde, Gustavo! O chamado foi atendido automaticamente e com sucesso. P.O g…" at bounding box center [461, 216] width 283 height 67
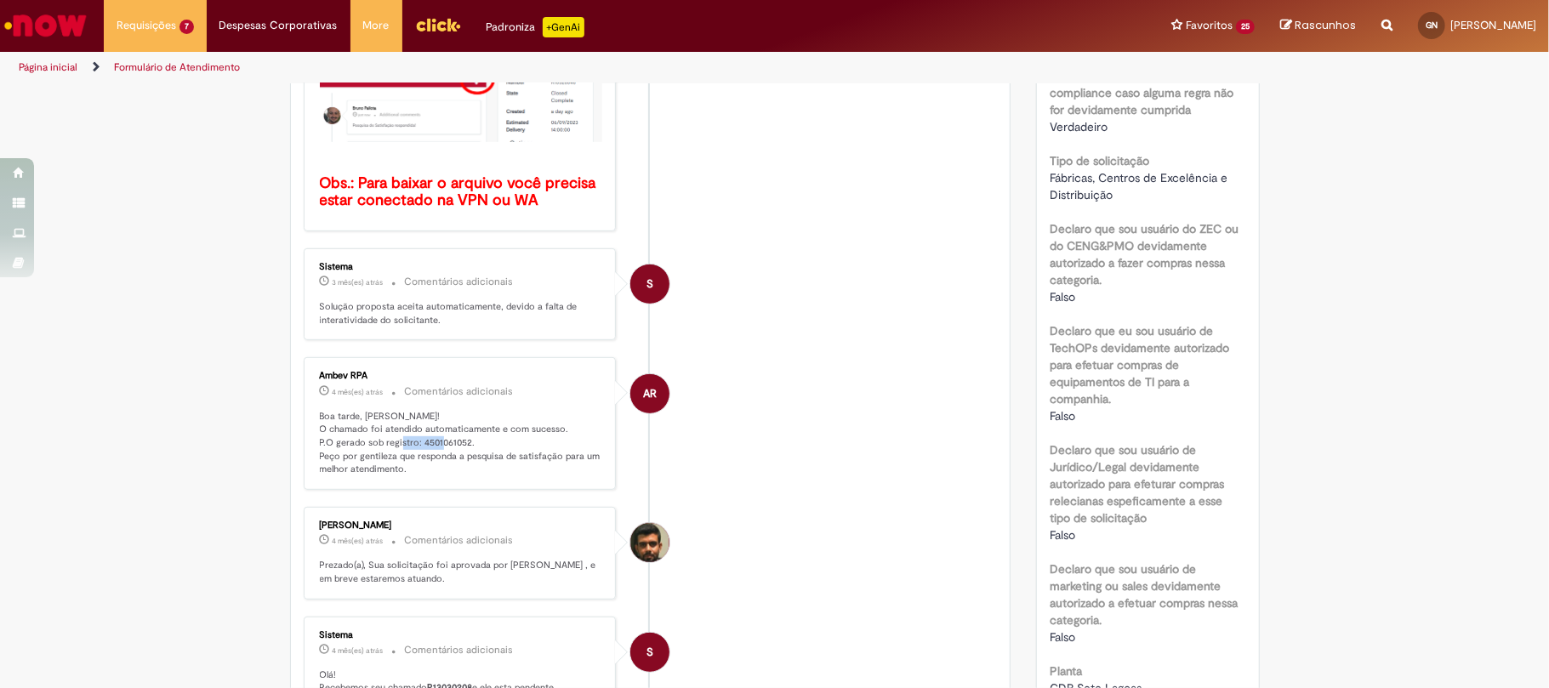
scroll to position [0, 0]
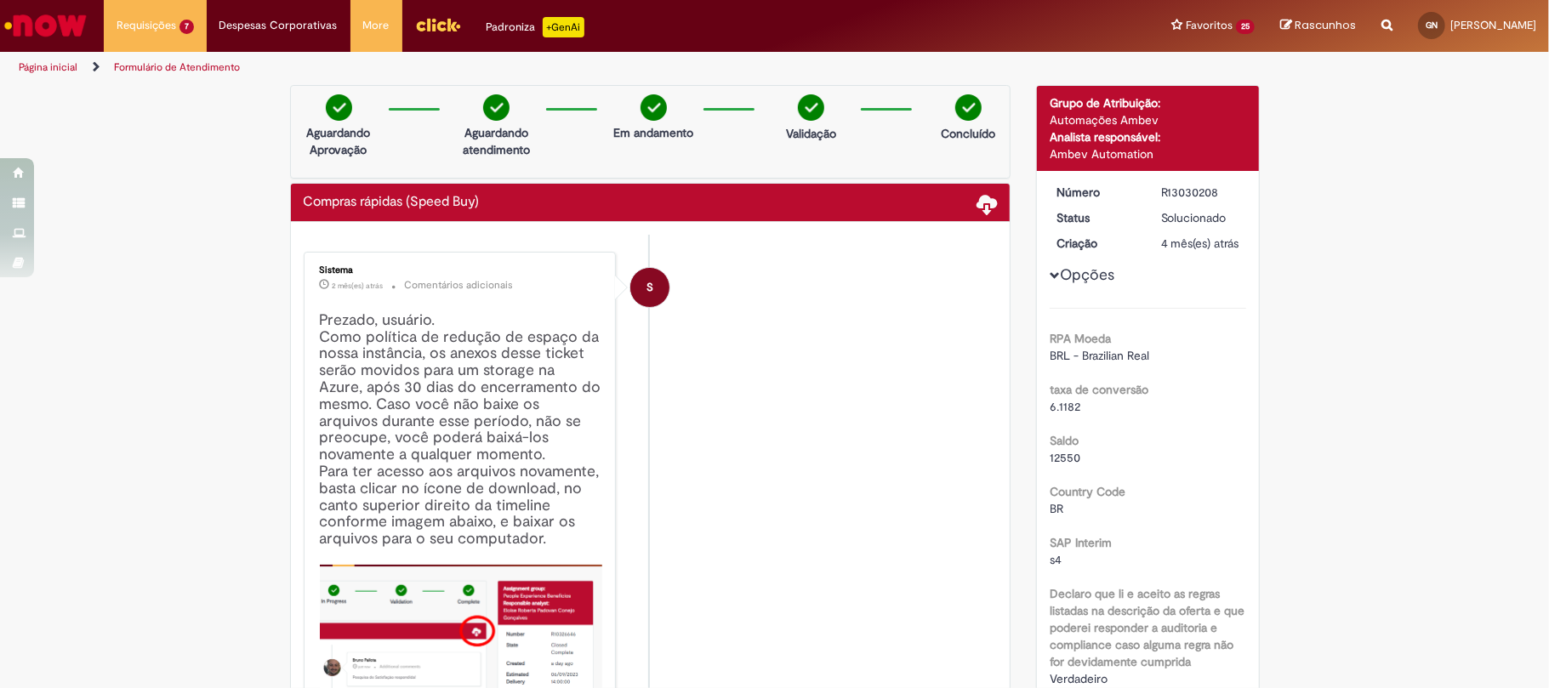
click at [1181, 199] on div "R13030208" at bounding box center [1200, 192] width 79 height 17
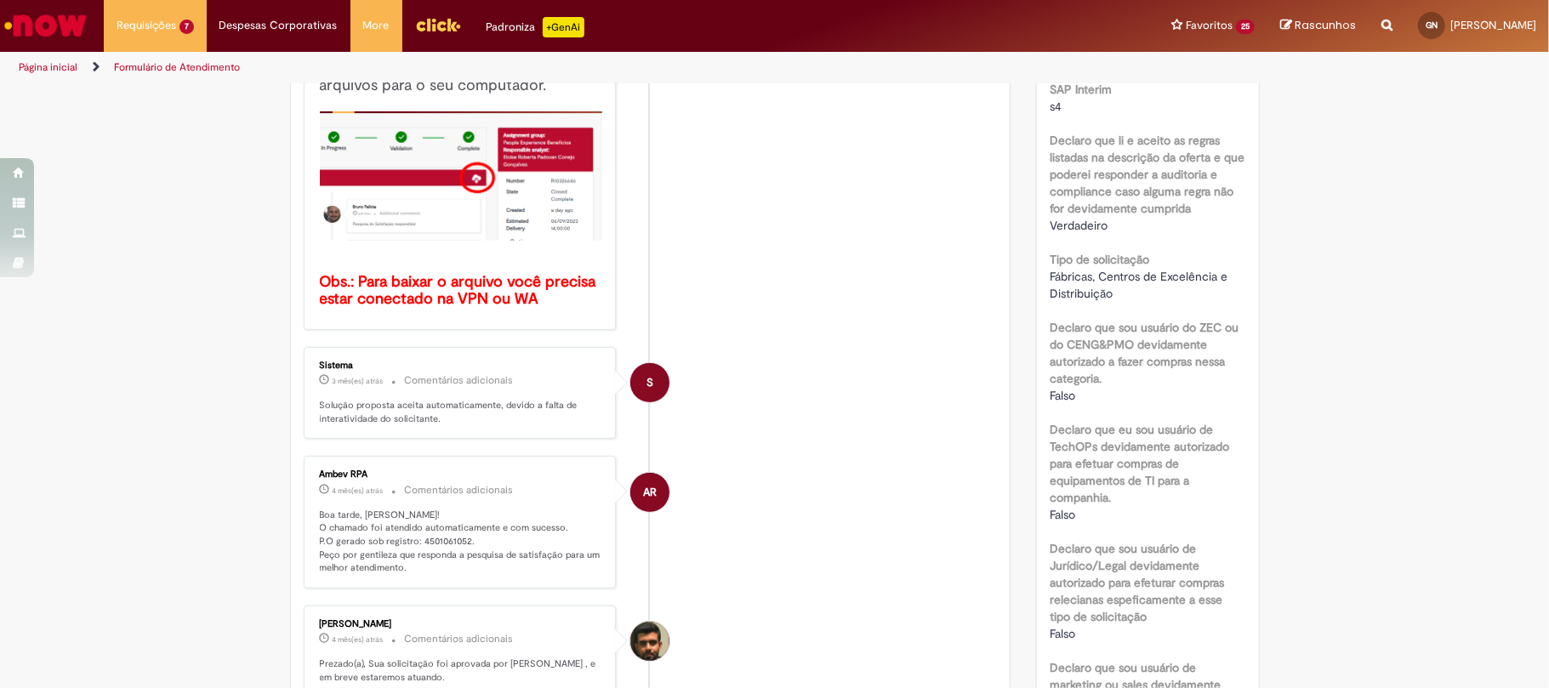
scroll to position [907, 0]
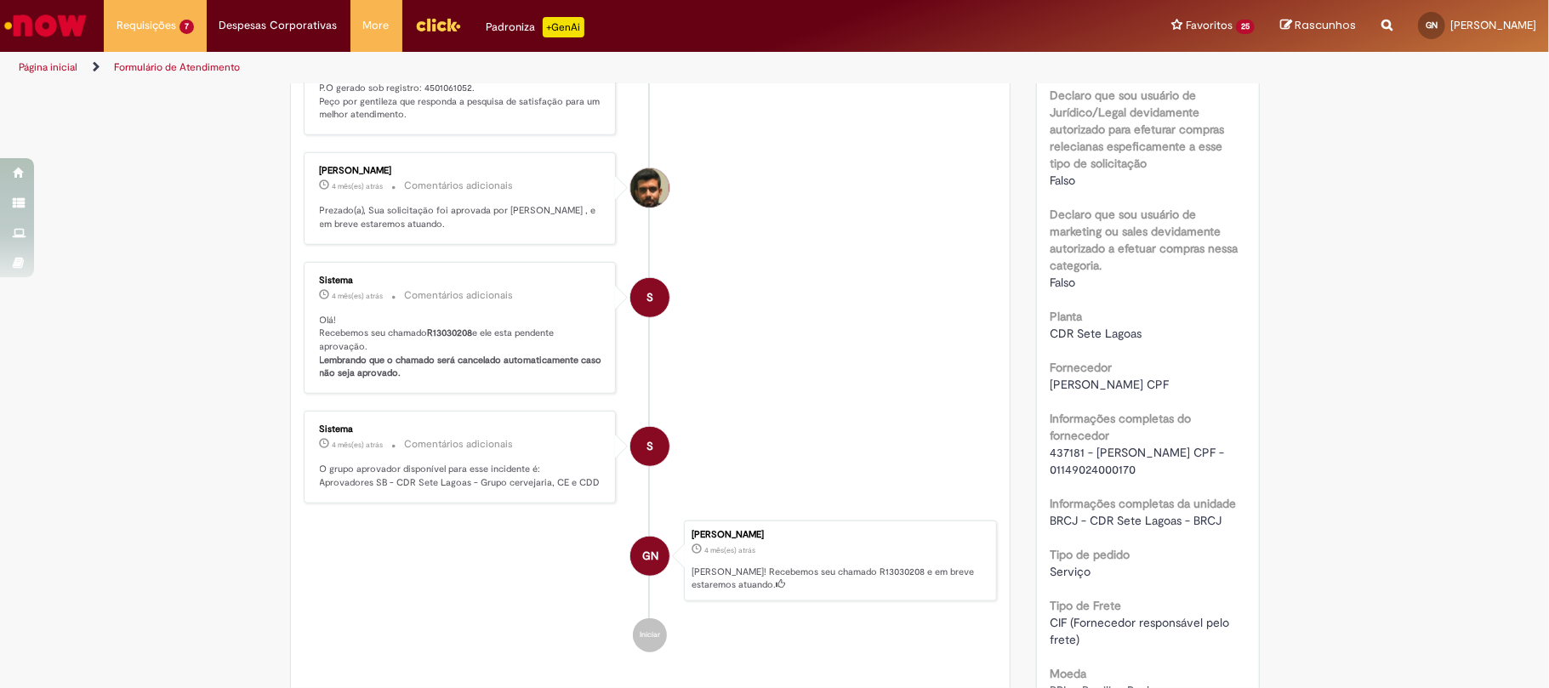
click at [1058, 477] on span "437181 - JOAO BATISTA GOMES DA SILVA CPF - 01149024000170" at bounding box center [1139, 461] width 178 height 32
drag, startPoint x: 1084, startPoint y: 478, endPoint x: 1206, endPoint y: 504, distance: 125.1
click at [1206, 478] on div "437181 - JOAO BATISTA GOMES DA SILVA CPF - 01149024000170" at bounding box center [1148, 461] width 197 height 34
click at [1099, 477] on span "437181 - JOAO BATISTA GOMES DA SILVA CPF - 01149024000170" at bounding box center [1139, 461] width 178 height 32
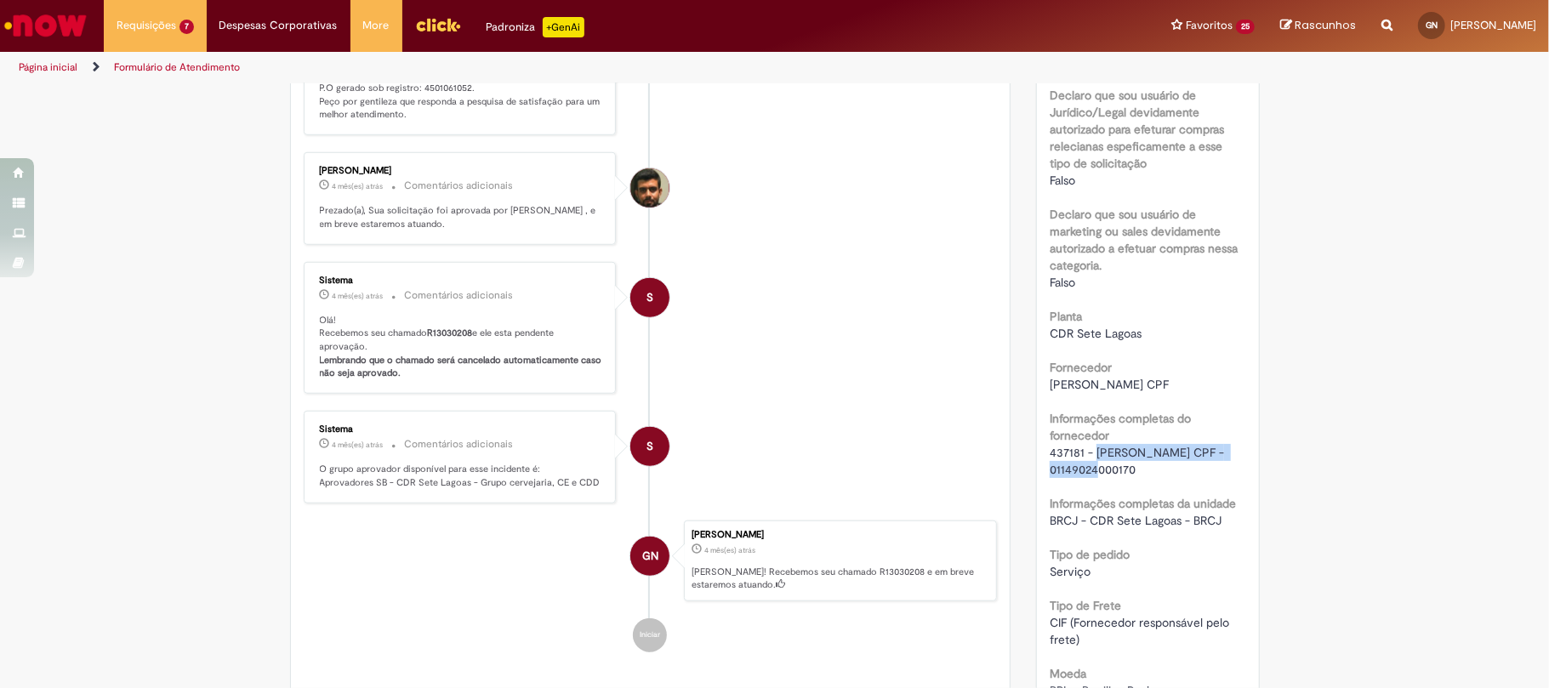
drag, startPoint x: 1087, startPoint y: 483, endPoint x: 1075, endPoint y: 504, distance: 24.4
click at [1075, 477] on span "437181 - JOAO BATISTA GOMES DA SILVA CPF - 01149024000170" at bounding box center [1139, 461] width 178 height 32
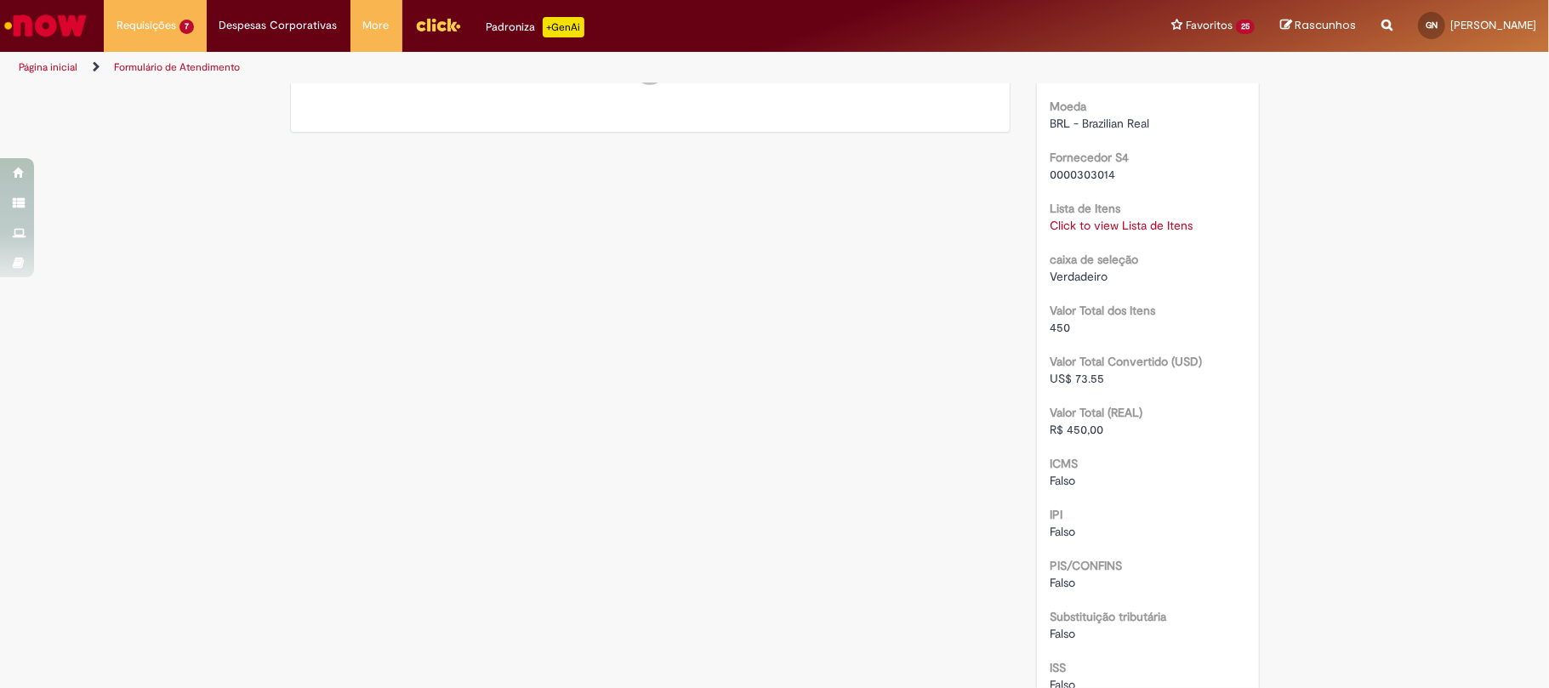
scroll to position [1821, 0]
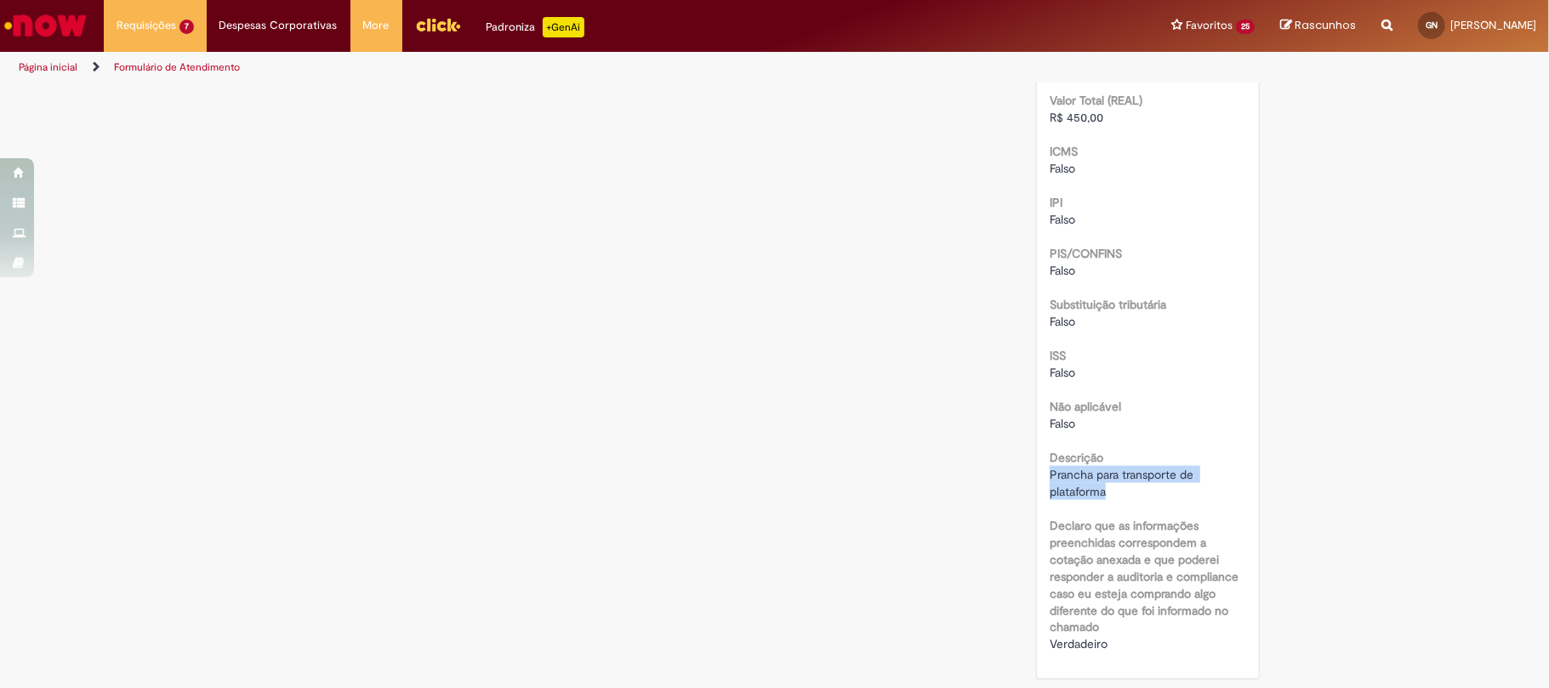
drag, startPoint x: 1103, startPoint y: 492, endPoint x: 1029, endPoint y: 478, distance: 75.3
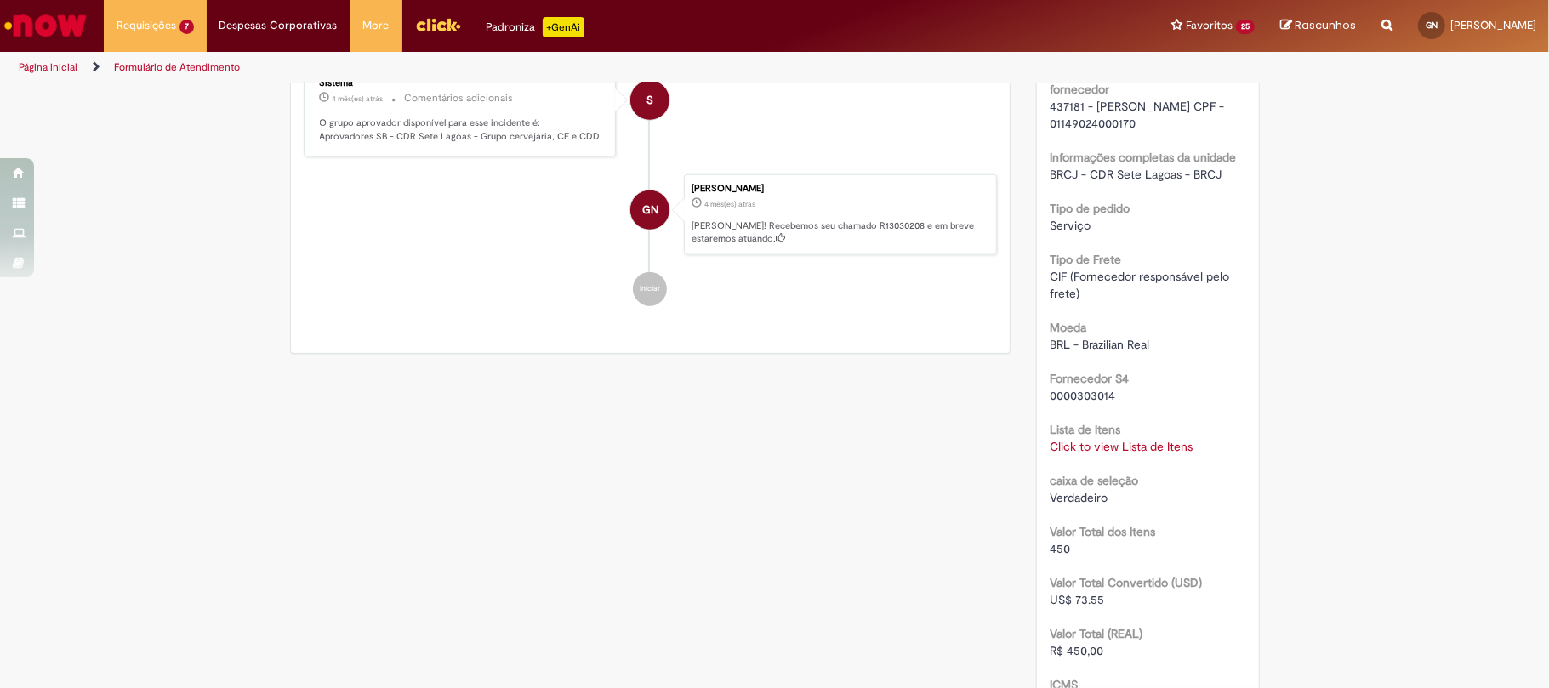
click at [1091, 490] on div "RPA Moeda BRL - Brazilian Real taxa de conversão 6.1182 Saldo 12550 Country Cod…" at bounding box center [1148, 121] width 197 height 2132
click at [1093, 454] on link "Click to view Lista de Itens" at bounding box center [1121, 446] width 143 height 15
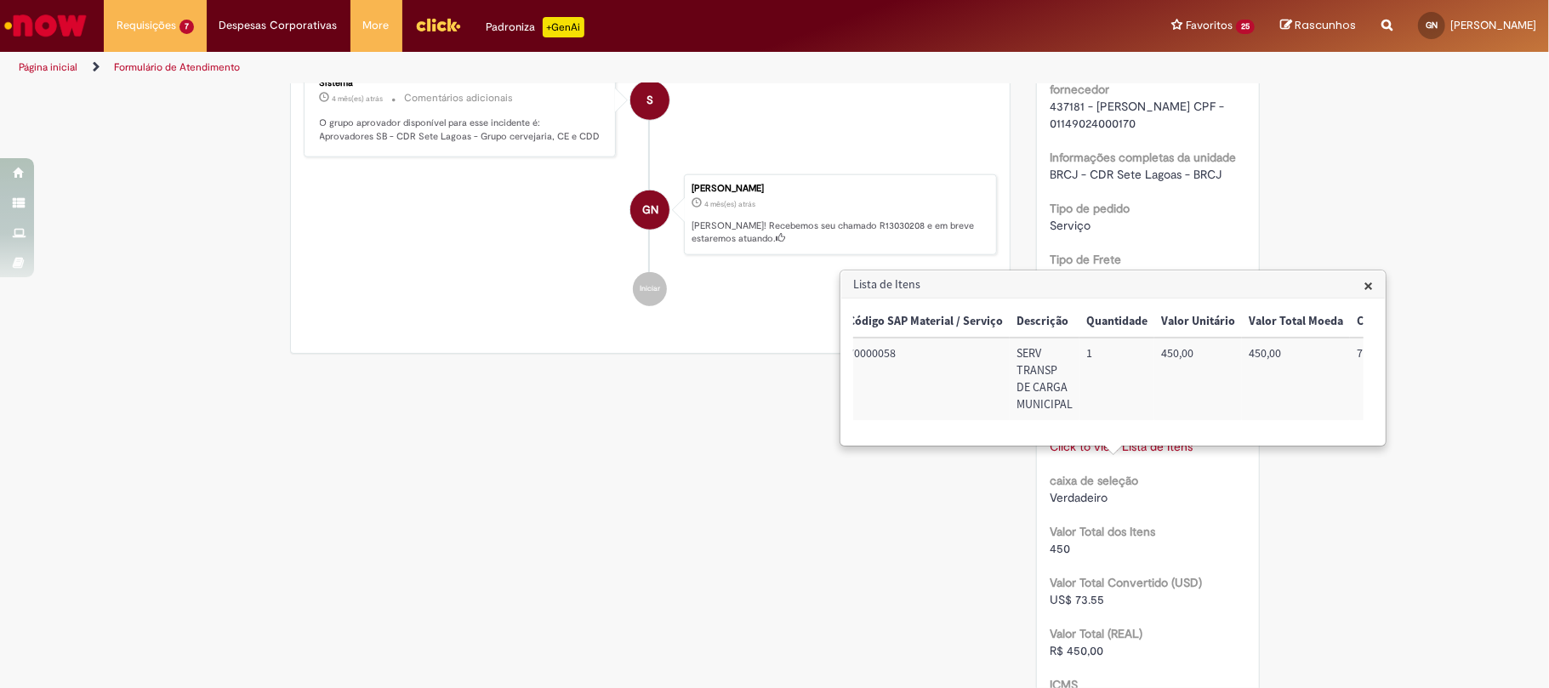
scroll to position [0, 174]
click at [1216, 352] on td "71020399" at bounding box center [1233, 379] width 90 height 83
click at [1304, 356] on td "BRCJLLV134" at bounding box center [1316, 379] width 108 height 83
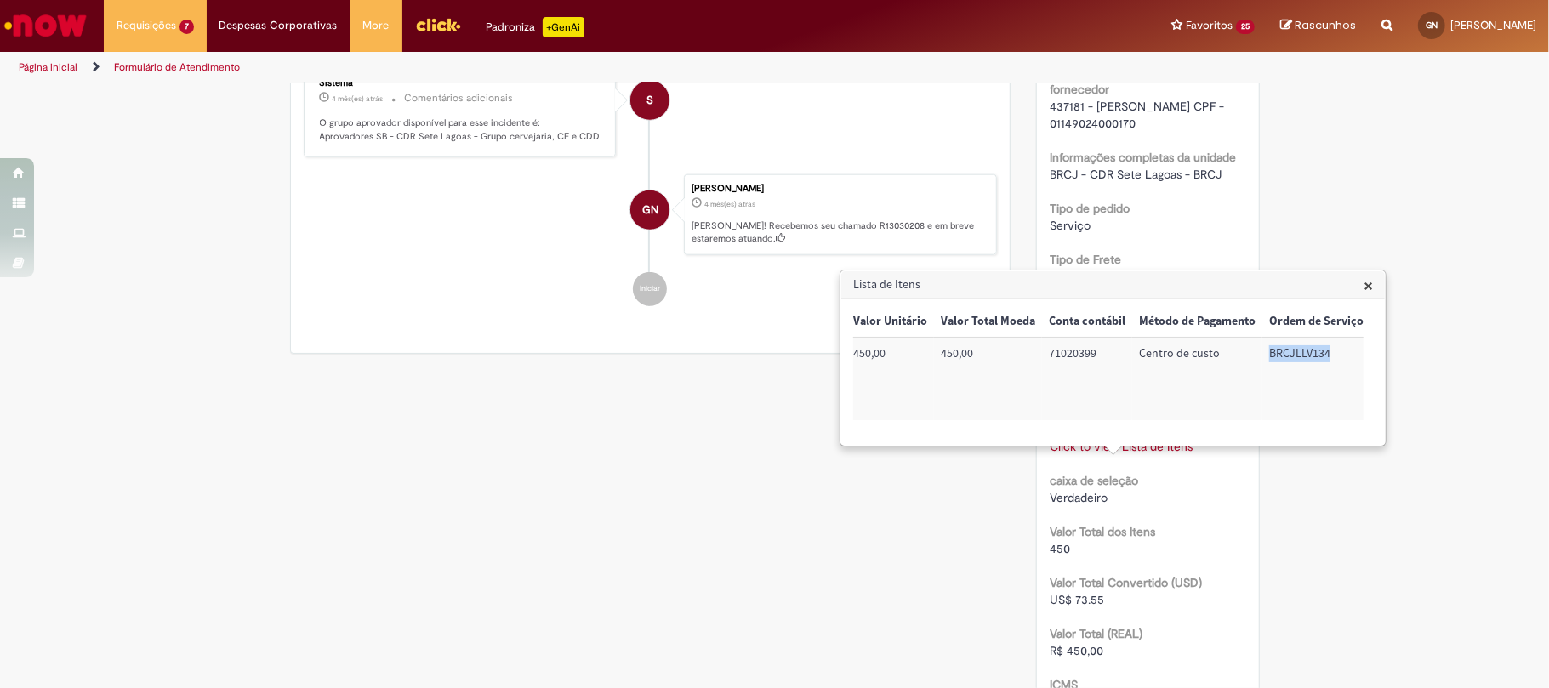
click at [1304, 356] on td "BRCJLLV134" at bounding box center [1316, 379] width 108 height 83
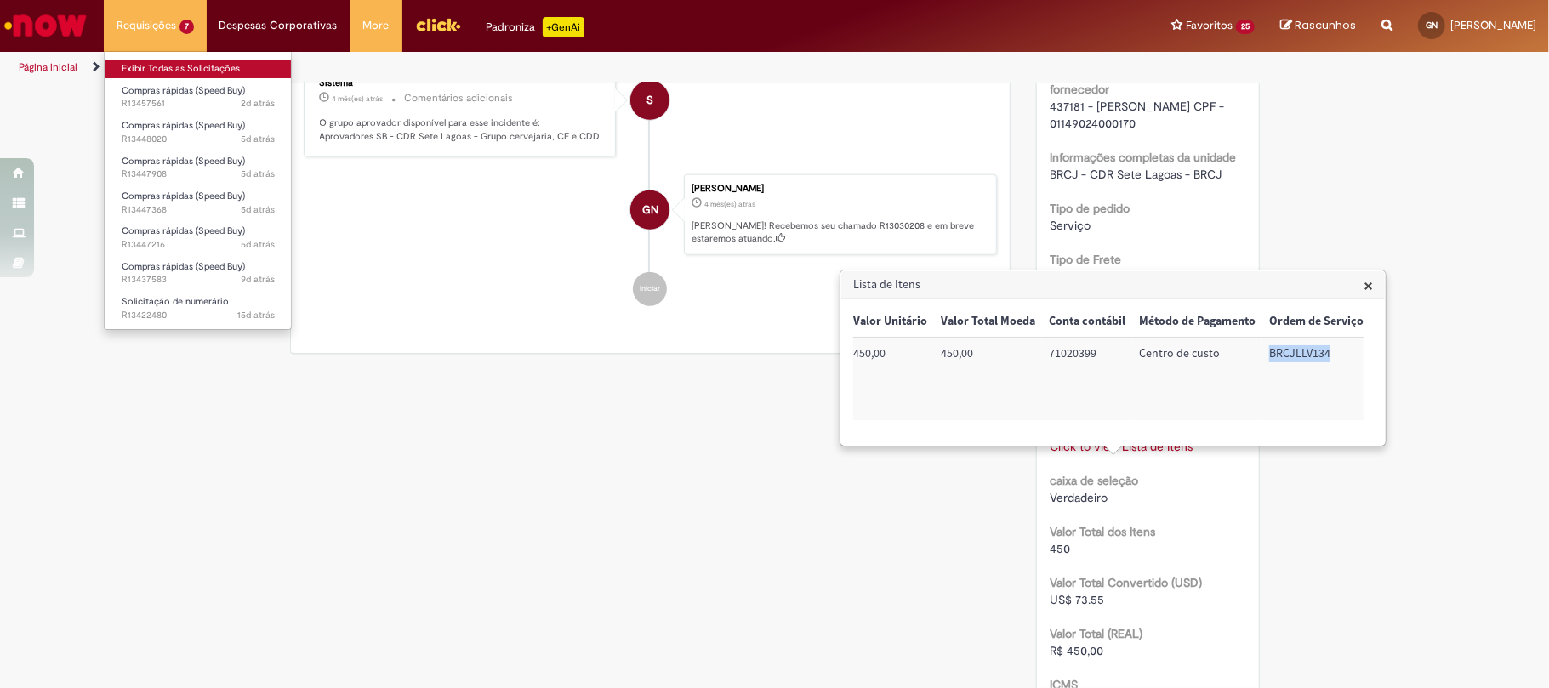
click at [199, 68] on link "Exibir Todas as Solicitações" at bounding box center [198, 69] width 187 height 19
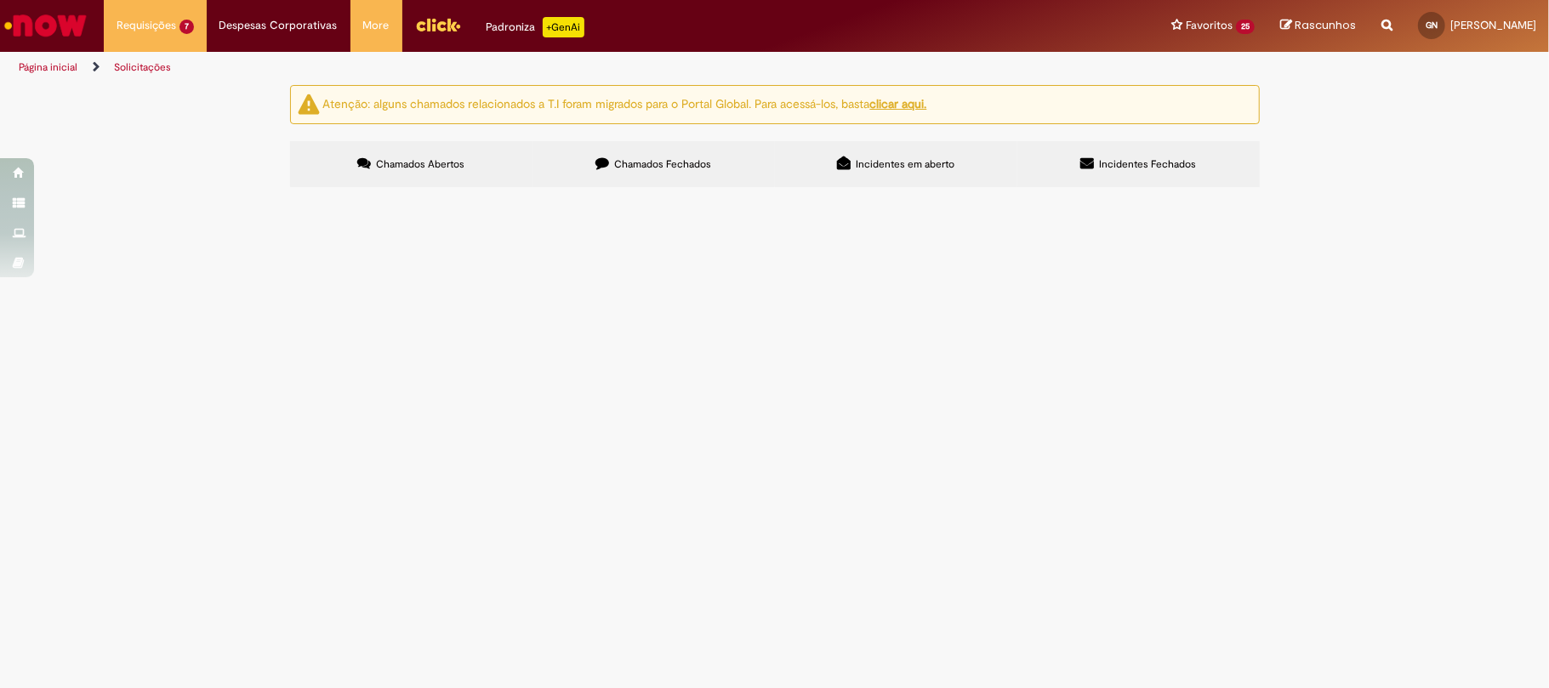
click at [675, 175] on label "Chamados Fechados" at bounding box center [654, 164] width 242 height 46
click at [0, 0] on link at bounding box center [0, 0] width 0 height 0
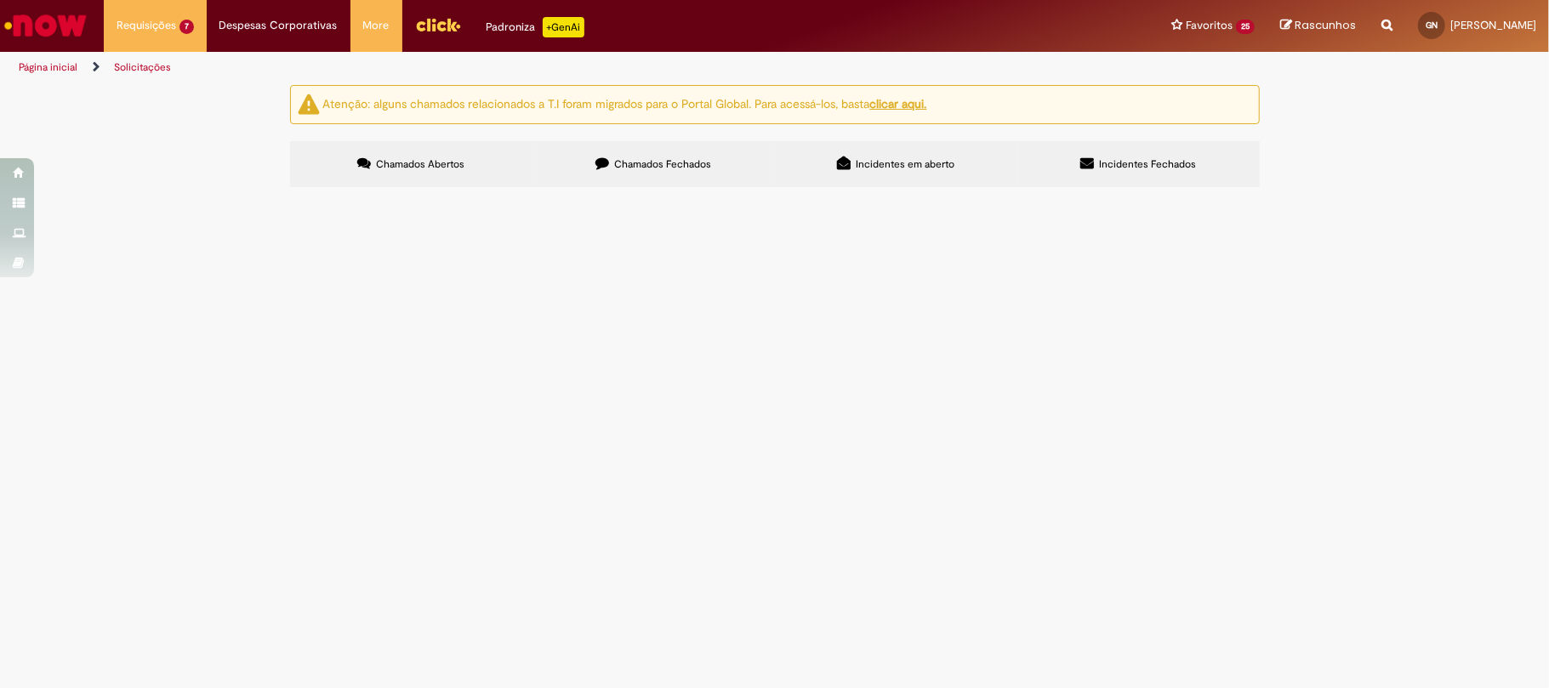
scroll to position [606, 0]
click at [0, 0] on link at bounding box center [0, 0] width 0 height 0
click at [0, 0] on div "Linhas 21 − 40 de 544" at bounding box center [0, 0] width 0 height 0
click at [0, 0] on icon at bounding box center [0, 0] width 0 height 0
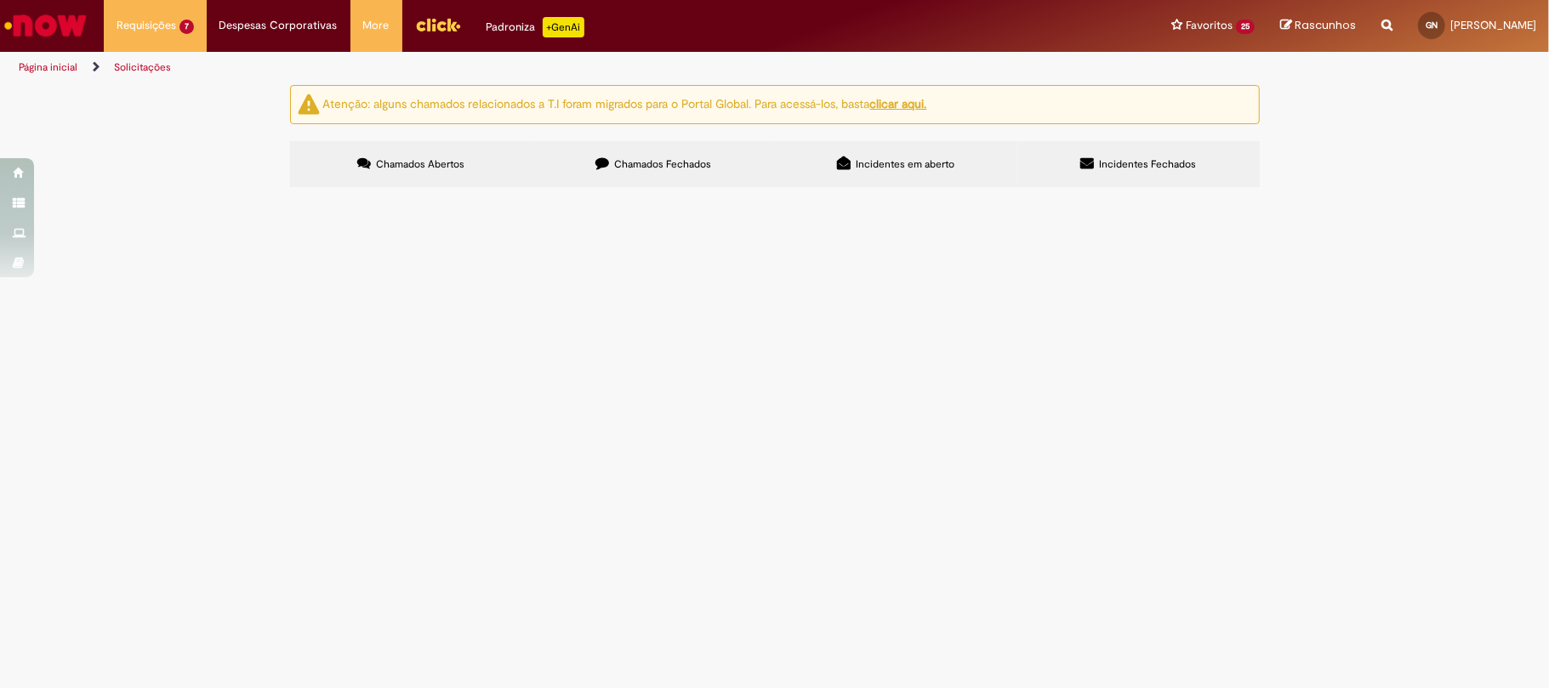
scroll to position [0, 0]
click at [0, 0] on icon at bounding box center [0, 0] width 0 height 0
click at [597, 174] on label "Chamados Fechados" at bounding box center [654, 164] width 242 height 46
click at [617, 174] on label "Chamados Fechados" at bounding box center [654, 164] width 242 height 46
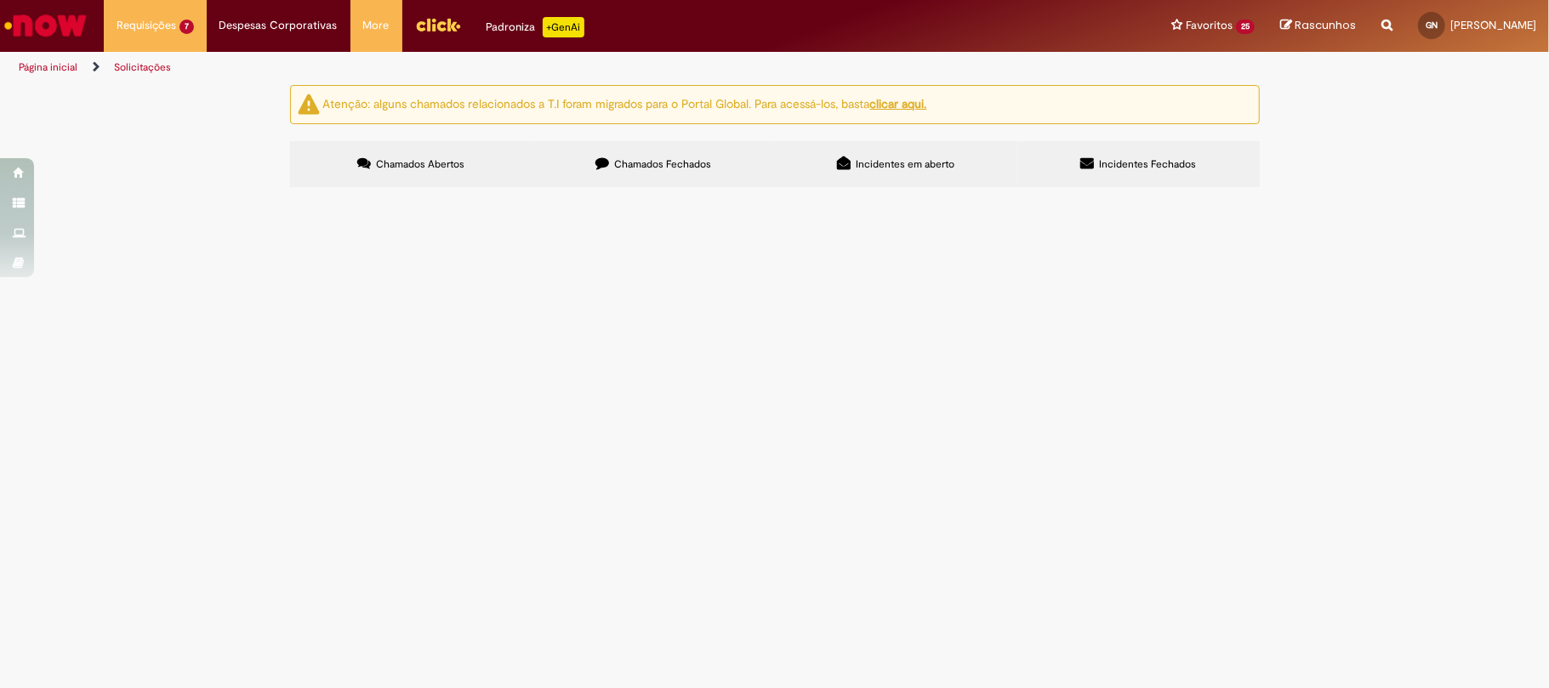
click at [0, 0] on link at bounding box center [0, 0] width 0 height 0
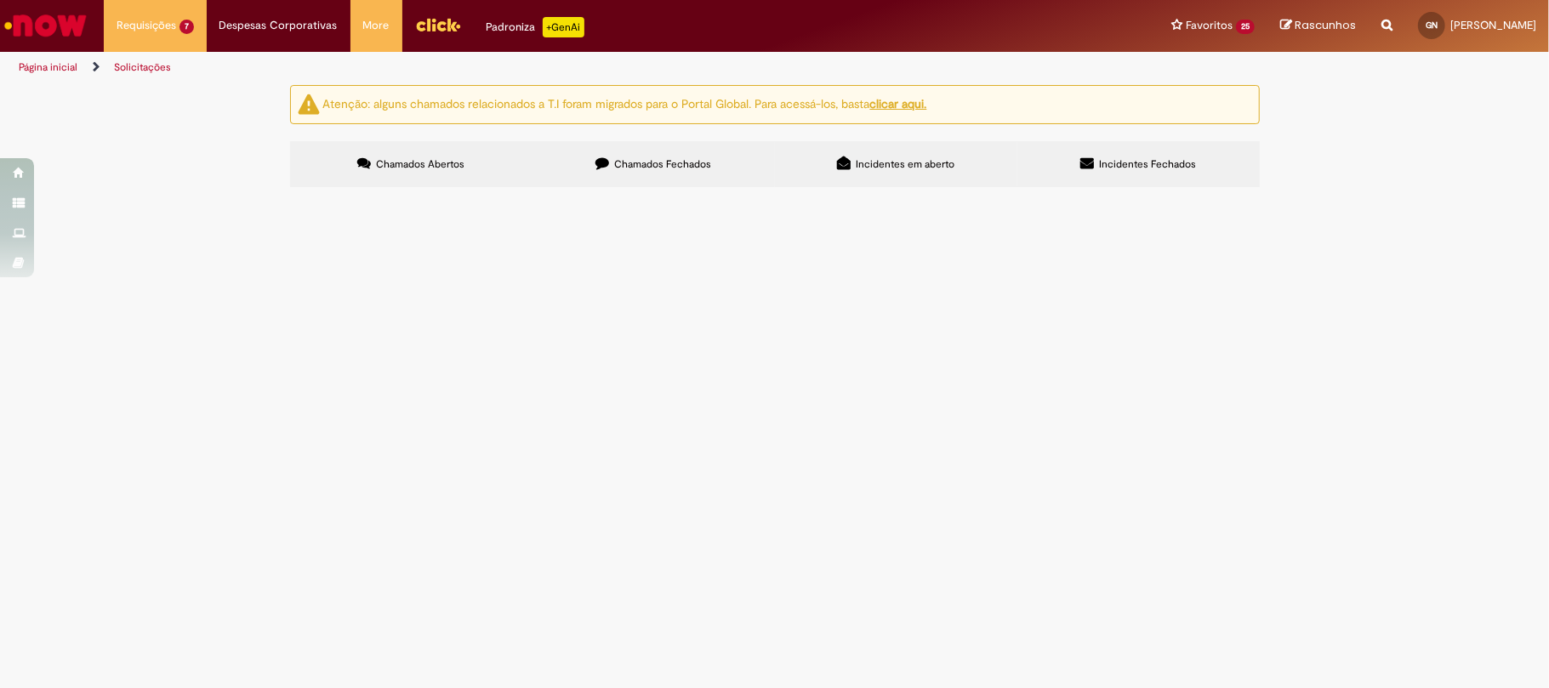
click at [0, 0] on div "Linhas 61 − 80 de 544" at bounding box center [0, 0] width 0 height 0
click at [0, 0] on link at bounding box center [0, 0] width 0 height 0
click at [0, 0] on div "Linhas 81 − 100 de 544" at bounding box center [0, 0] width 0 height 0
click at [0, 0] on link at bounding box center [0, 0] width 0 height 0
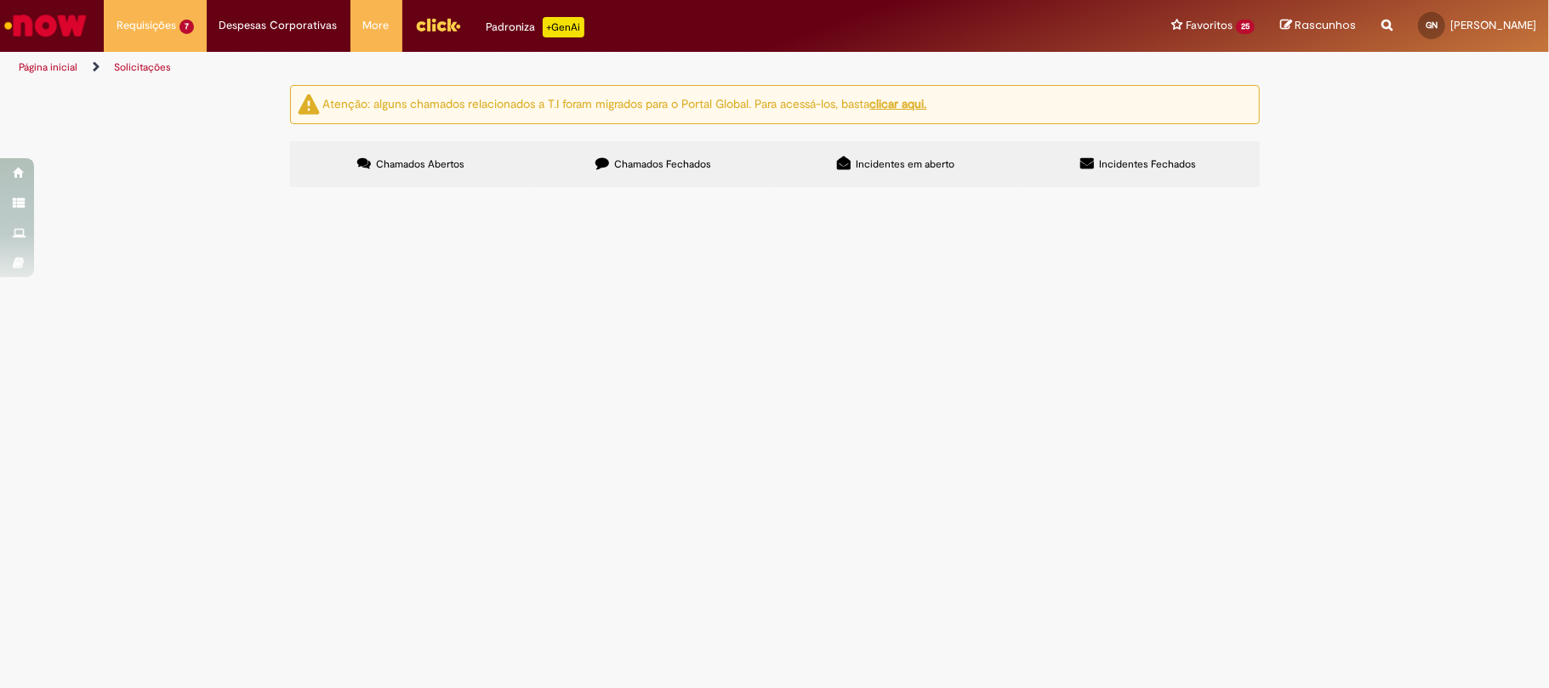
scroll to position [640, 0]
click at [0, 0] on icon at bounding box center [0, 0] width 0 height 0
click at [0, 0] on span "Mobilização da plataforma para o CDR" at bounding box center [0, 0] width 0 height 0
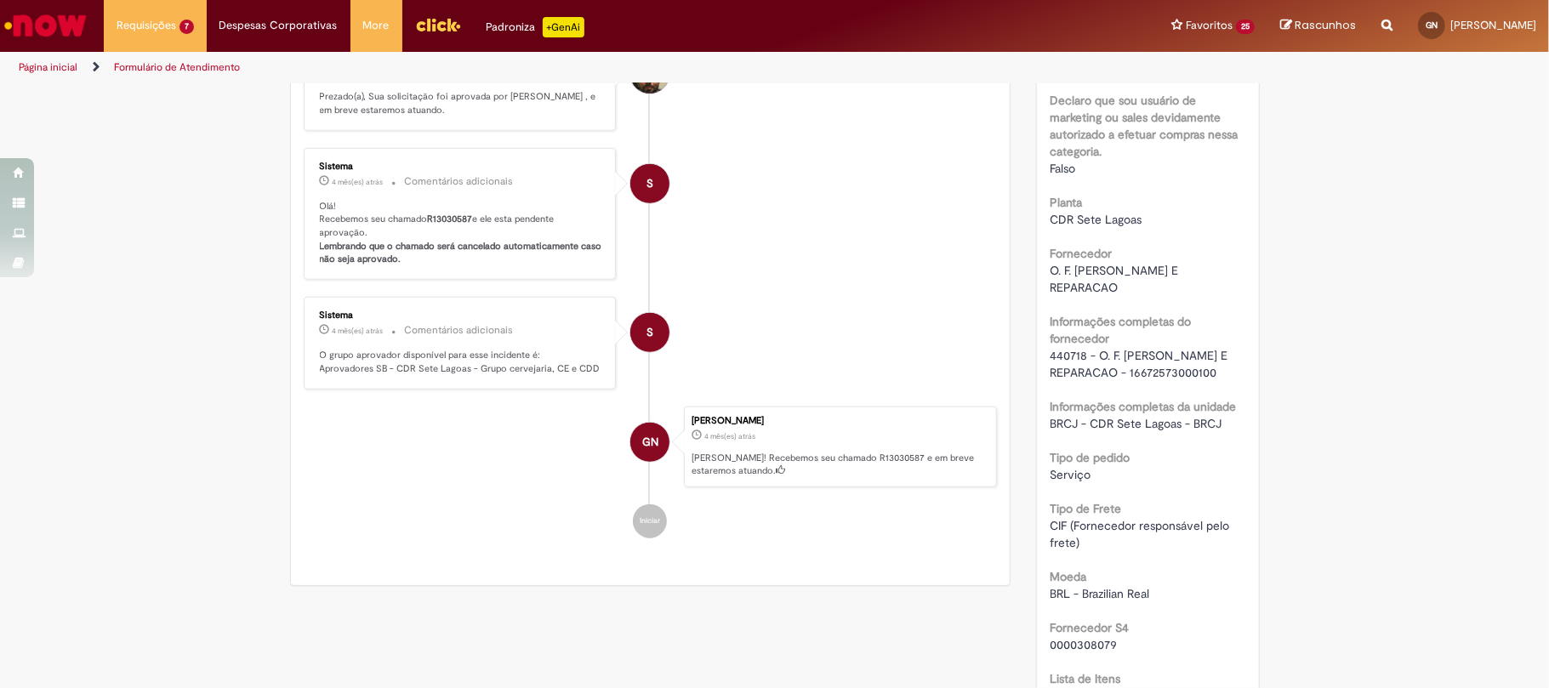
scroll to position [1120, 0]
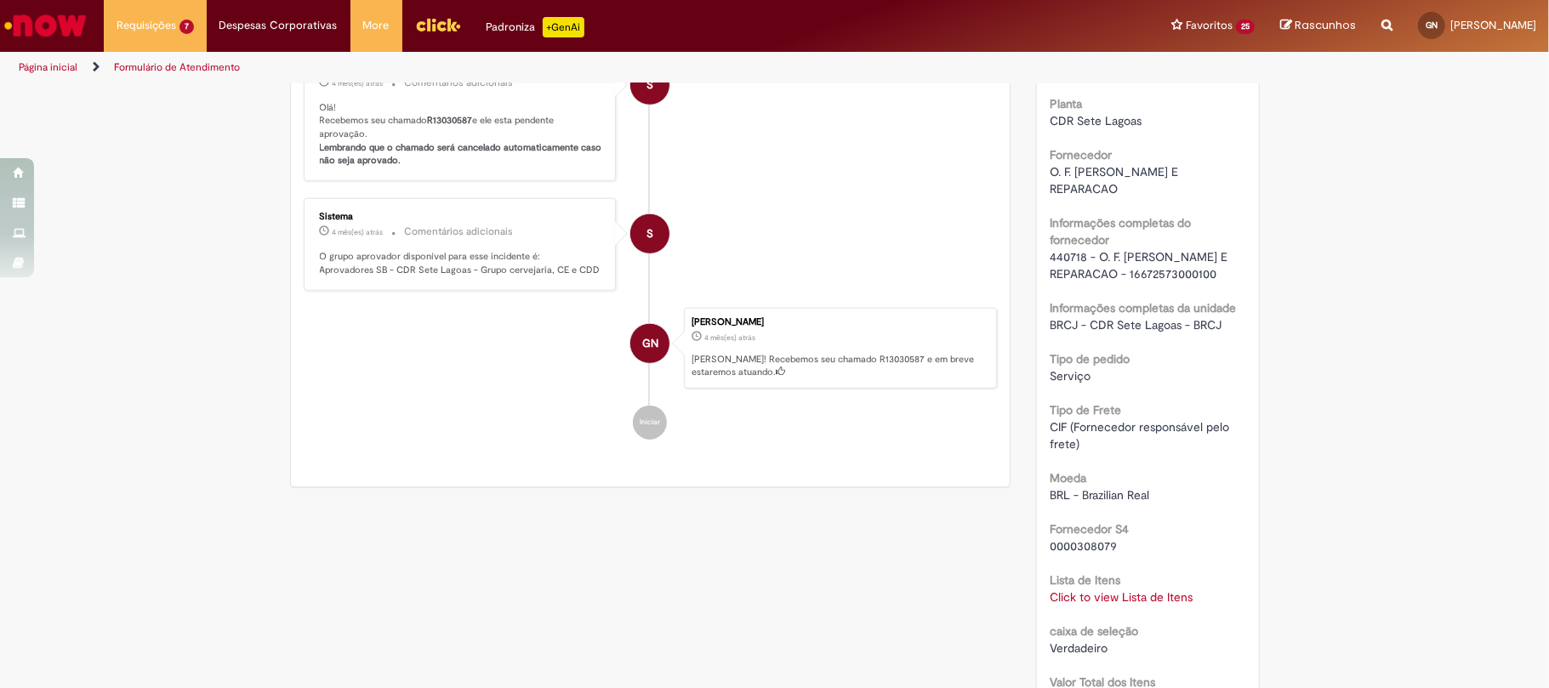
click at [1067, 272] on span "440718 - O. F. [PERSON_NAME] E REPARACAO - 16672573000100" at bounding box center [1140, 265] width 181 height 32
copy span "440718"
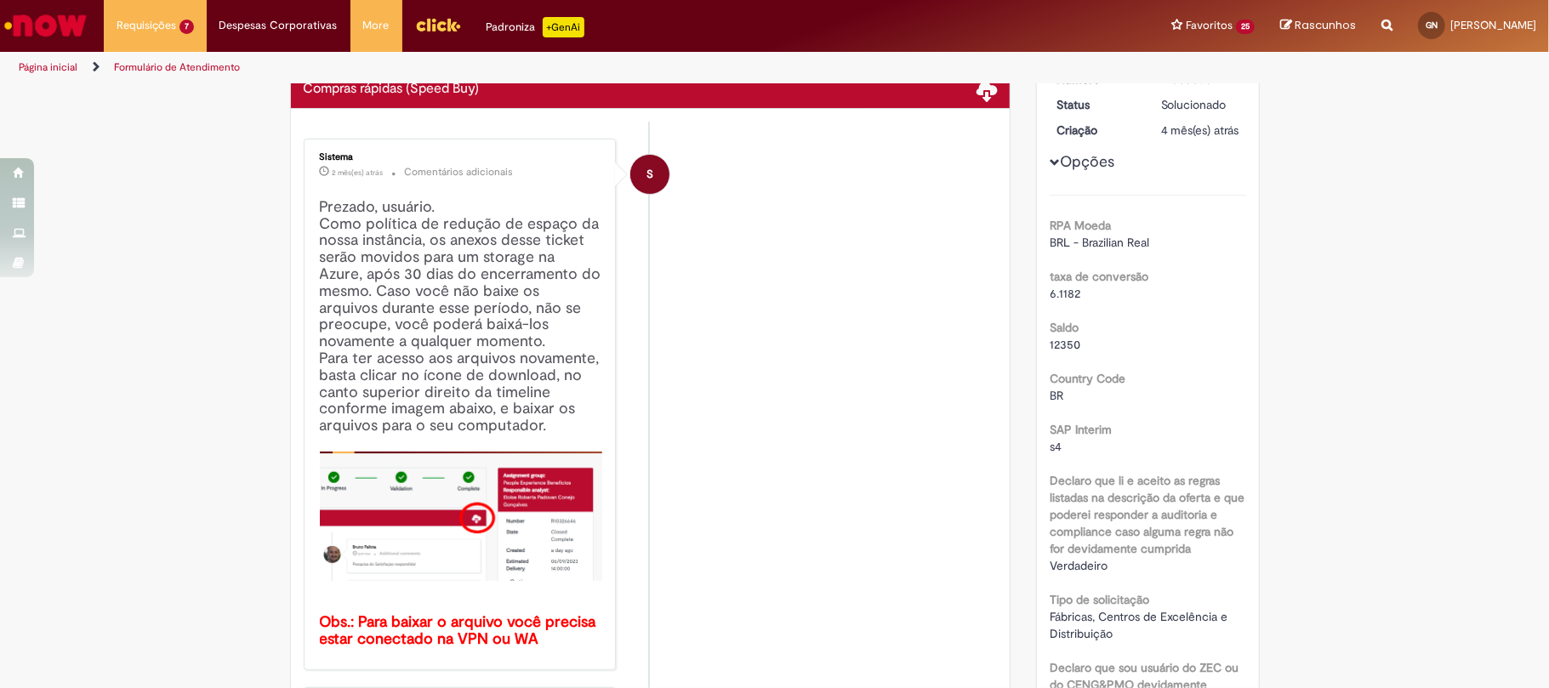
scroll to position [0, 0]
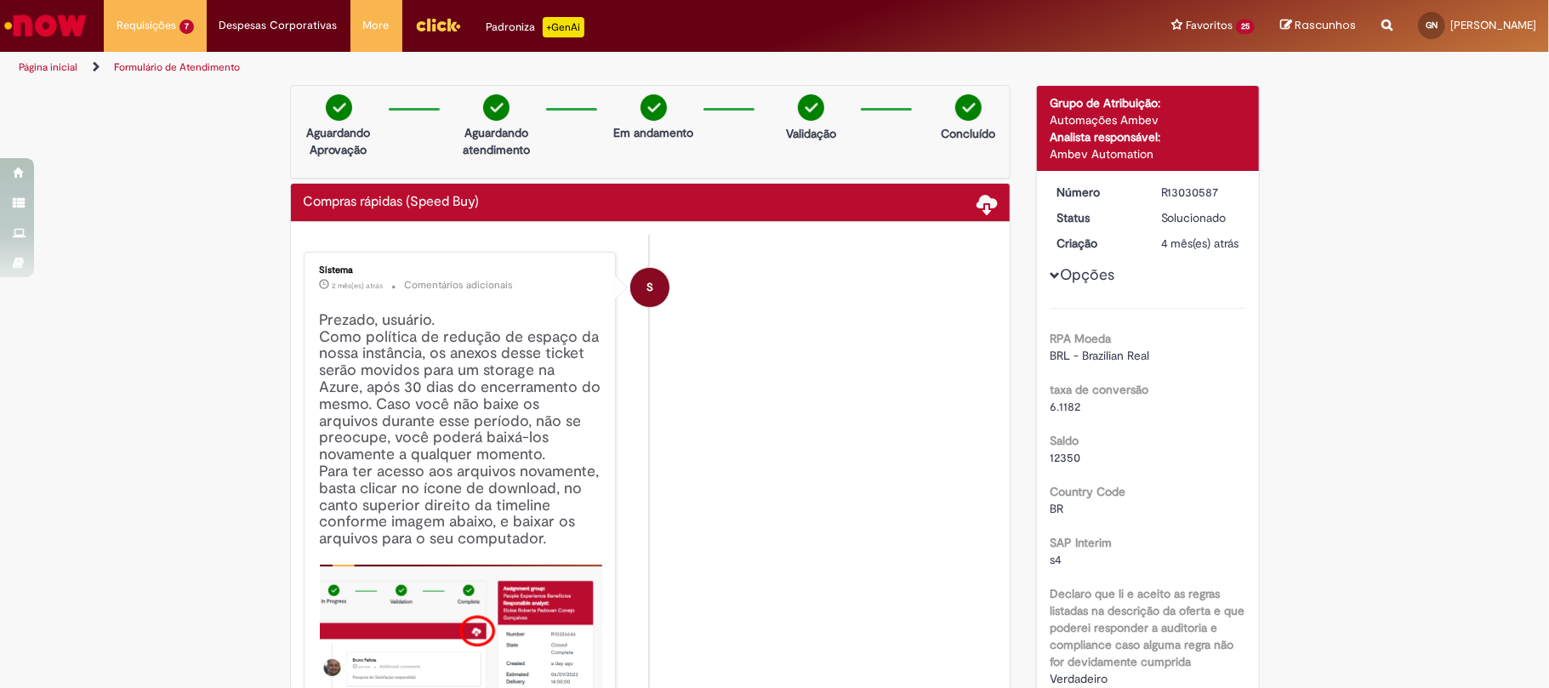
click at [1186, 201] on div "R13030587" at bounding box center [1200, 192] width 79 height 17
click at [1184, 198] on div "R13030587" at bounding box center [1200, 192] width 79 height 17
copy dd "R13030587"
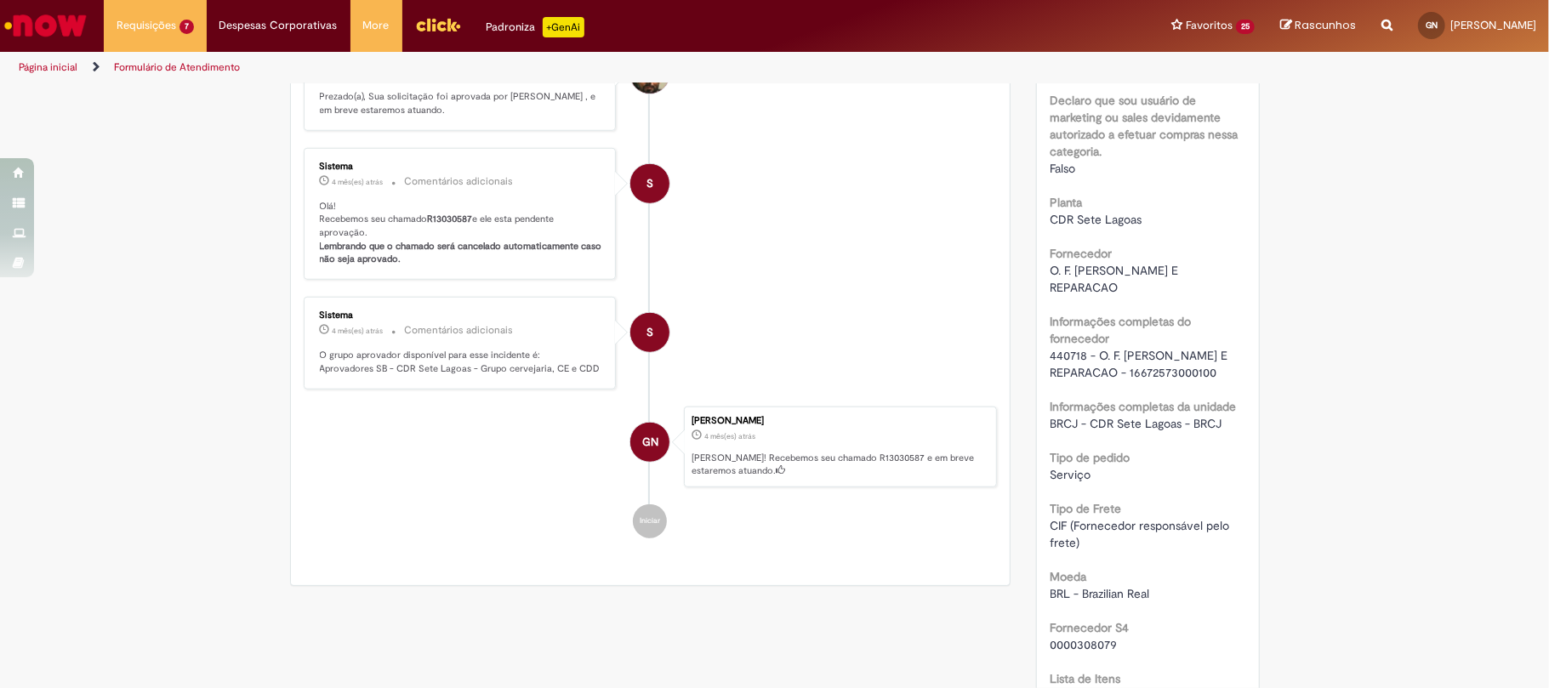
scroll to position [567, 0]
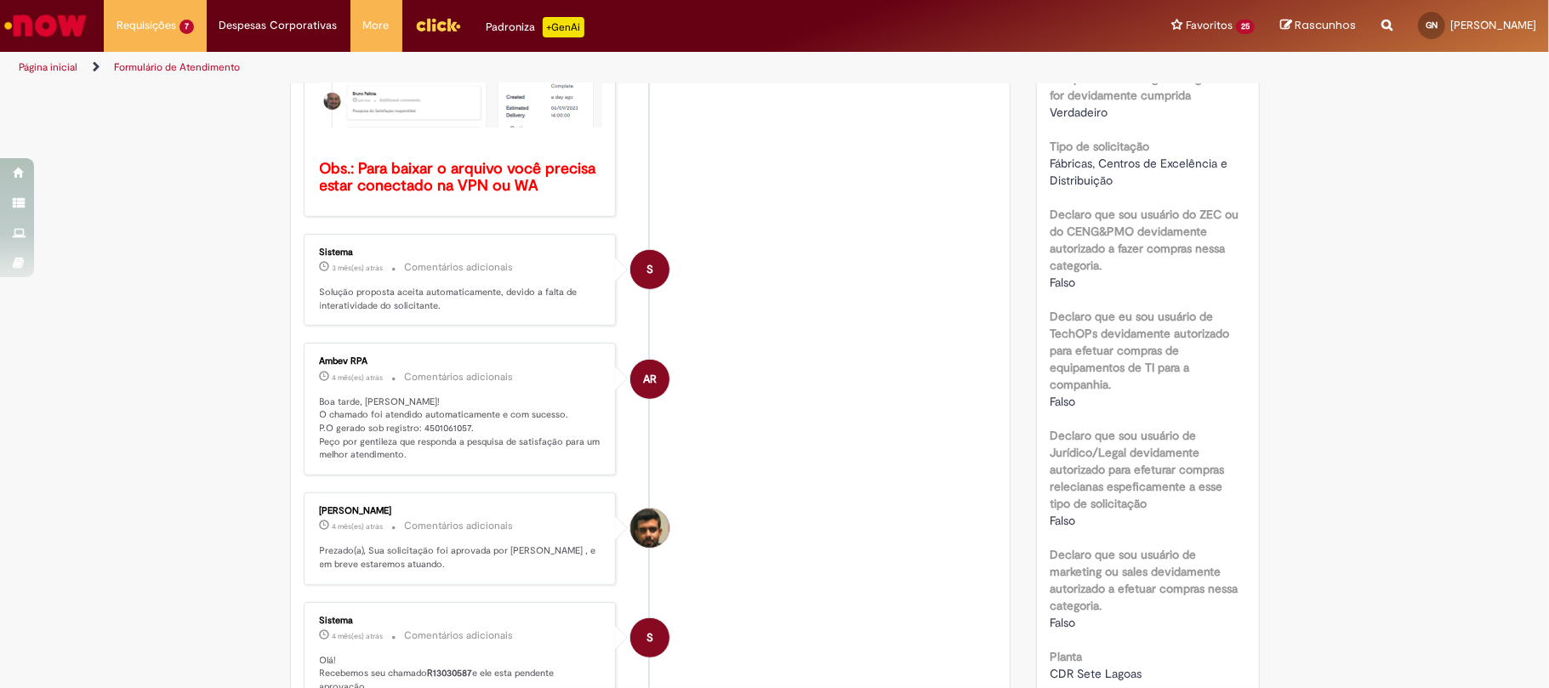
click at [440, 430] on p "Boa tarde, [PERSON_NAME]! O chamado foi atendido automaticamente e com sucesso.…" at bounding box center [461, 429] width 283 height 67
copy p "4501061057"
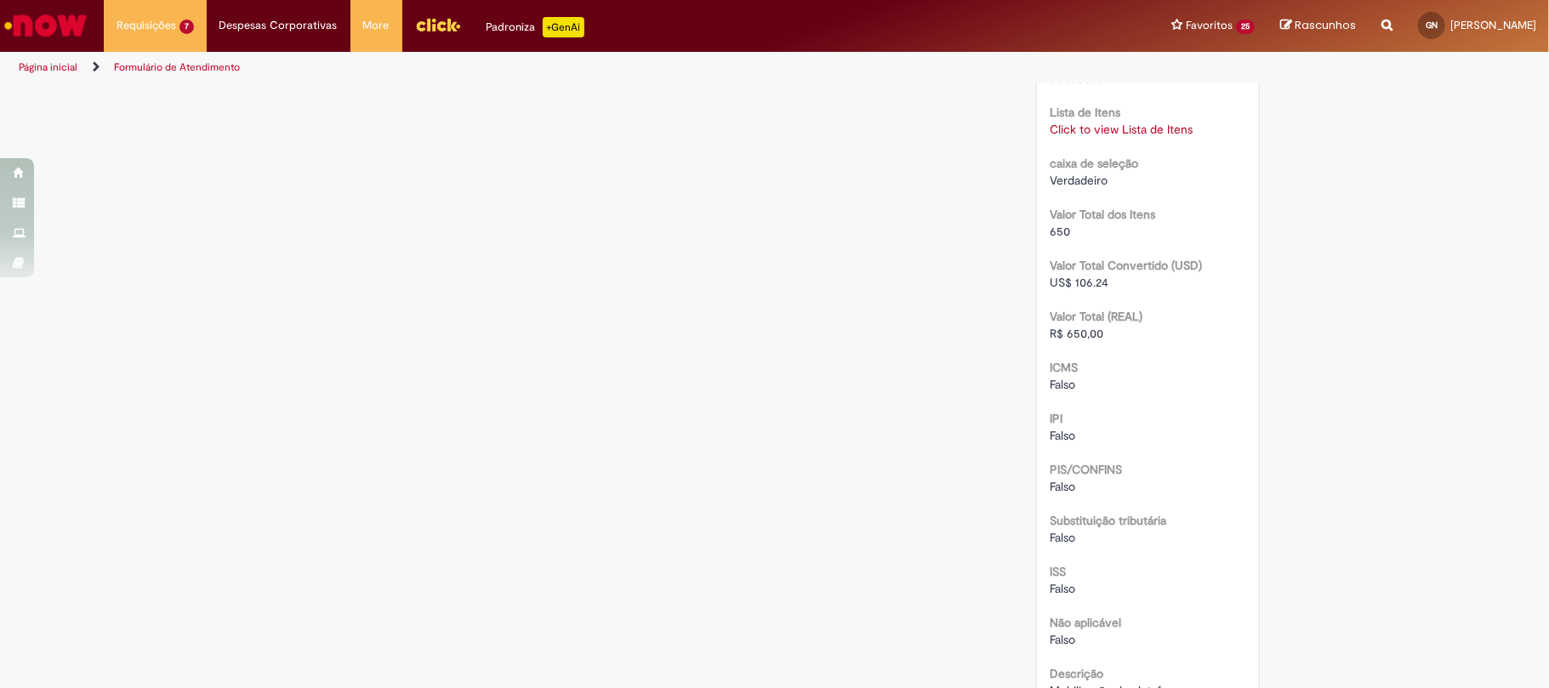
scroll to position [1474, 0]
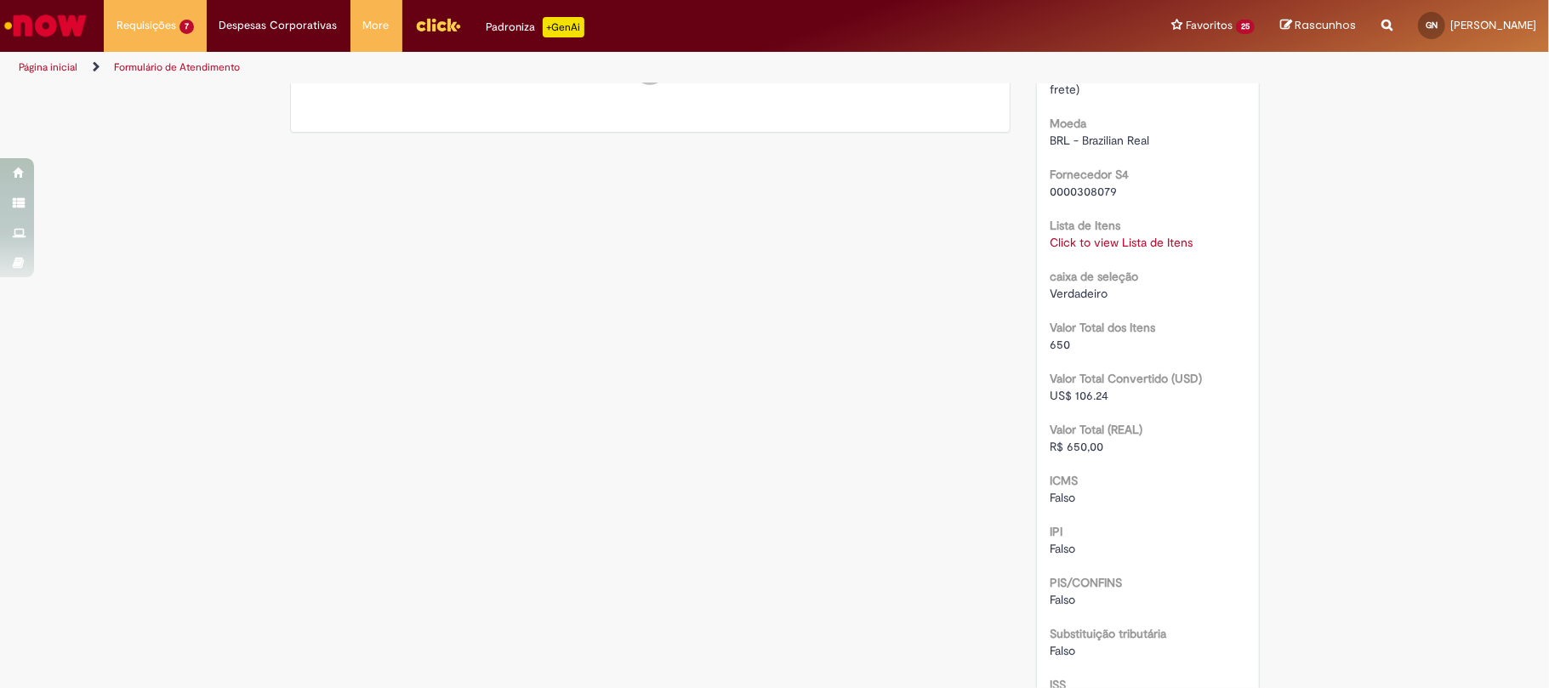
click at [1120, 250] on link "Click to view Lista de Itens" at bounding box center [1121, 242] width 143 height 15
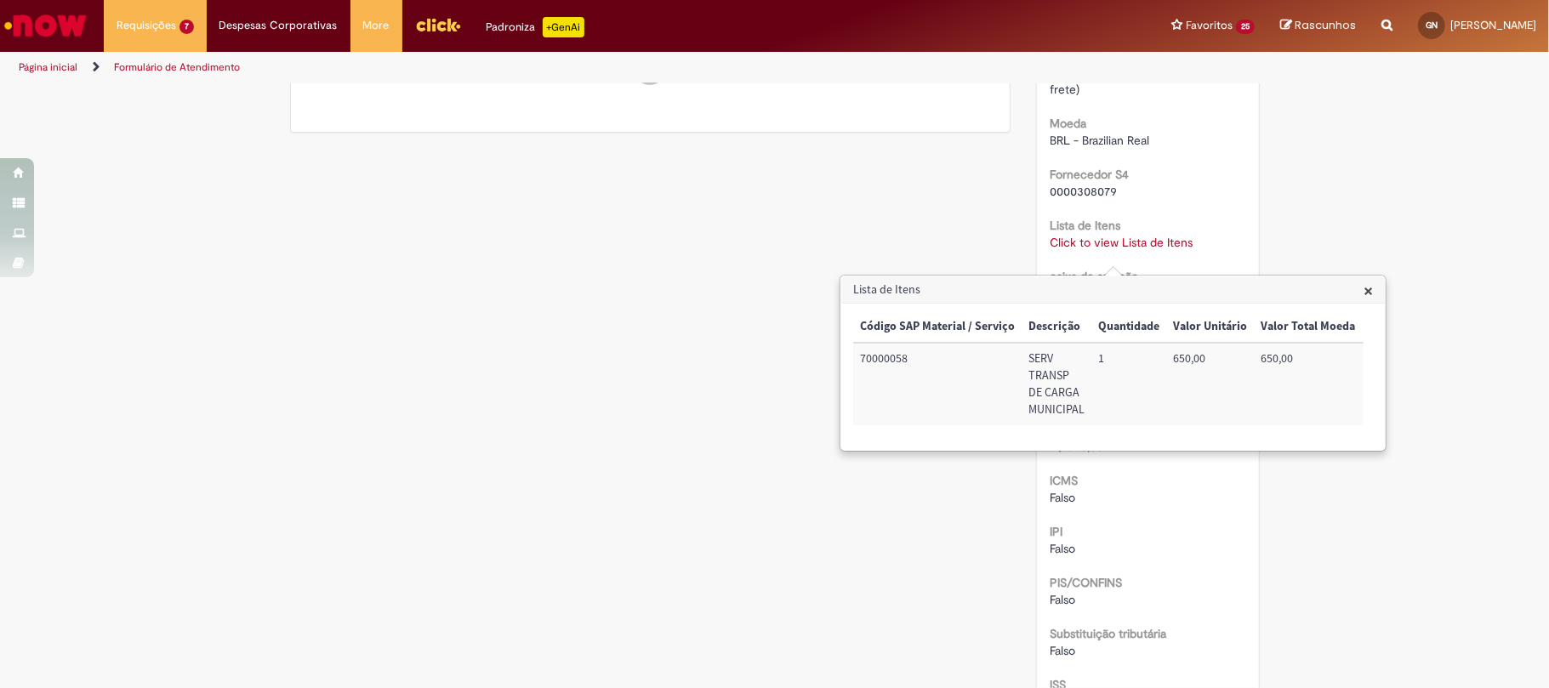
click at [1185, 430] on div "Código SAP Material / Serviço Descrição Quantidade Valor Unitário Valor Total M…" at bounding box center [1108, 376] width 510 height 131
click at [1192, 440] on div "Código SAP Material / Serviço Descrição Quantidade Valor Unitário Valor Total M…" at bounding box center [1108, 376] width 510 height 131
click at [1077, 361] on td "71020399" at bounding box center [1087, 384] width 90 height 83
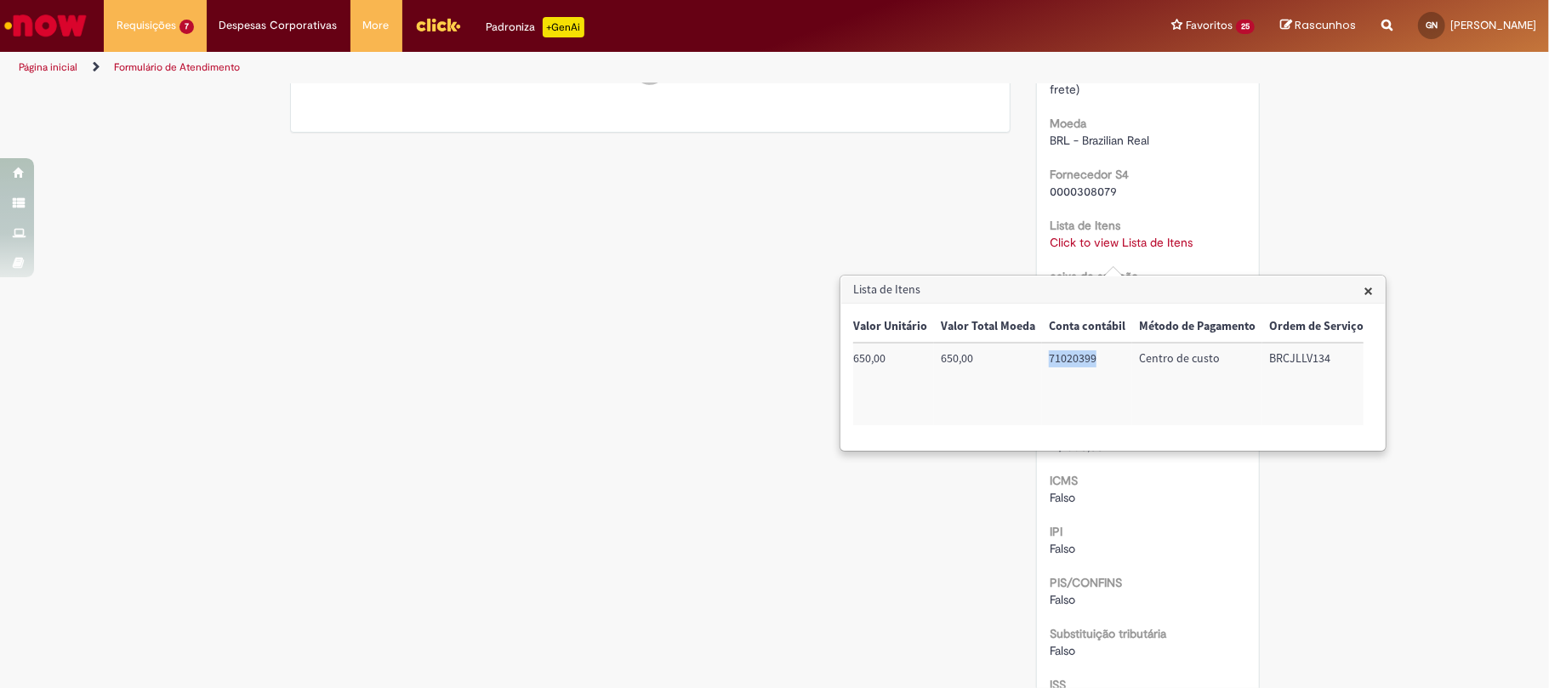
copy td "71020399"
click at [1288, 364] on td "BRCJLLV134" at bounding box center [1316, 384] width 108 height 83
copy td "BRCJLLV134"
click at [1072, 641] on label "Substituição tributária" at bounding box center [1108, 633] width 117 height 17
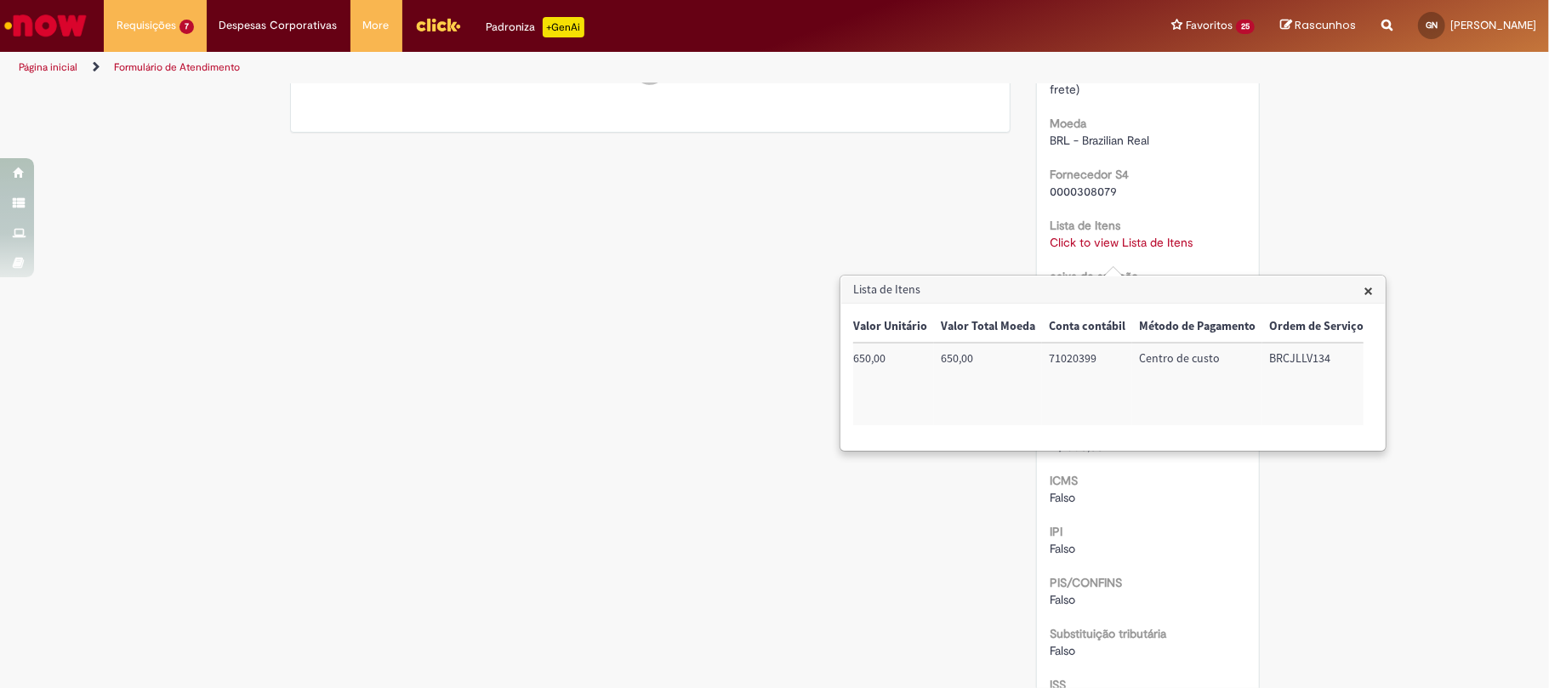
scroll to position [1815, 0]
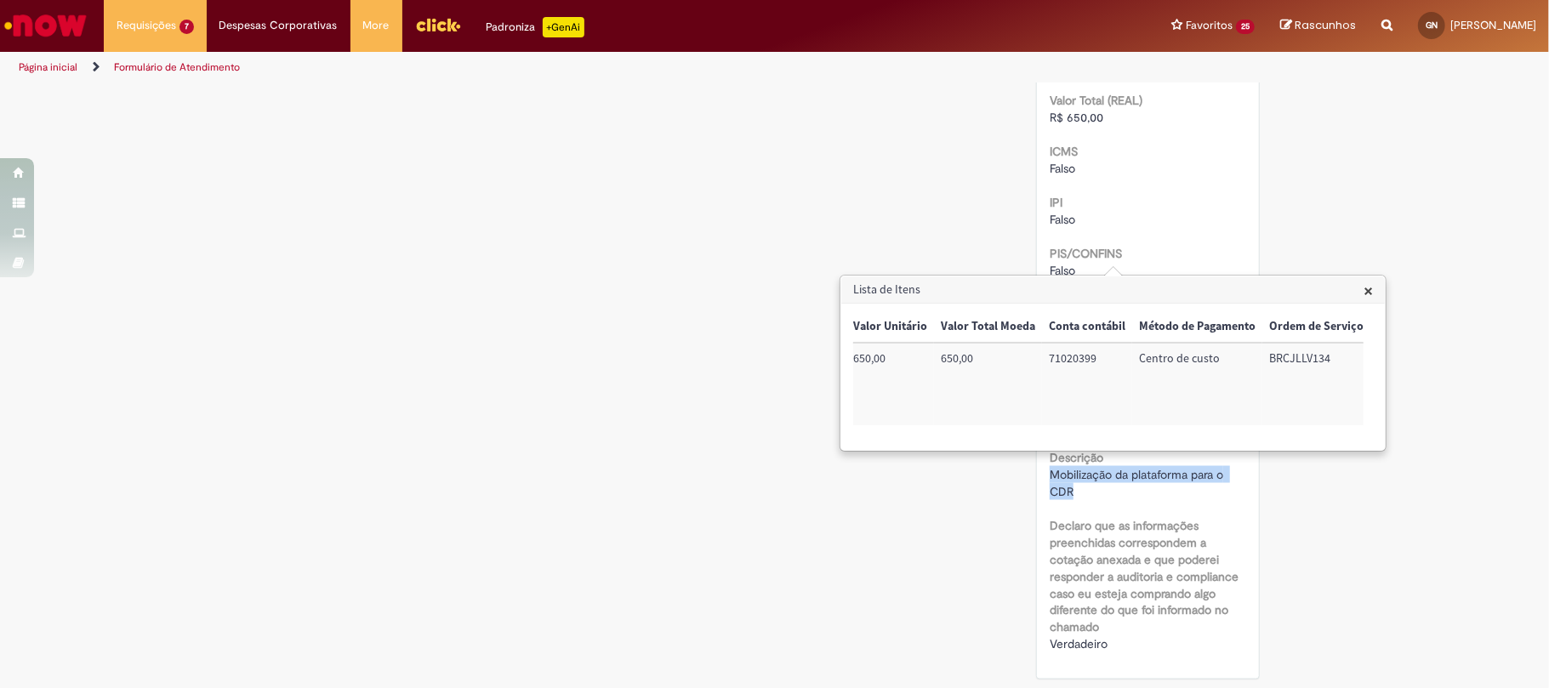
drag, startPoint x: 1073, startPoint y: 495, endPoint x: 1032, endPoint y: 487, distance: 41.5
copy span "Mobilização da plataforma para o CDR"
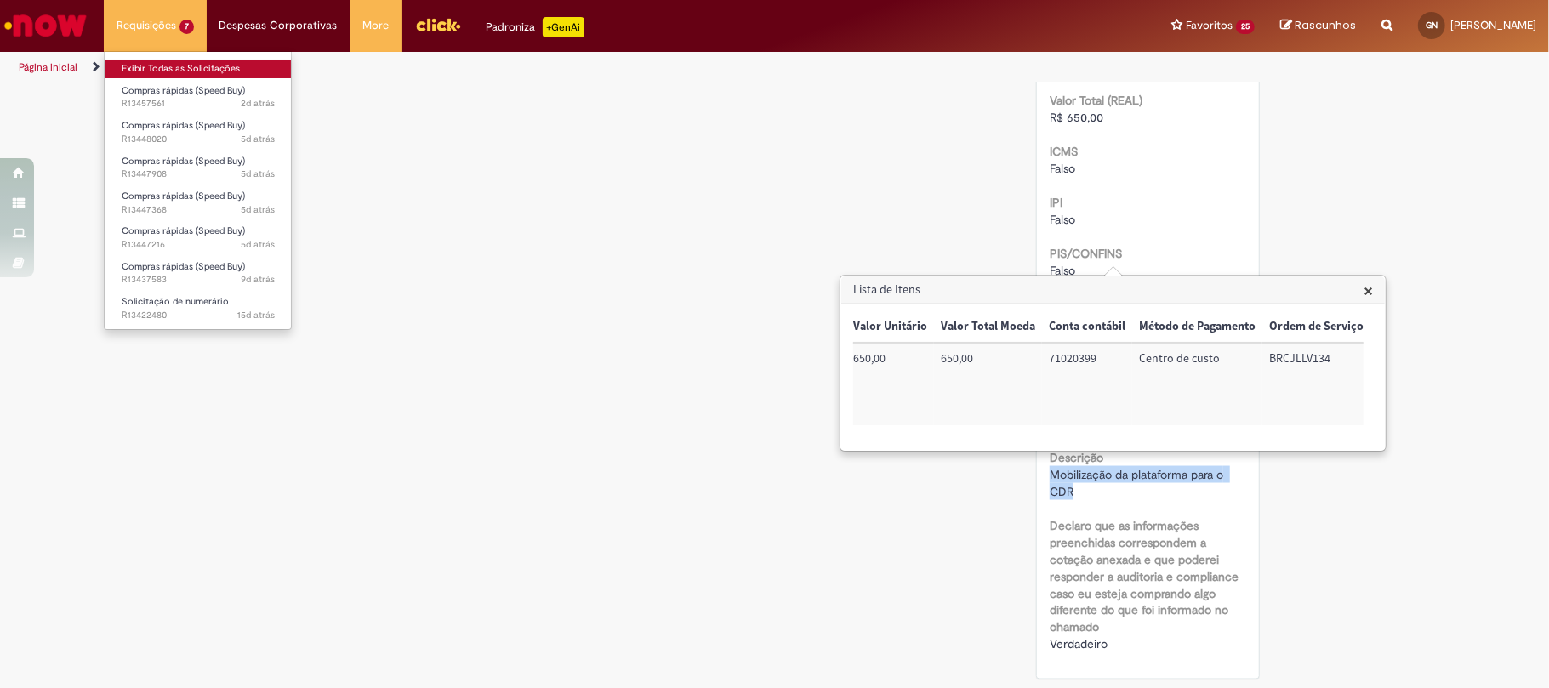
click at [180, 65] on link "Exibir Todas as Solicitações" at bounding box center [198, 69] width 187 height 19
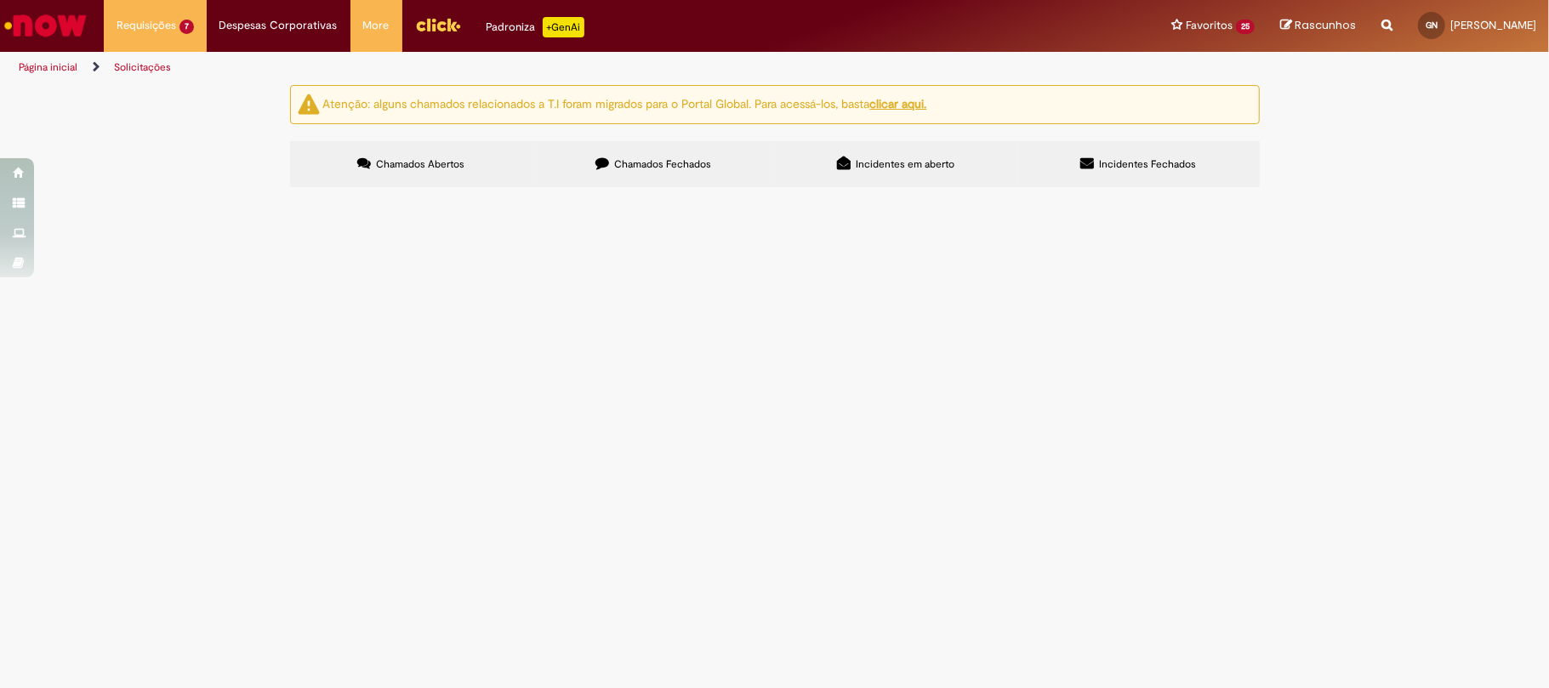
click at [599, 168] on icon at bounding box center [602, 164] width 14 height 14
click at [0, 0] on link at bounding box center [0, 0] width 0 height 0
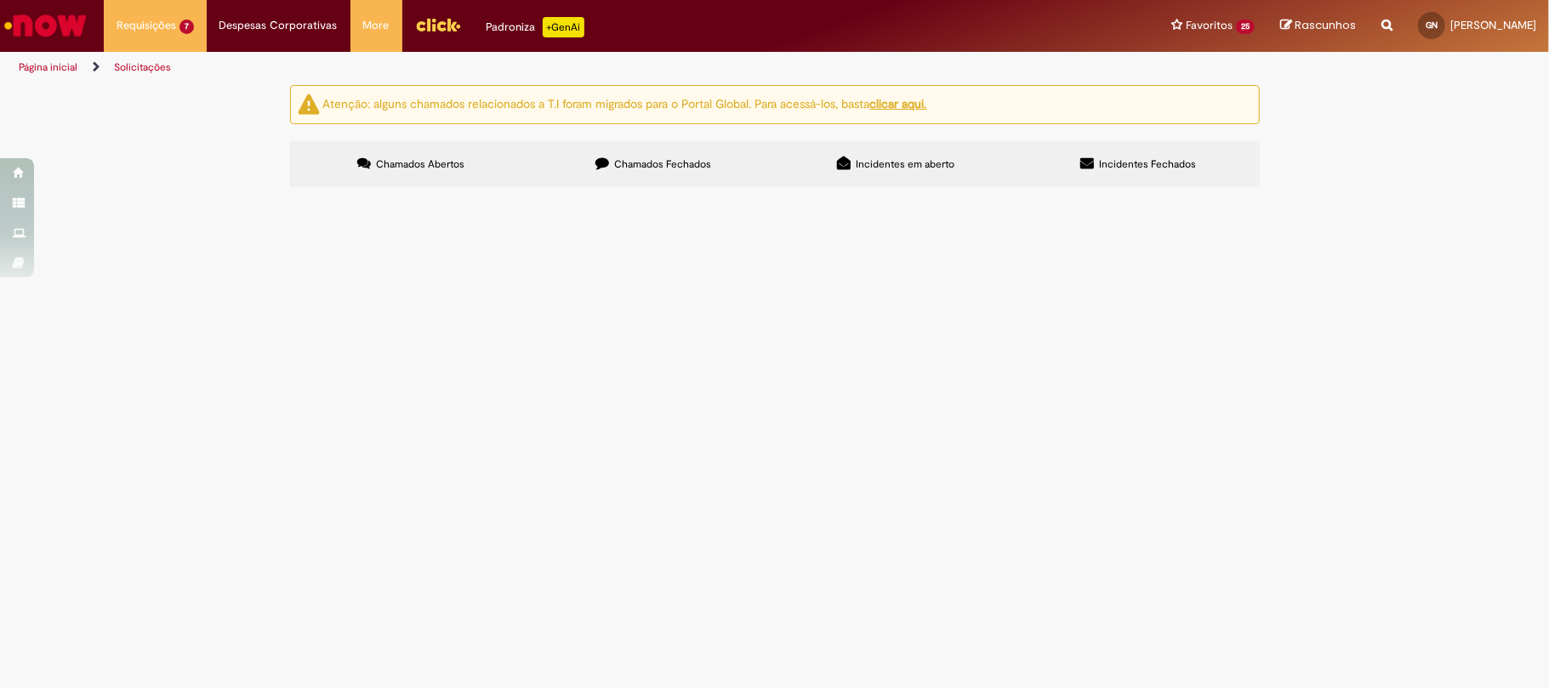
scroll to position [606, 0]
click at [0, 0] on icon at bounding box center [0, 0] width 0 height 0
click at [0, 0] on link at bounding box center [0, 0] width 0 height 0
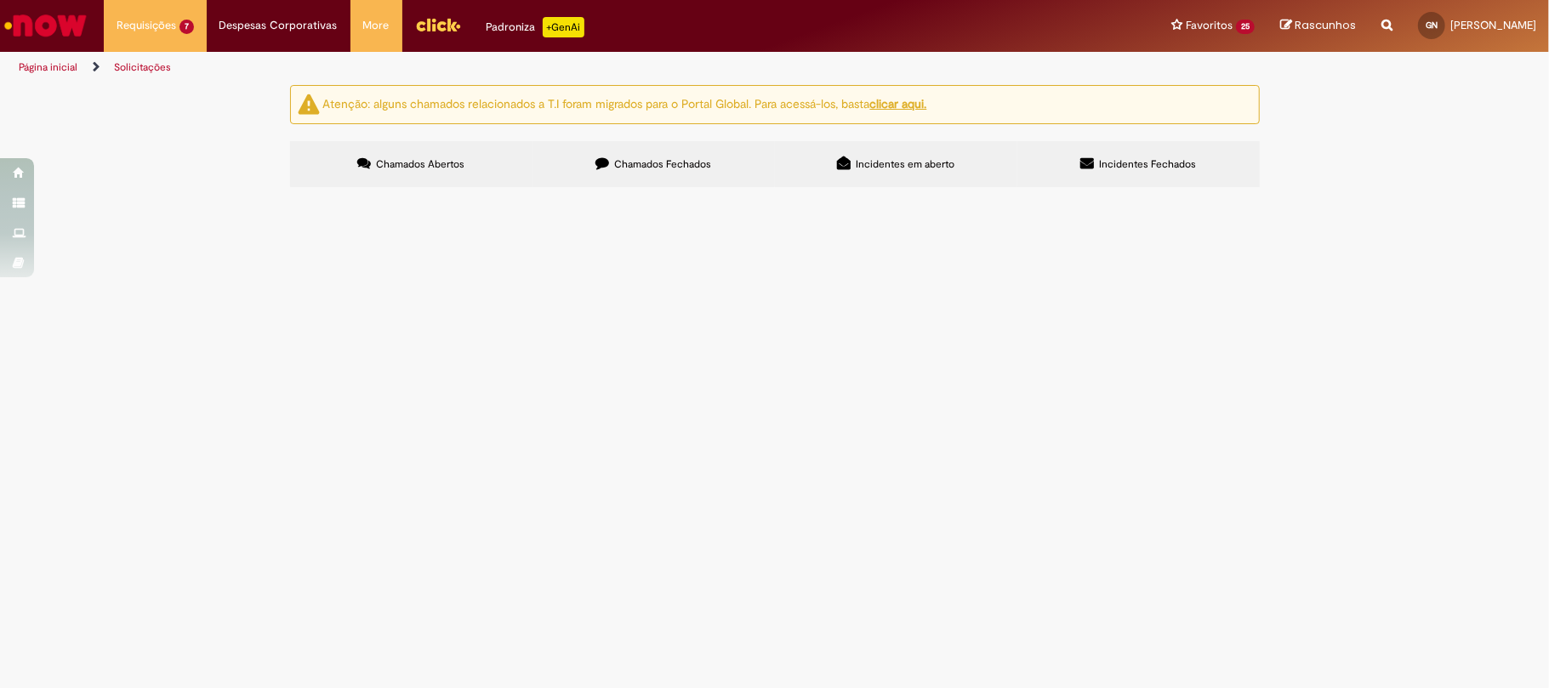
scroll to position [640, 0]
click at [0, 0] on td "Solicitação de numerário" at bounding box center [0, 0] width 0 height 0
click at [0, 0] on div "Linhas 101 − 120 de 544" at bounding box center [0, 0] width 0 height 0
click at [0, 0] on link at bounding box center [0, 0] width 0 height 0
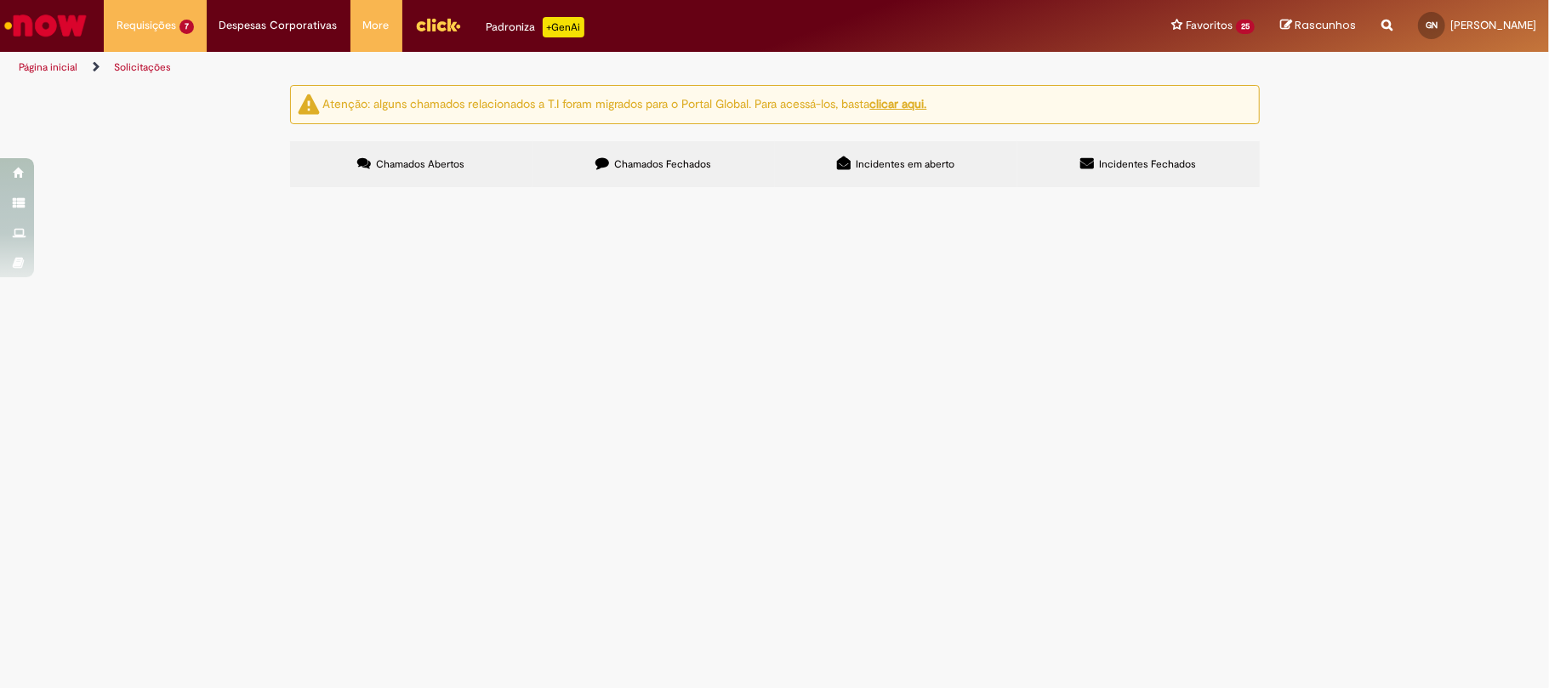
click at [0, 0] on span "Jardinagem externa do CDR" at bounding box center [0, 0] width 0 height 0
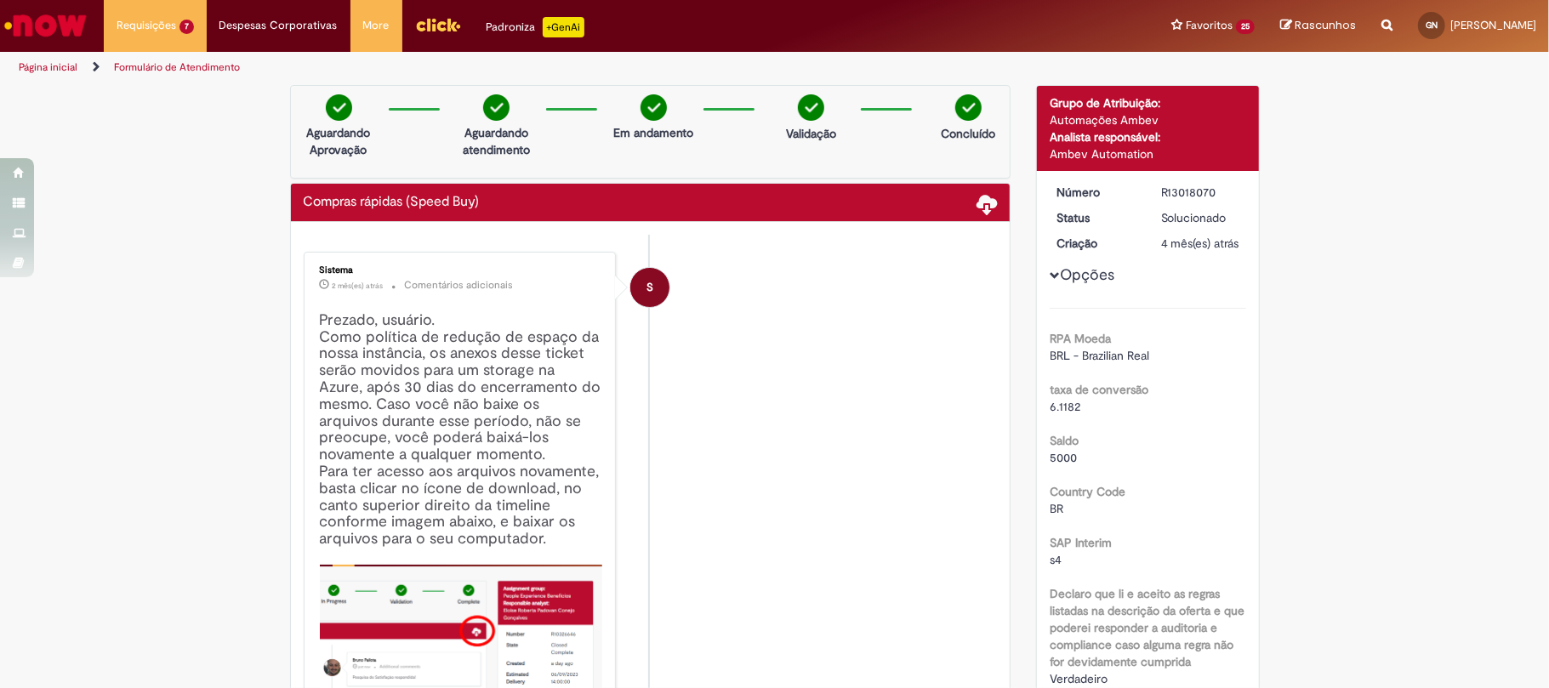
click at [1172, 199] on div "R13018070" at bounding box center [1200, 192] width 79 height 17
click at [1172, 191] on div "R13018070" at bounding box center [1200, 192] width 79 height 17
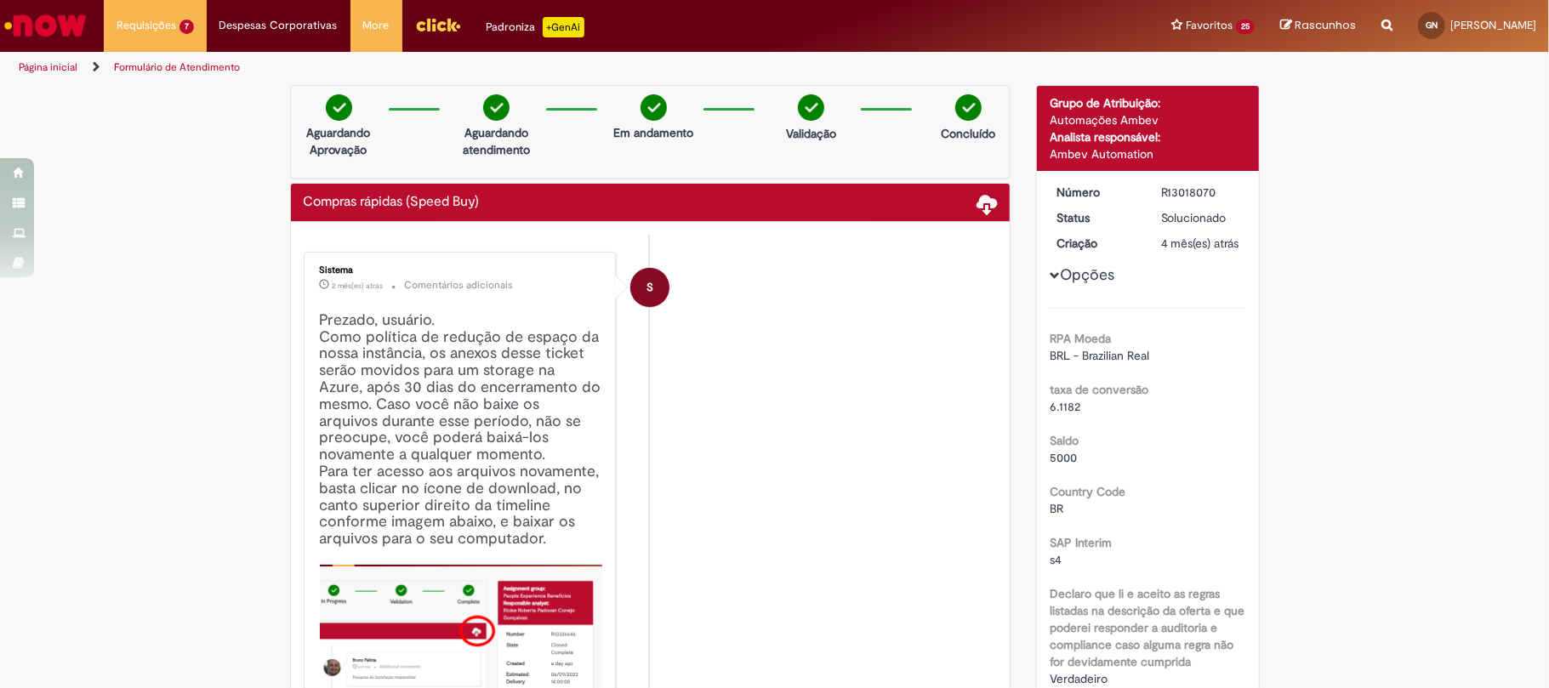
click at [1172, 191] on div "R13018070" at bounding box center [1200, 192] width 79 height 17
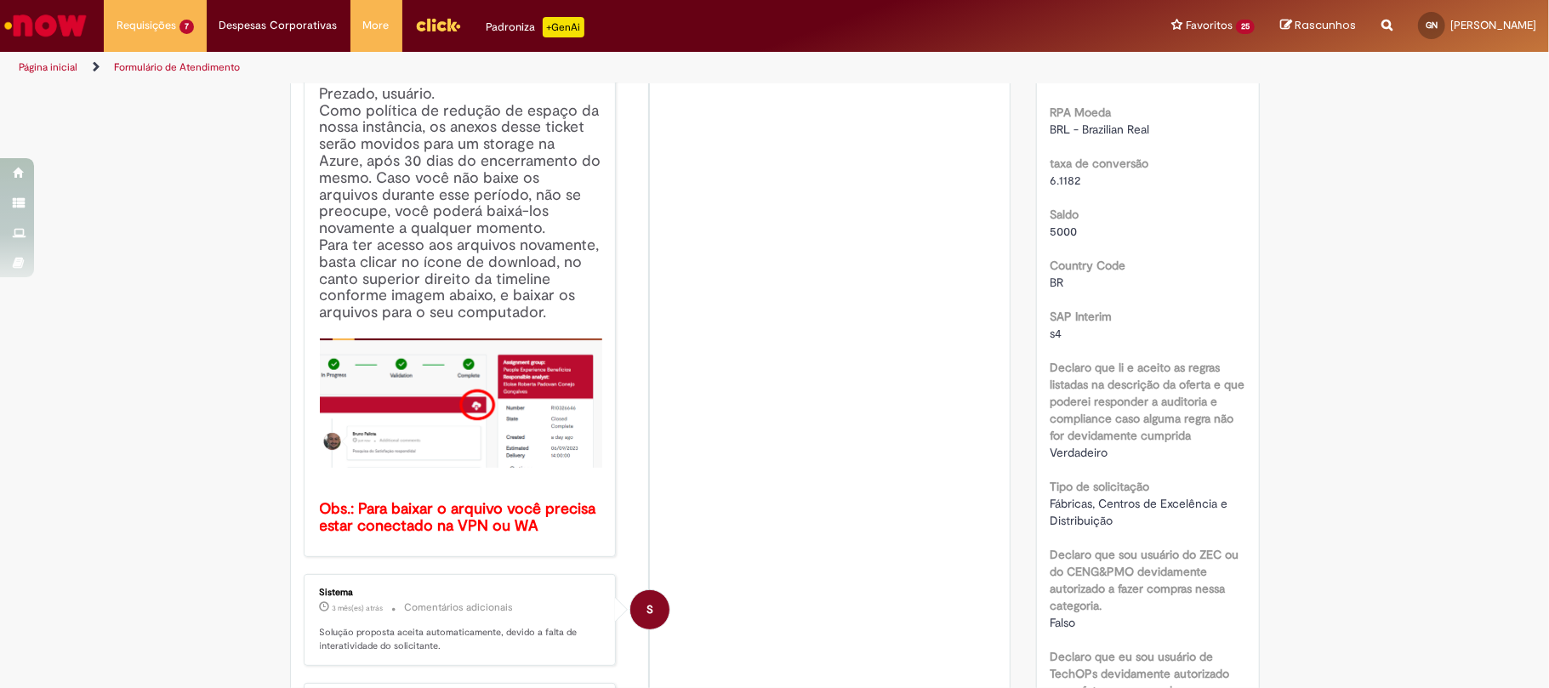
scroll to position [453, 0]
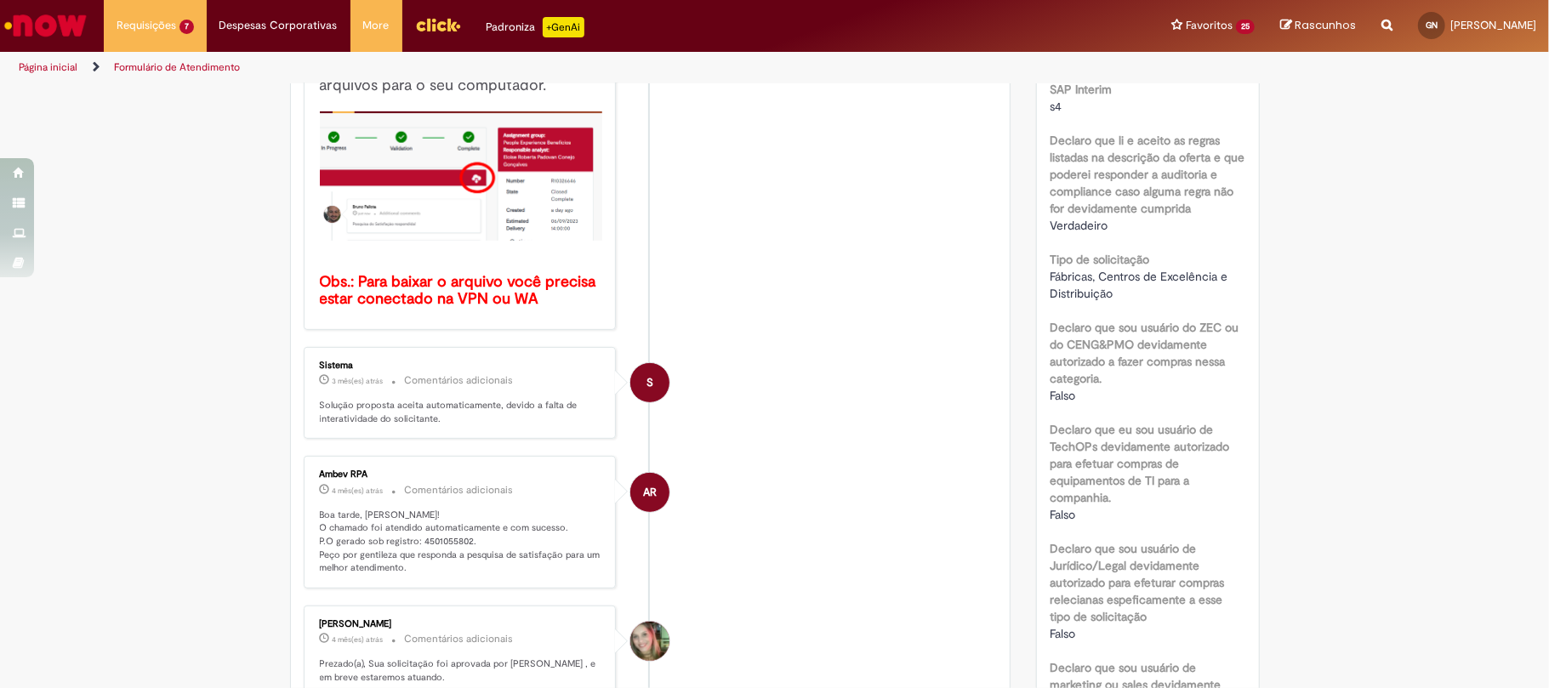
click at [425, 541] on p "Boa tarde, [PERSON_NAME]! O chamado foi atendido automaticamente e com sucesso.…" at bounding box center [461, 542] width 283 height 67
copy p "4501055802"
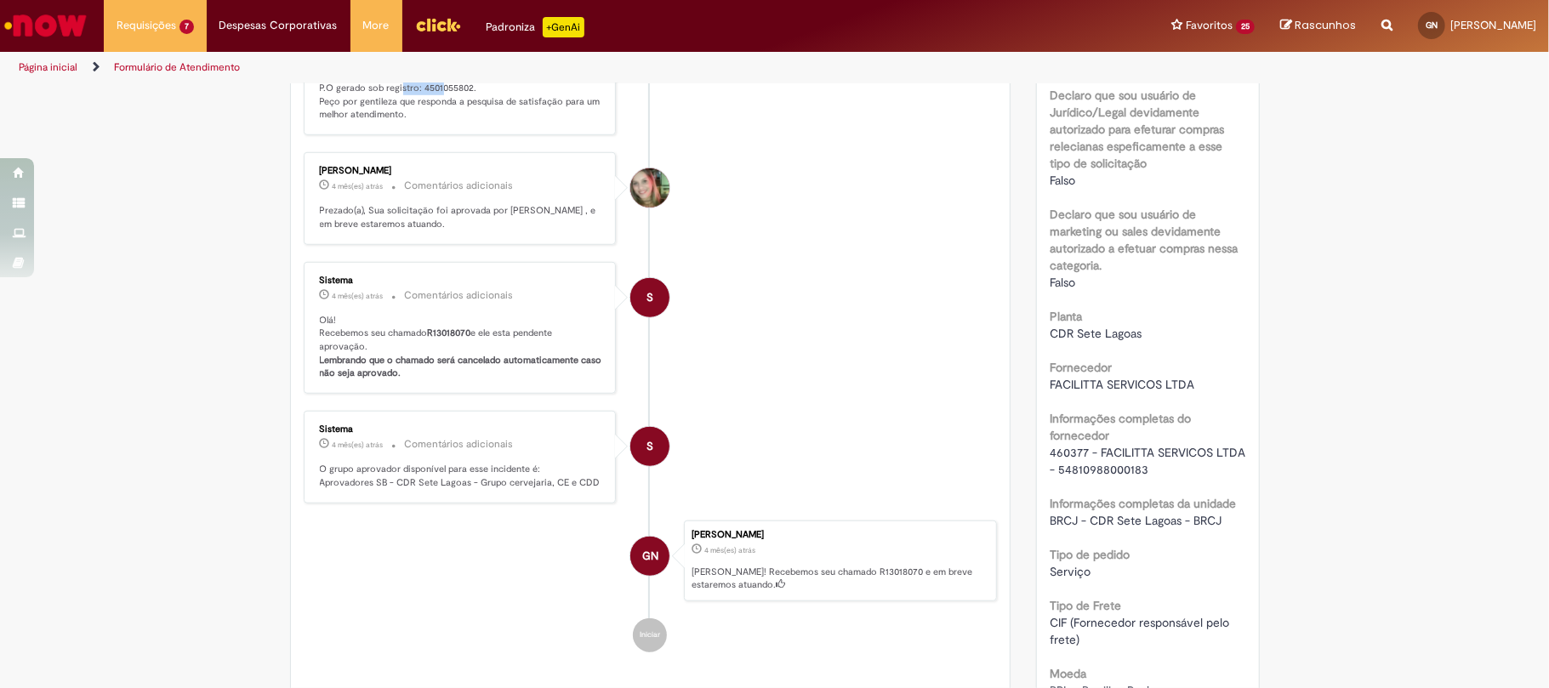
scroll to position [1021, 0]
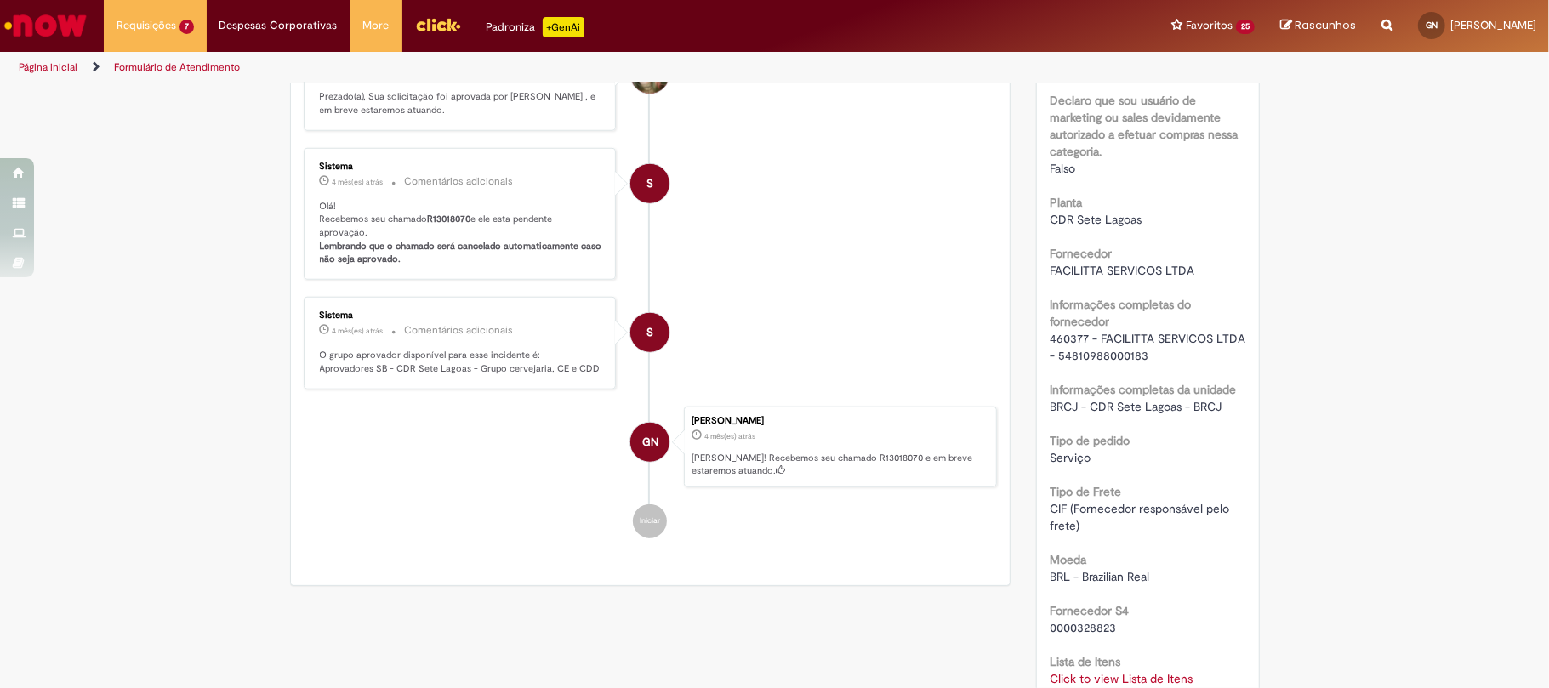
click at [1065, 361] on span "460377 - FACILITTA SERVICOS LTDA - 54810988000183" at bounding box center [1149, 347] width 199 height 32
copy span "460377"
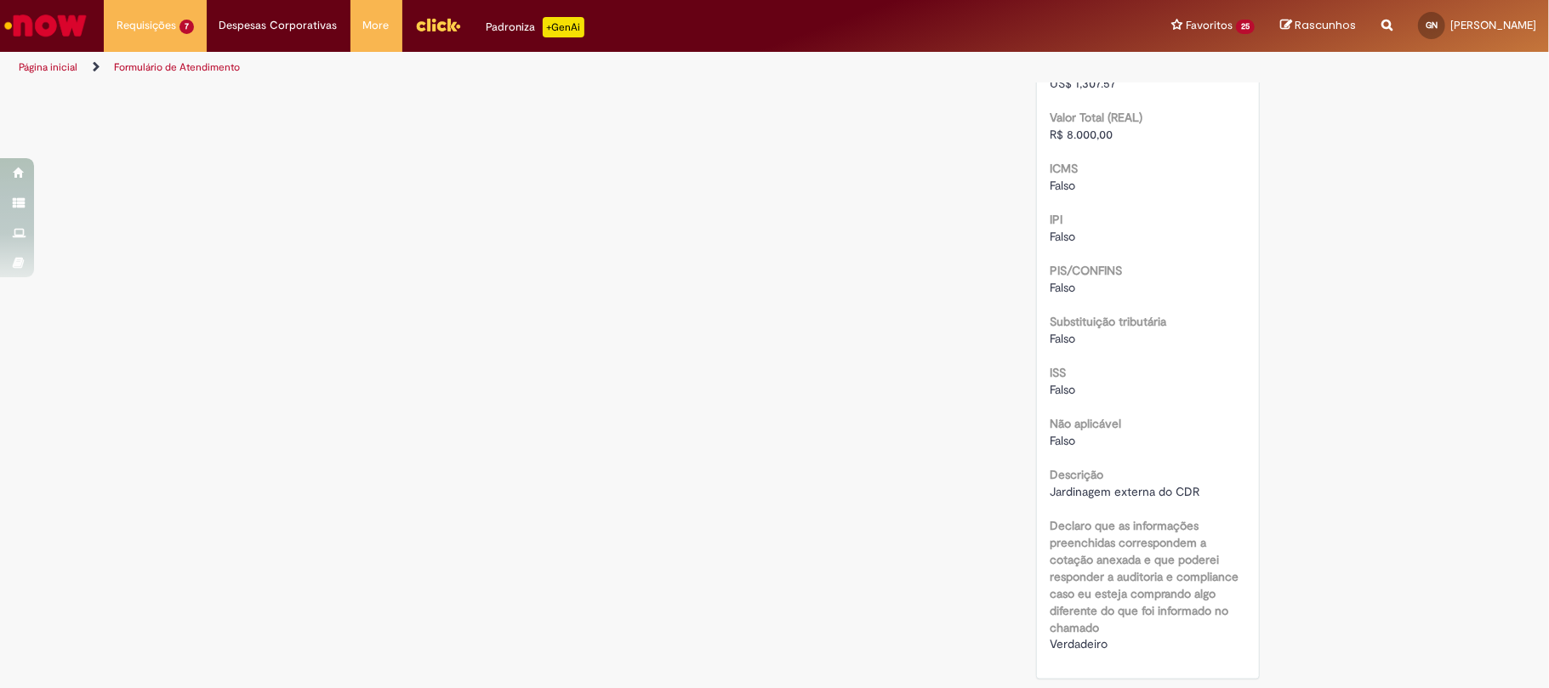
scroll to position [1559, 0]
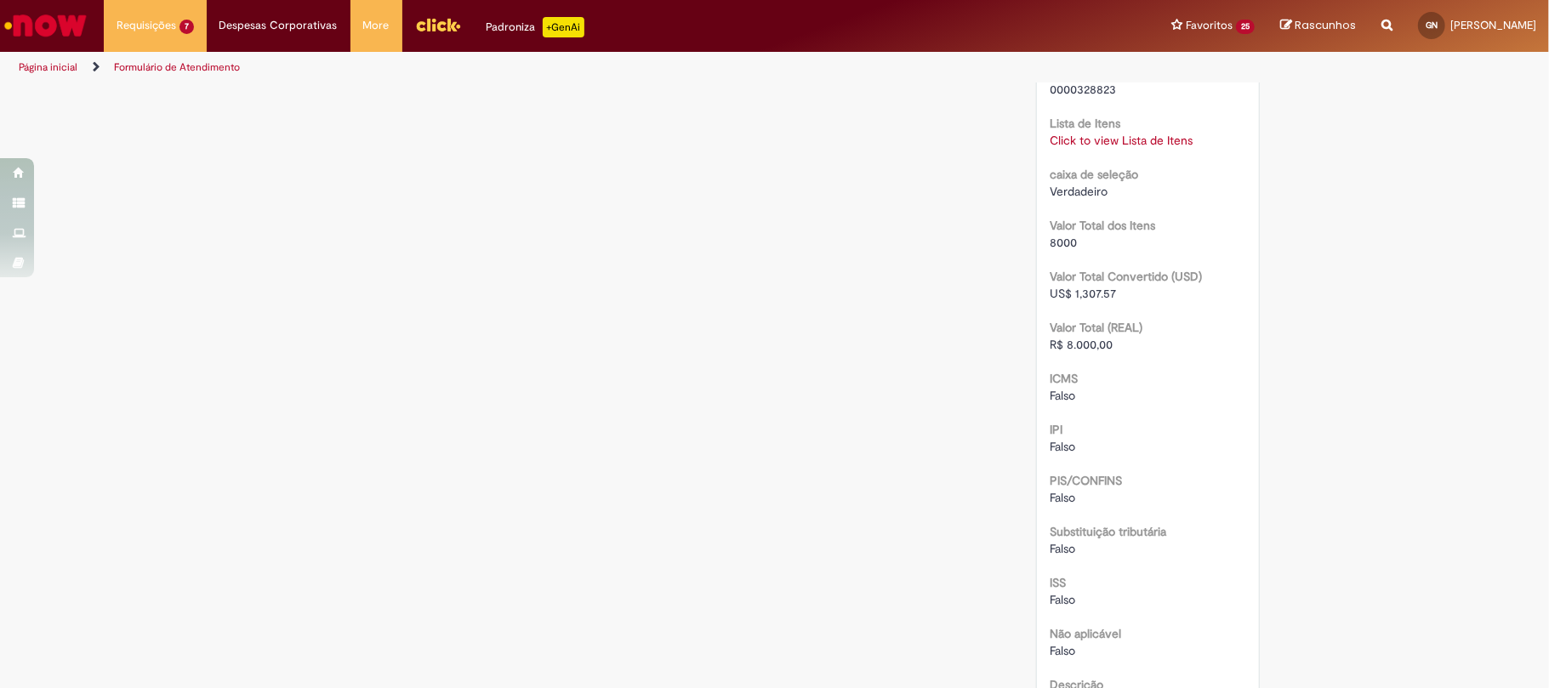
click at [1092, 148] on div "Click to view Lista de Itens Click to view Lista de Itens" at bounding box center [1148, 140] width 197 height 17
click at [1099, 148] on link "Click to view Lista de Itens" at bounding box center [1121, 140] width 143 height 15
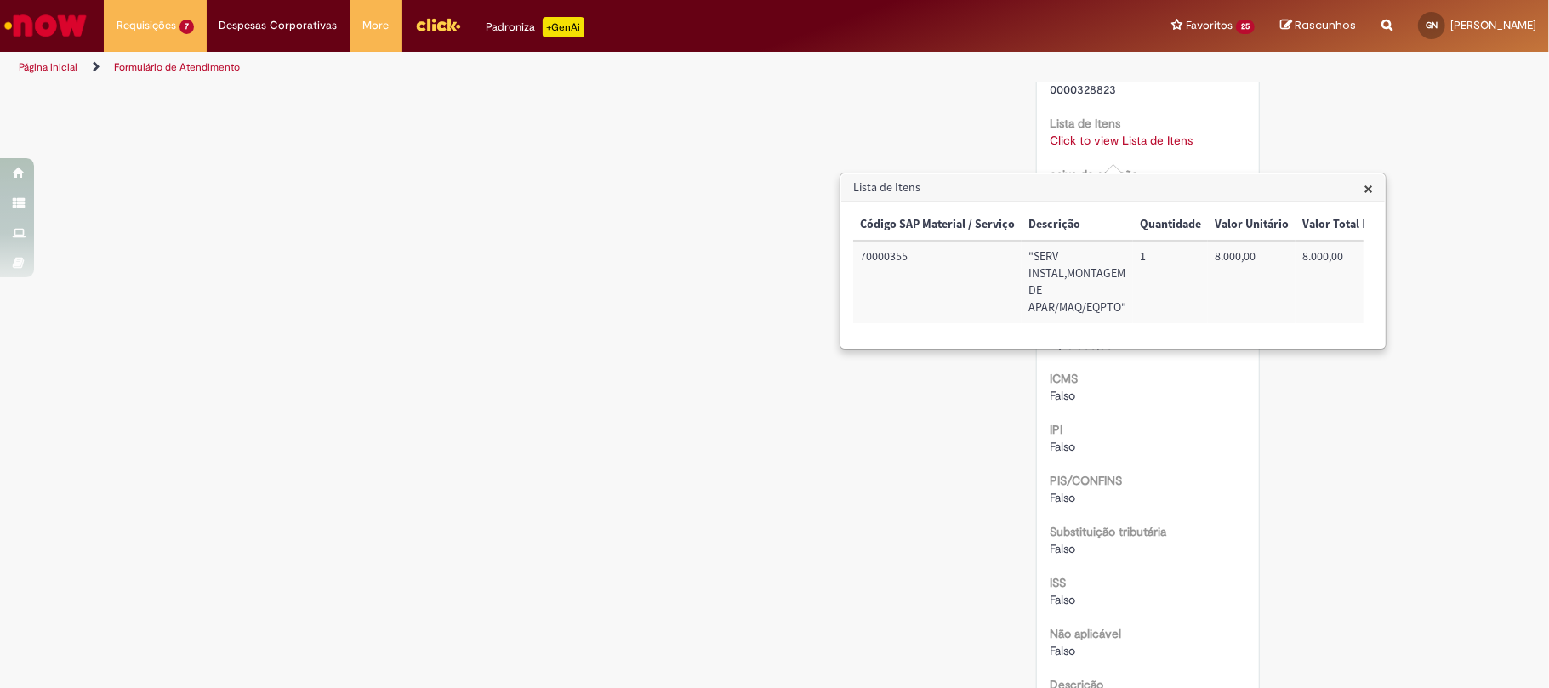
scroll to position [0, 361]
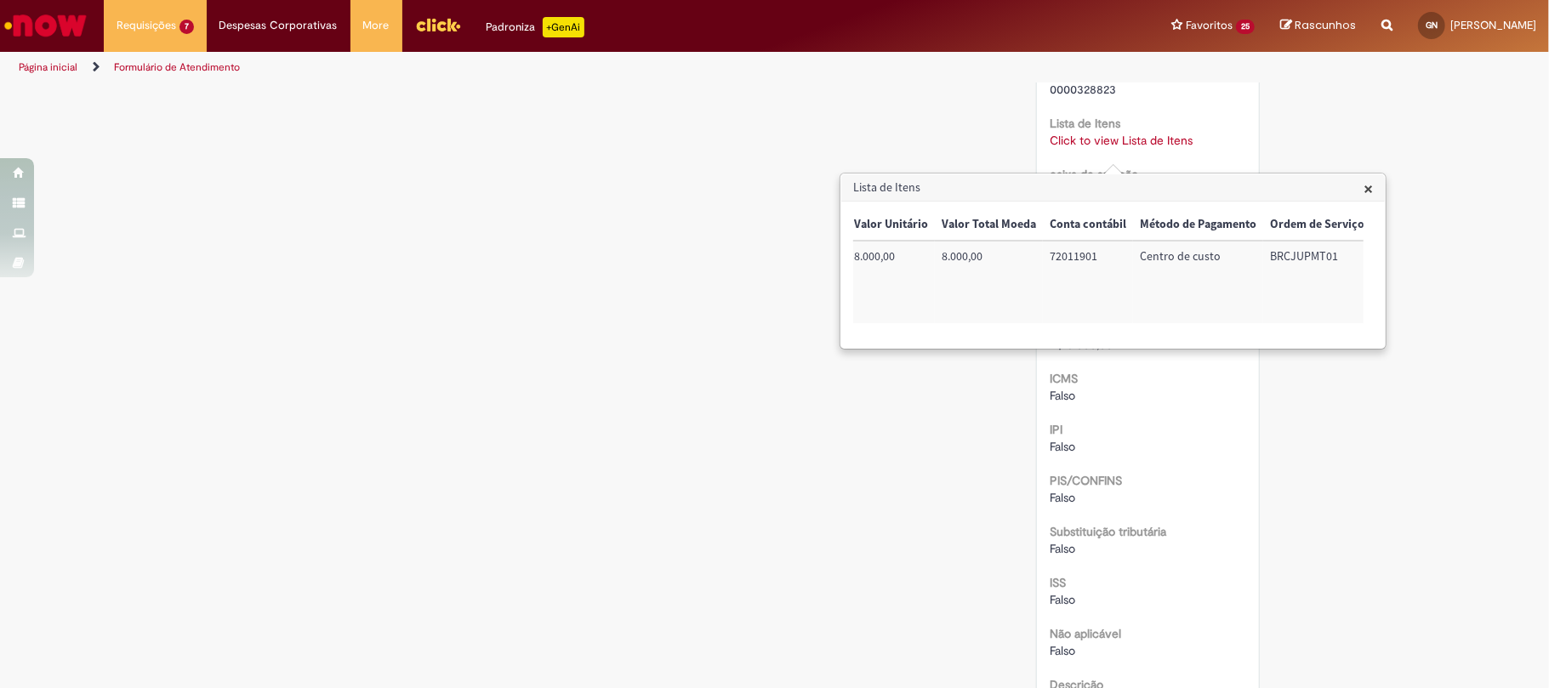
click at [1076, 262] on td "72011901" at bounding box center [1088, 282] width 90 height 83
copy td "72011901"
click at [1277, 257] on td "BRCJUPMT01" at bounding box center [1317, 282] width 108 height 83
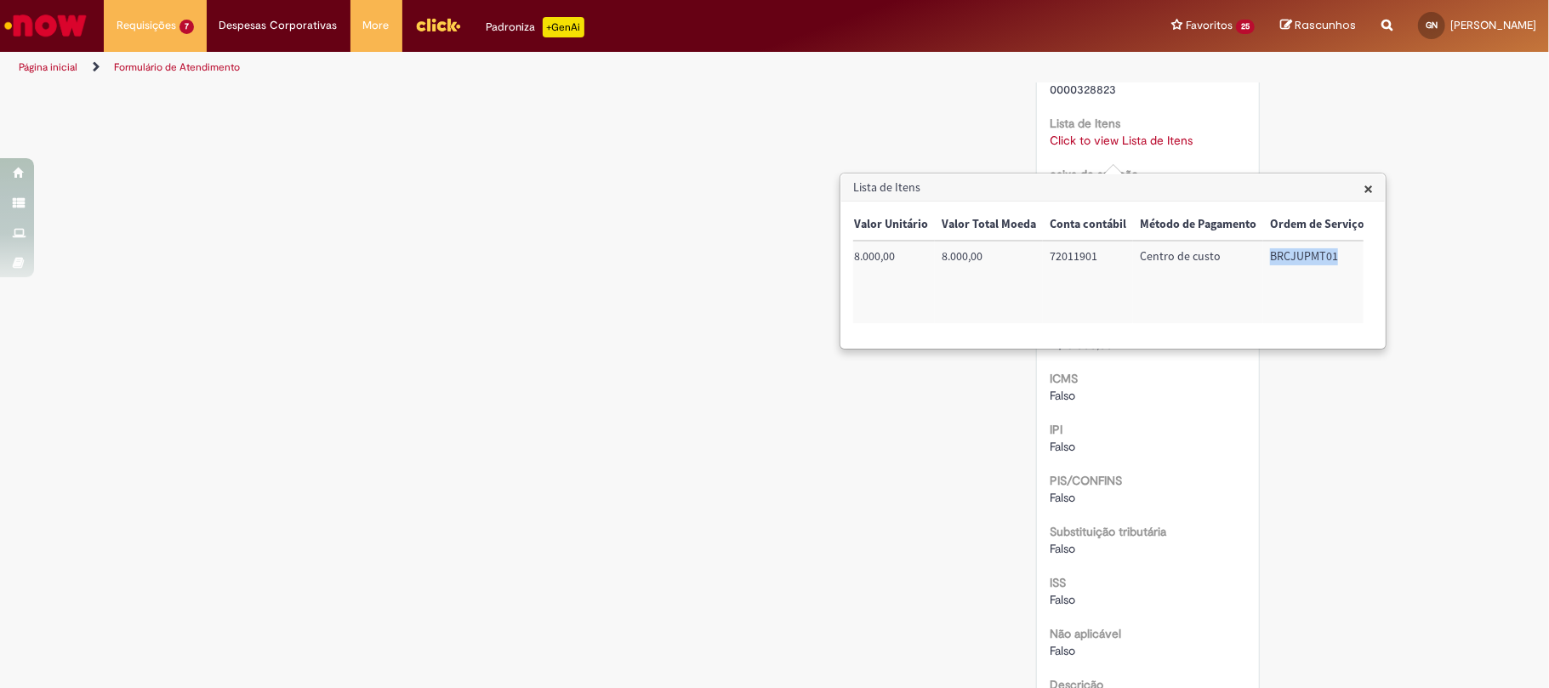
copy td "BRCJUPMT01"
click at [1045, 340] on div "Código SAP Material / Serviço Descrição Quantidade Valor Unitário Valor Total M…" at bounding box center [1108, 274] width 510 height 131
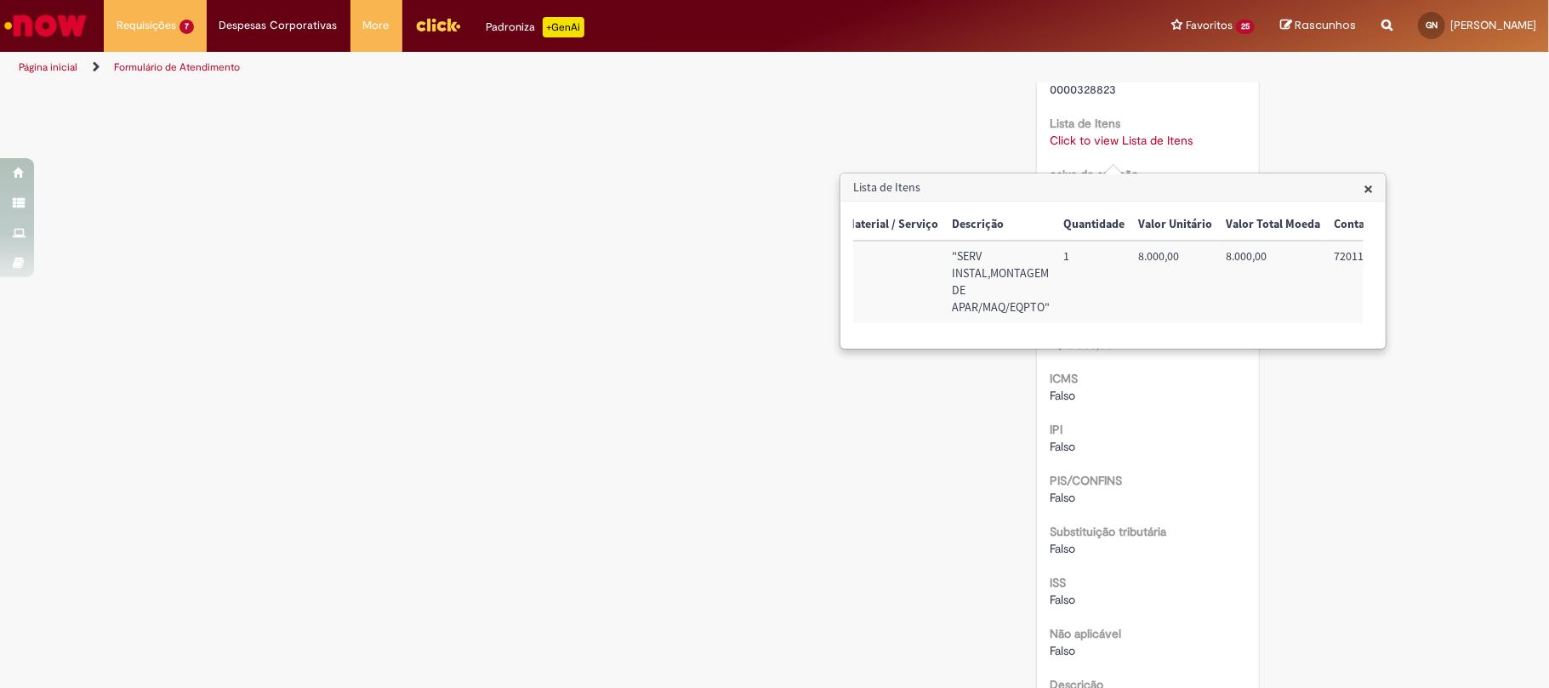
scroll to position [0, 73]
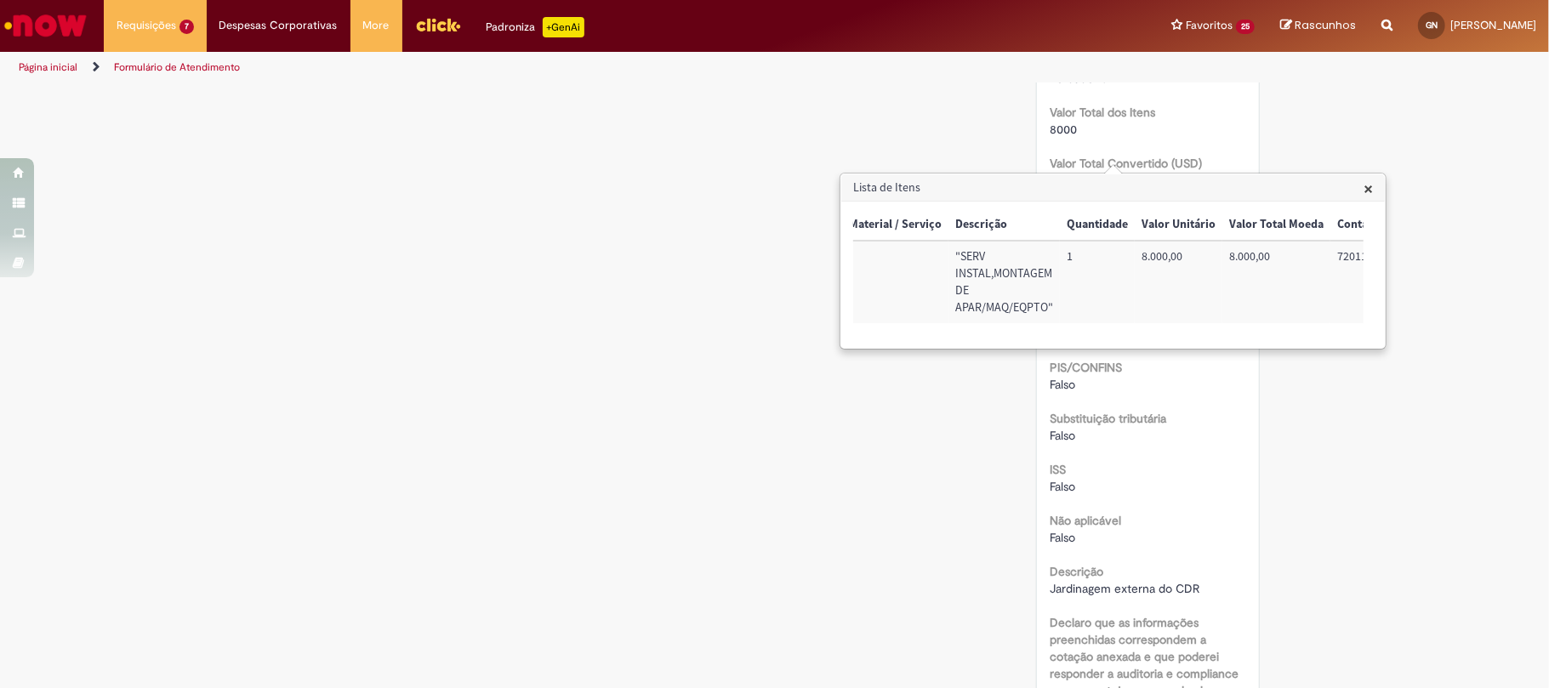
click at [1120, 585] on div "Descrição Jardinagem externa do CDR" at bounding box center [1148, 578] width 197 height 38
drag, startPoint x: 1226, startPoint y: 607, endPoint x: 1035, endPoint y: 595, distance: 190.9
click at [1050, 596] on span "Jardinagem externa do CDR" at bounding box center [1125, 588] width 150 height 15
drag, startPoint x: 1042, startPoint y: 599, endPoint x: 1186, endPoint y: 602, distance: 143.8
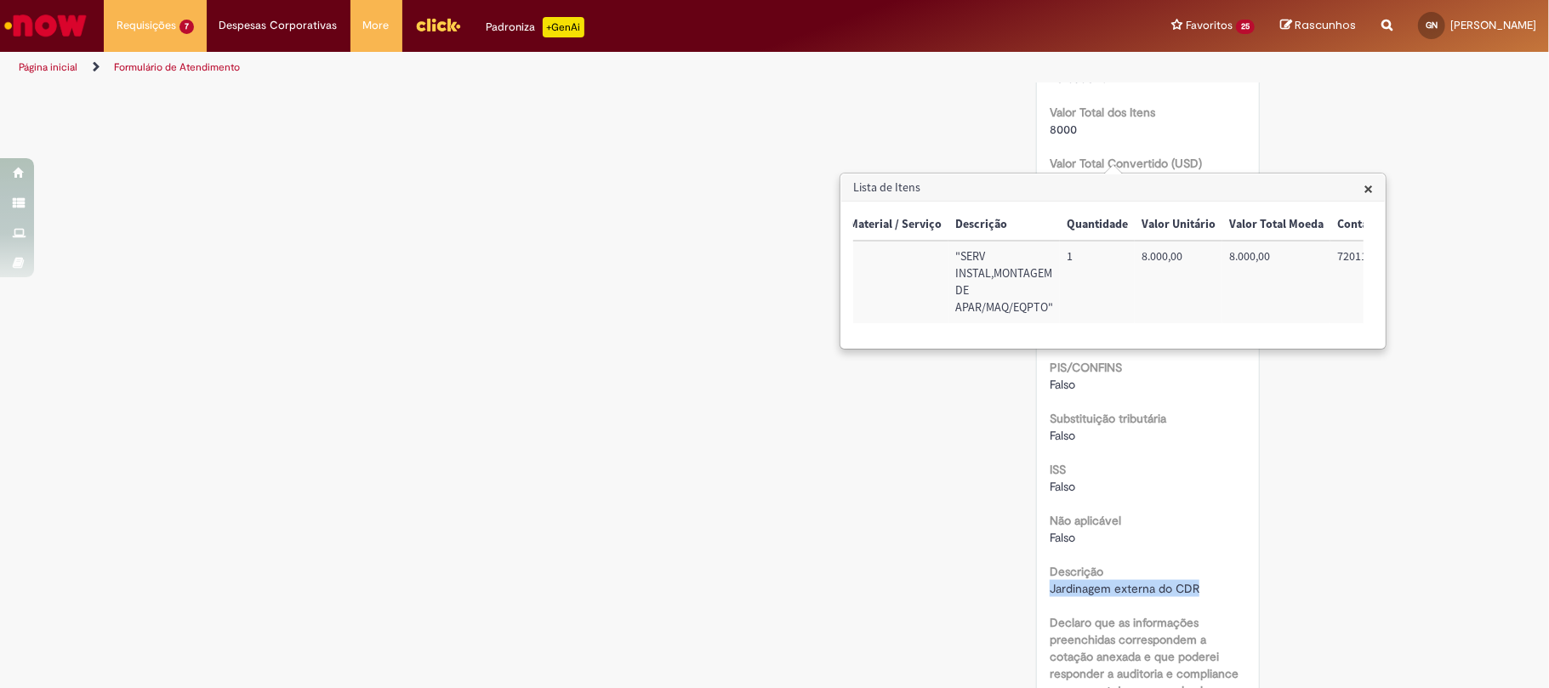
click at [1186, 596] on span "Jardinagem externa do CDR" at bounding box center [1125, 588] width 150 height 15
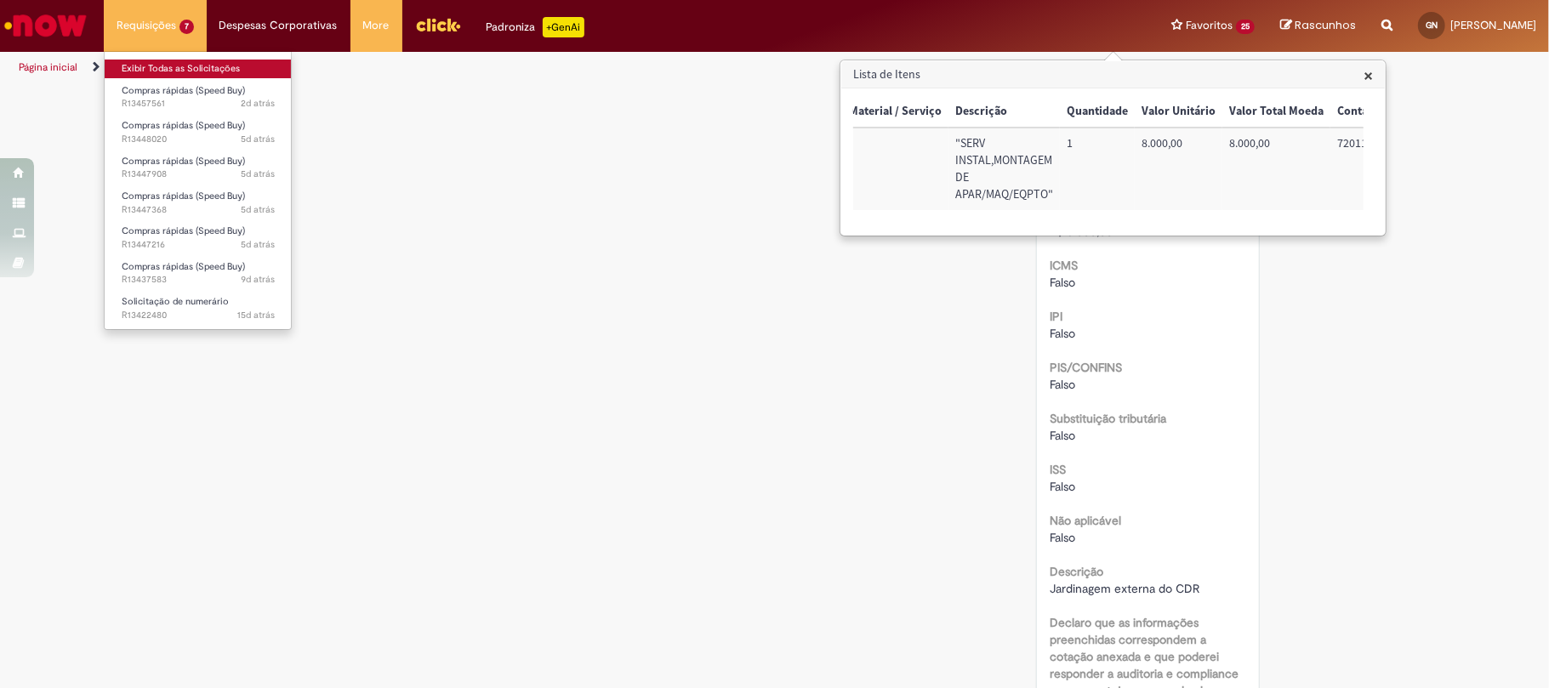
click at [191, 60] on link "Exibir Todas as Solicitações" at bounding box center [198, 69] width 187 height 19
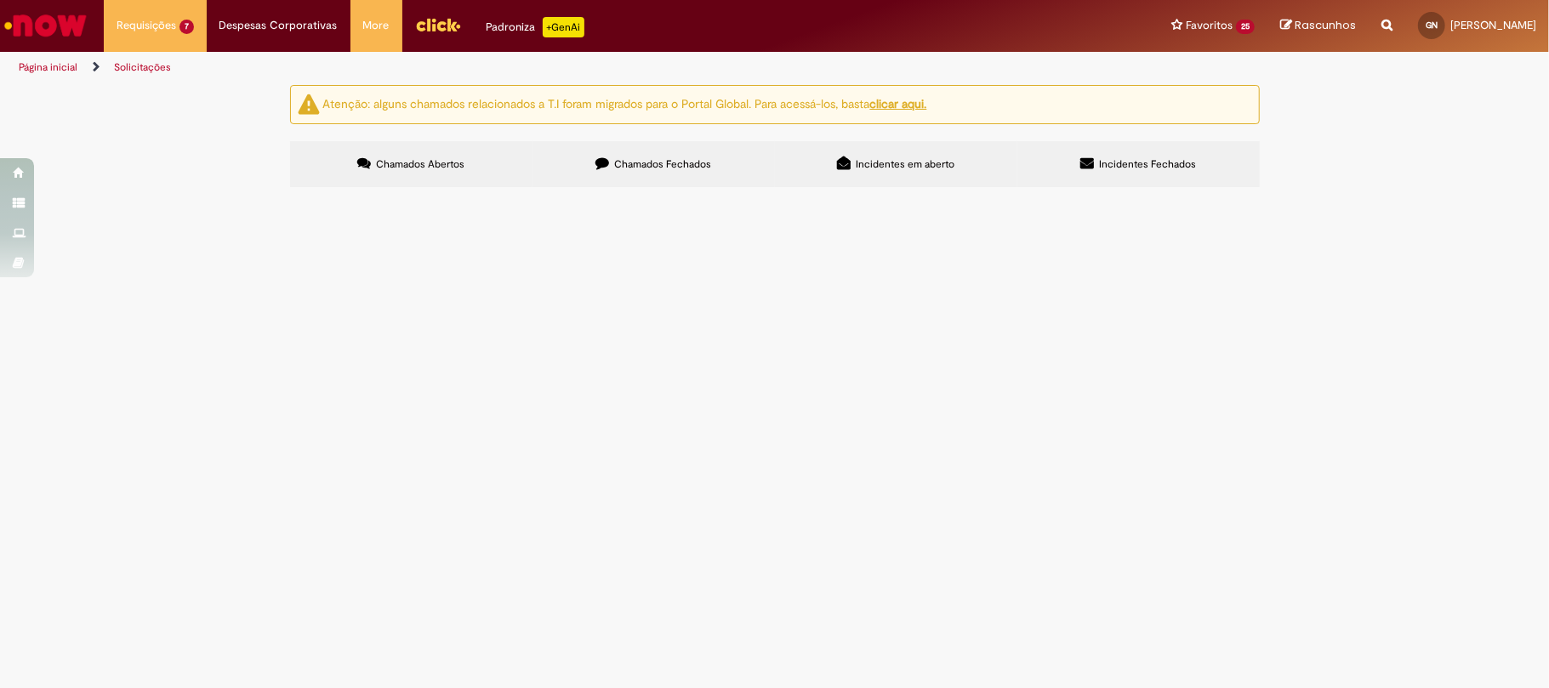
click at [675, 170] on span "Chamados Fechados" at bounding box center [662, 164] width 97 height 14
click at [0, 0] on link at bounding box center [0, 0] width 0 height 0
click at [0, 0] on div "Linhas 21 − 40 de 544" at bounding box center [0, 0] width 0 height 0
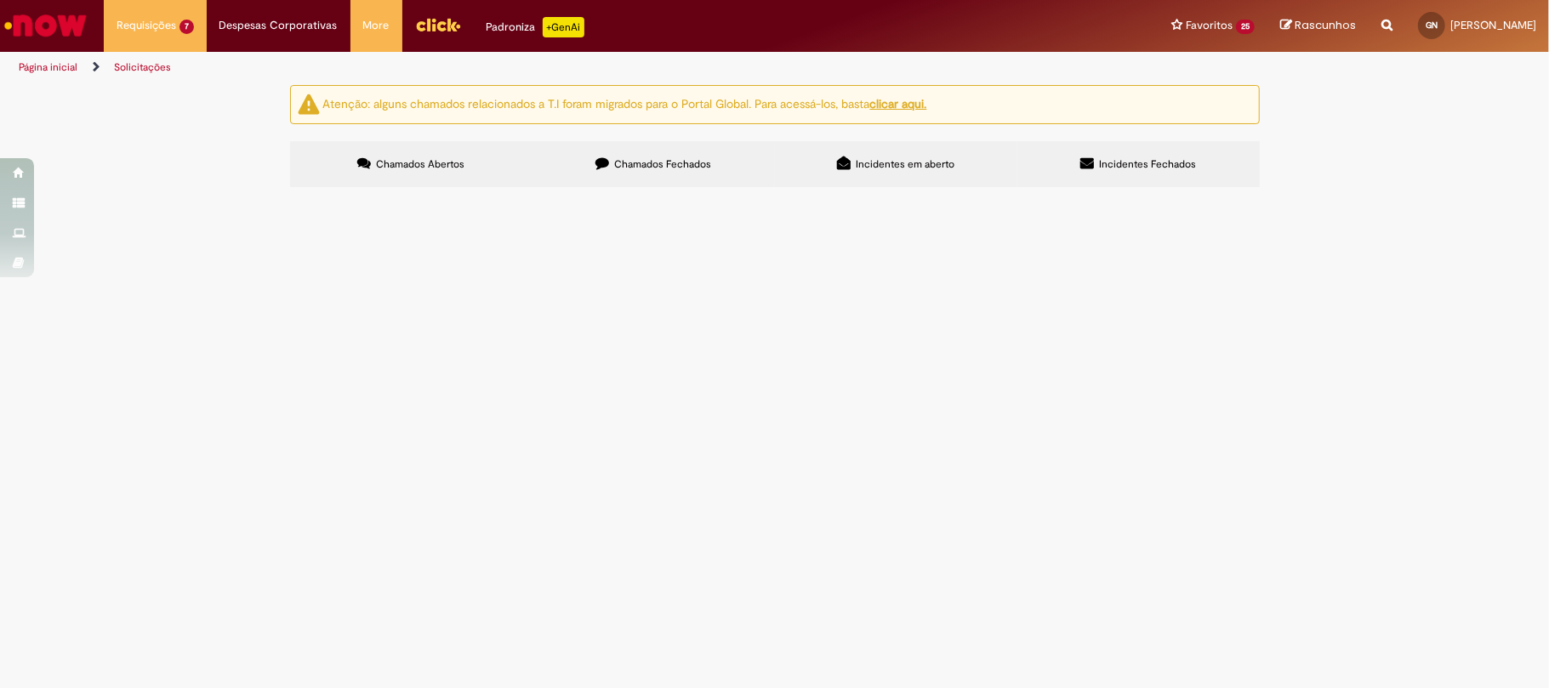
click at [0, 0] on link at bounding box center [0, 0] width 0 height 0
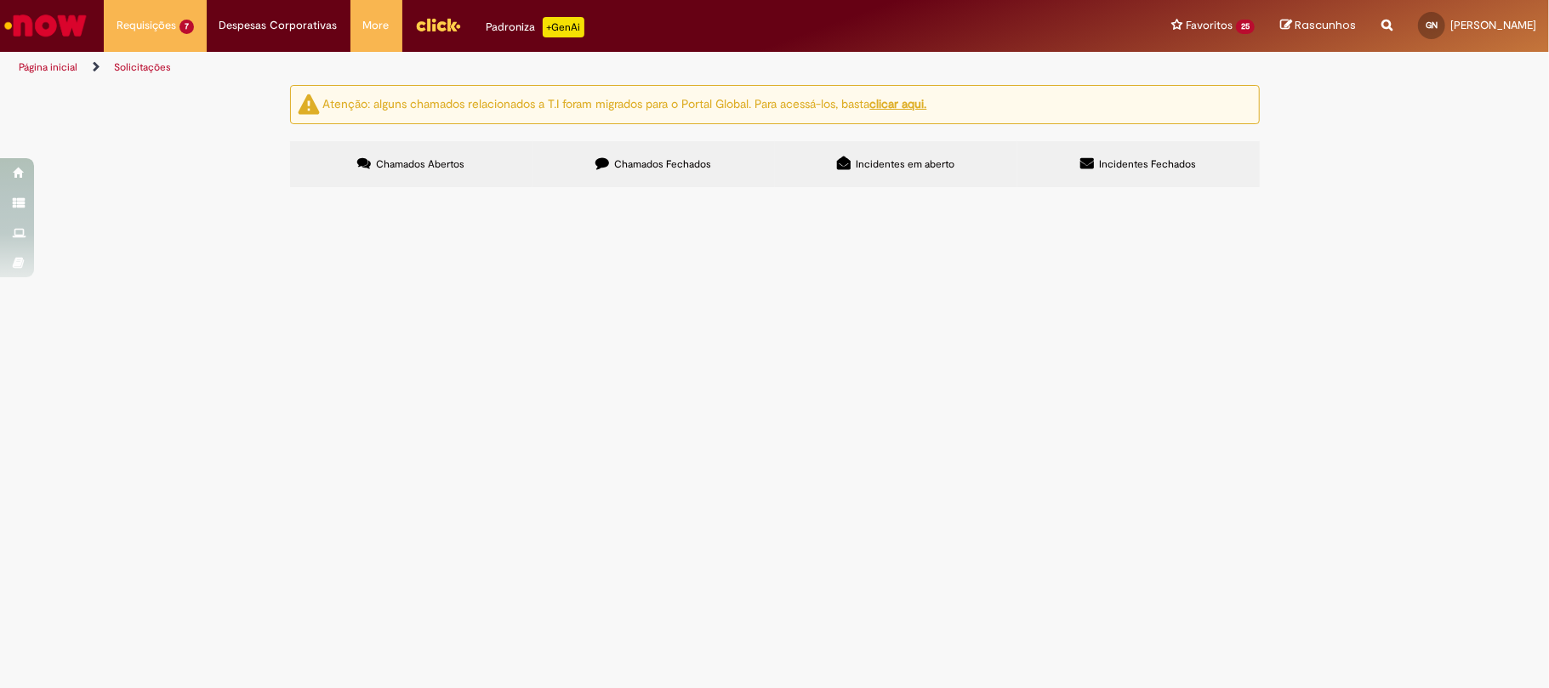
click at [0, 0] on link at bounding box center [0, 0] width 0 height 0
click at [0, 0] on icon at bounding box center [0, 0] width 0 height 0
click at [0, 0] on span "Serviço de Sucção da fossa que estava entupida" at bounding box center [0, 0] width 0 height 0
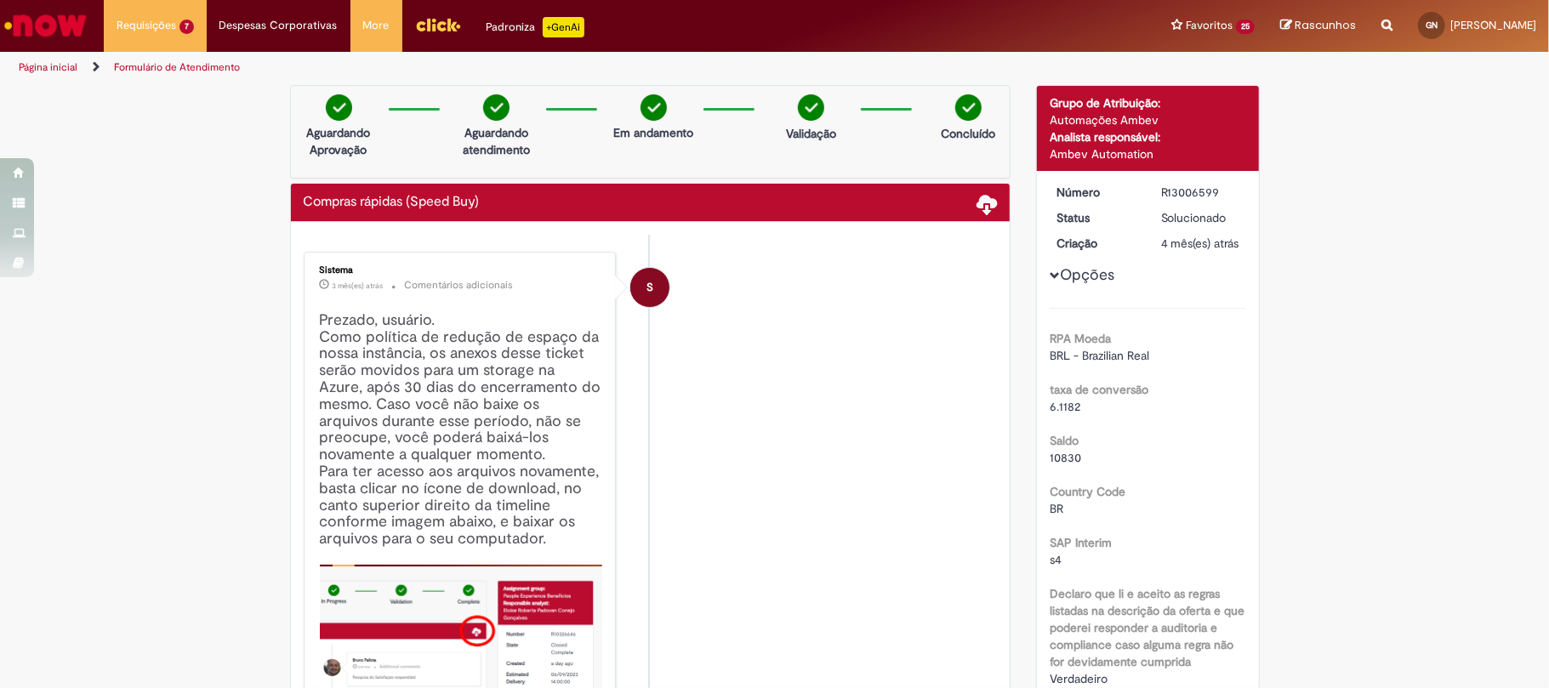
click at [1161, 191] on div "R13006599" at bounding box center [1200, 192] width 79 height 17
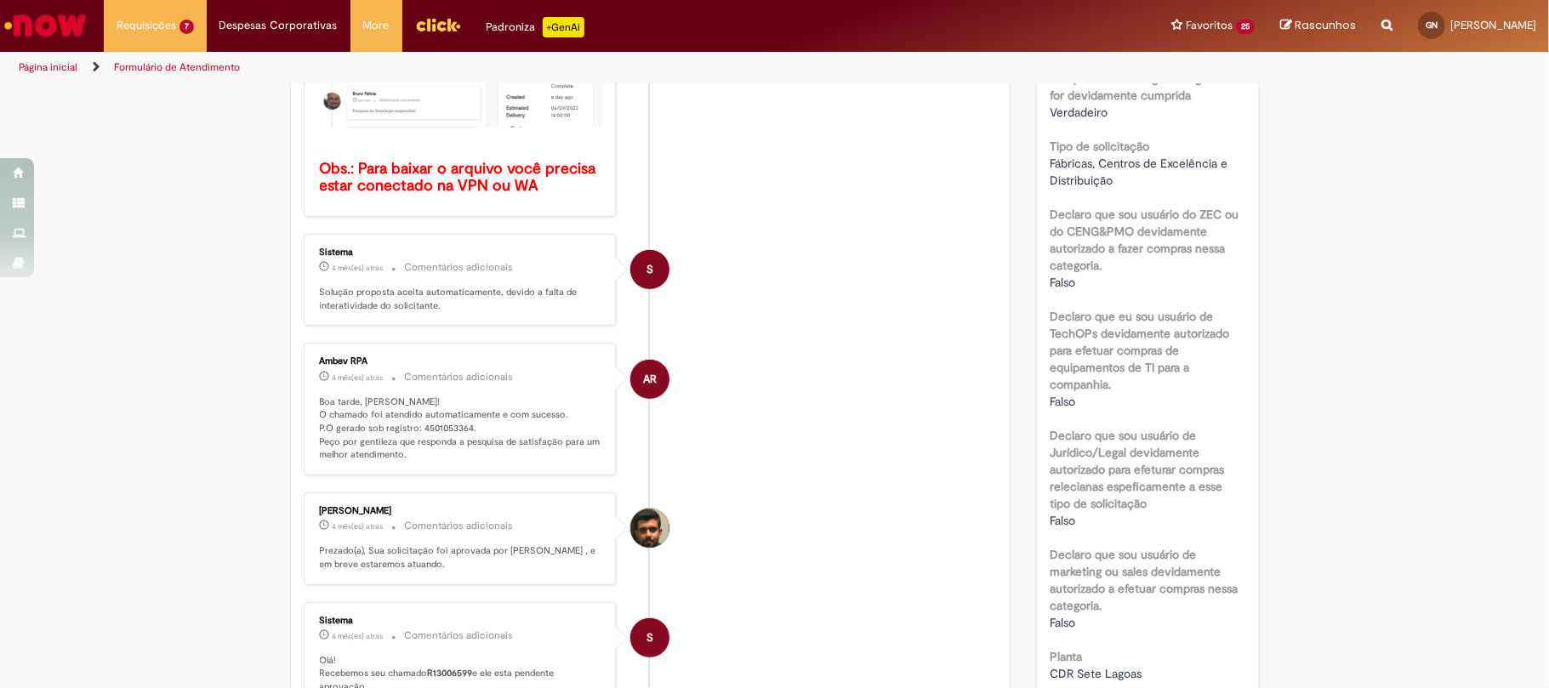
scroll to position [907, 0]
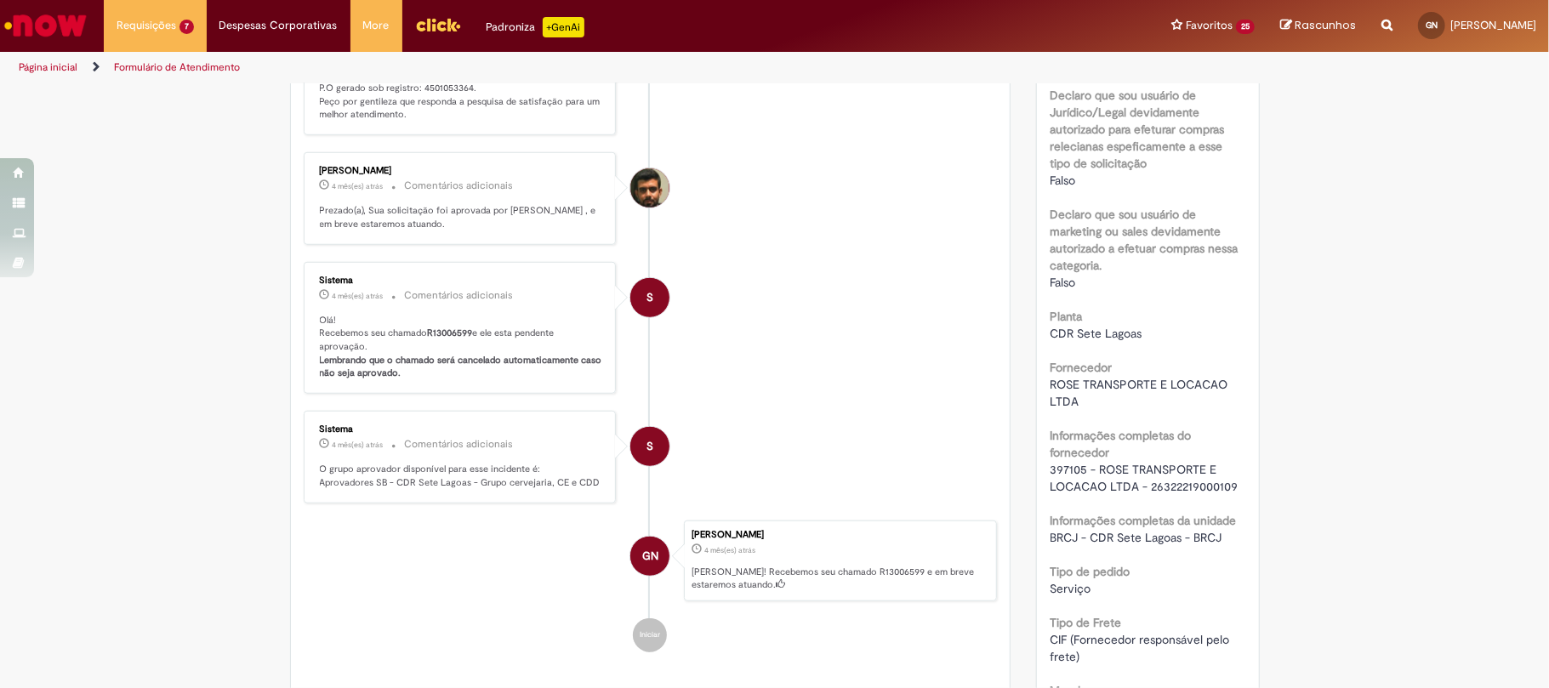
click at [426, 94] on p "Boa tarde, [PERSON_NAME]! O chamado foi atendido automaticamente e com sucesso.…" at bounding box center [461, 88] width 283 height 67
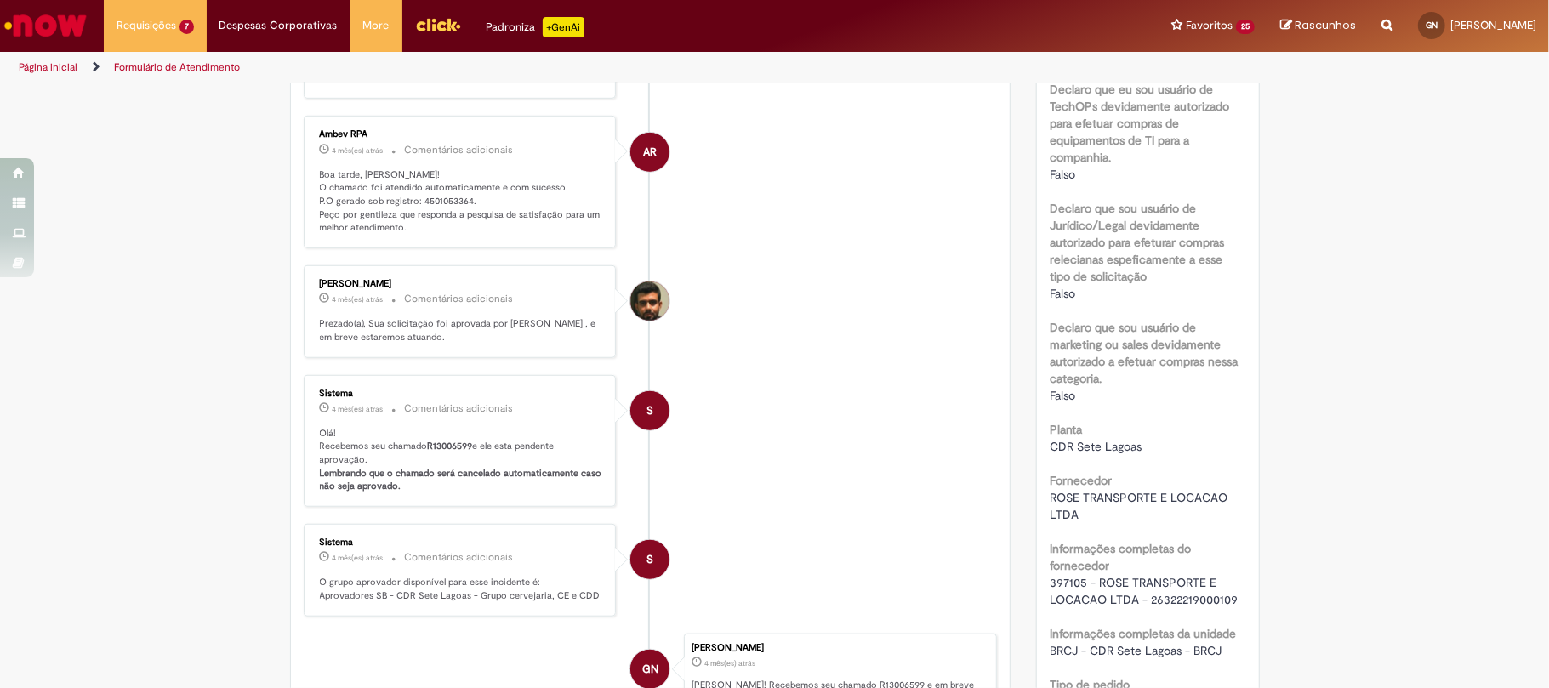
click at [451, 188] on p "Boa tarde, [PERSON_NAME]! O chamado foi atendido automaticamente e com sucesso.…" at bounding box center [461, 201] width 283 height 67
click at [454, 195] on p "Boa tarde, [PERSON_NAME]! O chamado foi atendido automaticamente e com sucesso.…" at bounding box center [461, 201] width 283 height 67
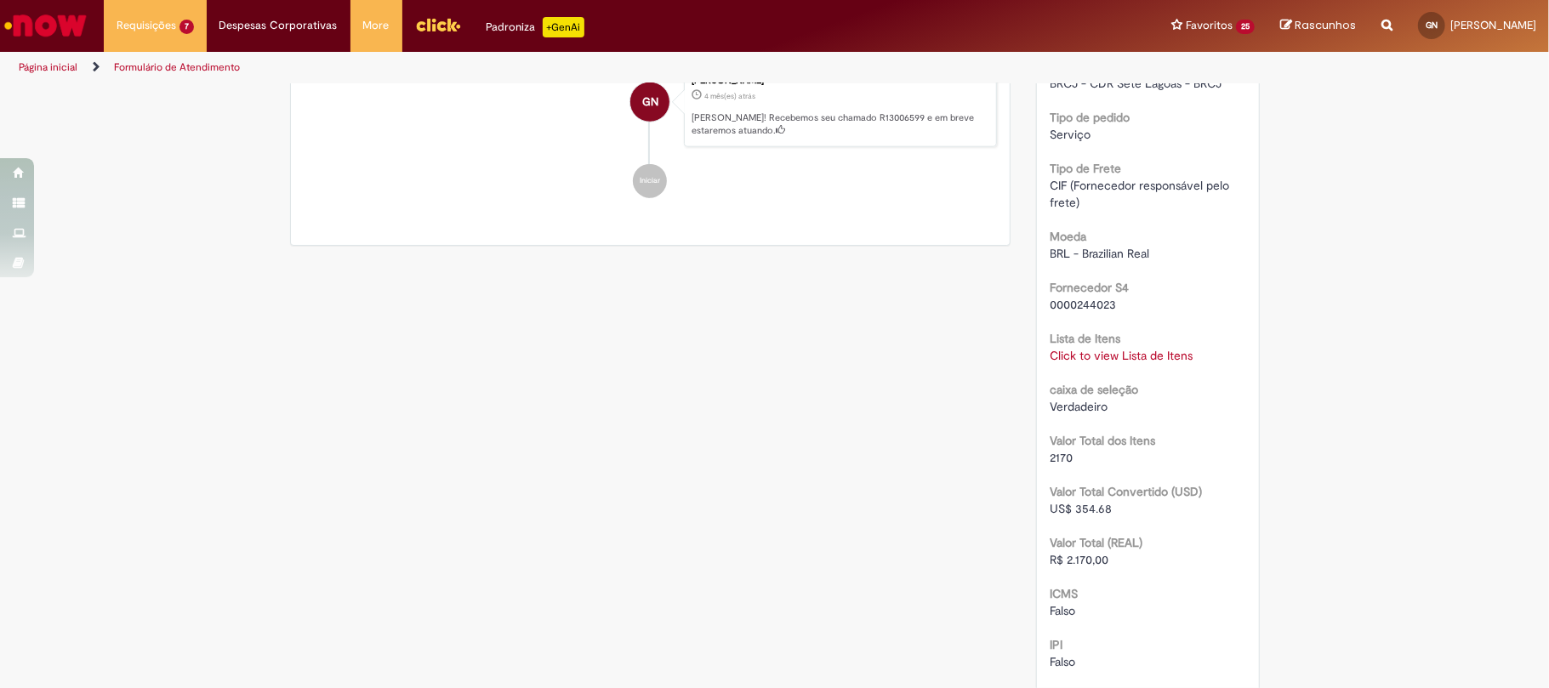
click at [1070, 363] on link "Click to view Lista de Itens" at bounding box center [1121, 355] width 143 height 15
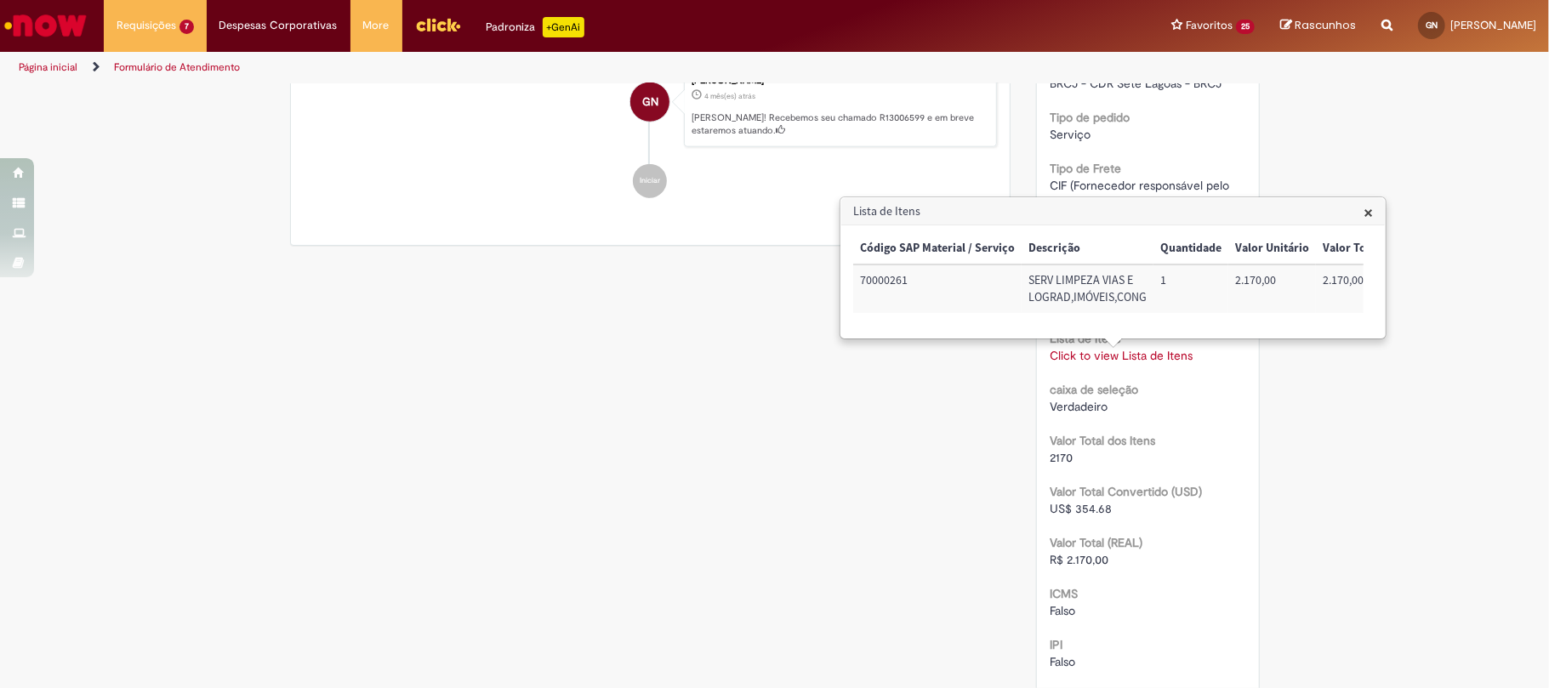
click at [1137, 405] on div "caixa de seleção Verdadeiro" at bounding box center [1148, 396] width 197 height 38
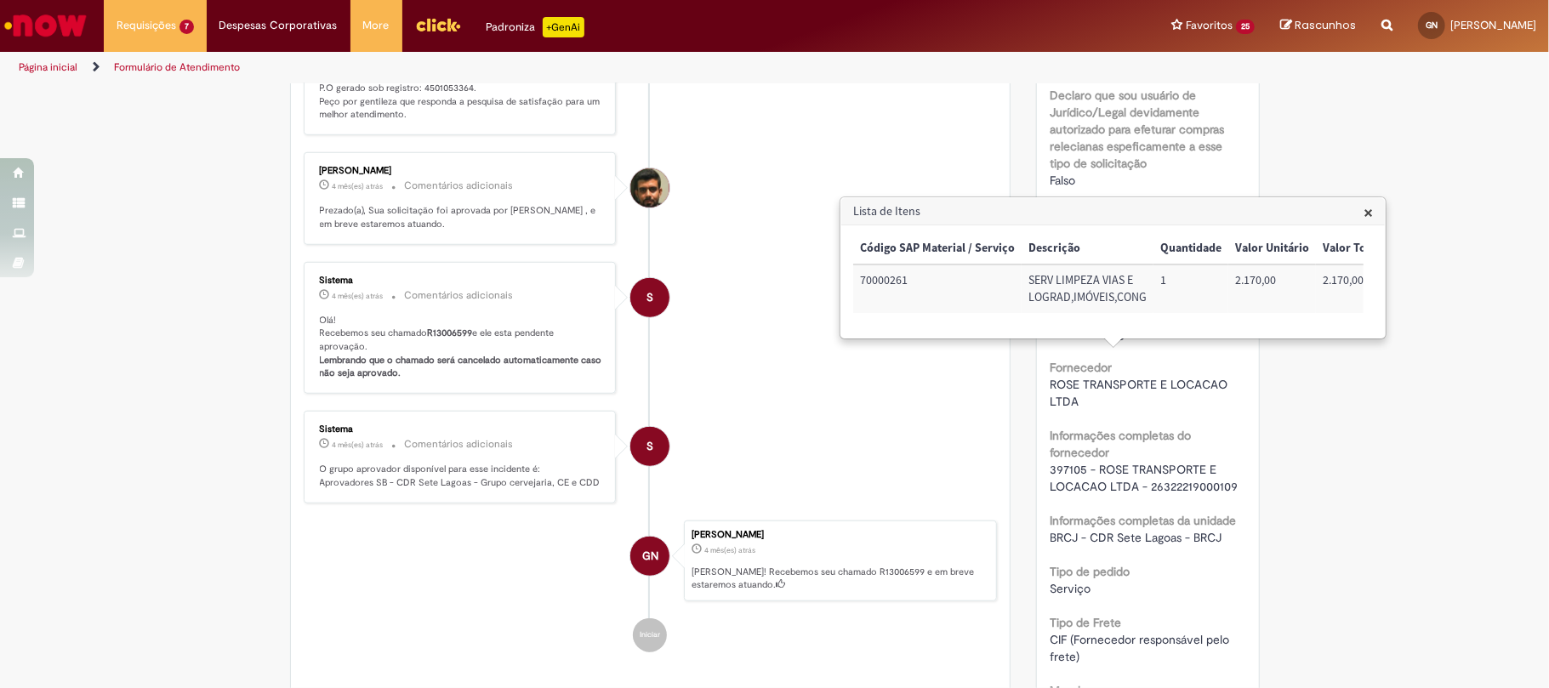
click at [1363, 219] on div "Lista de Itens × Código SAP Material / Serviço Descrição Quantidade Valor Unitá…" at bounding box center [1113, 268] width 544 height 140
click at [1362, 218] on h3 "Lista de Itens" at bounding box center [1113, 211] width 544 height 27
click at [1364, 208] on span "×" at bounding box center [1368, 212] width 9 height 23
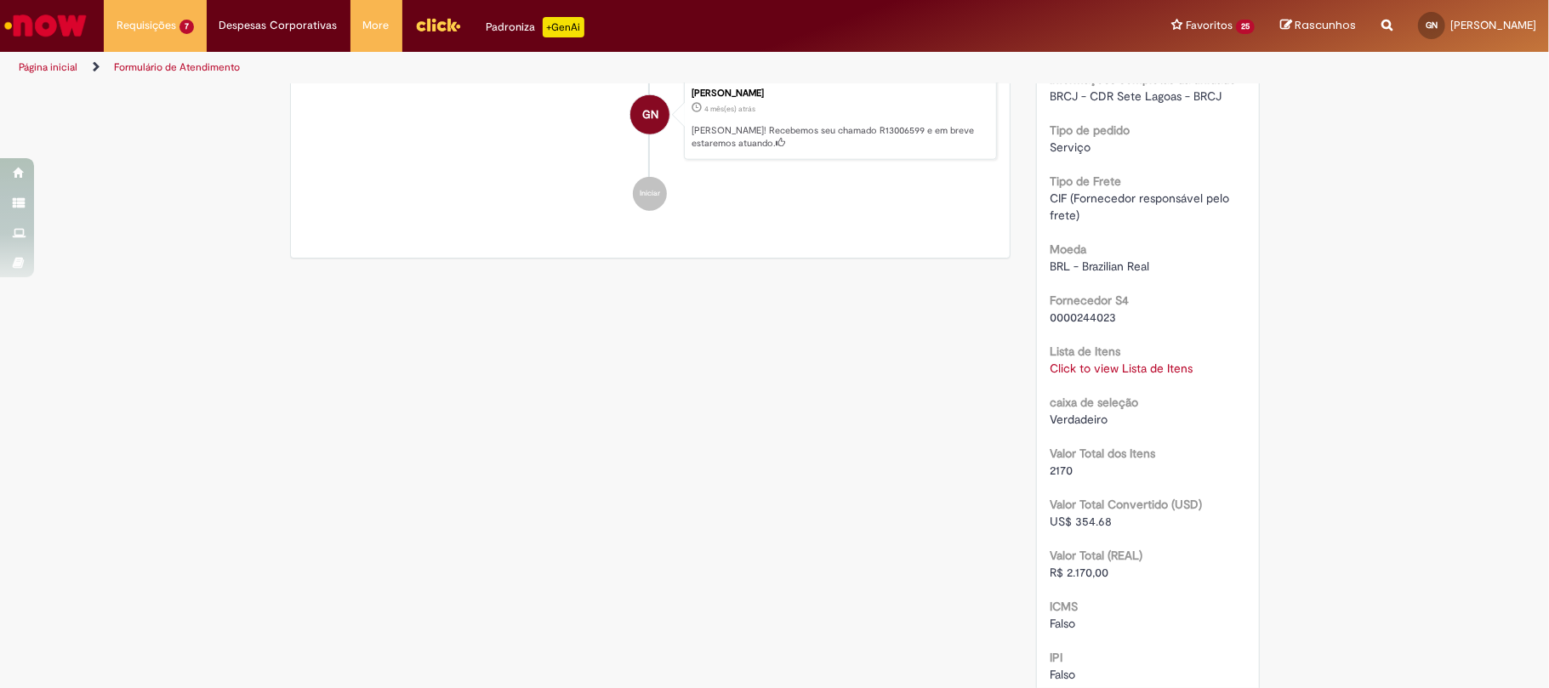
scroll to position [1008, 0]
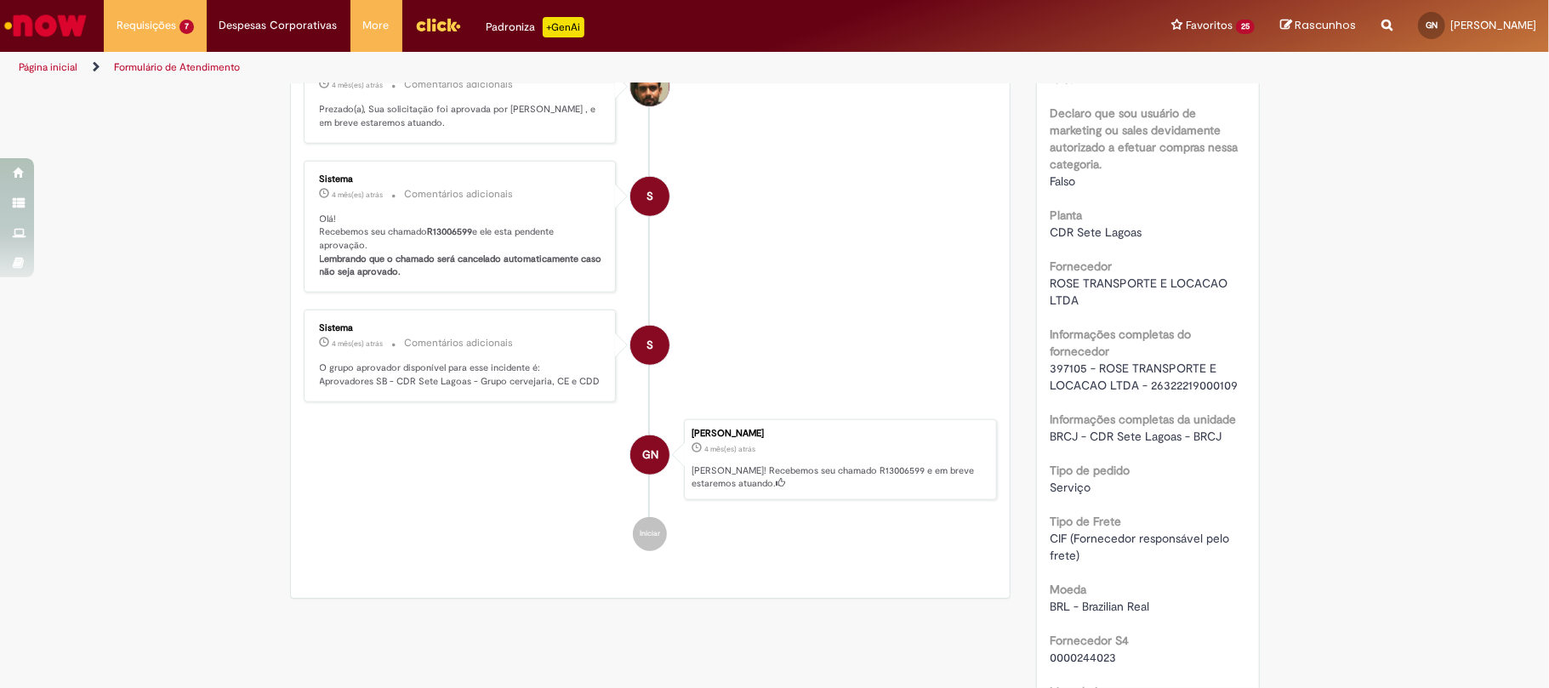
click at [1076, 389] on span "397105 - ROSE TRANSPORTE E LOCACAO LTDA - 26322219000109" at bounding box center [1144, 377] width 188 height 32
click at [1075, 388] on span "397105 - ROSE TRANSPORTE E LOCACAO LTDA - 26322219000109" at bounding box center [1144, 377] width 188 height 32
click at [1050, 379] on span "397105 - ROSE TRANSPORTE E LOCACAO LTDA - 26322219000109" at bounding box center [1144, 377] width 188 height 32
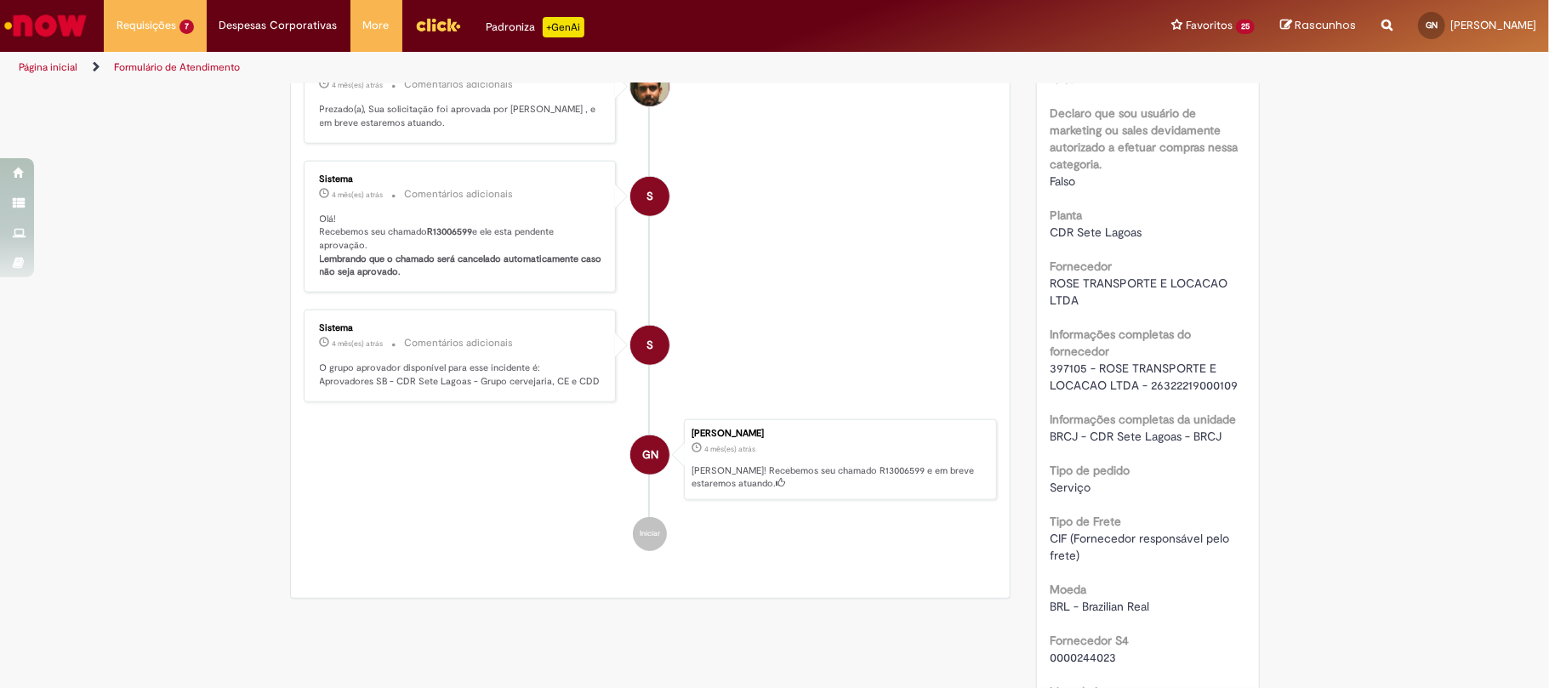
click at [1050, 379] on span "397105 - ROSE TRANSPORTE E LOCACAO LTDA - 26322219000109" at bounding box center [1144, 377] width 188 height 32
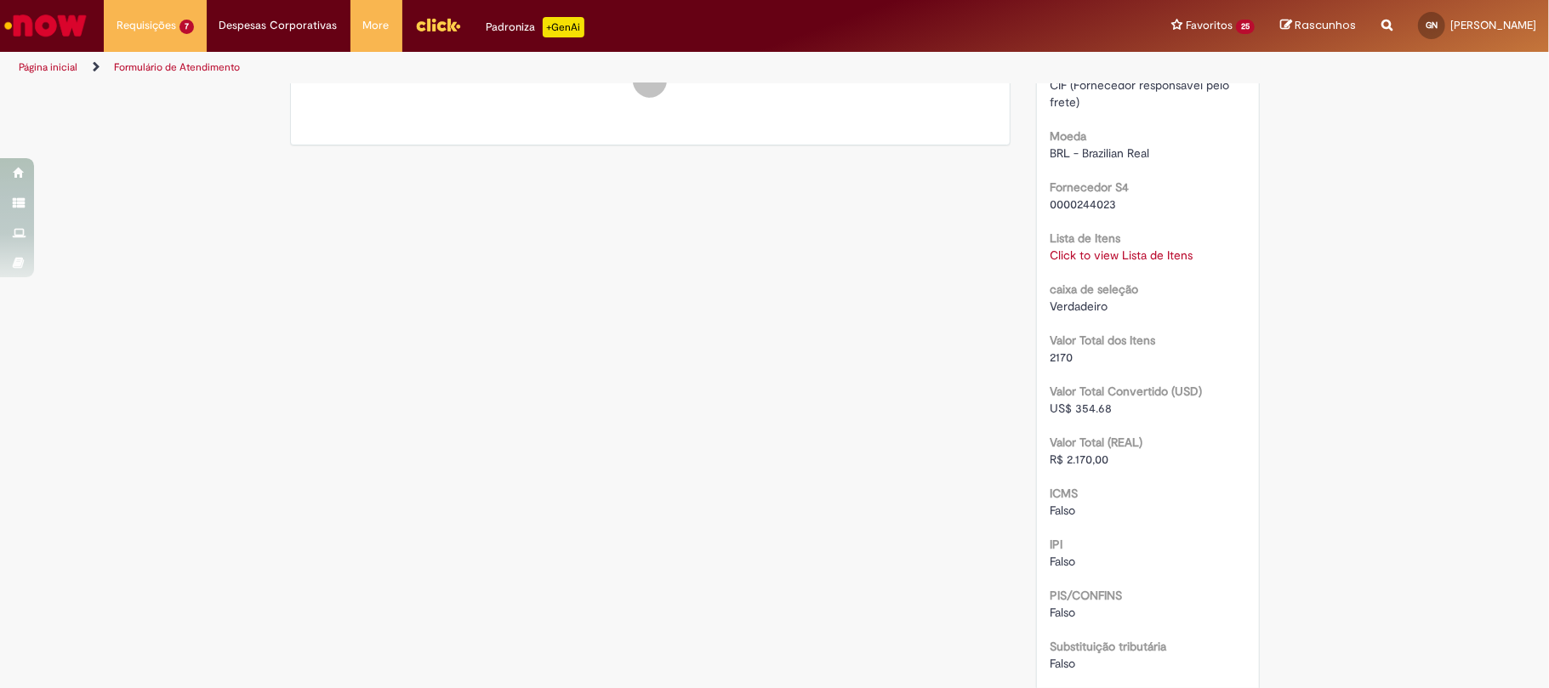
scroll to position [1802, 0]
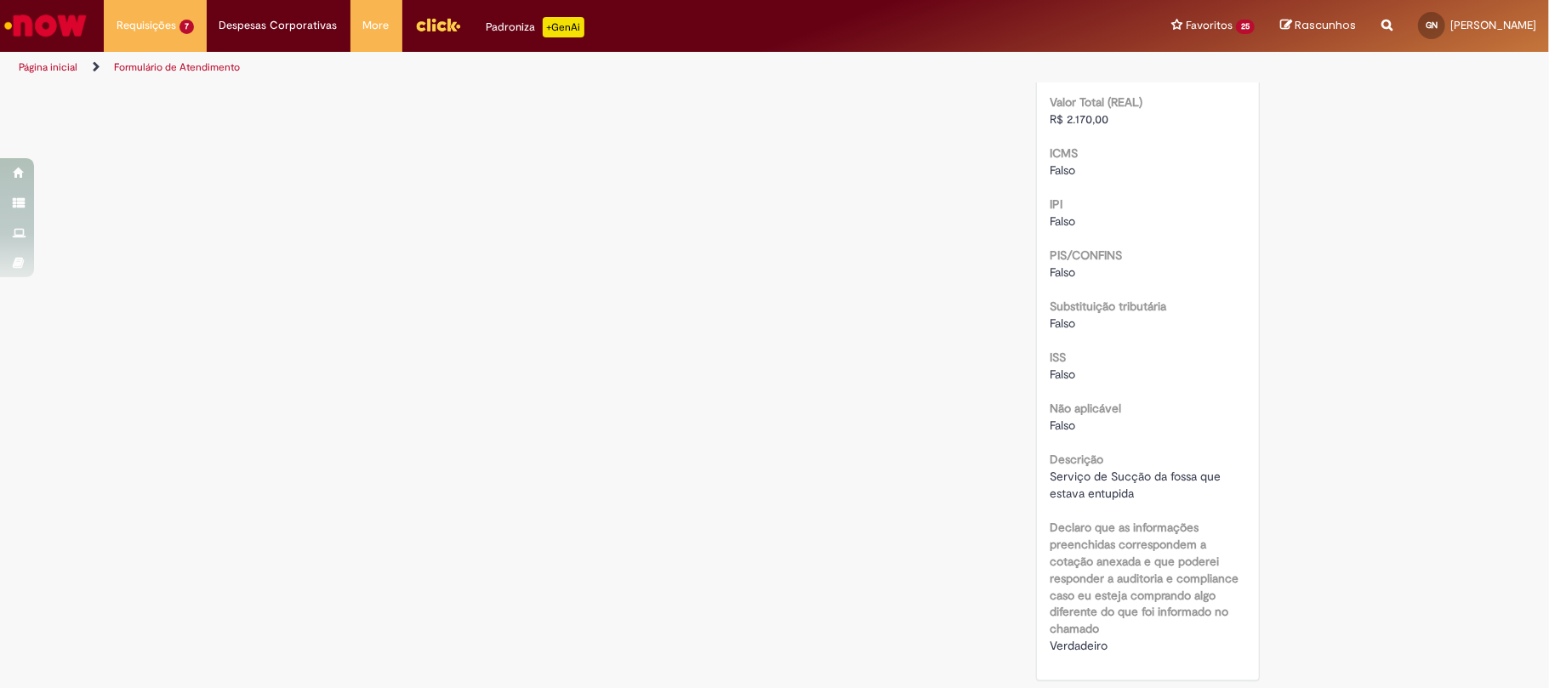
click at [1114, 501] on span "Serviço de Sucção da fossa que estava entupida" at bounding box center [1137, 485] width 174 height 32
click at [1110, 501] on span "Serviço de Sucção da fossa que estava entupida" at bounding box center [1137, 485] width 174 height 32
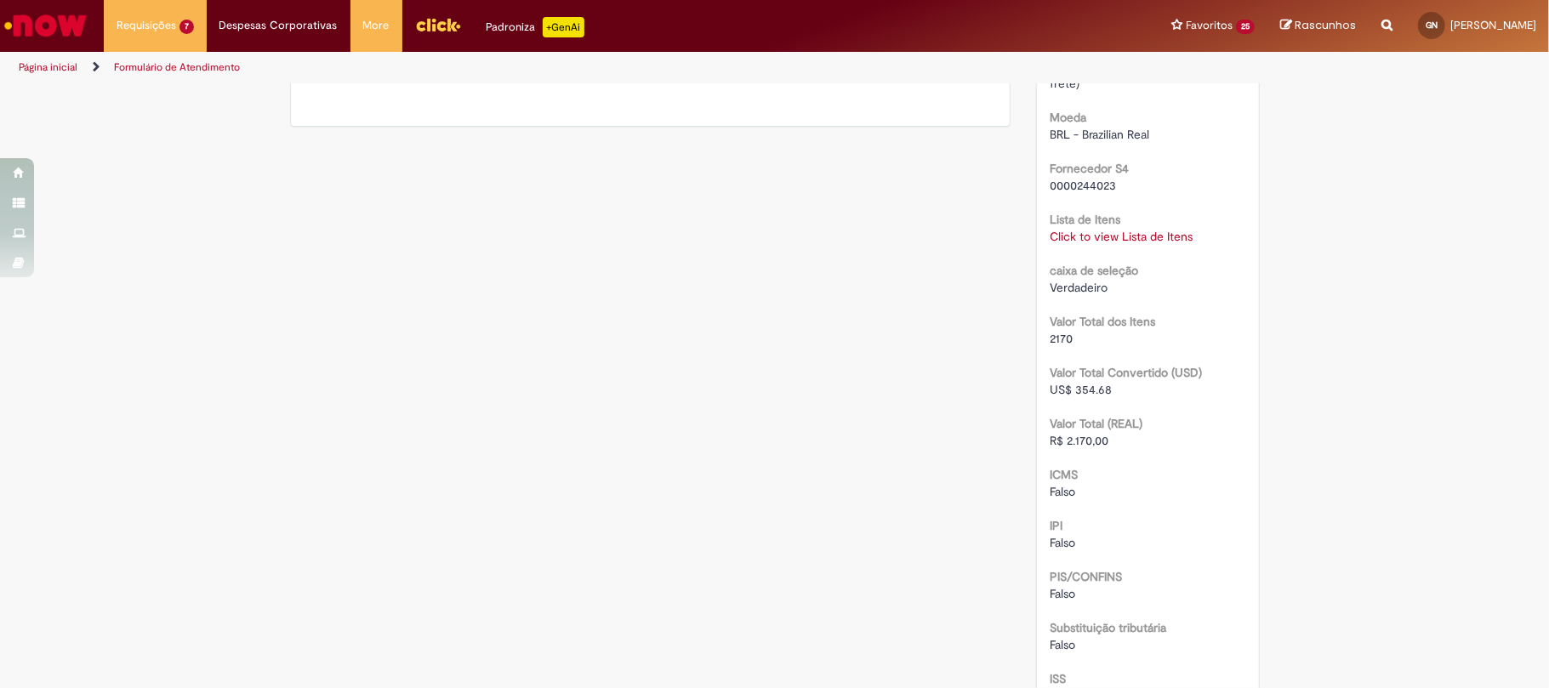
scroll to position [1253, 0]
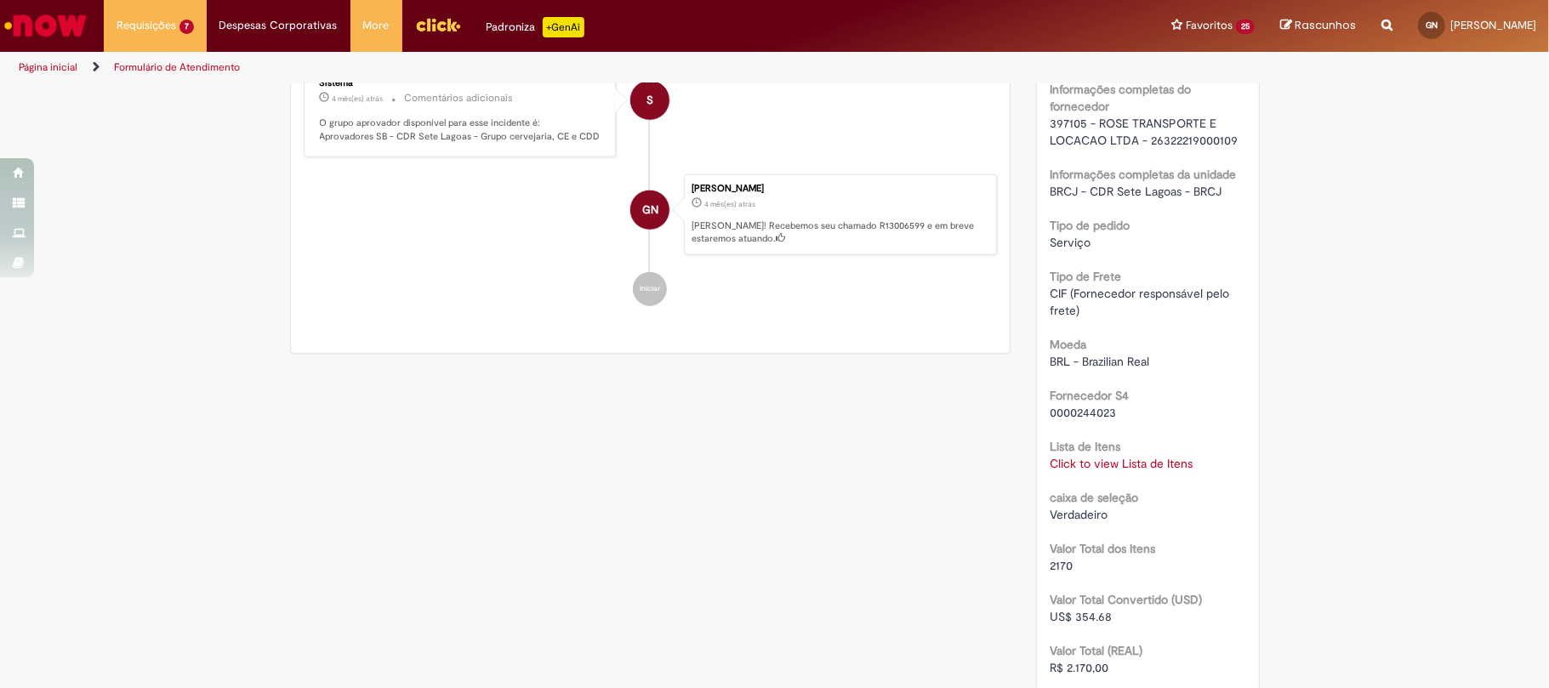
drag, startPoint x: 1141, startPoint y: 457, endPoint x: 1141, endPoint y: 475, distance: 17.9
click at [1141, 472] on div "Lista de Itens Click to view Lista de Itens Click to view Lista de Itens" at bounding box center [1148, 453] width 197 height 38
click at [1141, 471] on link "Click to view Lista de Itens" at bounding box center [1121, 463] width 143 height 15
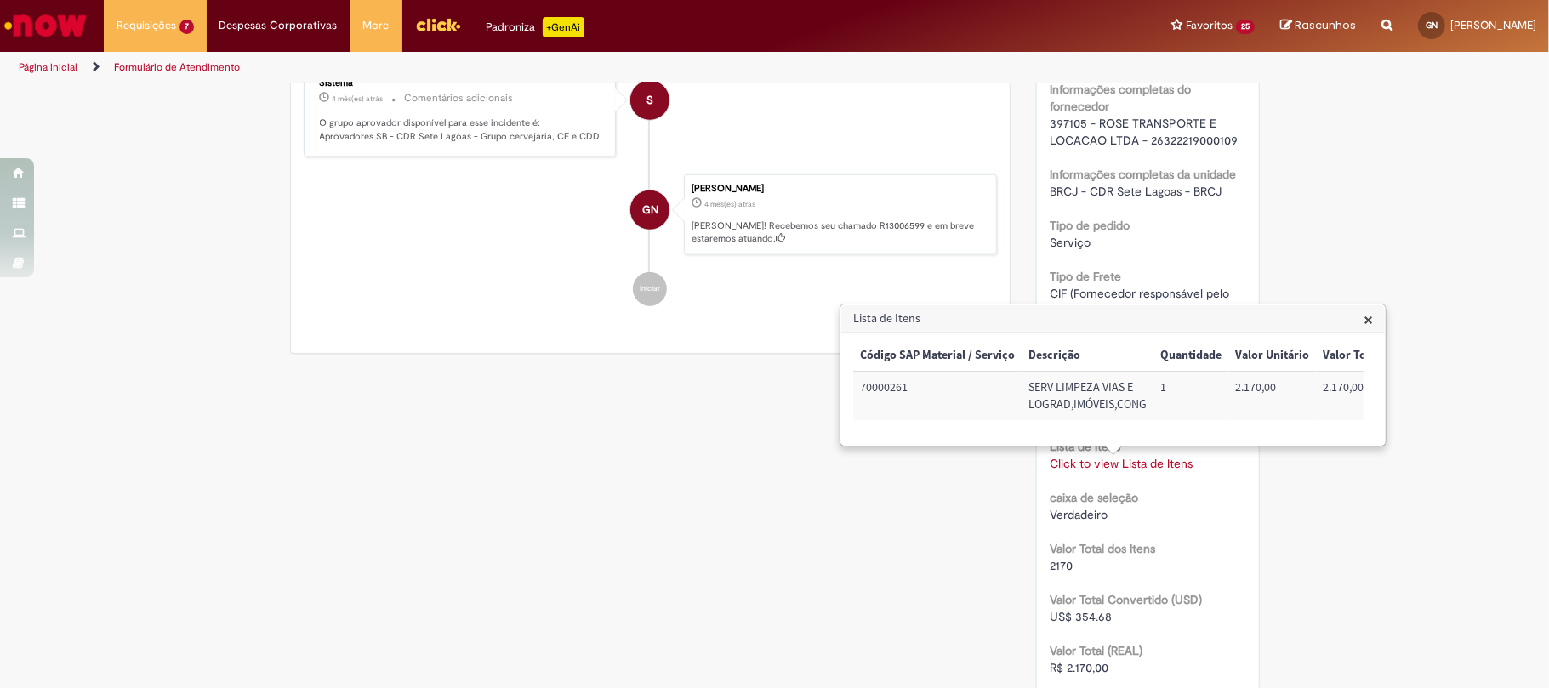
click at [1209, 436] on div "Código SAP Material / Serviço Descrição Quantidade Valor Unitário Valor Total M…" at bounding box center [1108, 388] width 510 height 97
click at [1075, 393] on td "72012701" at bounding box center [1087, 396] width 90 height 48
click at [1256, 381] on td "Centro de custo" at bounding box center [1197, 396] width 130 height 48
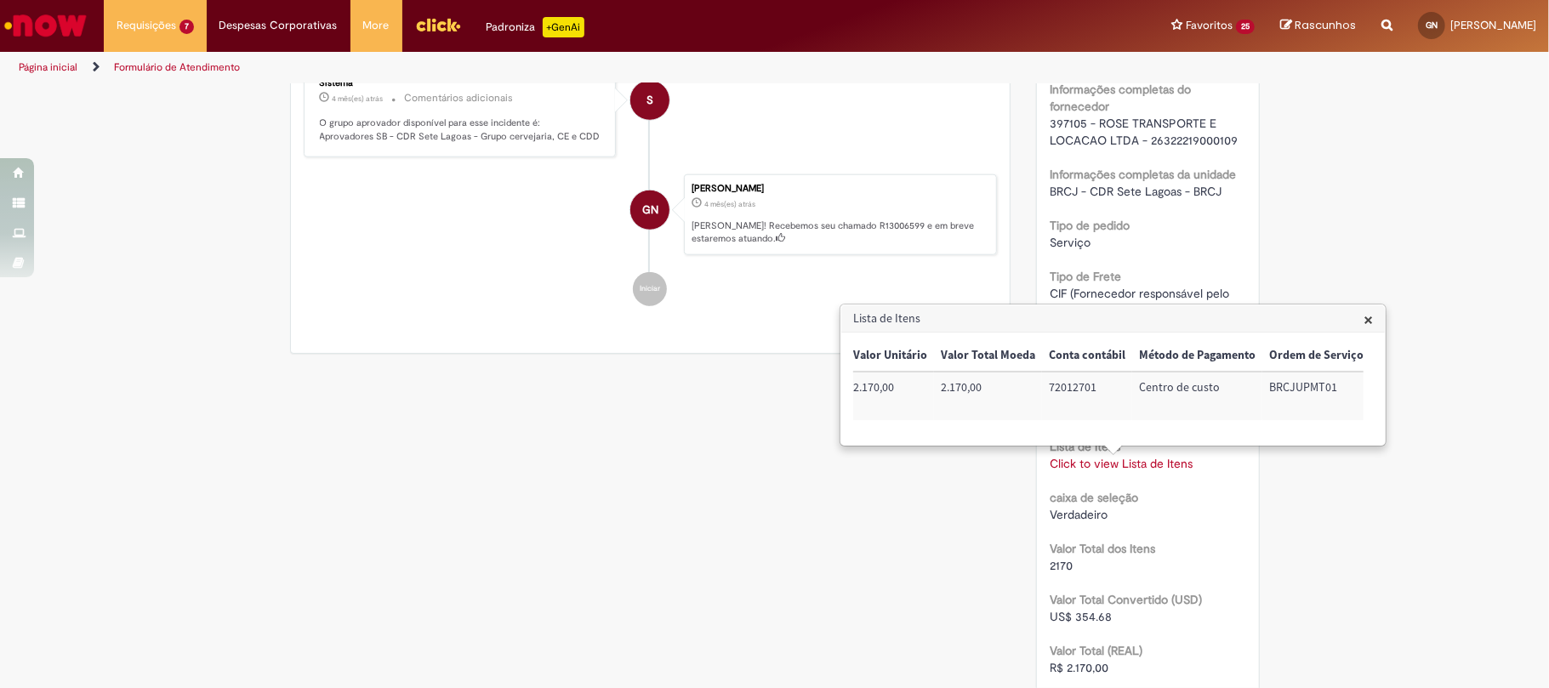
click at [1256, 381] on td "Centro de custo" at bounding box center [1197, 396] width 130 height 48
click at [1268, 388] on td "BRCJUPMT01" at bounding box center [1316, 396] width 108 height 48
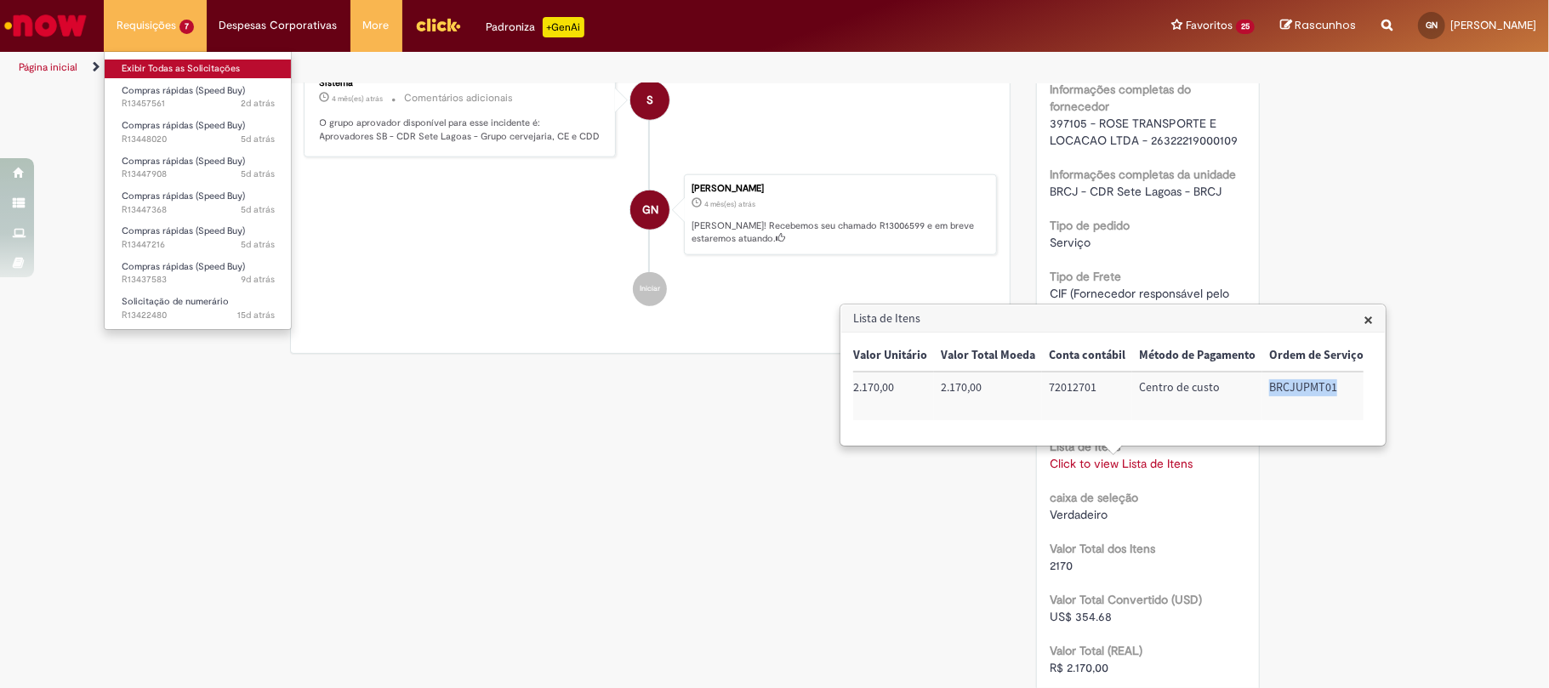
click at [222, 62] on link "Exibir Todas as Solicitações" at bounding box center [198, 69] width 187 height 19
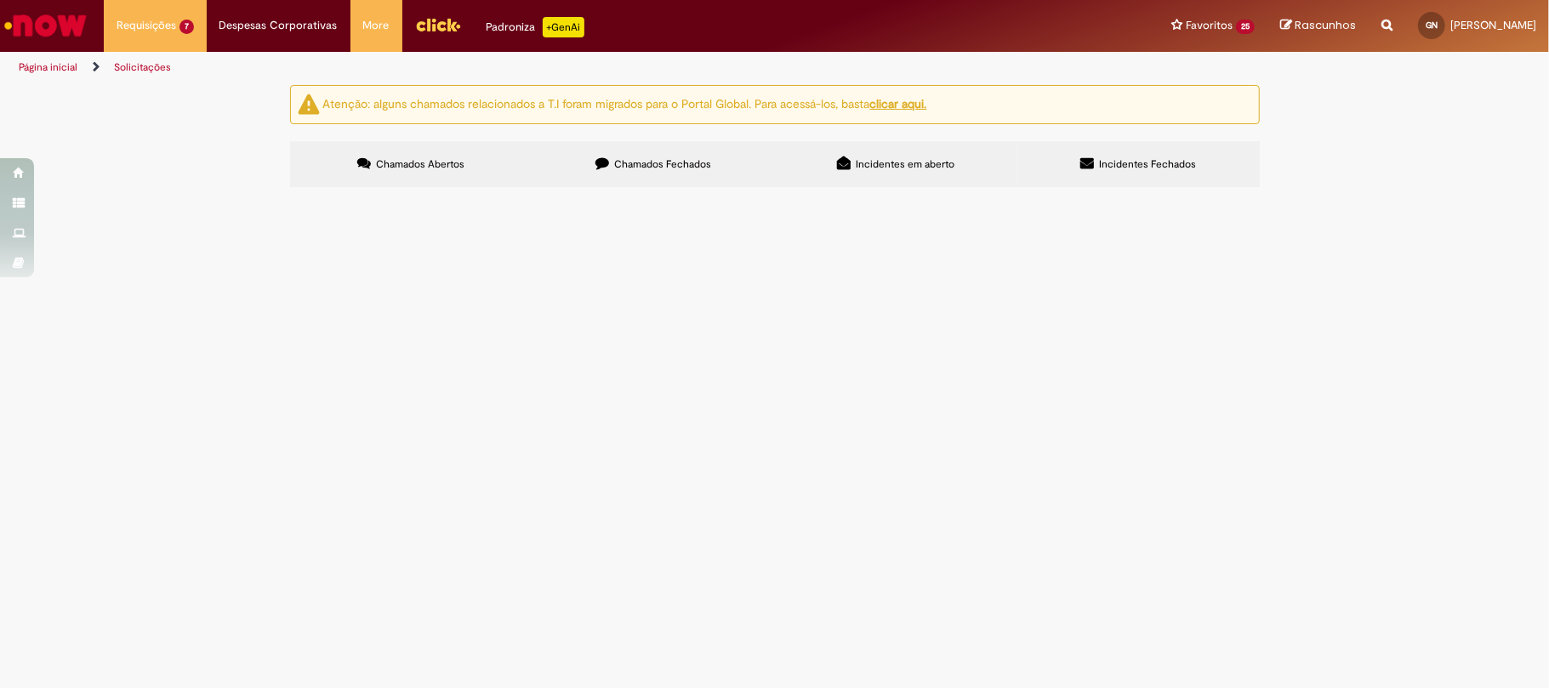
click at [641, 131] on div "Atenção: alguns chamados relacionados a T.I foram migrados para o Portal Global…" at bounding box center [774, 138] width 995 height 106
click at [668, 158] on span "Chamados Fechados" at bounding box center [662, 164] width 97 height 14
click at [0, 0] on link at bounding box center [0, 0] width 0 height 0
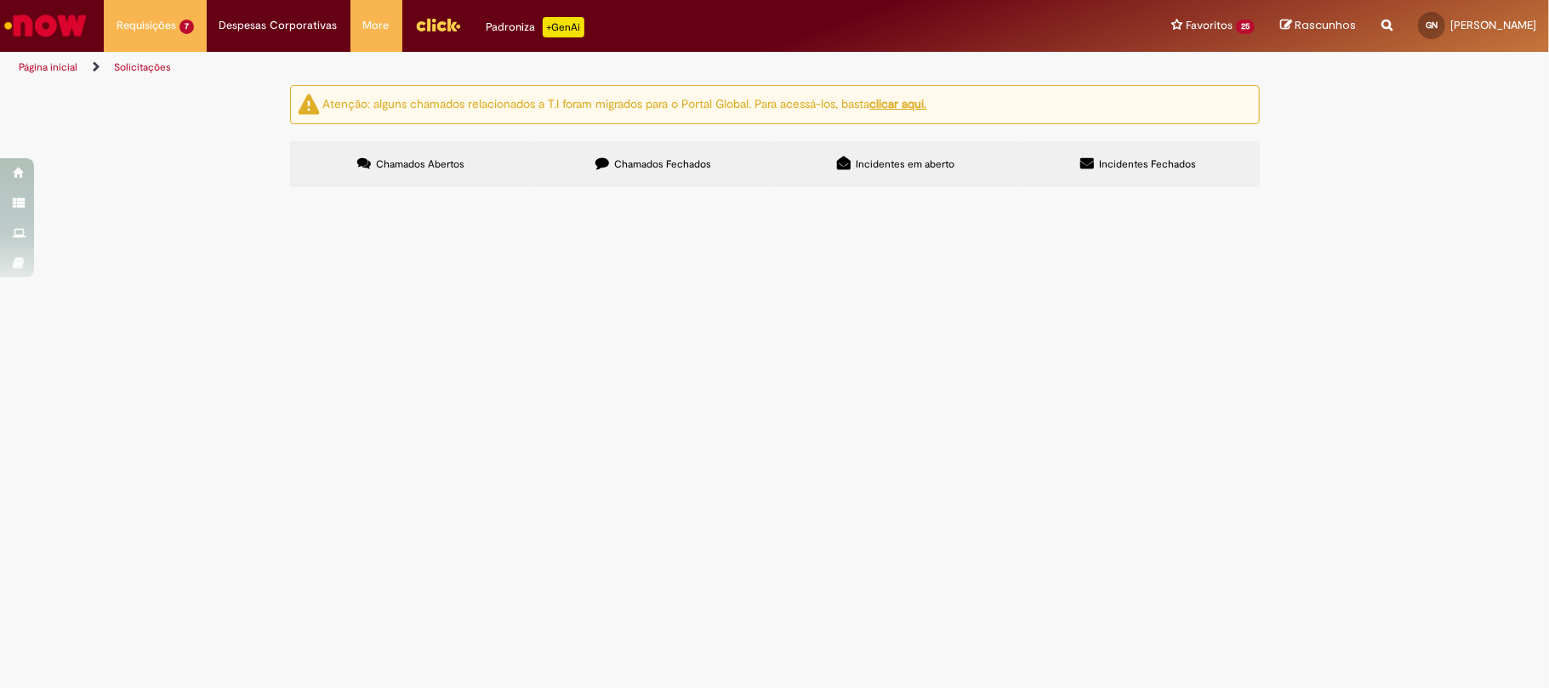
click at [0, 0] on icon at bounding box center [0, 0] width 0 height 0
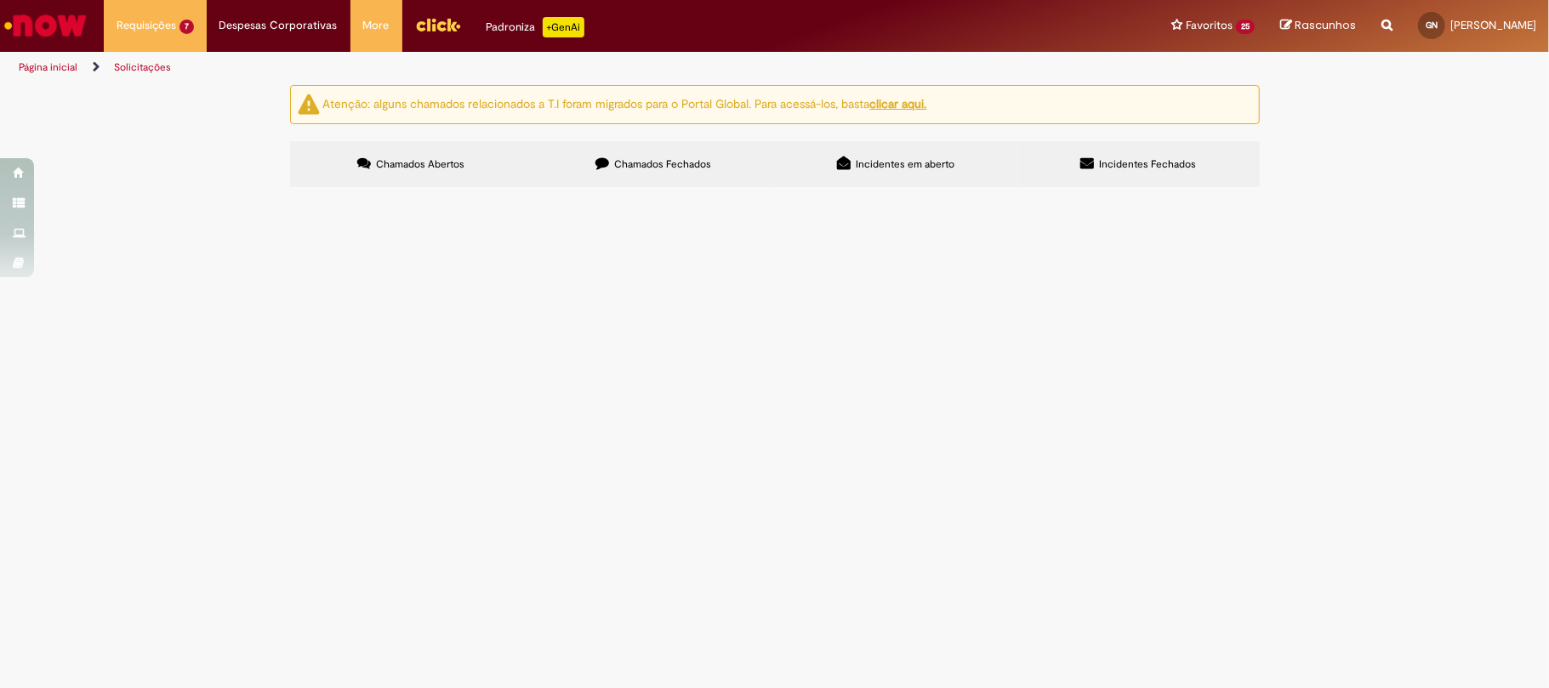
click at [0, 0] on icon at bounding box center [0, 0] width 0 height 0
click at [0, 0] on link at bounding box center [0, 0] width 0 height 0
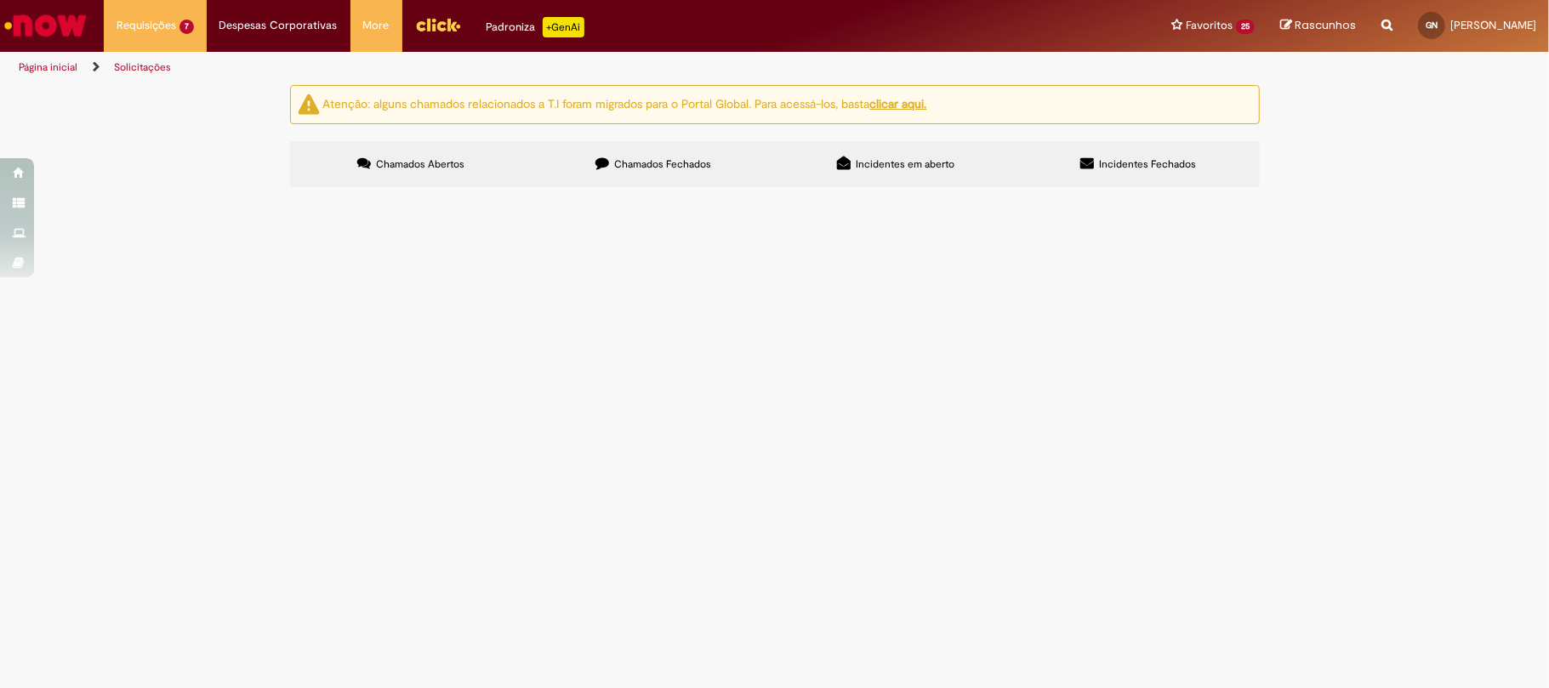
scroll to position [0, 0]
click at [0, 0] on span "Compra de uniformes" at bounding box center [0, 0] width 0 height 0
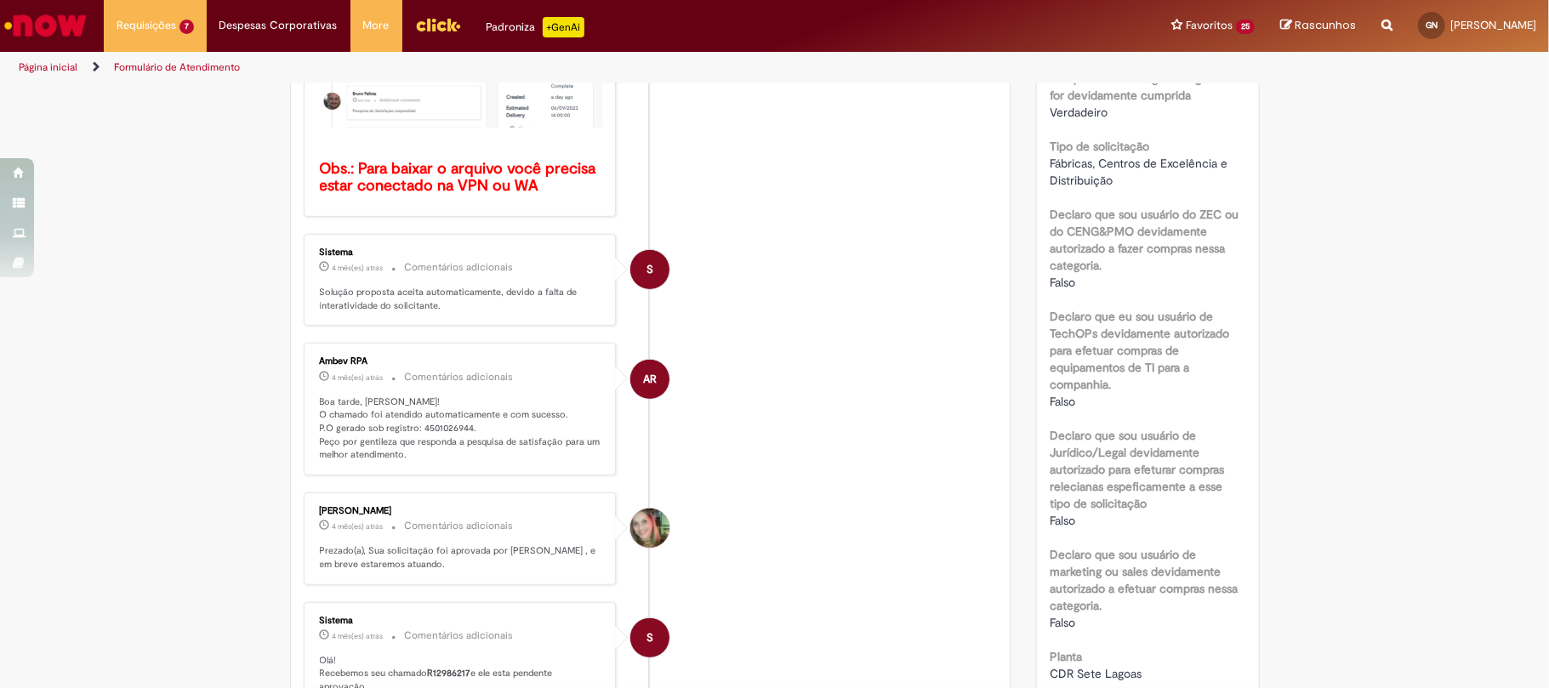
scroll to position [907, 0]
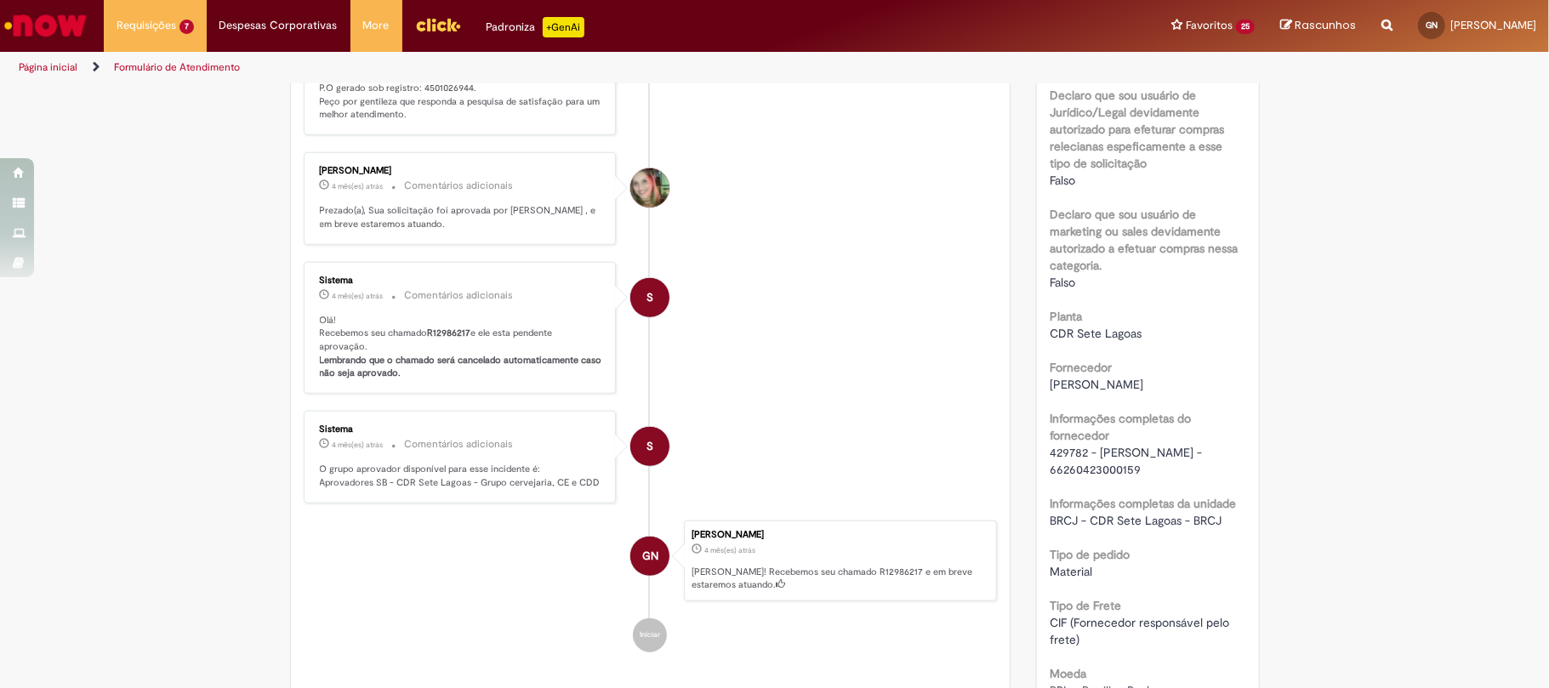
click at [1062, 463] on span "429782 - [PERSON_NAME] - 66260423000159" at bounding box center [1128, 461] width 156 height 32
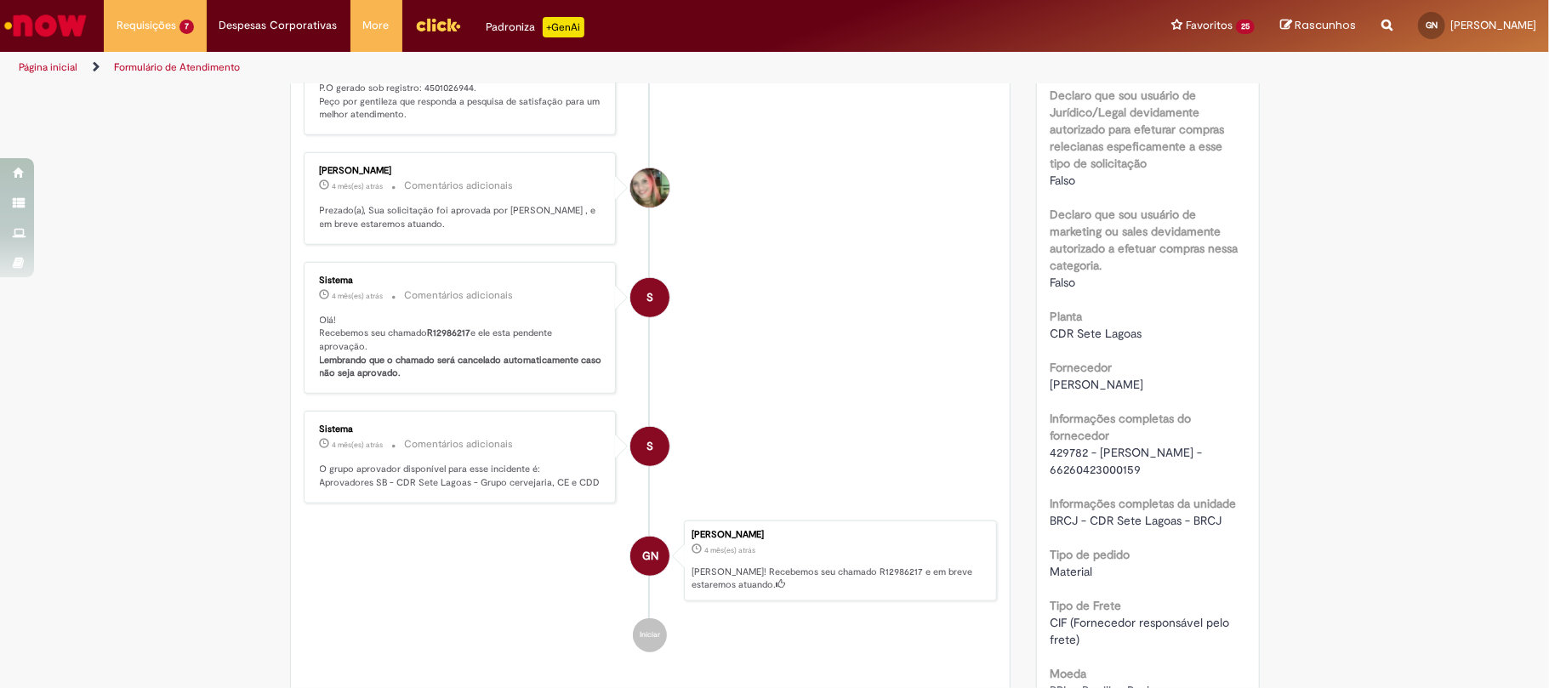
click at [1154, 495] on div "RPA Moeda BRL - Brazilian Real taxa de conversão 6.1182 [GEOGRAPHIC_DATA] 12740…" at bounding box center [1148, 458] width 197 height 2115
click at [1154, 477] on span "429782 - [PERSON_NAME] - 66260423000159" at bounding box center [1128, 461] width 156 height 32
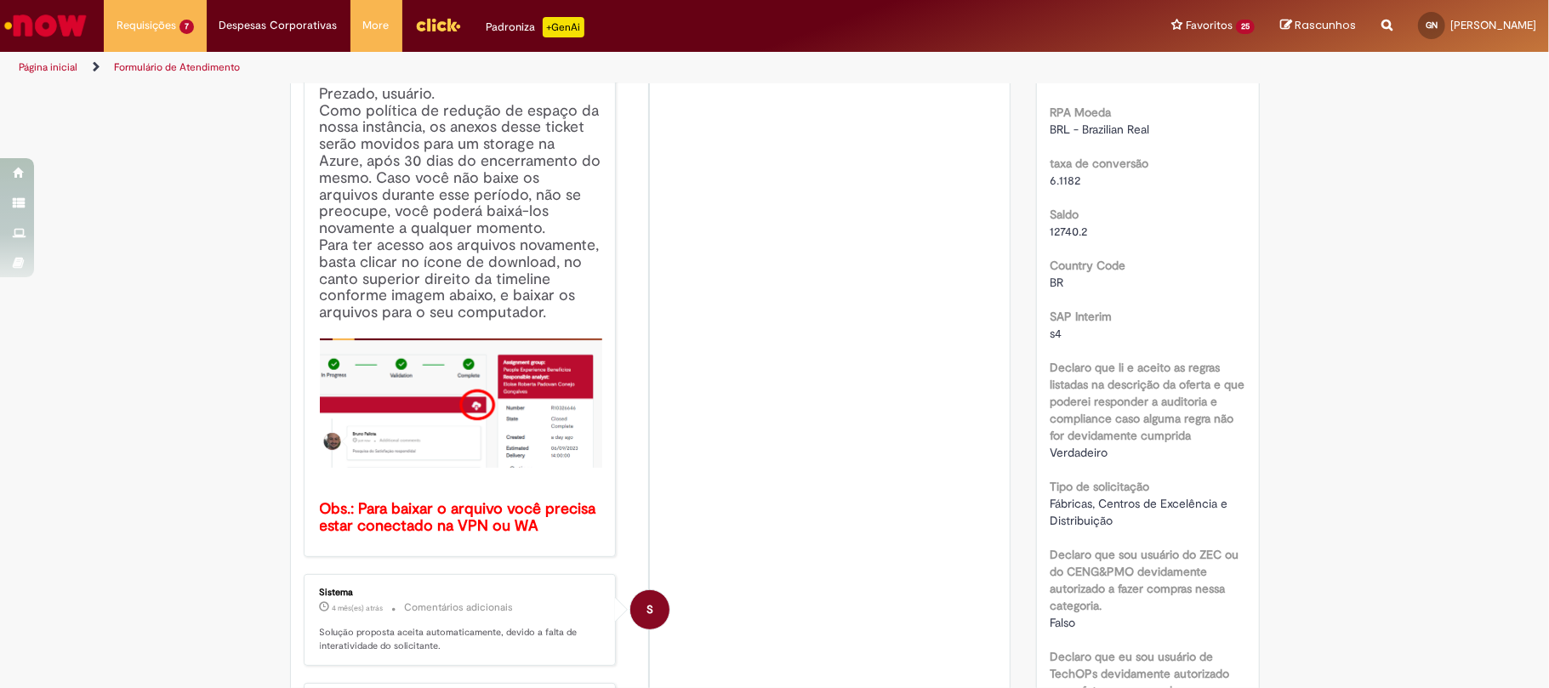
scroll to position [0, 0]
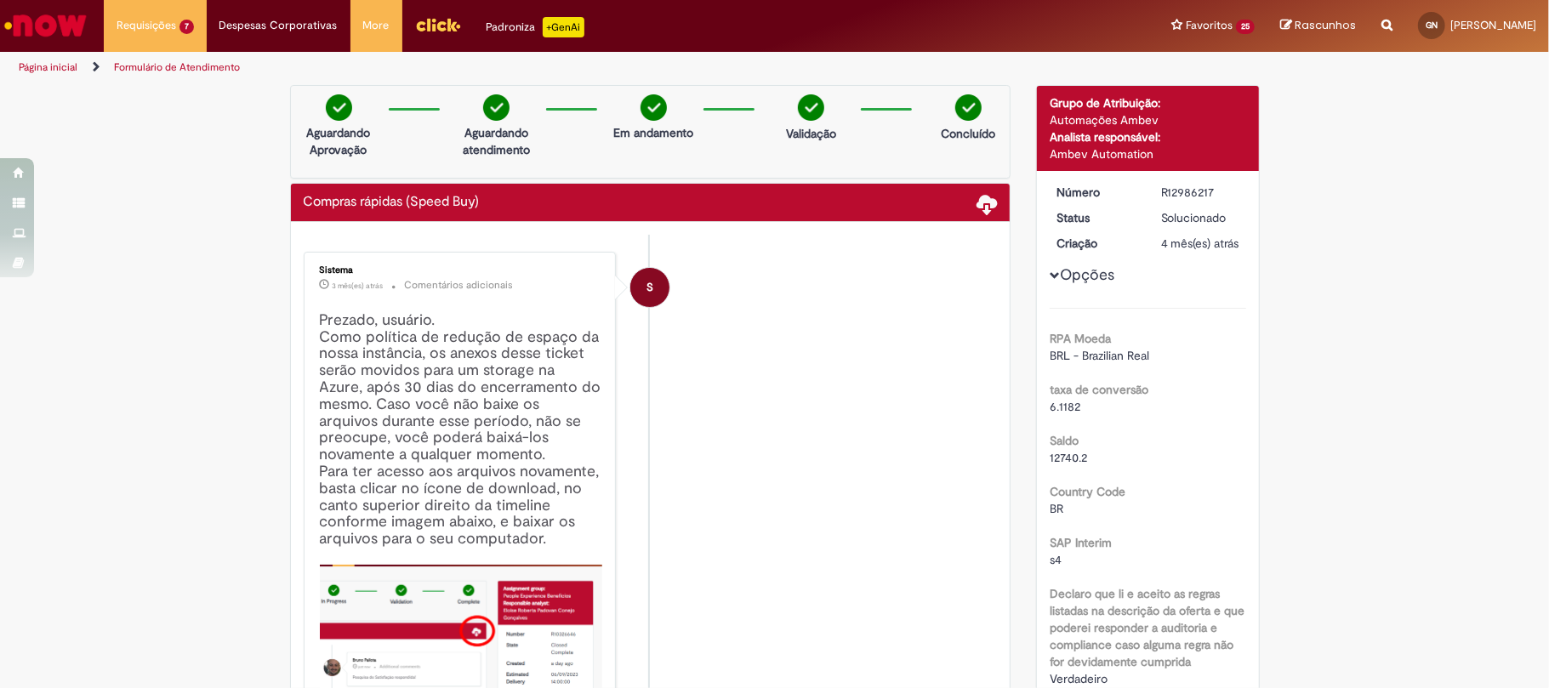
click at [1185, 184] on div "R12986217" at bounding box center [1200, 192] width 79 height 17
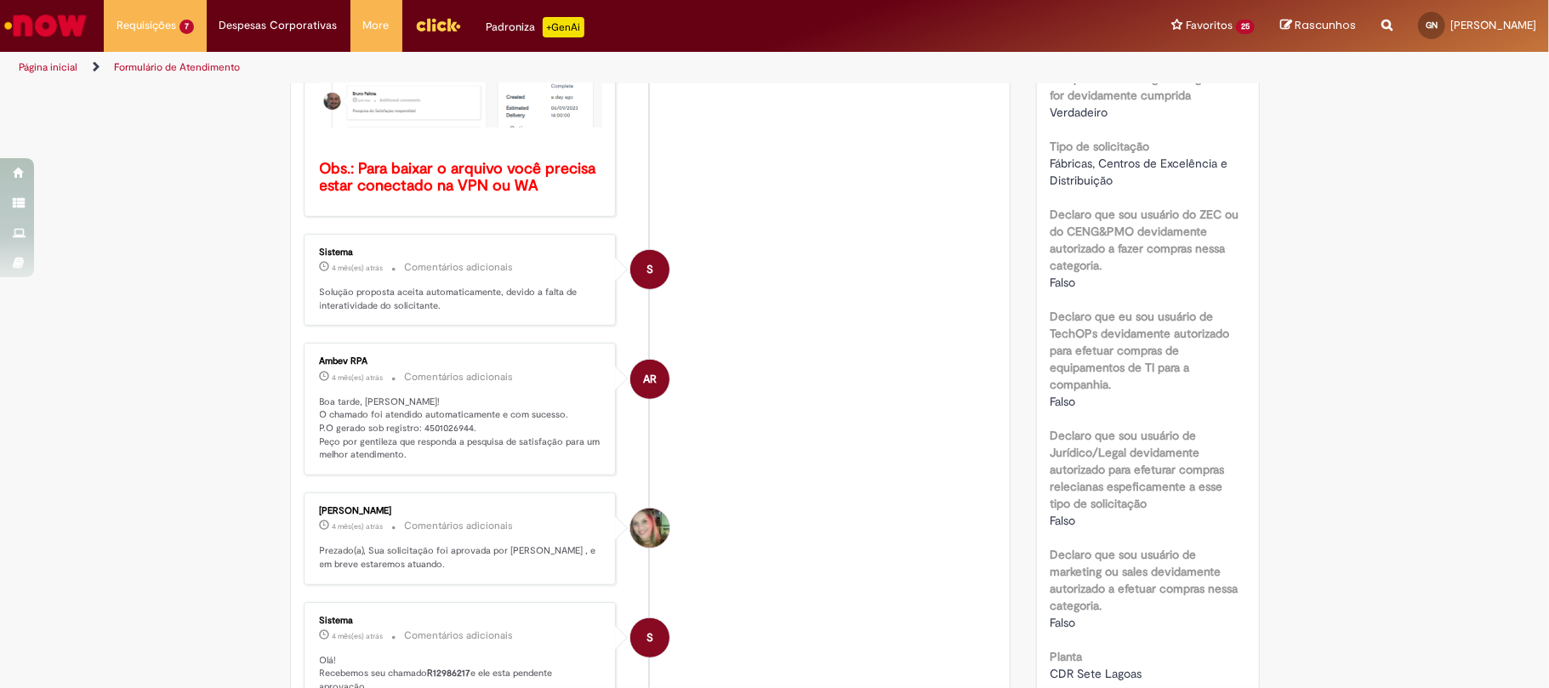
click at [447, 422] on p "Boa tarde, [PERSON_NAME]! O chamado foi atendido automaticamente e com sucesso.…" at bounding box center [461, 429] width 283 height 67
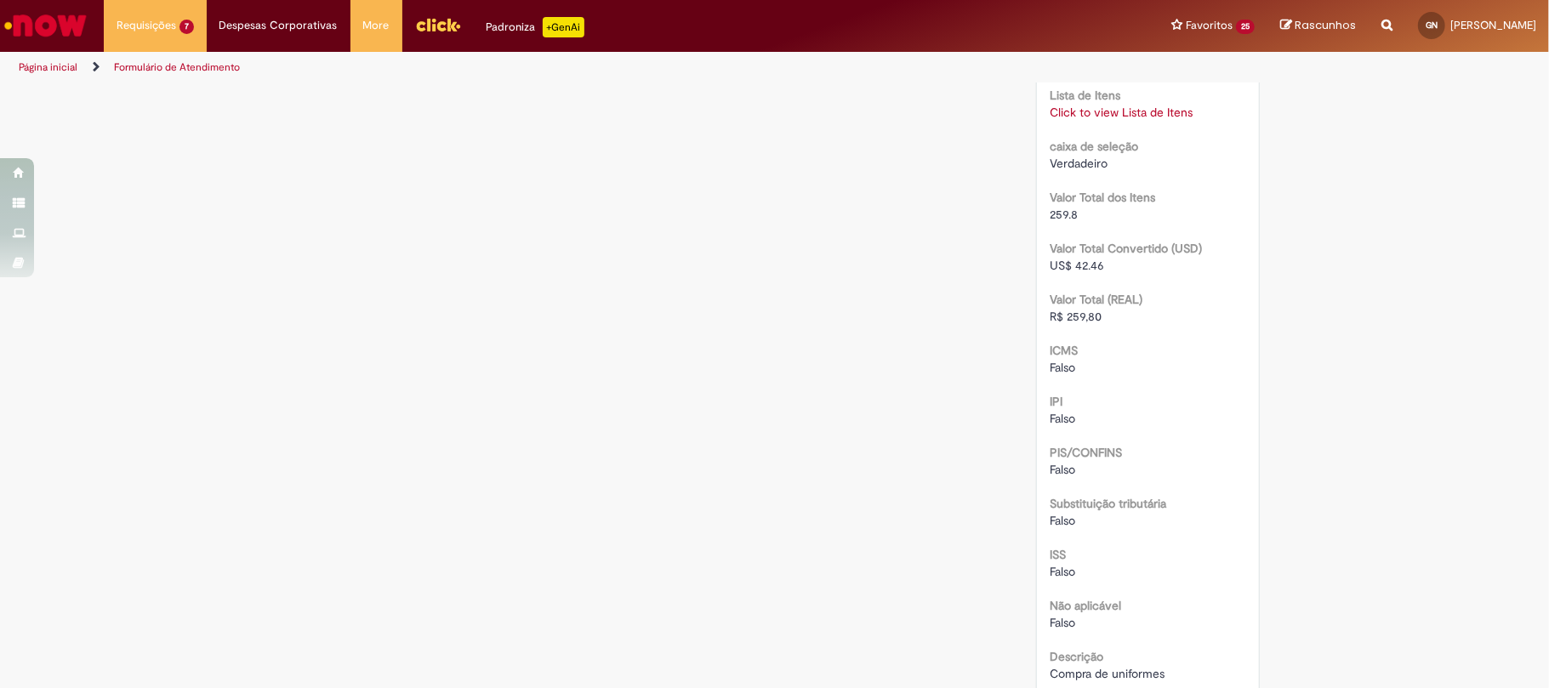
scroll to position [1786, 0]
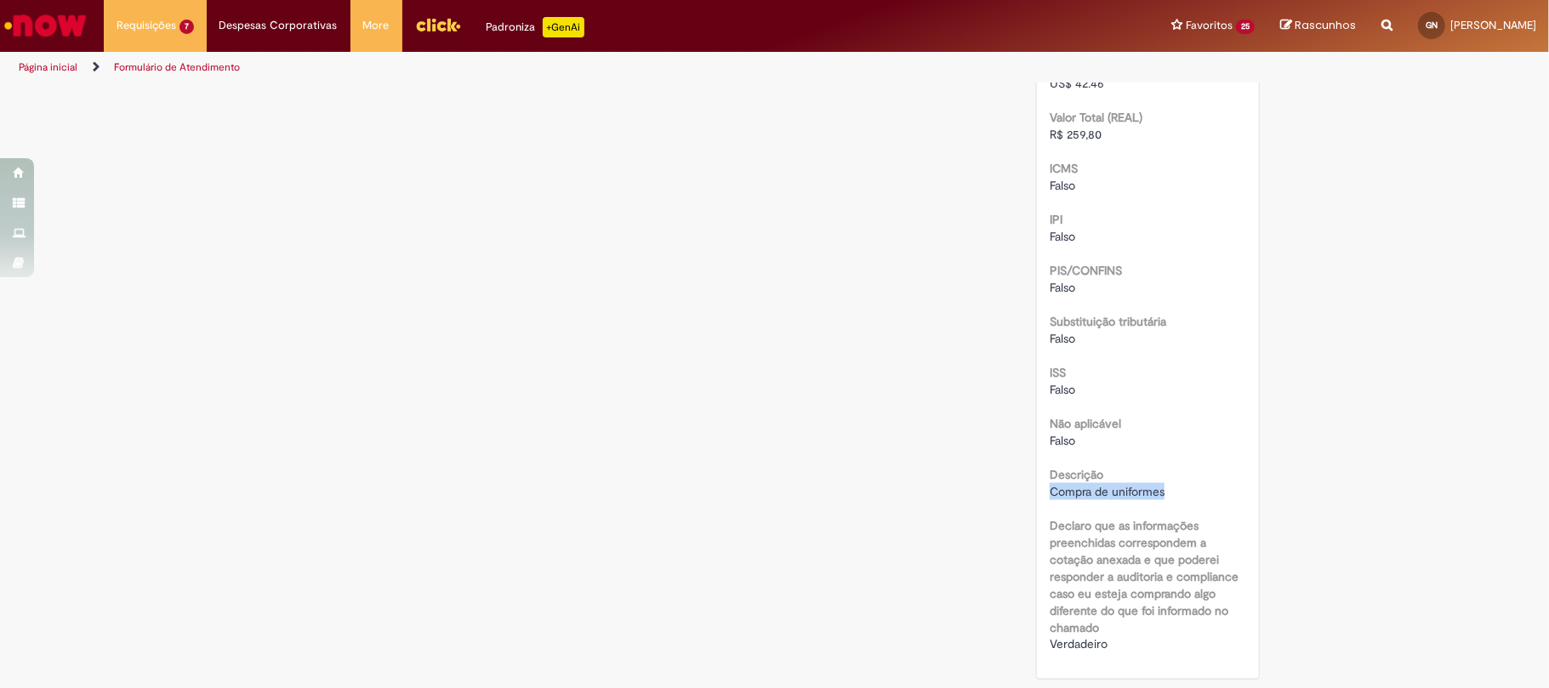
drag, startPoint x: 1179, startPoint y: 491, endPoint x: 1029, endPoint y: 487, distance: 150.6
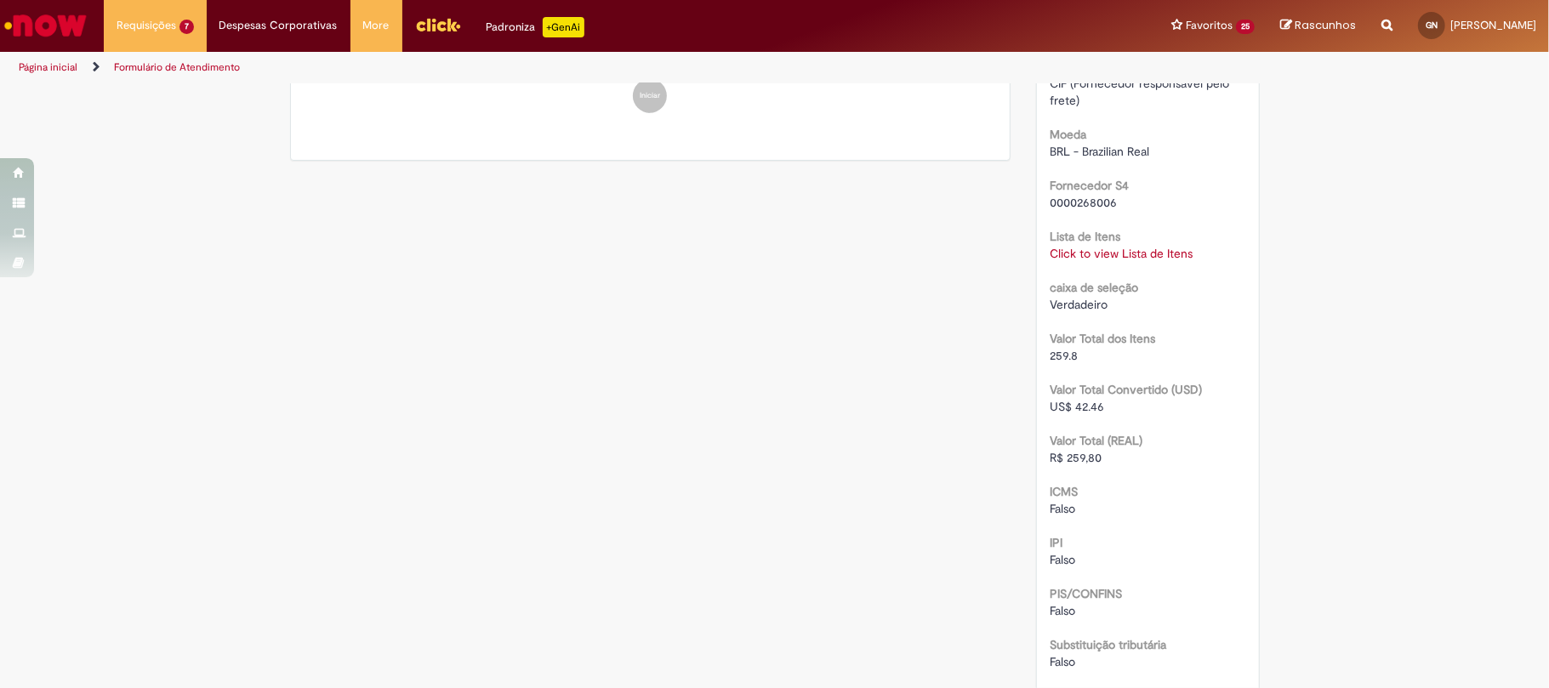
click at [1096, 261] on link "Click to view Lista de Itens" at bounding box center [1121, 253] width 143 height 15
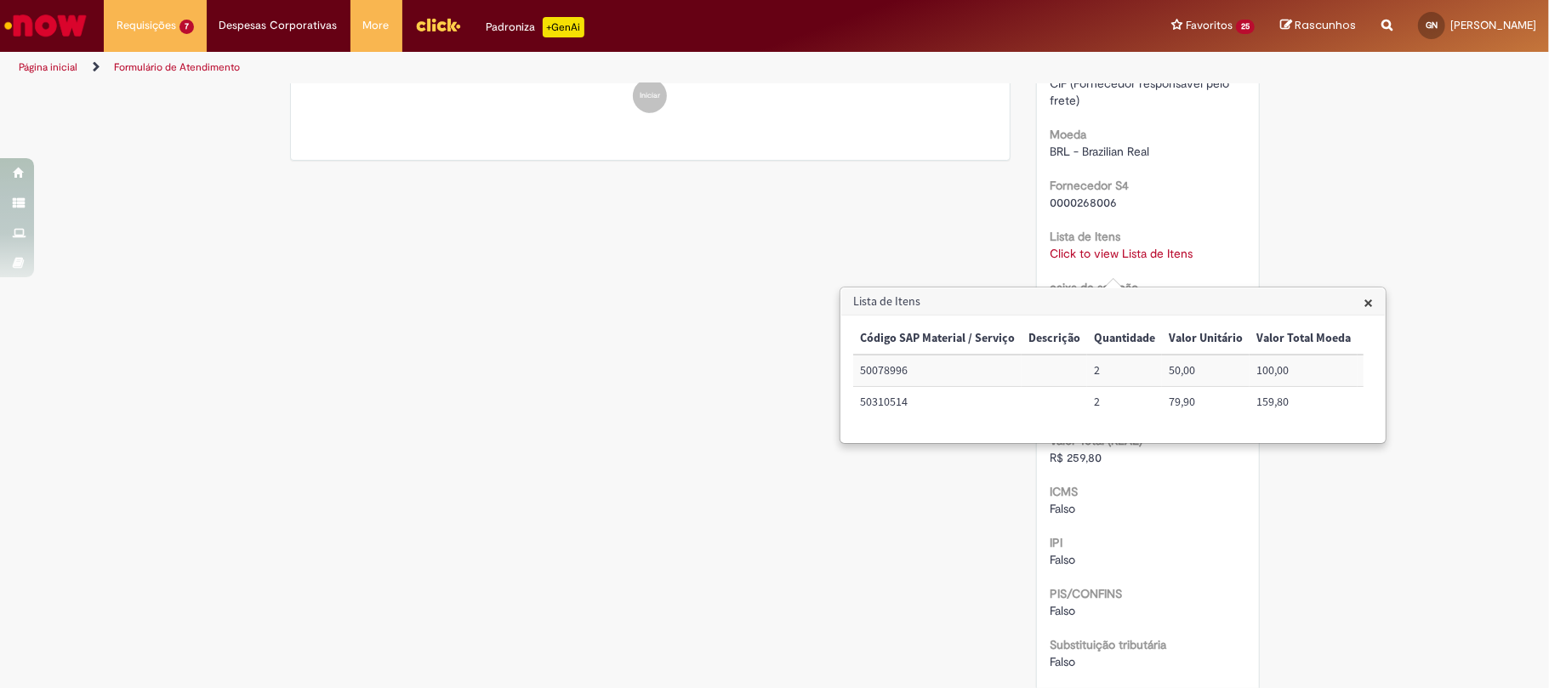
scroll to position [0, 315]
click at [1065, 375] on td "72022302" at bounding box center [1088, 370] width 90 height 31
click at [1059, 373] on td "72022302" at bounding box center [1088, 370] width 90 height 31
click at [1058, 372] on td "72022302" at bounding box center [1088, 370] width 90 height 31
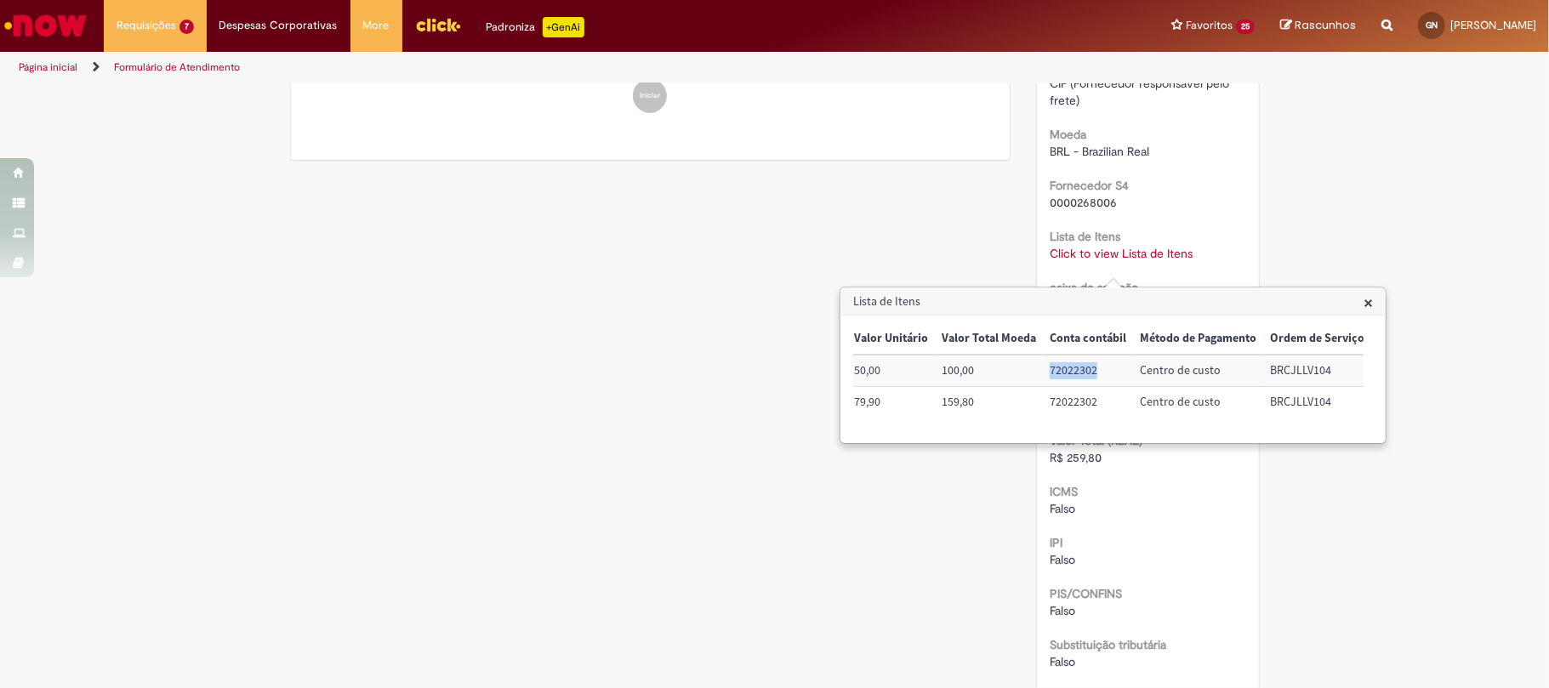
click at [1058, 372] on td "72022302" at bounding box center [1088, 370] width 90 height 31
click at [1254, 349] on th "Método de Pagamento" at bounding box center [1198, 338] width 130 height 31
click at [1286, 368] on td "BRCJLLV104" at bounding box center [1317, 370] width 108 height 31
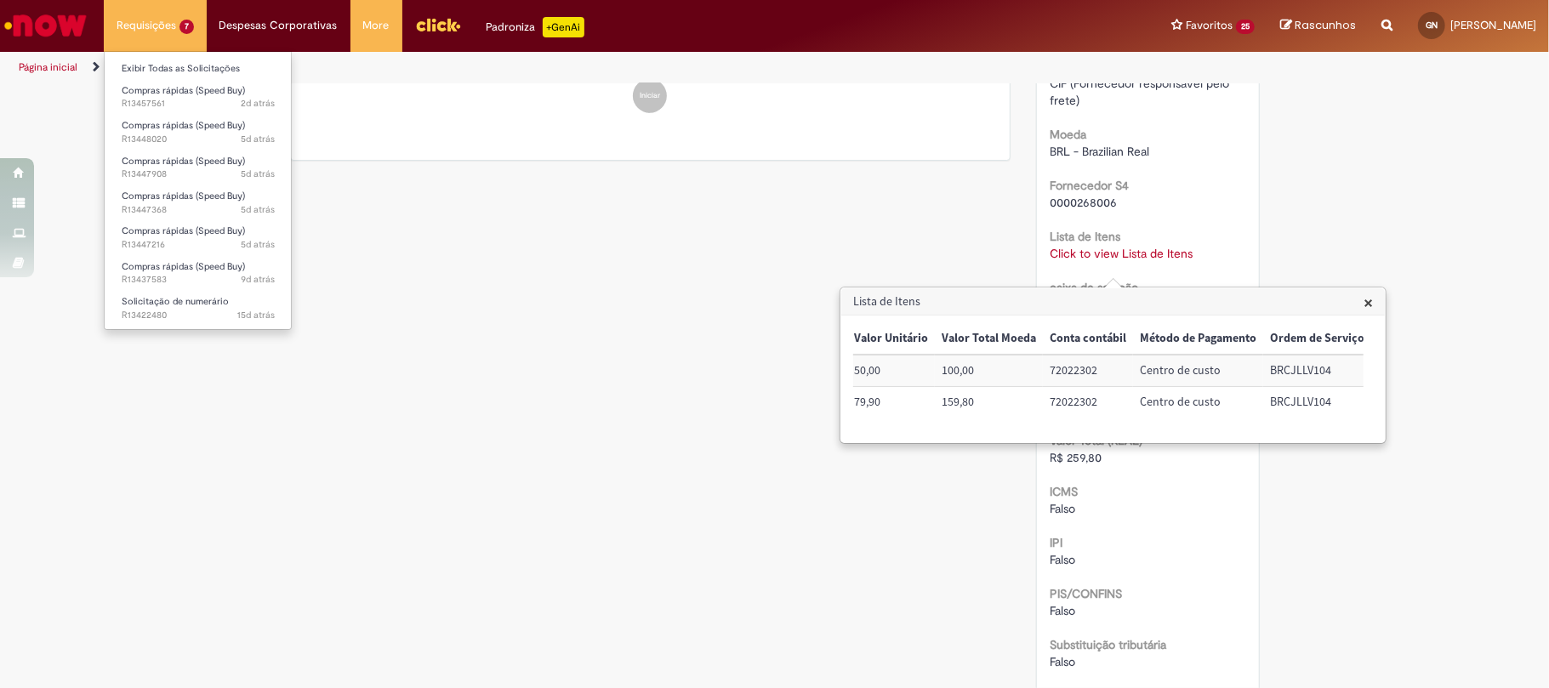
click at [215, 56] on li "Exibir Todas as Solicitações" at bounding box center [198, 67] width 187 height 22
click at [228, 63] on link "Exibir Todas as Solicitações" at bounding box center [198, 69] width 187 height 19
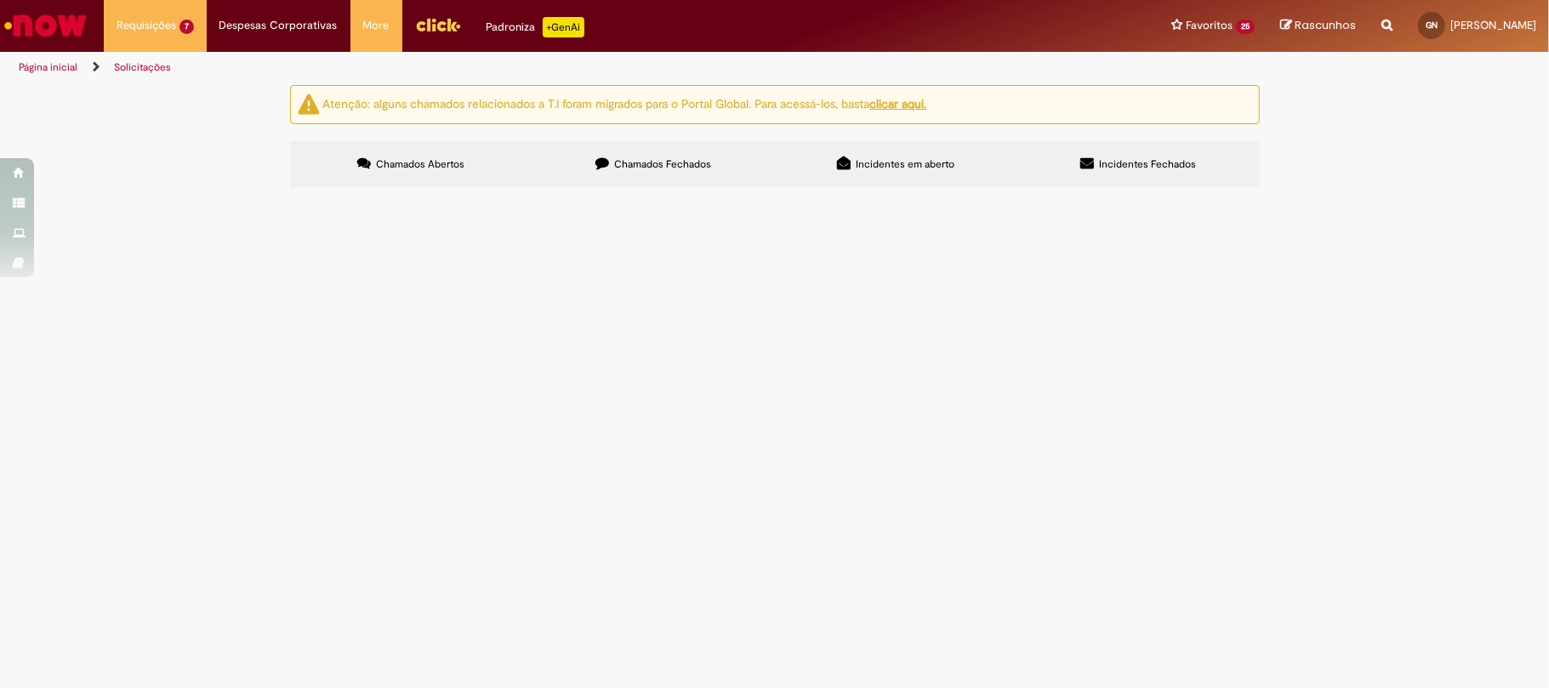
click at [636, 165] on span "Chamados Fechados" at bounding box center [662, 164] width 97 height 14
click at [0, 0] on link at bounding box center [0, 0] width 0 height 0
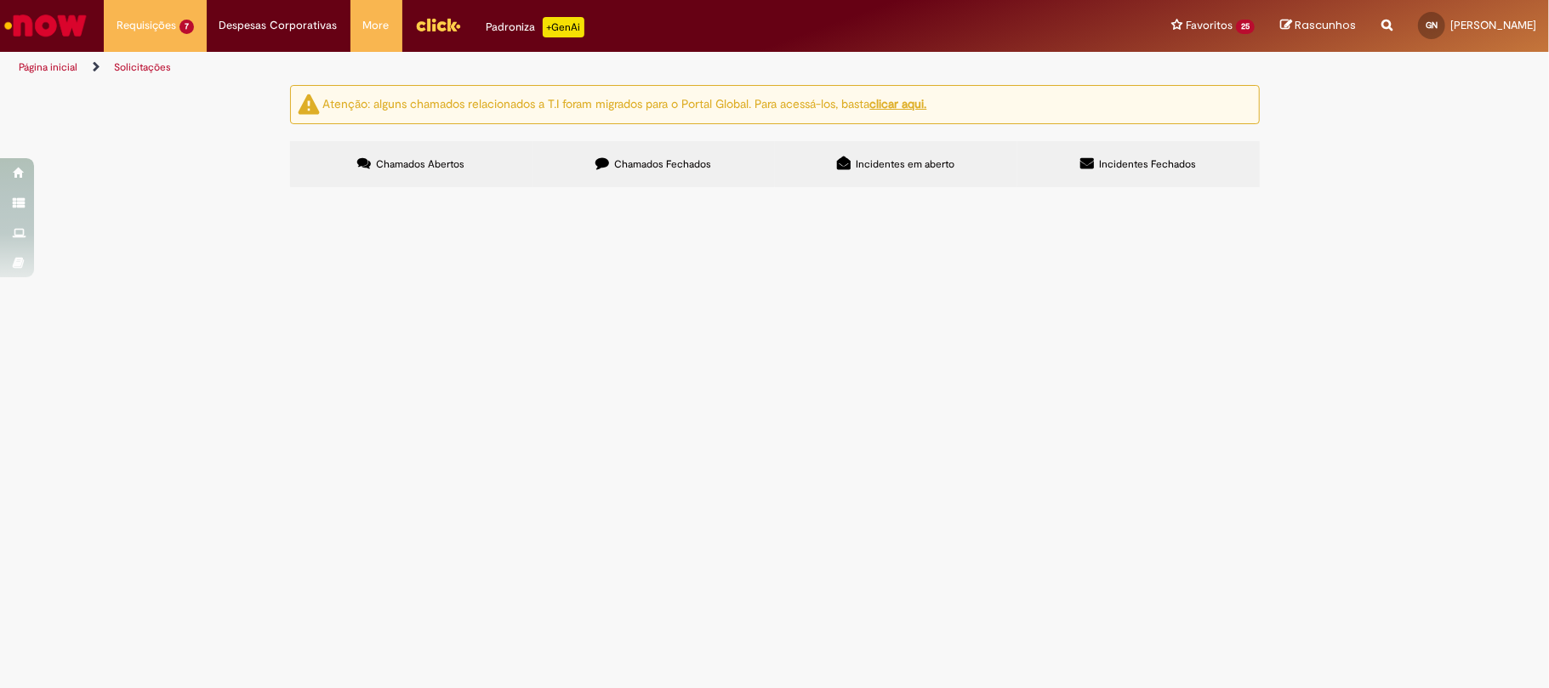
scroll to position [606, 0]
click at [0, 0] on link at bounding box center [0, 0] width 0 height 0
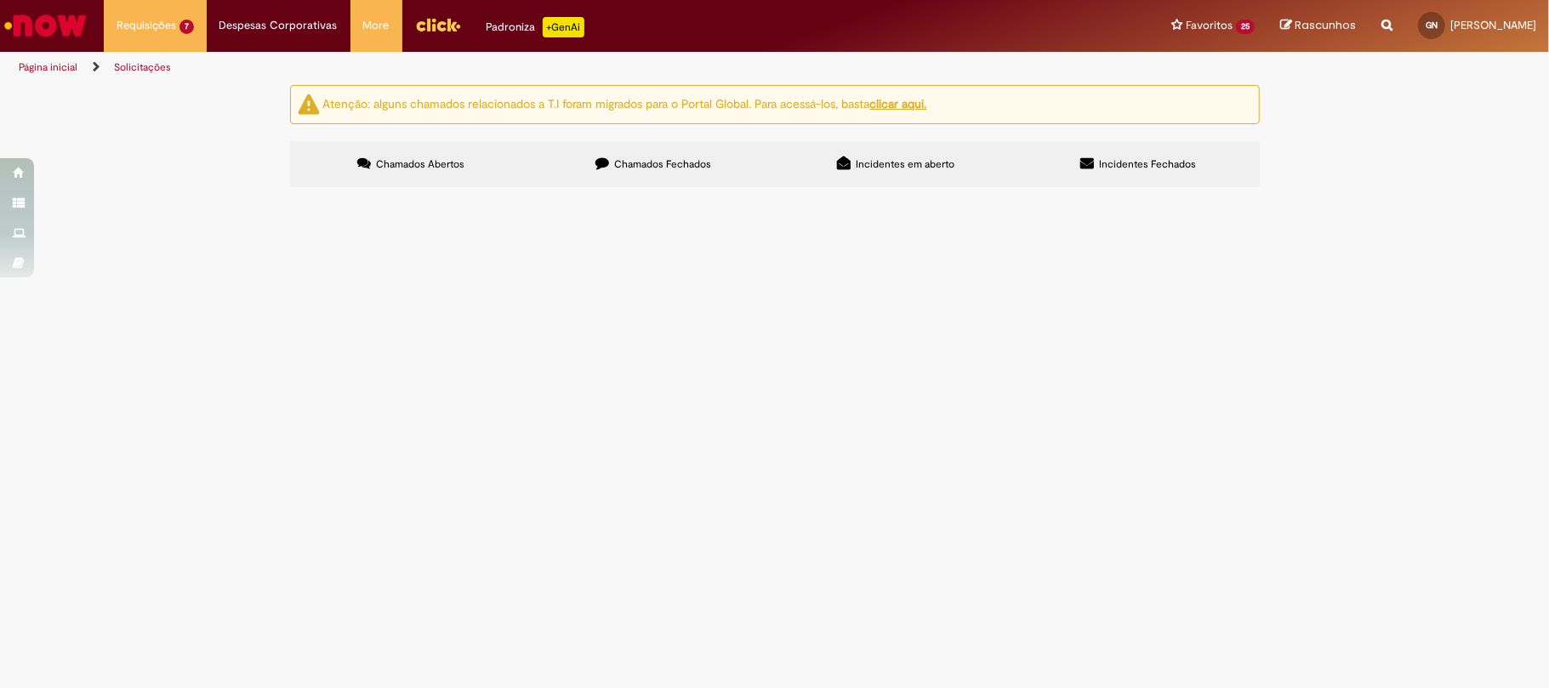
scroll to position [640, 0]
click at [0, 0] on link at bounding box center [0, 0] width 0 height 0
click at [0, 0] on icon at bounding box center [0, 0] width 0 height 0
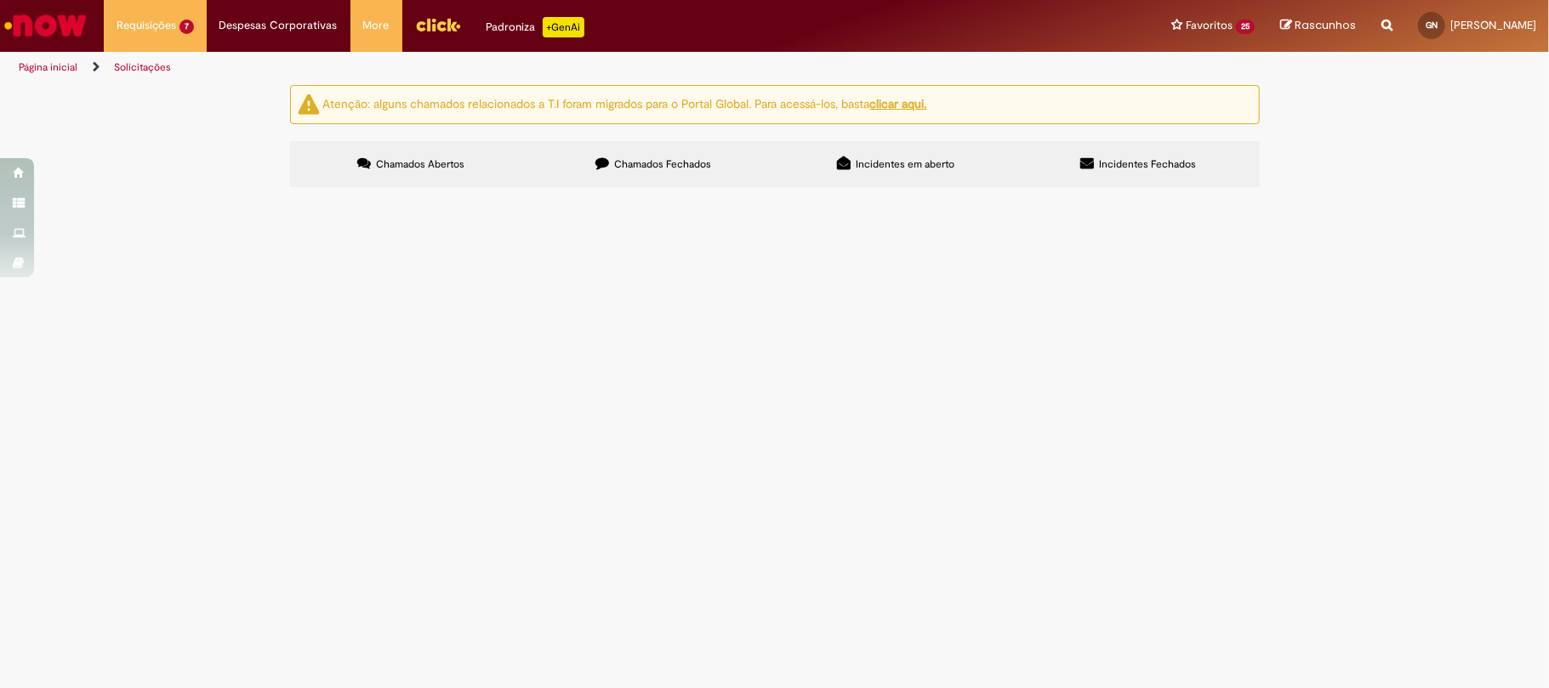
click at [0, 0] on span "Pedido de compras de luminárias" at bounding box center [0, 0] width 0 height 0
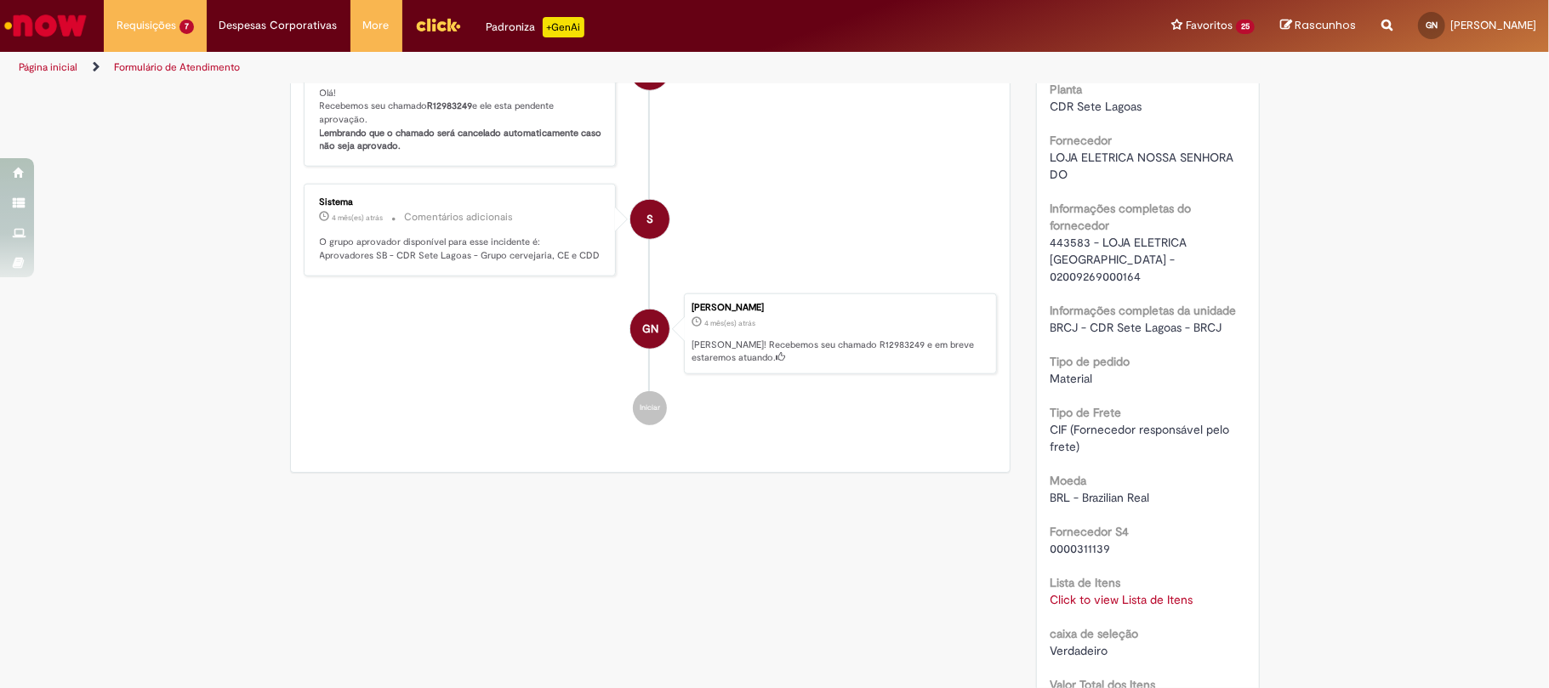
scroll to position [1233, 0]
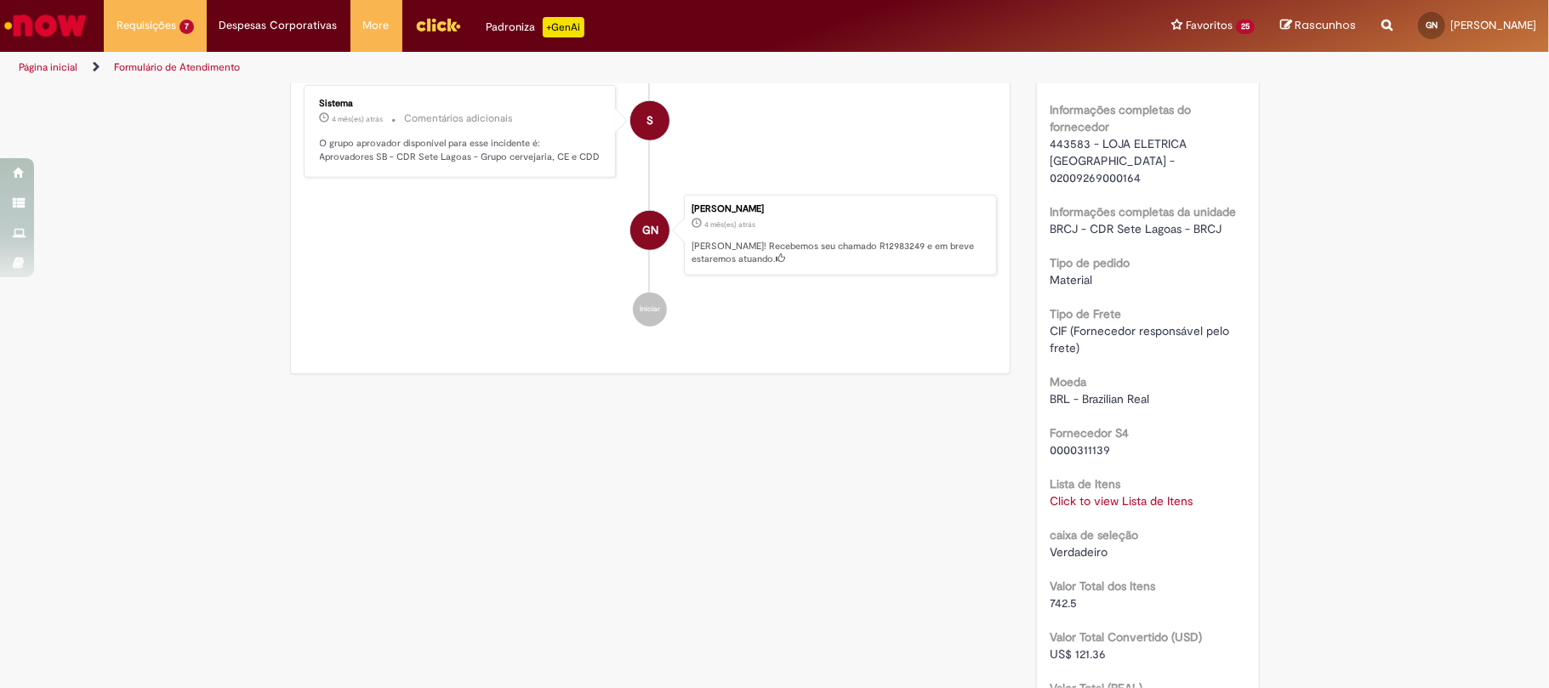
click at [1068, 164] on span "443583 - LOJA ELETRICA [GEOGRAPHIC_DATA] - 02009269000164" at bounding box center [1120, 160] width 140 height 49
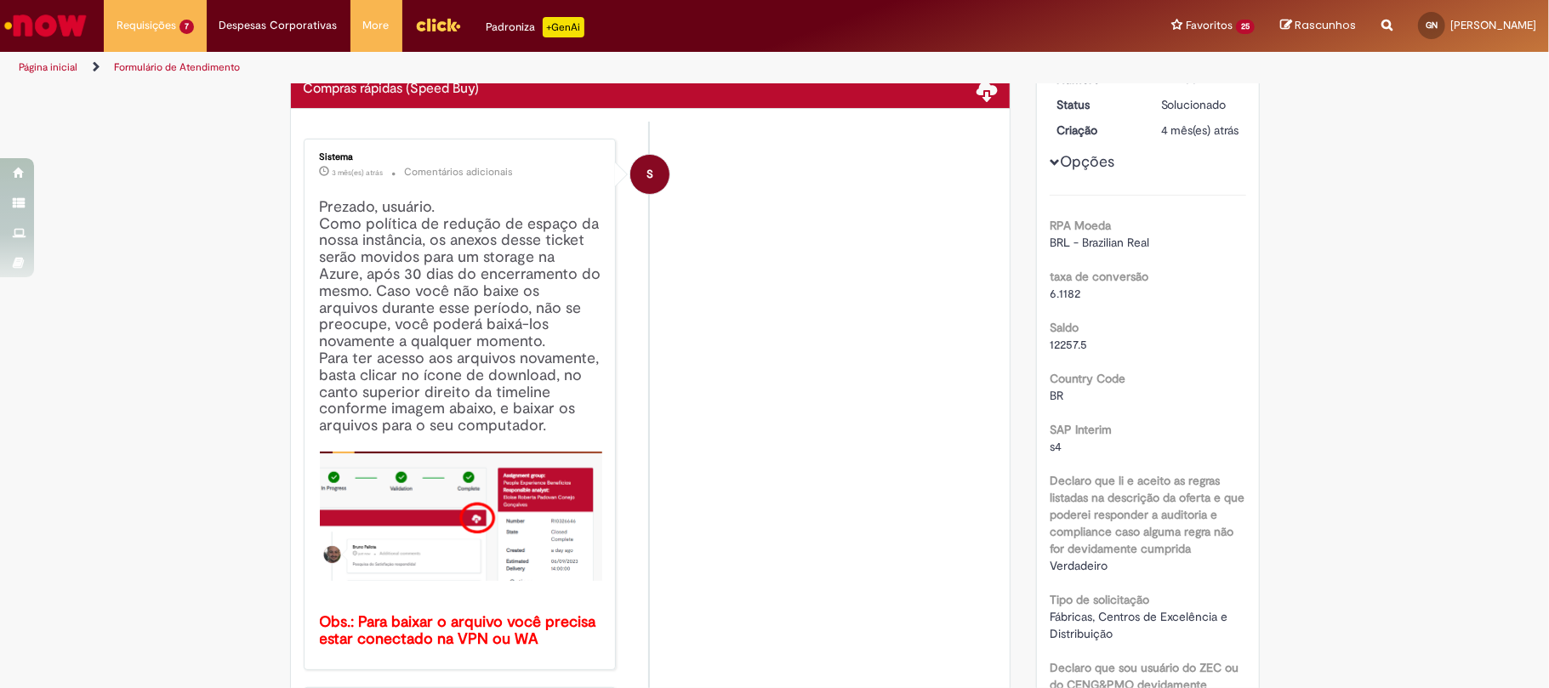
scroll to position [0, 0]
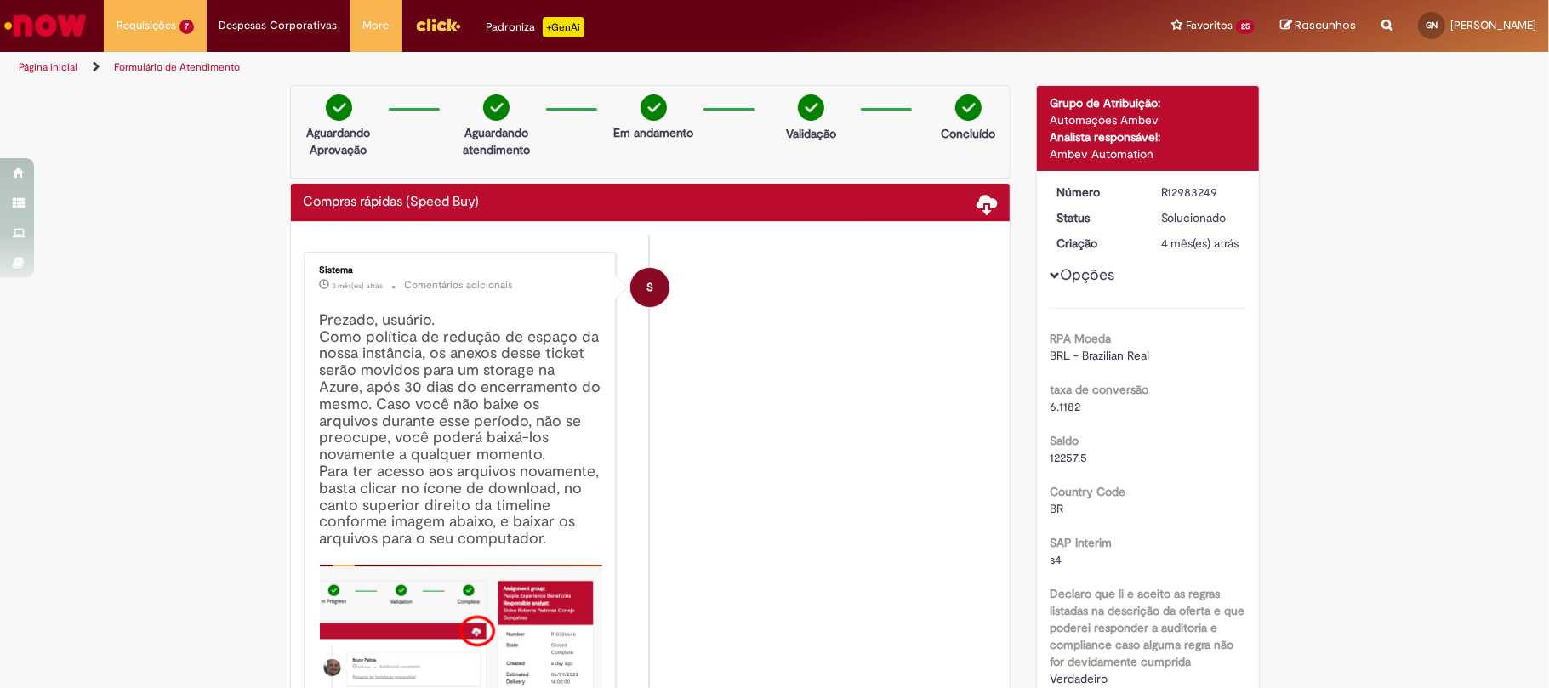
click at [1161, 194] on div "R12983249" at bounding box center [1200, 192] width 79 height 17
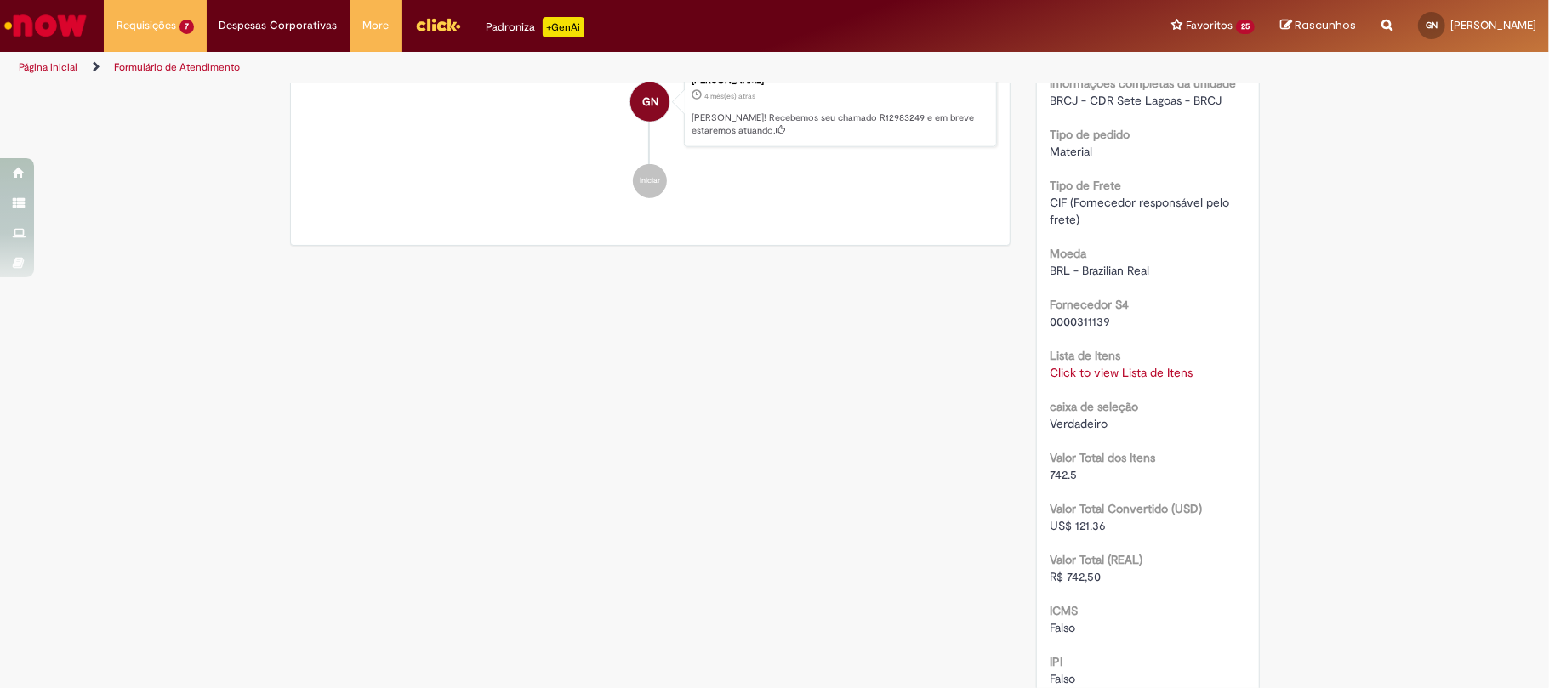
scroll to position [794, 0]
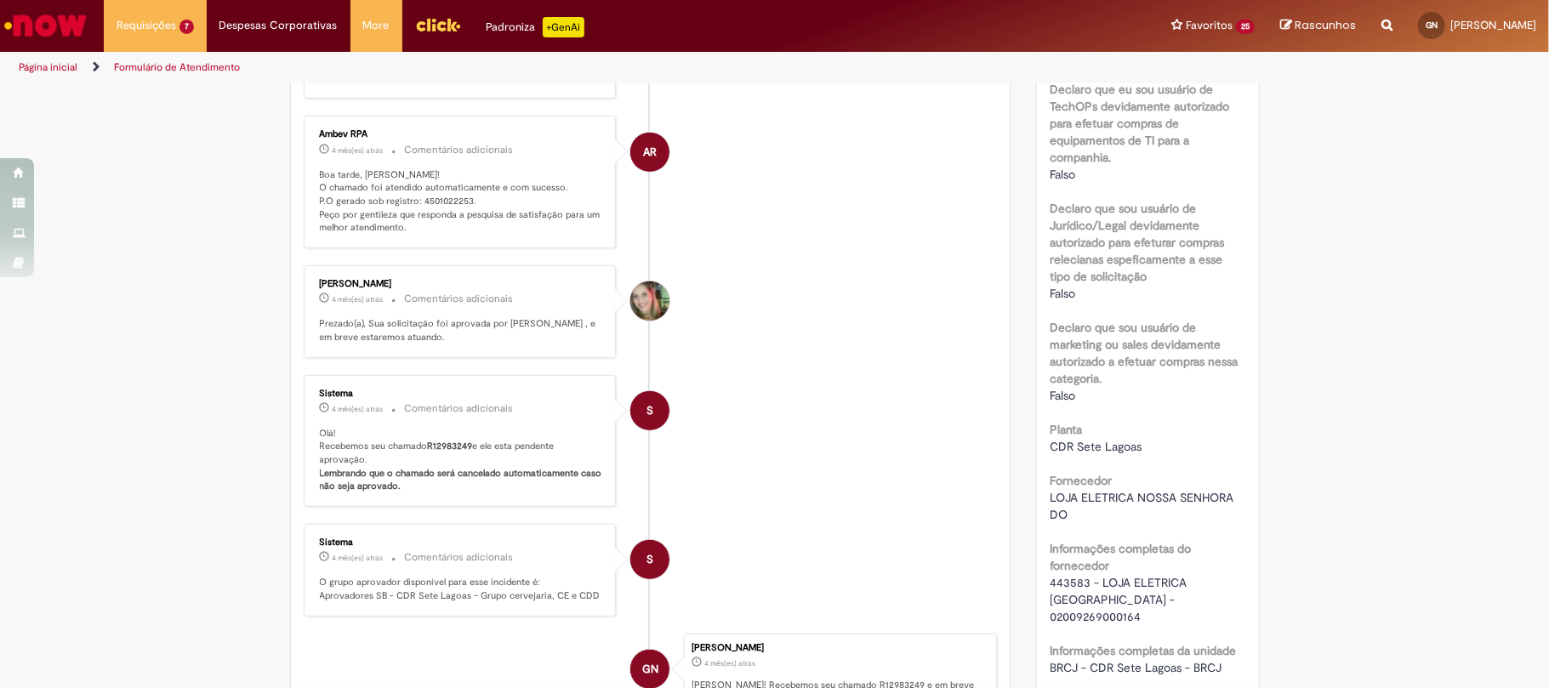
click at [424, 202] on p "Boa tarde, [PERSON_NAME]! O chamado foi atendido automaticamente e com sucesso.…" at bounding box center [461, 201] width 283 height 67
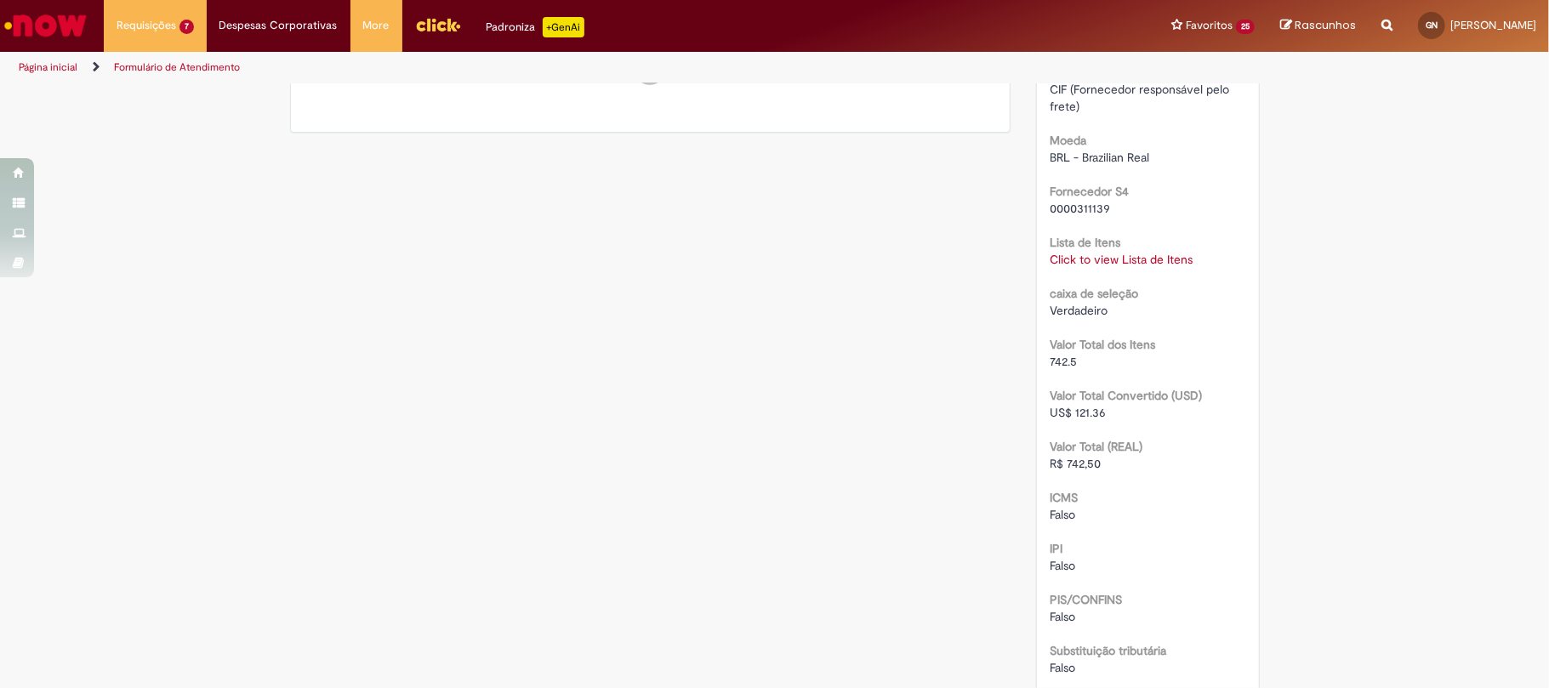
scroll to position [1804, 0]
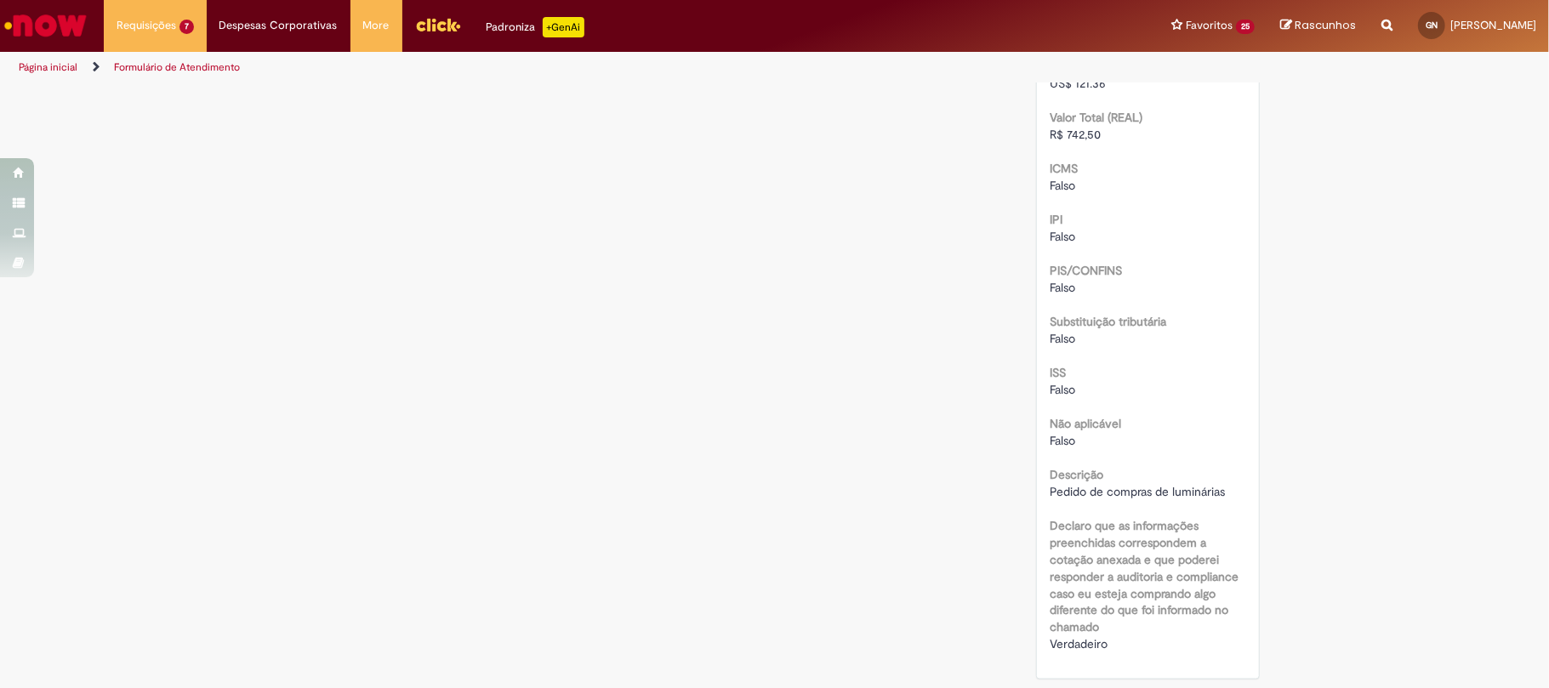
click at [1141, 491] on span "Pedido de compras de luminárias" at bounding box center [1137, 491] width 175 height 15
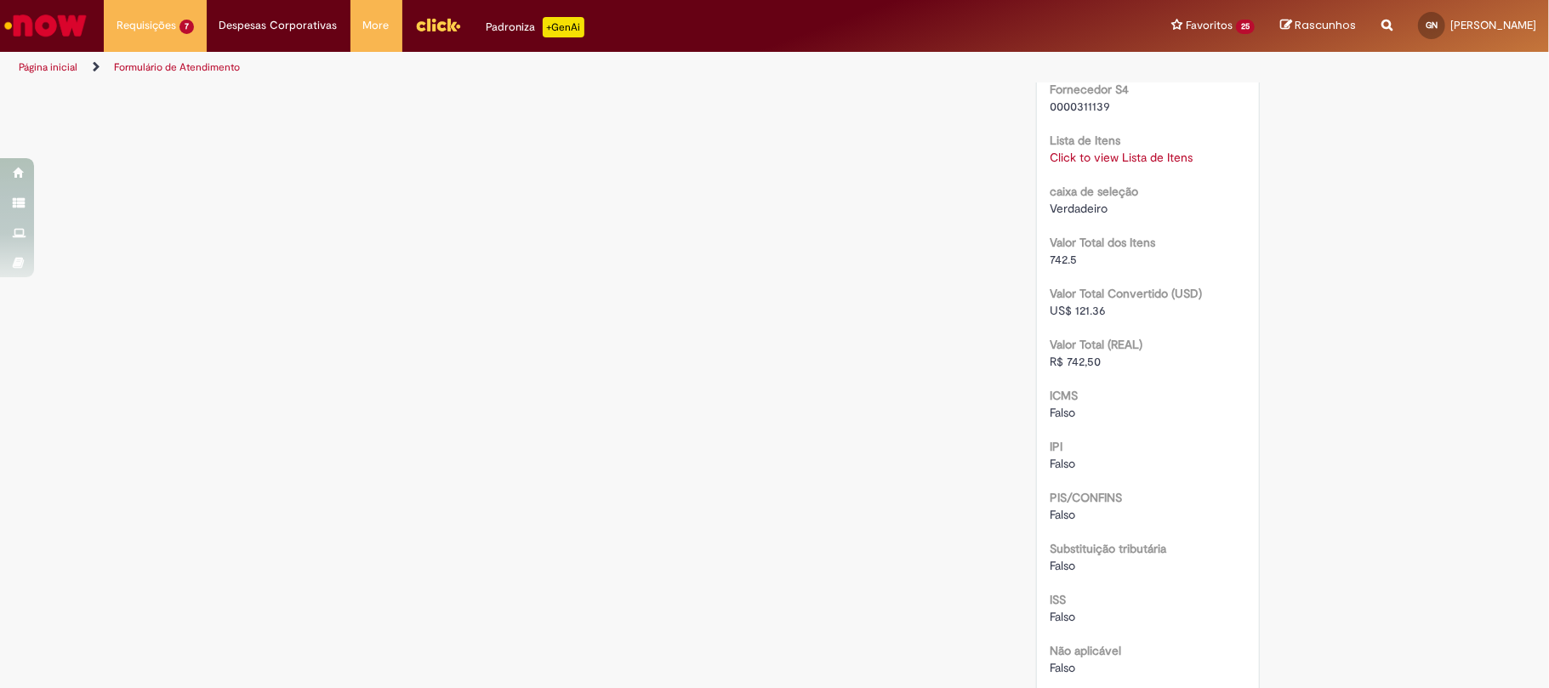
click at [1103, 157] on link "Click to view Lista de Itens" at bounding box center [1121, 157] width 143 height 15
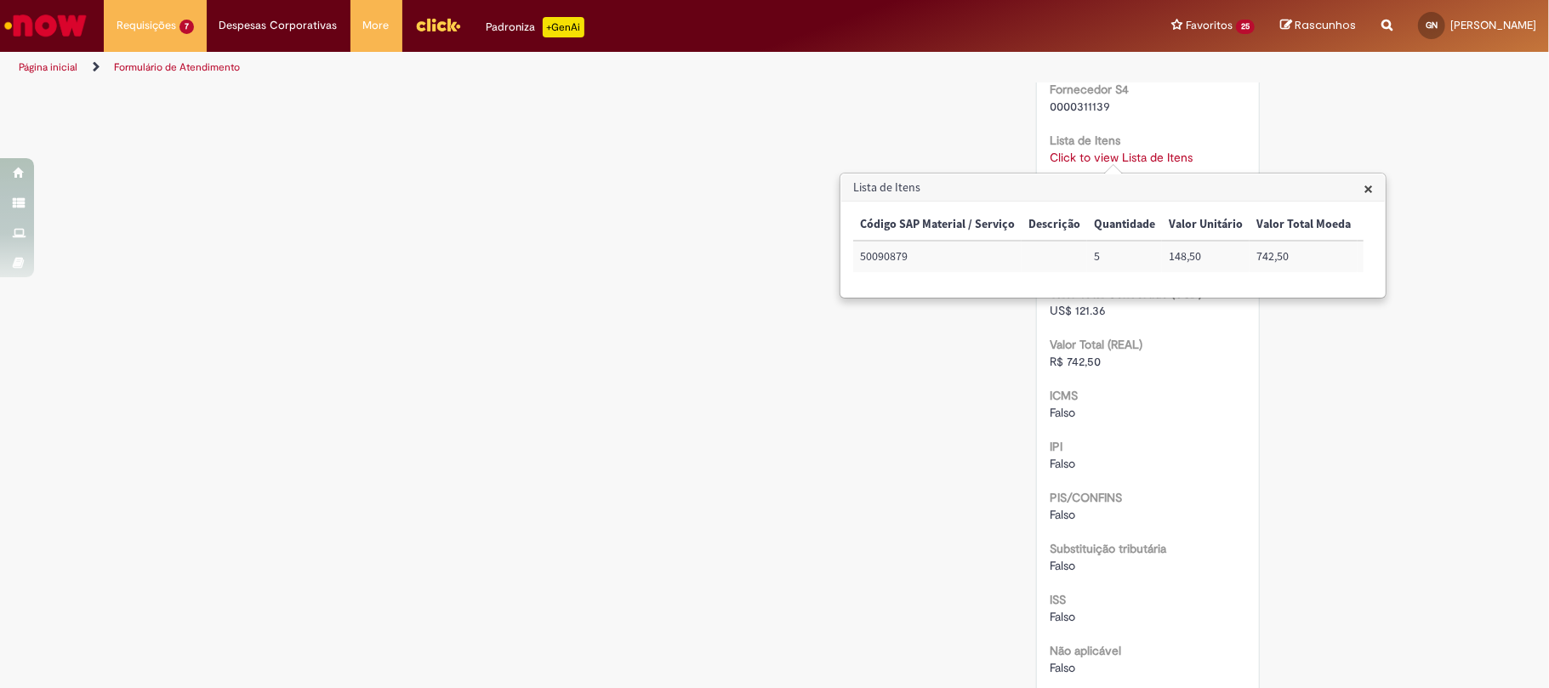
scroll to position [0, 315]
click at [1096, 255] on td "72041401" at bounding box center [1088, 256] width 90 height 31
click at [1090, 255] on td "72041401" at bounding box center [1088, 256] width 90 height 31
click at [1082, 255] on td "72041401" at bounding box center [1088, 256] width 90 height 31
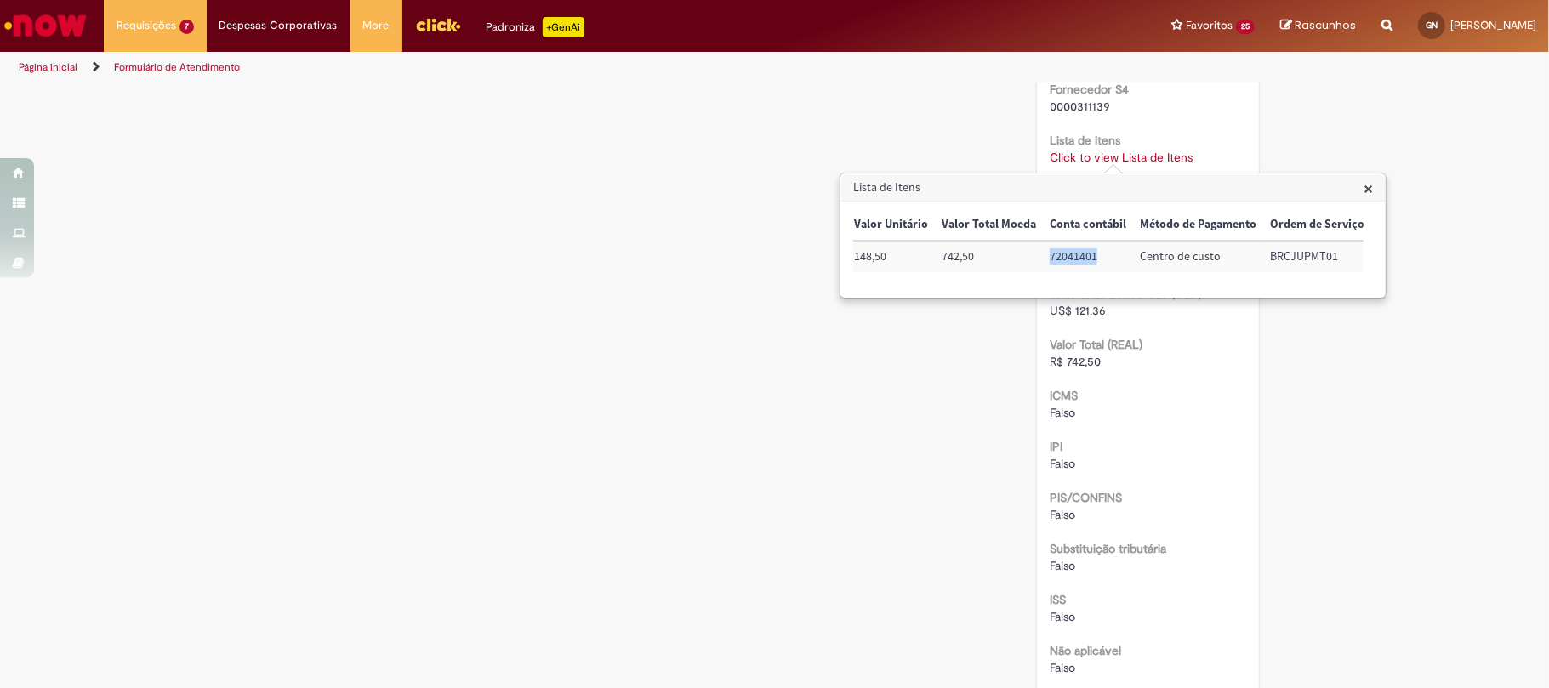
click at [1082, 255] on td "72041401" at bounding box center [1088, 256] width 90 height 31
click at [1294, 252] on td "BRCJUPMT01" at bounding box center [1317, 256] width 108 height 31
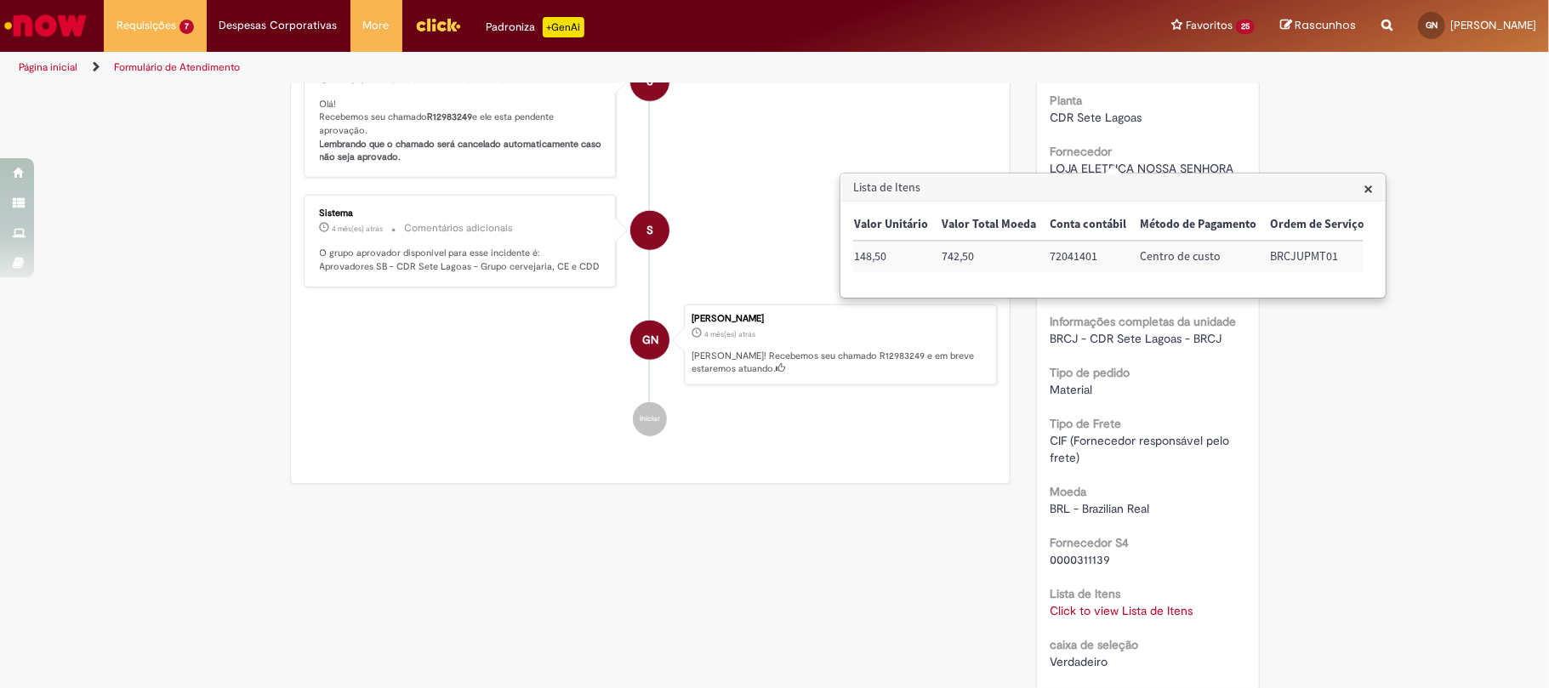
click at [1235, 416] on div "Tipo de Frete CIF (Fornecedor responsável pelo frete)" at bounding box center [1148, 438] width 197 height 55
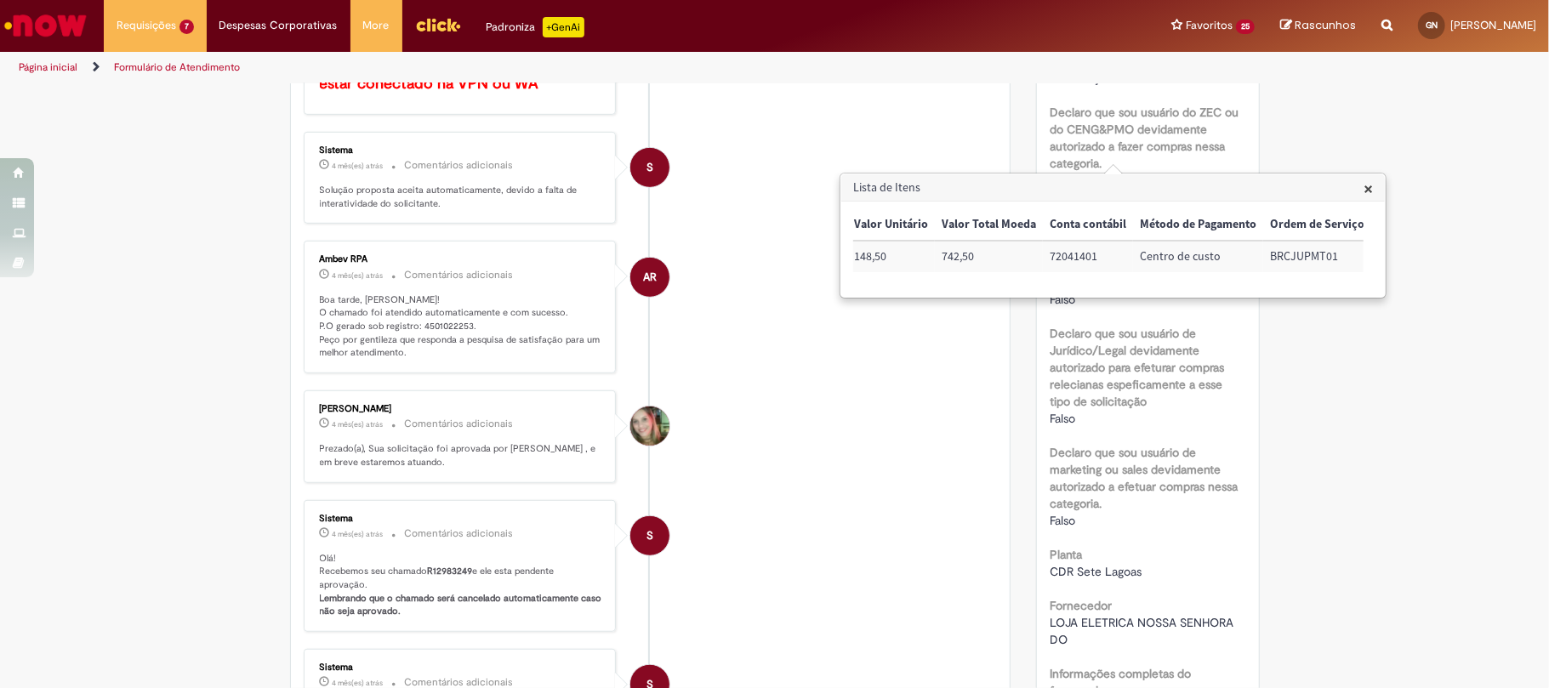
scroll to position [328, 0]
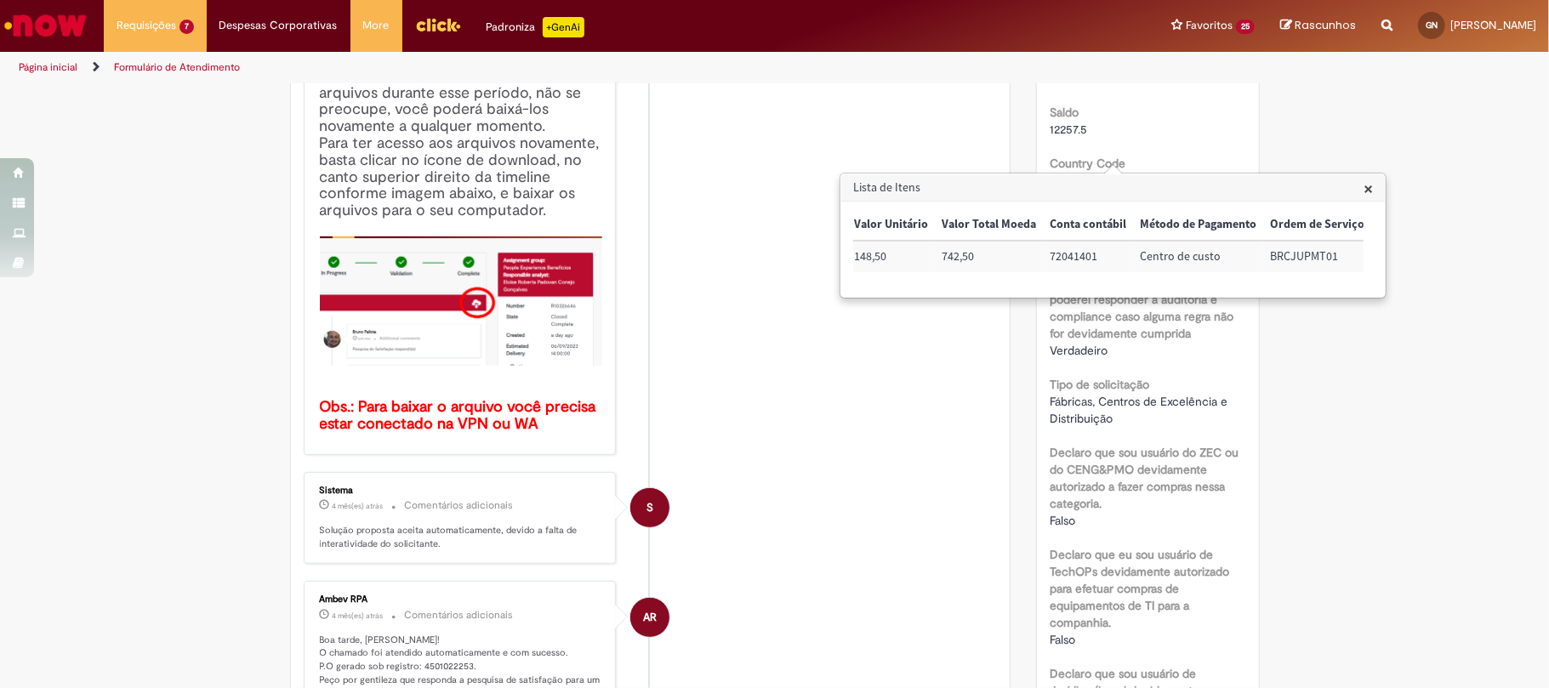
click at [1365, 194] on span "×" at bounding box center [1368, 188] width 9 height 23
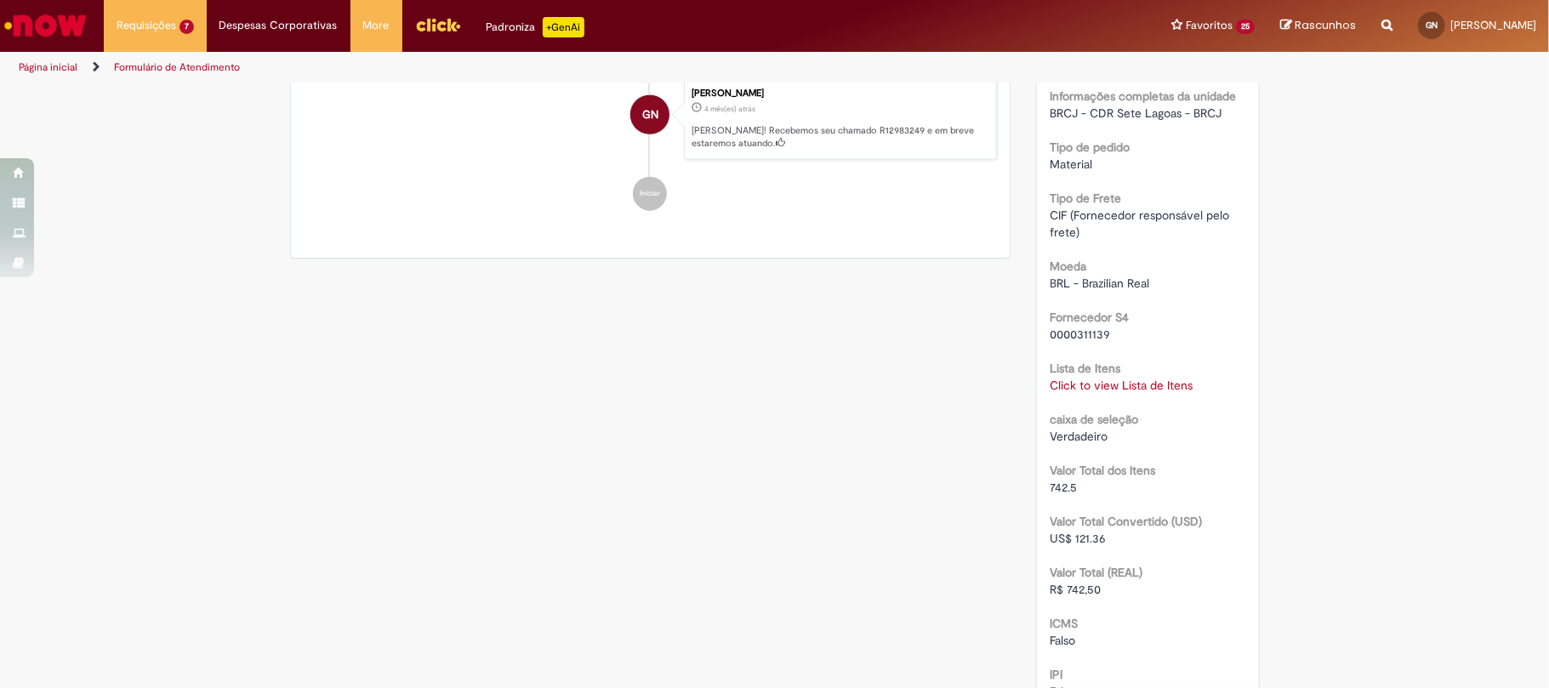
scroll to position [1121, 0]
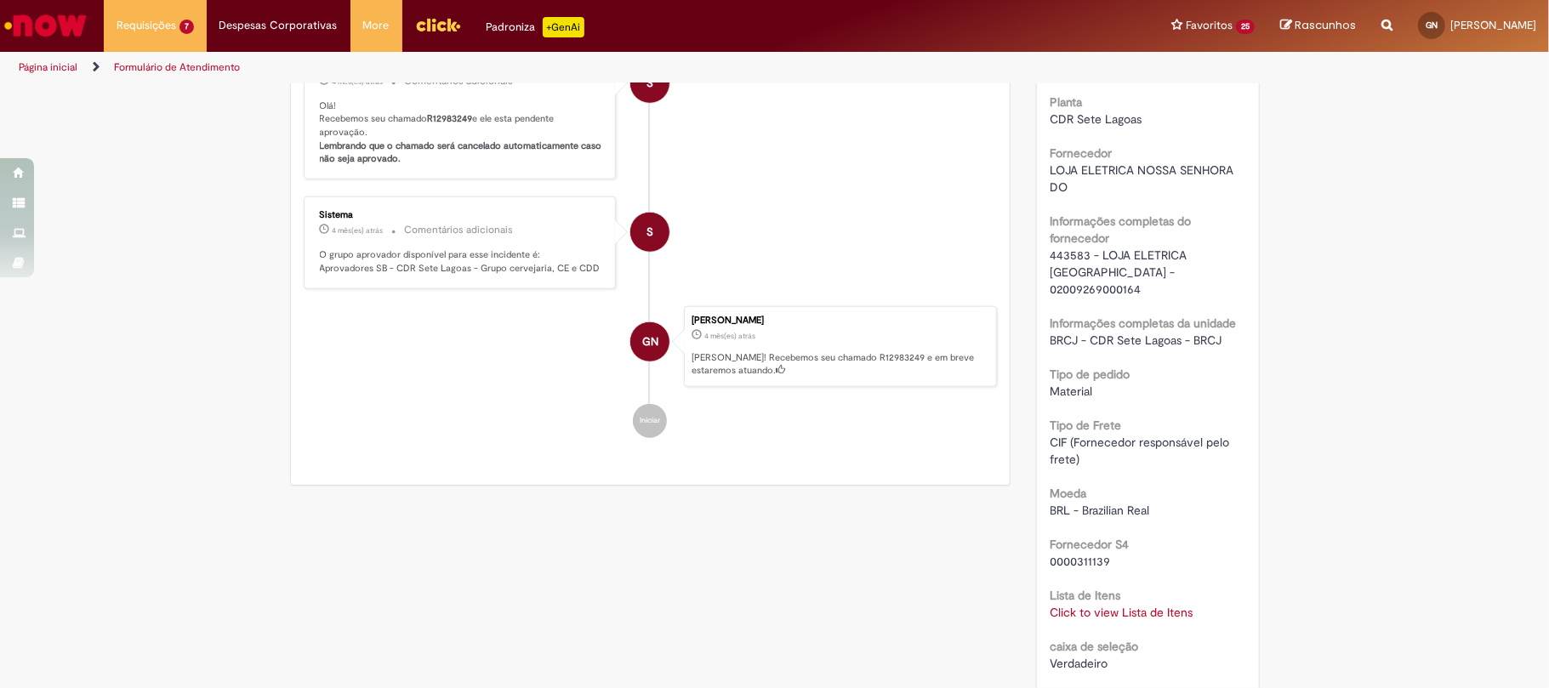
click at [1066, 264] on span "443583 - LOJA ELETRICA [GEOGRAPHIC_DATA] - 02009269000164" at bounding box center [1120, 272] width 140 height 49
click at [1169, 274] on span "443583 - LOJA ELETRICA [GEOGRAPHIC_DATA] - 02009269000164" at bounding box center [1120, 272] width 140 height 49
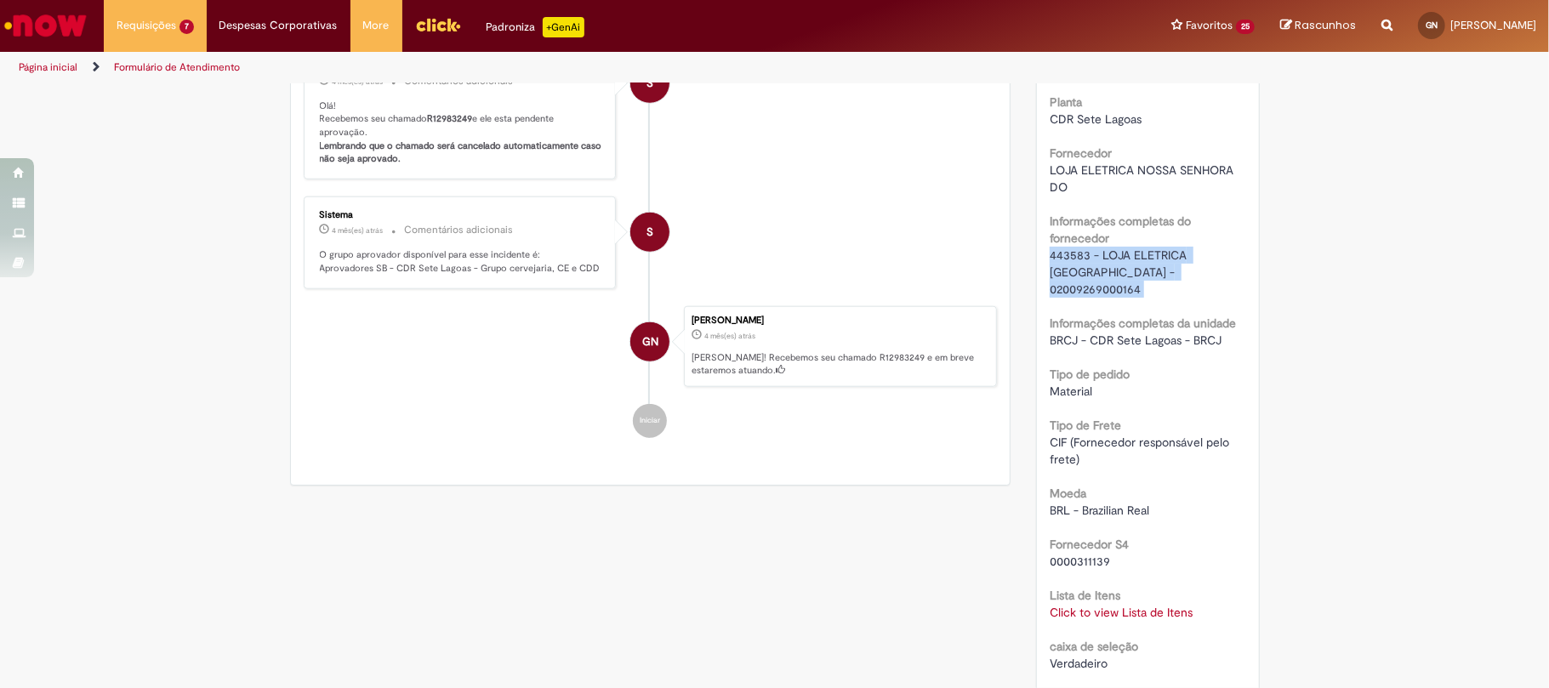
click at [1097, 276] on span "443583 - LOJA ELETRICA [GEOGRAPHIC_DATA] - 02009269000164" at bounding box center [1120, 272] width 140 height 49
drag, startPoint x: 1096, startPoint y: 274, endPoint x: 1114, endPoint y: 282, distance: 20.6
click at [1114, 282] on span "443583 - LOJA ELETRICA [GEOGRAPHIC_DATA] - 02009269000164" at bounding box center [1120, 272] width 140 height 49
